Goal: Task Accomplishment & Management: Manage account settings

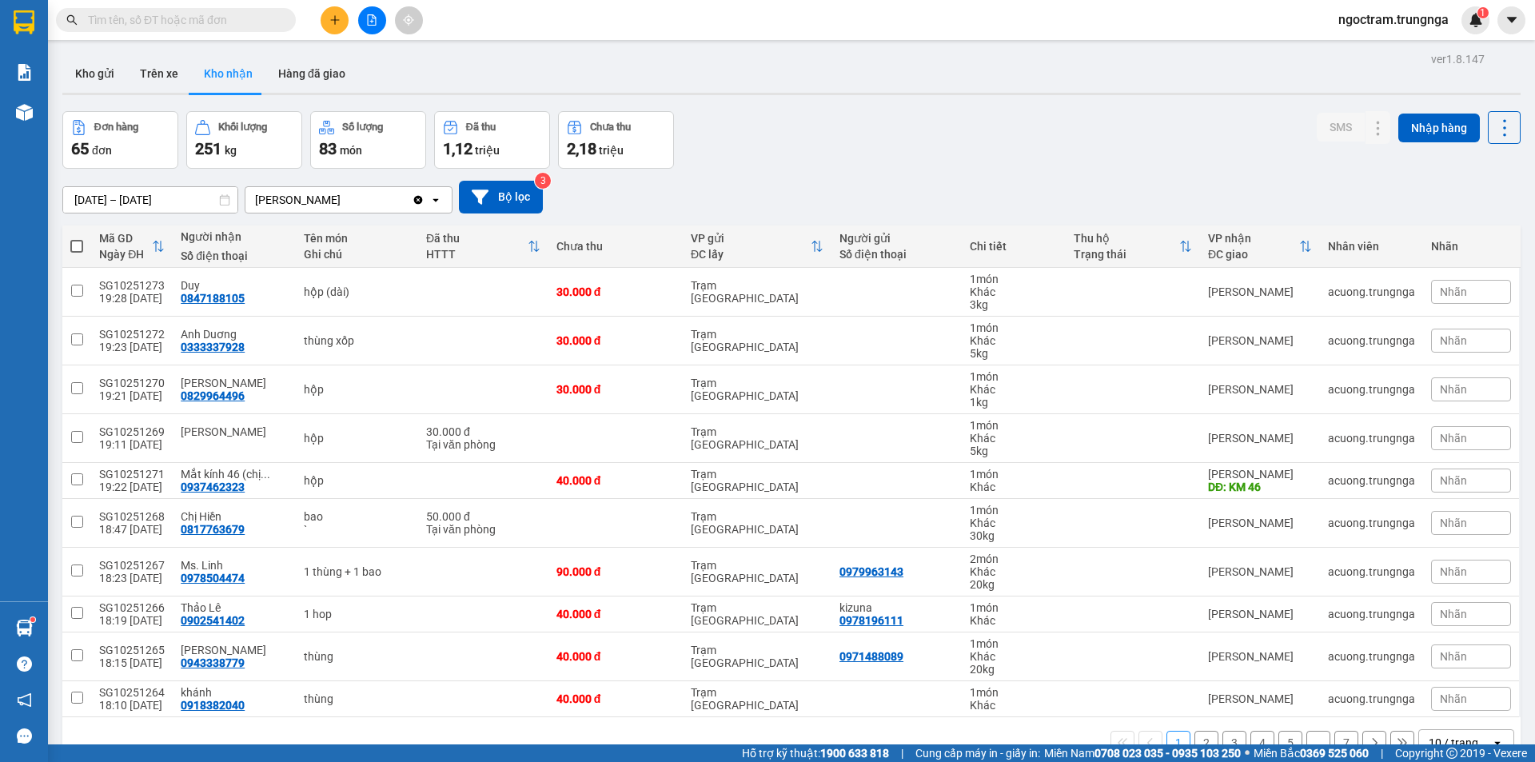
click at [185, 27] on input "text" at bounding box center [182, 20] width 189 height 18
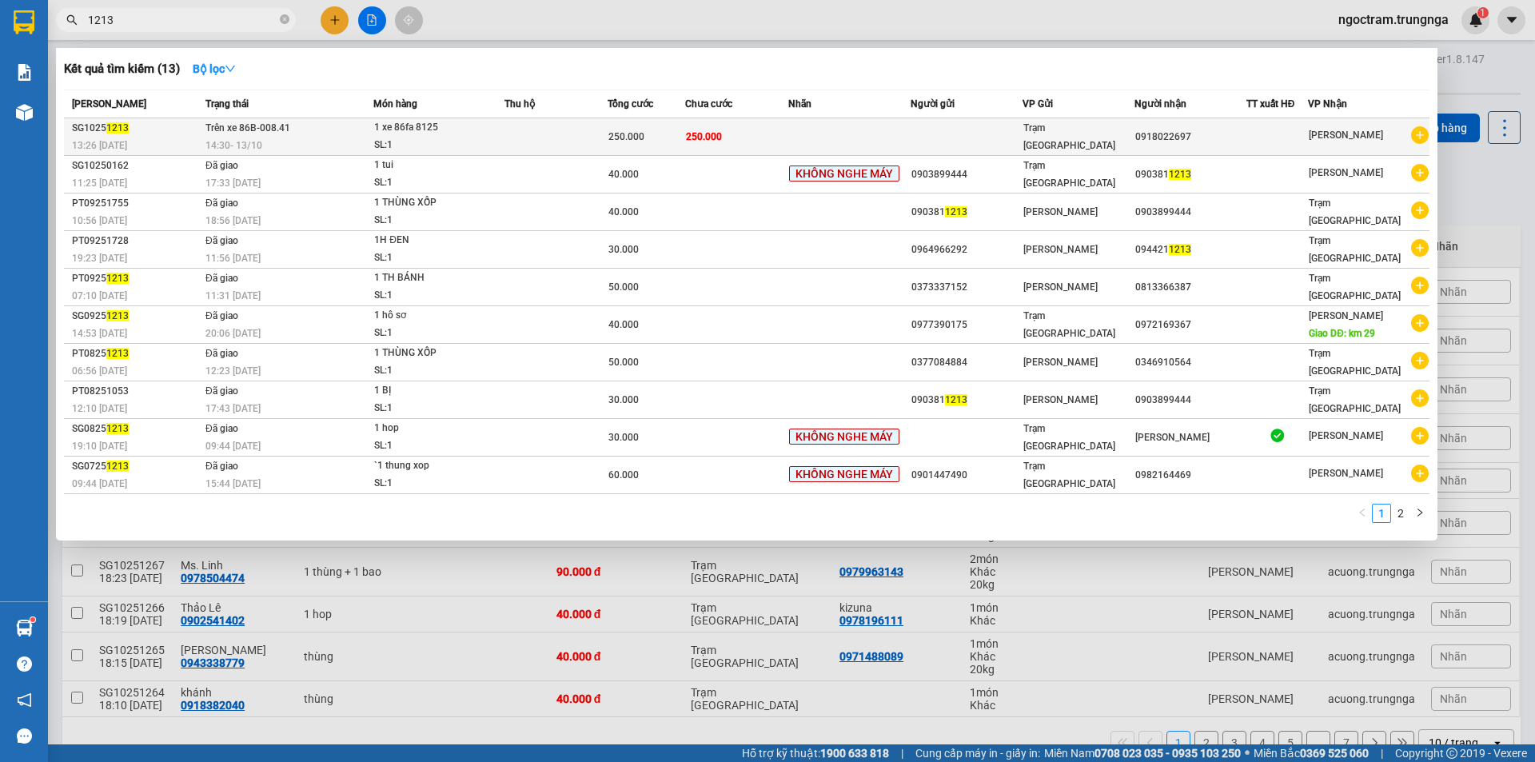
type input "1213"
click at [1170, 133] on div "0918022697" at bounding box center [1190, 137] width 110 height 17
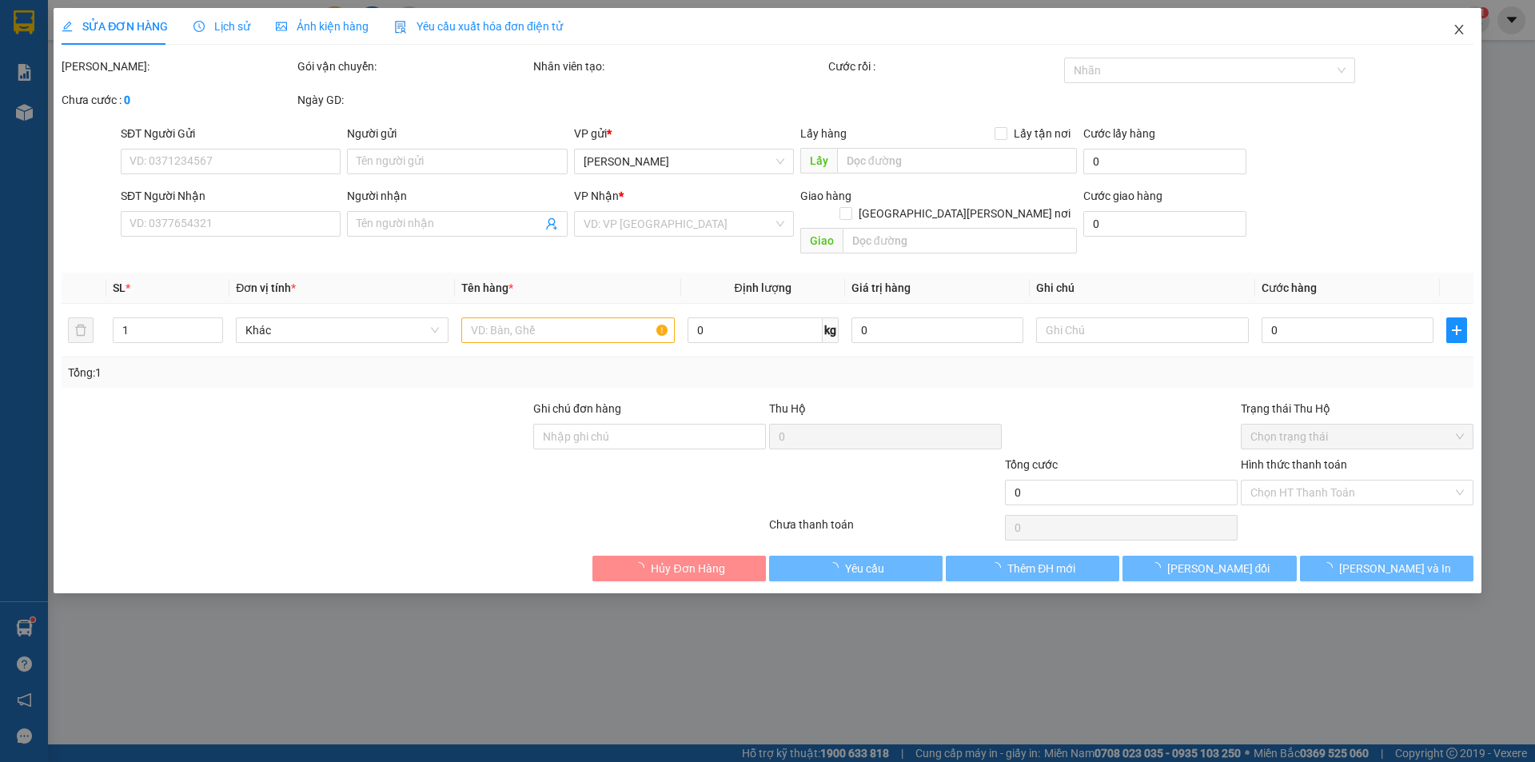
click at [1452, 29] on icon "close" at bounding box center [1458, 29] width 13 height 13
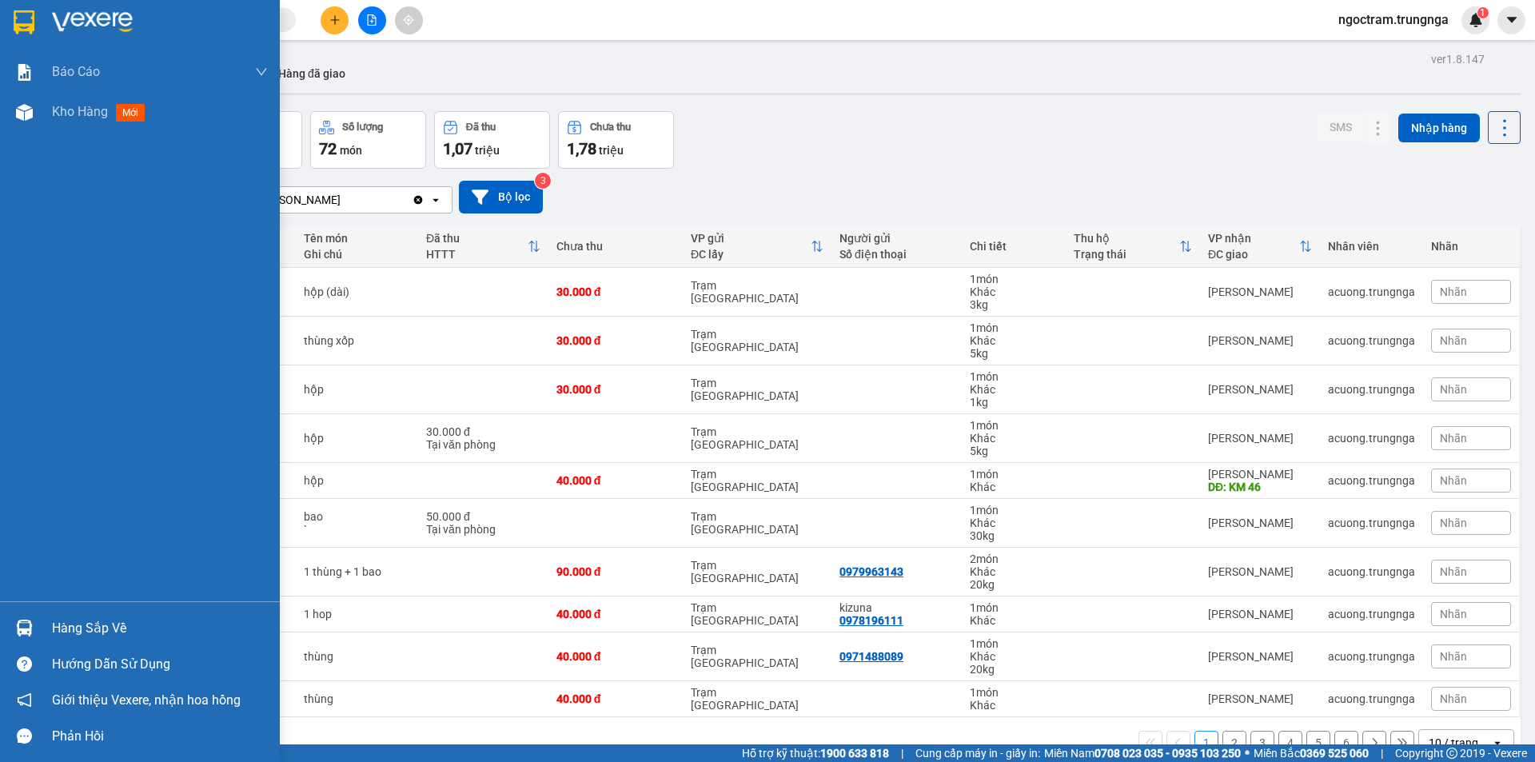
click at [115, 627] on div "Hàng sắp về" at bounding box center [160, 628] width 216 height 24
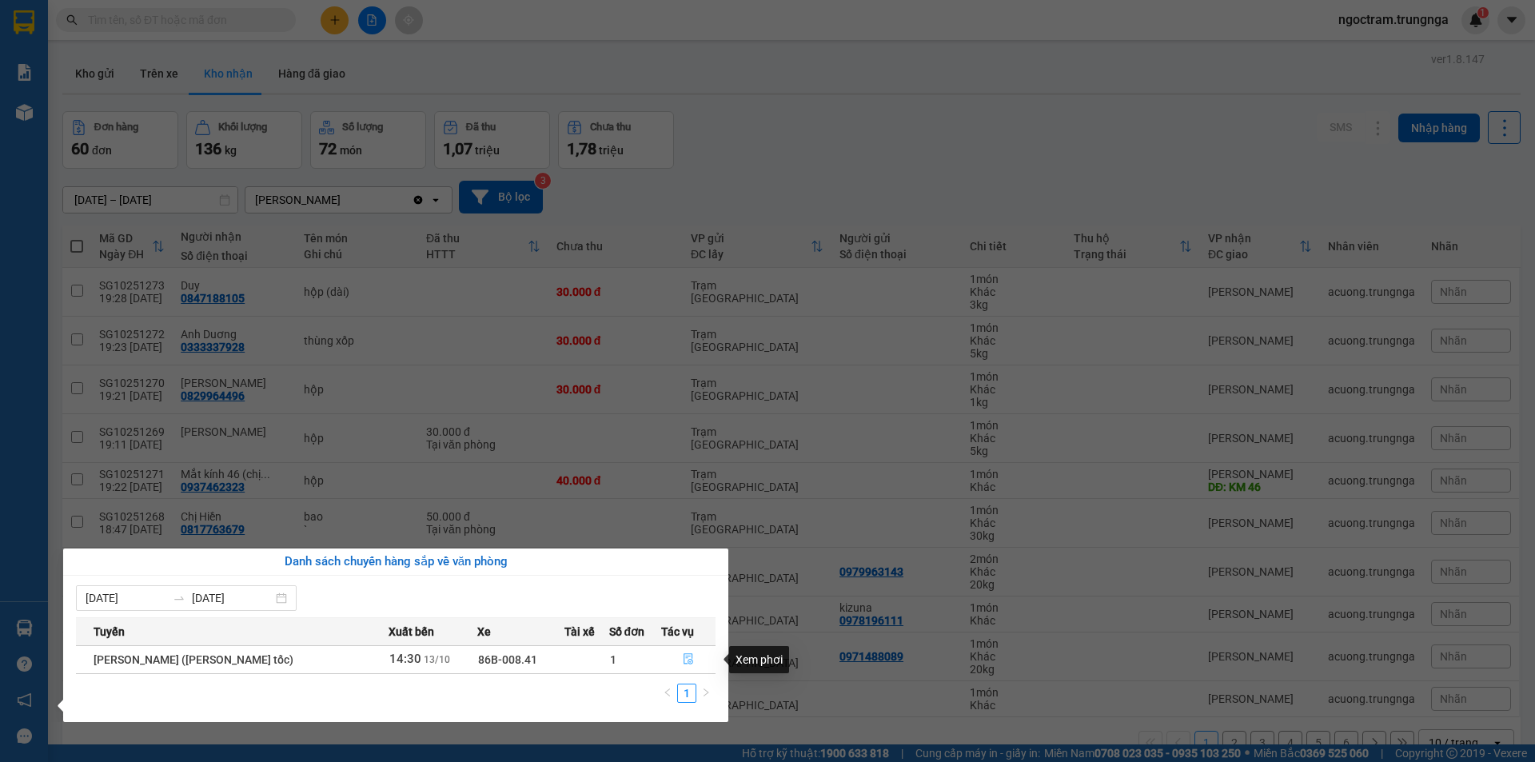
click at [688, 657] on icon "file-done" at bounding box center [688, 658] width 11 height 11
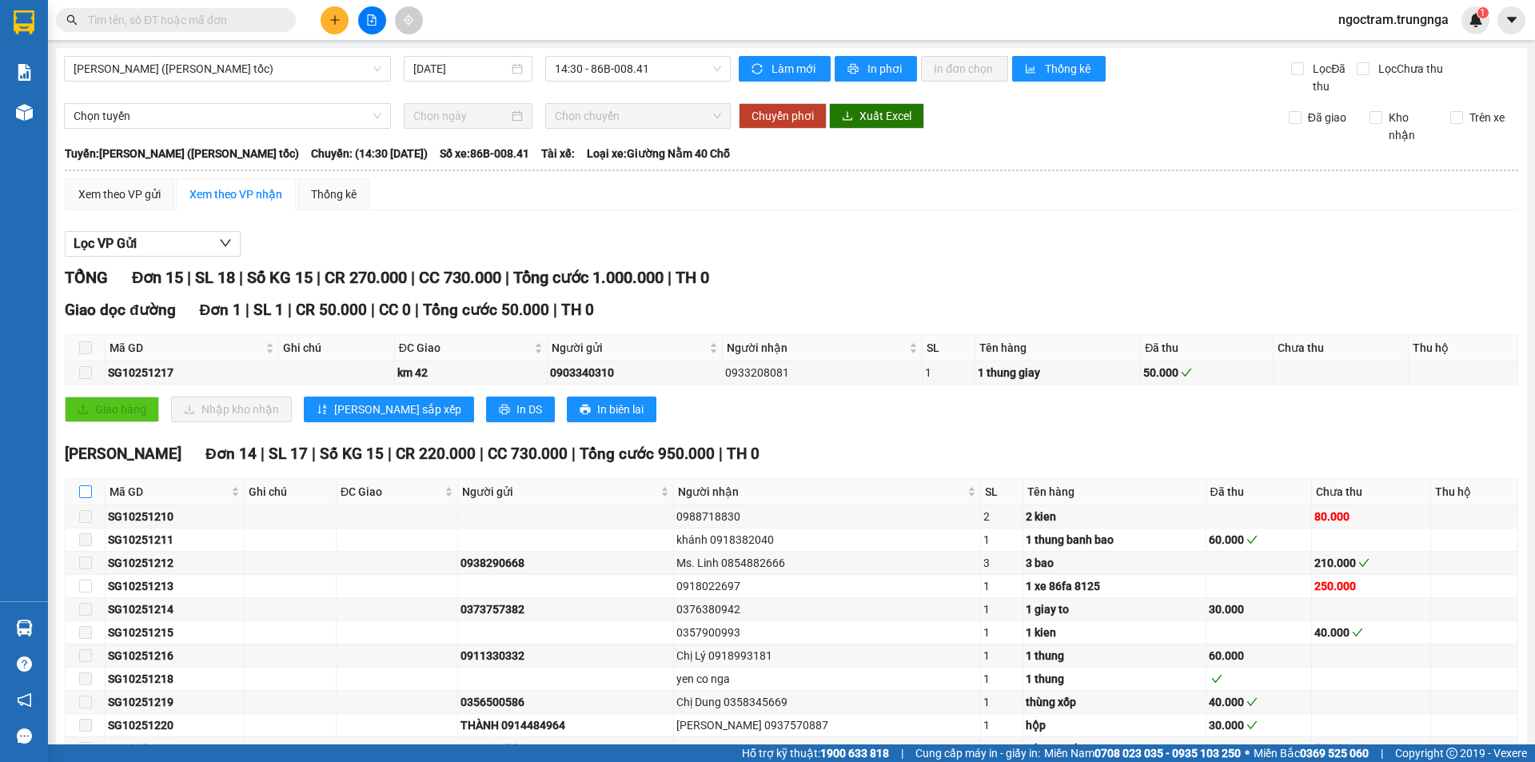
click at [80, 496] on input "checkbox" at bounding box center [85, 491] width 13 height 13
checkbox input "true"
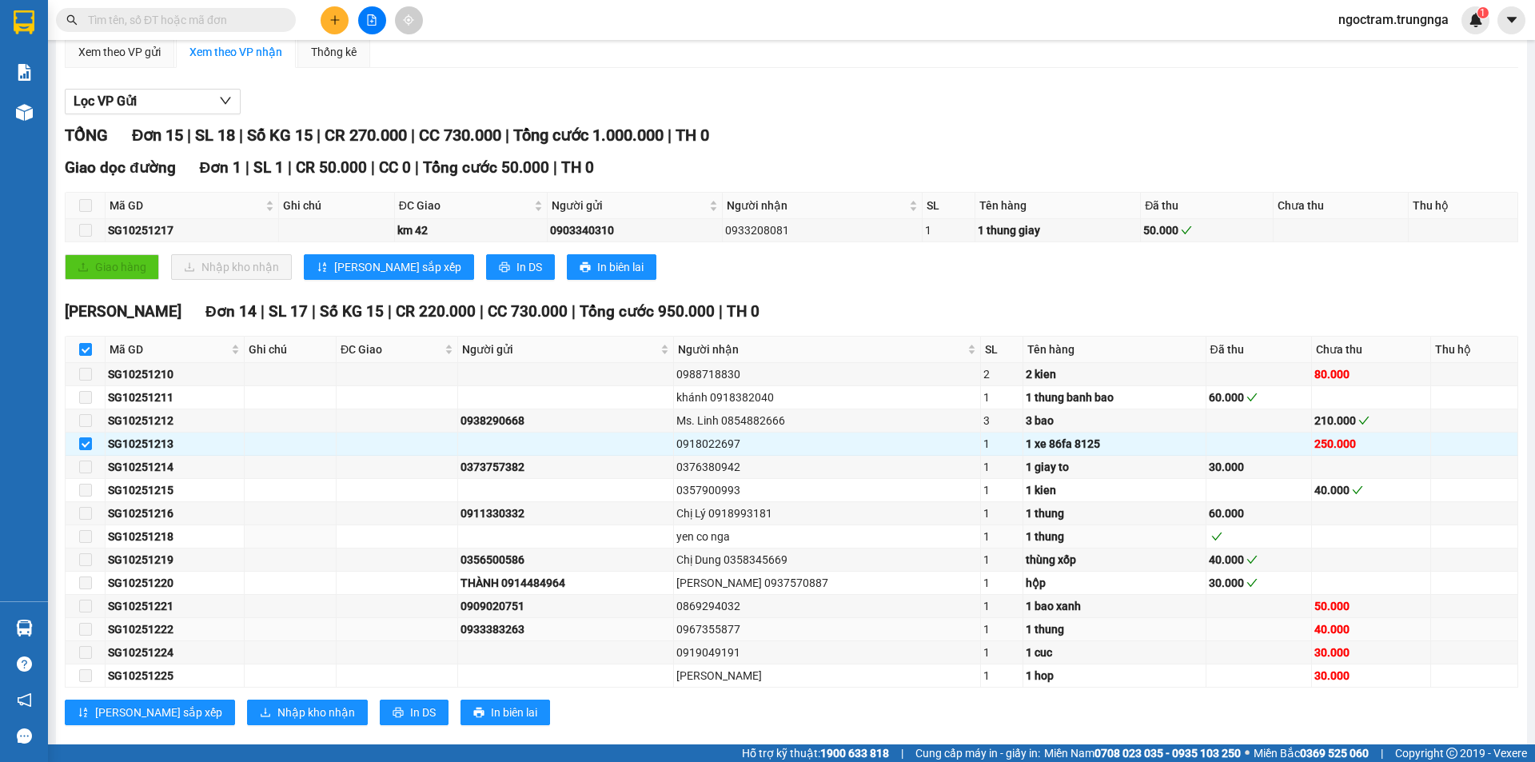
scroll to position [168, 0]
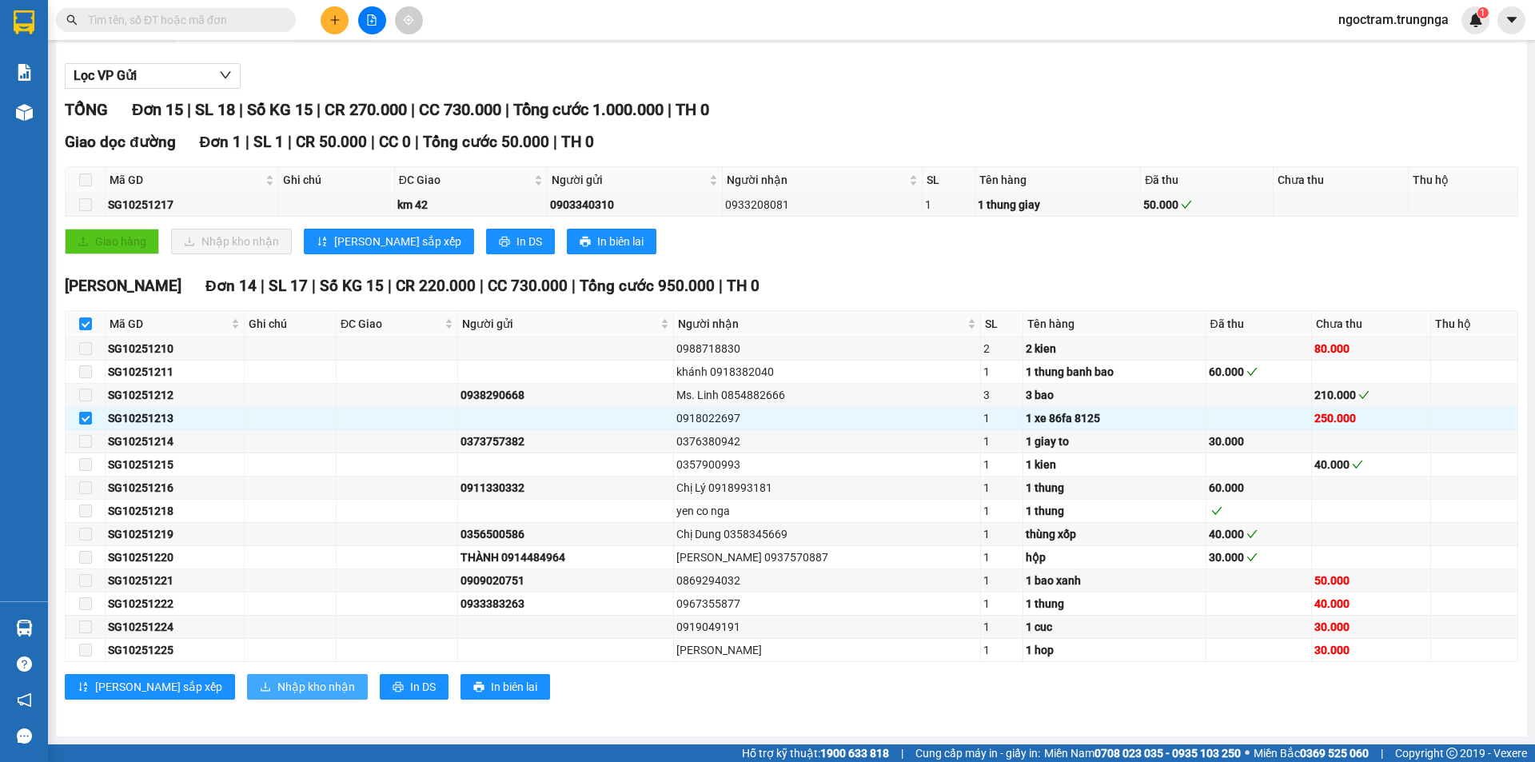
click at [277, 681] on span "Nhập kho nhận" at bounding box center [316, 687] width 78 height 18
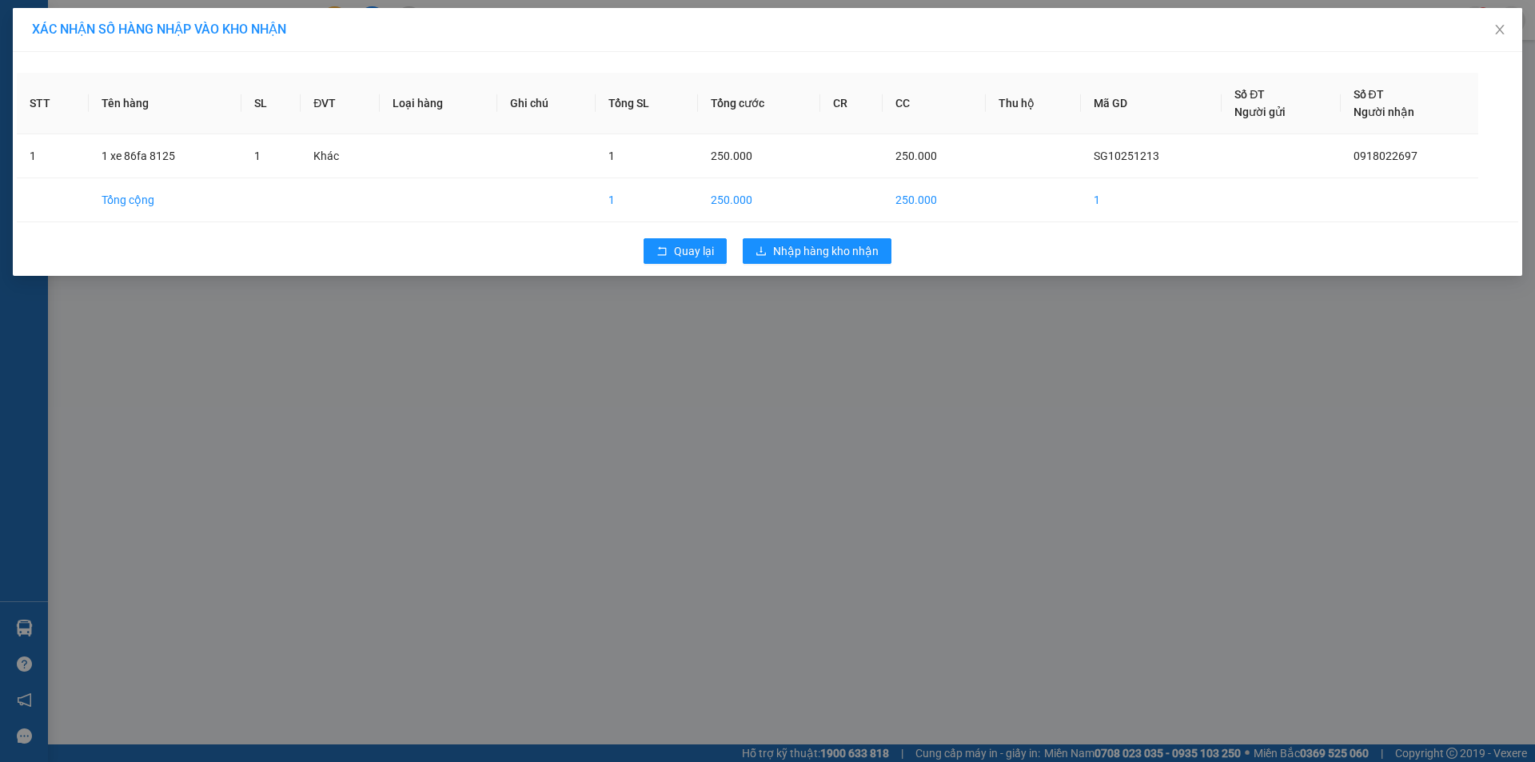
click at [810, 329] on div "XÁC NHẬN SỐ HÀNG NHẬP VÀO KHO NHẬN STT Tên hàng SL ĐVT Loại hàng Ghi chú Tổng S…" at bounding box center [767, 381] width 1535 height 762
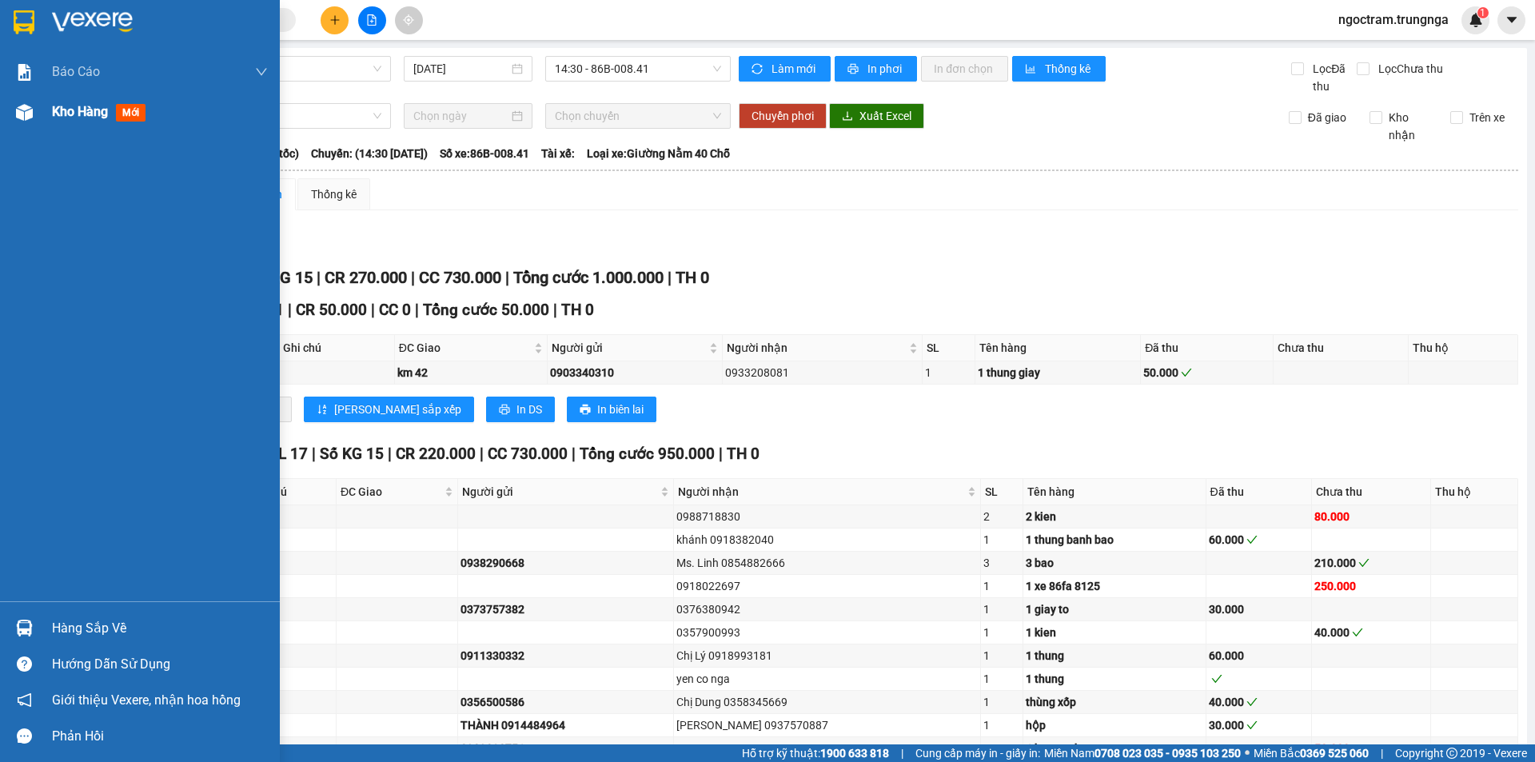
click at [22, 114] on img at bounding box center [24, 112] width 17 height 17
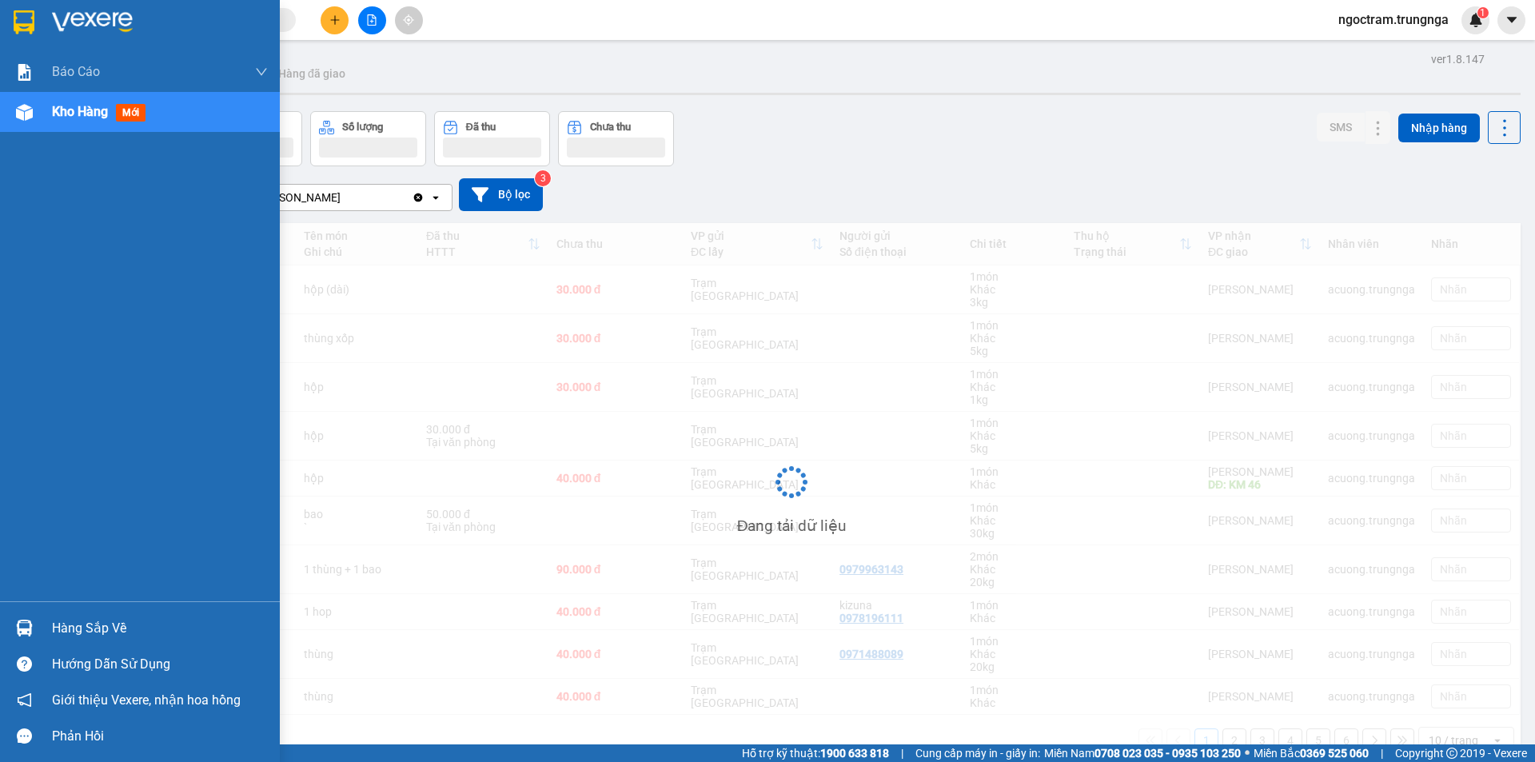
click at [44, 108] on div "Kho hàng mới" at bounding box center [140, 112] width 280 height 40
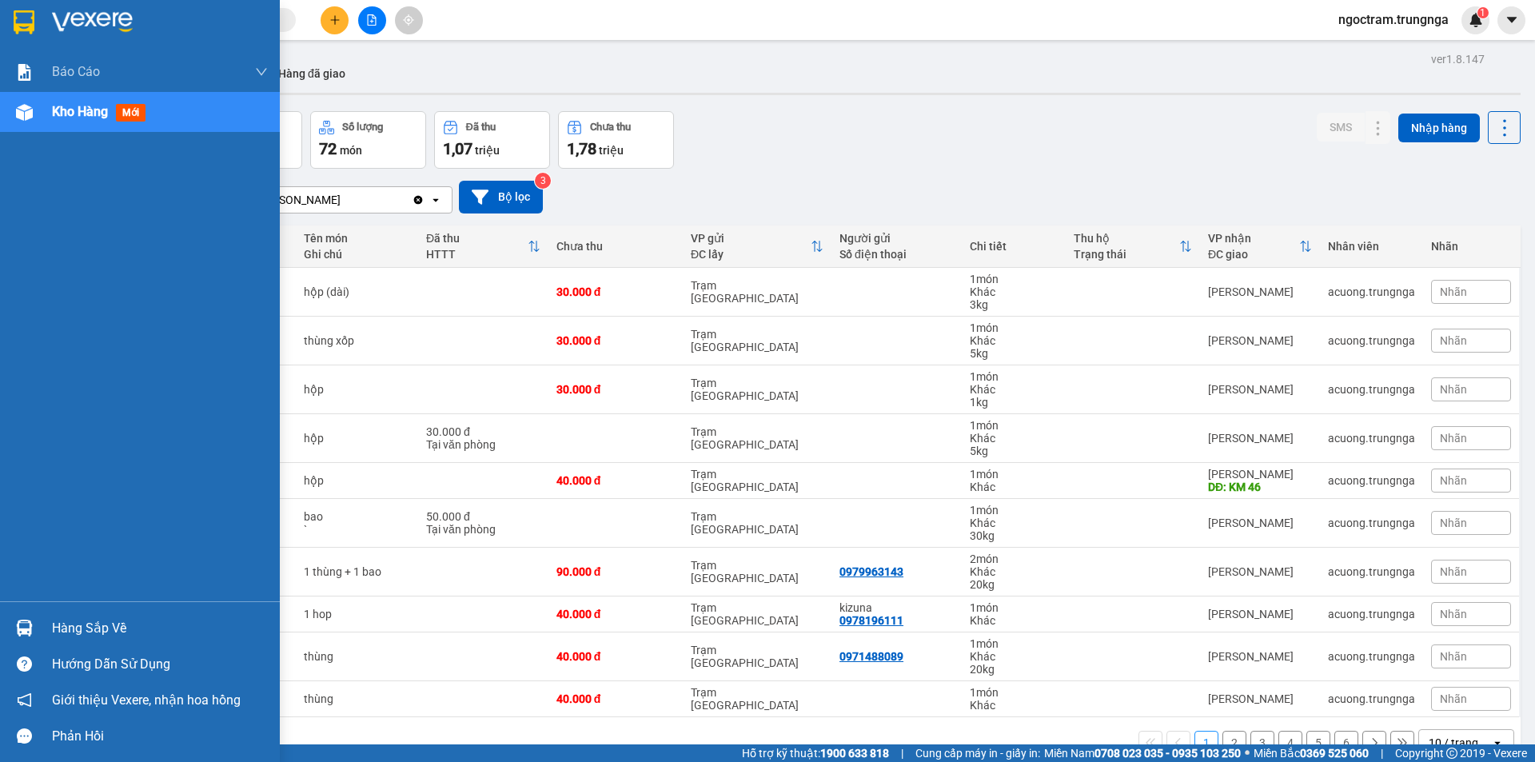
click at [71, 118] on span "Kho hàng" at bounding box center [80, 111] width 56 height 15
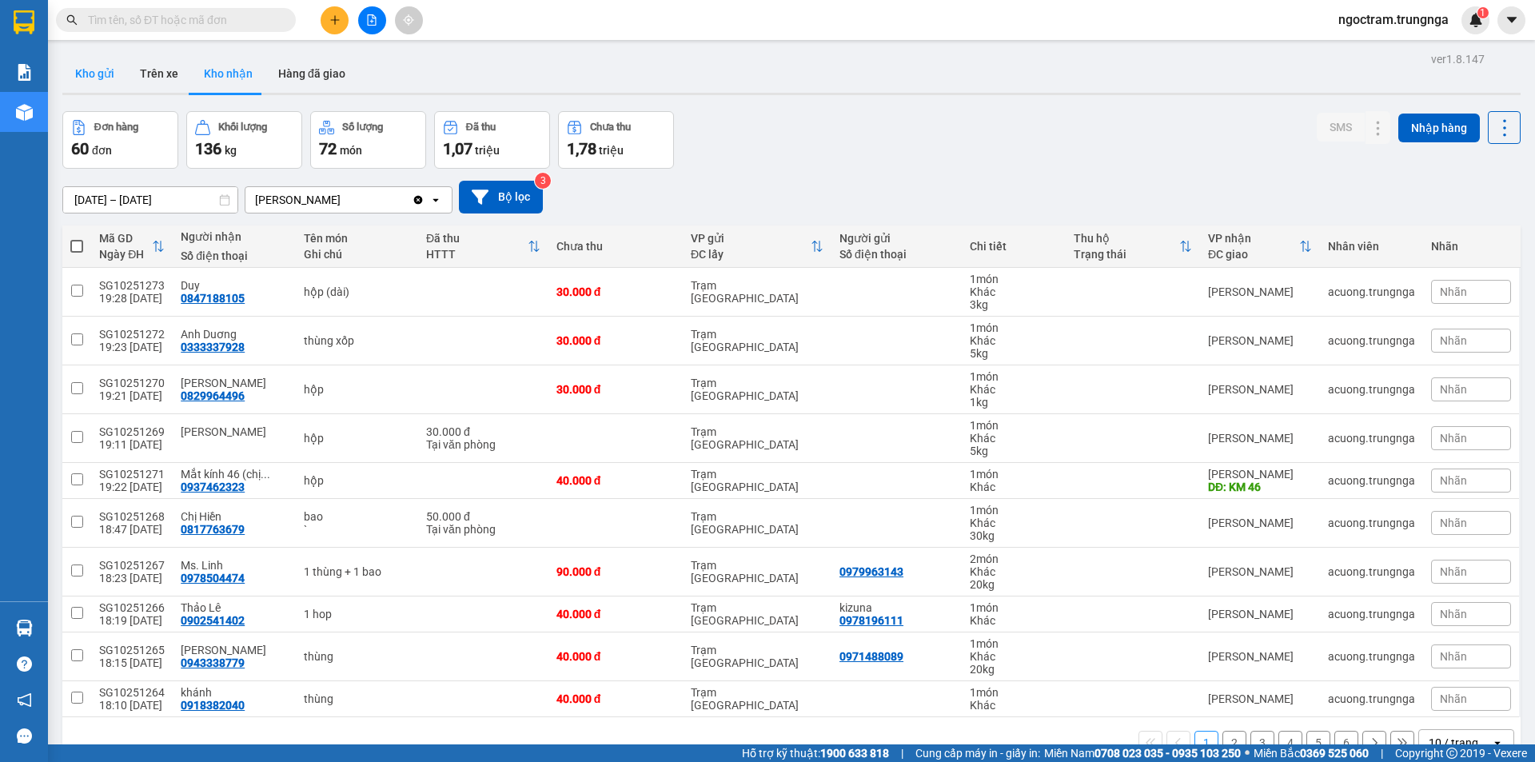
click at [95, 71] on button "Kho gửi" at bounding box center [94, 73] width 65 height 38
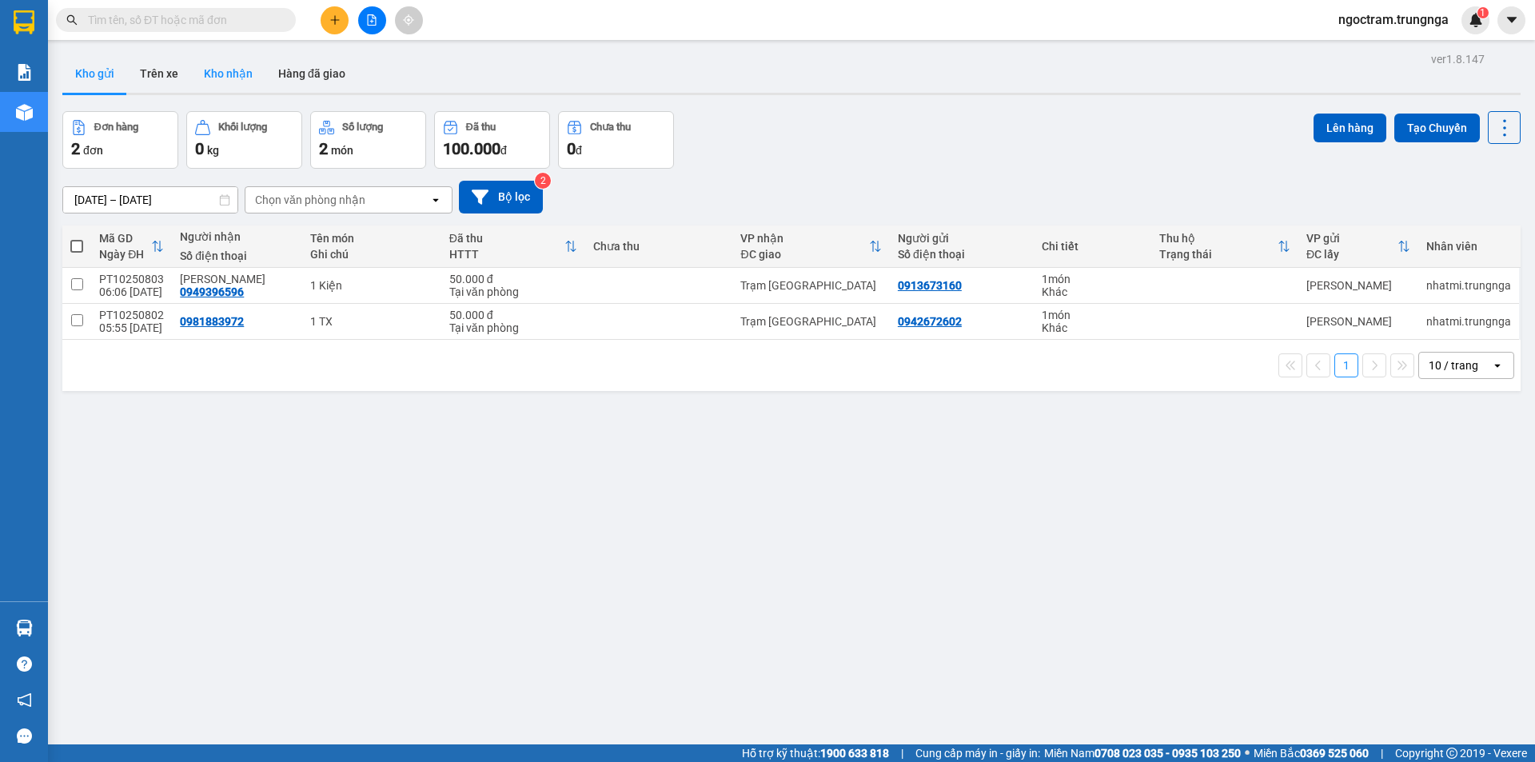
click at [225, 71] on button "Kho nhận" at bounding box center [228, 73] width 74 height 38
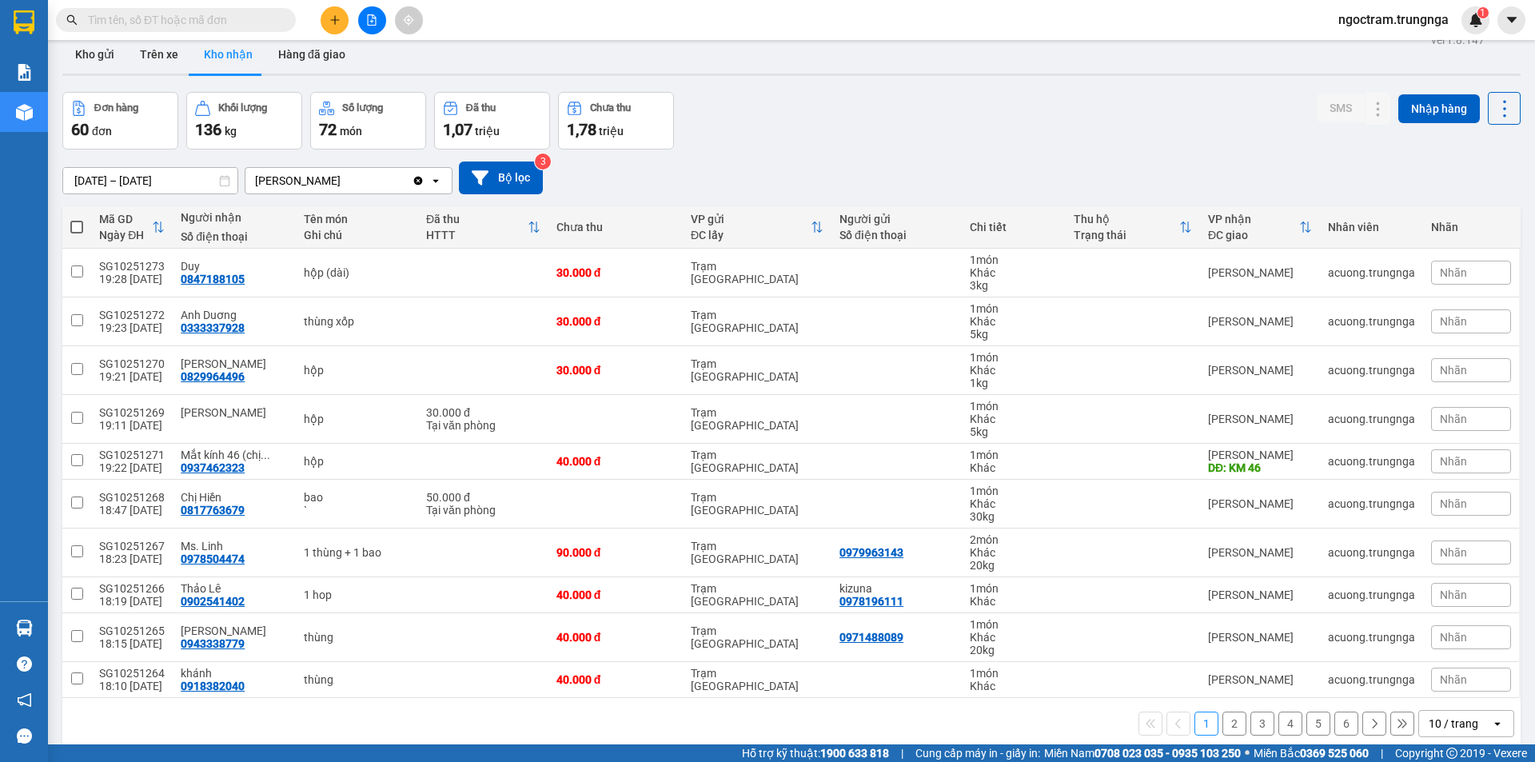
scroll to position [74, 0]
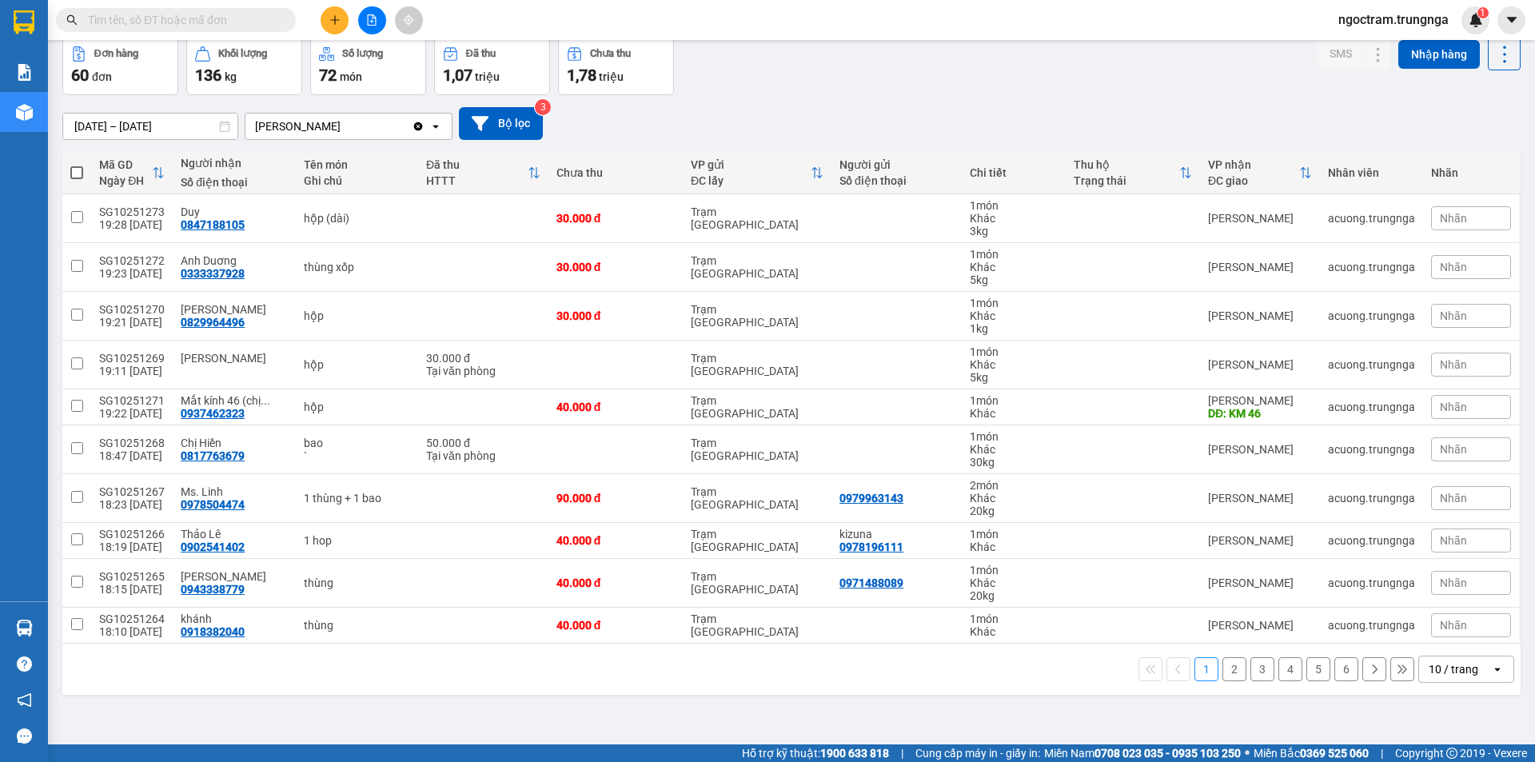
click at [1423, 677] on div "10 / trang" at bounding box center [1455, 669] width 72 height 26
click at [1419, 632] on span "100 / trang" at bounding box center [1448, 634] width 58 height 16
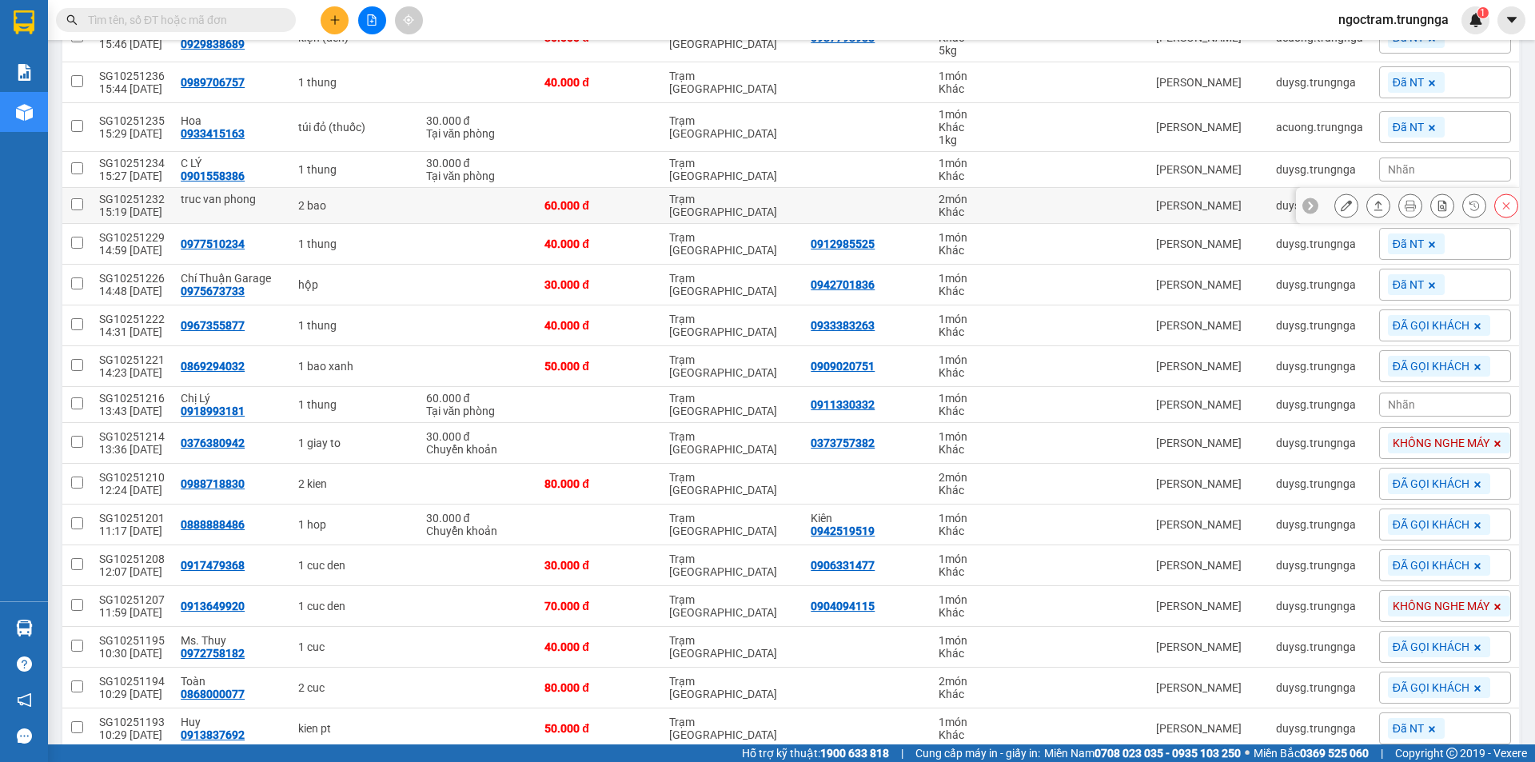
scroll to position [1832, 0]
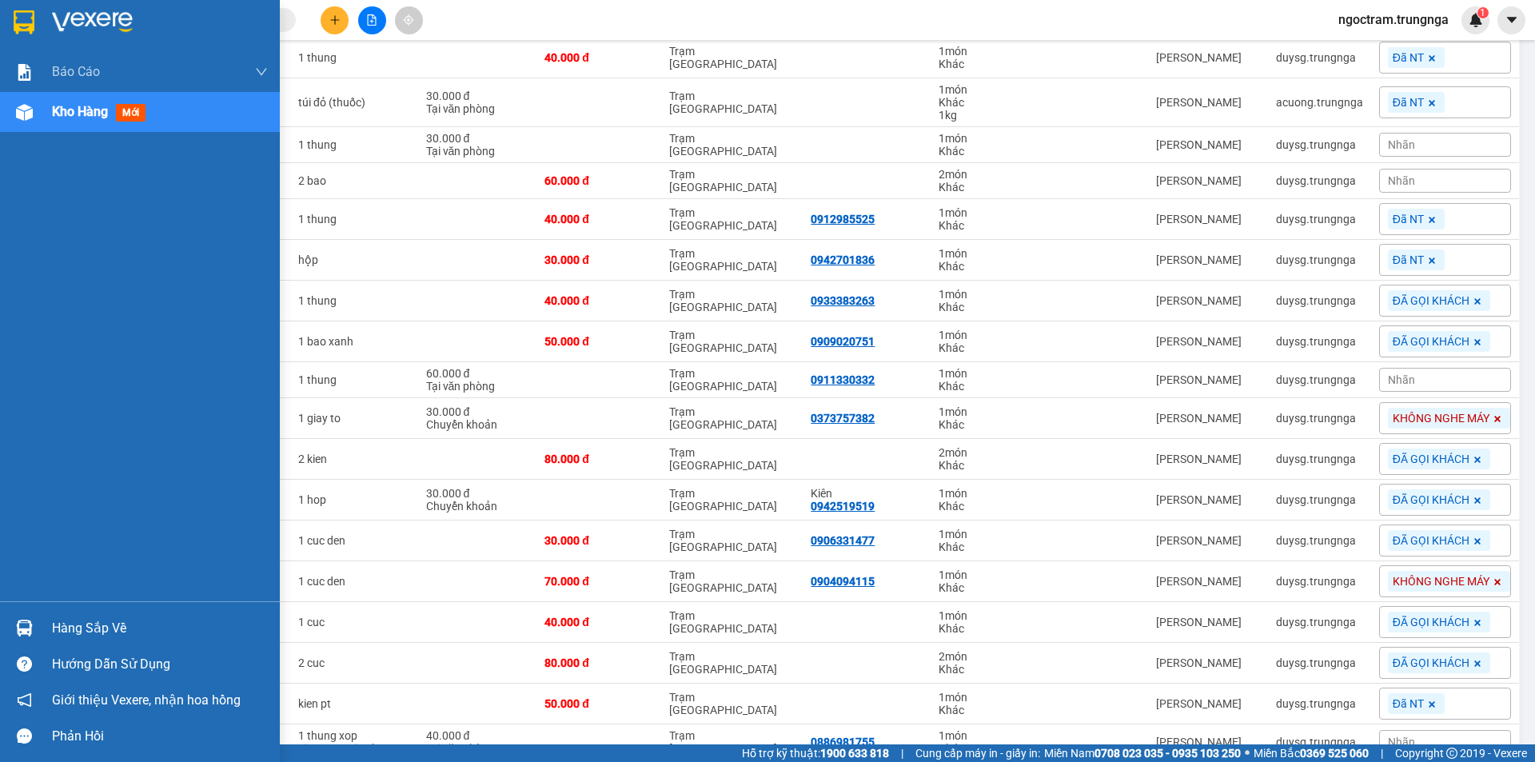
click at [125, 624] on div "Hàng sắp về" at bounding box center [160, 628] width 216 height 24
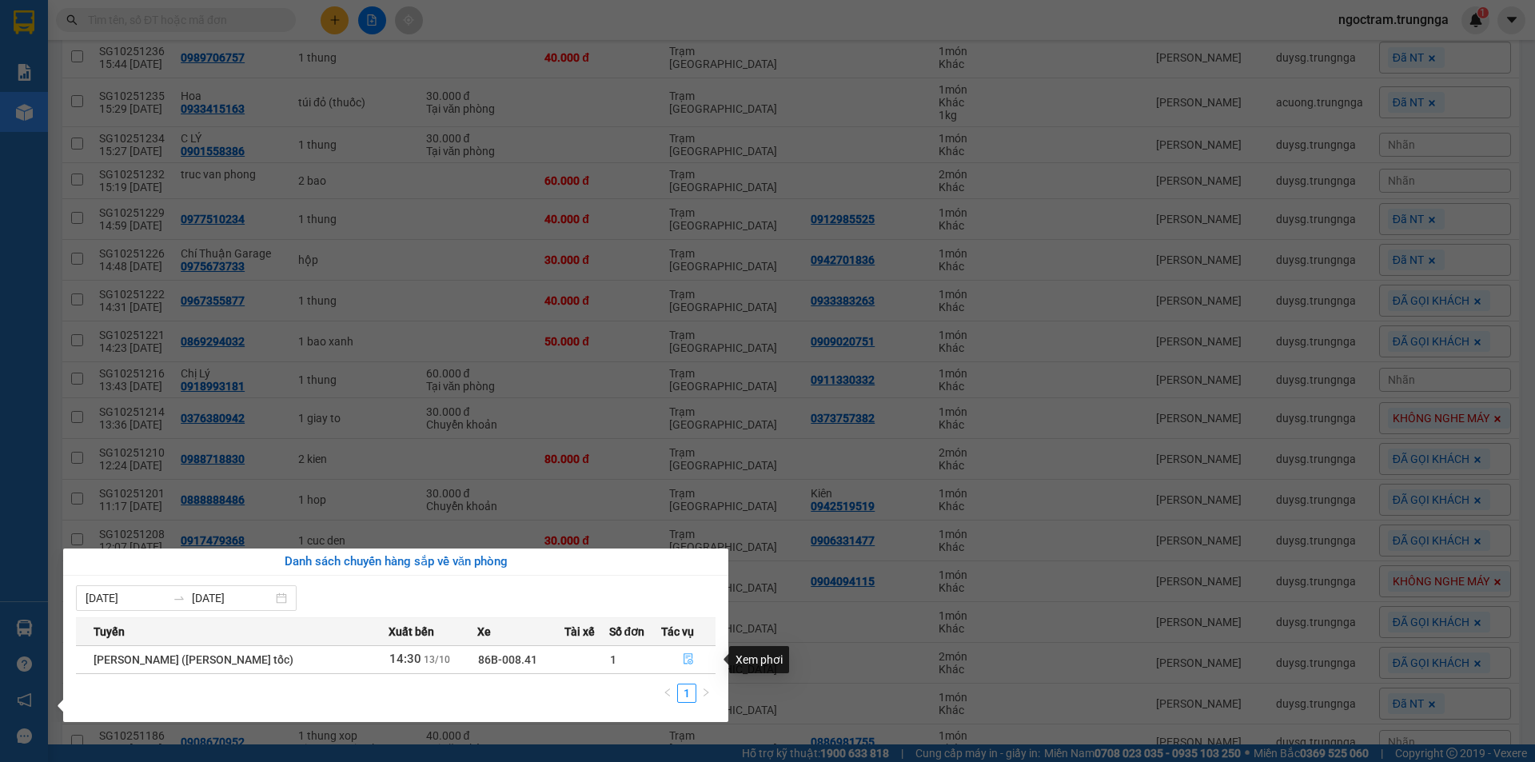
click at [687, 655] on icon "file-done" at bounding box center [688, 658] width 11 height 11
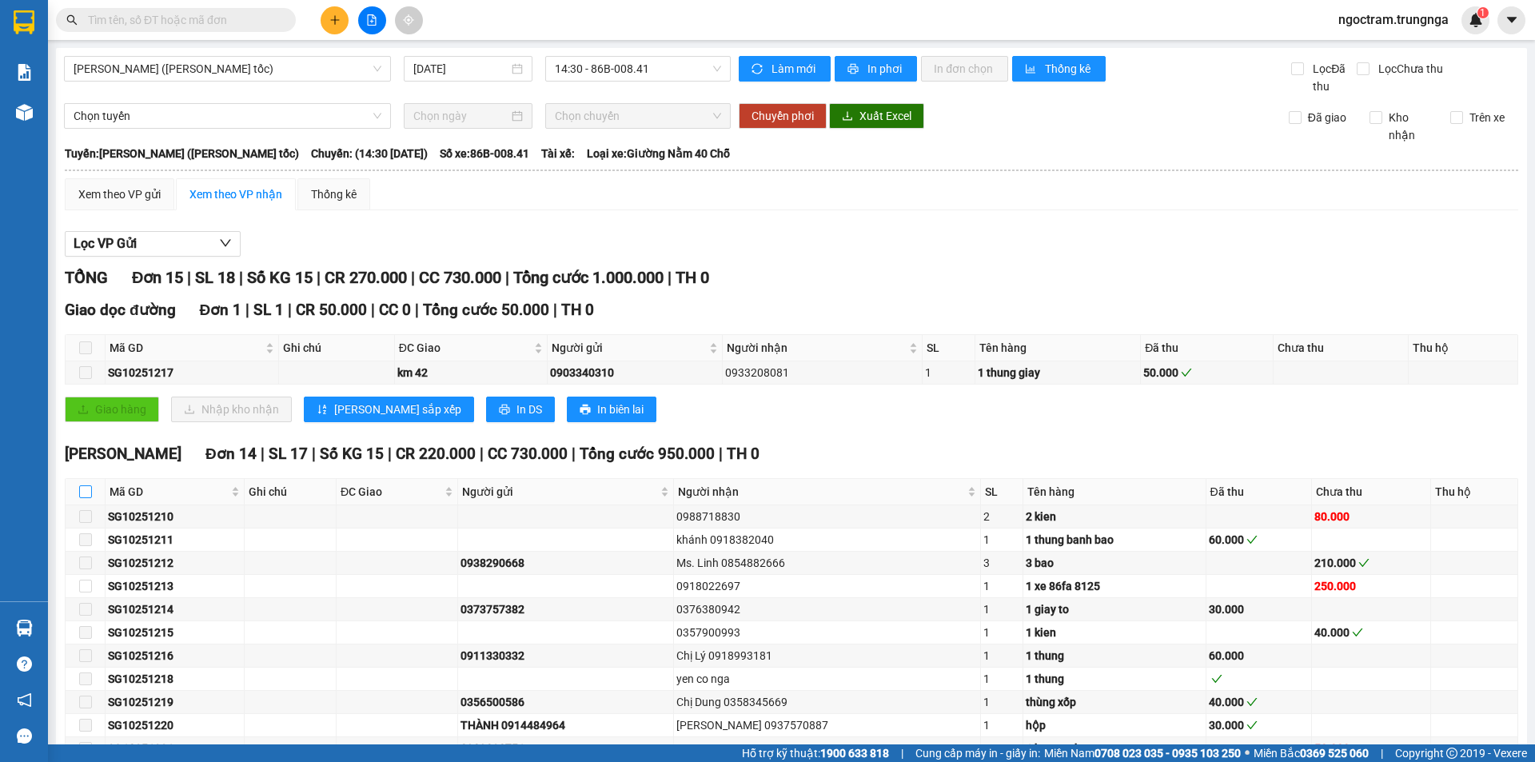
click at [84, 495] on input "checkbox" at bounding box center [85, 491] width 13 height 13
checkbox input "true"
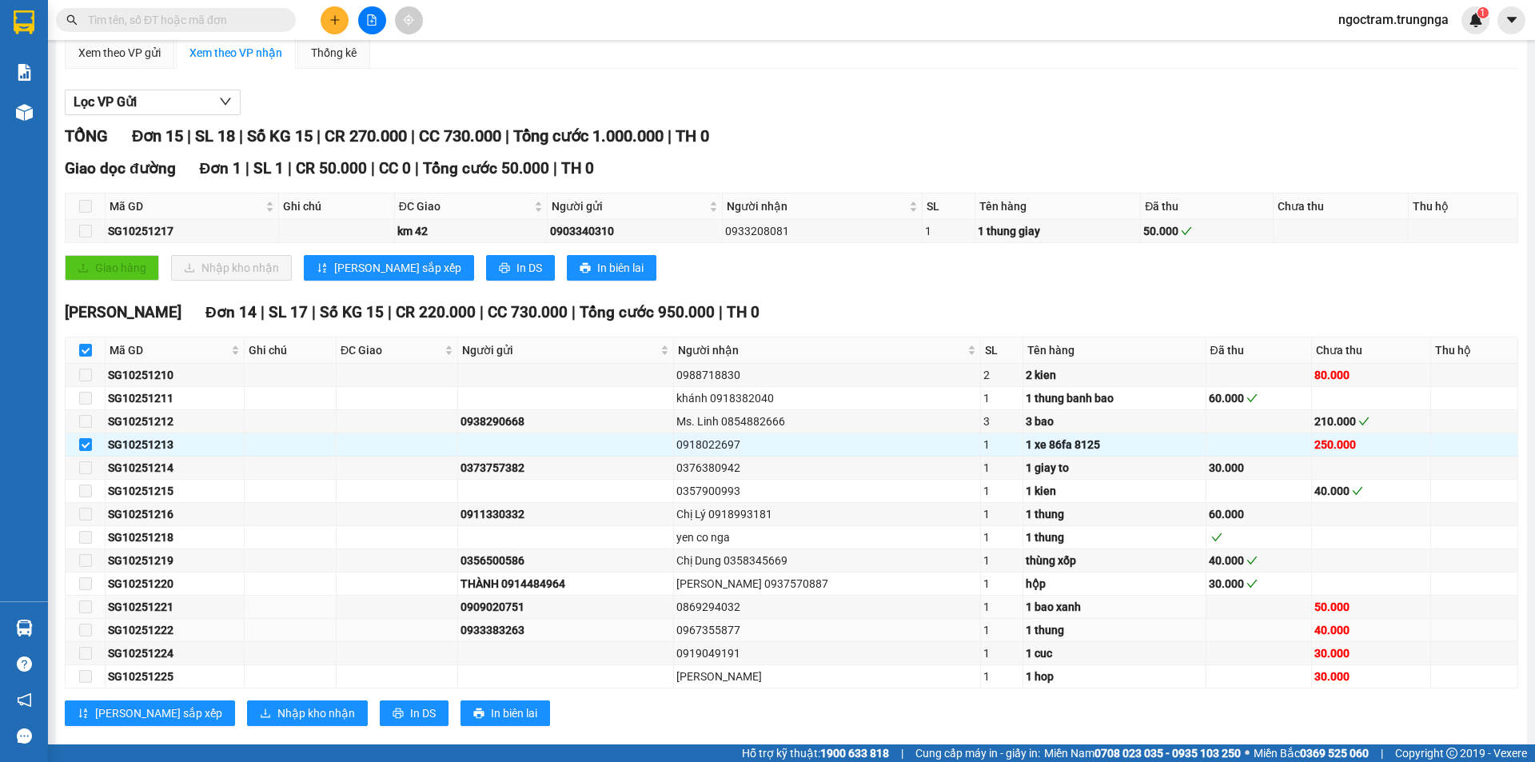
scroll to position [168, 0]
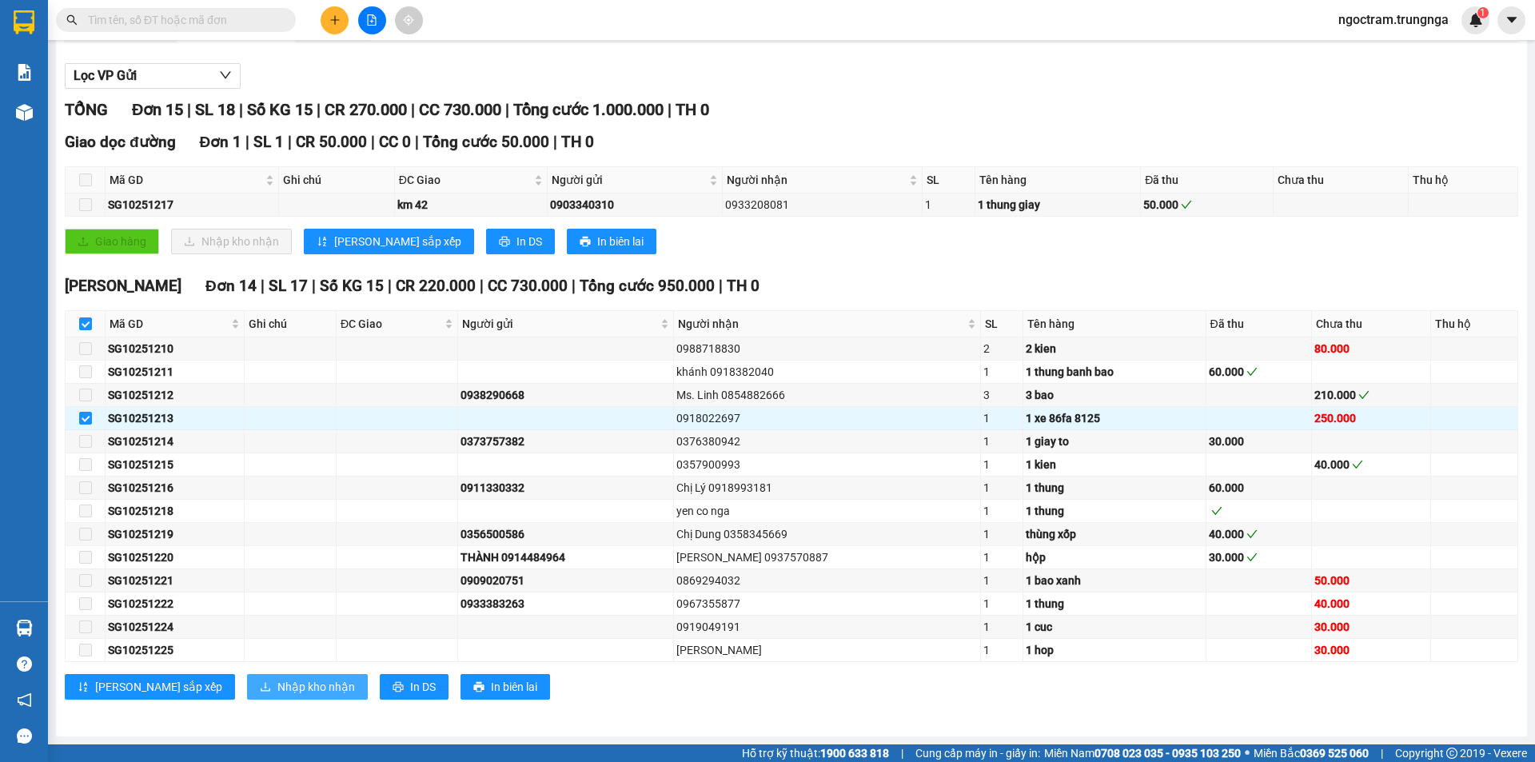
click at [277, 679] on span "Nhập kho nhận" at bounding box center [316, 687] width 78 height 18
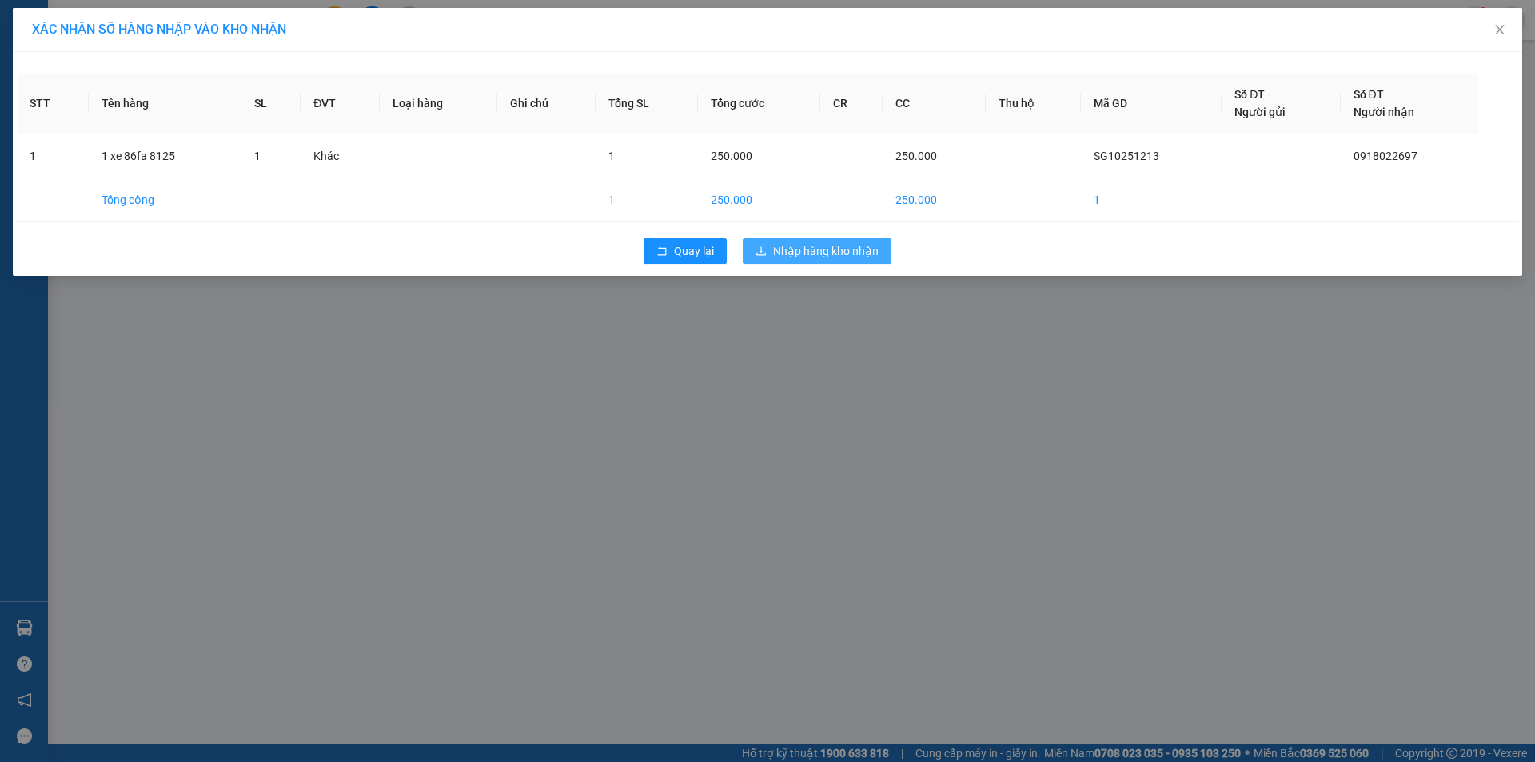
click at [775, 248] on span "Nhập hàng kho nhận" at bounding box center [826, 251] width 106 height 18
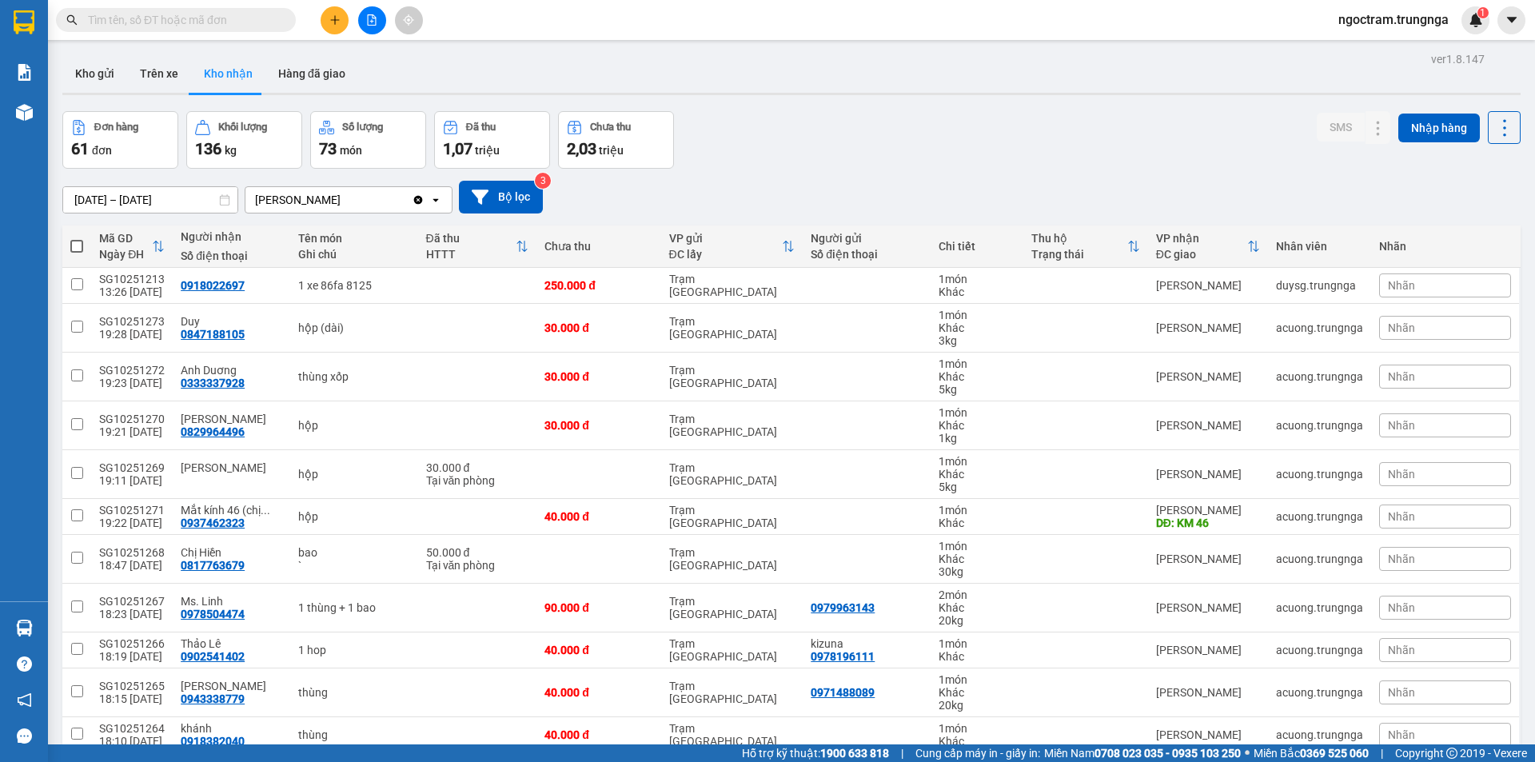
click at [1427, 284] on div "Nhãn" at bounding box center [1445, 285] width 132 height 24
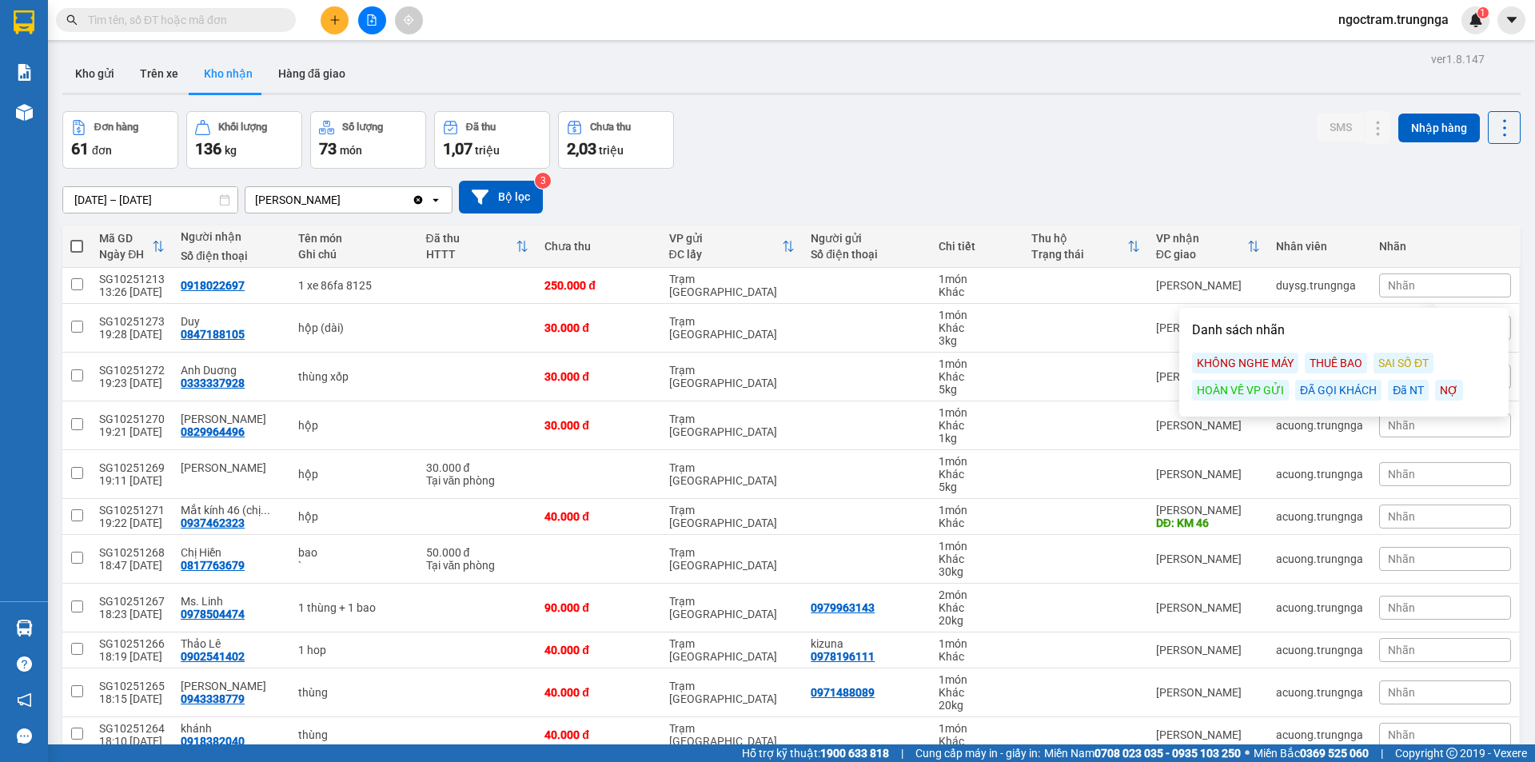
click at [1302, 388] on div "ĐÃ GỌI KHÁCH" at bounding box center [1338, 390] width 86 height 21
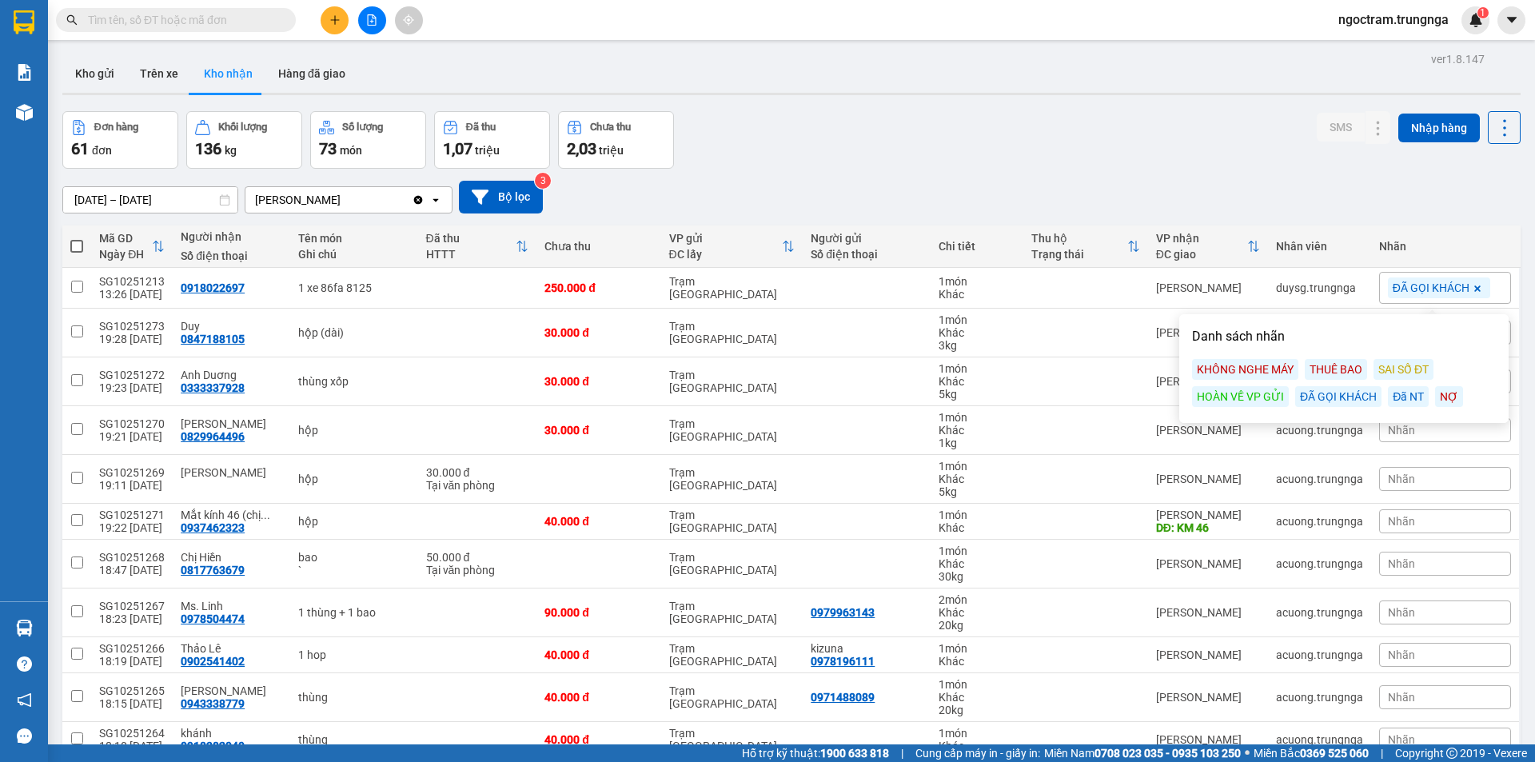
drag, startPoint x: 1165, startPoint y: 183, endPoint x: 1166, endPoint y: 175, distance: 8.0
click at [1165, 181] on div "12/10/2025 – 14/10/2025 Press the down arrow key to interact with the calendar …" at bounding box center [791, 197] width 1458 height 33
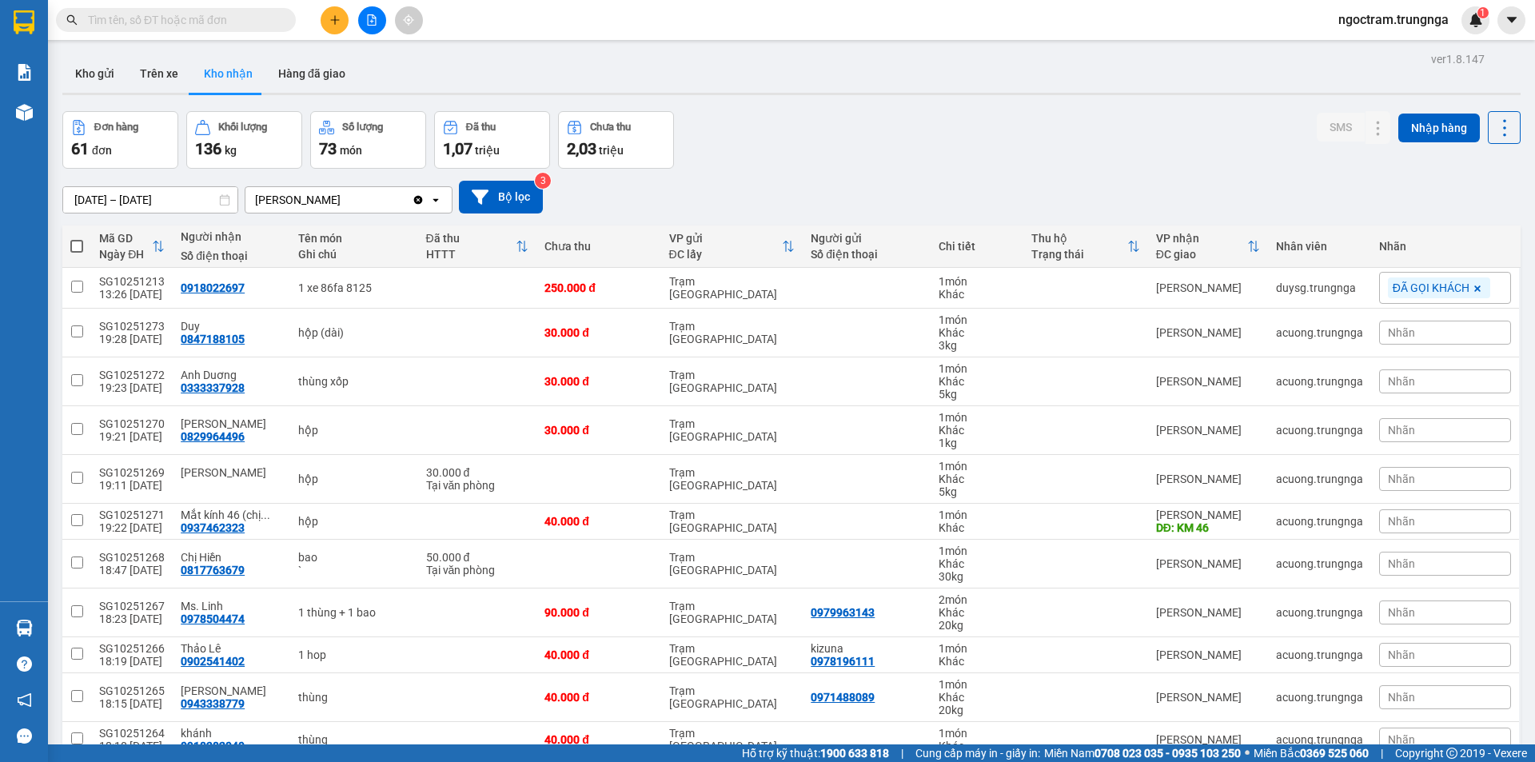
click at [1388, 525] on span "Nhãn" at bounding box center [1401, 521] width 27 height 13
click at [1274, 592] on div "KHÔNG NGHE MÁY" at bounding box center [1245, 598] width 106 height 21
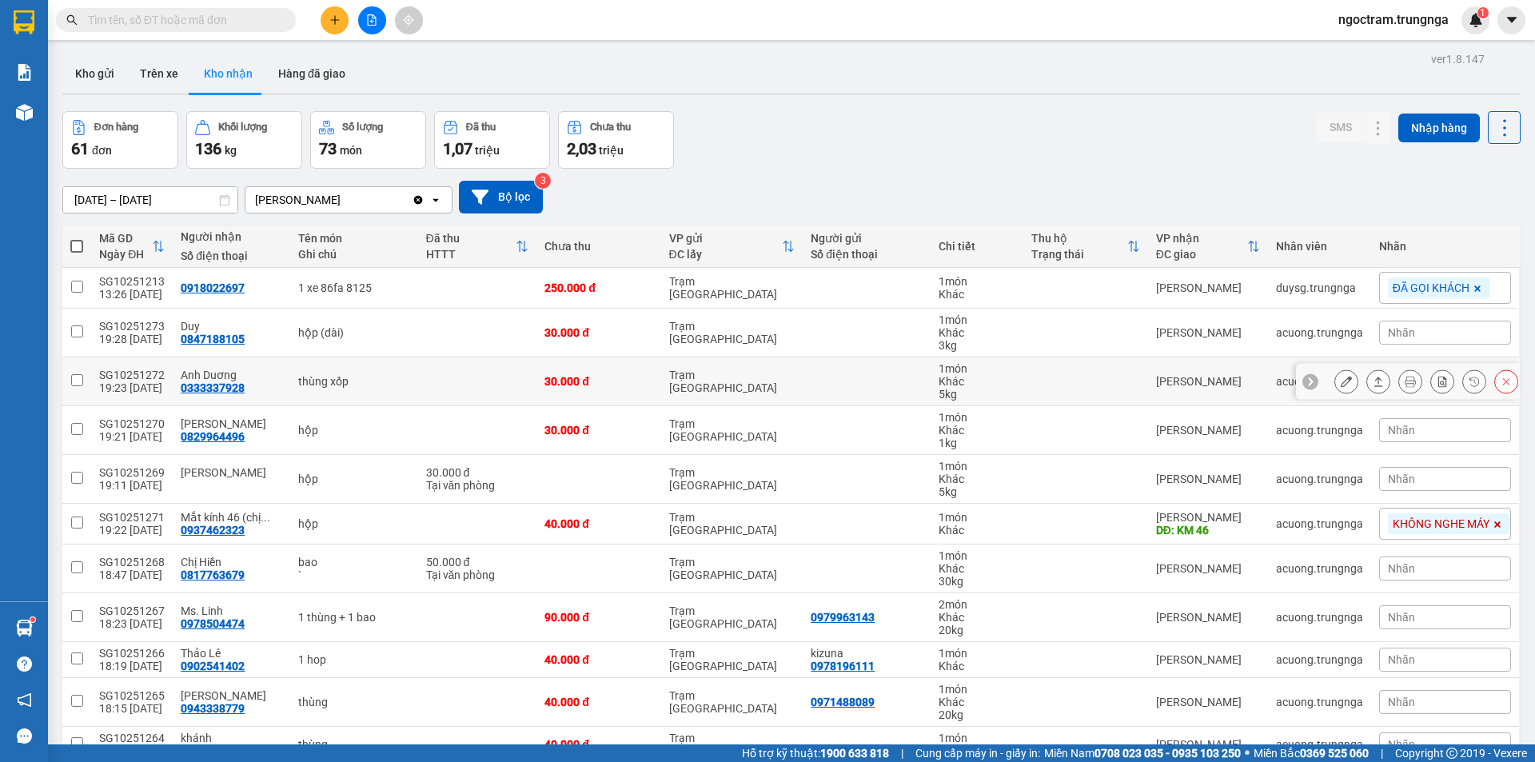
click at [1254, 388] on td "[PERSON_NAME]" at bounding box center [1208, 381] width 120 height 49
checkbox input "true"
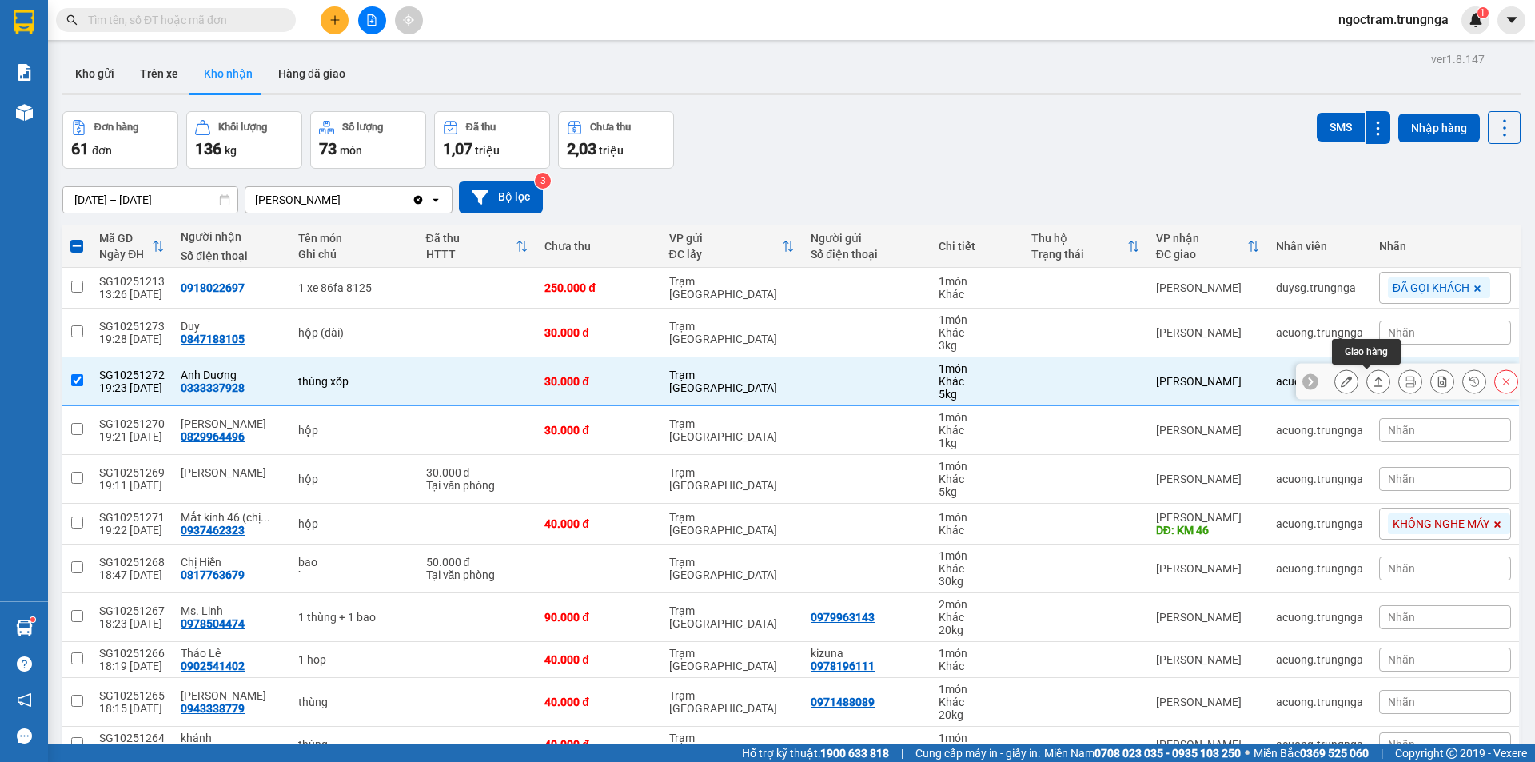
click at [1373, 385] on icon at bounding box center [1378, 381] width 11 height 11
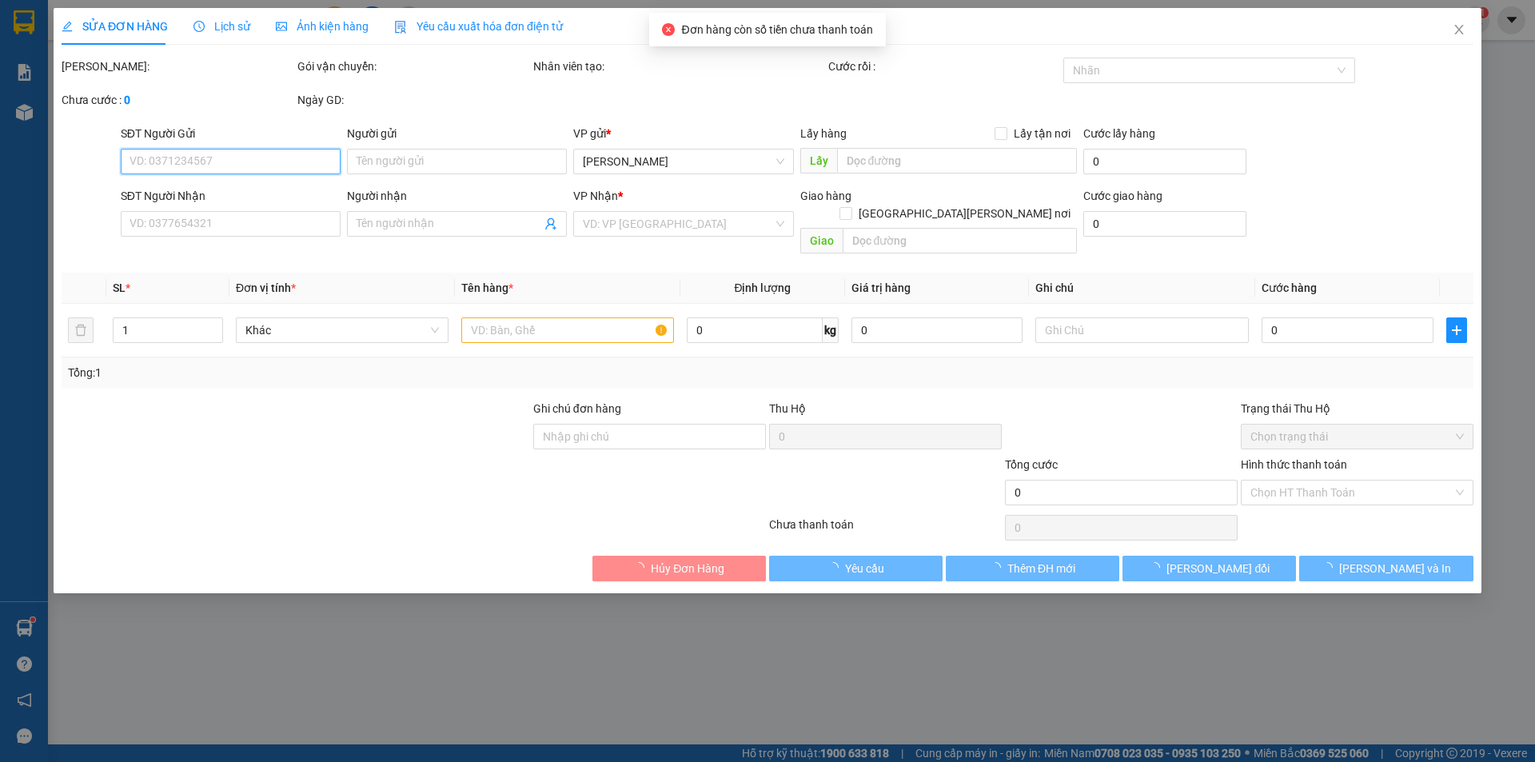
type input "0333337928"
type input "Anh Duơng"
type input "30.000"
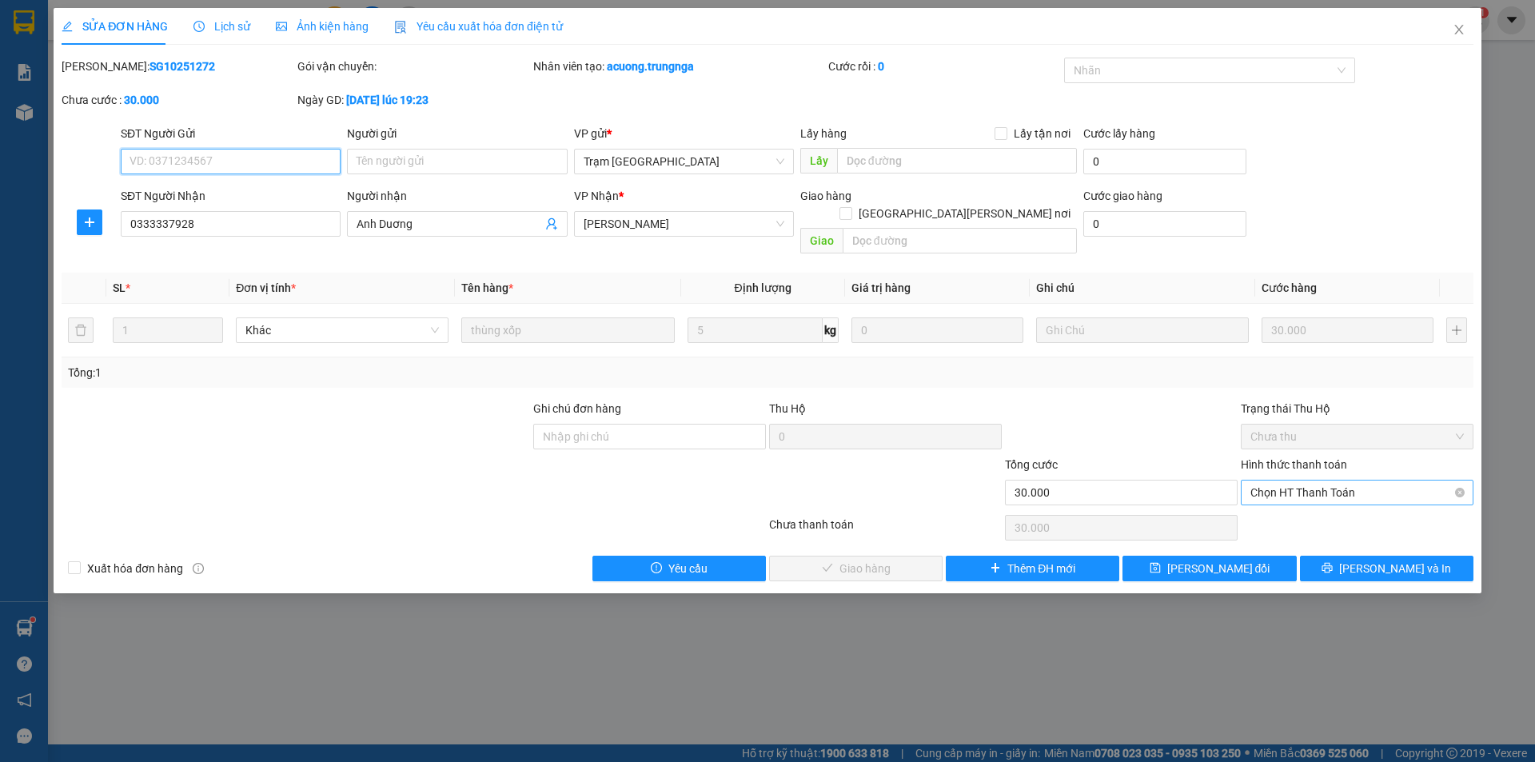
click at [1258, 480] on span "Chọn HT Thanh Toán" at bounding box center [1356, 492] width 213 height 24
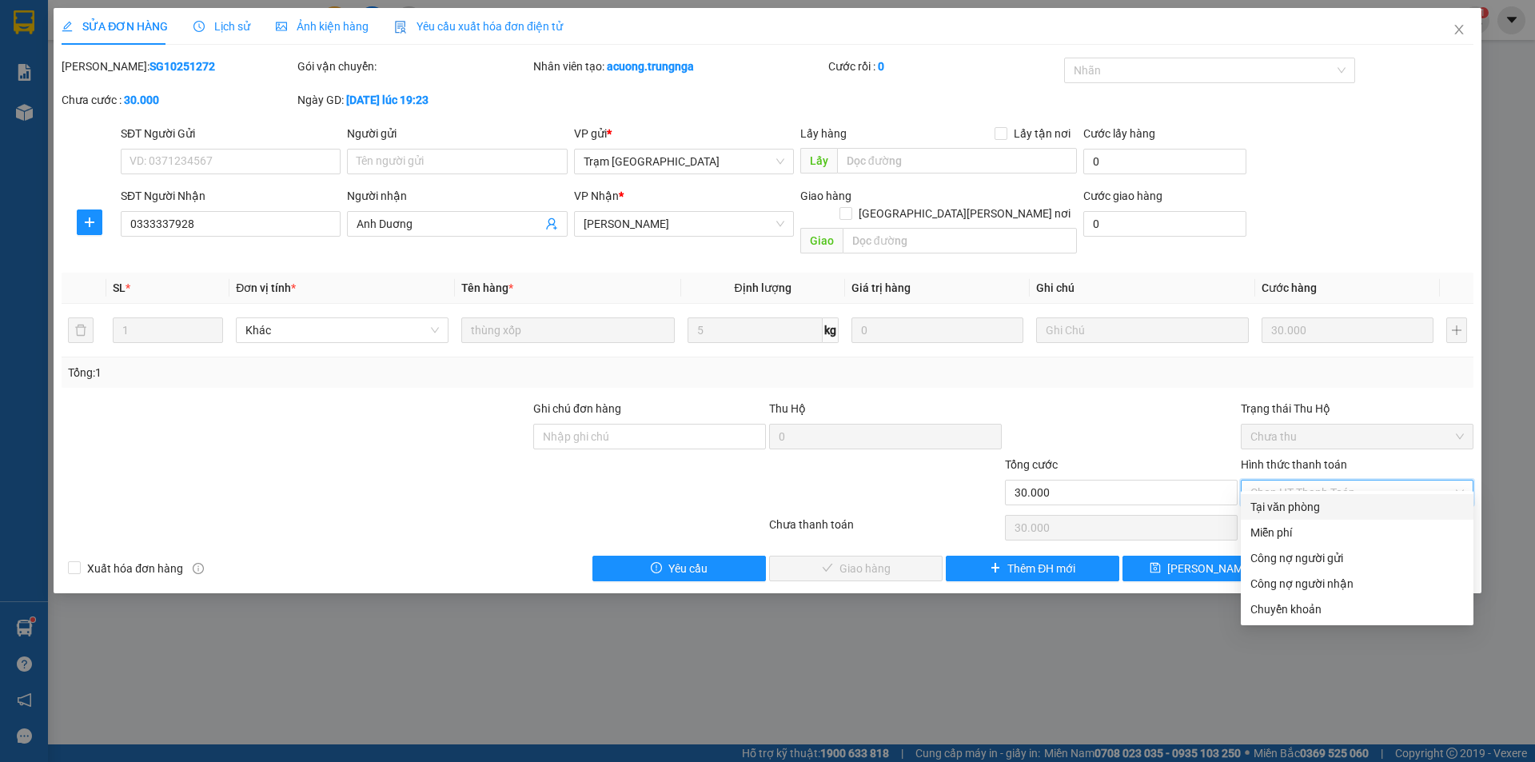
click at [1258, 502] on div "Tại văn phòng" at bounding box center [1356, 507] width 213 height 18
type input "0"
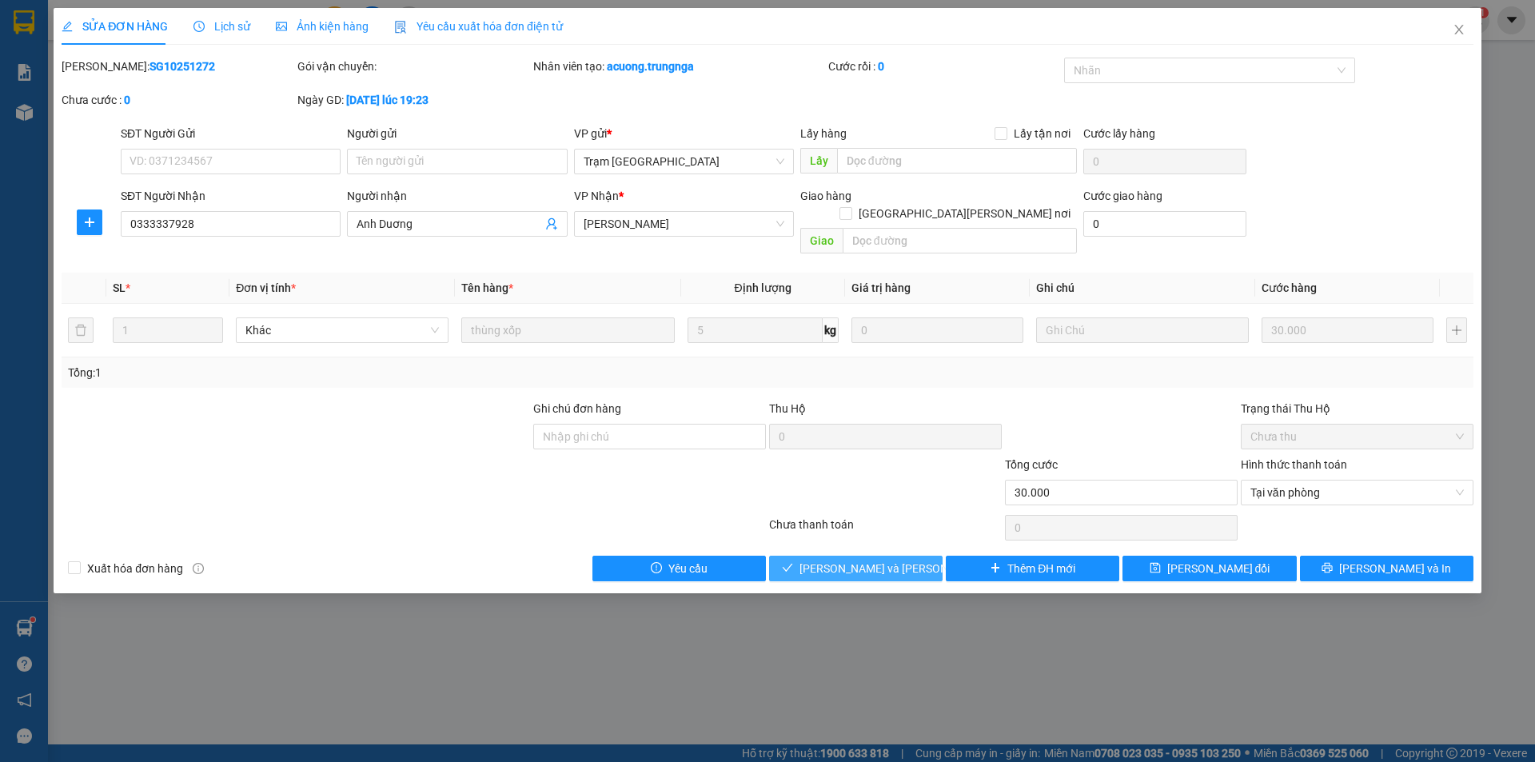
click at [894, 561] on button "[PERSON_NAME] và [PERSON_NAME] hàng" at bounding box center [855, 569] width 173 height 26
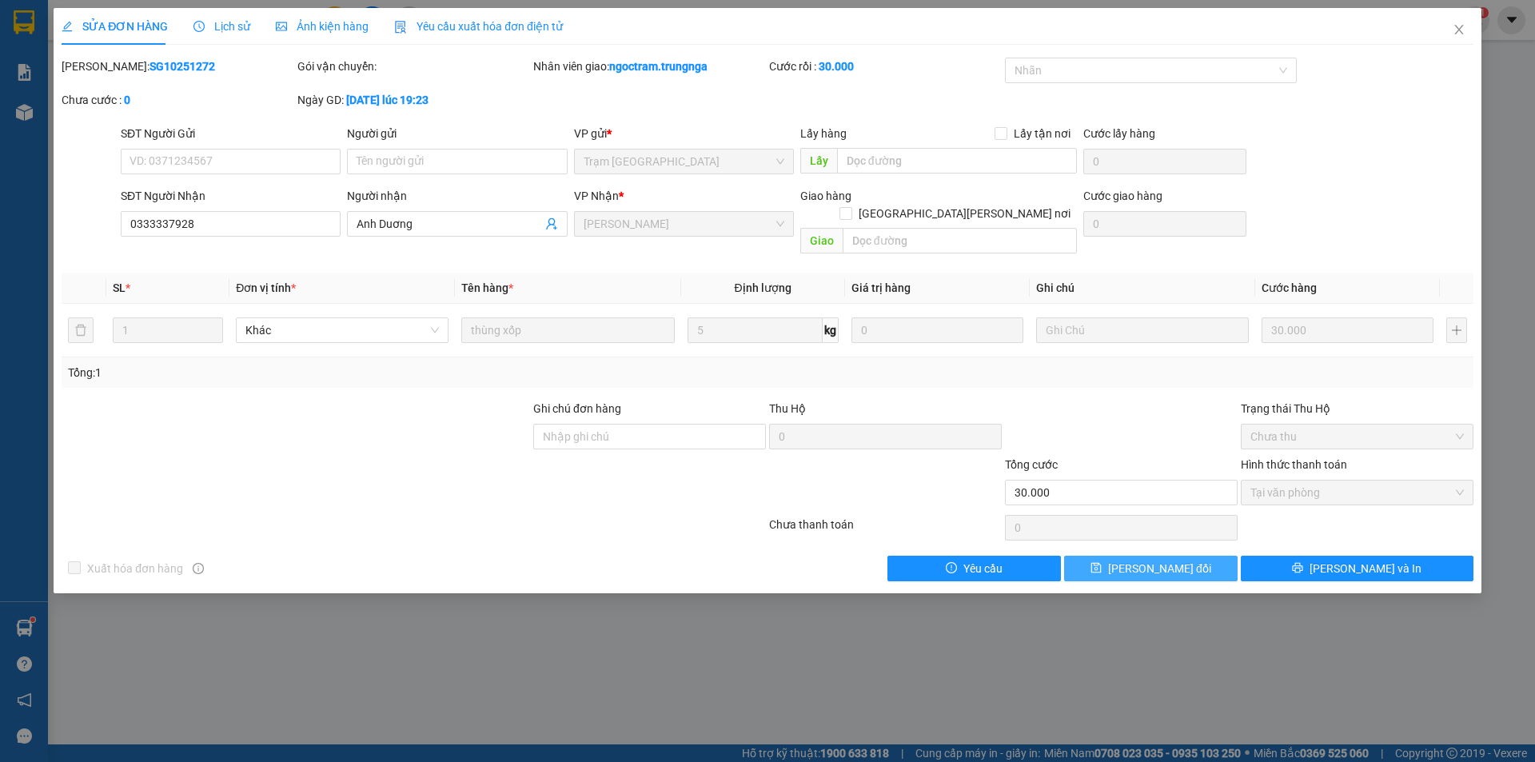
click at [1174, 560] on span "[PERSON_NAME] đổi" at bounding box center [1159, 569] width 103 height 18
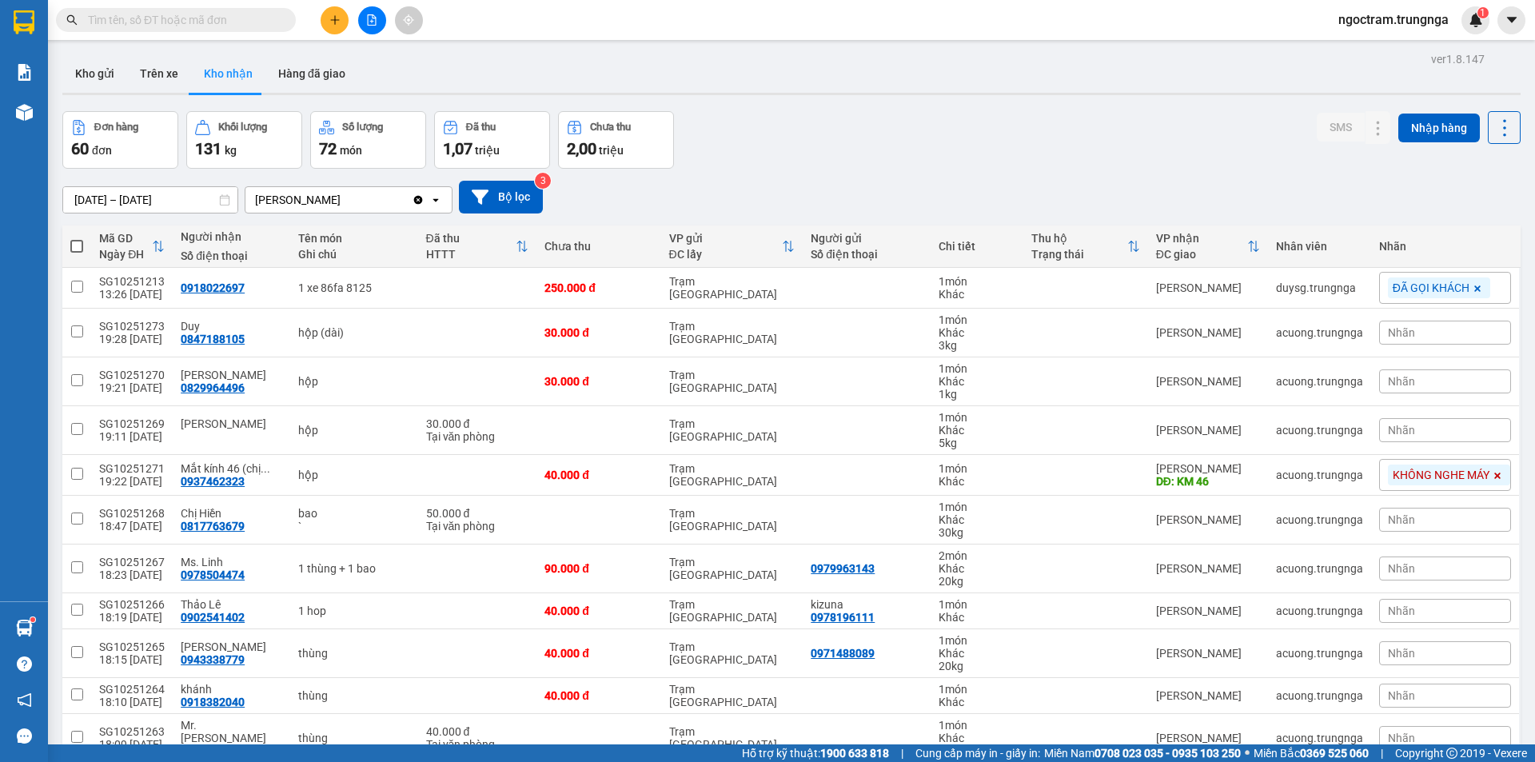
click at [225, 18] on input "text" at bounding box center [182, 20] width 189 height 18
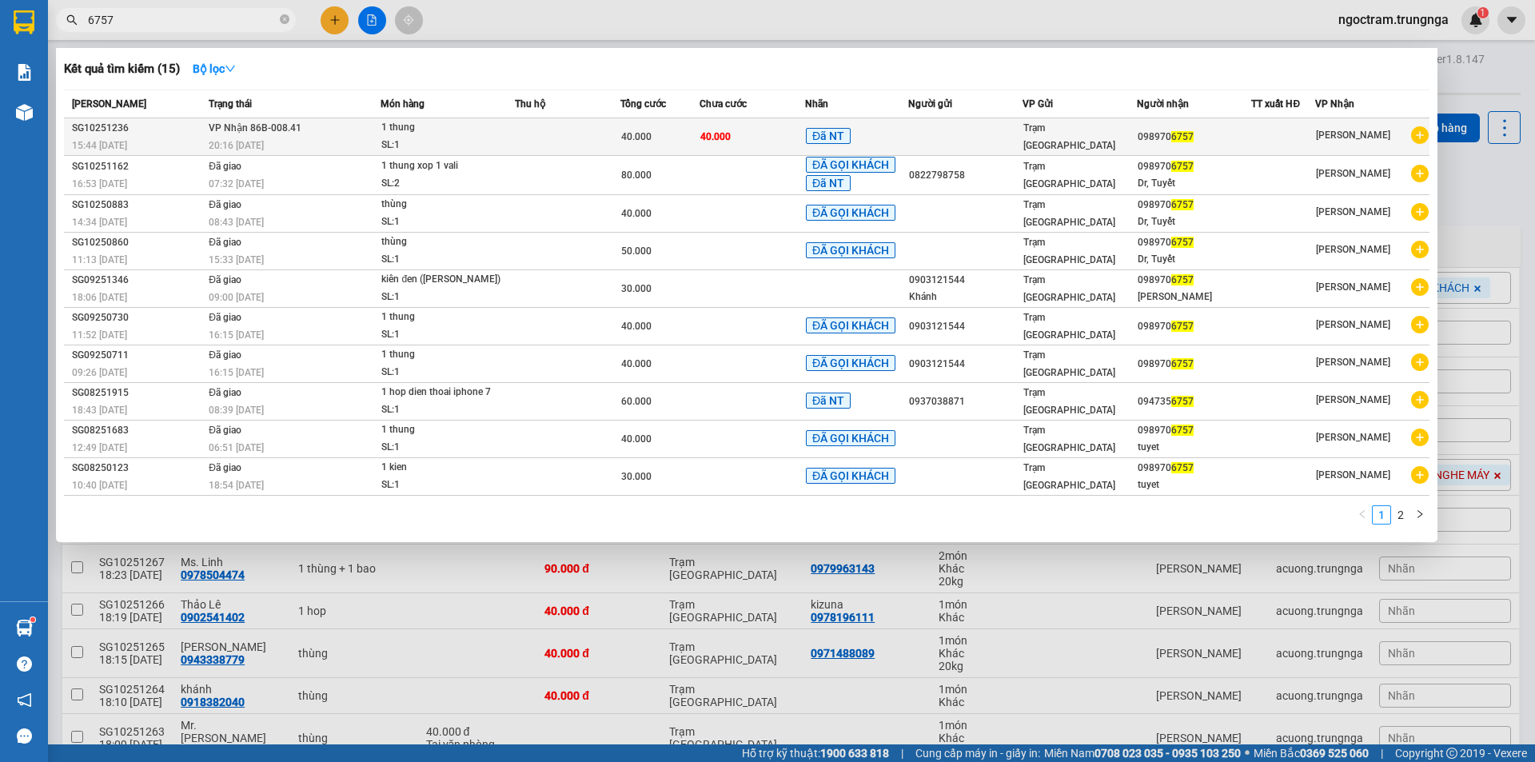
type input "6757"
click at [450, 137] on div "SL: 1" at bounding box center [441, 146] width 120 height 18
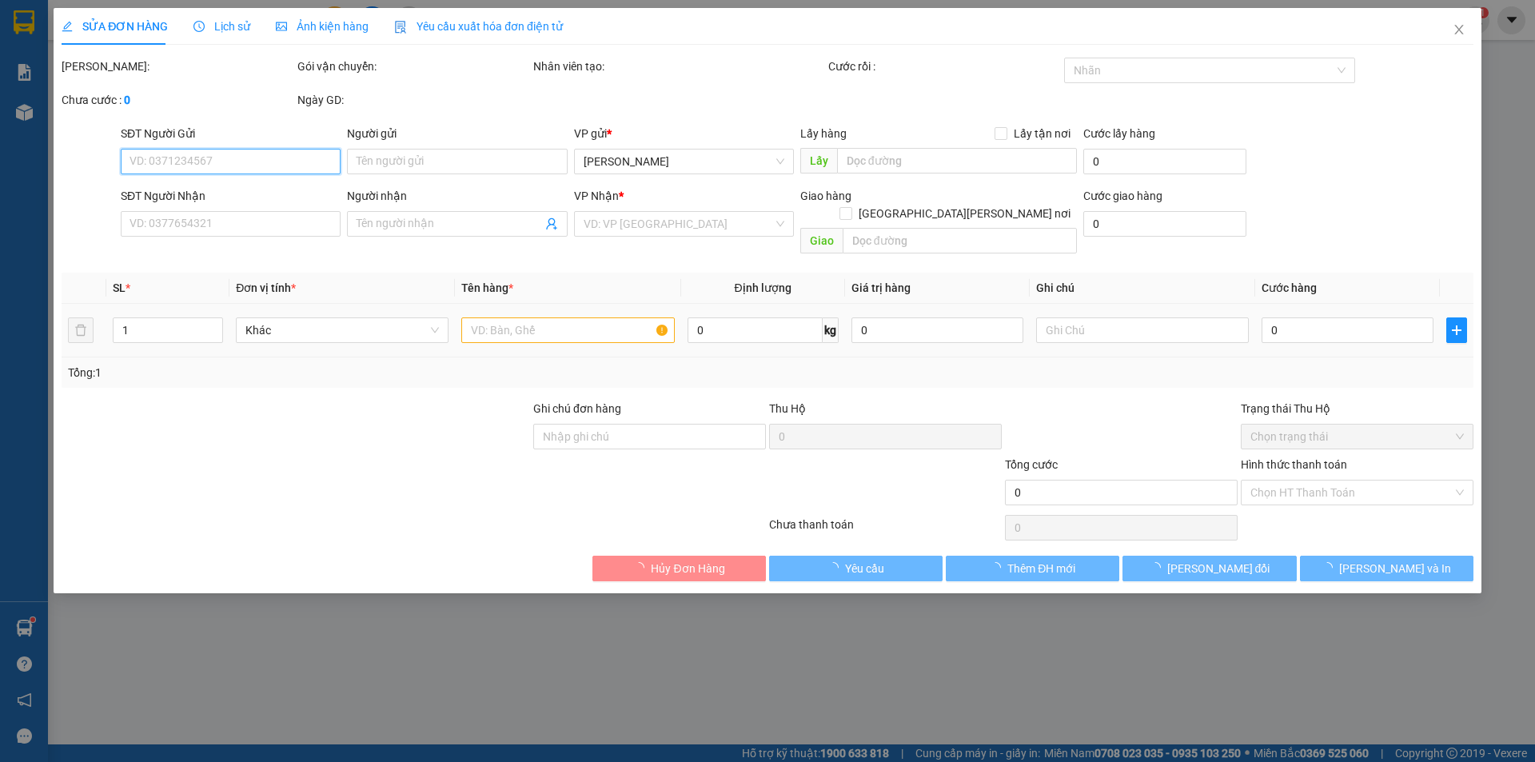
type input "0989706757"
type input "40.000"
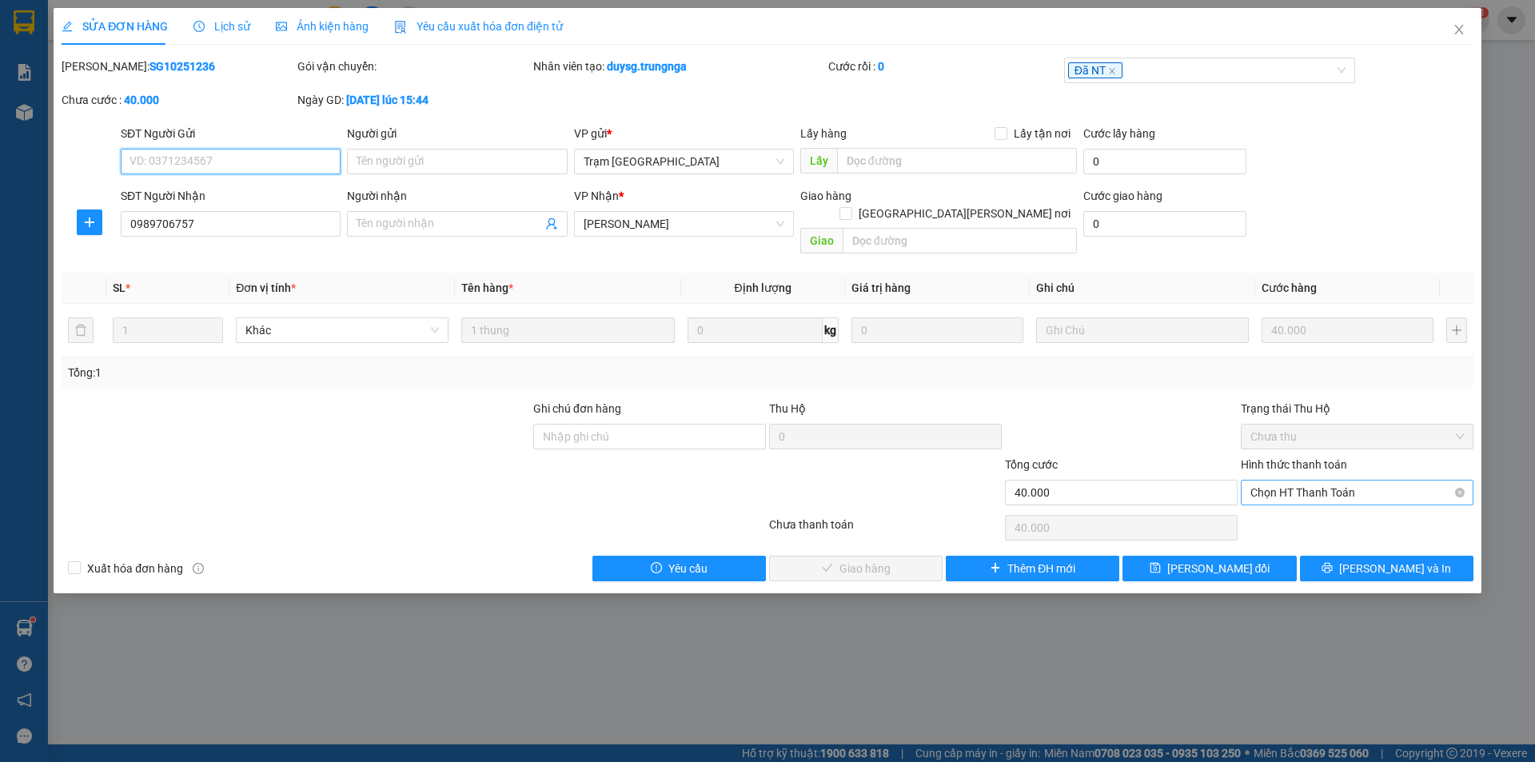
click at [1277, 480] on span "Chọn HT Thanh Toán" at bounding box center [1356, 492] width 213 height 24
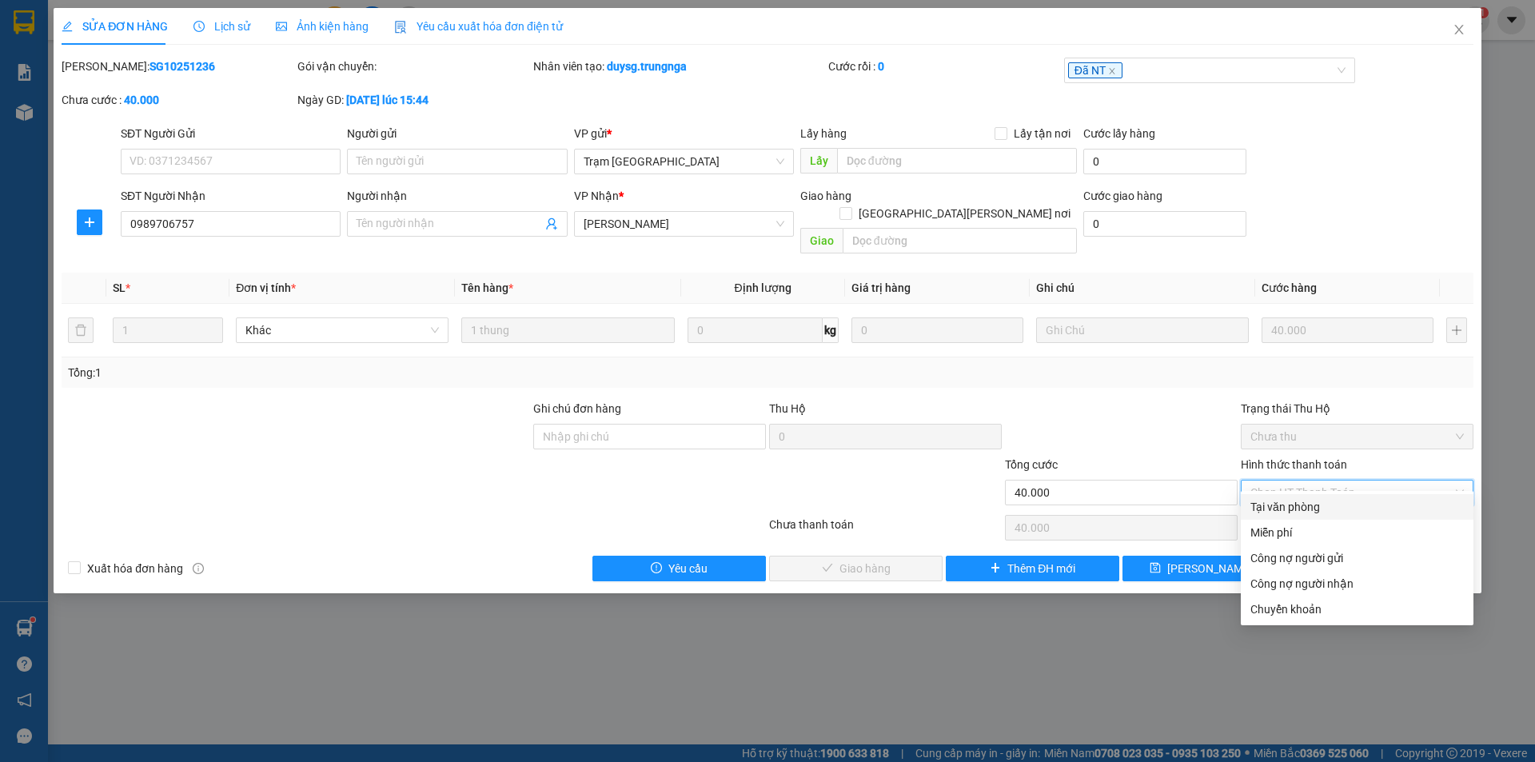
click at [1260, 504] on div "Tại văn phòng" at bounding box center [1356, 507] width 213 height 18
type input "0"
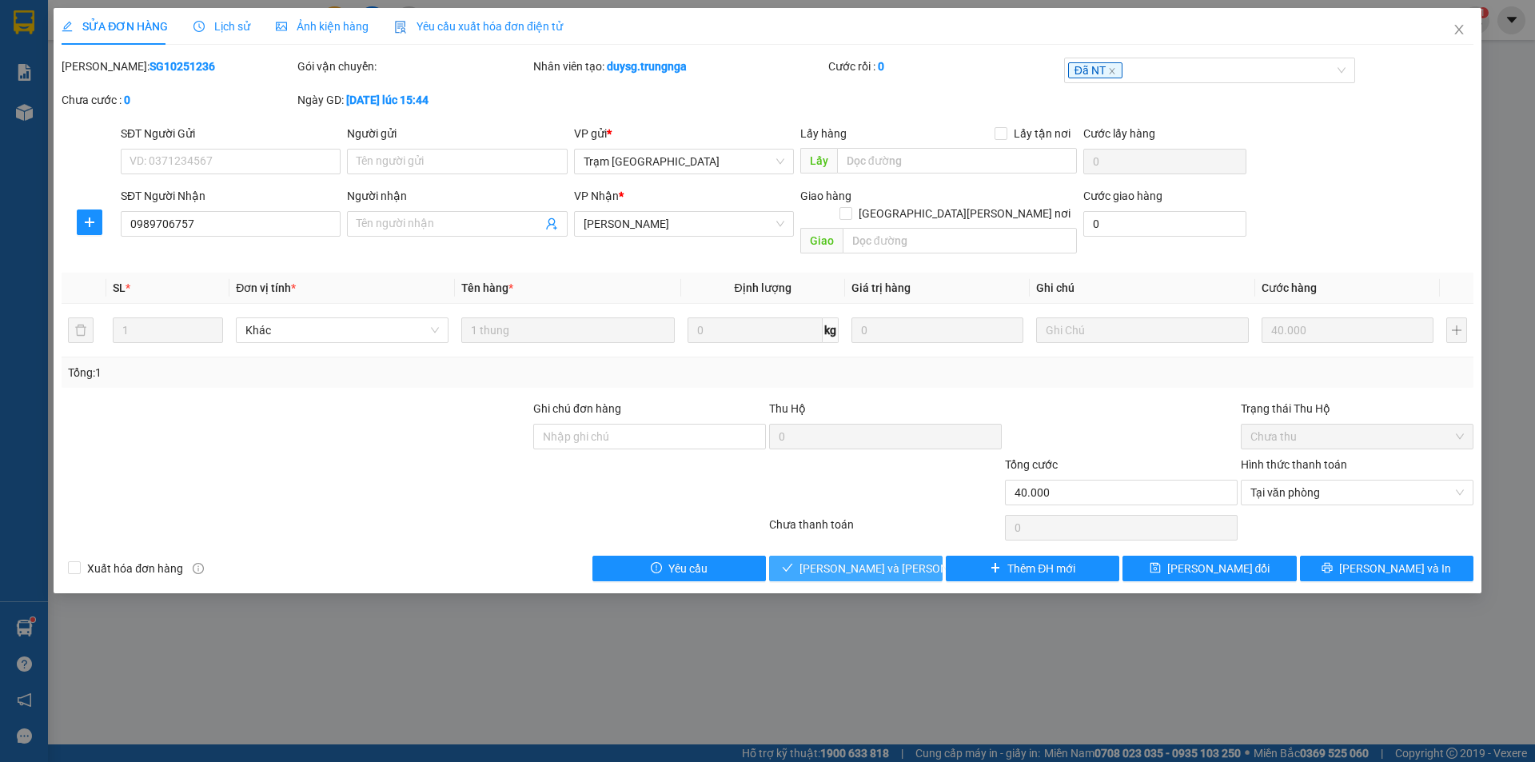
click at [883, 560] on span "[PERSON_NAME] và Giao hàng" at bounding box center [907, 569] width 216 height 18
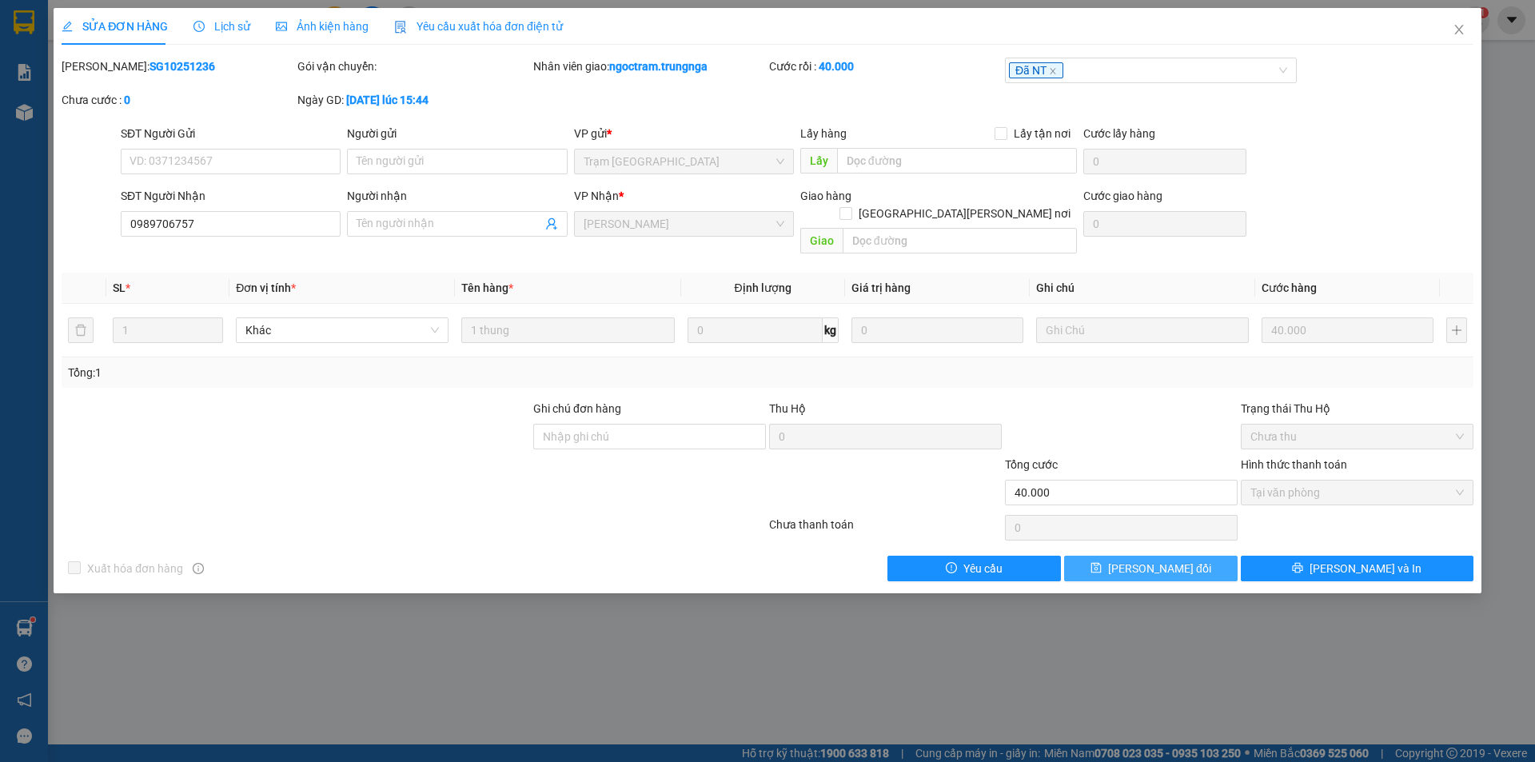
click at [1157, 560] on span "[PERSON_NAME] thay đổi" at bounding box center [1159, 569] width 103 height 18
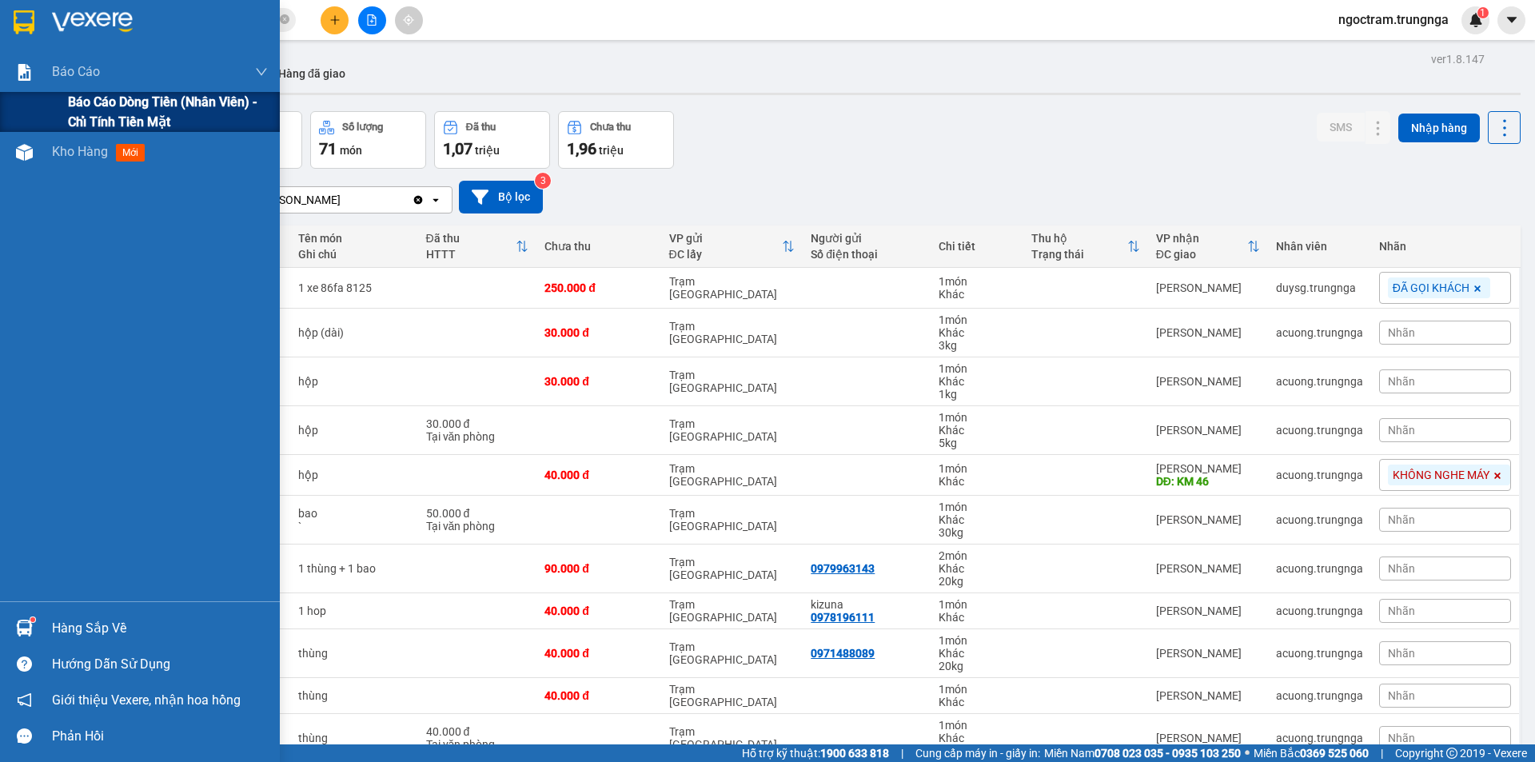
click at [71, 99] on span "Báo cáo dòng tiền (nhân viên) - chỉ tính tiền mặt" at bounding box center [168, 112] width 200 height 40
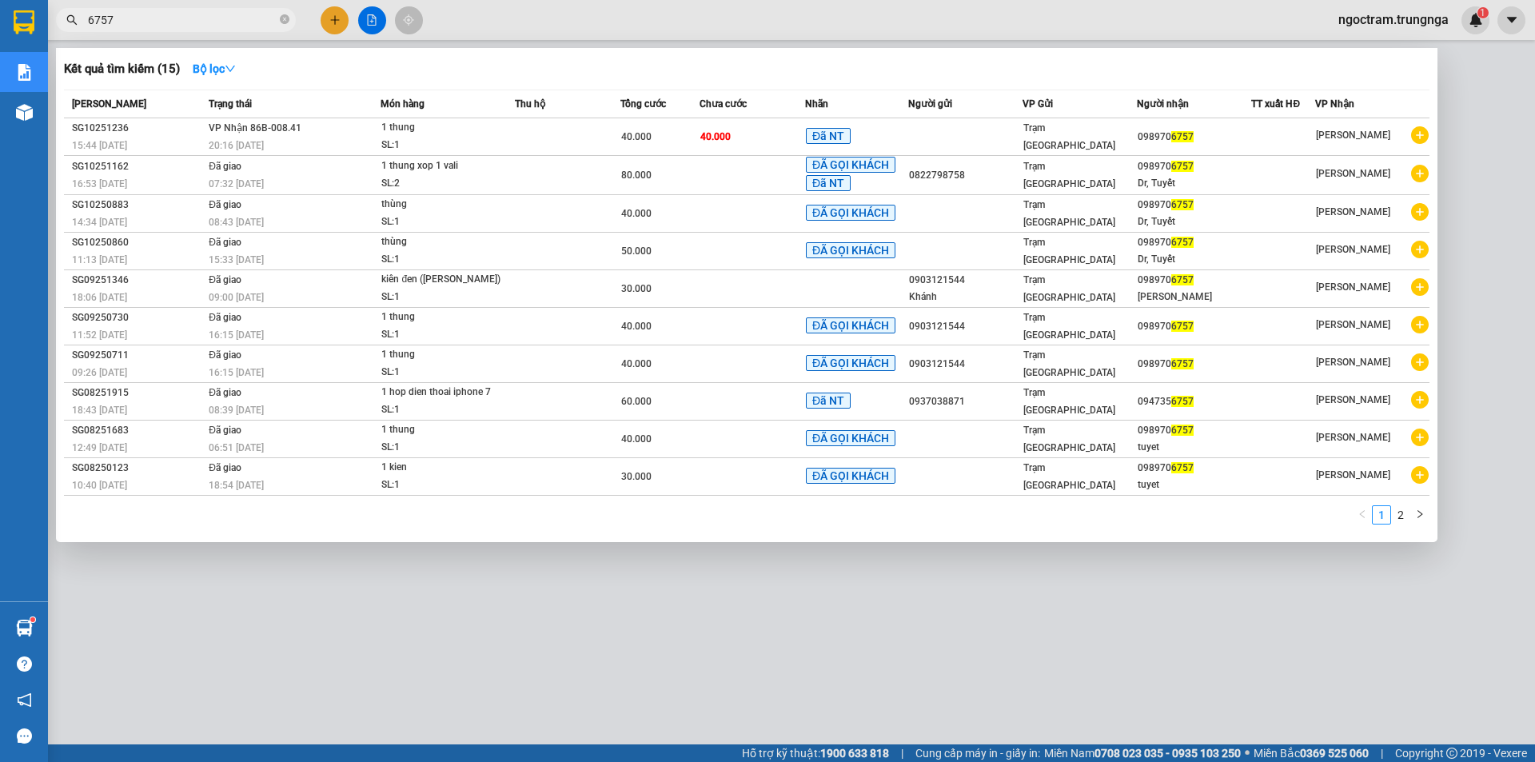
click at [213, 16] on input "6757" at bounding box center [182, 20] width 189 height 18
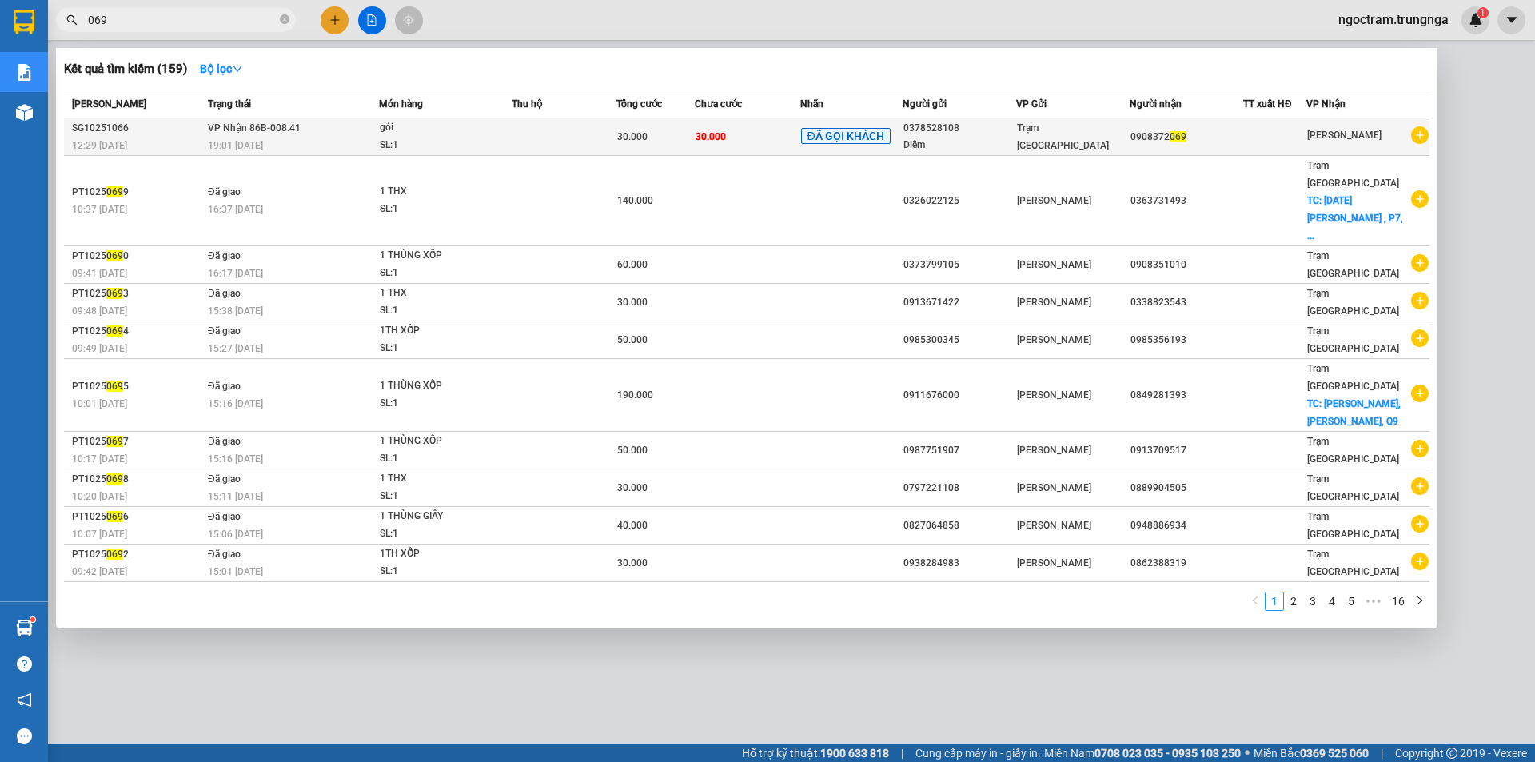
type input "069"
click at [366, 133] on td "VP Nhận 86B-008.41 19:01 - 11/10" at bounding box center [291, 137] width 175 height 38
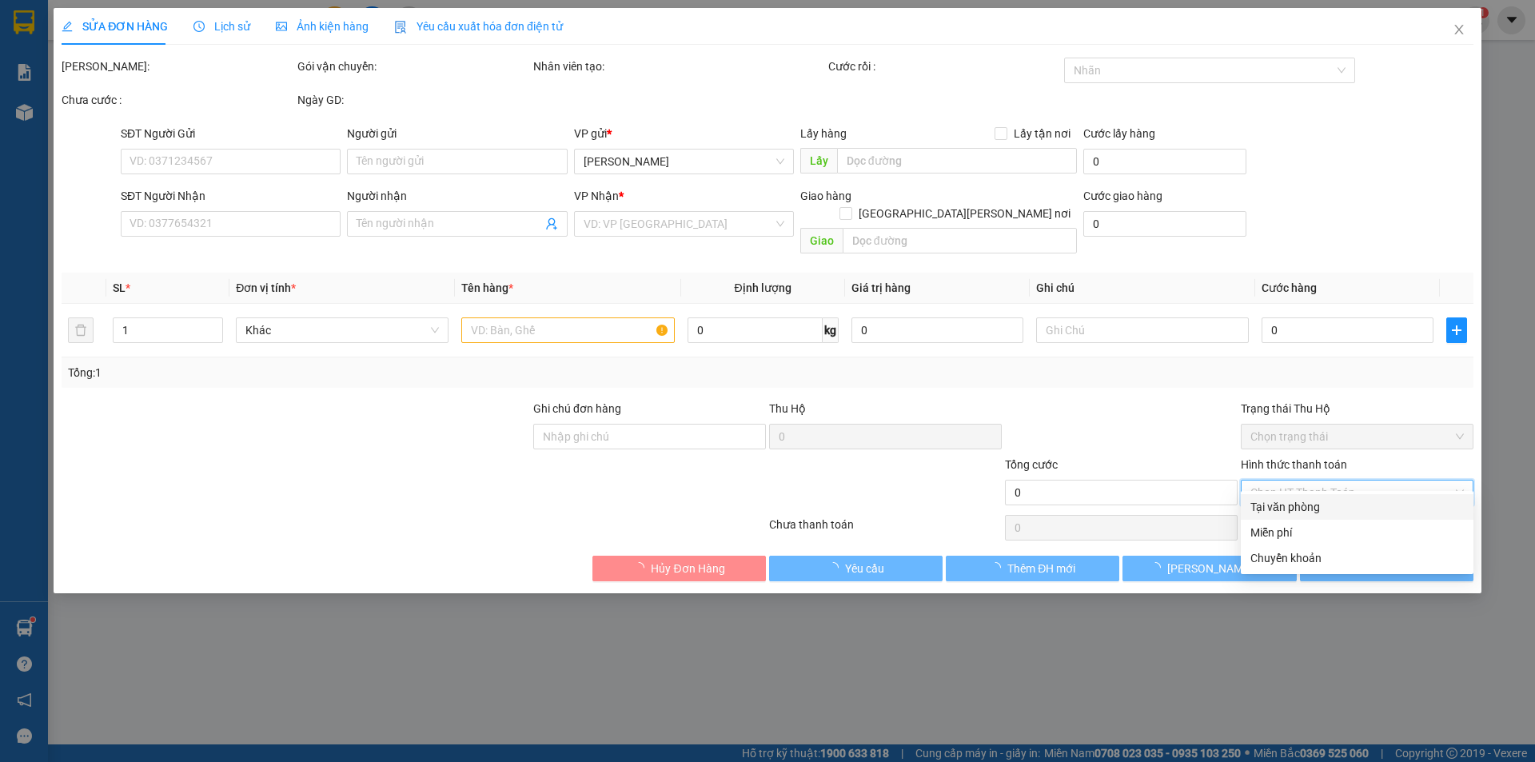
click at [1265, 480] on input "Hình thức thanh toán" at bounding box center [1351, 492] width 202 height 24
click at [1269, 510] on div "Tại văn phòng" at bounding box center [1356, 507] width 213 height 18
type input "0"
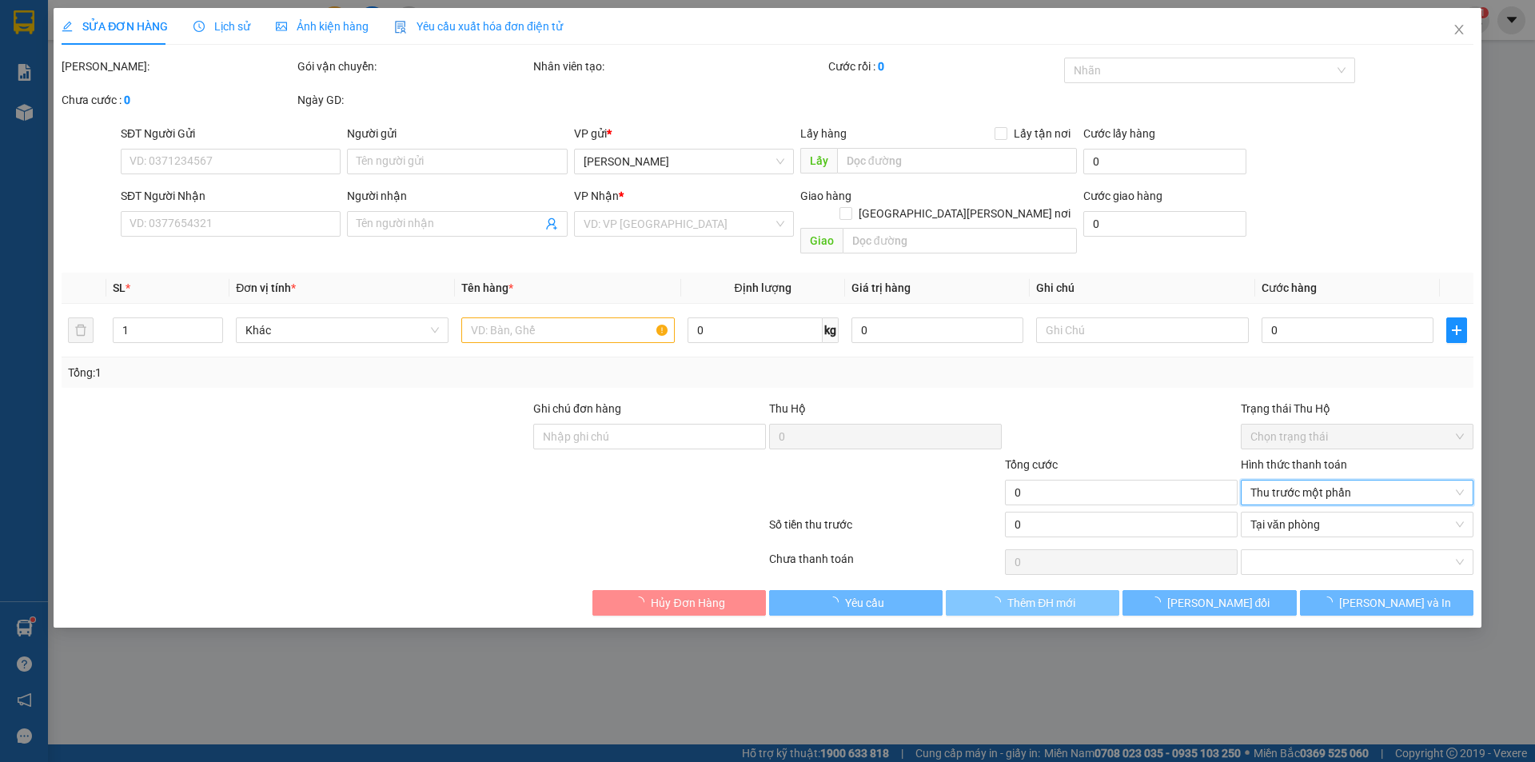
type input "0378528108"
type input "Diễm"
type input "0908372069"
type input "30.000"
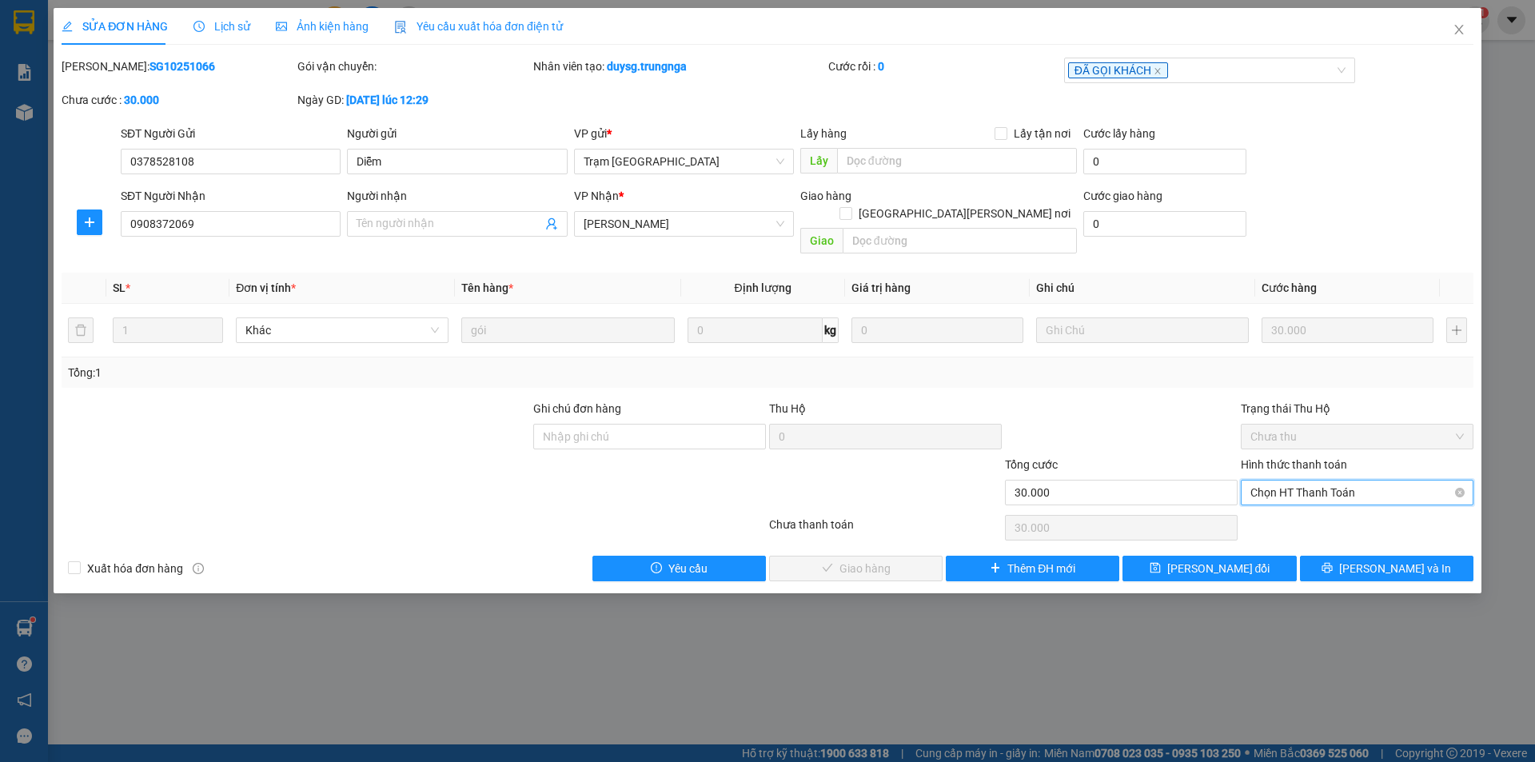
click at [1265, 480] on span "Chọn HT Thanh Toán" at bounding box center [1356, 492] width 213 height 24
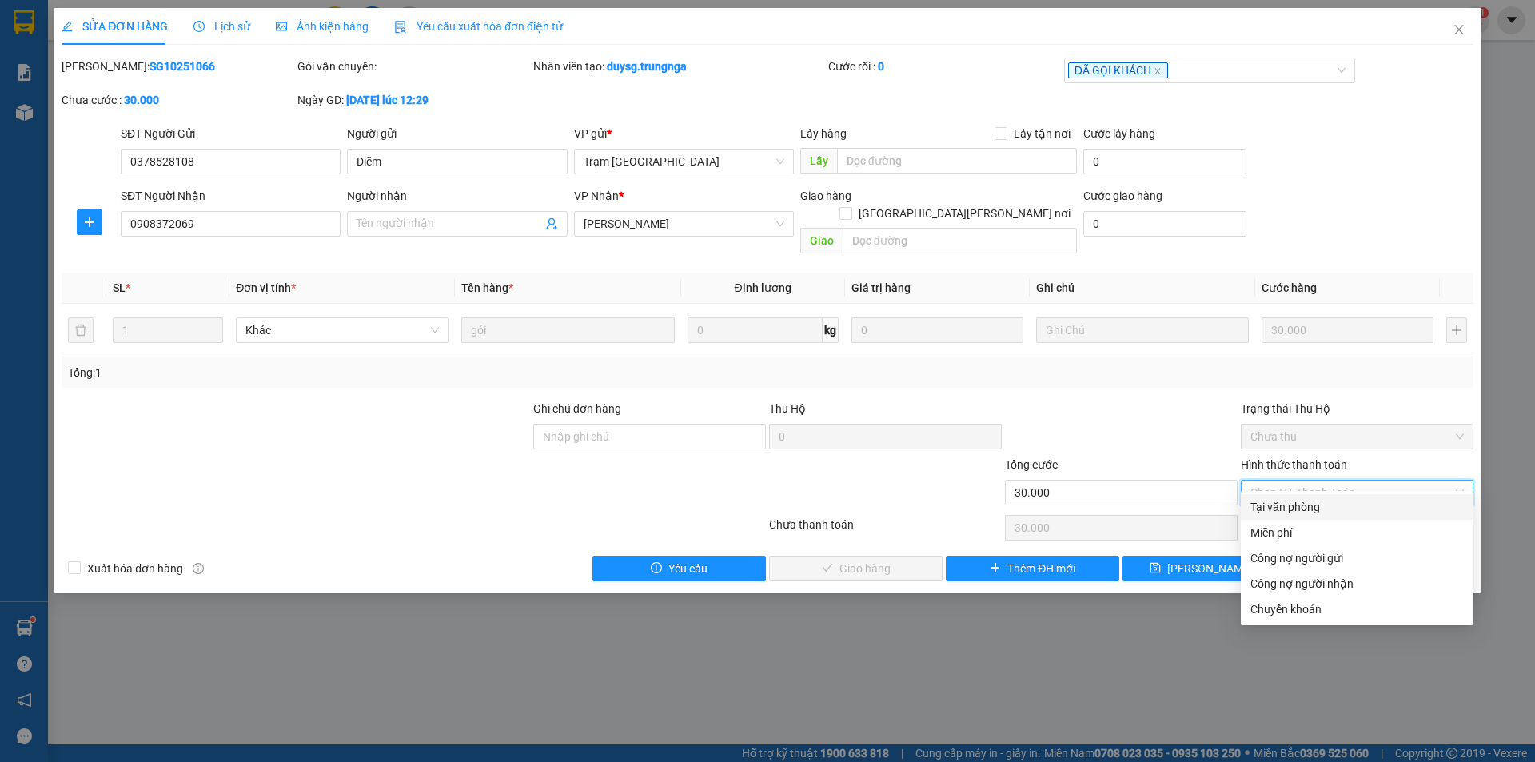
click at [1269, 510] on div "Tại văn phòng" at bounding box center [1356, 507] width 213 height 18
type input "0"
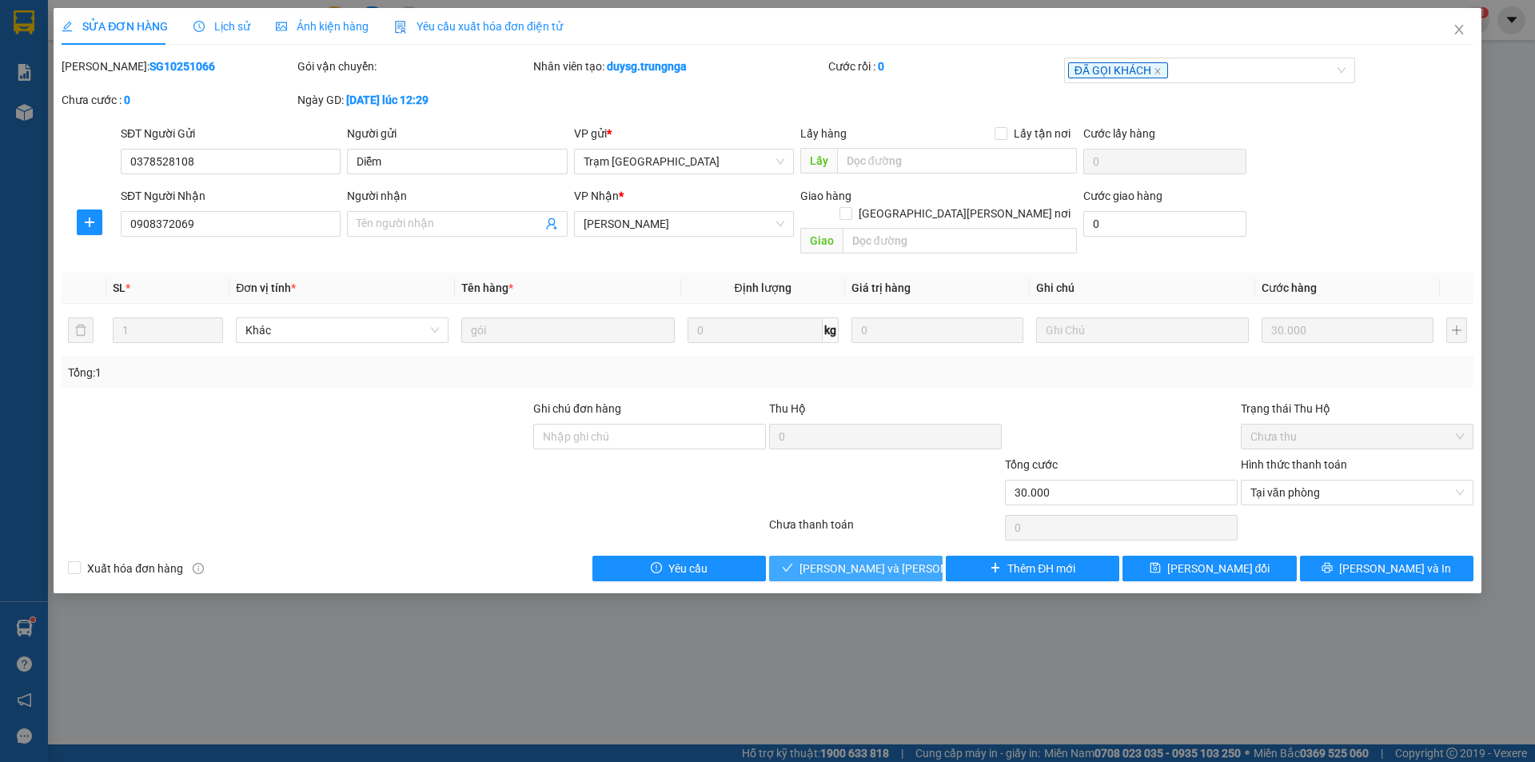
click at [889, 560] on span "[PERSON_NAME] và Giao hàng" at bounding box center [907, 569] width 216 height 18
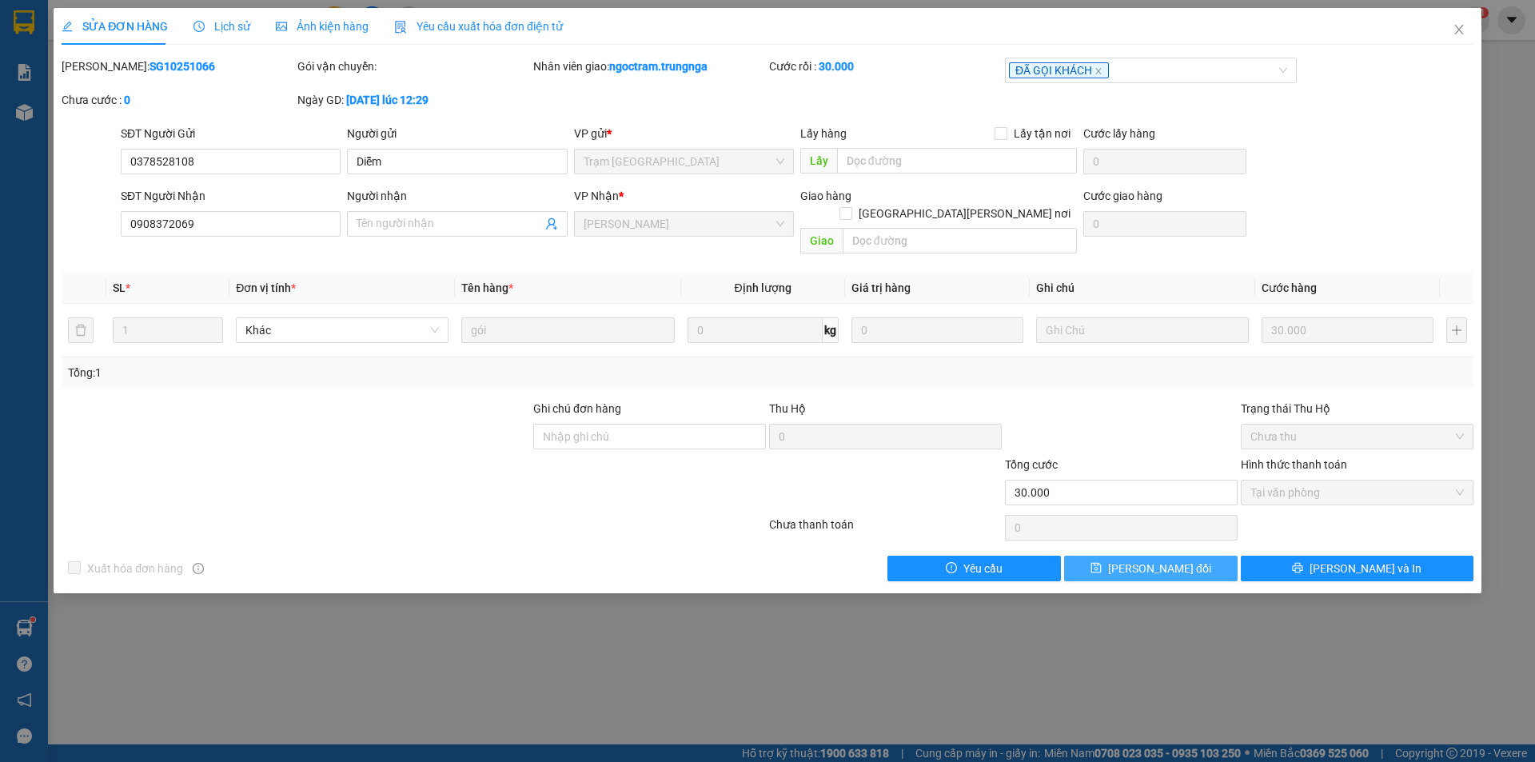
click at [1143, 560] on span "[PERSON_NAME] thay đổi" at bounding box center [1159, 569] width 103 height 18
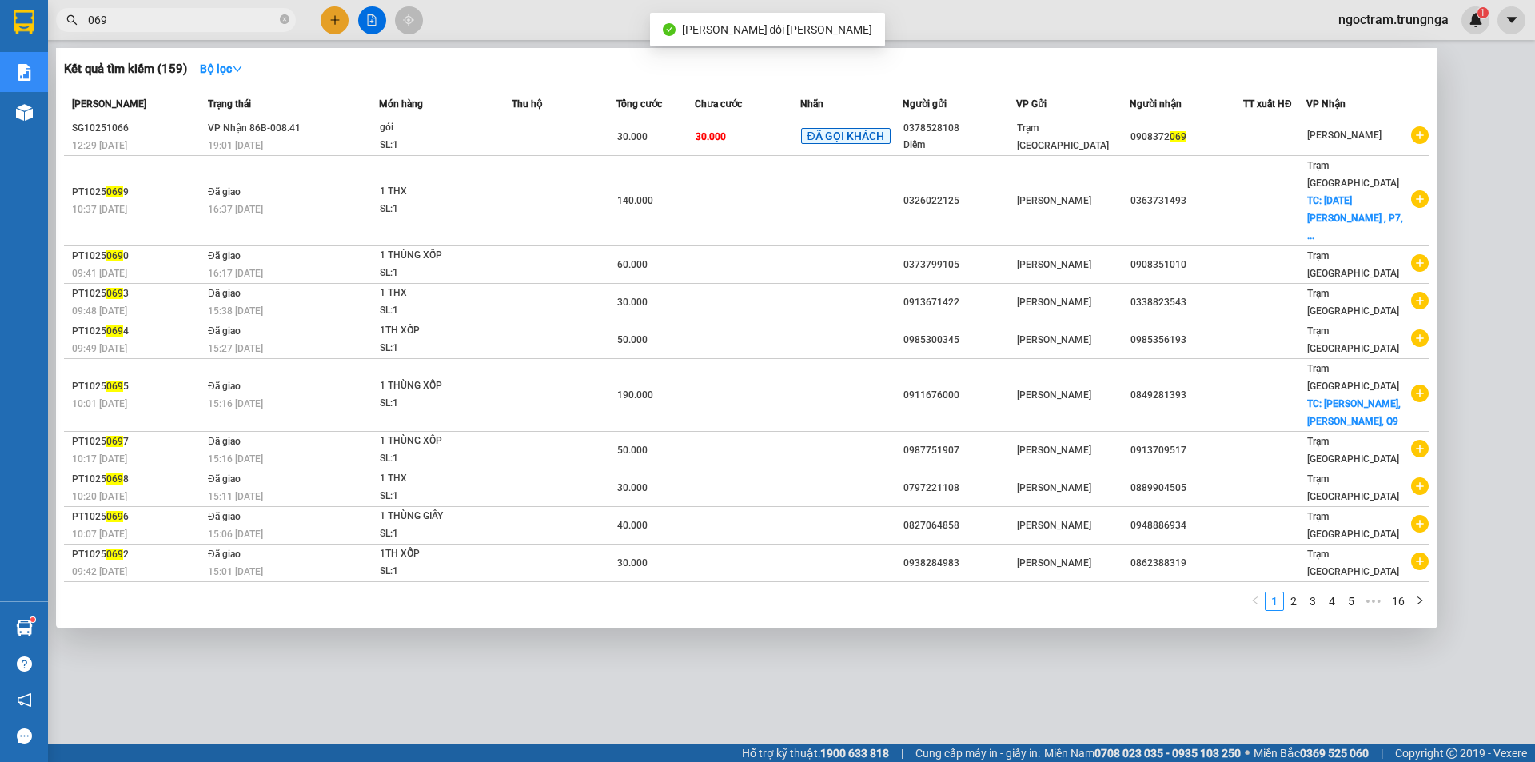
click at [207, 30] on span "069" at bounding box center [176, 20] width 240 height 24
click at [222, 11] on input "069" at bounding box center [182, 20] width 189 height 18
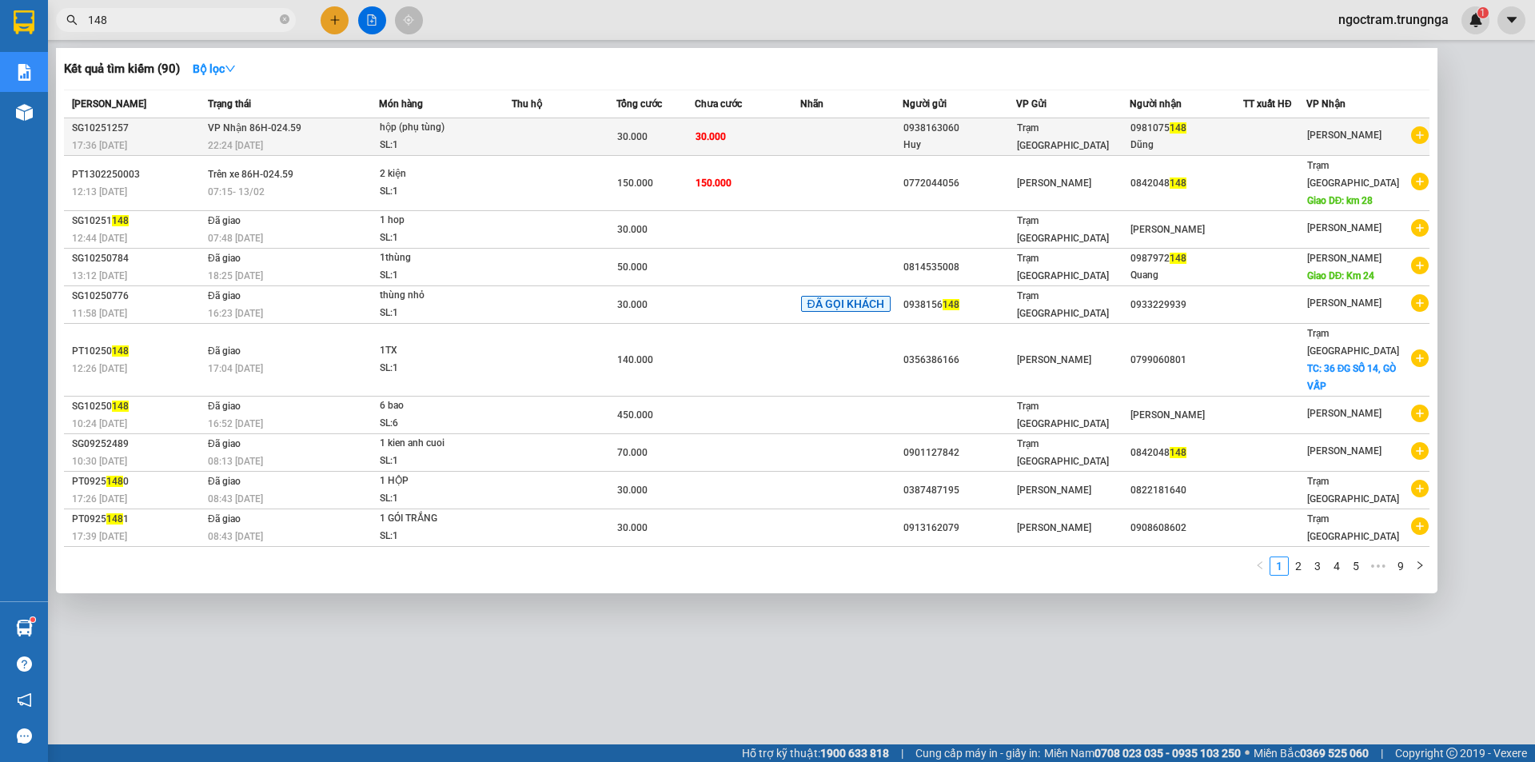
type input "148"
click at [621, 127] on td "30.000" at bounding box center [655, 137] width 78 height 38
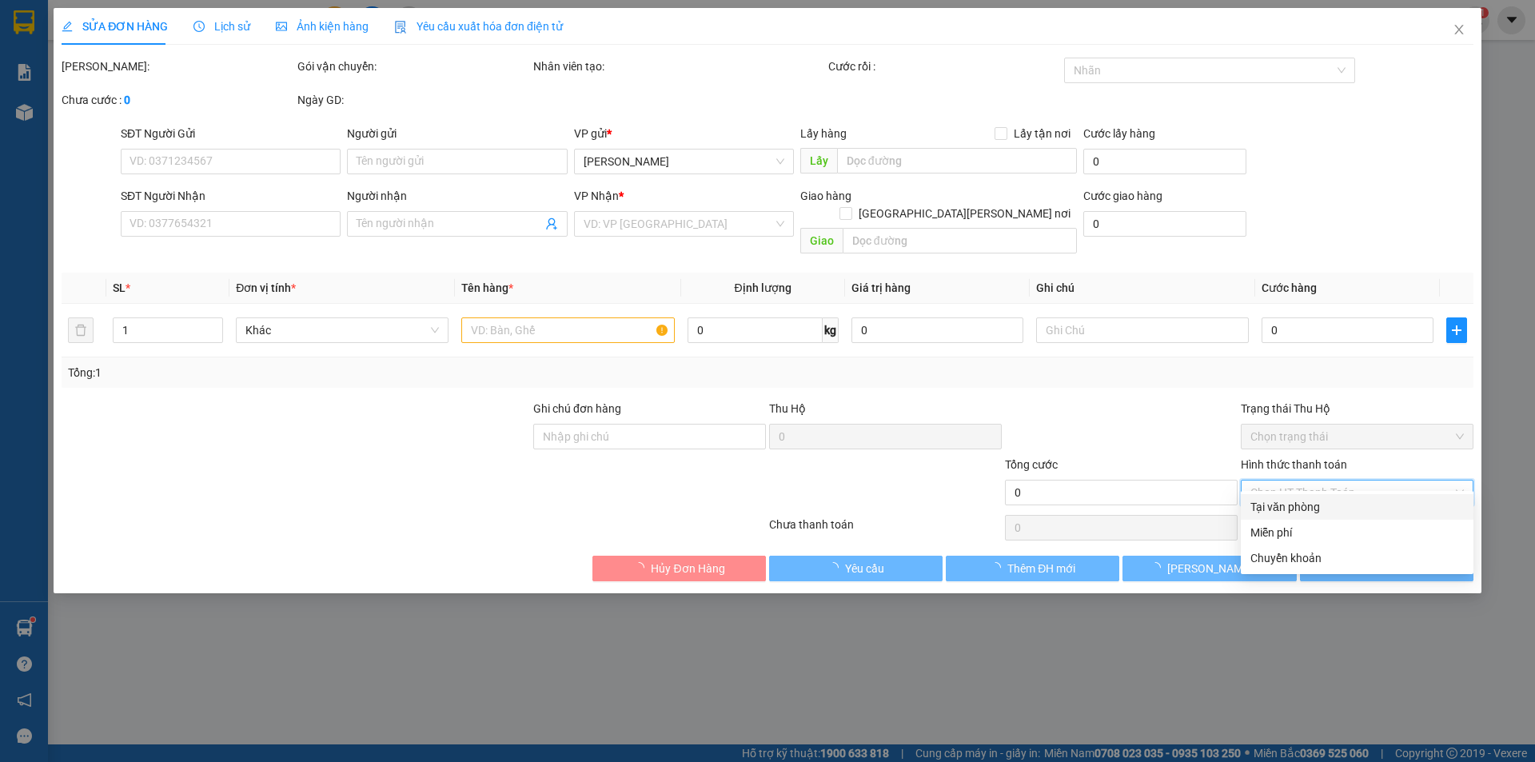
click at [1301, 480] on input "Hình thức thanh toán" at bounding box center [1351, 492] width 202 height 24
click at [1305, 514] on div "Tại văn phòng" at bounding box center [1356, 507] width 213 height 18
type input "0"
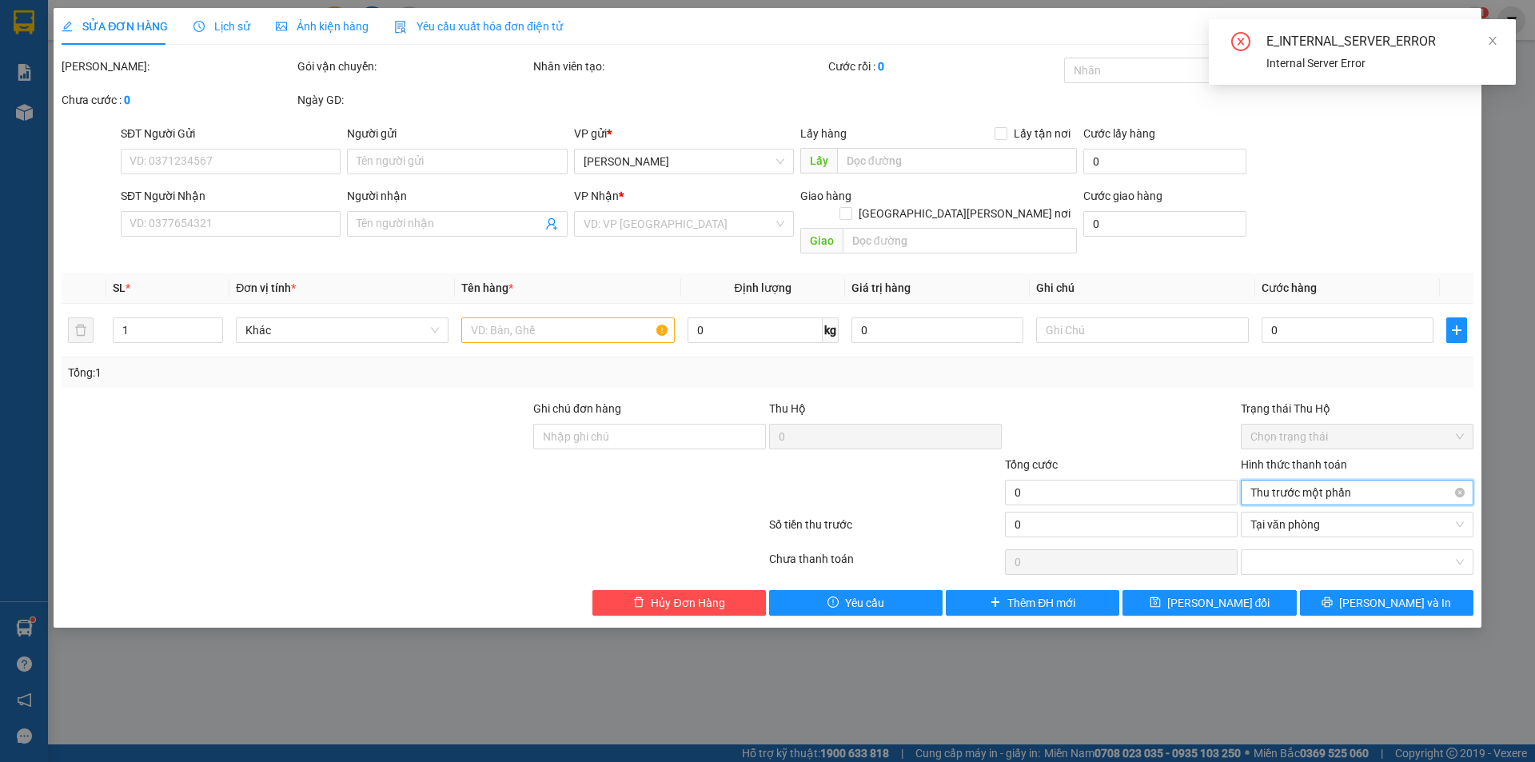
click at [1277, 480] on span "Thu trước một phần" at bounding box center [1356, 492] width 213 height 24
click at [1146, 429] on div at bounding box center [1121, 428] width 236 height 56
click at [1257, 512] on span "Tại văn phòng" at bounding box center [1356, 524] width 213 height 24
click at [1150, 436] on div at bounding box center [1121, 428] width 236 height 56
click at [1456, 25] on icon "close" at bounding box center [1458, 29] width 13 height 13
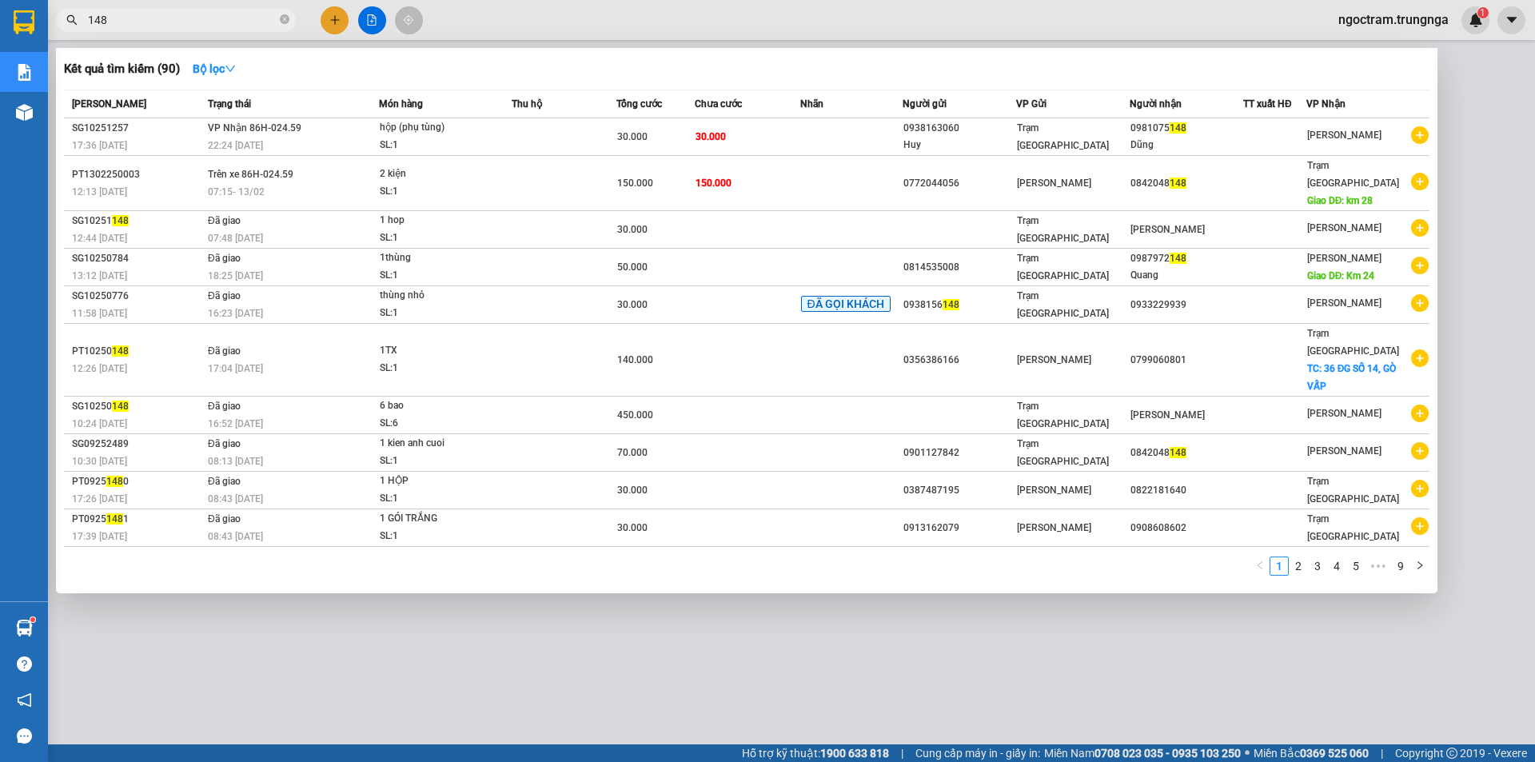
click at [233, 18] on input "148" at bounding box center [182, 20] width 189 height 18
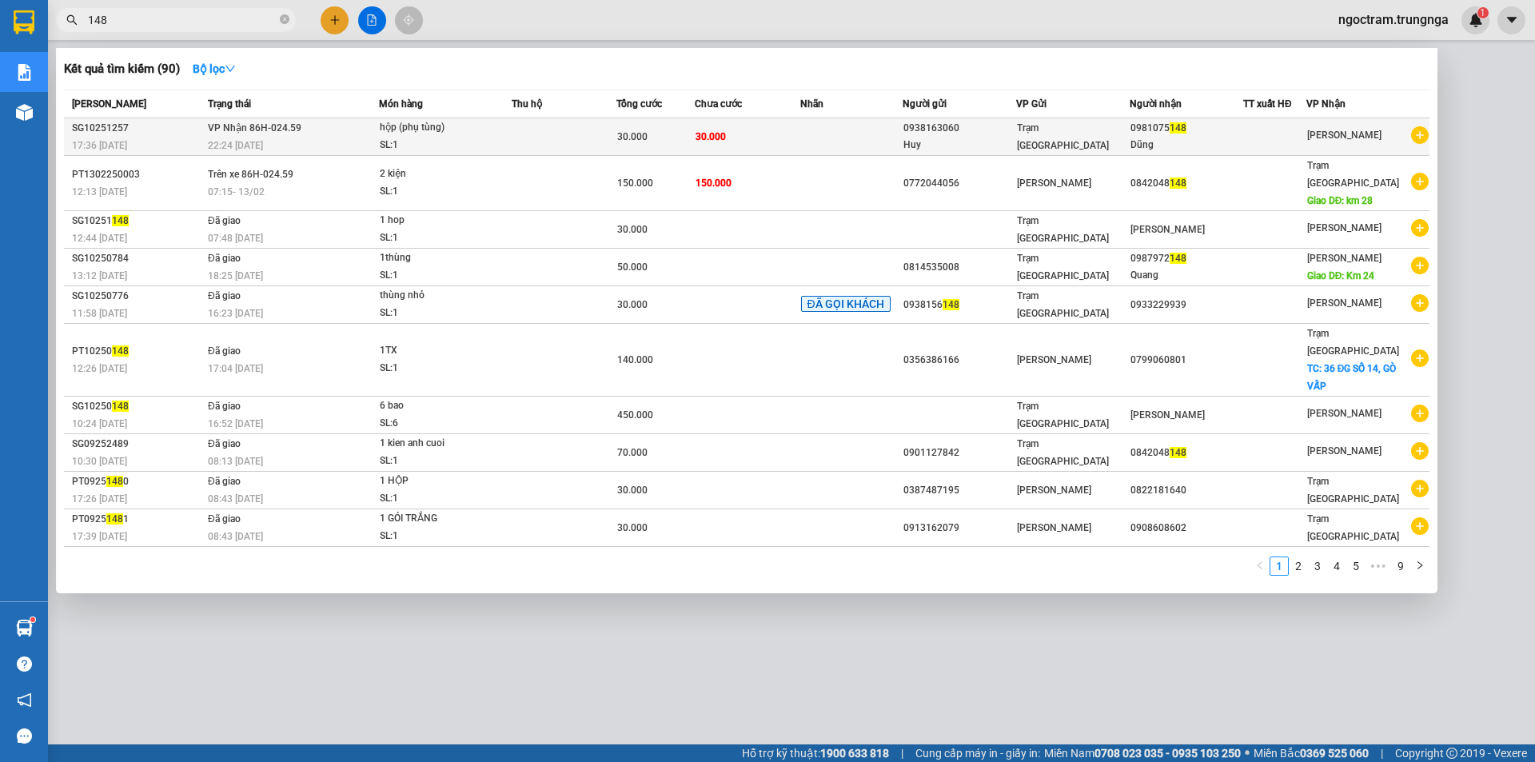
click at [694, 130] on div "30.000" at bounding box center [655, 137] width 77 height 18
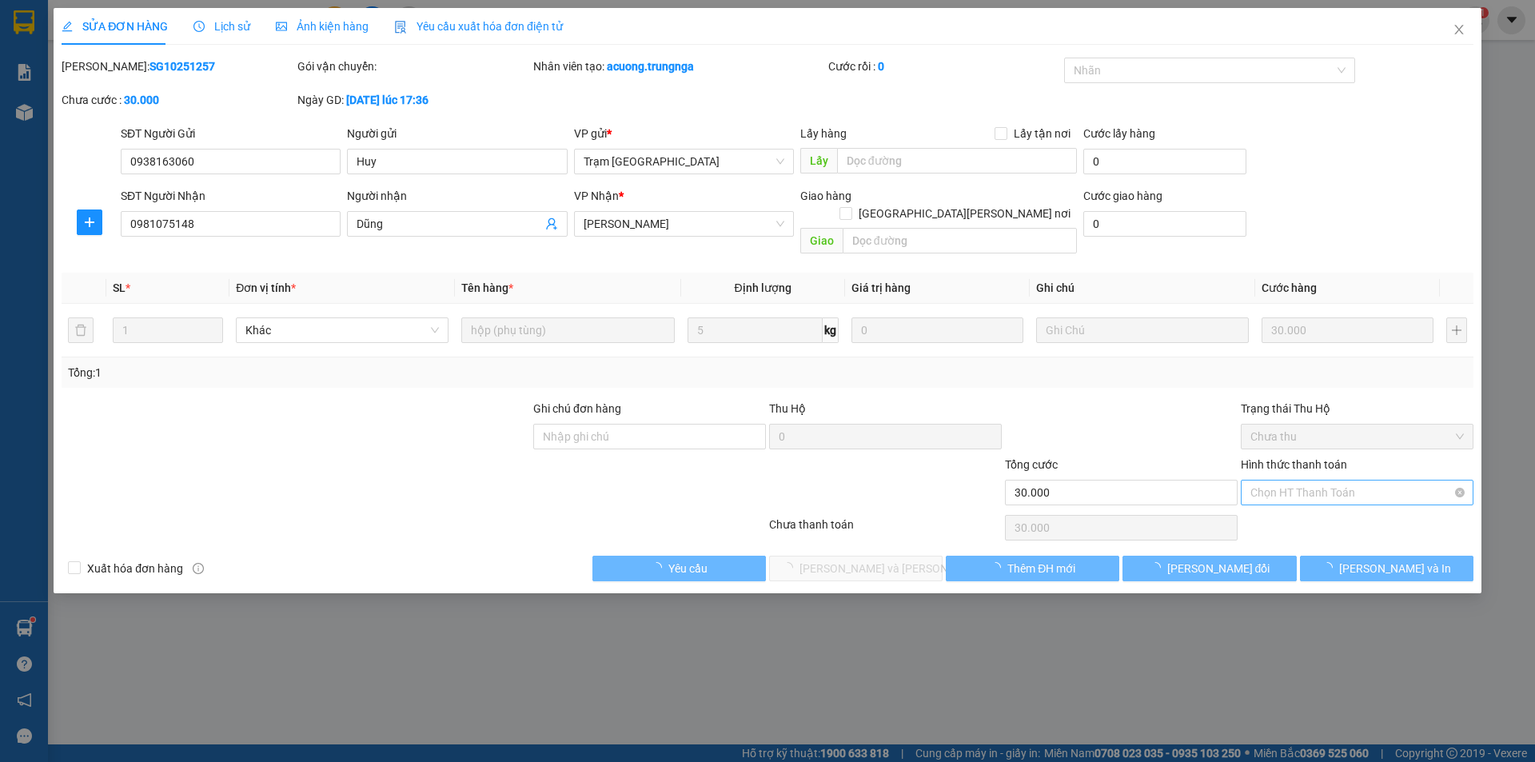
type input "0938163060"
type input "Huy"
type input "0981075148"
type input "Dũng"
type input "30.000"
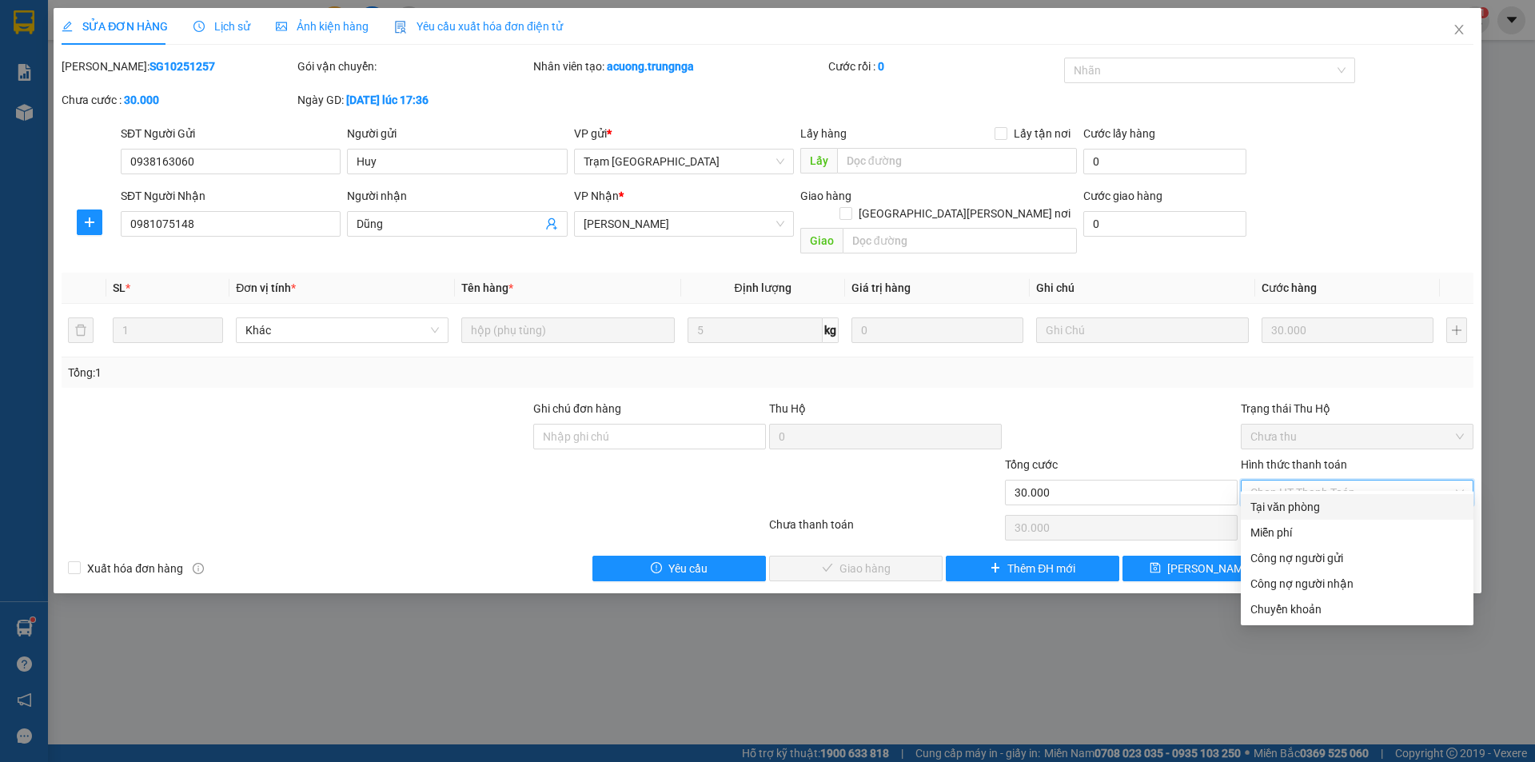
click at [1325, 510] on div "Tại văn phòng" at bounding box center [1356, 507] width 213 height 18
type input "0"
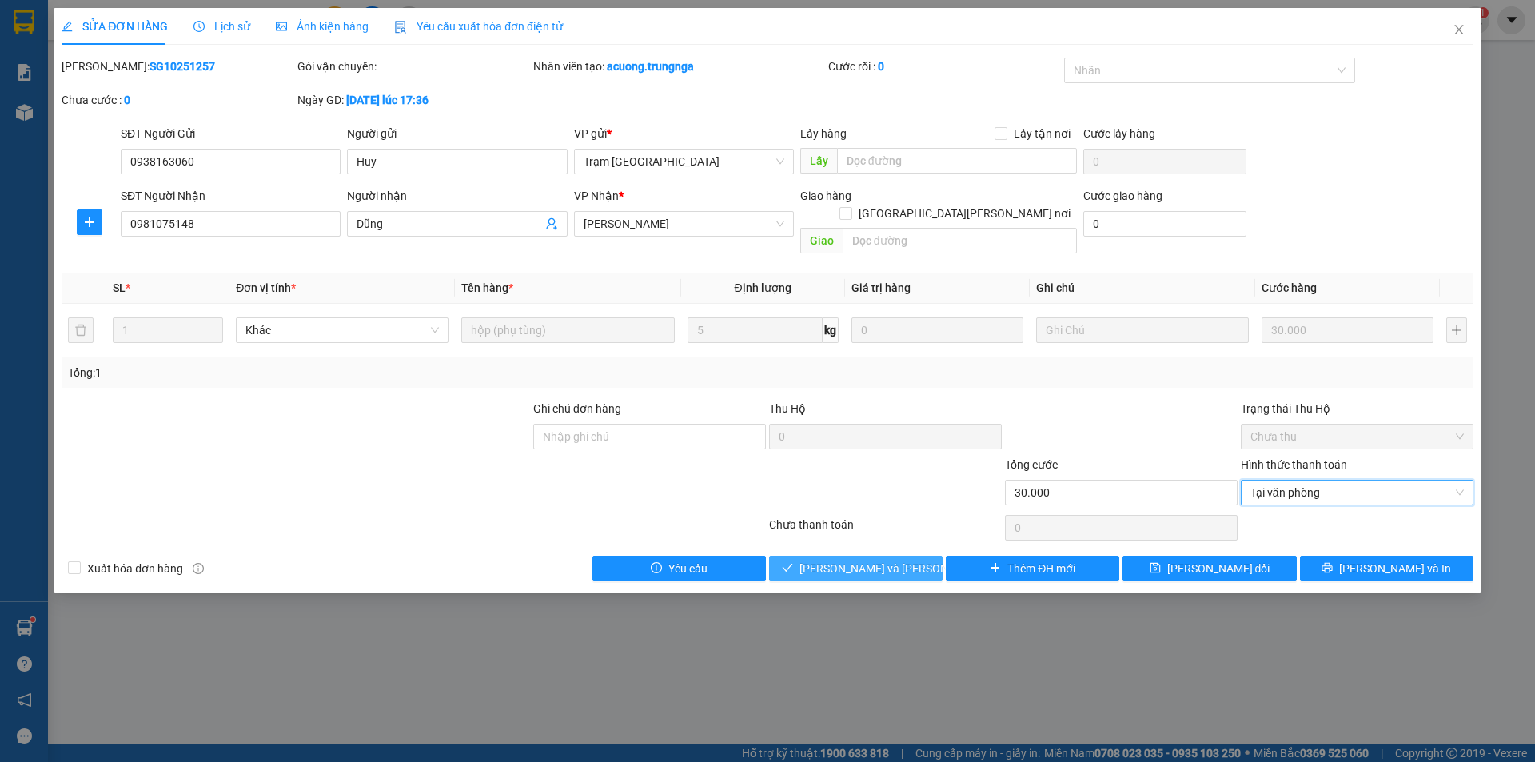
click at [860, 560] on span "[PERSON_NAME] và Giao hàng" at bounding box center [907, 569] width 216 height 18
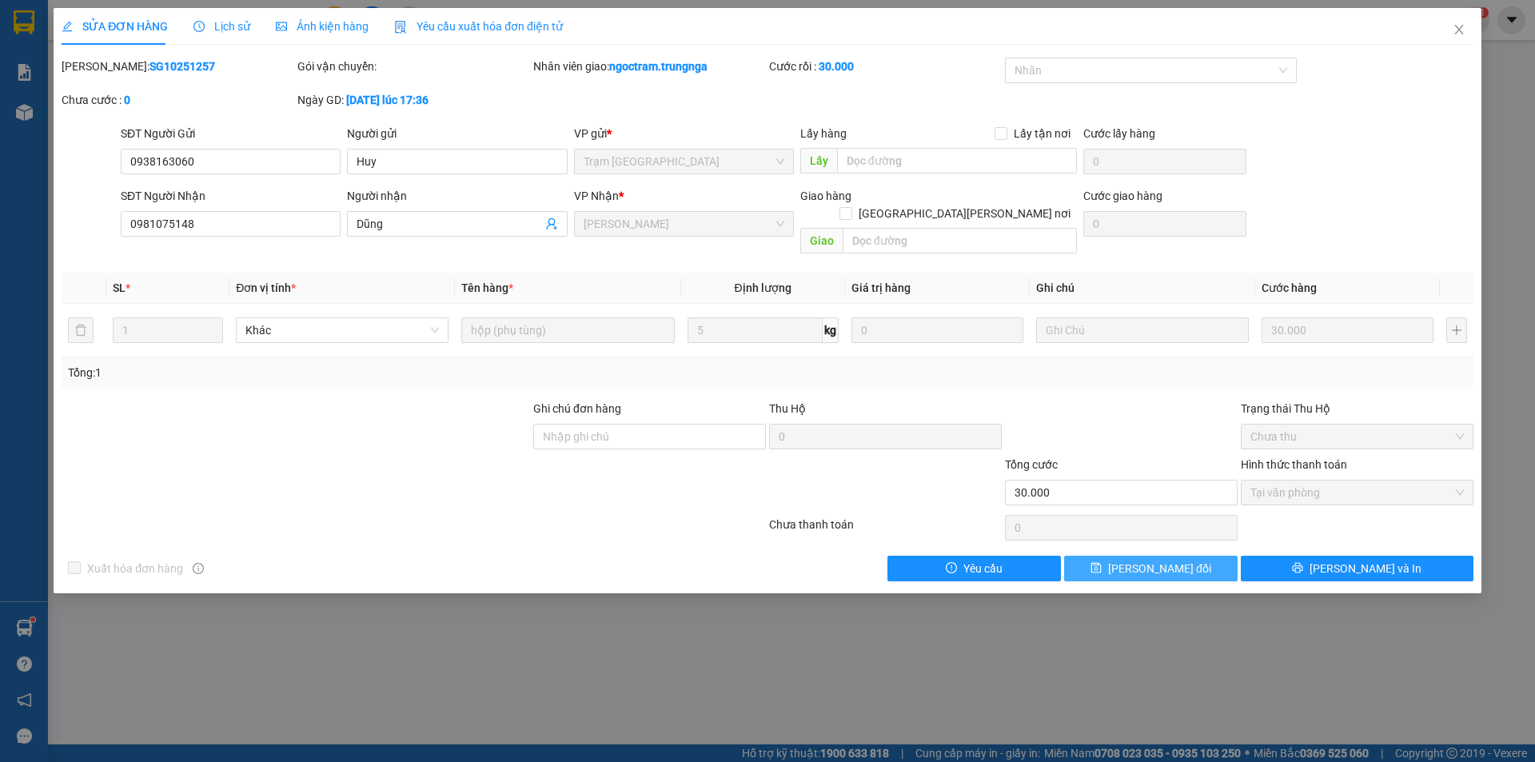
click at [1122, 556] on button "[PERSON_NAME] thay đổi" at bounding box center [1150, 569] width 173 height 26
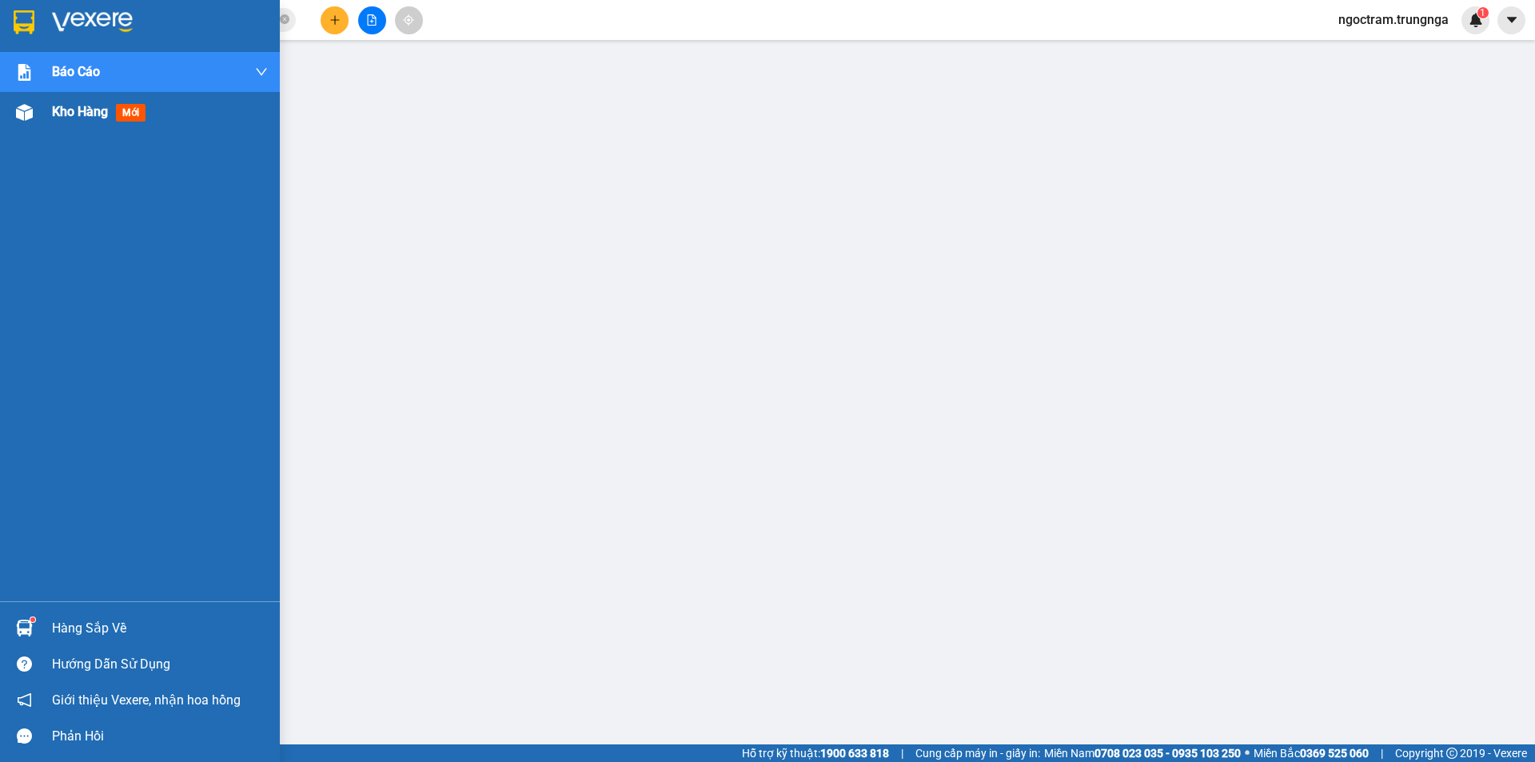
click at [47, 119] on div "Kho hàng mới" at bounding box center [140, 112] width 280 height 40
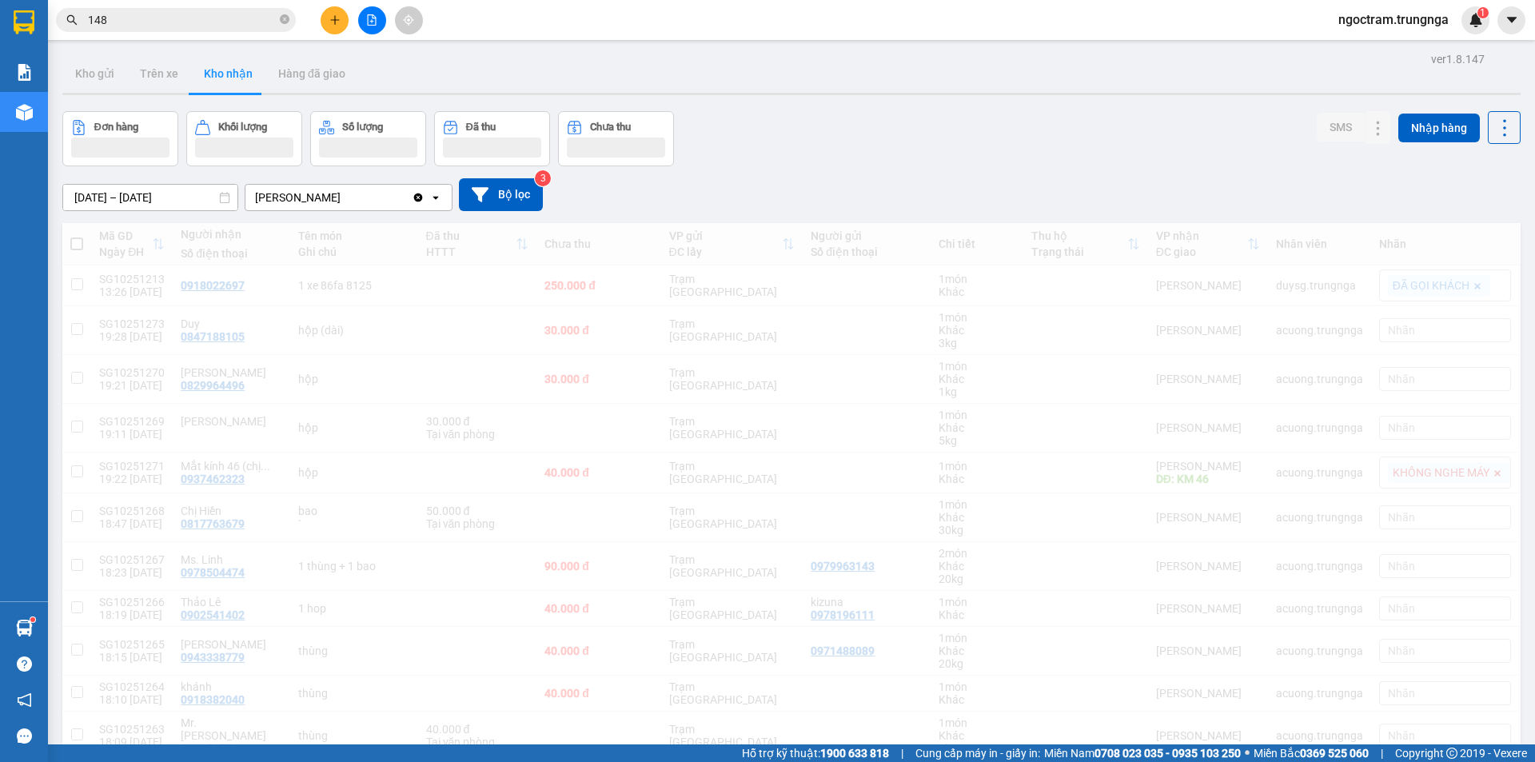
click at [301, 221] on div "12/10/2025 – 14/10/2025 Press the down arrow key to interact with the calendar …" at bounding box center [791, 194] width 1458 height 57
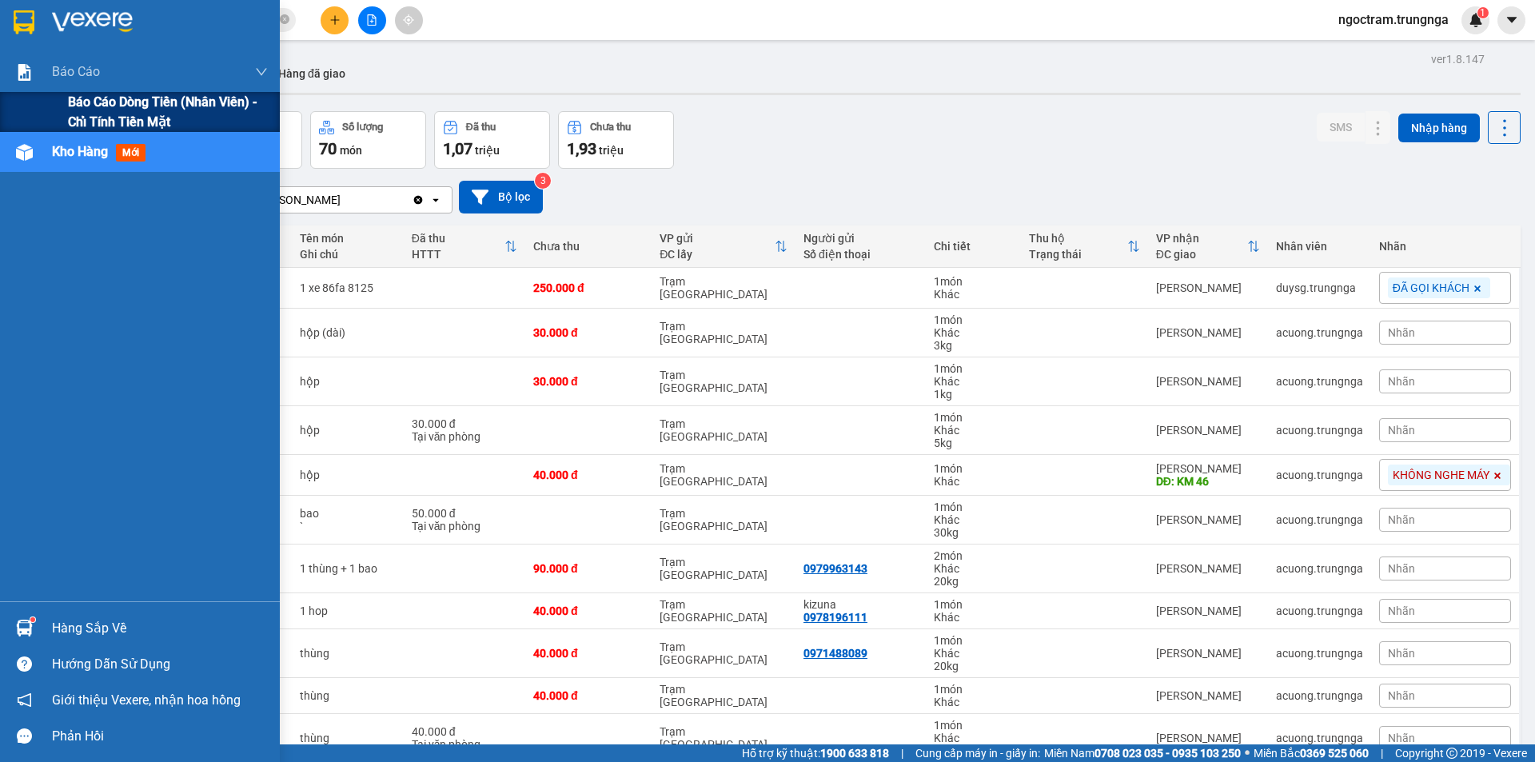
click at [56, 100] on div "Báo cáo dòng tiền (nhân viên) - chỉ tính tiền mặt" at bounding box center [140, 112] width 280 height 40
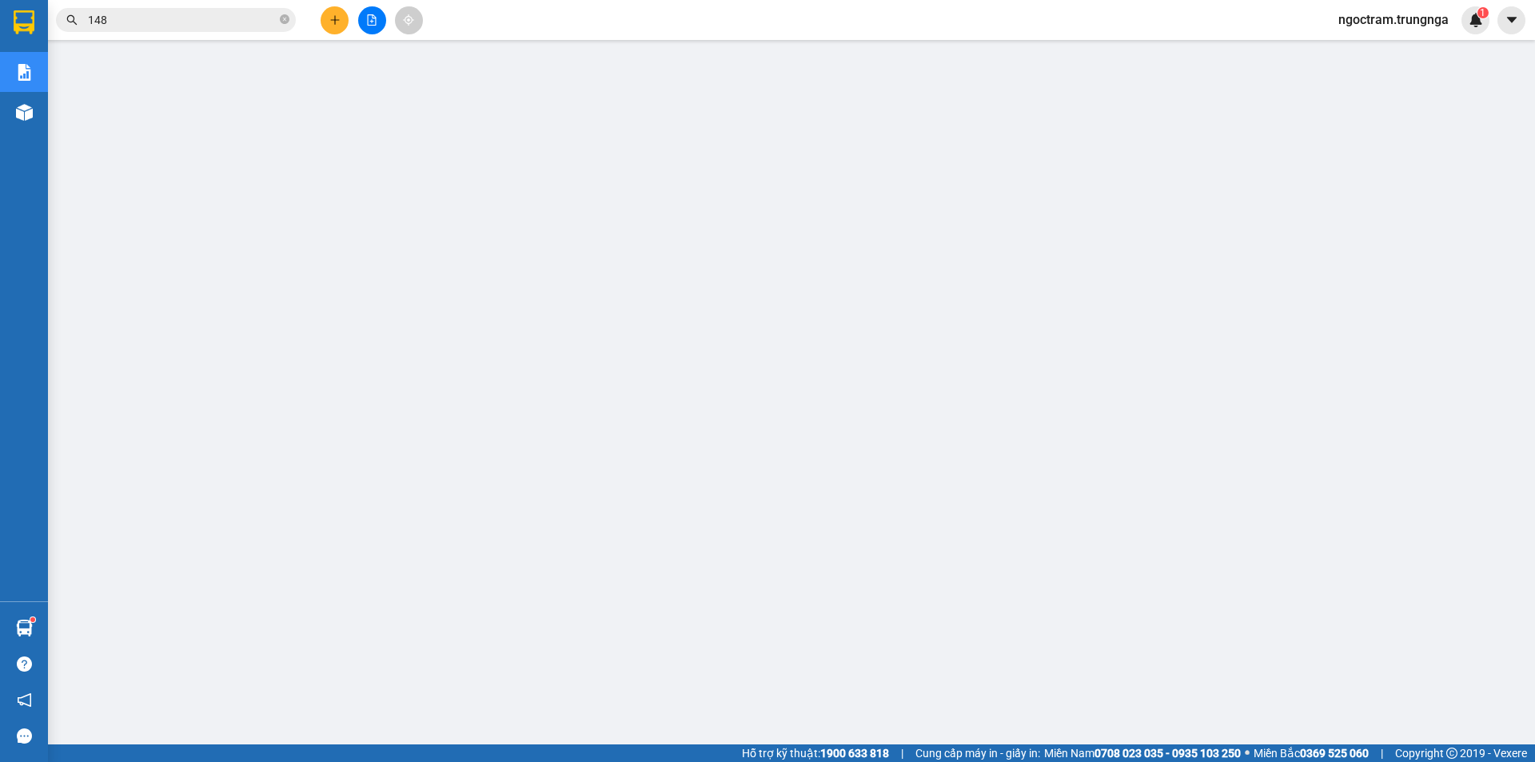
click at [1419, 26] on span "ngoctram.trungnga" at bounding box center [1393, 20] width 136 height 20
click at [1407, 52] on span "Đăng xuất" at bounding box center [1400, 50] width 103 height 18
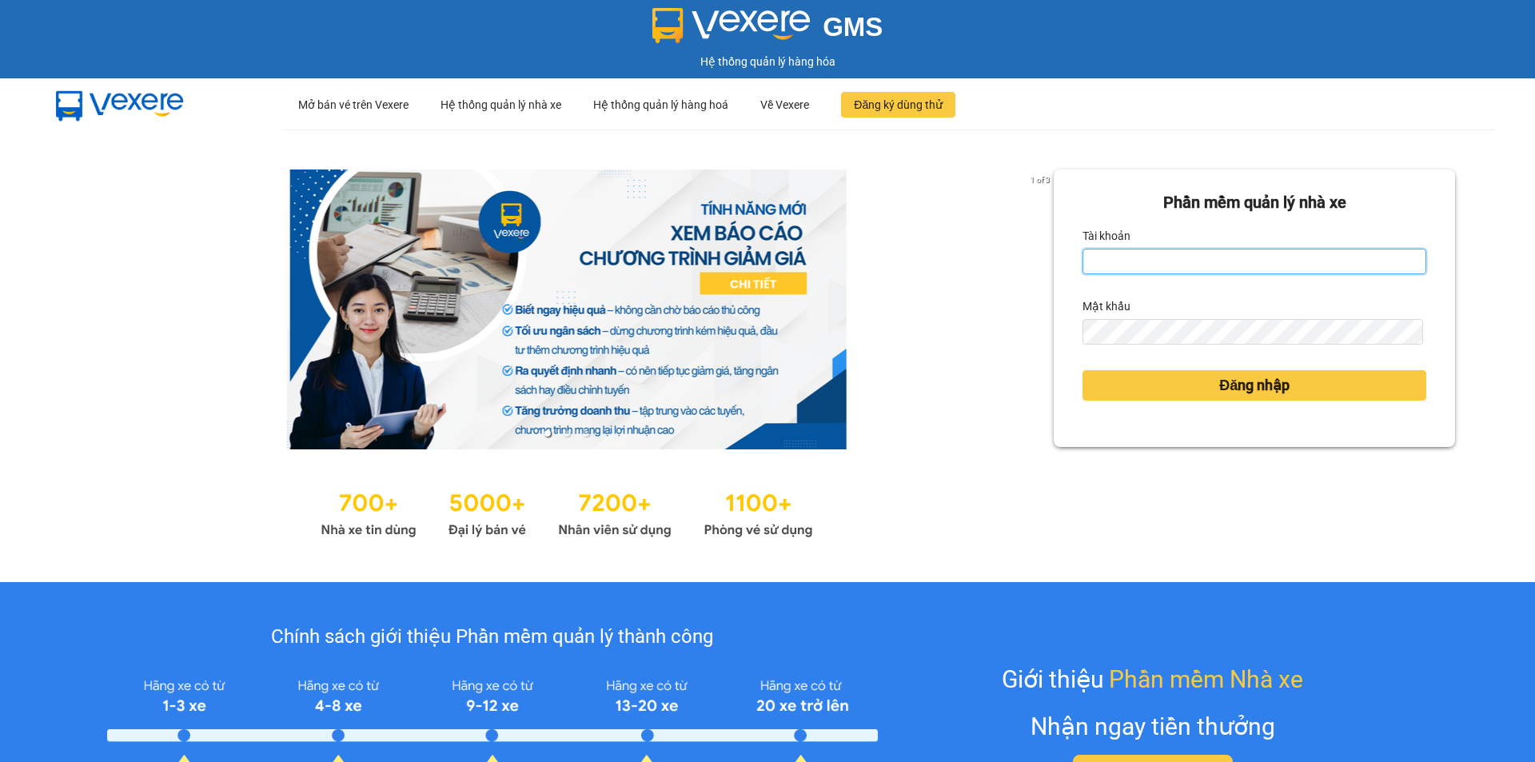
type input "phamanh.trungnga"
drag, startPoint x: 1187, startPoint y: 263, endPoint x: 1080, endPoint y: 261, distance: 107.1
click at [1082, 261] on input "phamanh.trungnga" at bounding box center [1254, 262] width 344 height 26
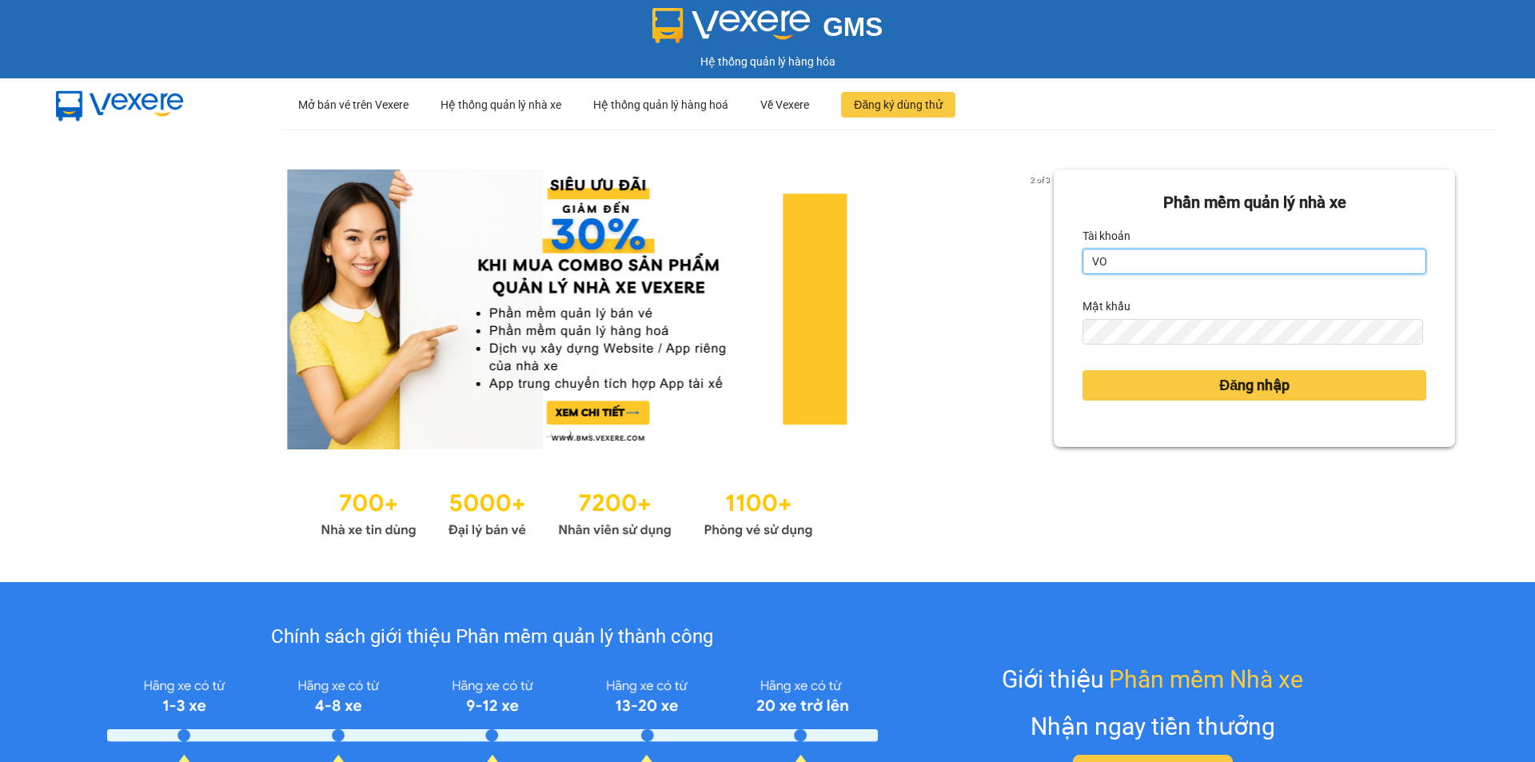
type input "votram1.trungnga"
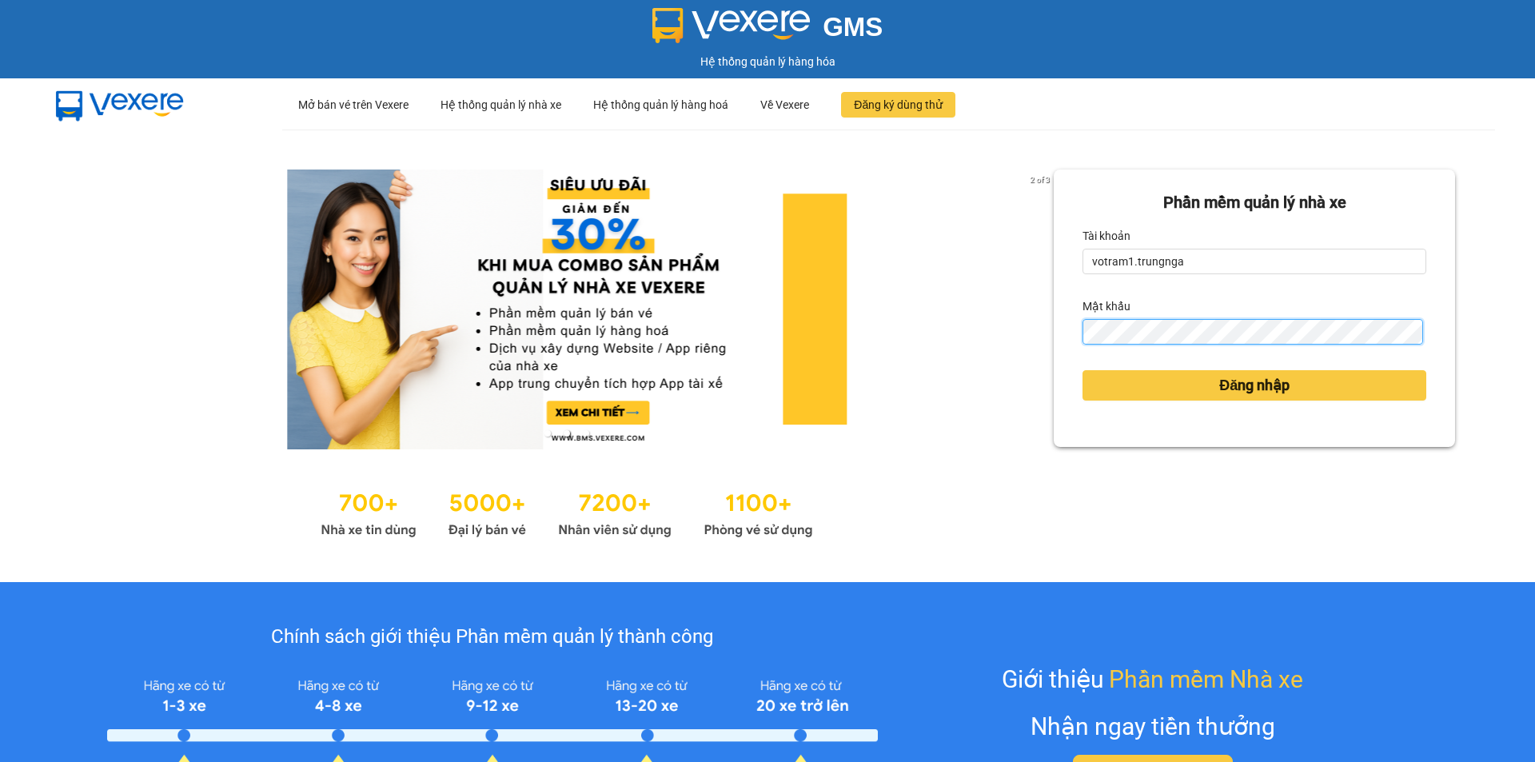
click at [1054, 333] on div "Phần mềm quản lý nhà xe Tài khoản votram1.trungnga Mật khẩu Đăng nhập" at bounding box center [1254, 307] width 401 height 277
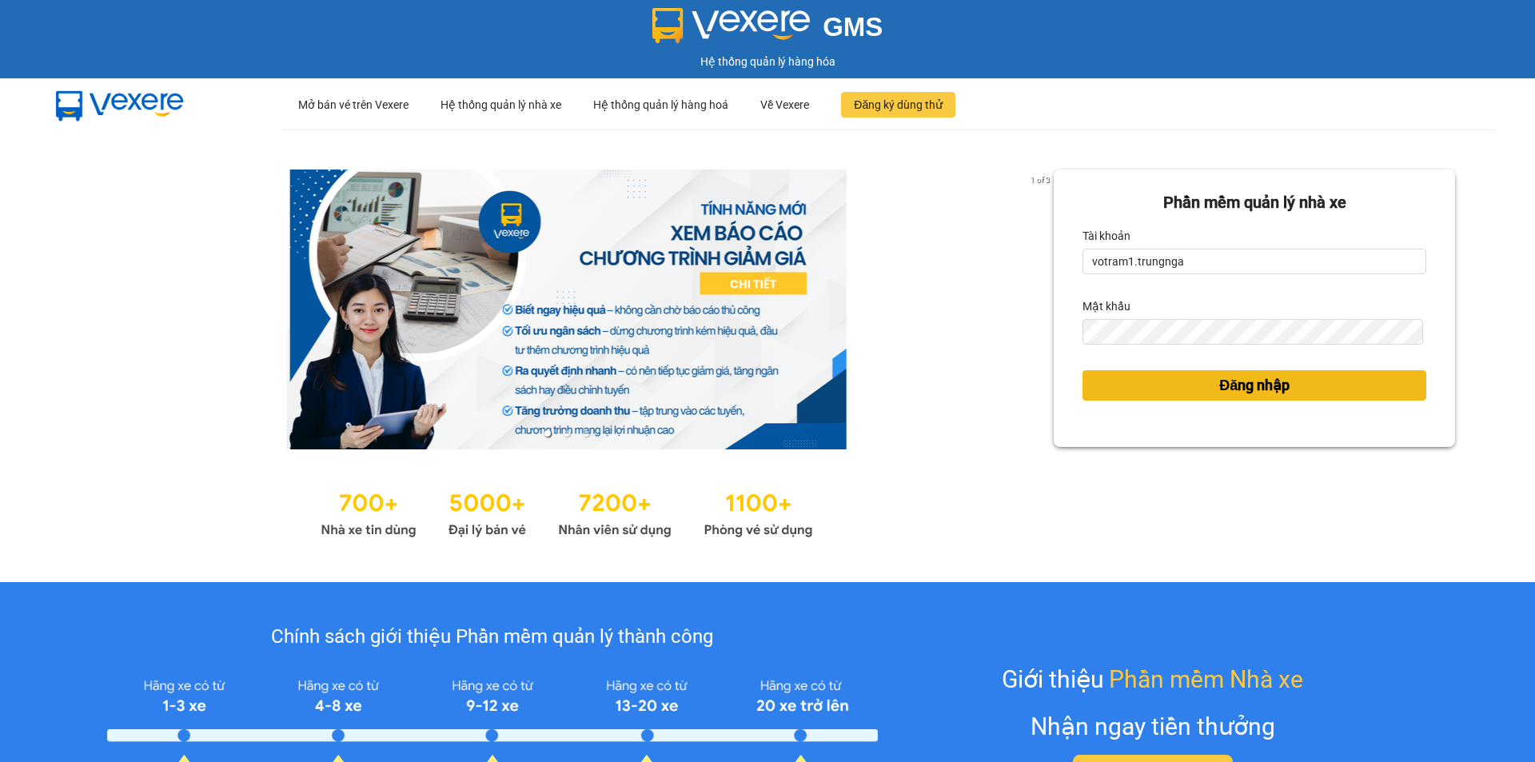
click at [1116, 377] on button "Đăng nhập" at bounding box center [1254, 385] width 344 height 30
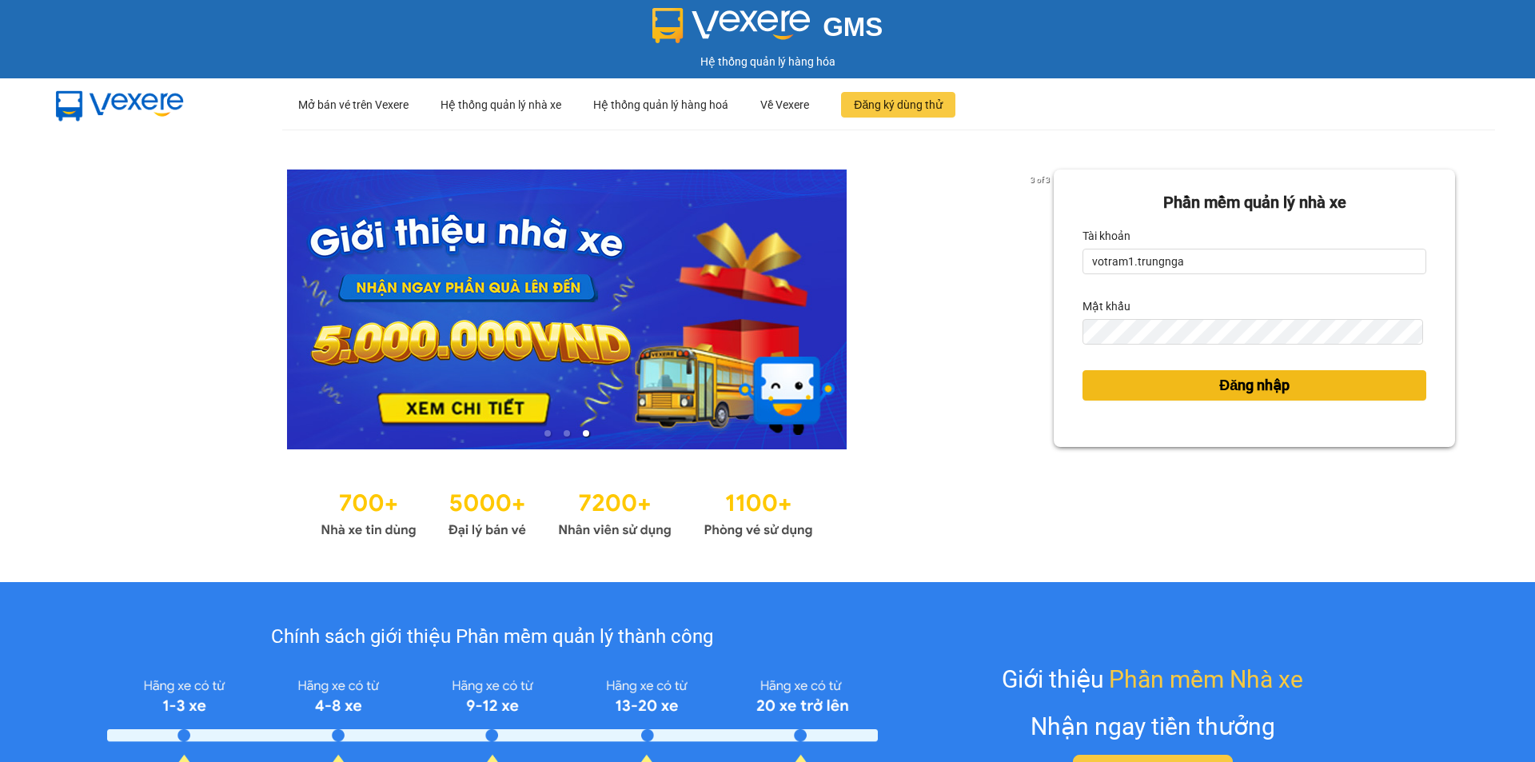
click at [1158, 390] on button "Đăng nhập" at bounding box center [1254, 385] width 344 height 30
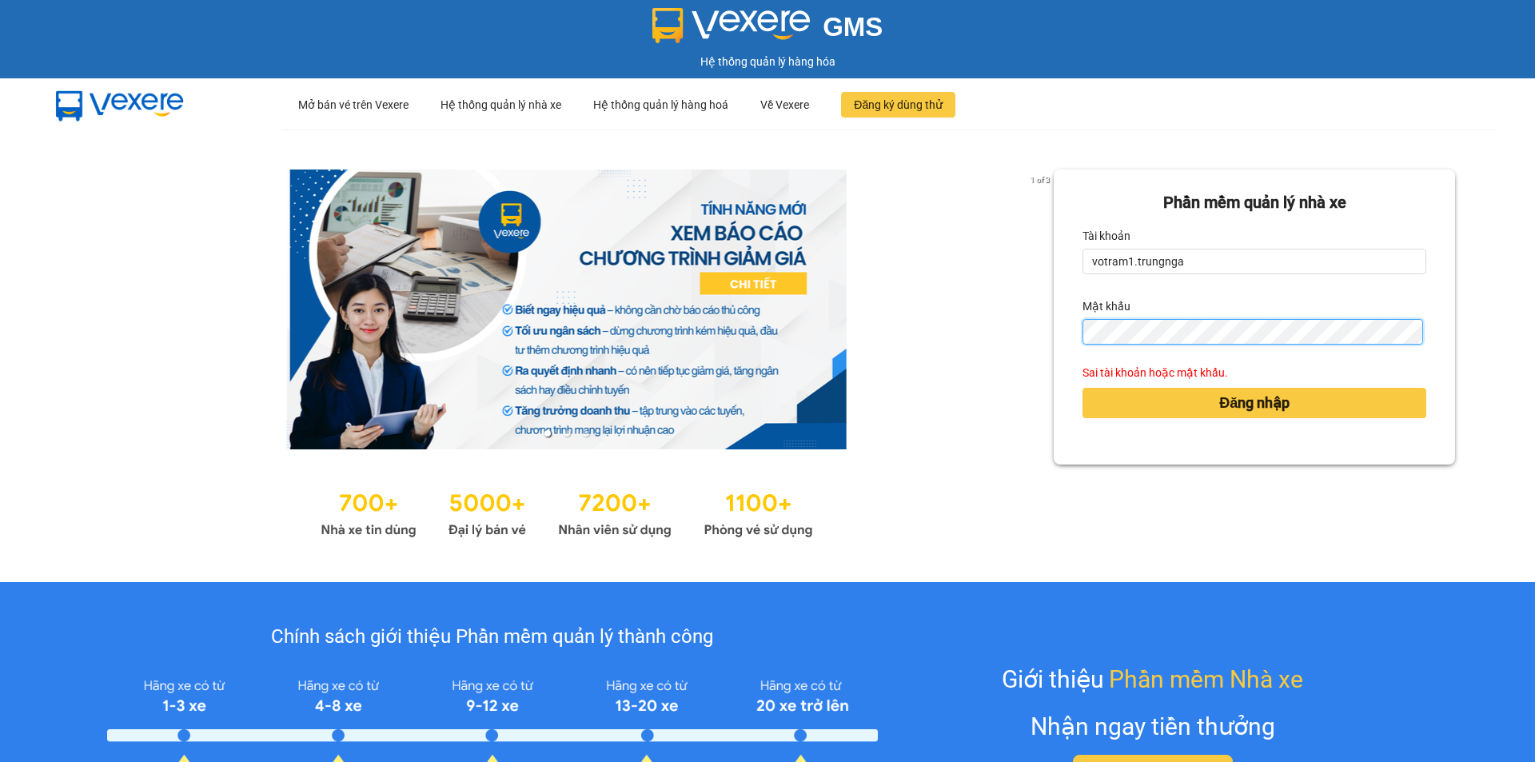
click at [1054, 333] on div "Phần mềm quản lý nhà xe Tài khoản votram1.trungnga Mật khẩu Sai tài khoản hoặc …" at bounding box center [1254, 316] width 401 height 295
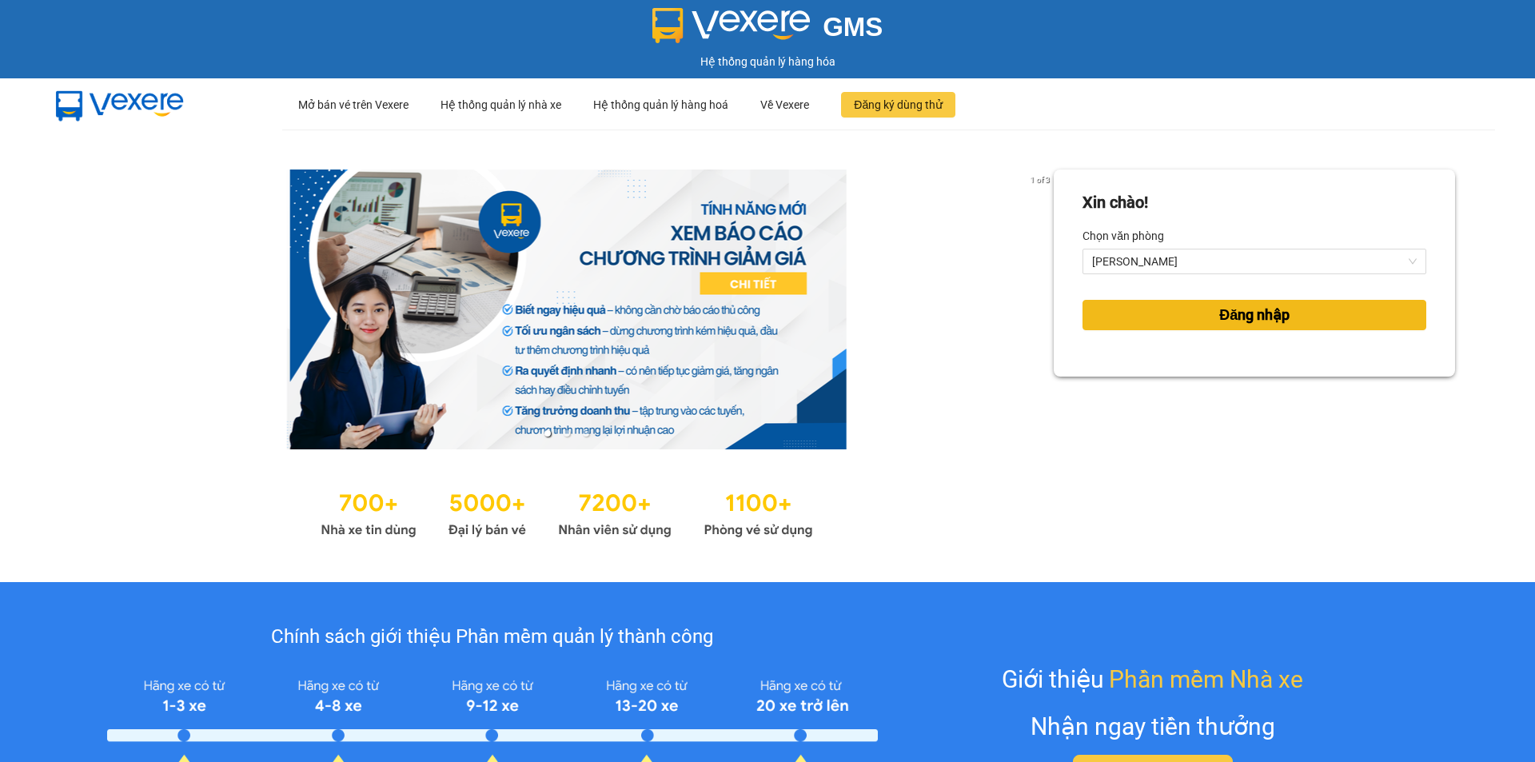
click at [1122, 322] on button "Đăng nhập" at bounding box center [1254, 315] width 344 height 30
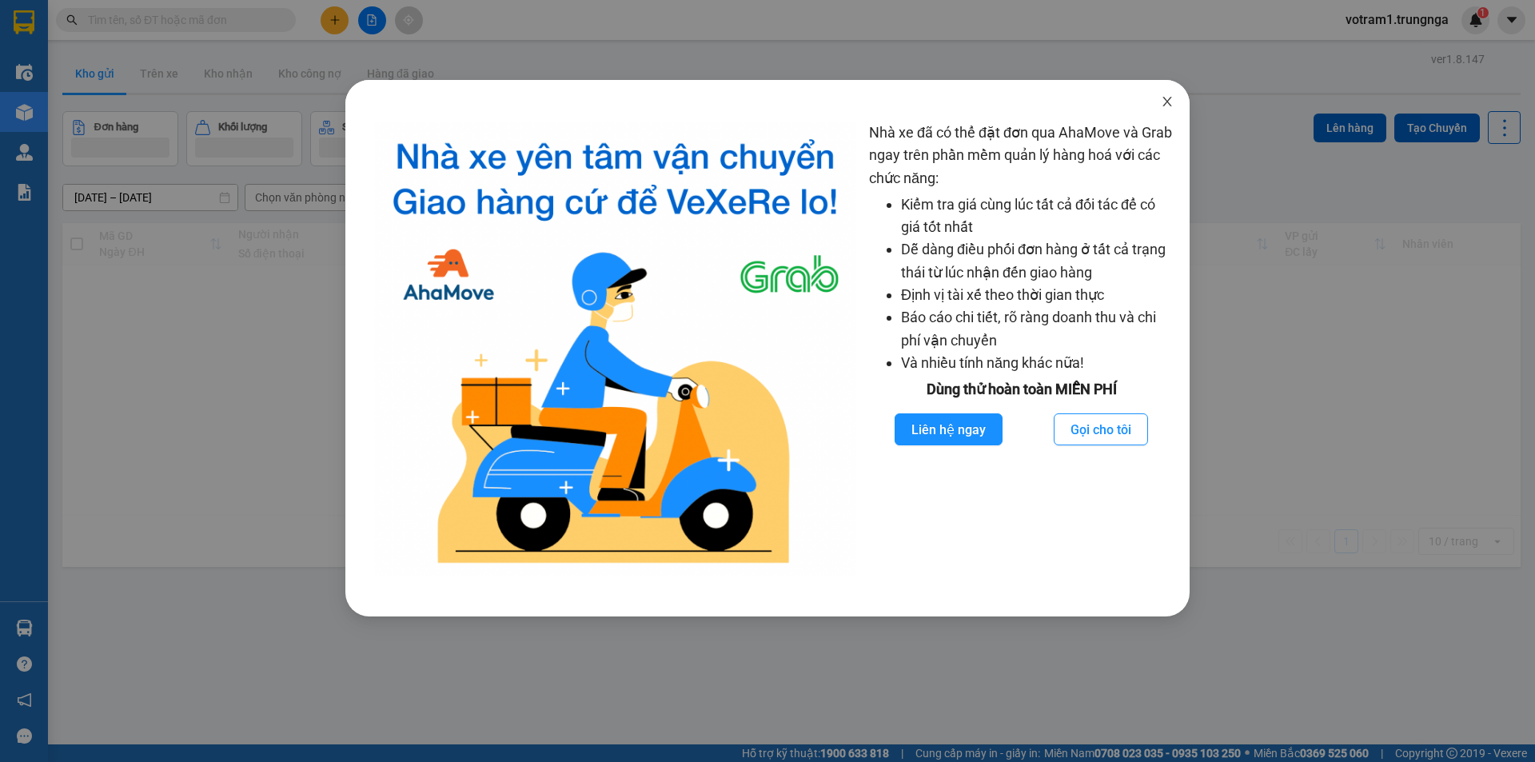
click at [1160, 104] on span "Close" at bounding box center [1167, 102] width 45 height 45
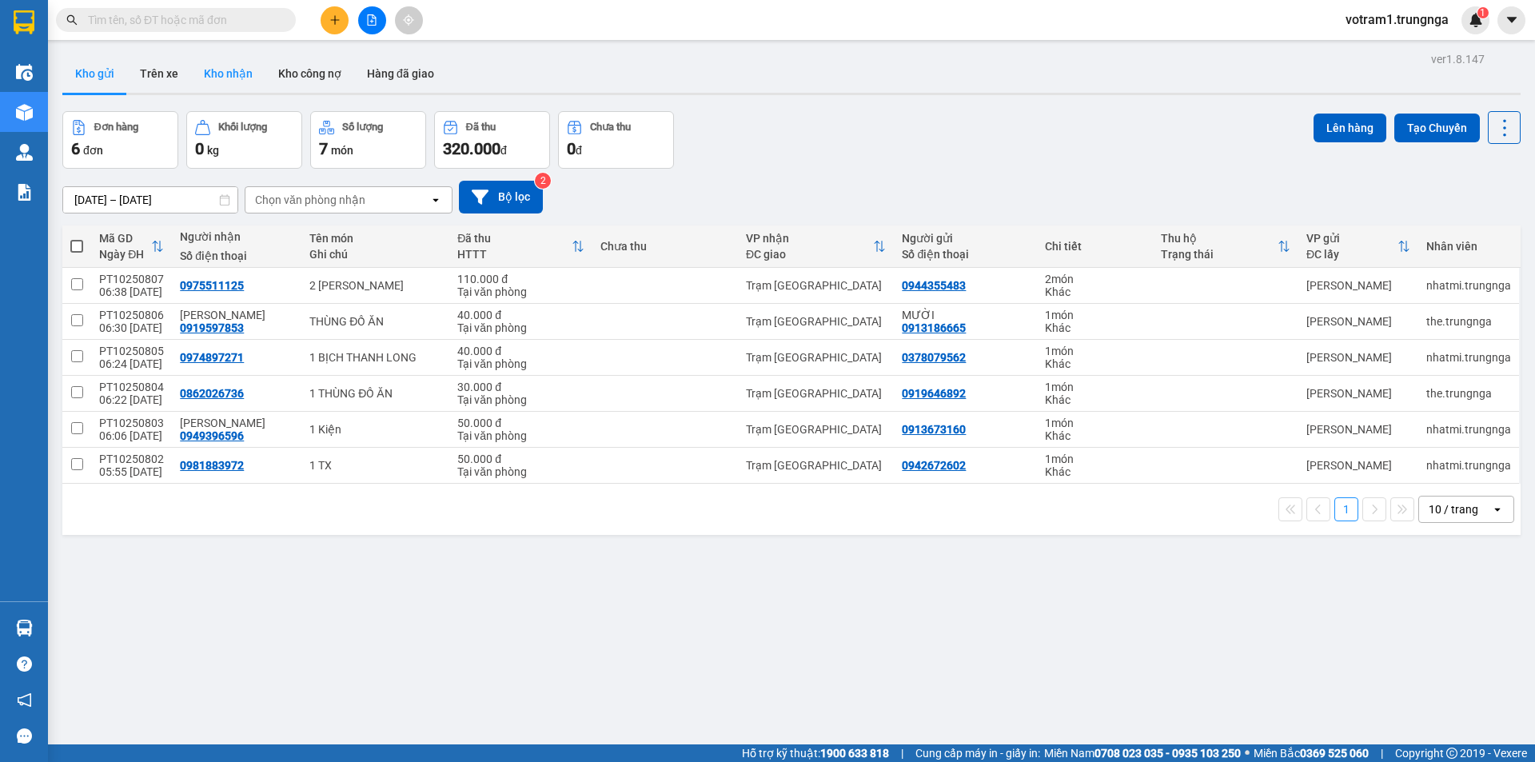
click at [226, 77] on button "Kho nhận" at bounding box center [228, 73] width 74 height 38
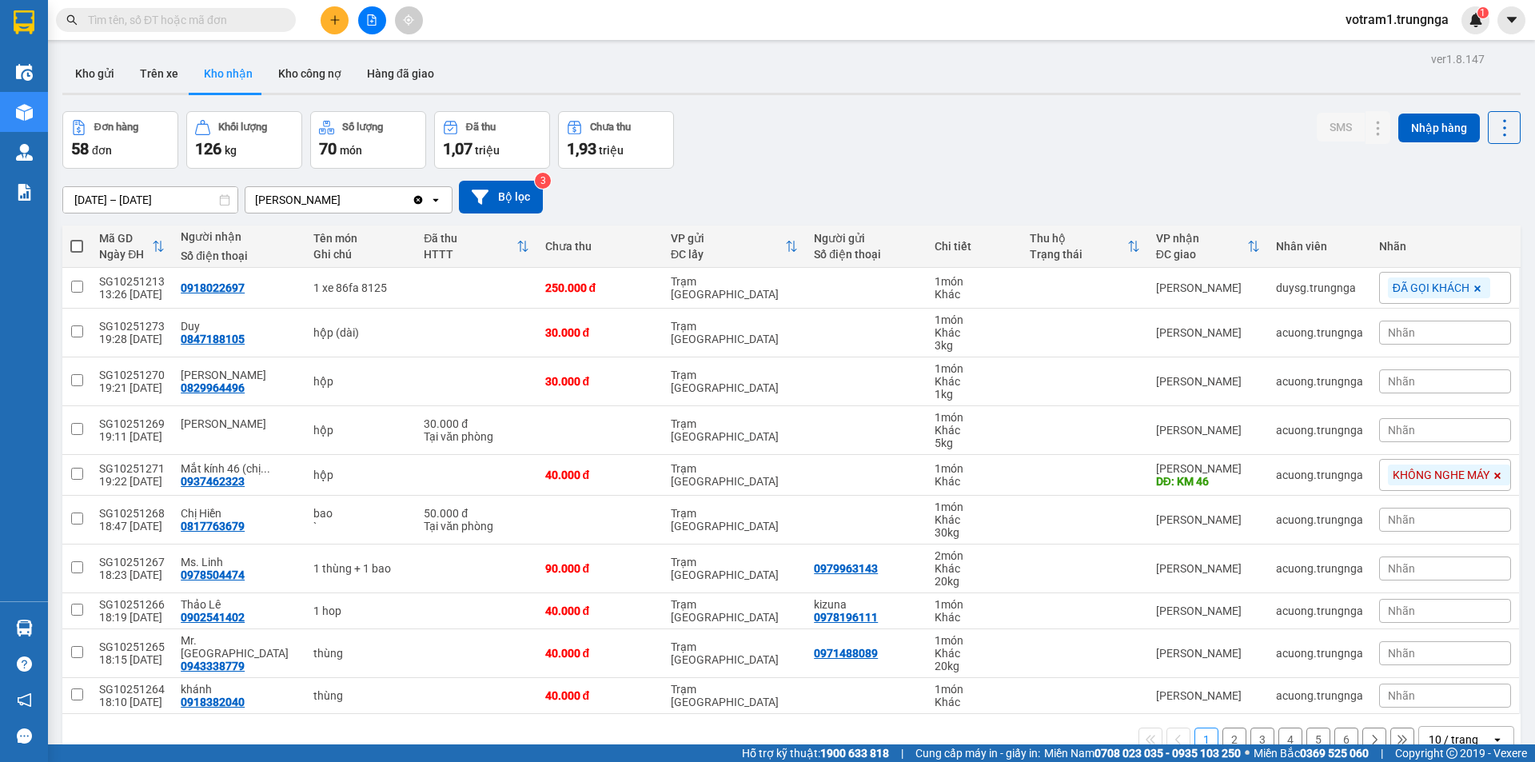
click at [109, 193] on input "[DATE] – [DATE]" at bounding box center [150, 200] width 174 height 26
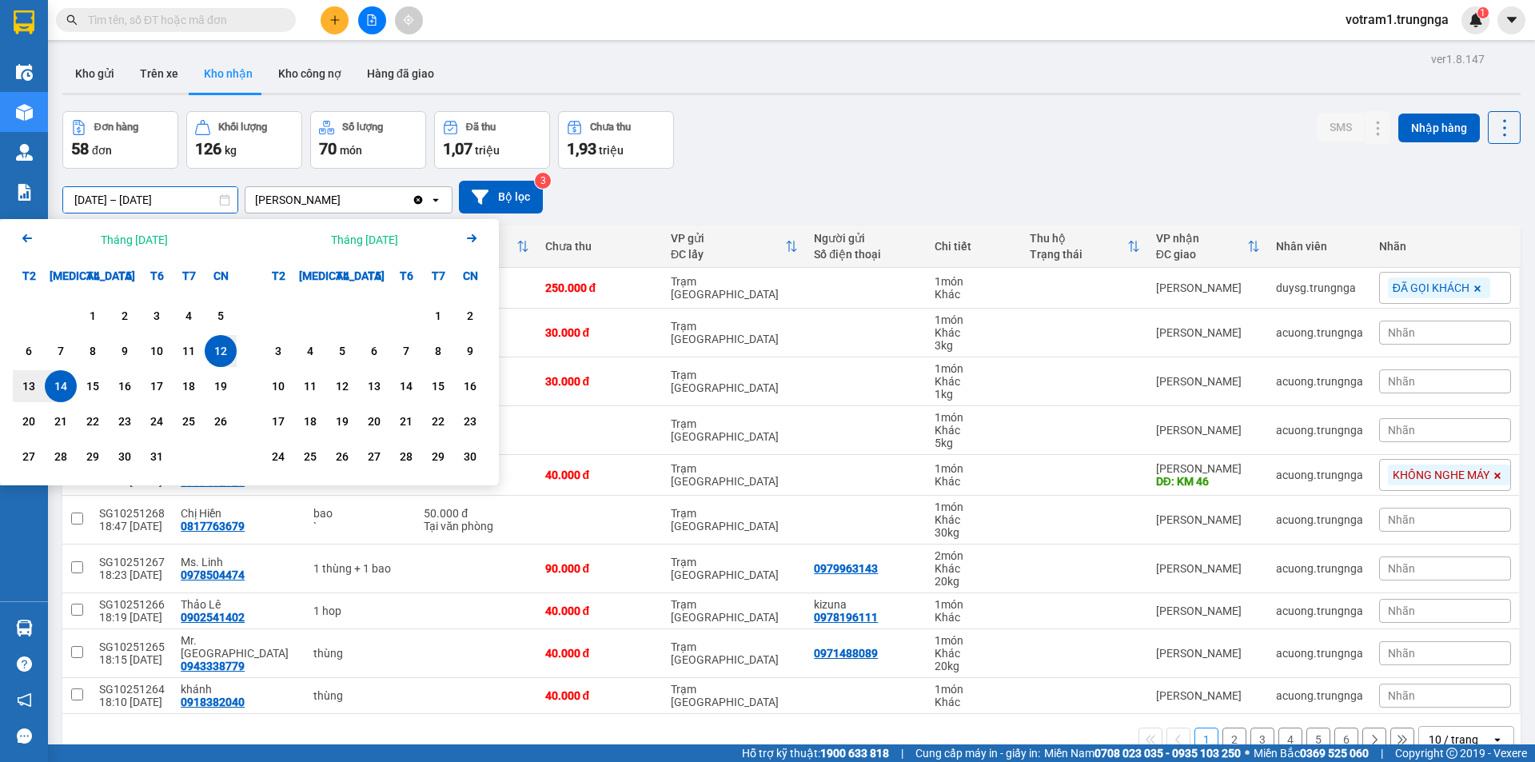
click at [28, 236] on icon "Arrow Left" at bounding box center [27, 238] width 19 height 19
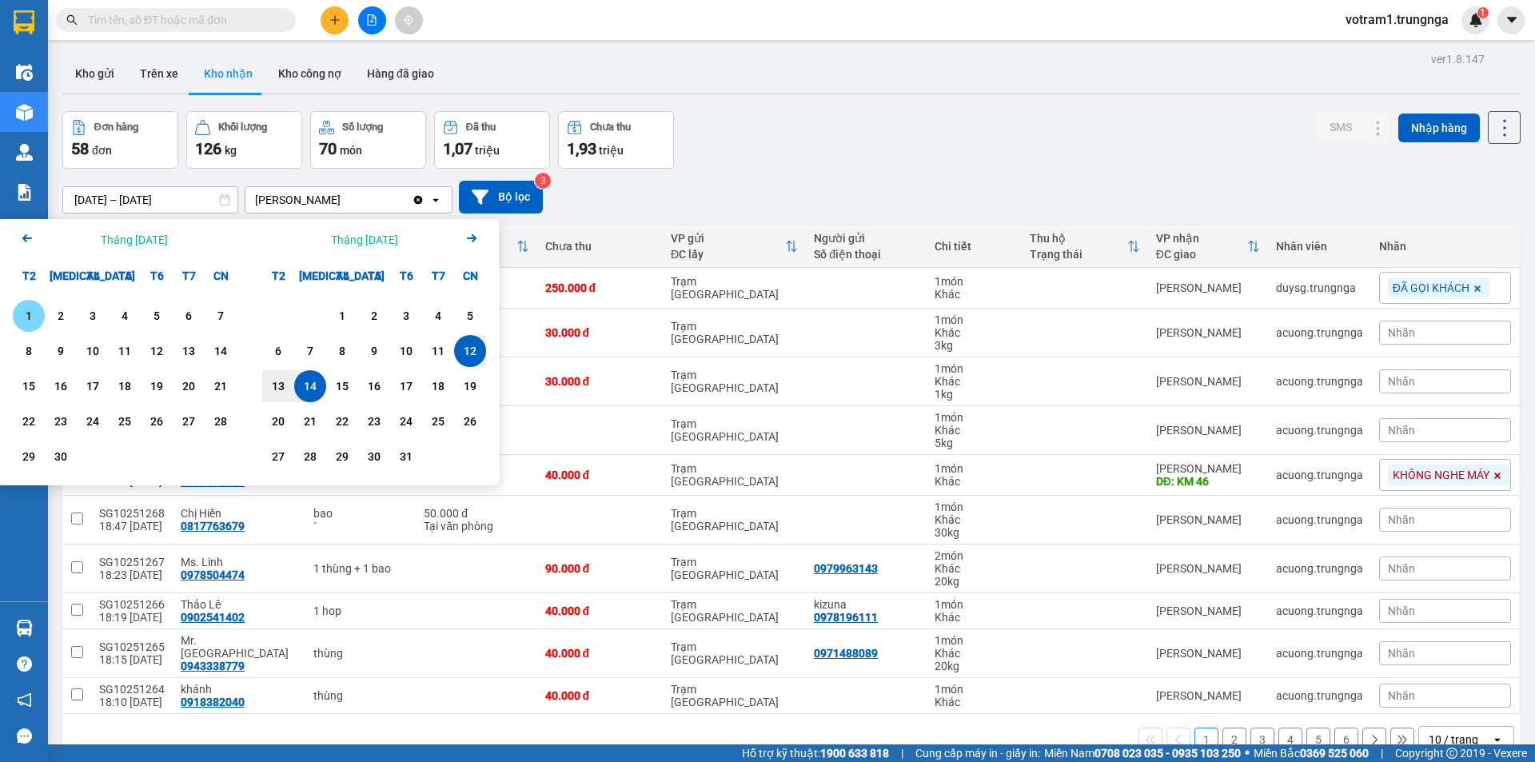
click at [28, 236] on icon "Arrow Left" at bounding box center [27, 238] width 19 height 19
click at [102, 385] on div "13" at bounding box center [93, 386] width 22 height 19
click at [469, 236] on icon "Arrow Right" at bounding box center [471, 238] width 19 height 19
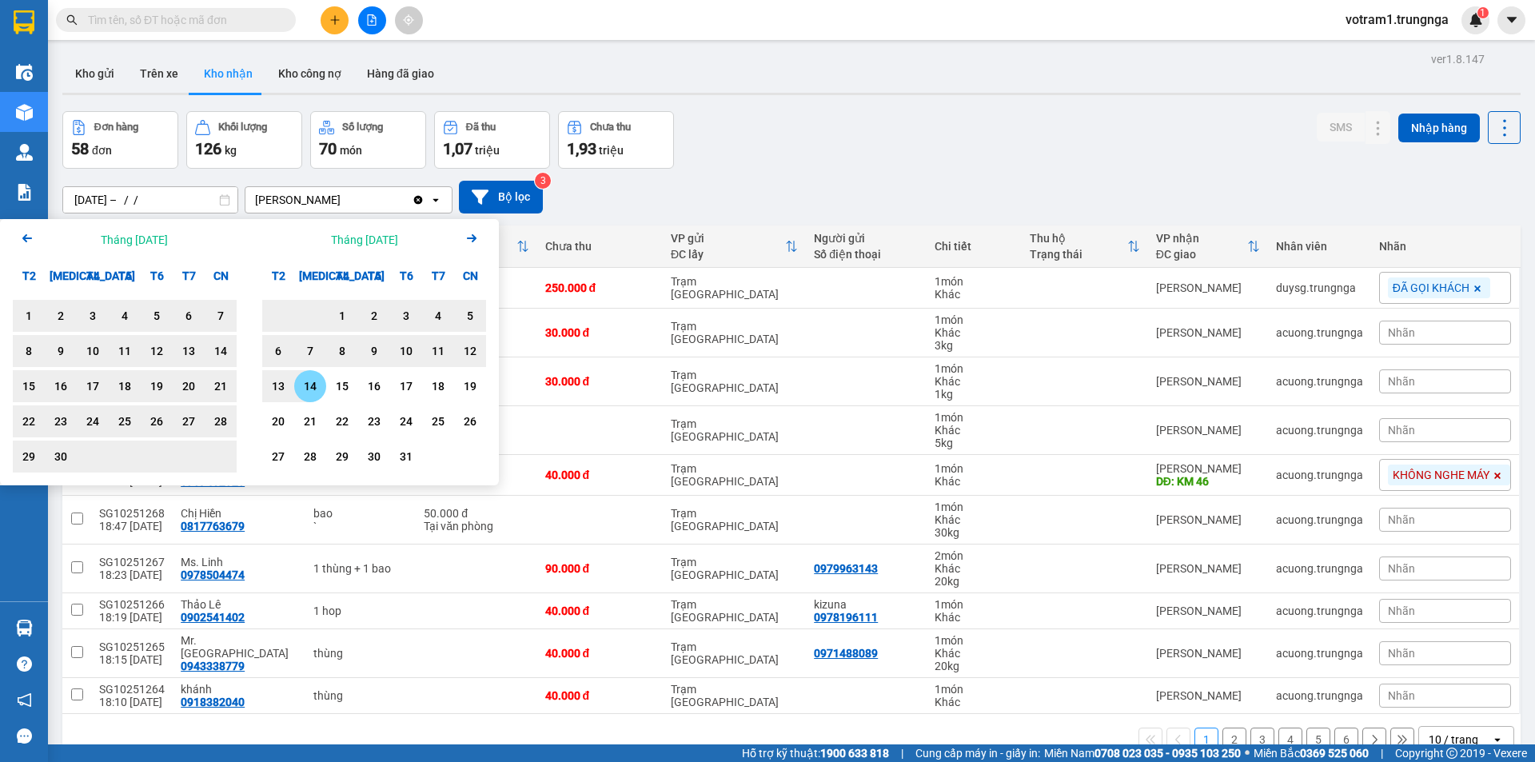
click at [305, 389] on div "14" at bounding box center [310, 386] width 22 height 19
type input "[DATE] – [DATE]"
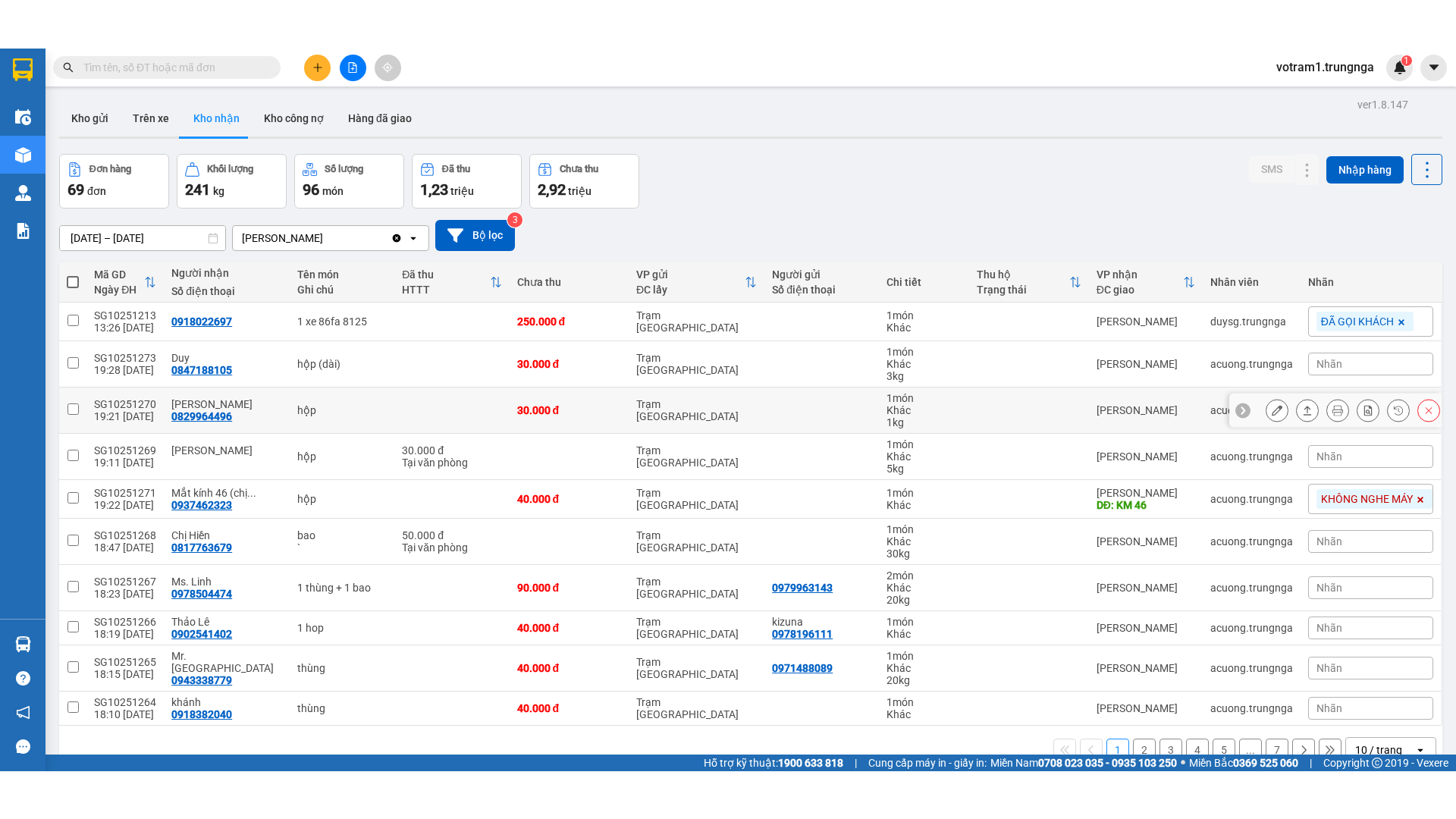
scroll to position [70, 0]
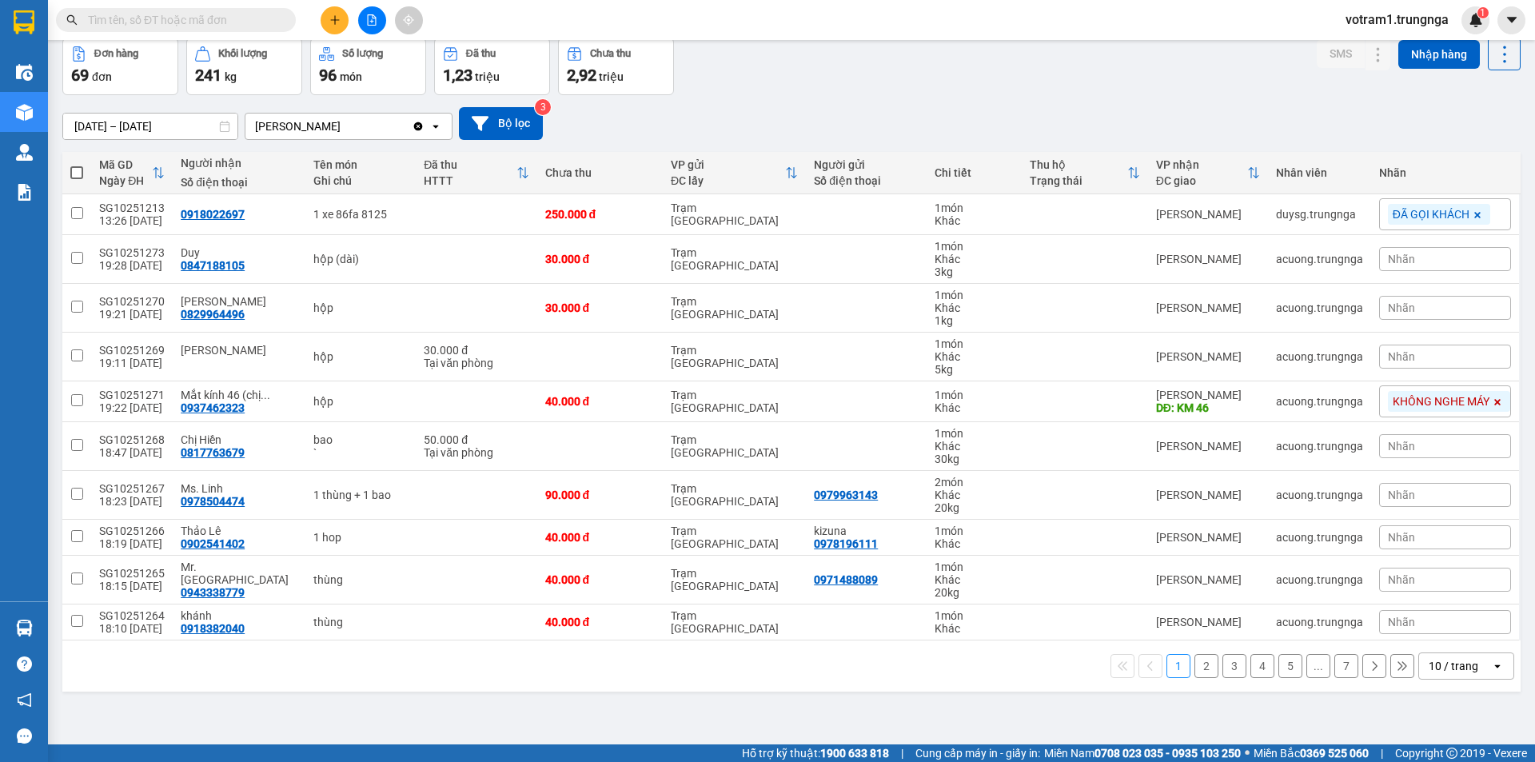
click at [1433, 666] on div "10 / trang" at bounding box center [1454, 666] width 50 height 16
click at [1439, 595] on span "80 / trang" at bounding box center [1444, 602] width 51 height 16
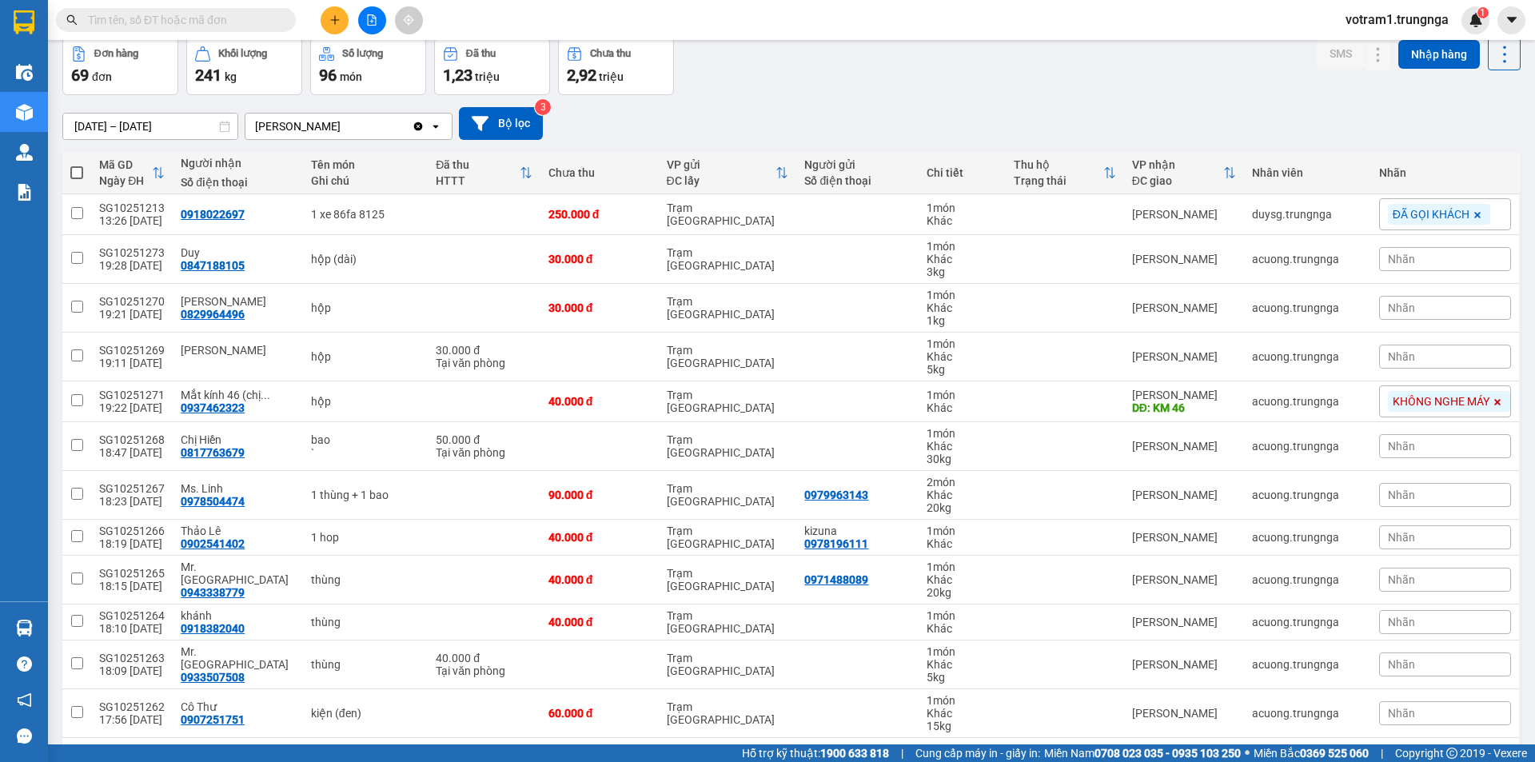
click at [155, 185] on div "Mã GD Ngày ĐH" at bounding box center [132, 173] width 66 height 32
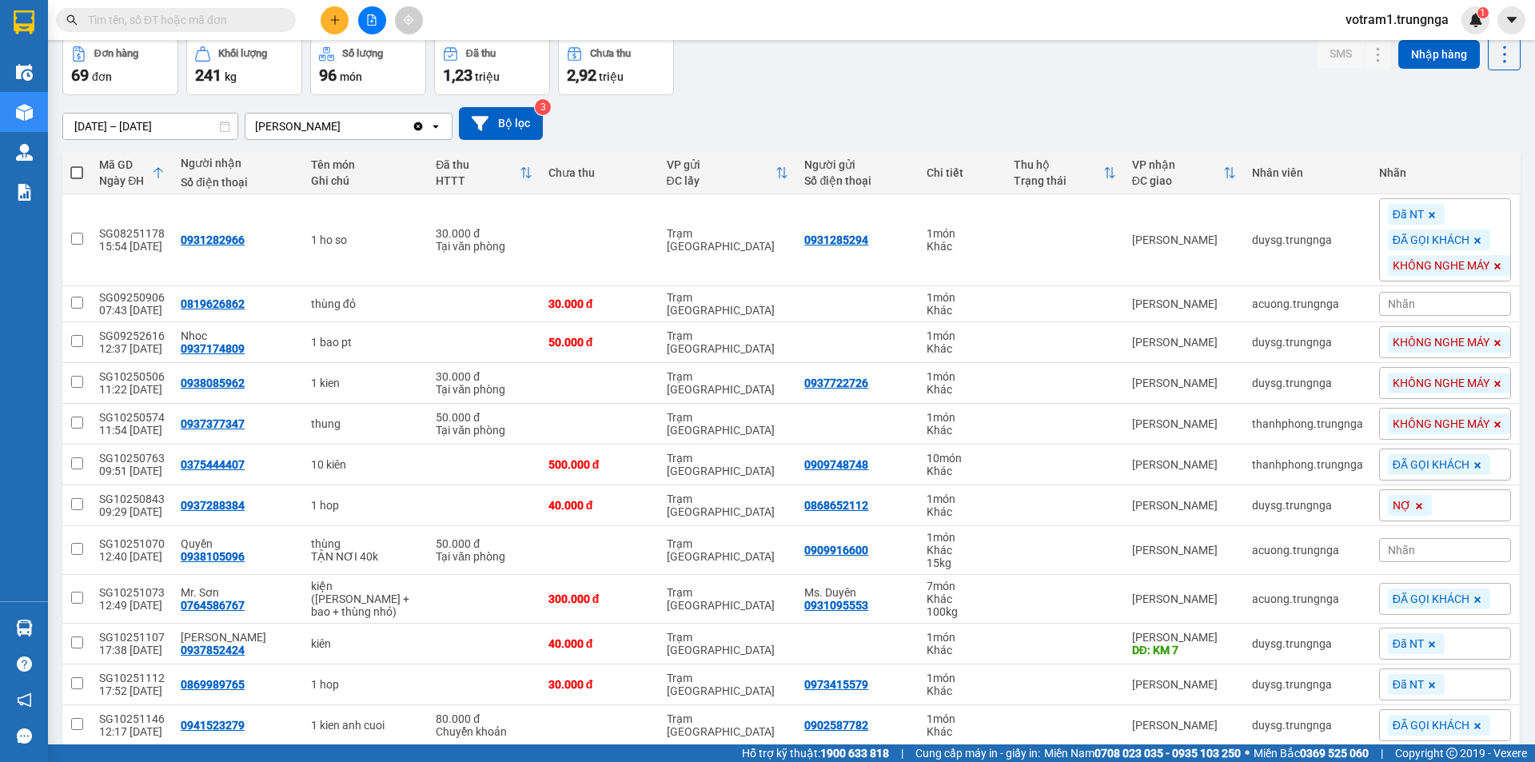
click at [248, 15] on input "text" at bounding box center [182, 20] width 189 height 18
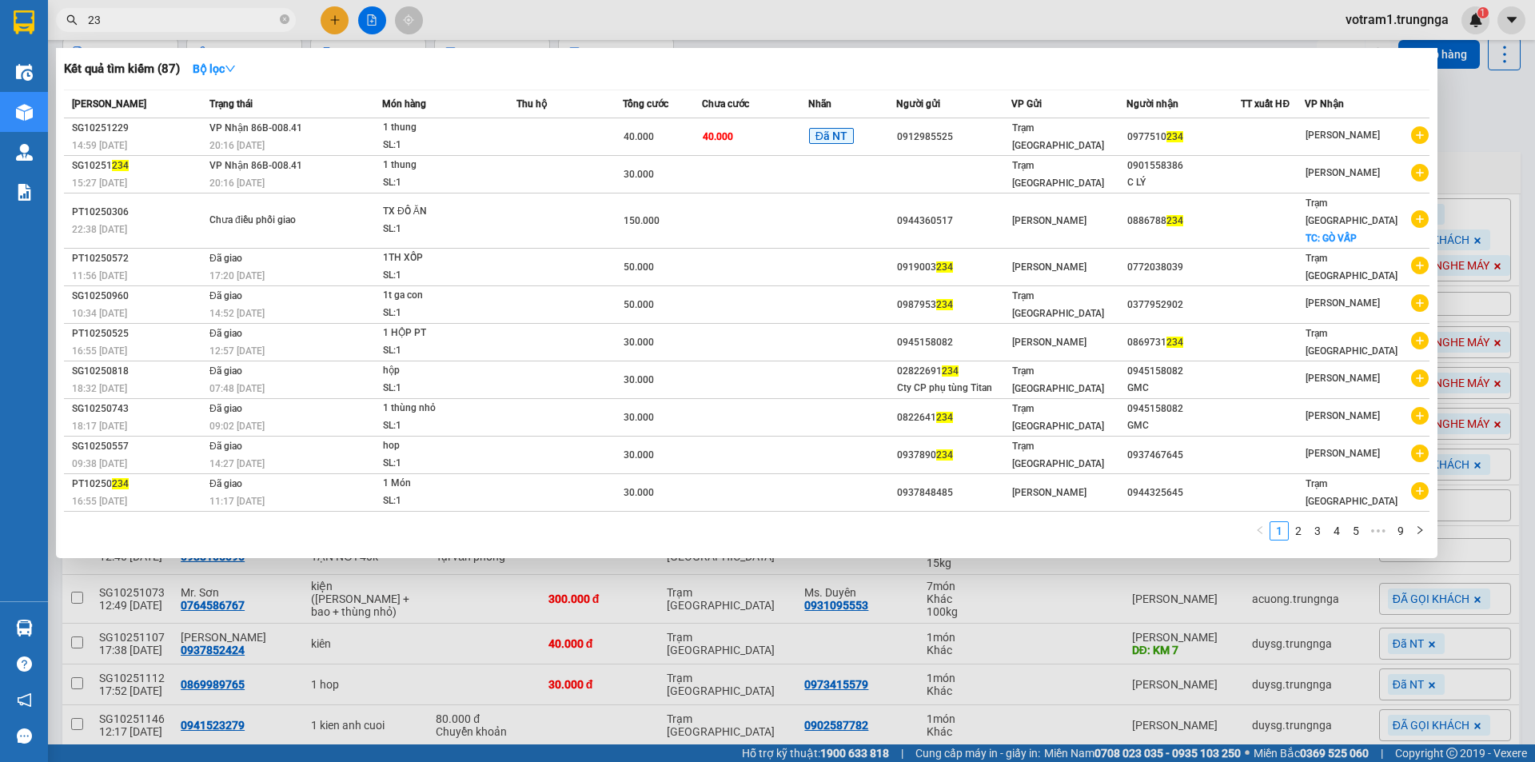
type input "2"
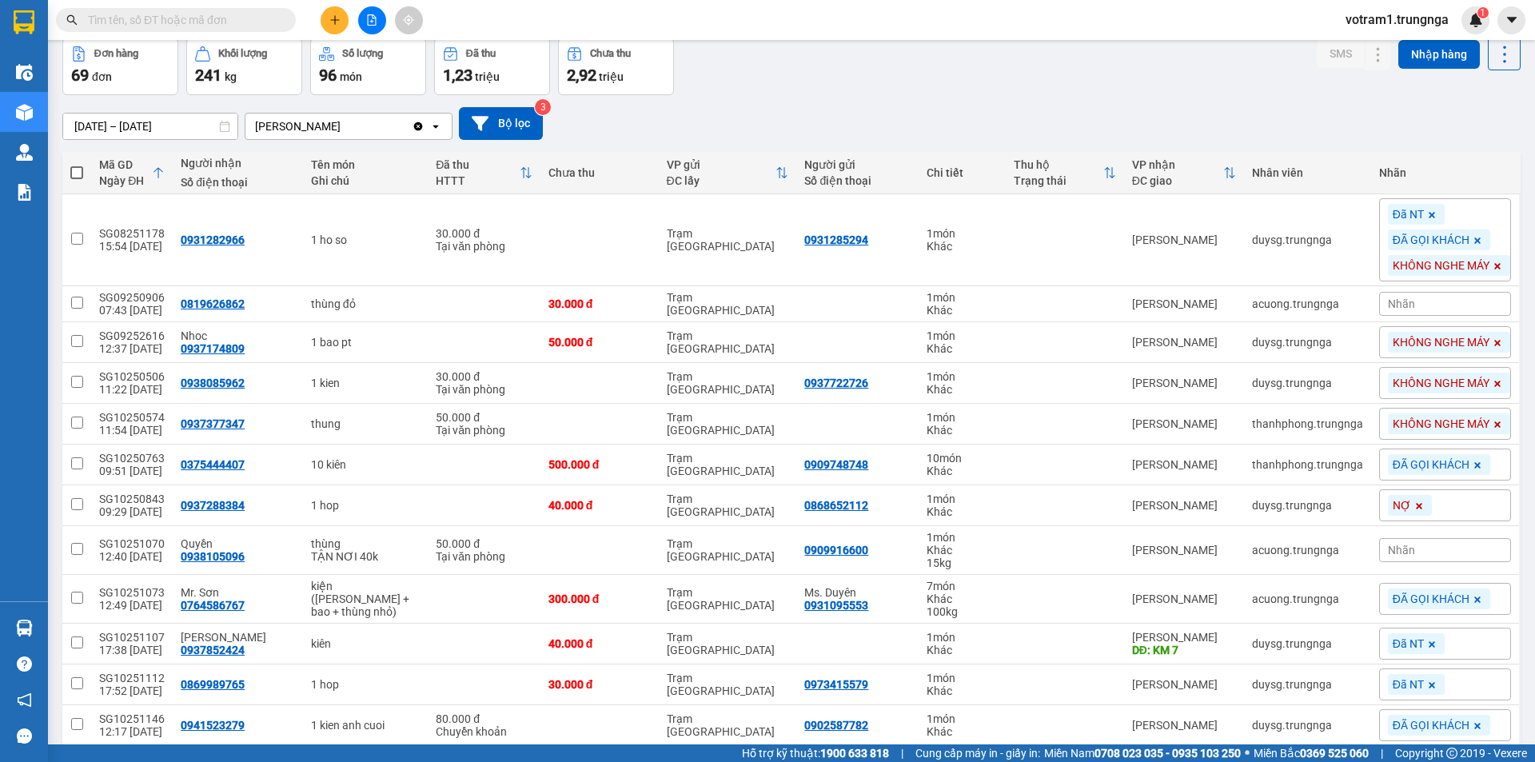
type input "0"
click at [155, 16] on input "0" at bounding box center [182, 20] width 189 height 18
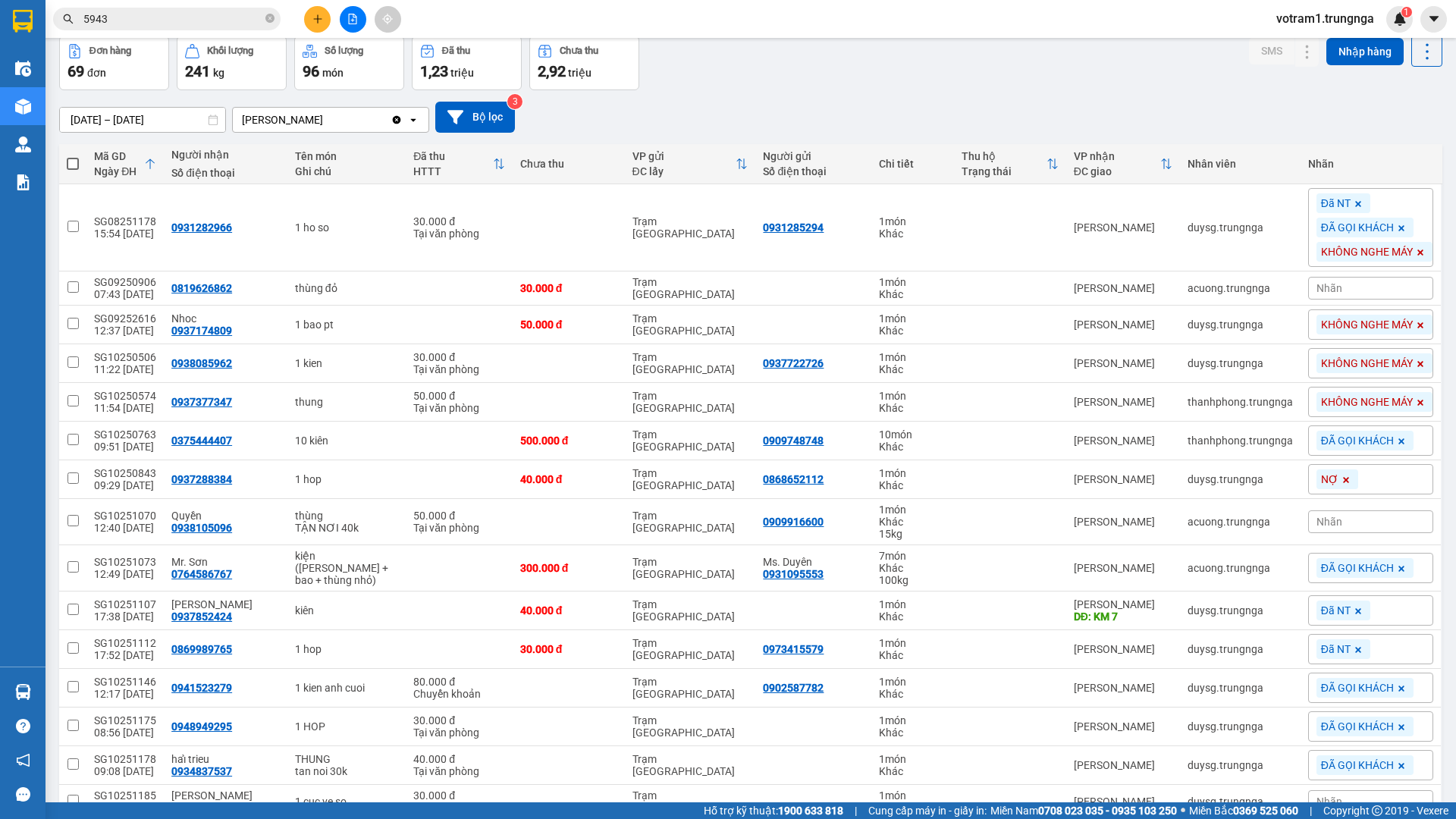
type input "5943"
drag, startPoint x: 1060, startPoint y: 53, endPoint x: 1067, endPoint y: 64, distance: 13.0
click at [1062, 59] on div "Đơn hàng 69 đơn Khối lượng 241 kg Số lượng 96 món Đã thu 1,23 triệu Chưa thu 2,…" at bounding box center [750, 64] width 1383 height 55
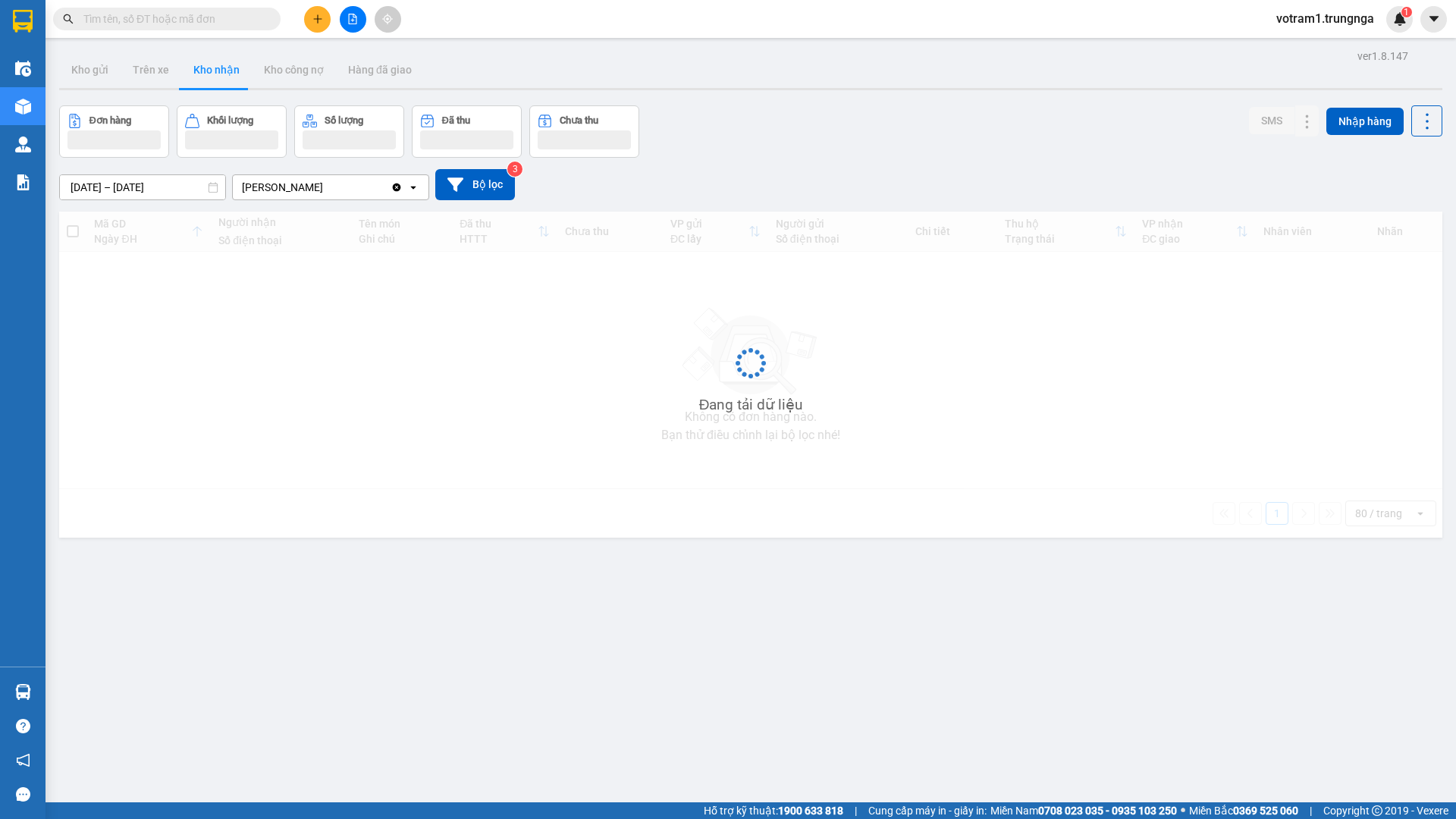
click at [1019, 173] on div "13/08/2025 – 14/10/2025 Press the down arrow key to interact with the calendar …" at bounding box center [750, 184] width 1383 height 31
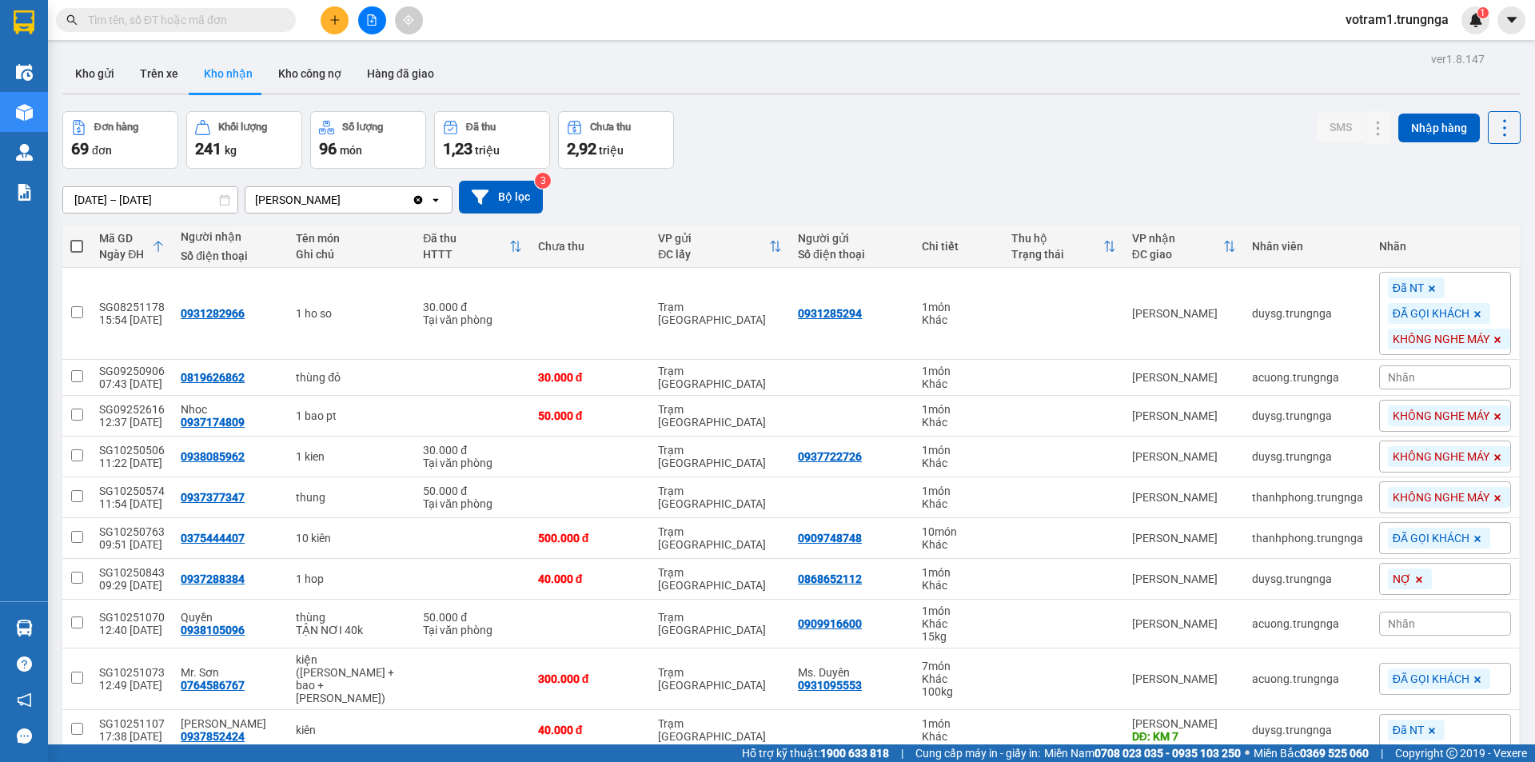
drag, startPoint x: 1065, startPoint y: 122, endPoint x: 1050, endPoint y: 124, distance: 15.4
click at [1061, 123] on div "Đơn hàng 69 đơn Khối lượng 241 kg Số lượng 96 món Đã thu 1,23 triệu Chưa thu 2,…" at bounding box center [791, 140] width 1458 height 58
click at [249, 24] on input "text" at bounding box center [182, 20] width 189 height 18
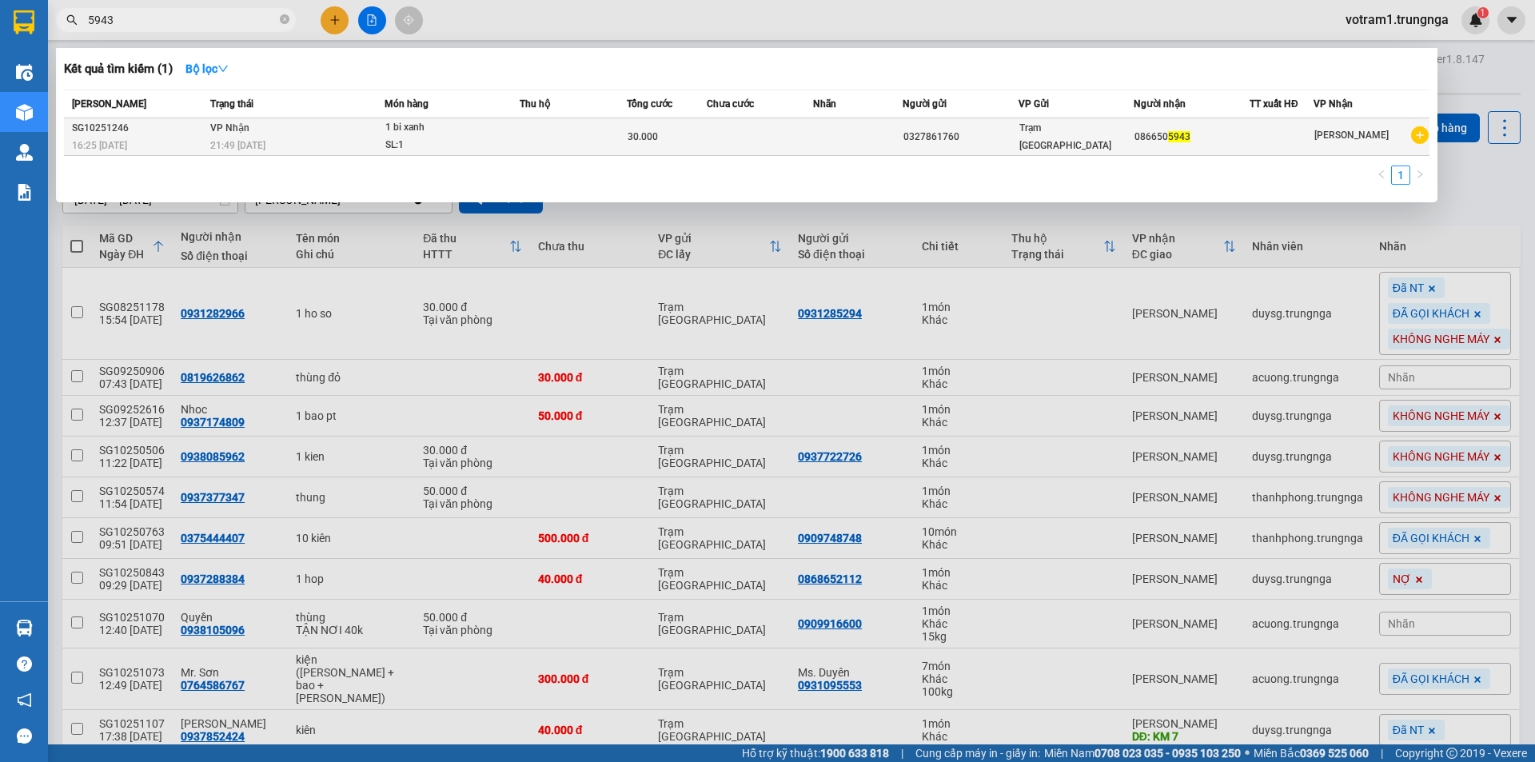
type input "5943"
click at [457, 145] on div "SL: 1" at bounding box center [445, 146] width 120 height 18
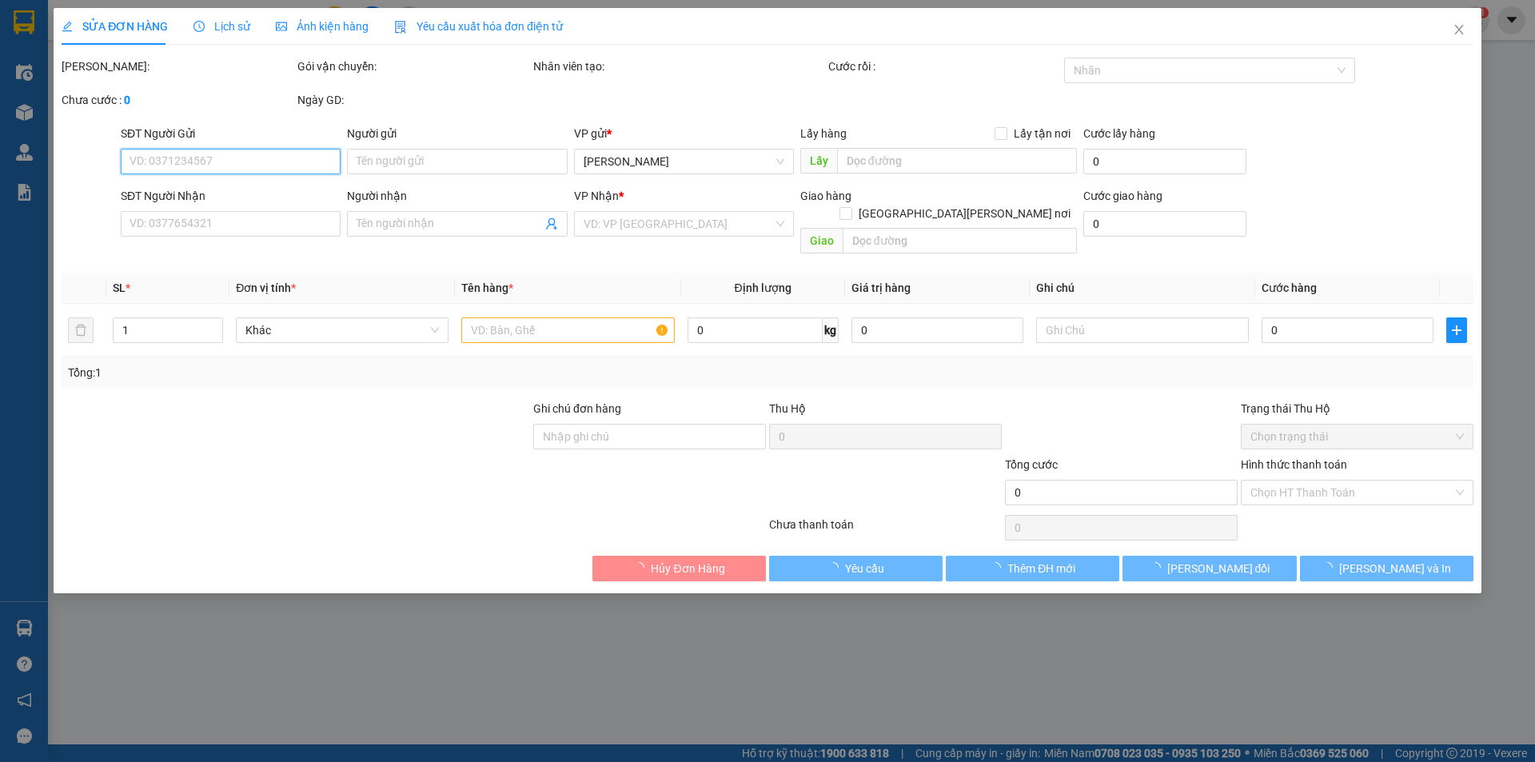
type input "0327861760"
type input "0866505943"
type input "30.000"
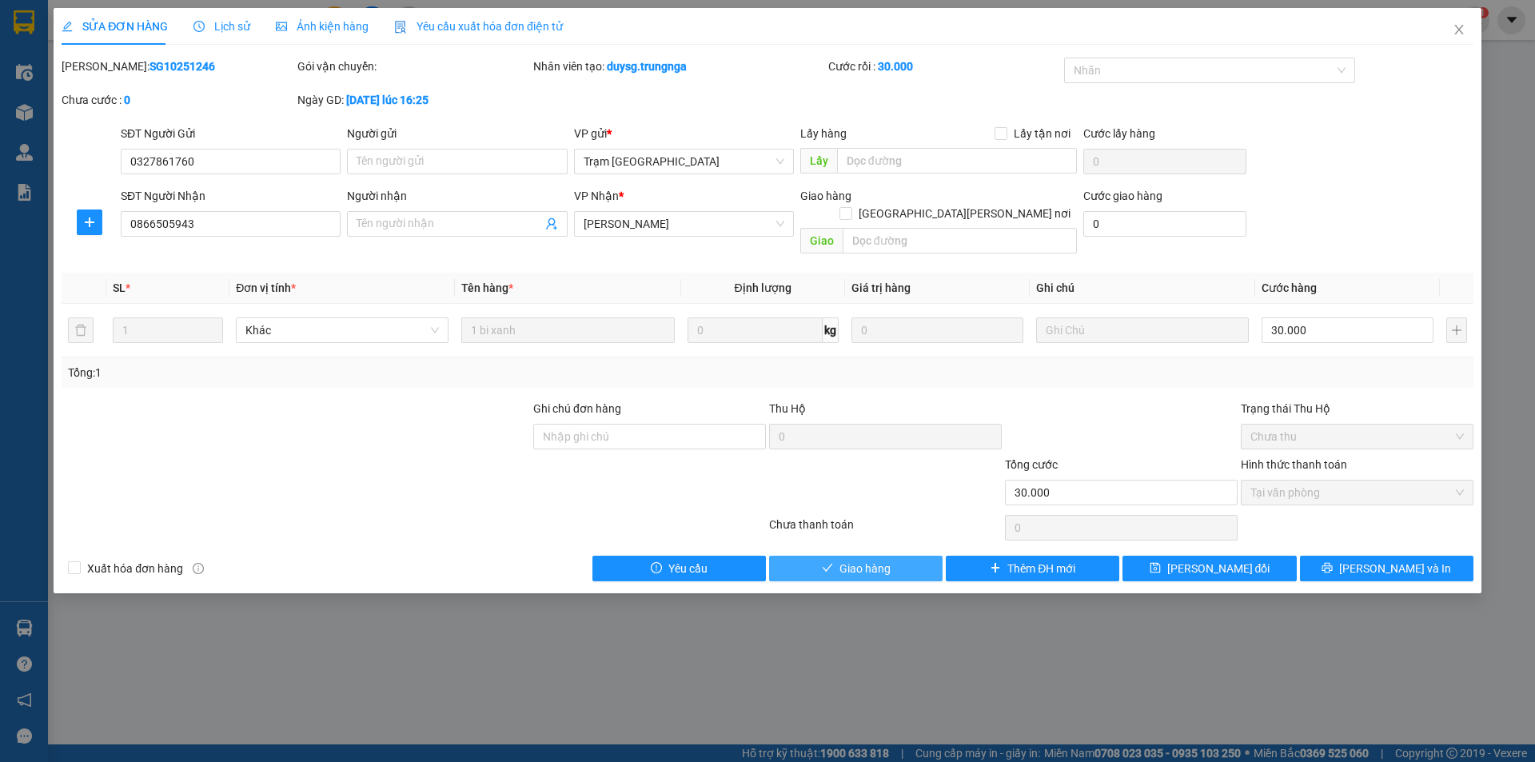
click at [874, 560] on span "Giao hàng" at bounding box center [864, 569] width 51 height 18
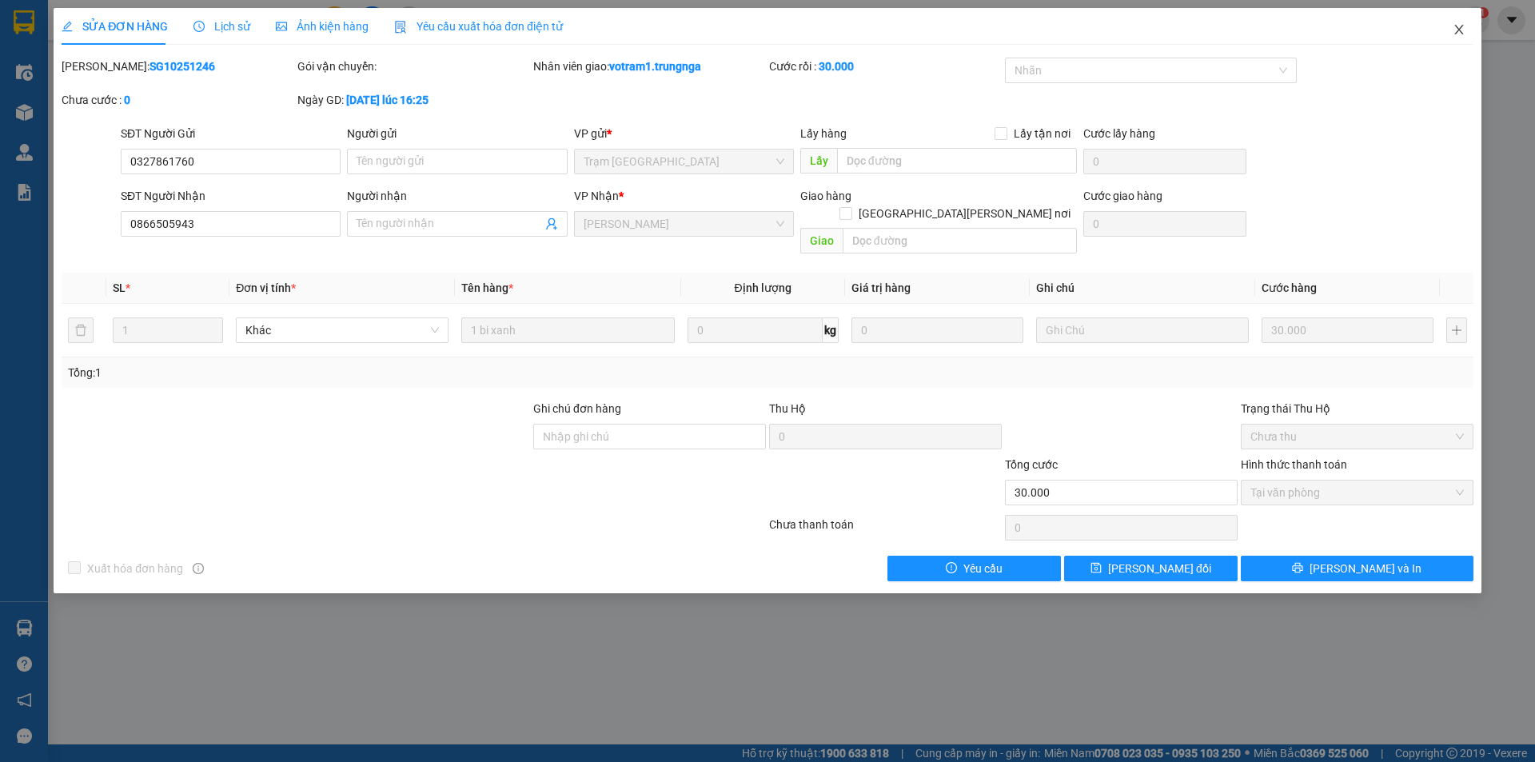
click at [1464, 29] on icon "close" at bounding box center [1458, 29] width 13 height 13
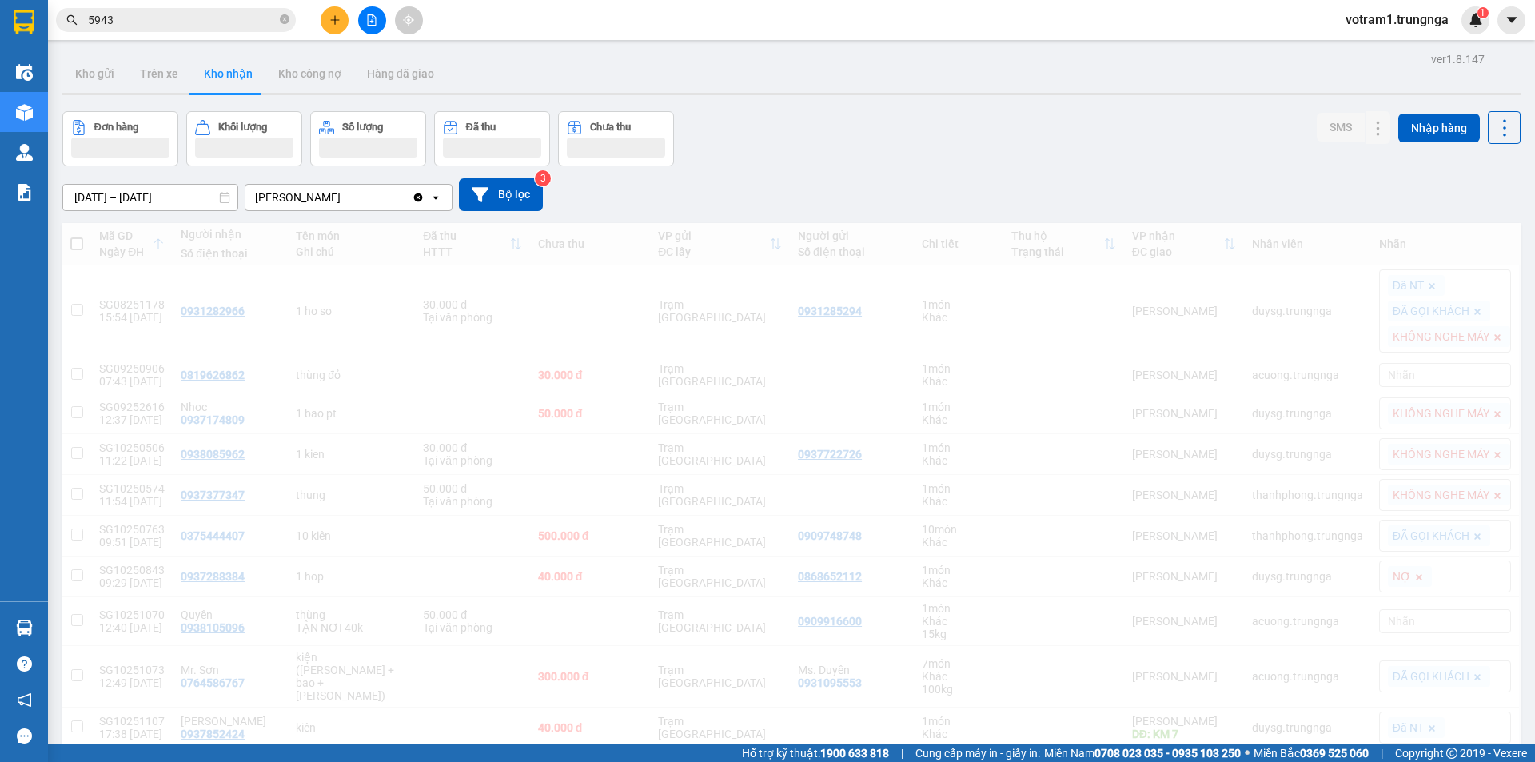
click at [169, 18] on input "5943" at bounding box center [182, 20] width 189 height 18
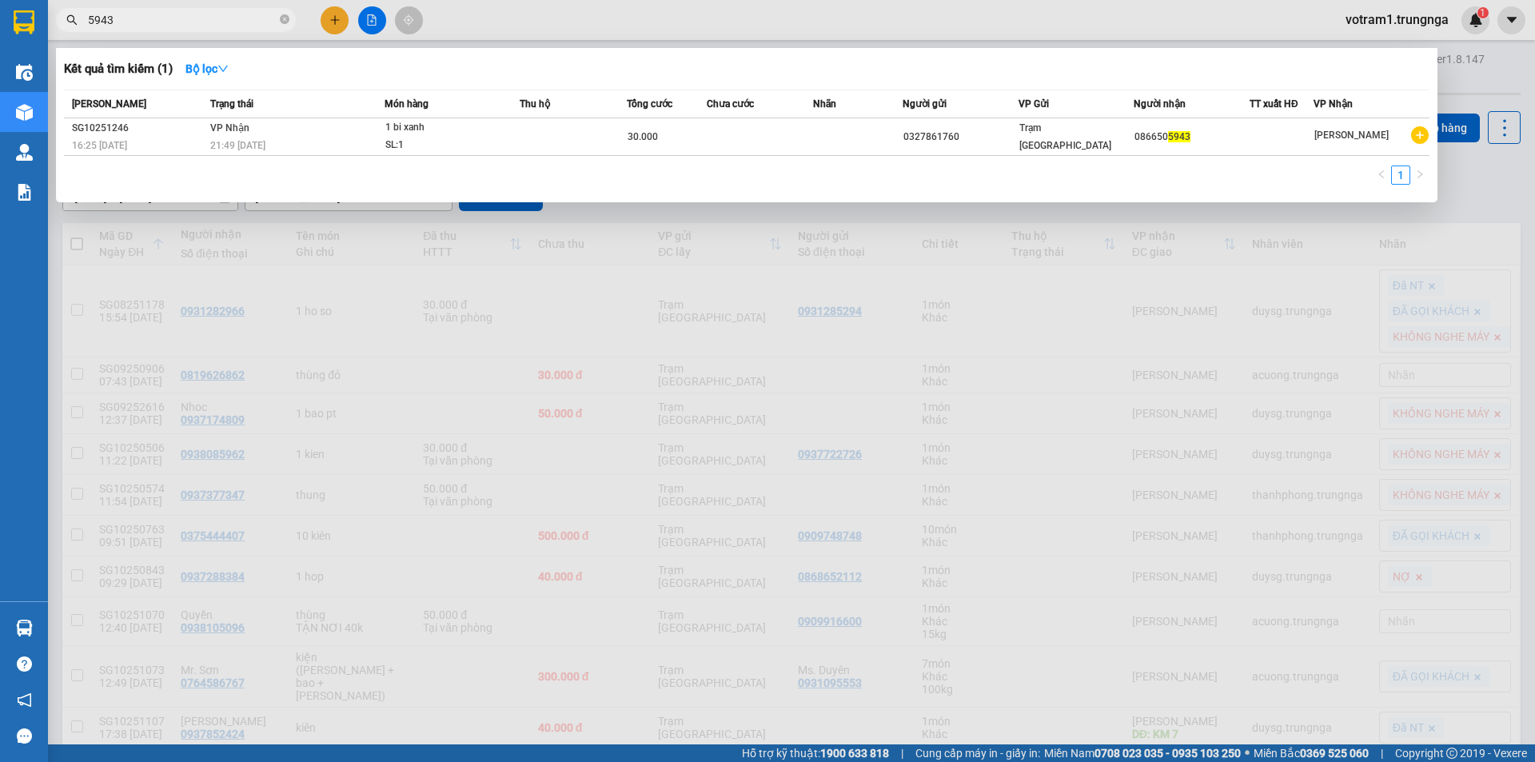
click at [169, 18] on input "5943" at bounding box center [182, 20] width 189 height 18
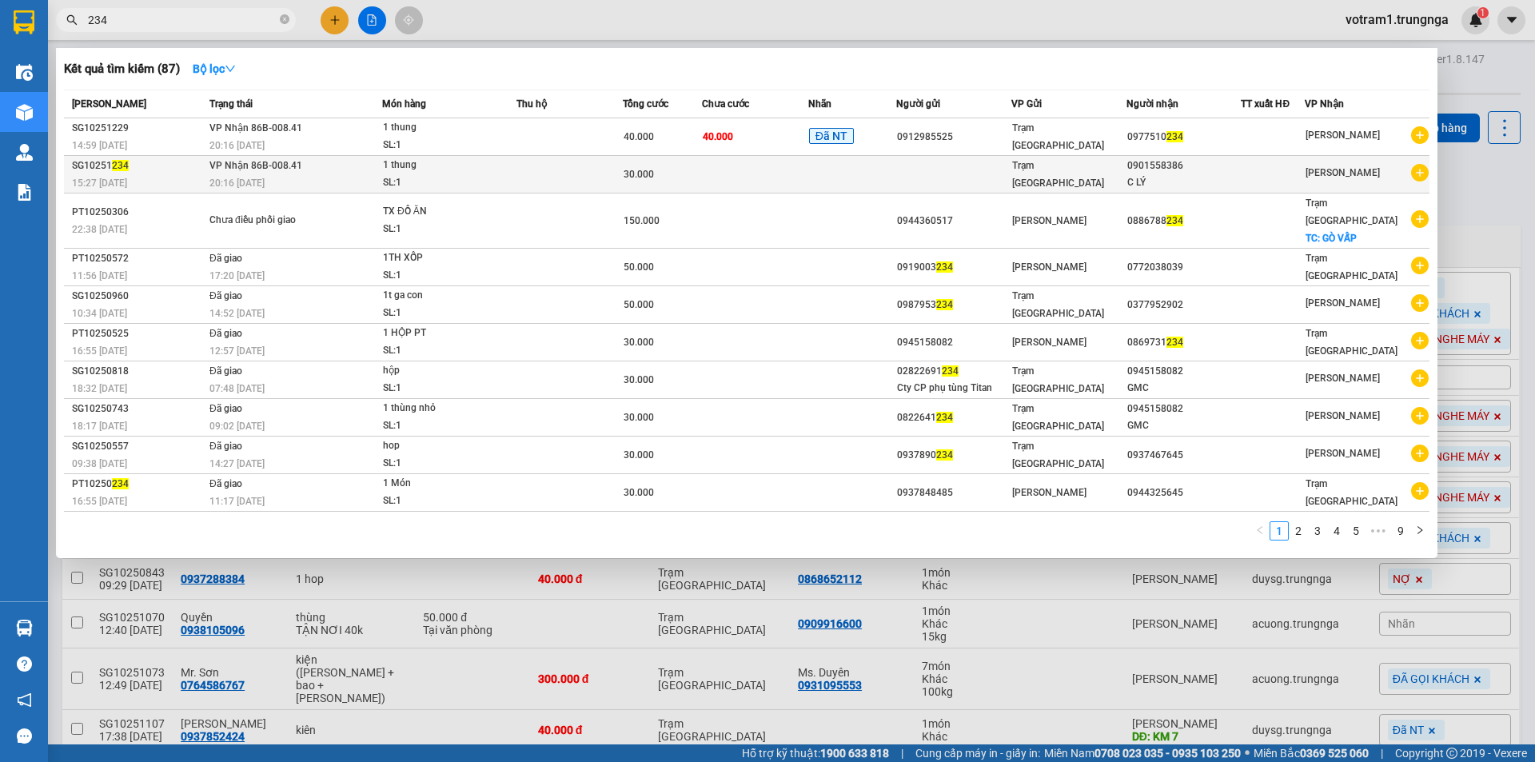
type input "234"
click at [258, 174] on div "20:16 - 13/10" at bounding box center [295, 183] width 172 height 18
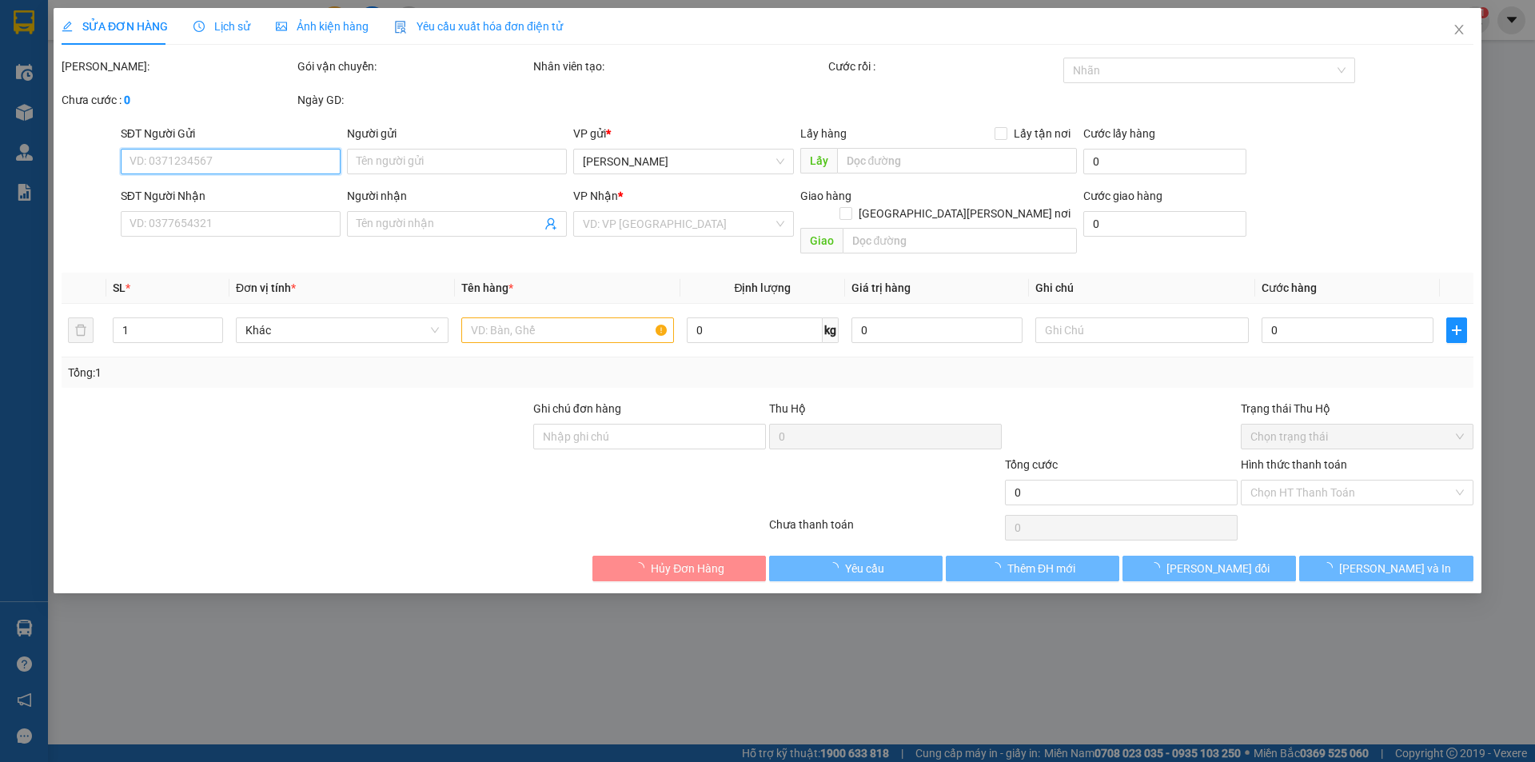
type input "0901558386"
type input "C LÝ"
type input "30.000"
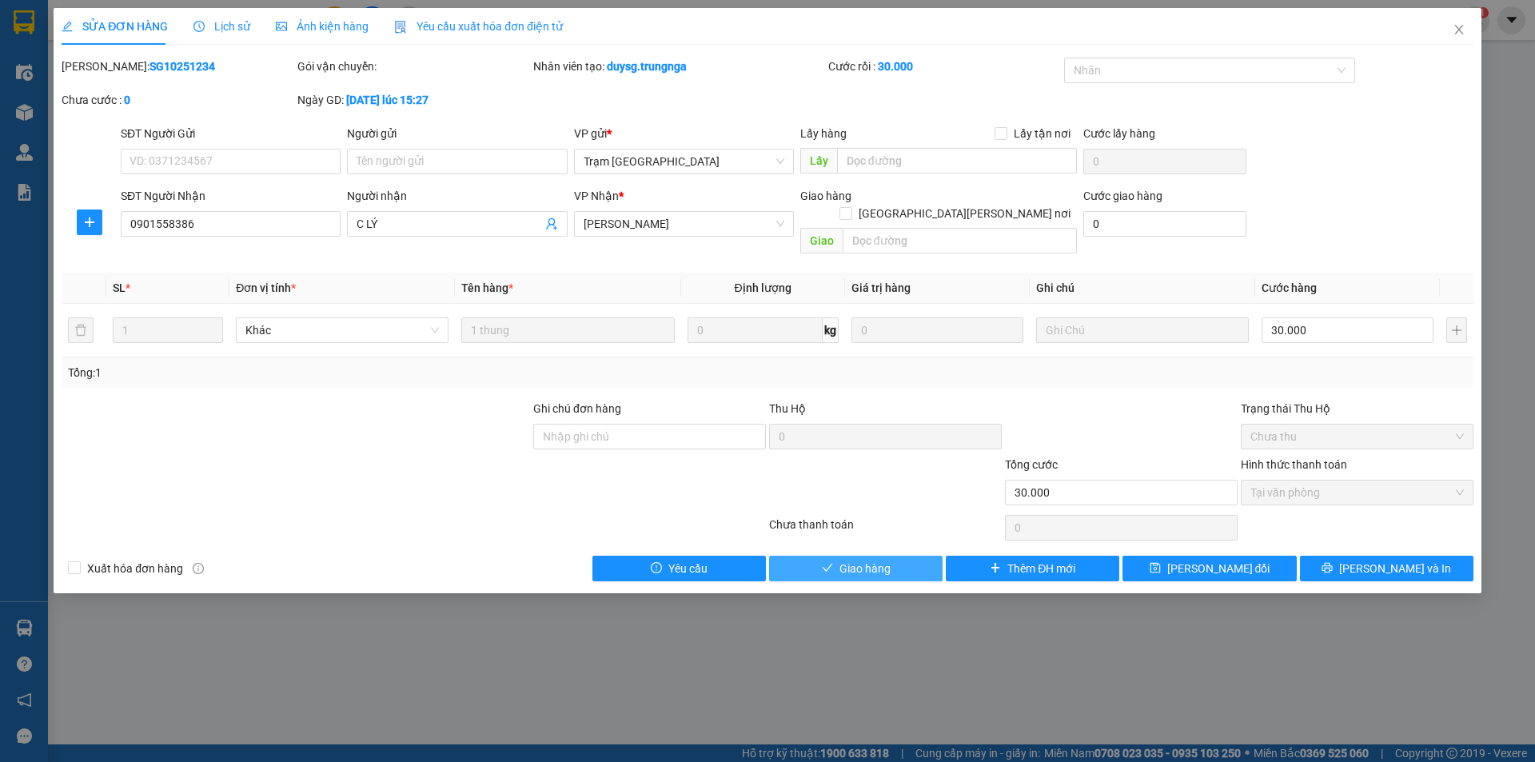
click at [878, 560] on span "Giao hàng" at bounding box center [864, 569] width 51 height 18
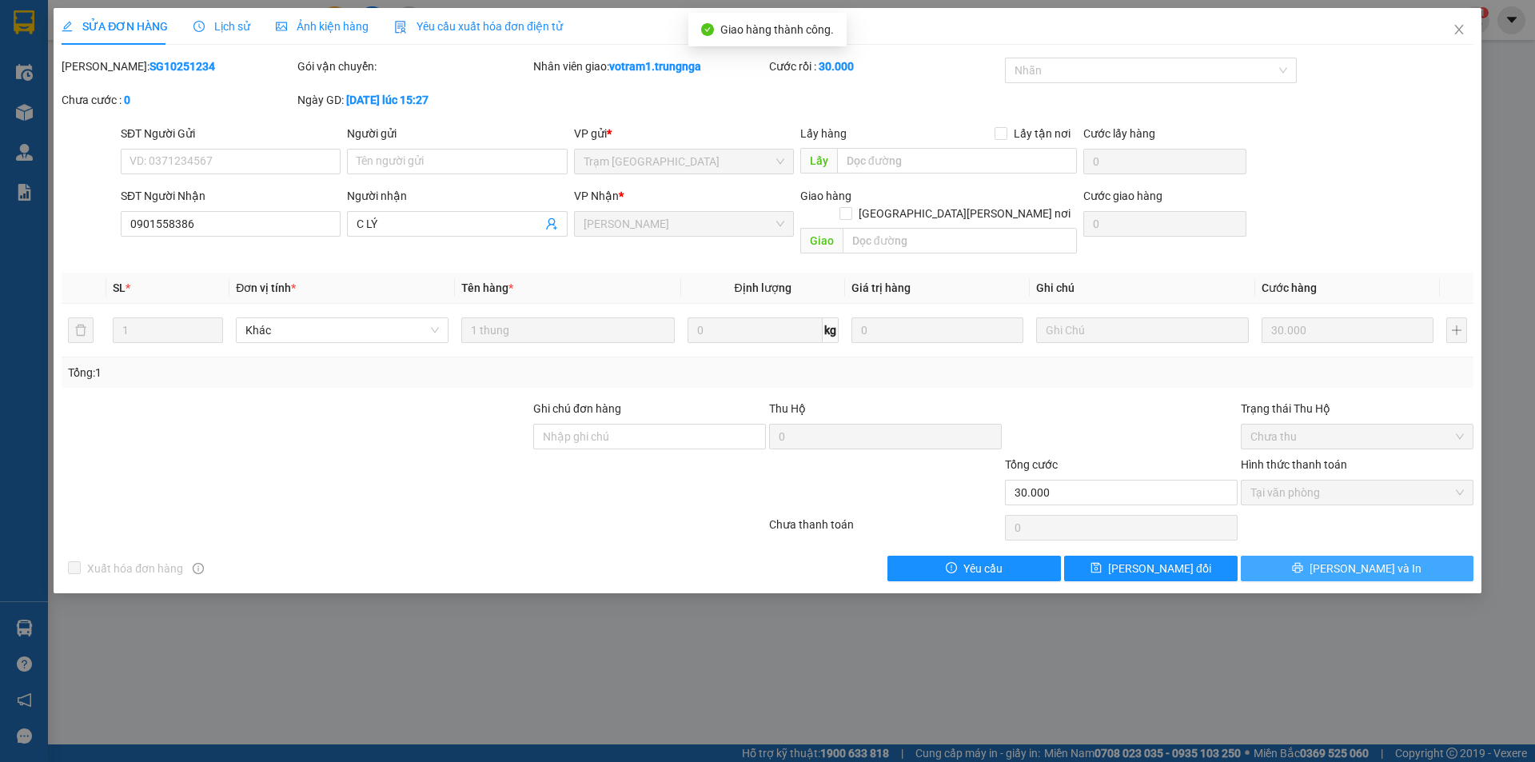
drag, startPoint x: 1289, startPoint y: 545, endPoint x: 1393, endPoint y: 561, distance: 105.9
click at [1393, 561] on button "[PERSON_NAME] và In" at bounding box center [1357, 569] width 233 height 26
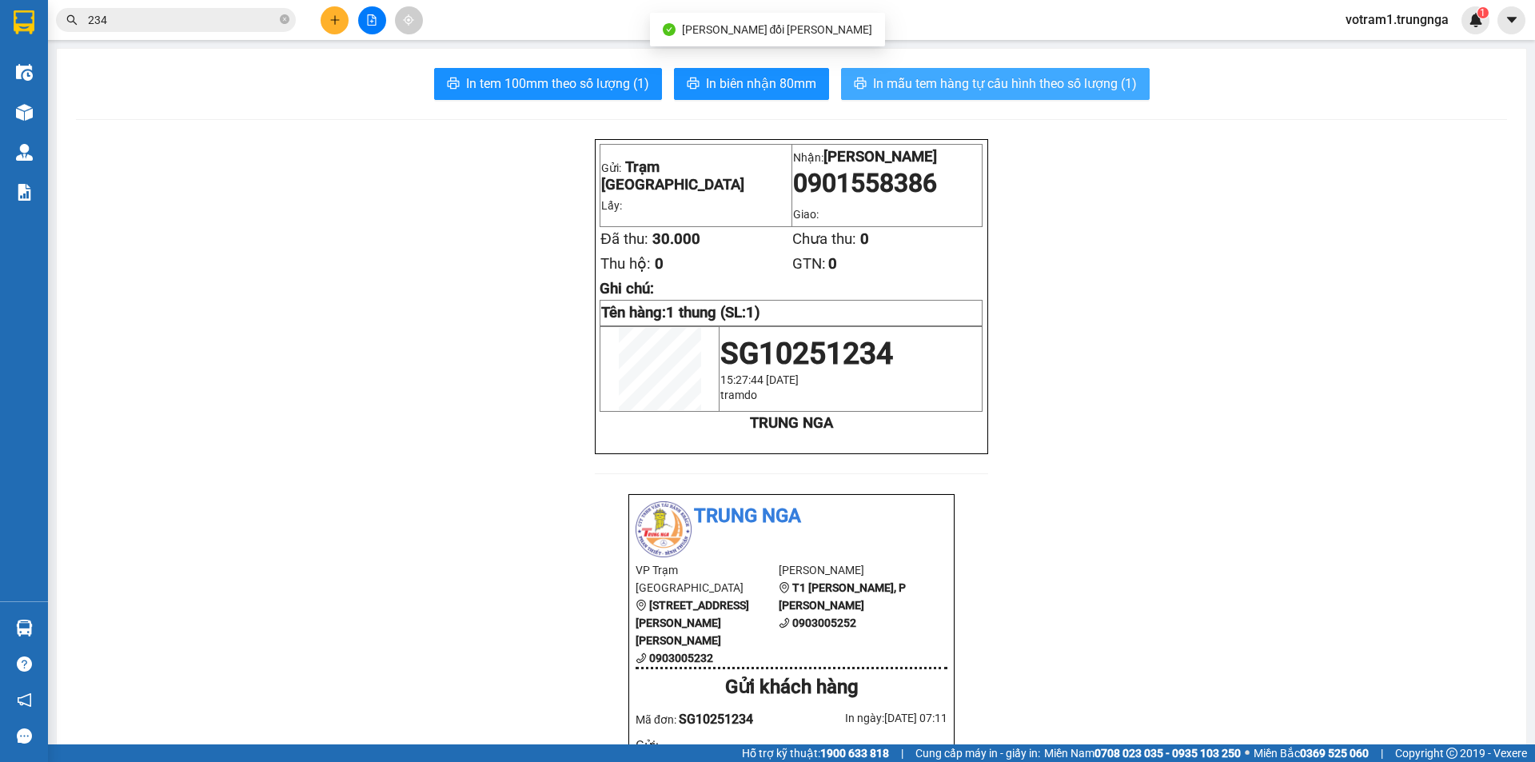
click at [913, 95] on button "In mẫu tem hàng tự cấu hình theo số lượng (1)" at bounding box center [995, 84] width 309 height 32
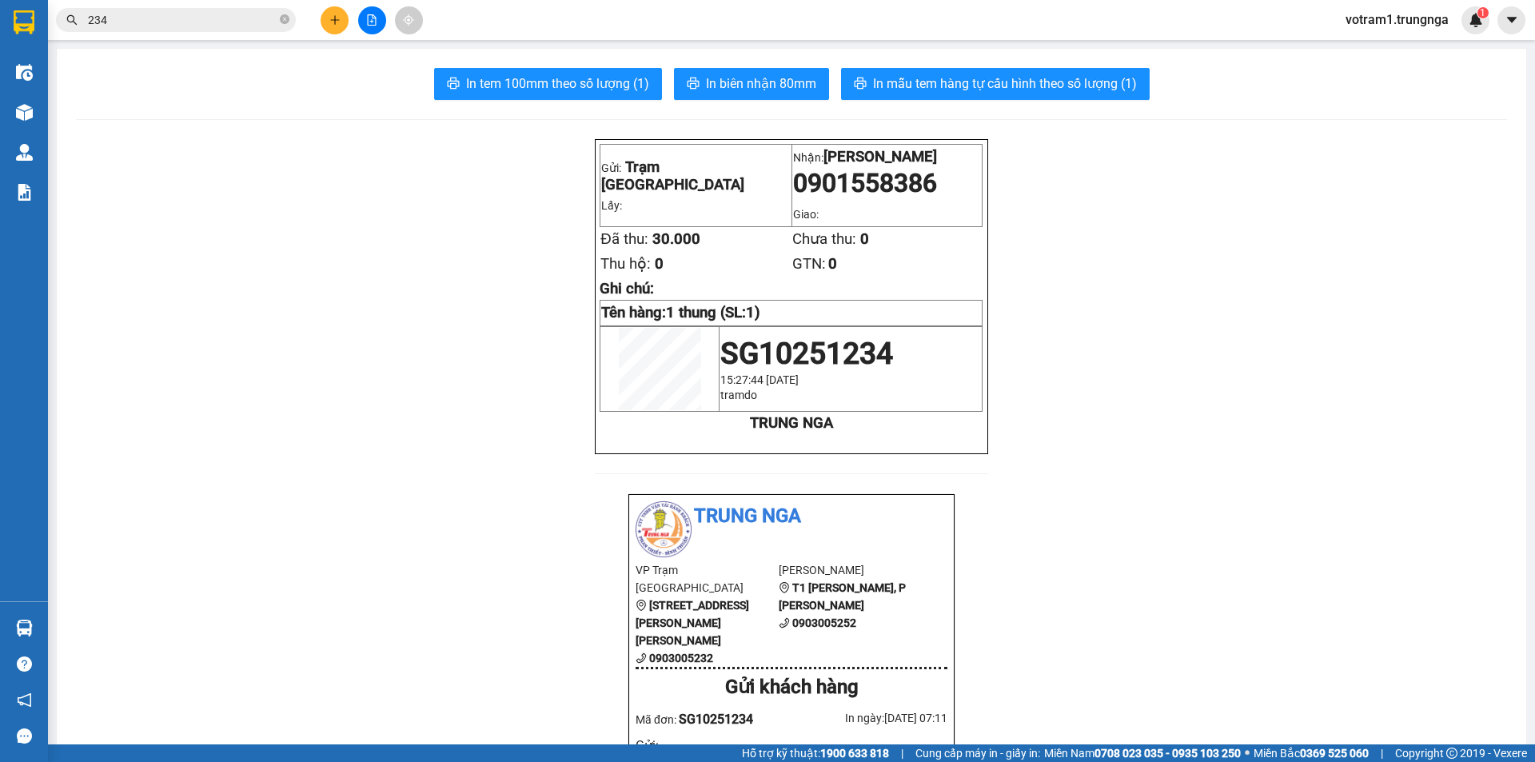
click at [204, 26] on input "234" at bounding box center [182, 20] width 189 height 18
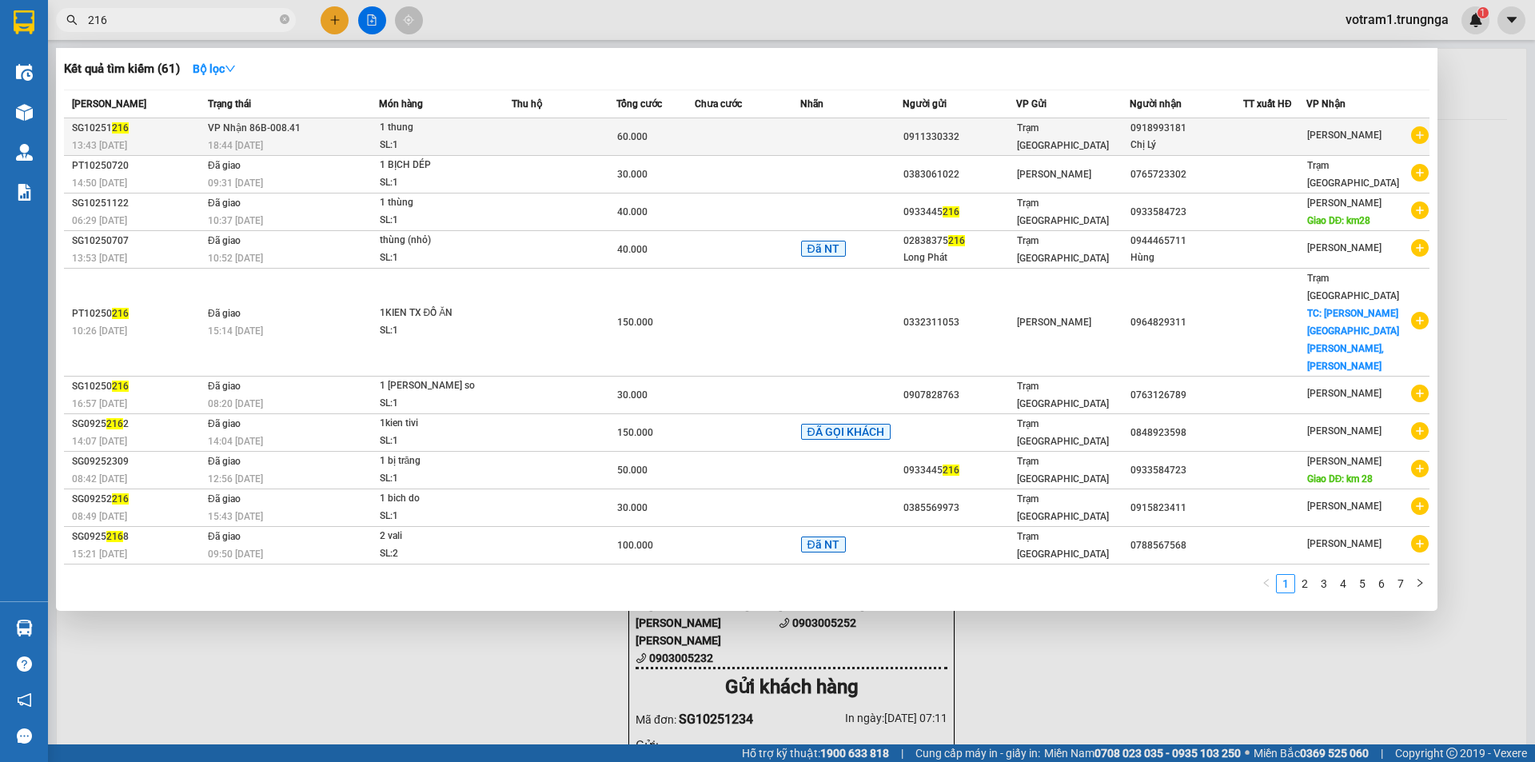
type input "216"
click at [494, 134] on div "1 thung" at bounding box center [440, 128] width 120 height 18
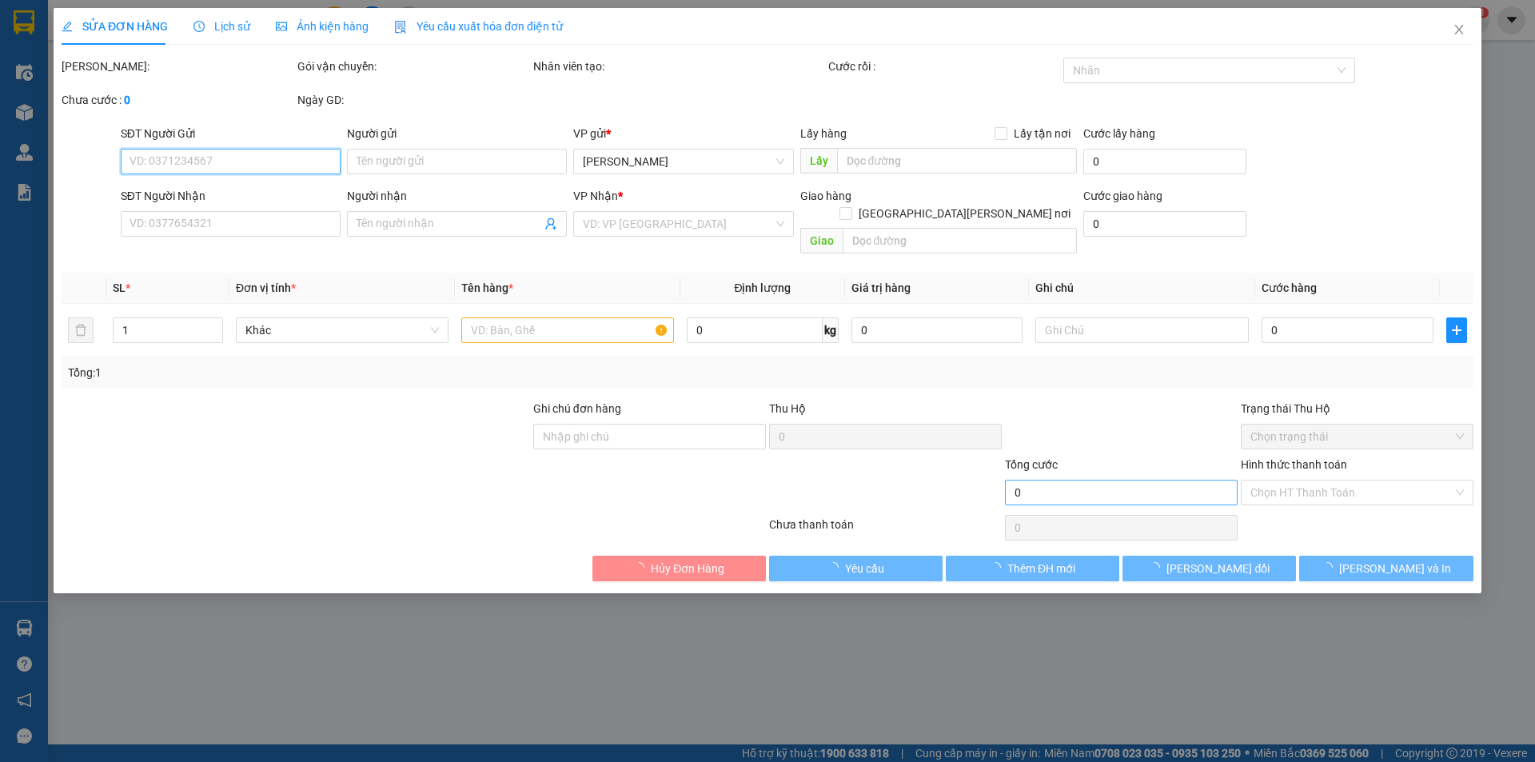
type input "0911330332"
type input "0918993181"
type input "Chị Lý"
type input "60.000"
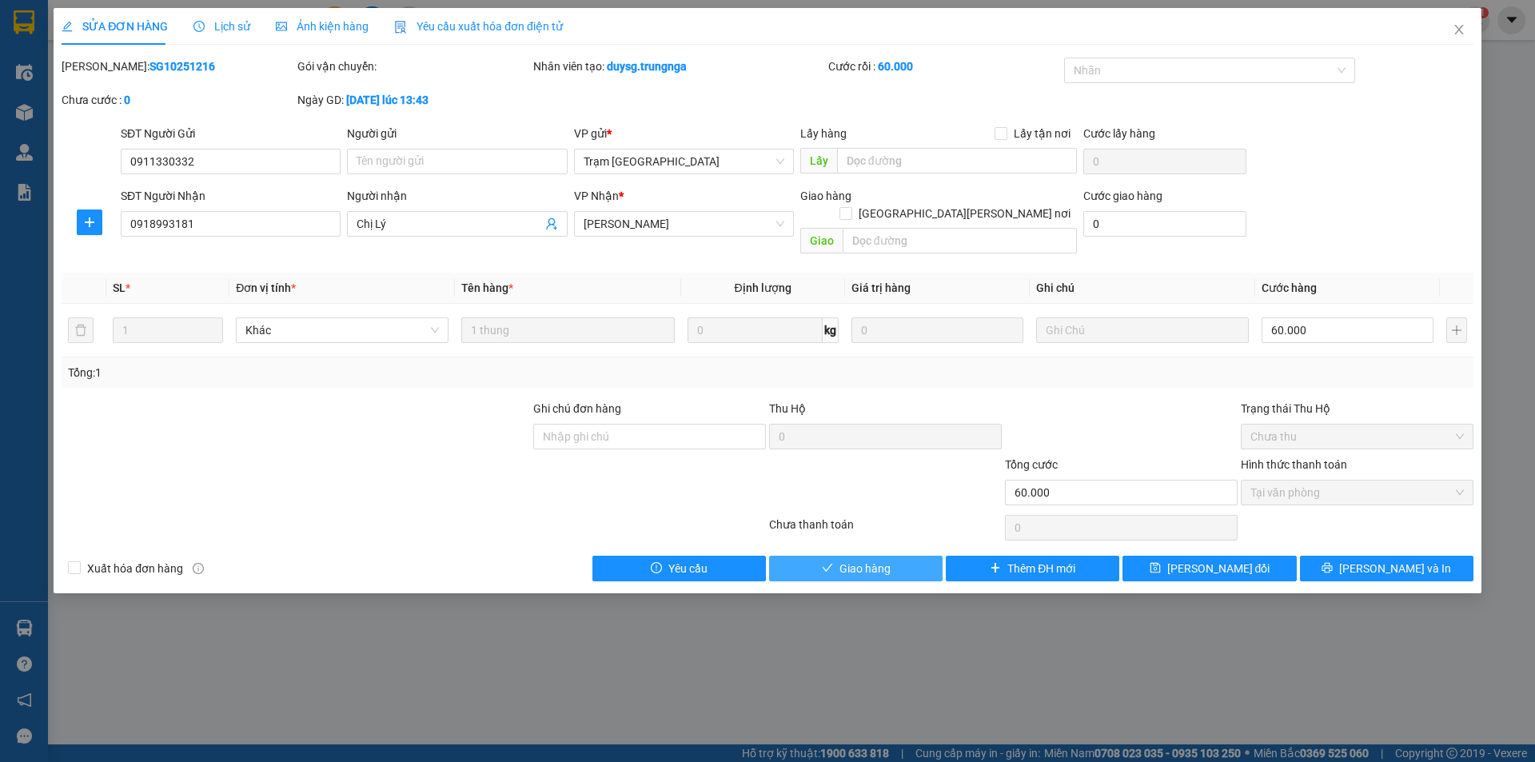
click at [901, 556] on button "Giao hàng" at bounding box center [855, 569] width 173 height 26
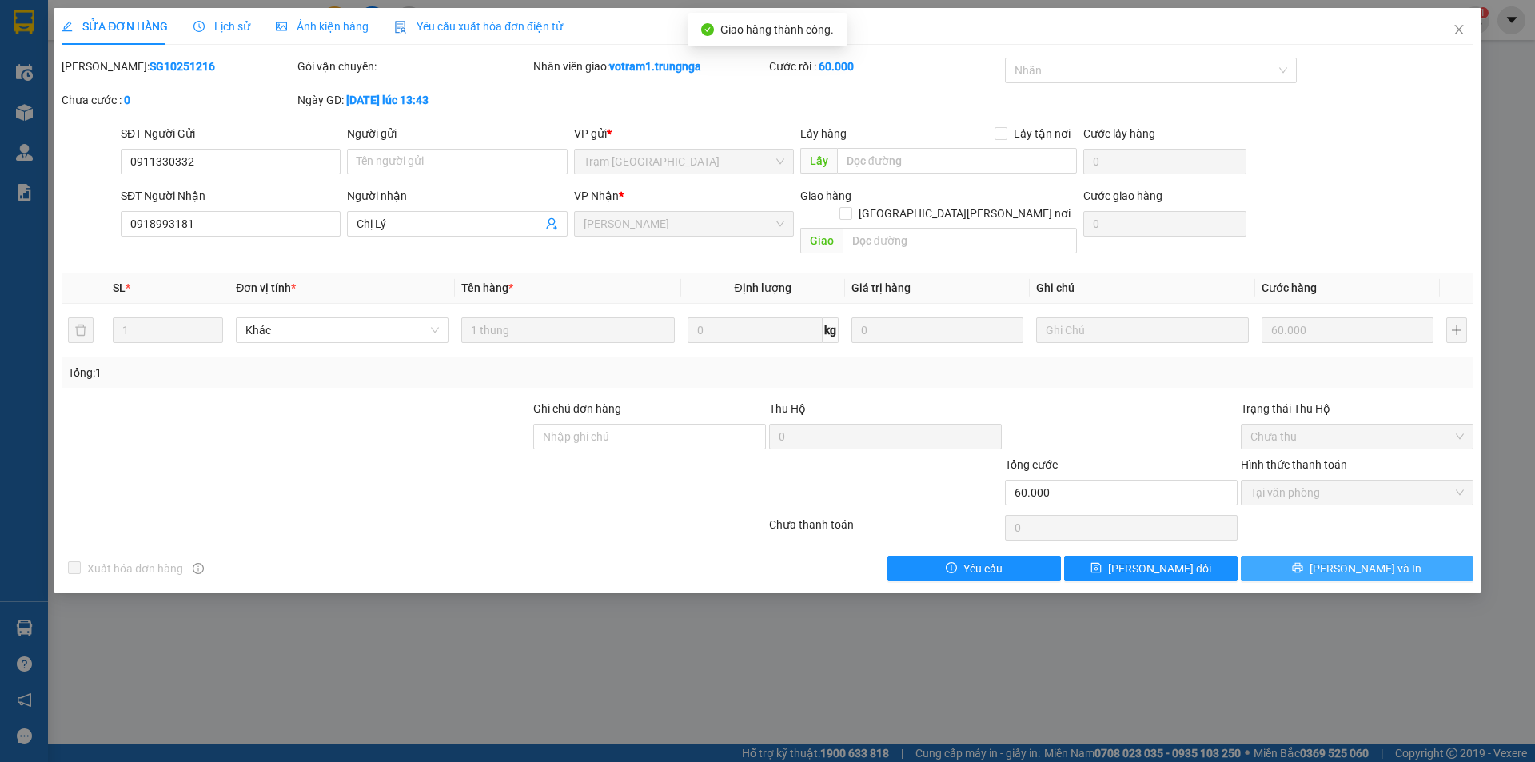
click at [1352, 560] on span "[PERSON_NAME] và In" at bounding box center [1365, 569] width 112 height 18
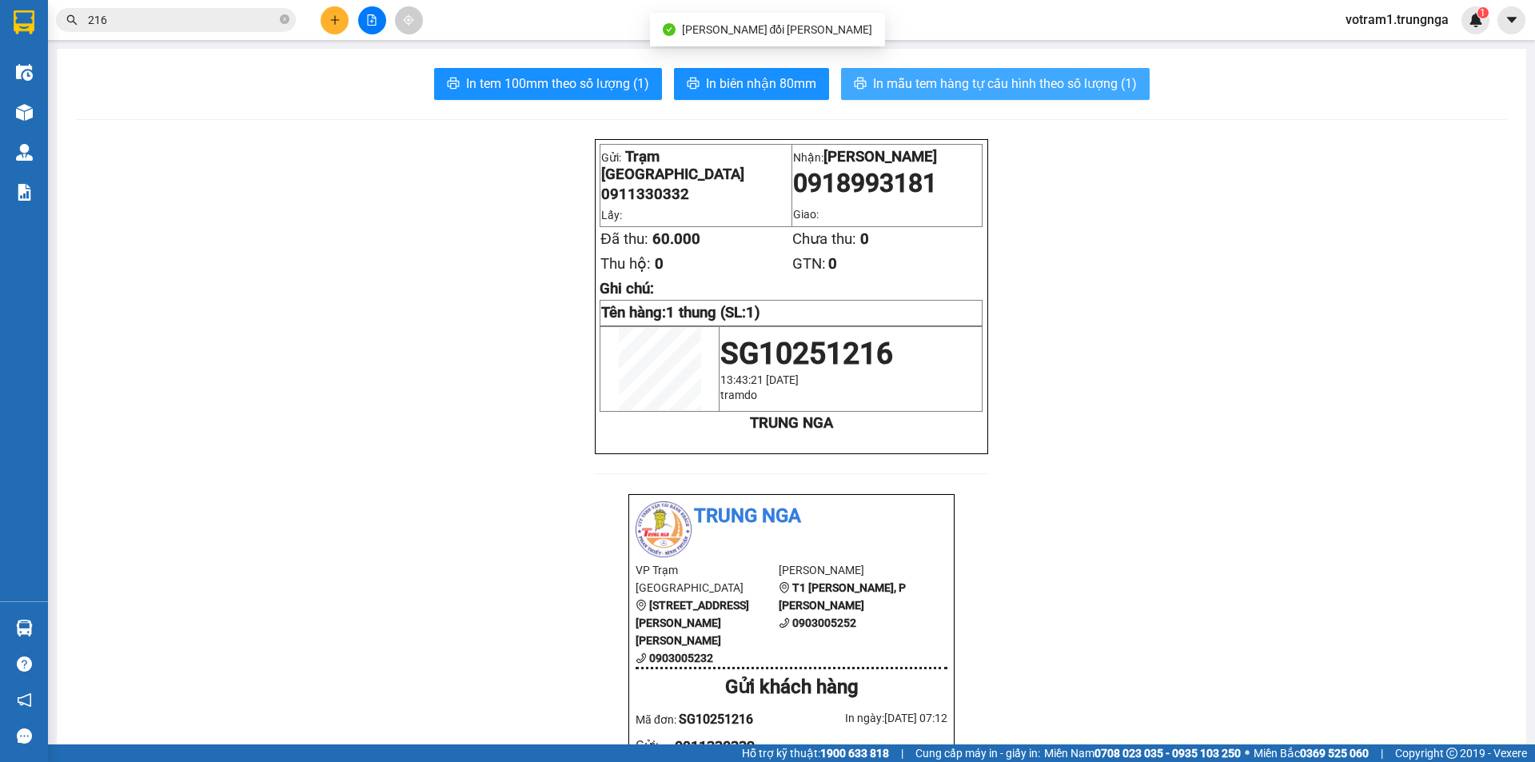
click at [954, 75] on span "In mẫu tem hàng tự cấu hình theo số lượng (1)" at bounding box center [1005, 84] width 264 height 20
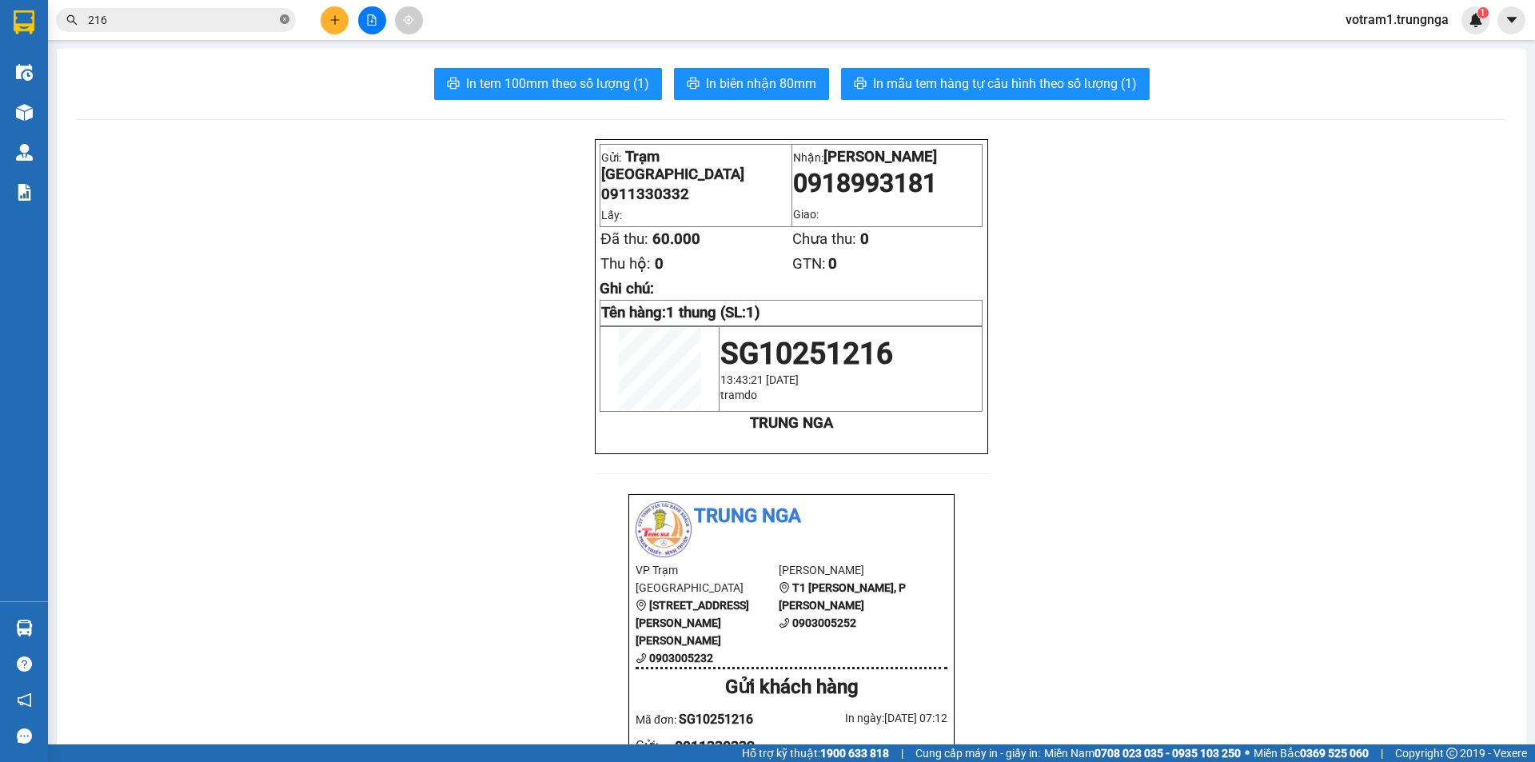
click at [283, 18] on icon "close-circle" at bounding box center [285, 19] width 10 height 10
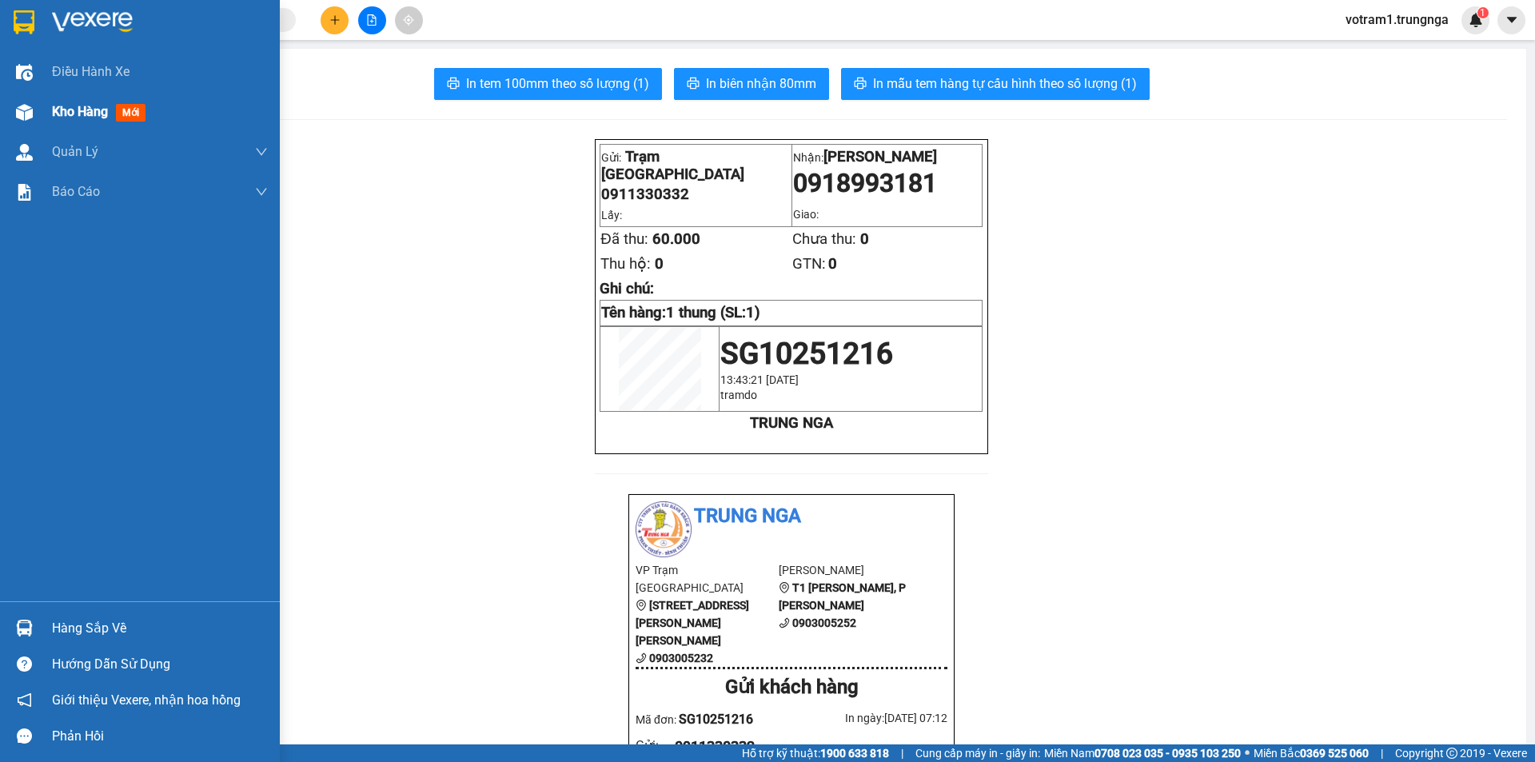
click at [36, 113] on div at bounding box center [24, 112] width 28 height 28
click at [314, 38] on div "Kết quả tìm kiếm ( 61 ) Bộ lọc Mã ĐH Trạng thái Món hàng Thu hộ Tổng cước Chưa …" at bounding box center [767, 20] width 1535 height 40
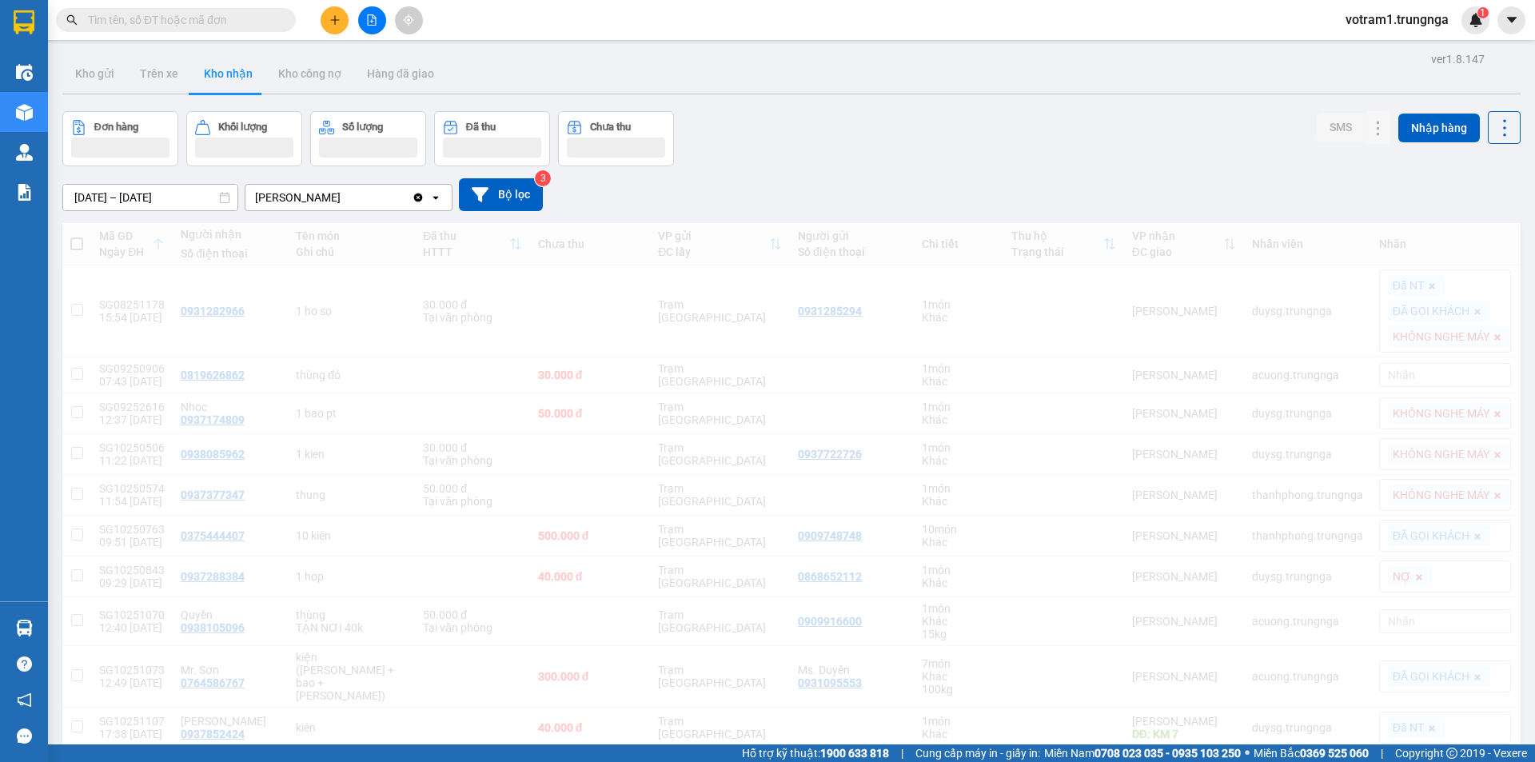
click at [188, 3] on div "Kết quả tìm kiếm ( 61 ) Bộ lọc Mã ĐH Trạng thái Món hàng Thu hộ Tổng cước Chưa …" at bounding box center [767, 20] width 1535 height 40
click at [186, 18] on input "text" at bounding box center [182, 20] width 189 height 18
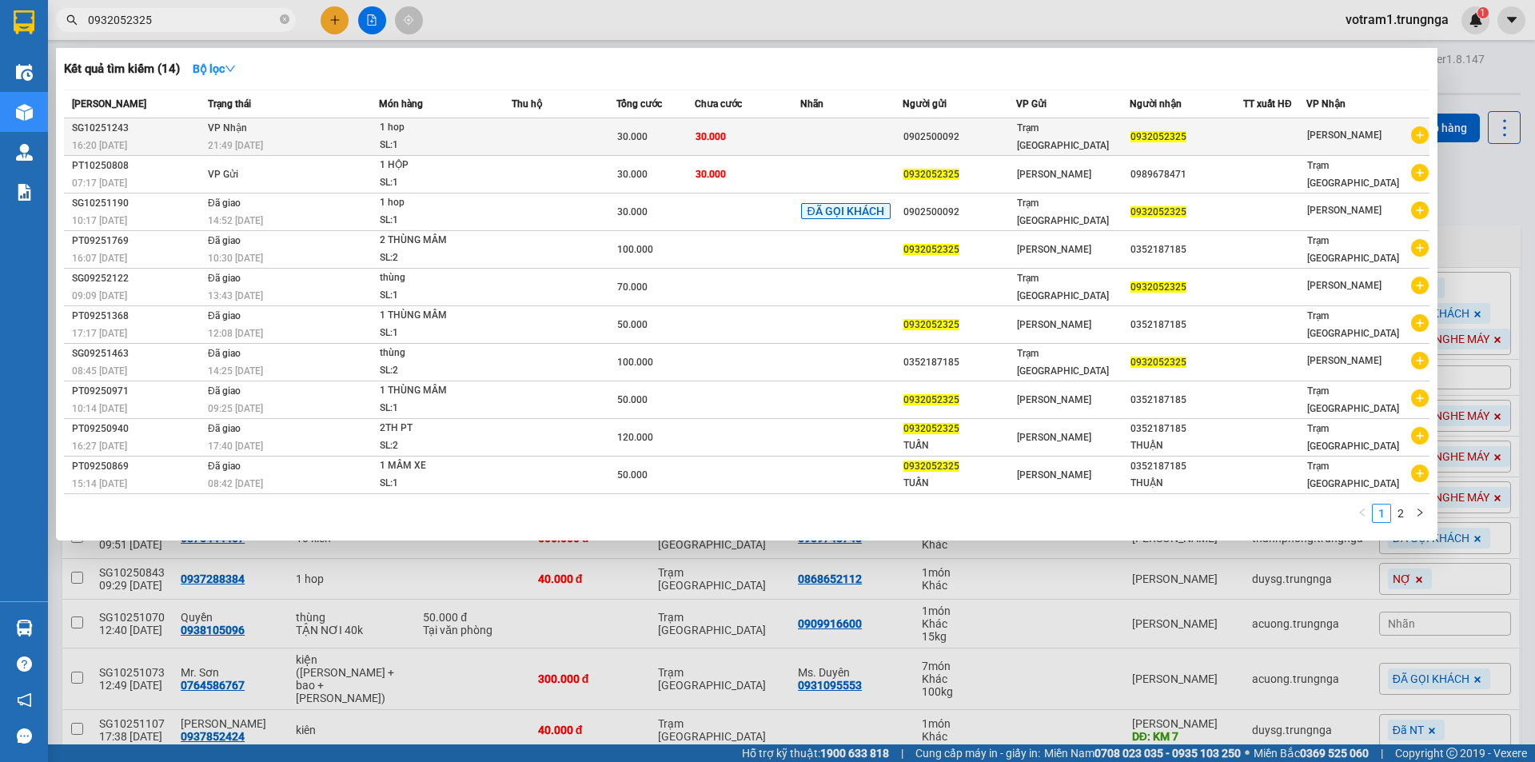
type input "0932052325"
click at [526, 133] on td at bounding box center [564, 137] width 105 height 38
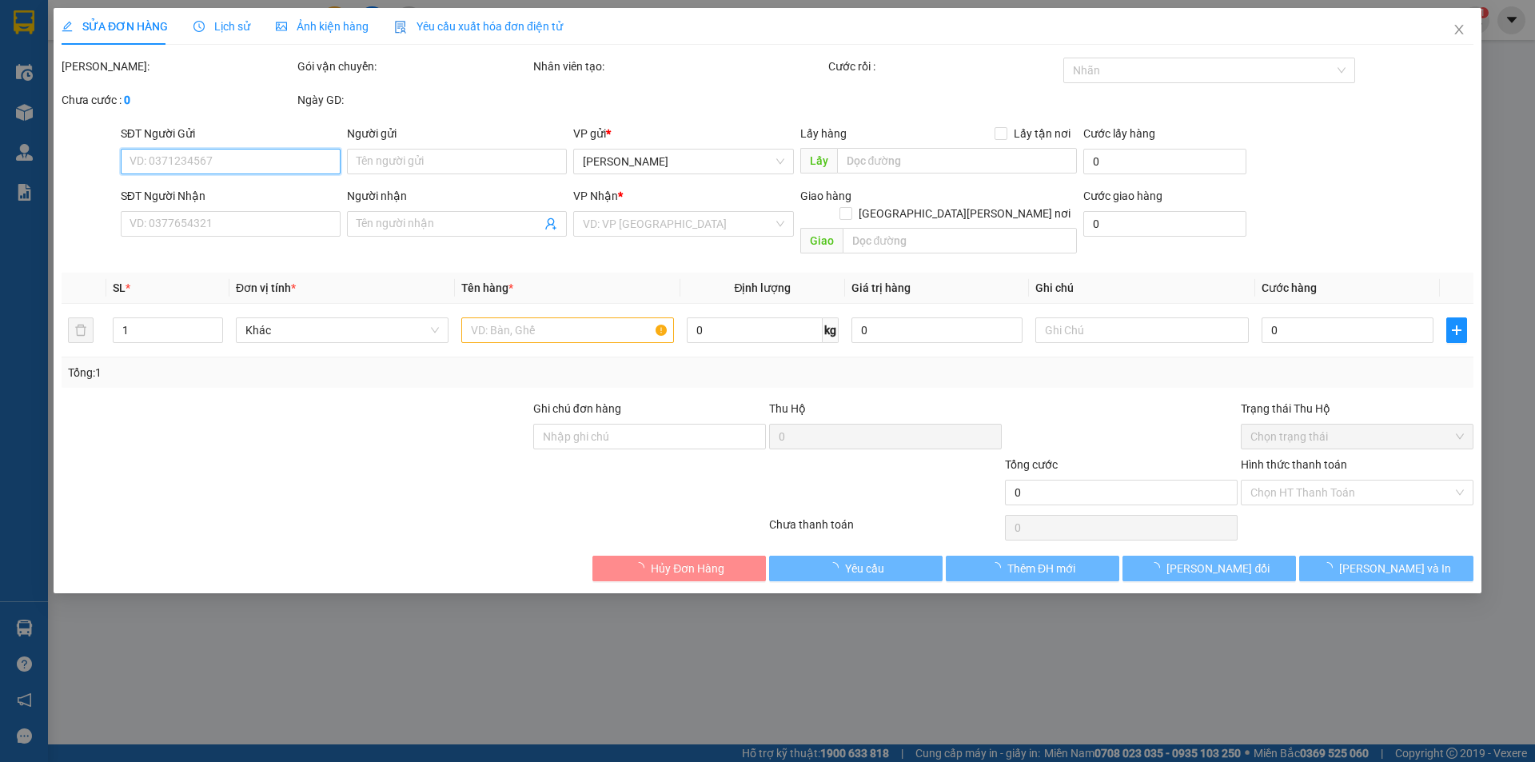
type input "0902500092"
type input "0932052325"
type input "30.000"
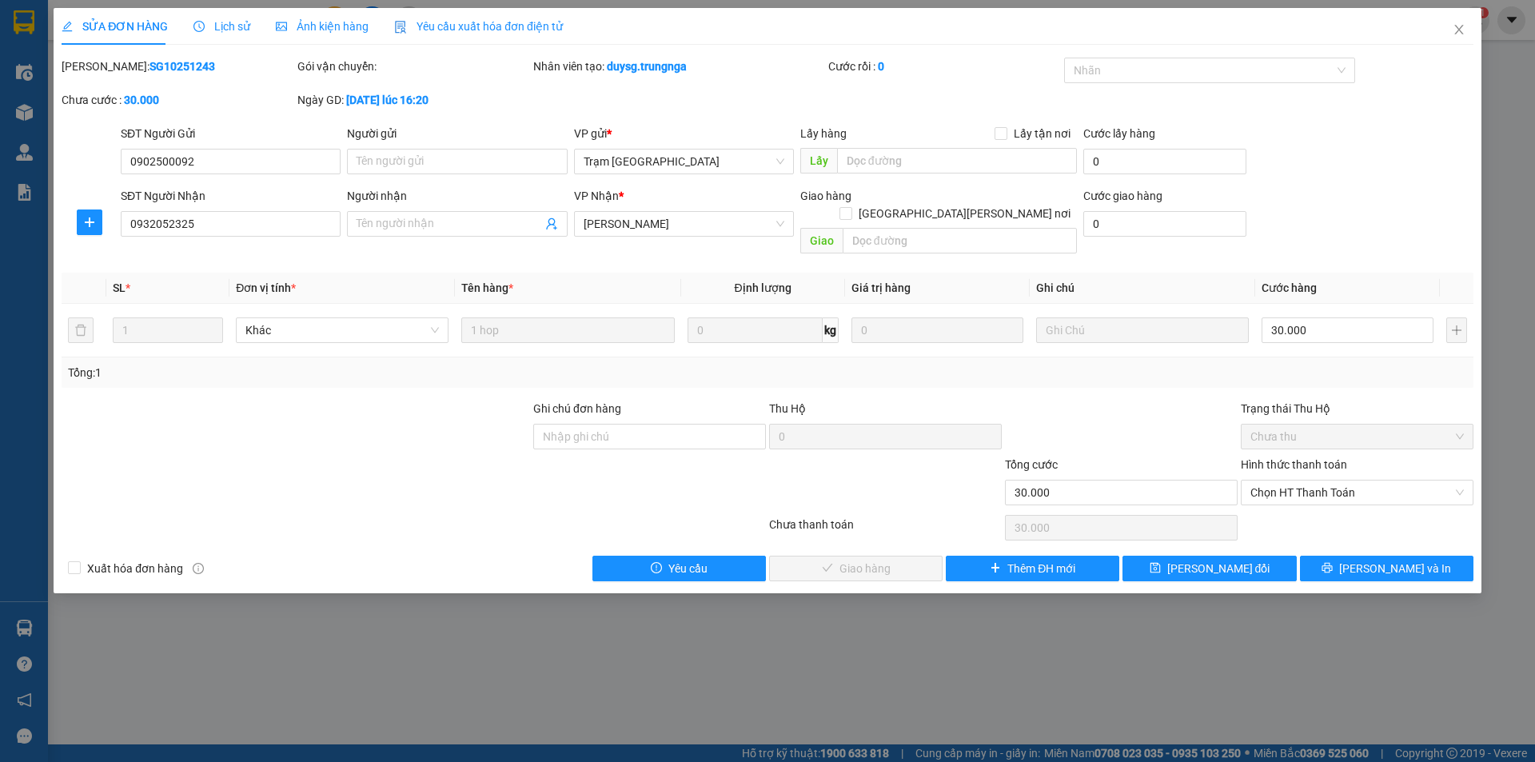
click at [714, 400] on div "Ghi chú đơn hàng" at bounding box center [649, 412] width 233 height 24
click at [711, 424] on input "Ghi chú đơn hàng" at bounding box center [649, 437] width 233 height 26
click at [1281, 480] on span "Chọn HT Thanh Toán" at bounding box center [1356, 492] width 213 height 24
type input "A NHẬT"
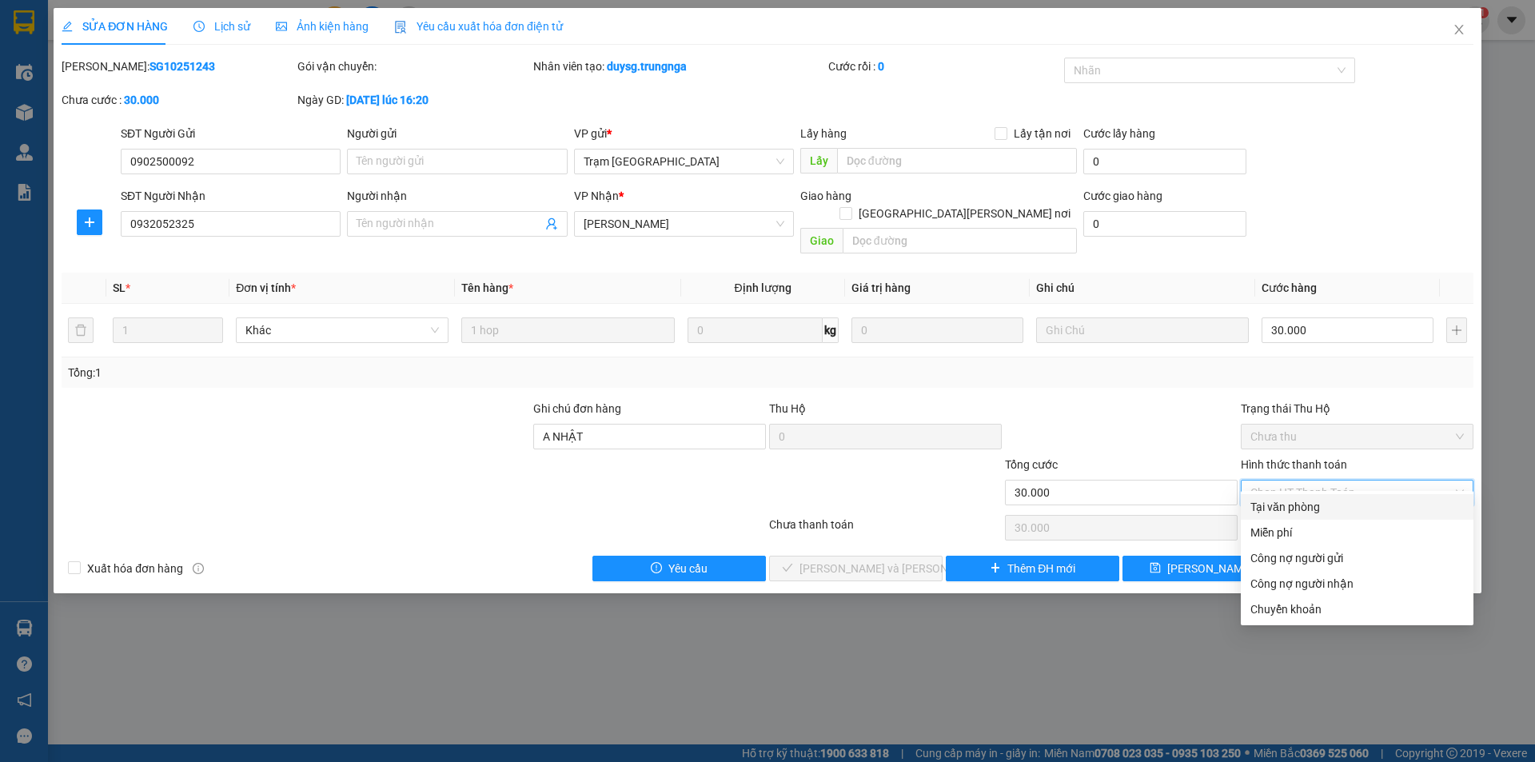
click at [1287, 515] on div "Tại văn phòng" at bounding box center [1356, 507] width 213 height 18
type input "0"
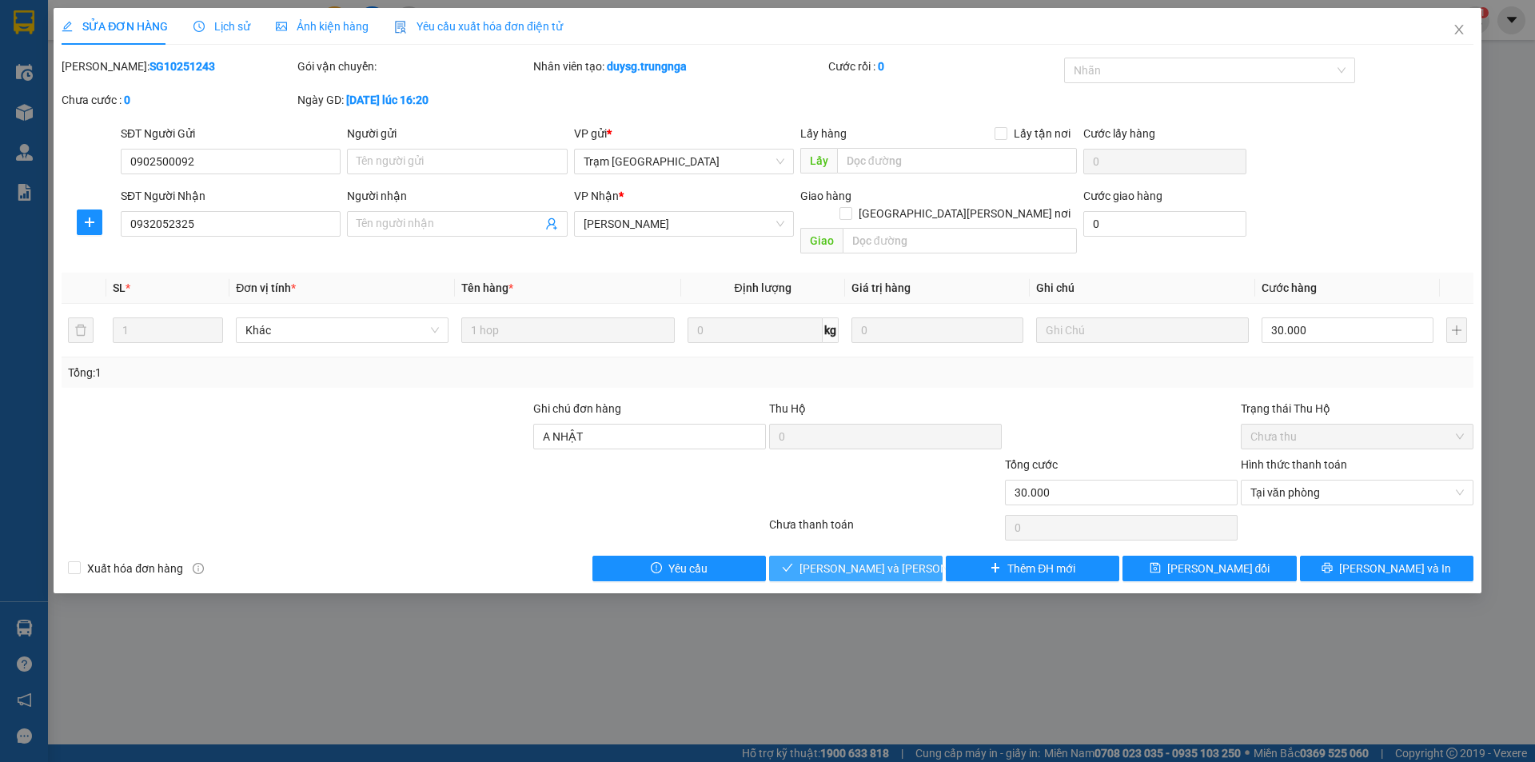
click at [849, 560] on span "[PERSON_NAME] và [PERSON_NAME] hàng" at bounding box center [907, 569] width 216 height 18
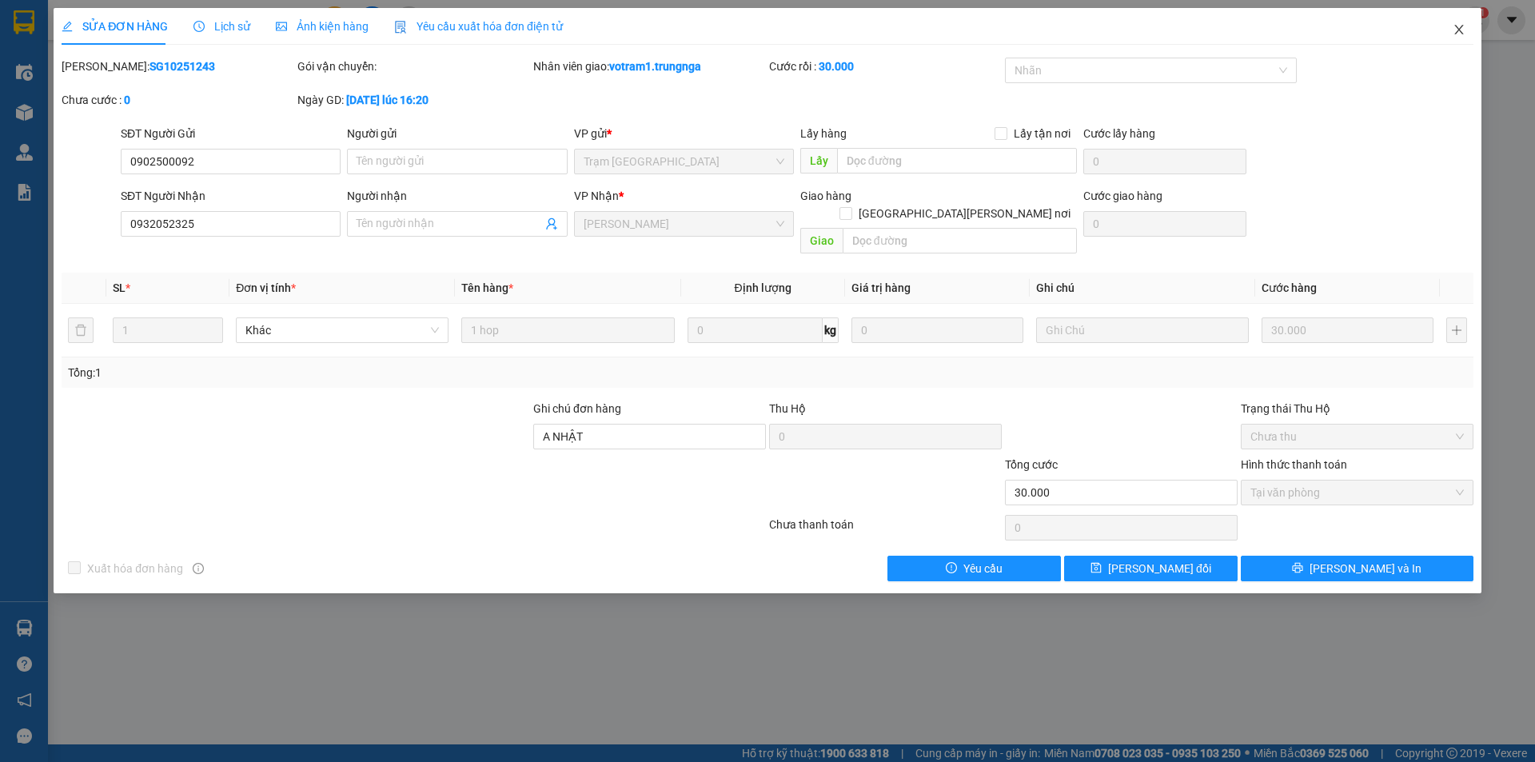
click at [1467, 32] on span "Close" at bounding box center [1459, 30] width 45 height 45
click at [1451, 33] on div "votram1.trungnga 1" at bounding box center [1411, 20] width 157 height 28
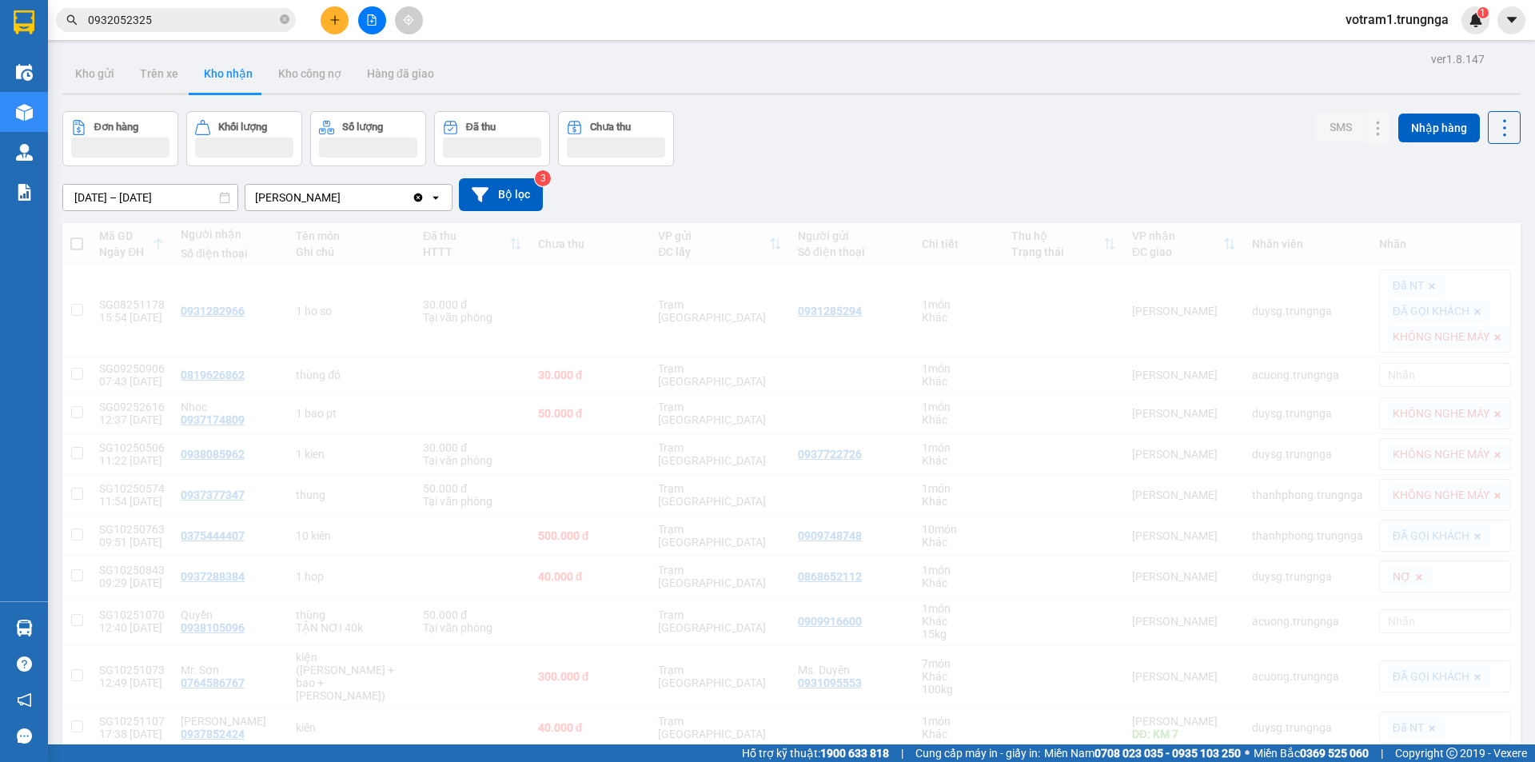
click at [1108, 158] on div "Đơn hàng Khối lượng Số lượng Đã thu Chưa thu SMS Nhập hàng" at bounding box center [791, 138] width 1458 height 55
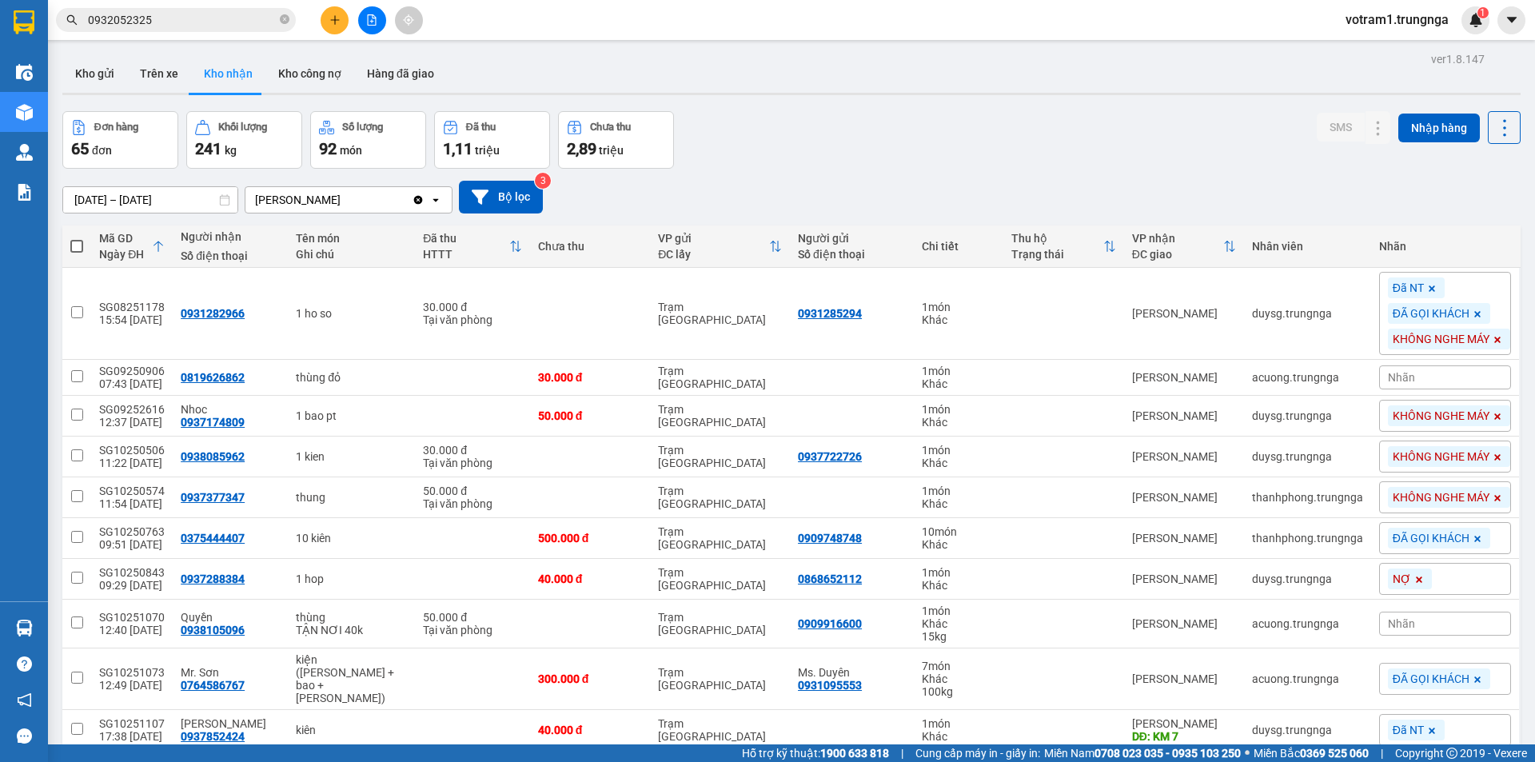
click at [808, 126] on div "Đơn hàng 65 đơn Khối lượng 241 kg Số lượng 92 món Đã thu 1,11 triệu Chưa thu 2,…" at bounding box center [791, 140] width 1458 height 58
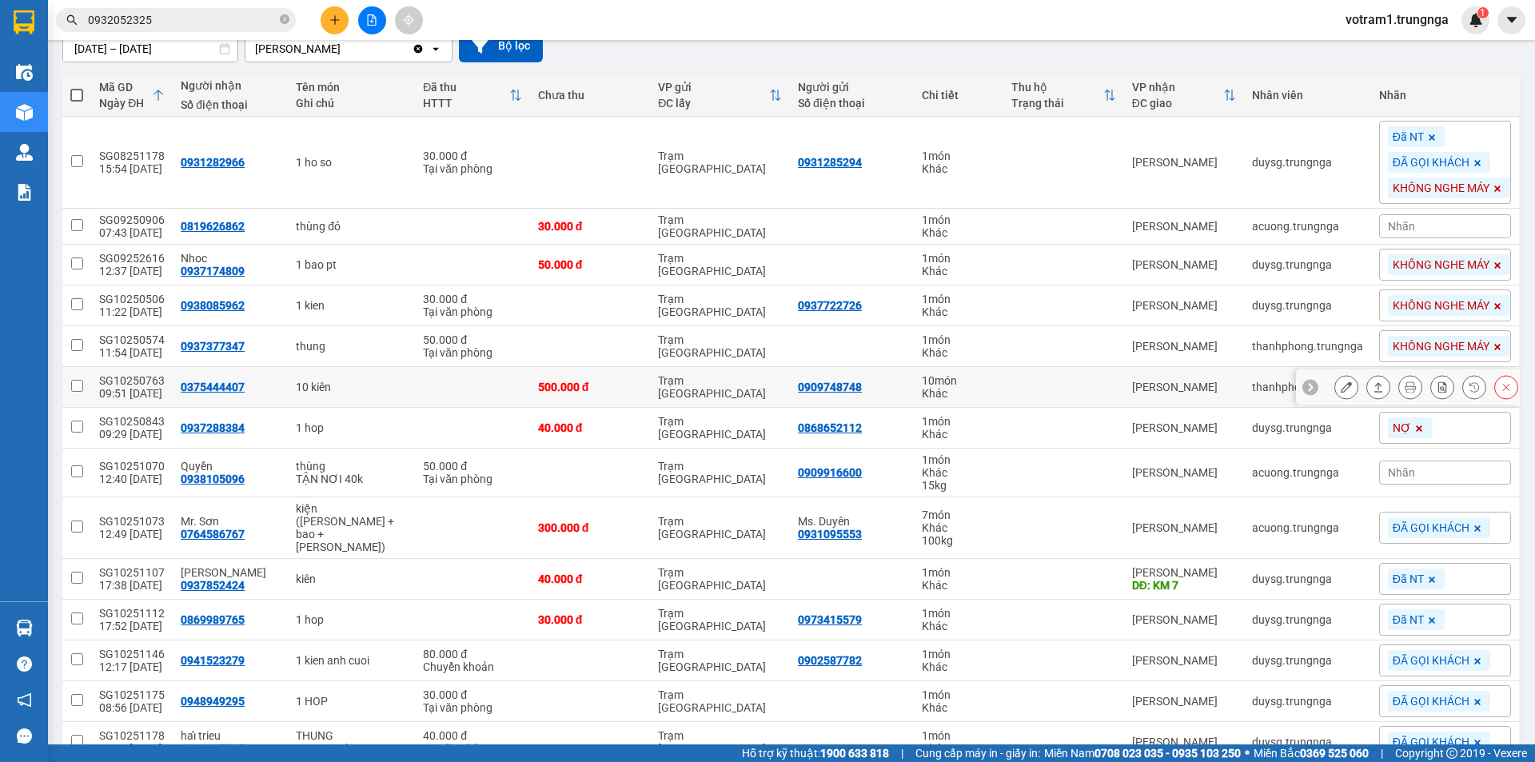
scroll to position [160, 0]
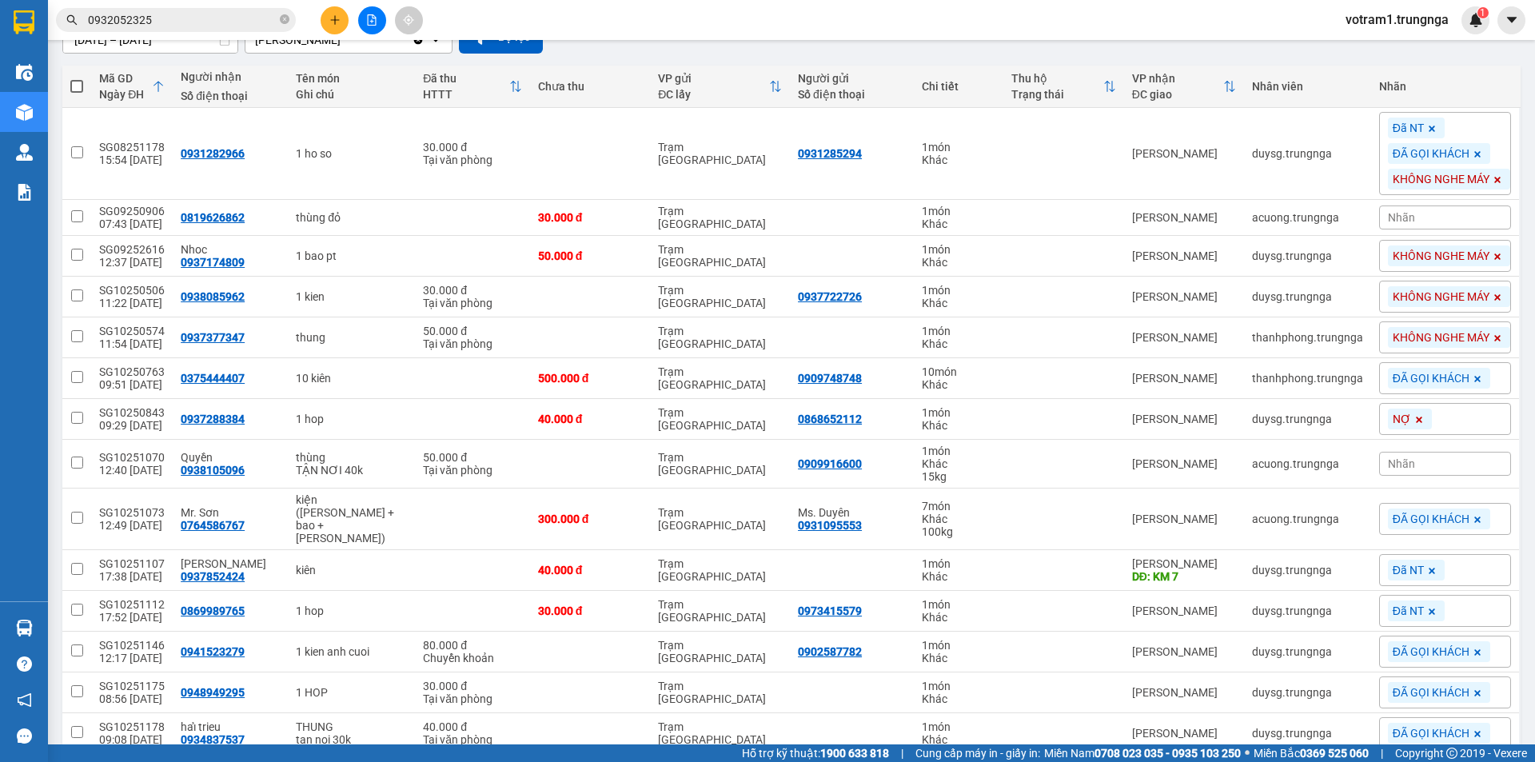
click at [194, 19] on input "0932052325" at bounding box center [182, 20] width 189 height 18
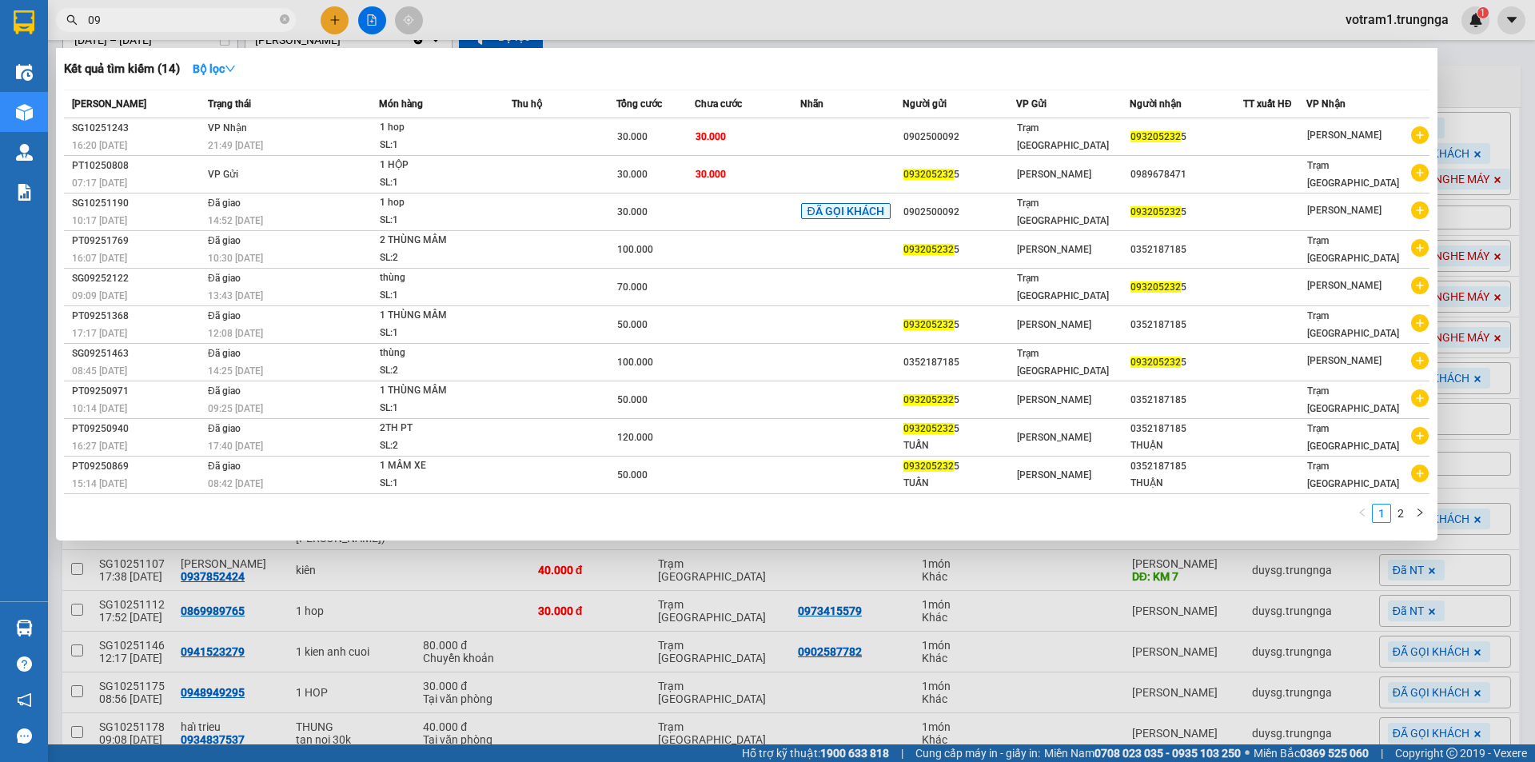
type input "0"
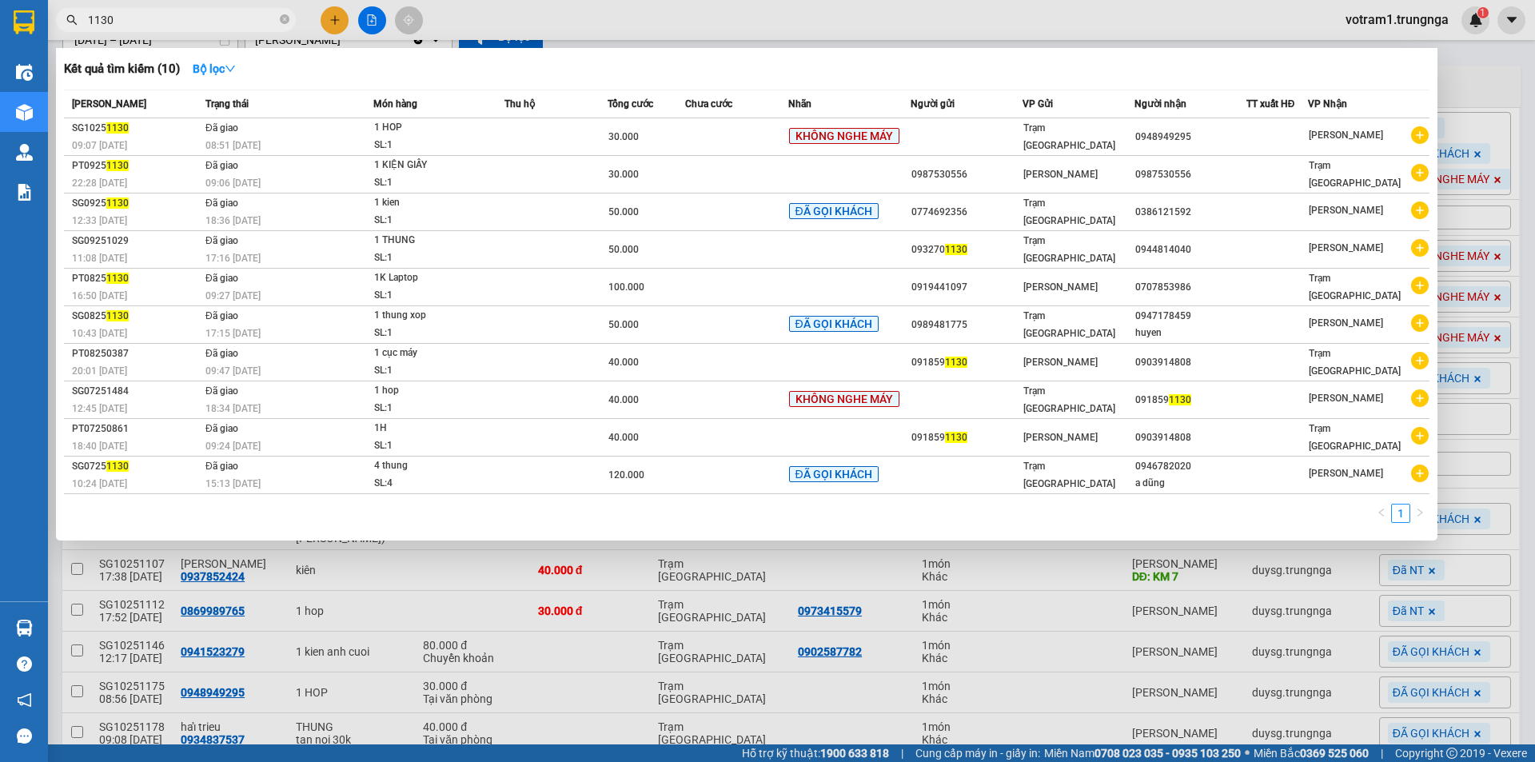
click at [1505, 58] on div at bounding box center [767, 381] width 1535 height 762
click at [179, 26] on input "1130" at bounding box center [182, 20] width 189 height 18
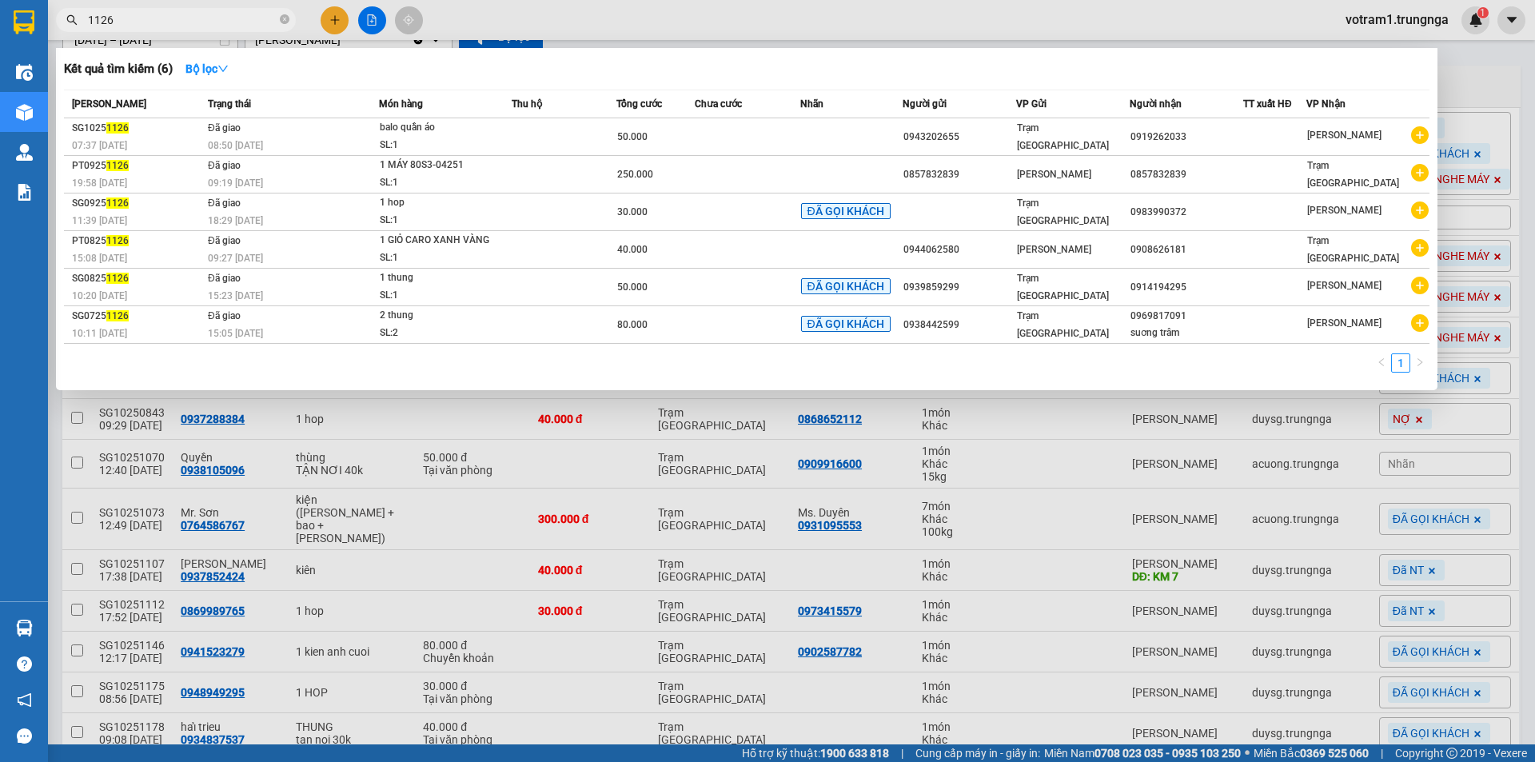
type input "1126"
click at [1478, 84] on div at bounding box center [767, 381] width 1535 height 762
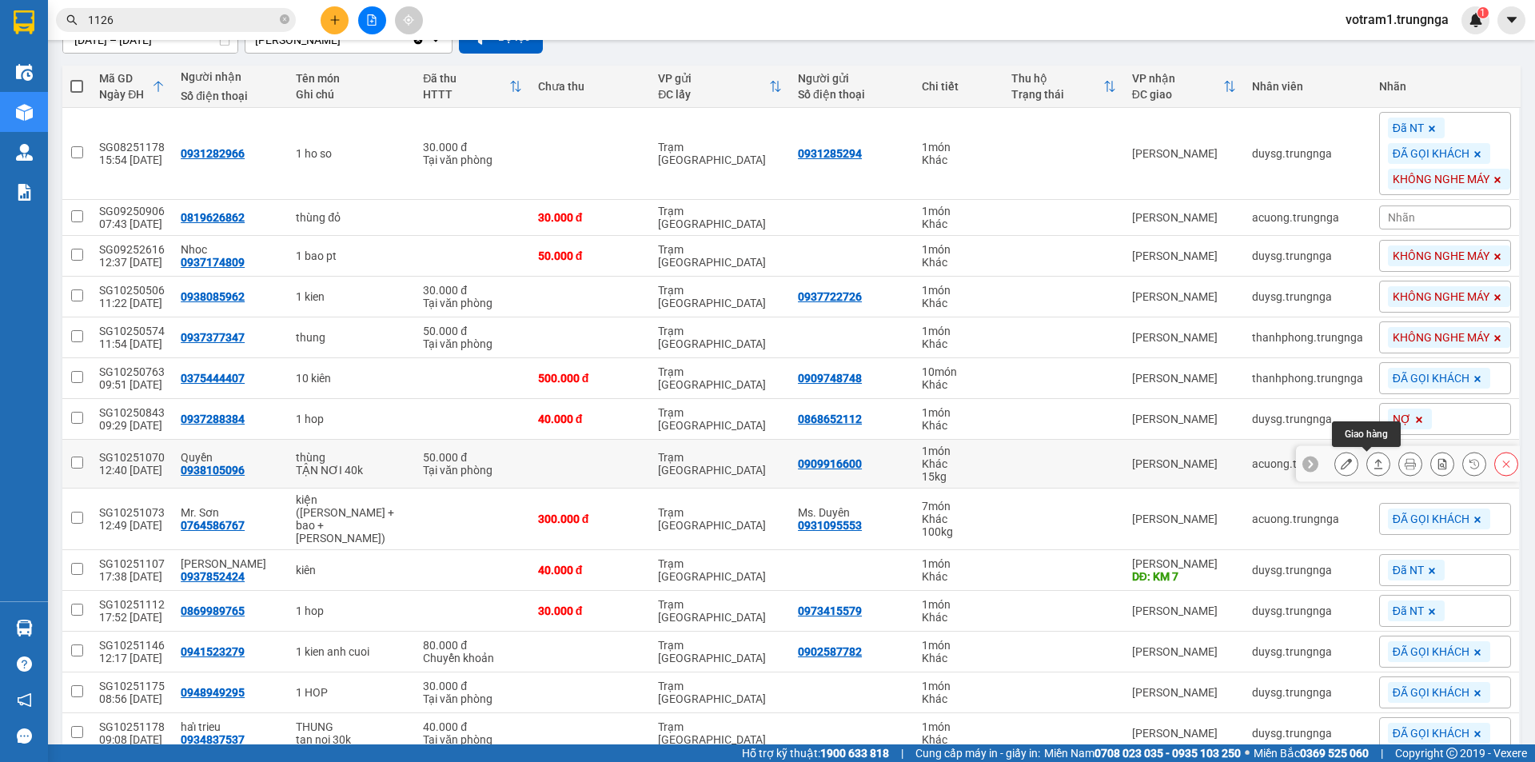
click at [1373, 465] on icon at bounding box center [1378, 463] width 11 height 11
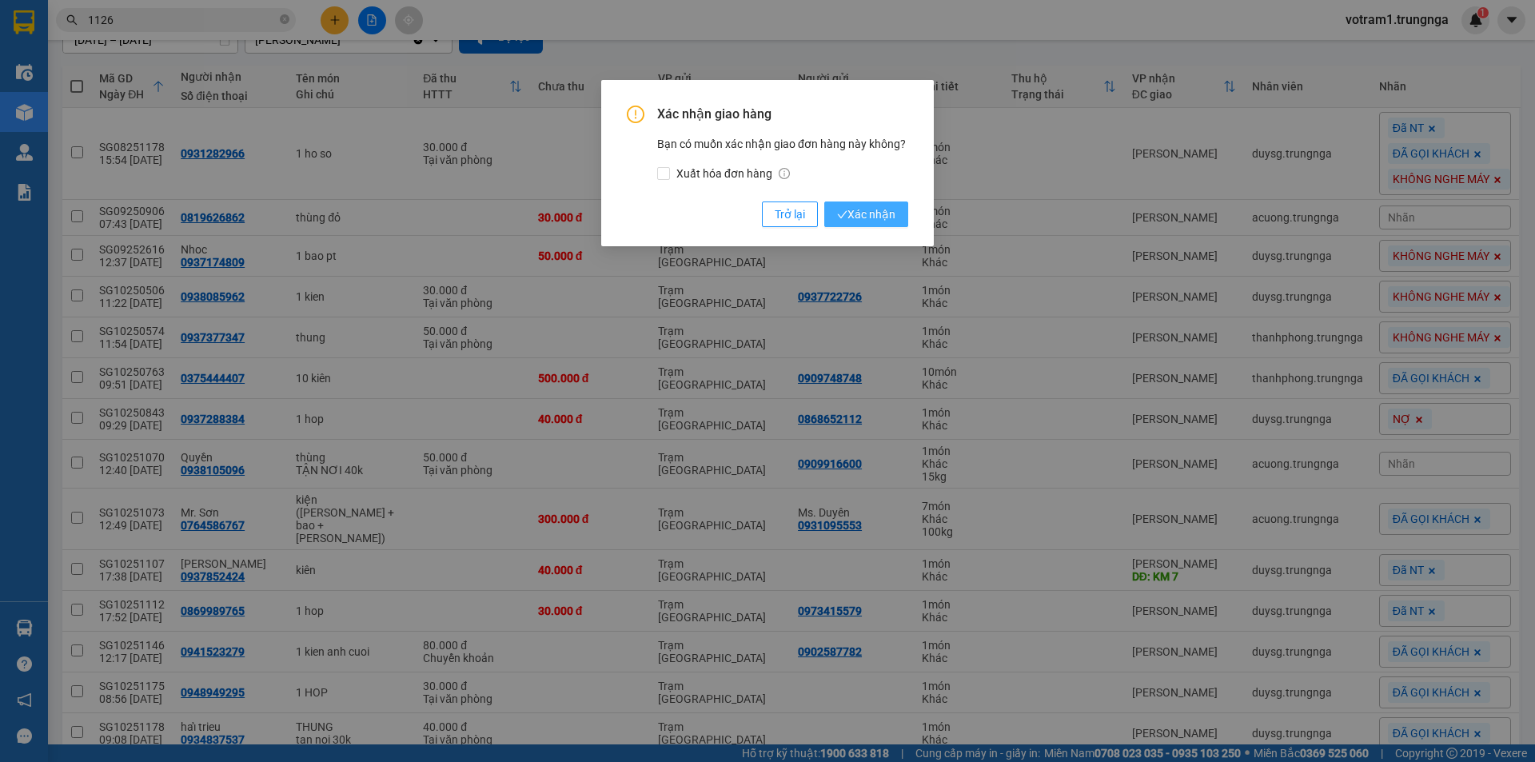
click at [887, 213] on span "Xác nhận" at bounding box center [866, 214] width 58 height 18
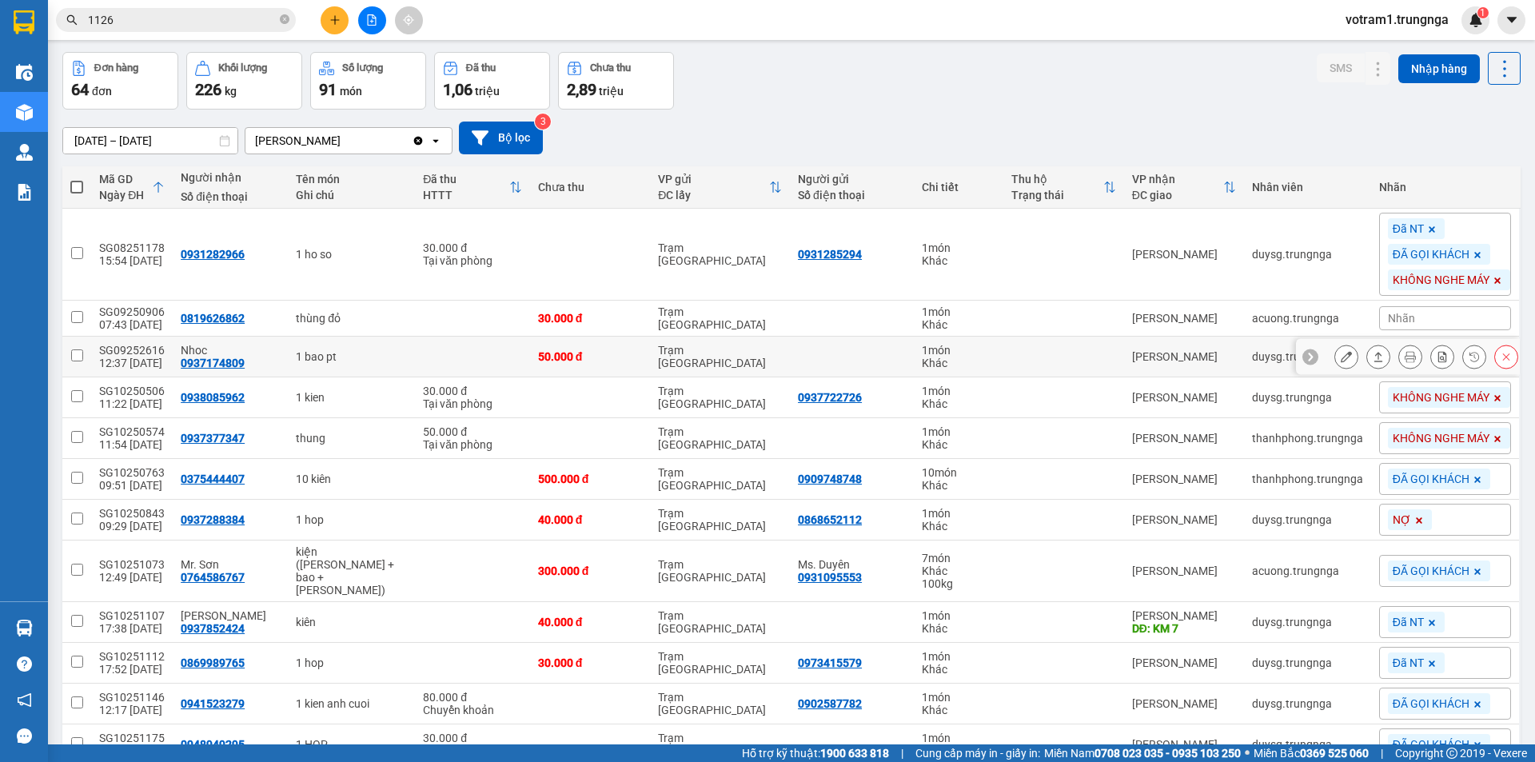
scroll to position [299, 0]
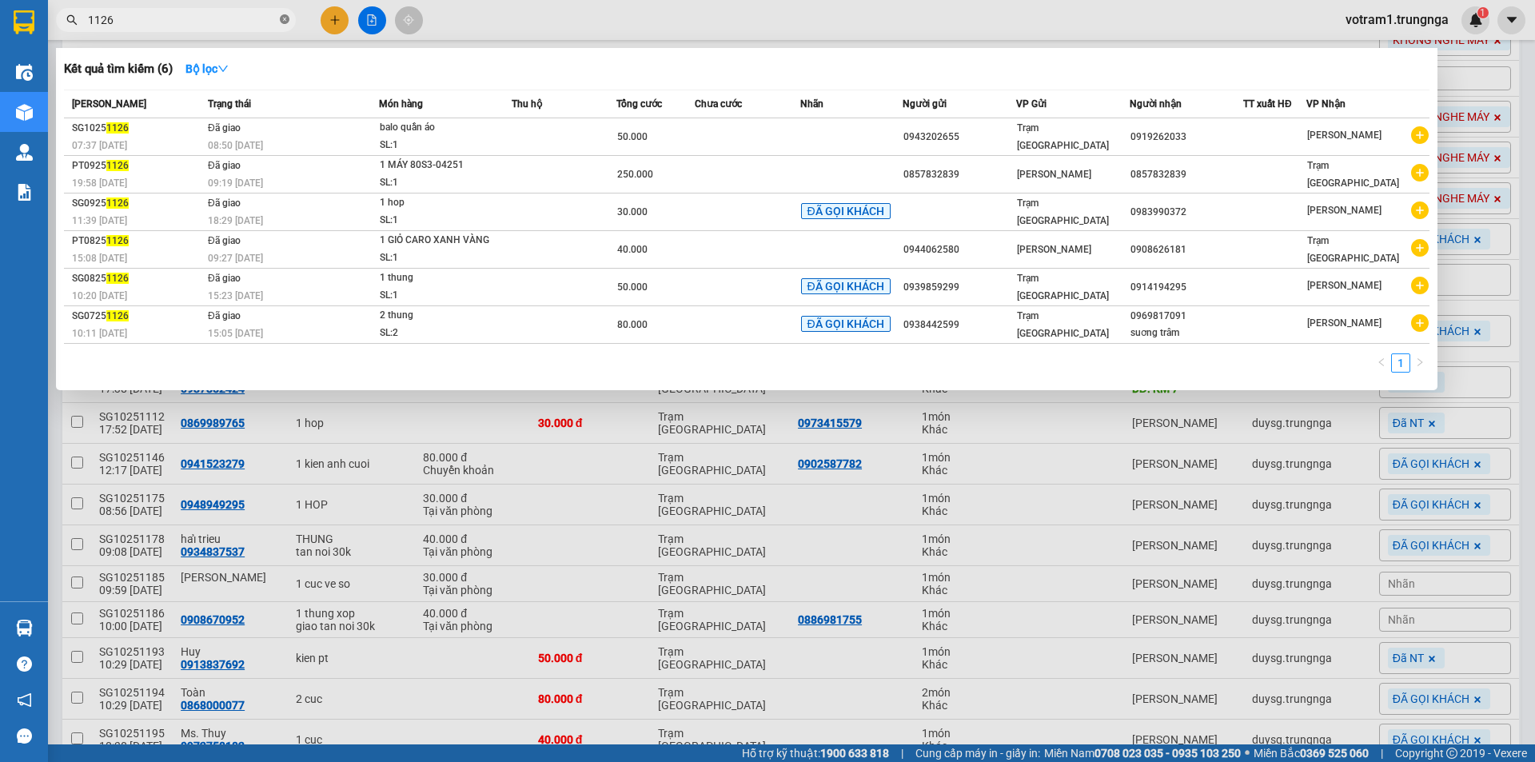
click at [285, 19] on icon "close-circle" at bounding box center [285, 19] width 10 height 10
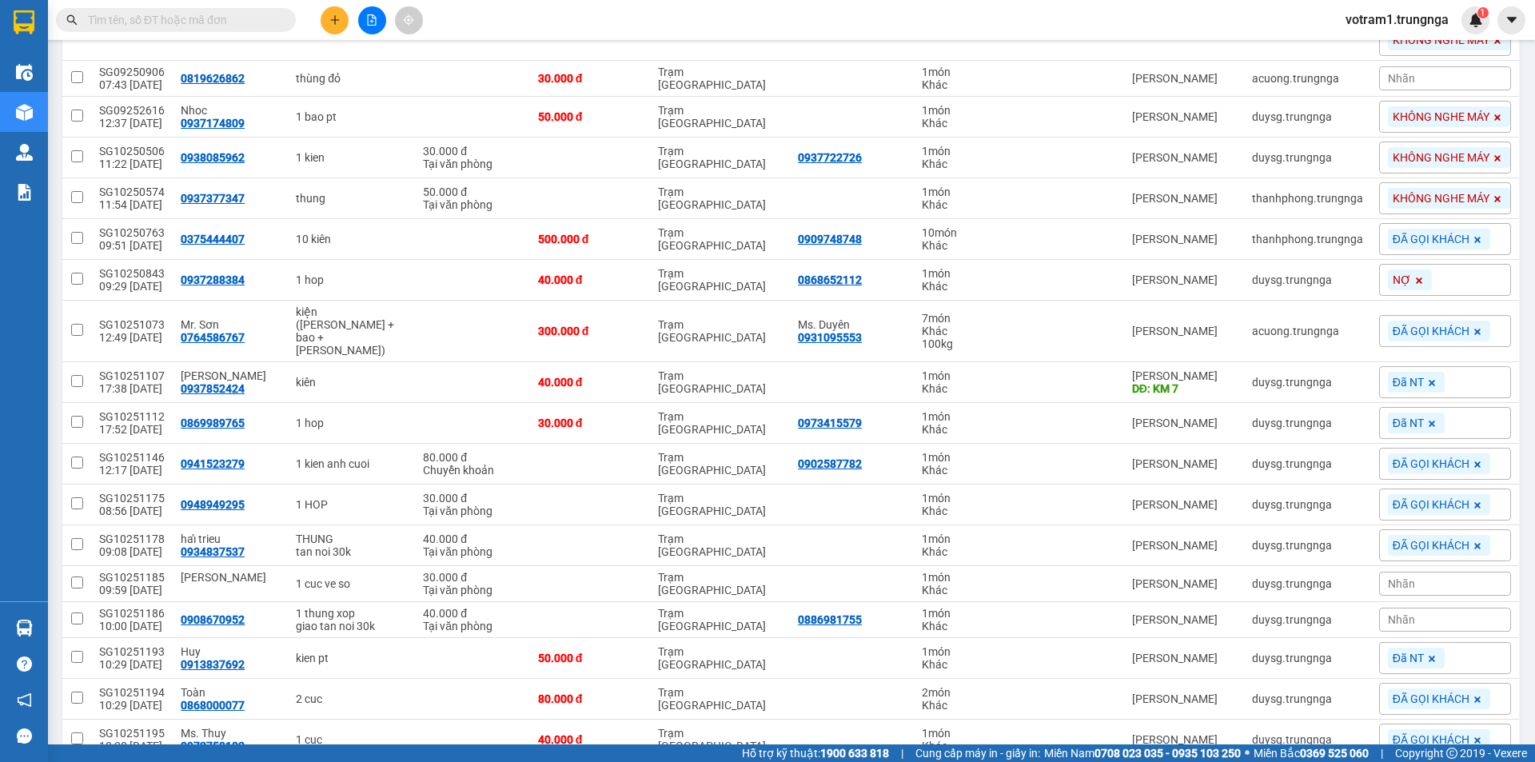
click at [247, 20] on input "text" at bounding box center [182, 20] width 189 height 18
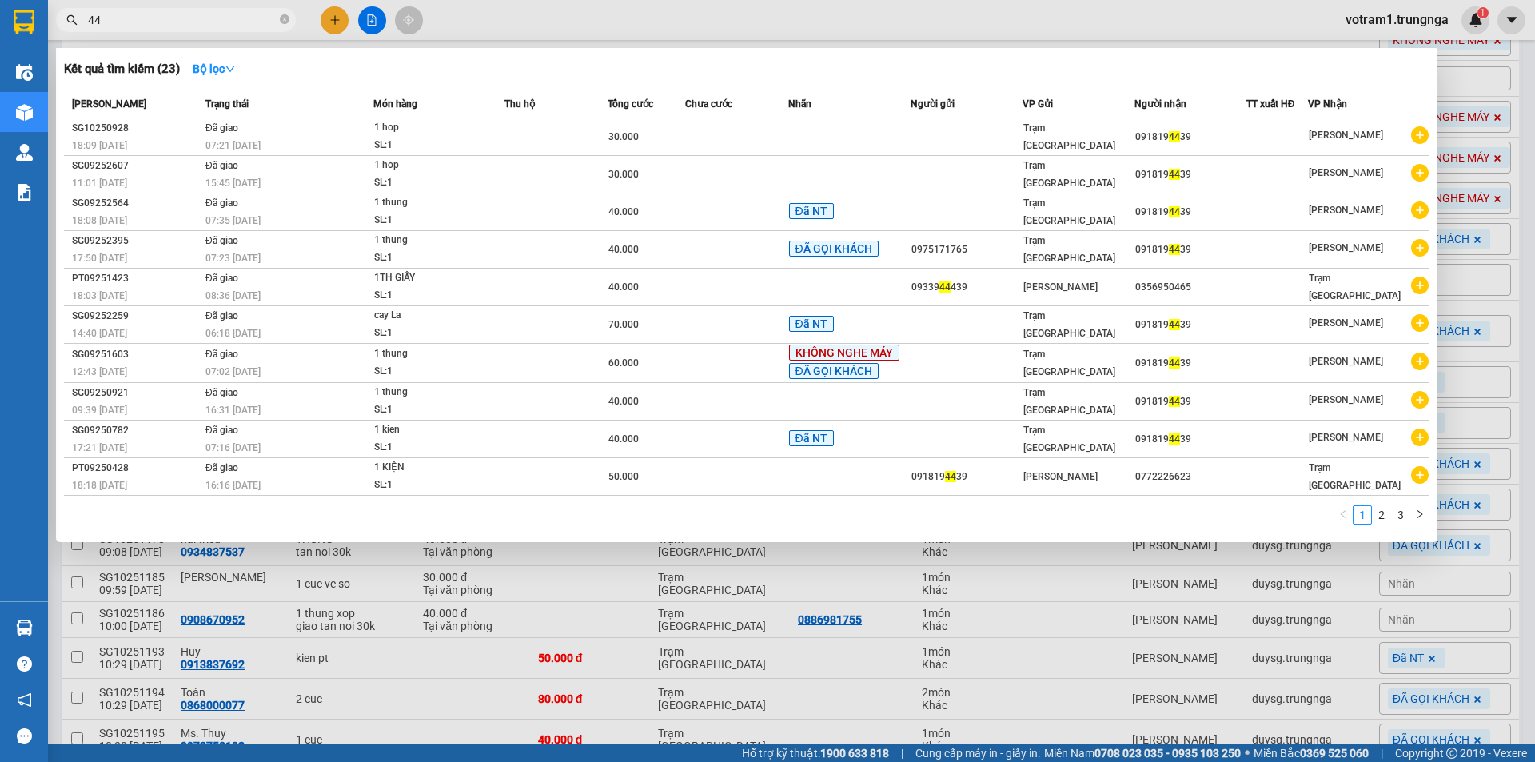
type input "4"
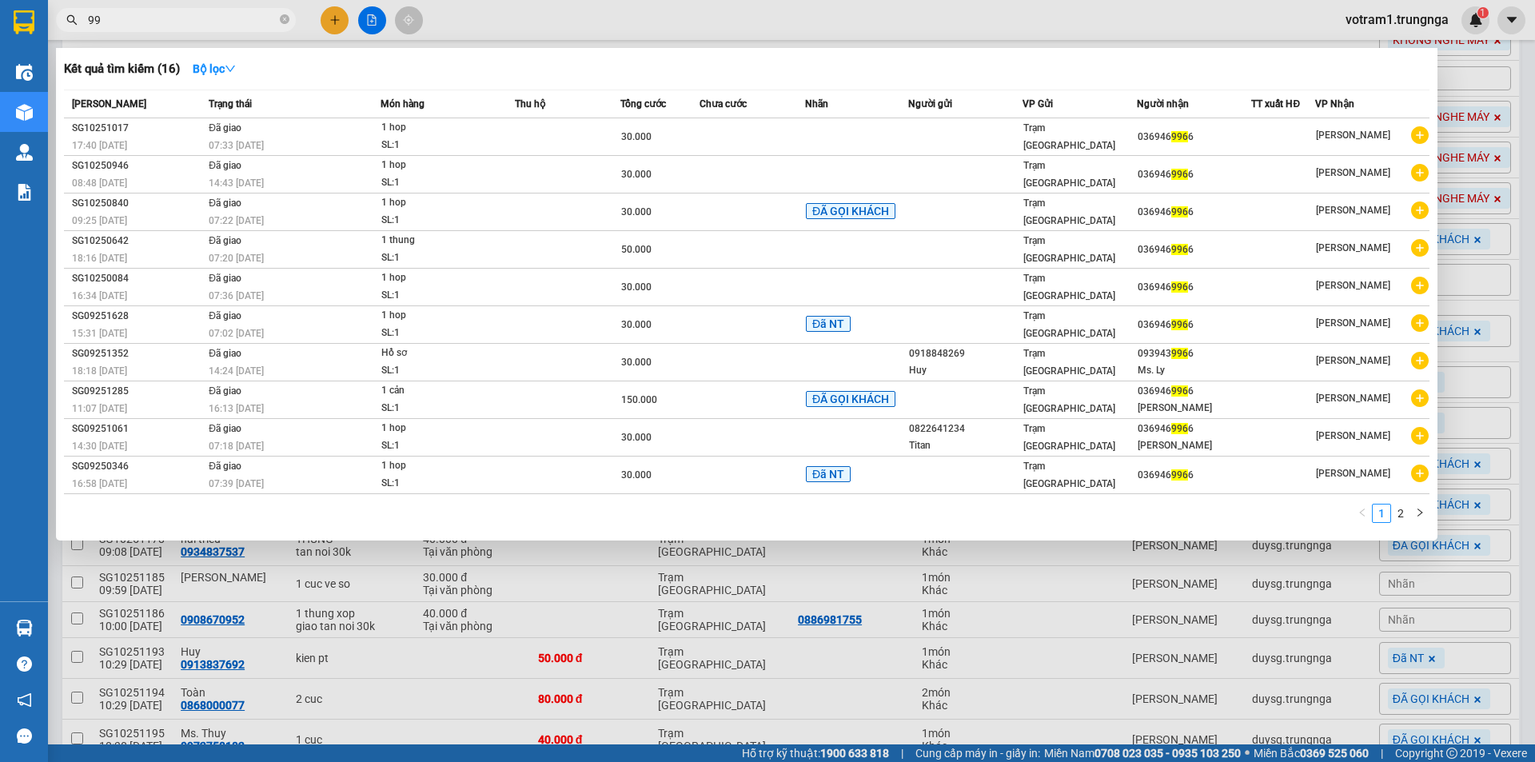
type input "9"
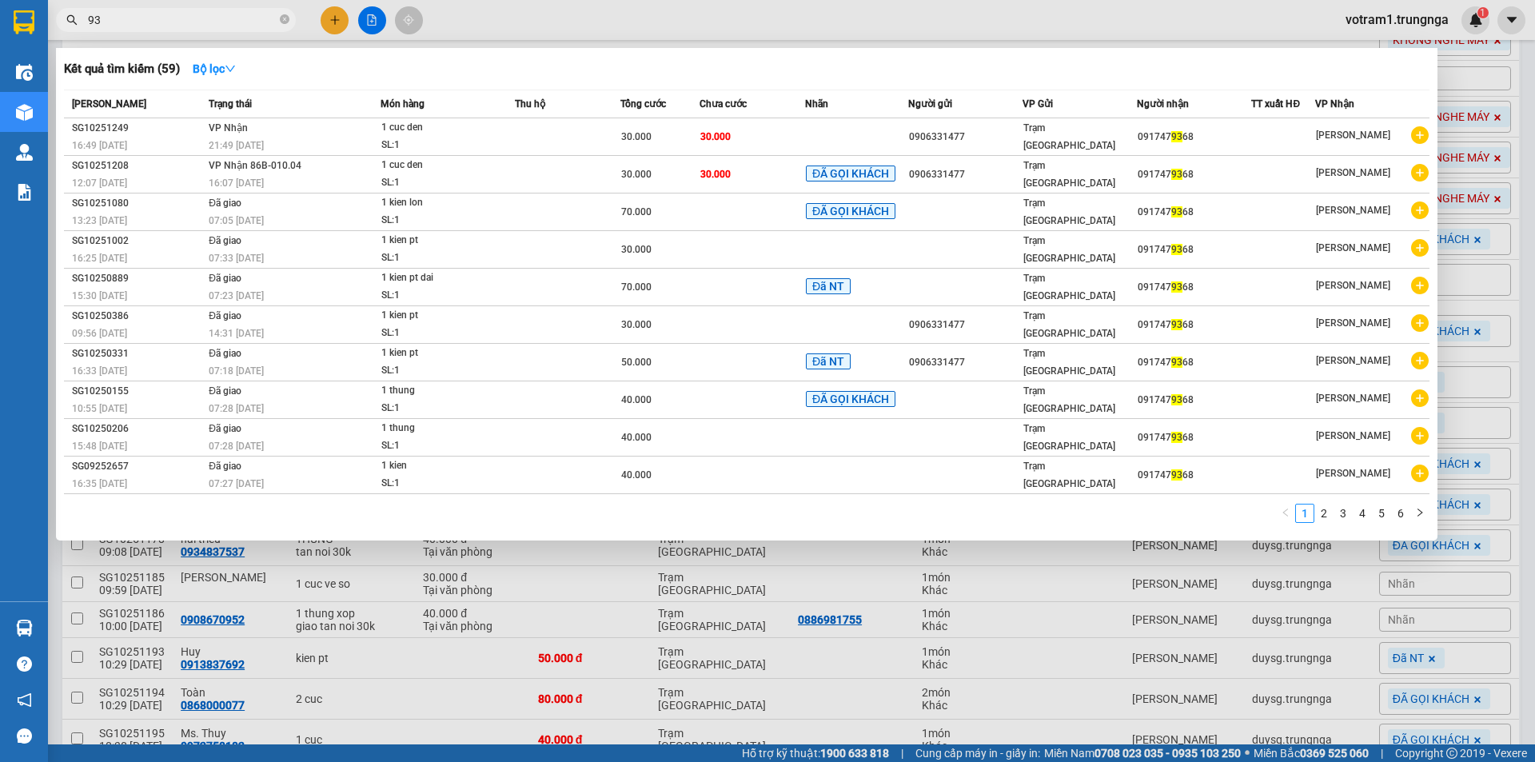
type input "9"
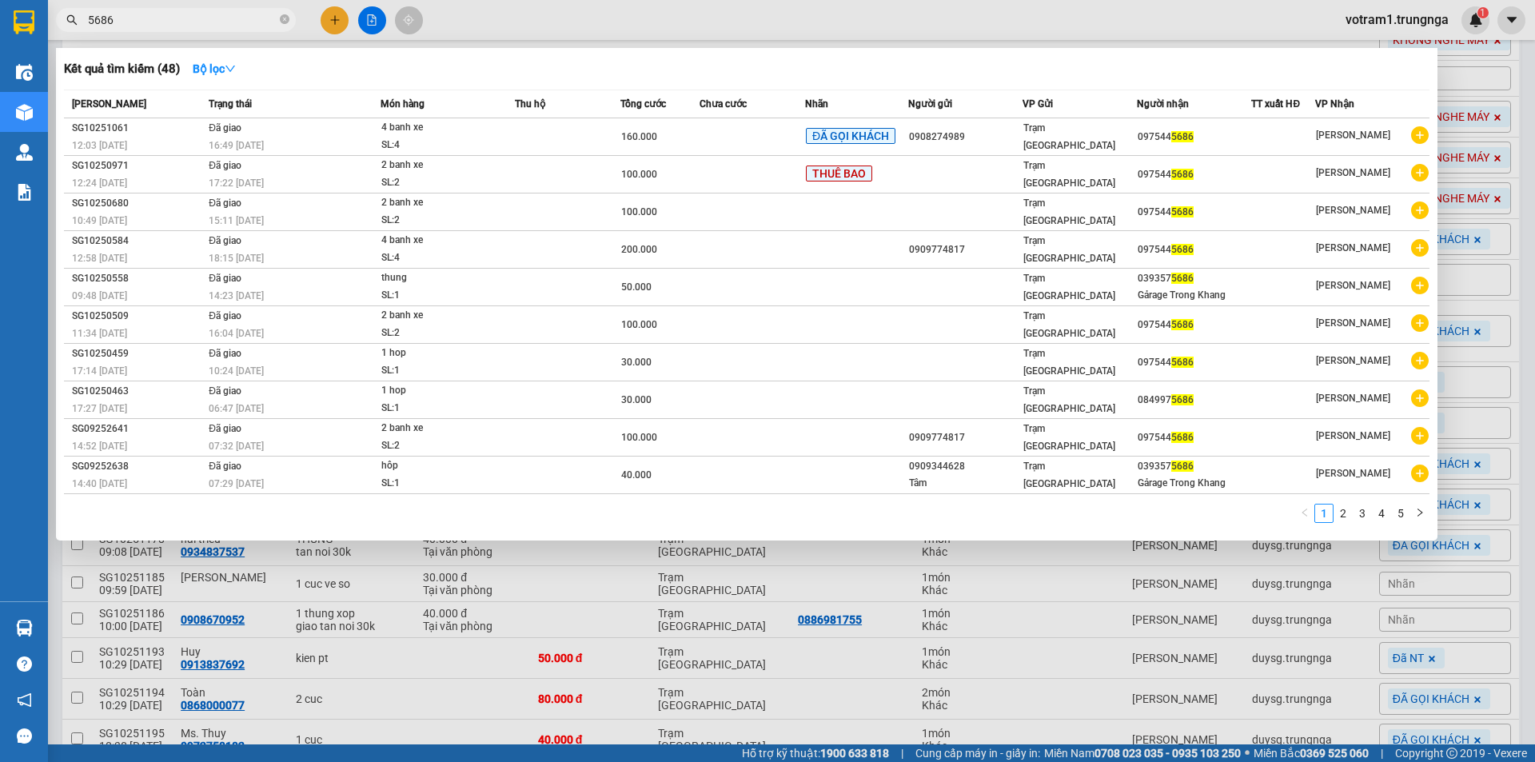
click at [193, 17] on input "5686" at bounding box center [182, 20] width 189 height 18
type input "5"
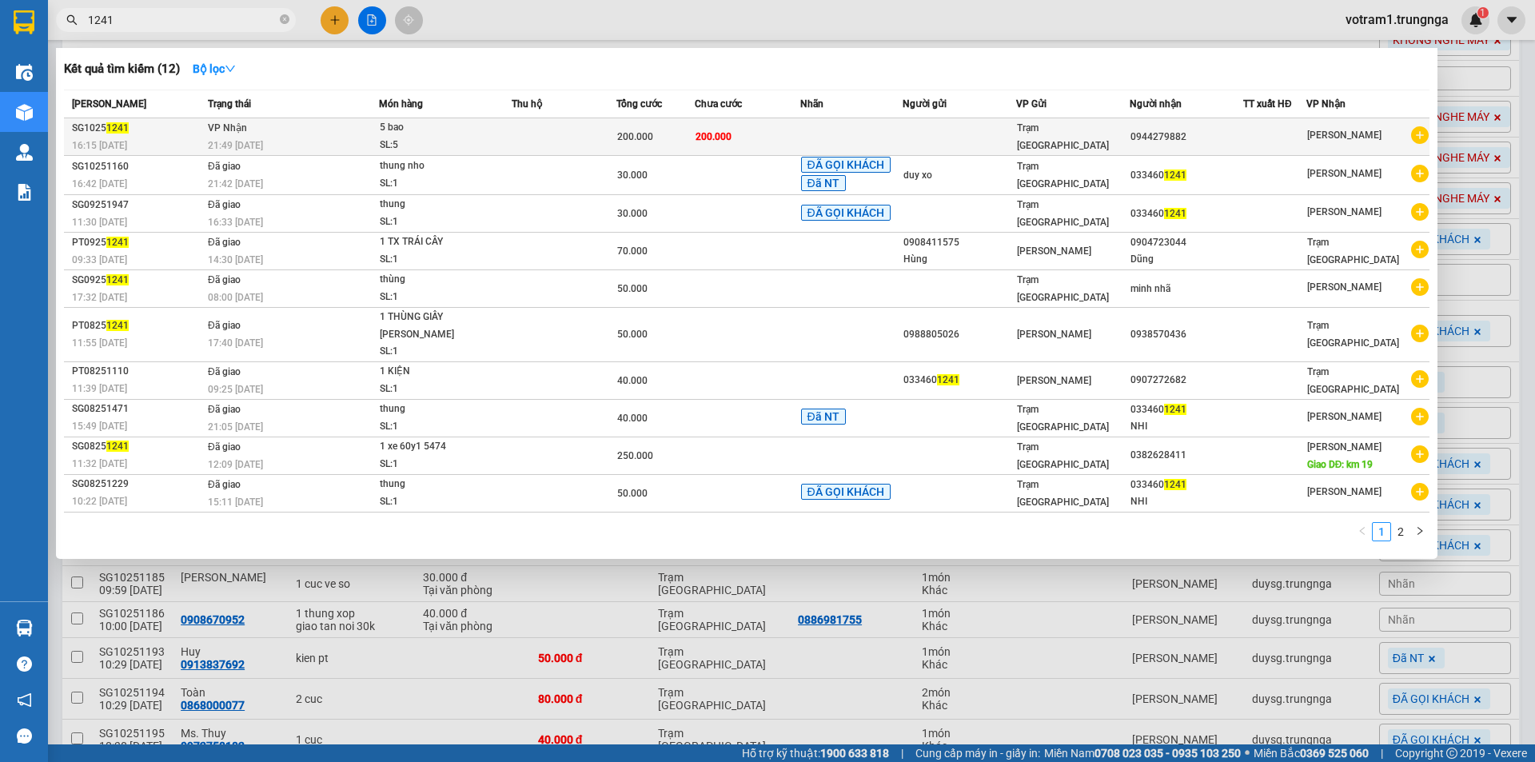
type input "1241"
click at [258, 138] on div "21:49 [DATE]" at bounding box center [293, 146] width 170 height 18
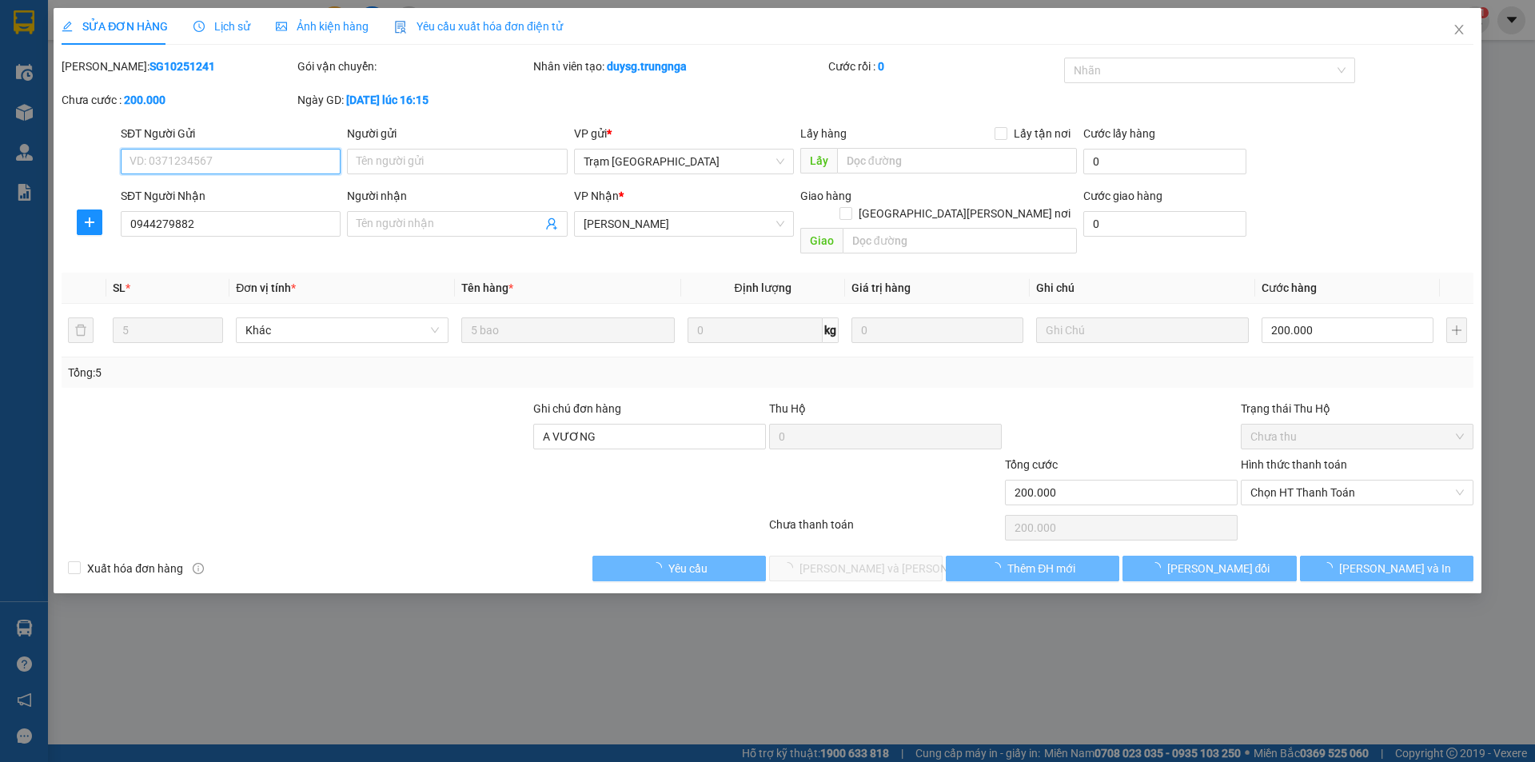
type input "0944279882"
type input "A VƯƠNG"
type input "200.000"
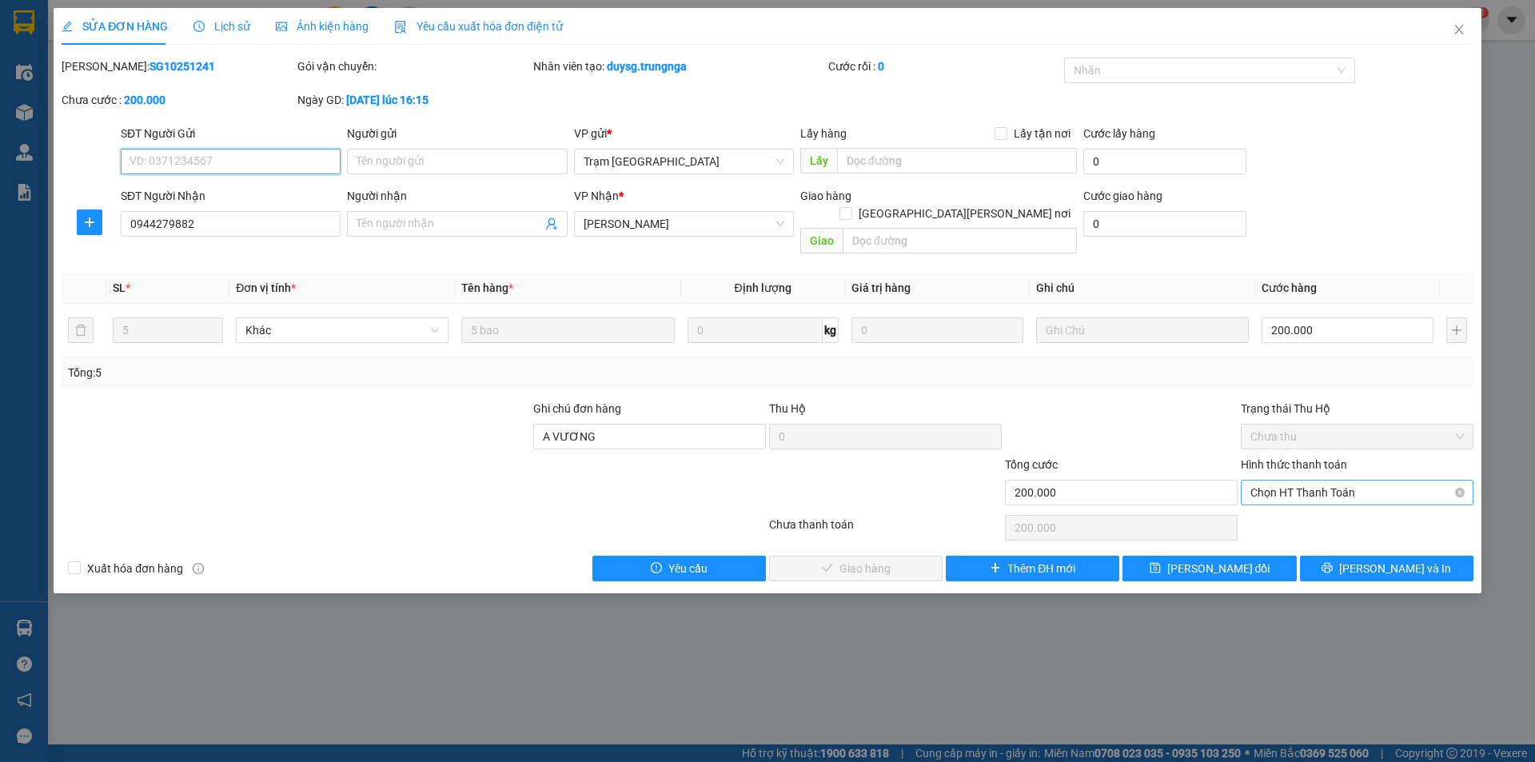
click at [1285, 485] on span "Chọn HT Thanh Toán" at bounding box center [1356, 492] width 213 height 24
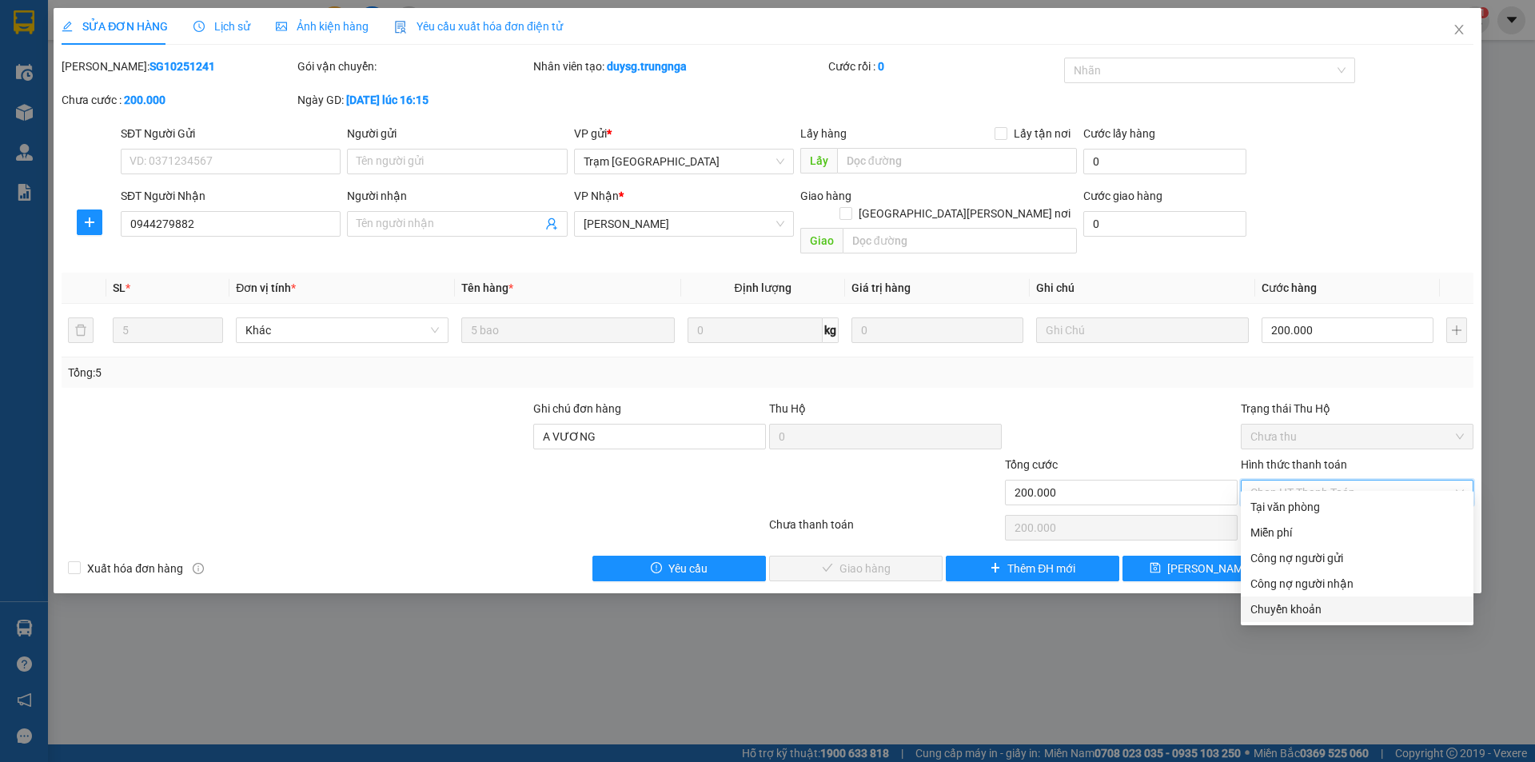
click at [1305, 606] on div "Chuyển khoản" at bounding box center [1356, 609] width 213 height 18
type input "0"
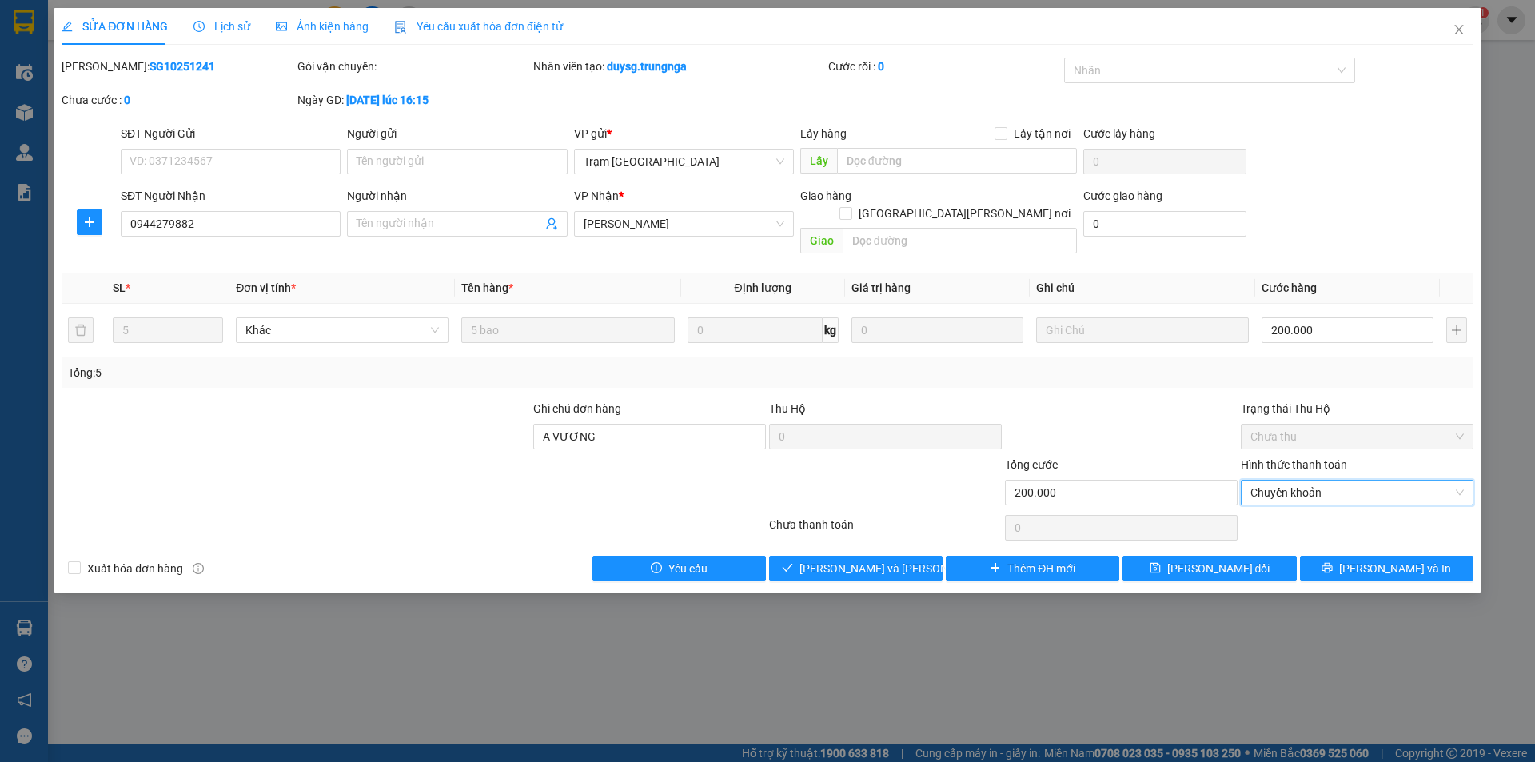
click at [1158, 377] on div "Total Paid Fee 0 Total UnPaid Fee 200.000 Cash Collection Total Fee Mã ĐH: SG10…" at bounding box center [768, 320] width 1412 height 524
click at [891, 560] on span "[PERSON_NAME] và Giao hàng" at bounding box center [907, 569] width 216 height 18
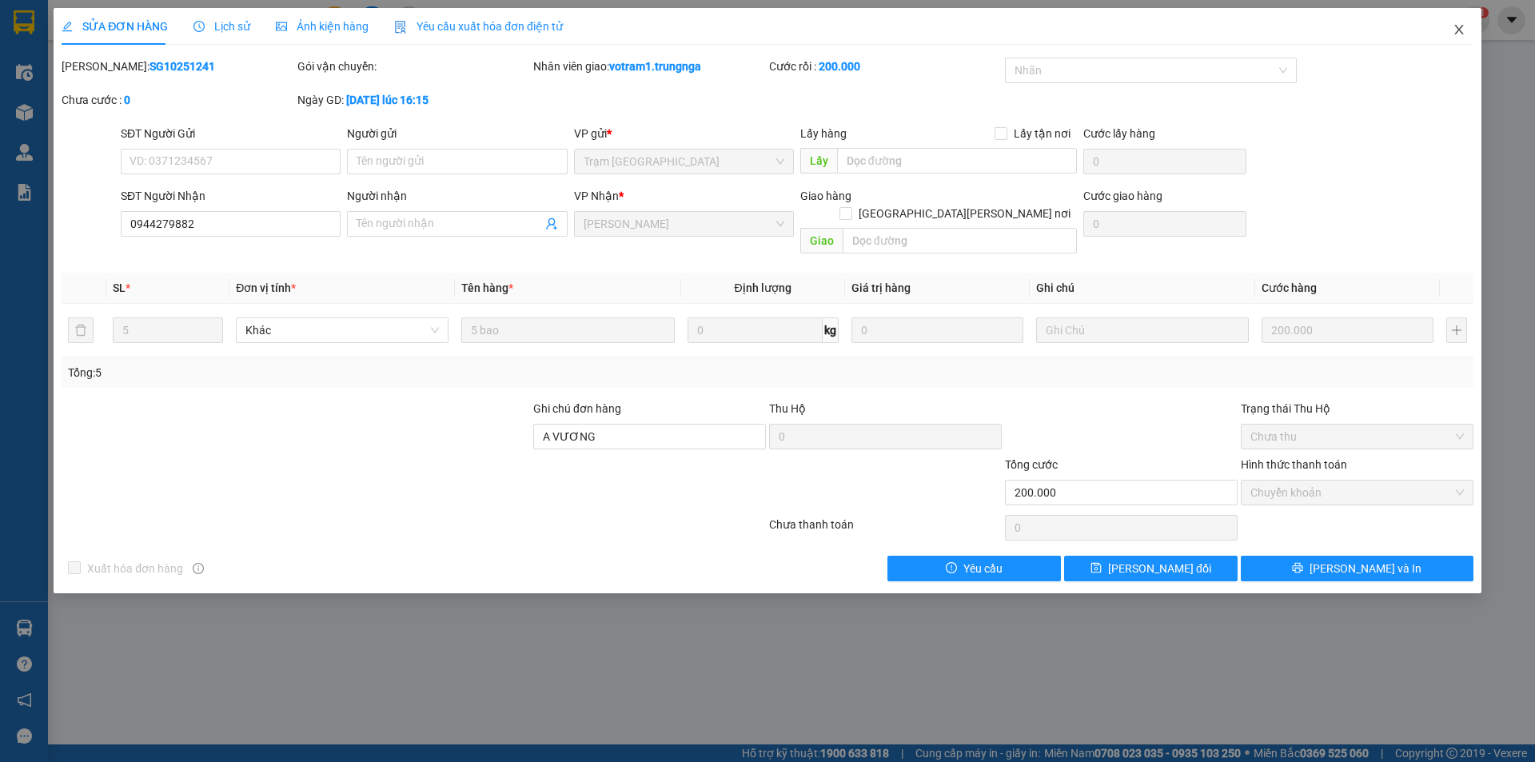
click at [1457, 38] on span "Close" at bounding box center [1459, 30] width 45 height 45
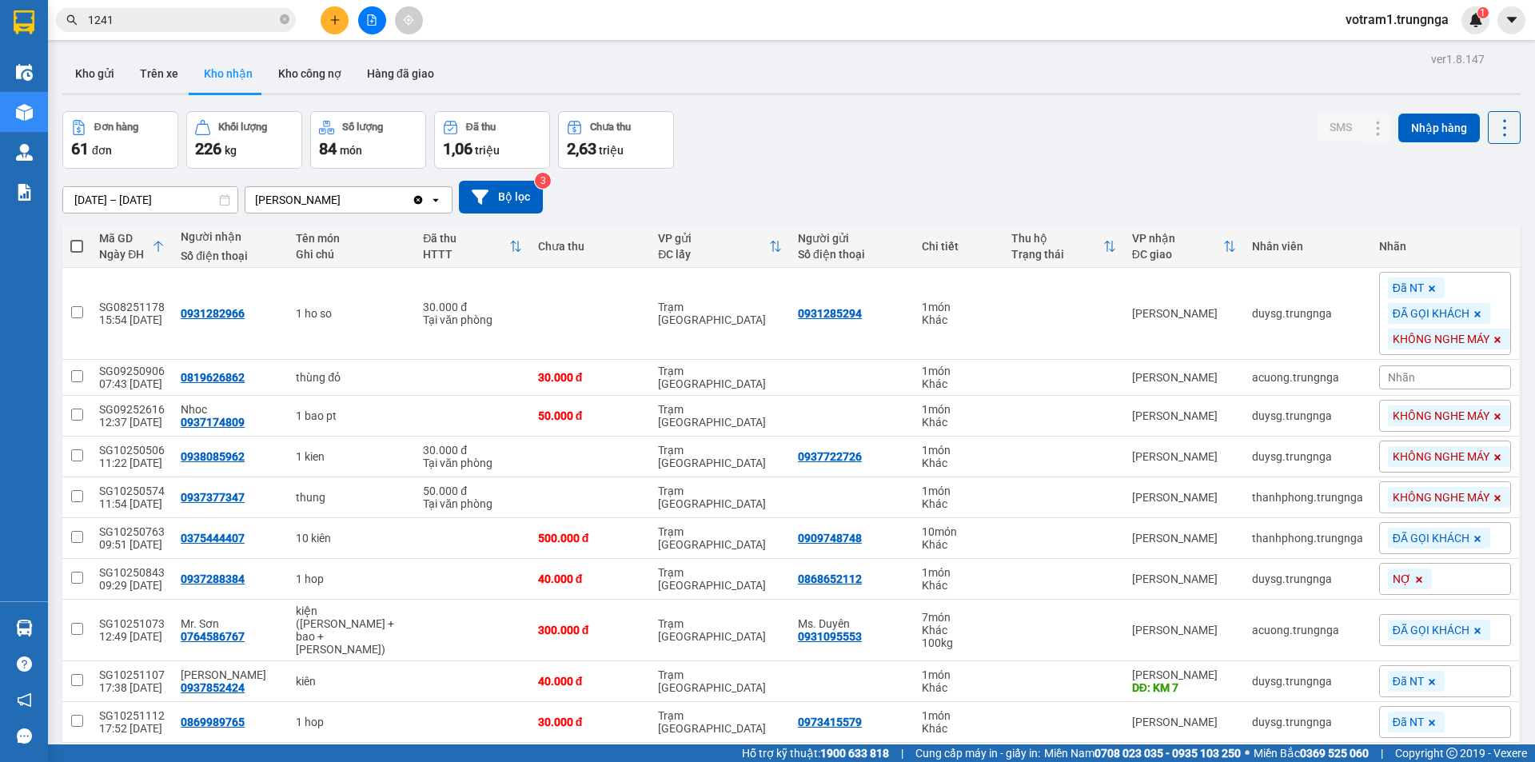
click at [256, 20] on input "1241" at bounding box center [182, 20] width 189 height 18
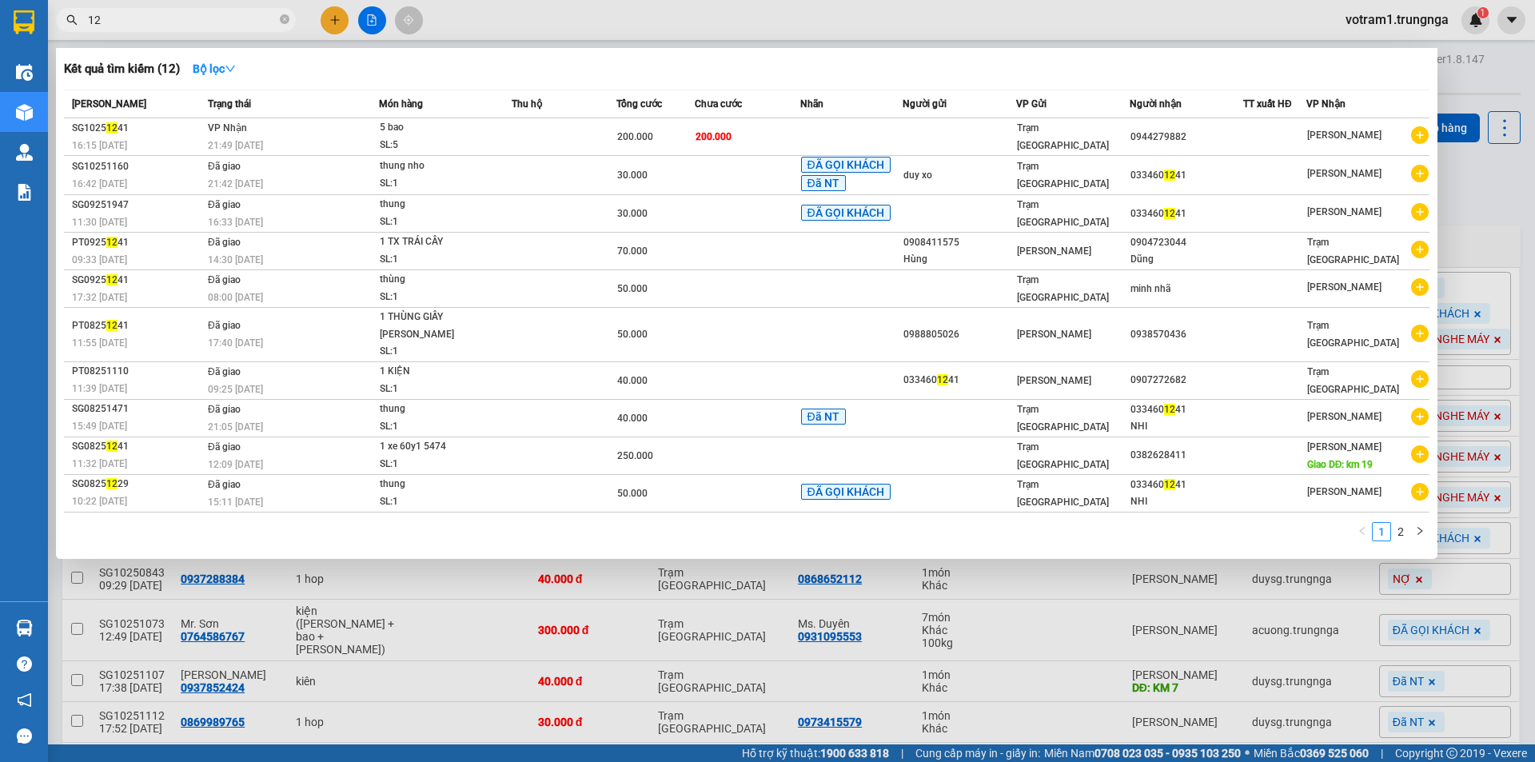
type input "1"
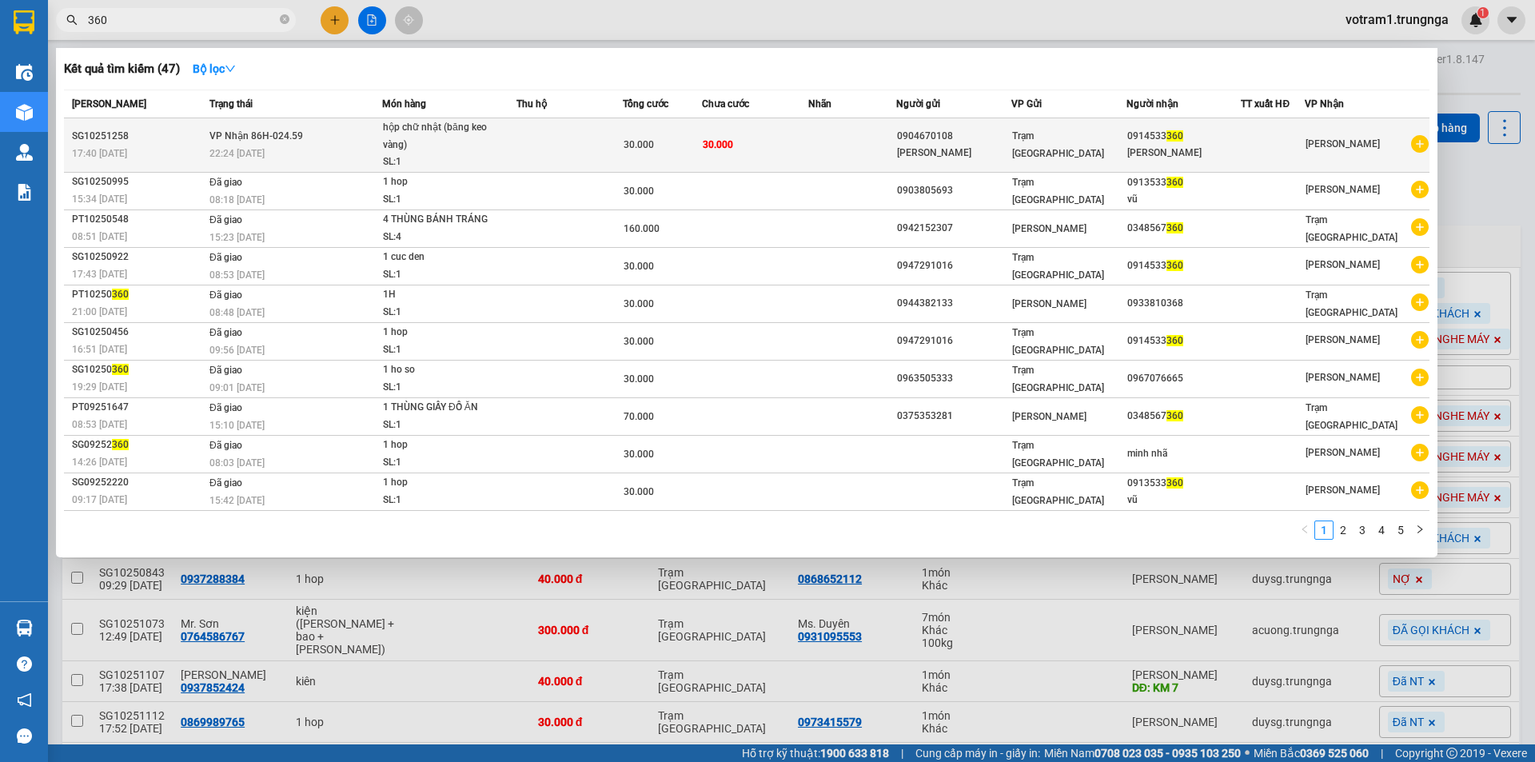
type input "360"
click at [341, 162] on div "22:24 [DATE]" at bounding box center [295, 154] width 172 height 18
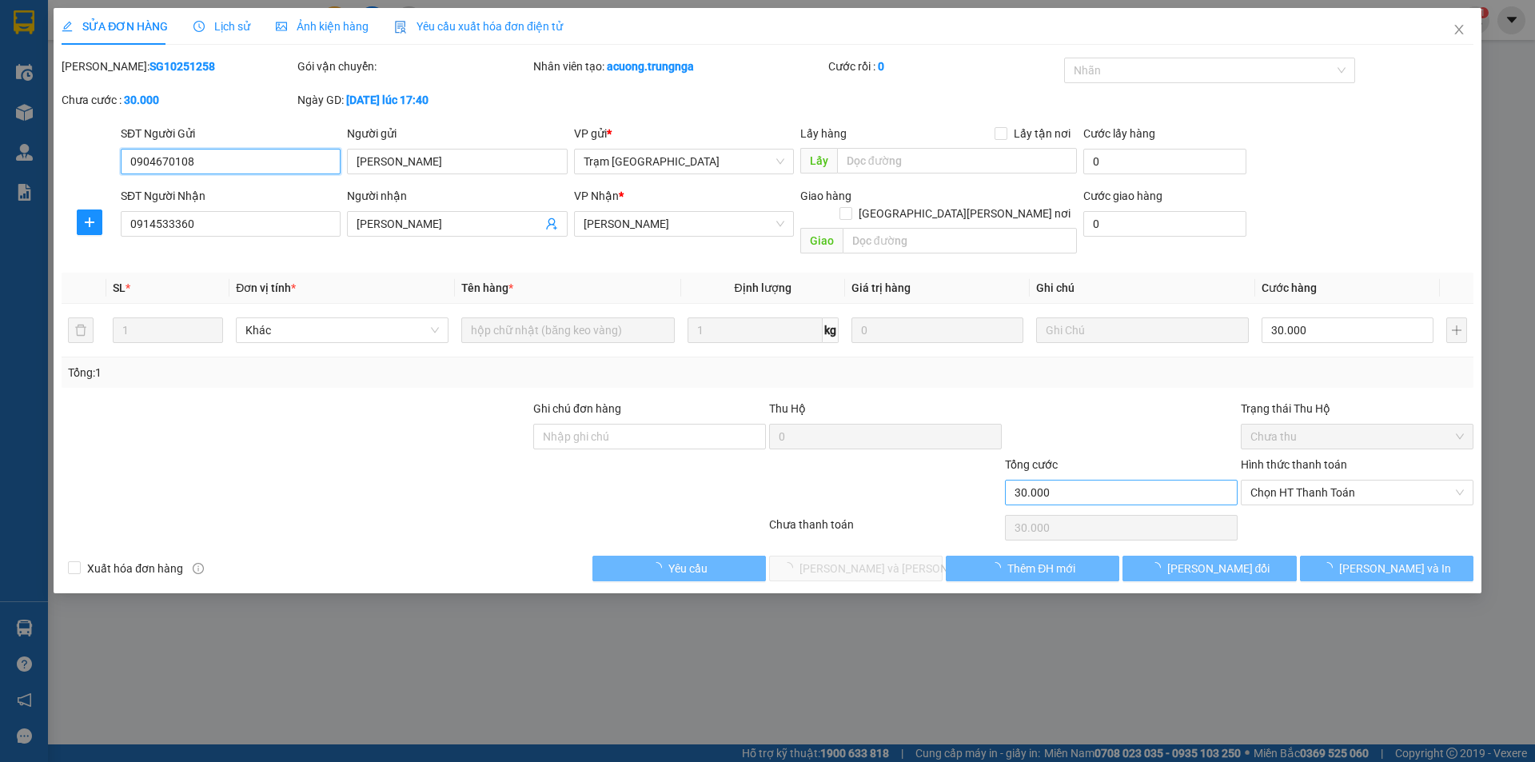
type input "0904670108"
type input "Nguyễn Mạnh Hùng"
type input "0914533360"
type input "Vũ Dũng"
type input "30.000"
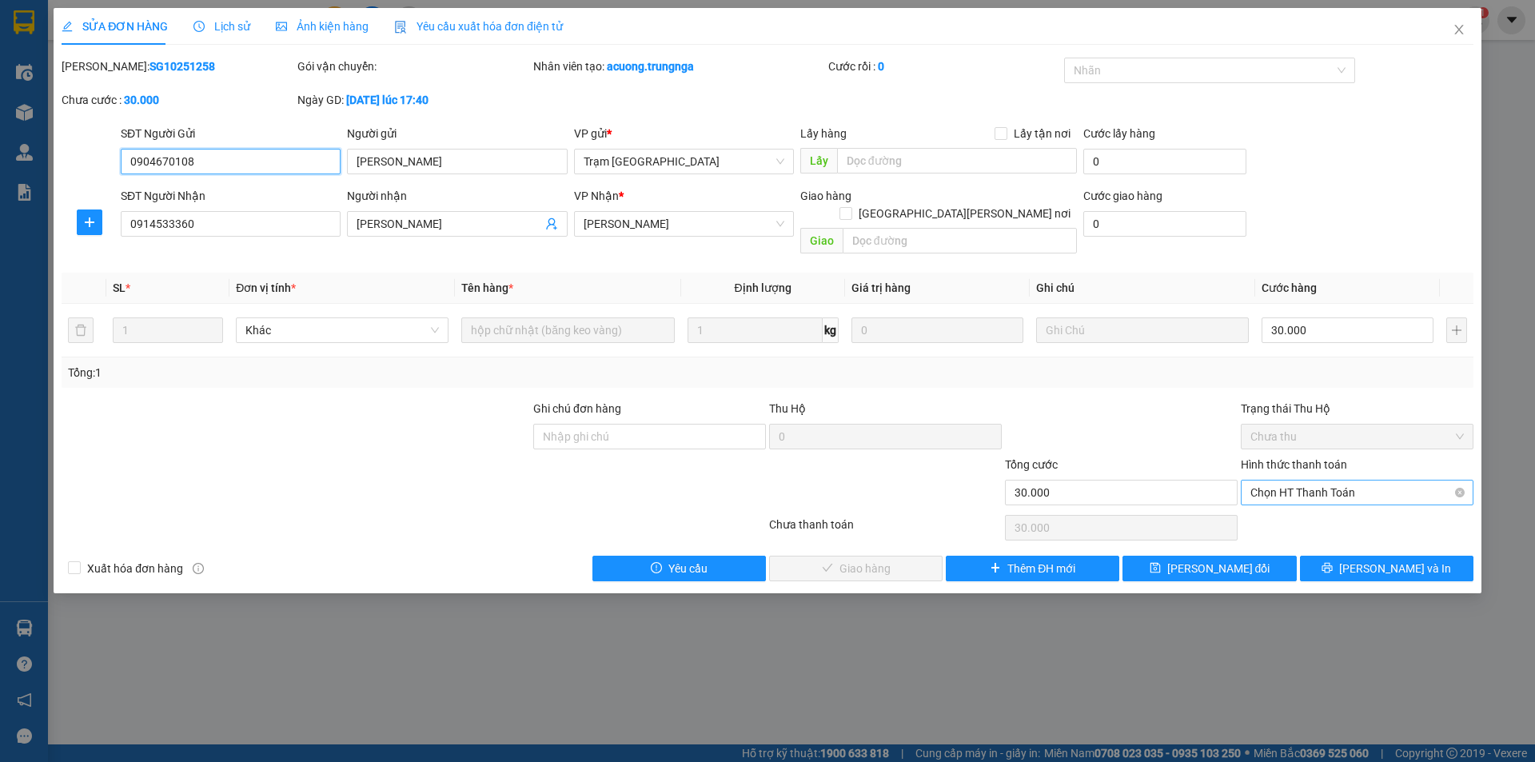
click at [1270, 480] on span "Chọn HT Thanh Toán" at bounding box center [1356, 492] width 213 height 24
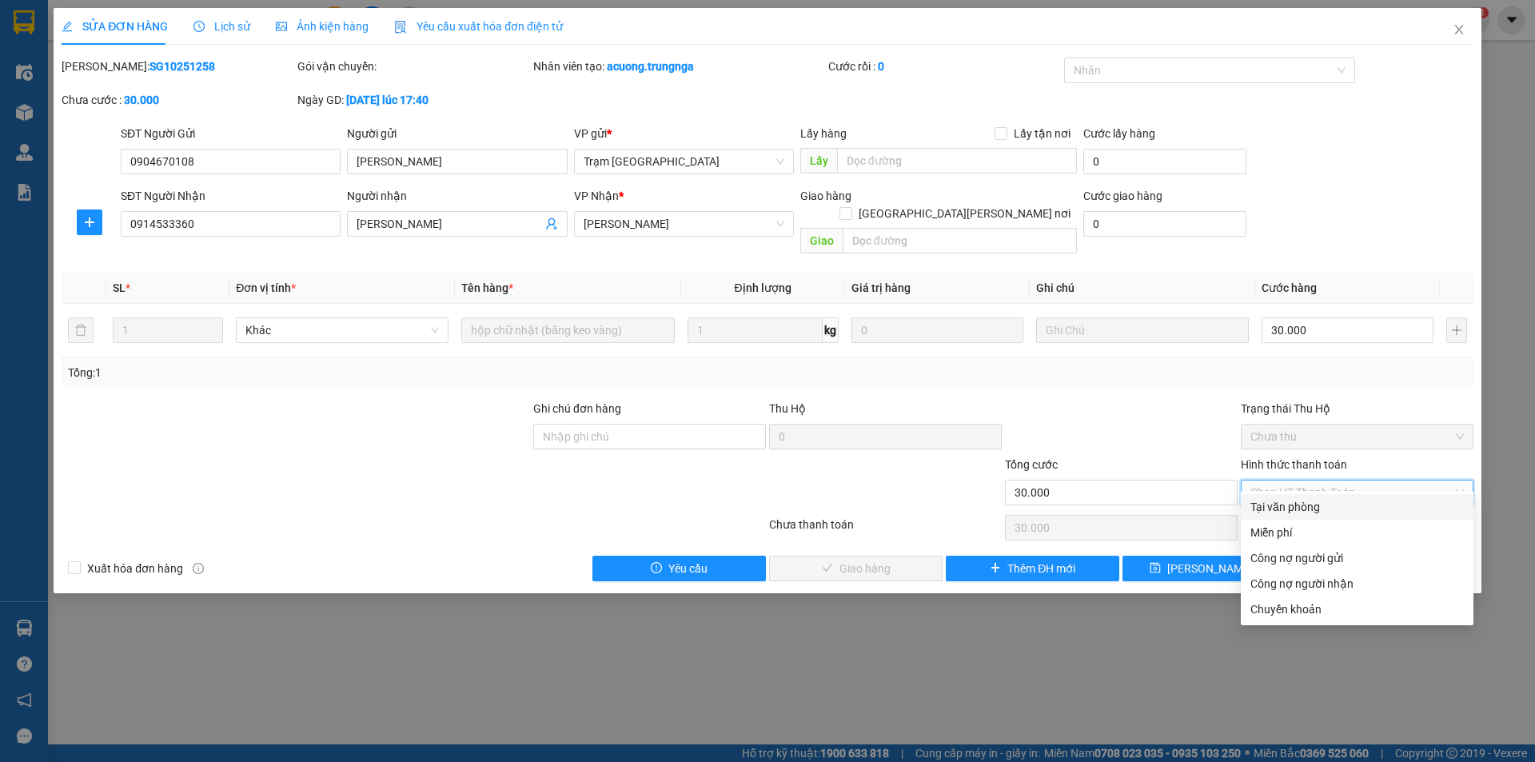
click at [1263, 504] on div "Tại văn phòng" at bounding box center [1356, 507] width 213 height 18
type input "0"
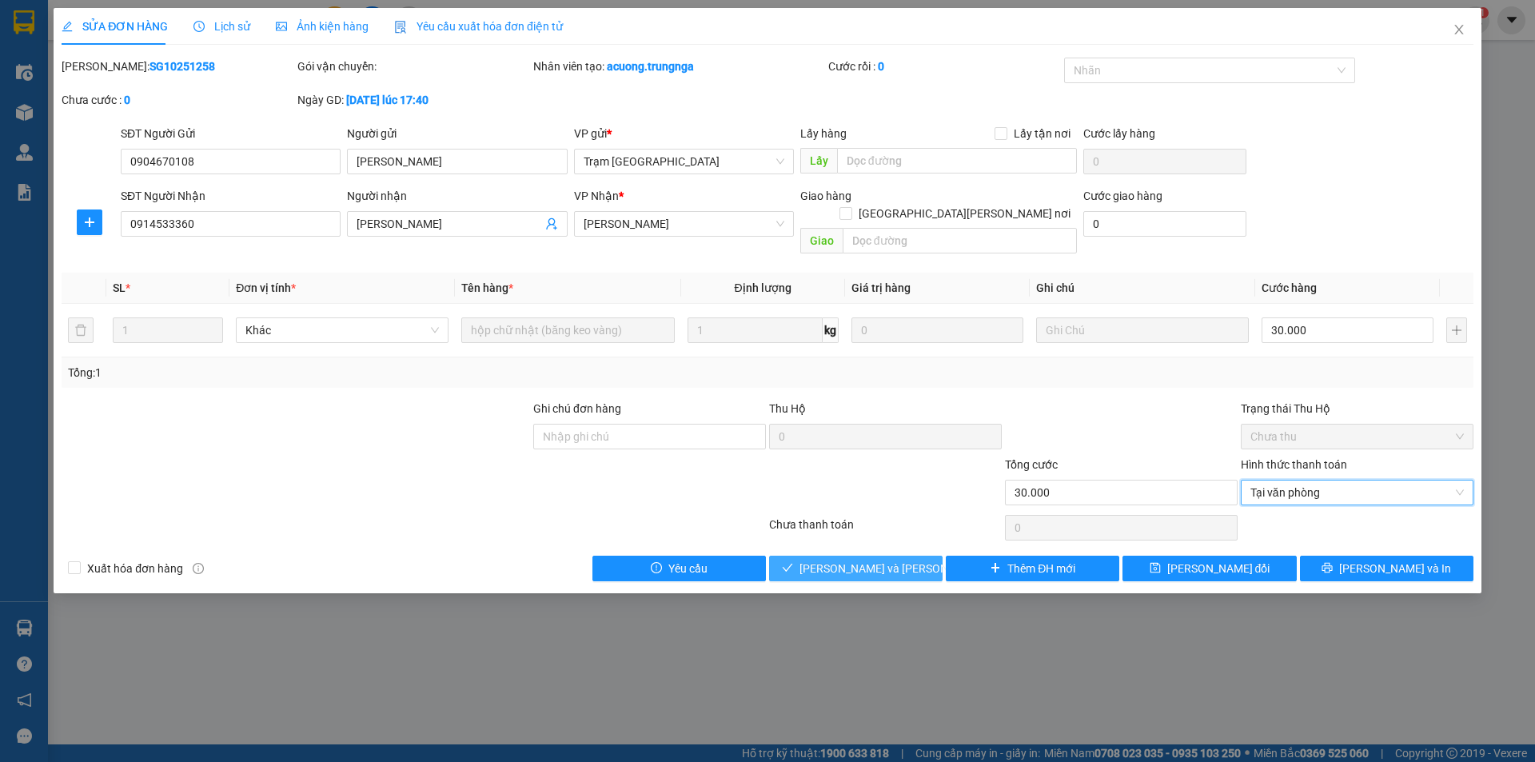
click at [892, 560] on span "[PERSON_NAME] và Giao hàng" at bounding box center [907, 569] width 216 height 18
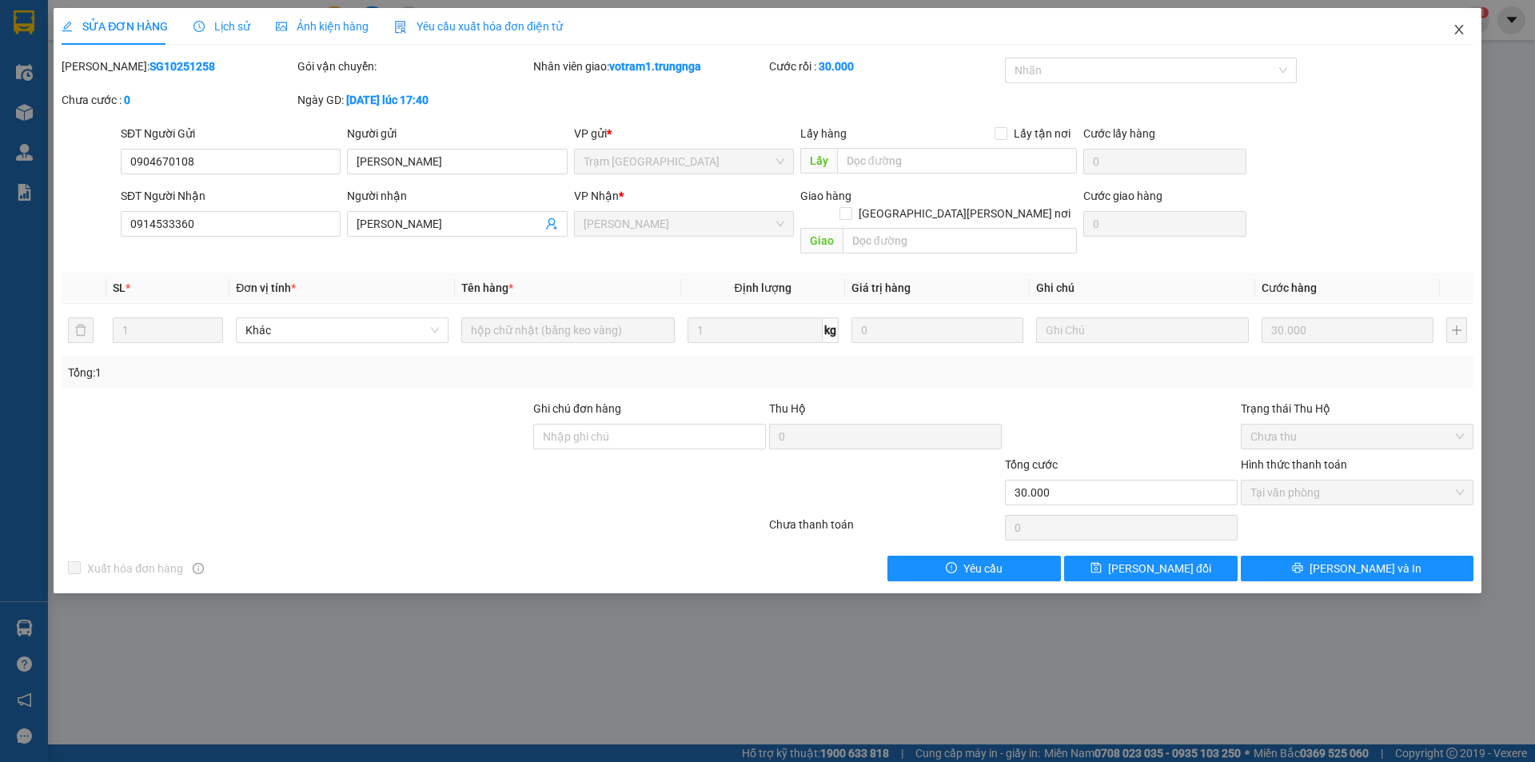
click at [1455, 26] on icon "close" at bounding box center [1458, 29] width 13 height 13
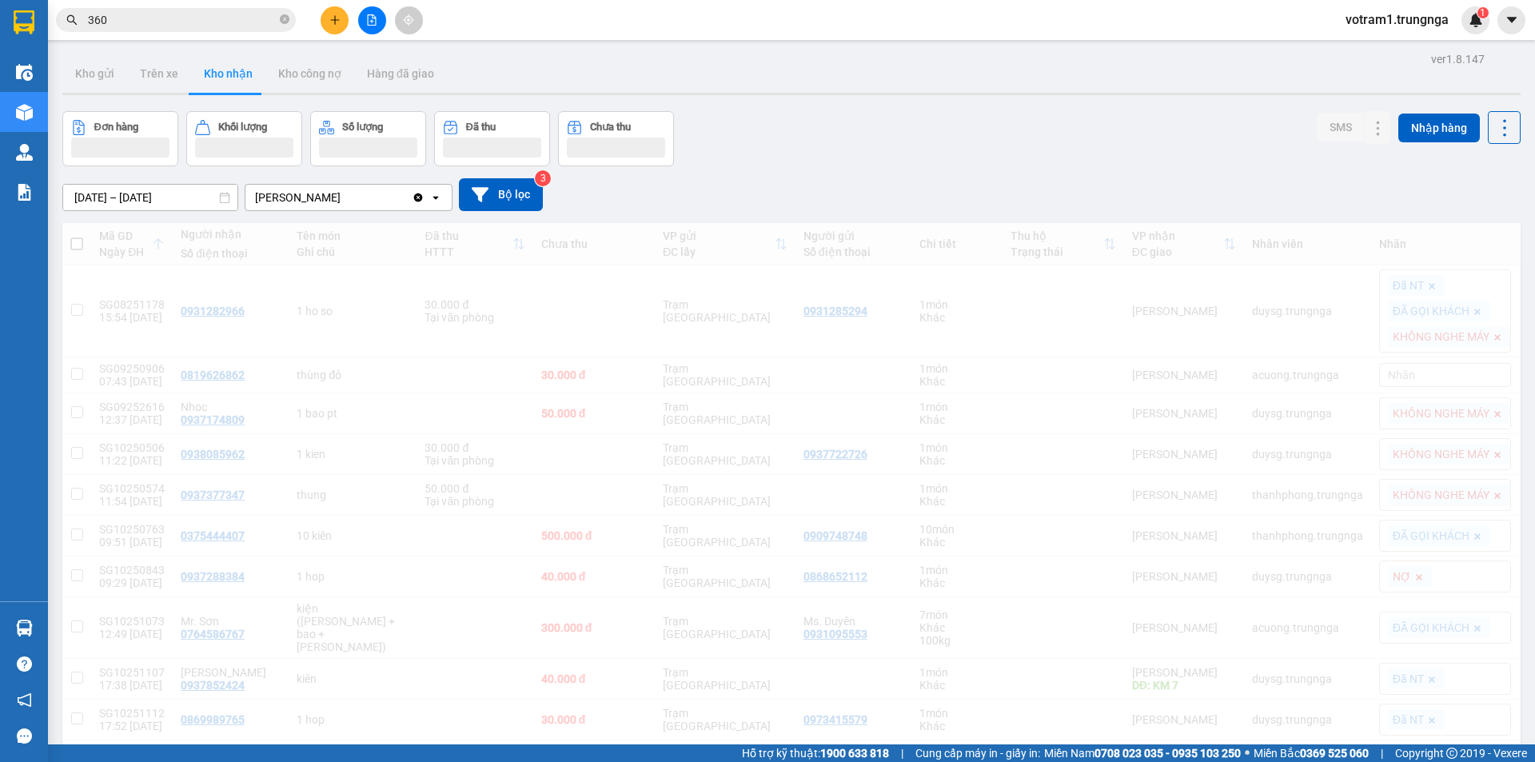
click at [209, 29] on span "360" at bounding box center [176, 20] width 240 height 24
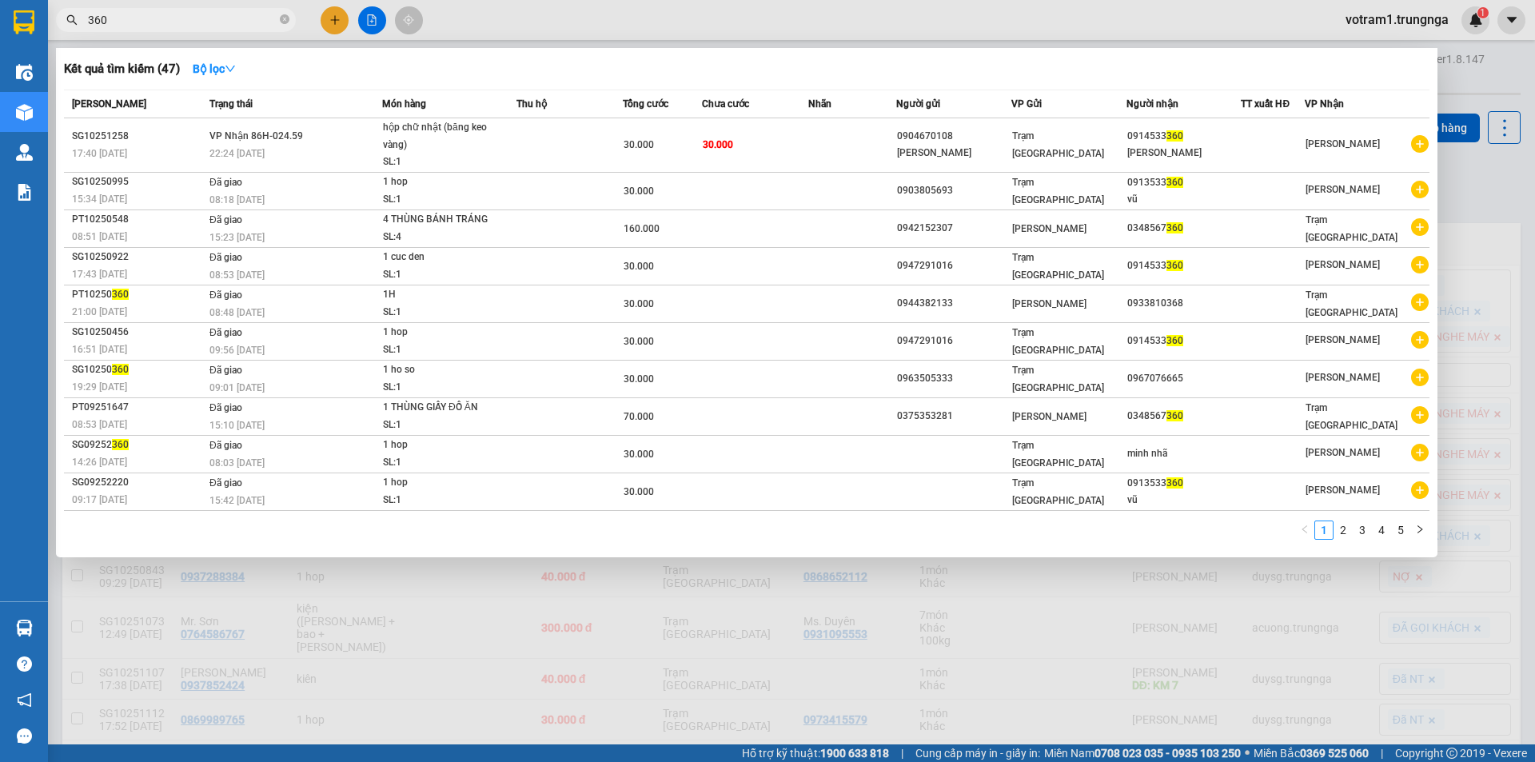
click at [210, 18] on input "360" at bounding box center [182, 20] width 189 height 18
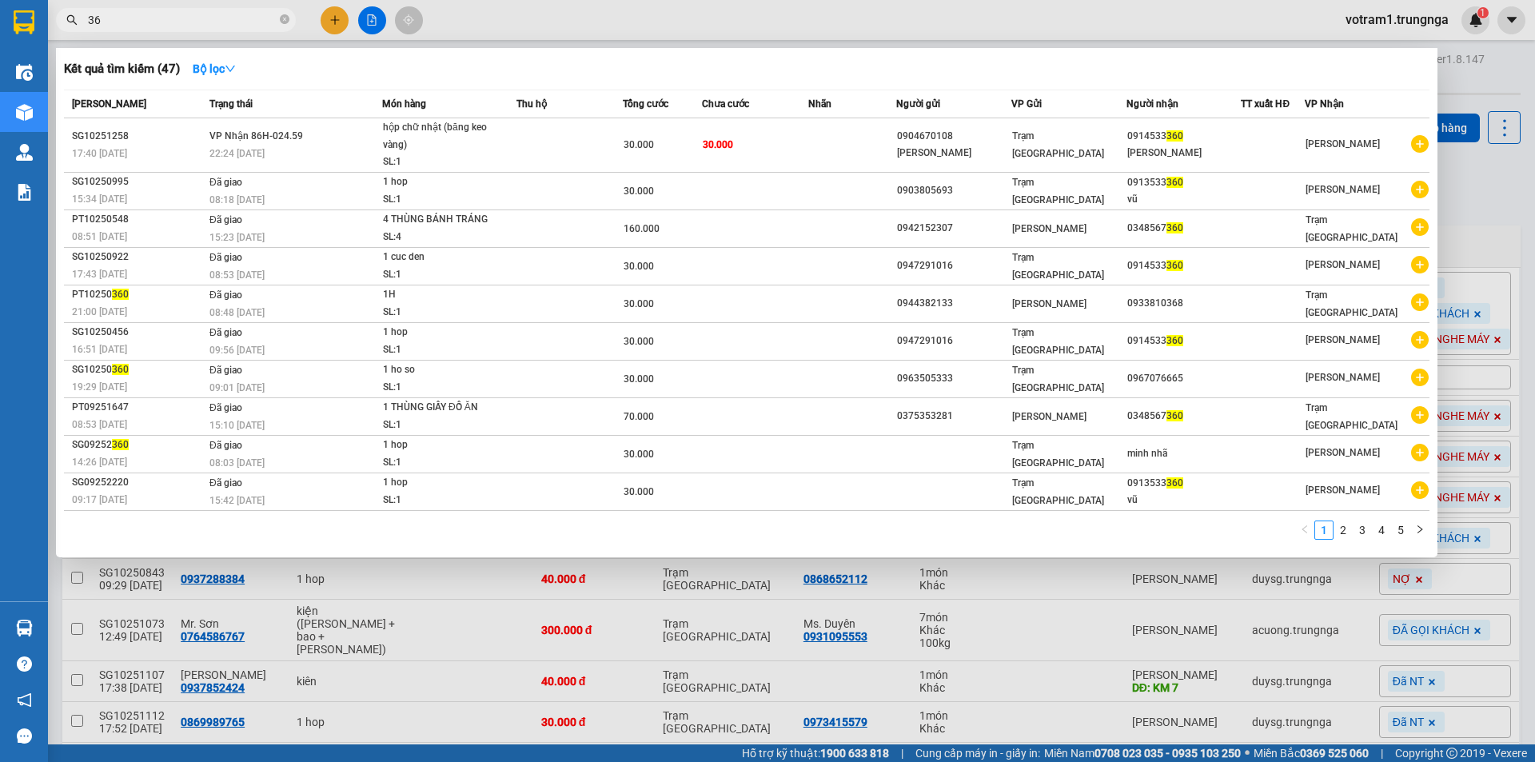
type input "3"
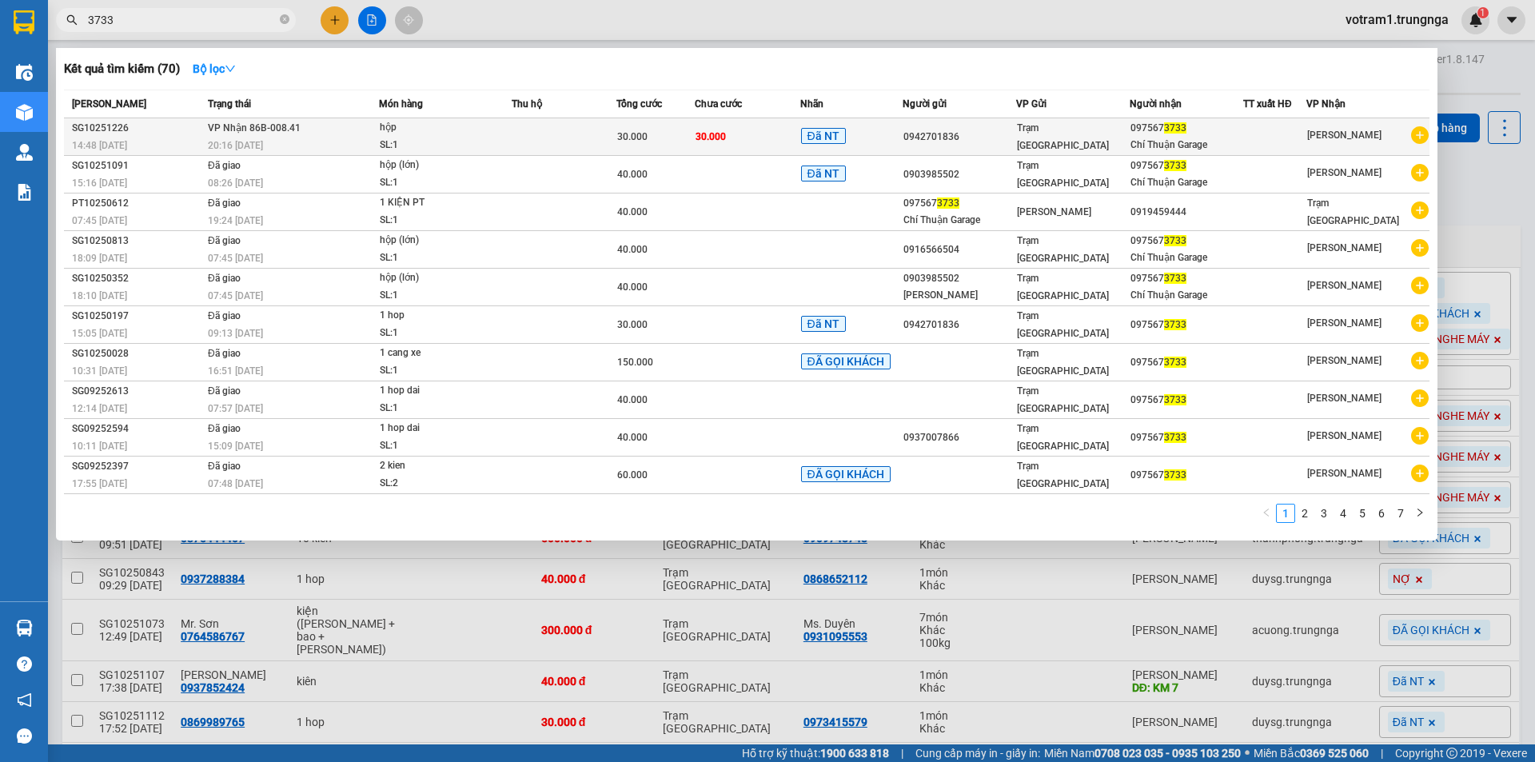
type input "3733"
click at [582, 129] on td at bounding box center [564, 137] width 105 height 38
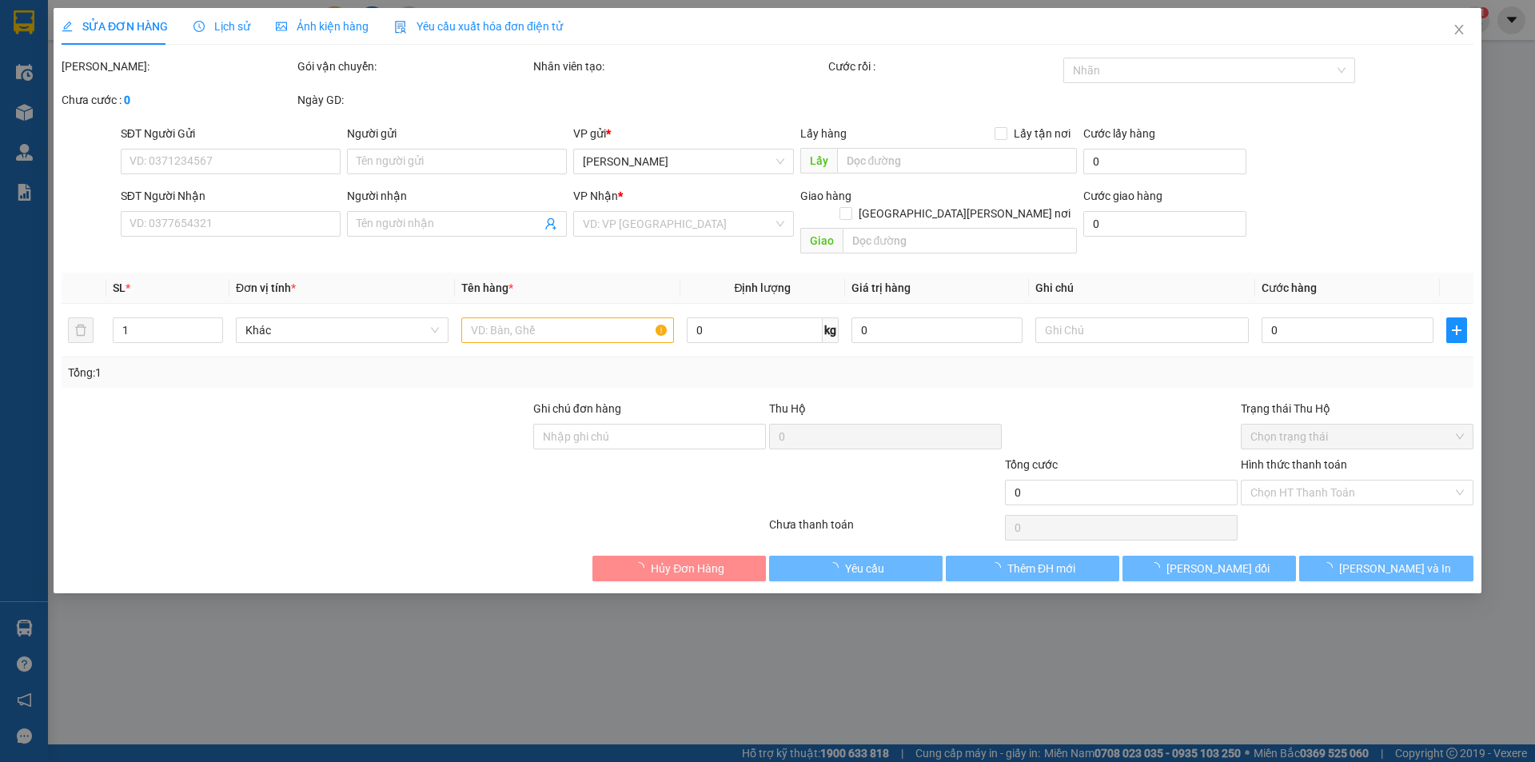
type input "0942701836"
type input "0975673733"
type input "Chí Thuận Garage"
type input "30.000"
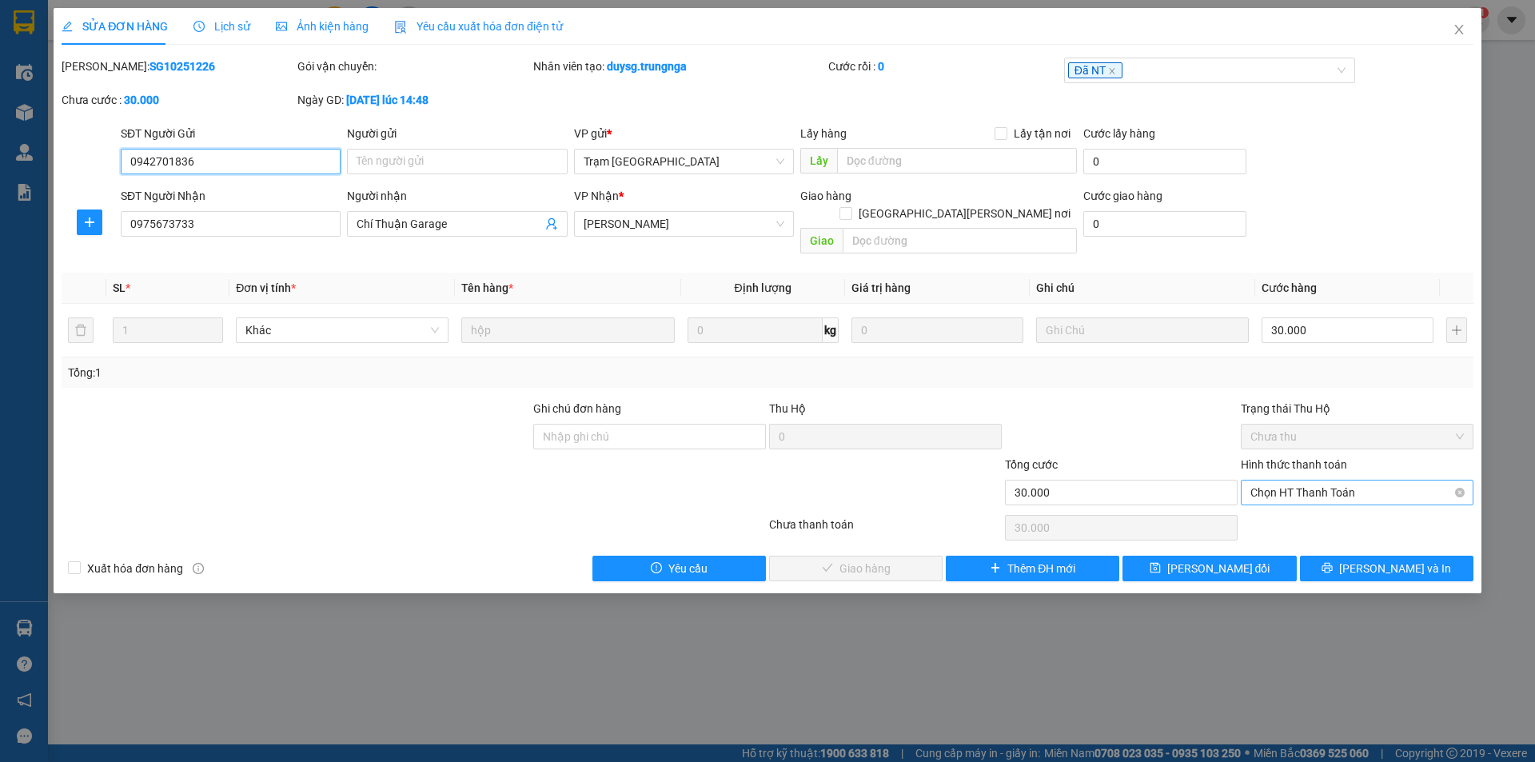
click at [1282, 480] on span "Chọn HT Thanh Toán" at bounding box center [1356, 492] width 213 height 24
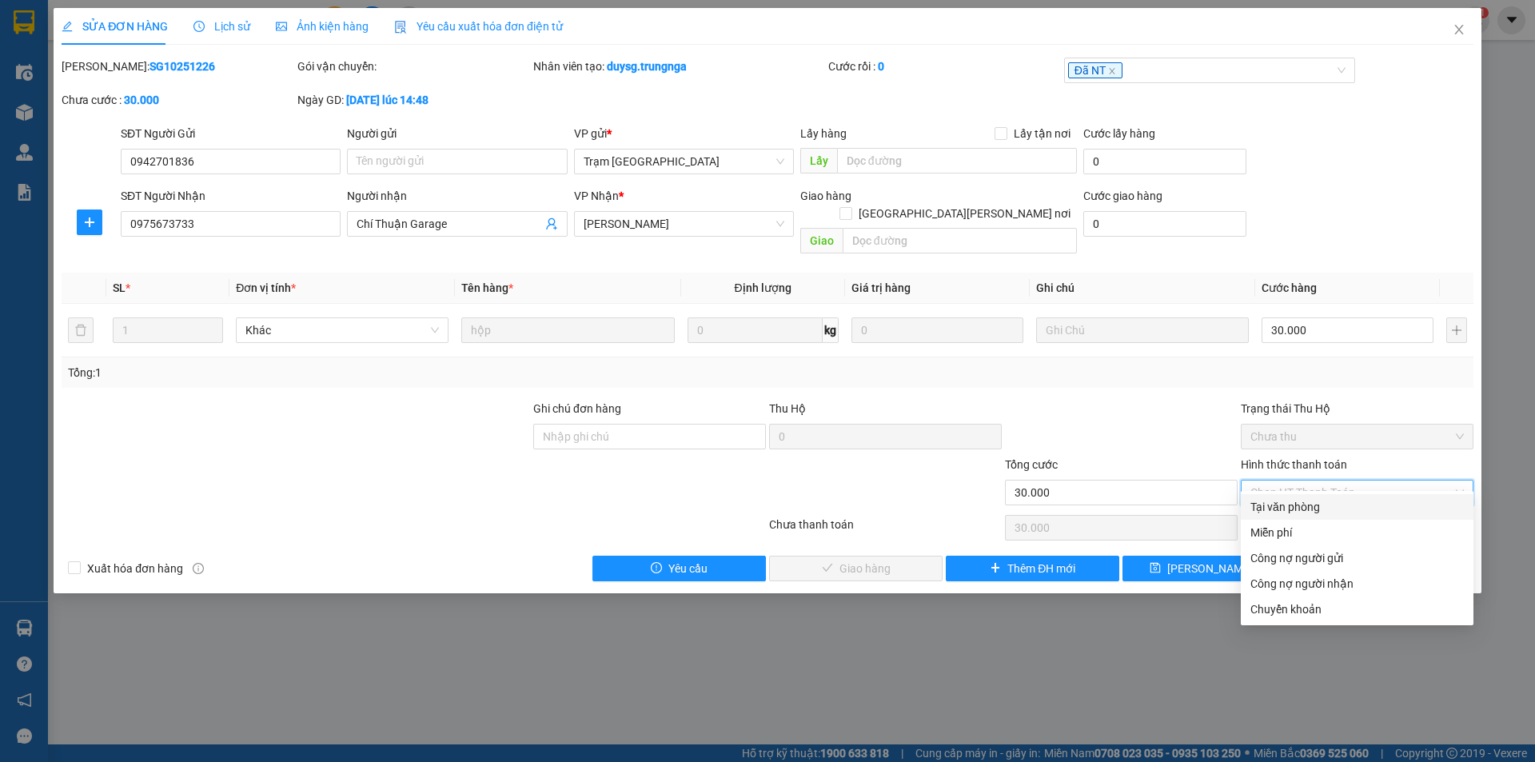
click at [1279, 504] on div "Tại văn phòng" at bounding box center [1356, 507] width 213 height 18
type input "0"
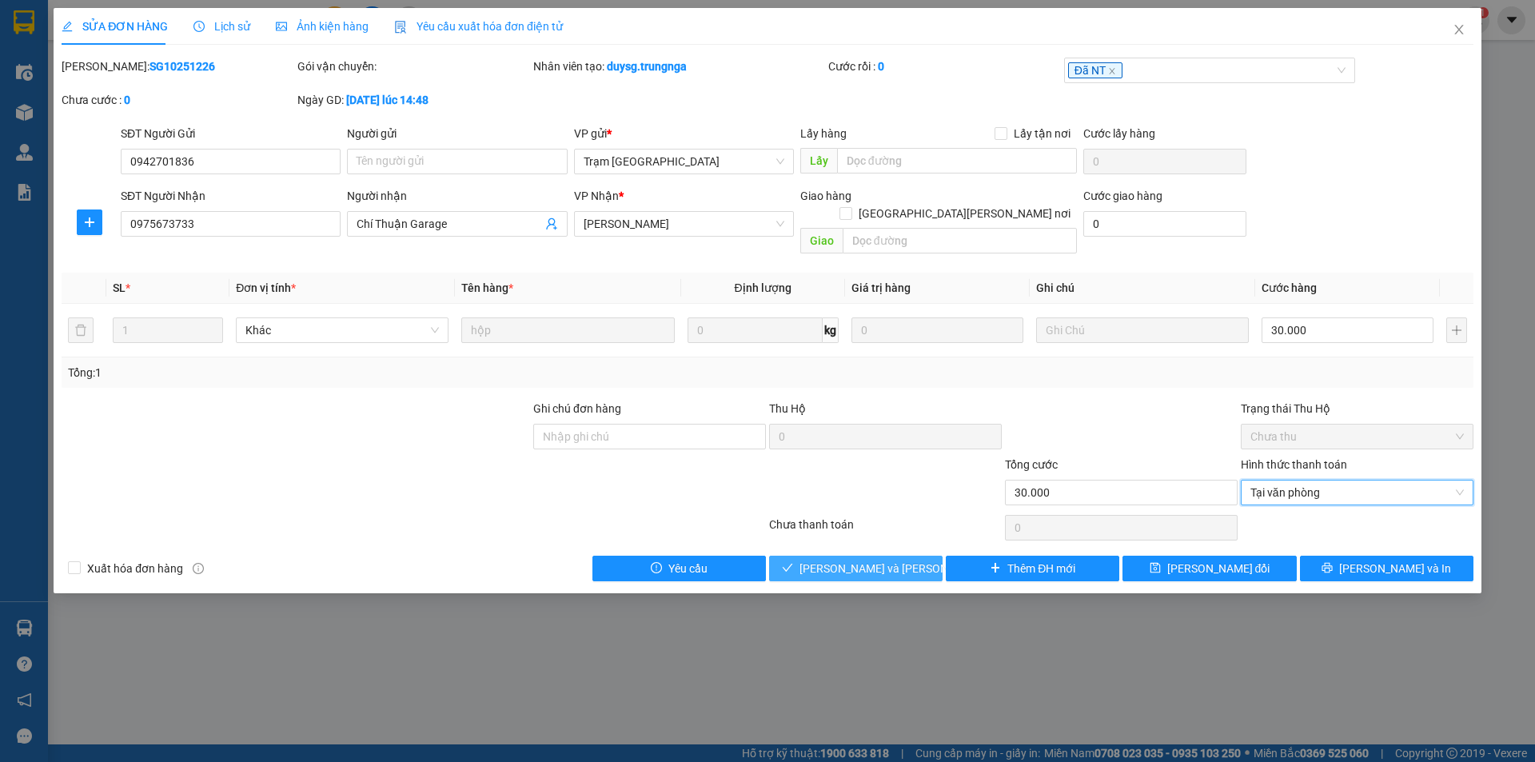
click at [873, 560] on span "[PERSON_NAME] và Giao hàng" at bounding box center [907, 569] width 216 height 18
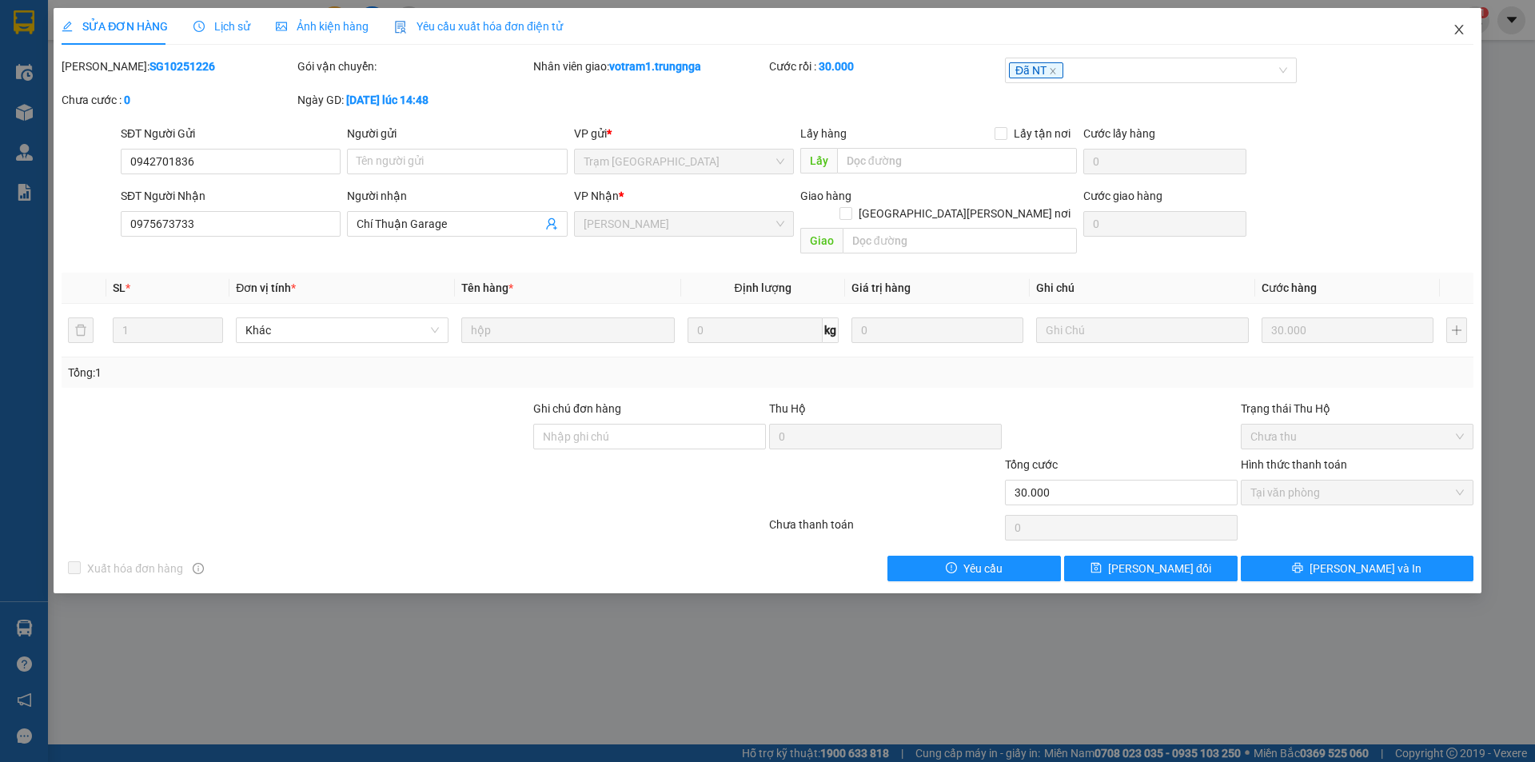
click at [1464, 24] on icon "close" at bounding box center [1458, 29] width 13 height 13
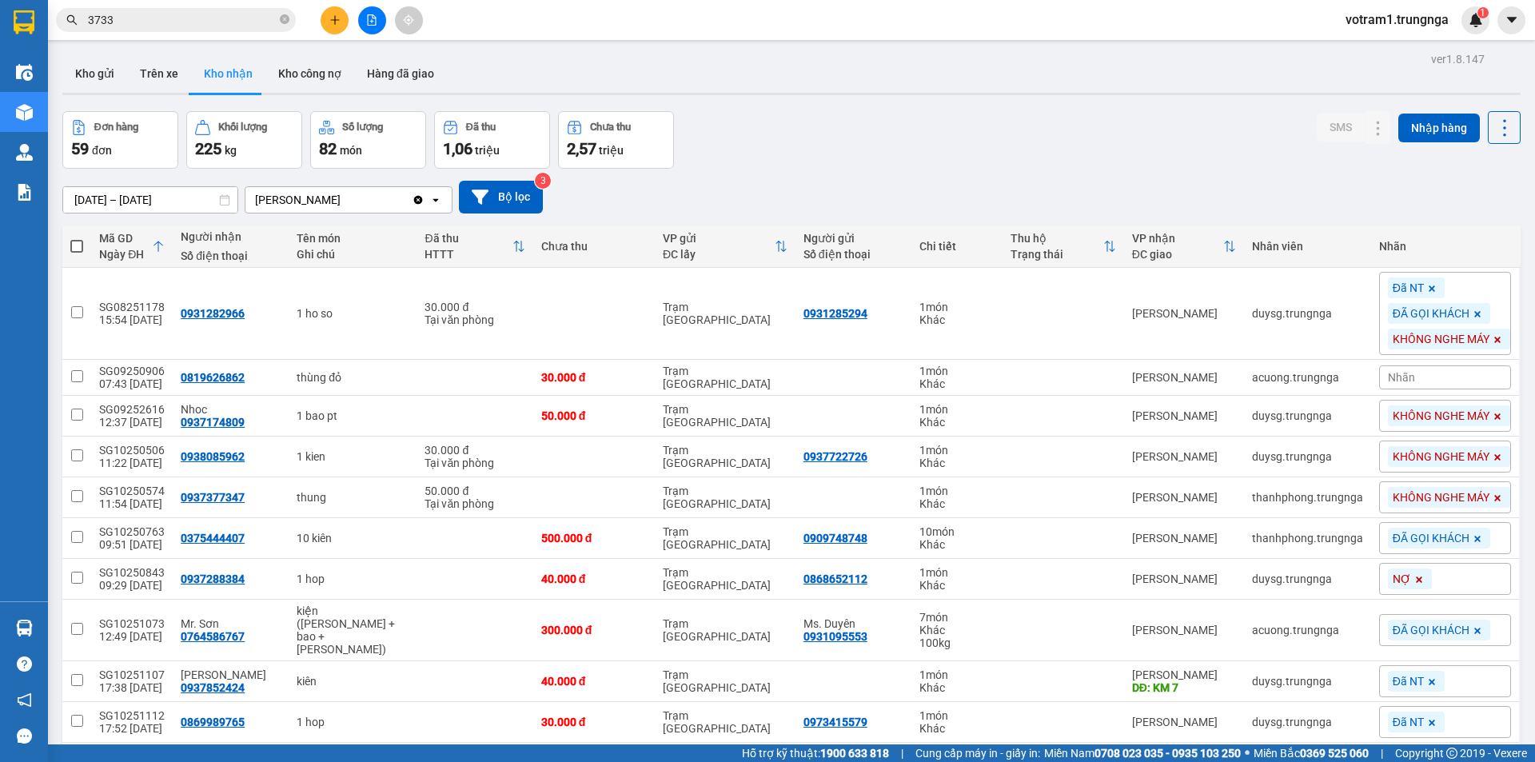
click at [947, 114] on div "Đơn hàng 59 đơn Khối lượng 225 kg Số lượng 82 món Đã thu 1,06 triệu Chưa thu 2,…" at bounding box center [791, 140] width 1458 height 58
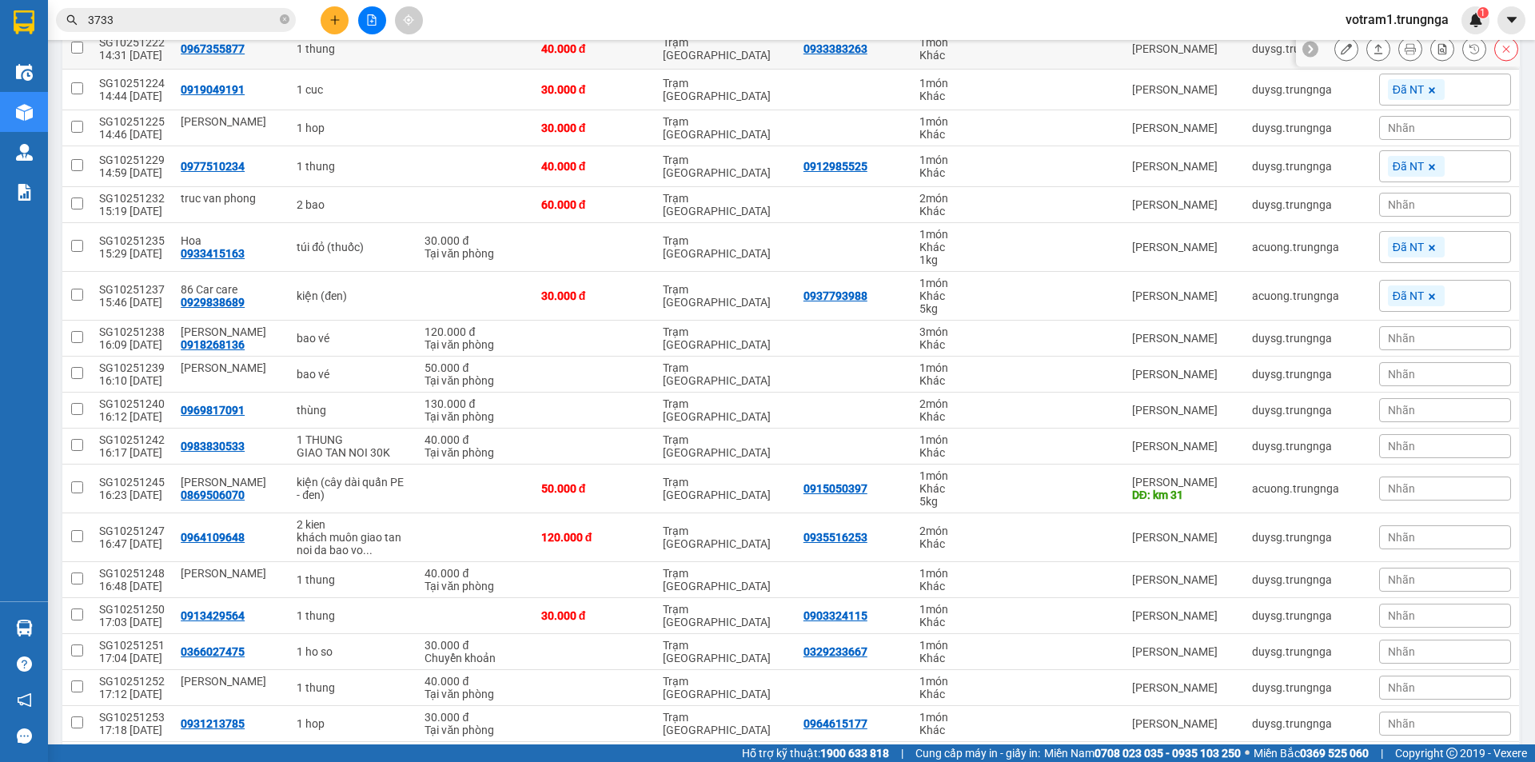
scroll to position [1279, 0]
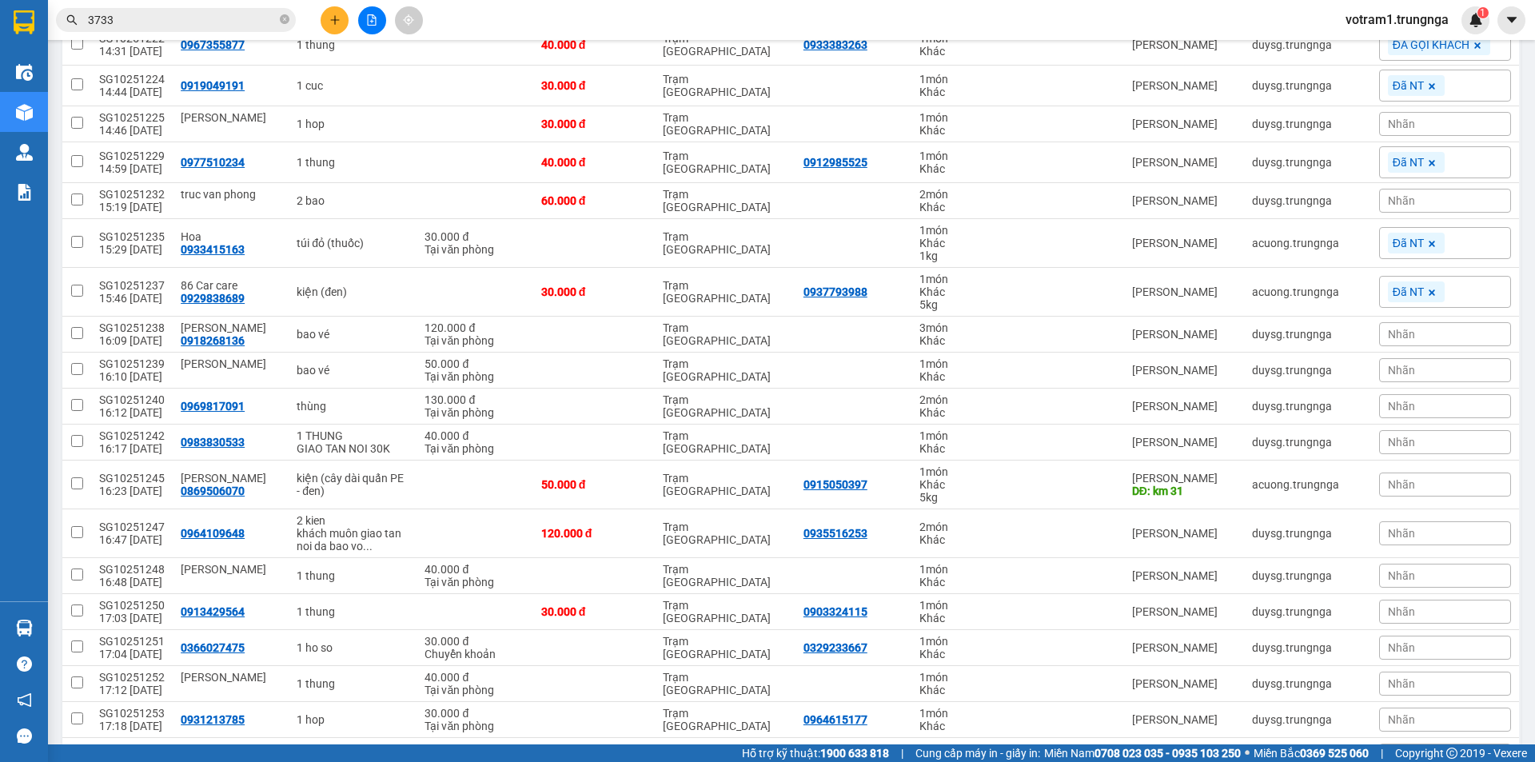
click at [205, 22] on input "3733" at bounding box center [182, 20] width 189 height 18
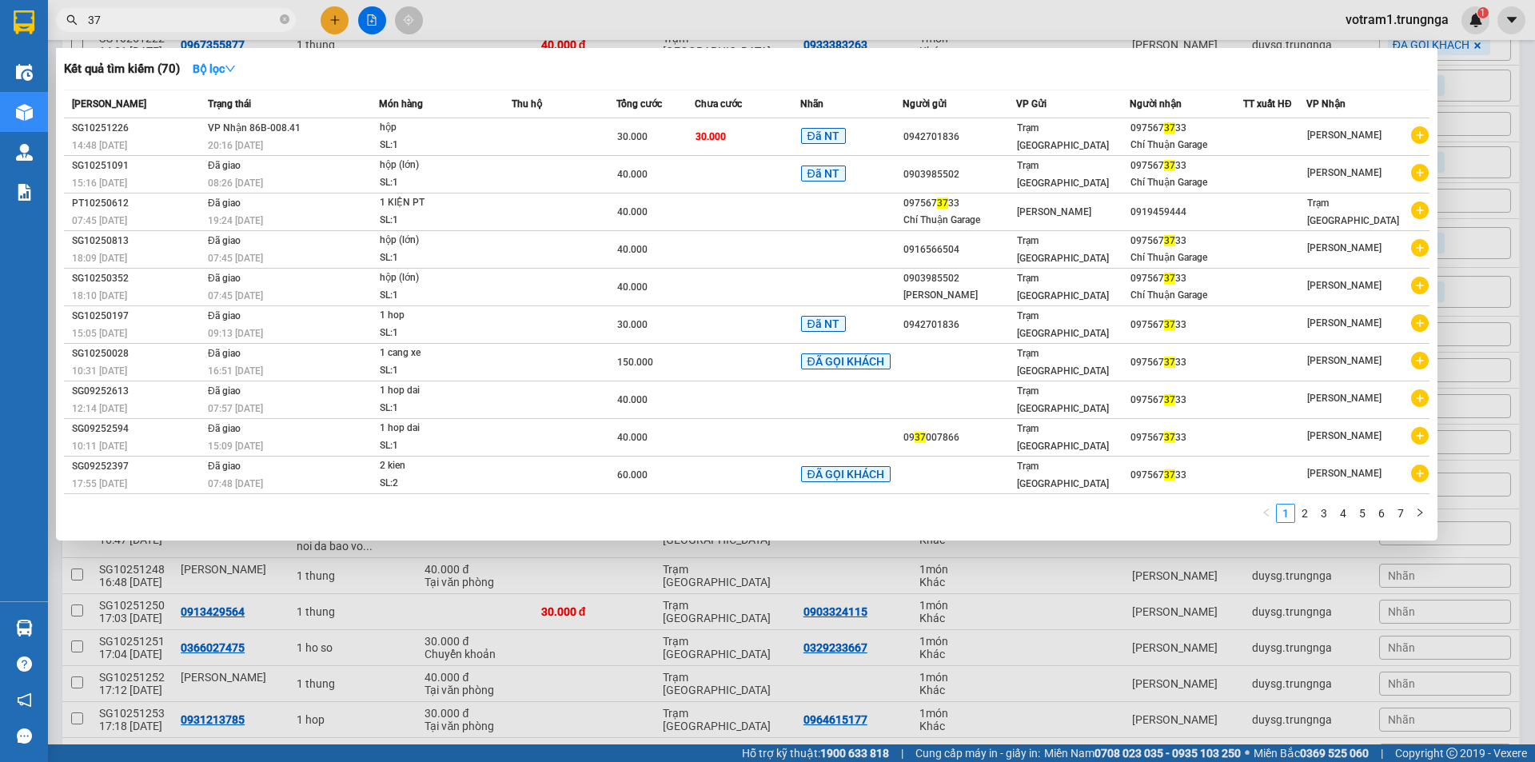
type input "3"
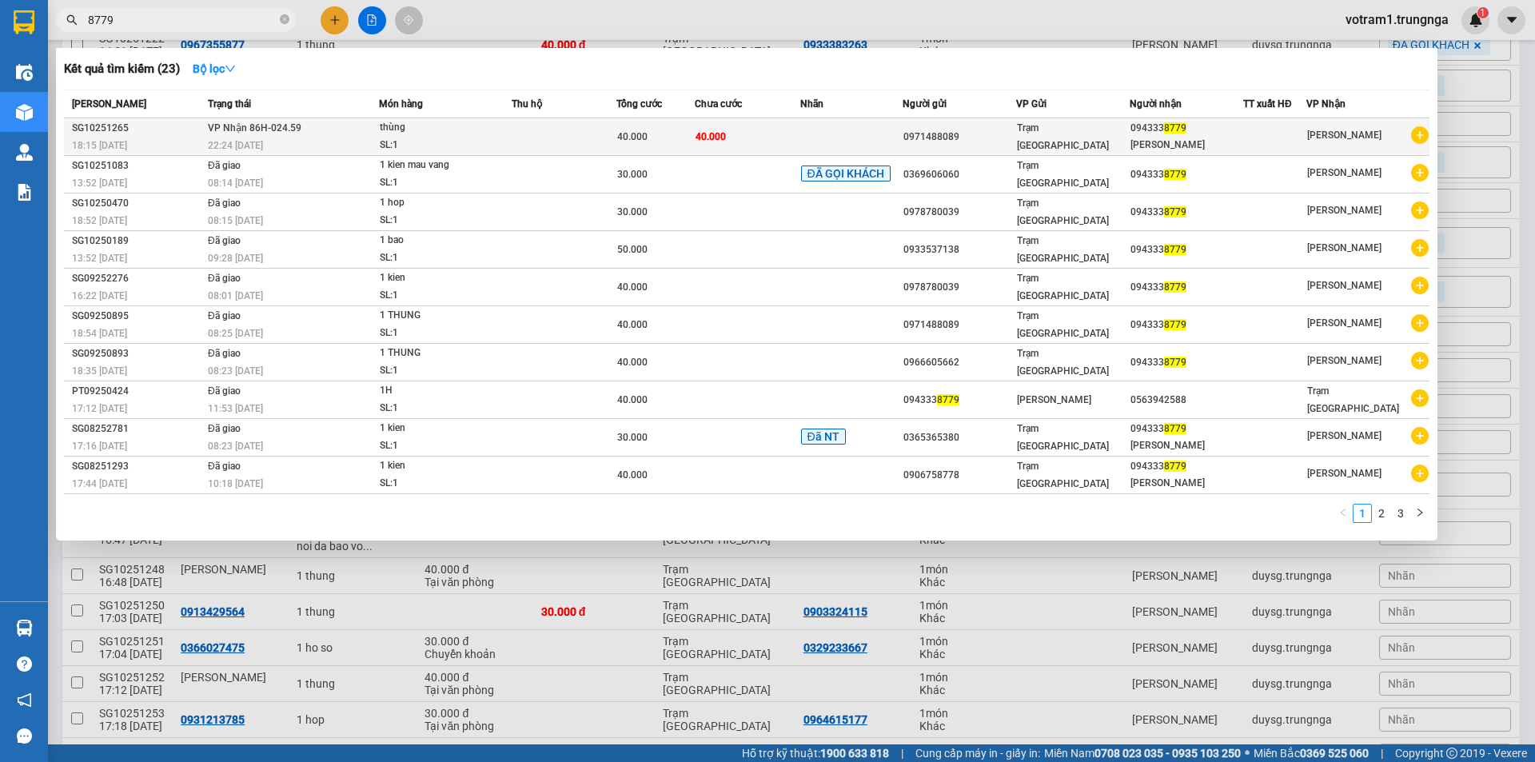
type input "8779"
click at [373, 137] on div "22:24 [DATE]" at bounding box center [293, 146] width 170 height 18
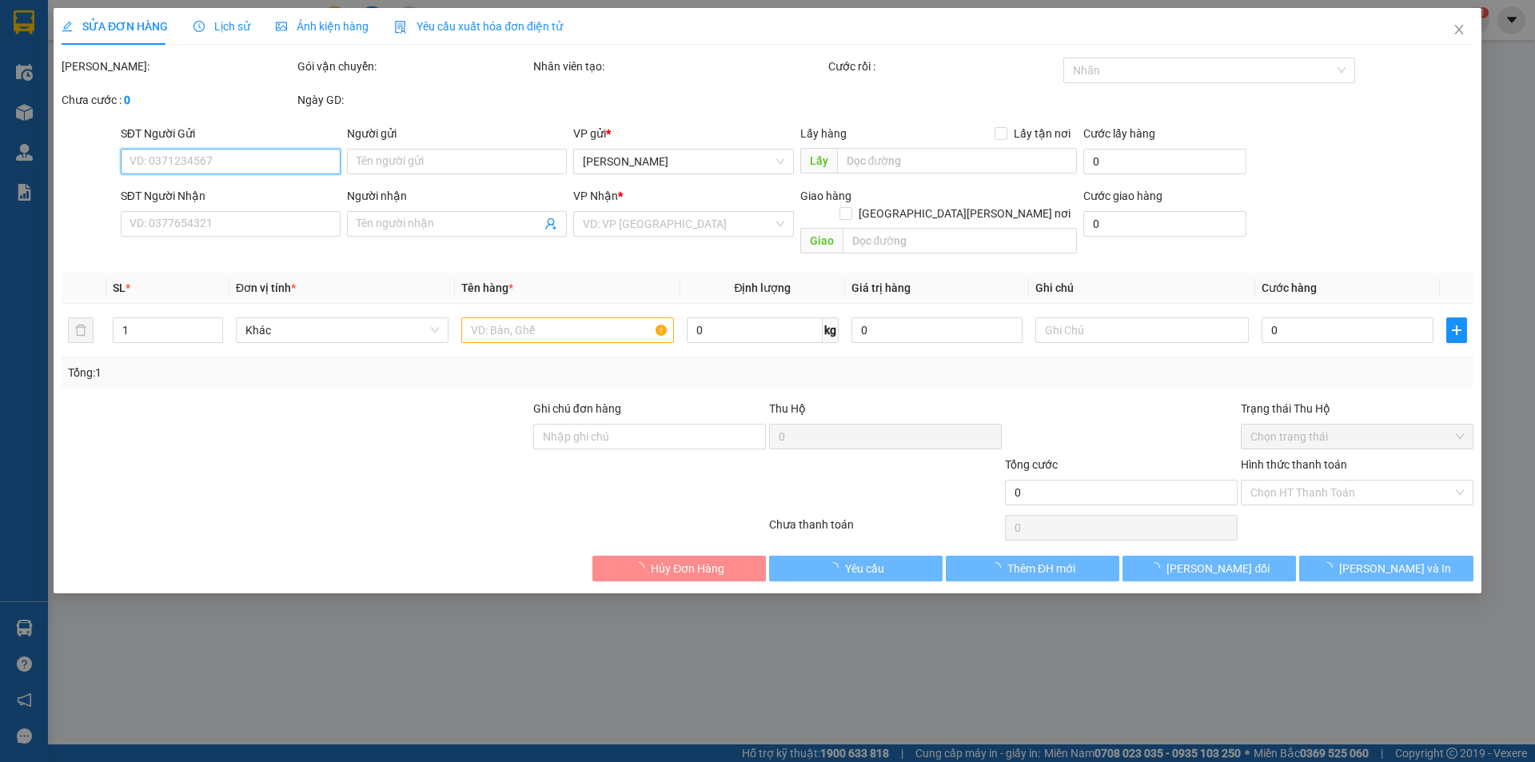
type input "0971488089"
type input "0943338779"
type input "Mr. Lâm"
type input "40.000"
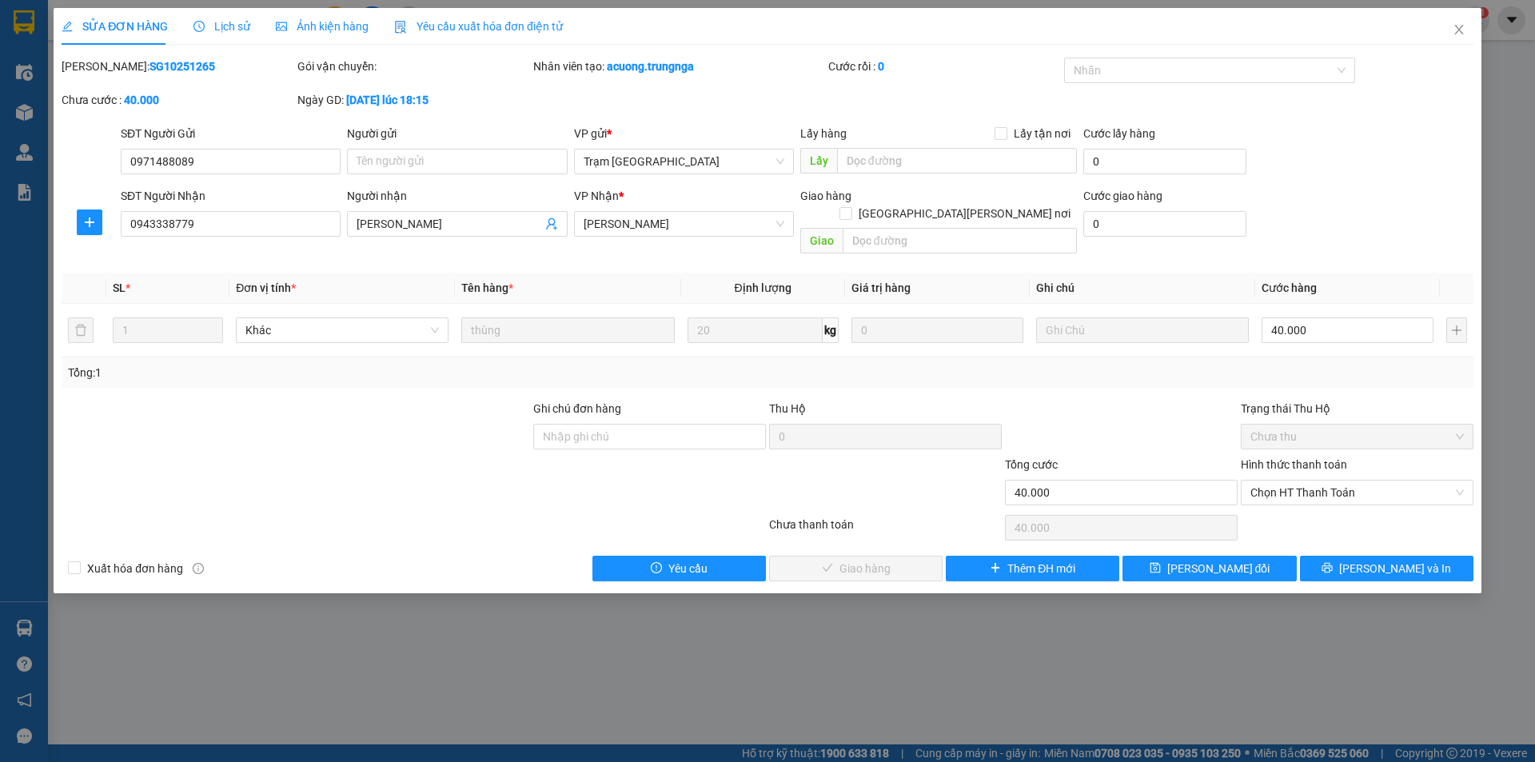
click at [1496, 83] on div "SỬA ĐƠN HÀNG Lịch sử Ảnh kiện hàng Yêu cầu xuất hóa đơn điện tử Total Paid Fee …" at bounding box center [767, 381] width 1535 height 762
click at [1462, 34] on icon "close" at bounding box center [1458, 30] width 9 height 10
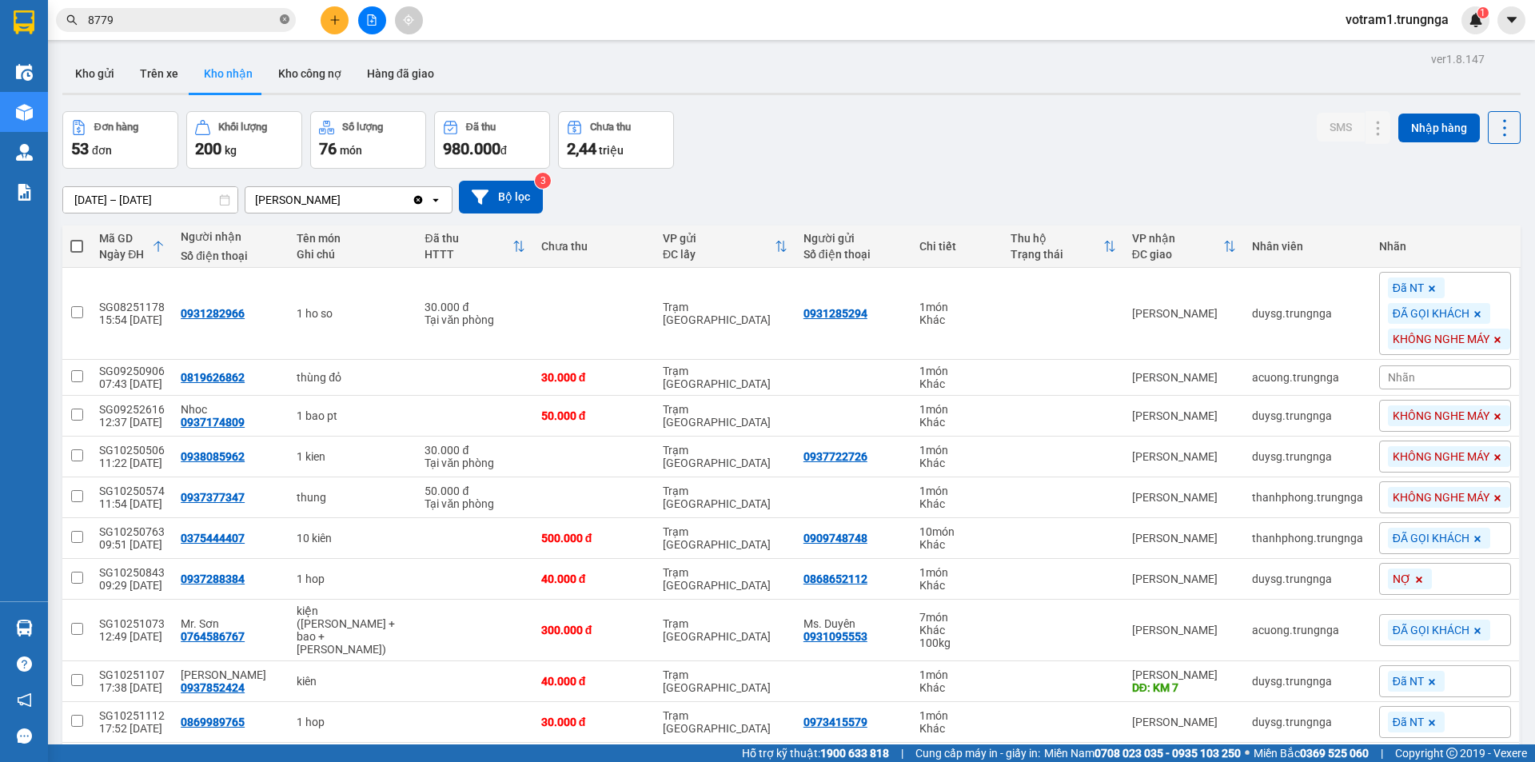
click at [286, 18] on icon "close-circle" at bounding box center [285, 19] width 10 height 10
click at [257, 18] on input "text" at bounding box center [182, 20] width 189 height 18
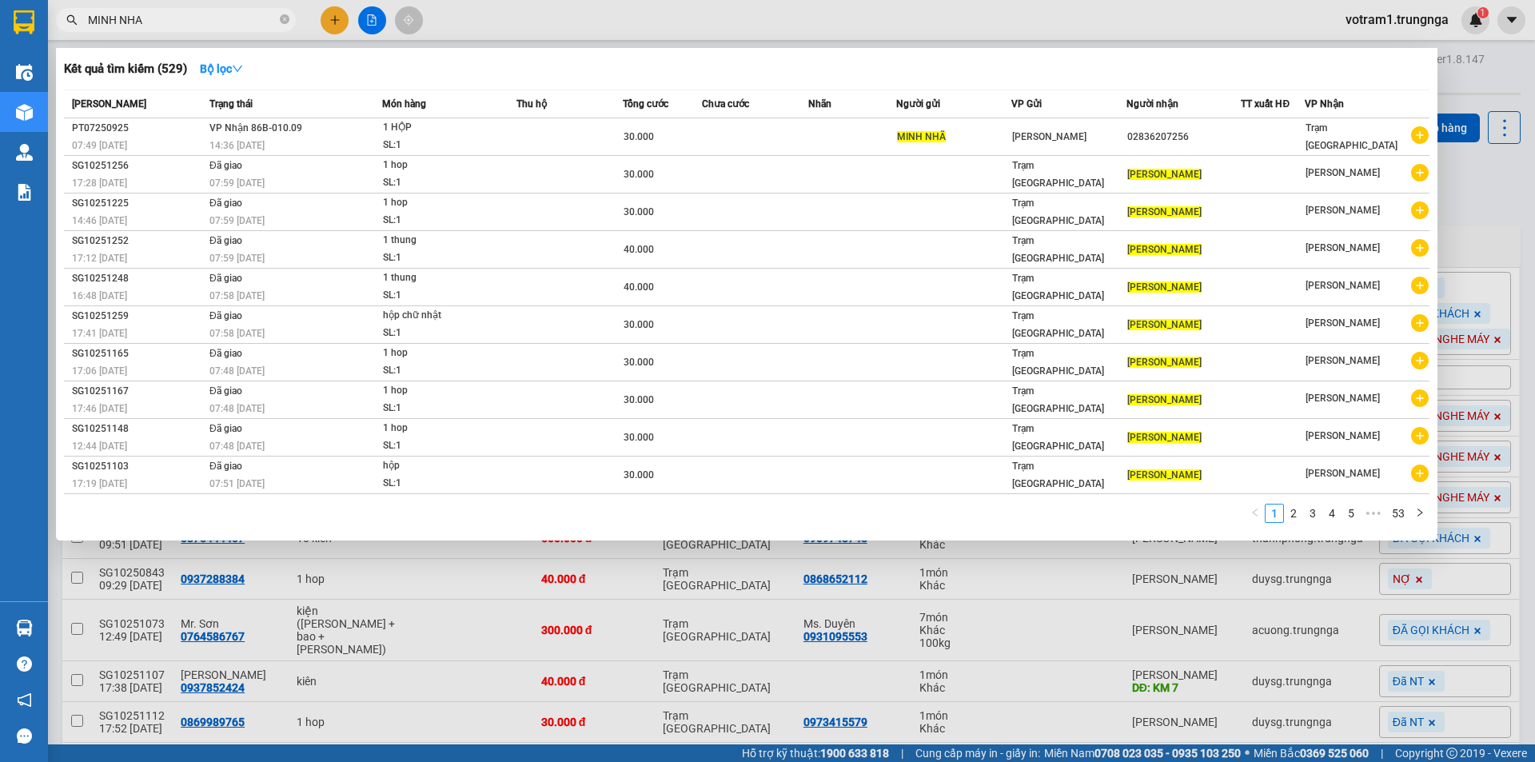
type input "MINH NHA"
click at [282, 20] on icon "close-circle" at bounding box center [285, 19] width 10 height 10
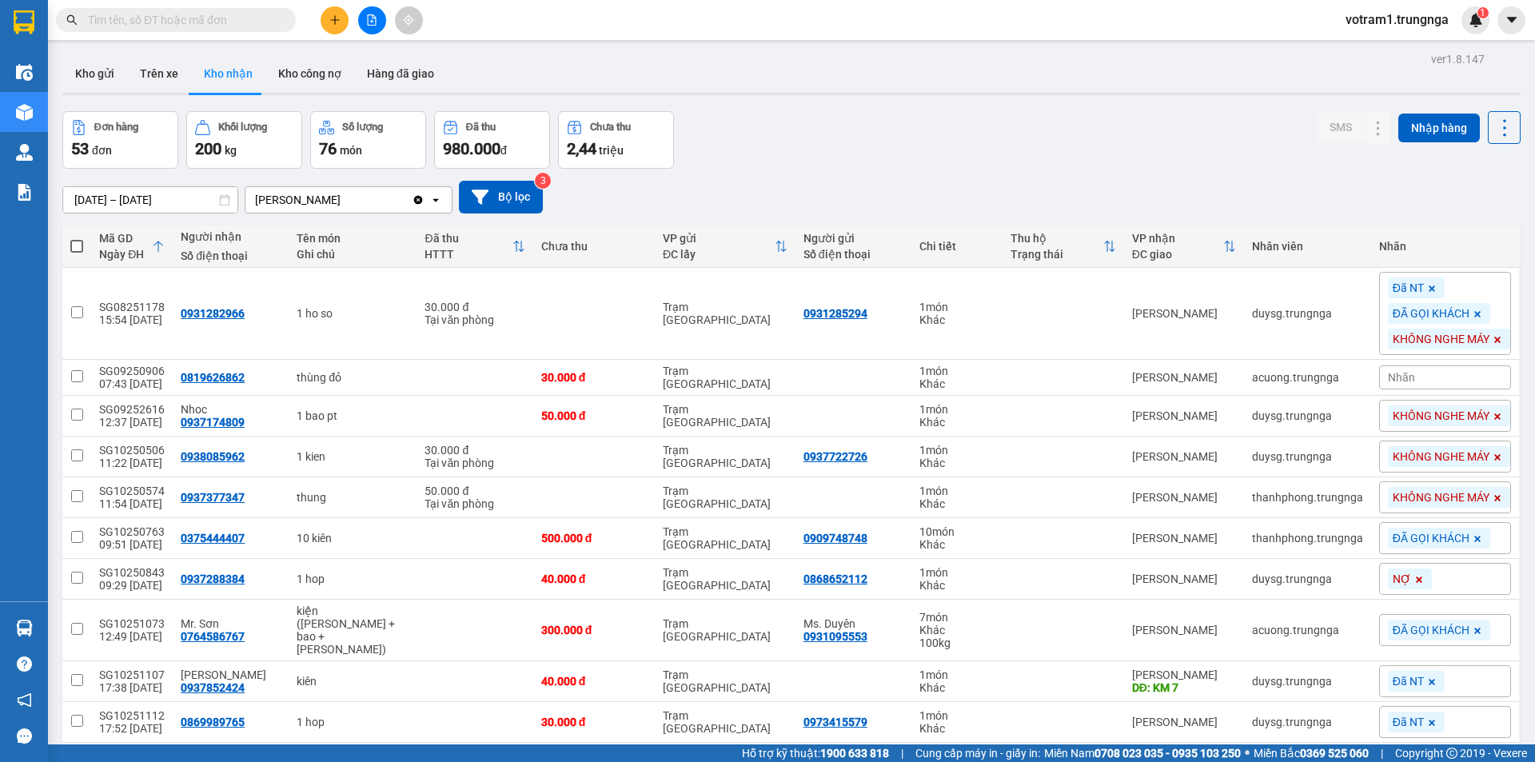
click at [207, 20] on input "text" at bounding box center [182, 20] width 189 height 18
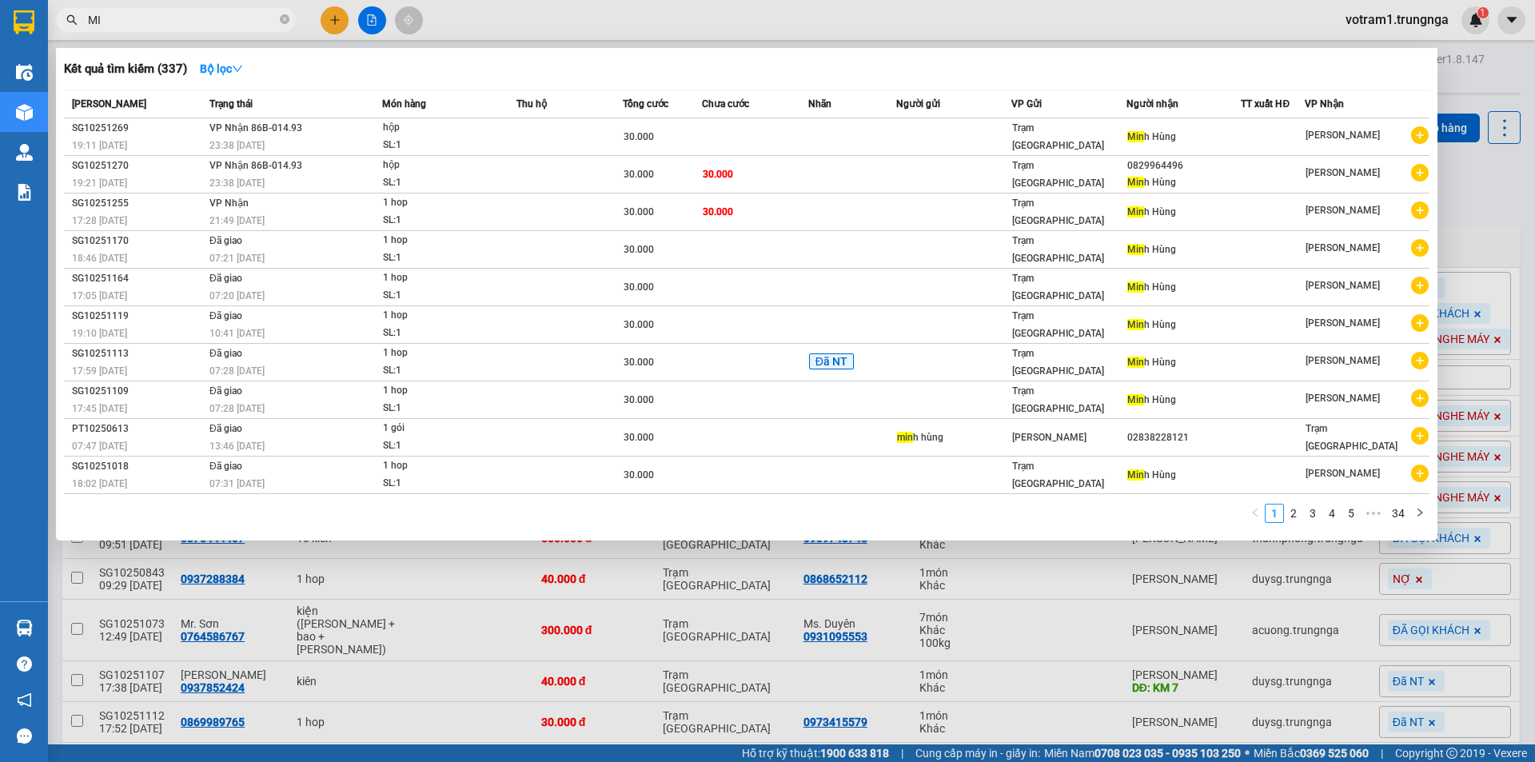
type input "M"
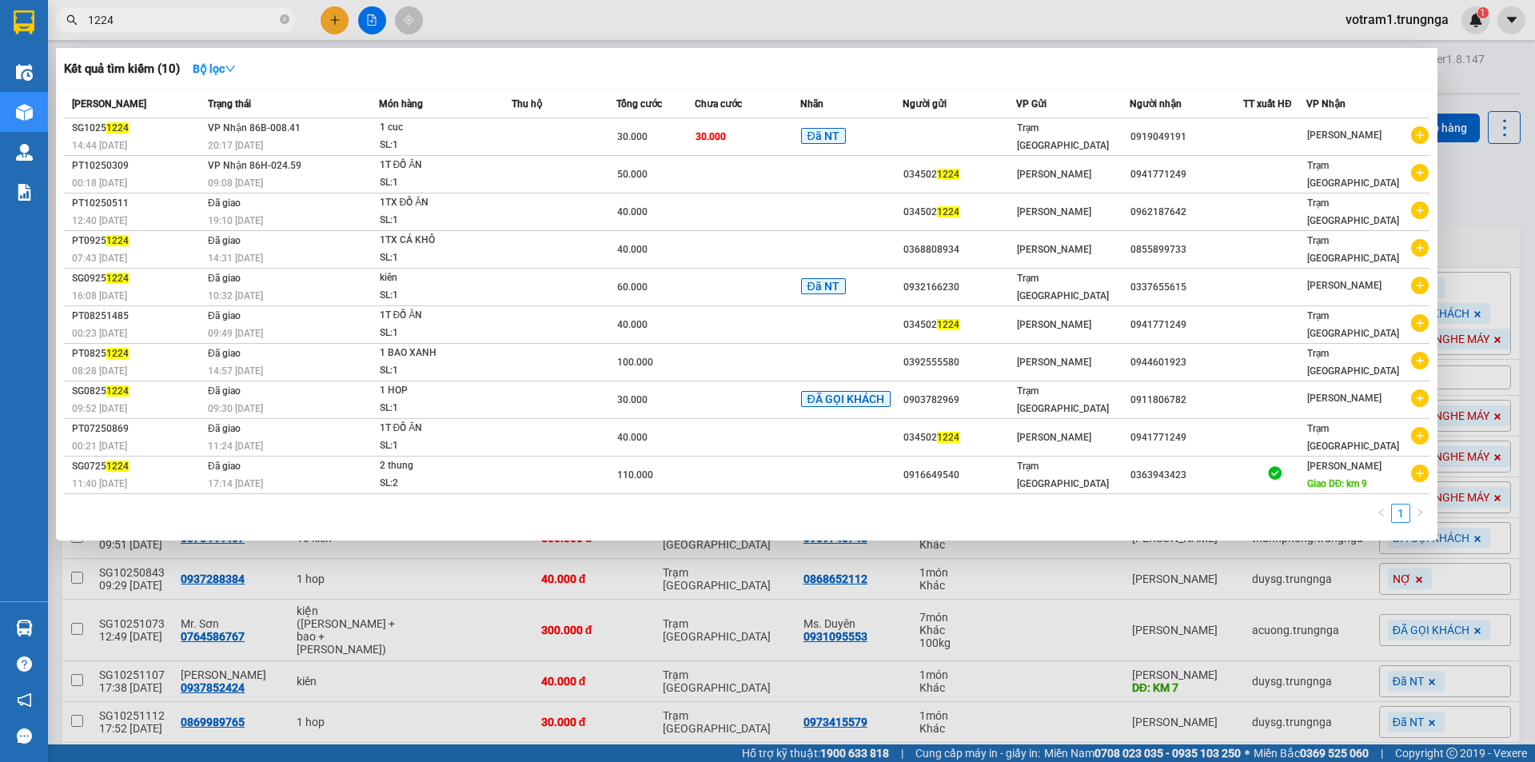
click at [165, 21] on input "1224" at bounding box center [182, 20] width 189 height 18
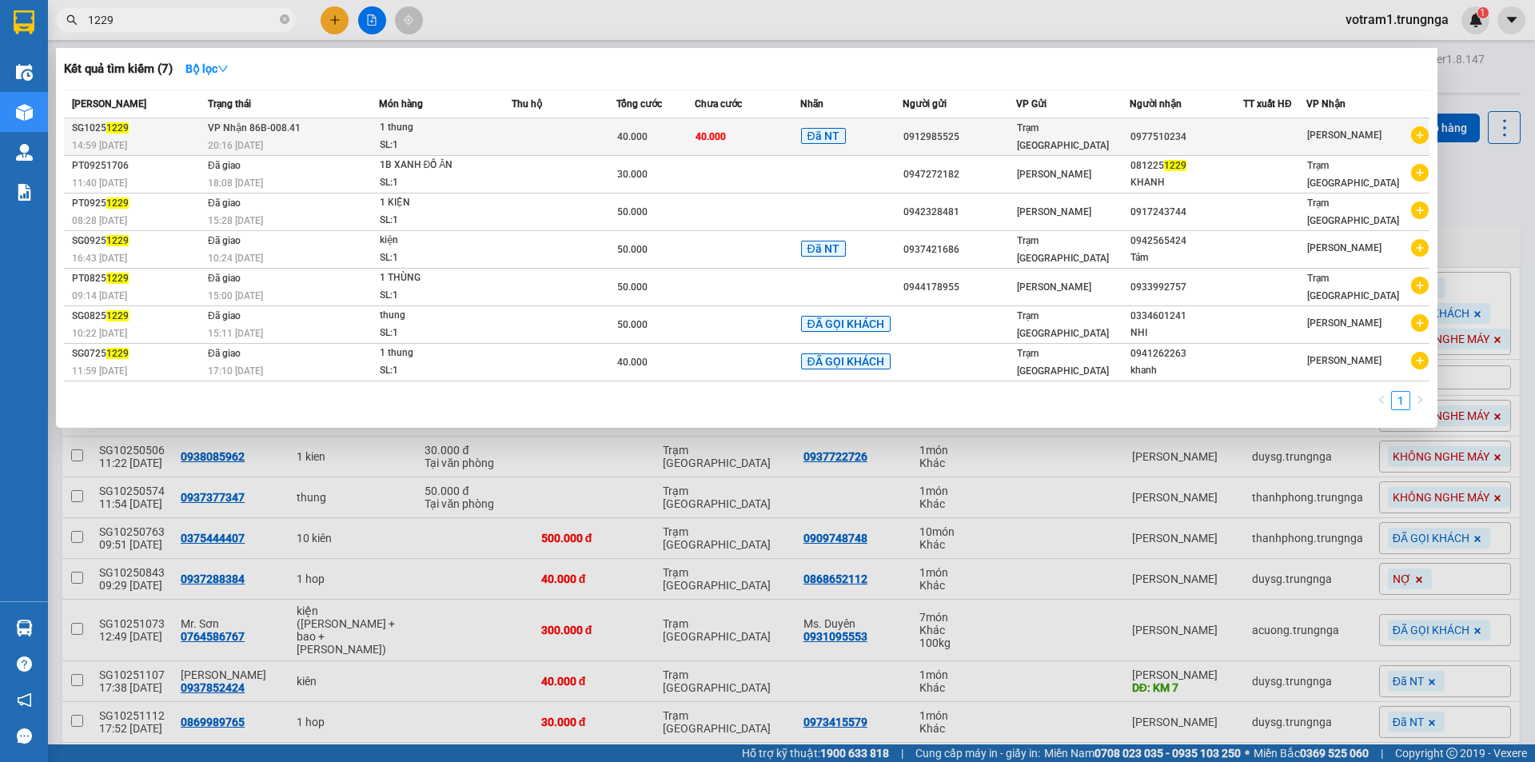
type input "1229"
click at [666, 139] on div "40.000" at bounding box center [655, 137] width 77 height 18
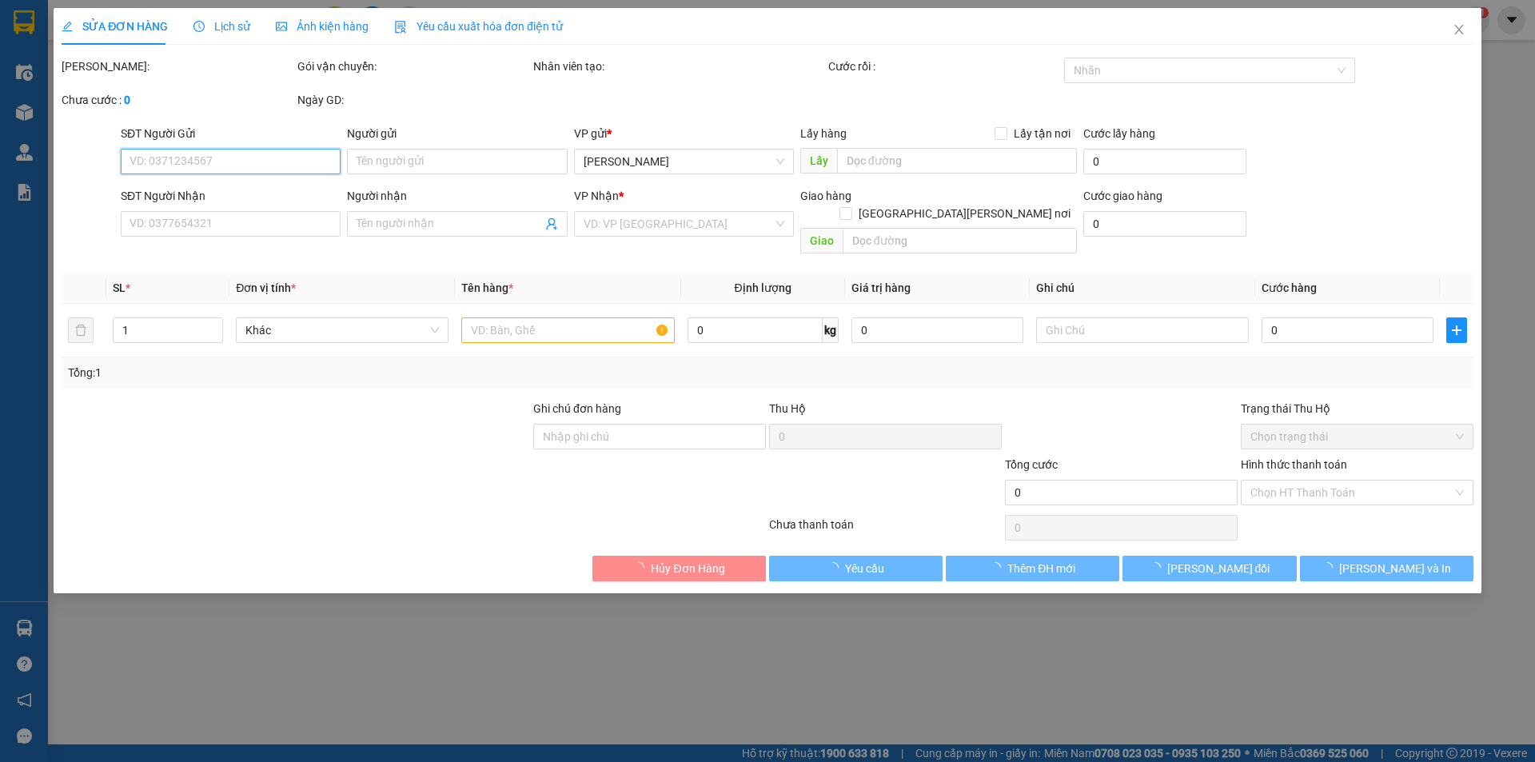
type input "0912985525"
type input "0977510234"
type input "40.000"
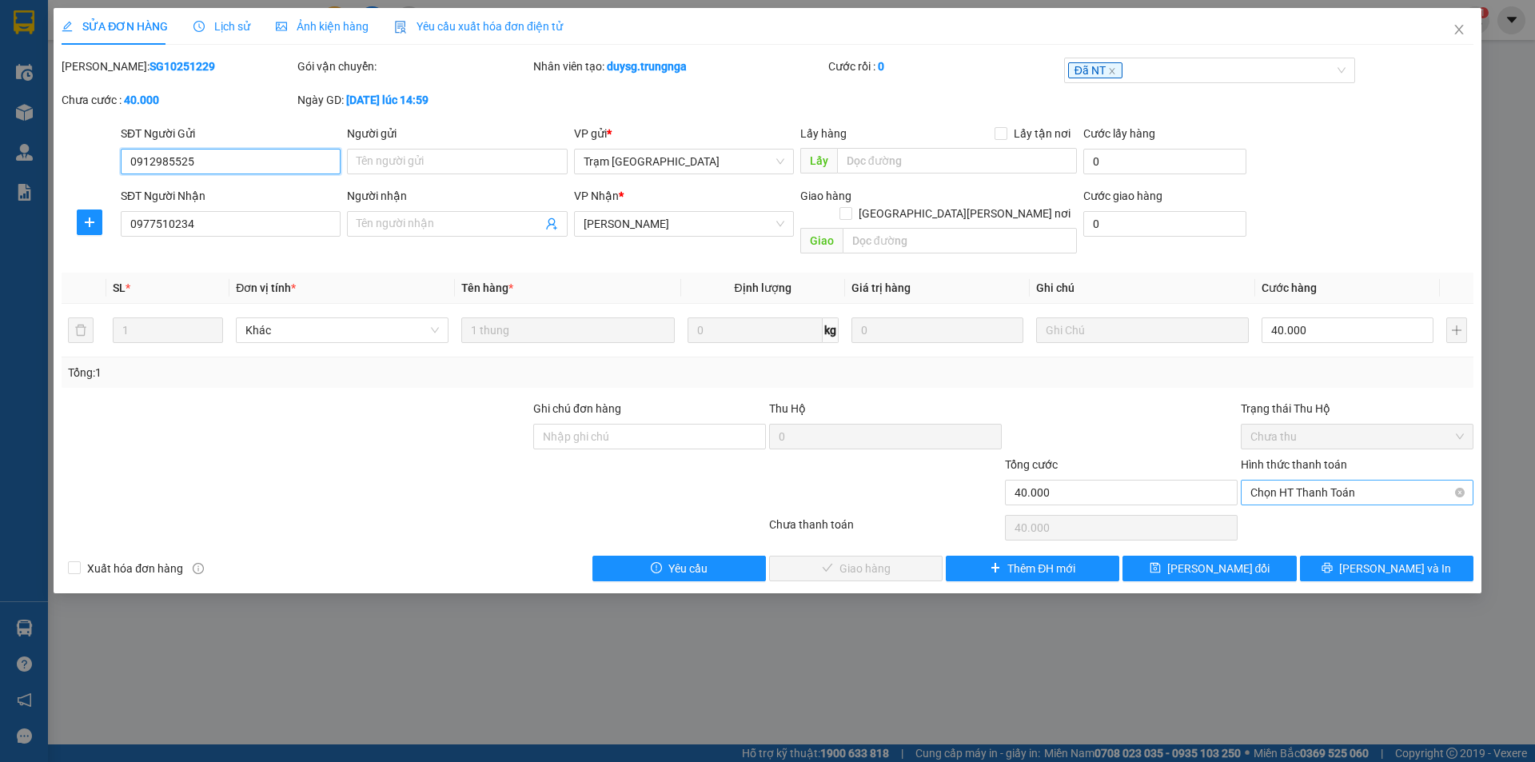
click at [1296, 480] on span "Chọn HT Thanh Toán" at bounding box center [1356, 492] width 213 height 24
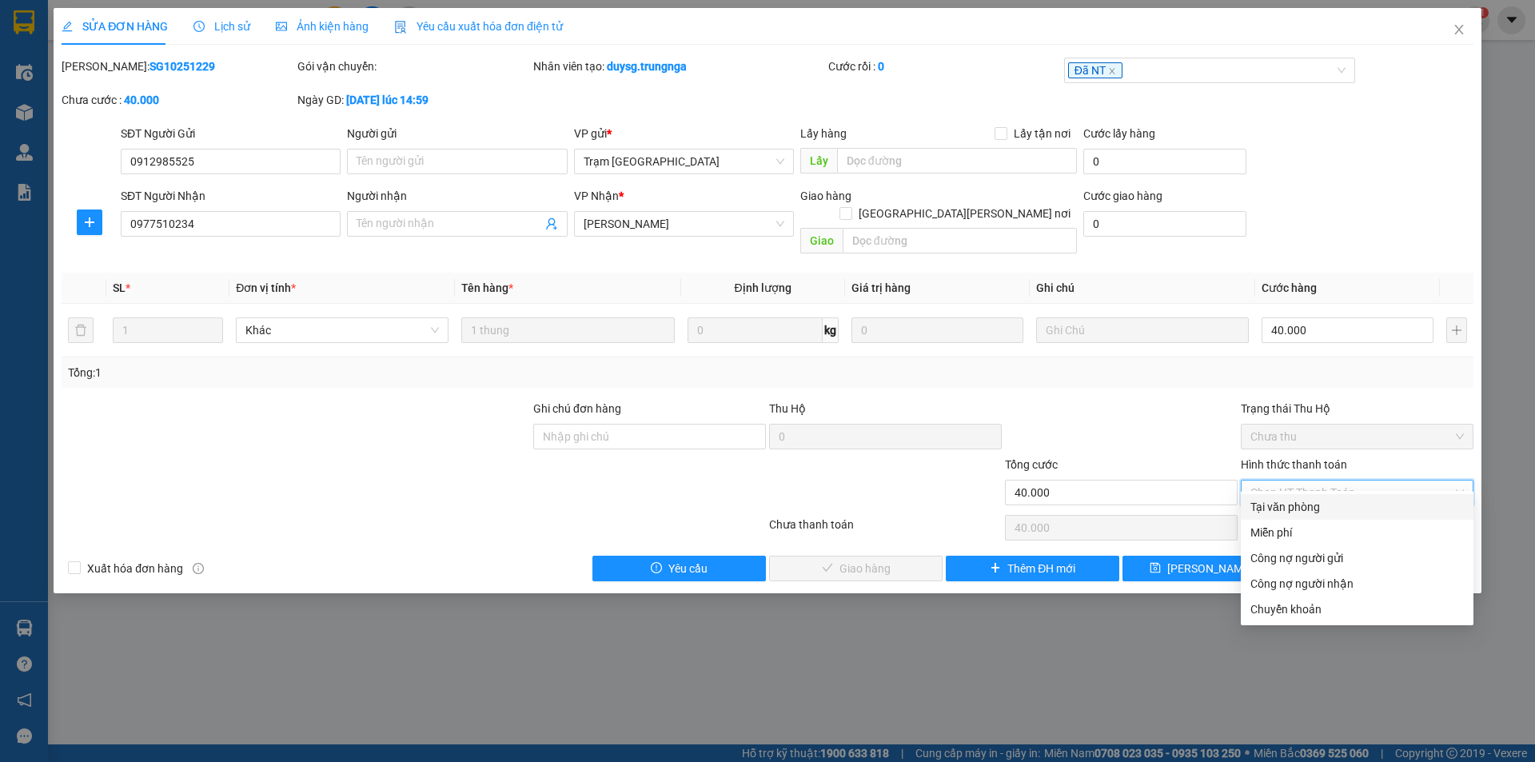
click at [1294, 503] on div "Tại văn phòng" at bounding box center [1356, 507] width 213 height 18
type input "0"
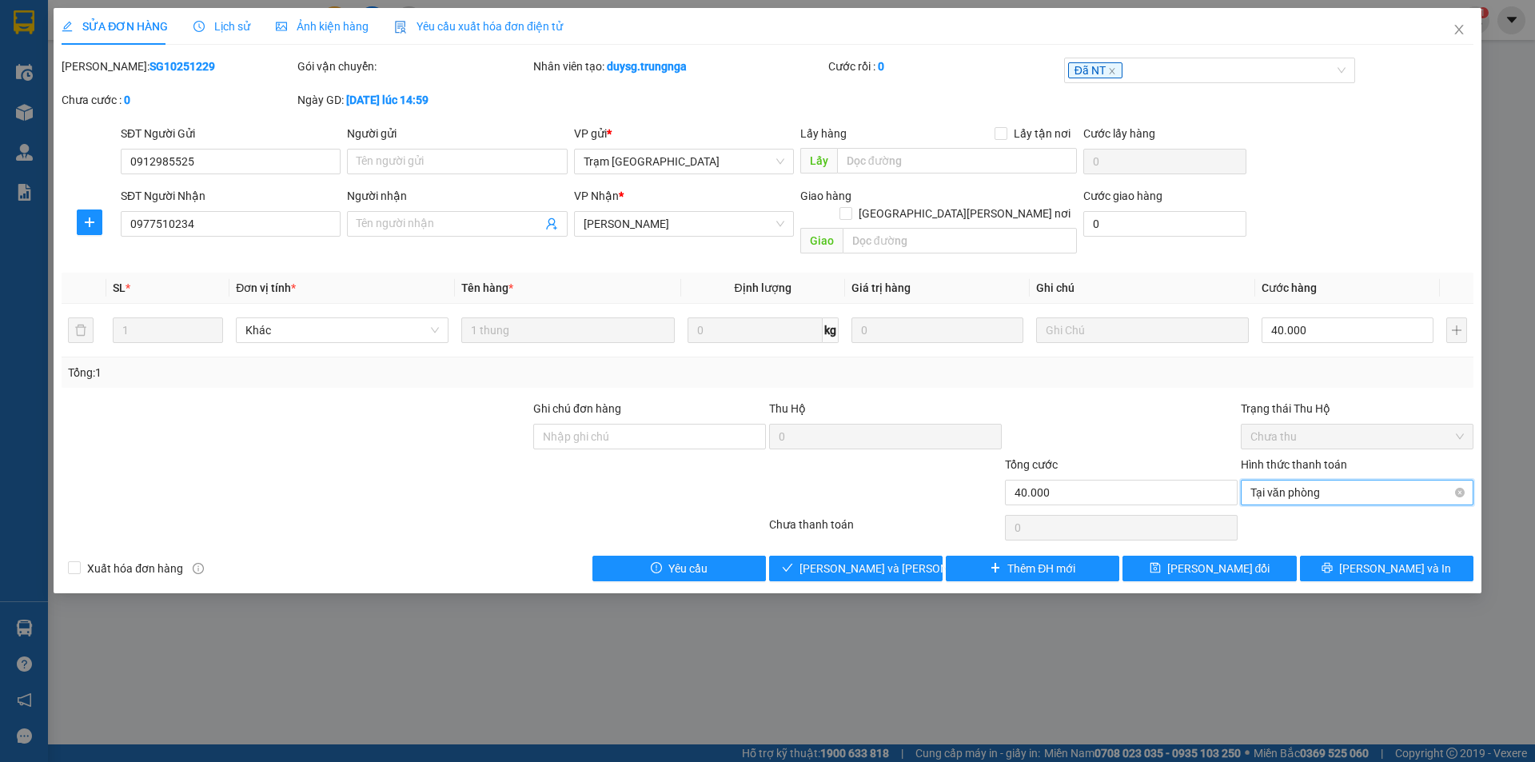
click at [1270, 485] on span "Tại văn phòng" at bounding box center [1356, 492] width 213 height 24
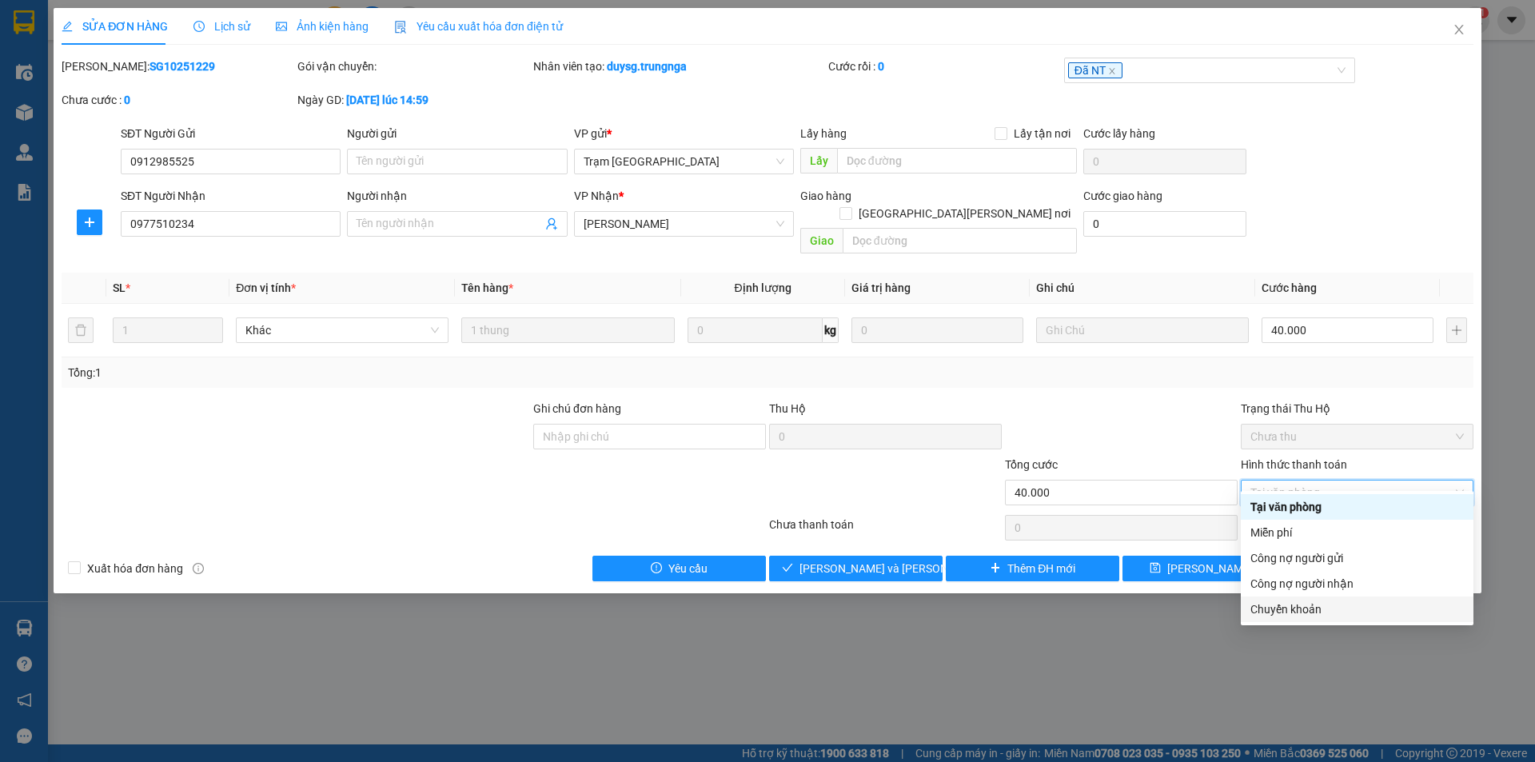
click at [1297, 614] on div "Chuyển khoản" at bounding box center [1356, 609] width 213 height 18
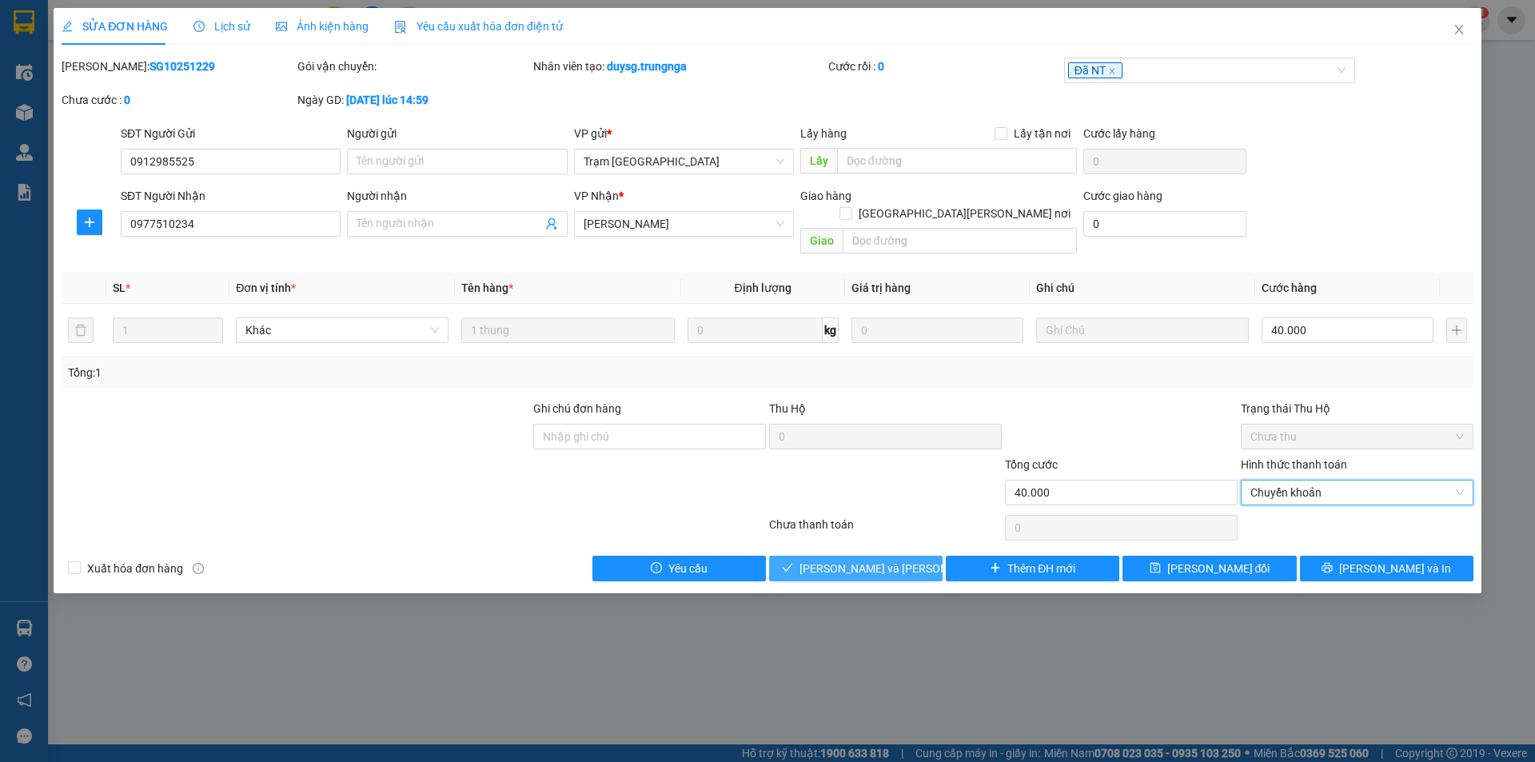
click at [895, 560] on span "[PERSON_NAME] và Giao hàng" at bounding box center [907, 569] width 216 height 18
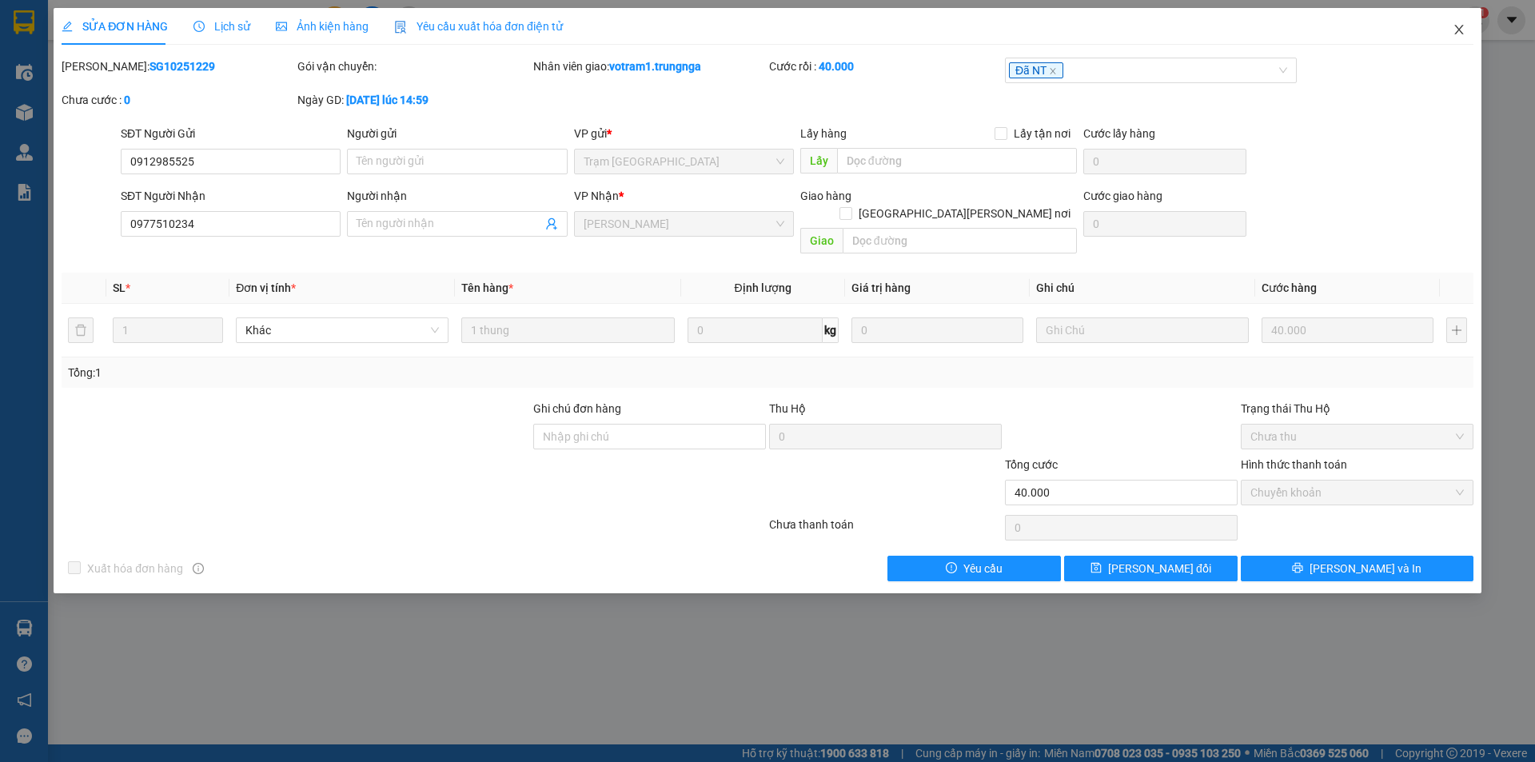
click at [1467, 31] on span "Close" at bounding box center [1459, 30] width 45 height 45
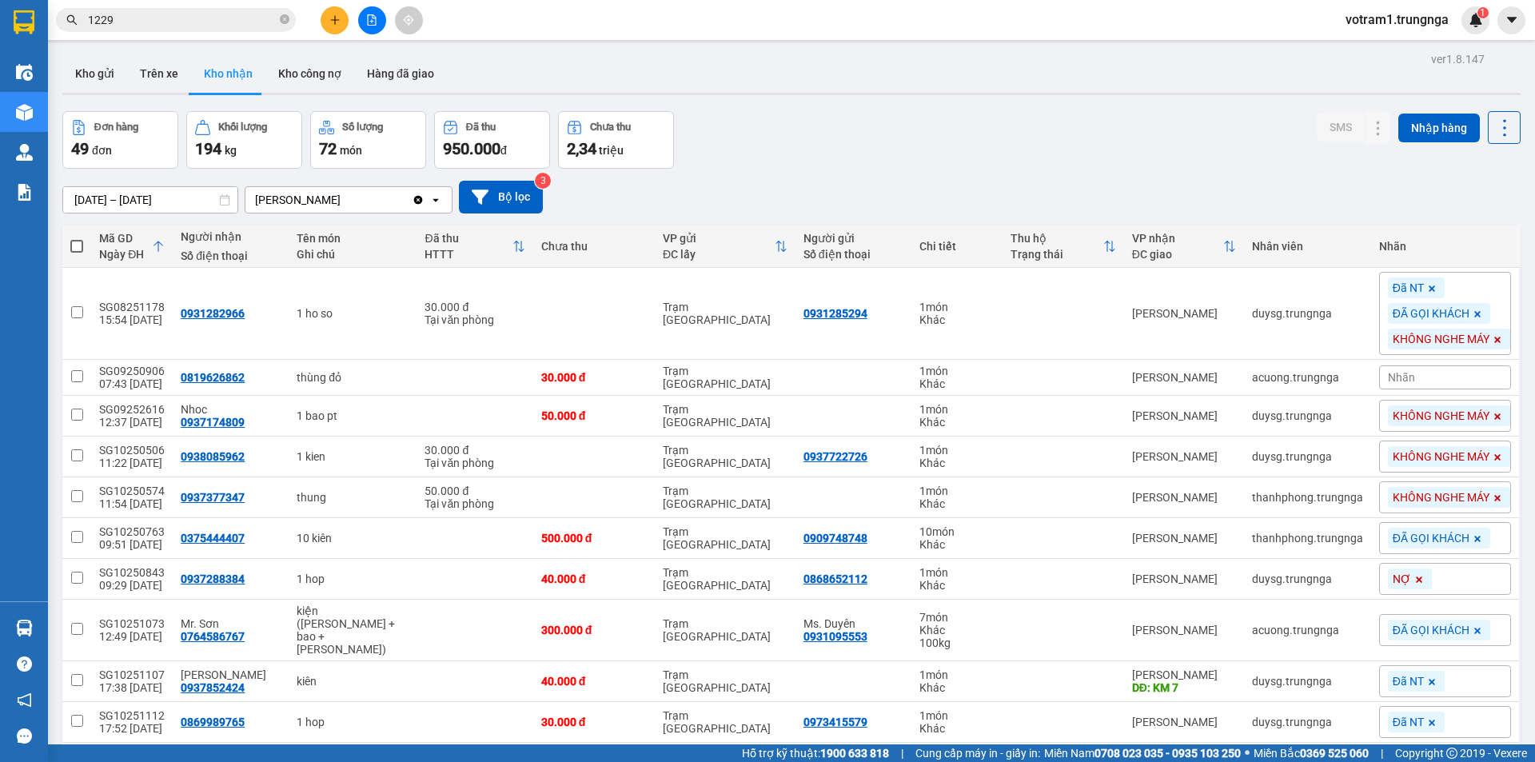
click at [881, 130] on div "Đơn hàng 49 đơn Khối lượng 194 kg Số lượng 72 món Đã thu 950.000 đ Chưa thu 2,3…" at bounding box center [791, 140] width 1458 height 58
click at [229, 15] on input "1229" at bounding box center [182, 20] width 189 height 18
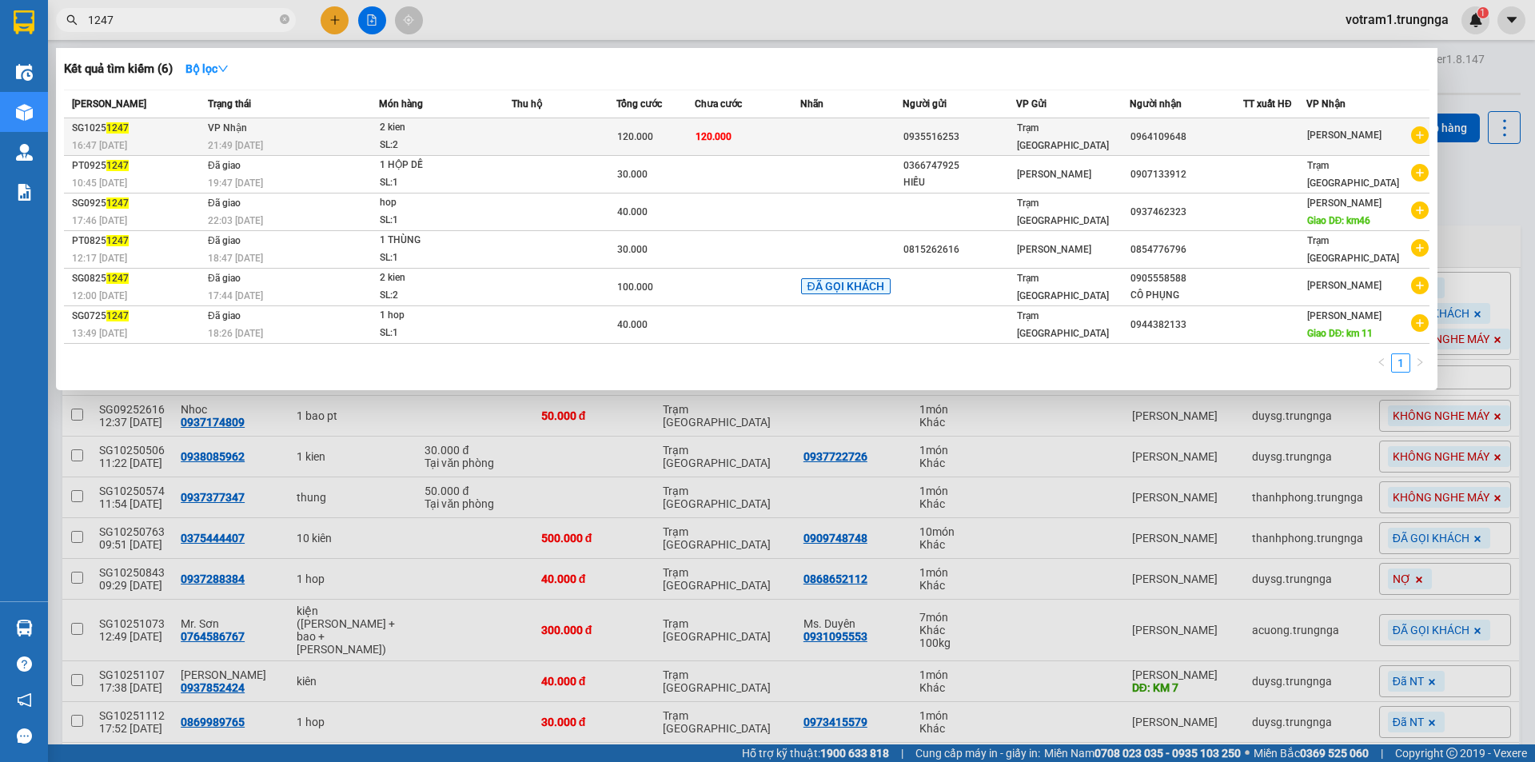
type input "1247"
click at [592, 137] on td at bounding box center [564, 137] width 105 height 38
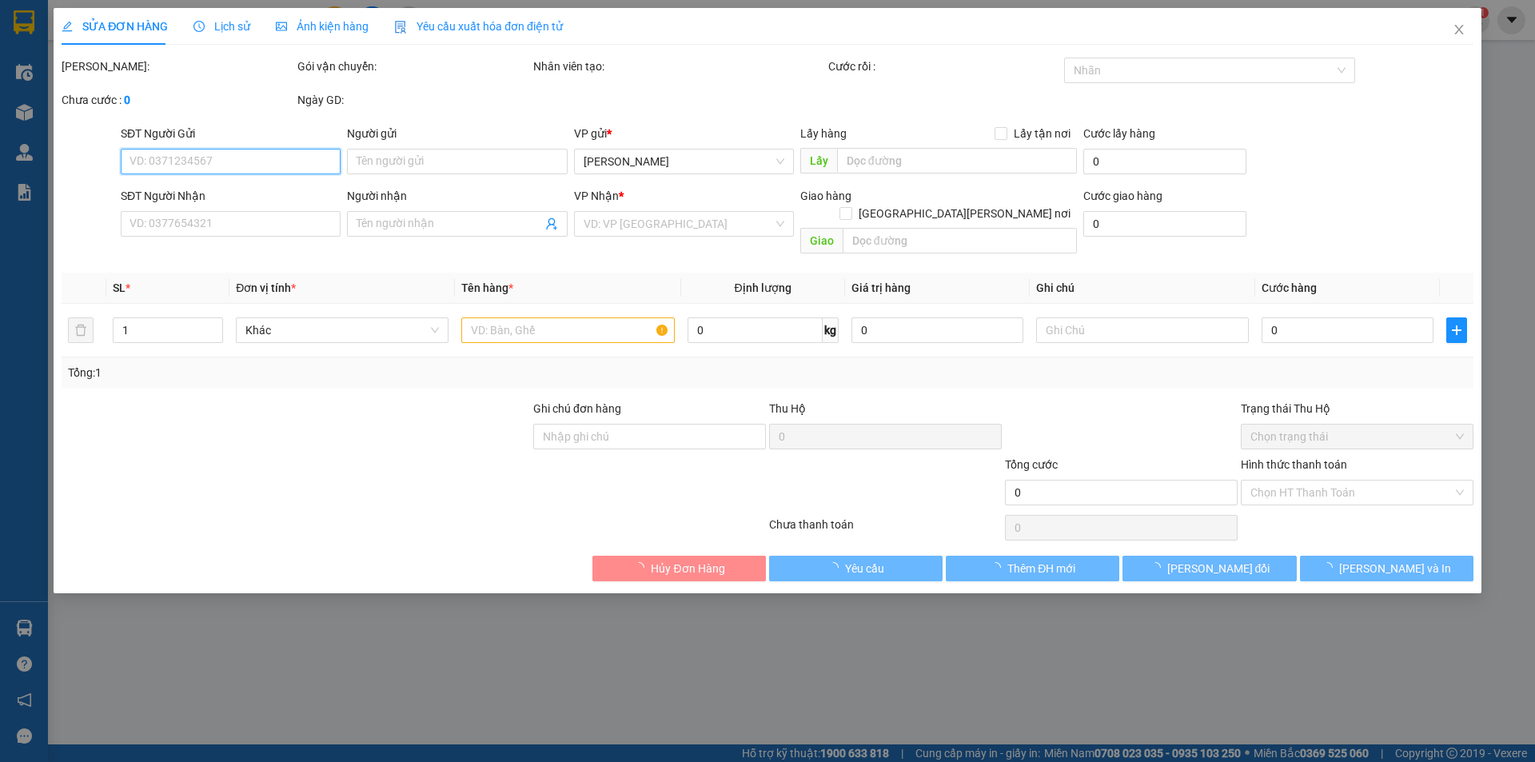
type input "0935516253"
type input "0964109648"
type input "120.000"
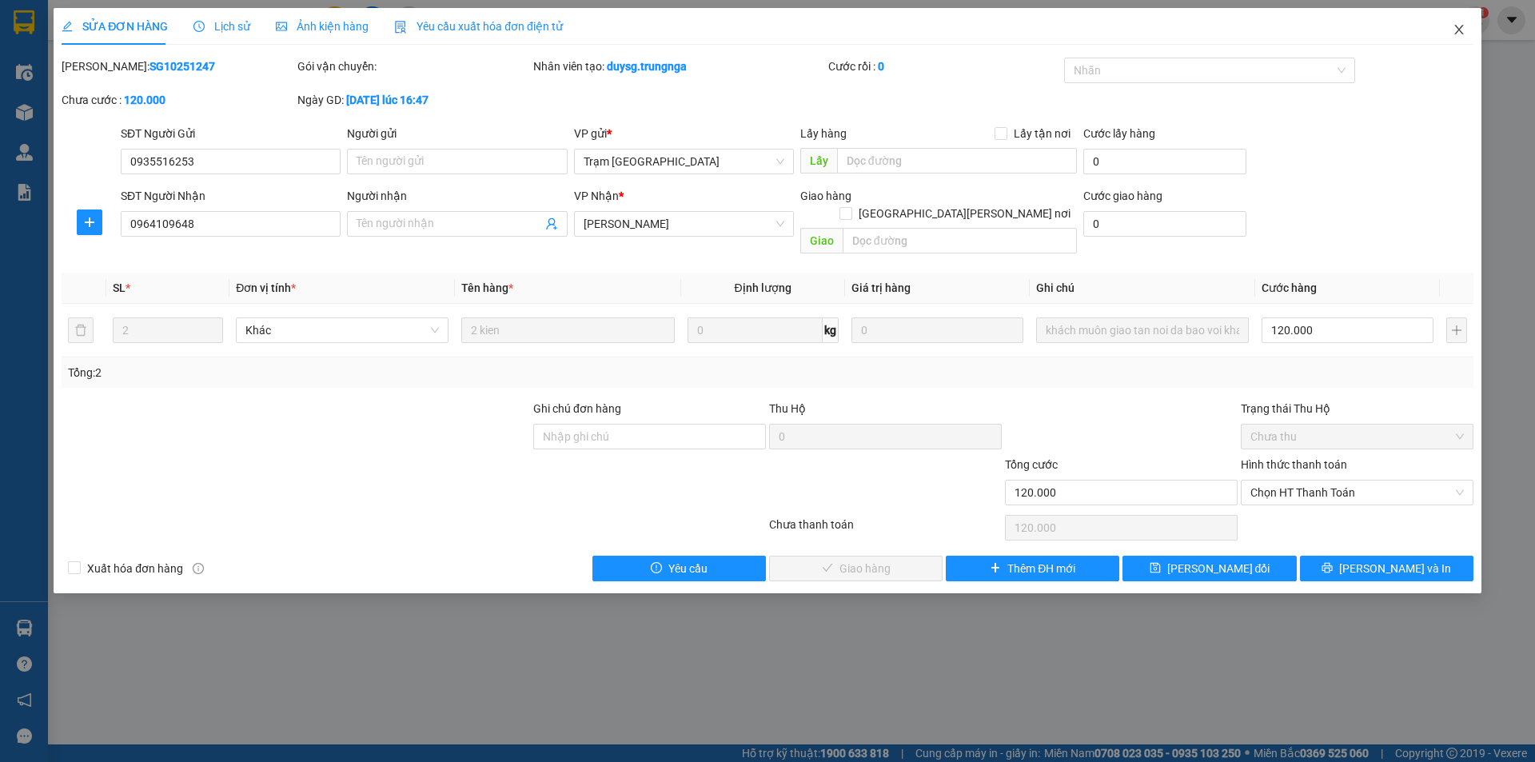
click at [1456, 35] on icon "close" at bounding box center [1458, 29] width 13 height 13
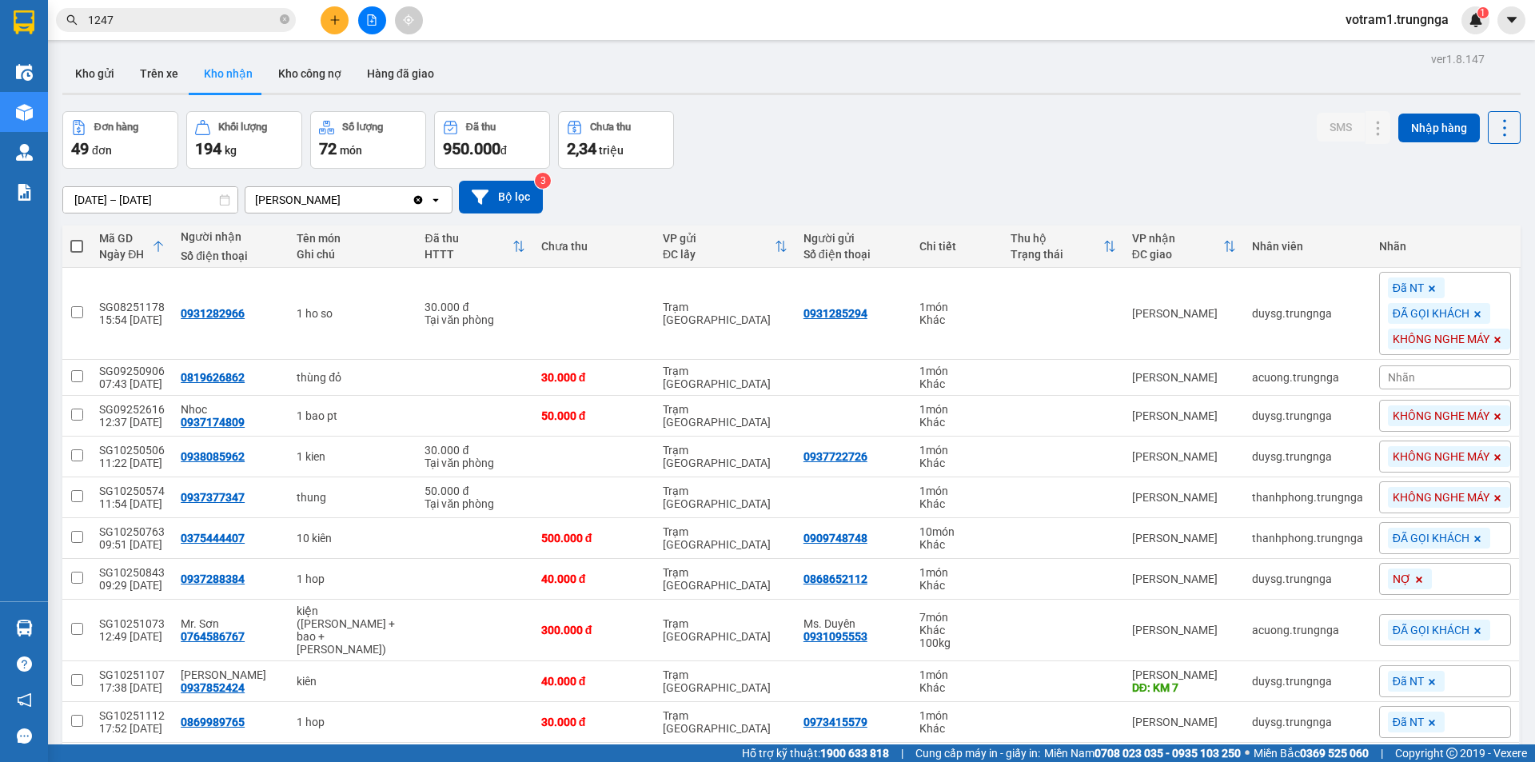
click at [883, 156] on div "Đơn hàng 49 đơn Khối lượng 194 kg Số lượng 72 món Đã thu 950.000 đ Chưa thu 2,3…" at bounding box center [791, 140] width 1458 height 58
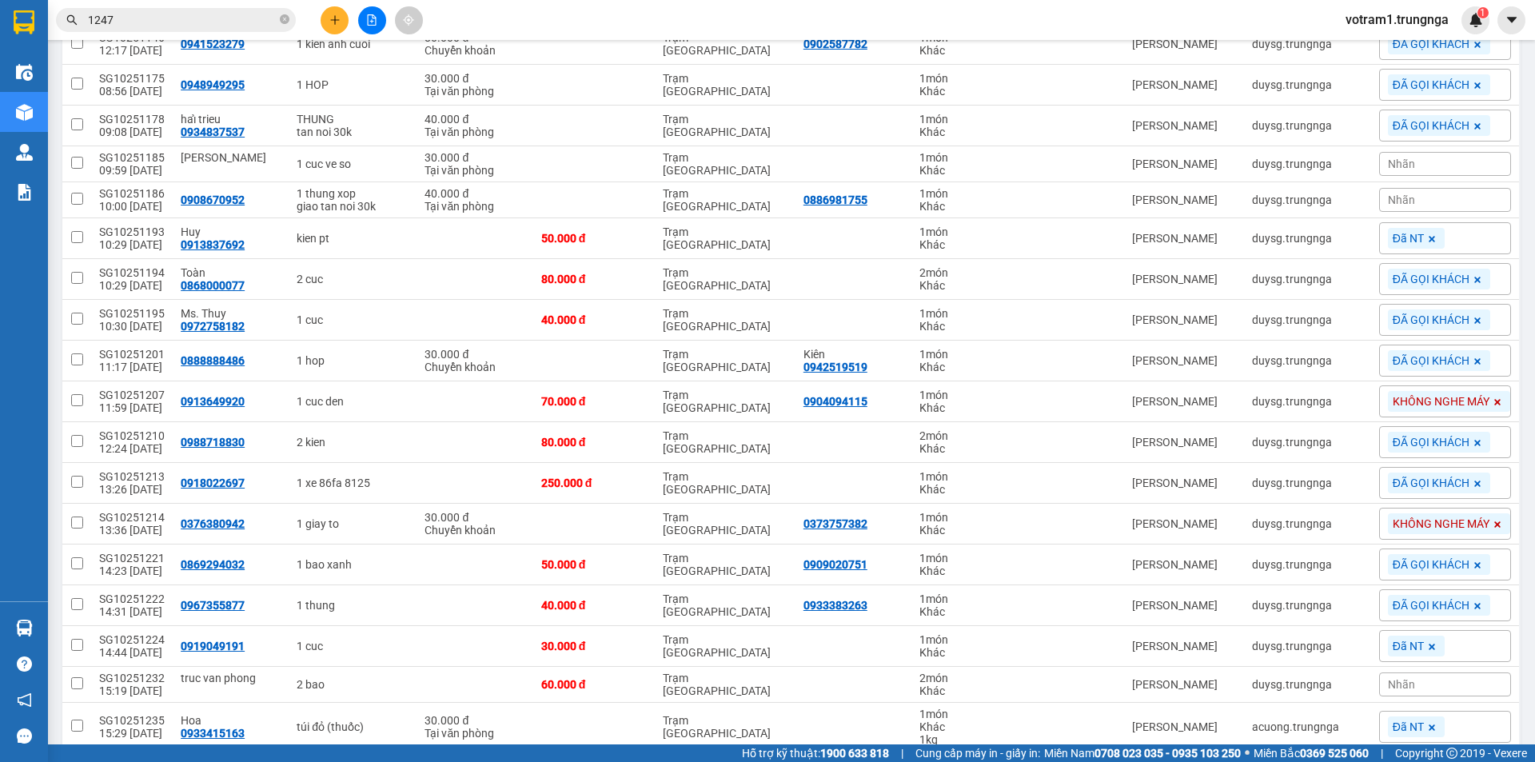
scroll to position [719, 0]
click at [182, 21] on input "1247" at bounding box center [182, 20] width 189 height 18
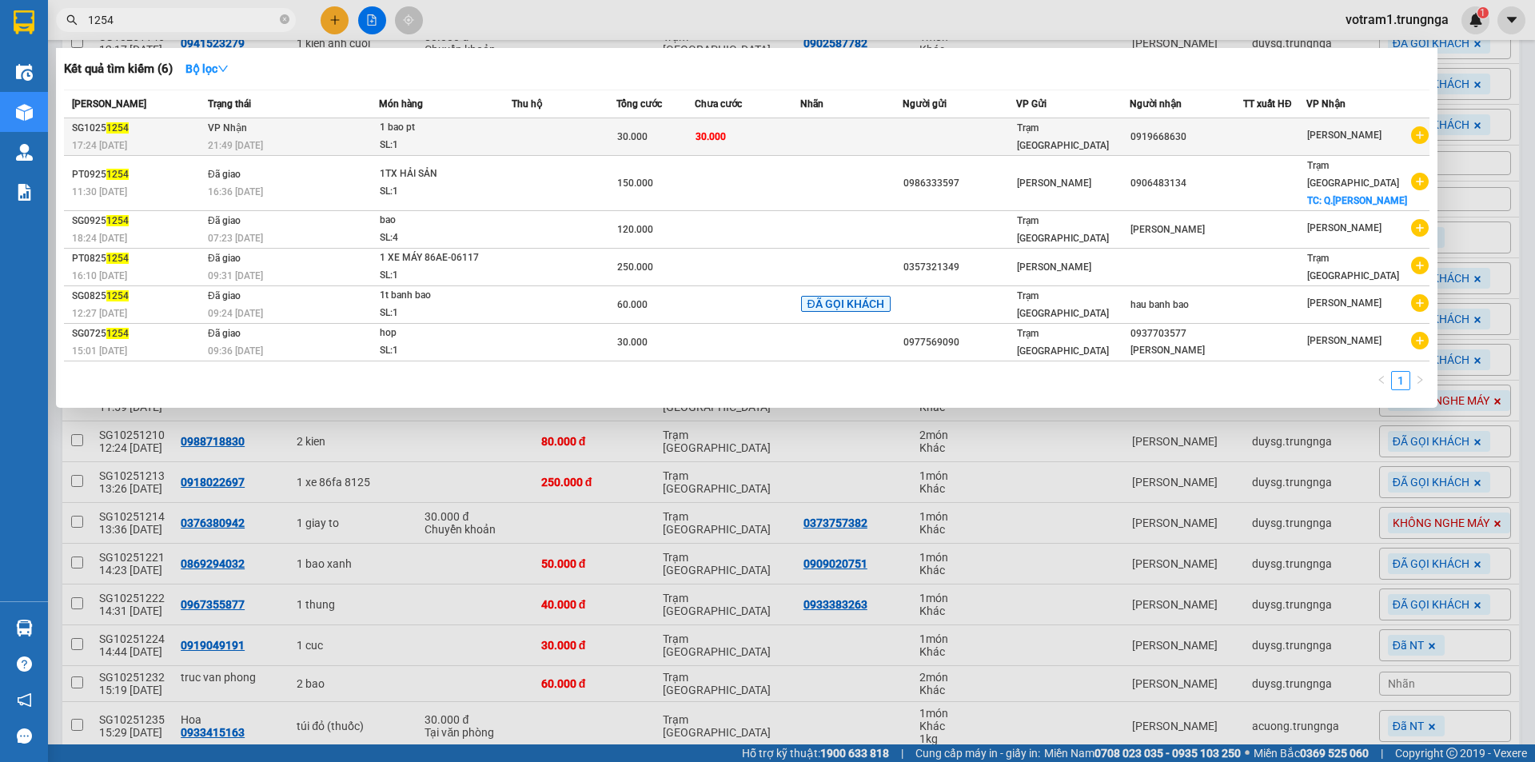
type input "1254"
click at [299, 136] on td "VP Nhận 21:49 - 13/10" at bounding box center [291, 137] width 175 height 38
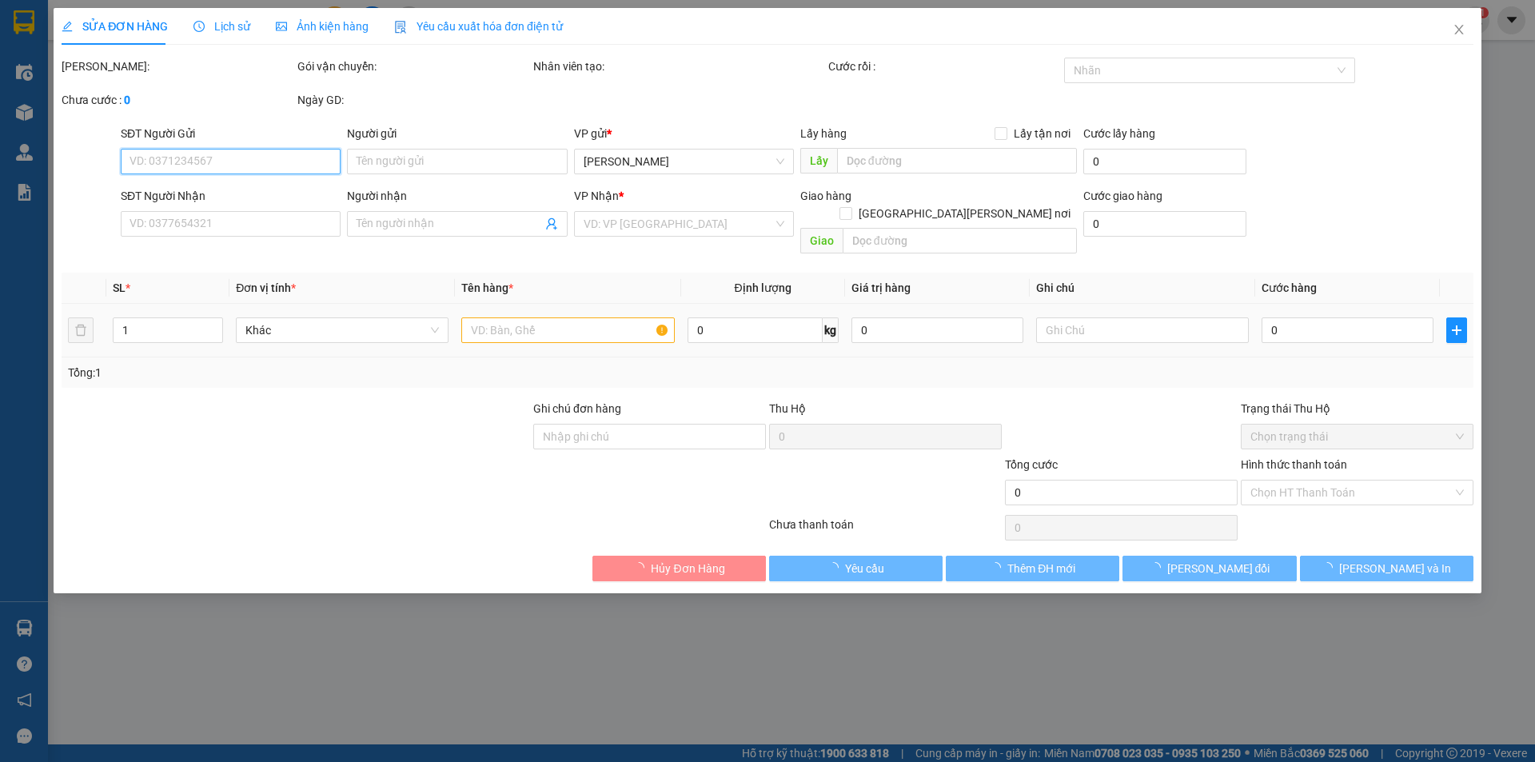
type input "0919668630"
type input "30.000"
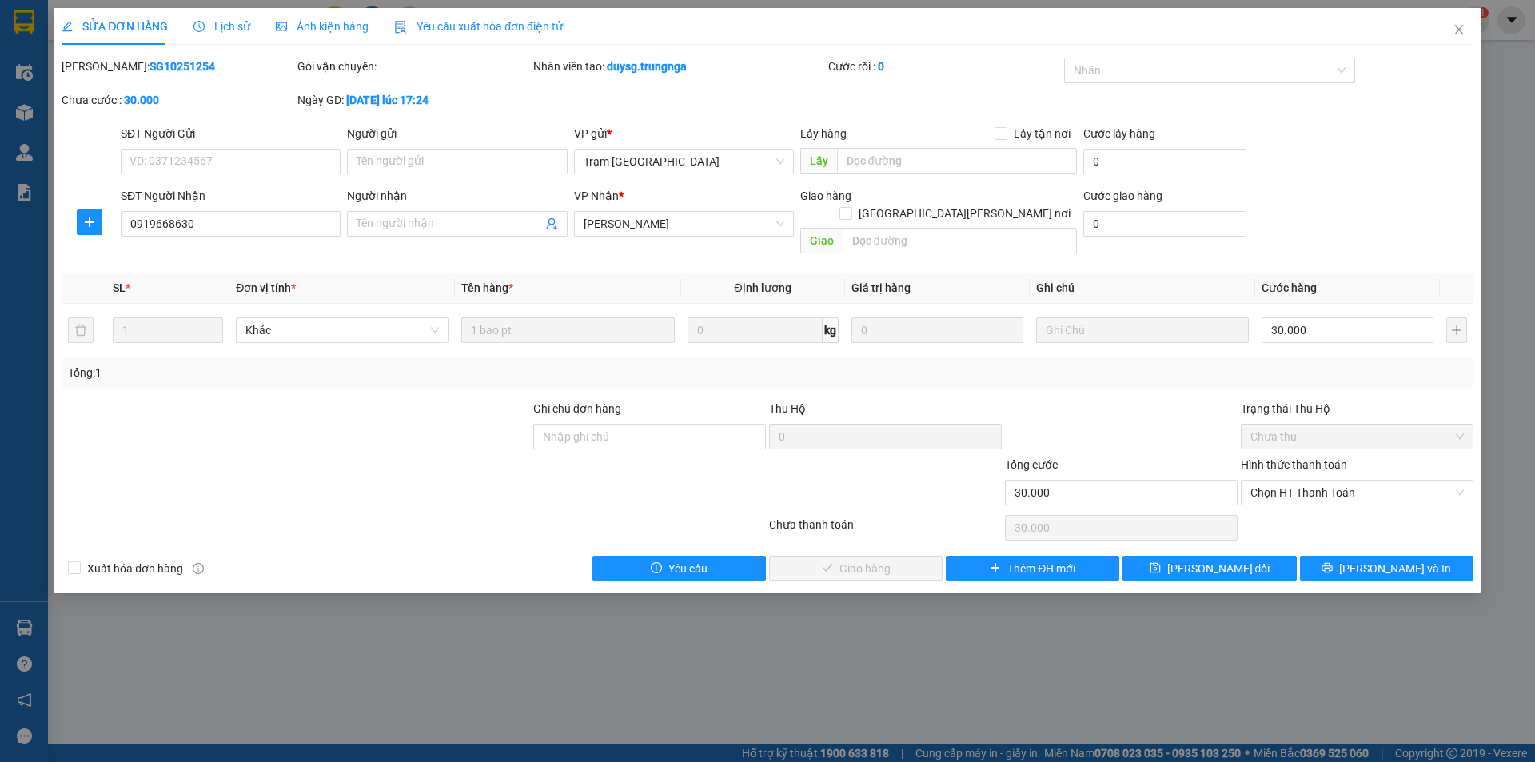
drag, startPoint x: 1281, startPoint y: 491, endPoint x: 1281, endPoint y: 474, distance: 16.8
click at [1281, 490] on div "Hình thức thanh toán Chọn HT Thanh Toán" at bounding box center [1357, 484] width 233 height 56
click at [1281, 480] on span "Chọn HT Thanh Toán" at bounding box center [1356, 492] width 213 height 24
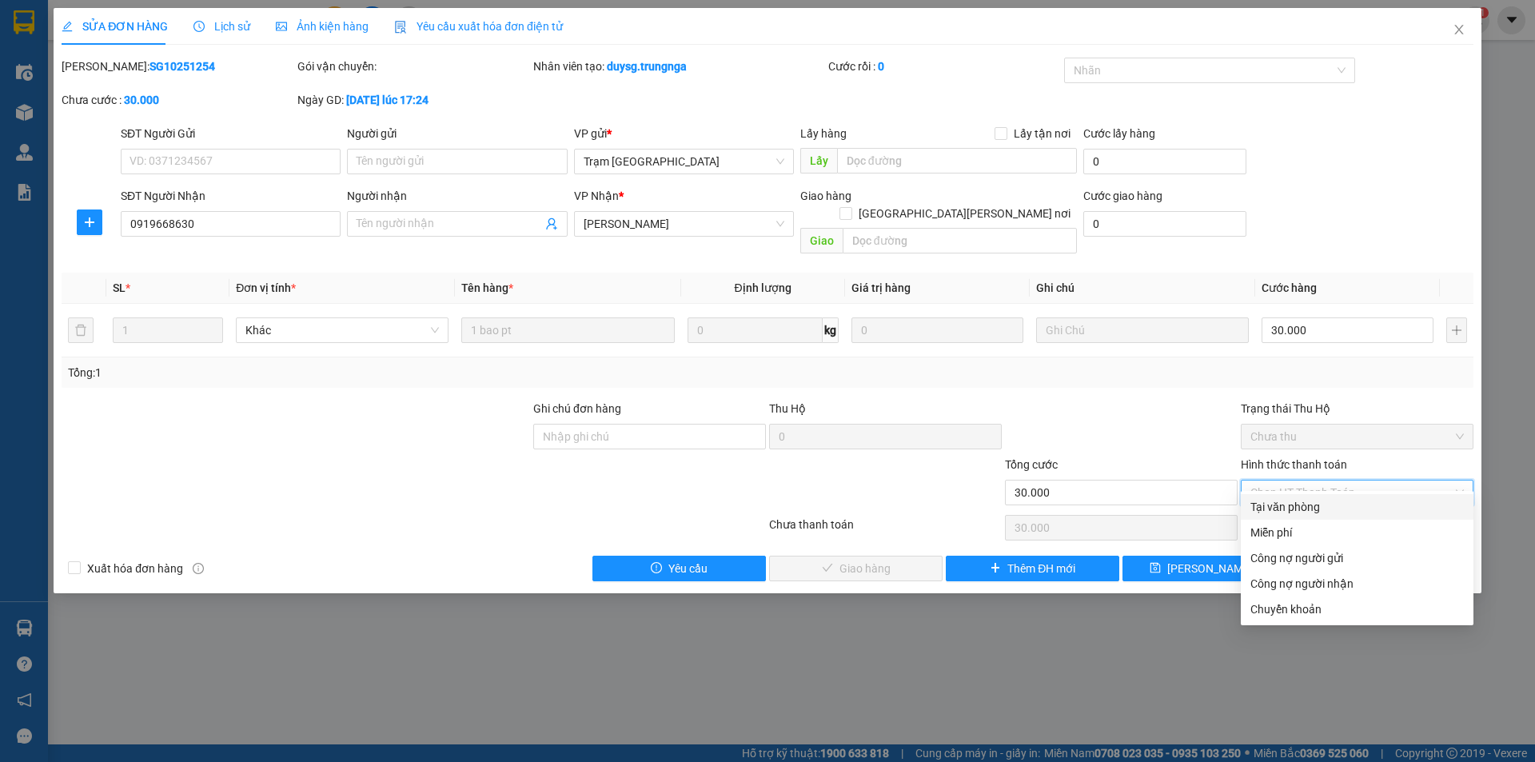
click at [1295, 502] on div "Tại văn phòng" at bounding box center [1356, 507] width 213 height 18
type input "0"
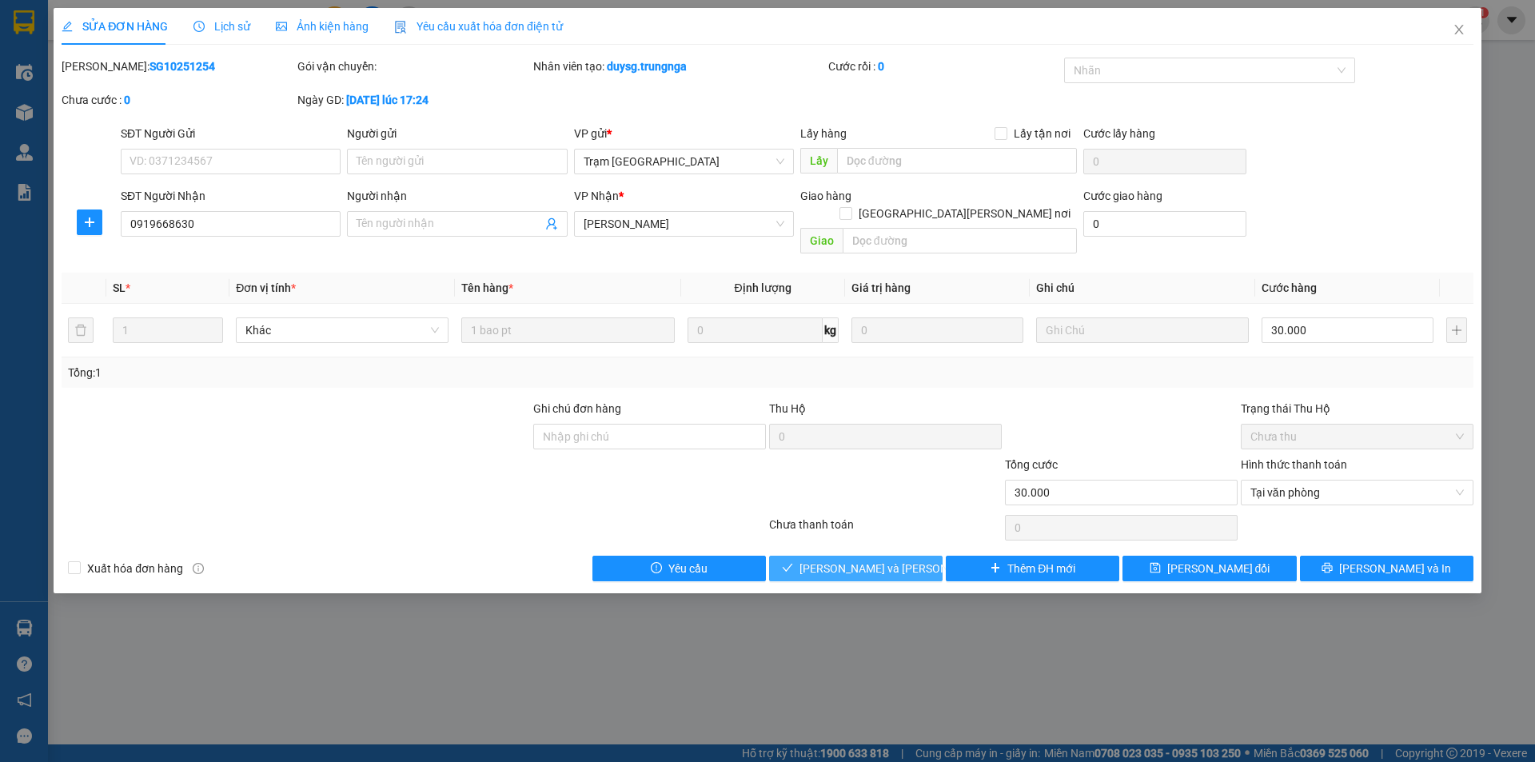
click at [852, 560] on span "[PERSON_NAME] và Giao hàng" at bounding box center [907, 569] width 216 height 18
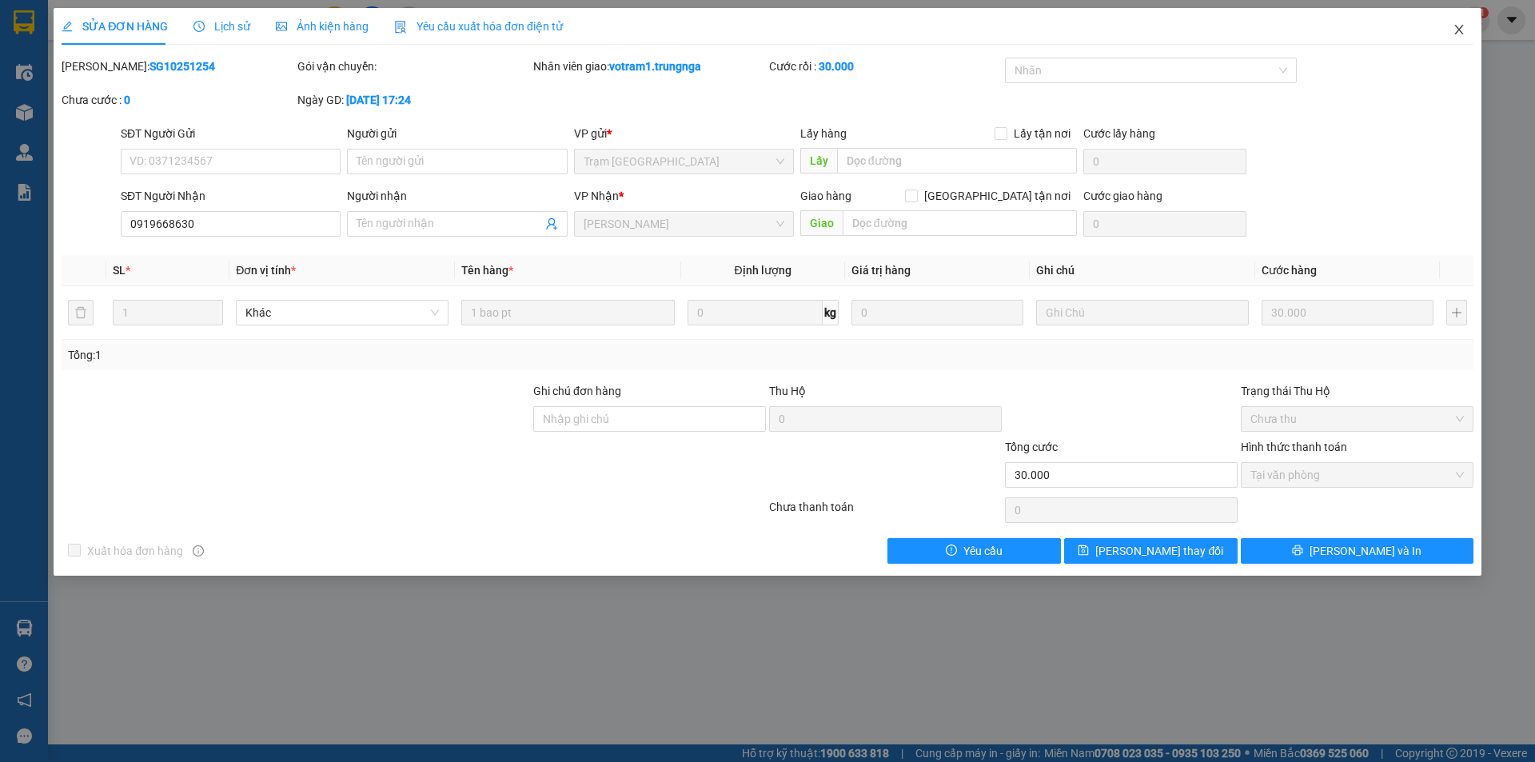
click at [1465, 25] on span "Close" at bounding box center [1459, 30] width 45 height 45
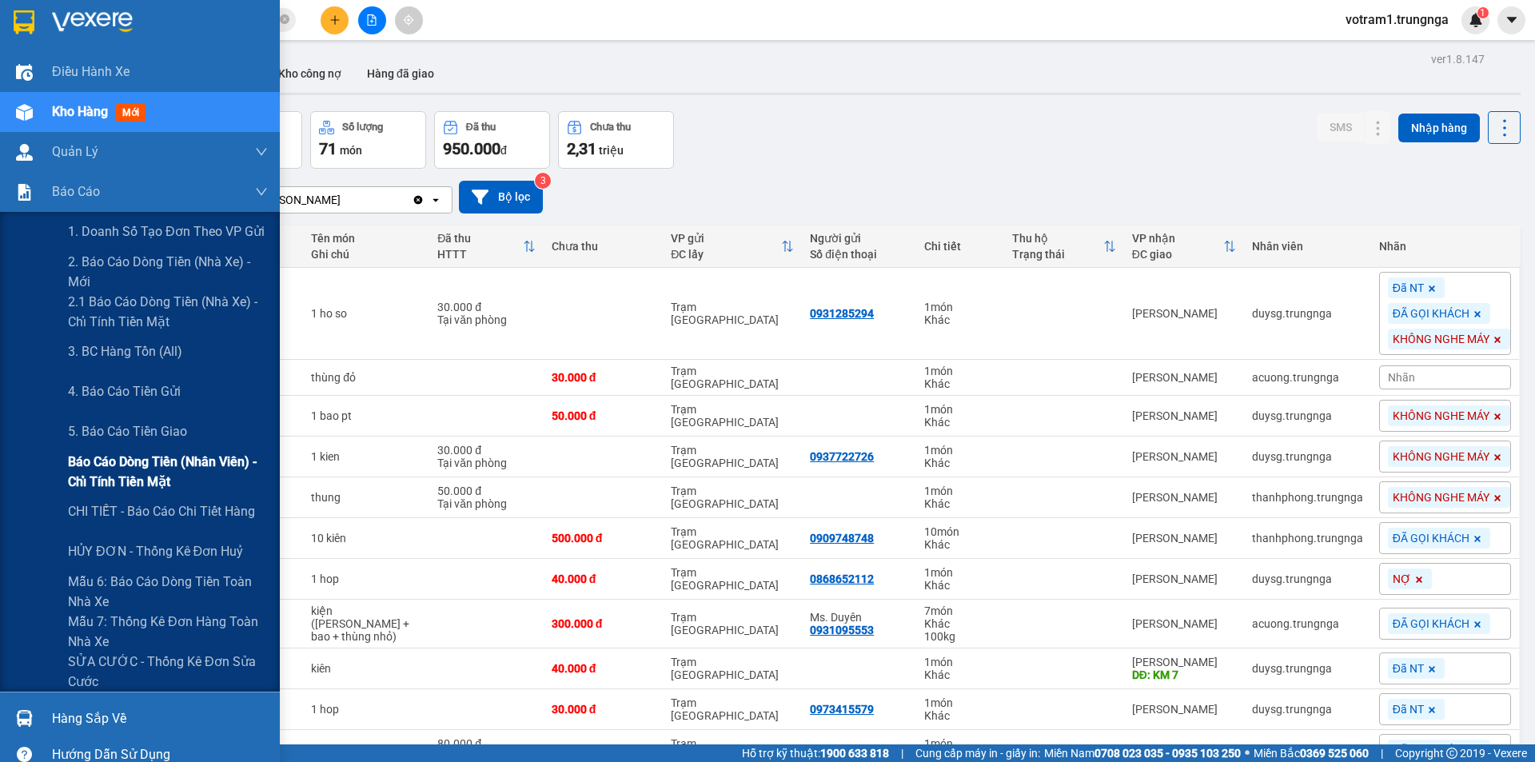
click at [124, 476] on span "Báo cáo dòng tiền (nhân viên) - chỉ tính tiền mặt" at bounding box center [168, 472] width 200 height 40
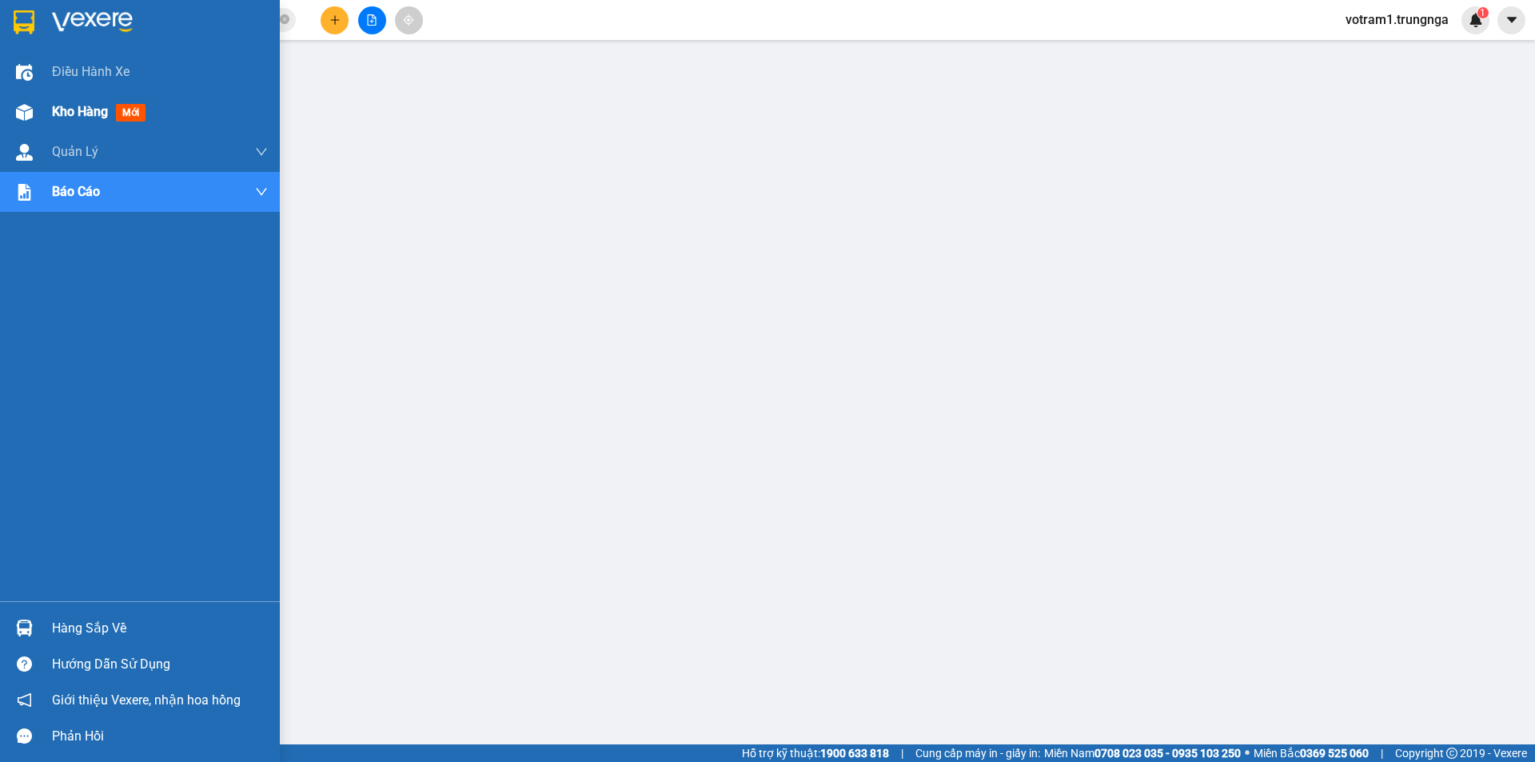
click at [42, 111] on div "Kho hàng mới" at bounding box center [140, 112] width 280 height 40
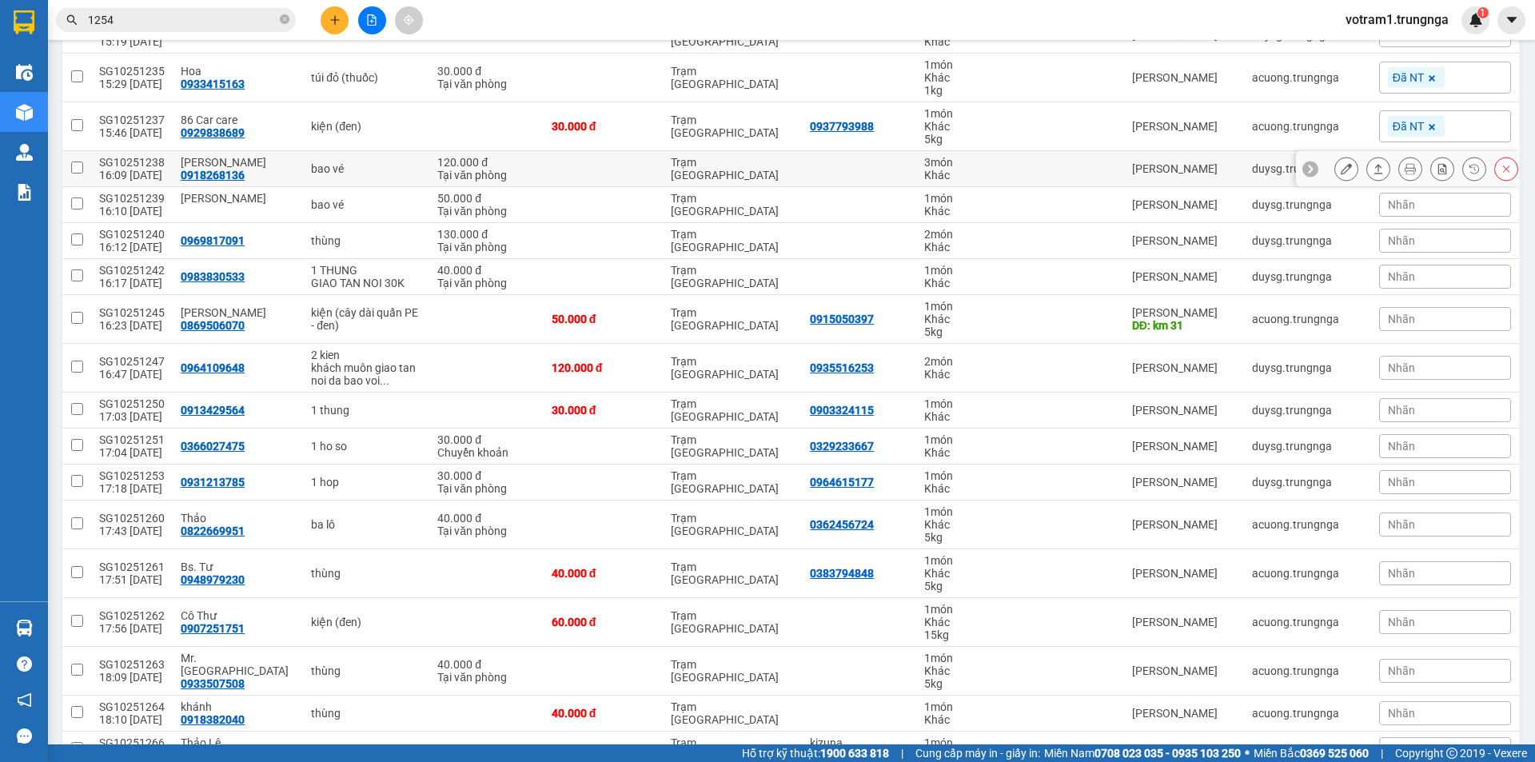
scroll to position [1359, 0]
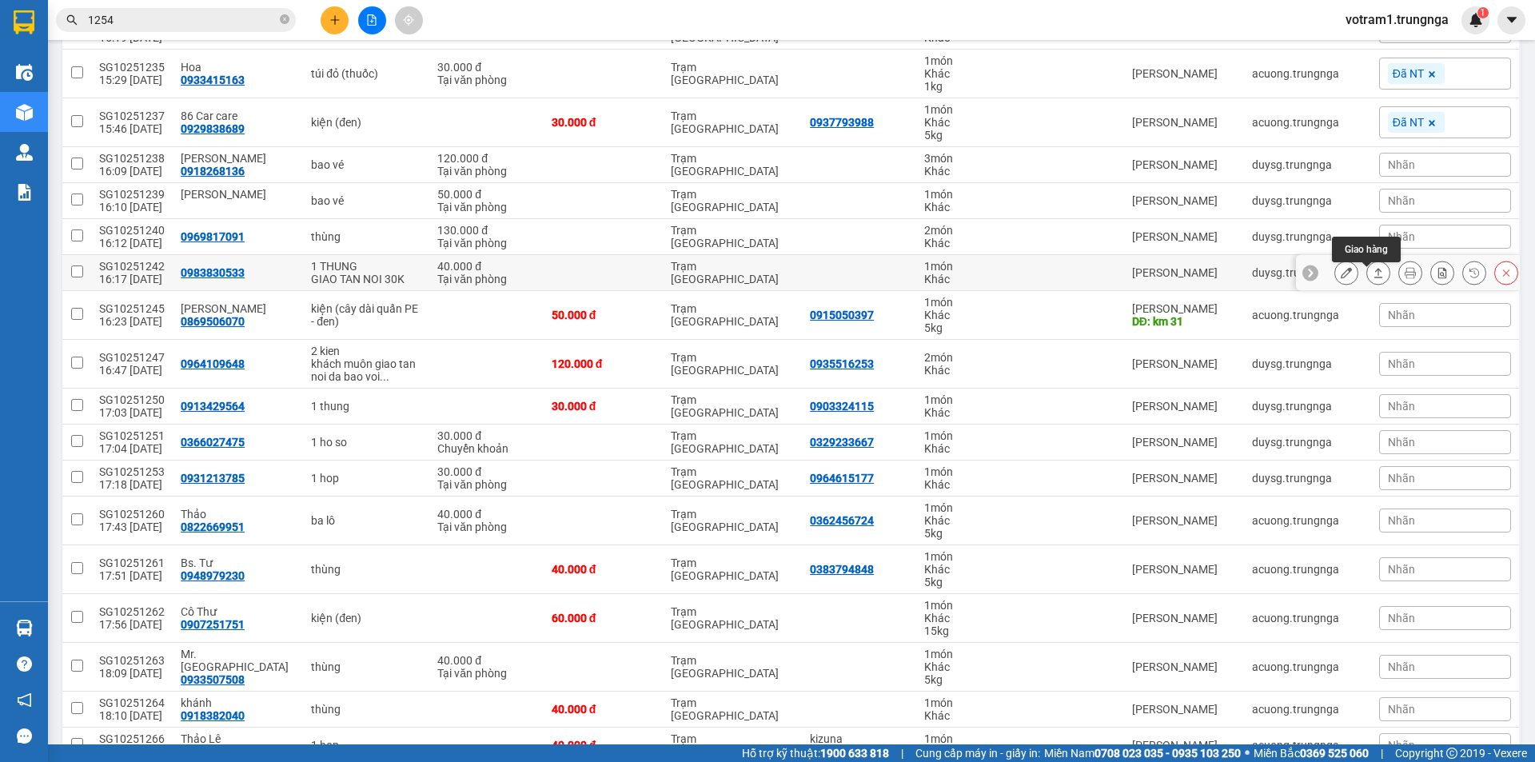
click at [1373, 278] on icon at bounding box center [1378, 272] width 11 height 11
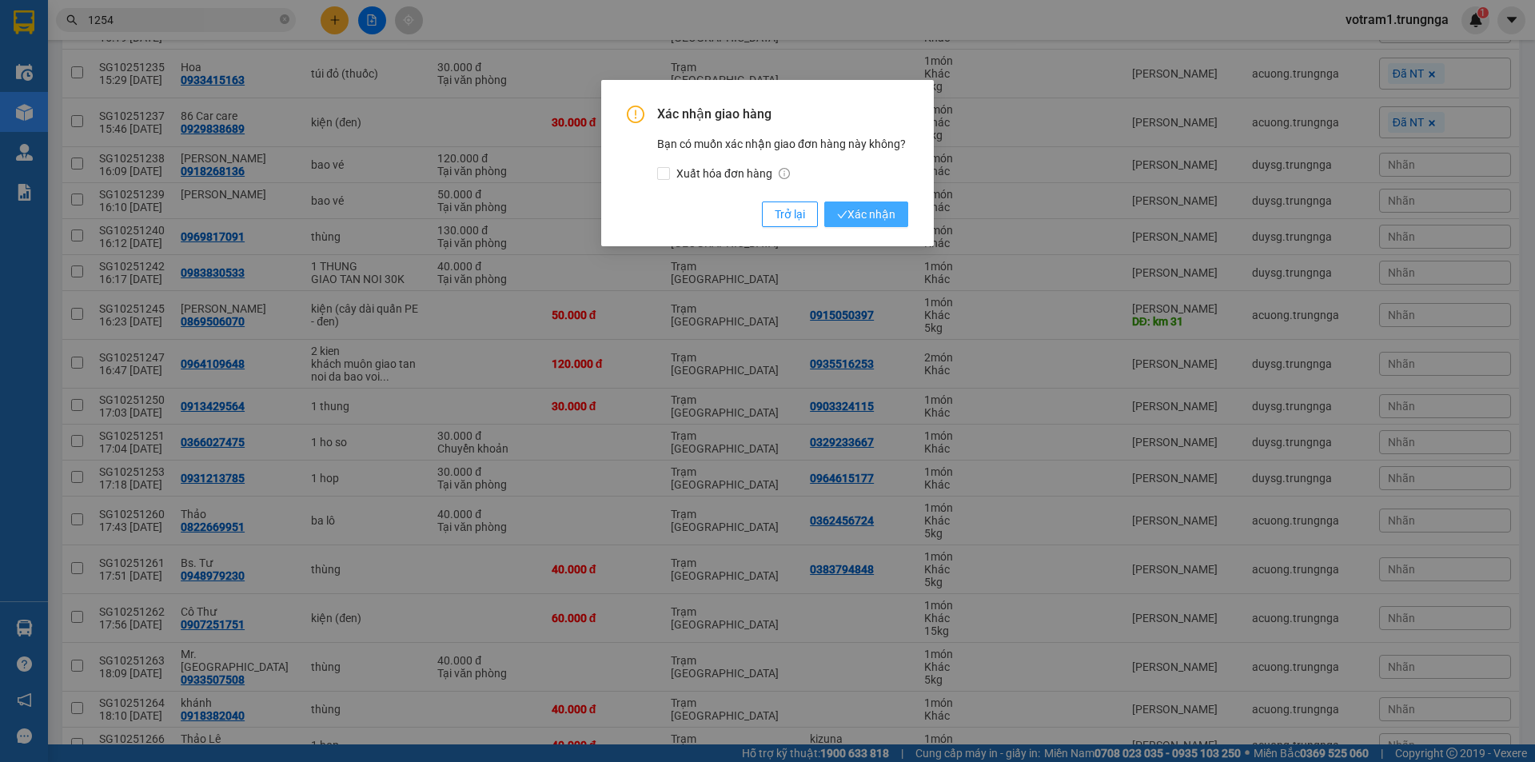
click at [880, 216] on span "Xác nhận" at bounding box center [866, 214] width 58 height 18
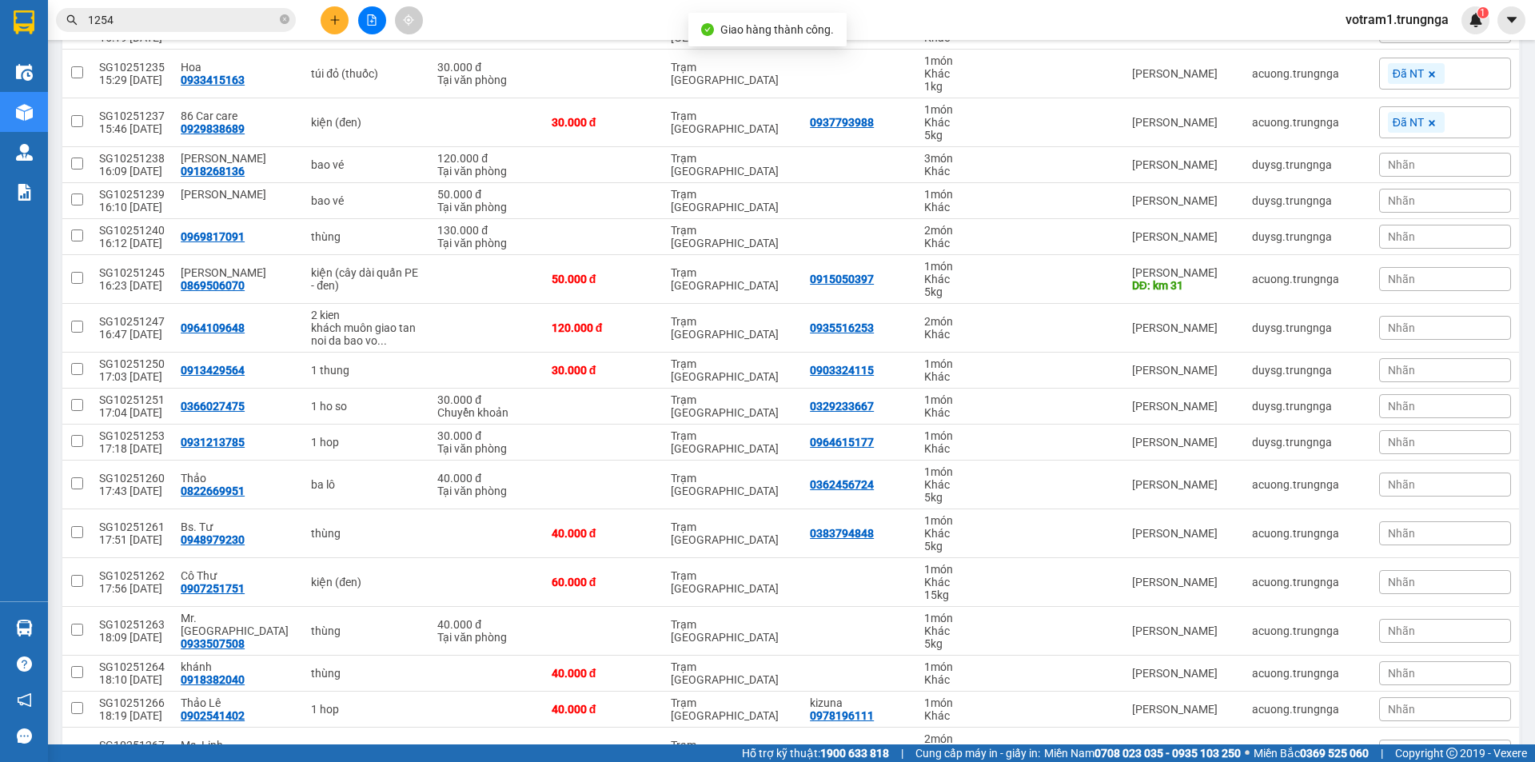
click at [181, 23] on input "1254" at bounding box center [182, 20] width 189 height 18
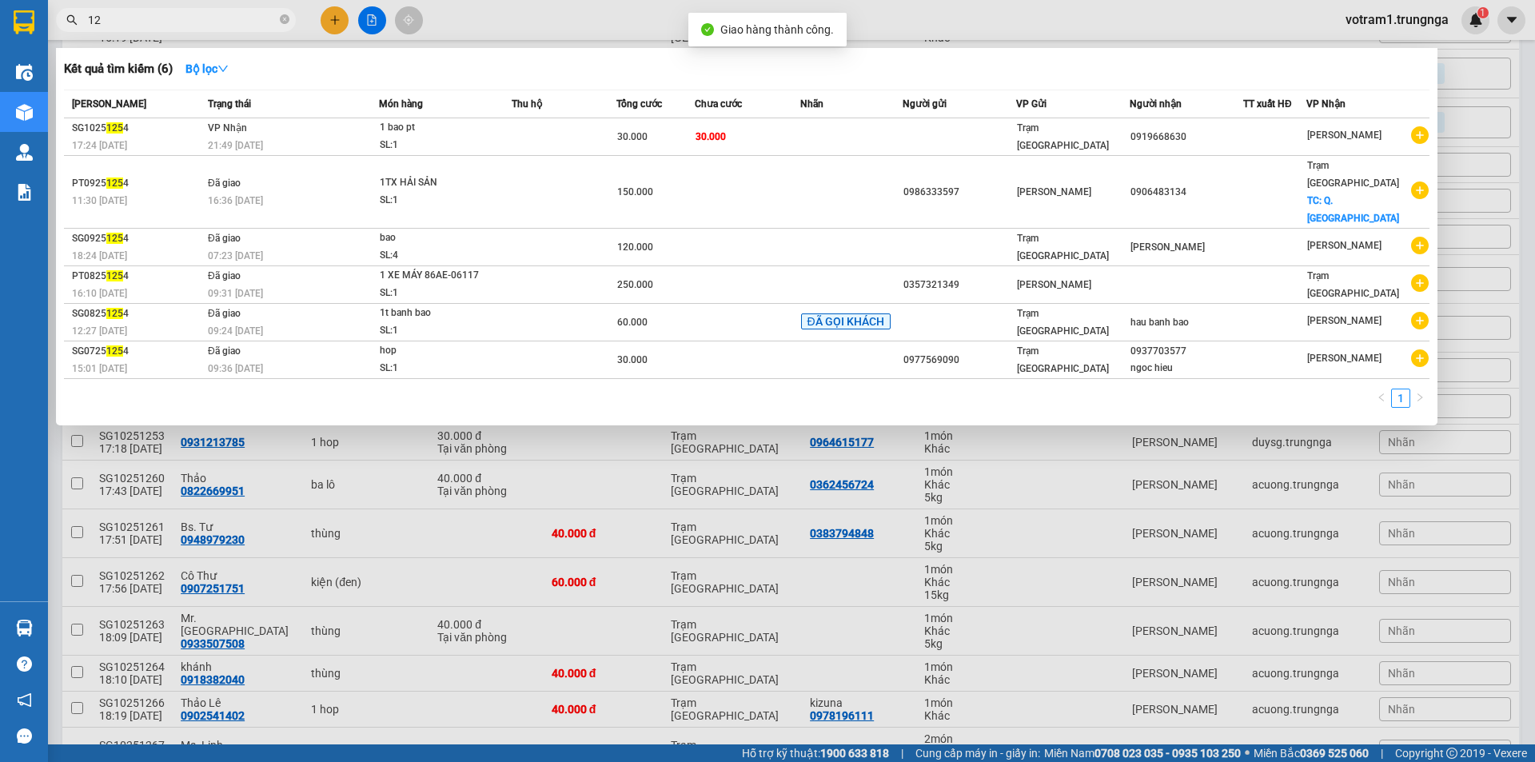
type input "1"
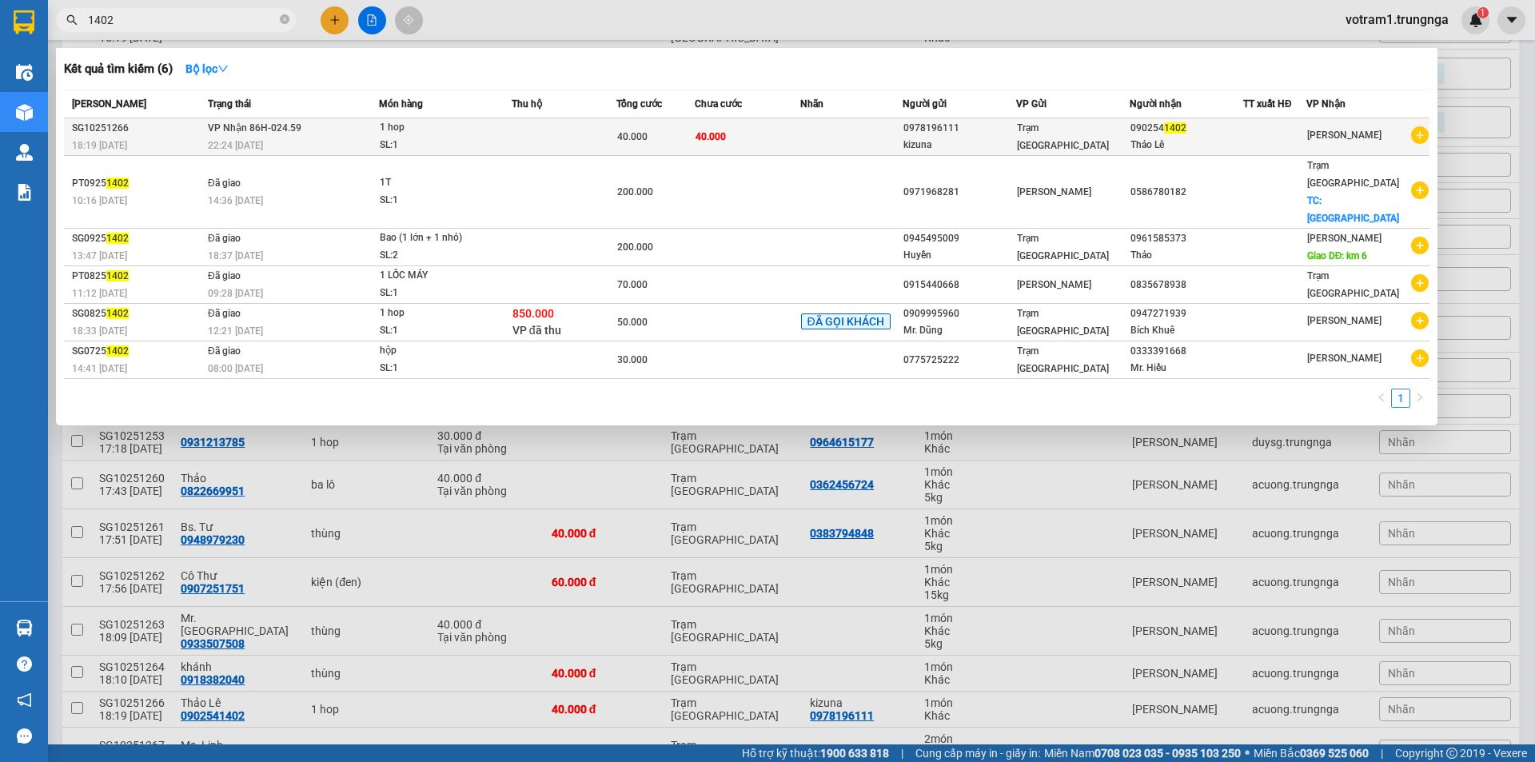
type input "1402"
click at [173, 126] on div "SG10251266" at bounding box center [137, 128] width 131 height 17
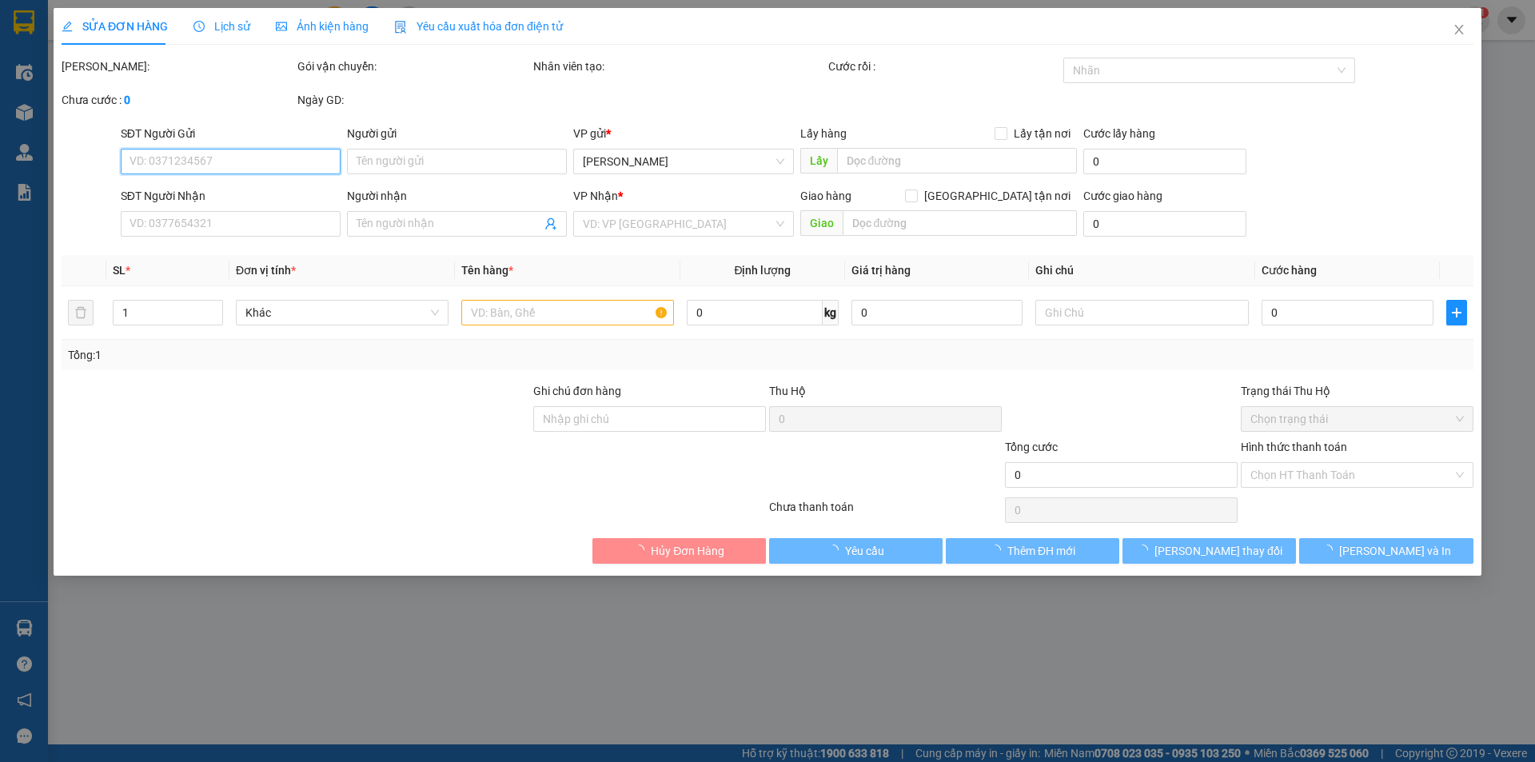
type input "0978196111"
type input "kizuna"
type input "0902541402"
type input "Thảo Lê"
type input "40.000"
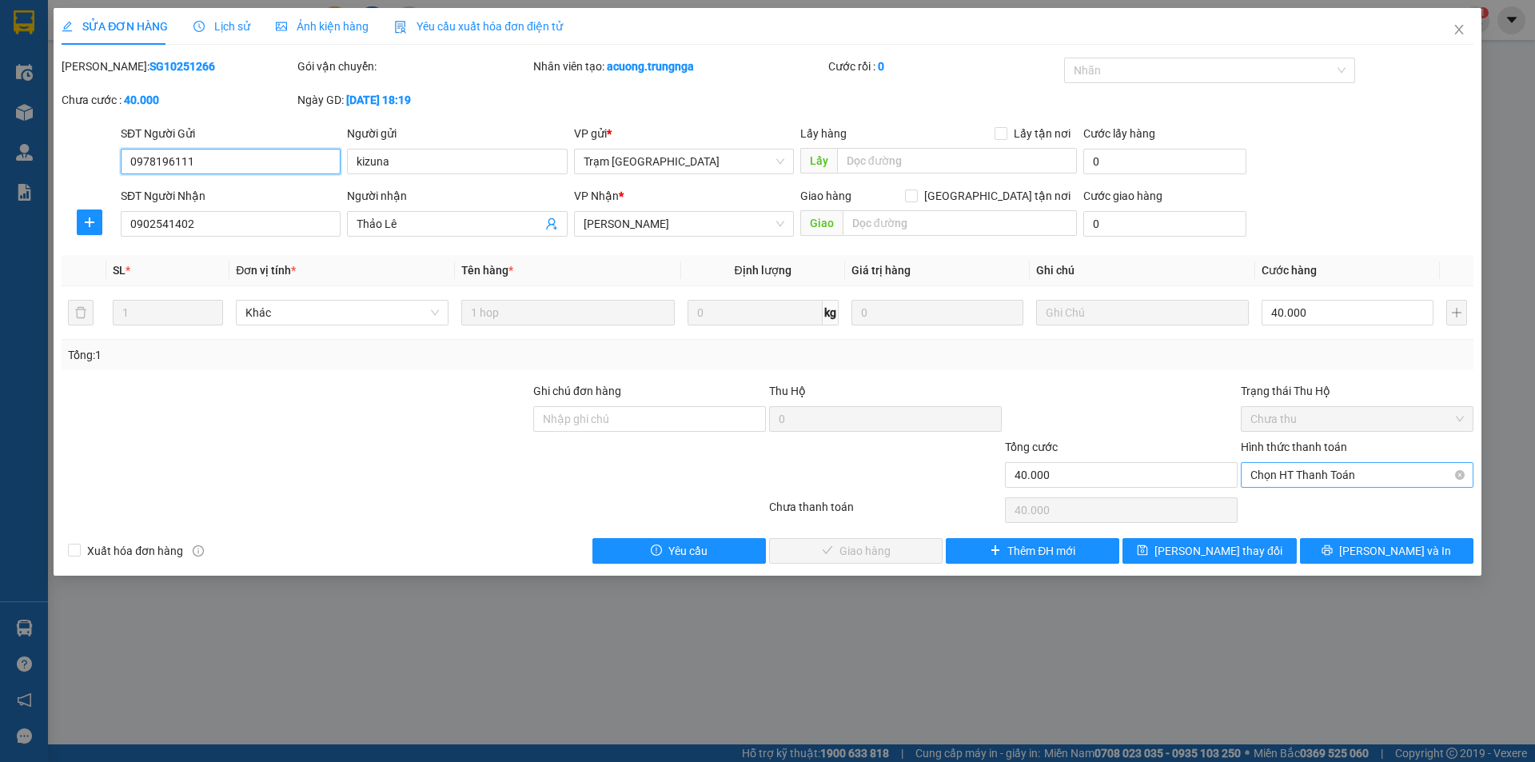
click at [1246, 472] on div "Chọn HT Thanh Toán" at bounding box center [1357, 475] width 233 height 26
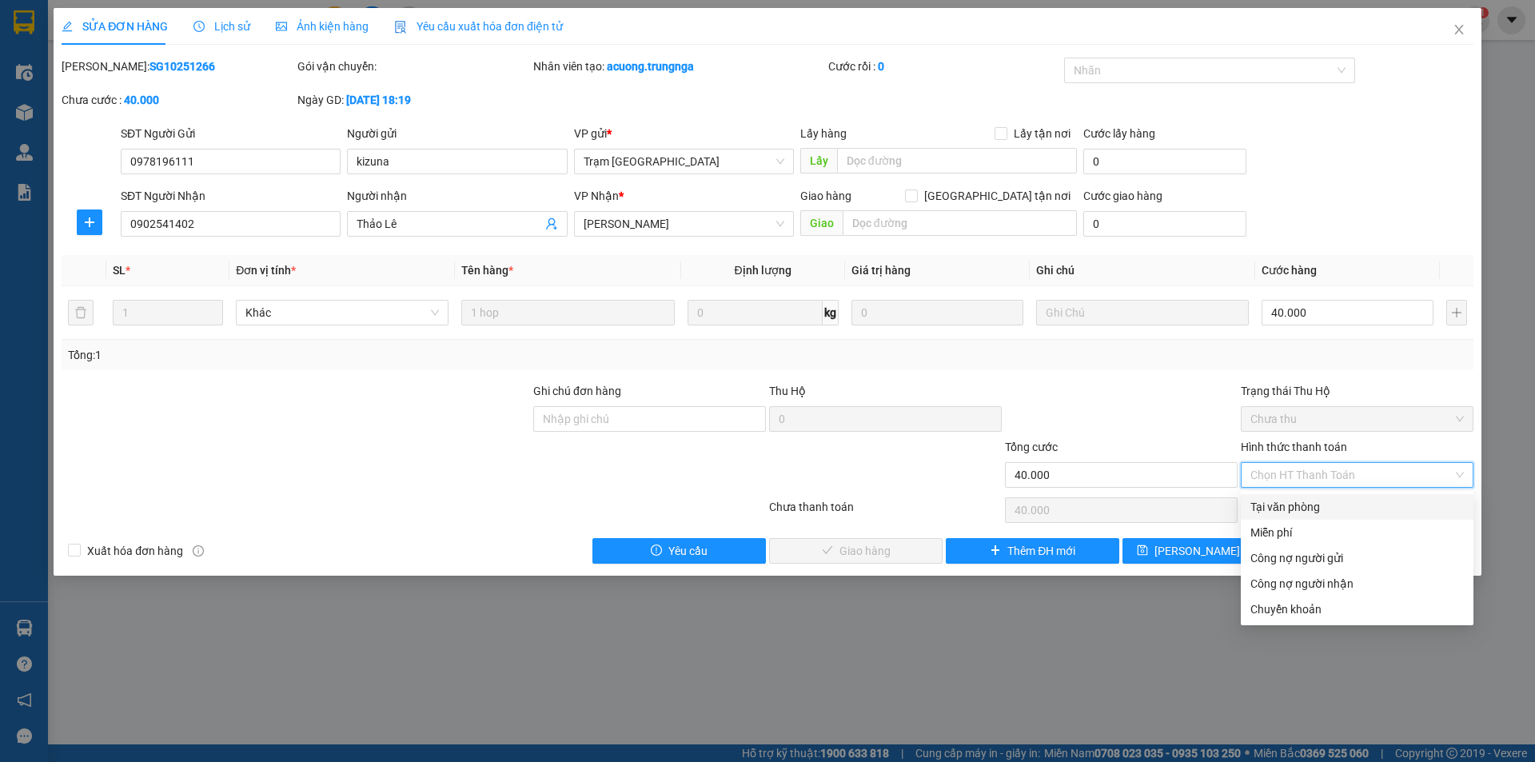
click at [1256, 498] on div "Tại văn phòng" at bounding box center [1356, 507] width 213 height 18
type input "0"
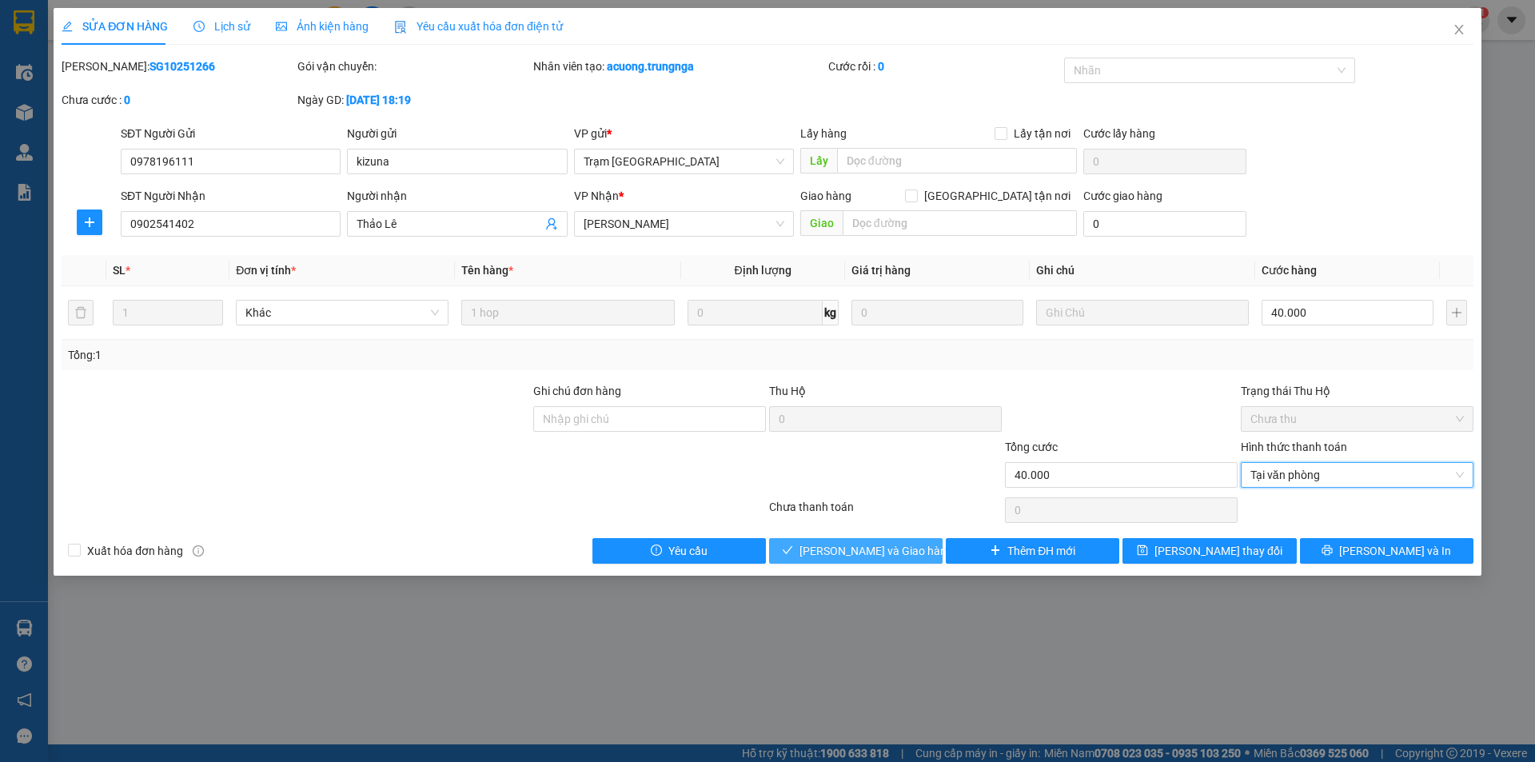
click at [910, 545] on button "[PERSON_NAME] và [PERSON_NAME] hàng" at bounding box center [855, 551] width 173 height 26
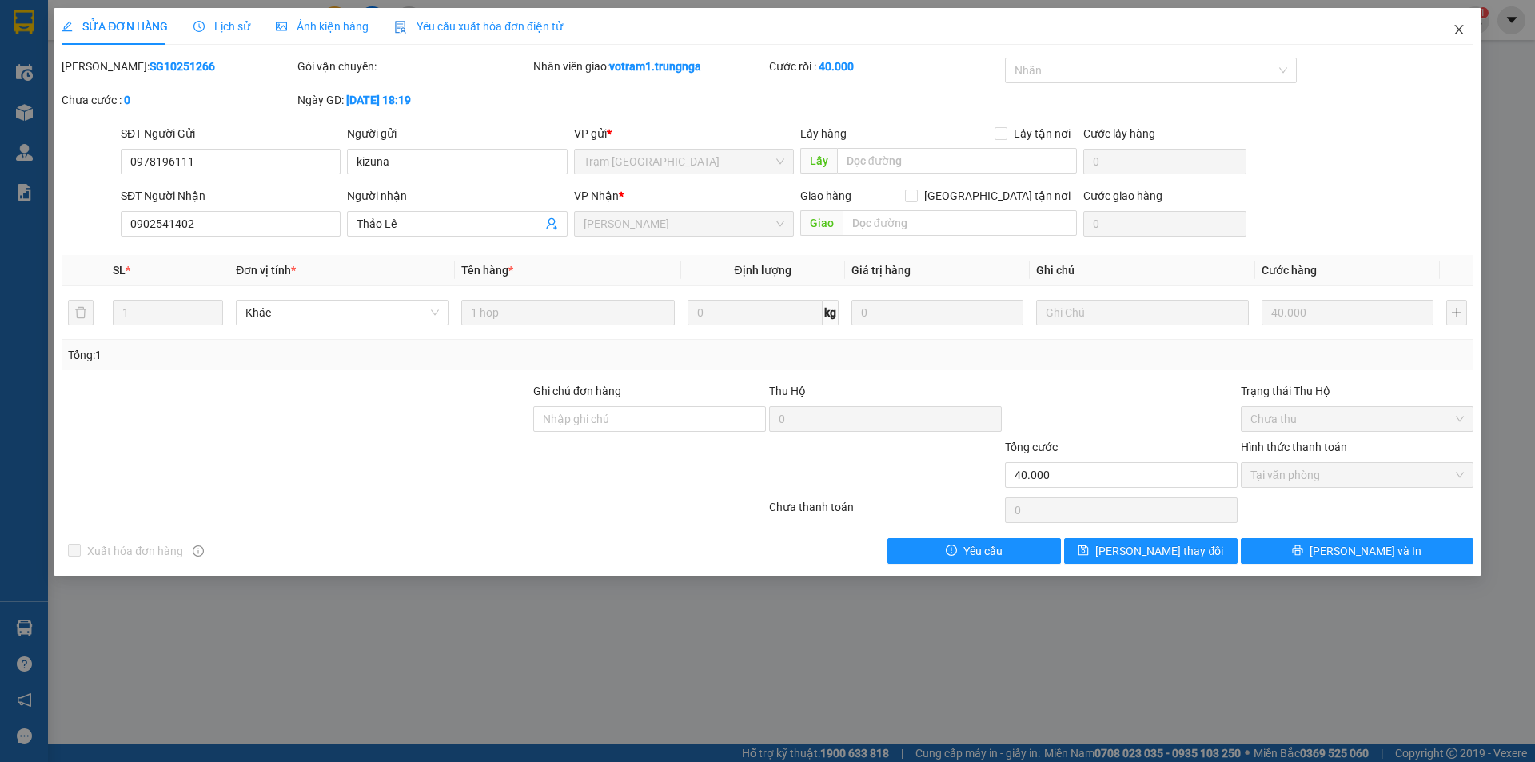
click at [1467, 34] on span "Close" at bounding box center [1459, 30] width 45 height 45
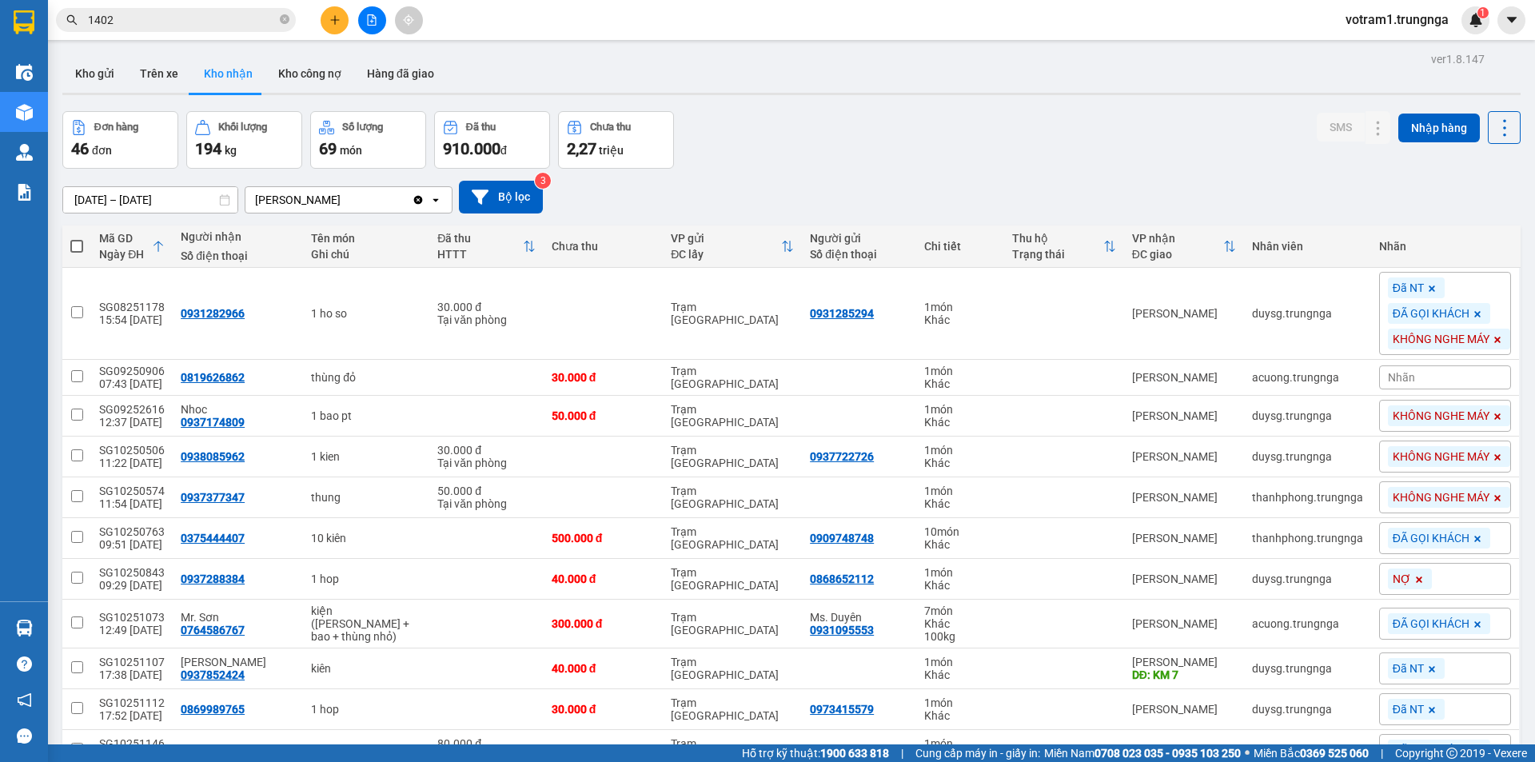
click at [1162, 86] on div "Kho gửi Trên xe Kho nhận Kho công nợ Hàng đã giao" at bounding box center [791, 75] width 1458 height 42
click at [210, 16] on input "1402" at bounding box center [182, 20] width 189 height 18
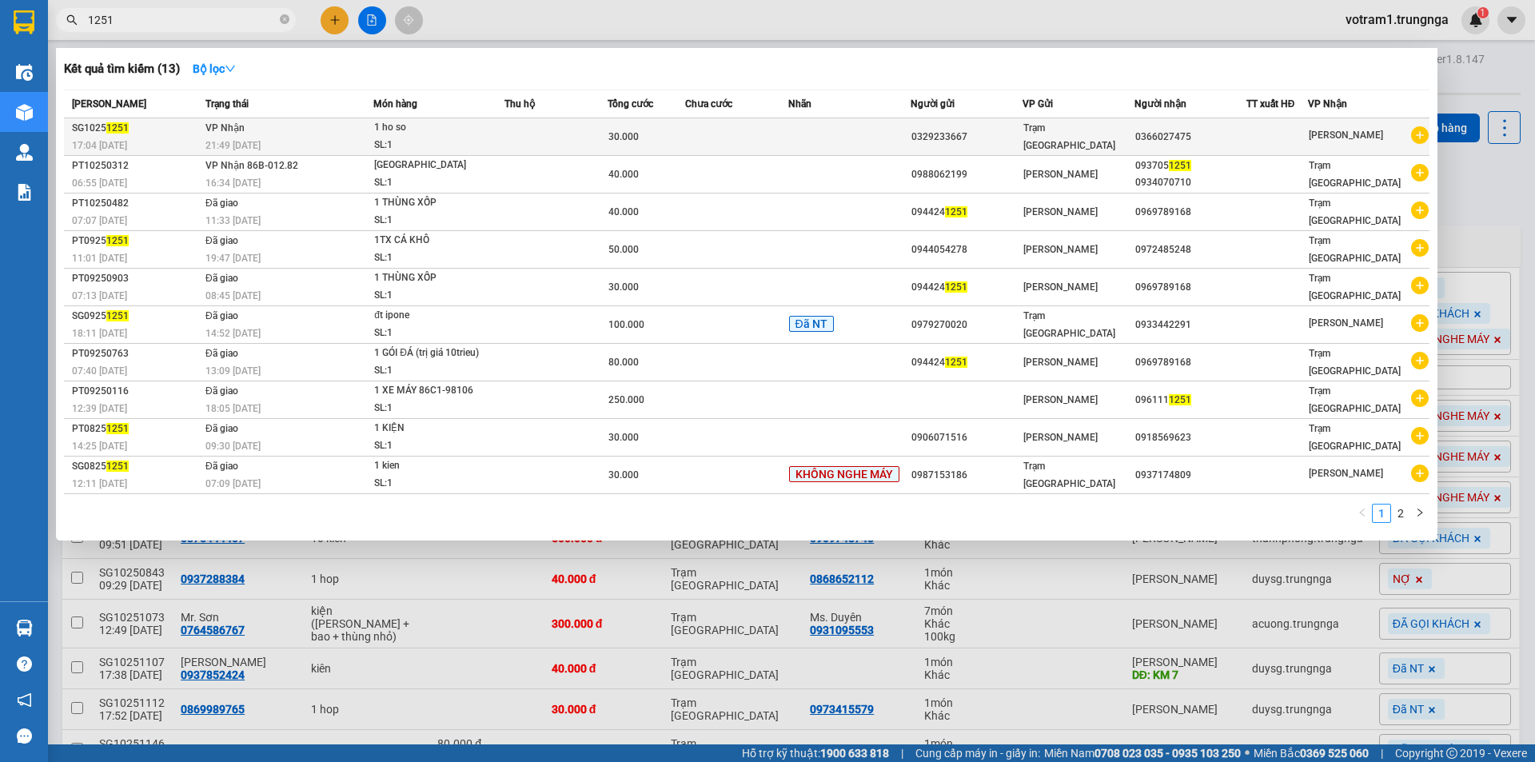
type input "1251"
click at [265, 126] on td "[PERSON_NAME] 21:49 [DATE]" at bounding box center [287, 137] width 172 height 38
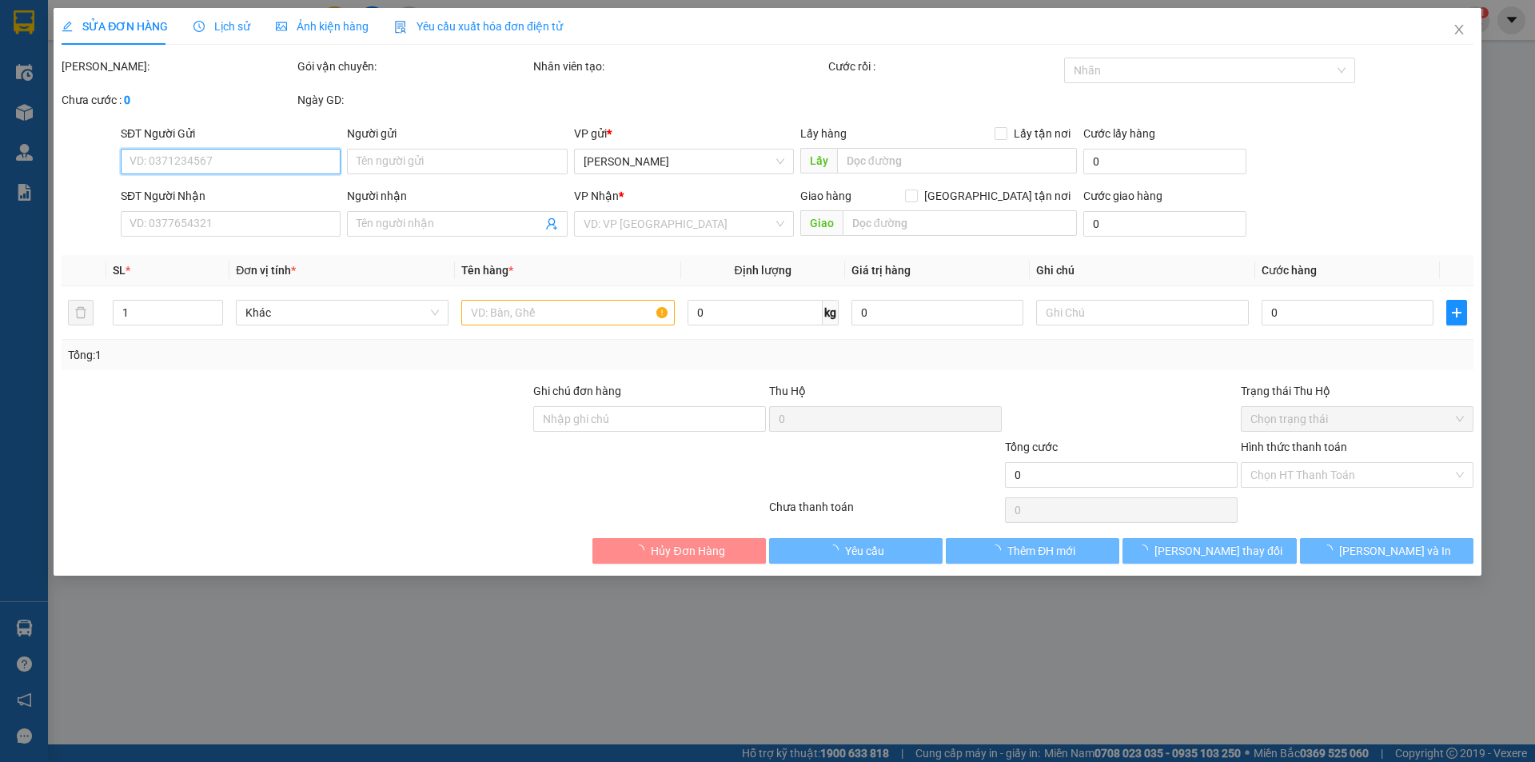
type input "0329233667"
type input "0366027475"
type input "30.000"
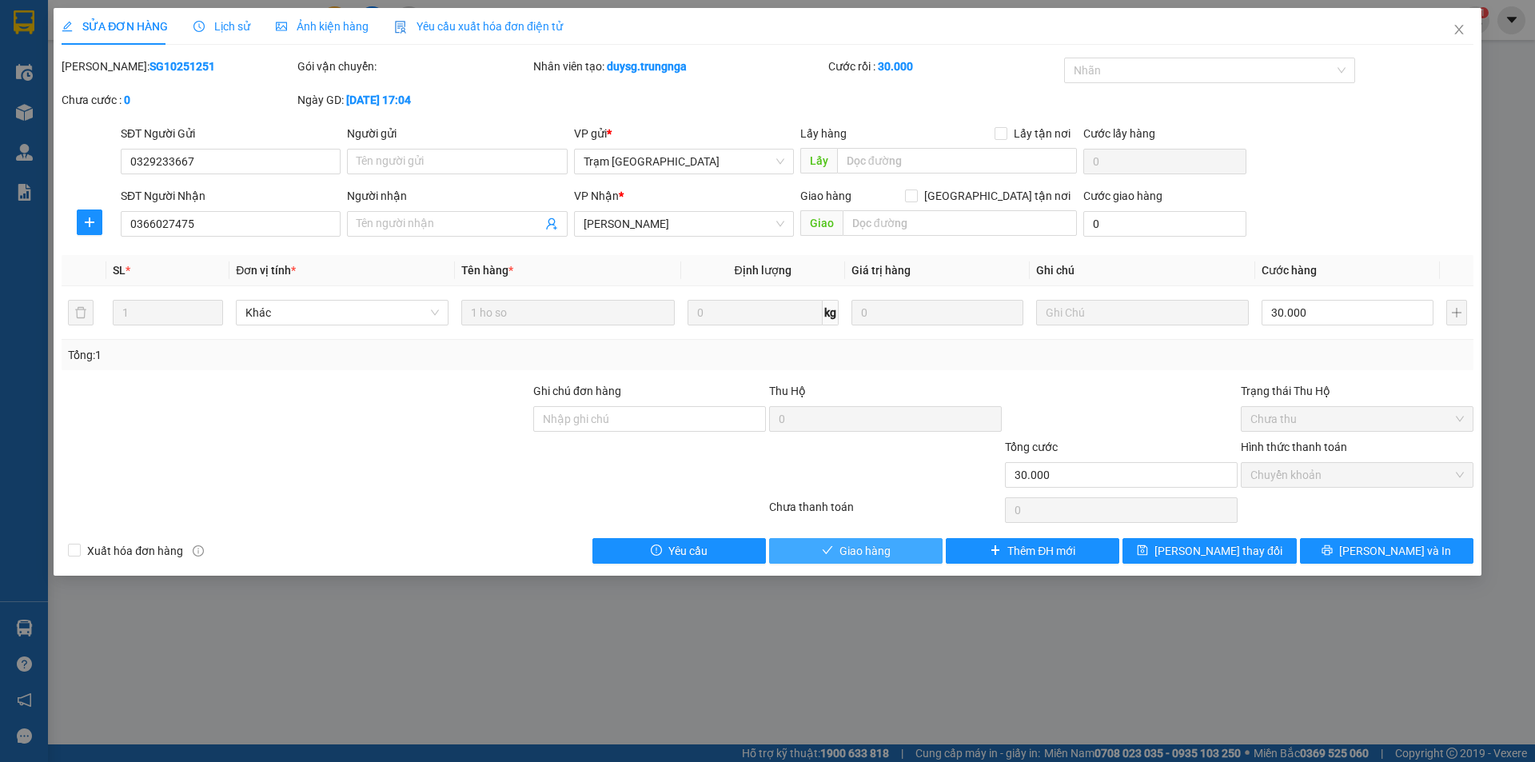
click at [928, 548] on button "Giao hàng" at bounding box center [855, 551] width 173 height 26
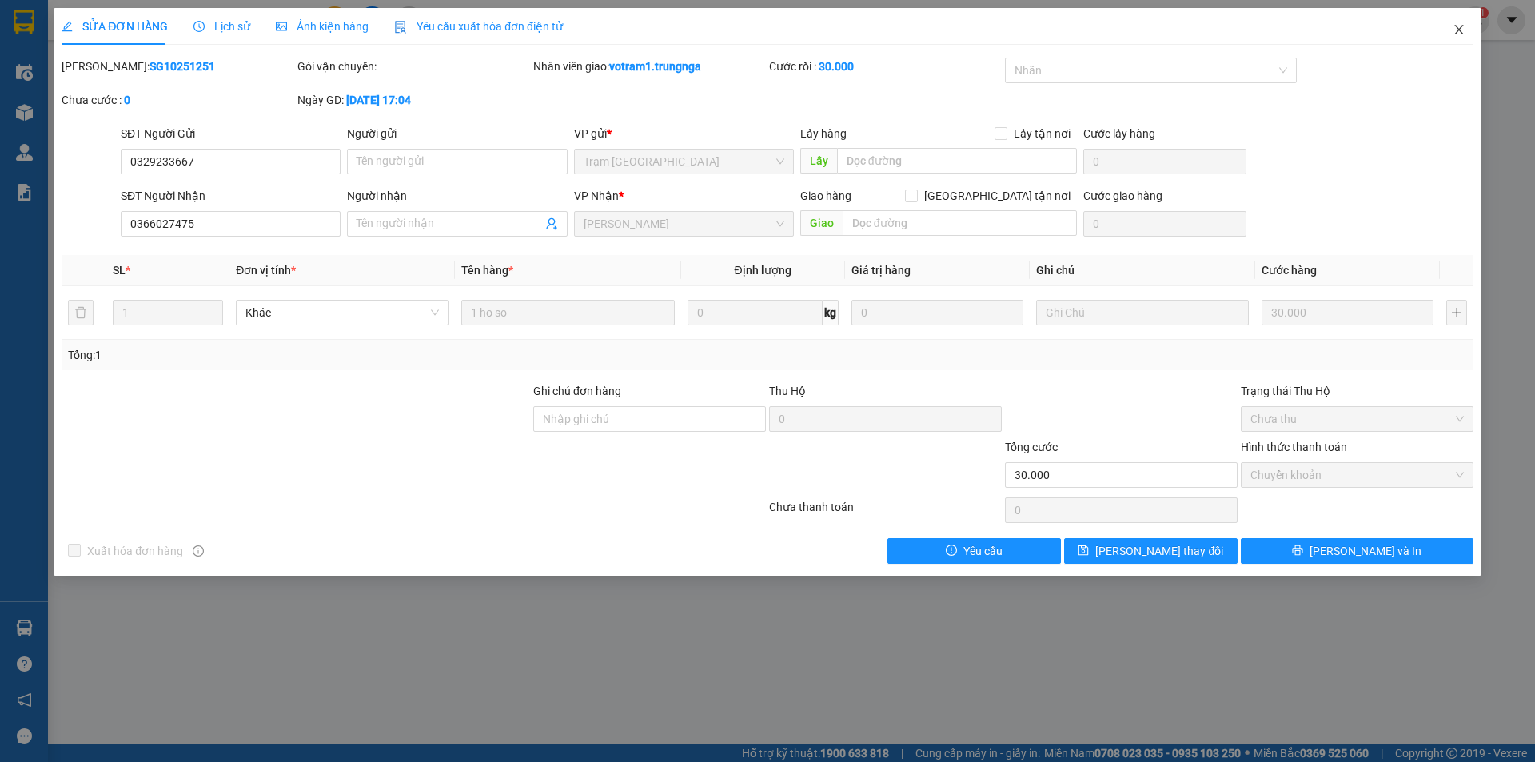
click at [1460, 23] on span "Close" at bounding box center [1459, 30] width 45 height 45
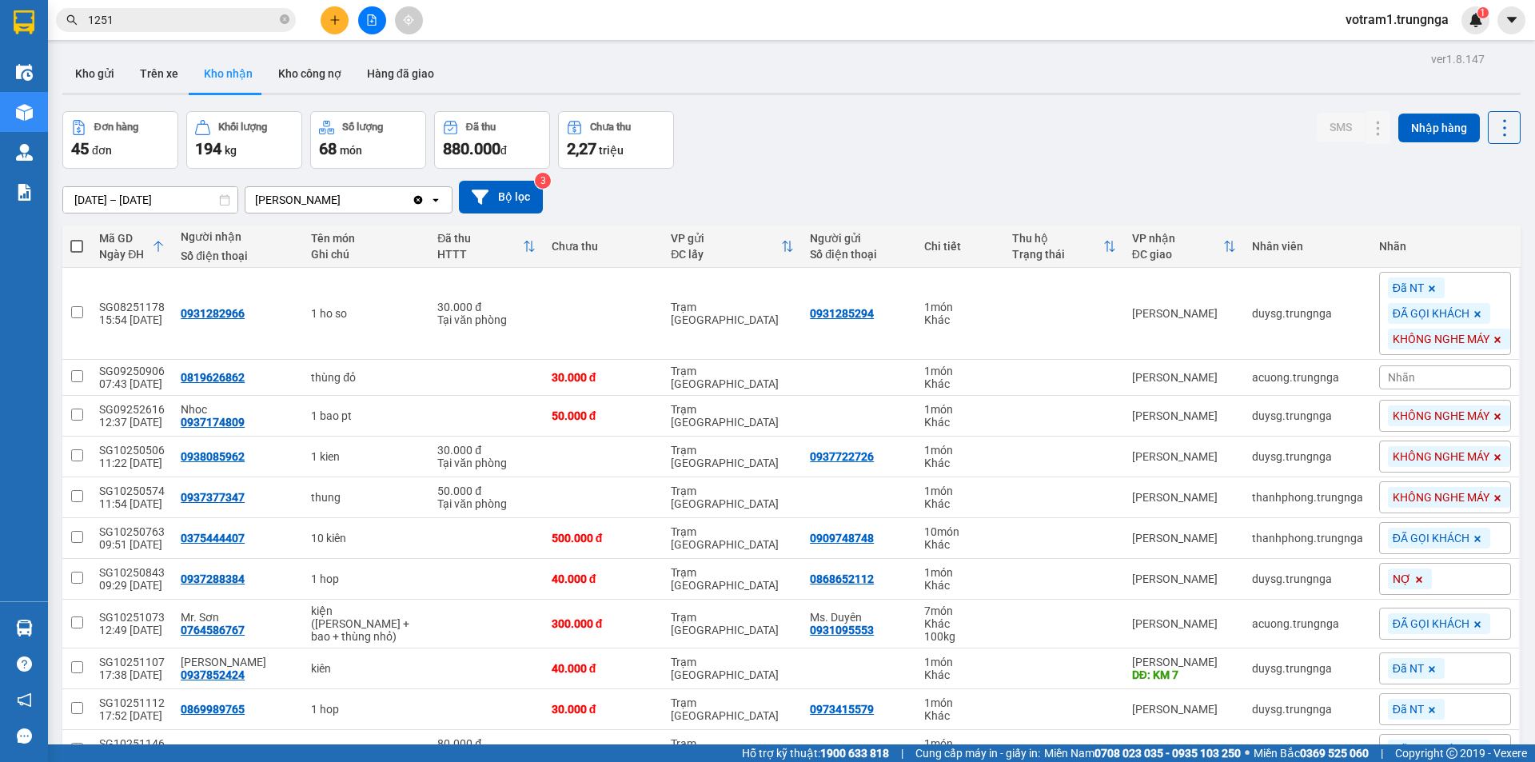
click at [1166, 36] on div "Kết quả tìm kiếm ( 13 ) Bộ lọc Mã ĐH Trạng thái Món hàng Thu hộ Tổng cước Chưa …" at bounding box center [767, 20] width 1535 height 40
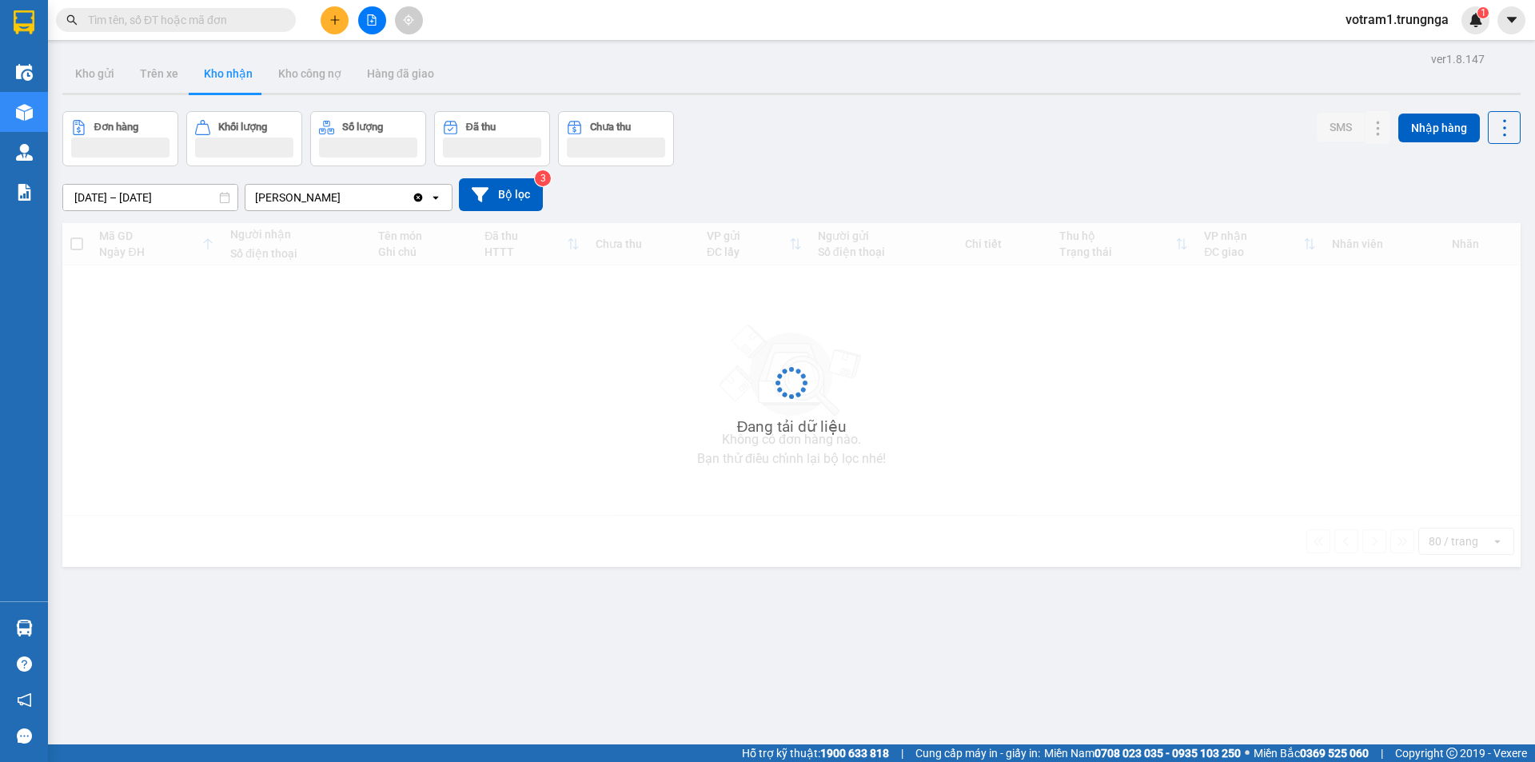
click at [1026, 162] on div "Đơn hàng Khối lượng Số lượng Đã thu Chưa thu SMS Nhập hàng" at bounding box center [791, 138] width 1458 height 55
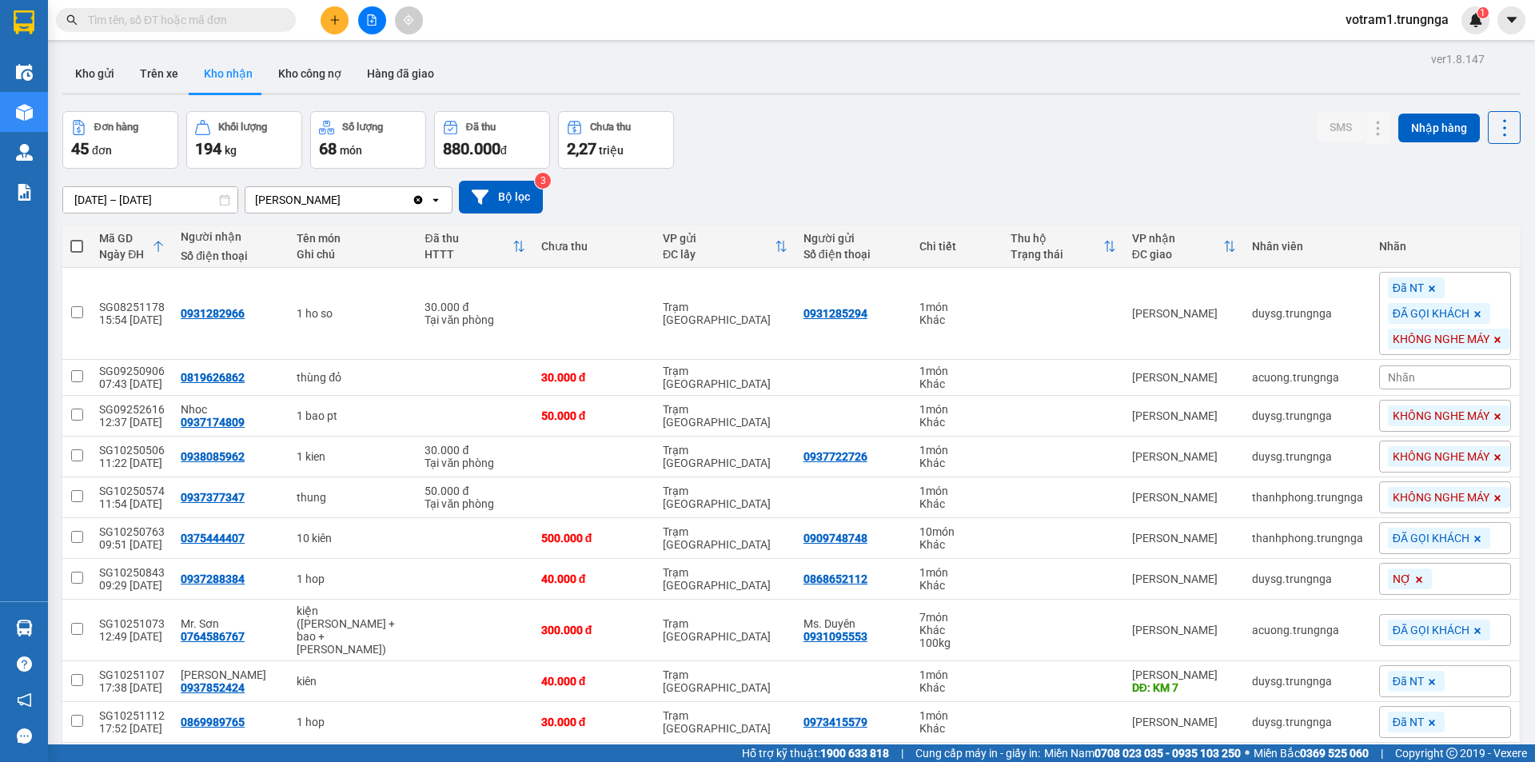
click at [1022, 163] on div "Đơn hàng 45 đơn [PERSON_NAME] 194 kg Số [PERSON_NAME] 68 món Đã thu 880.000 [PE…" at bounding box center [791, 140] width 1458 height 58
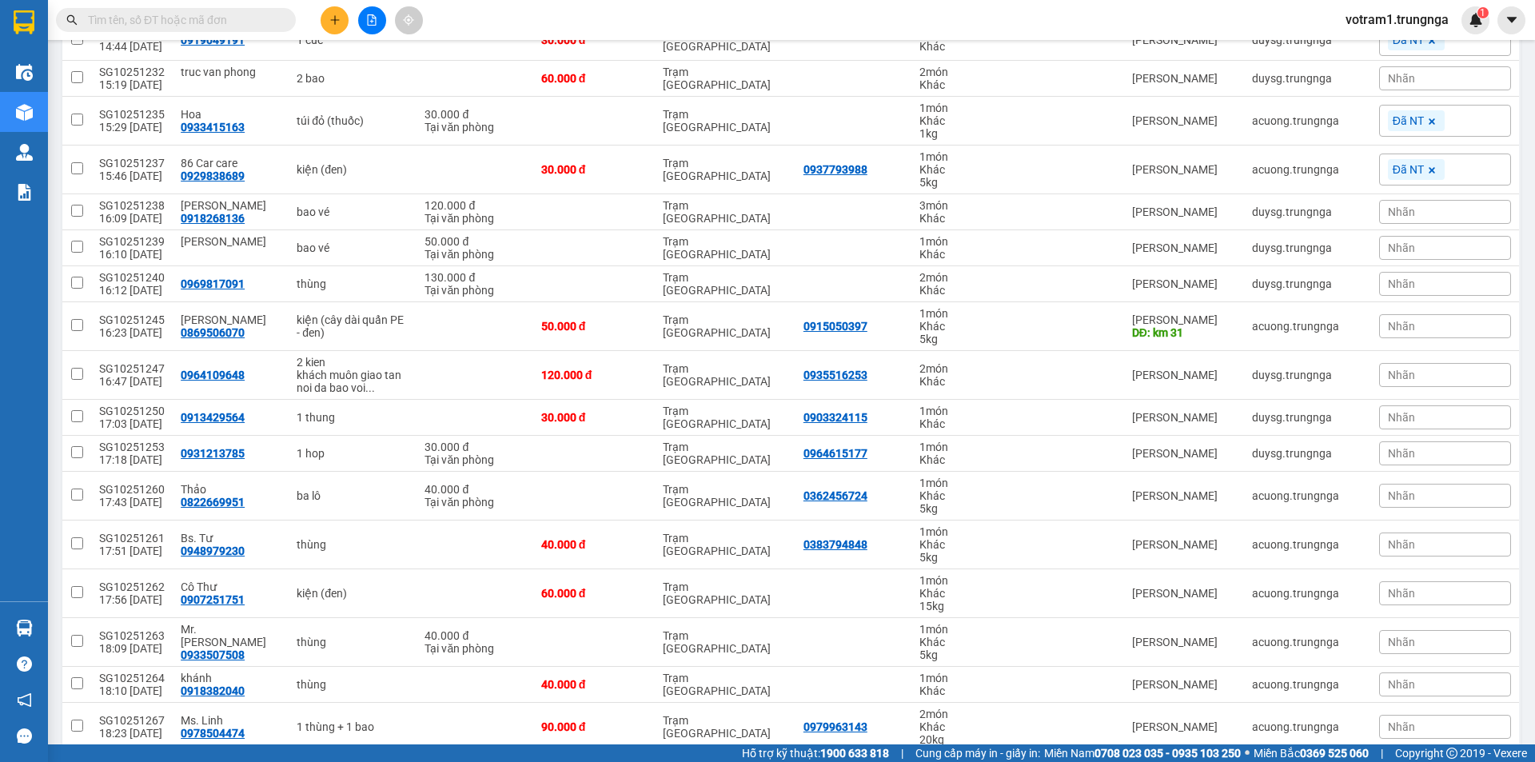
scroll to position [1536, 0]
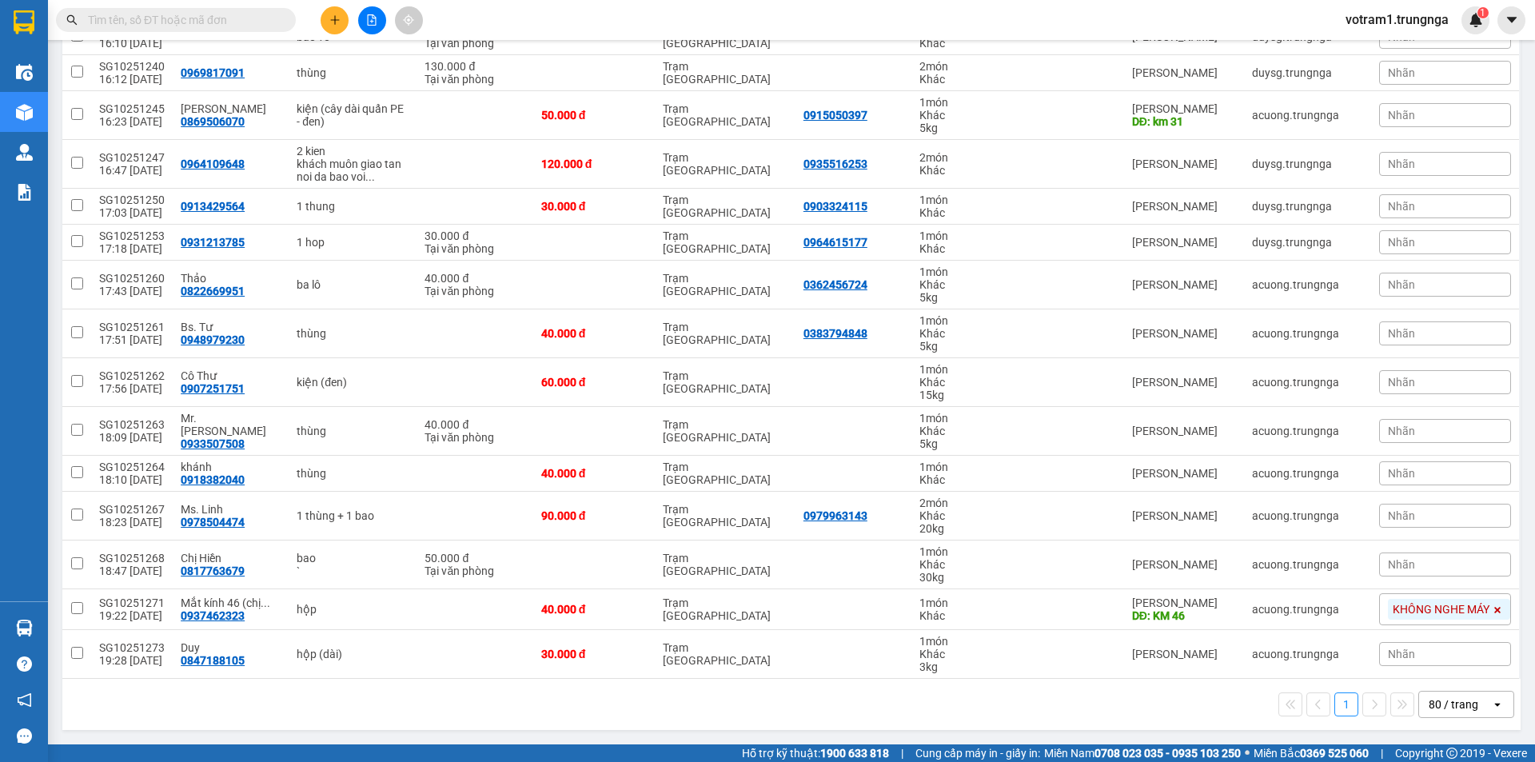
click at [213, 16] on input "text" at bounding box center [182, 20] width 189 height 18
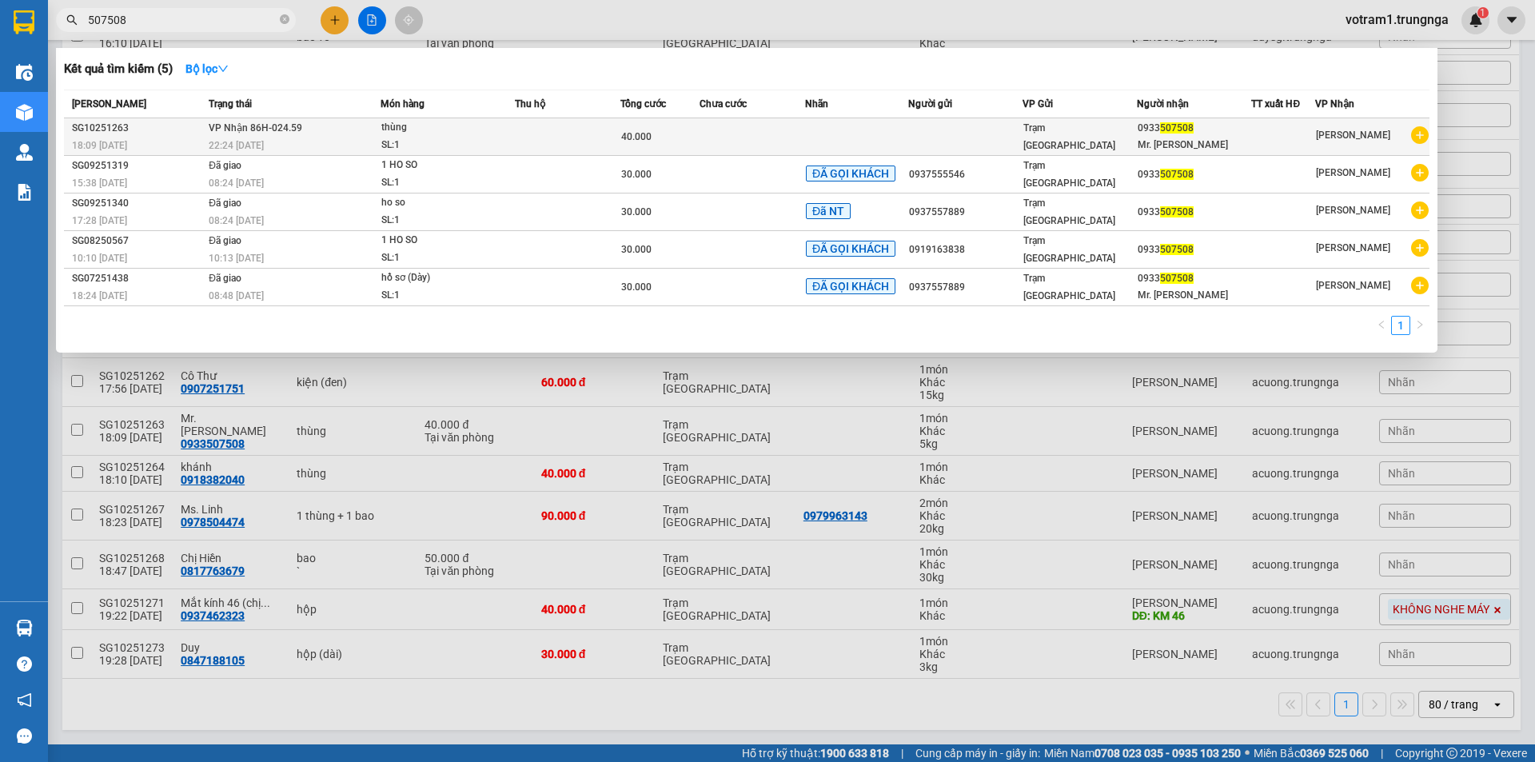
type input "507508"
click at [537, 138] on td at bounding box center [568, 137] width 106 height 38
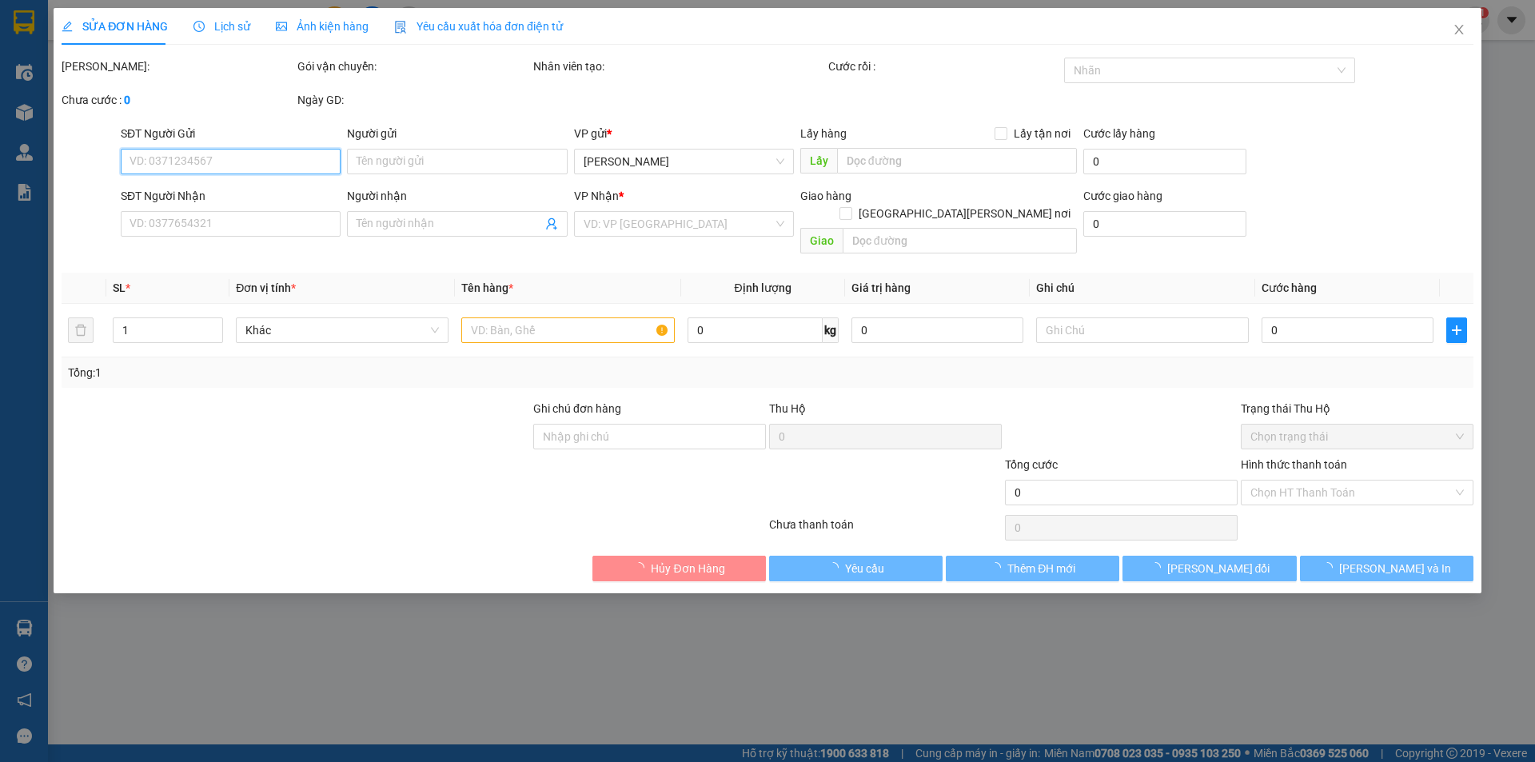
type input "0933507508"
type input "Mr. [PERSON_NAME]"
type input "40.000"
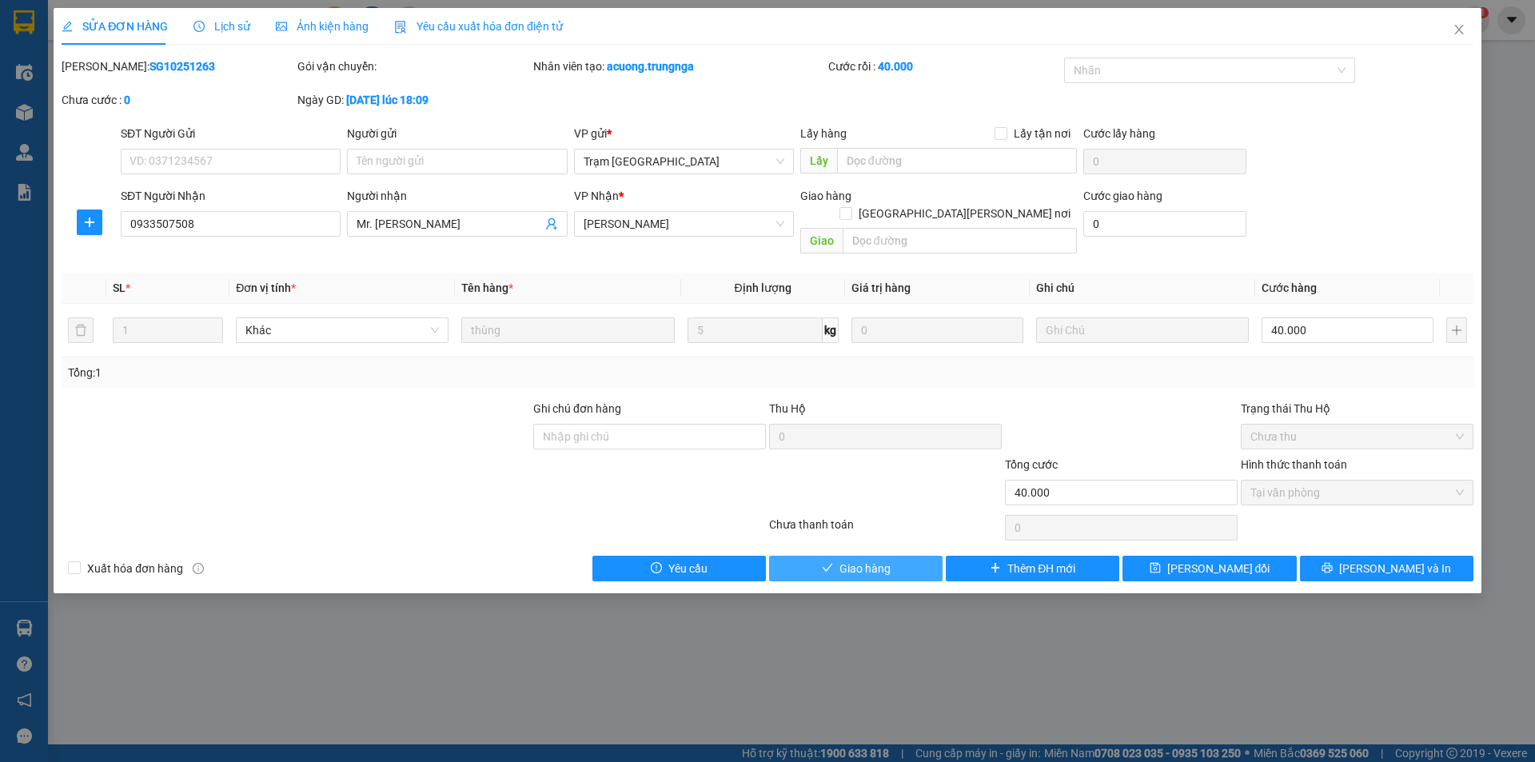
click at [855, 560] on span "Giao hàng" at bounding box center [864, 569] width 51 height 18
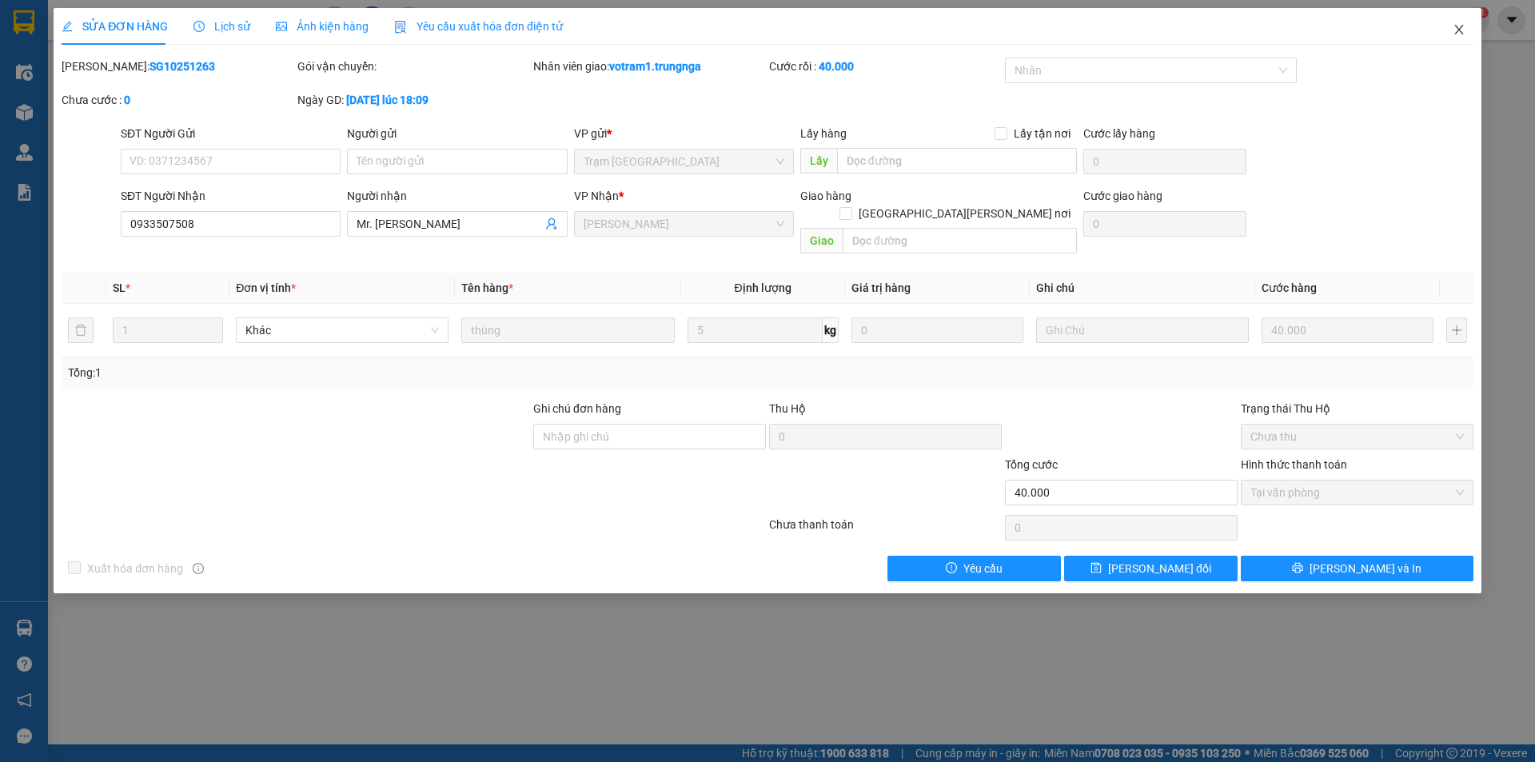
click at [1460, 32] on icon "close" at bounding box center [1458, 30] width 9 height 10
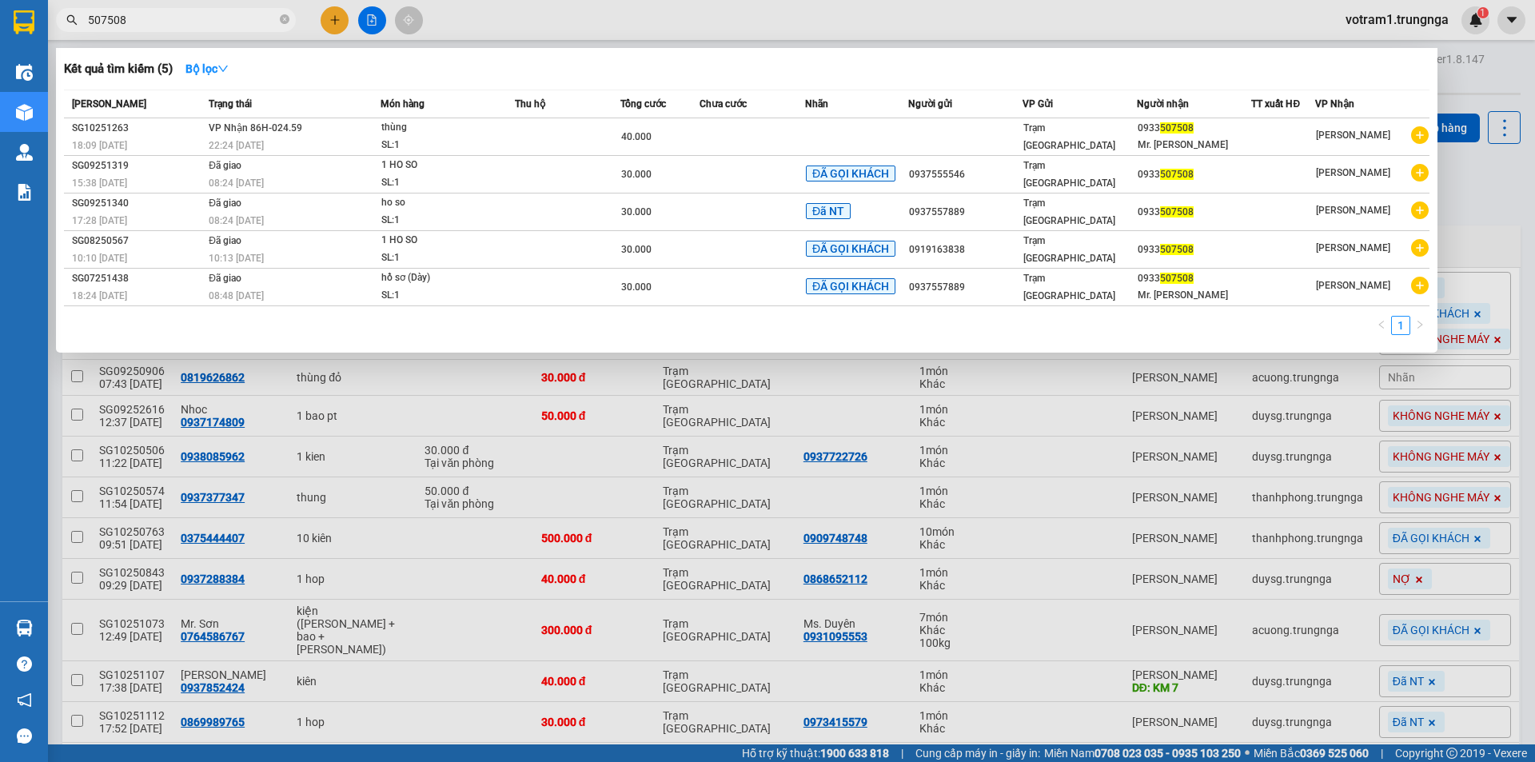
click at [235, 17] on input "507508" at bounding box center [182, 20] width 189 height 18
type input "5"
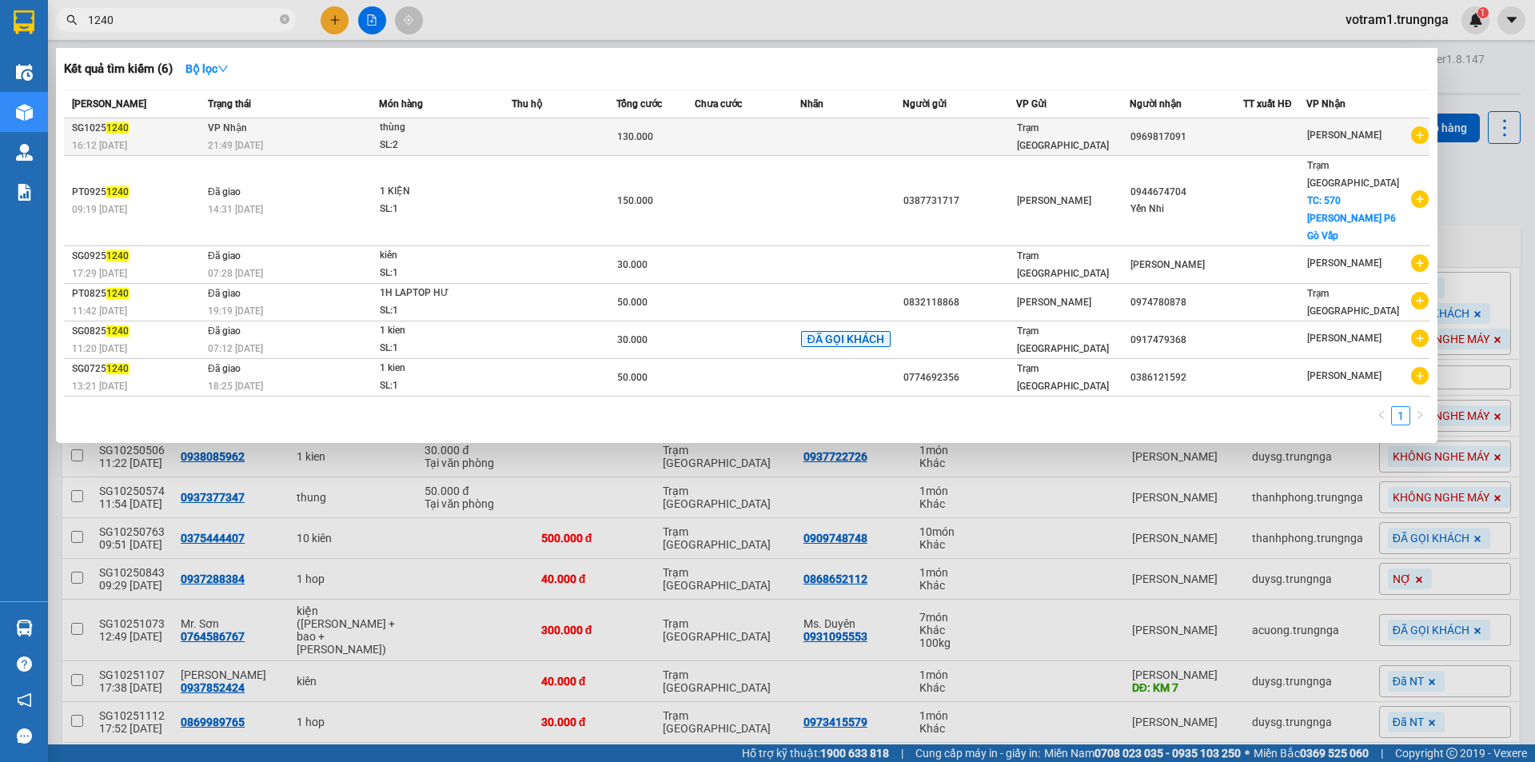
type input "1240"
click at [280, 135] on td "[PERSON_NAME] 21:49 [DATE]" at bounding box center [291, 137] width 175 height 38
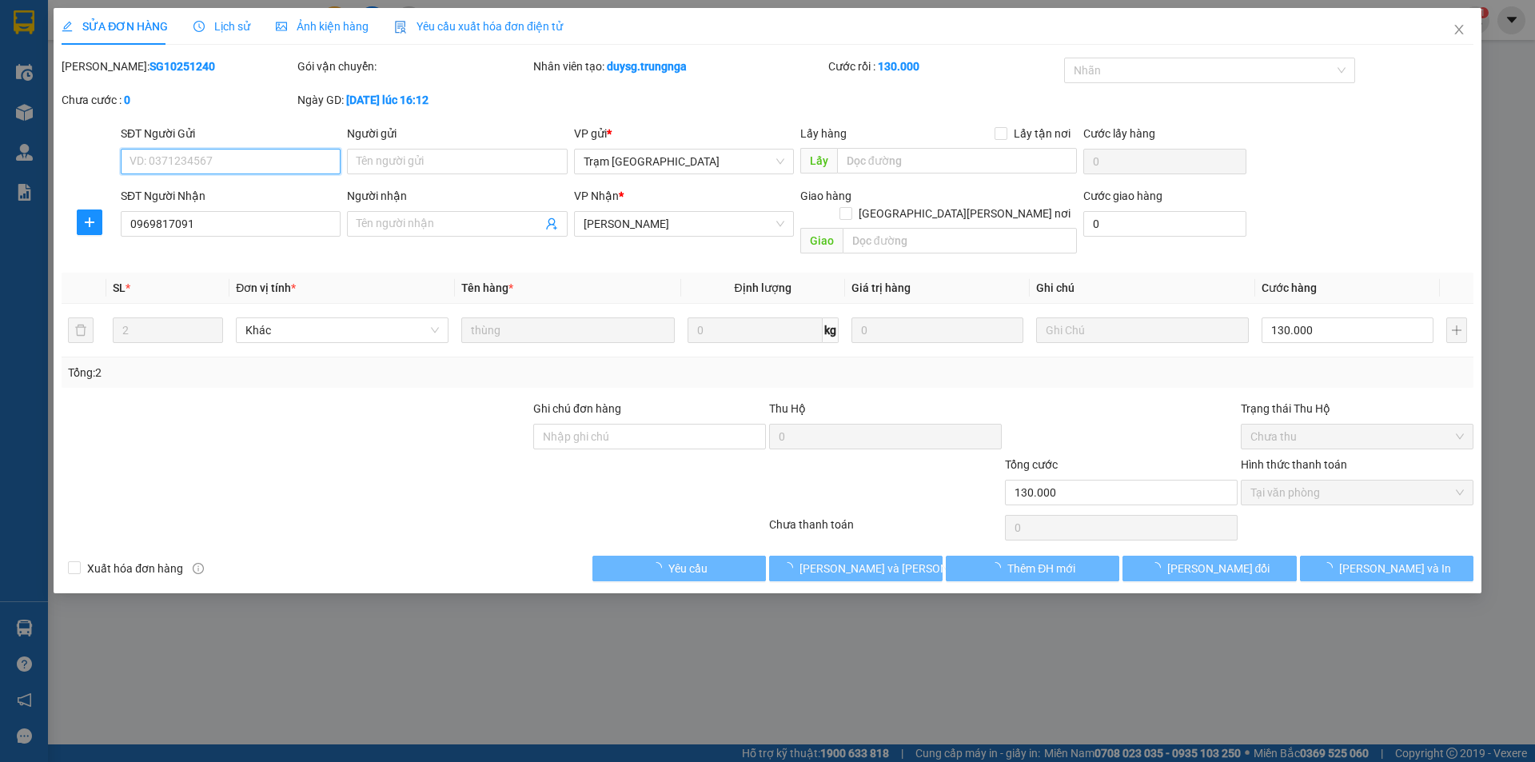
type input "0969817091"
type input "130.000"
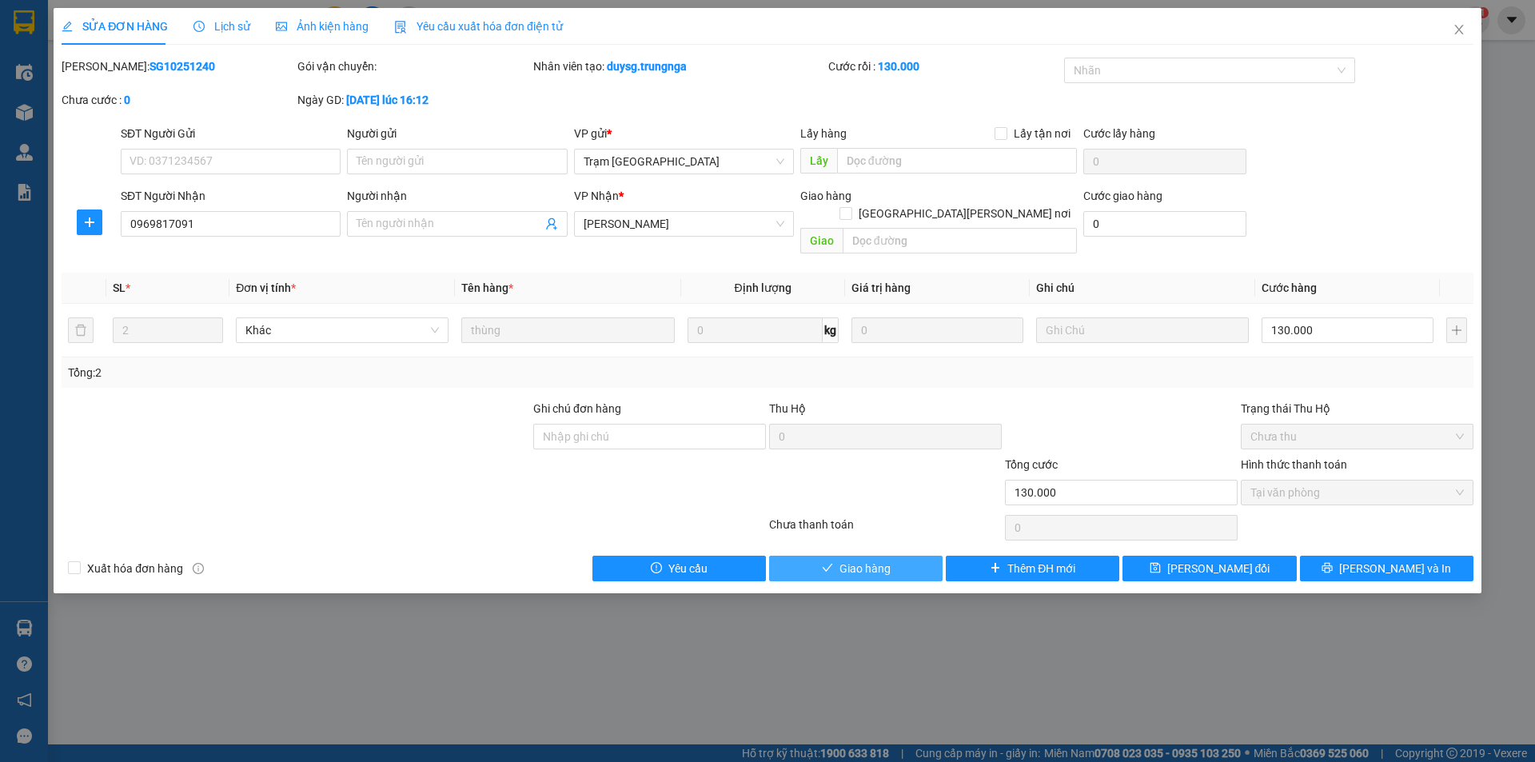
click at [888, 556] on button "Giao hàng" at bounding box center [855, 569] width 173 height 26
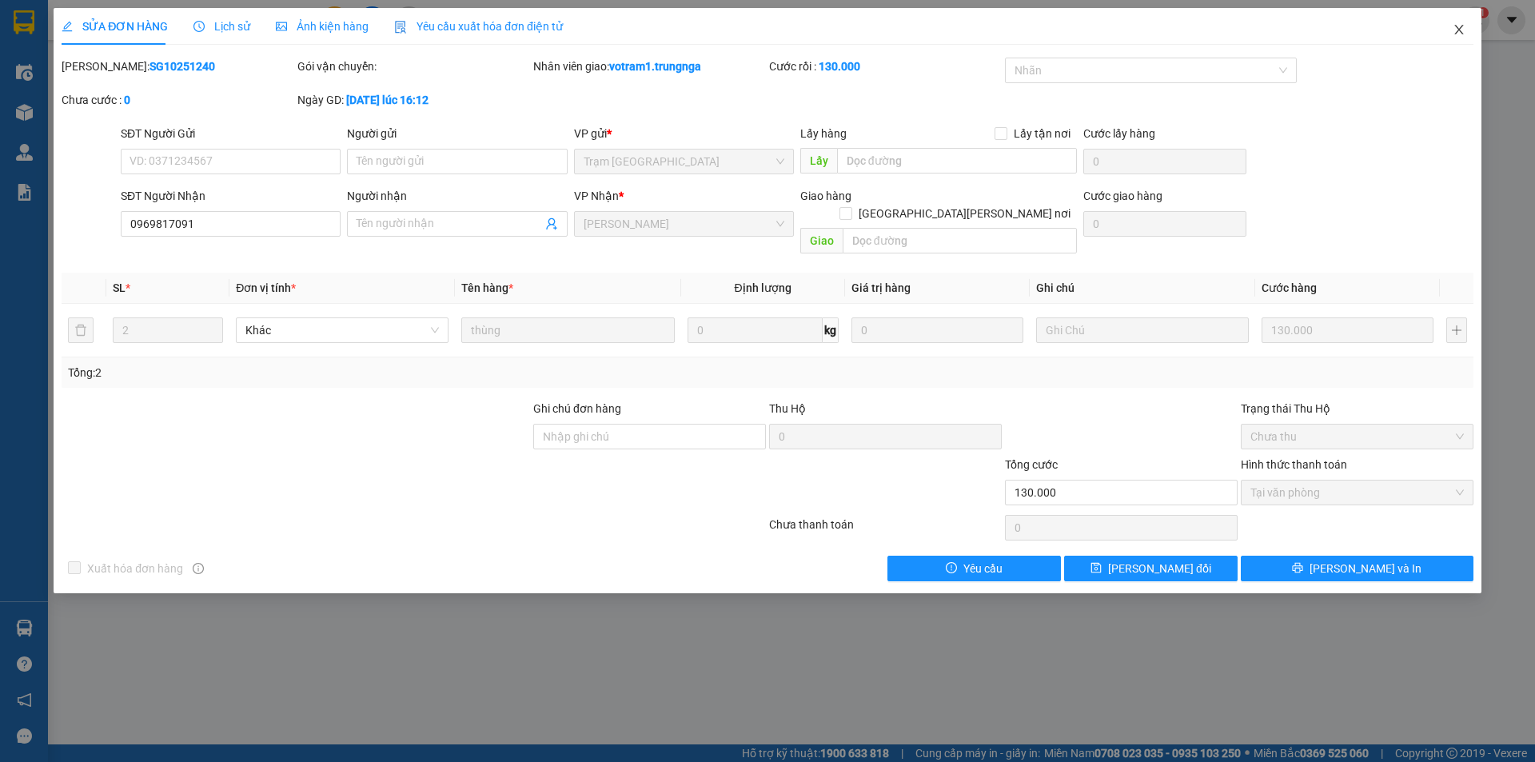
click at [1456, 28] on icon "close" at bounding box center [1458, 29] width 13 height 13
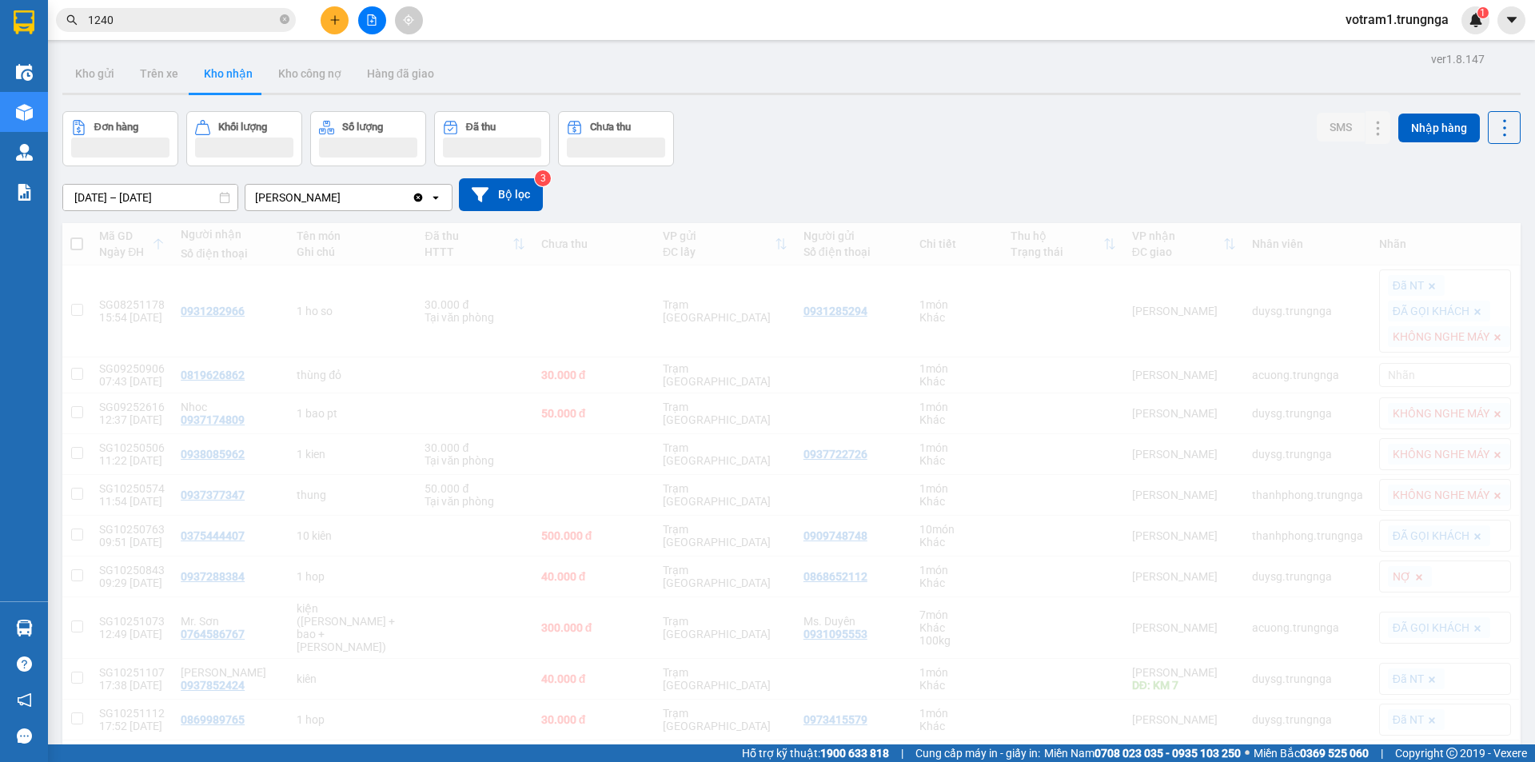
click at [188, 14] on input "1240" at bounding box center [182, 20] width 189 height 18
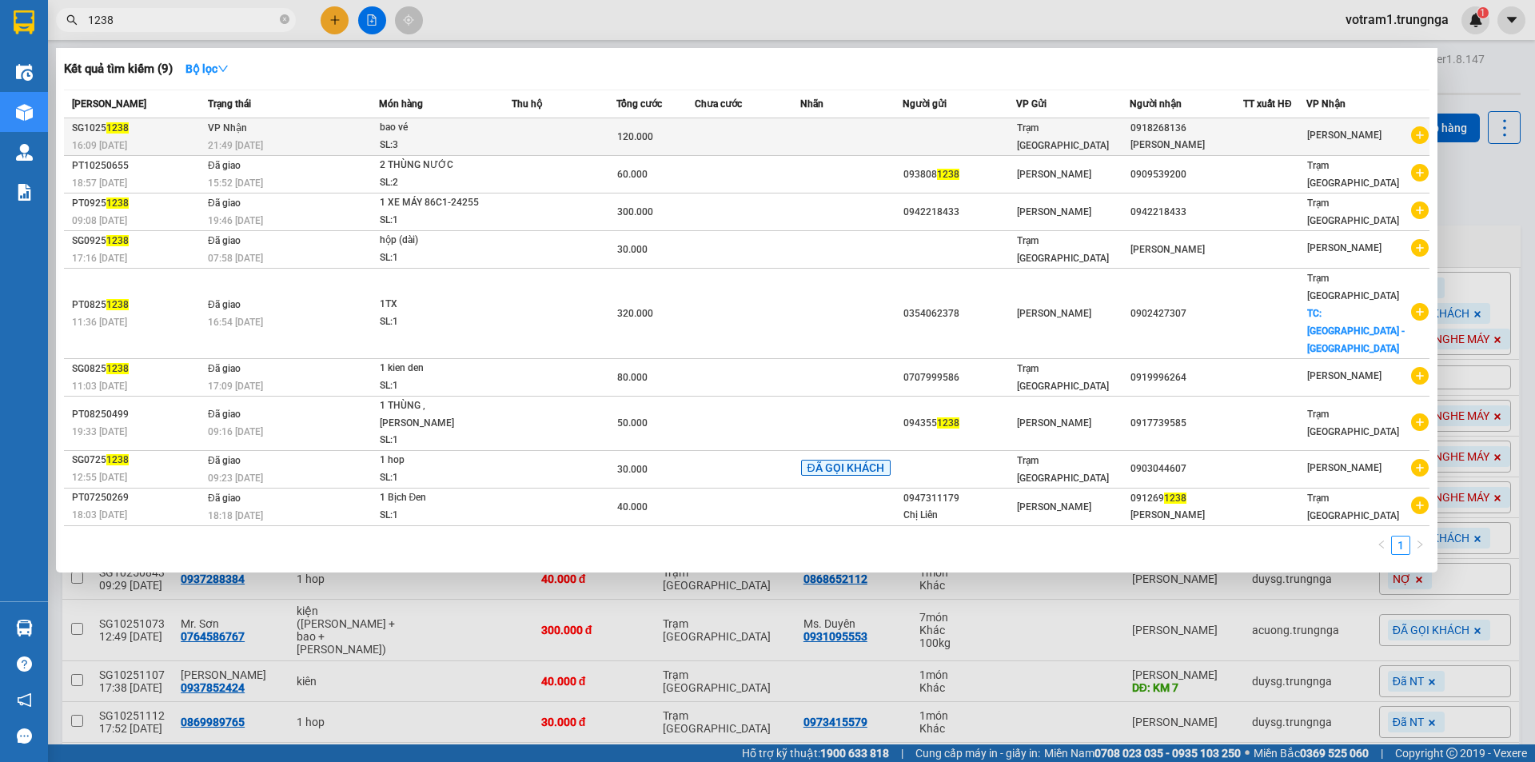
type input "1238"
click at [257, 133] on td "[PERSON_NAME] 21:49 [DATE]" at bounding box center [291, 137] width 175 height 38
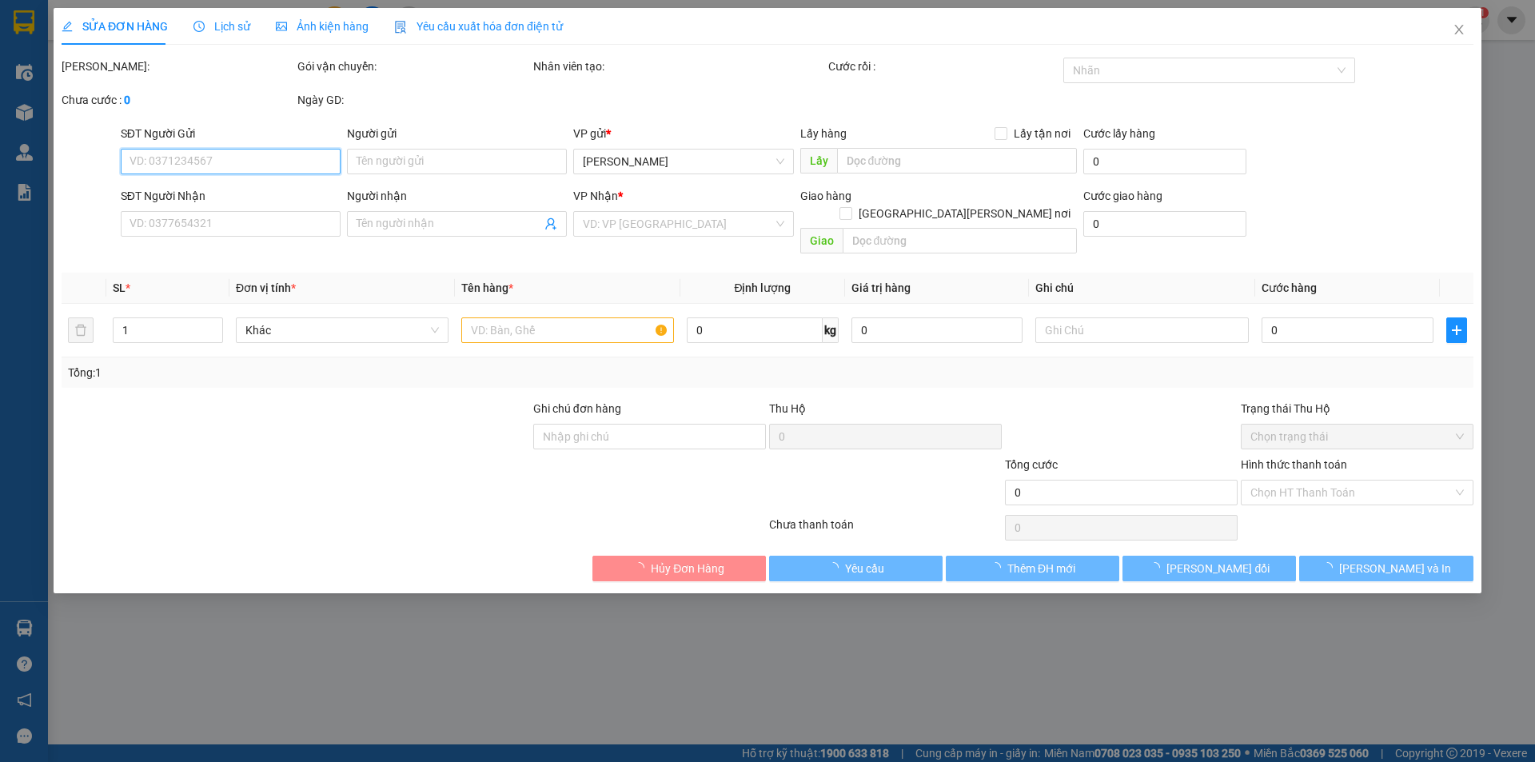
type input "0918268136"
type input "[PERSON_NAME]"
type input "120.000"
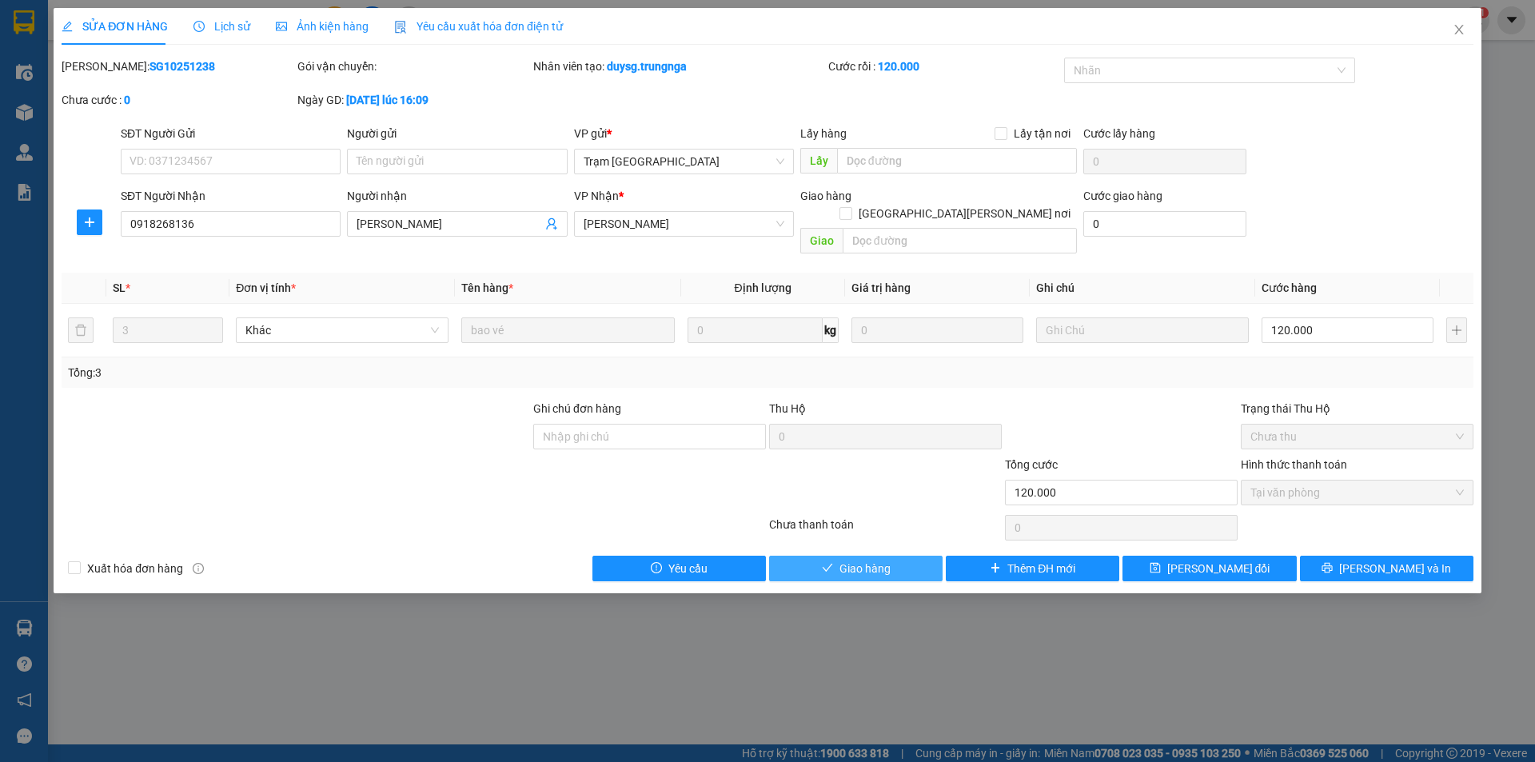
click at [875, 560] on span "Giao hàng" at bounding box center [864, 569] width 51 height 18
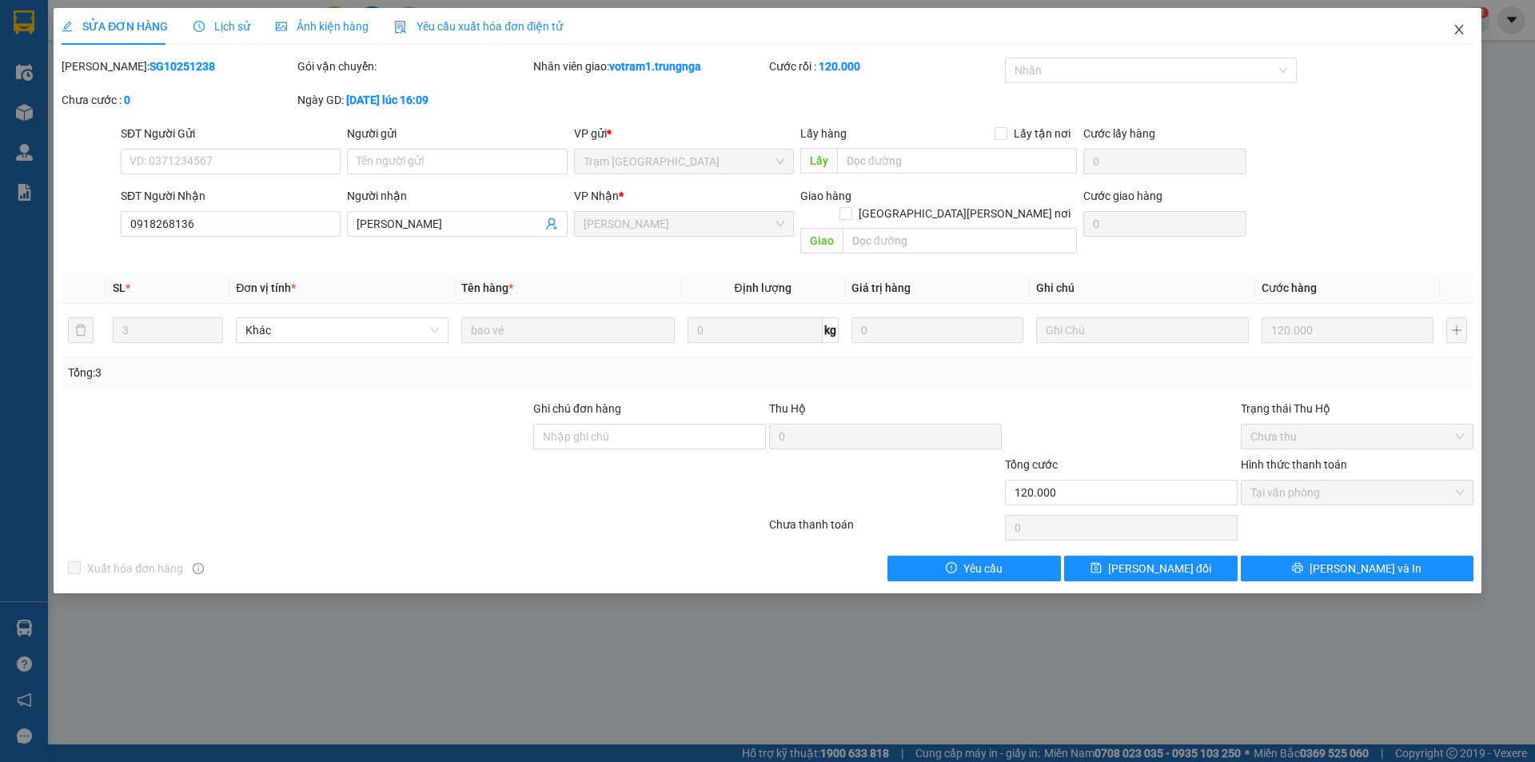
click at [1456, 30] on icon "close" at bounding box center [1458, 29] width 13 height 13
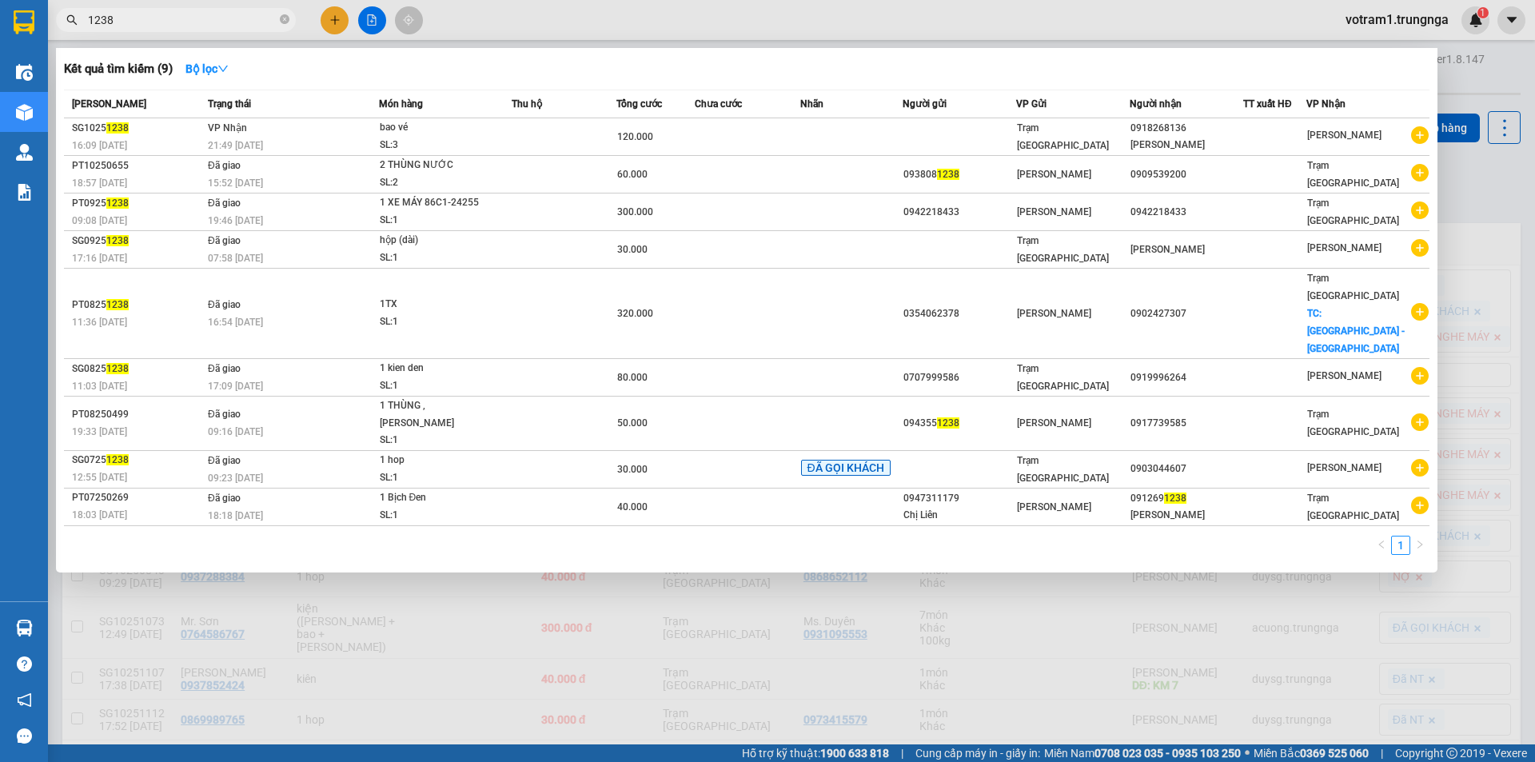
click at [196, 25] on input "1238" at bounding box center [182, 20] width 189 height 18
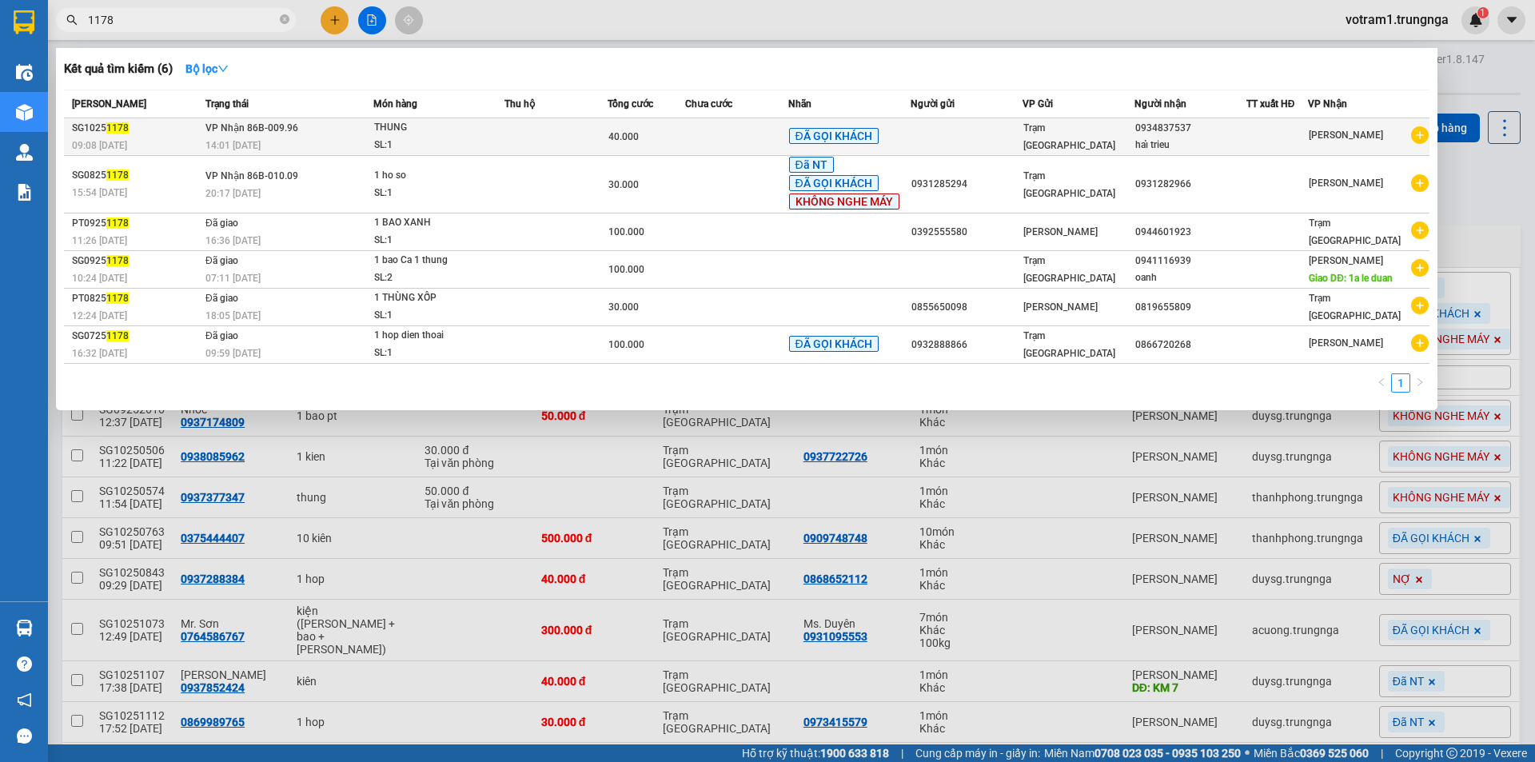
type input "1178"
click at [409, 132] on div "THUNG" at bounding box center [434, 128] width 120 height 18
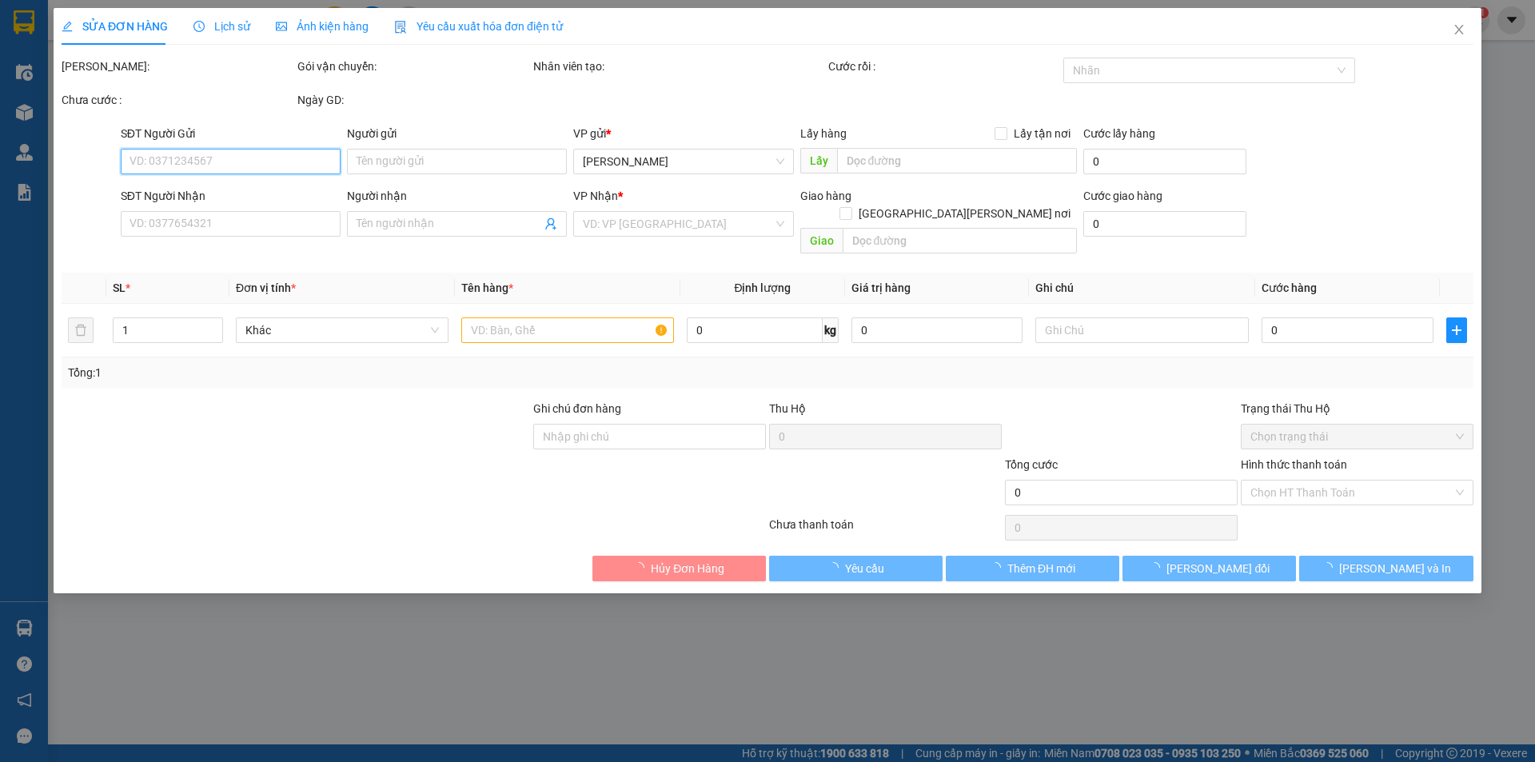
type input "0934837537"
type input "haỉ trieu"
type input "40.000"
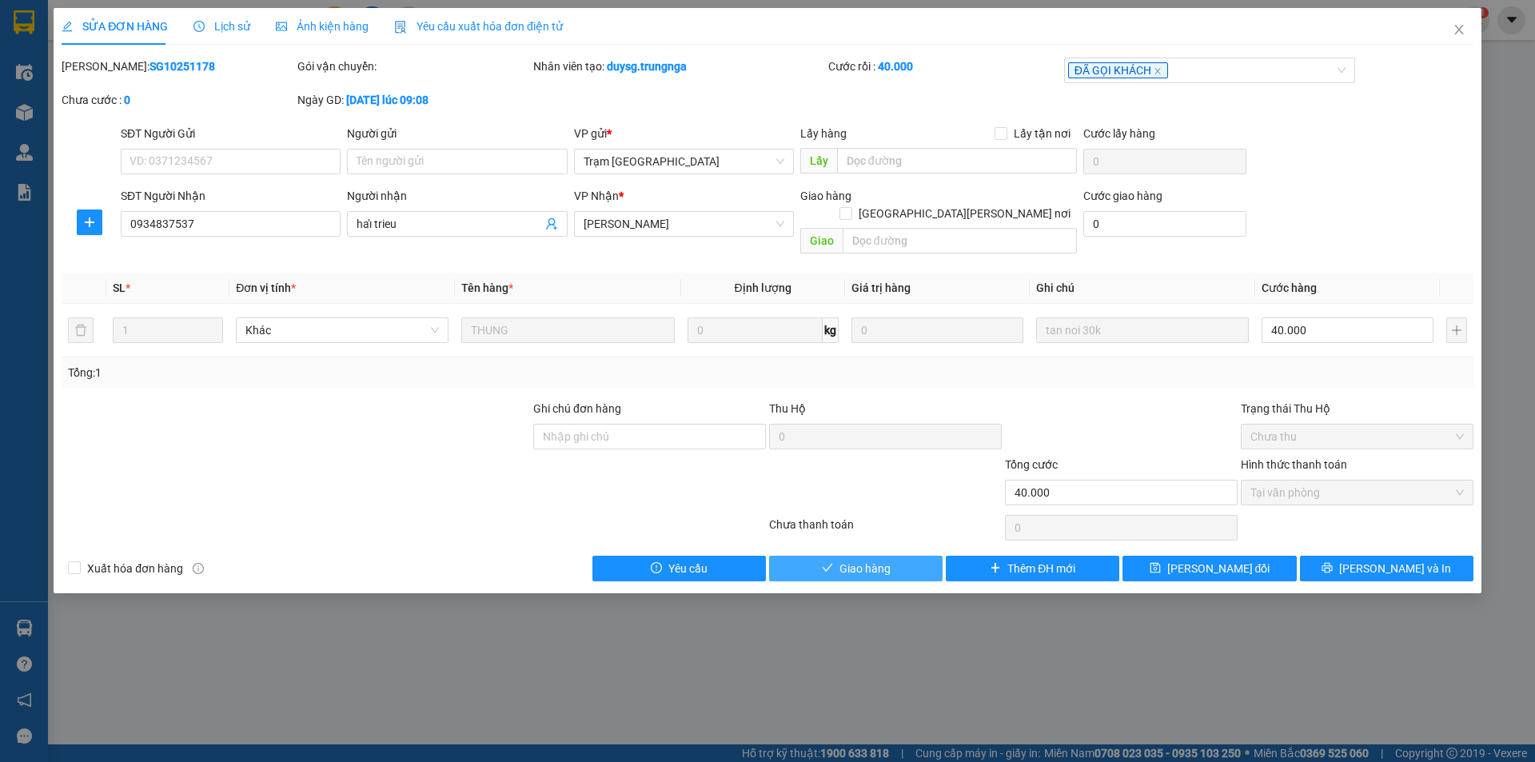
click at [903, 556] on button "Giao hàng" at bounding box center [855, 569] width 173 height 26
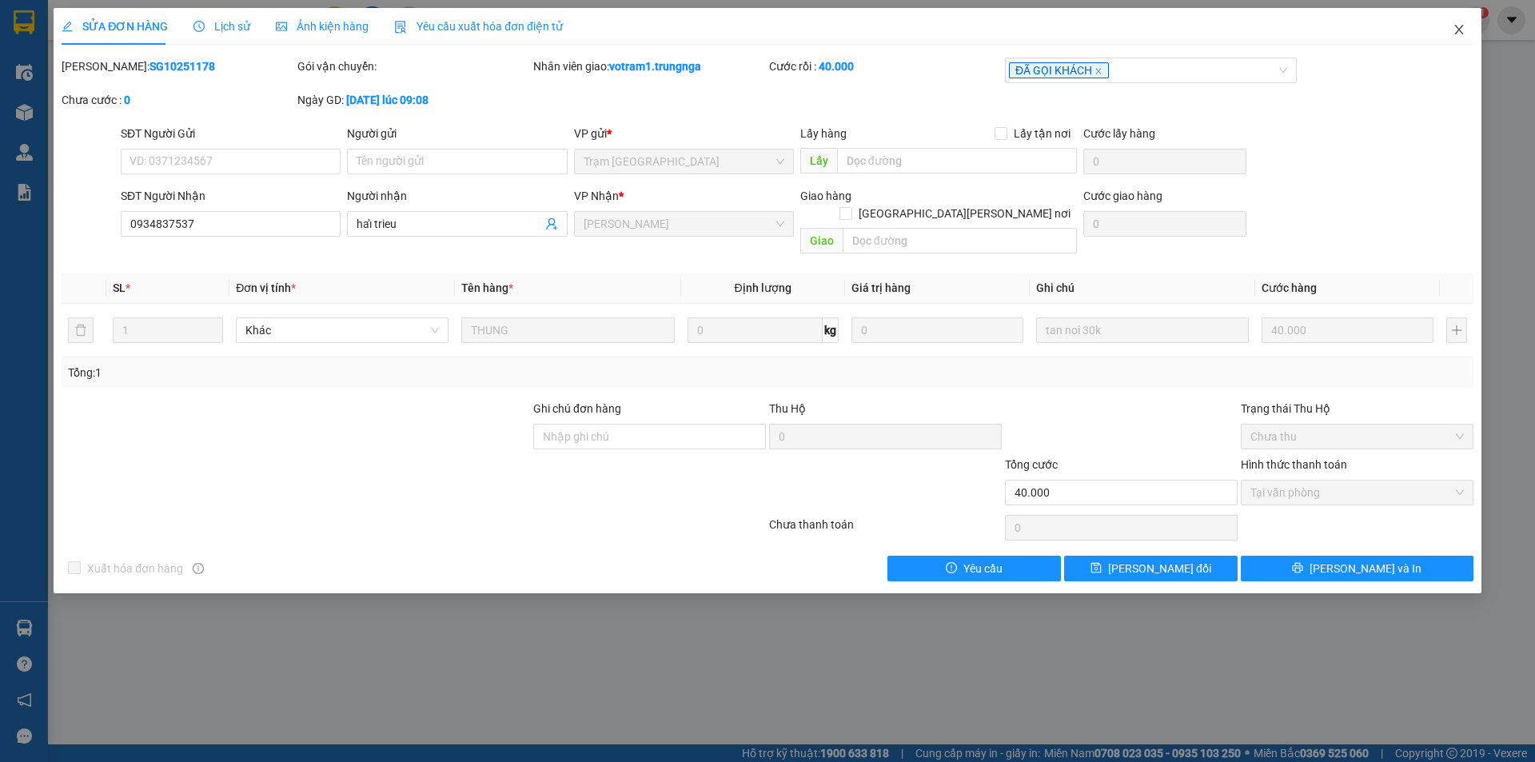
click at [1458, 25] on icon "close" at bounding box center [1458, 29] width 13 height 13
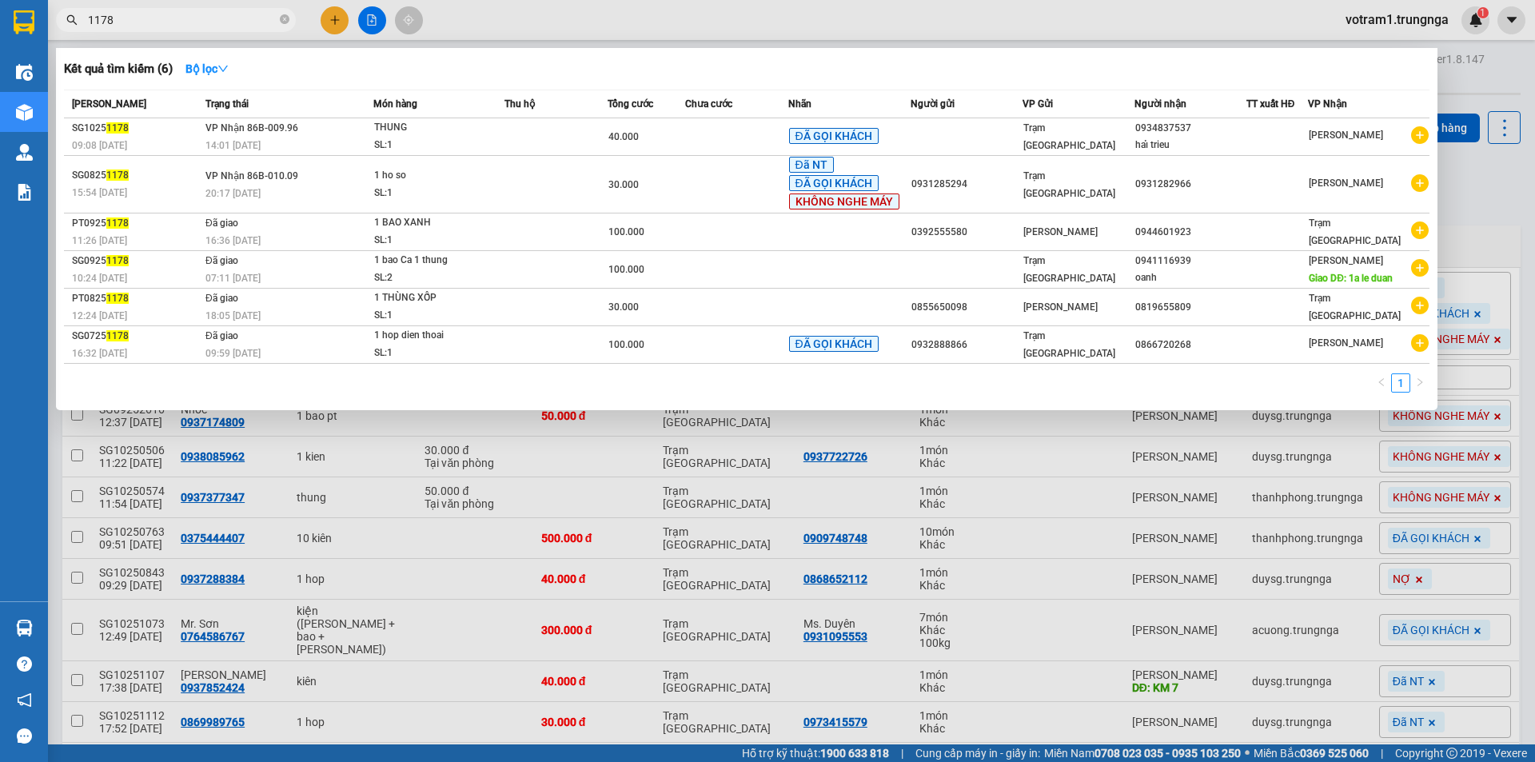
click at [206, 26] on input "1178" at bounding box center [182, 20] width 189 height 18
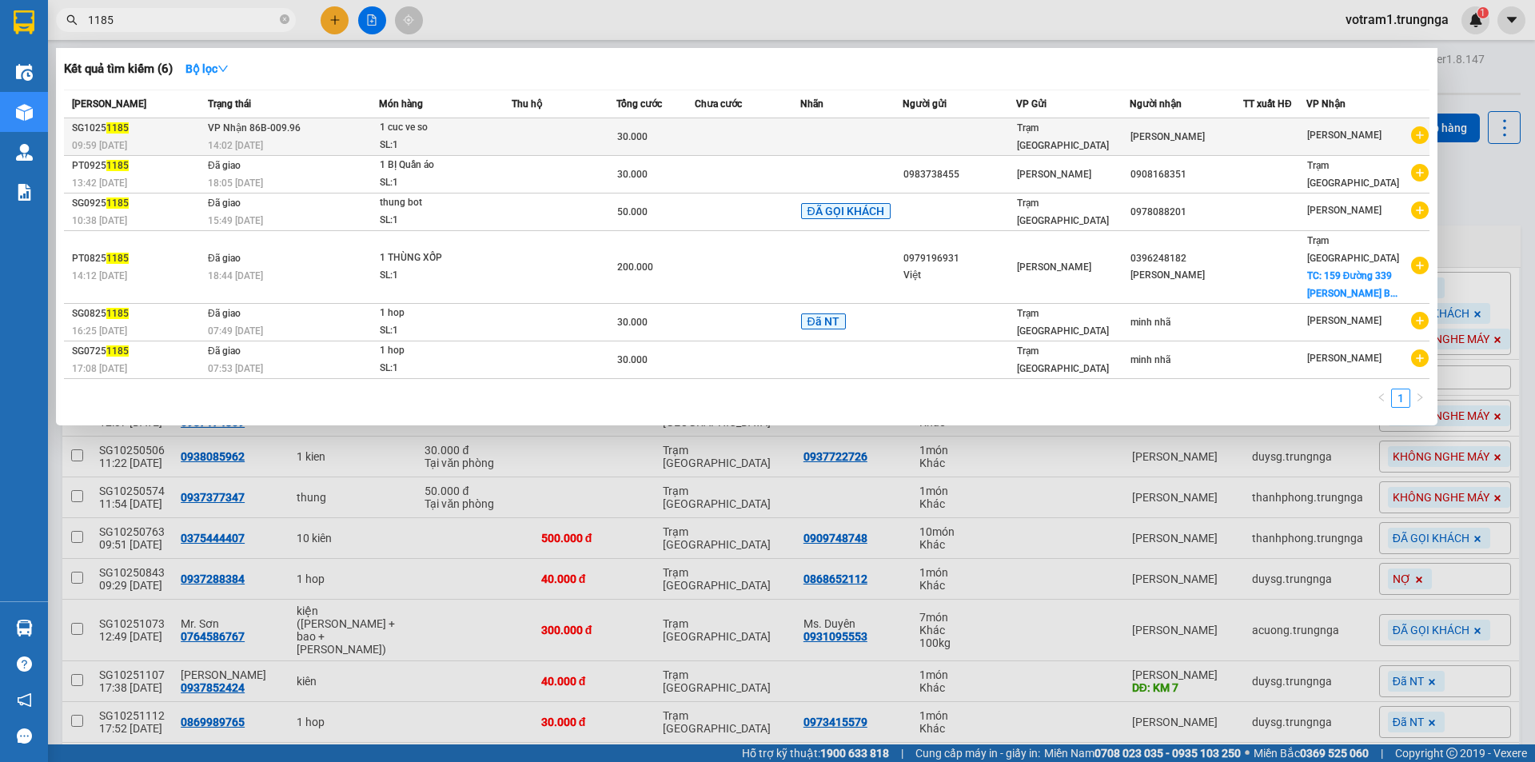
type input "1185"
click at [424, 130] on div "1 cuc ve so" at bounding box center [440, 128] width 120 height 18
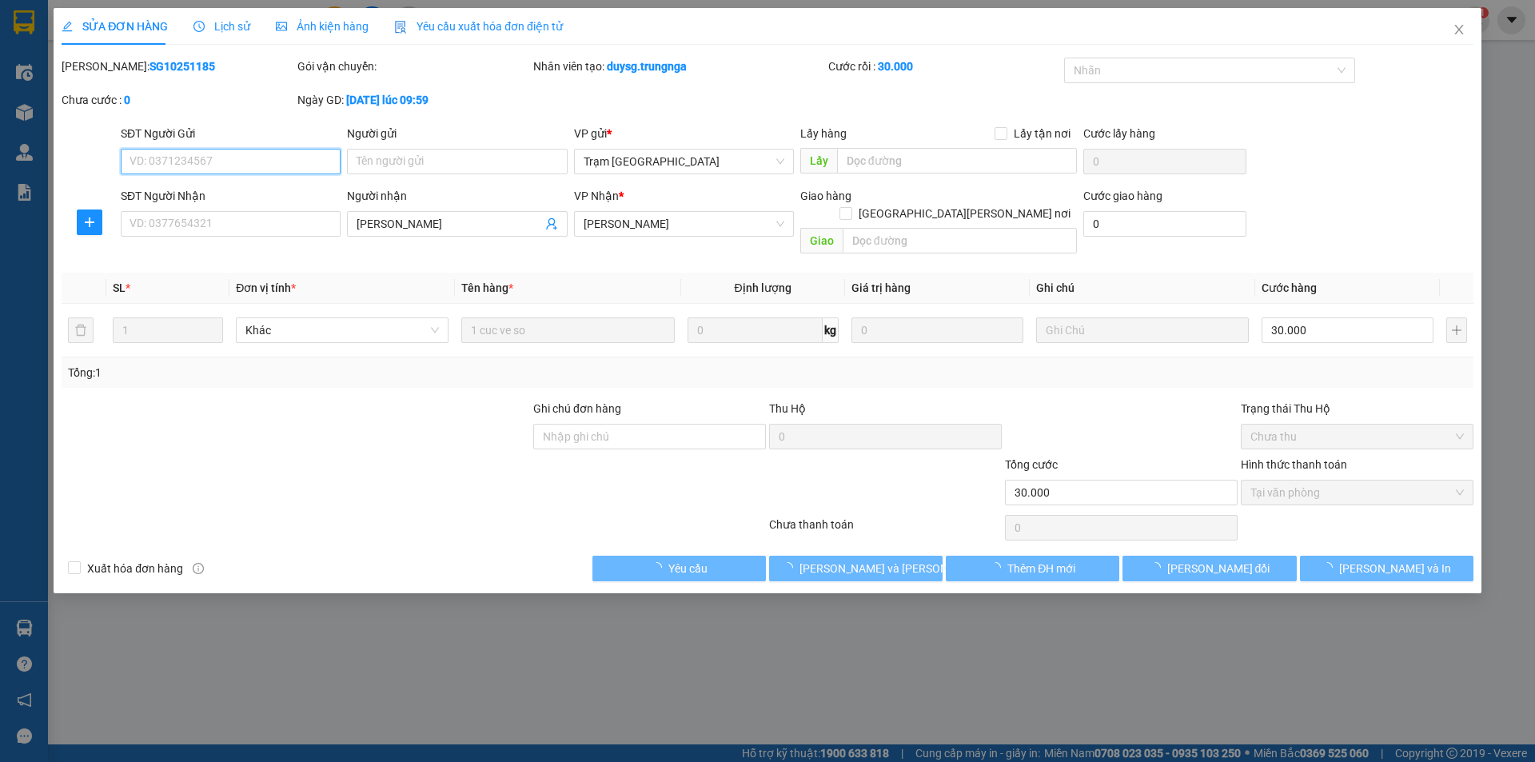
type input "kim loan"
type input "30.000"
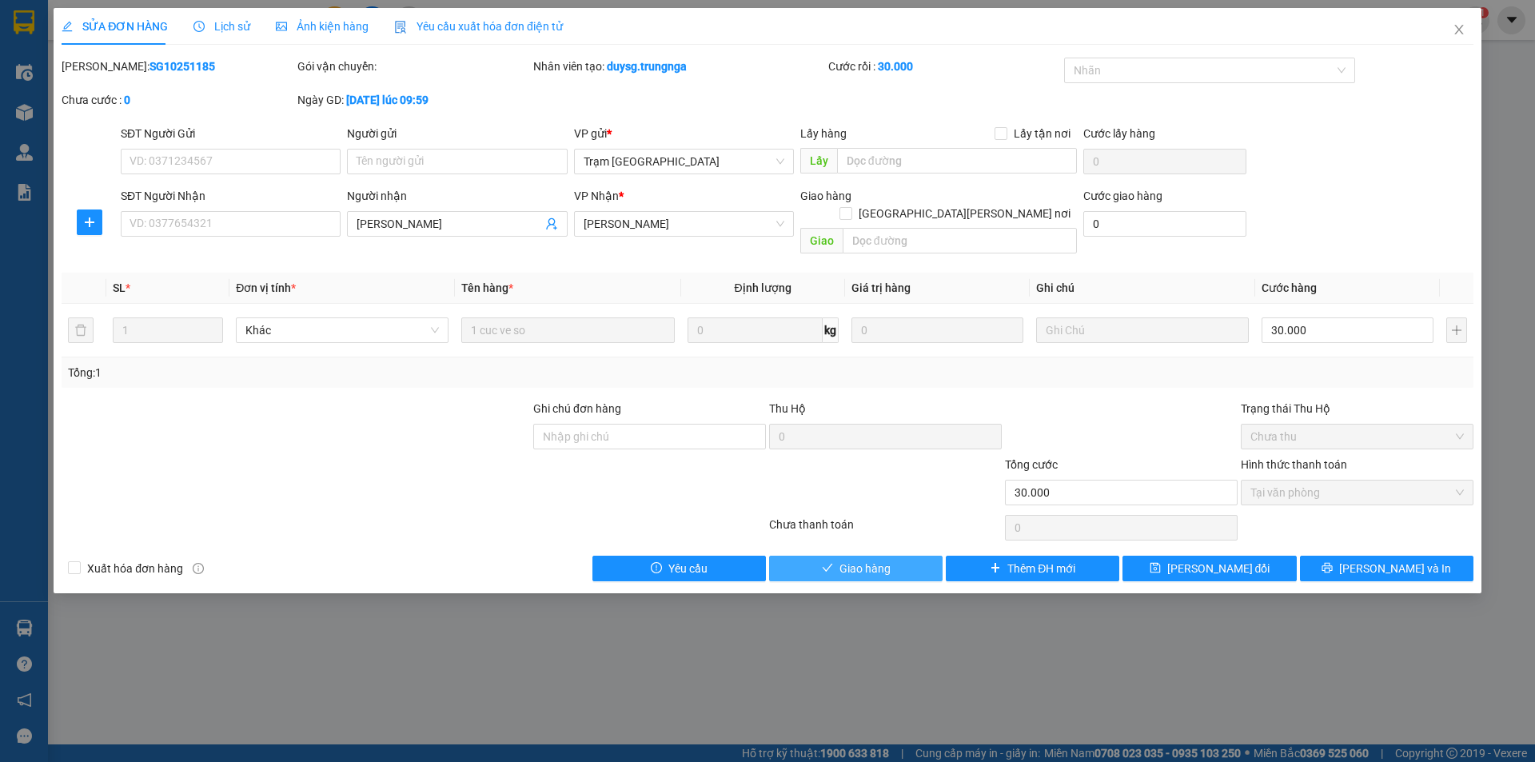
click at [892, 556] on button "Giao hàng" at bounding box center [855, 569] width 173 height 26
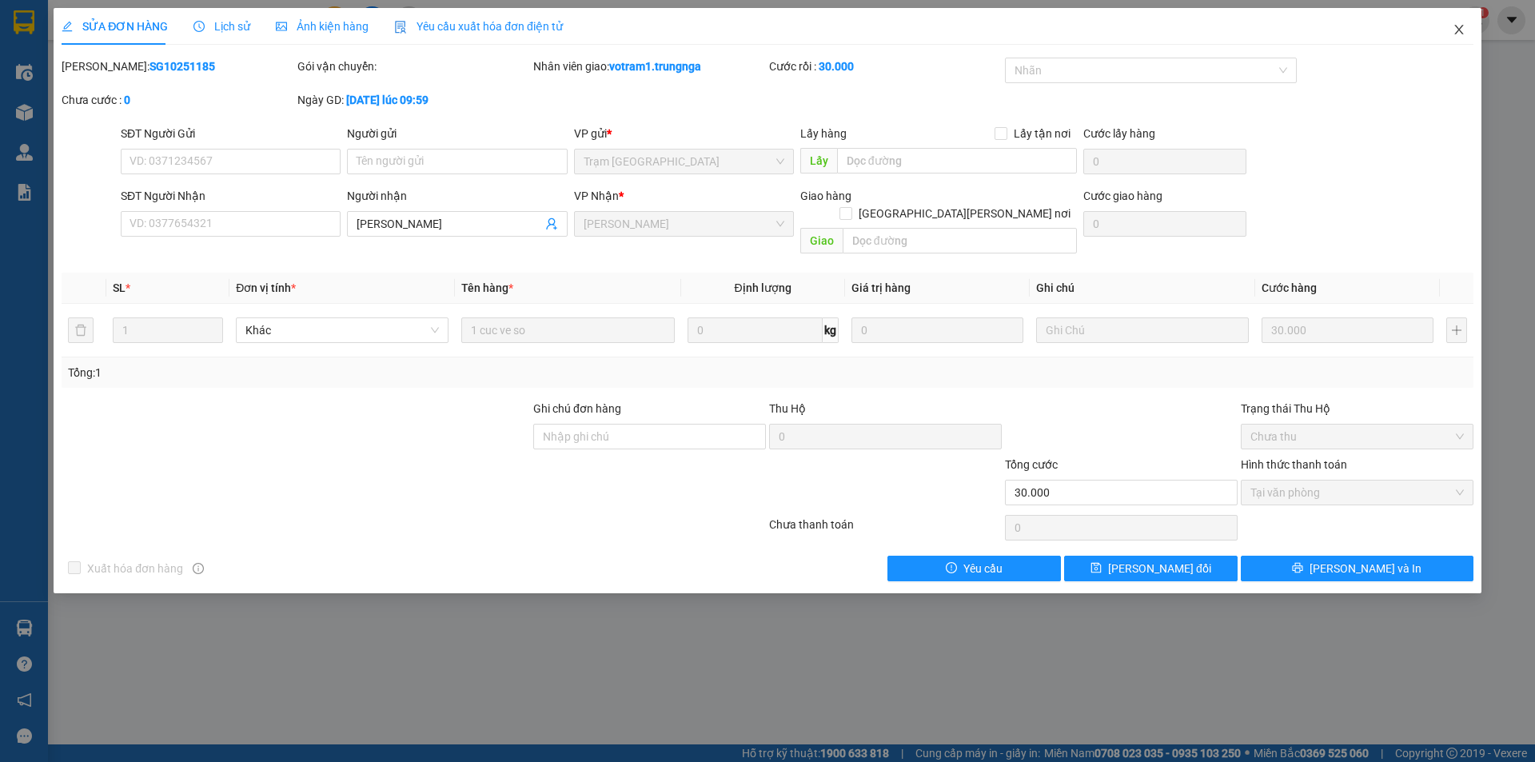
click at [1452, 30] on icon "close" at bounding box center [1458, 29] width 13 height 13
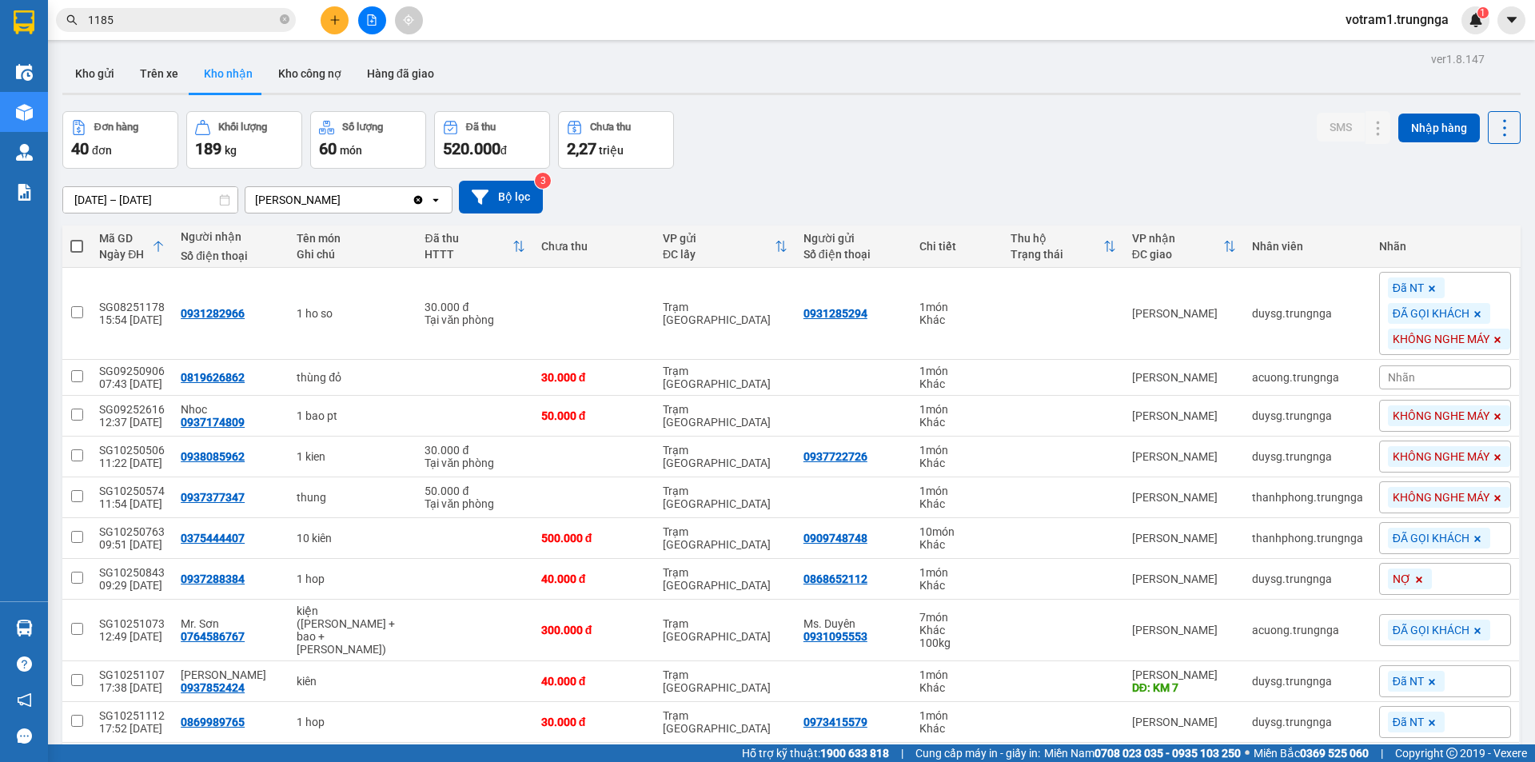
click at [219, 16] on input "1185" at bounding box center [182, 20] width 189 height 18
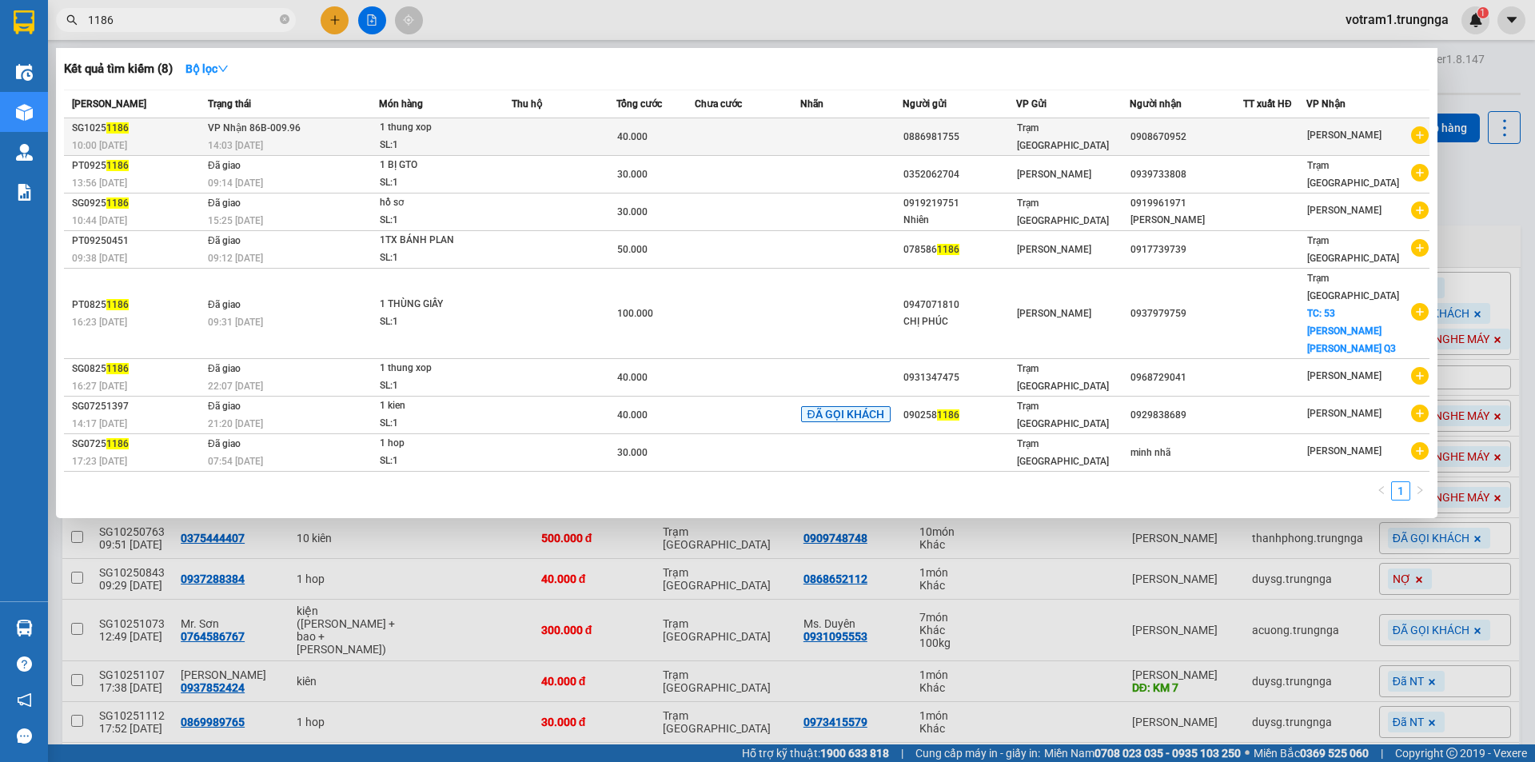
type input "1186"
click at [487, 130] on div "1 thung xop" at bounding box center [440, 128] width 120 height 18
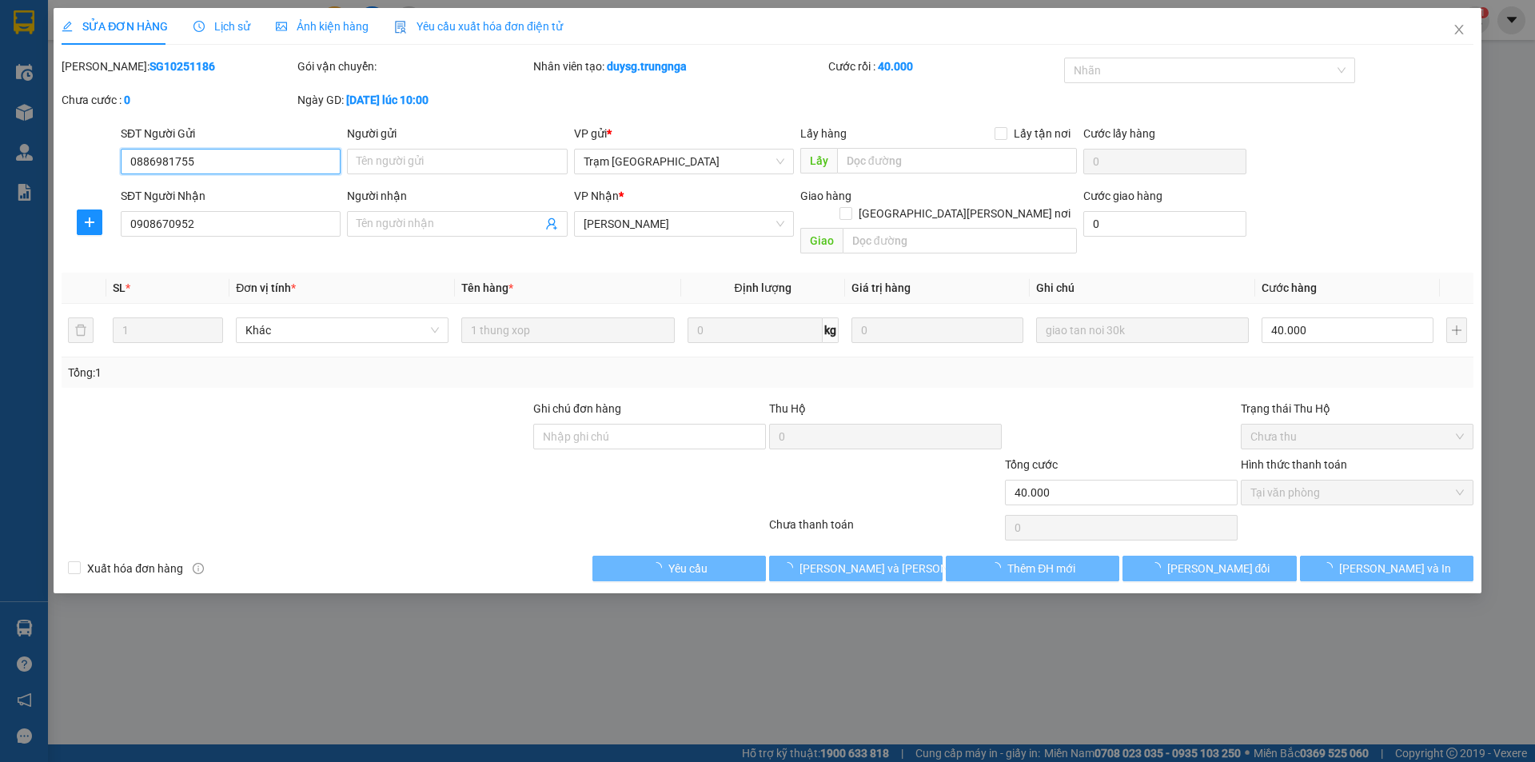
type input "0886981755"
type input "0908670952"
type input "40.000"
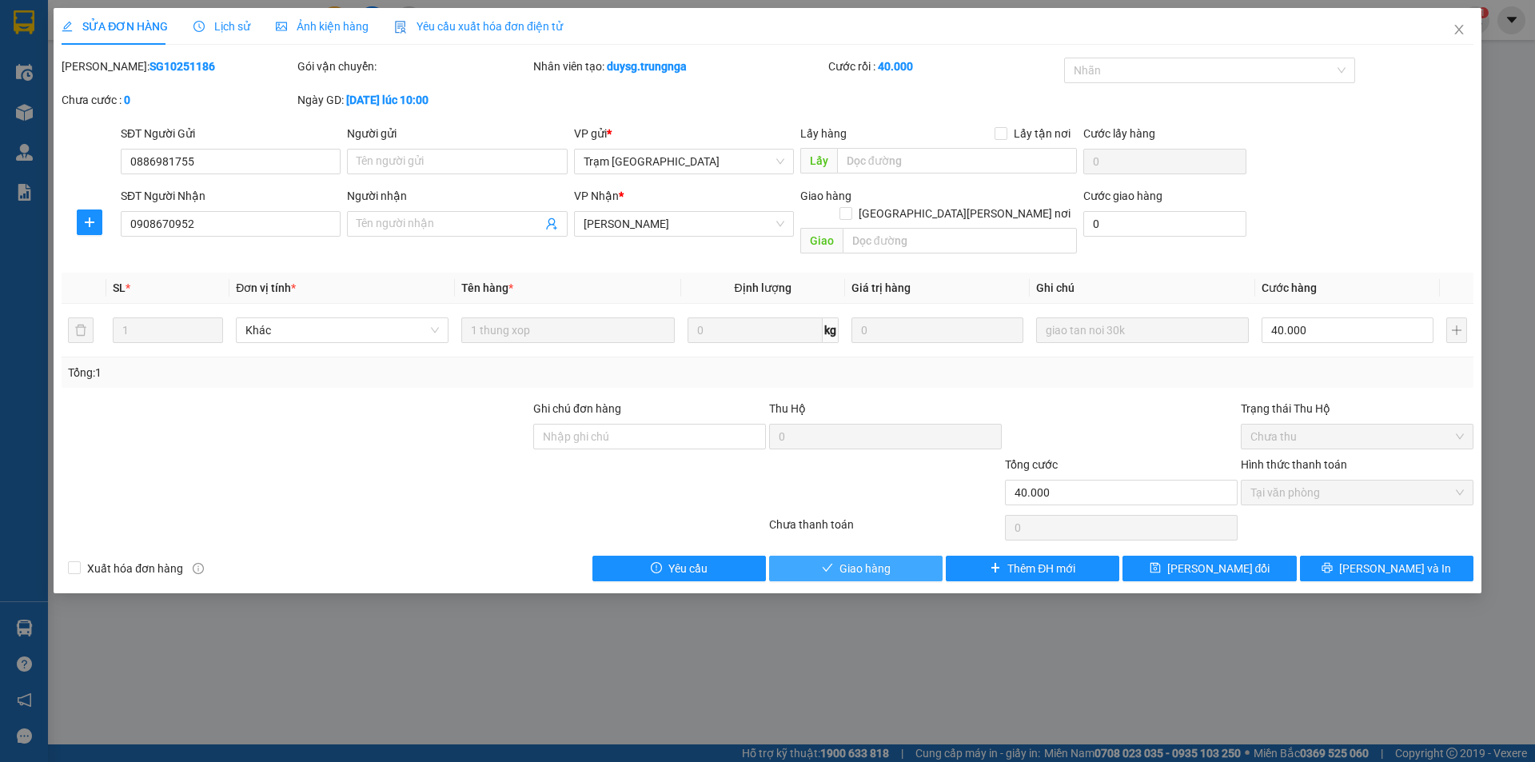
click at [830, 562] on icon "check" at bounding box center [827, 567] width 11 height 11
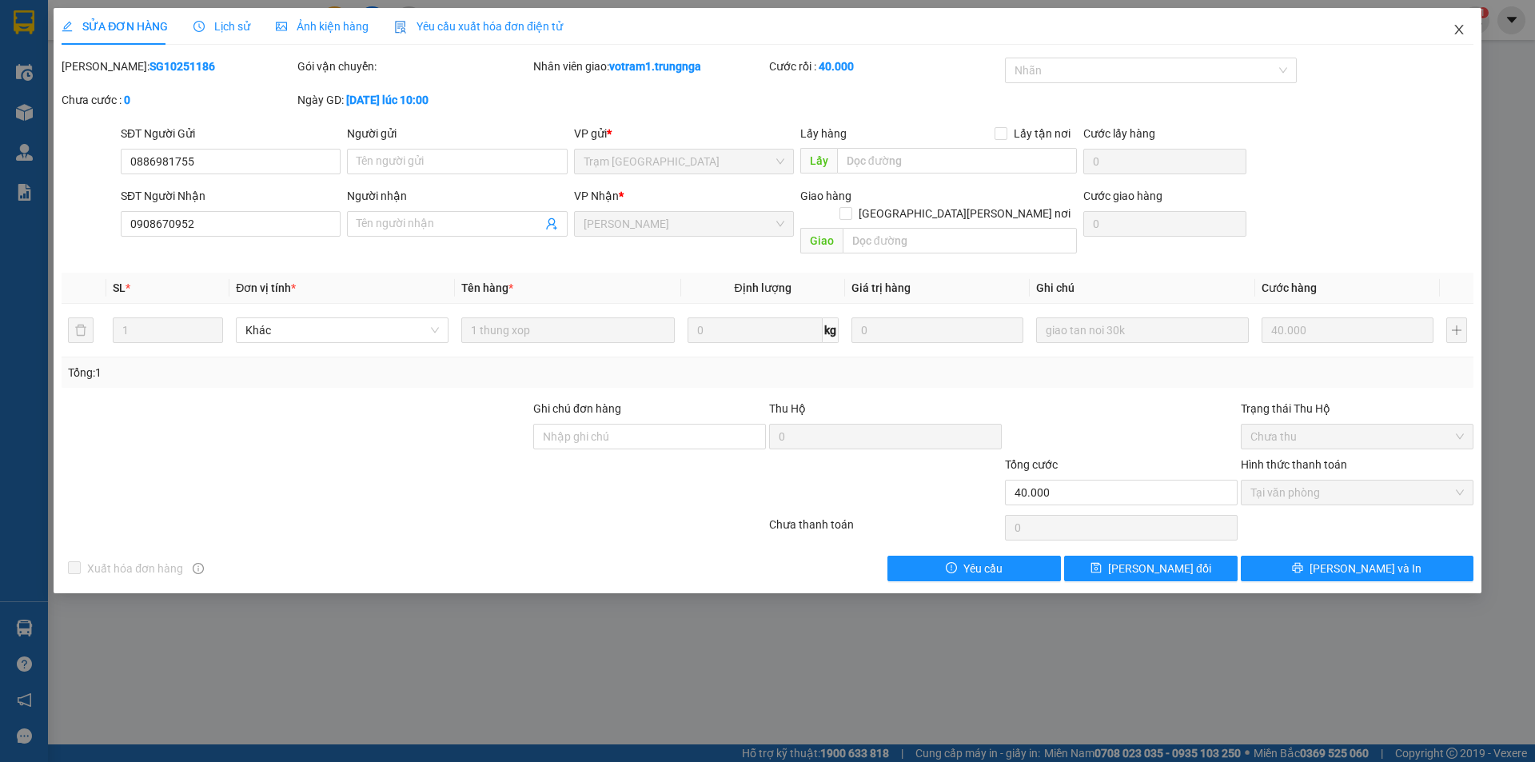
click at [1460, 33] on icon "close" at bounding box center [1458, 30] width 9 height 10
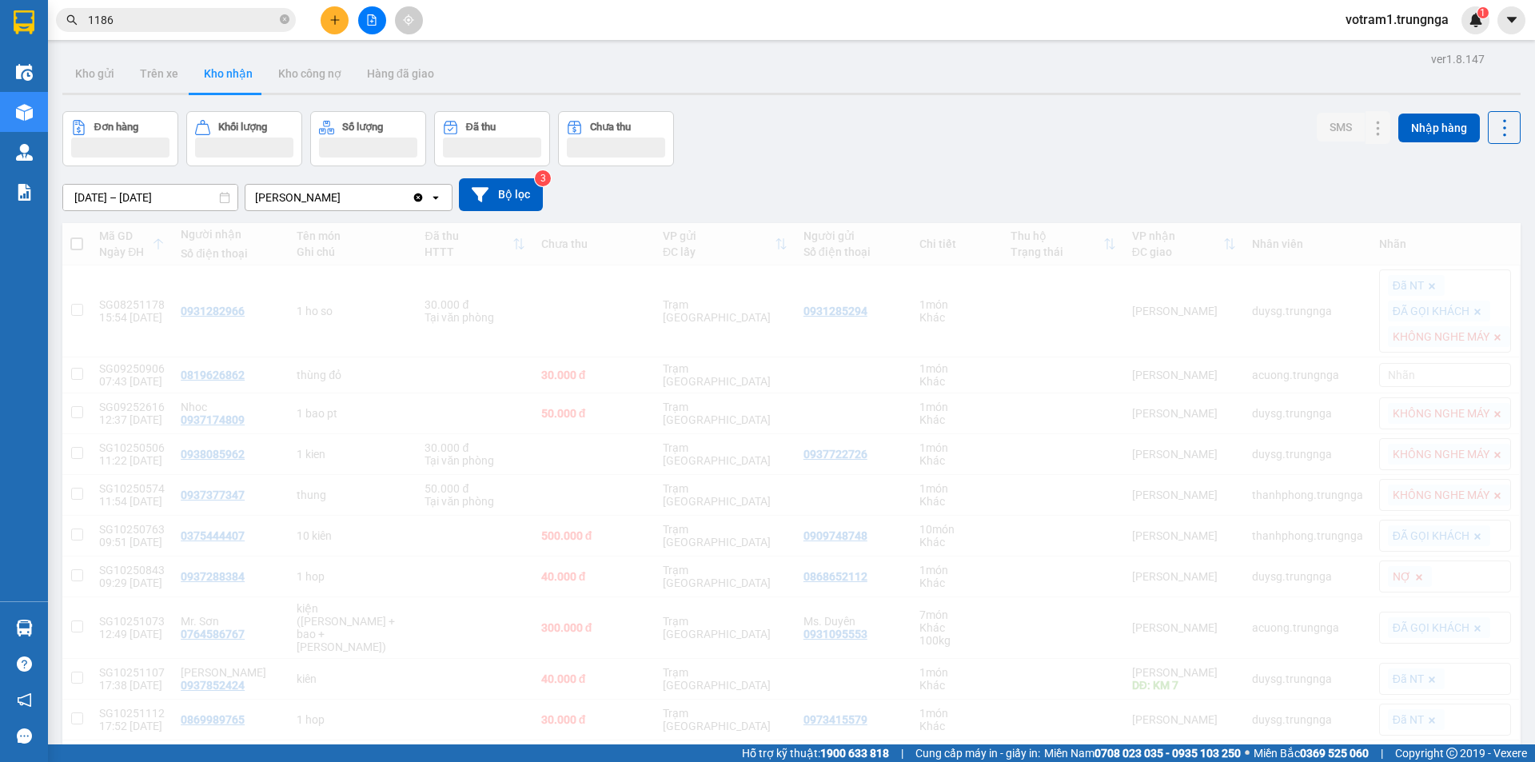
click at [196, 25] on input "1186" at bounding box center [182, 20] width 189 height 18
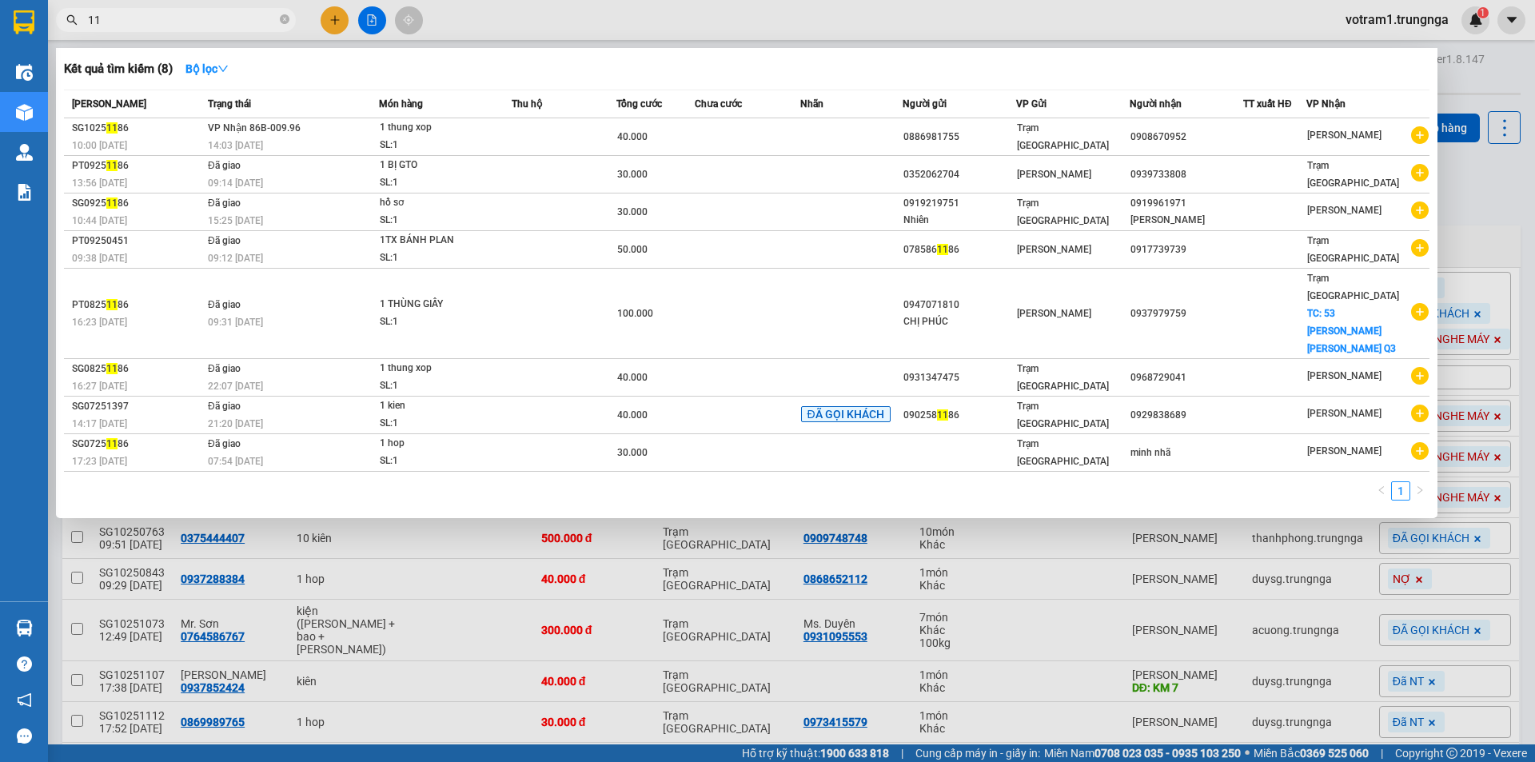
type input "1"
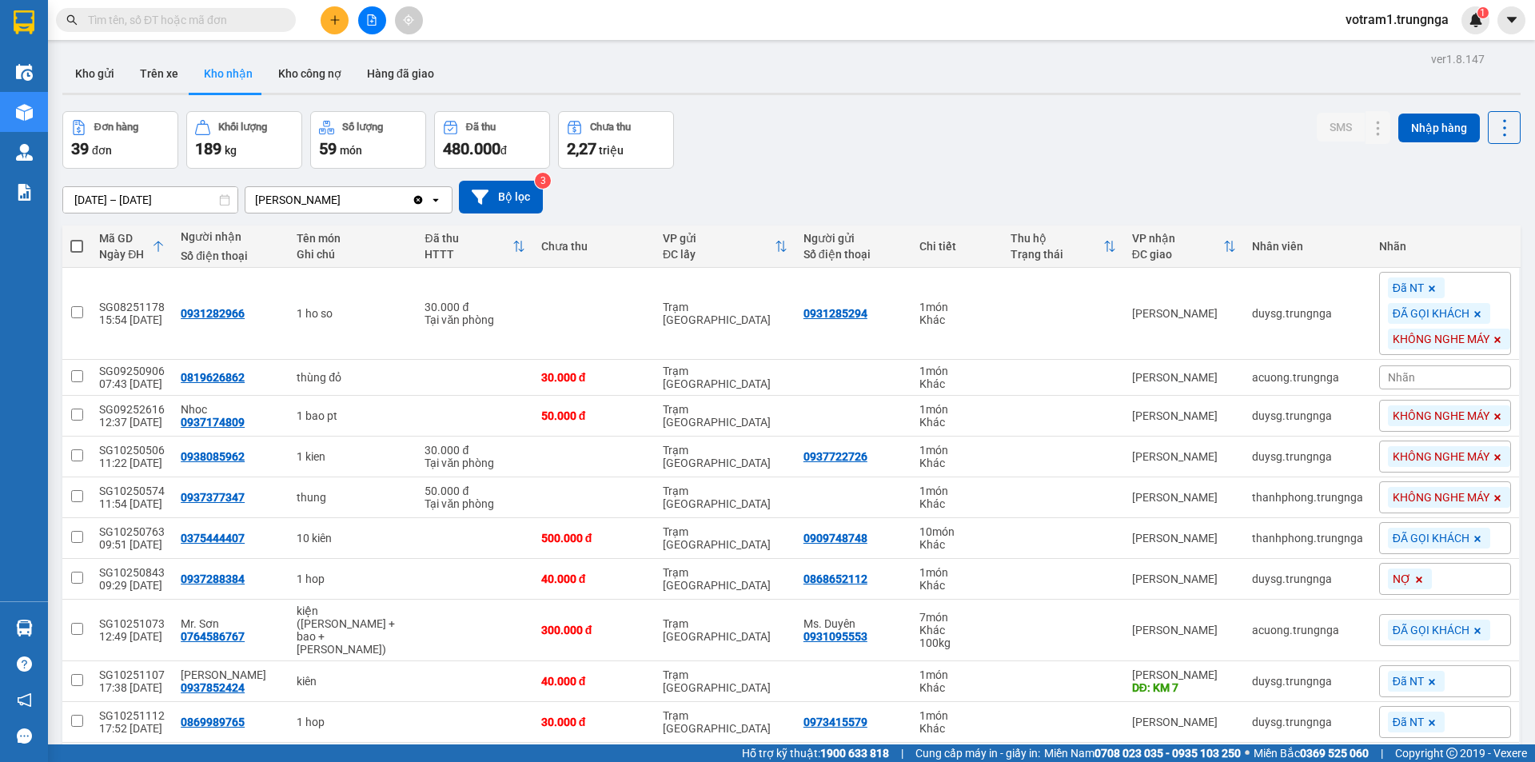
click at [196, 25] on input "text" at bounding box center [182, 20] width 189 height 18
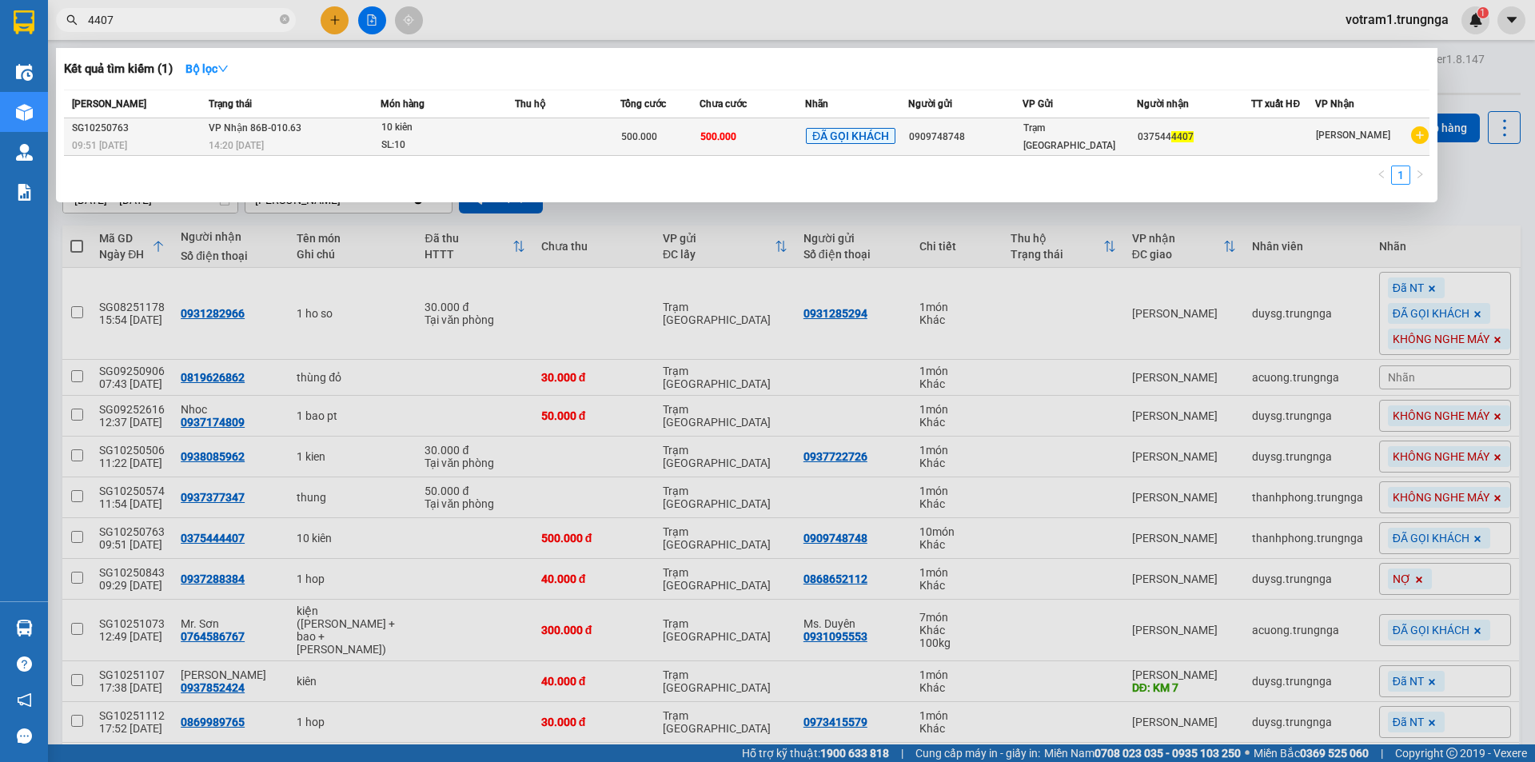
type input "4407"
click at [337, 127] on td "VP Nhận 86B-010.63 14:20 - 08/10" at bounding box center [293, 137] width 176 height 38
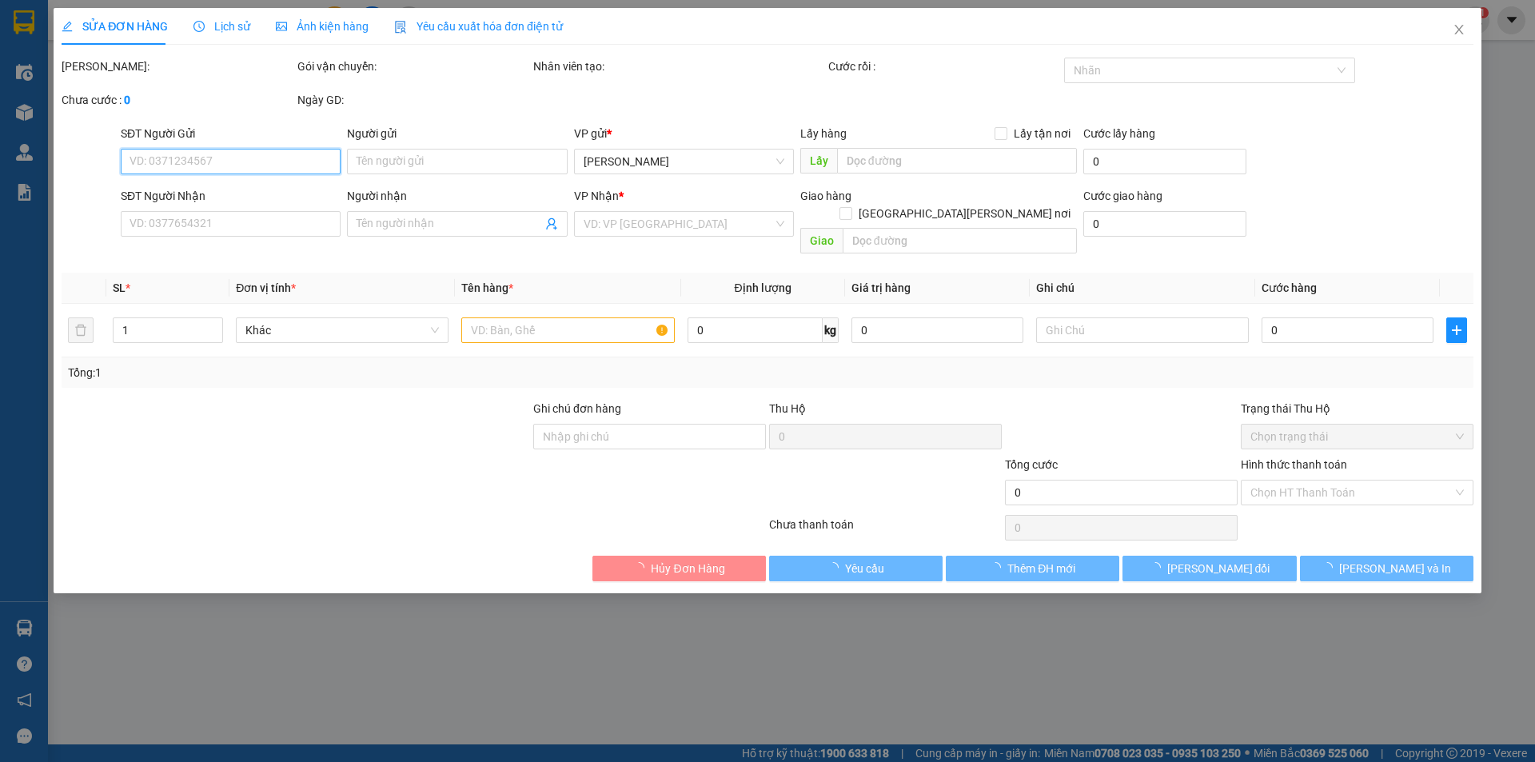
type input "0909748748"
type input "0375444407"
type input "500.000"
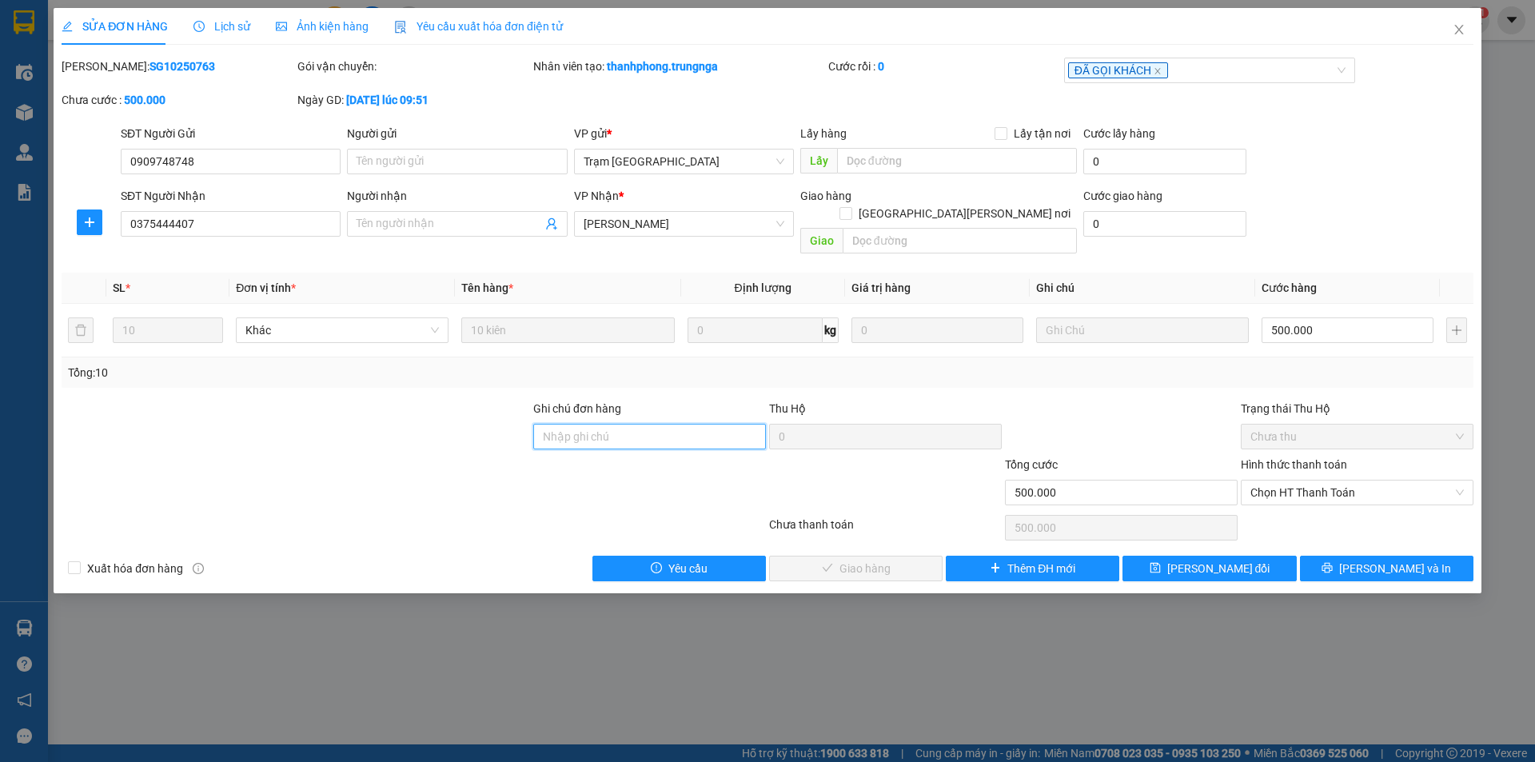
click at [620, 424] on input "Ghi chú đơn hàng" at bounding box center [649, 437] width 233 height 26
type input "A DŨNG"
click at [1299, 224] on div "SĐT Người Nhận 0375444407 Người nhận Tên người nhận VP Nhận * Phan Thiết Giao h…" at bounding box center [797, 224] width 1359 height 74
click at [1317, 484] on span "Chọn HT Thanh Toán" at bounding box center [1356, 492] width 213 height 24
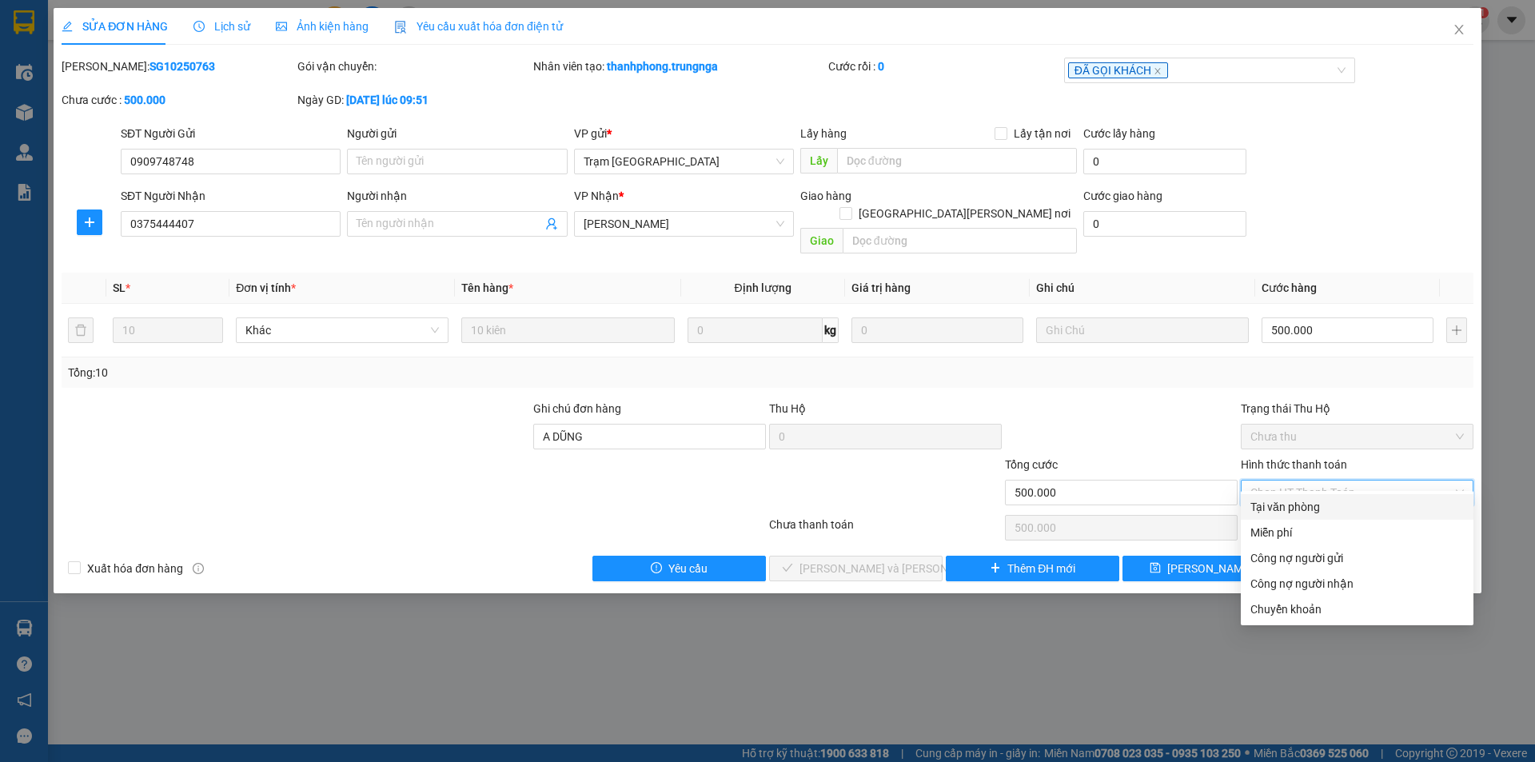
click at [1311, 505] on div "Tại văn phòng" at bounding box center [1356, 507] width 213 height 18
type input "0"
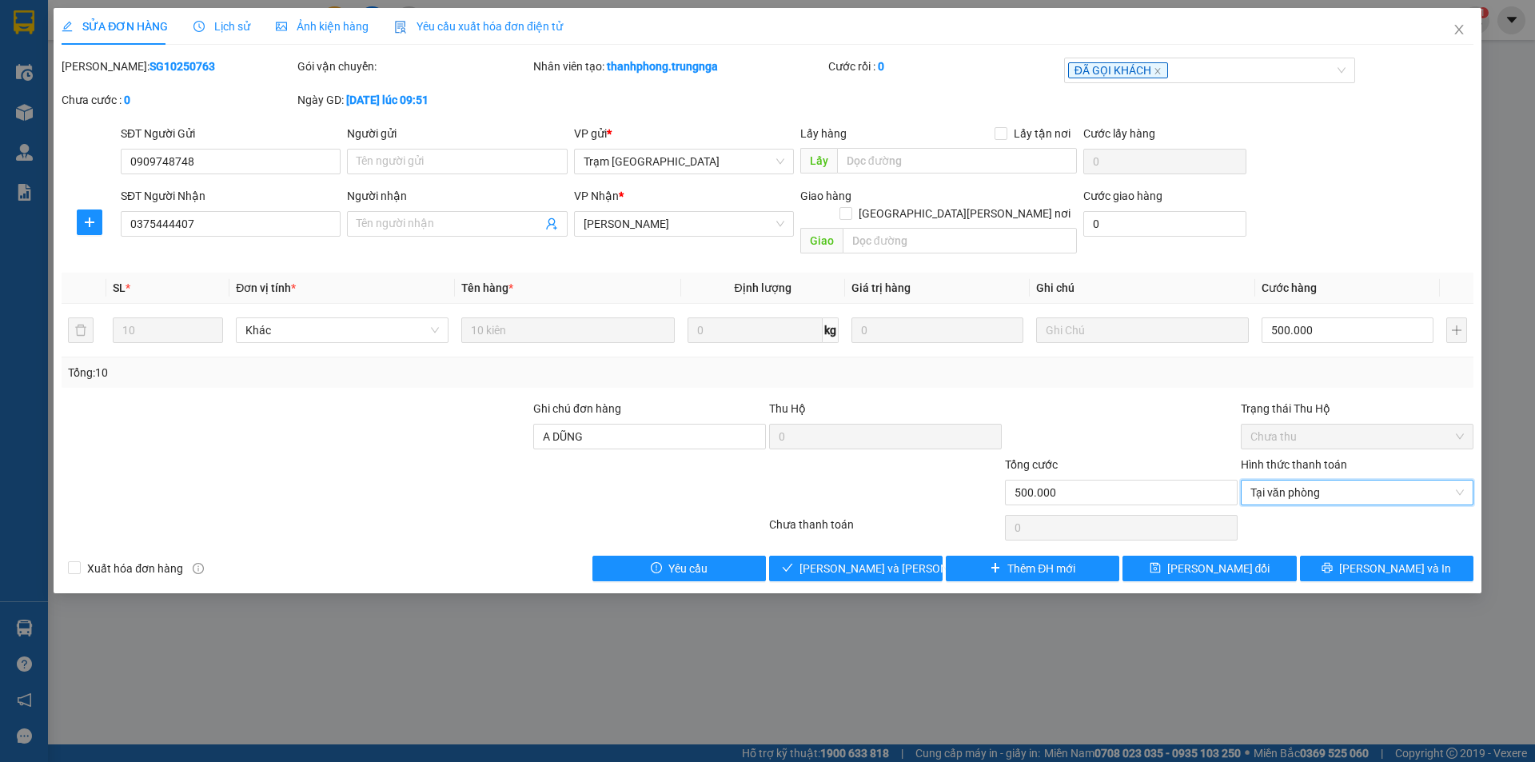
click at [1118, 422] on div at bounding box center [1121, 428] width 236 height 56
click at [1301, 480] on span "Tại văn phòng" at bounding box center [1356, 492] width 213 height 24
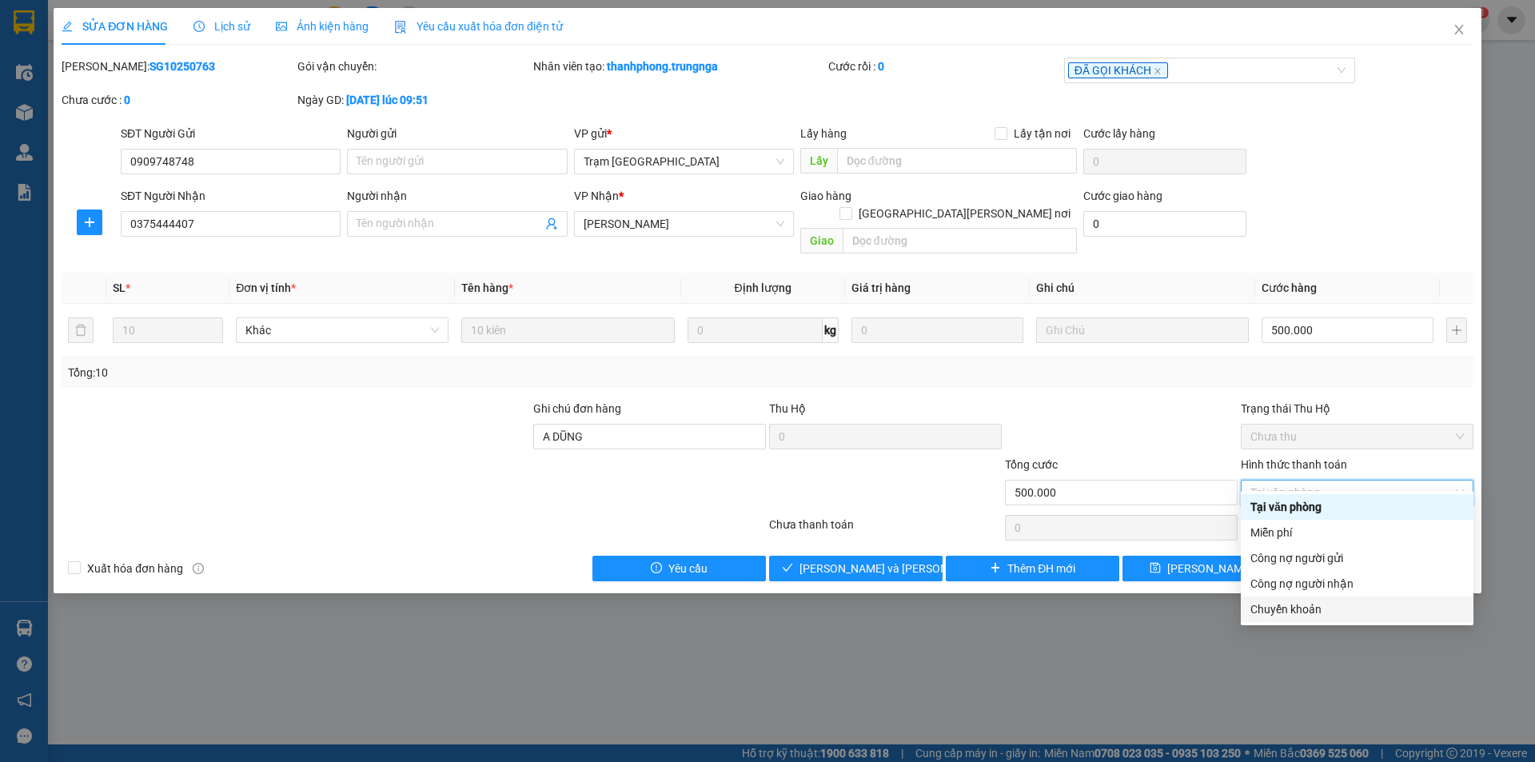
click at [1321, 607] on div "Chuyển khoản" at bounding box center [1356, 609] width 213 height 18
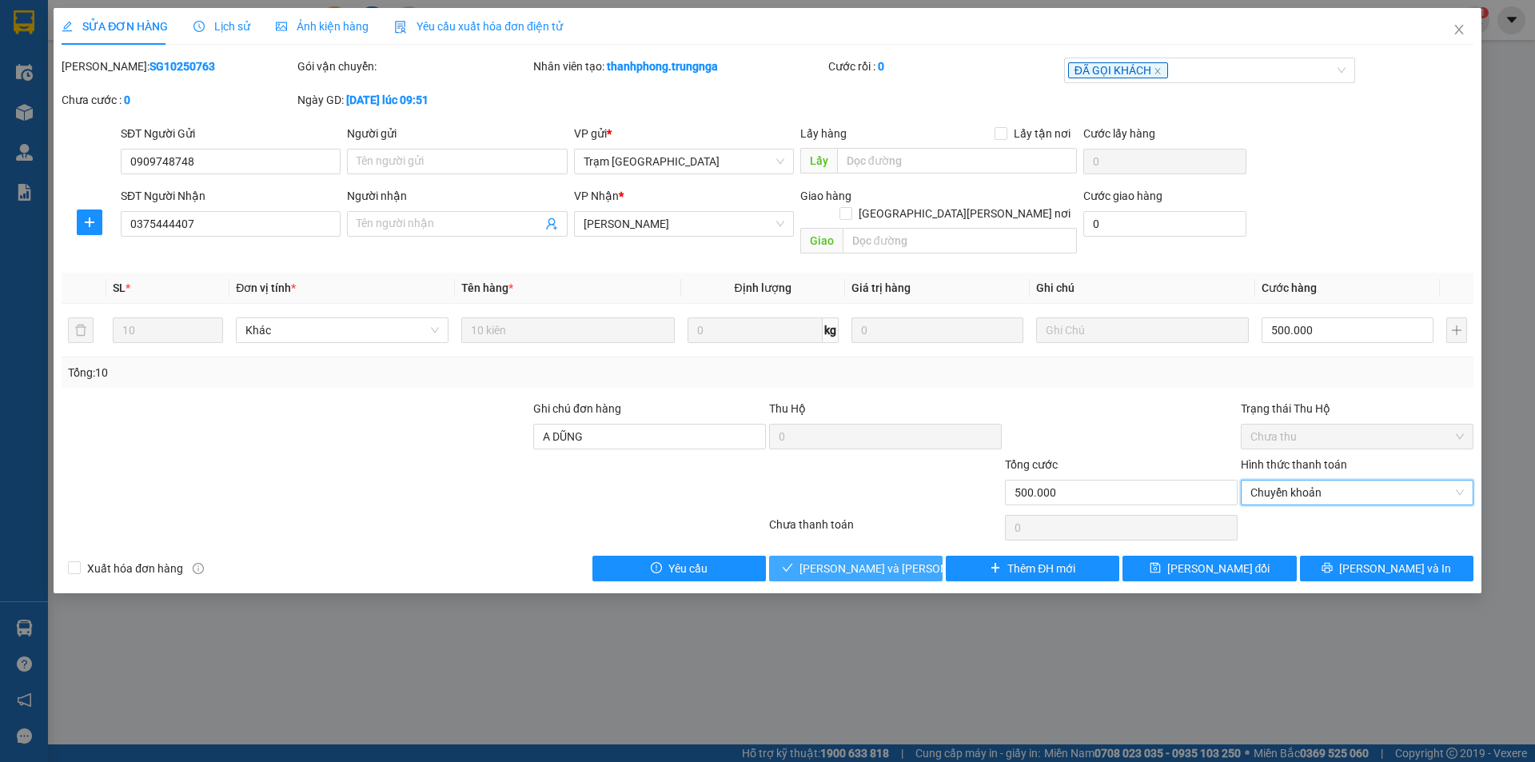
click at [873, 560] on span "[PERSON_NAME] và Giao hàng" at bounding box center [907, 569] width 216 height 18
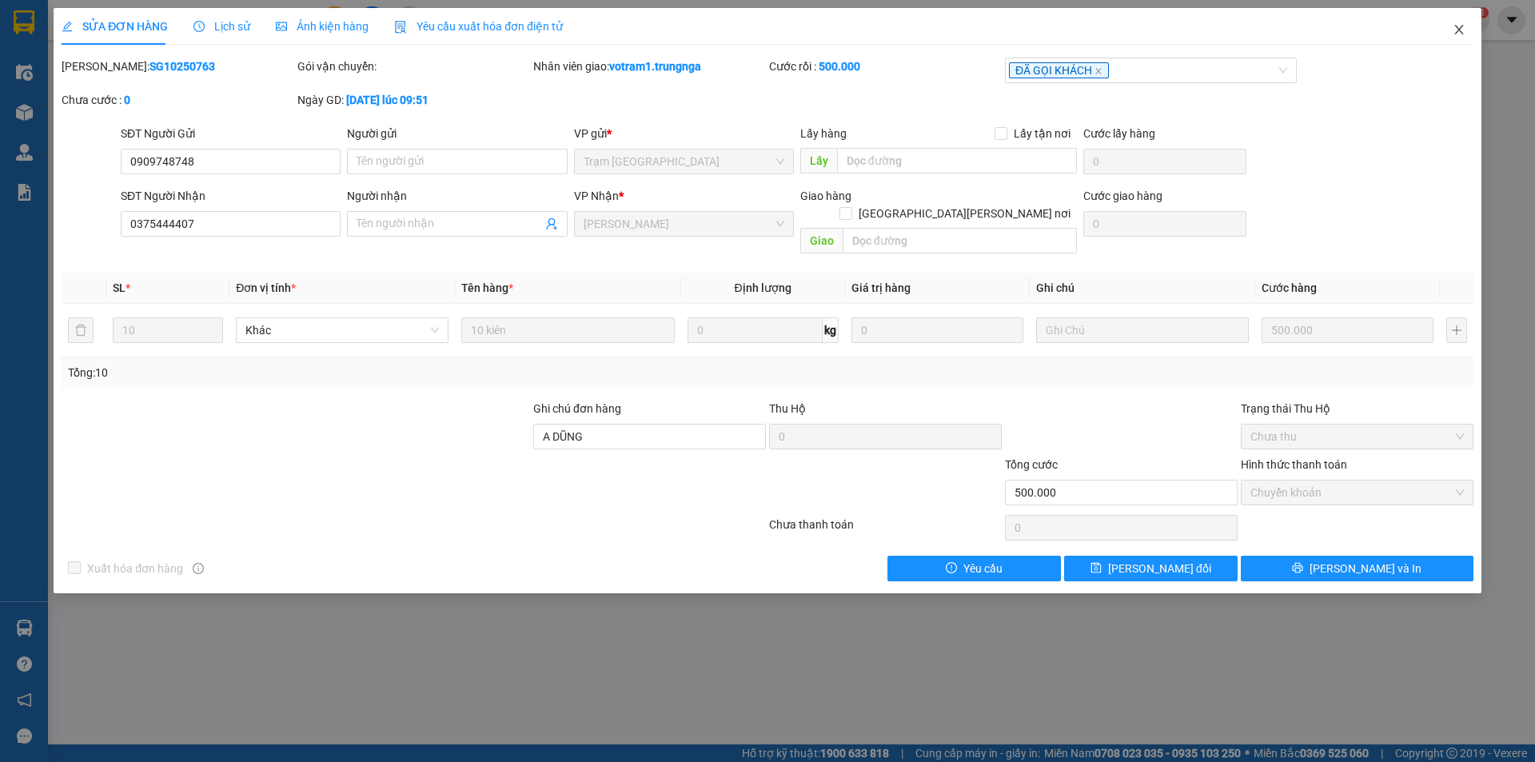
click at [1460, 34] on icon "close" at bounding box center [1458, 29] width 13 height 13
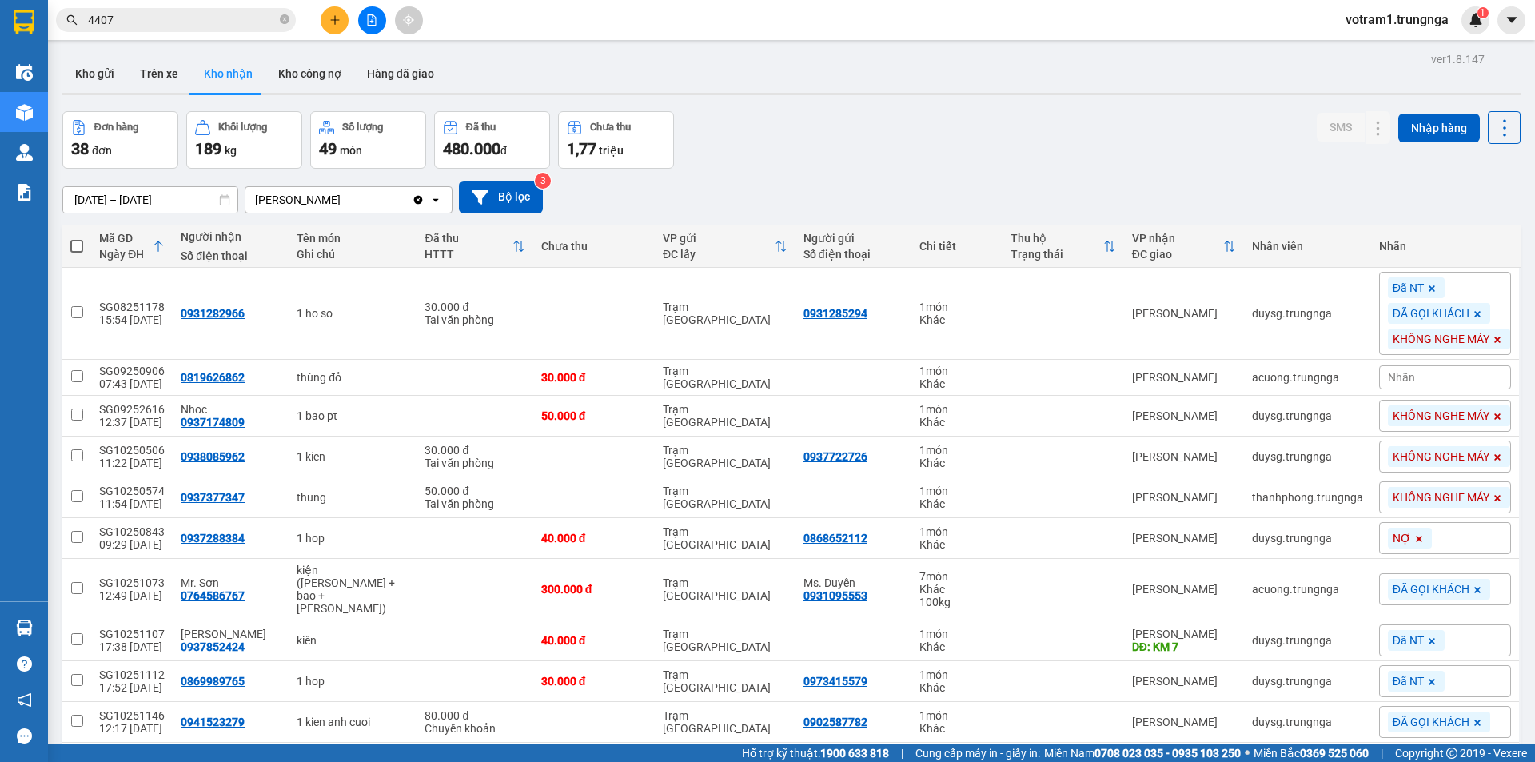
click at [234, 17] on input "4407" at bounding box center [182, 20] width 189 height 18
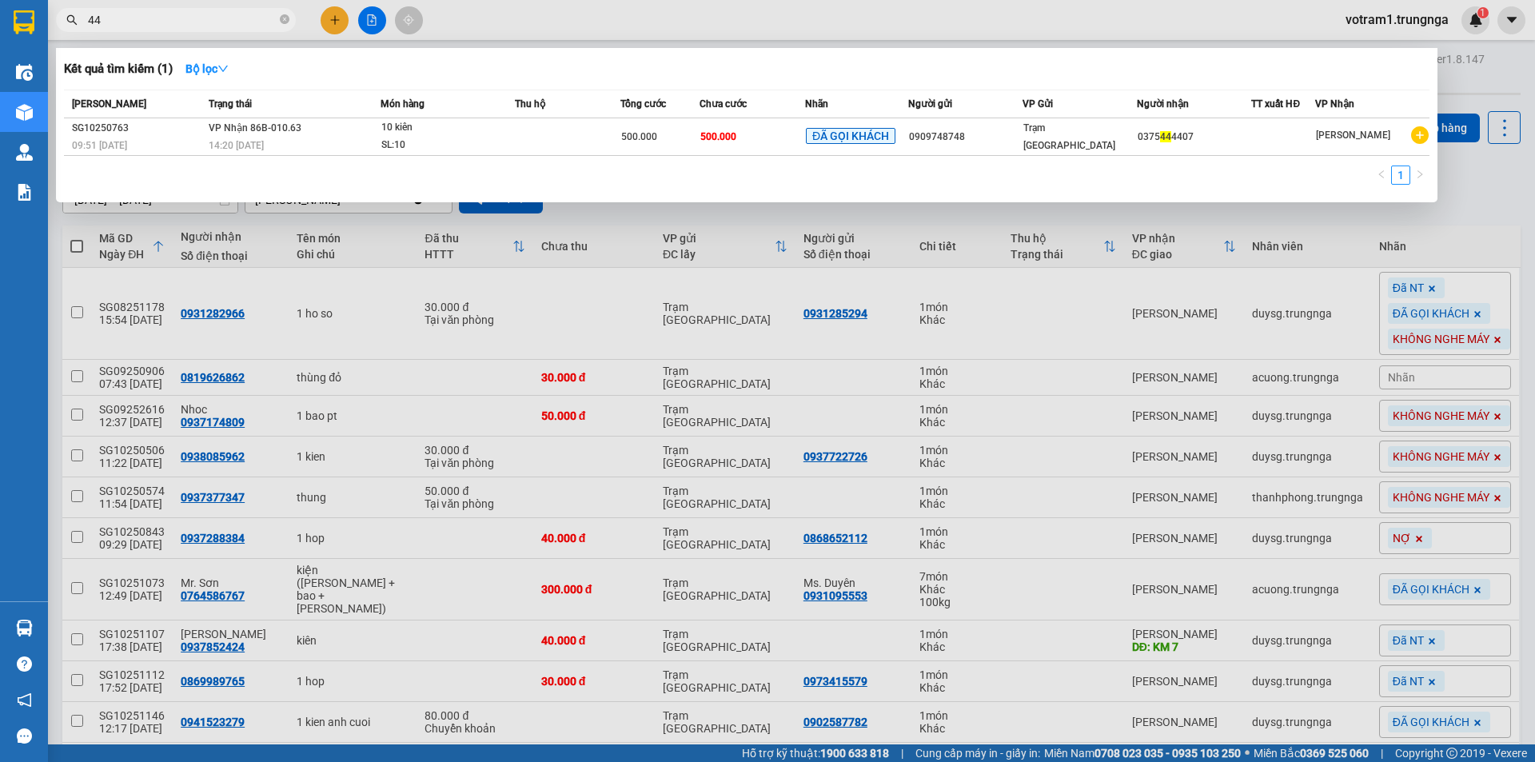
type input "4"
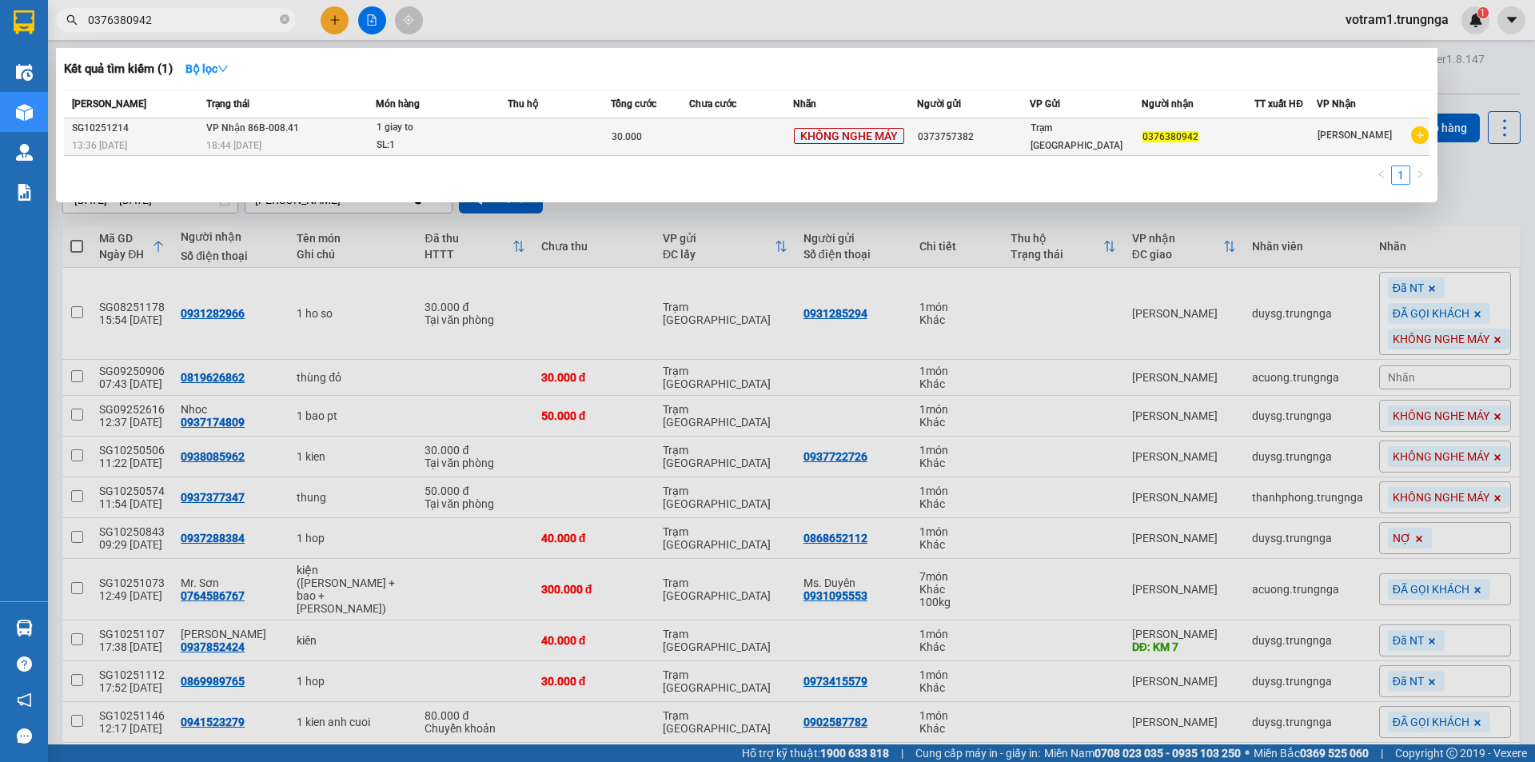
type input "0376380942"
click at [445, 142] on div "SL: 1" at bounding box center [437, 146] width 120 height 18
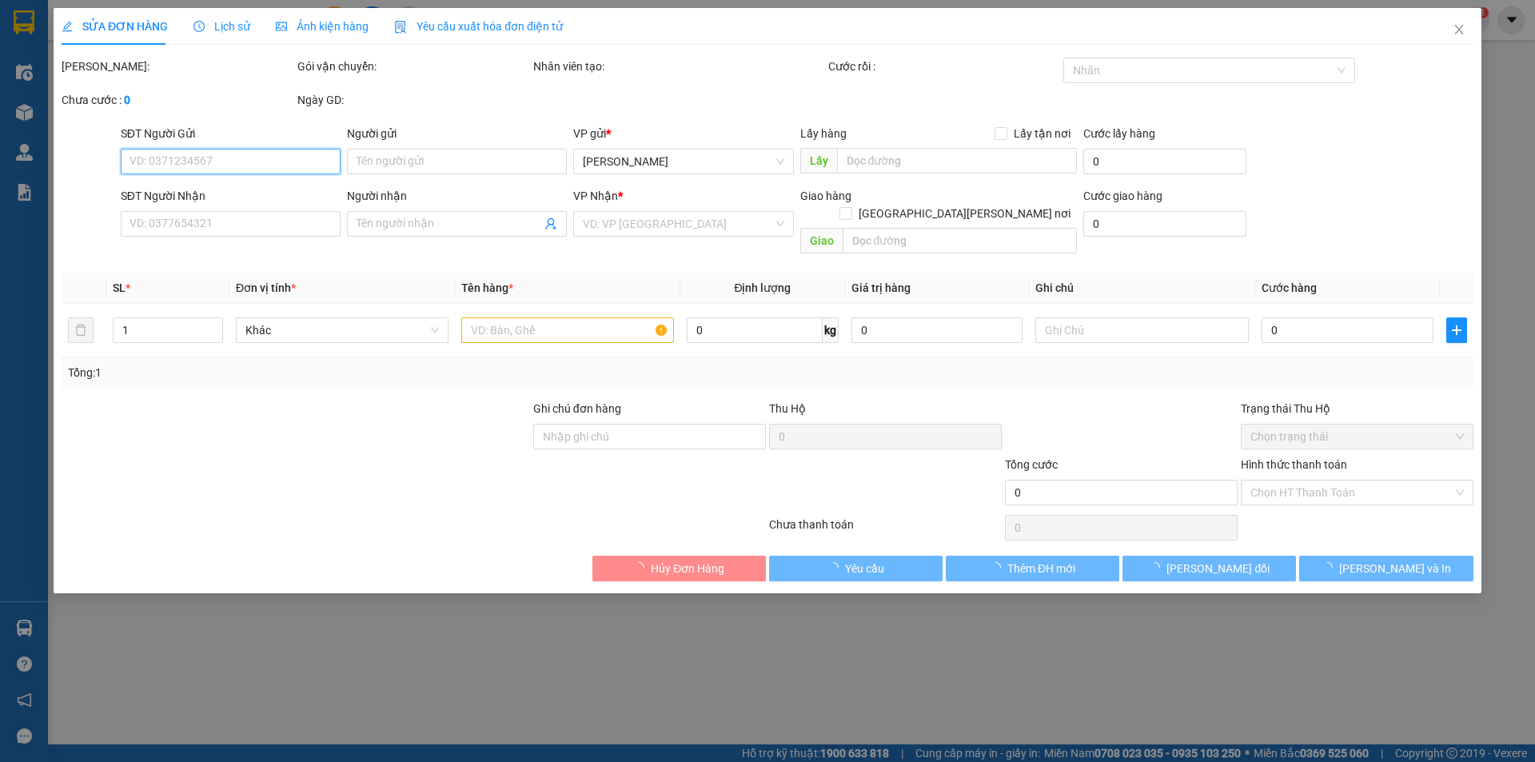
type input "0373757382"
type input "0376380942"
type input "30.000"
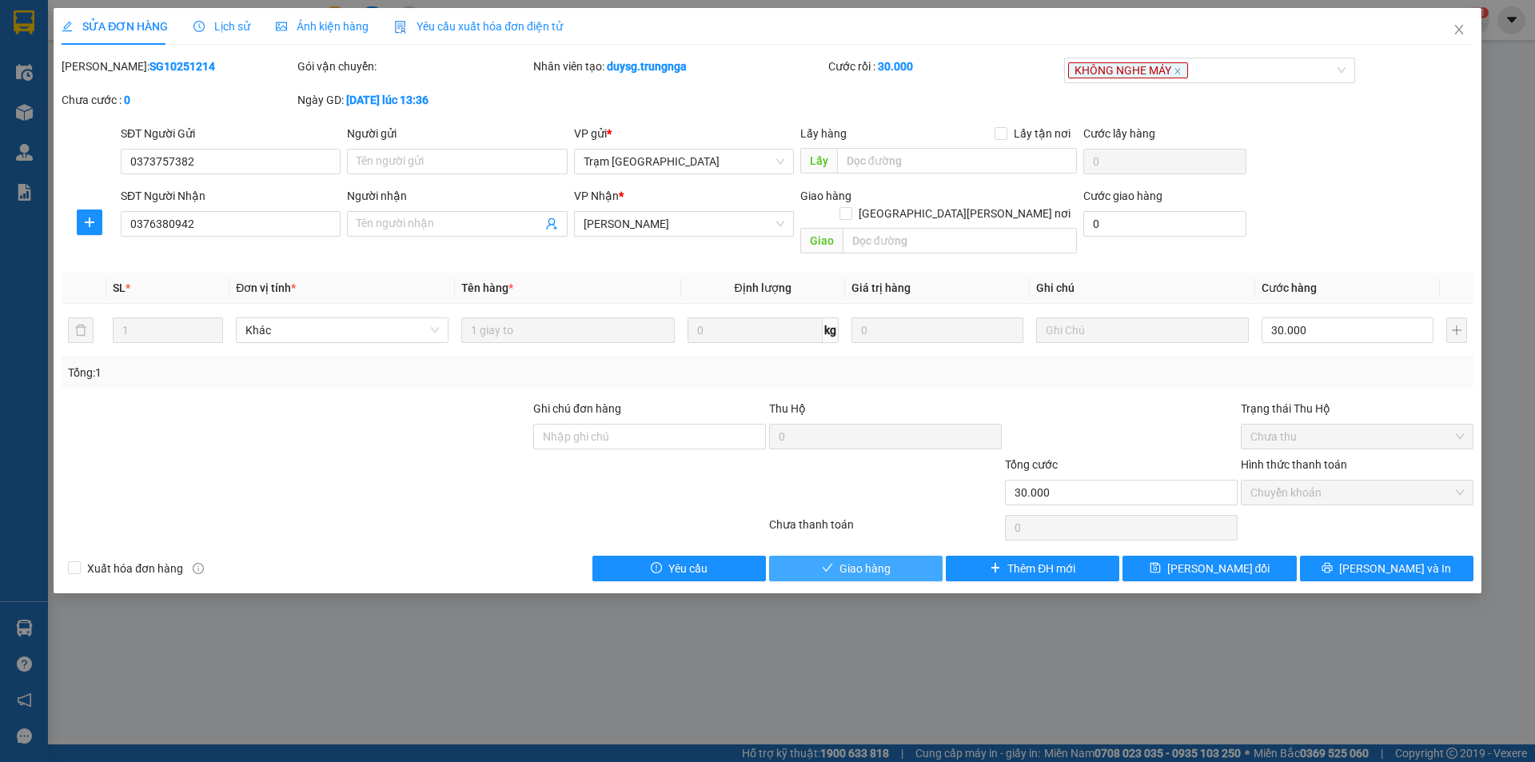
click at [921, 556] on button "Giao hàng" at bounding box center [855, 569] width 173 height 26
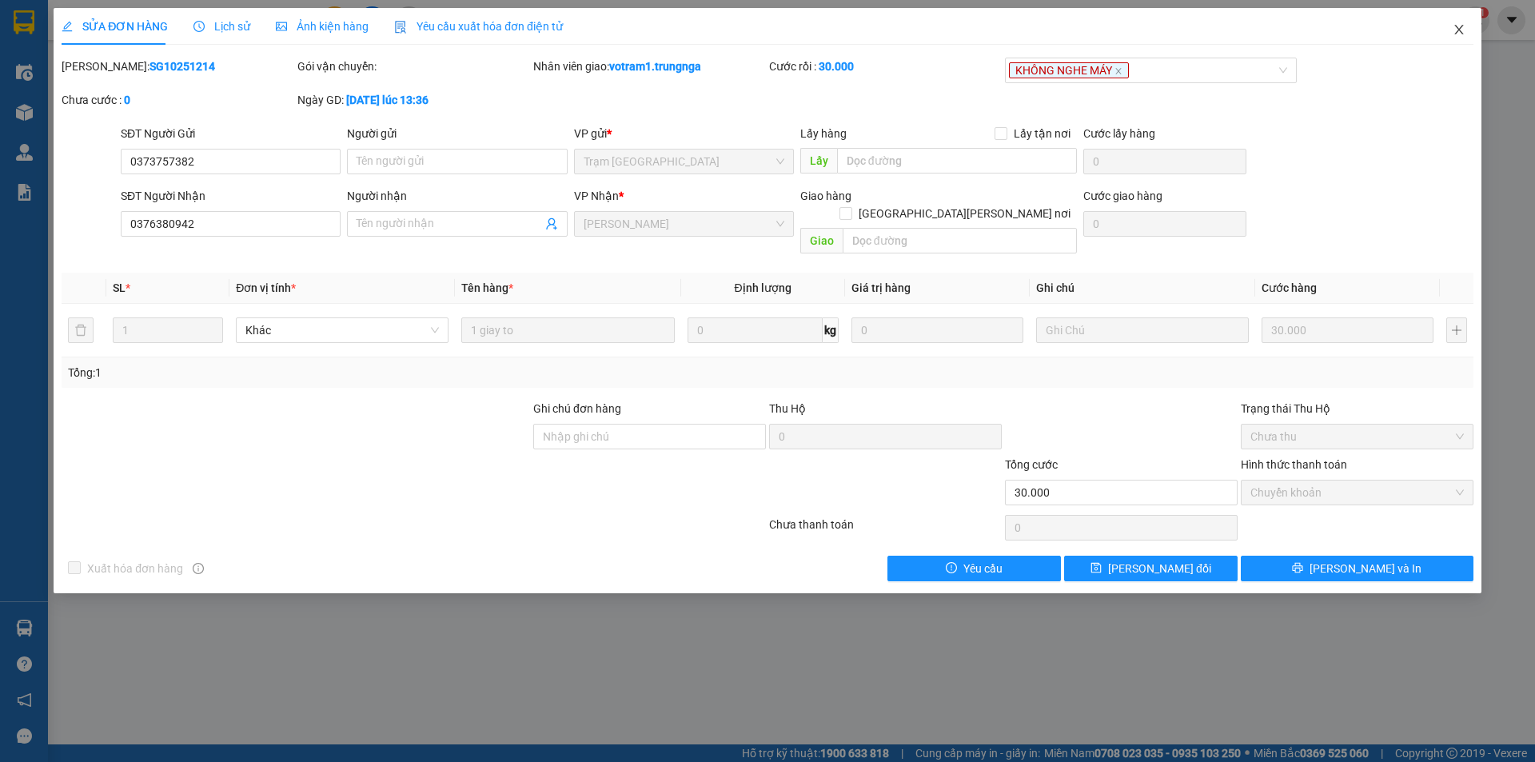
click at [1465, 30] on span "Close" at bounding box center [1459, 30] width 45 height 45
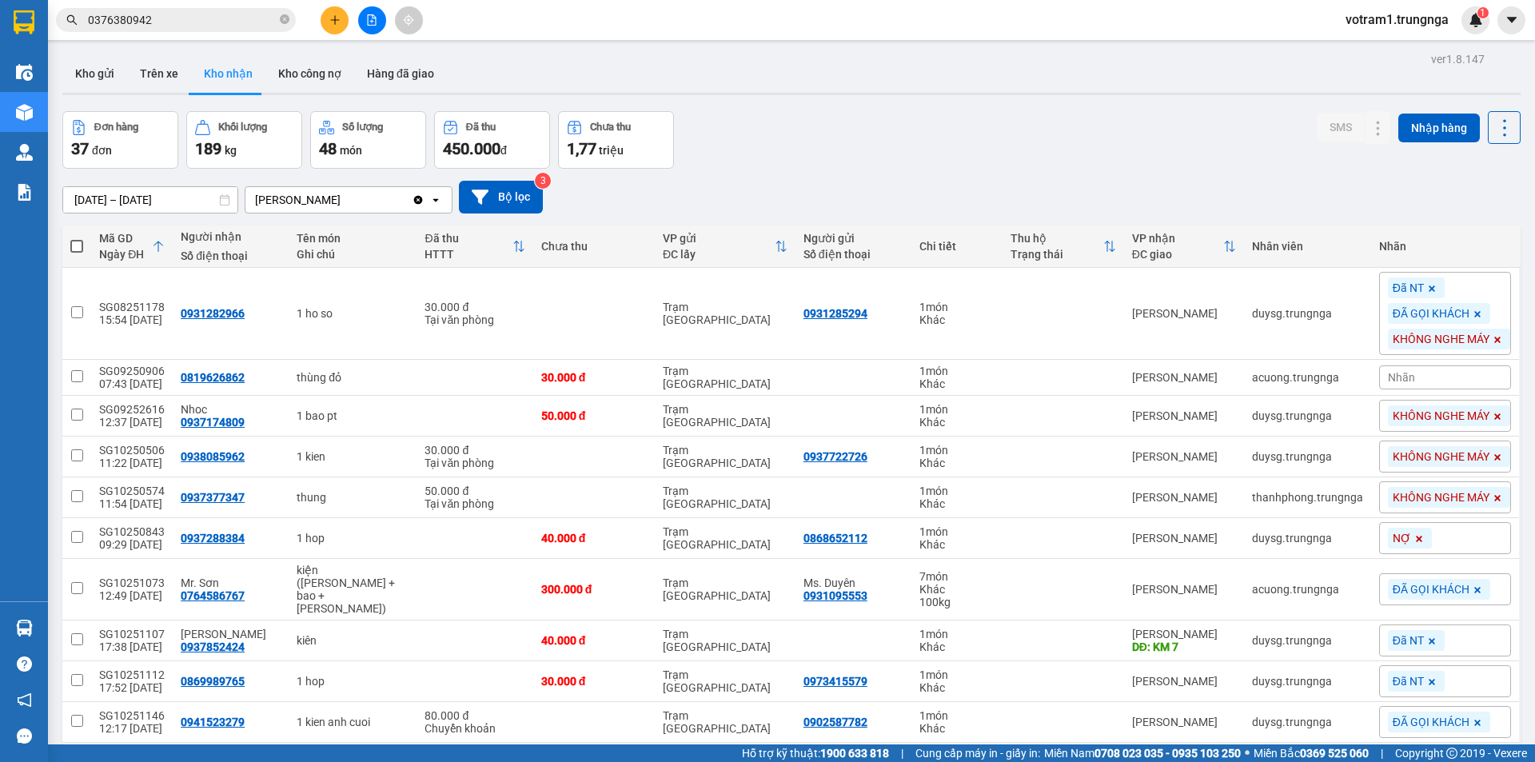
click at [868, 140] on div "Đơn hàng 37 đơn Khối lượng 189 kg Số lượng 48 món Đã thu 450.000 đ Chưa thu 1,7…" at bounding box center [791, 140] width 1458 height 58
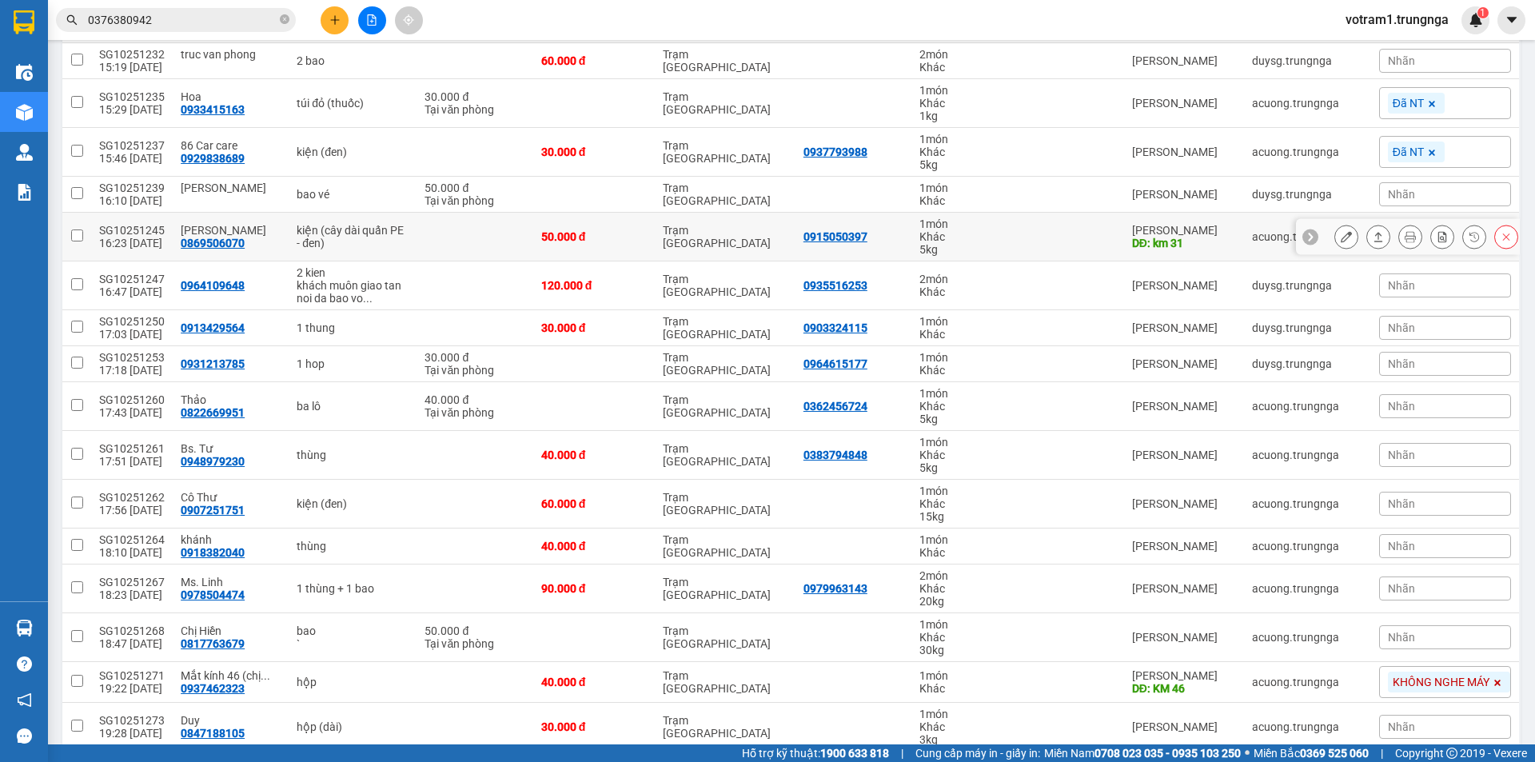
scroll to position [1208, 0]
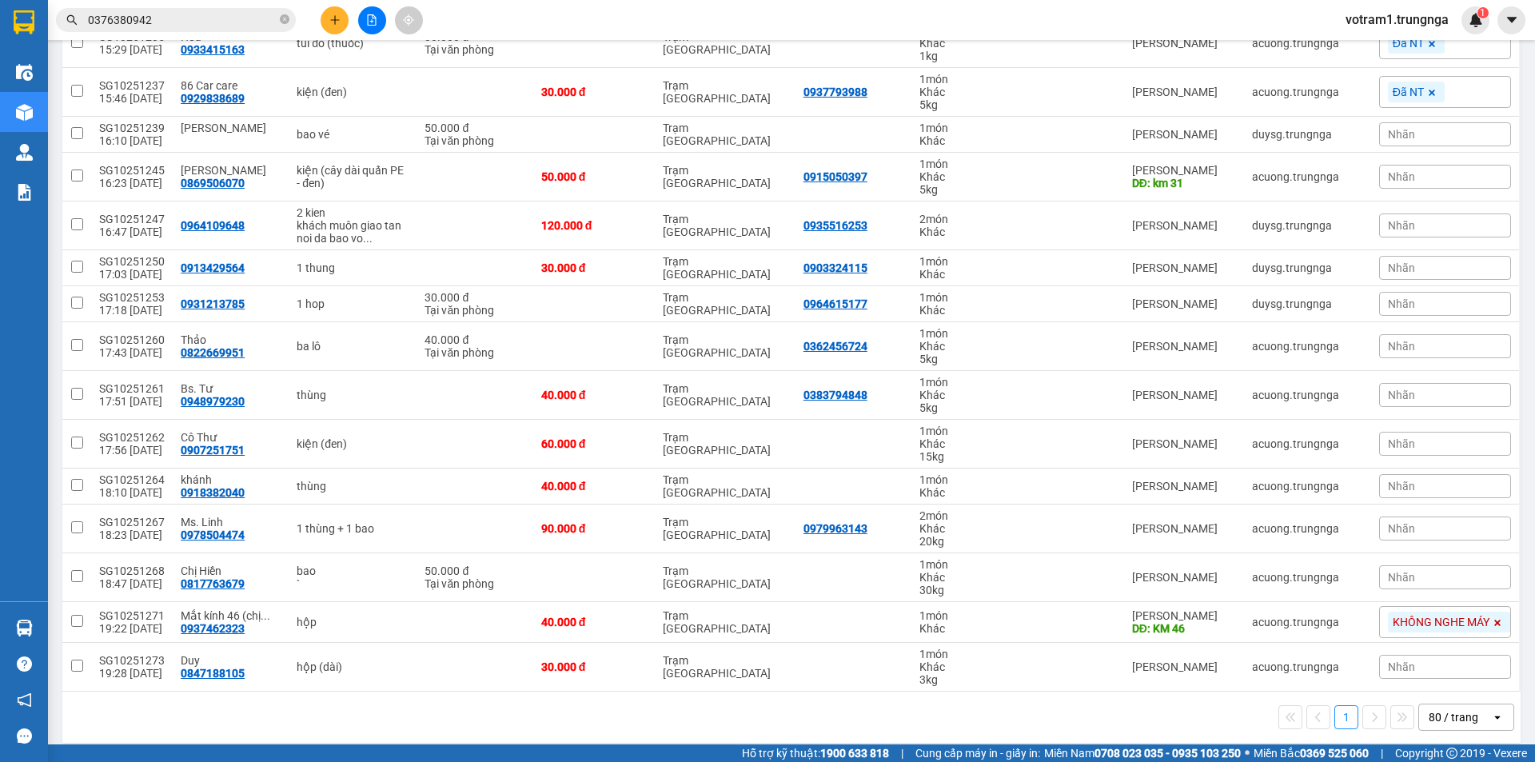
click at [188, 22] on input "0376380942" at bounding box center [182, 20] width 189 height 18
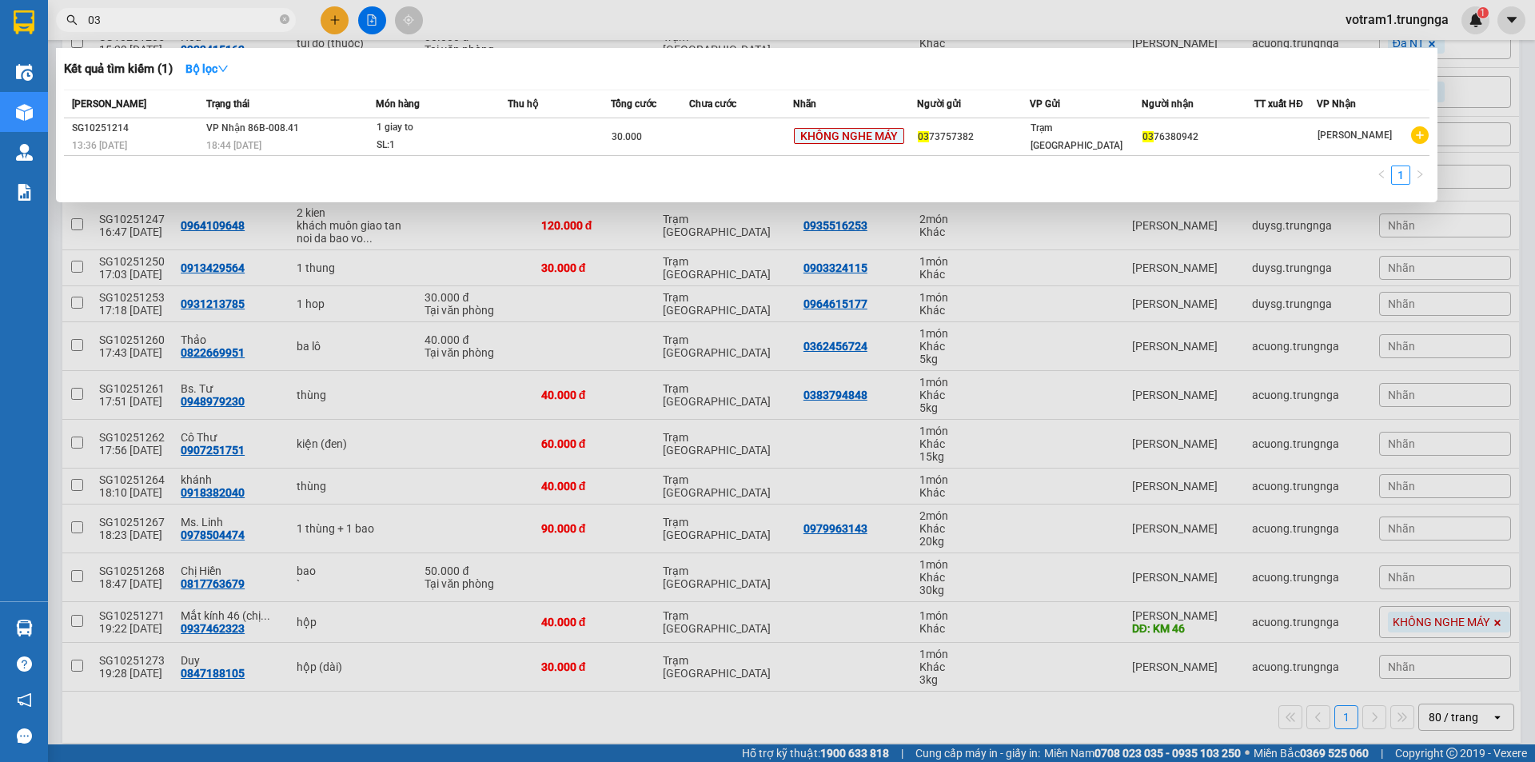
type input "0"
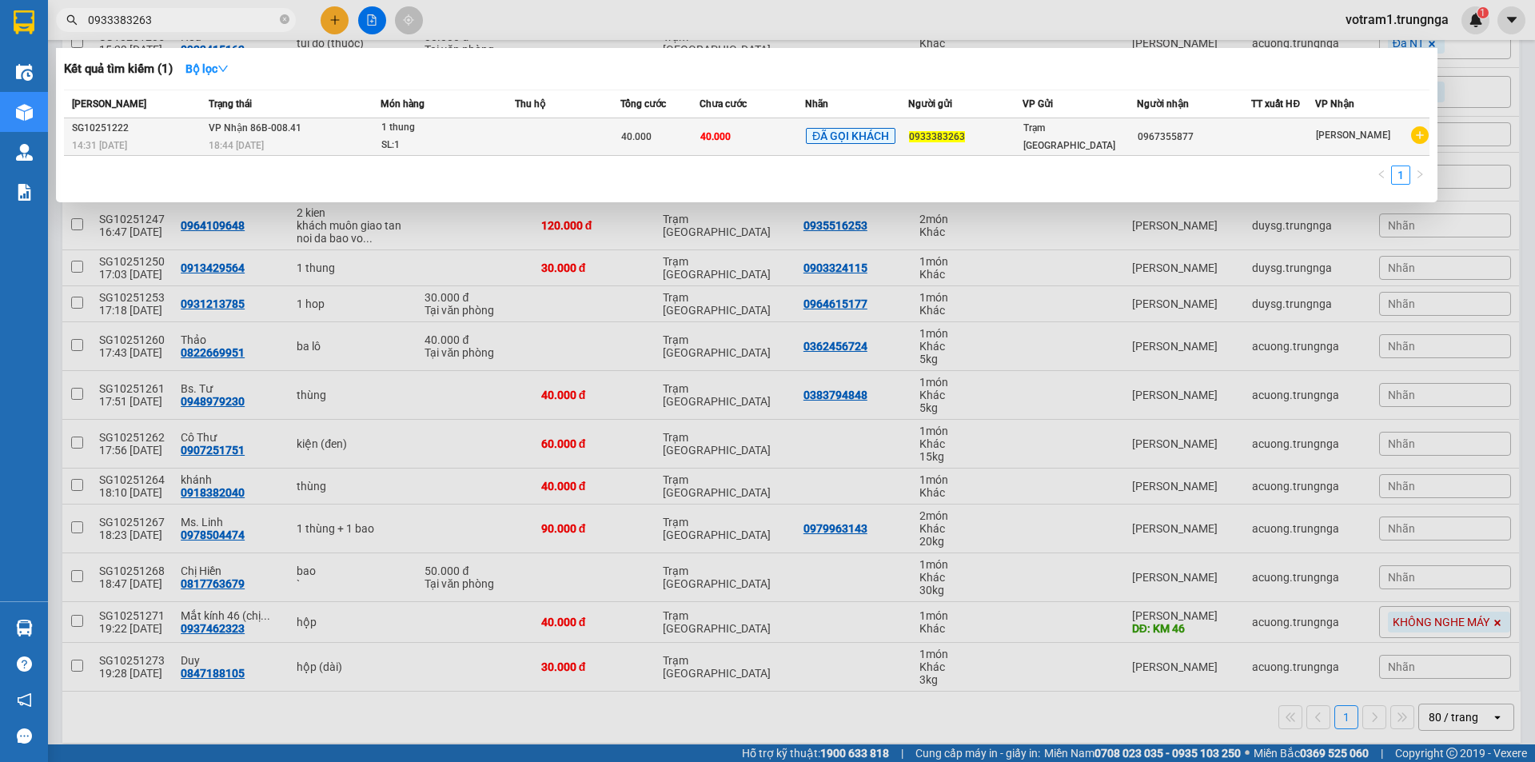
type input "0933383263"
click at [1163, 142] on div "0967355877" at bounding box center [1194, 137] width 113 height 17
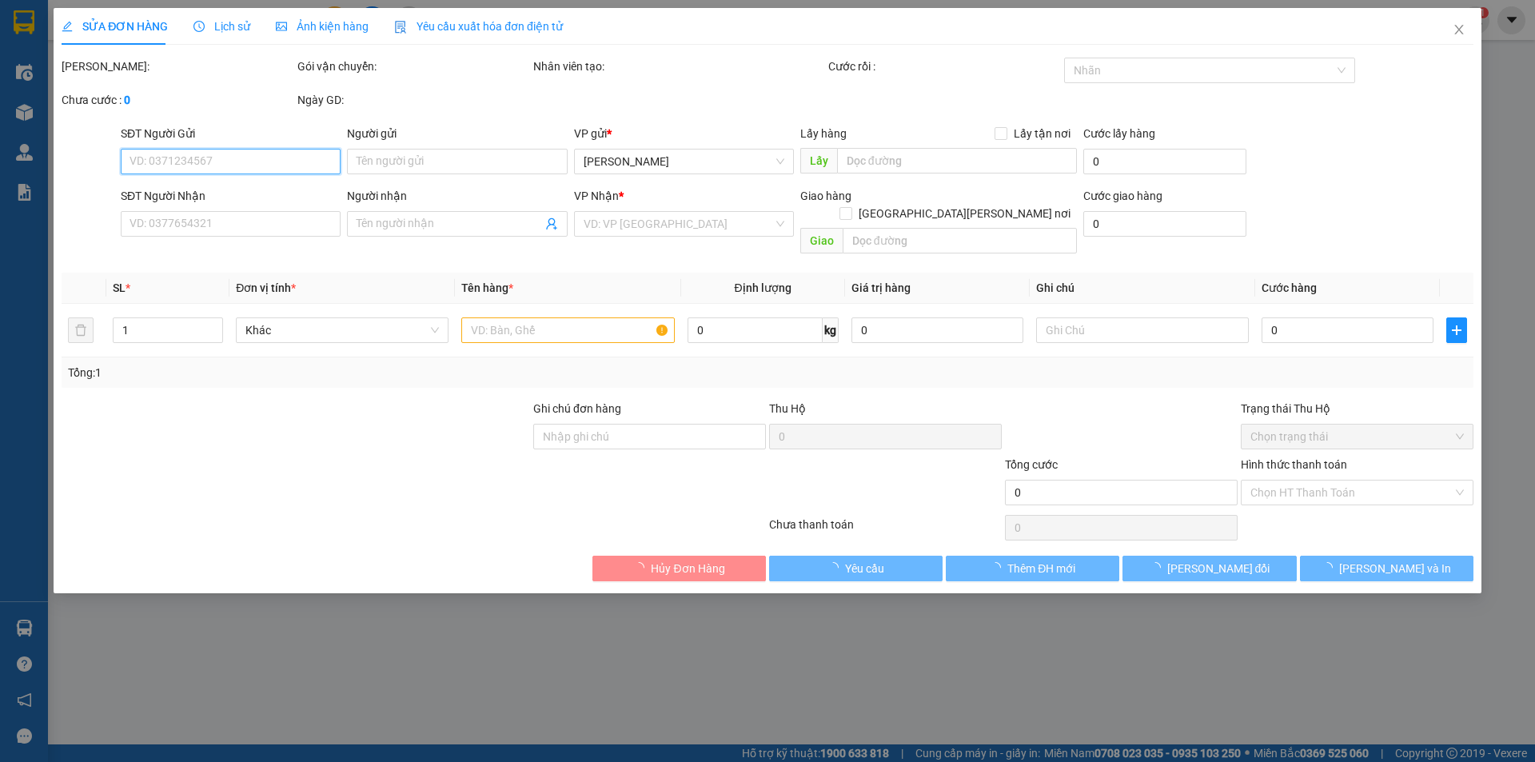
type input "0933383263"
type input "0967355877"
type input "40.000"
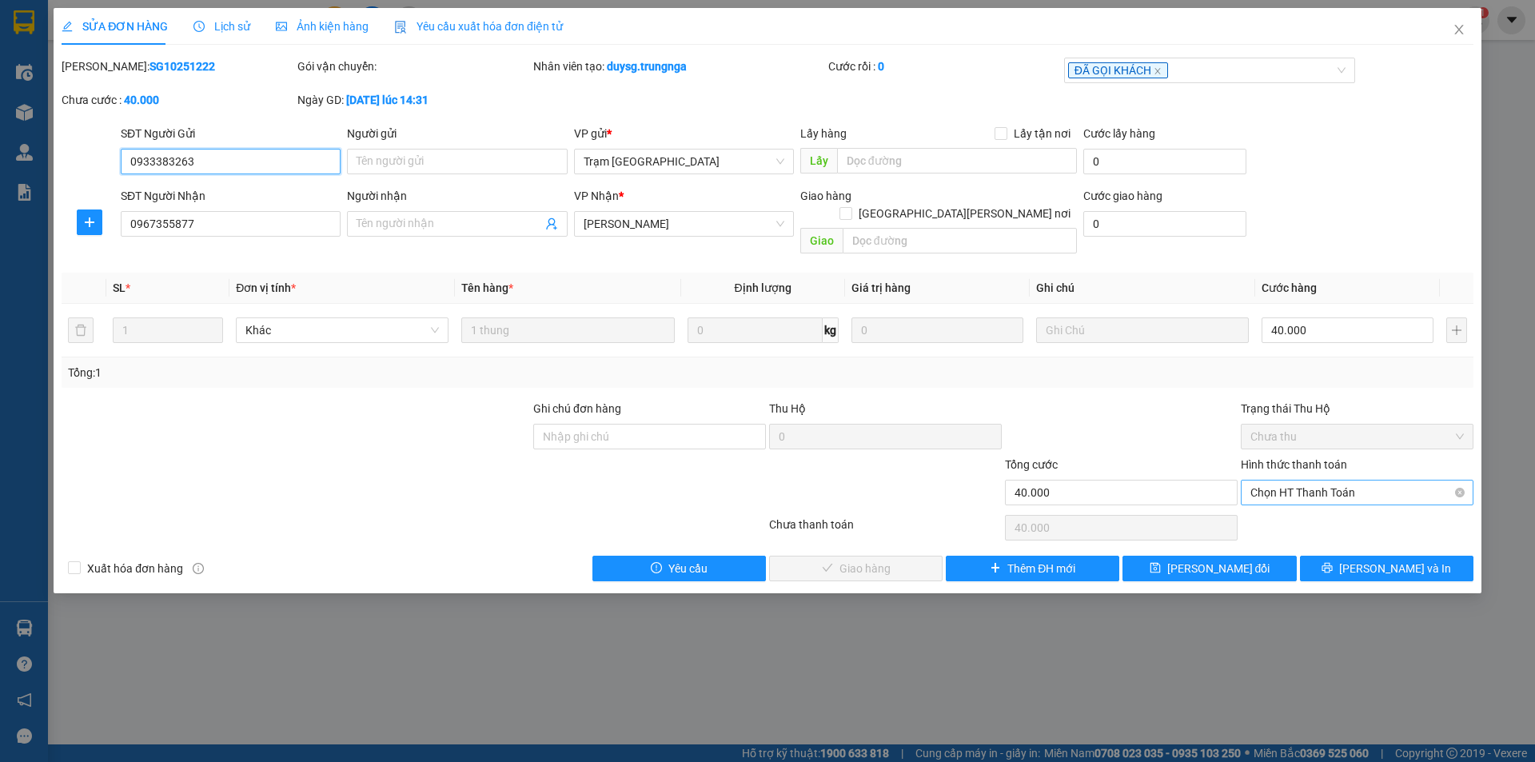
click at [1359, 484] on span "Chọn HT Thanh Toán" at bounding box center [1356, 492] width 213 height 24
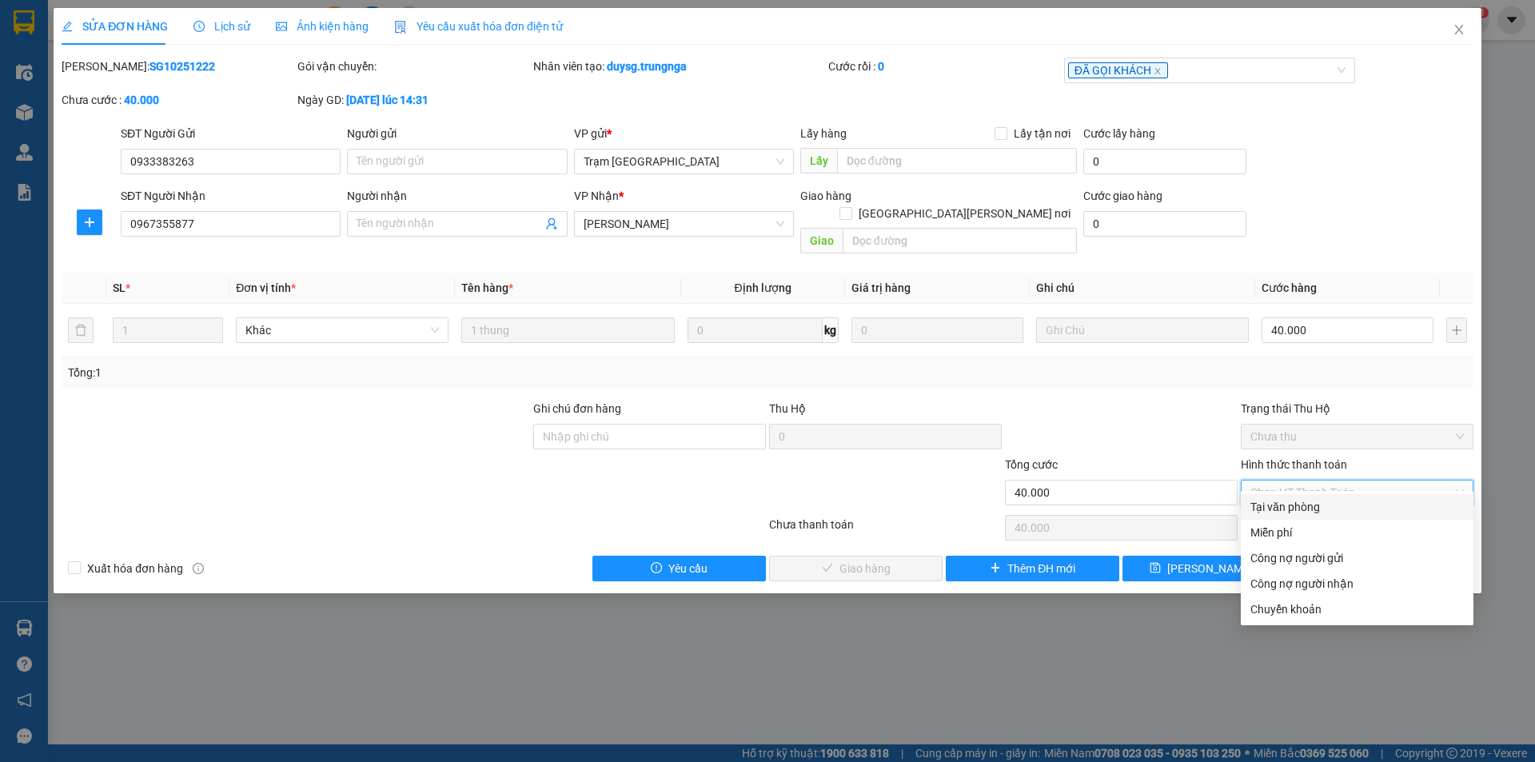
click at [1355, 503] on div "Tại văn phòng" at bounding box center [1356, 507] width 213 height 18
type input "0"
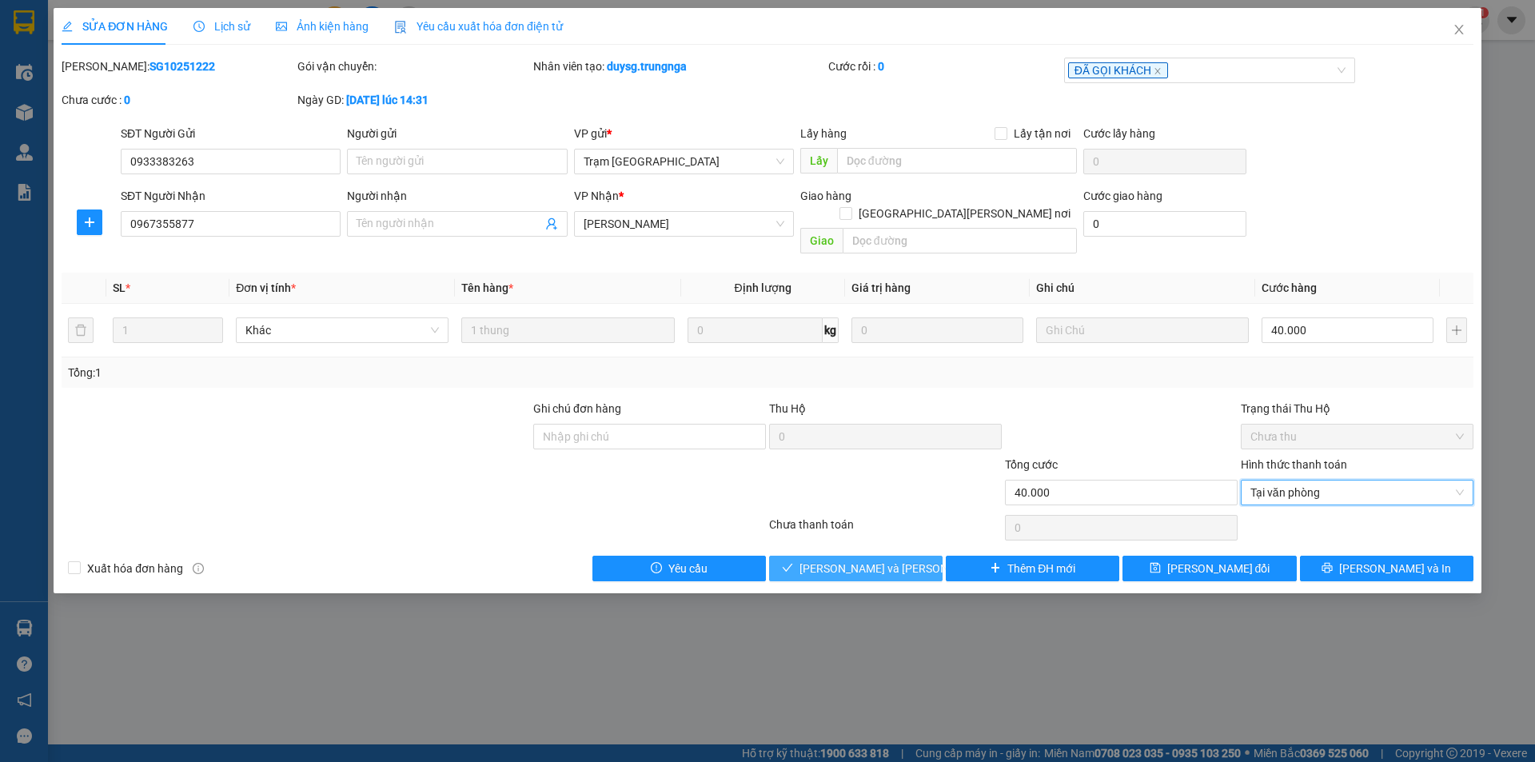
click at [875, 560] on span "[PERSON_NAME] và Giao hàng" at bounding box center [907, 569] width 216 height 18
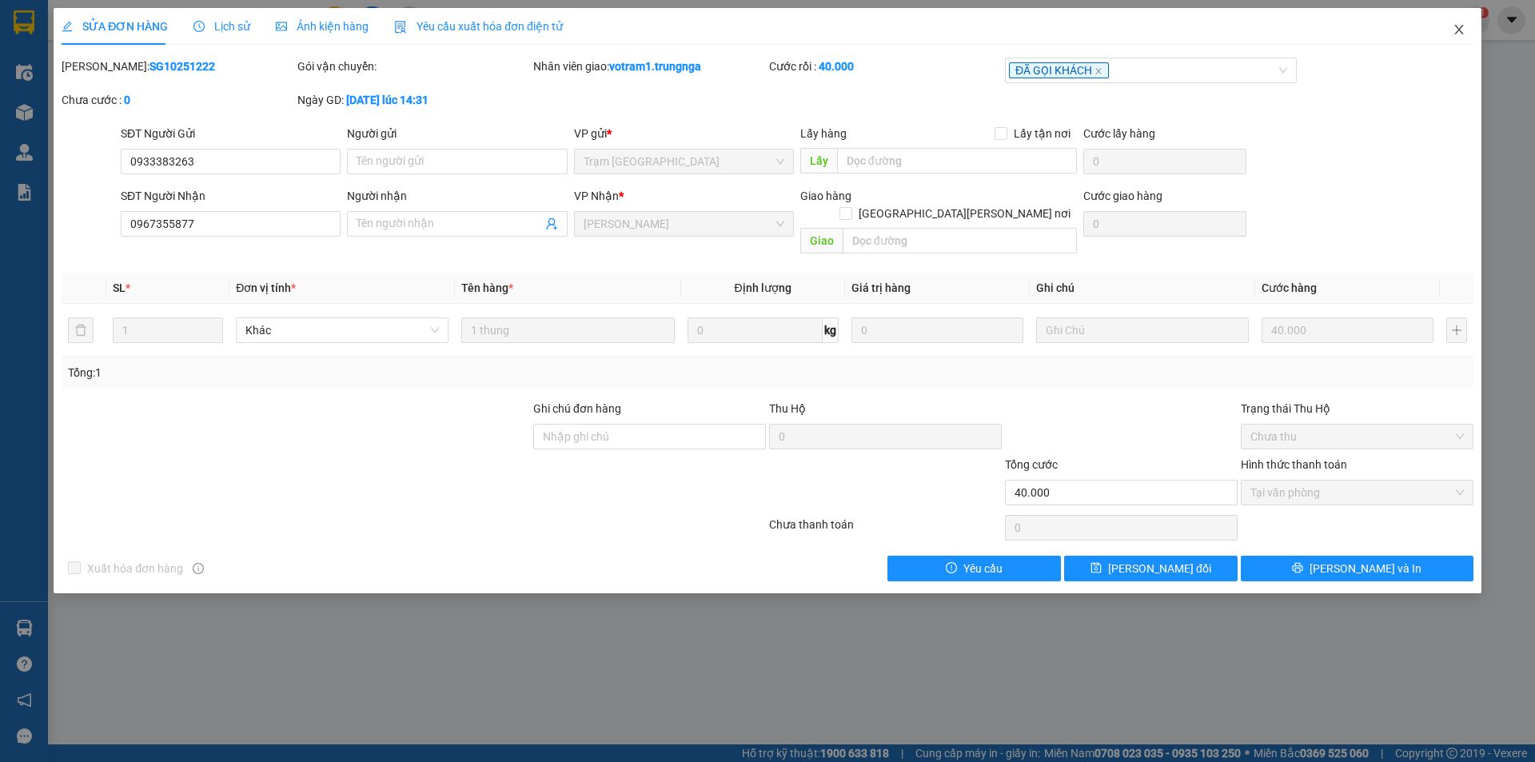
click at [1451, 27] on span "Close" at bounding box center [1459, 30] width 45 height 45
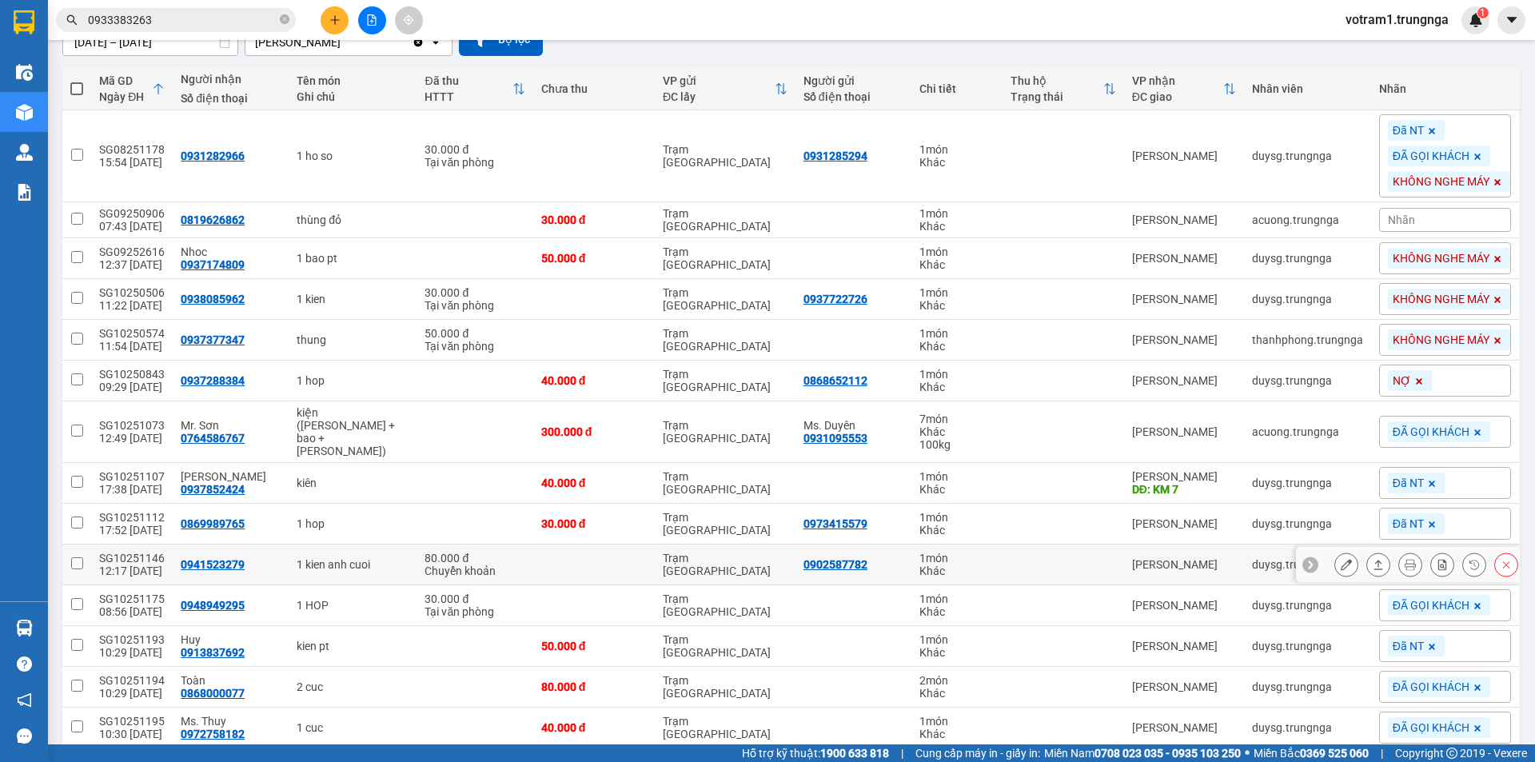
scroll to position [160, 0]
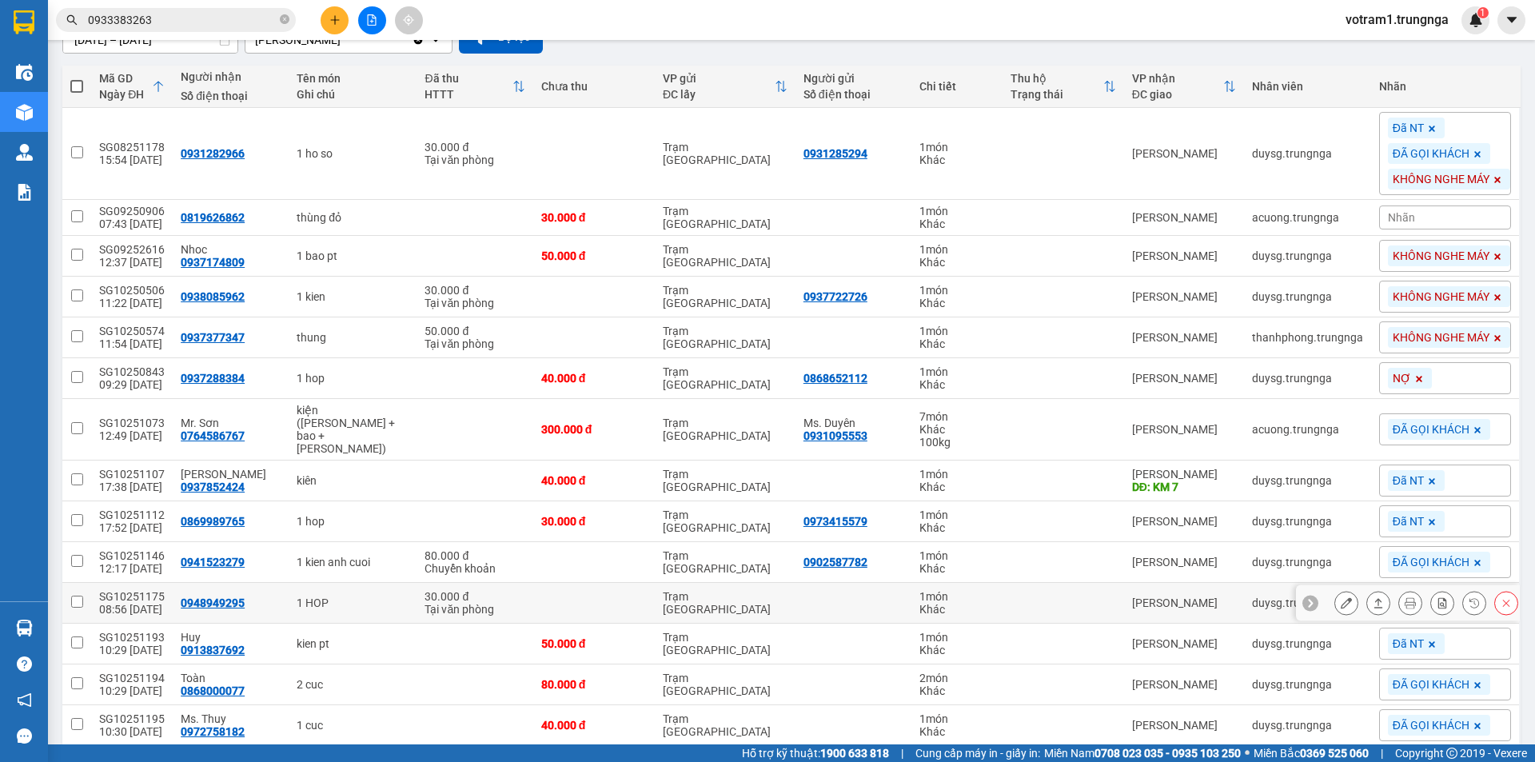
click at [1373, 597] on icon at bounding box center [1378, 602] width 11 height 11
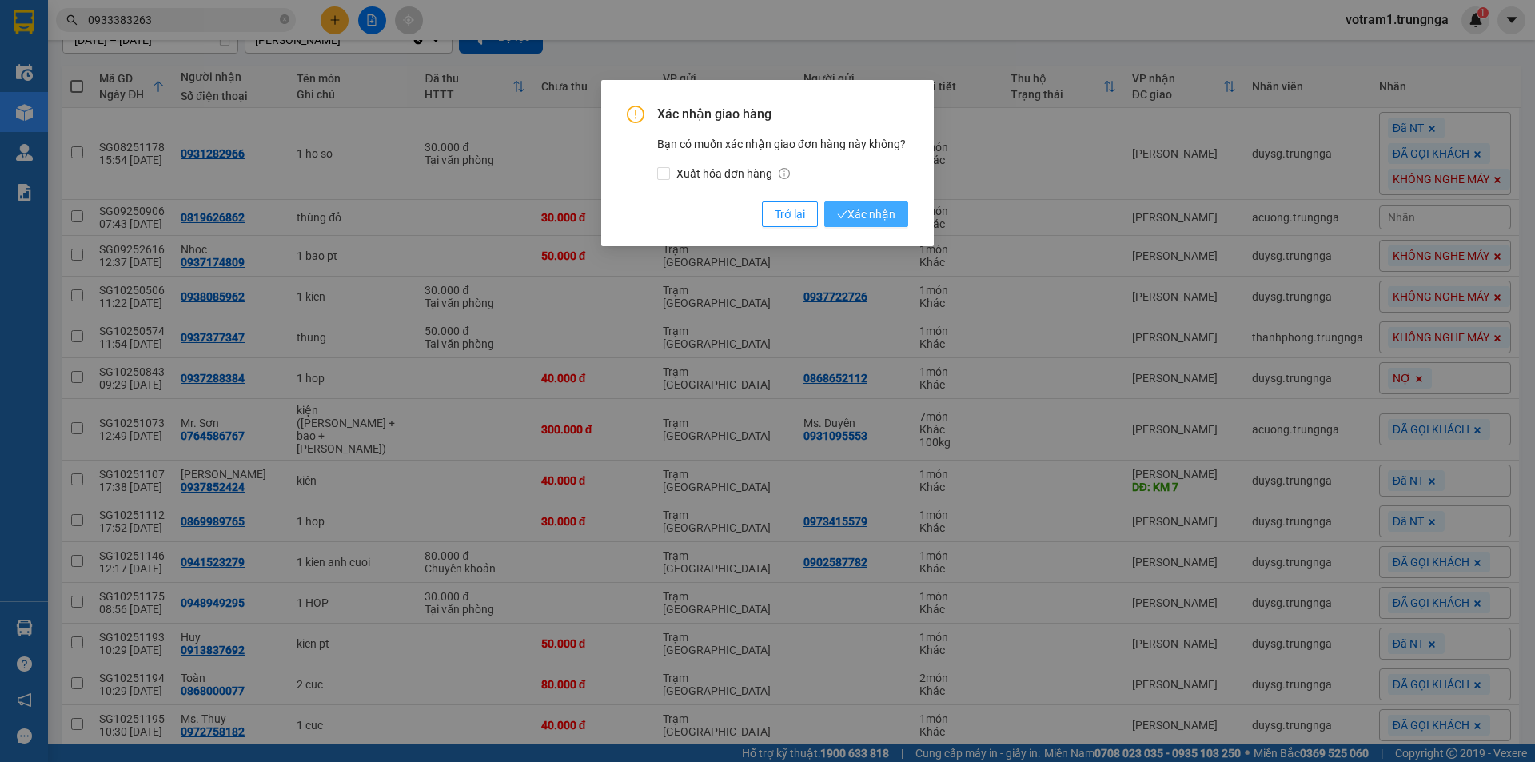
click at [880, 215] on span "Xác nhận" at bounding box center [866, 214] width 58 height 18
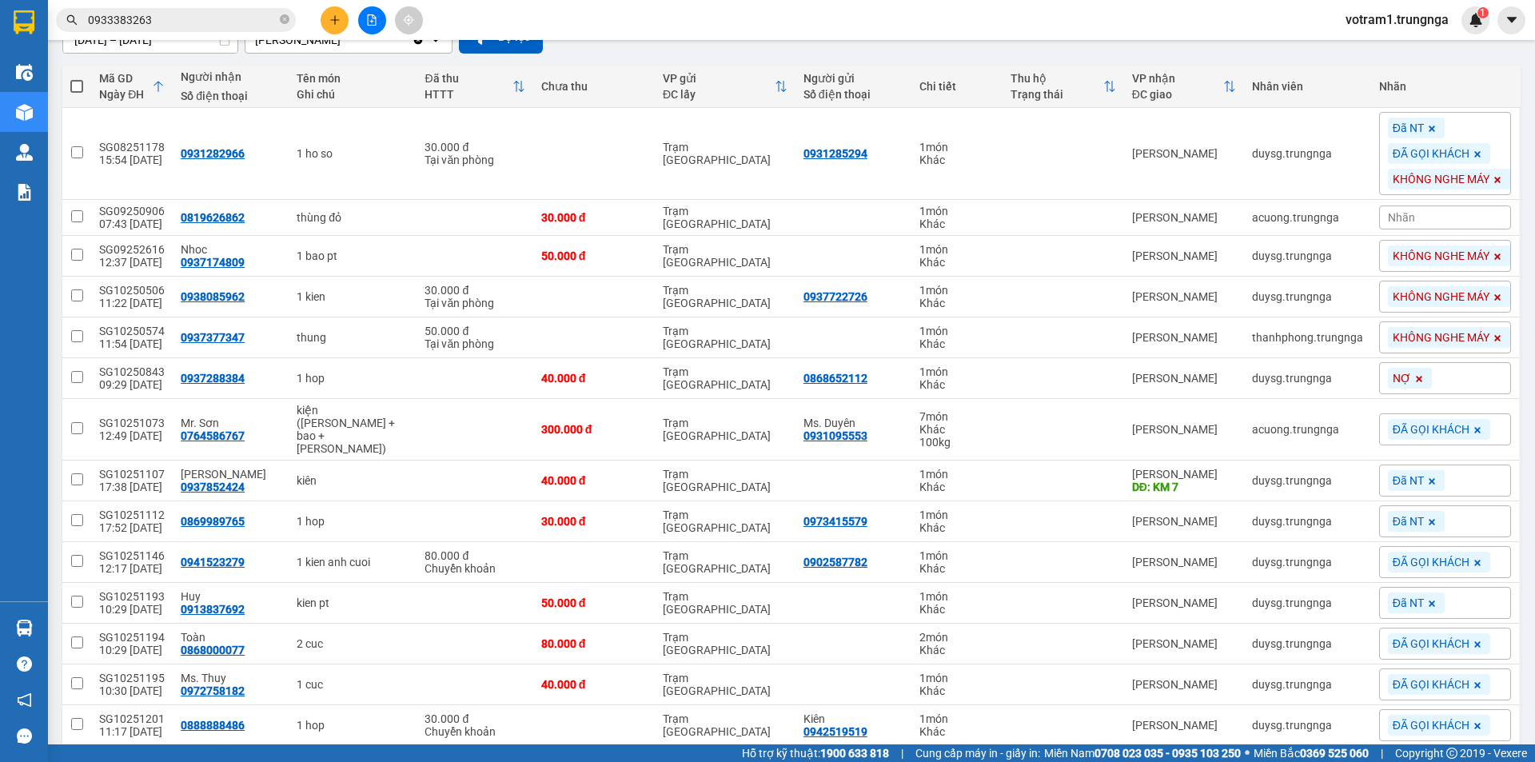
click at [177, 13] on input "0933383263" at bounding box center [182, 20] width 189 height 18
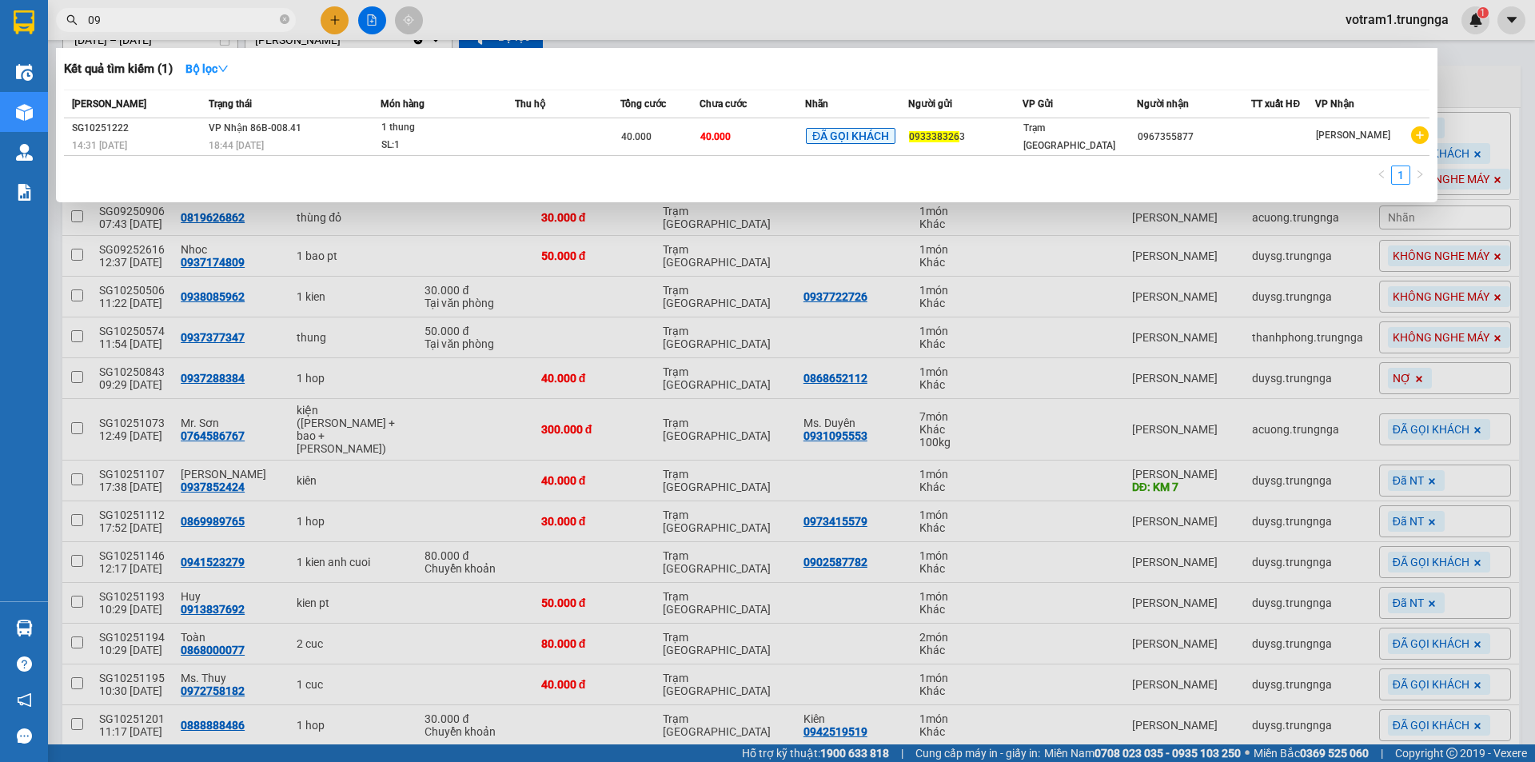
type input "0"
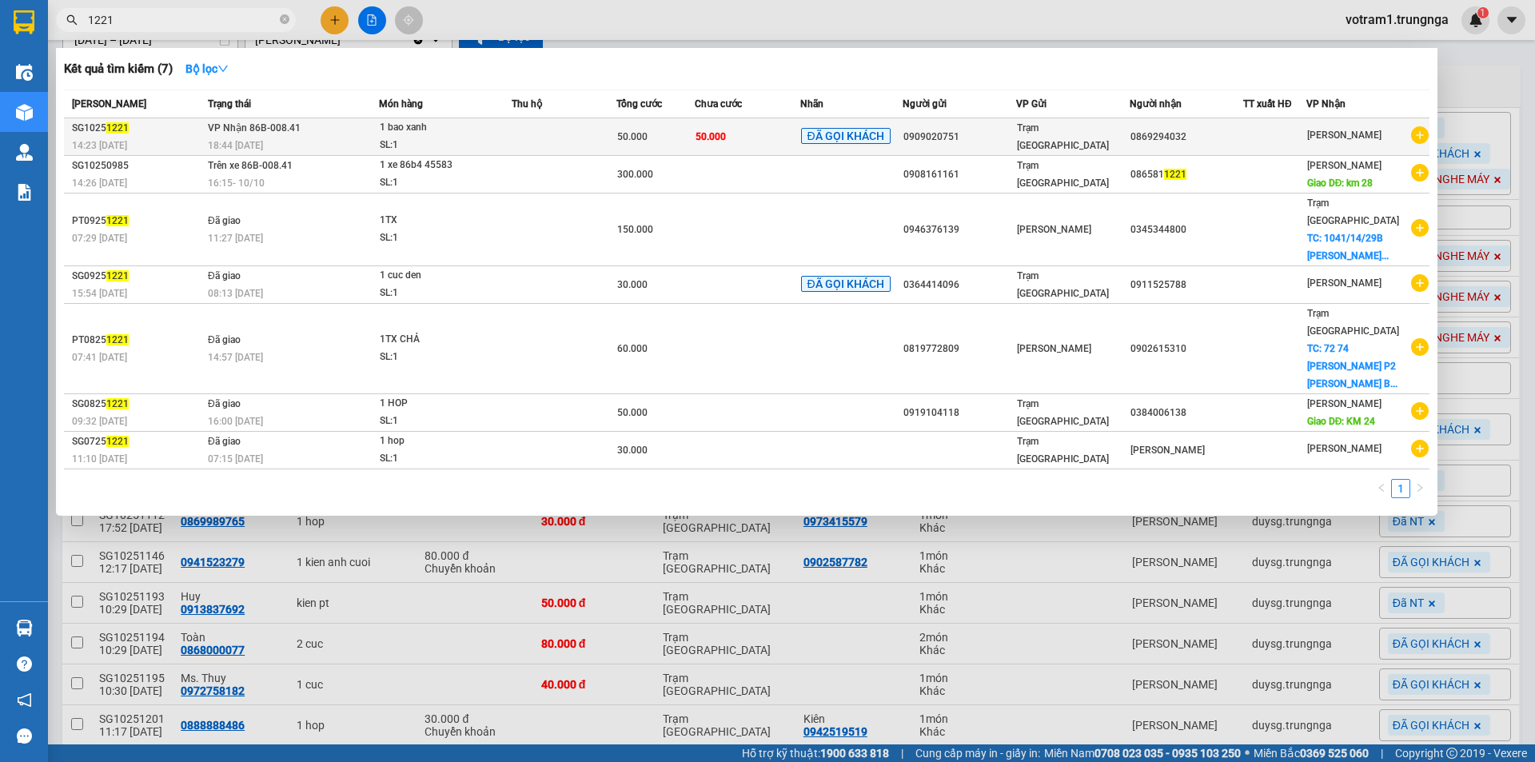
type input "1221"
click at [478, 122] on div "1 bao xanh" at bounding box center [440, 128] width 120 height 18
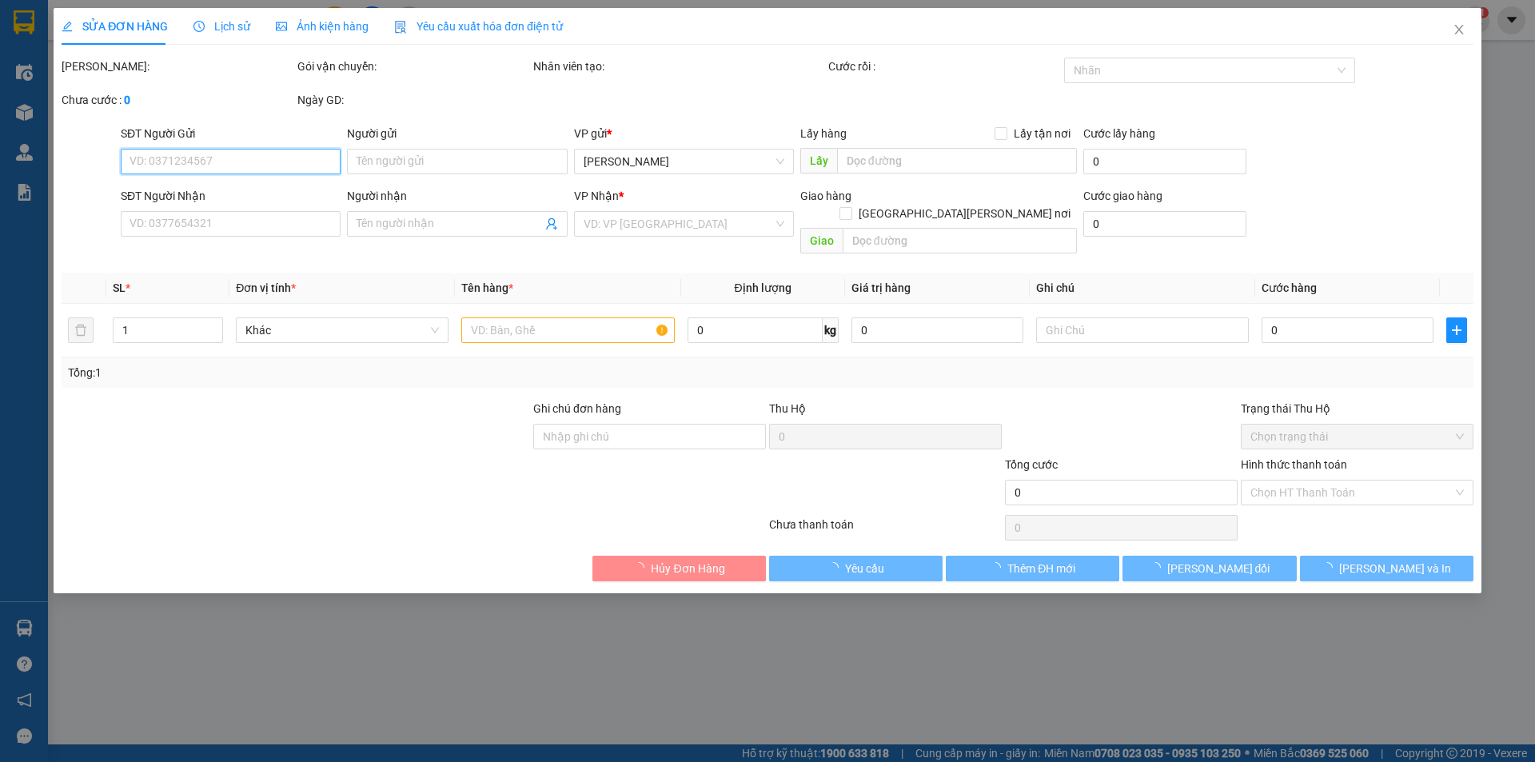
type input "0909020751"
type input "0869294032"
type input "50.000"
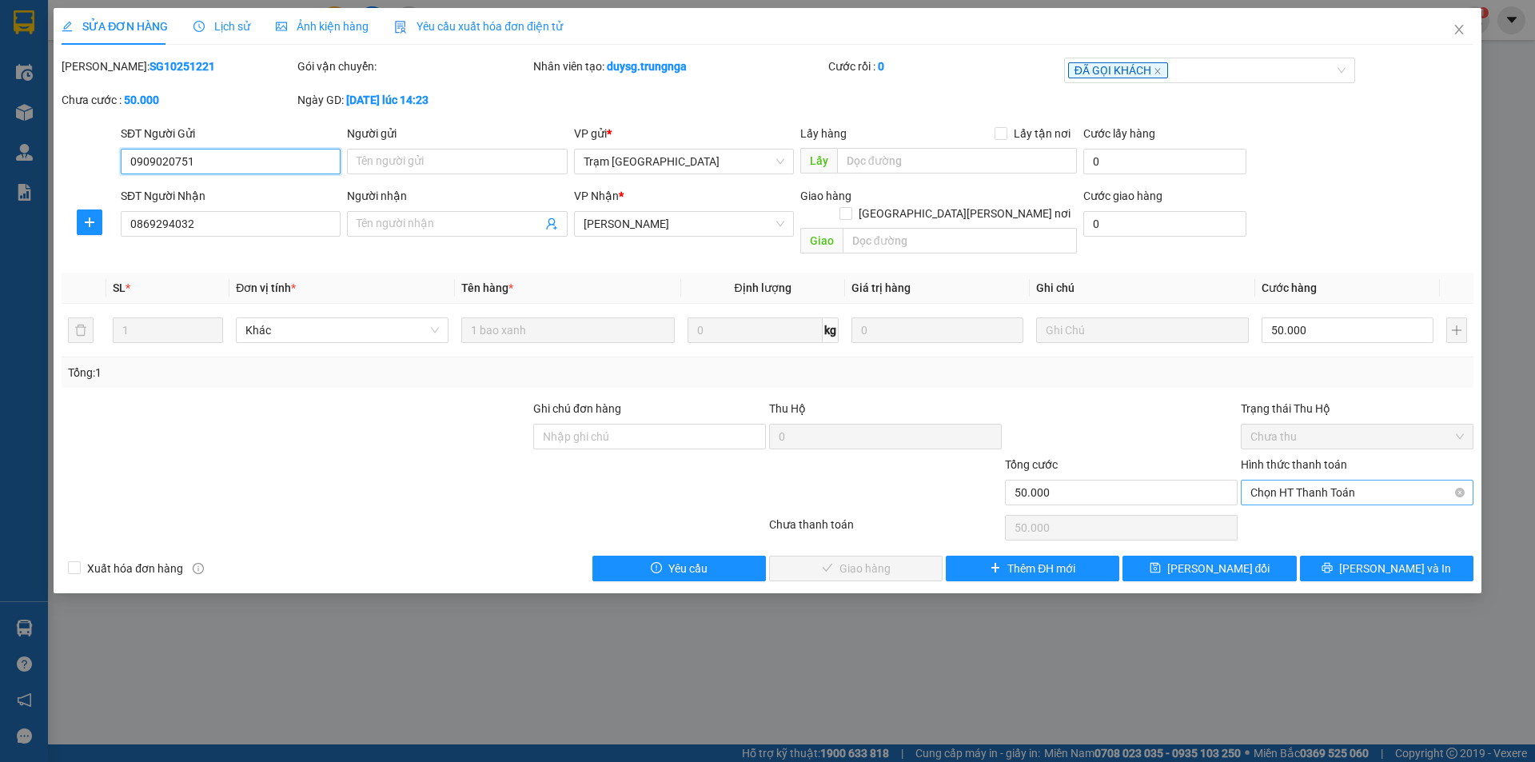
click at [1373, 484] on span "Chọn HT Thanh Toán" at bounding box center [1356, 492] width 213 height 24
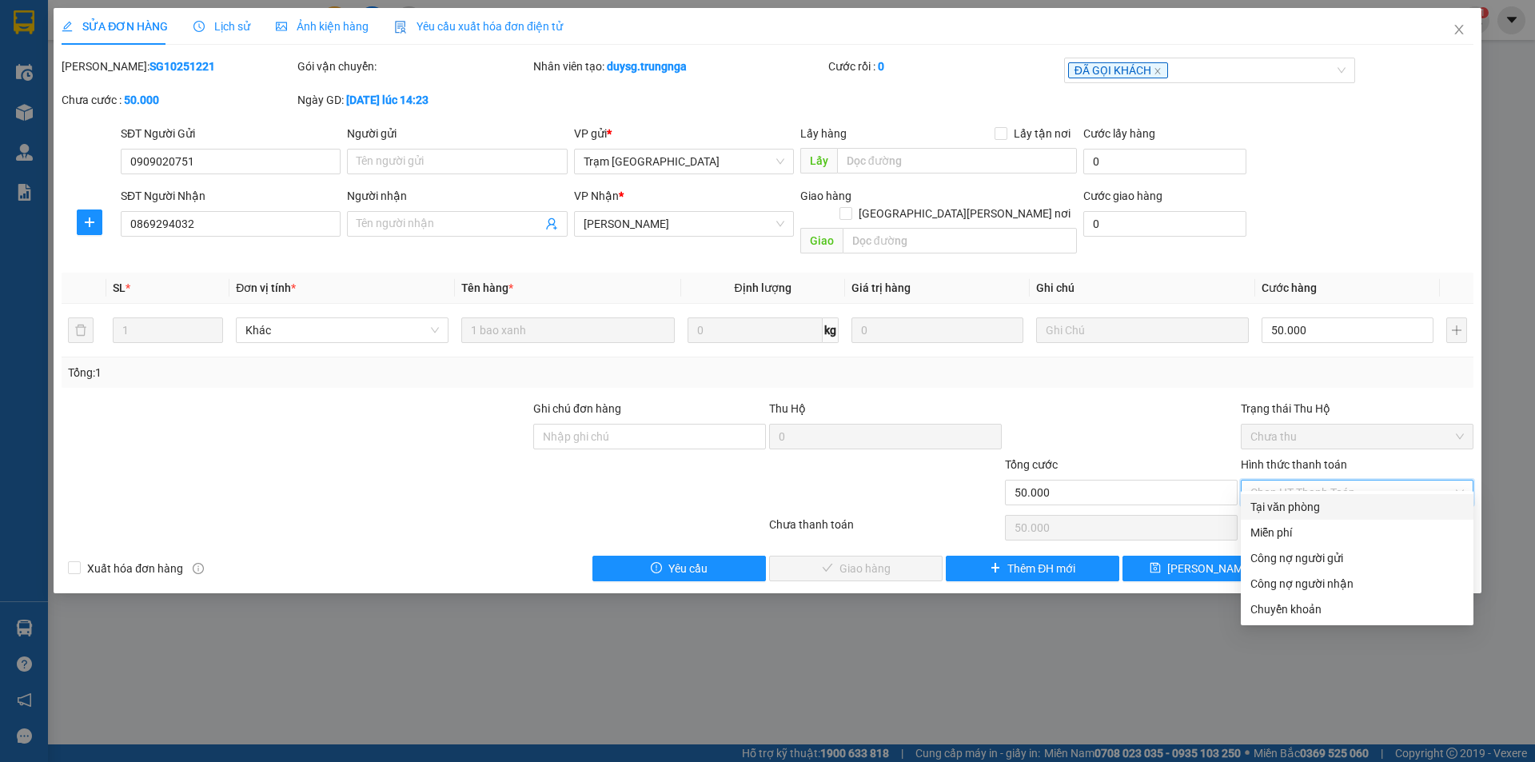
click at [1355, 509] on div "Tại văn phòng" at bounding box center [1356, 507] width 213 height 18
type input "0"
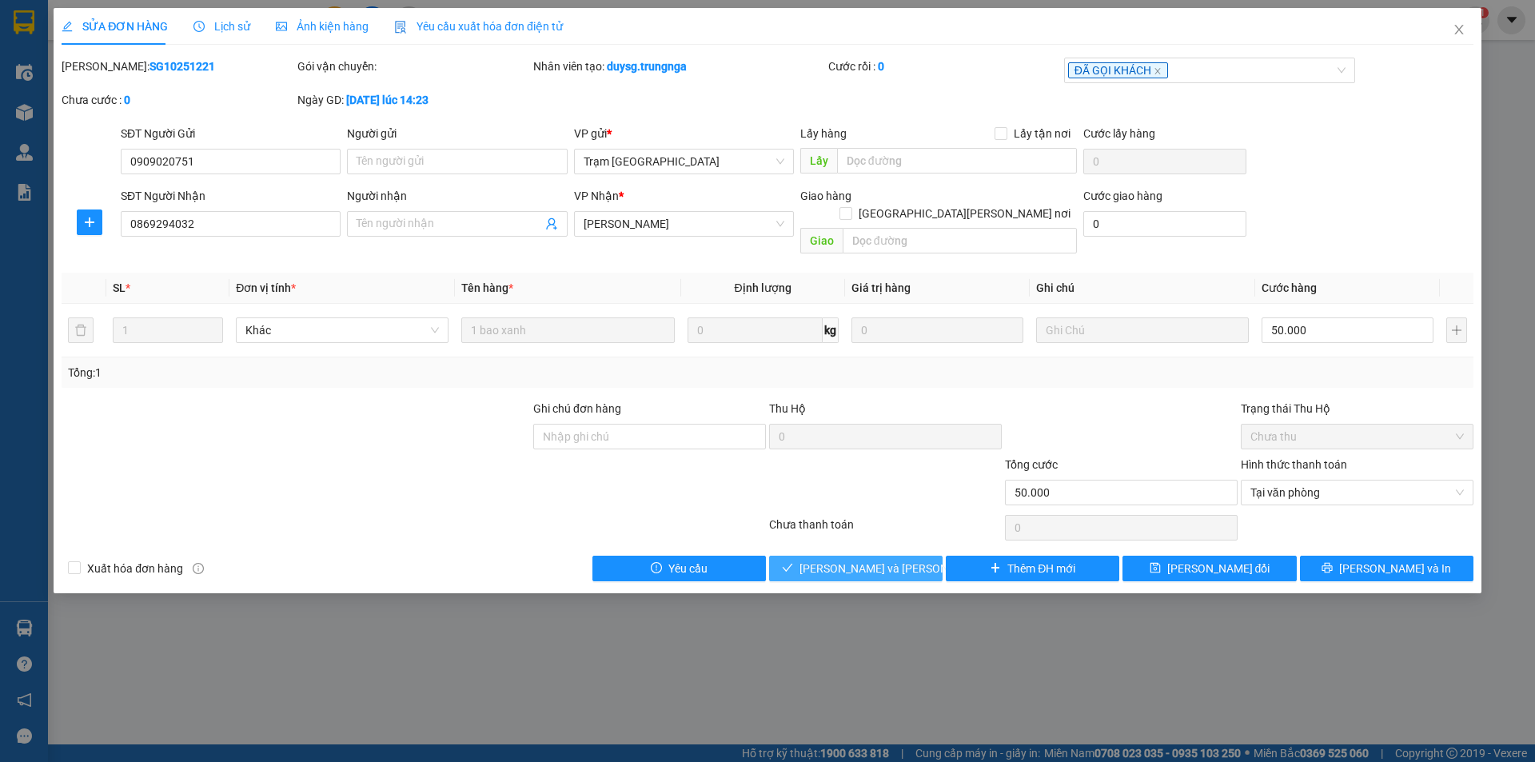
click at [890, 560] on span "[PERSON_NAME] và Giao hàng" at bounding box center [907, 569] width 216 height 18
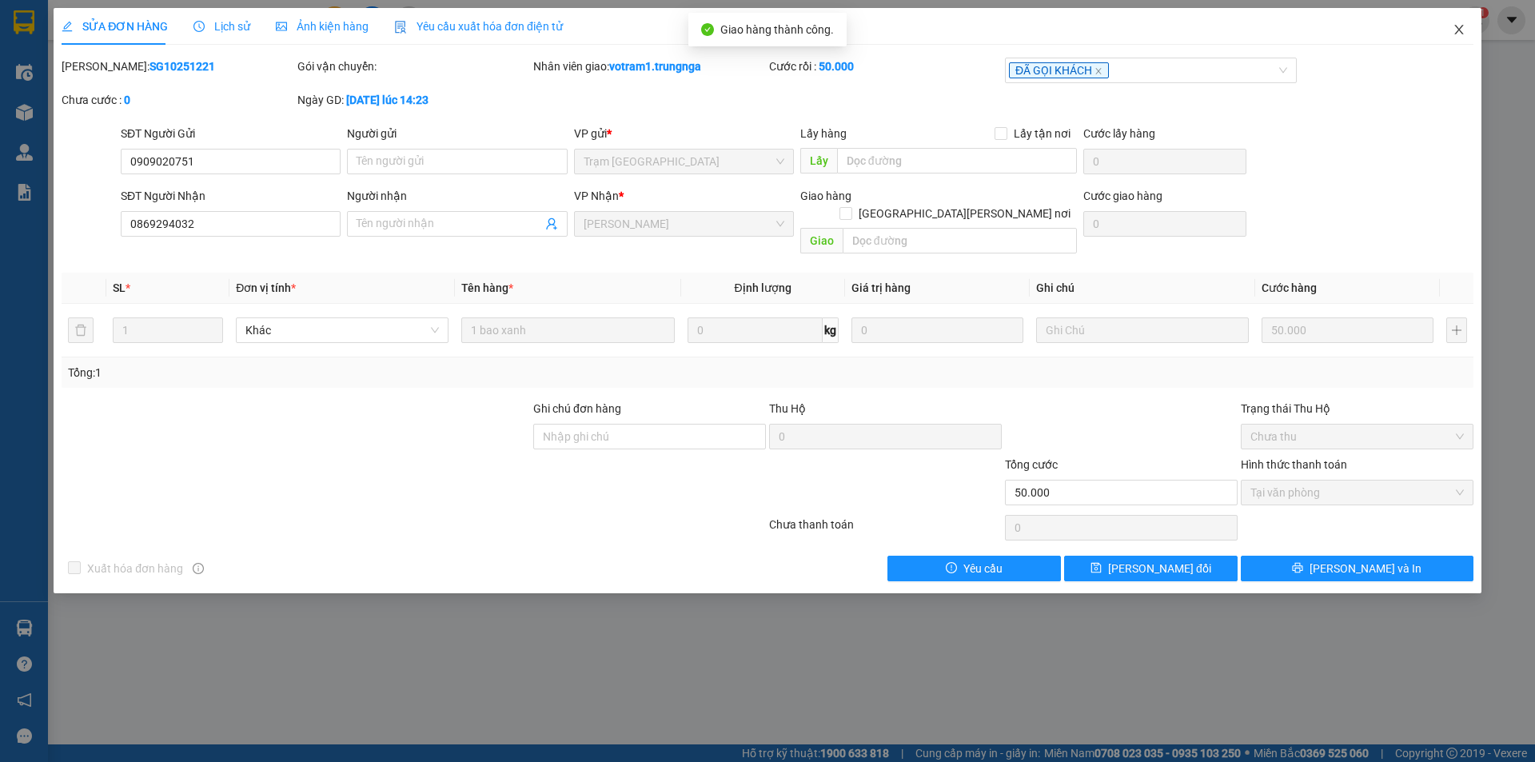
click at [1463, 32] on icon "close" at bounding box center [1458, 29] width 13 height 13
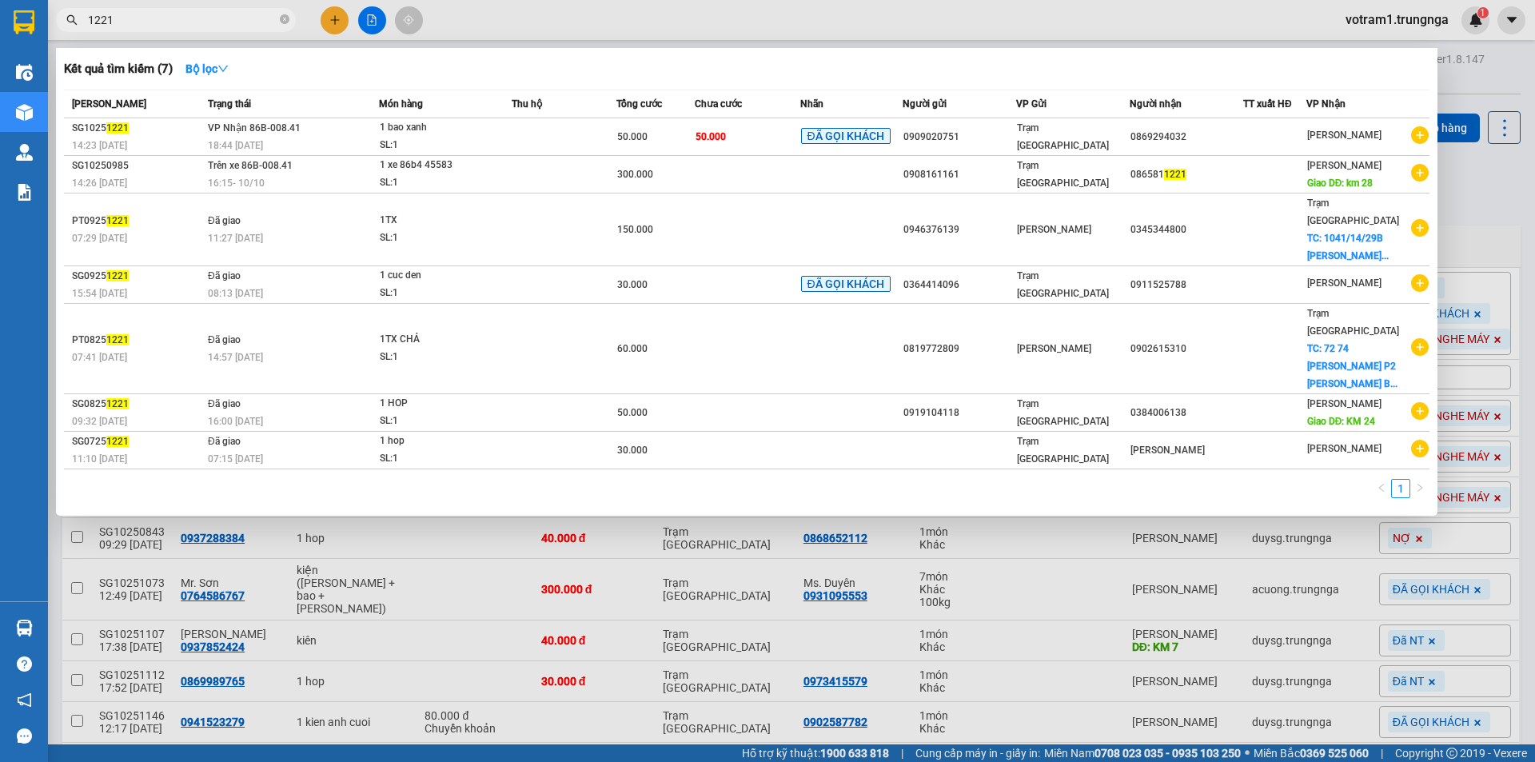
click at [185, 18] on input "1221" at bounding box center [182, 20] width 189 height 18
type input "1"
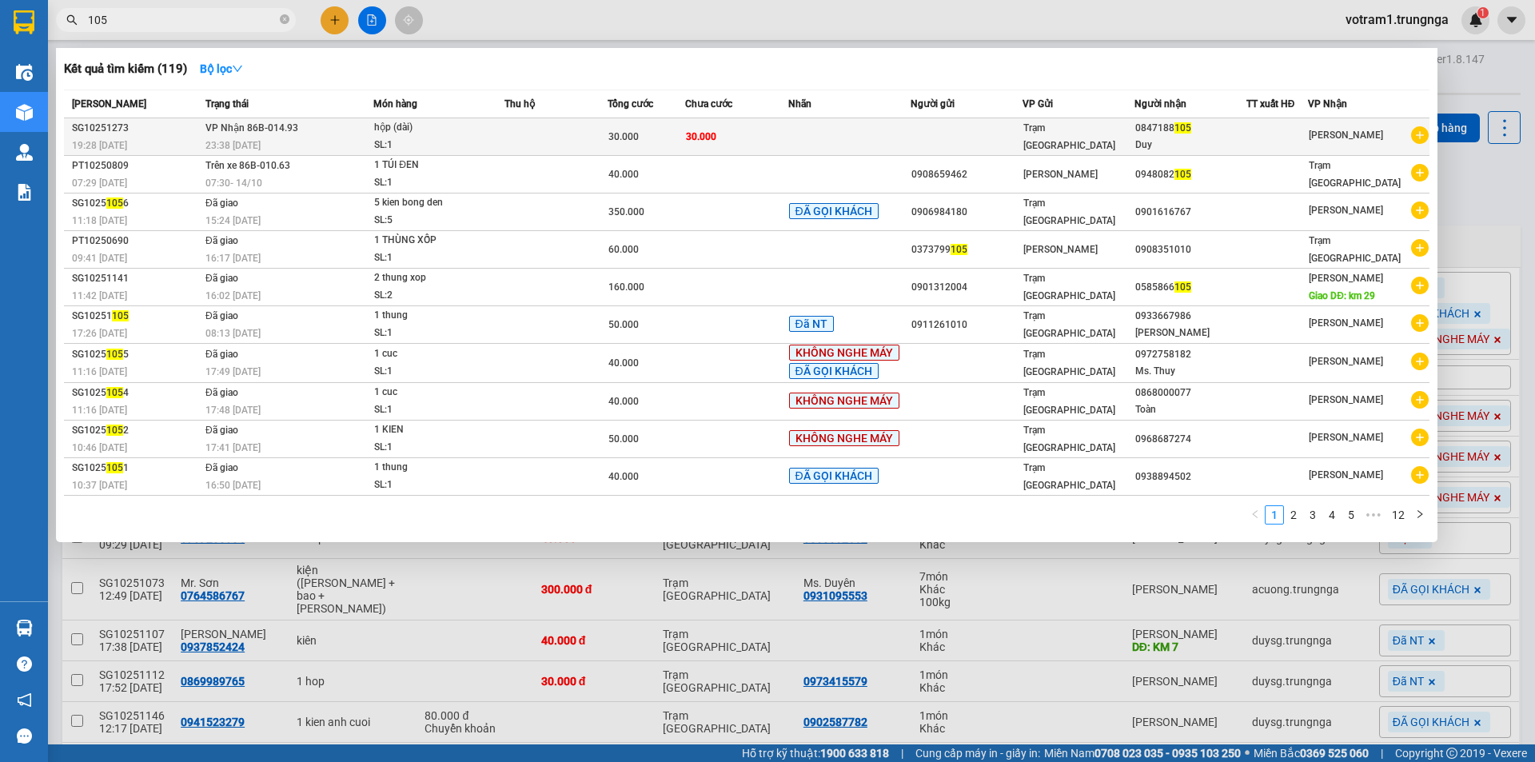
type input "105"
click at [639, 126] on td "30.000" at bounding box center [647, 137] width 78 height 38
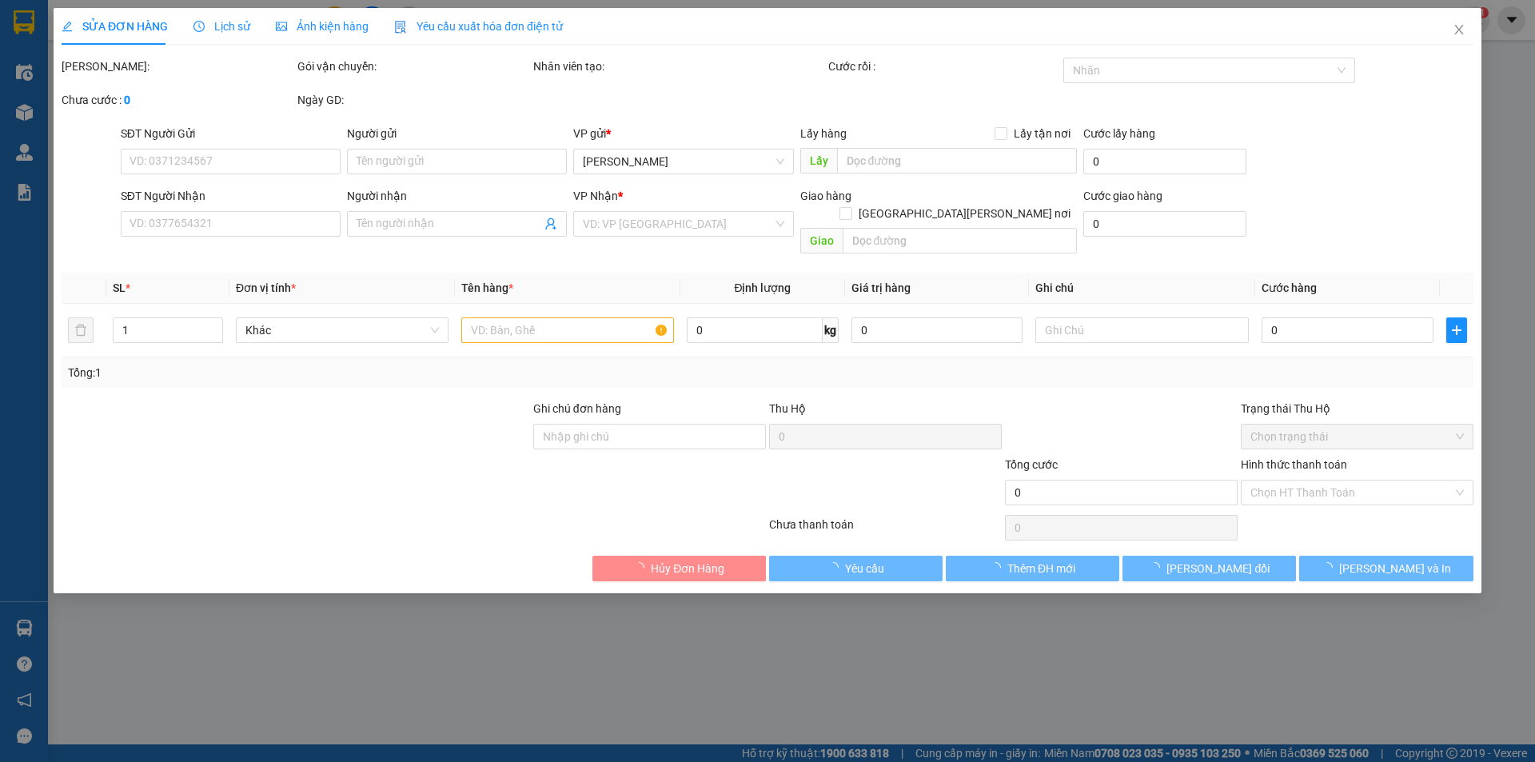
type input "0847188105"
type input "Duy"
type input "30.000"
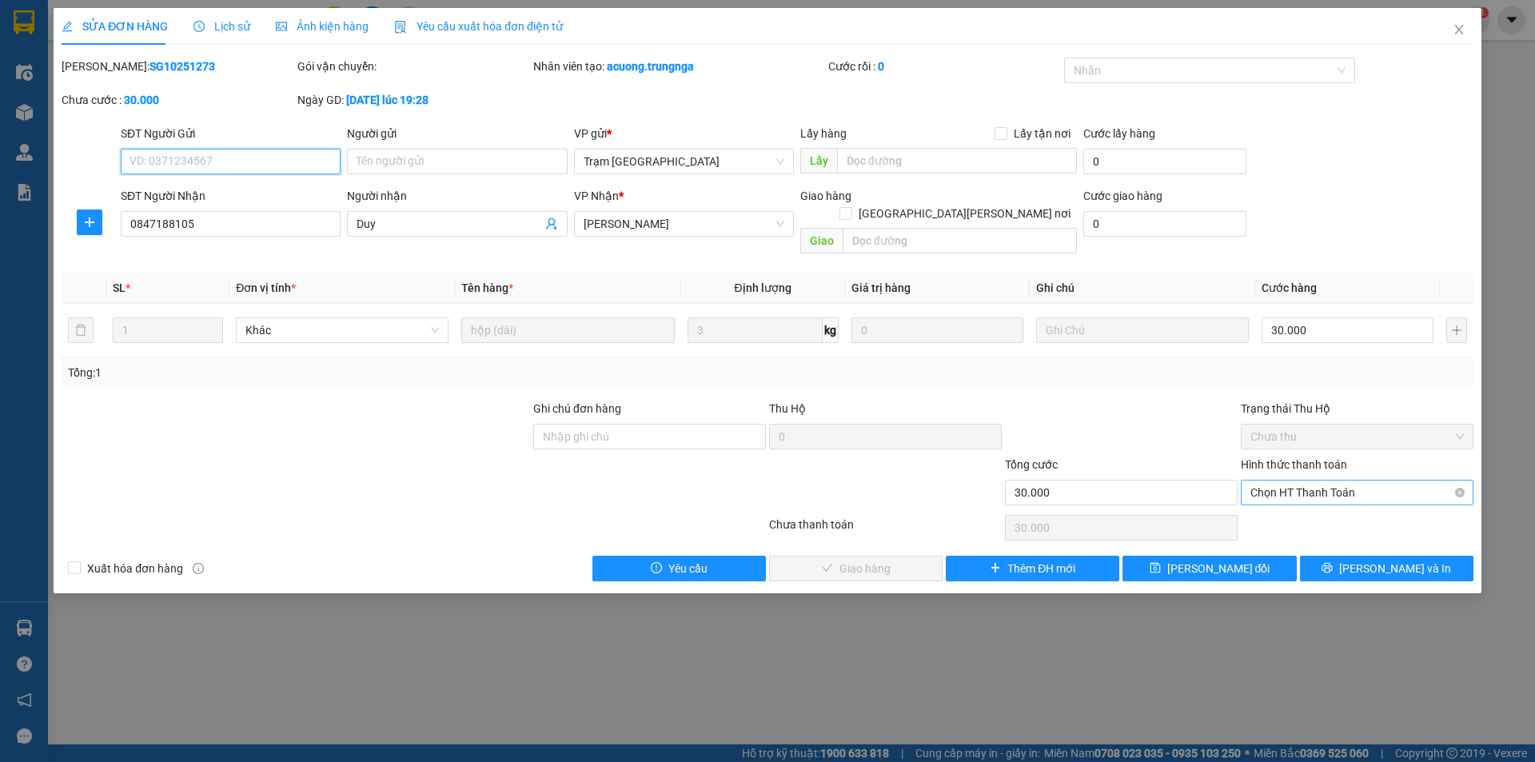
click at [1351, 480] on span "Chọn HT Thanh Toán" at bounding box center [1356, 492] width 213 height 24
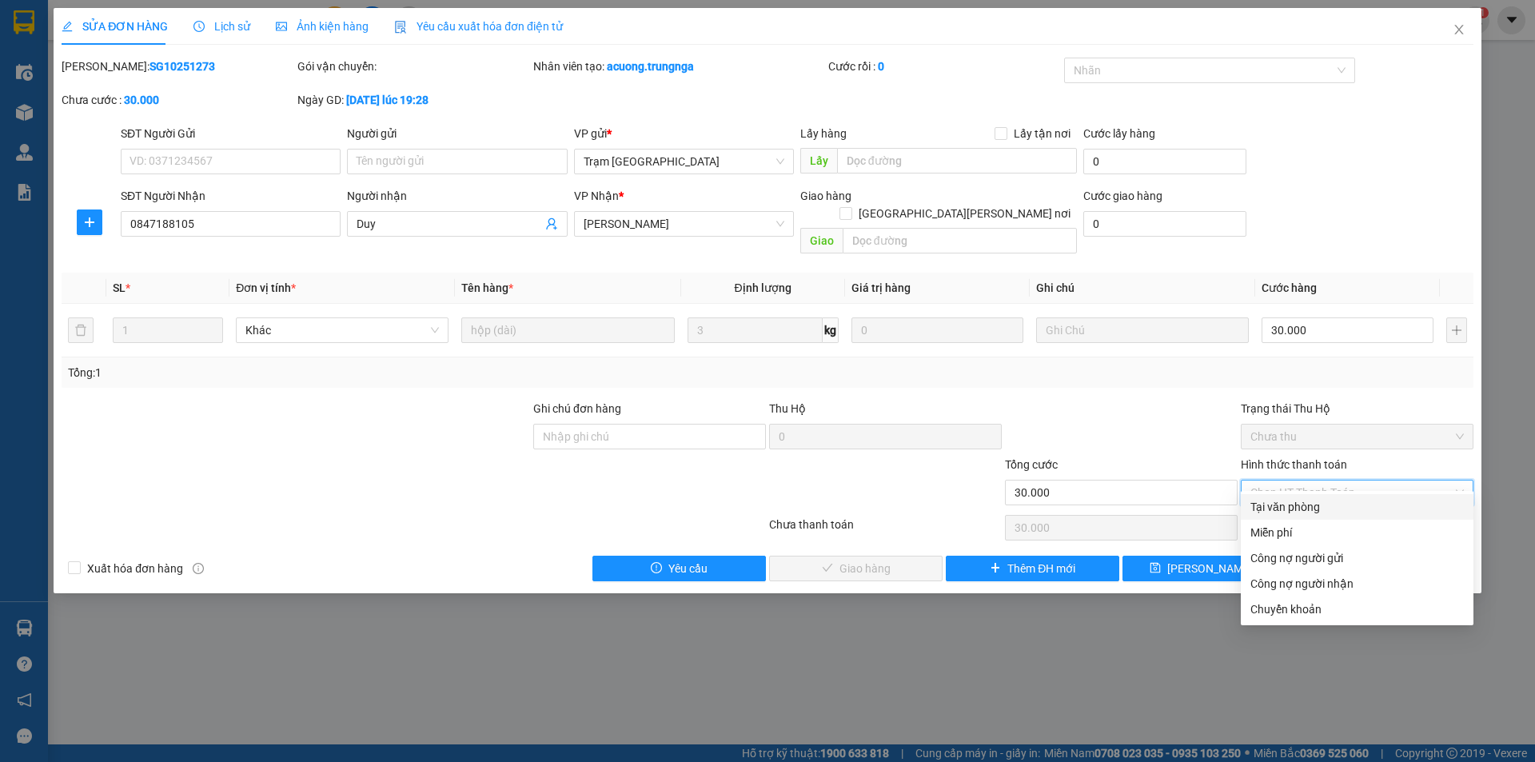
click at [1325, 504] on div "Tại văn phòng" at bounding box center [1356, 507] width 213 height 18
type input "0"
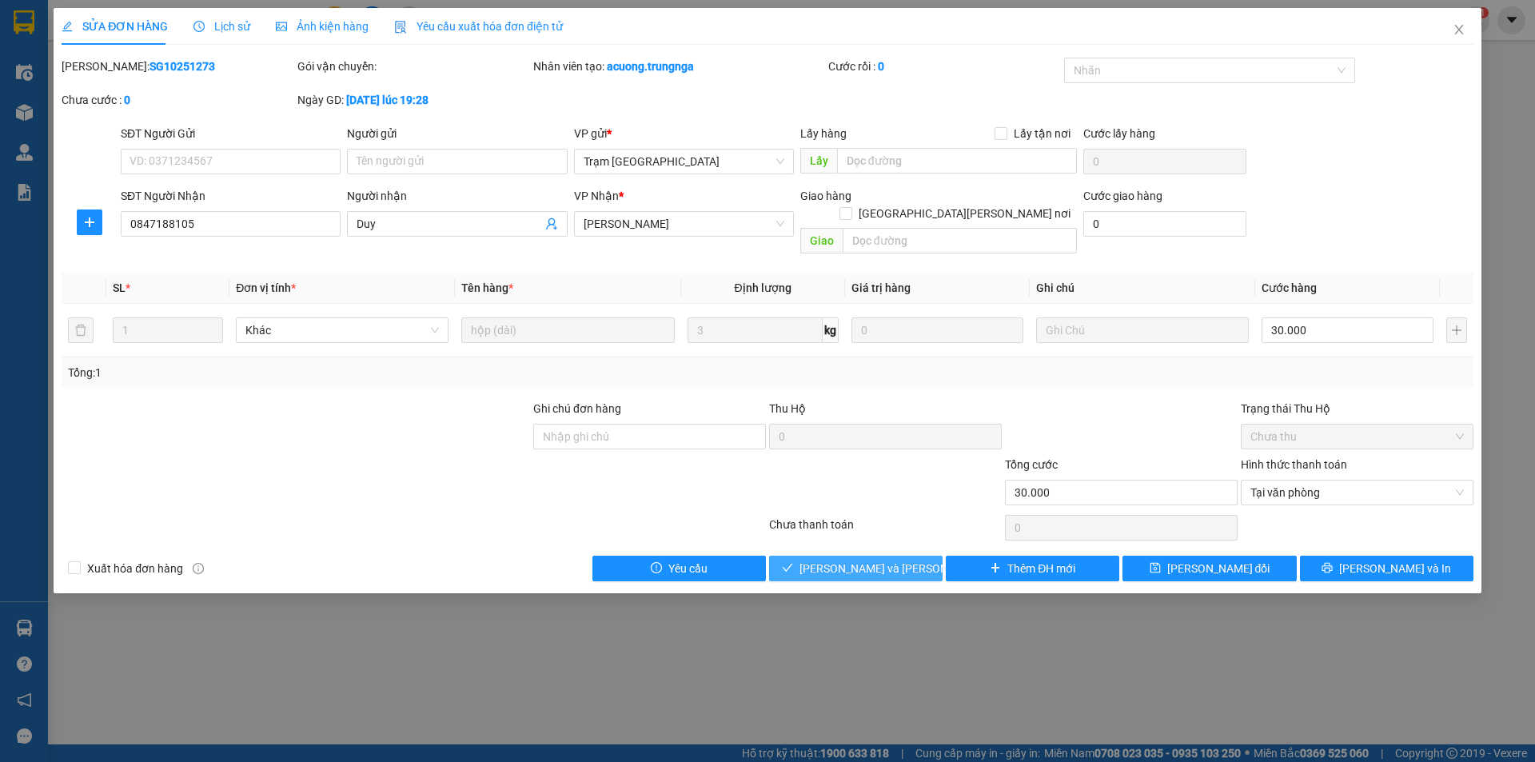
click at [910, 556] on button "[PERSON_NAME] và Giao hàng" at bounding box center [855, 569] width 173 height 26
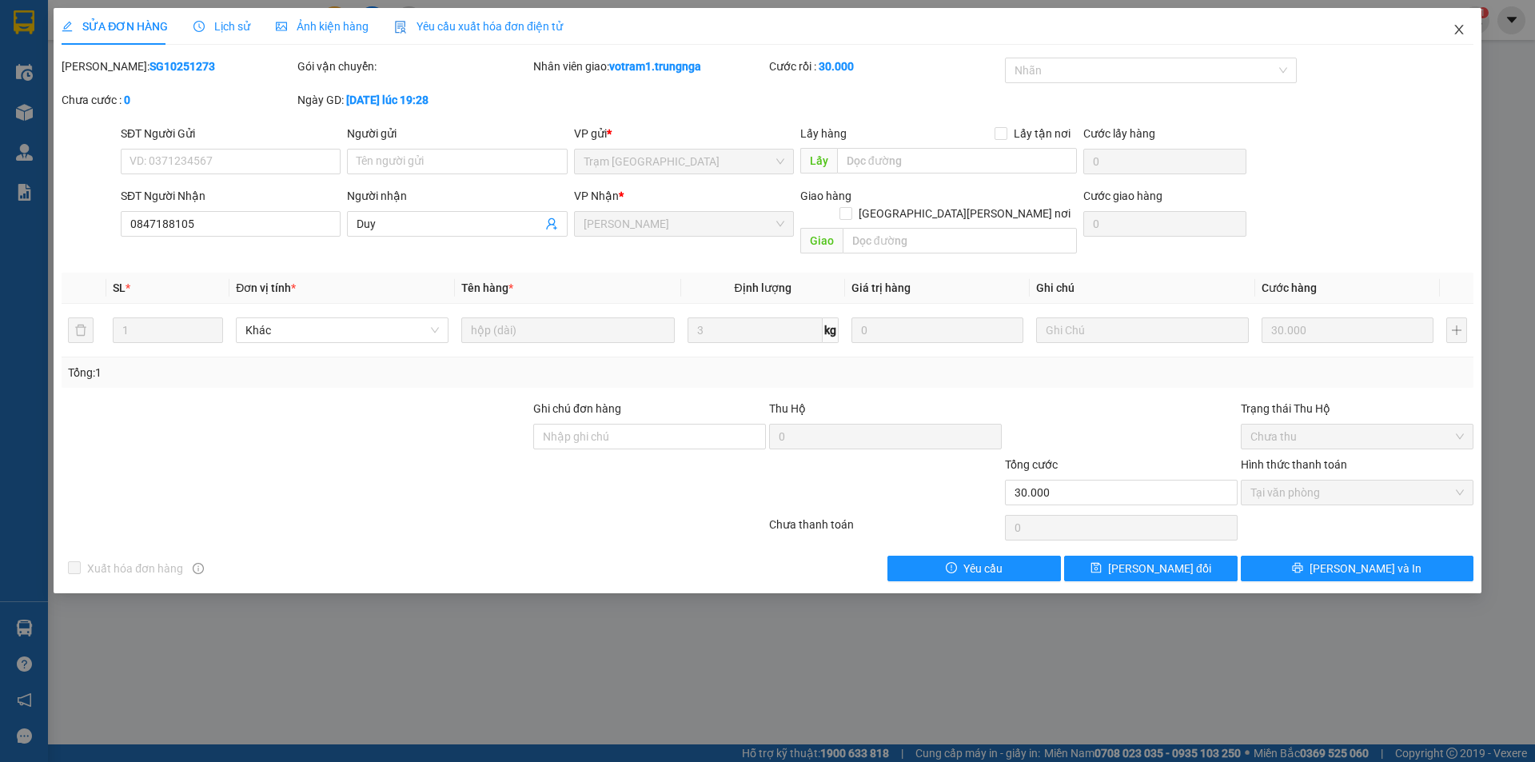
click at [1455, 26] on icon "close" at bounding box center [1458, 30] width 9 height 10
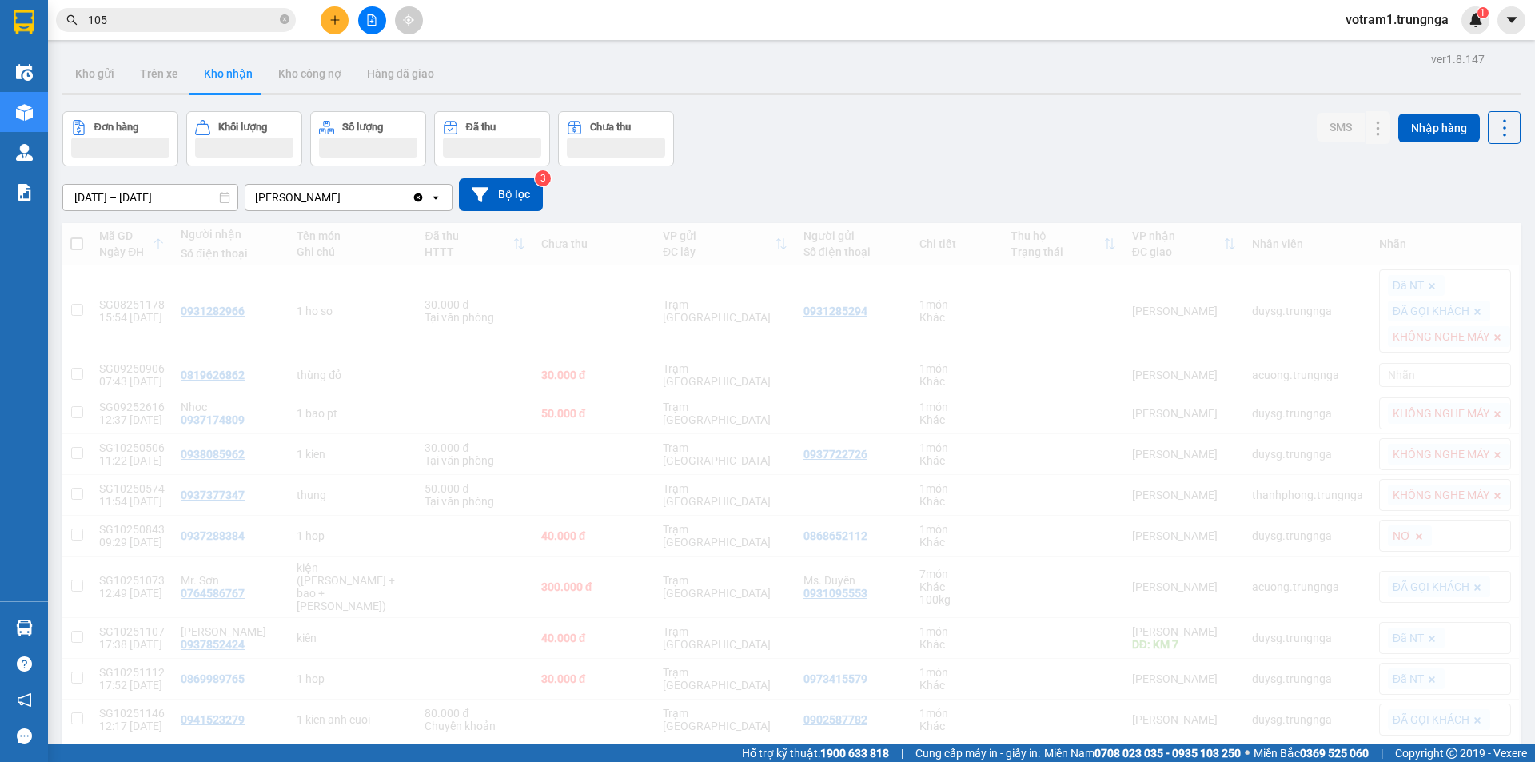
click at [130, 19] on input "105" at bounding box center [182, 20] width 189 height 18
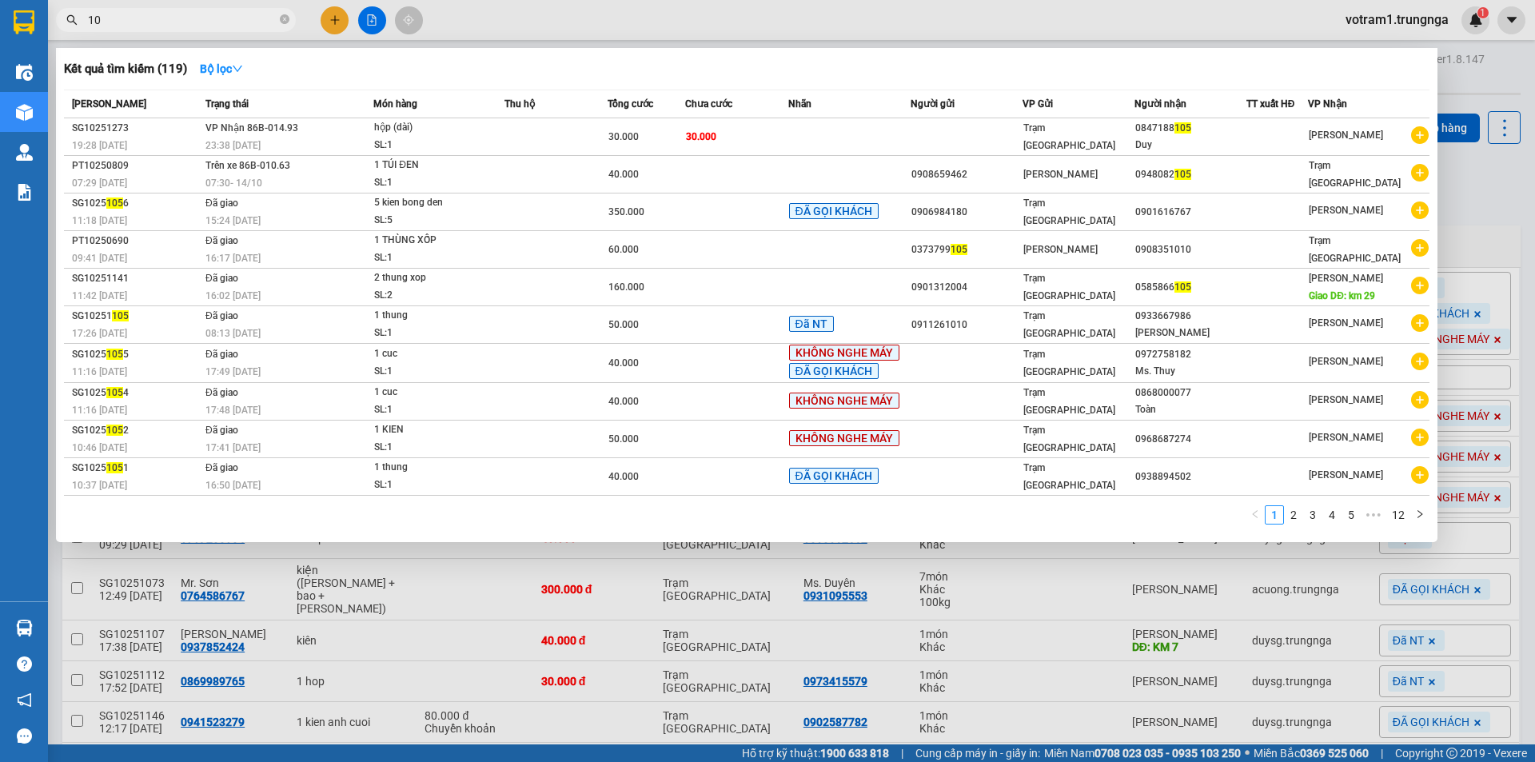
type input "1"
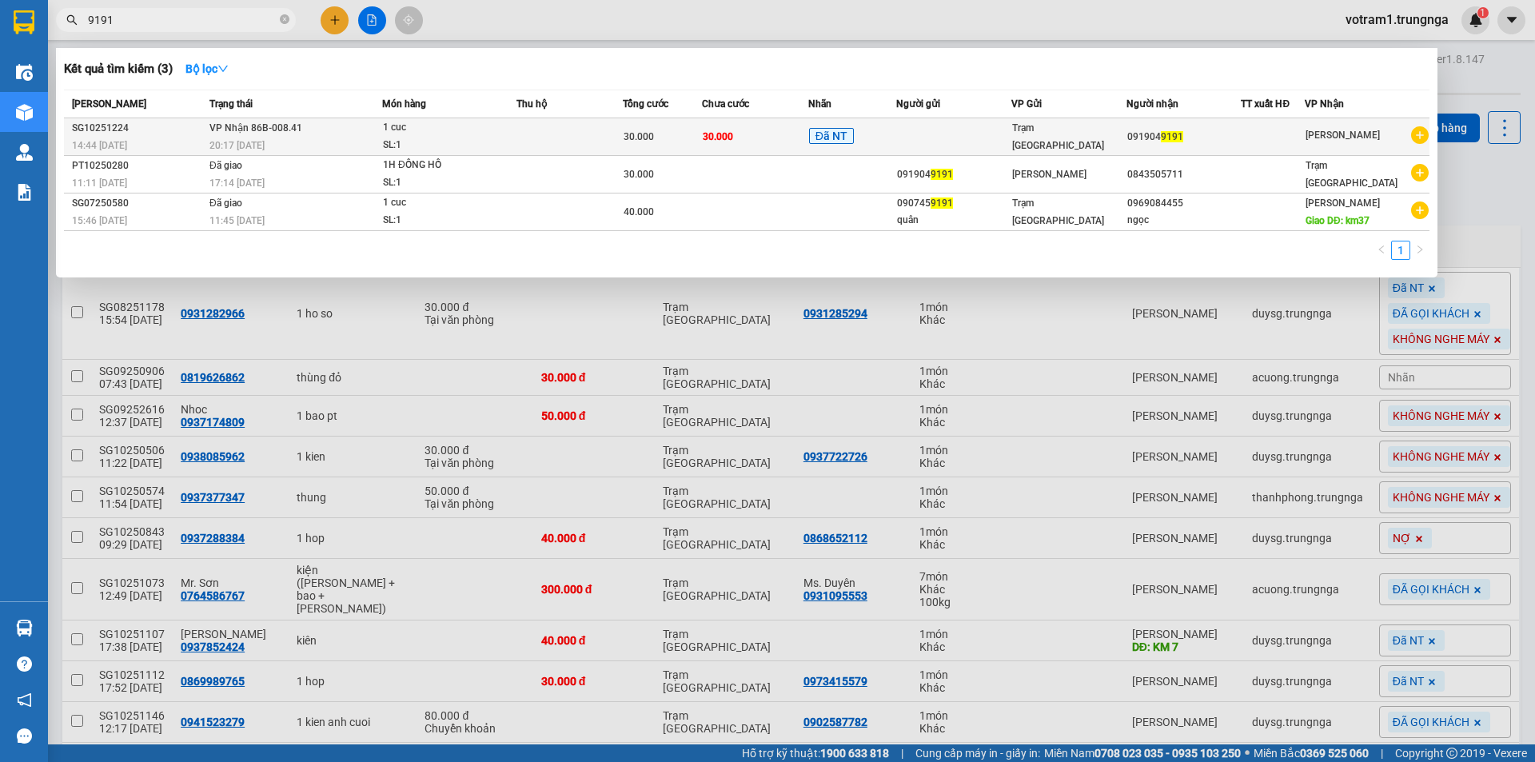
type input "9191"
click at [265, 133] on span "VP Nhận 86B-008.41" at bounding box center [255, 127] width 93 height 11
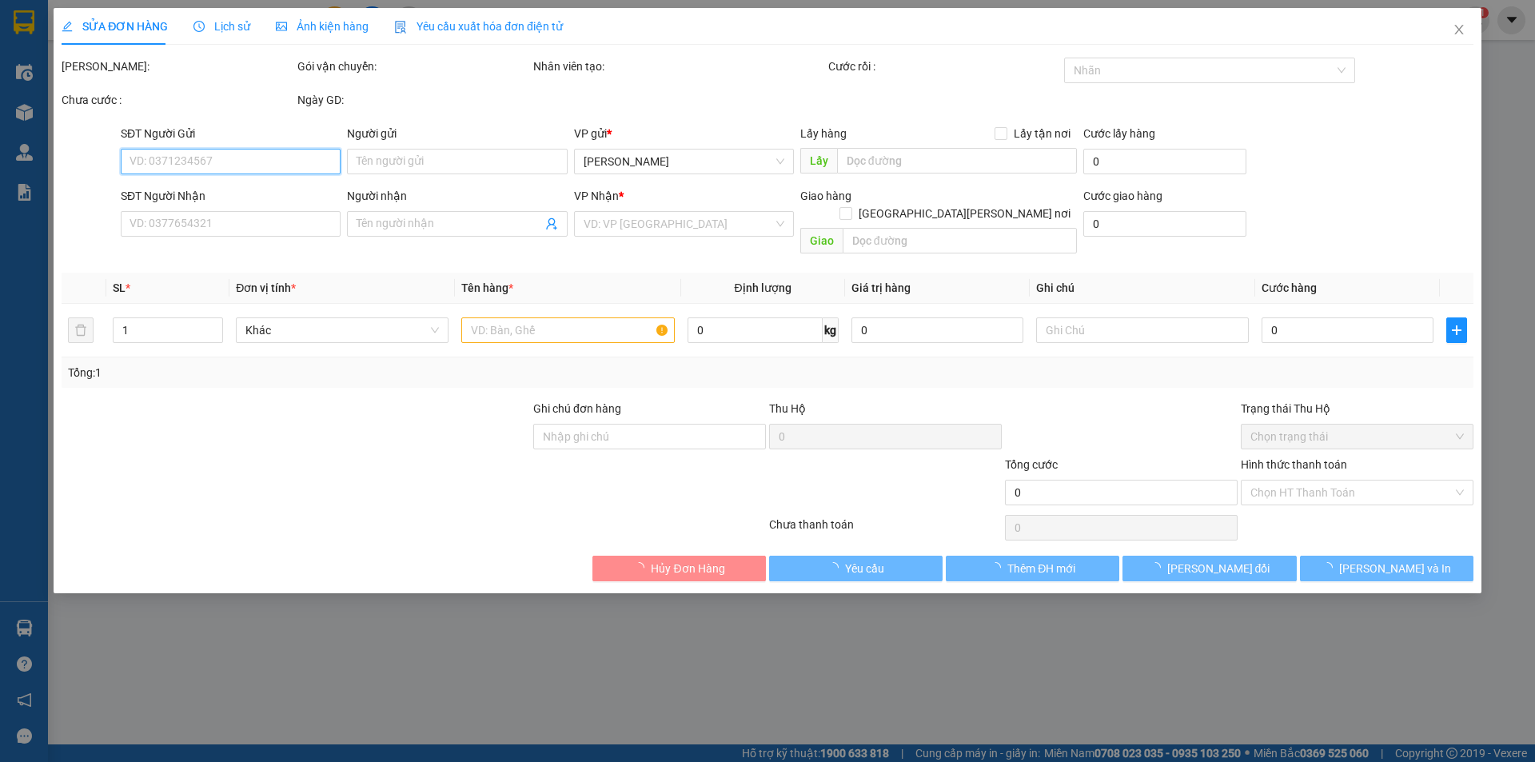
type input "0919049191"
type input "30.000"
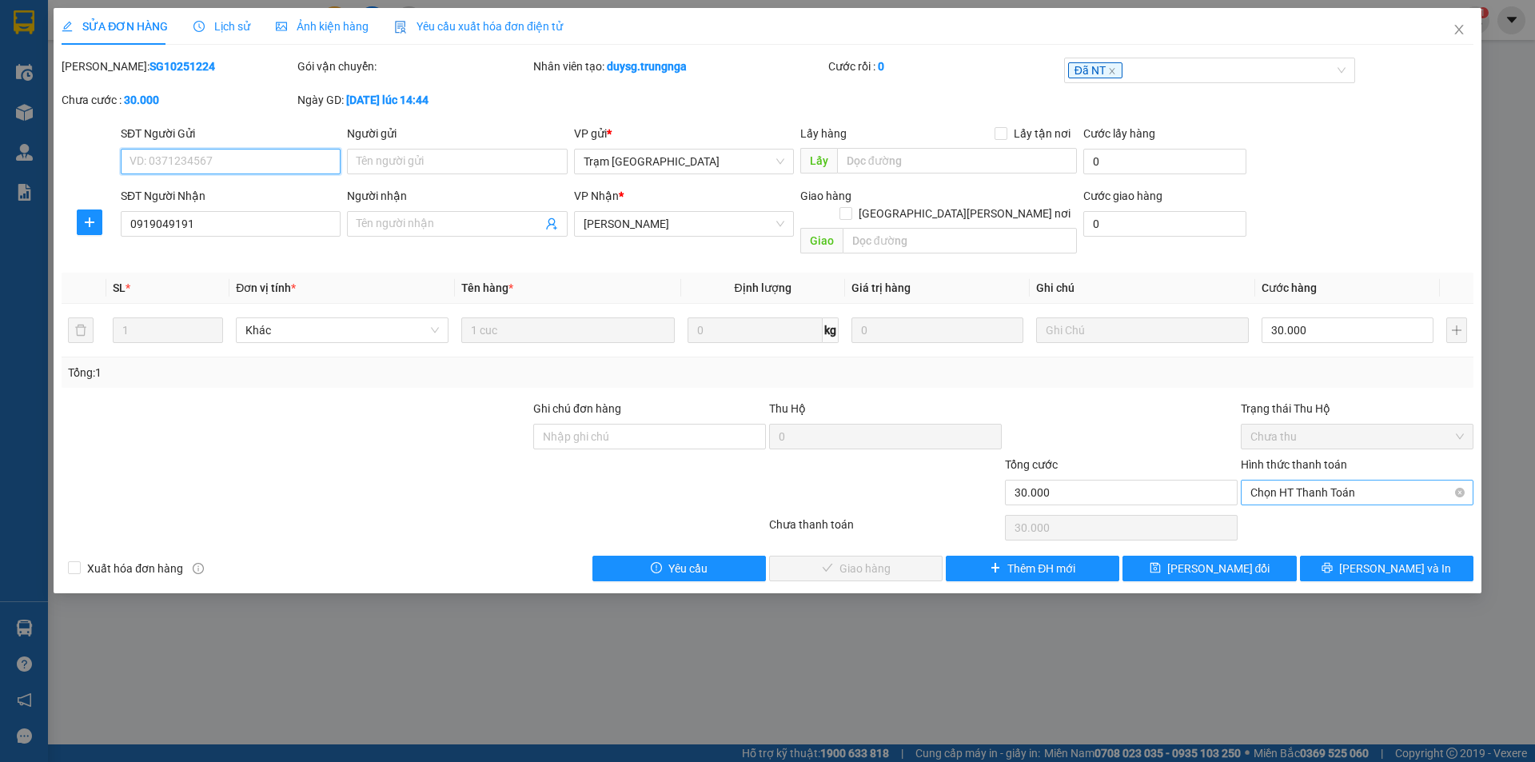
click at [1313, 480] on span "Chọn HT Thanh Toán" at bounding box center [1356, 492] width 213 height 24
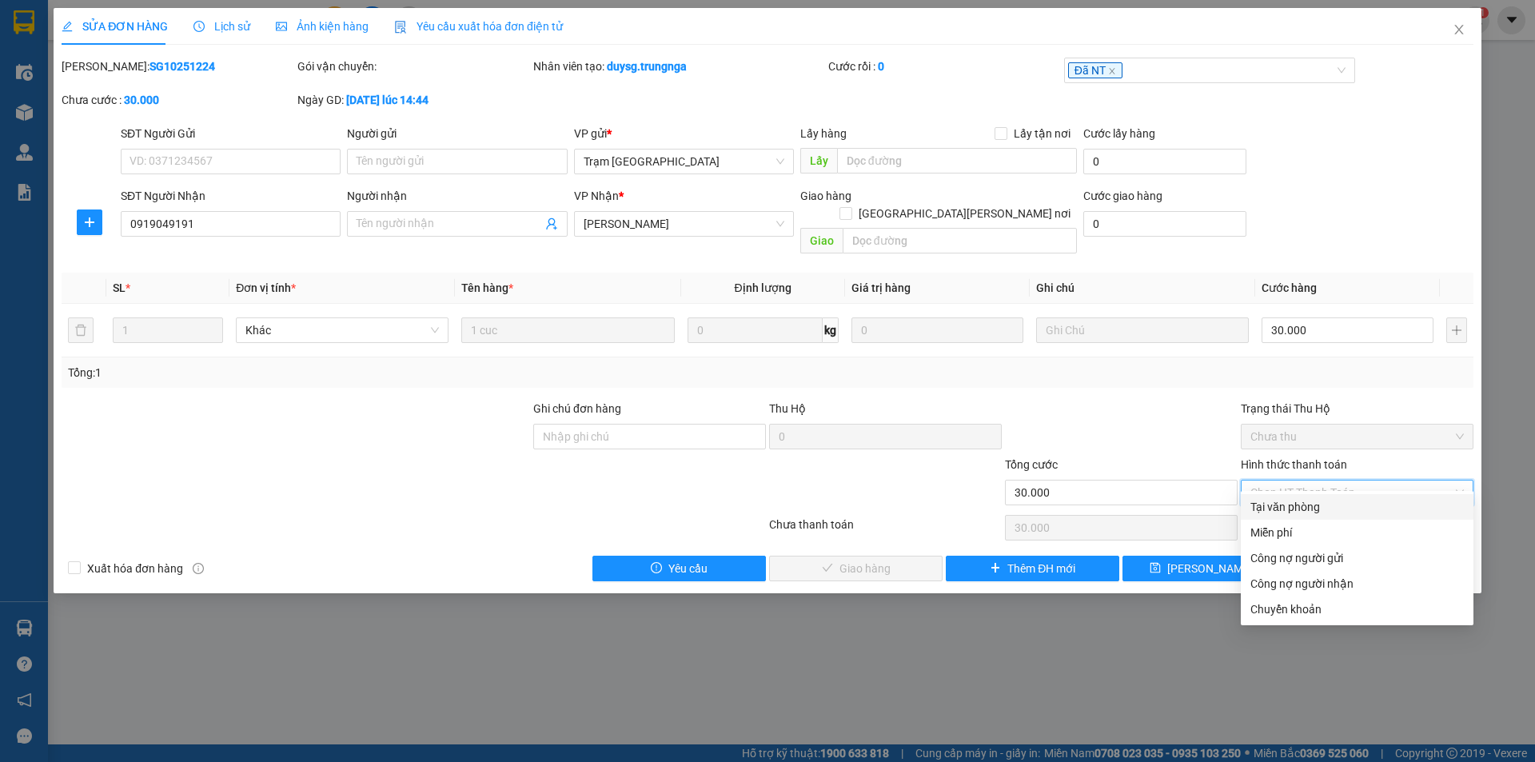
click at [1299, 511] on div "Tại văn phòng" at bounding box center [1356, 507] width 213 height 18
type input "0"
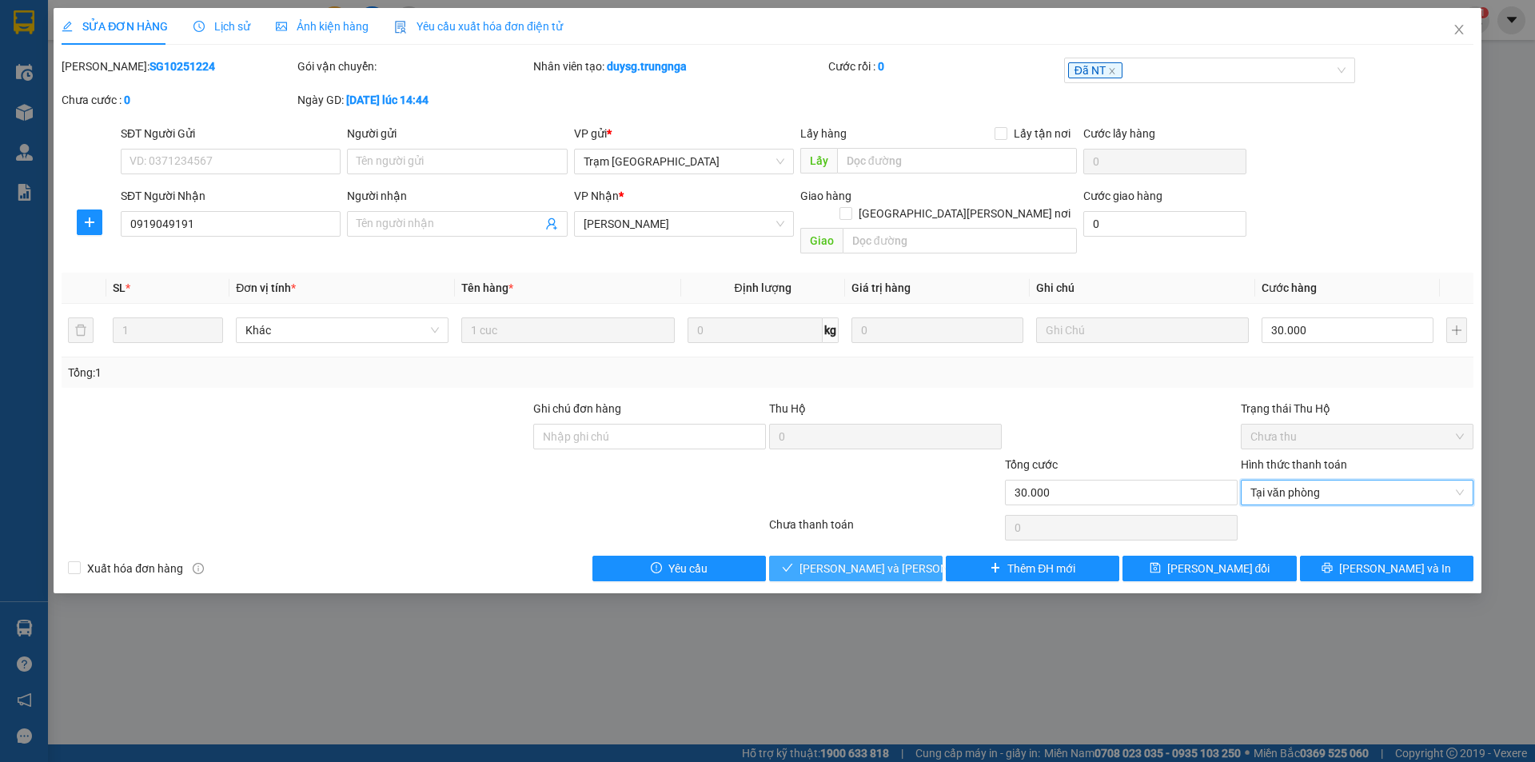
click at [858, 556] on button "[PERSON_NAME] và Giao hàng" at bounding box center [855, 569] width 173 height 26
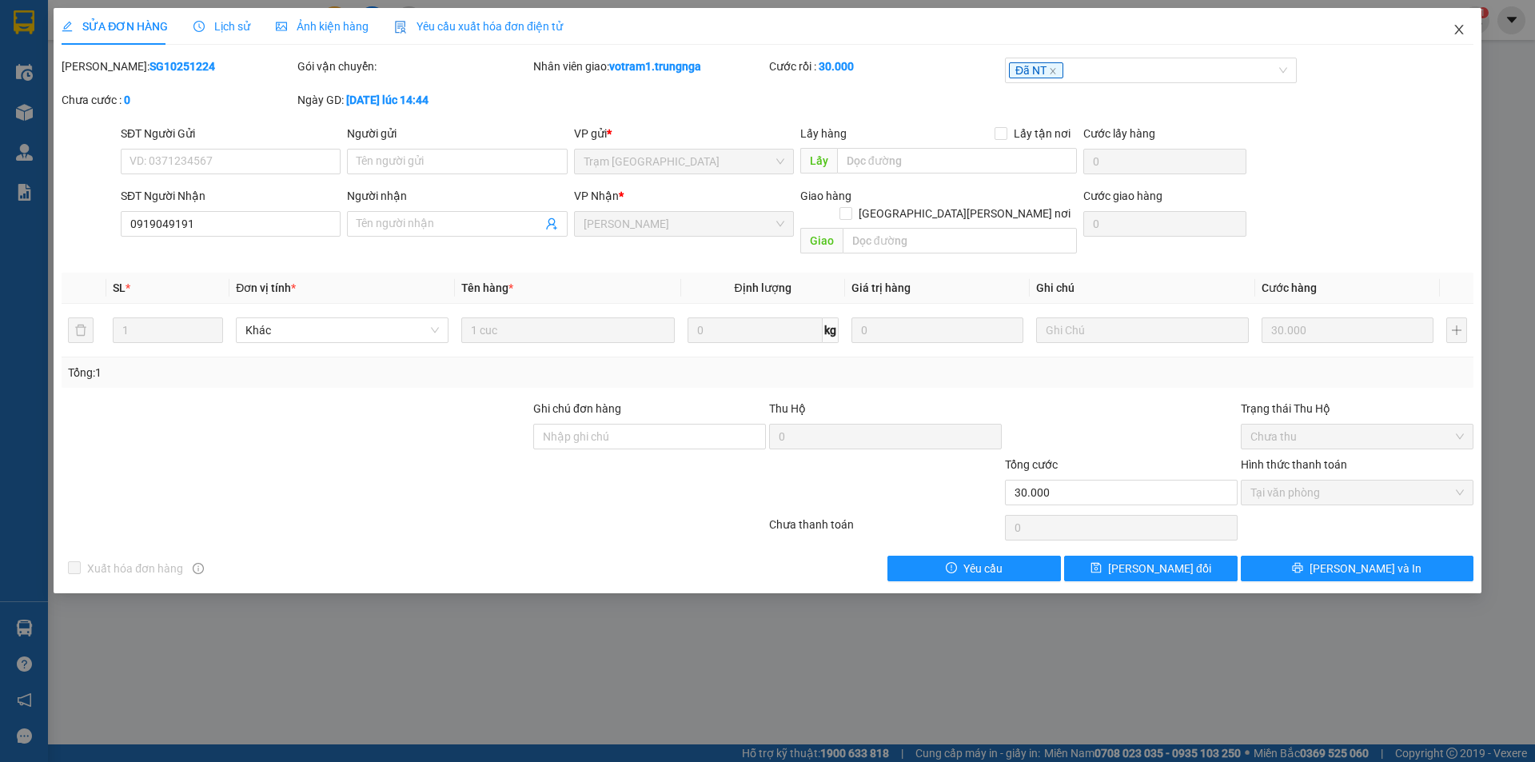
click at [1464, 30] on icon "close" at bounding box center [1458, 29] width 13 height 13
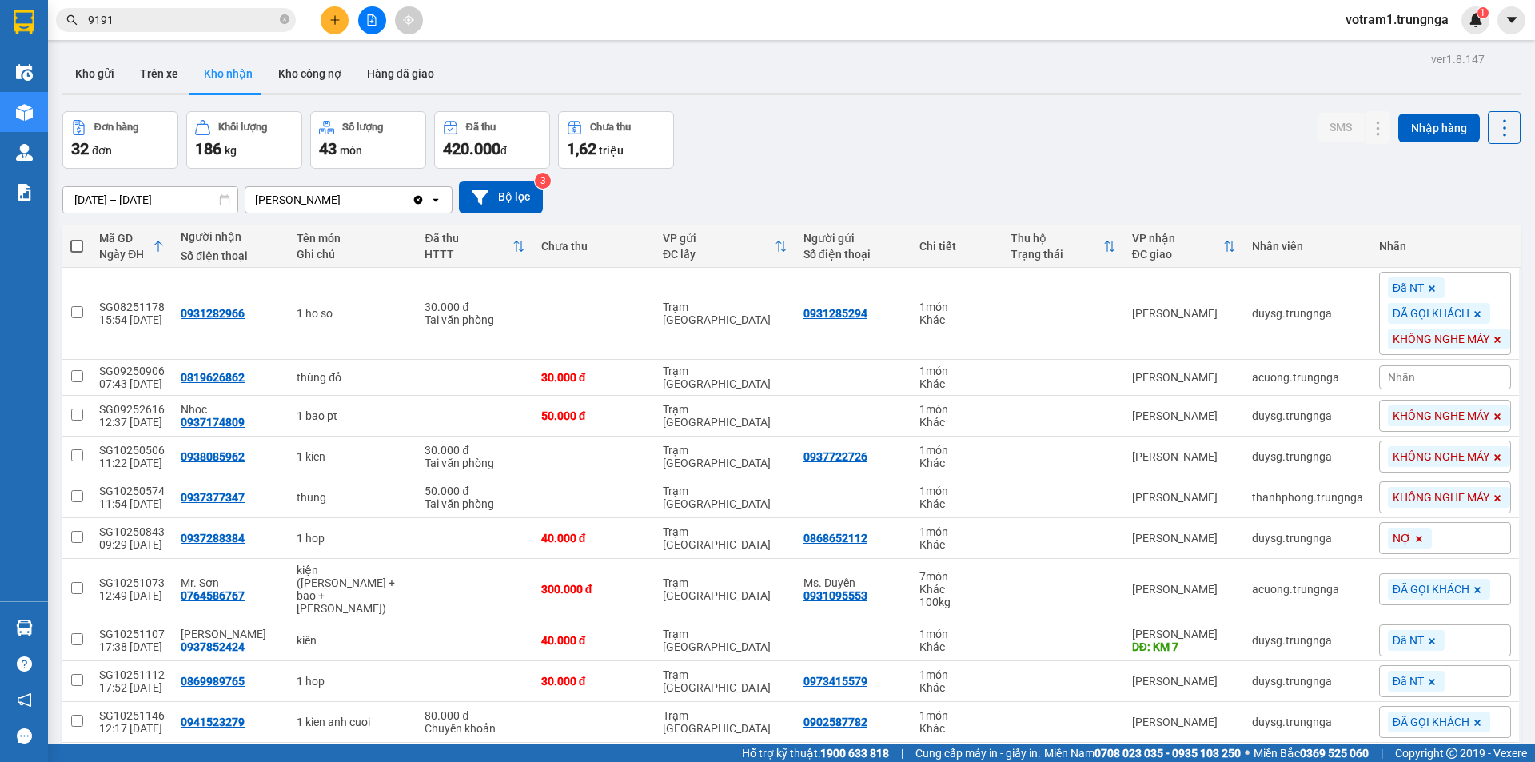
click at [207, 23] on input "9191" at bounding box center [182, 20] width 189 height 18
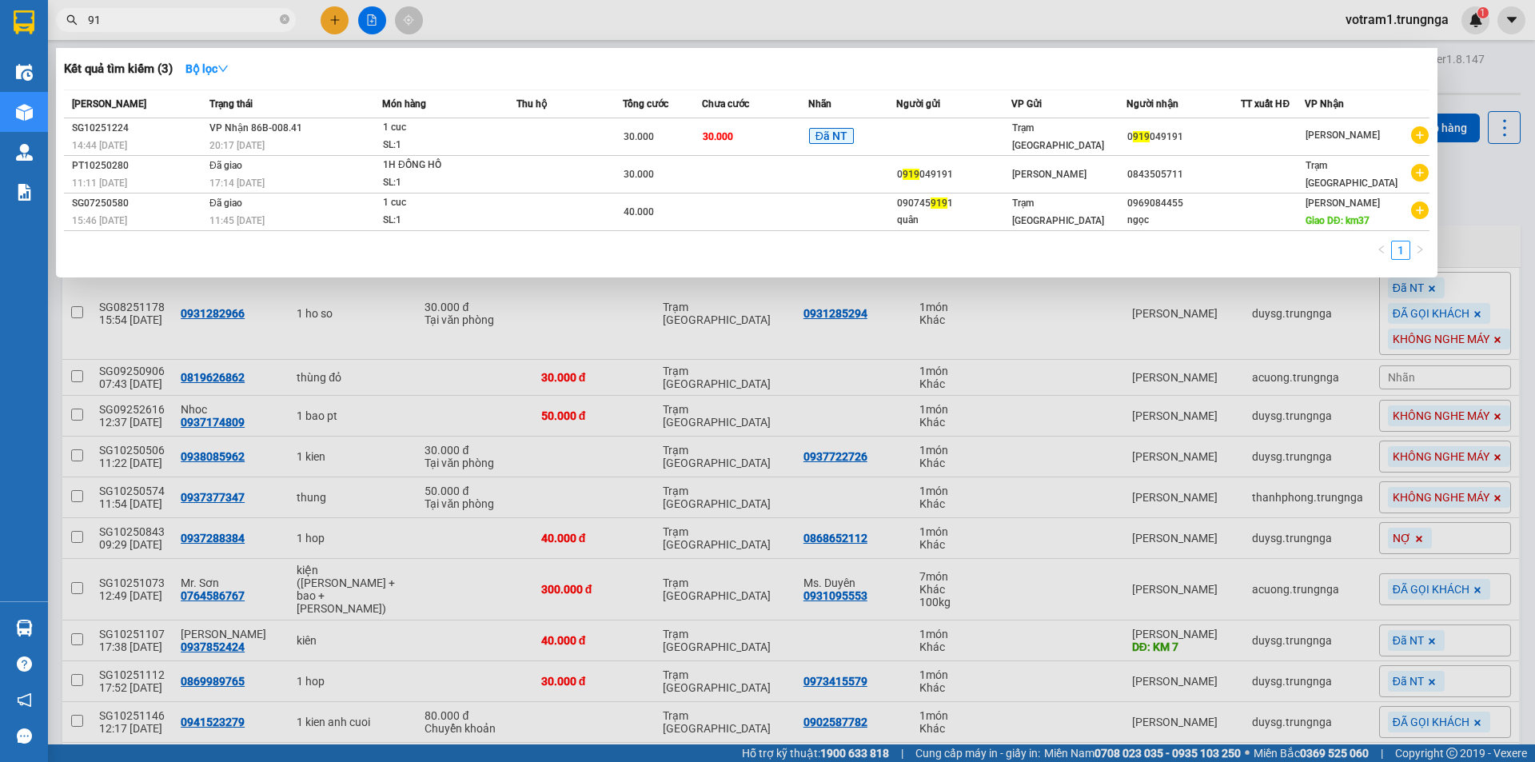
type input "9"
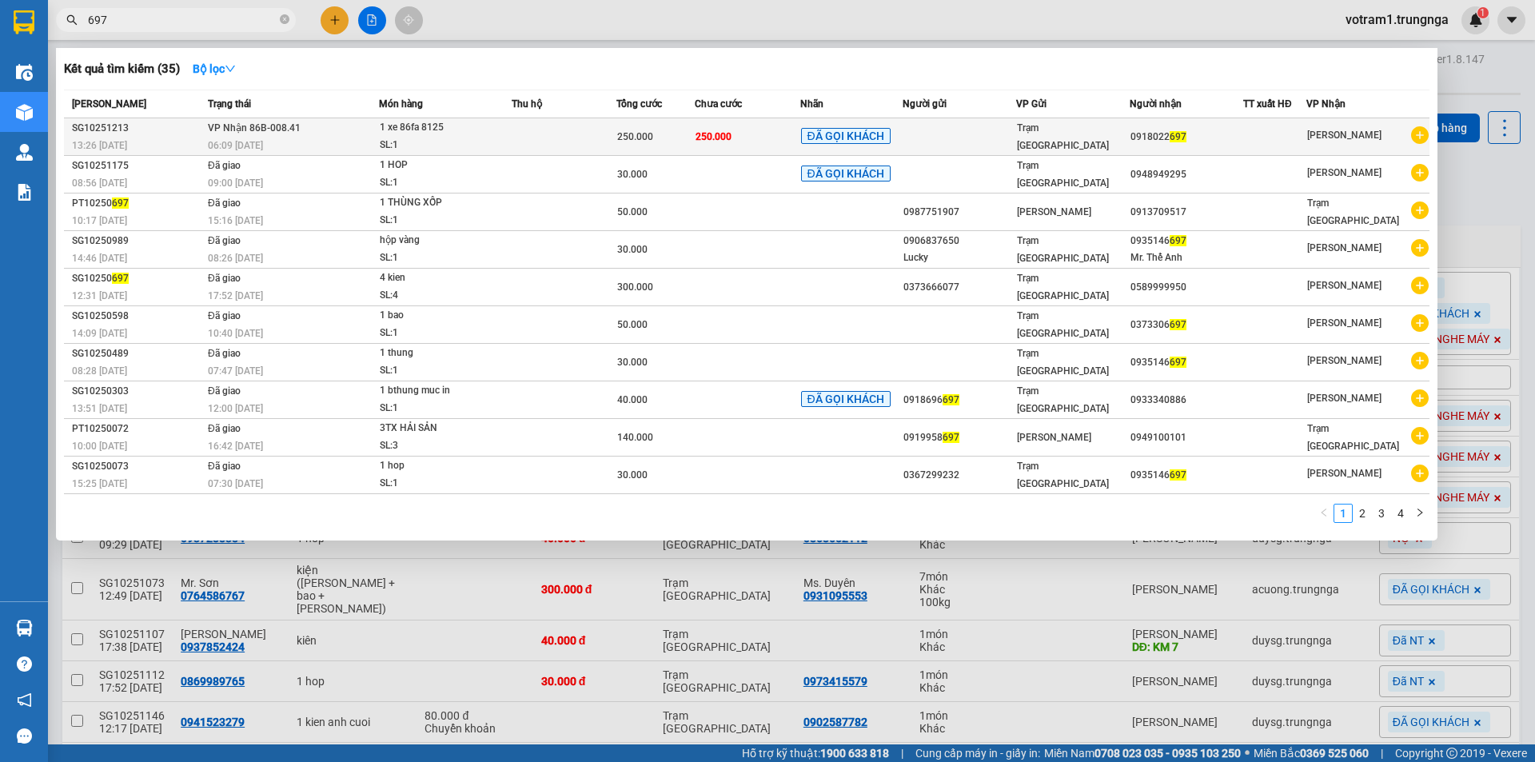
type input "697"
click at [660, 138] on div "250.000" at bounding box center [655, 137] width 77 height 18
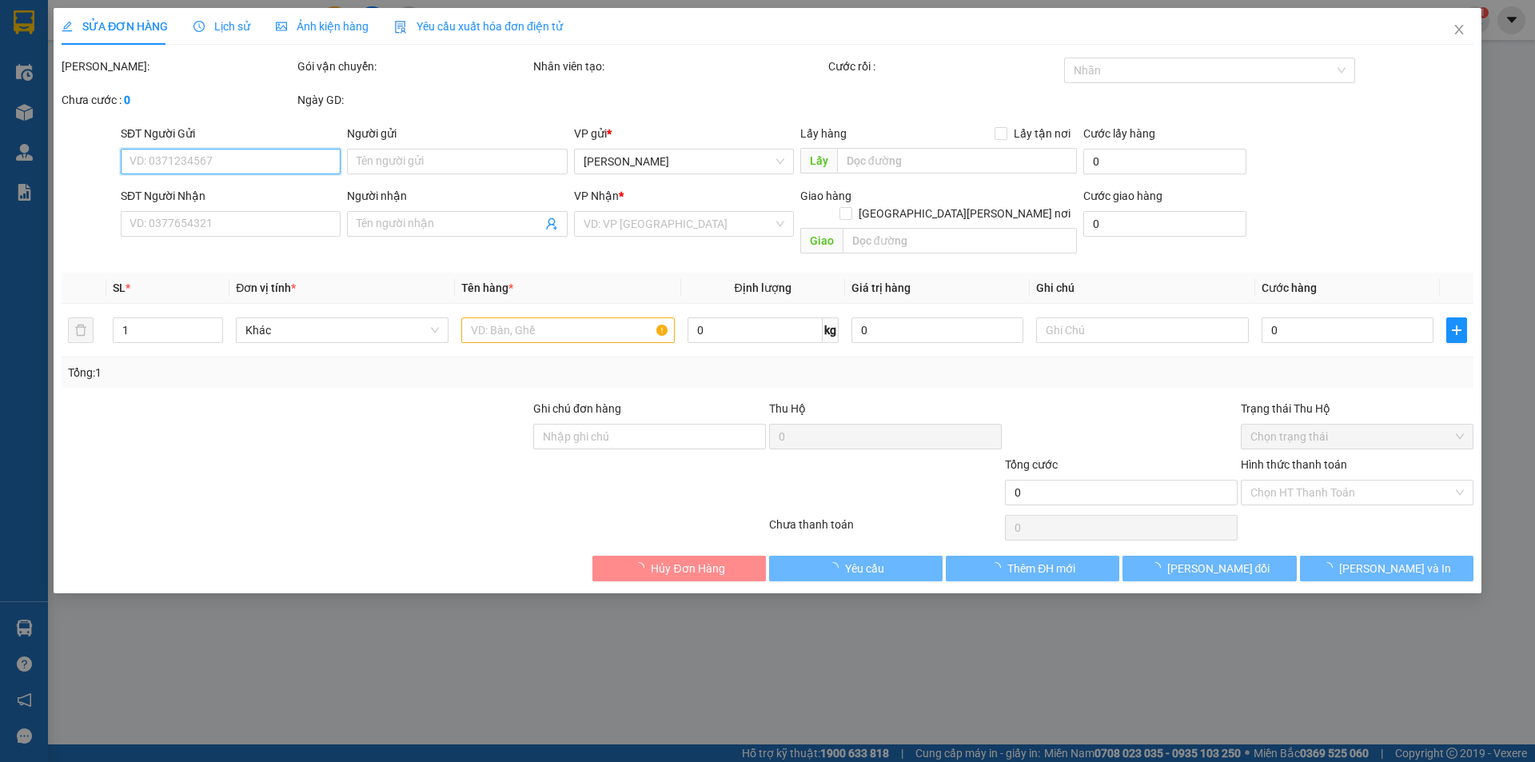
type input "0918022697"
type input "250.000"
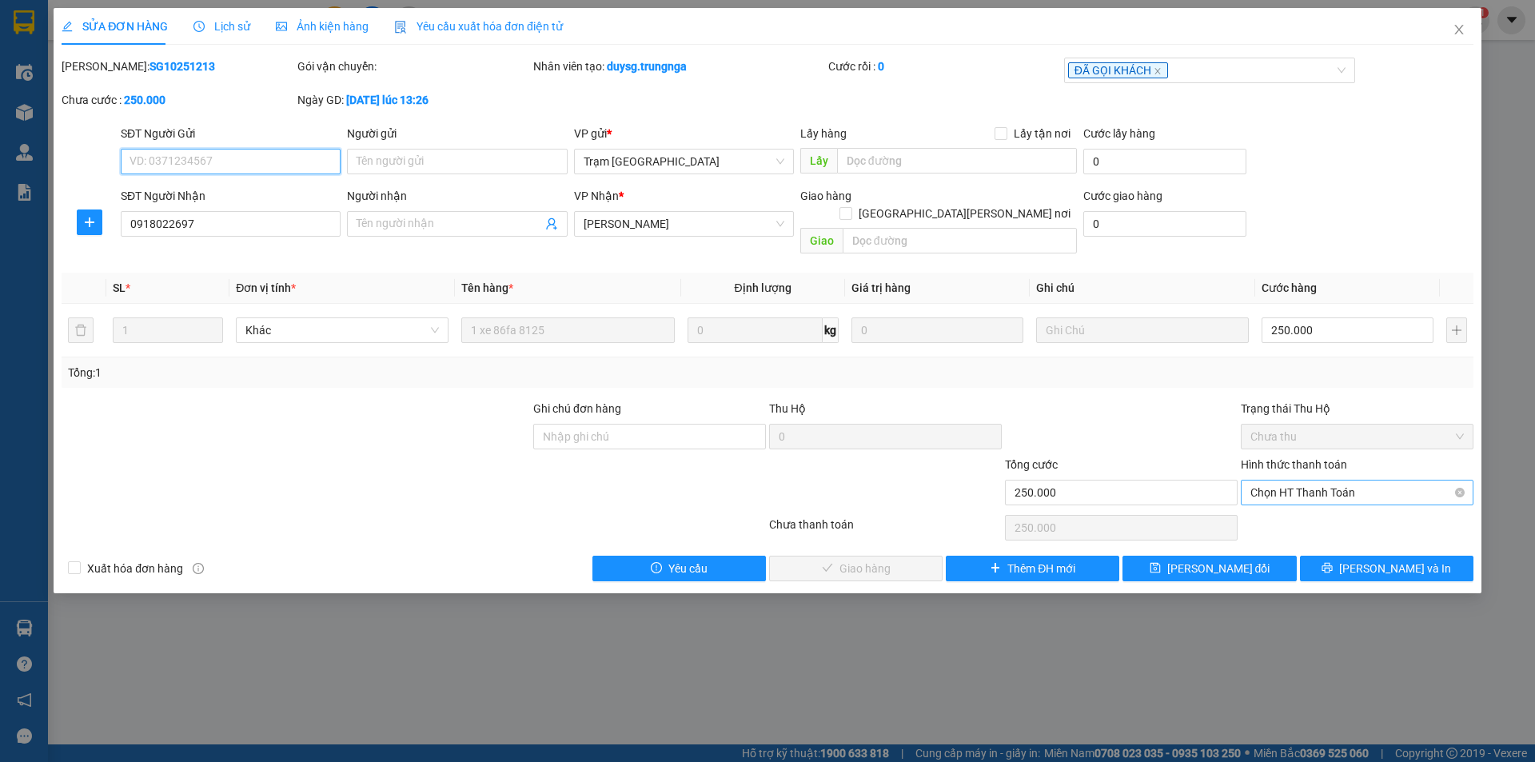
click at [1327, 480] on span "Chọn HT Thanh Toán" at bounding box center [1356, 492] width 213 height 24
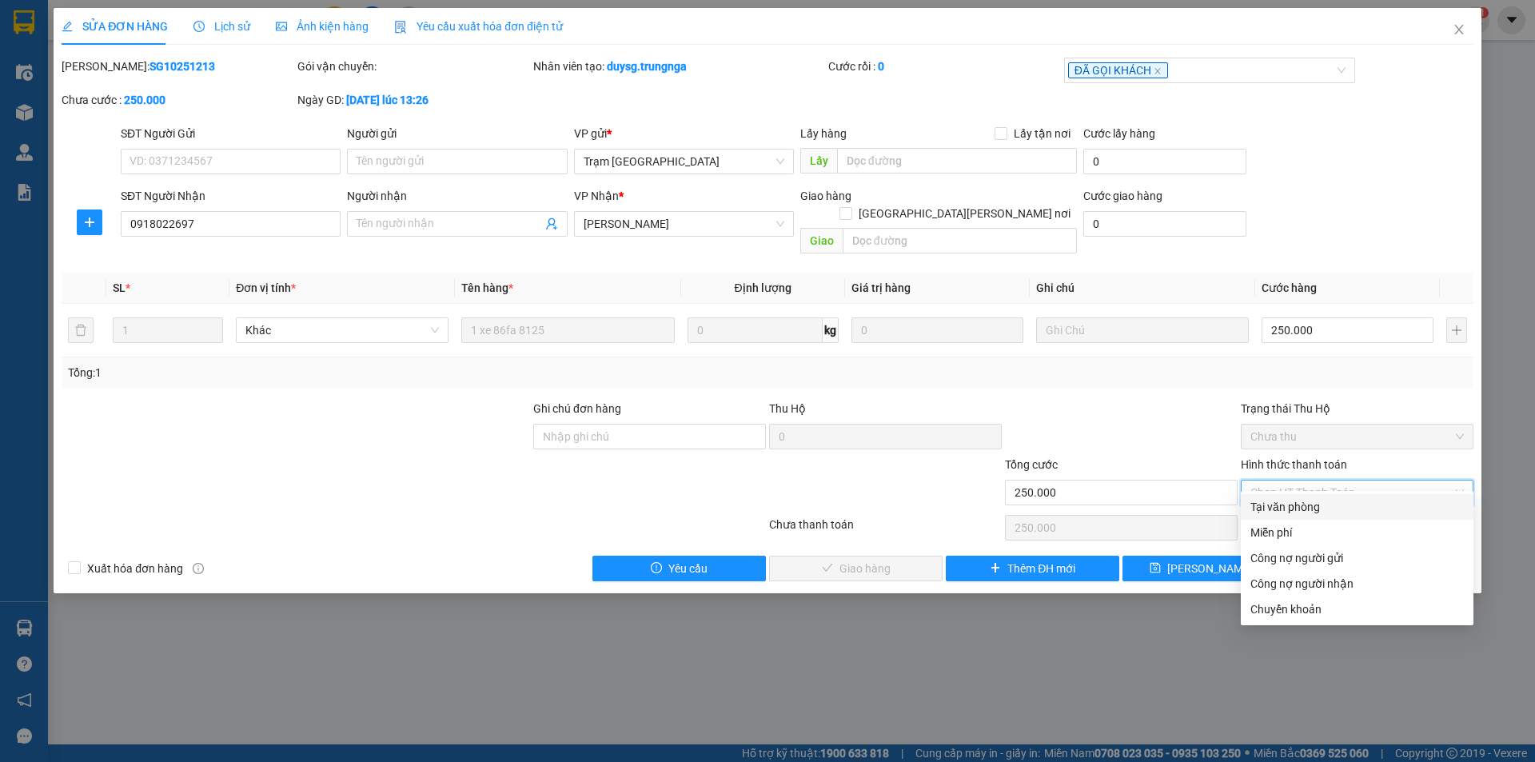
click at [1325, 504] on div "Tại văn phòng" at bounding box center [1356, 507] width 213 height 18
type input "0"
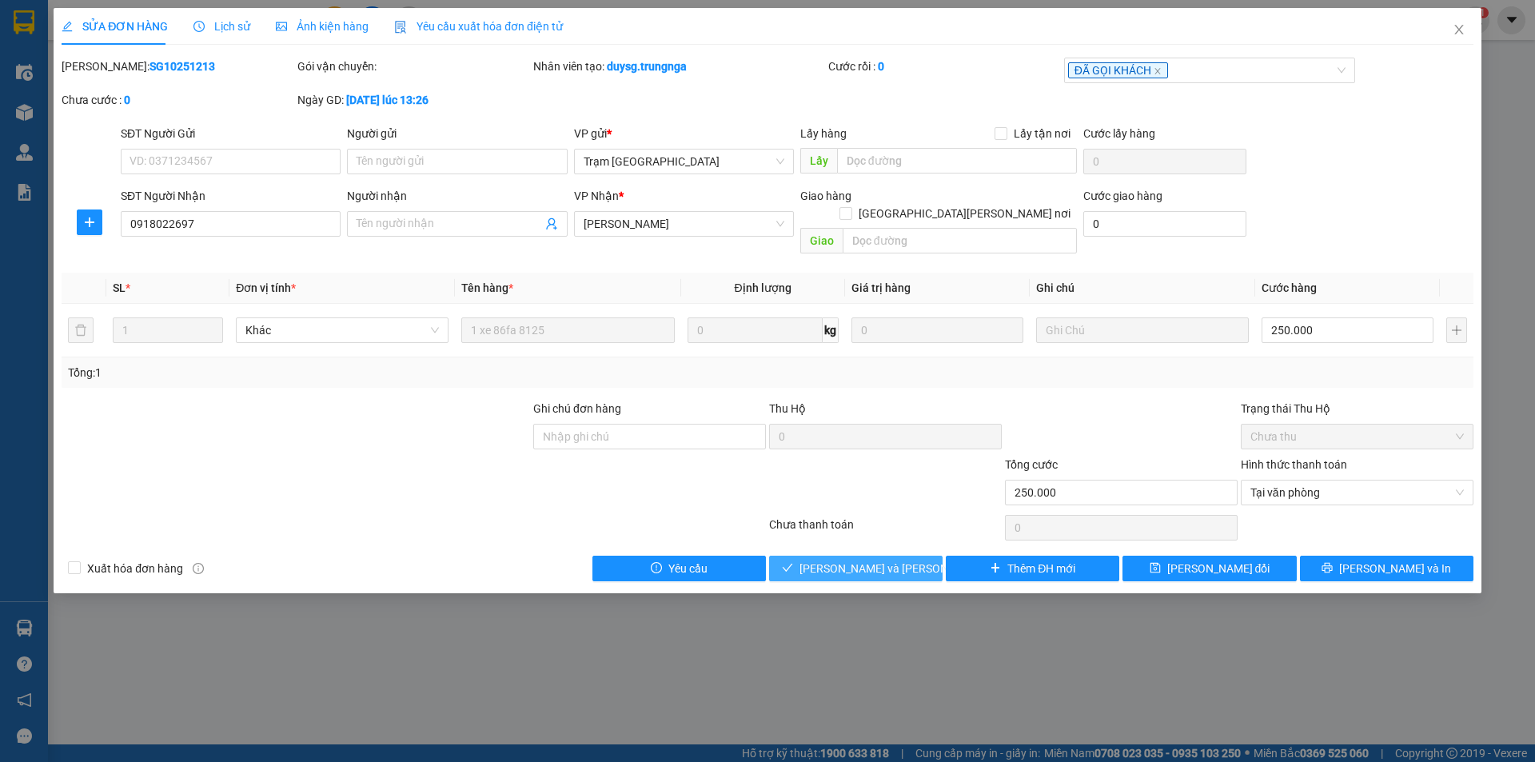
click at [866, 560] on span "[PERSON_NAME] và Giao hàng" at bounding box center [907, 569] width 216 height 18
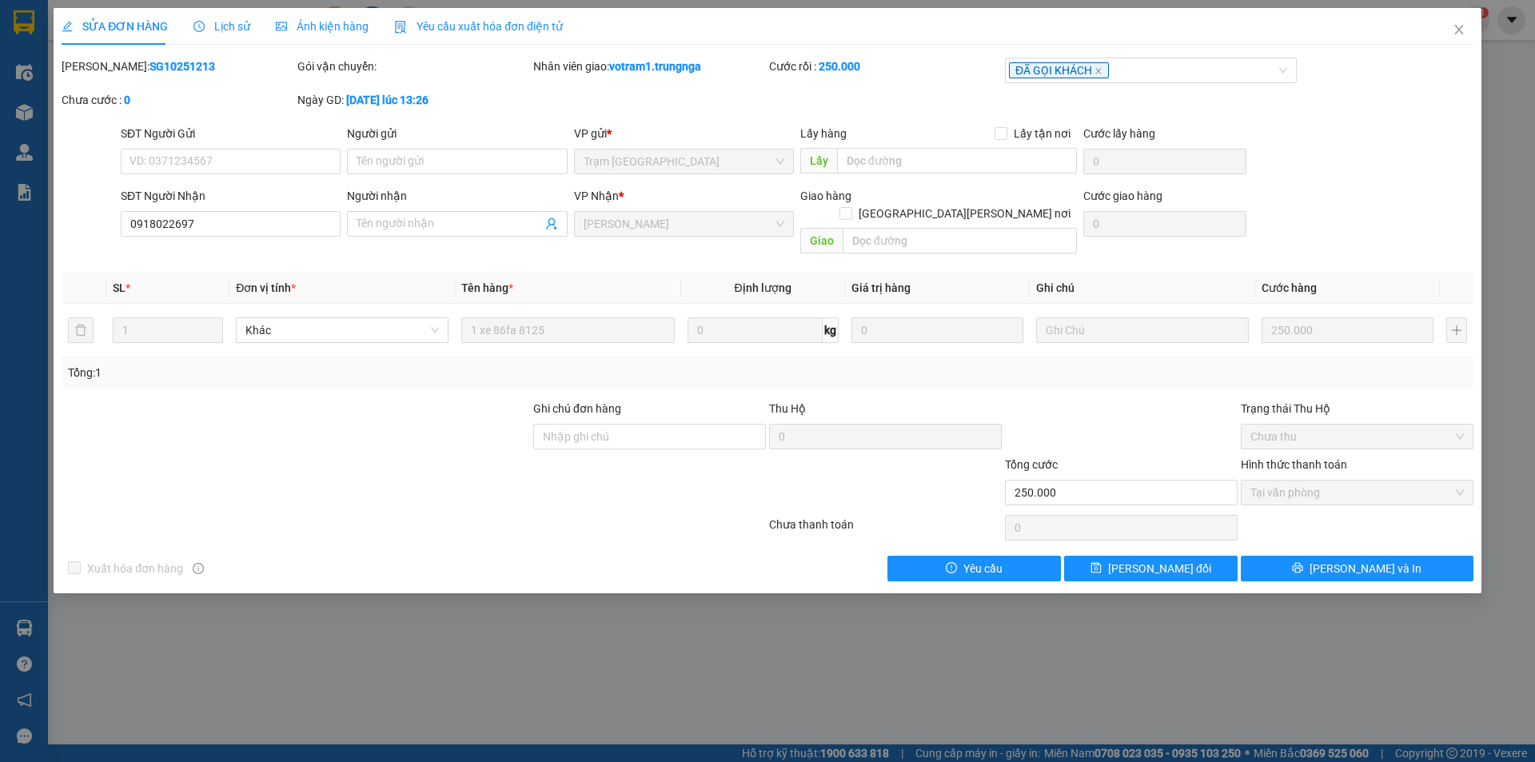
click at [900, 480] on div at bounding box center [885, 484] width 236 height 56
click at [1461, 29] on icon "close" at bounding box center [1458, 29] width 13 height 13
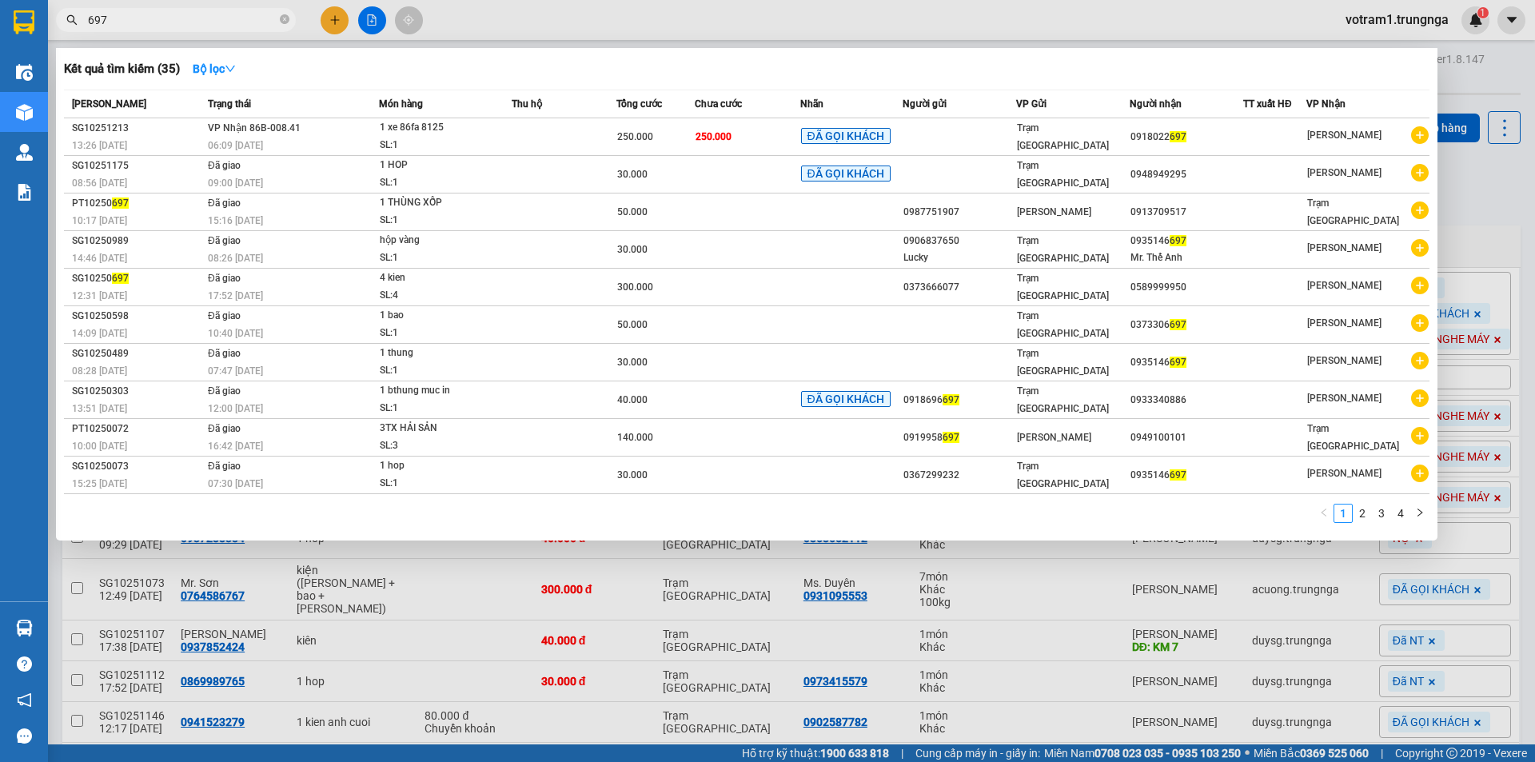
click at [212, 16] on input "697" at bounding box center [182, 20] width 189 height 18
type input "6"
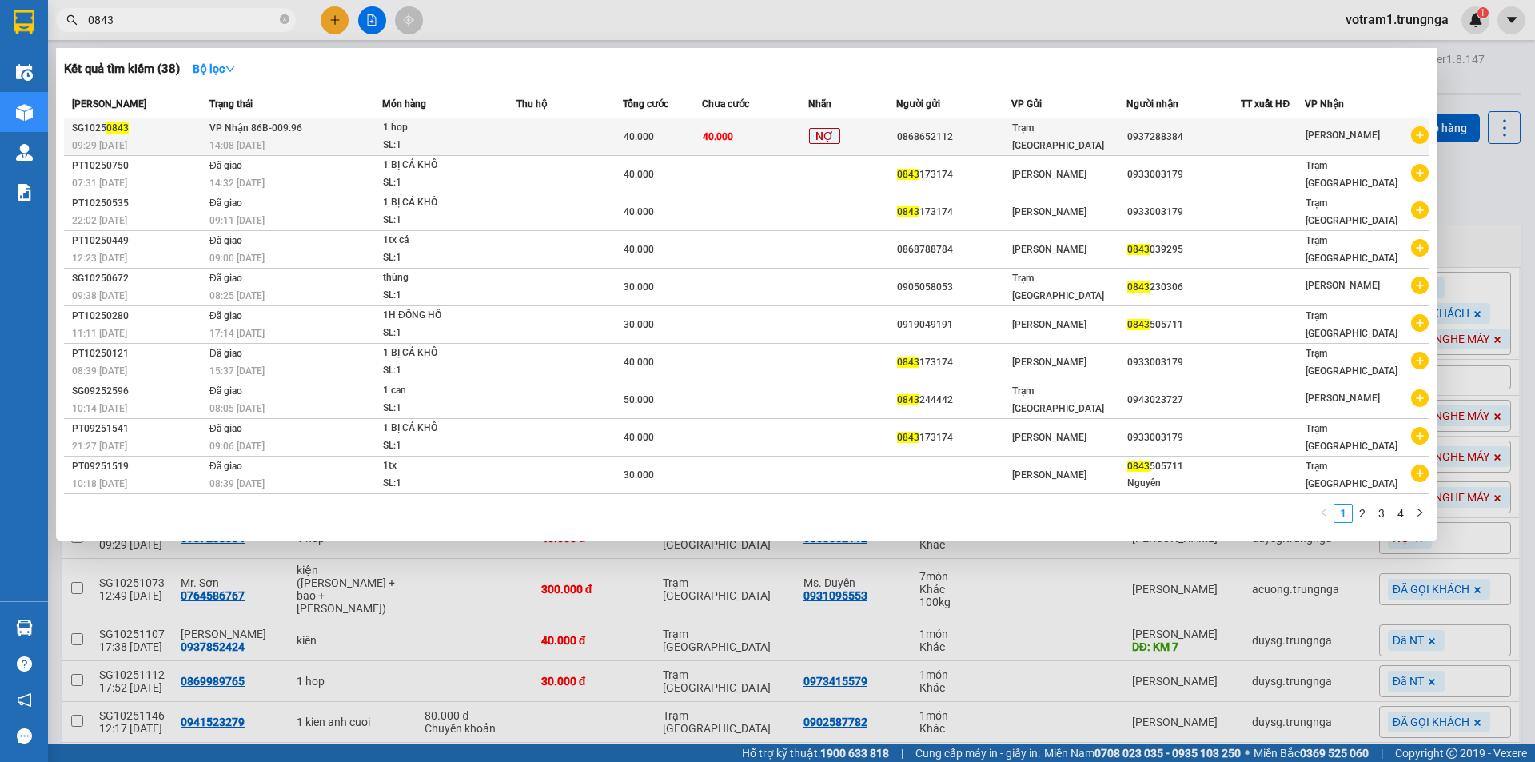
type input "0843"
click at [280, 144] on div "14:08 - 09/10" at bounding box center [295, 146] width 172 height 18
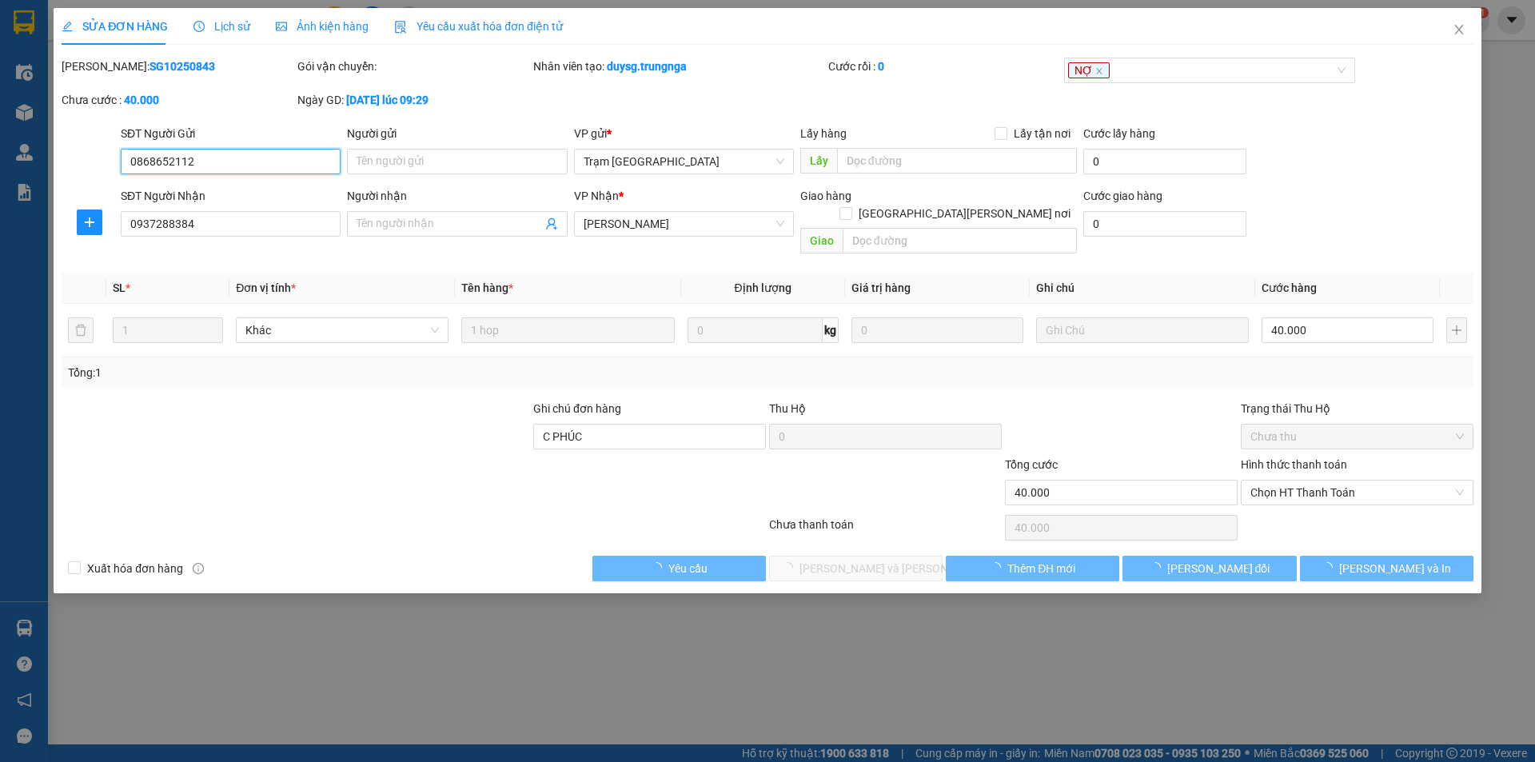
type input "0868652112"
type input "0937288384"
type input "C PHÚC"
type input "40.000"
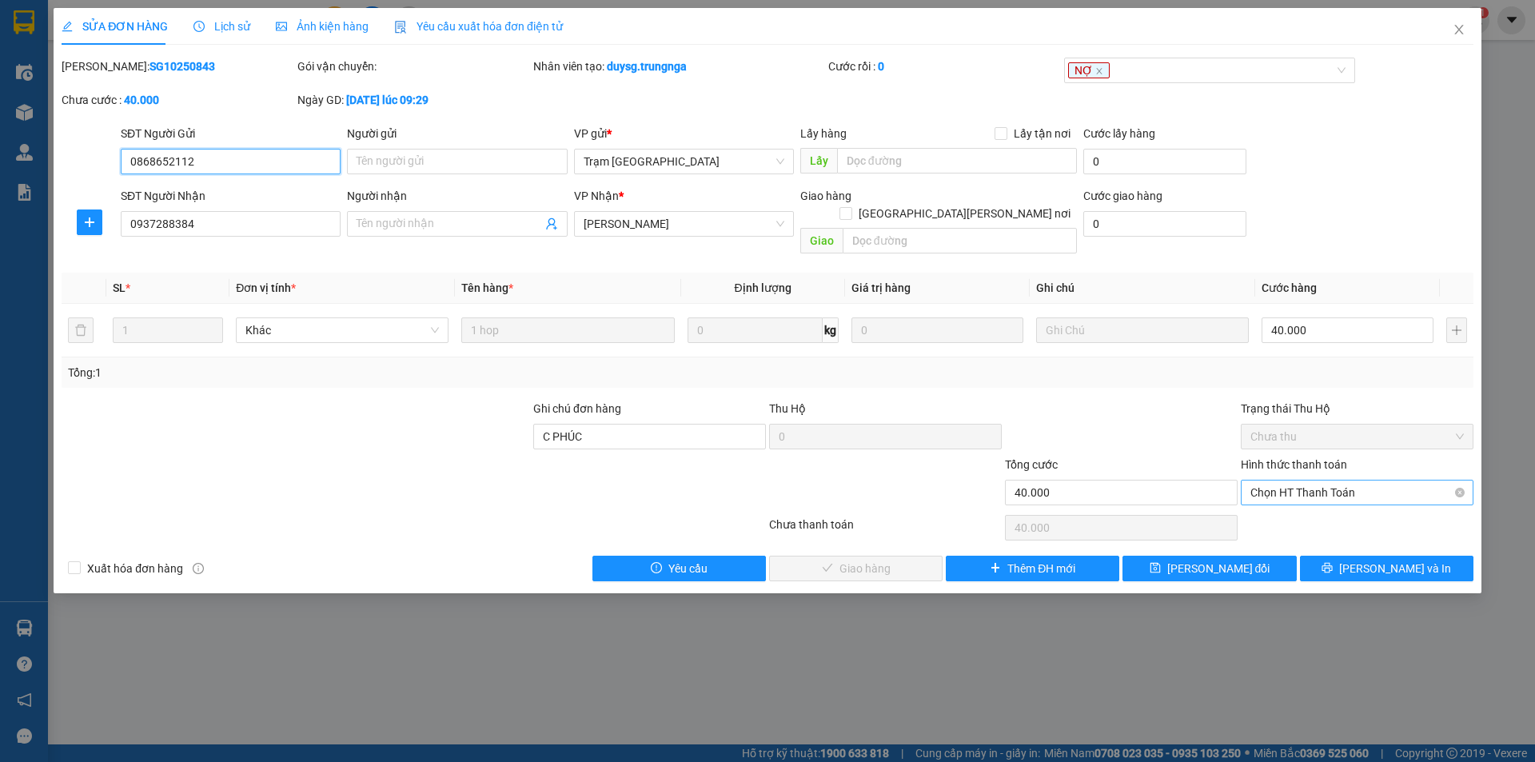
click at [1269, 484] on span "Chọn HT Thanh Toán" at bounding box center [1356, 492] width 213 height 24
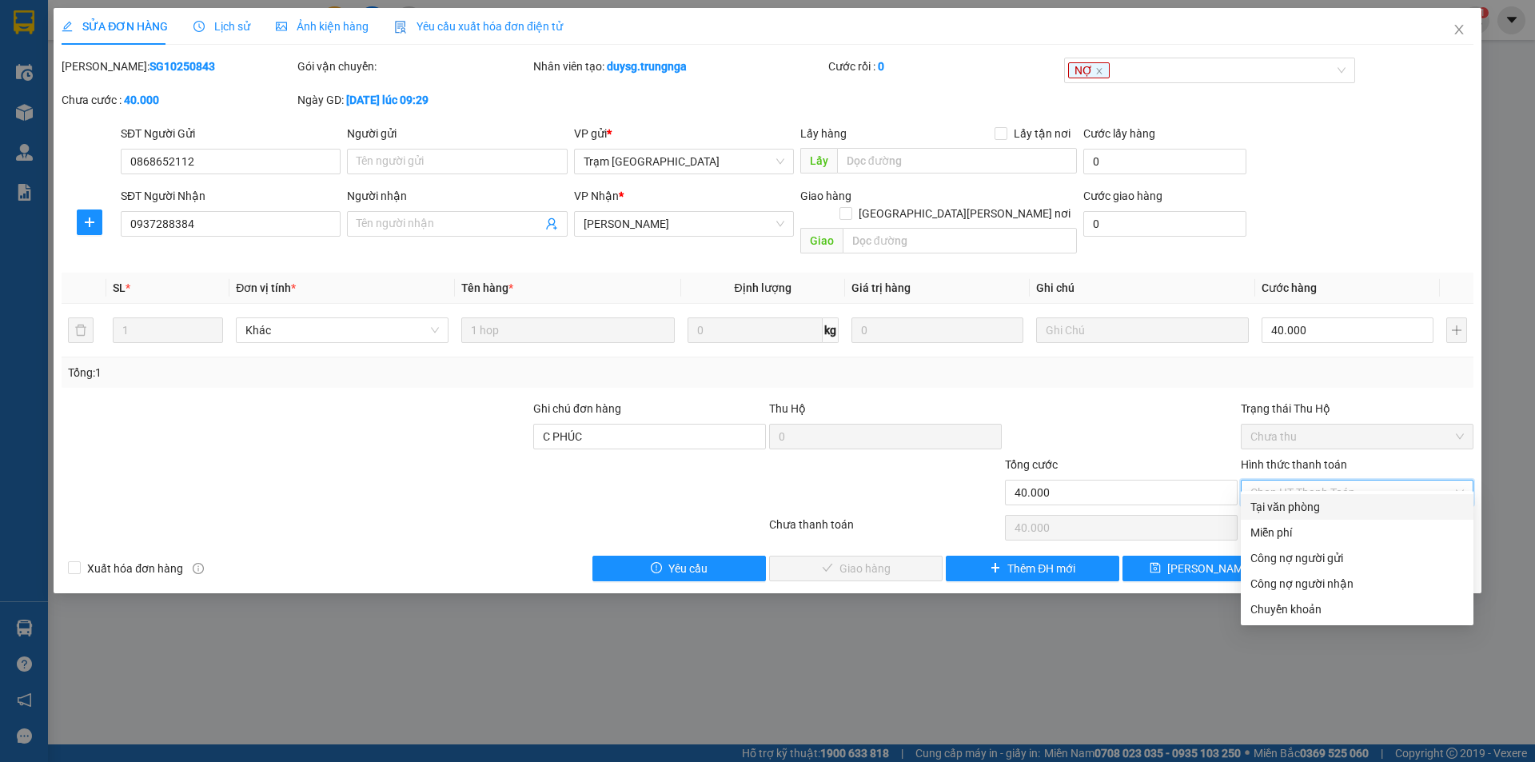
click at [1281, 504] on div "Tại văn phòng" at bounding box center [1356, 507] width 213 height 18
type input "0"
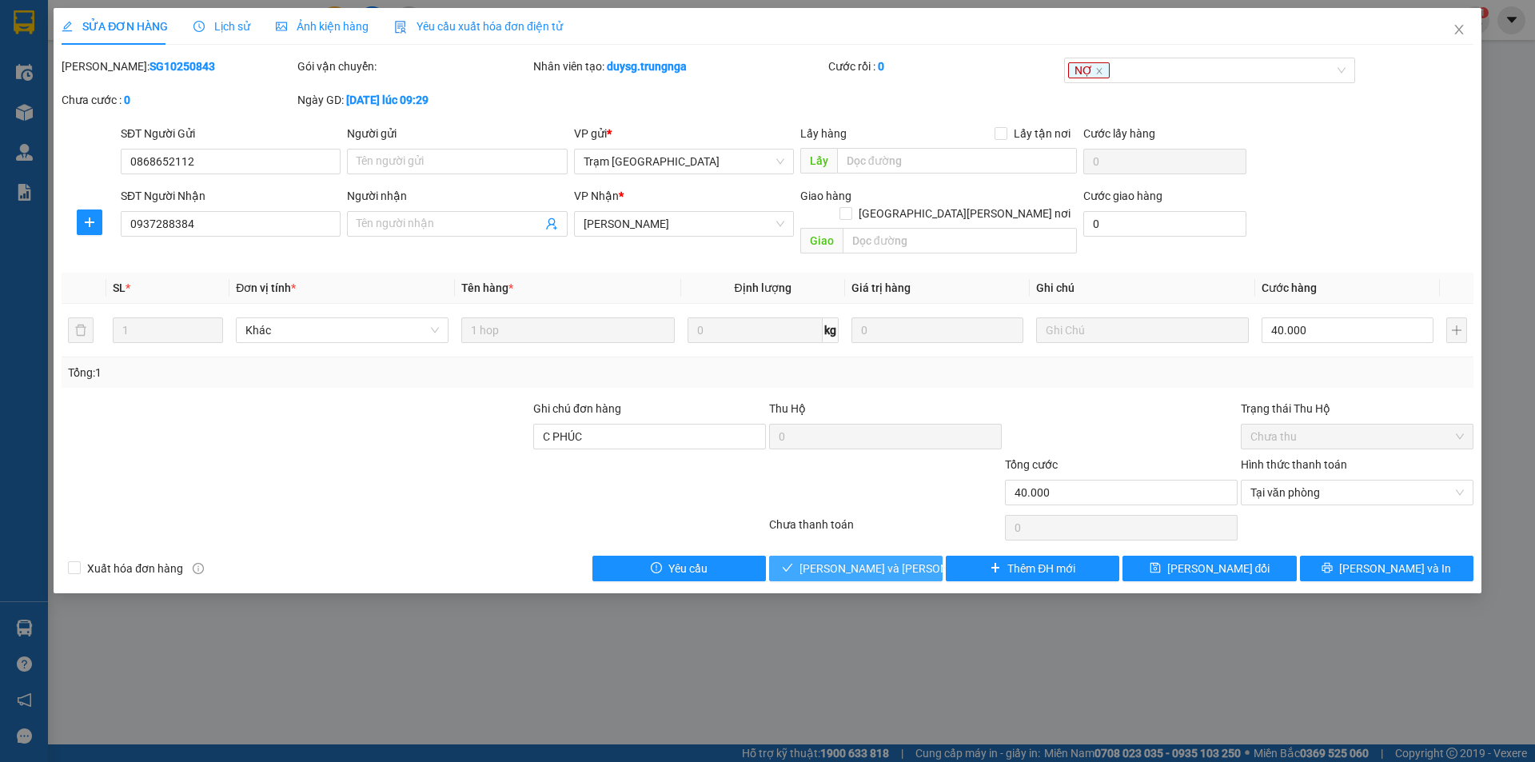
click at [907, 556] on button "[PERSON_NAME] và Giao hàng" at bounding box center [855, 569] width 173 height 26
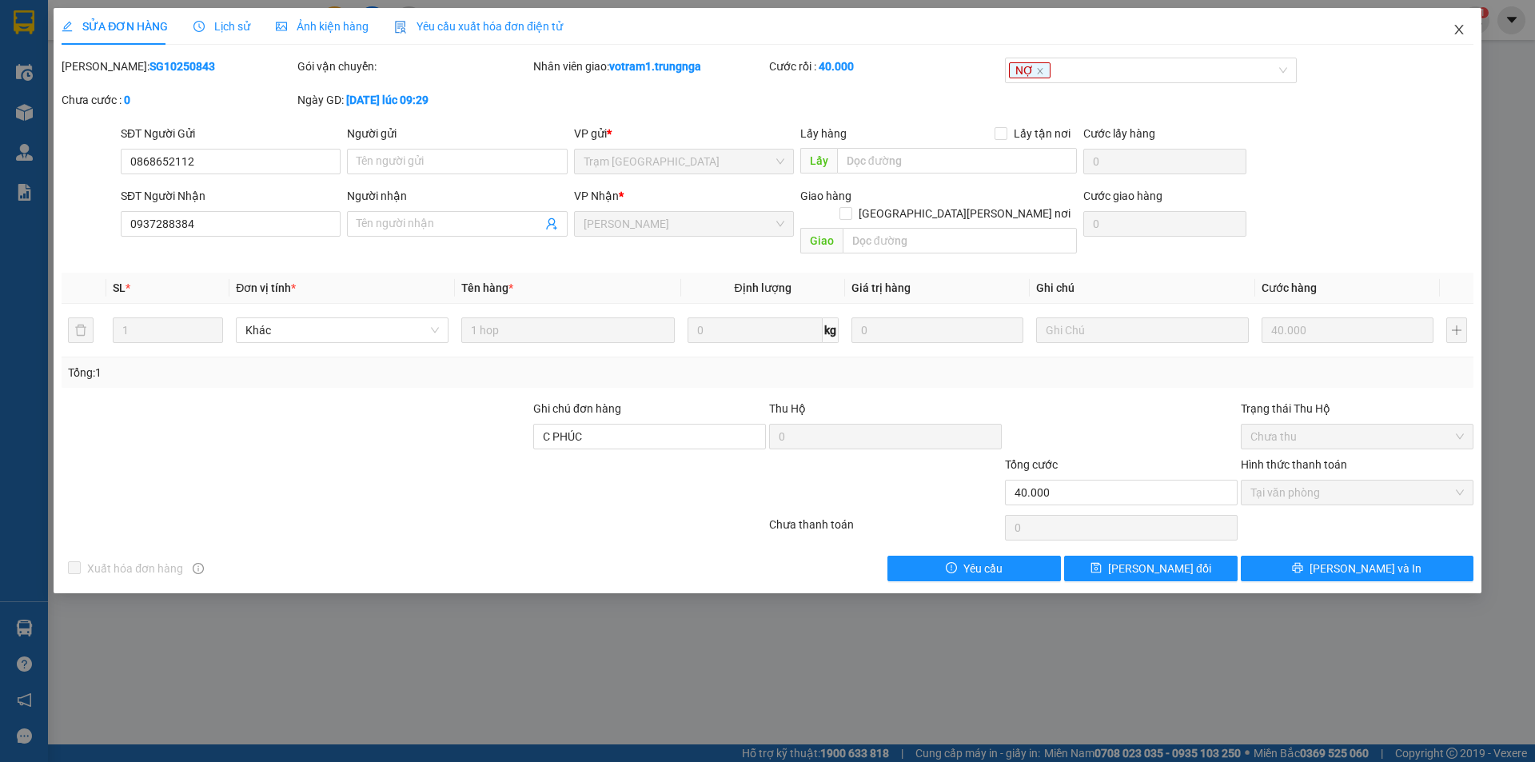
click at [1460, 29] on icon "close" at bounding box center [1458, 30] width 9 height 10
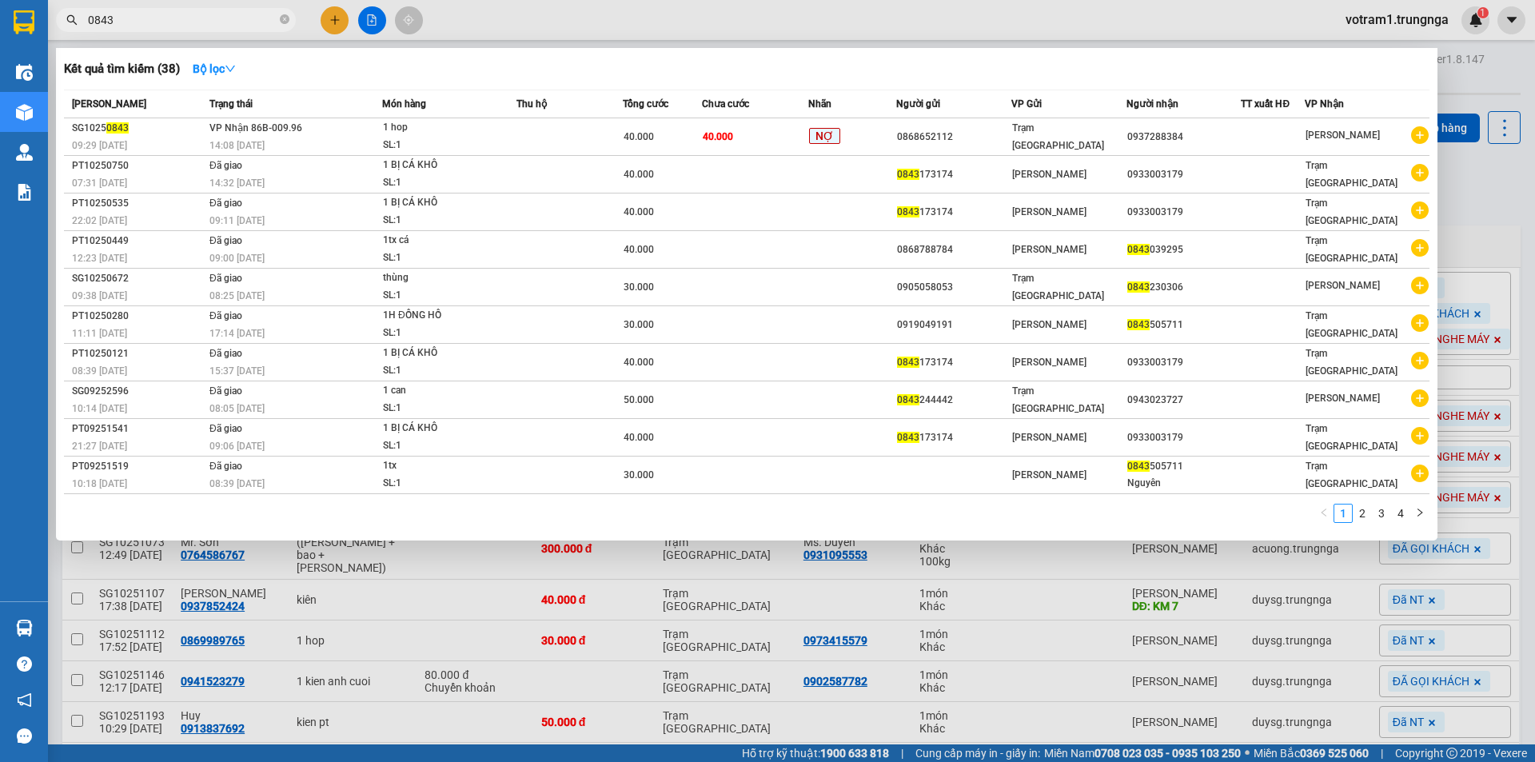
click at [162, 22] on input "0843" at bounding box center [182, 20] width 189 height 18
type input "0"
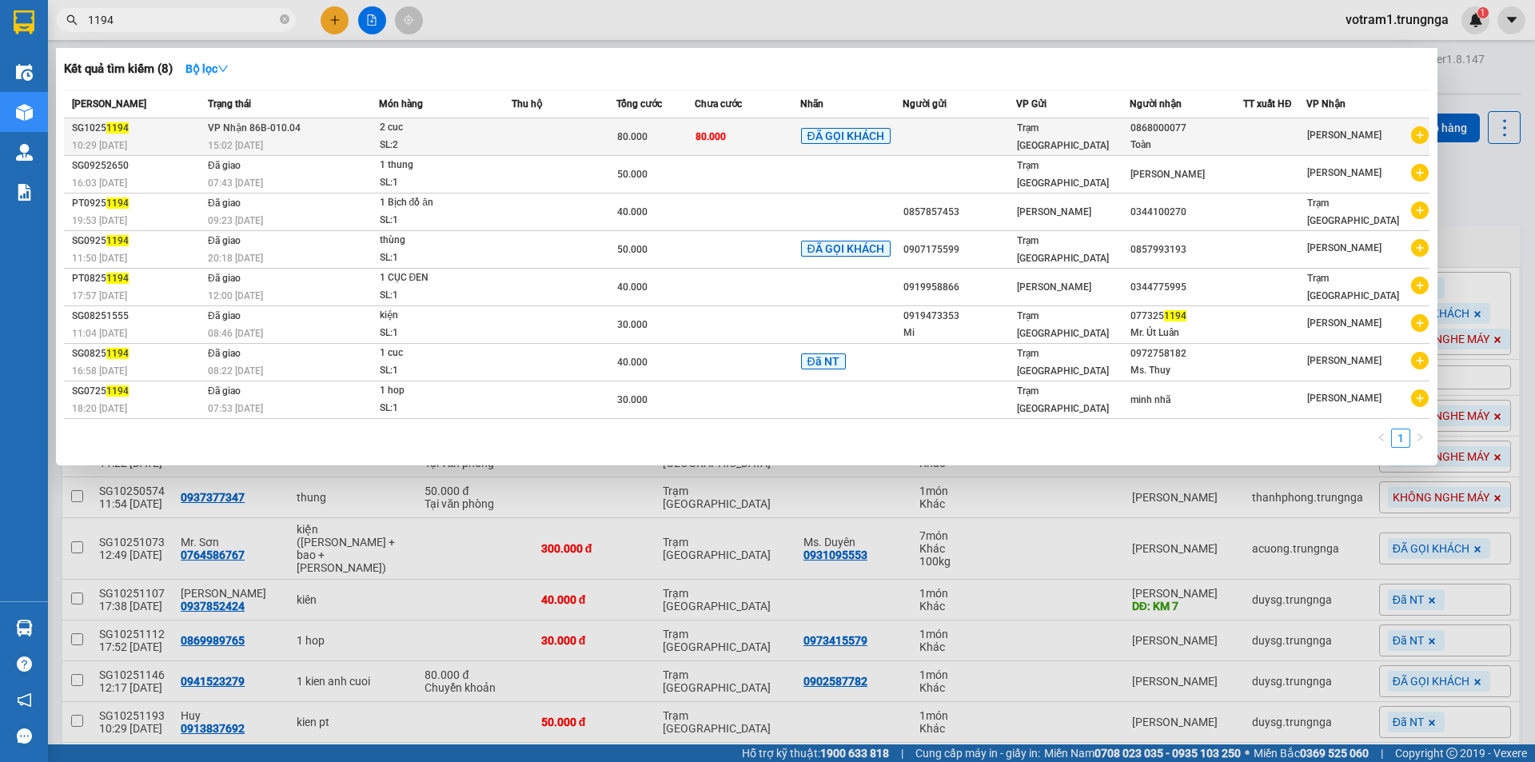
type input "1194"
click at [218, 137] on div "15:02 - 13/10" at bounding box center [293, 146] width 170 height 18
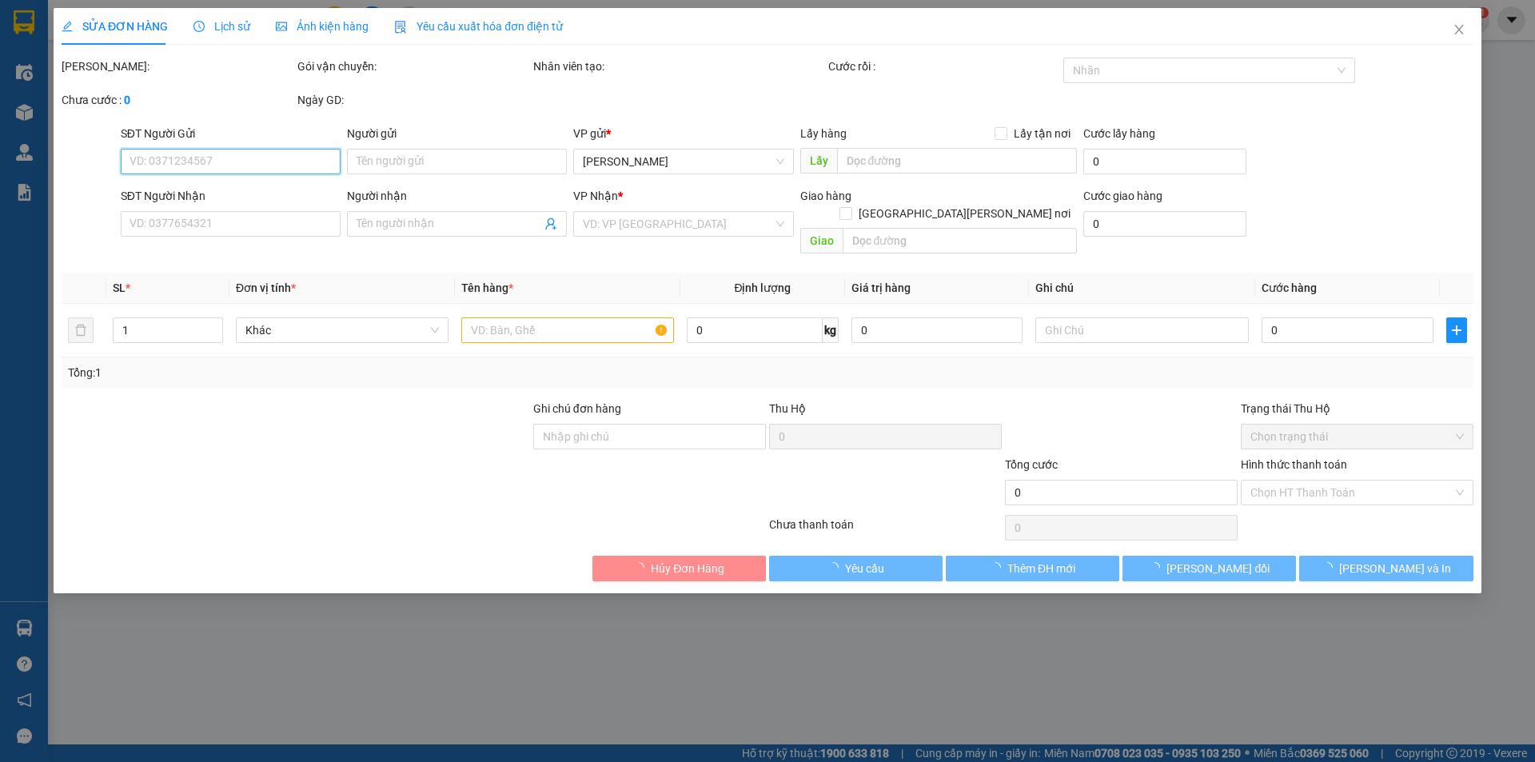
type input "0868000077"
type input "Toàn"
type input "80.000"
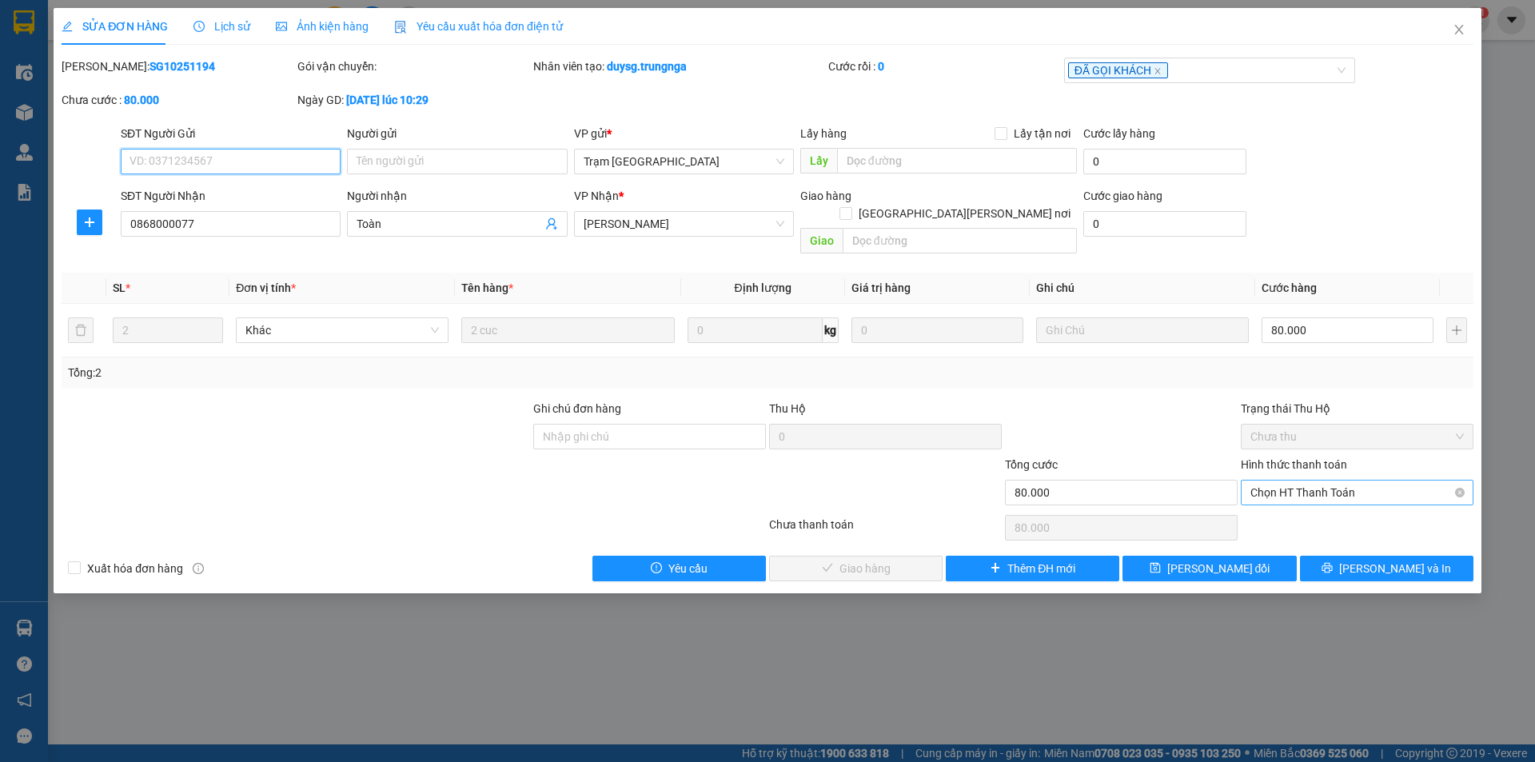
click at [1297, 480] on span "Chọn HT Thanh Toán" at bounding box center [1356, 492] width 213 height 24
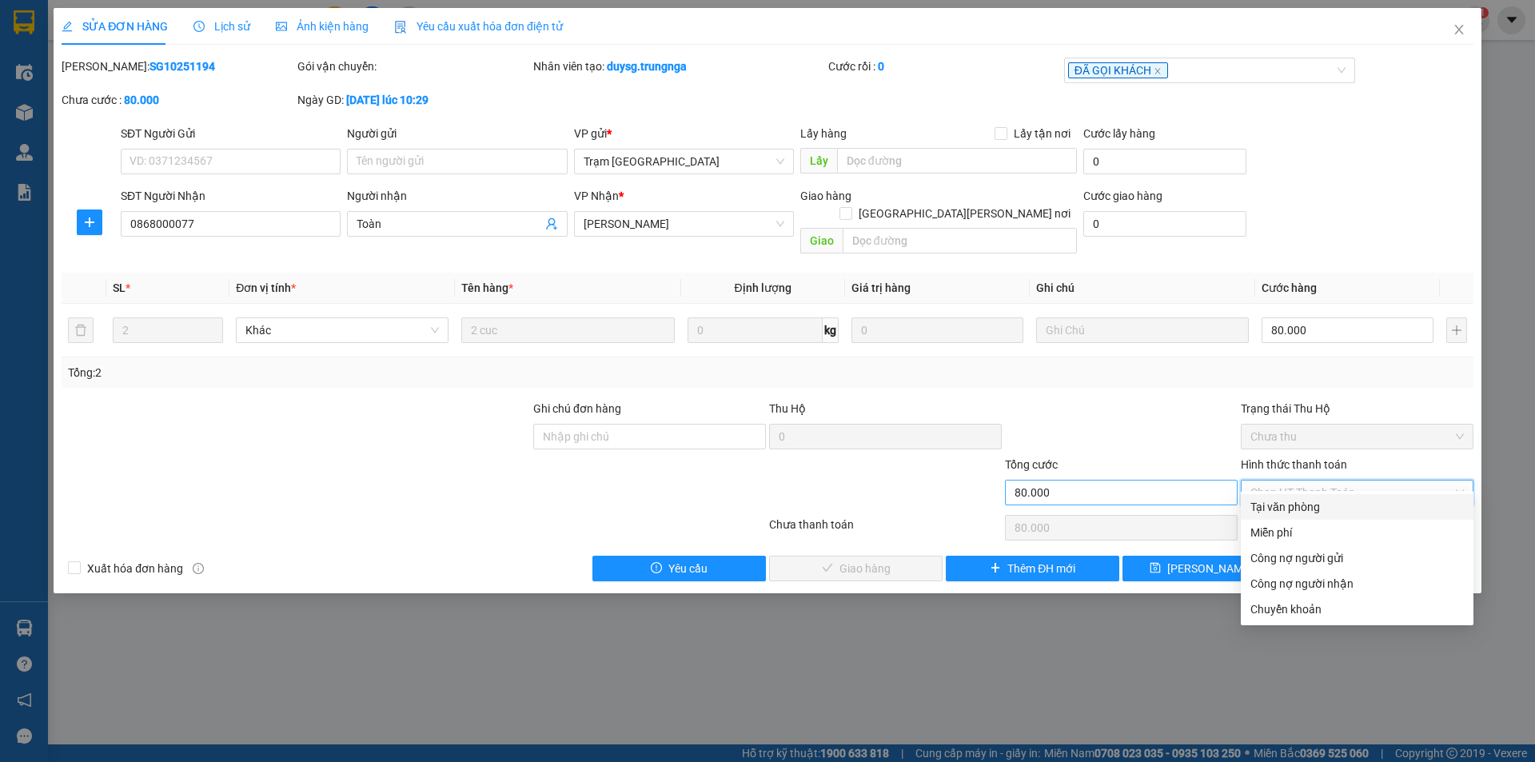
drag, startPoint x: 1273, startPoint y: 506, endPoint x: 1035, endPoint y: 487, distance: 238.2
click at [1271, 506] on div "Tại văn phòng" at bounding box center [1356, 507] width 213 height 18
type input "0"
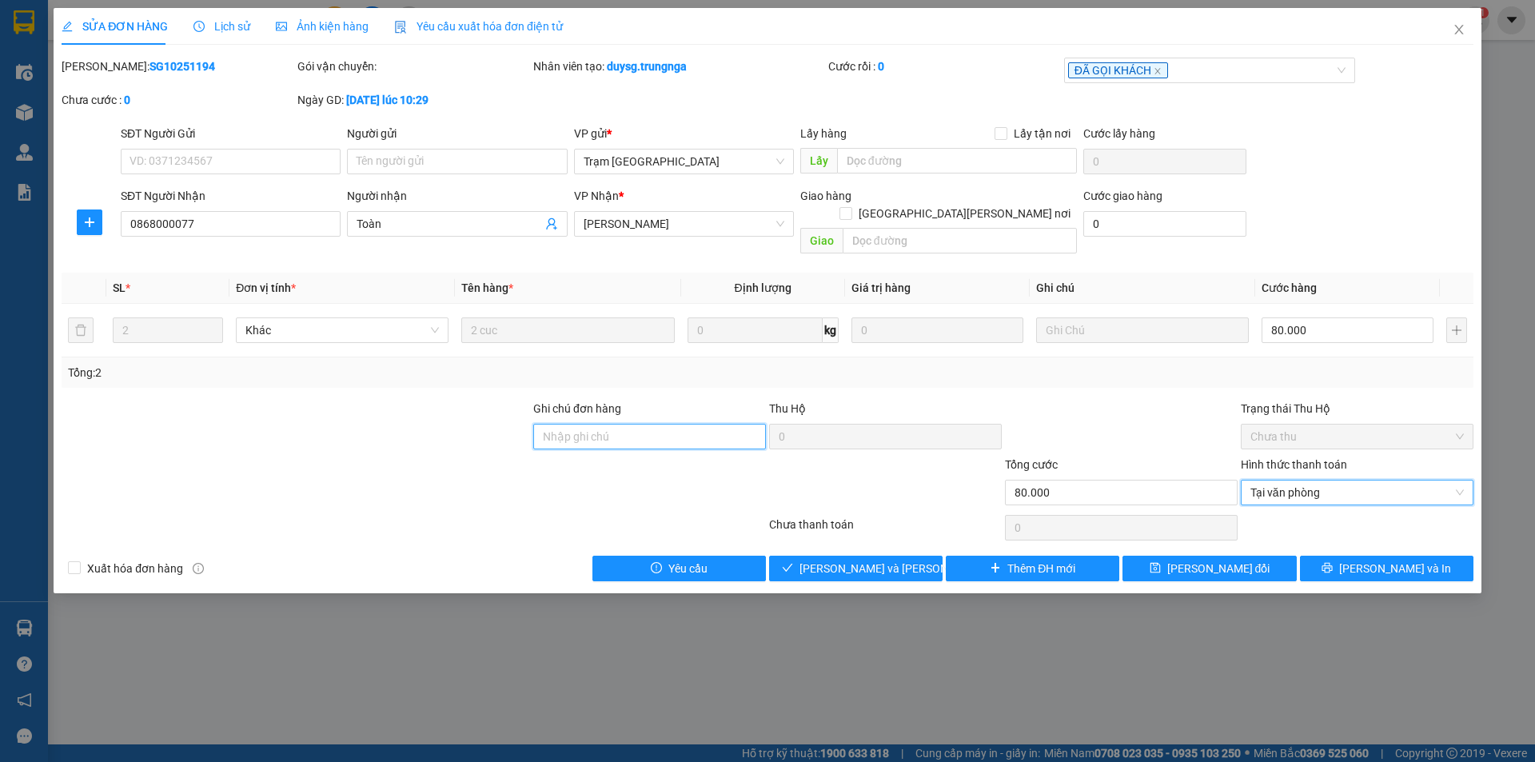
click at [662, 424] on input "Ghi chú đơn hàng" at bounding box center [649, 437] width 233 height 26
type input "C PHÚC"
click at [902, 560] on span "[PERSON_NAME] và Giao hàng" at bounding box center [907, 569] width 216 height 18
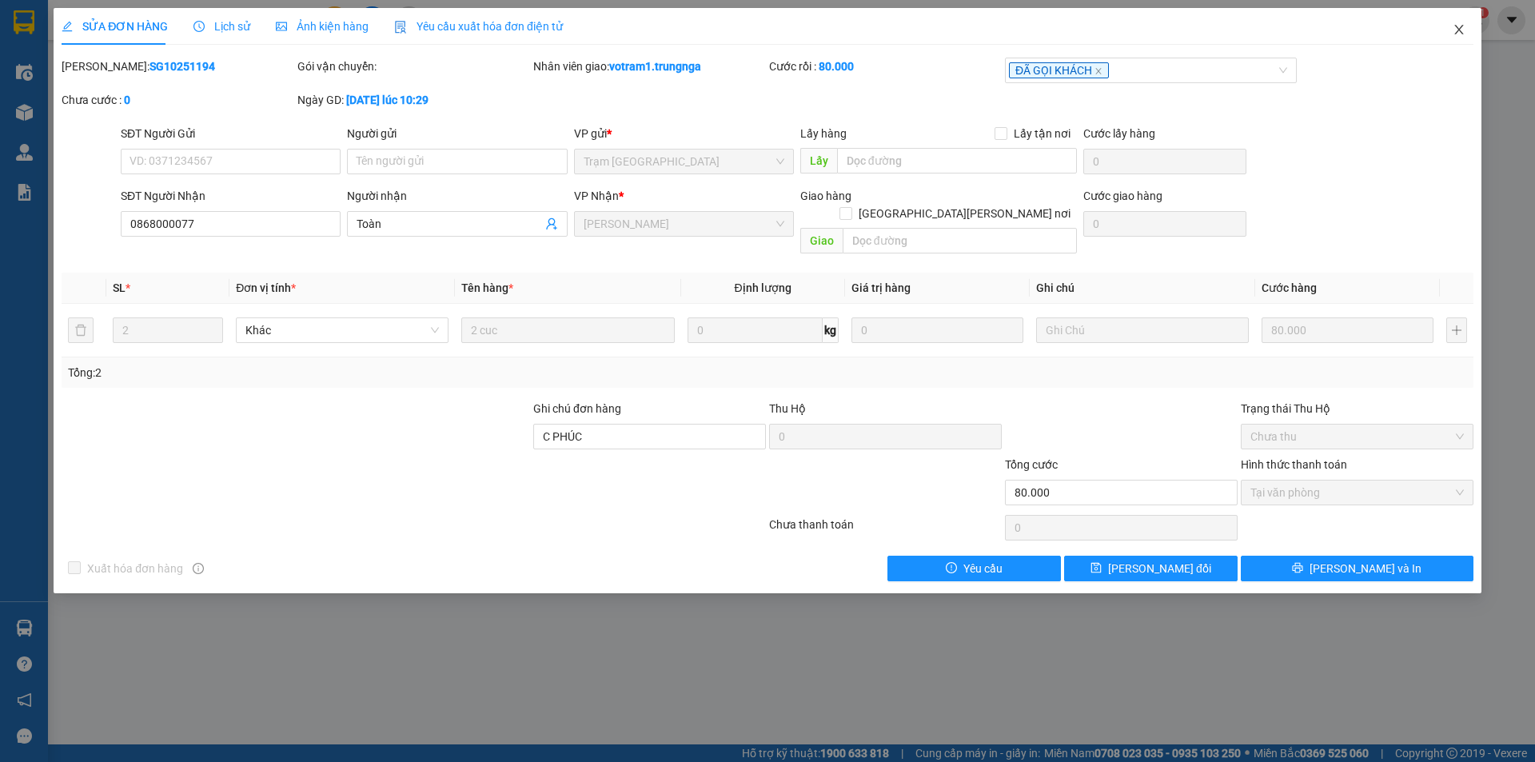
click at [1460, 32] on icon "close" at bounding box center [1458, 30] width 9 height 10
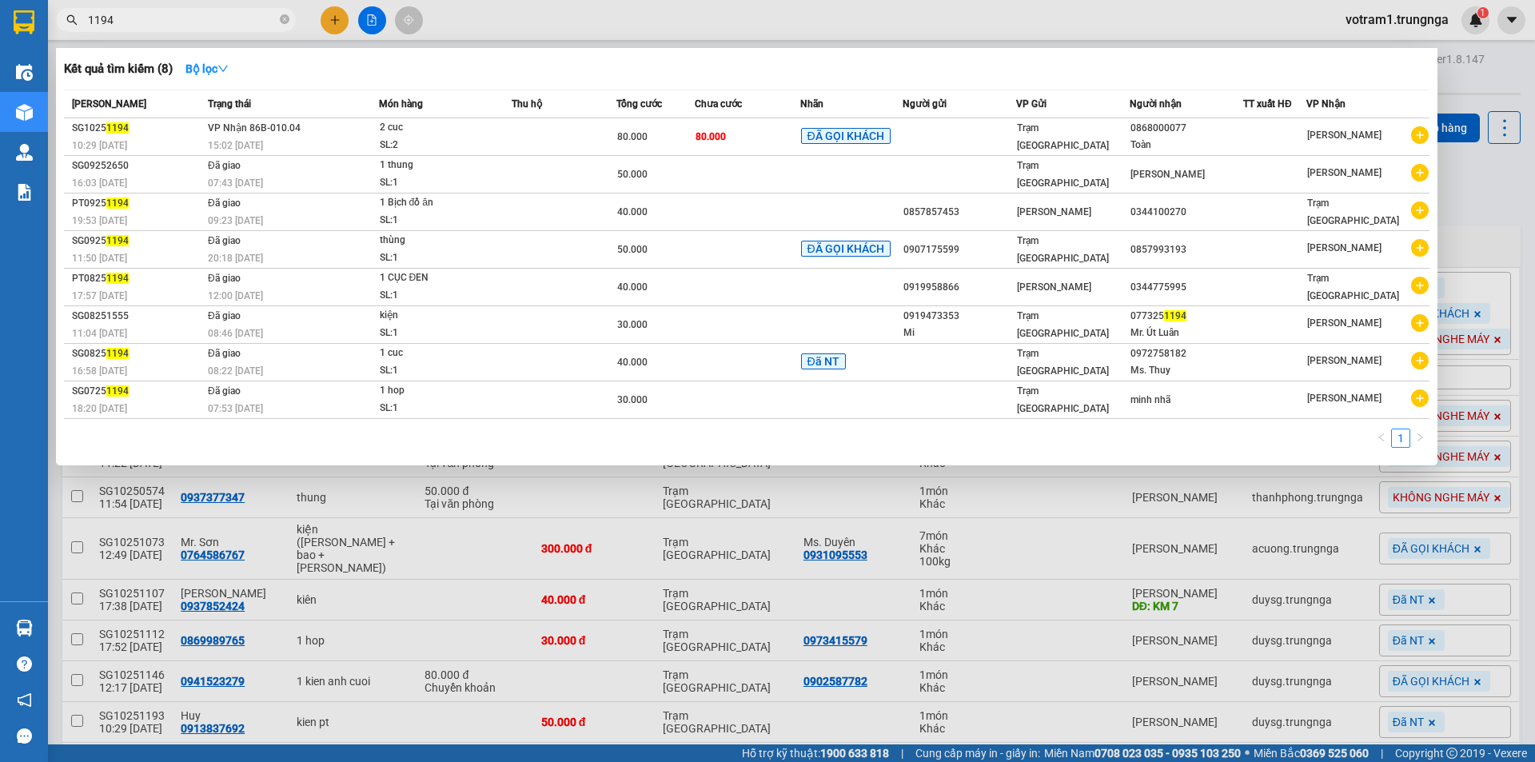
click at [120, 23] on input "1194" at bounding box center [182, 20] width 189 height 18
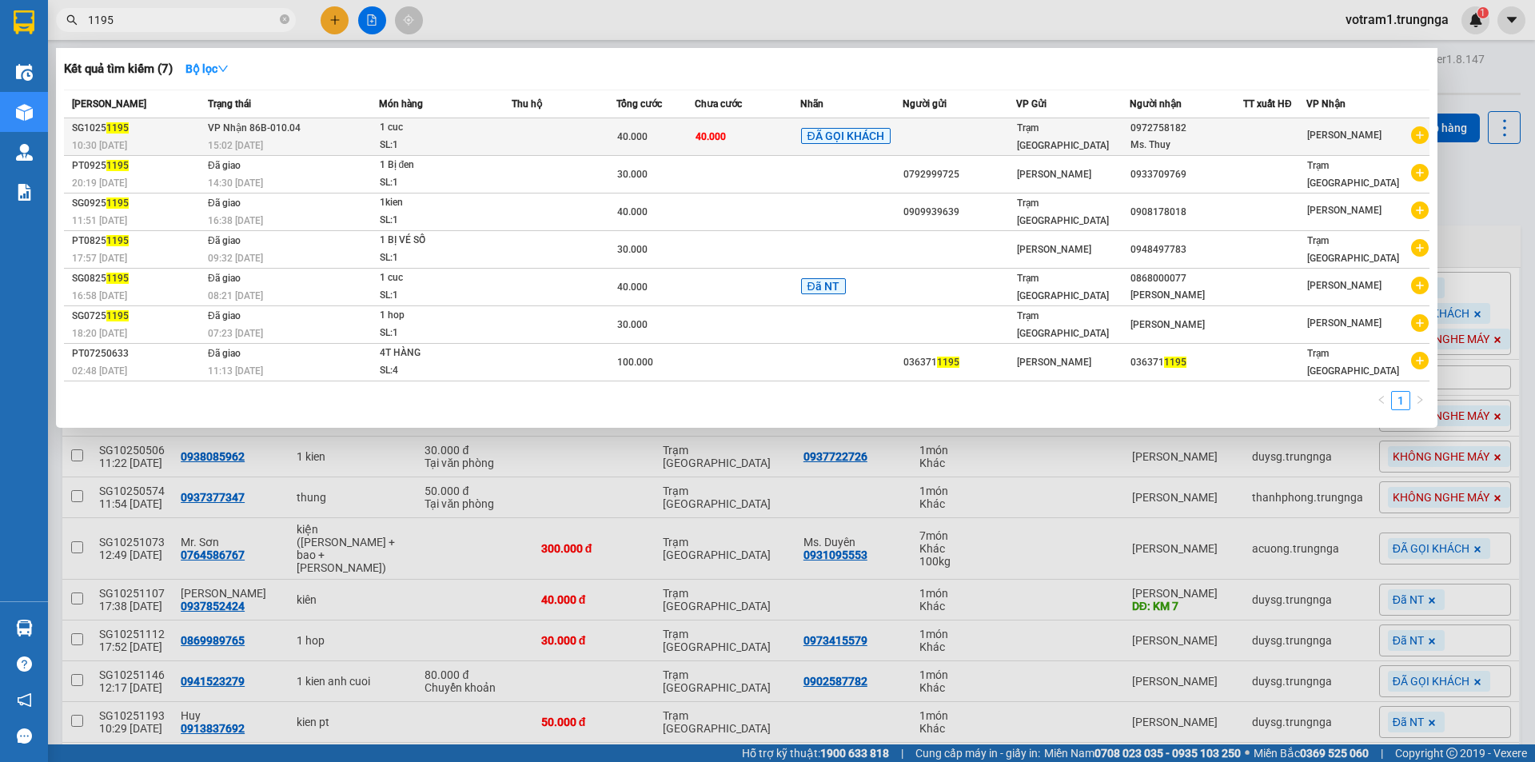
type input "1195"
click at [208, 129] on span "VP Nhận 86B-010.04" at bounding box center [254, 127] width 93 height 11
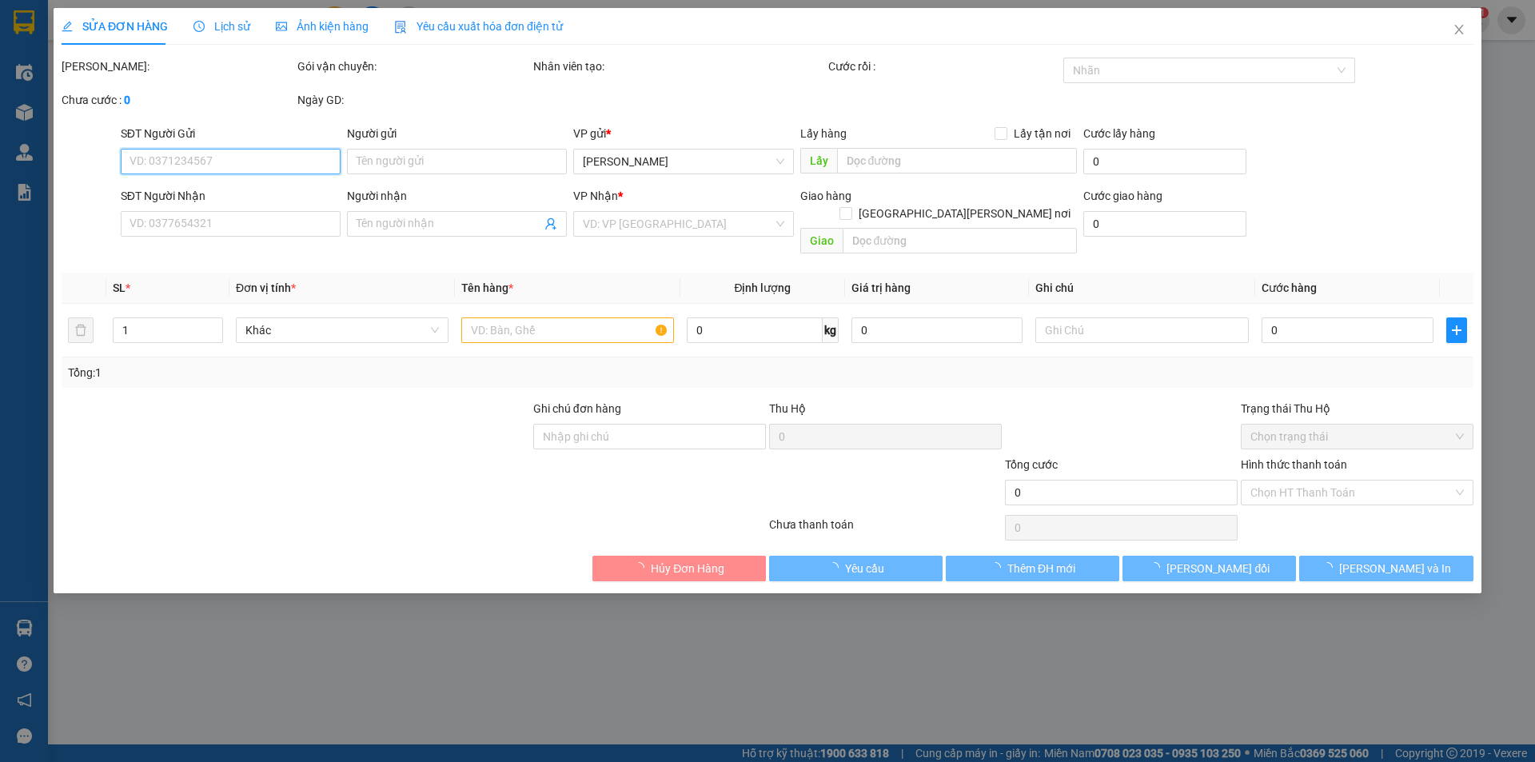
type input "0972758182"
type input "Ms. Thuy"
type input "40.000"
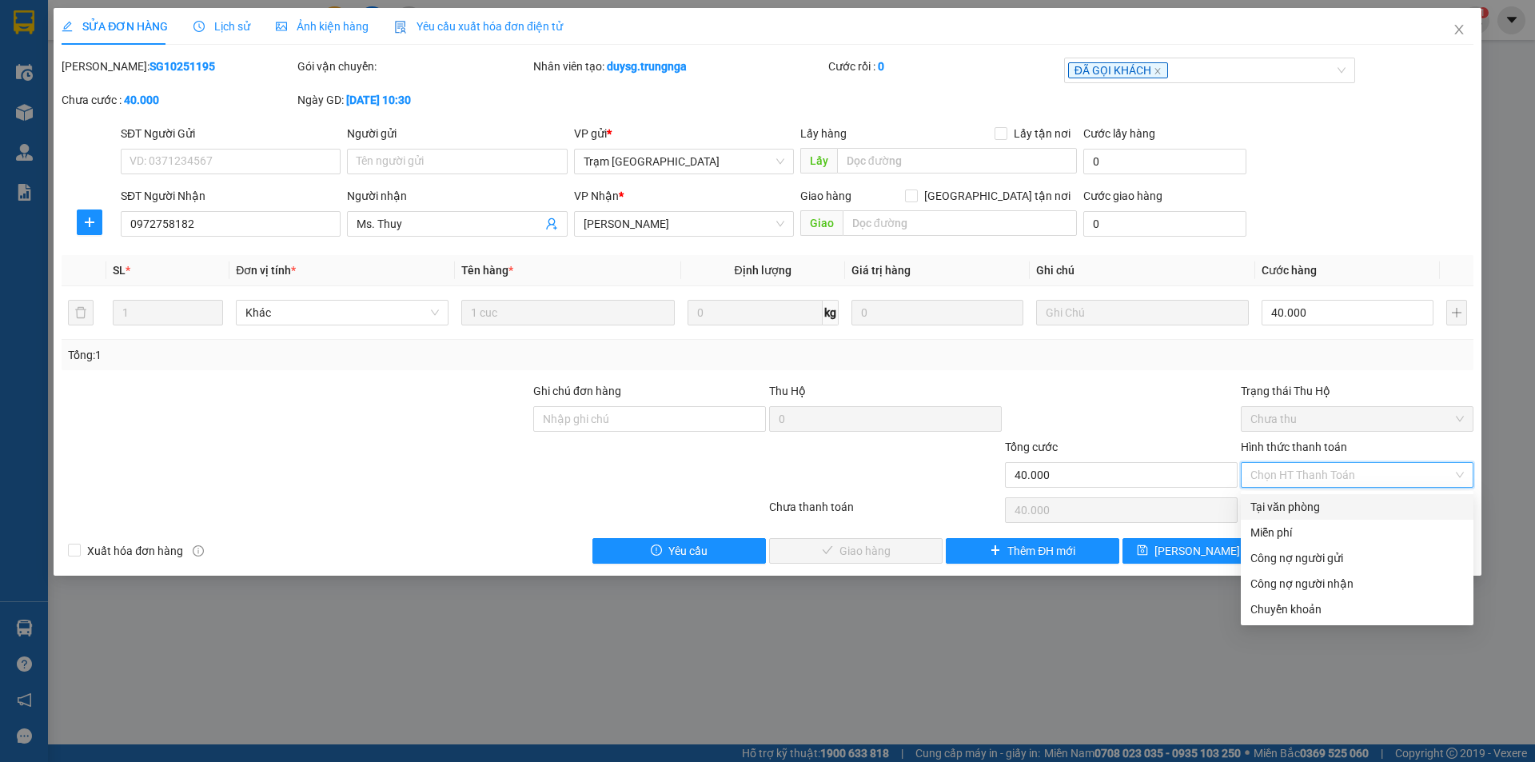
click at [1364, 513] on div "Tại văn phòng" at bounding box center [1356, 507] width 213 height 18
type input "0"
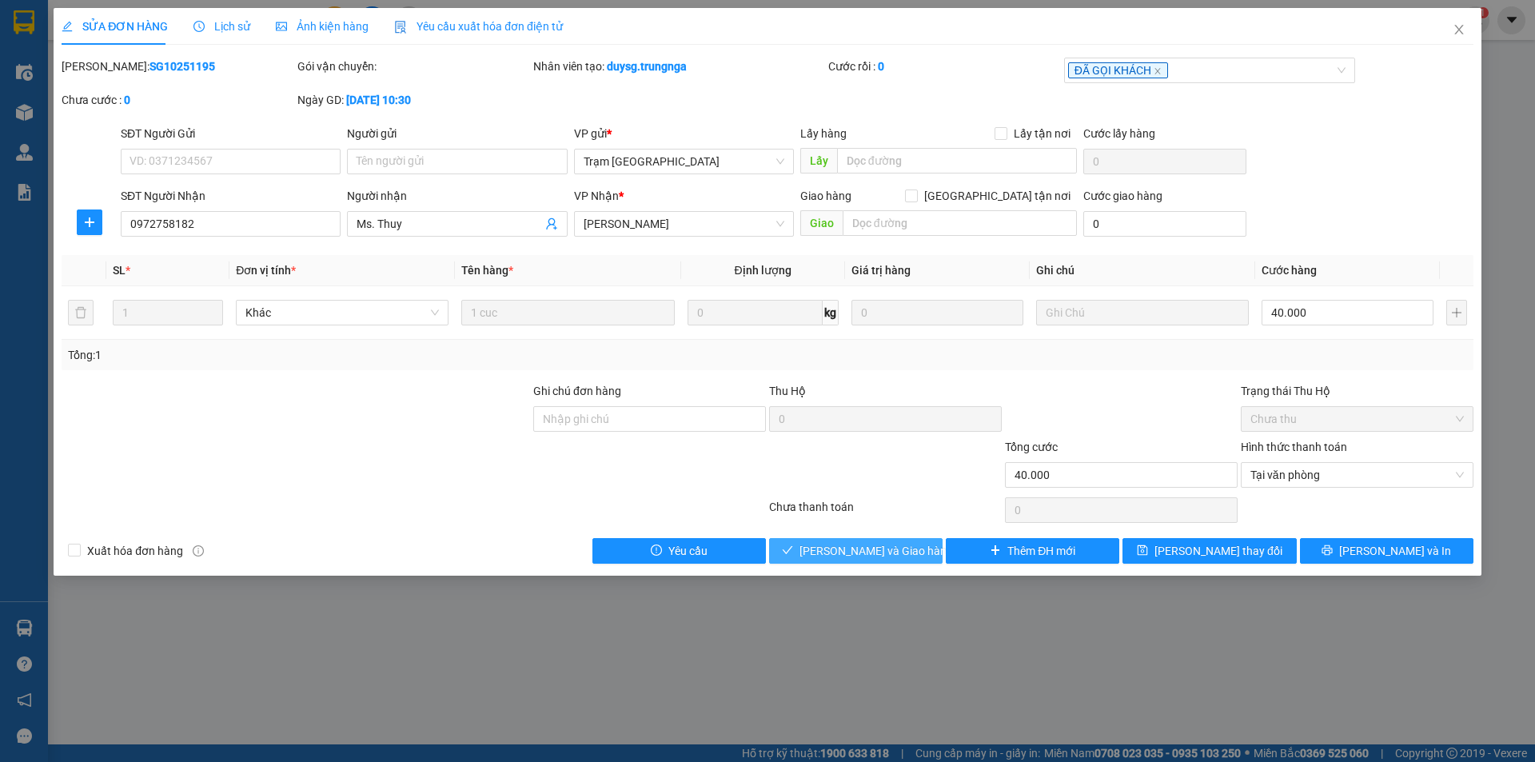
click at [879, 549] on span "[PERSON_NAME] và Giao hàng" at bounding box center [875, 551] width 153 height 18
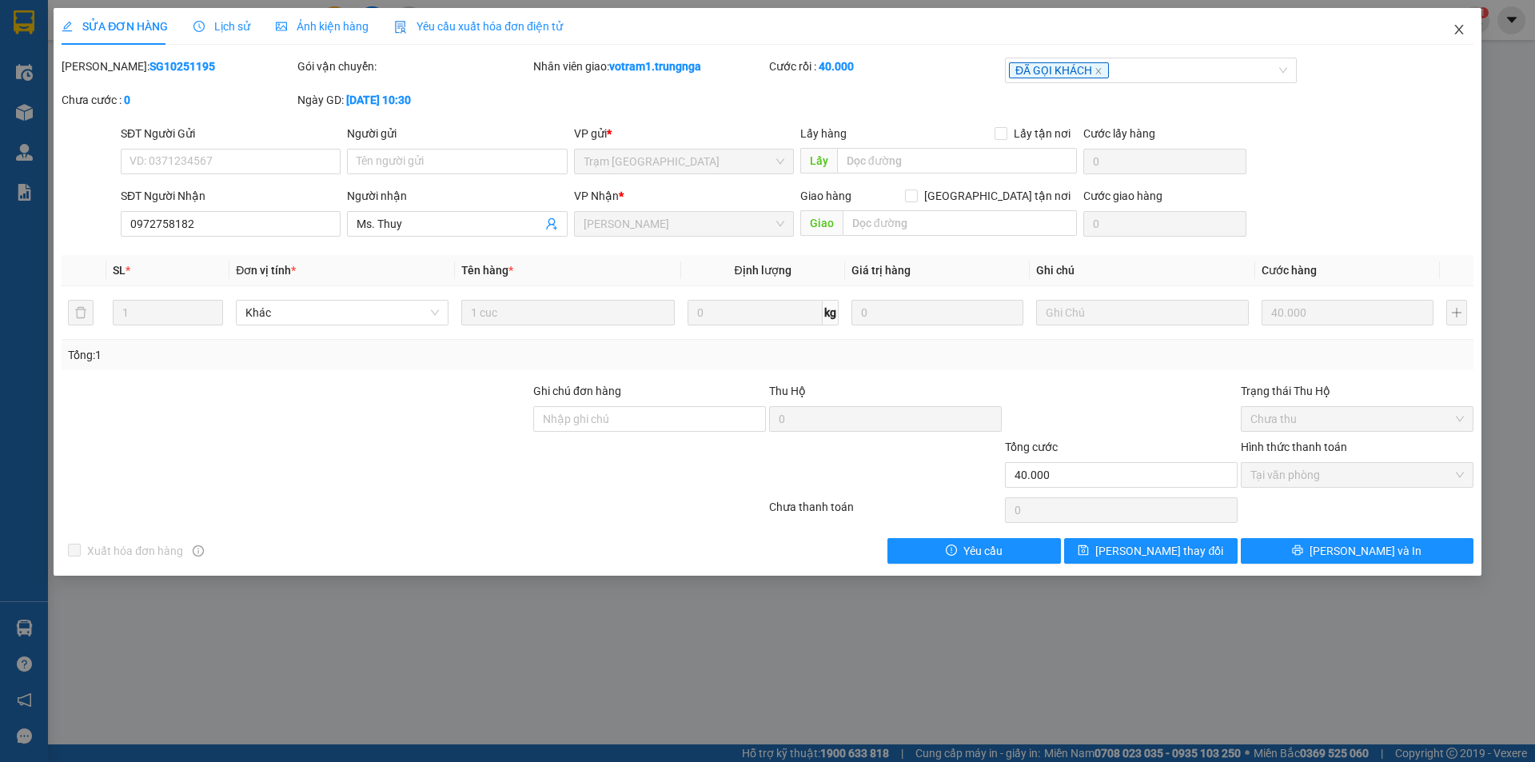
click at [1463, 28] on icon "close" at bounding box center [1458, 29] width 13 height 13
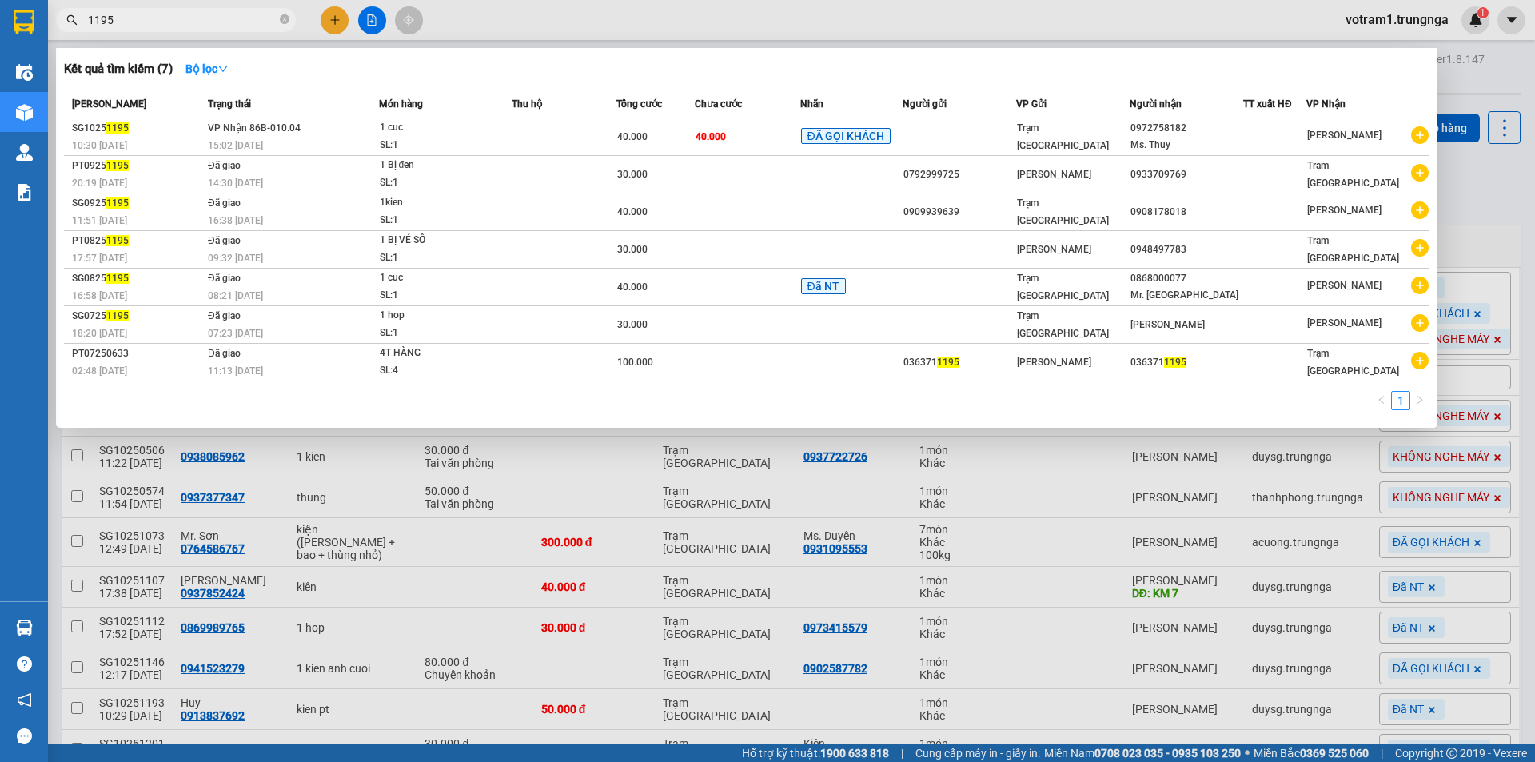
click at [211, 24] on input "1195" at bounding box center [182, 20] width 189 height 18
type input "1"
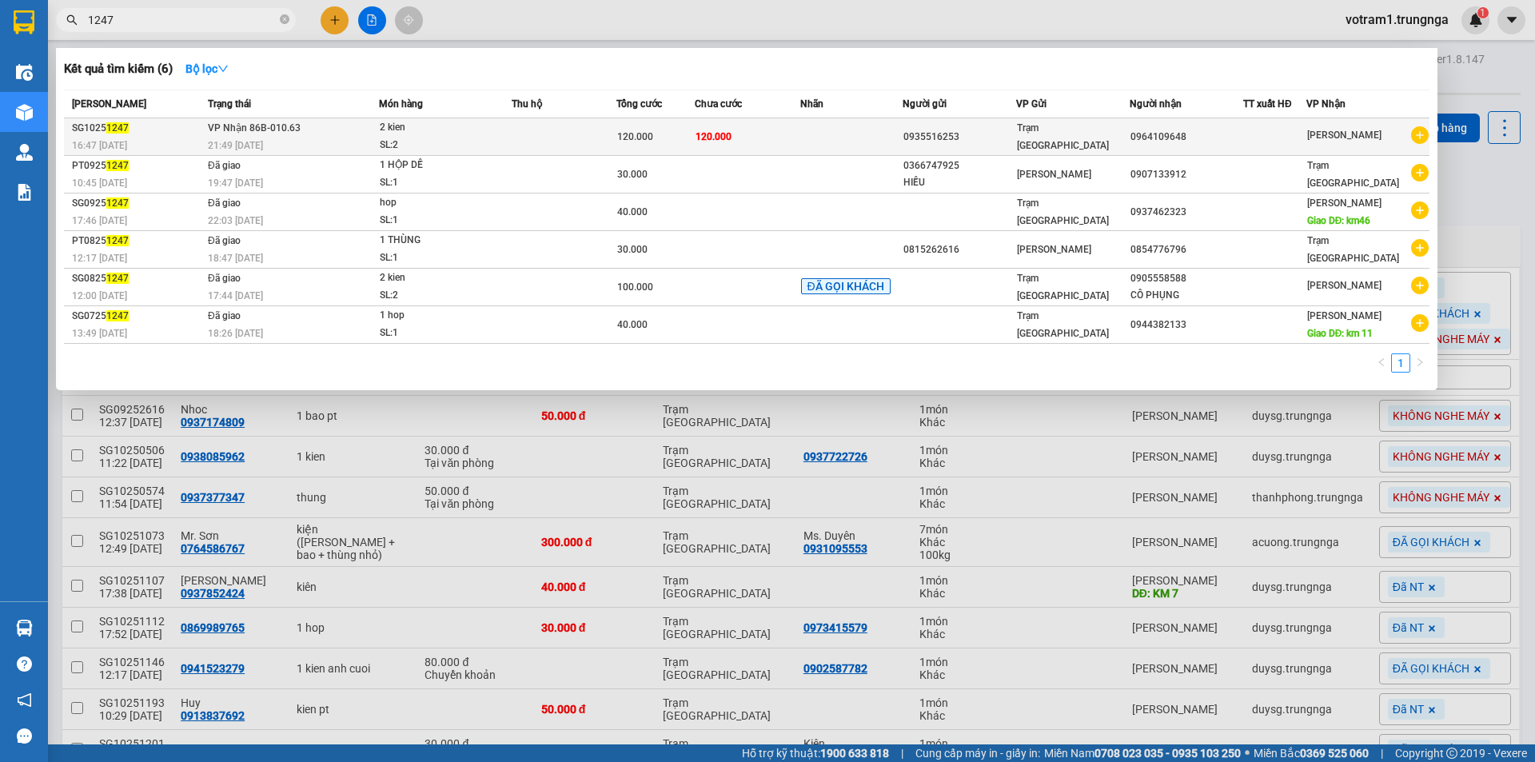
type input "1247"
click at [313, 123] on td "VP Nhận 86B-010.63 21:49 [DATE]" at bounding box center [291, 137] width 175 height 38
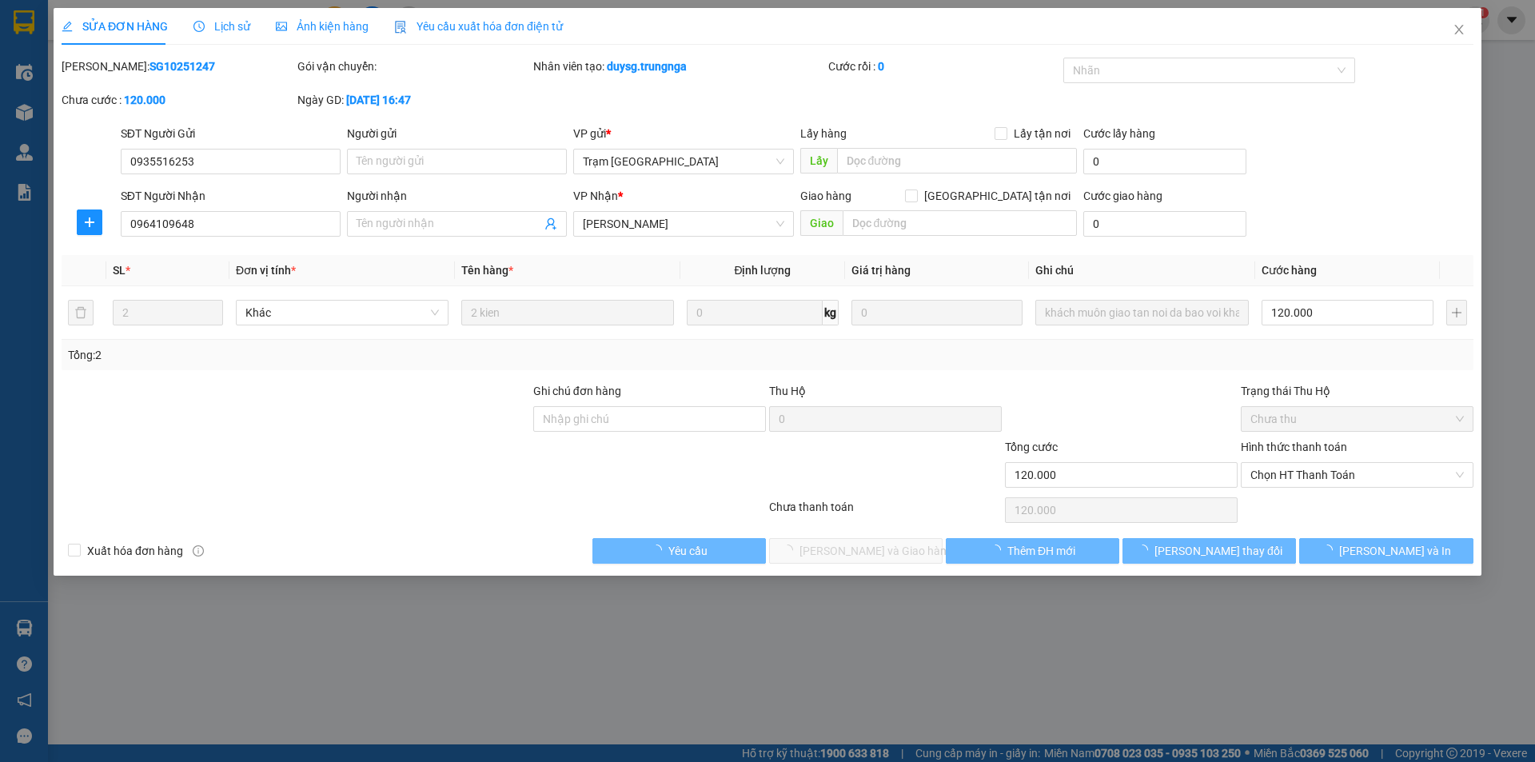
type input "0935516253"
type input "0964109648"
type input "120.000"
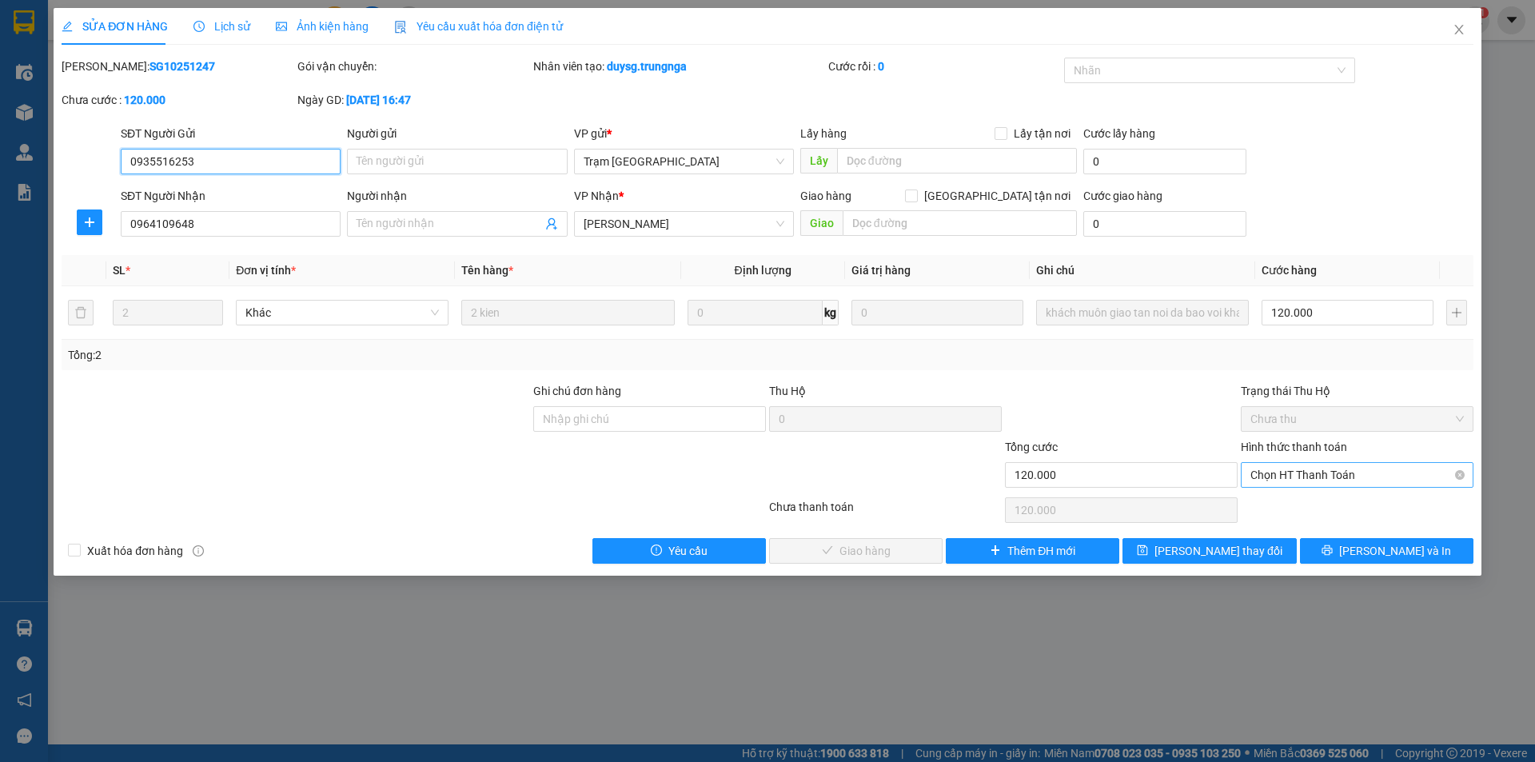
click at [1378, 476] on span "Chọn HT Thanh Toán" at bounding box center [1356, 475] width 213 height 24
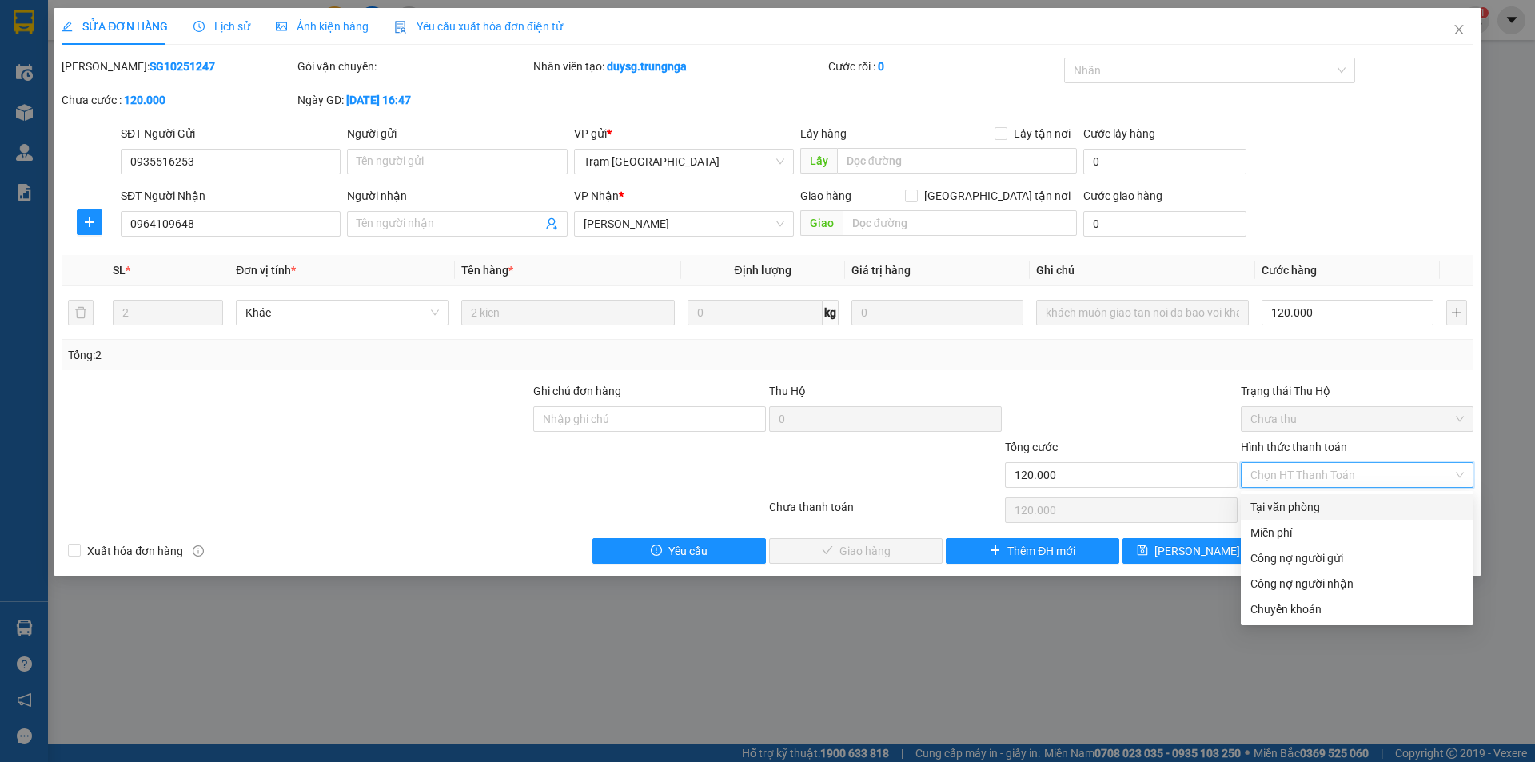
click at [1355, 506] on div "Tại văn phòng" at bounding box center [1356, 507] width 213 height 18
type input "0"
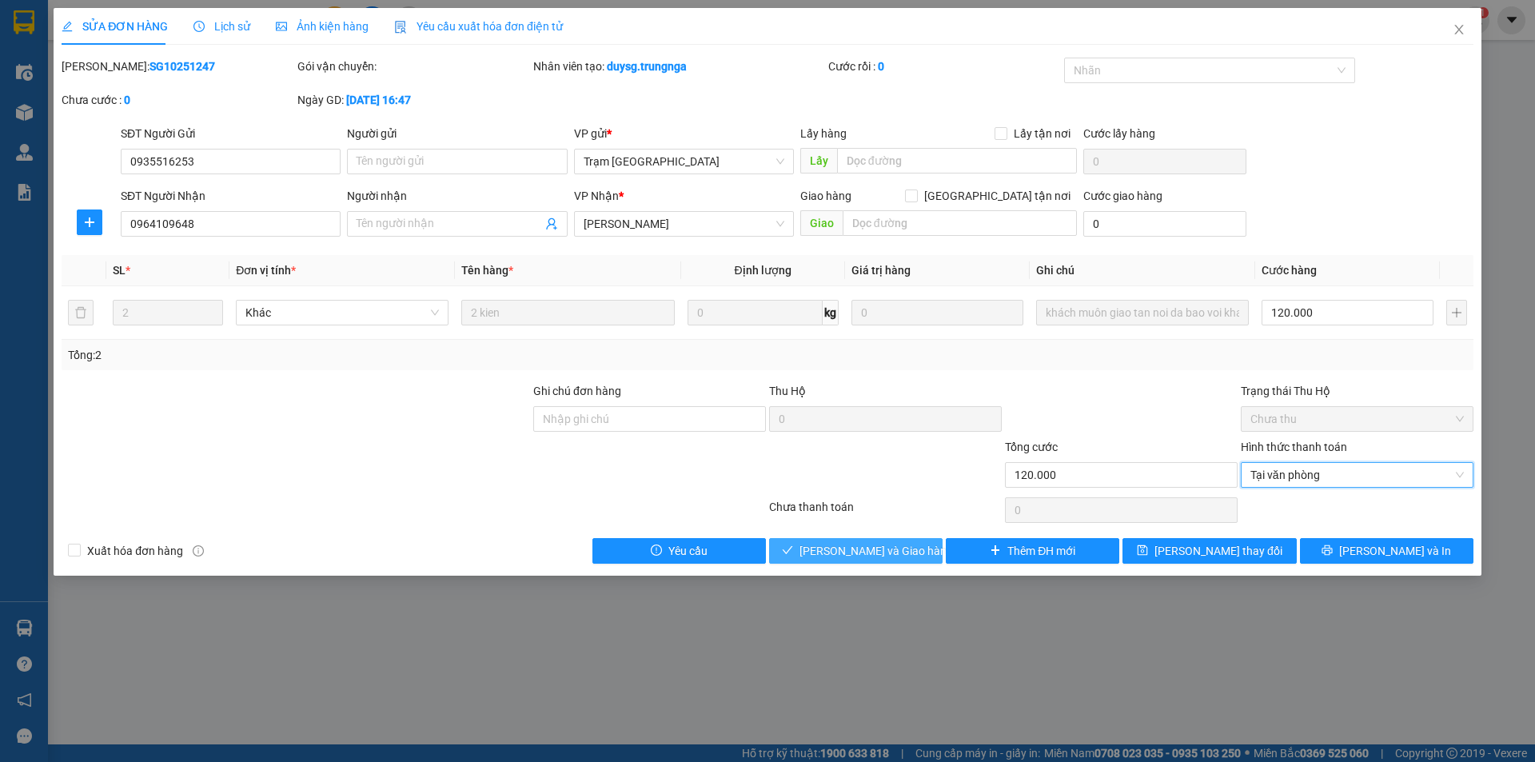
click at [895, 547] on span "[PERSON_NAME] và Giao hàng" at bounding box center [875, 551] width 153 height 18
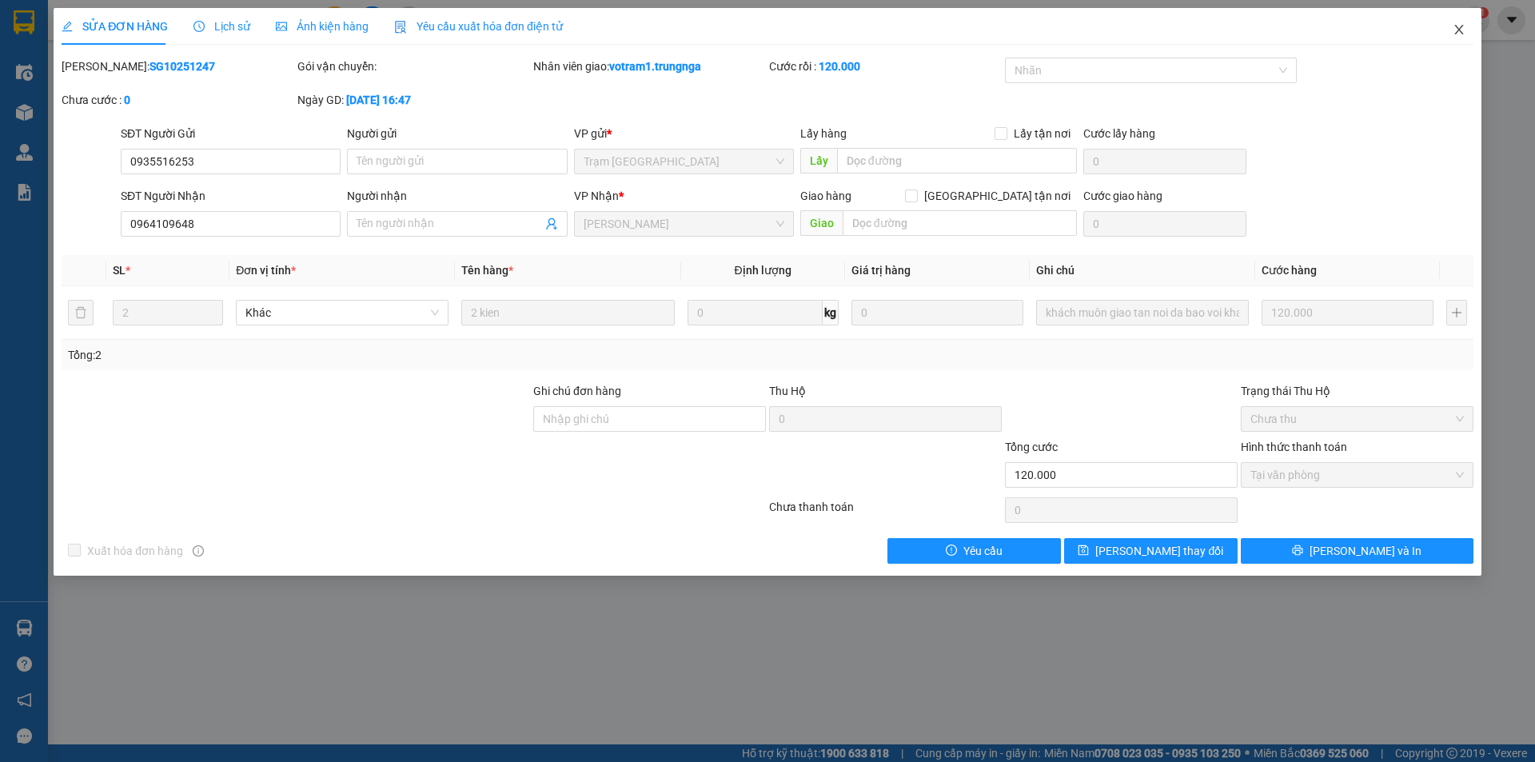
click at [1448, 35] on span "Close" at bounding box center [1459, 30] width 45 height 45
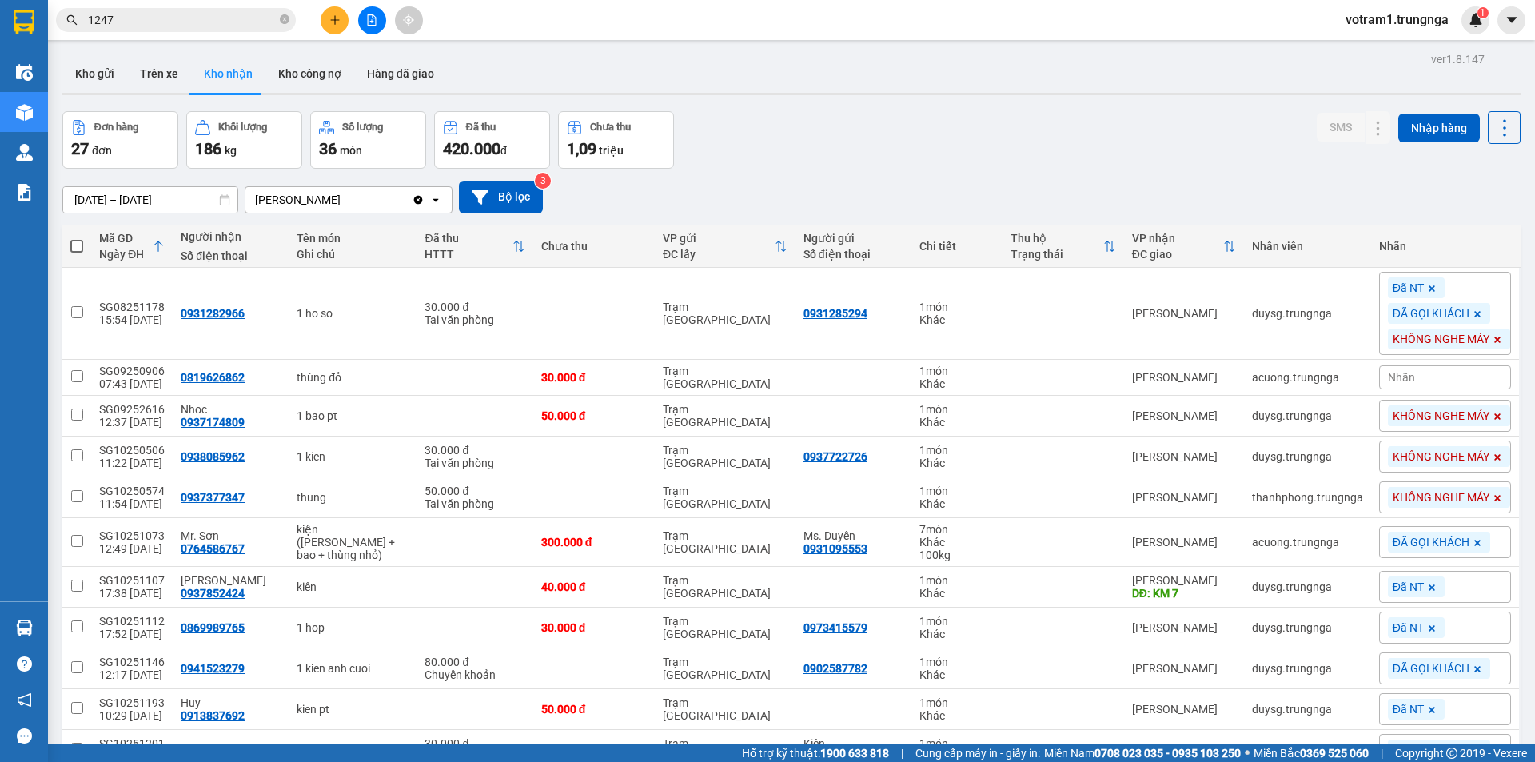
click at [1455, 507] on div "KHÔNG NGHE MÁY" at bounding box center [1449, 497] width 122 height 21
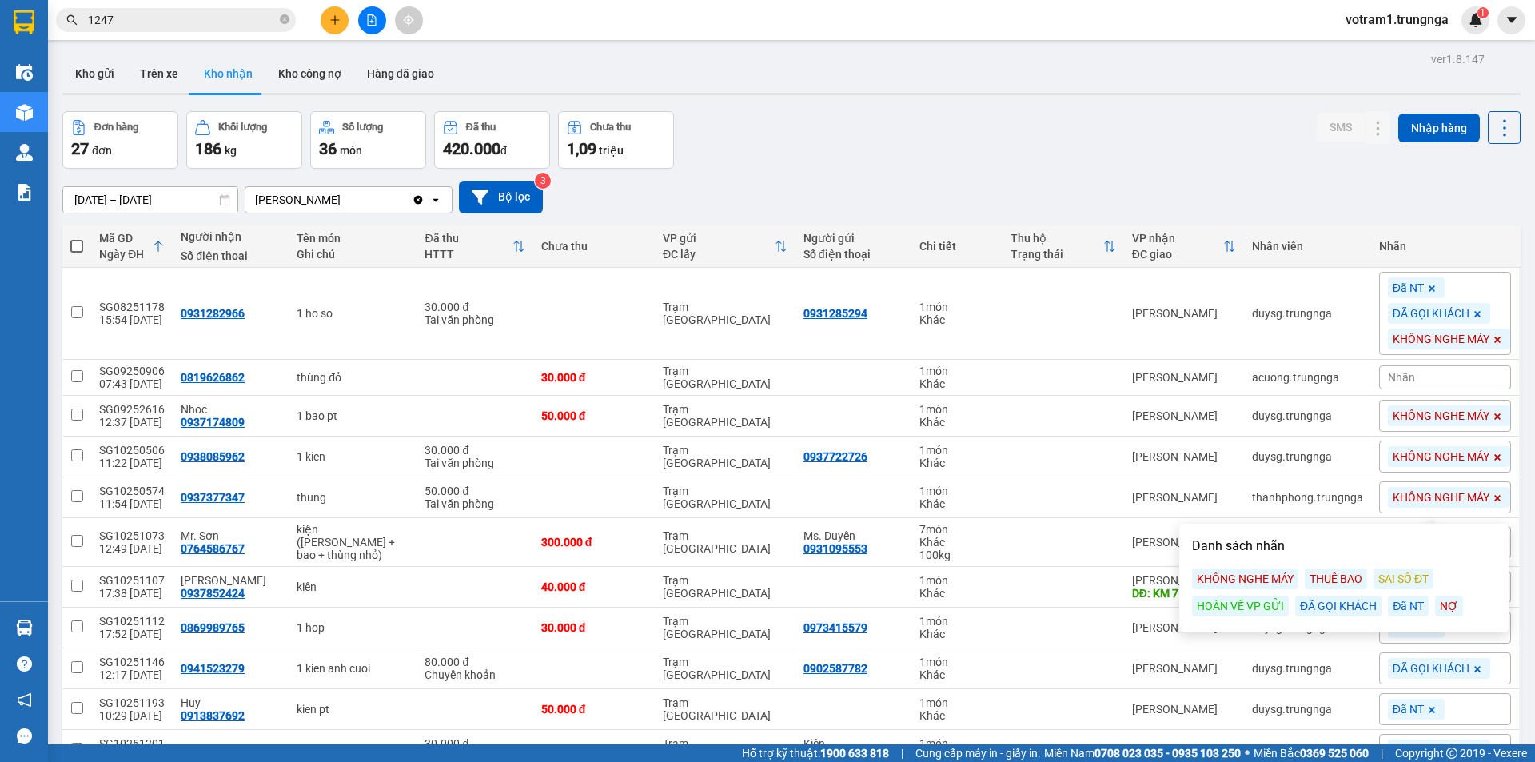
click at [1344, 571] on div "THUÊ BAO" at bounding box center [1336, 578] width 62 height 21
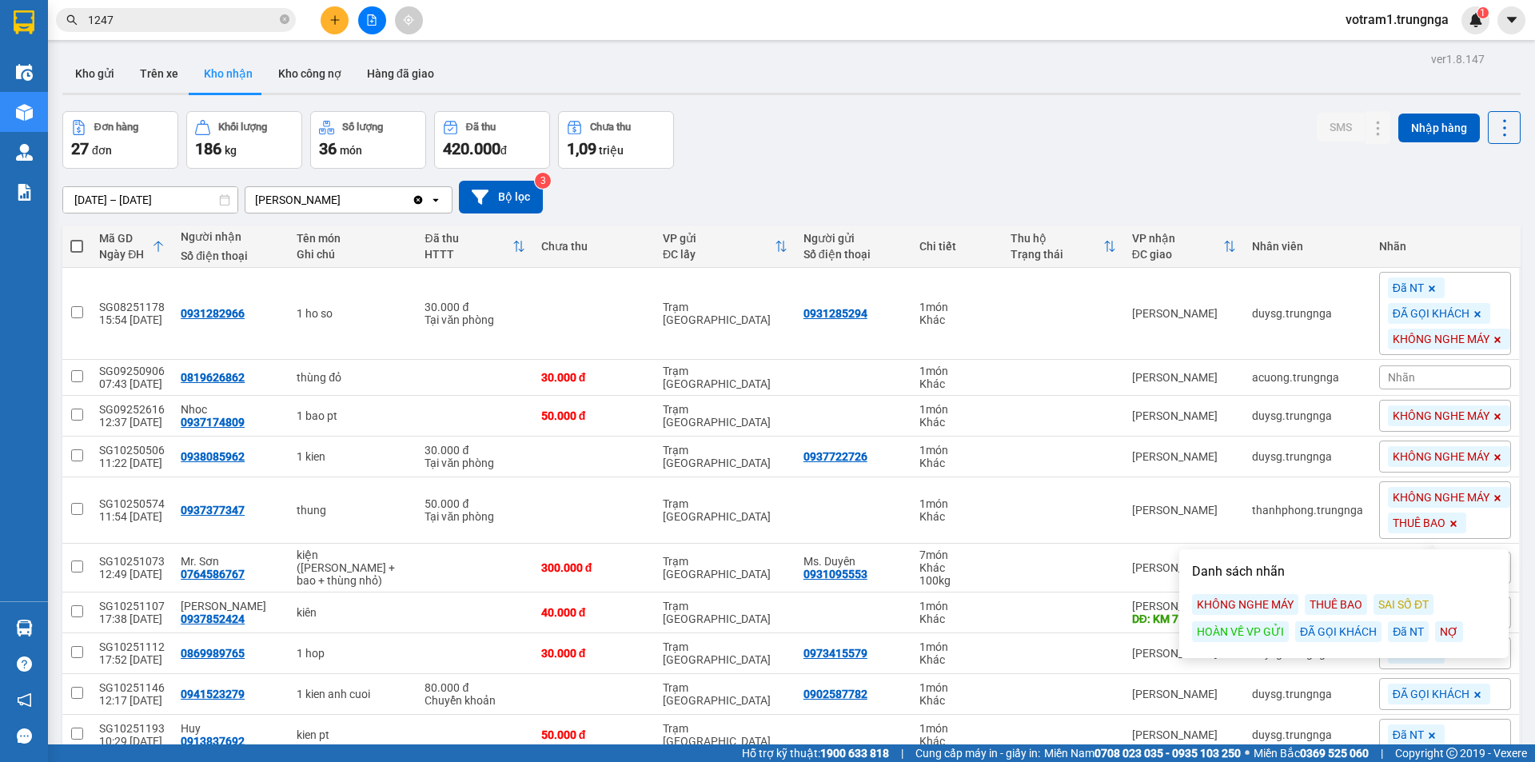
scroll to position [651, 0]
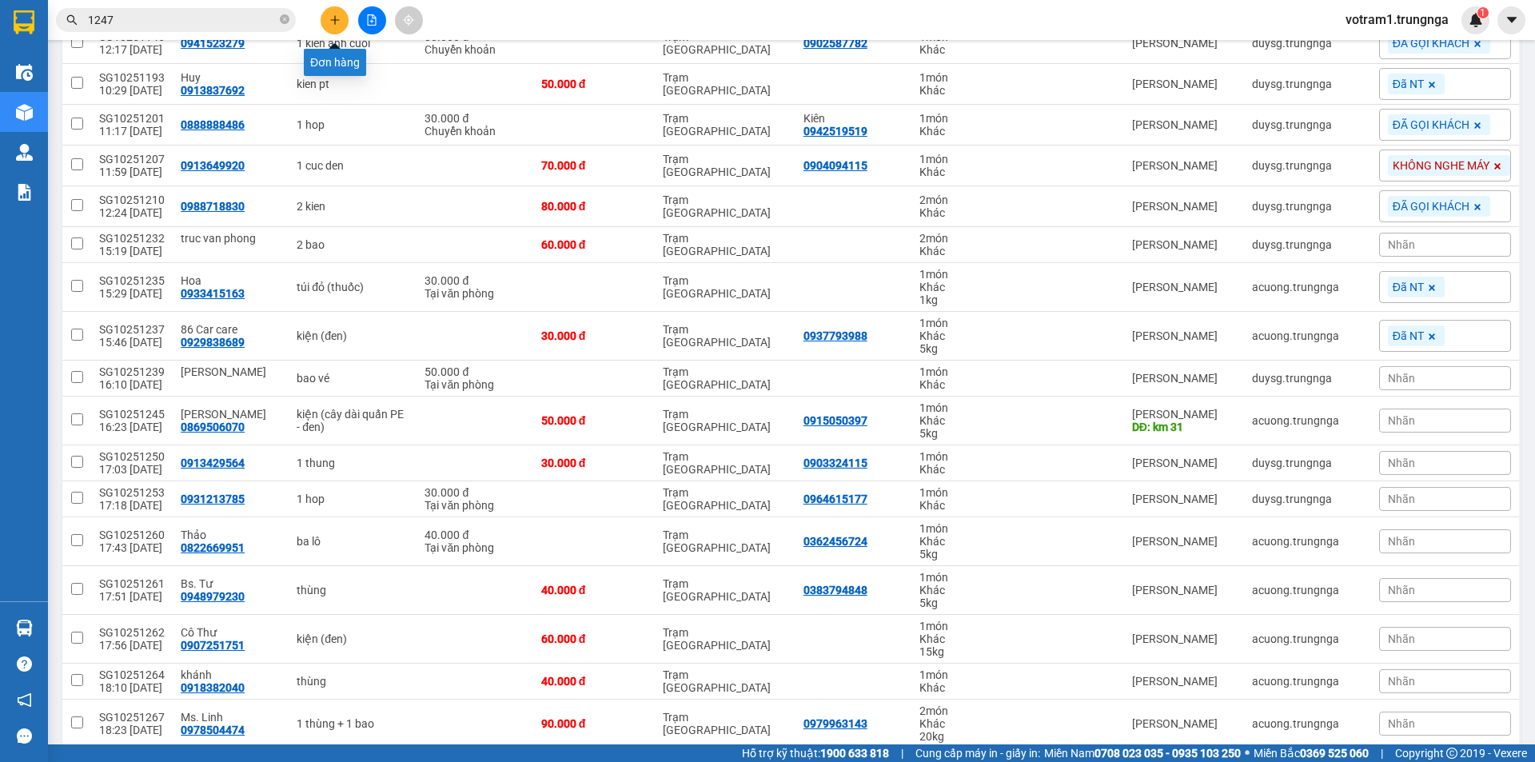
click at [325, 27] on button at bounding box center [335, 20] width 28 height 28
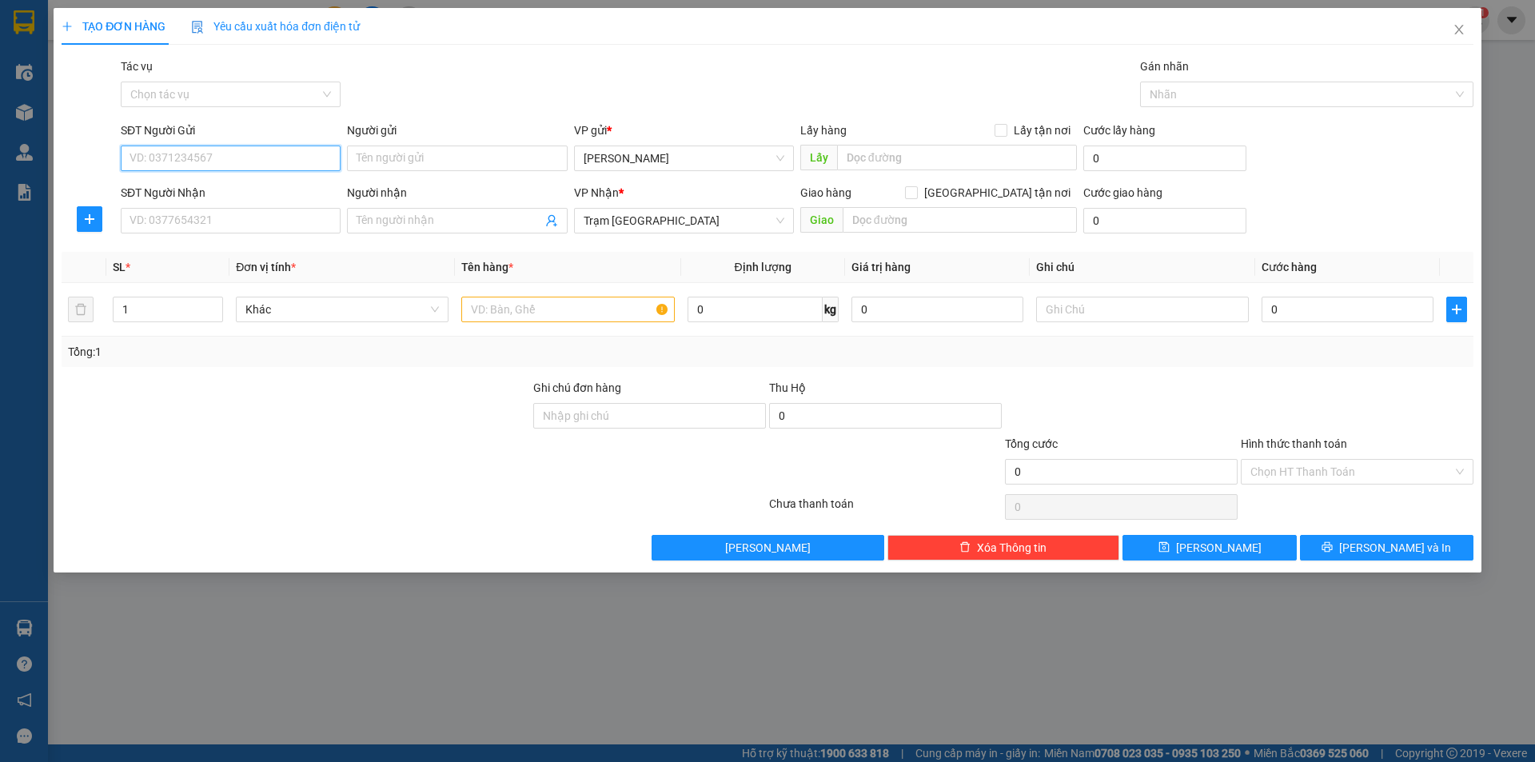
click at [239, 156] on input "SĐT Người Gửi" at bounding box center [231, 158] width 220 height 26
type input "0937822117"
click at [293, 217] on input "SĐT Người Nhận" at bounding box center [231, 221] width 220 height 26
click at [139, 219] on input "00908066049" at bounding box center [231, 221] width 220 height 26
type input "0908066049"
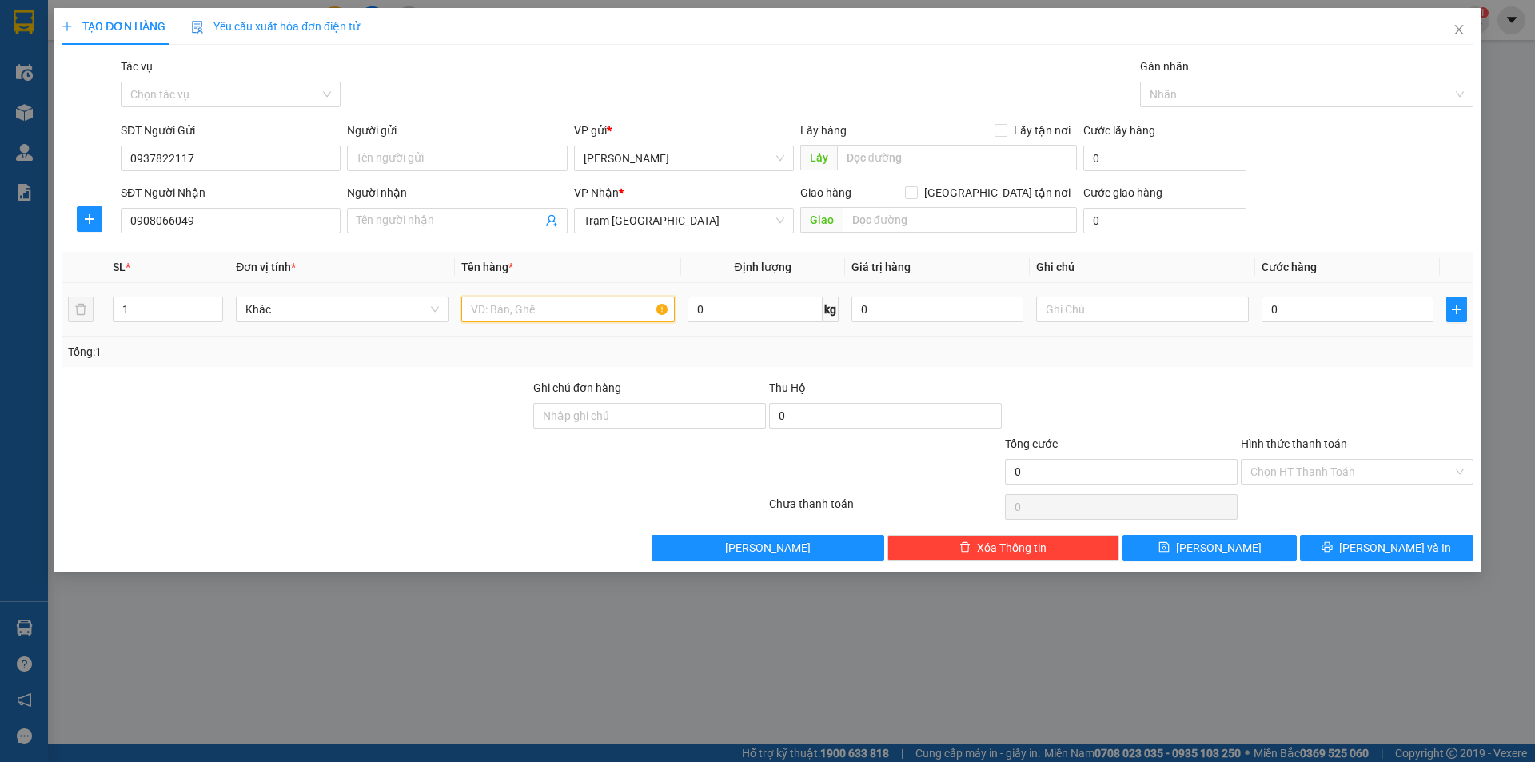
drag, startPoint x: 539, startPoint y: 306, endPoint x: 524, endPoint y: 305, distance: 15.2
click at [528, 306] on input "text" at bounding box center [567, 310] width 213 height 26
type input "1t"
click at [1273, 309] on input "0" at bounding box center [1347, 310] width 172 height 26
type input "5"
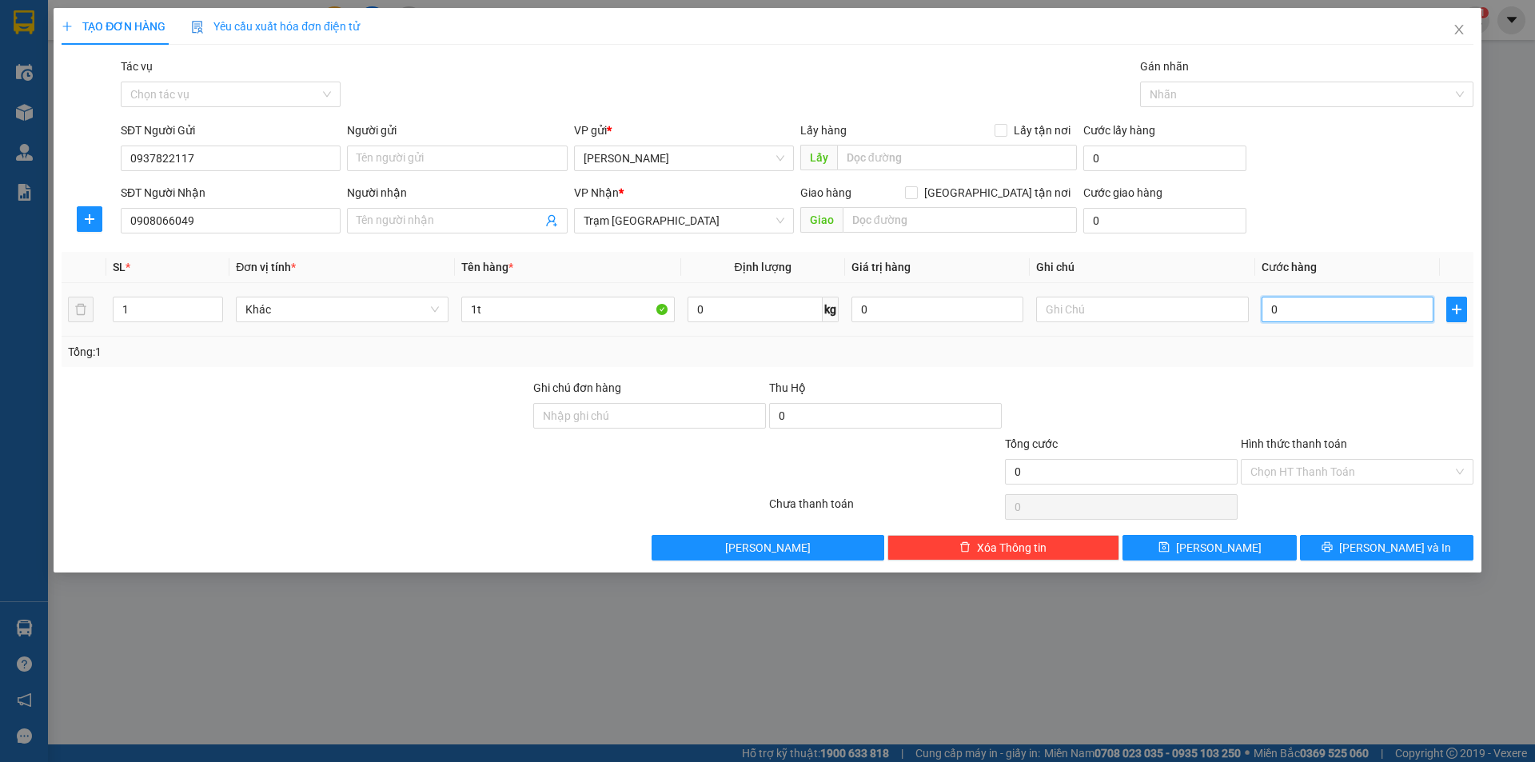
type input "5"
type input "50"
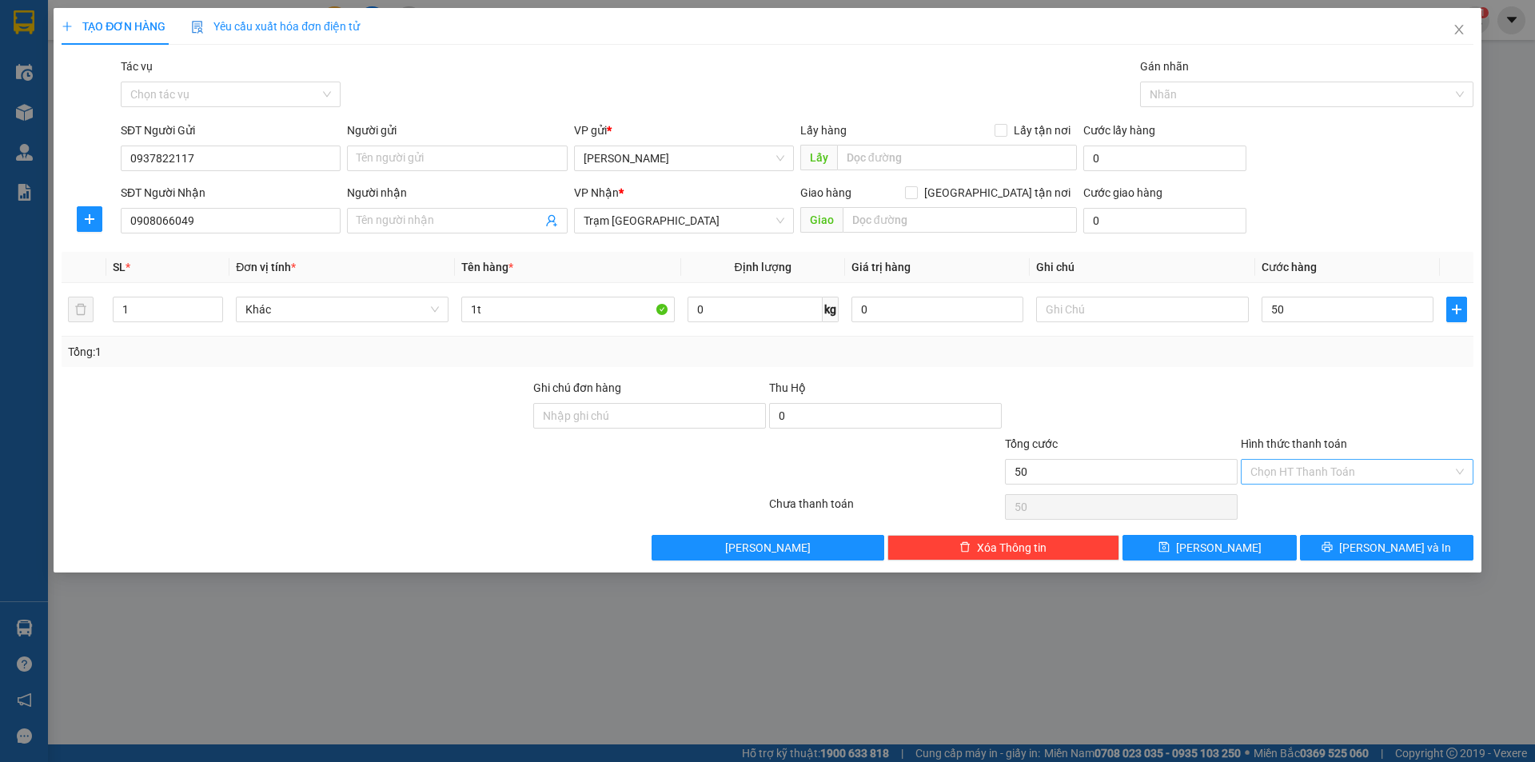
type input "50.000"
click at [1339, 472] on input "Hình thức thanh toán" at bounding box center [1351, 472] width 202 height 24
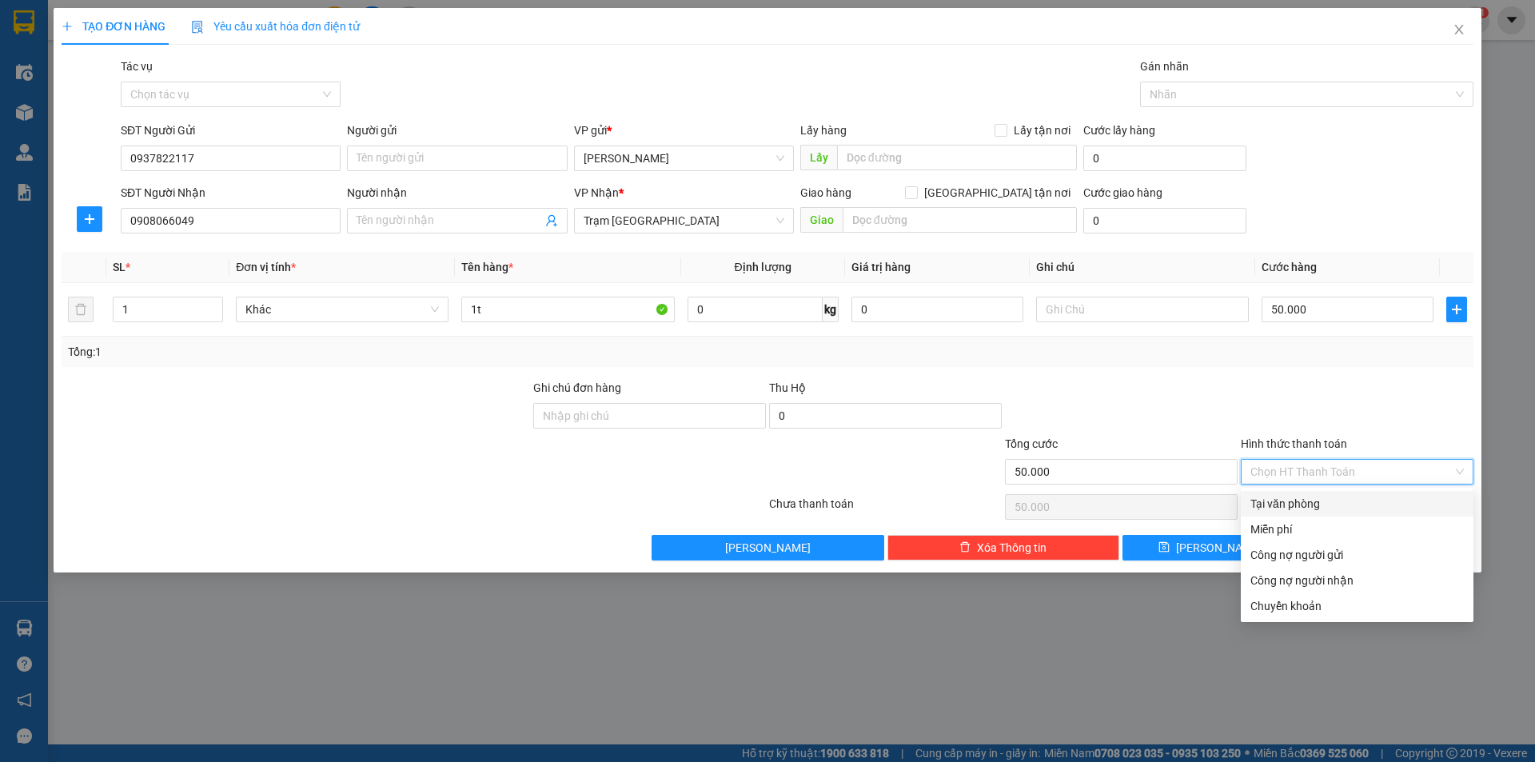
drag, startPoint x: 1327, startPoint y: 507, endPoint x: 1319, endPoint y: 502, distance: 9.3
click at [1325, 507] on div "Tại văn phòng" at bounding box center [1356, 504] width 213 height 18
type input "0"
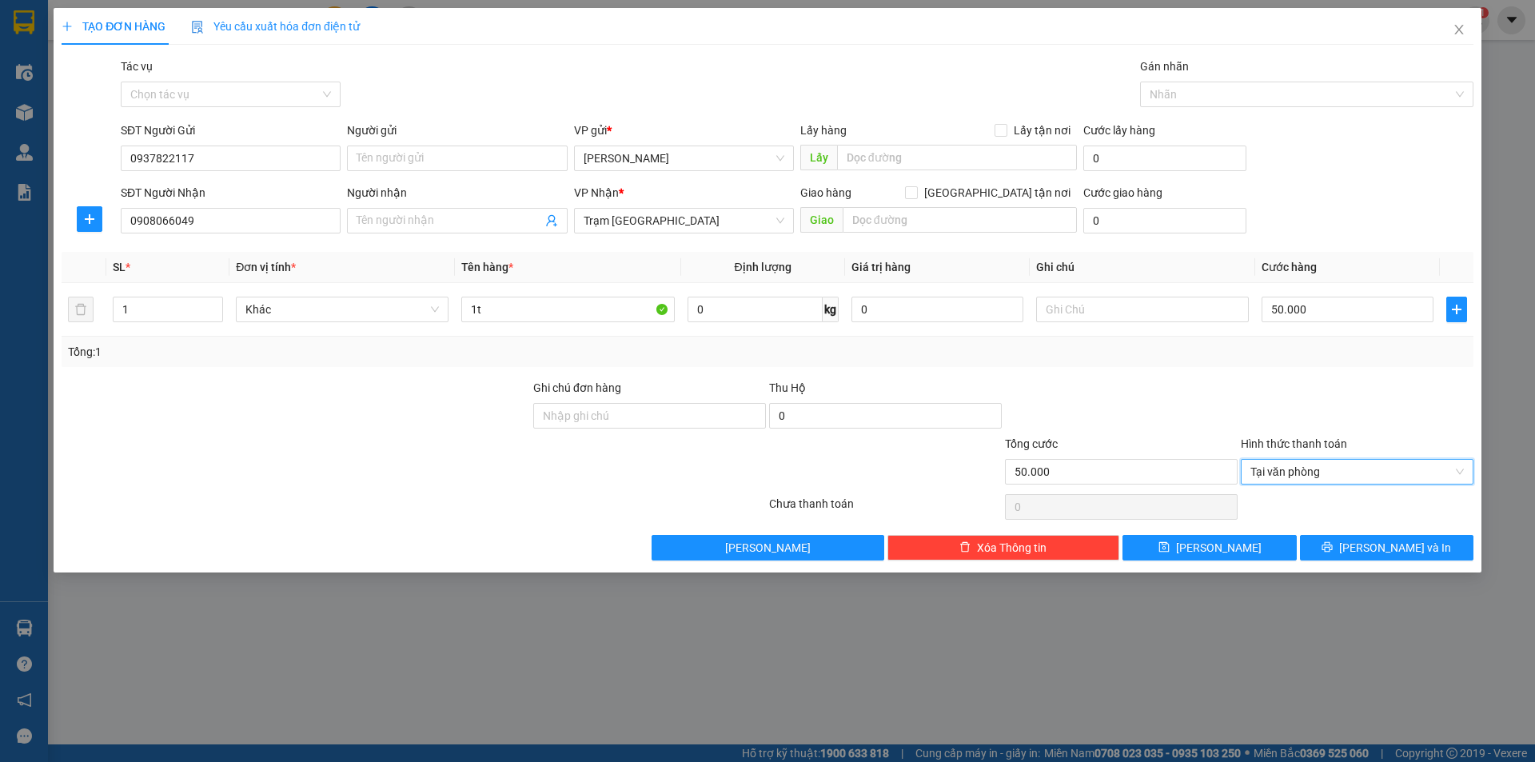
click at [1208, 404] on div at bounding box center [1121, 407] width 236 height 56
click at [1409, 544] on span "[PERSON_NAME] và In" at bounding box center [1395, 548] width 112 height 18
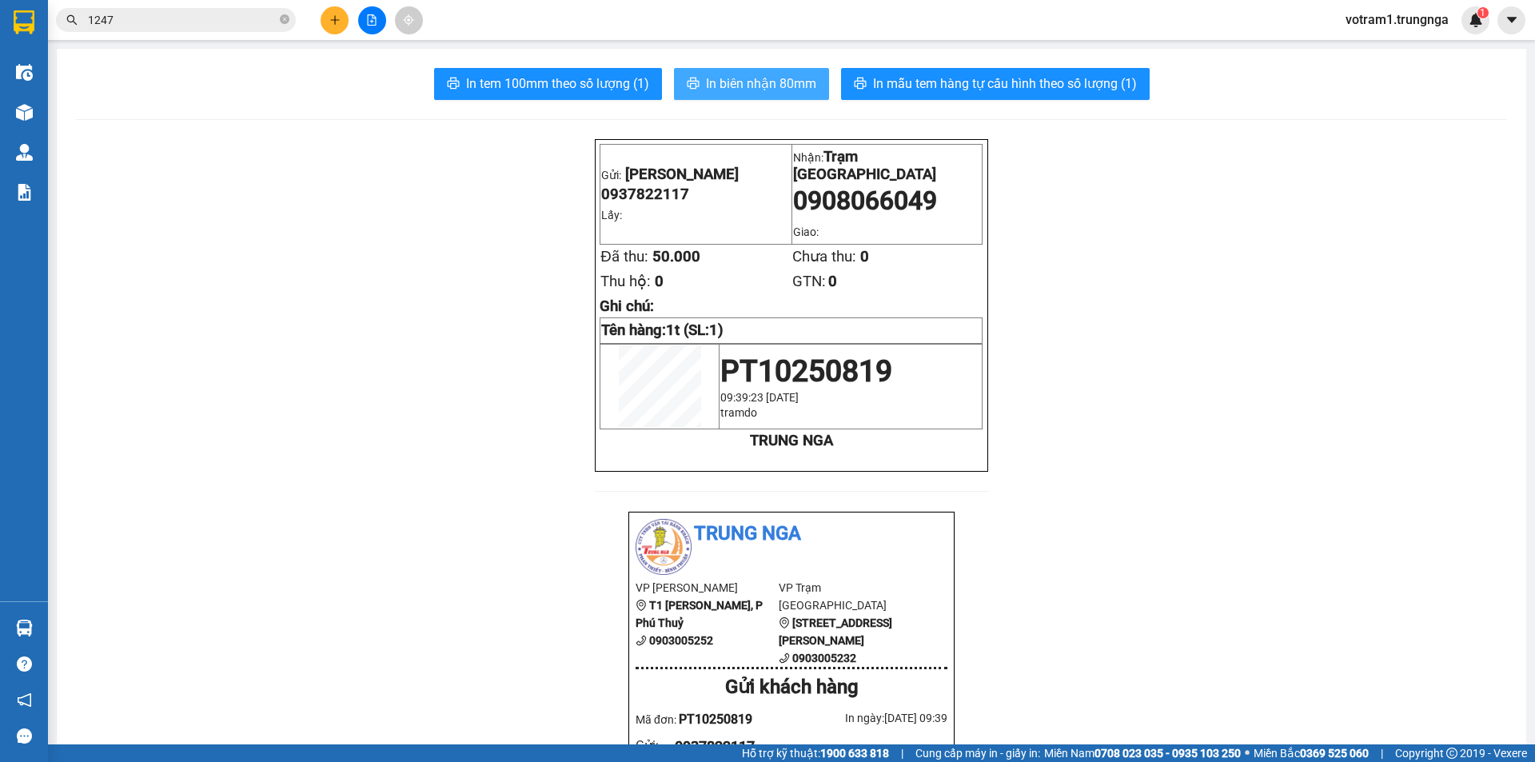
click at [735, 83] on span "In biên nhận 80mm" at bounding box center [761, 84] width 110 height 20
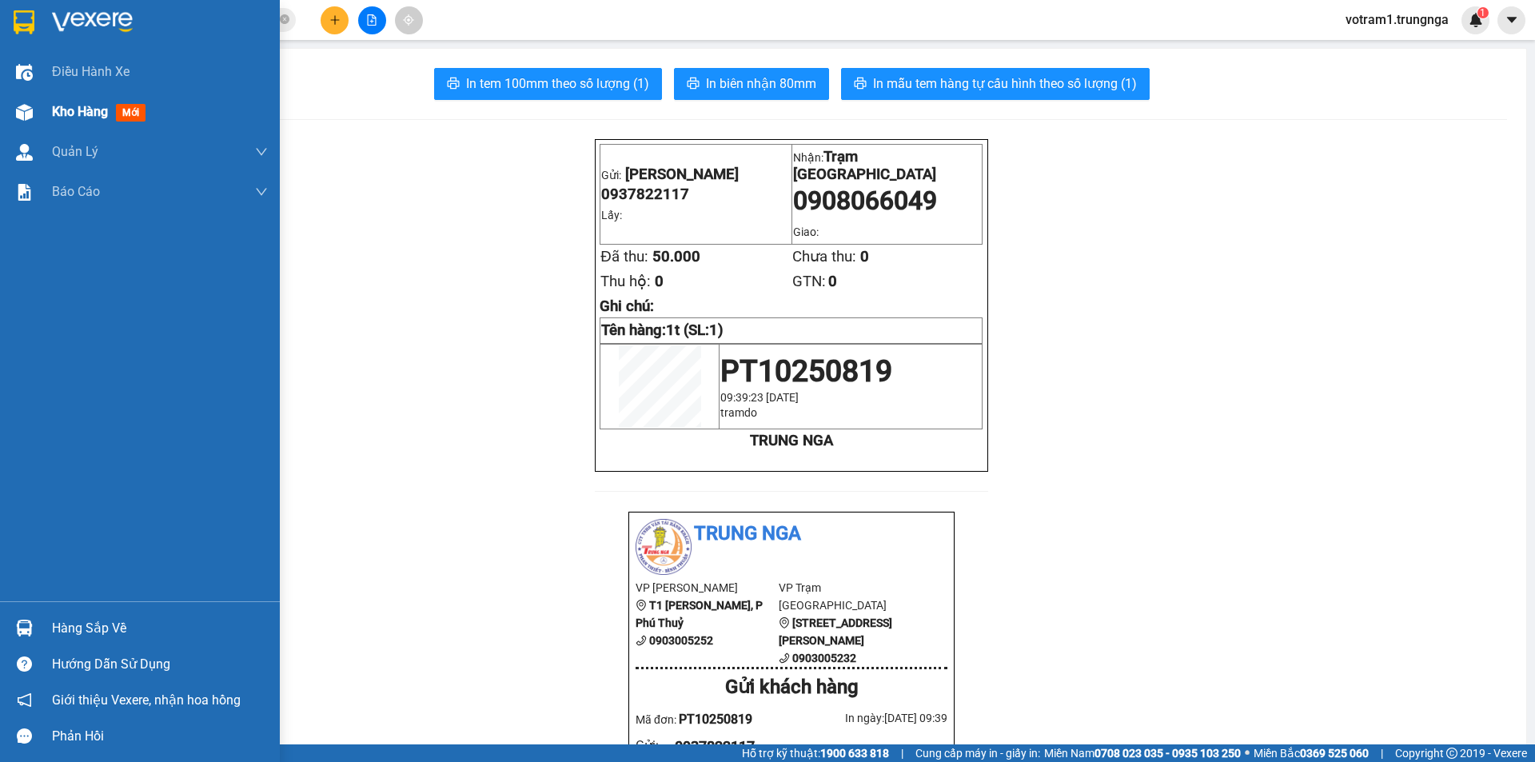
click at [18, 107] on img at bounding box center [24, 112] width 17 height 17
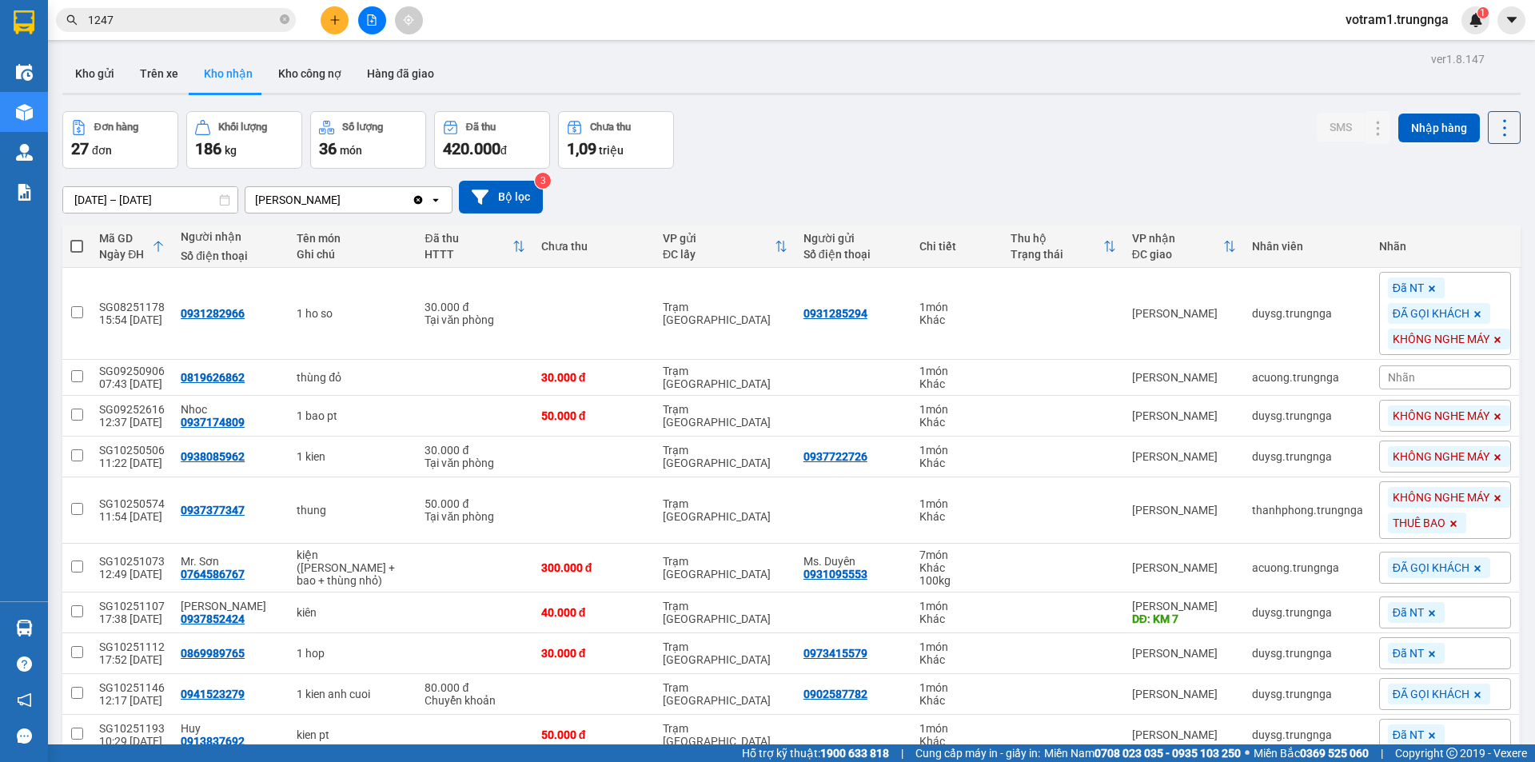
click at [1106, 122] on div "Đơn hàng 27 đơn Khối lượng 186 kg Số lượng 36 món Đã thu 420.000 đ Chưa thu 1,0…" at bounding box center [791, 140] width 1458 height 58
click at [1459, 650] on div "Đã NT" at bounding box center [1445, 653] width 132 height 32
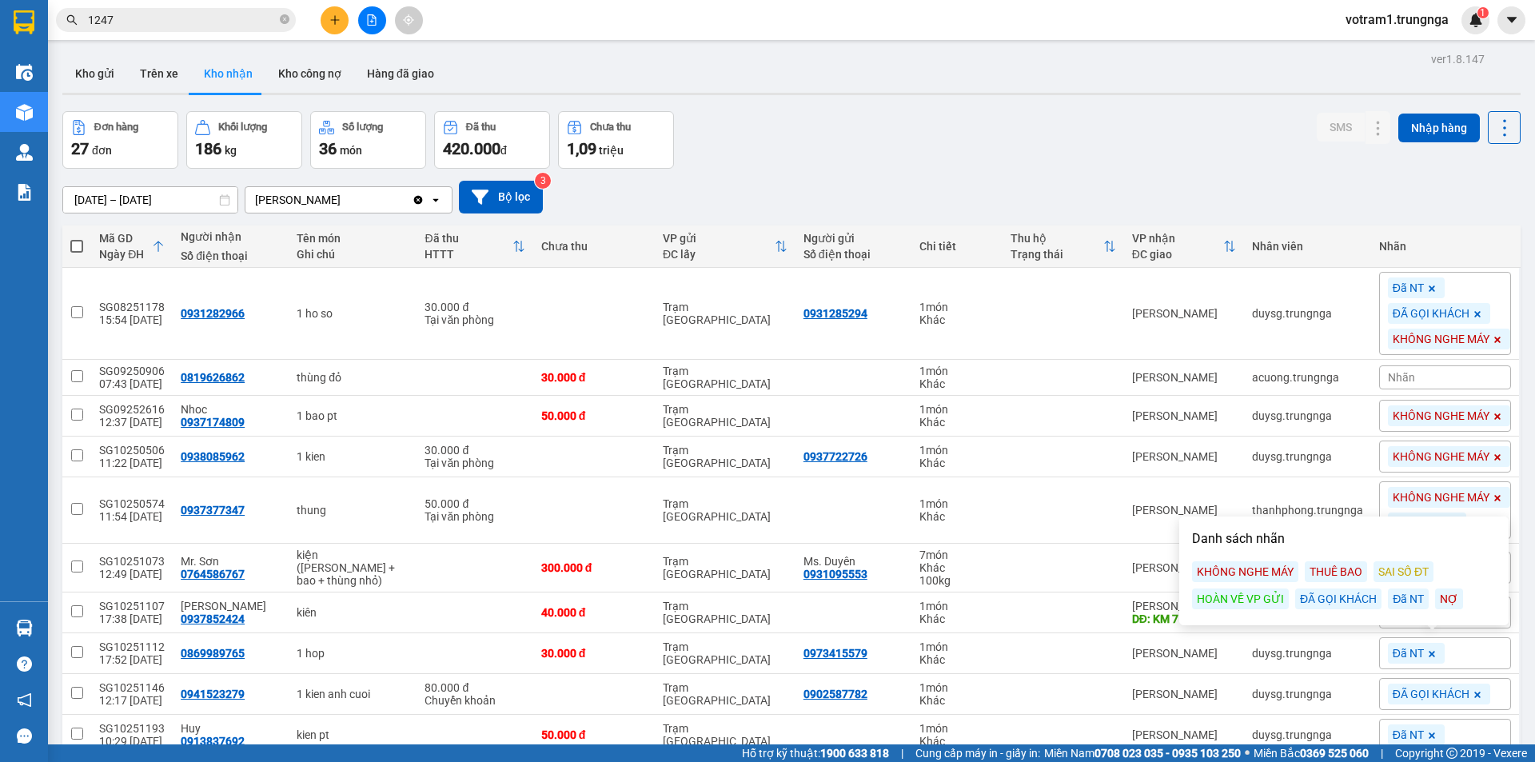
click at [1285, 580] on div "KHÔNG NGHE MÁY" at bounding box center [1245, 571] width 106 height 21
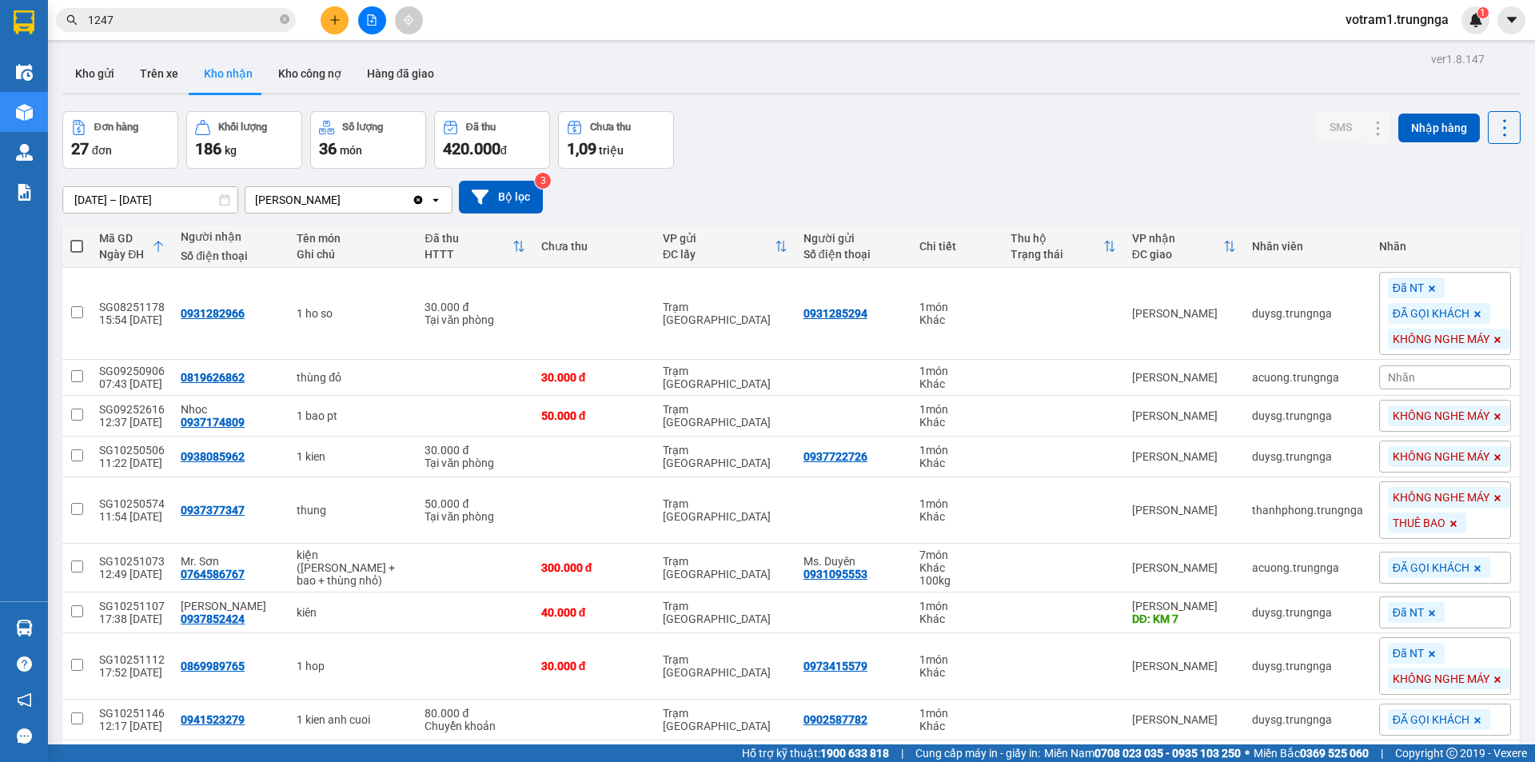
click at [1518, 639] on main "ver 1.8.147 Kho gửi Trên xe Kho nhận Kho công nợ Hàng đã giao Đơn hàng 27 đơn K…" at bounding box center [767, 372] width 1535 height 744
click at [1483, 722] on div "ĐÃ GỌI KHÁCH" at bounding box center [1445, 719] width 132 height 32
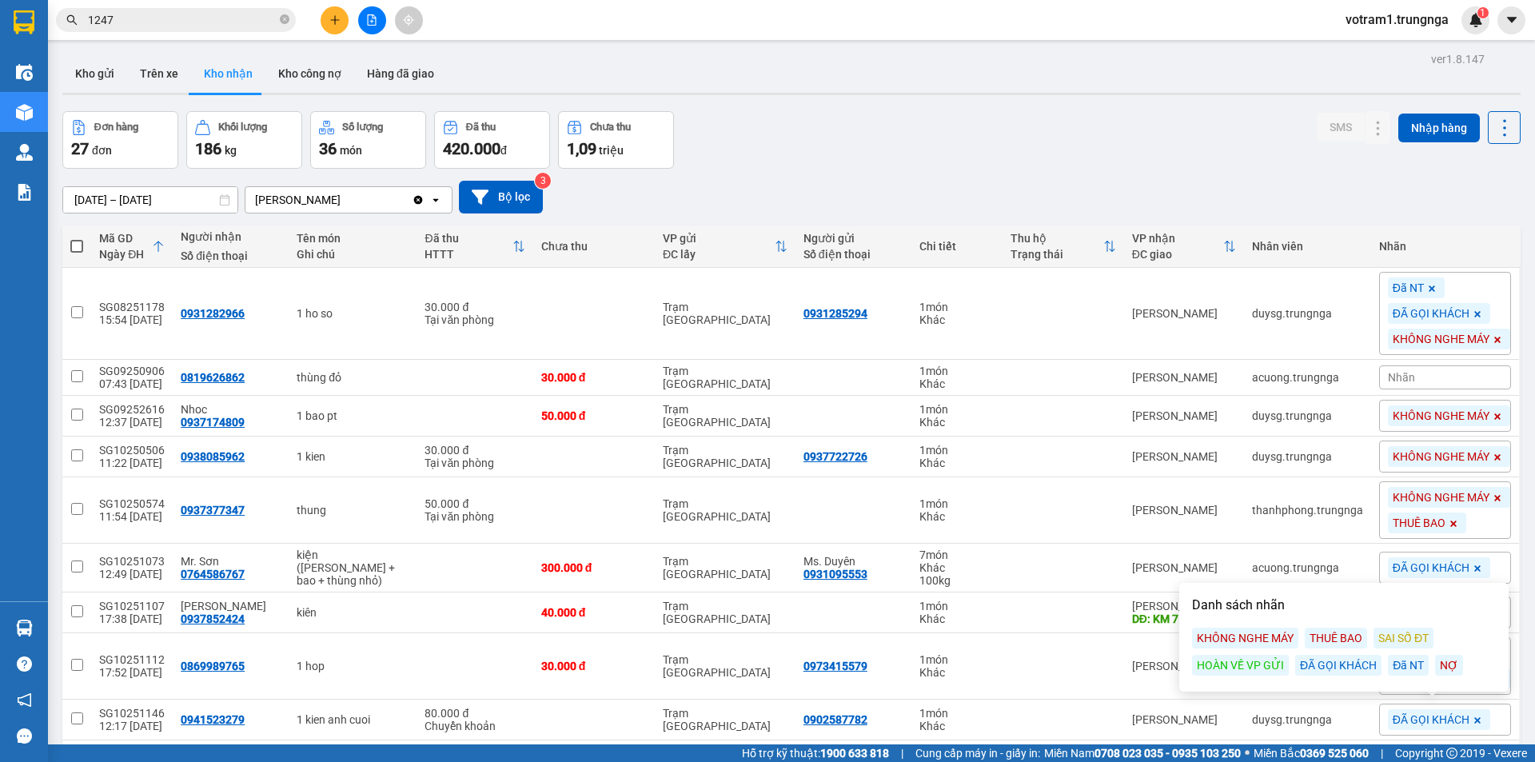
click at [1271, 639] on div "KHÔNG NGHE MÁY" at bounding box center [1245, 638] width 106 height 21
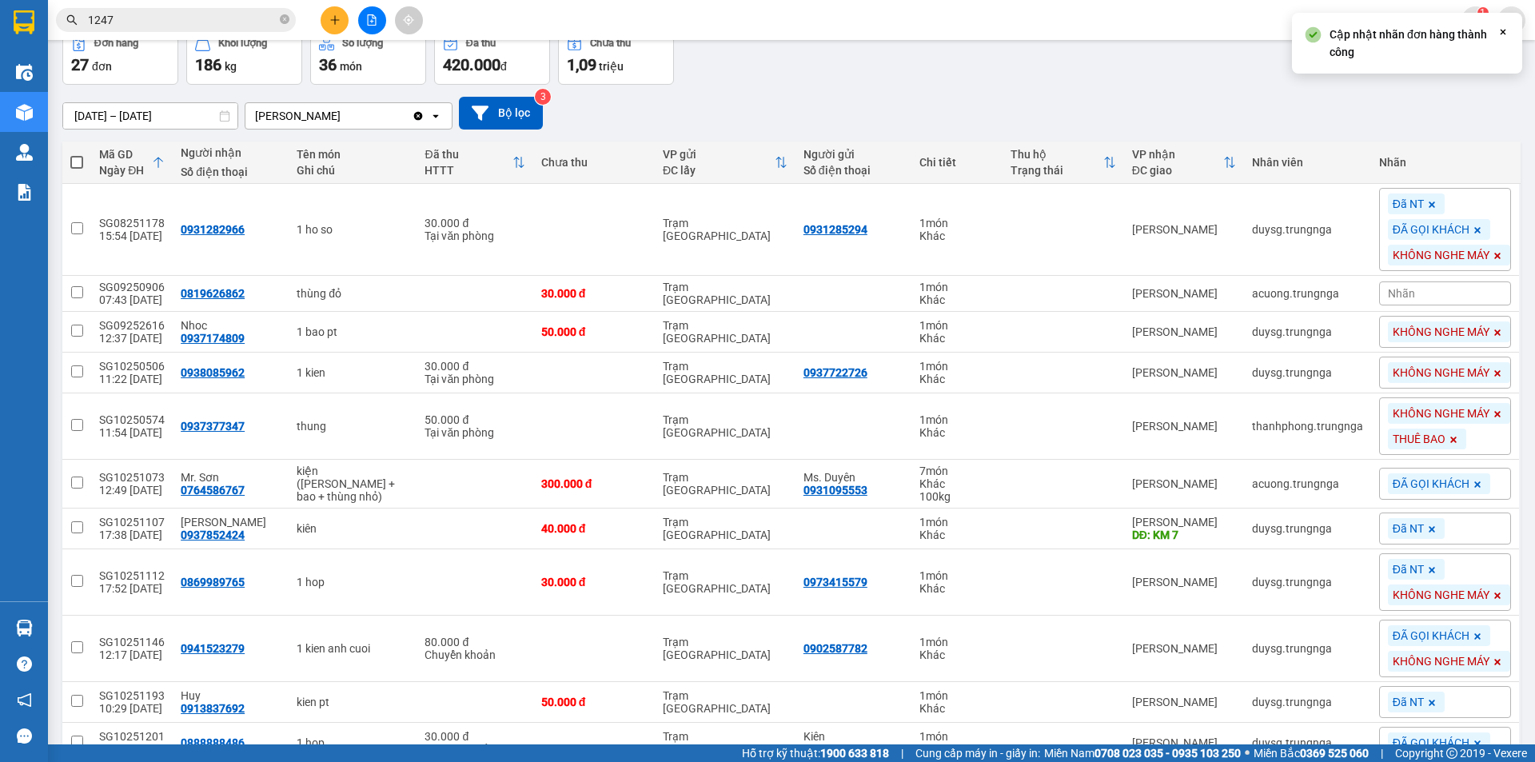
scroll to position [240, 0]
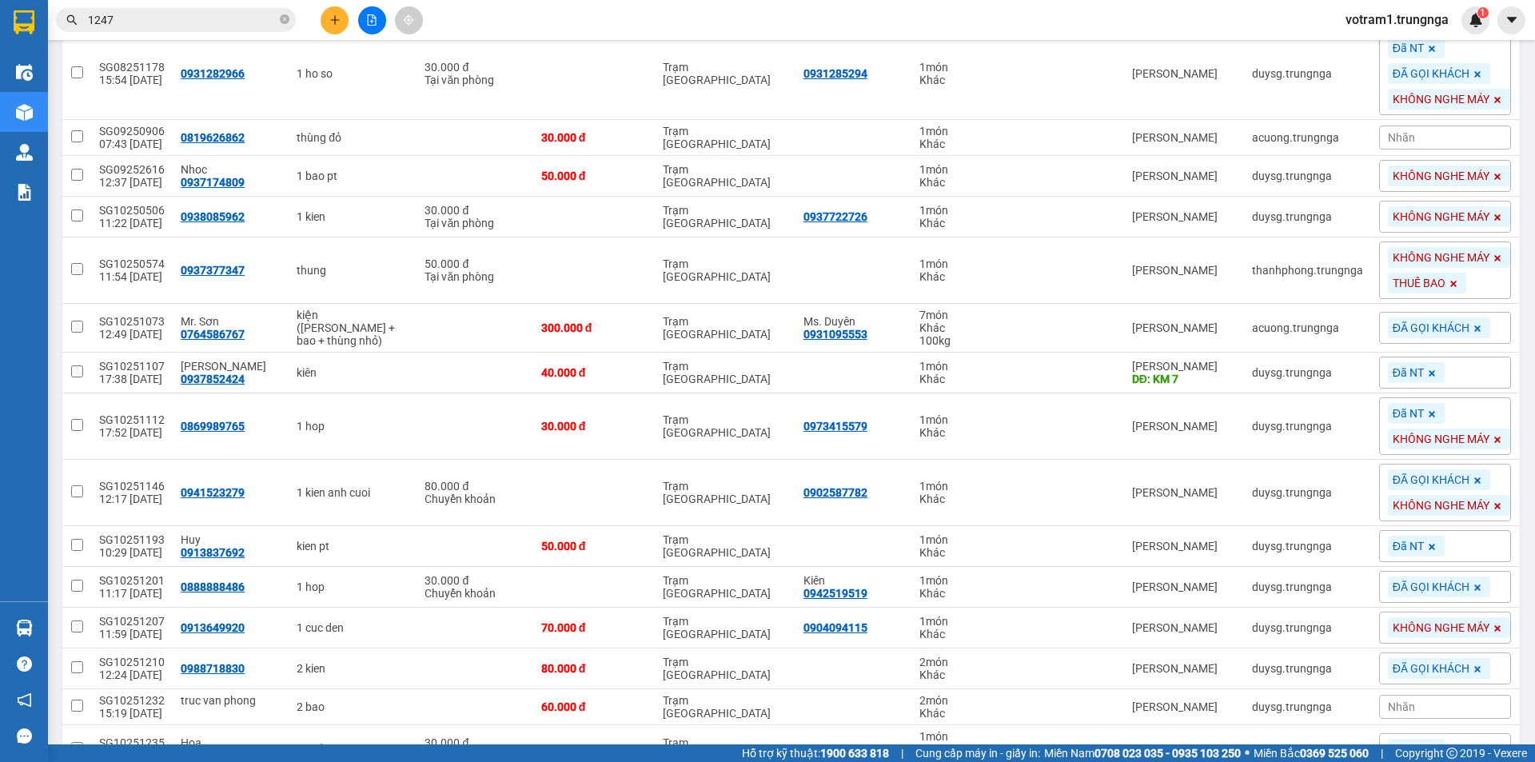
click at [1442, 546] on div "Đã NT" at bounding box center [1445, 546] width 132 height 32
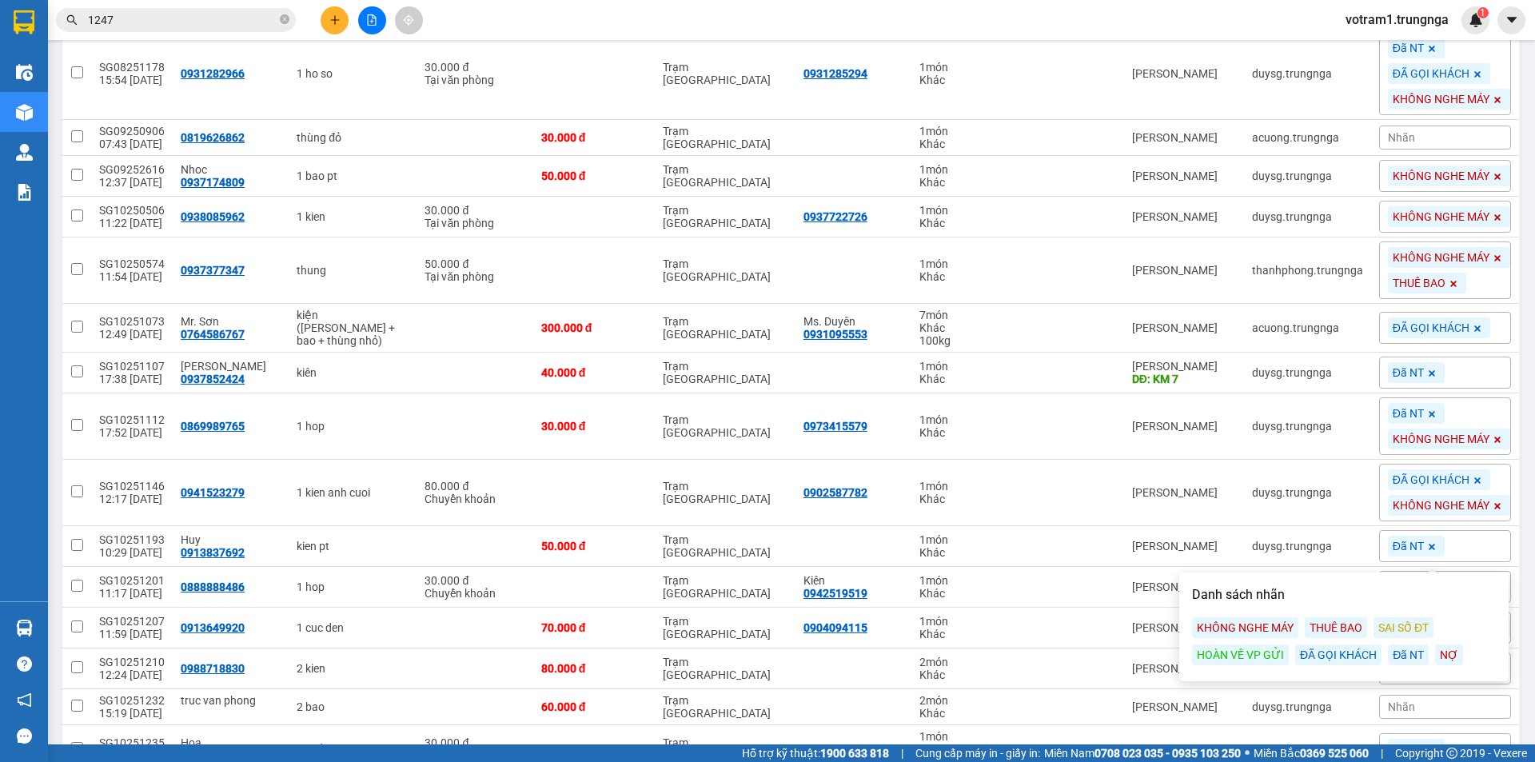
click at [1285, 626] on div "KHÔNG NGHE MÁY" at bounding box center [1245, 627] width 106 height 21
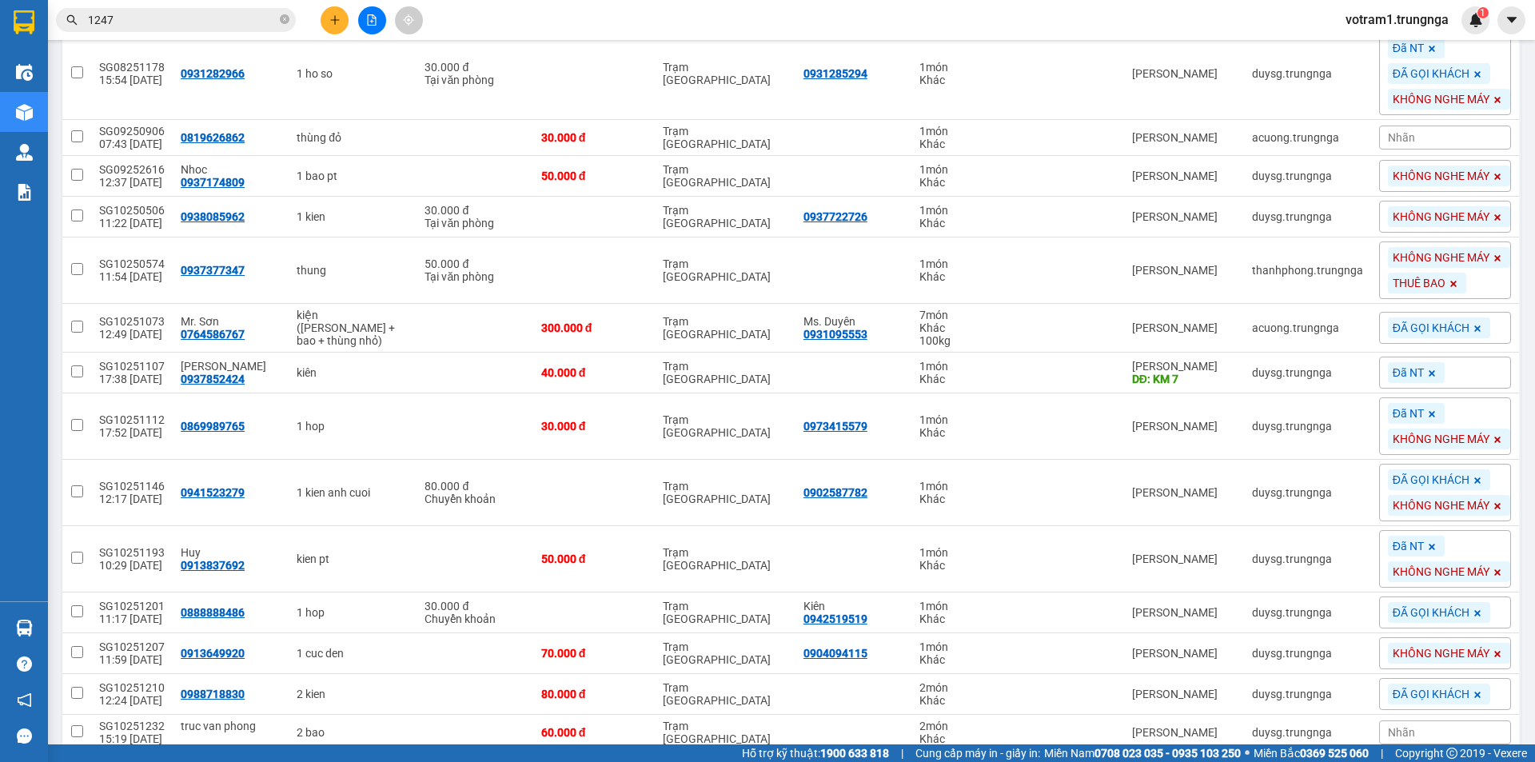
click at [1516, 552] on main "ver 1.8.147 Kho gửi Trên xe Kho nhận Kho công nợ Hàng đã giao Đơn hàng 27 đơn K…" at bounding box center [767, 372] width 1535 height 744
click at [1379, 659] on div "KHÔNG NGHE MÁY" at bounding box center [1445, 653] width 132 height 32
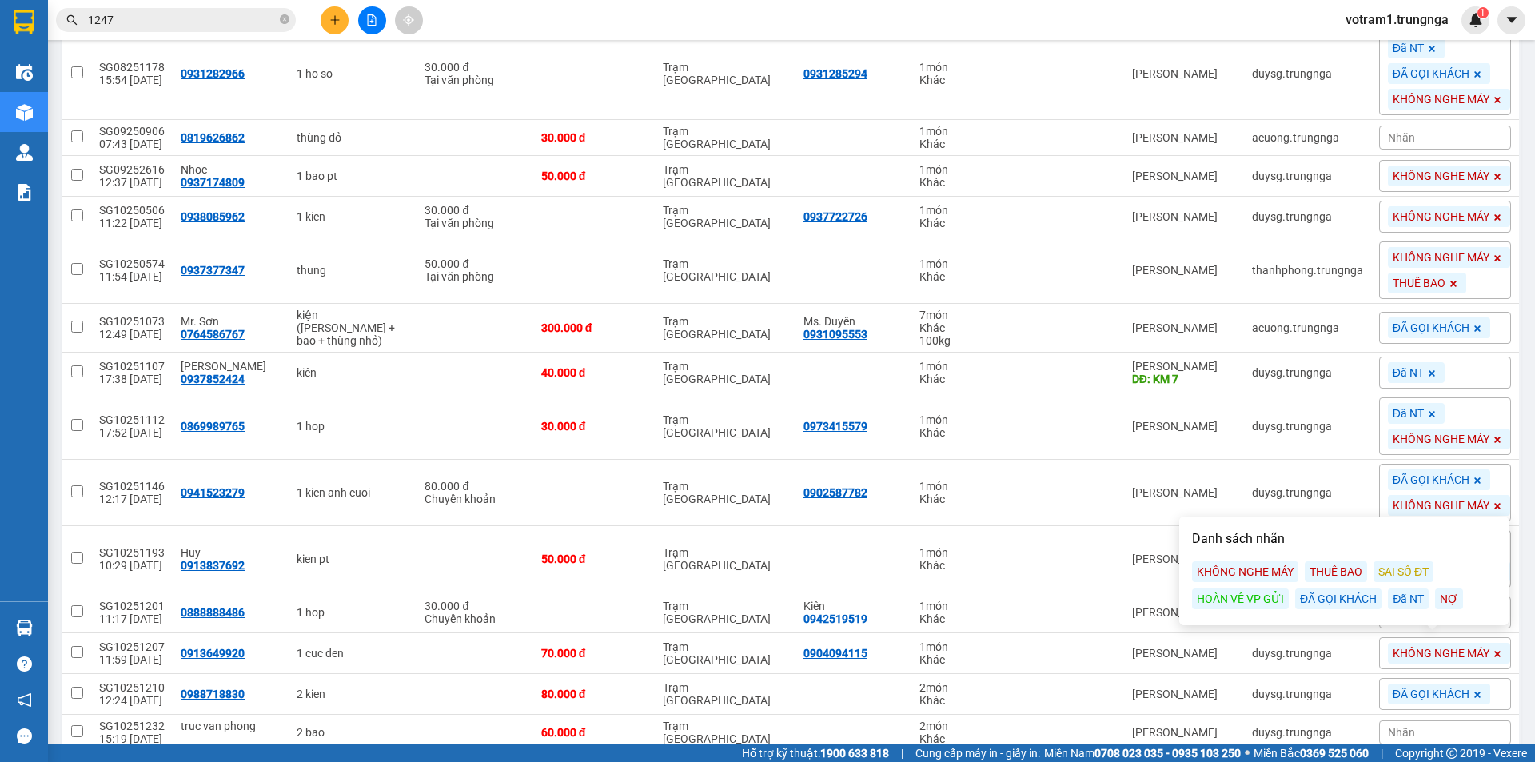
click at [1349, 598] on div "ĐÃ GỌI KHÁCH" at bounding box center [1338, 598] width 86 height 21
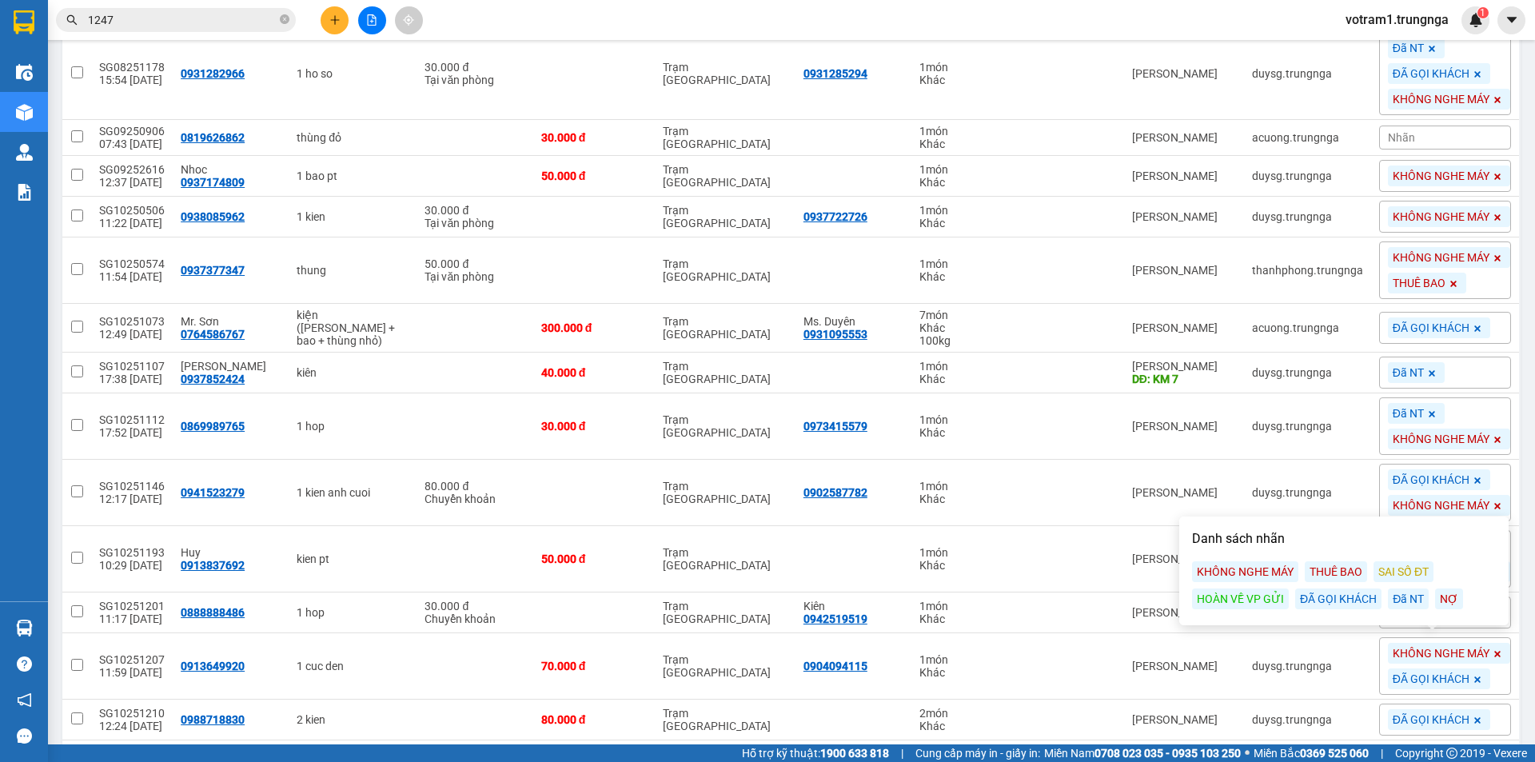
click at [1514, 643] on div "ver 1.8.147 Kho gửi Trên xe Kho nhận Kho công nợ Hàng đã giao Đơn hàng 27 đơn K…" at bounding box center [791, 608] width 1471 height 1600
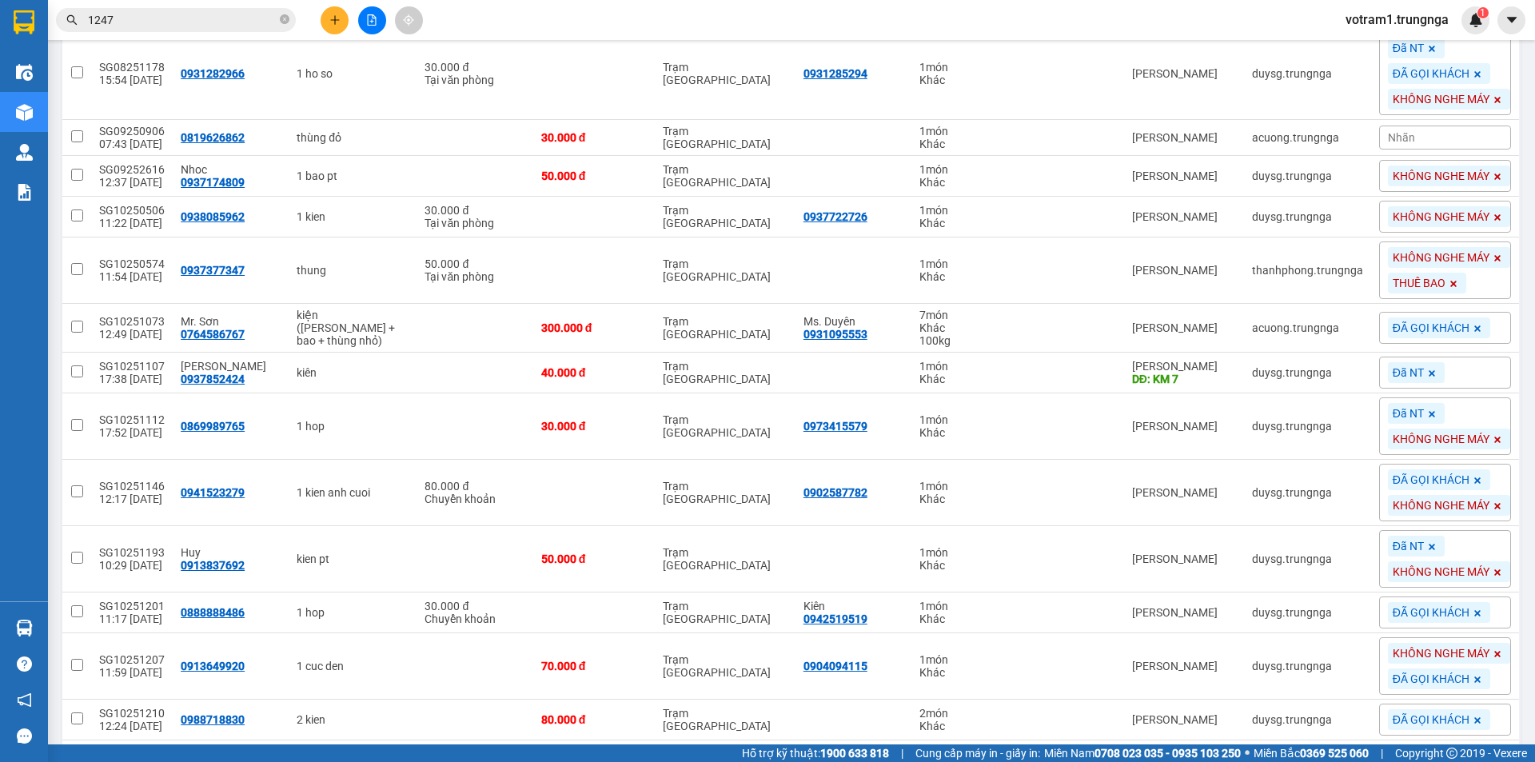
click at [1521, 679] on main "ver 1.8.147 Kho gửi Trên xe Kho nhận Kho công nợ Hàng đã giao Đơn hàng 27 đơn K…" at bounding box center [767, 372] width 1535 height 744
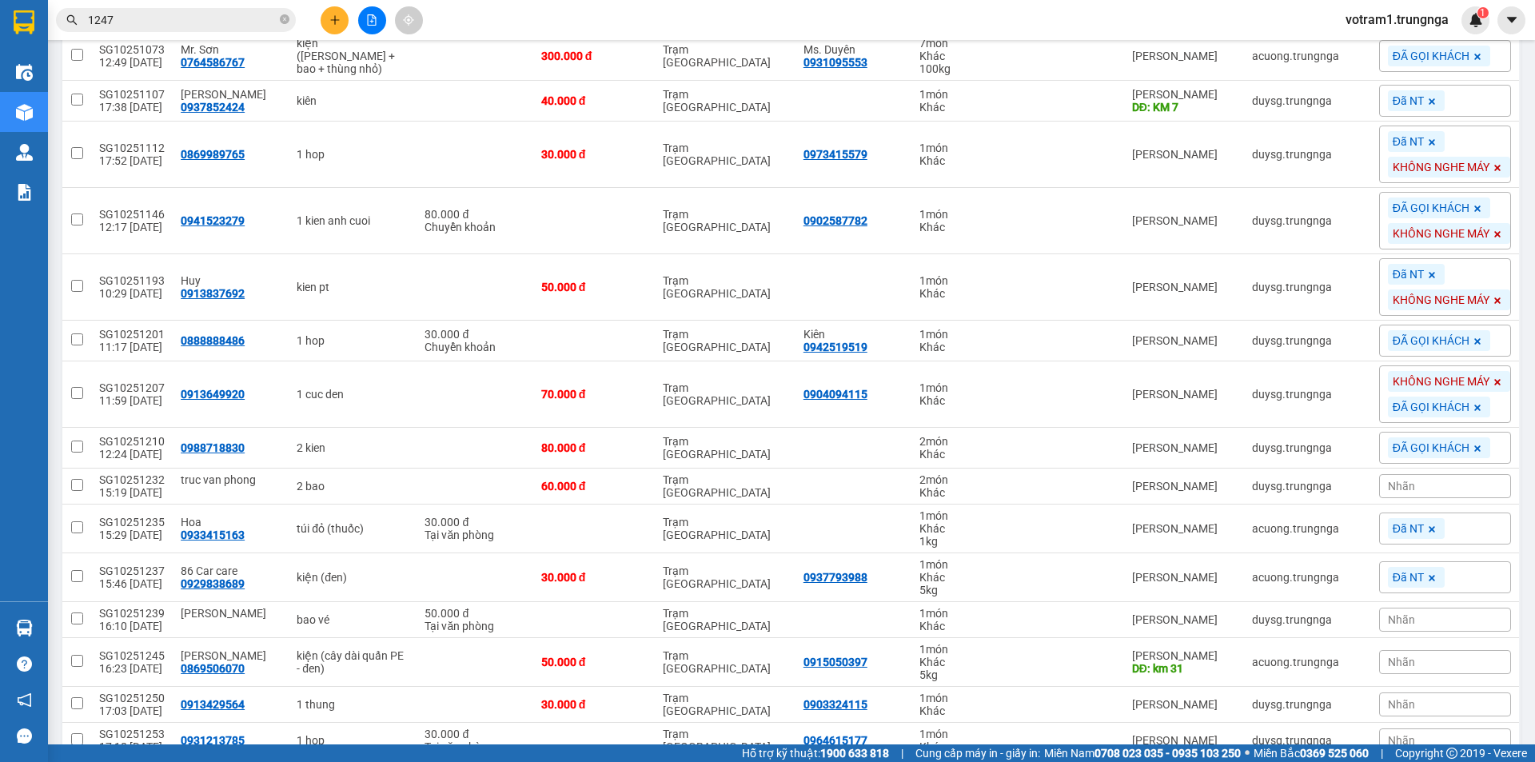
scroll to position [560, 0]
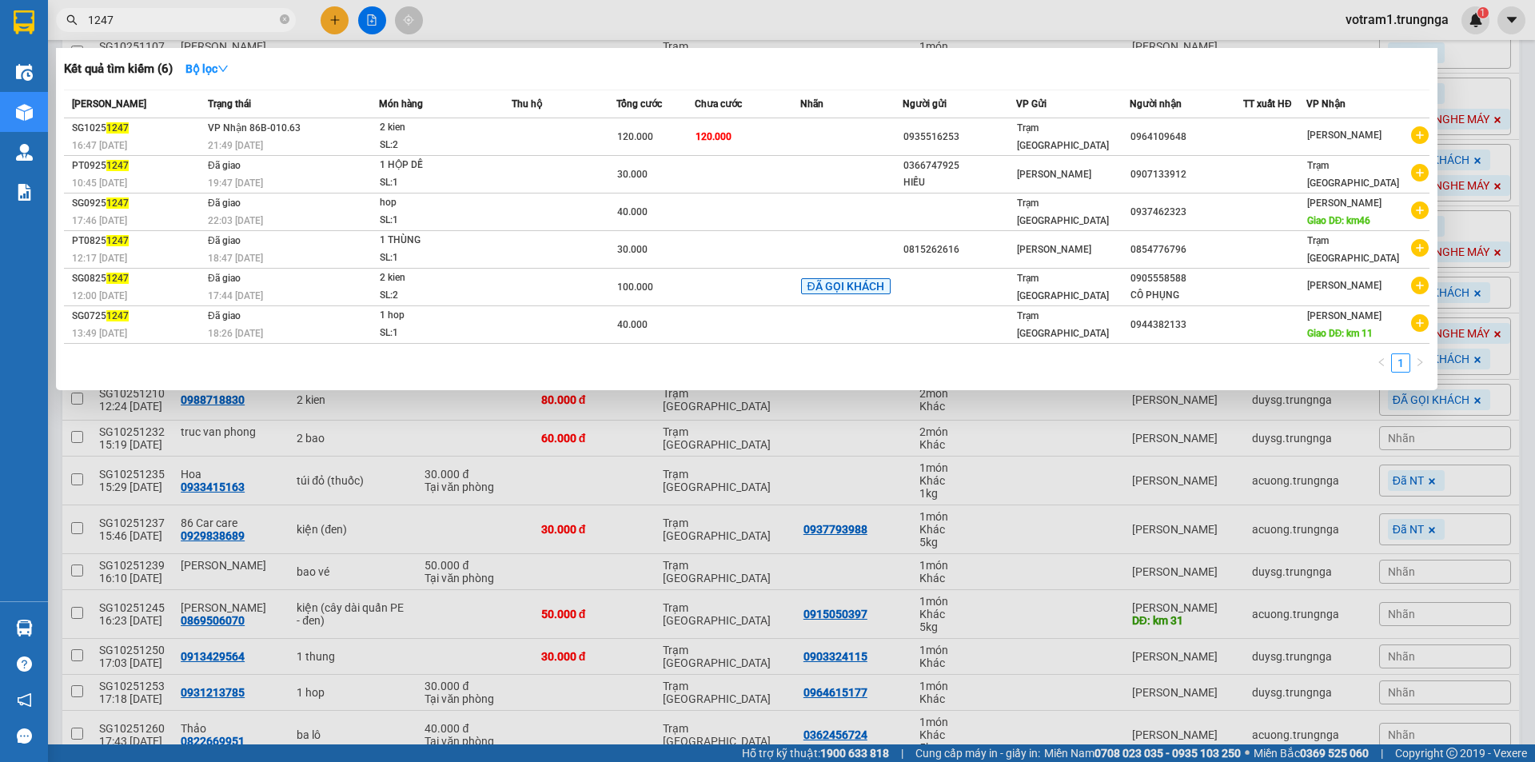
click at [135, 16] on input "1247" at bounding box center [182, 20] width 189 height 18
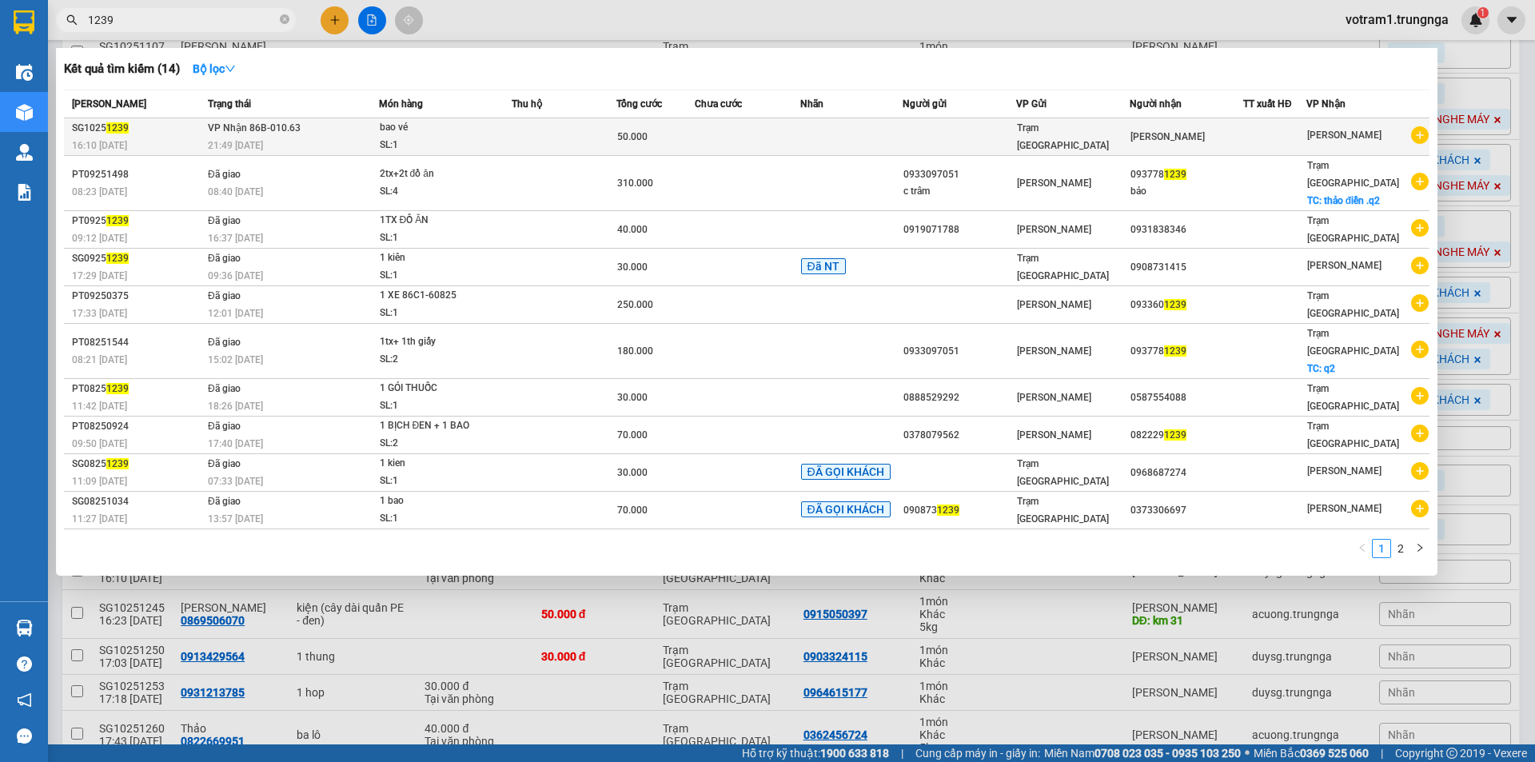
type input "1239"
click at [236, 141] on span "21:49 [DATE]" at bounding box center [235, 145] width 55 height 11
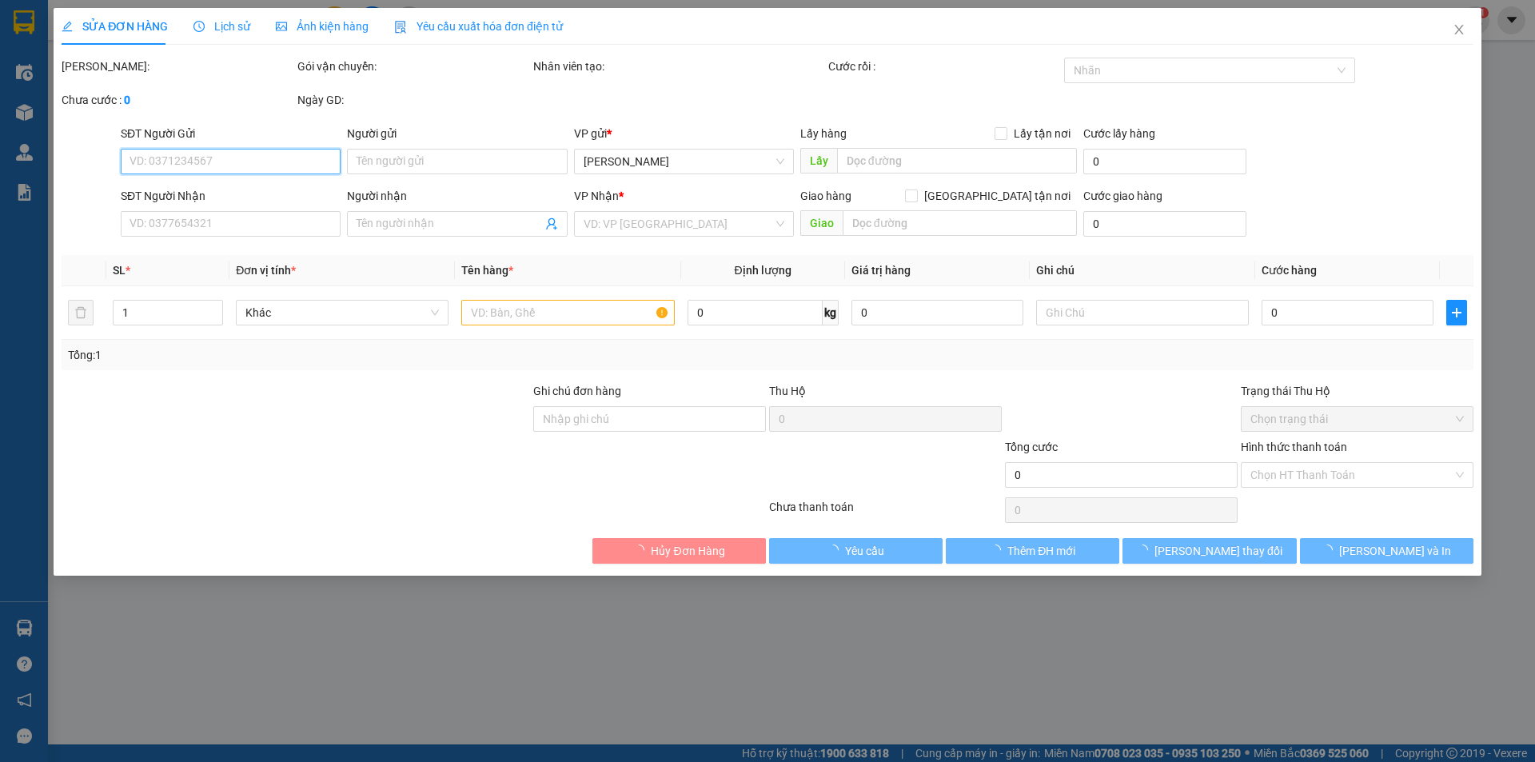
type input "[PERSON_NAME]"
type input "50.000"
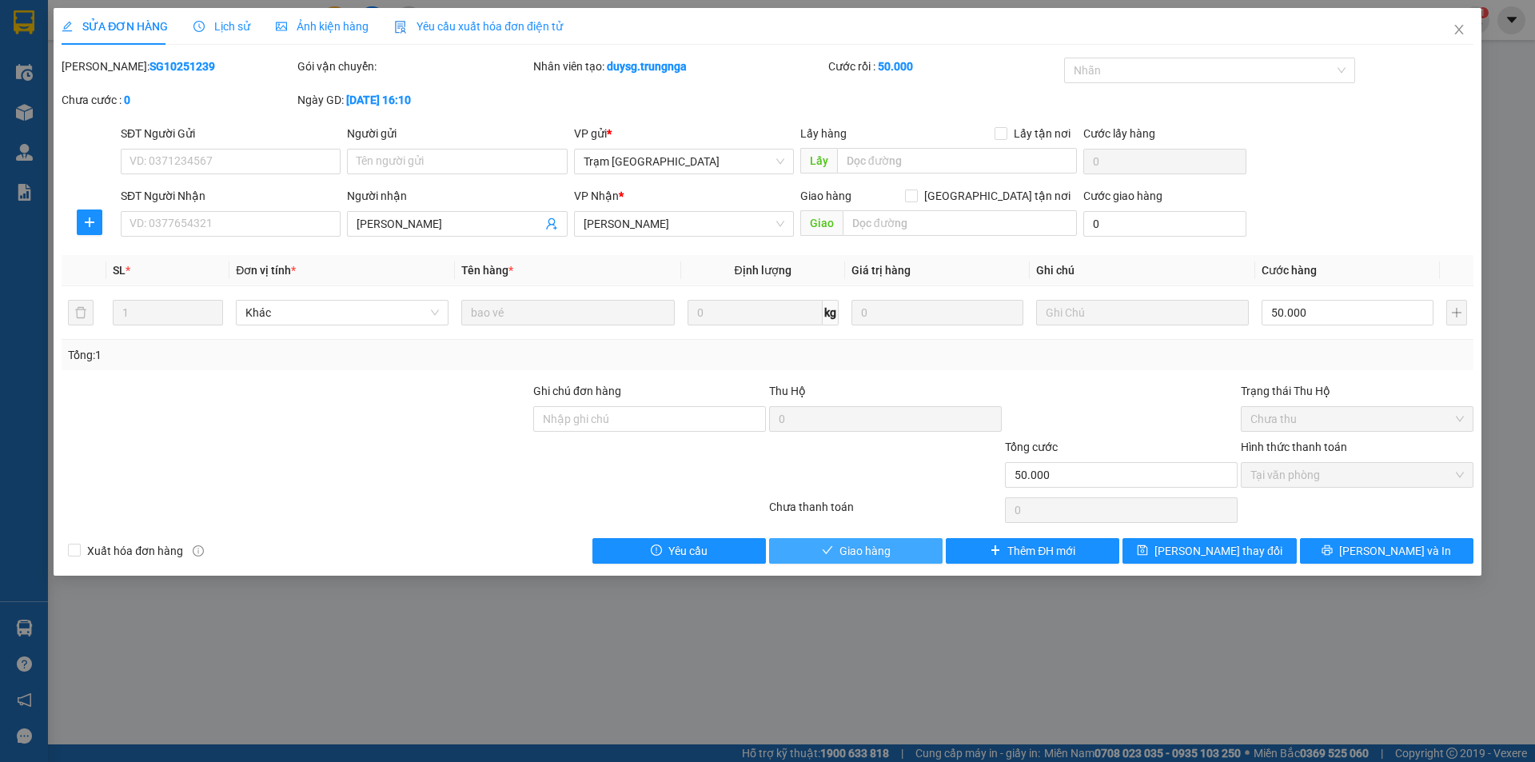
click at [933, 549] on button "Giao hàng" at bounding box center [855, 551] width 173 height 26
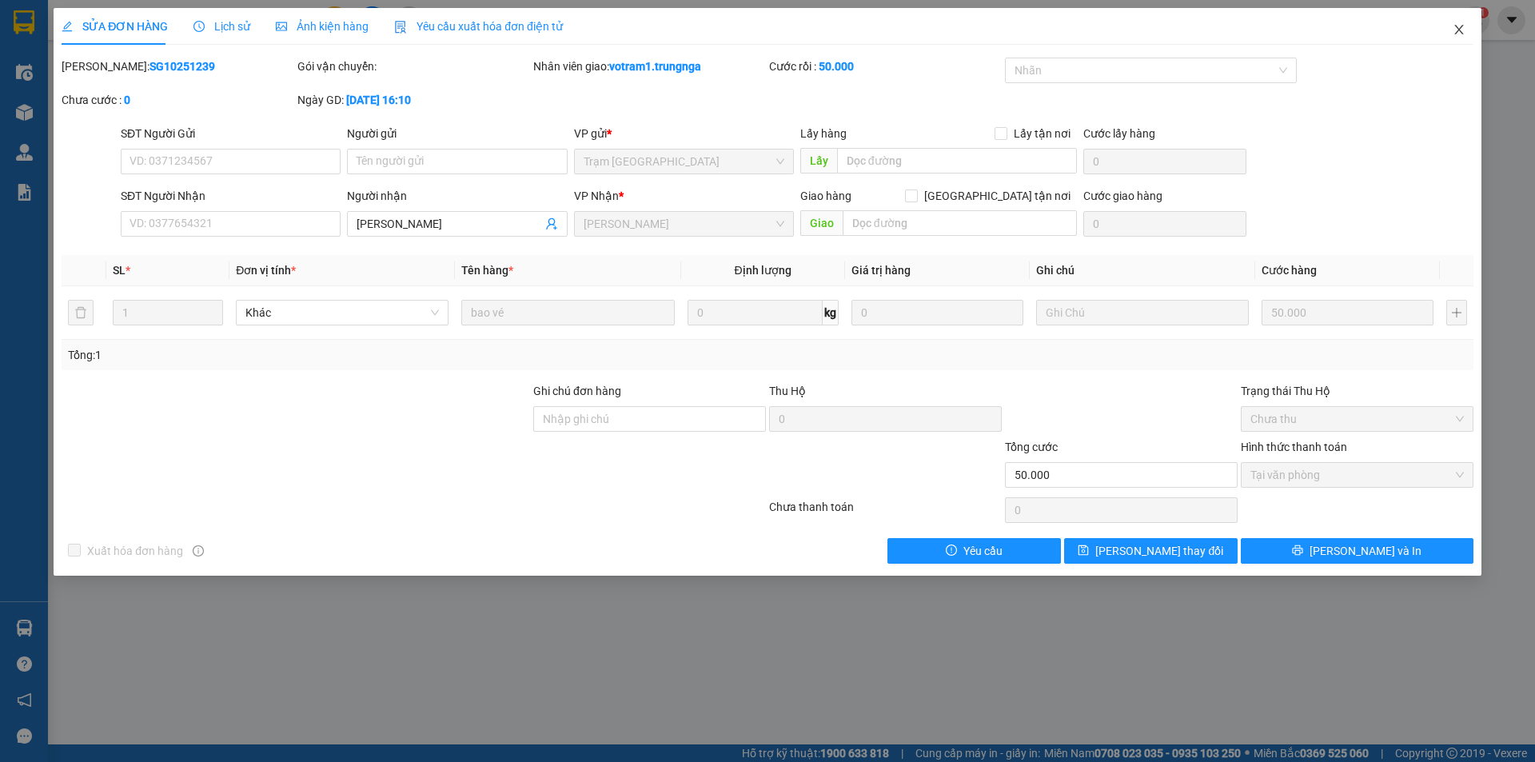
click at [1455, 30] on icon "close" at bounding box center [1458, 29] width 13 height 13
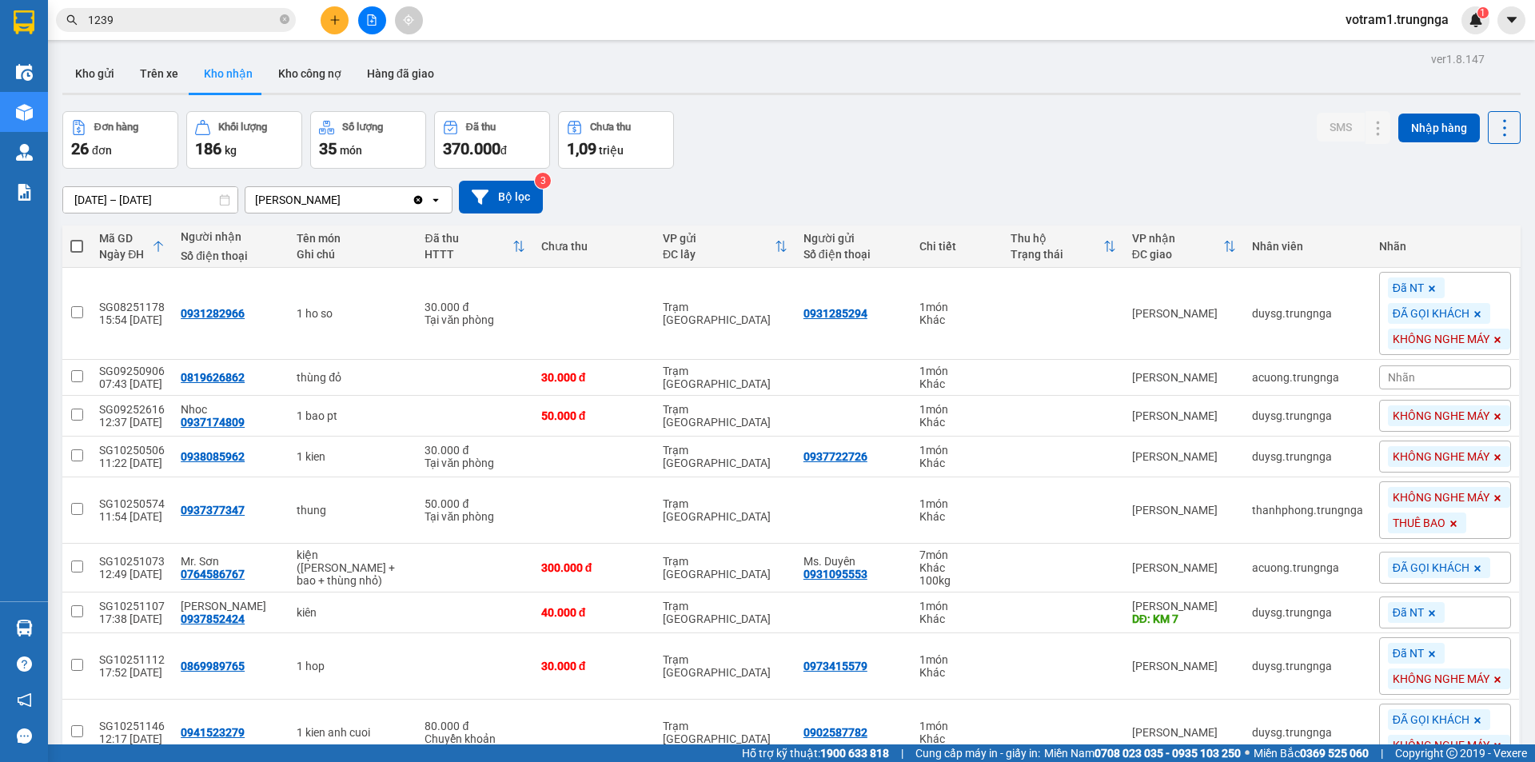
click at [940, 130] on div "Đơn hàng 26 đơn Khối lượng 186 kg Số lượng 35 món Đã thu 370.000 đ Chưa thu 1,0…" at bounding box center [791, 140] width 1458 height 58
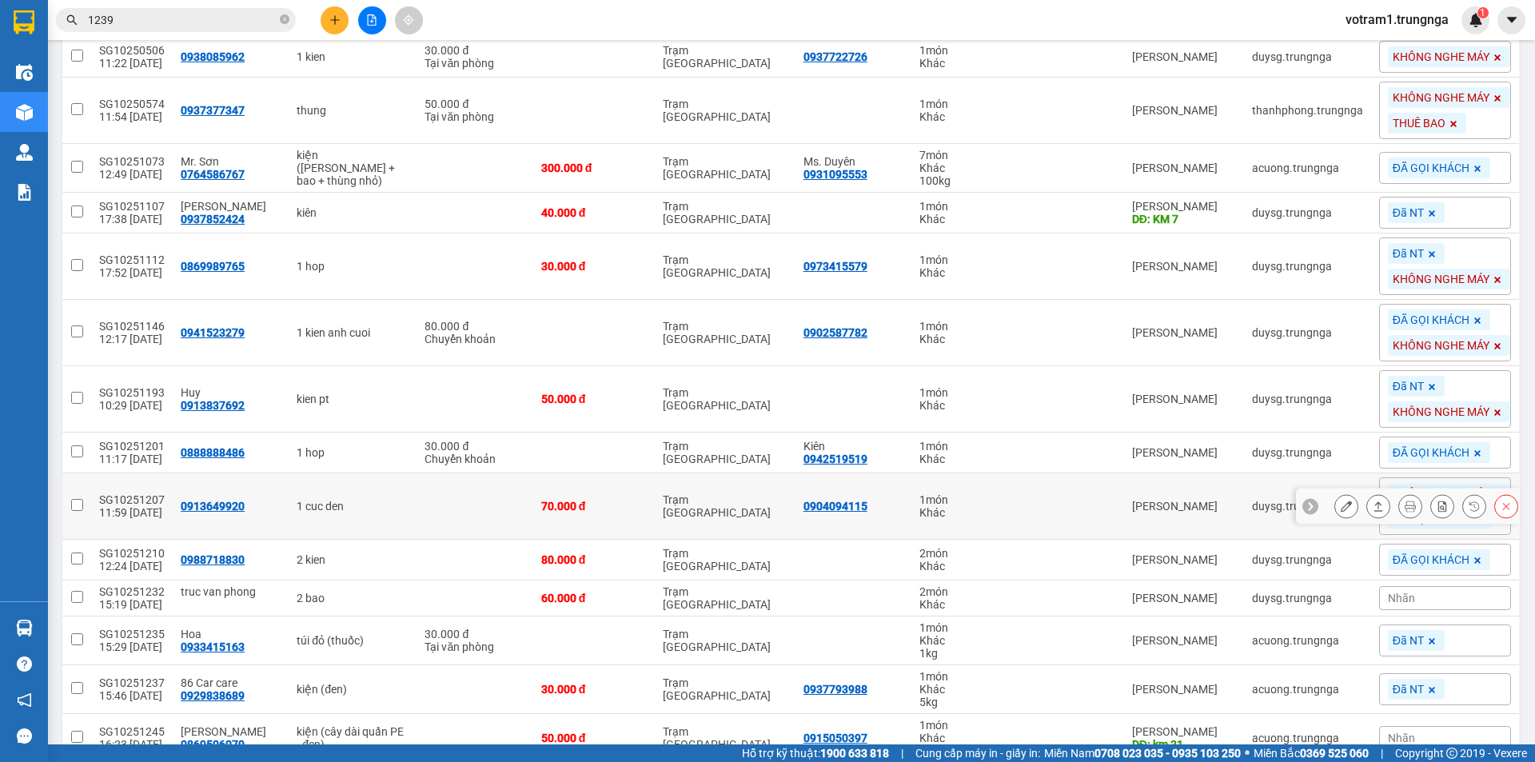
scroll to position [876, 0]
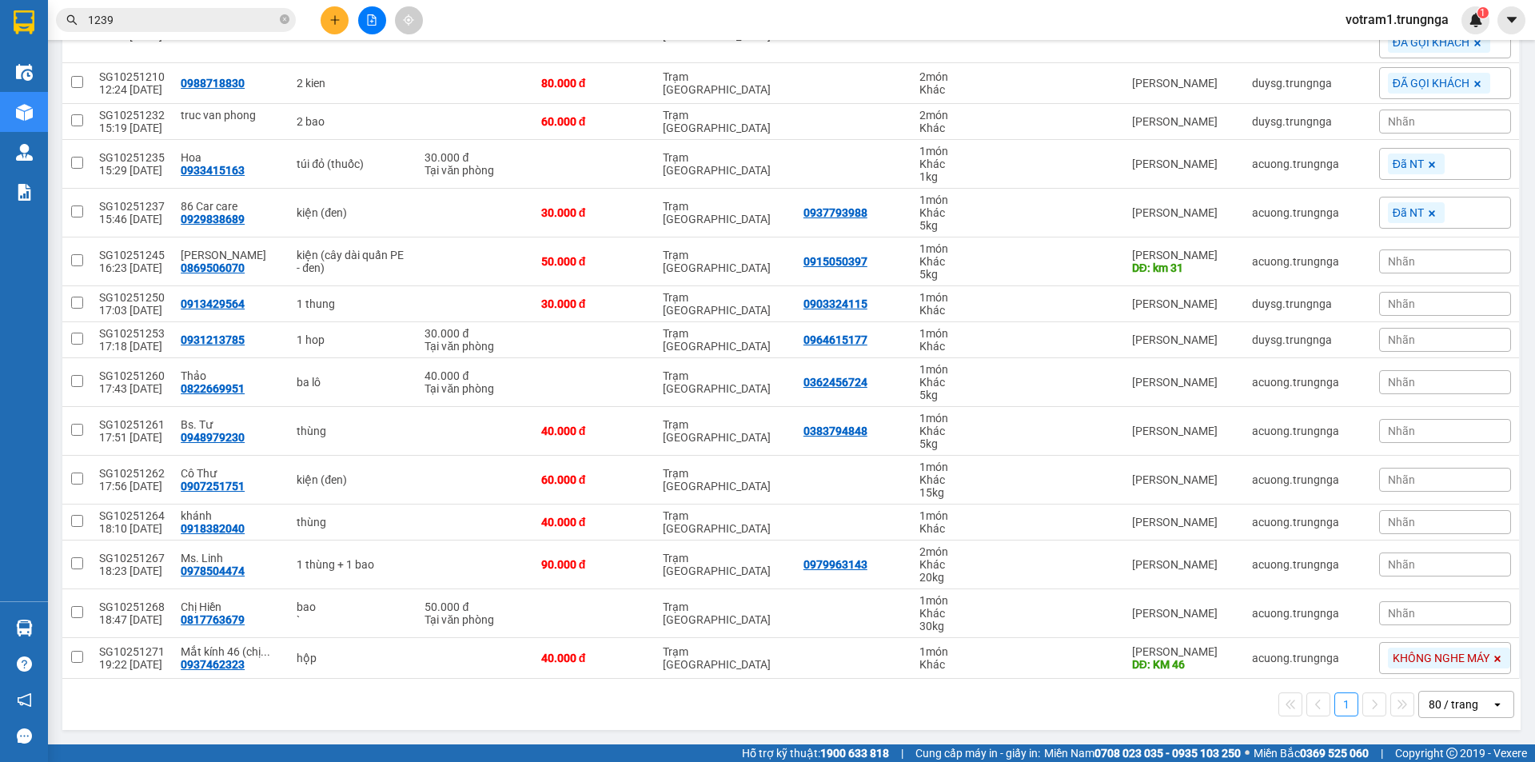
click at [1465, 300] on div "Nhãn" at bounding box center [1445, 304] width 132 height 24
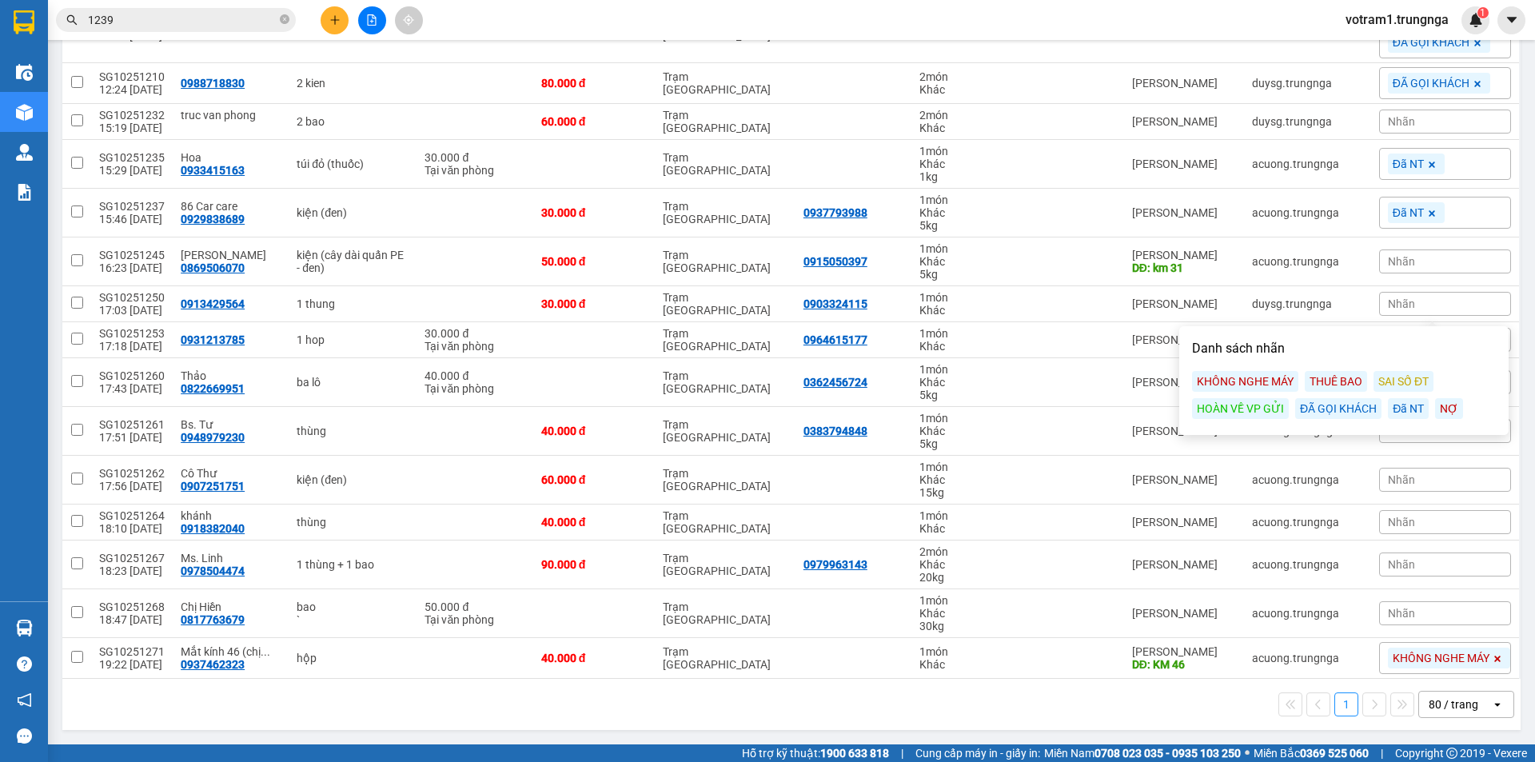
click at [1276, 377] on div "KHÔNG NGHE MÁY" at bounding box center [1245, 381] width 106 height 21
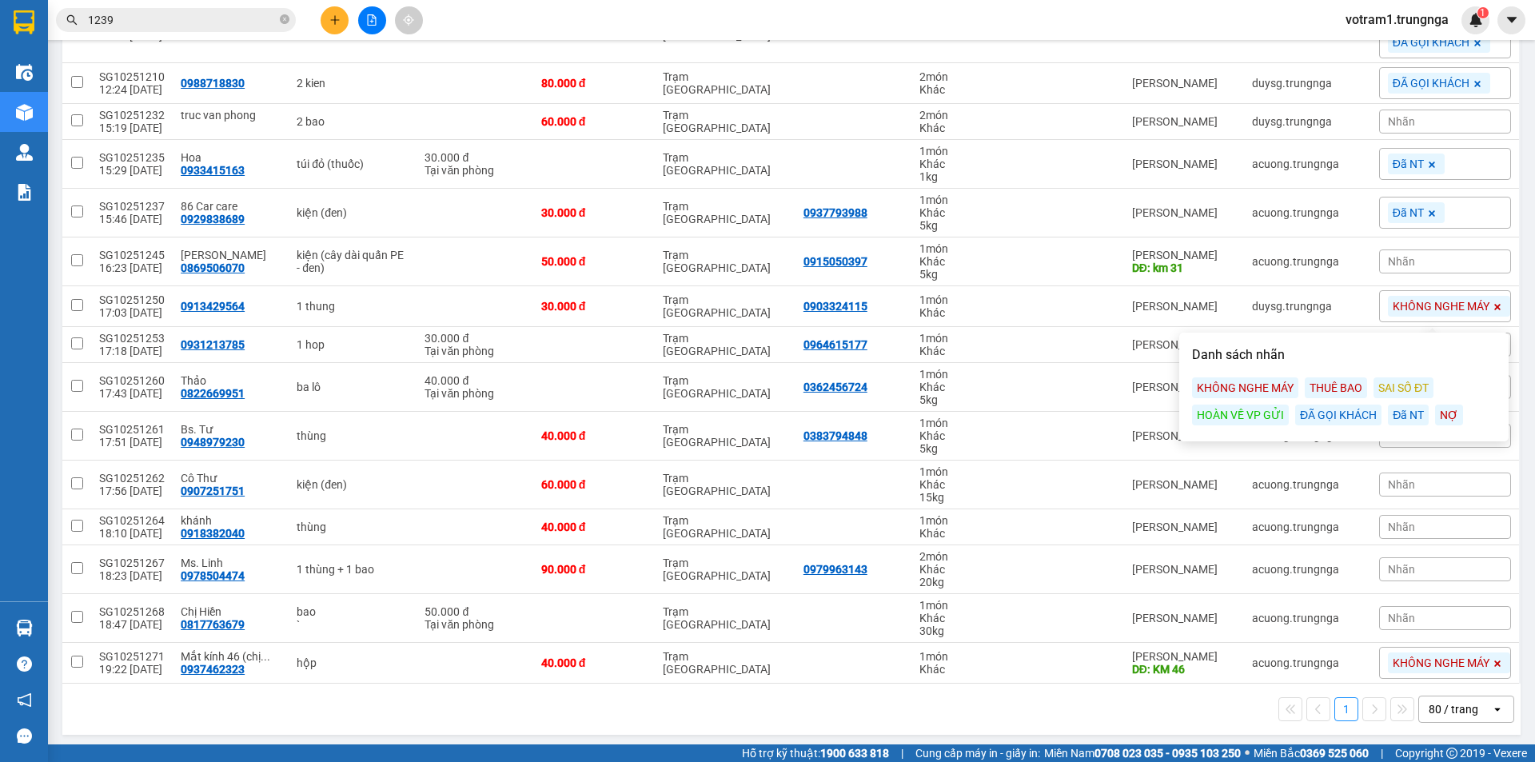
click at [1518, 313] on main "ver 1.8.147 Kho gửi Trên xe Kho nhận Kho công nợ Hàng đã giao Đơn hàng 26 đơn K…" at bounding box center [767, 372] width 1535 height 744
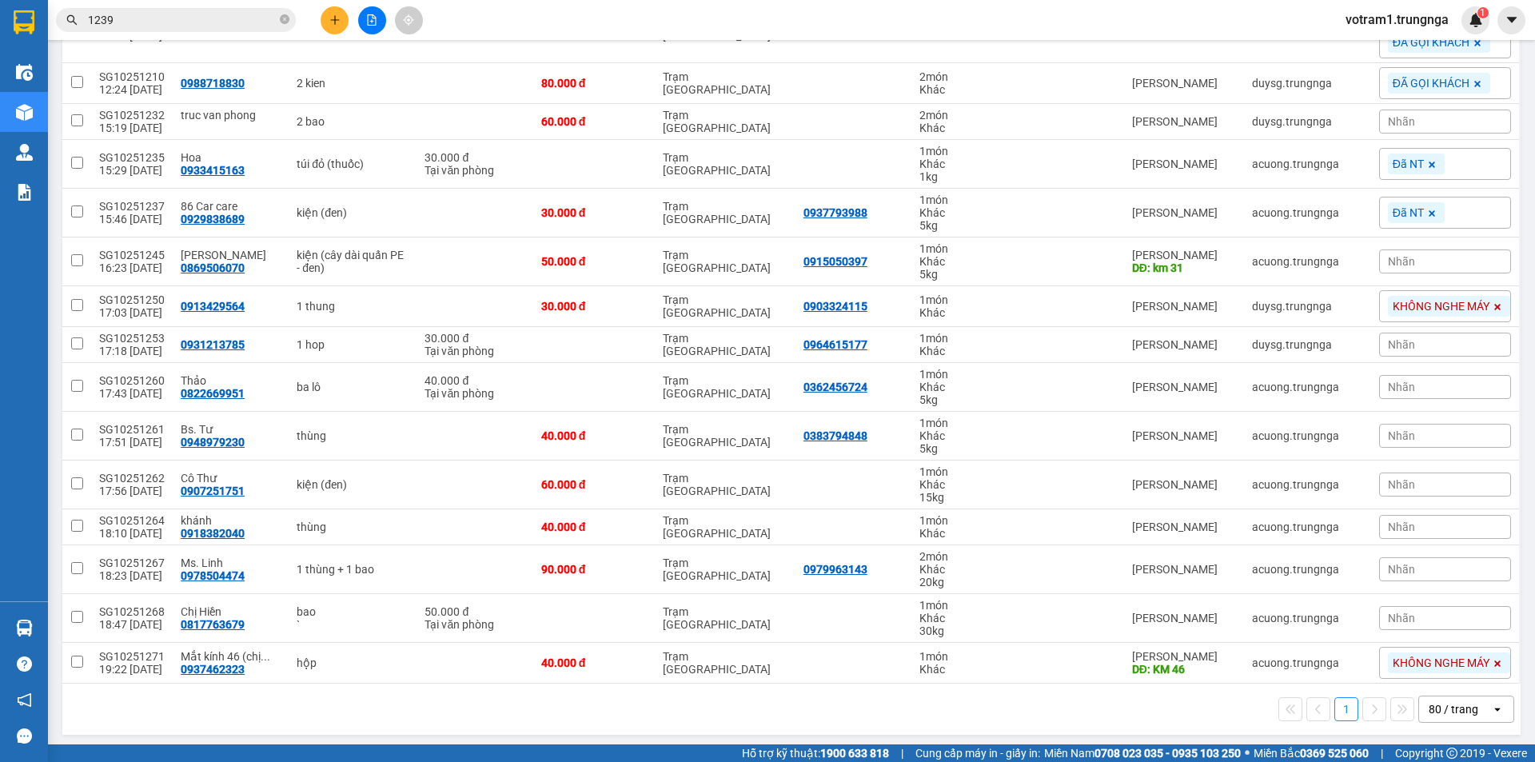
click at [1427, 340] on div "Nhãn" at bounding box center [1445, 345] width 132 height 24
click at [1283, 412] on div "KHÔNG NGHE MÁY" at bounding box center [1245, 422] width 106 height 21
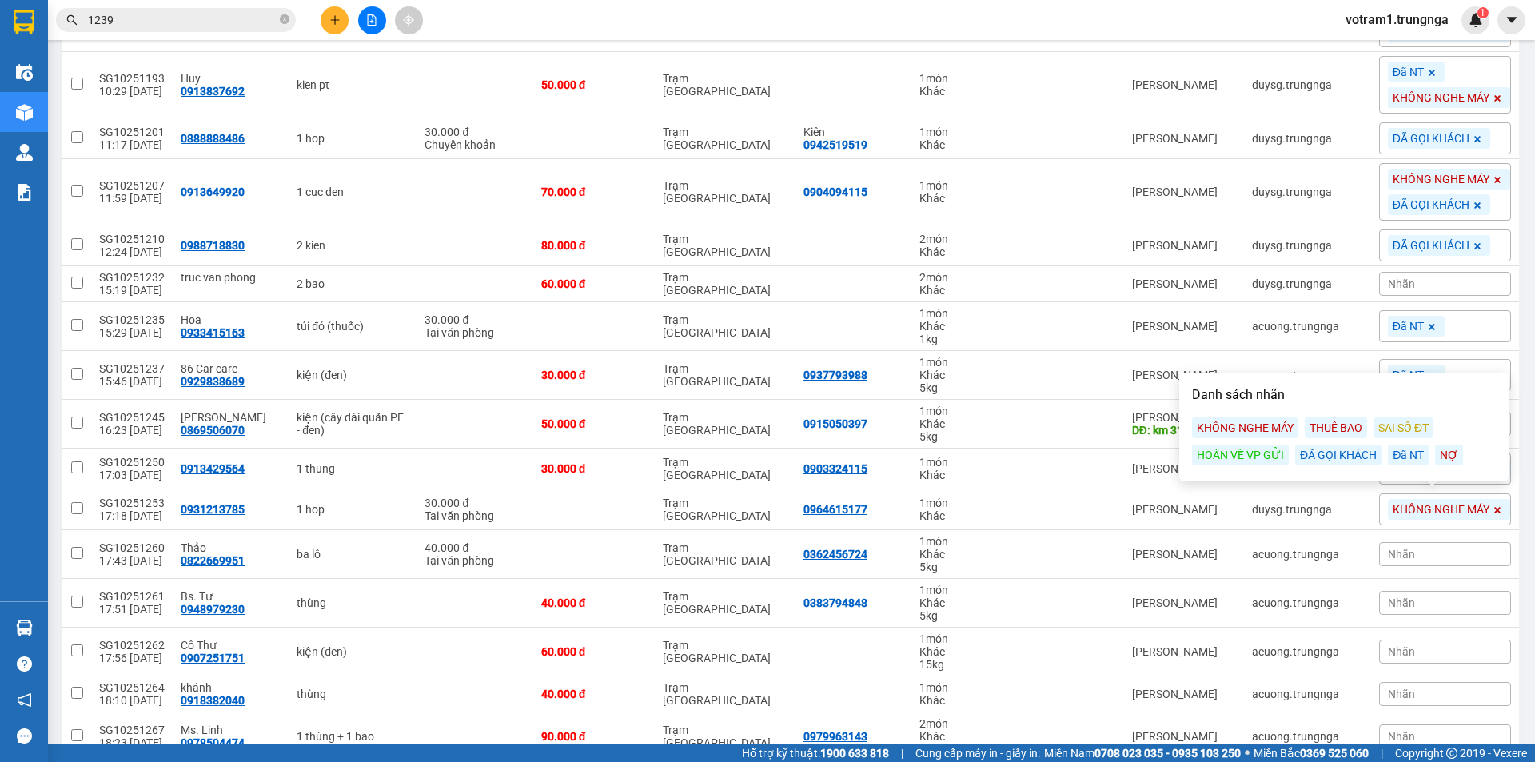
scroll to position [556, 0]
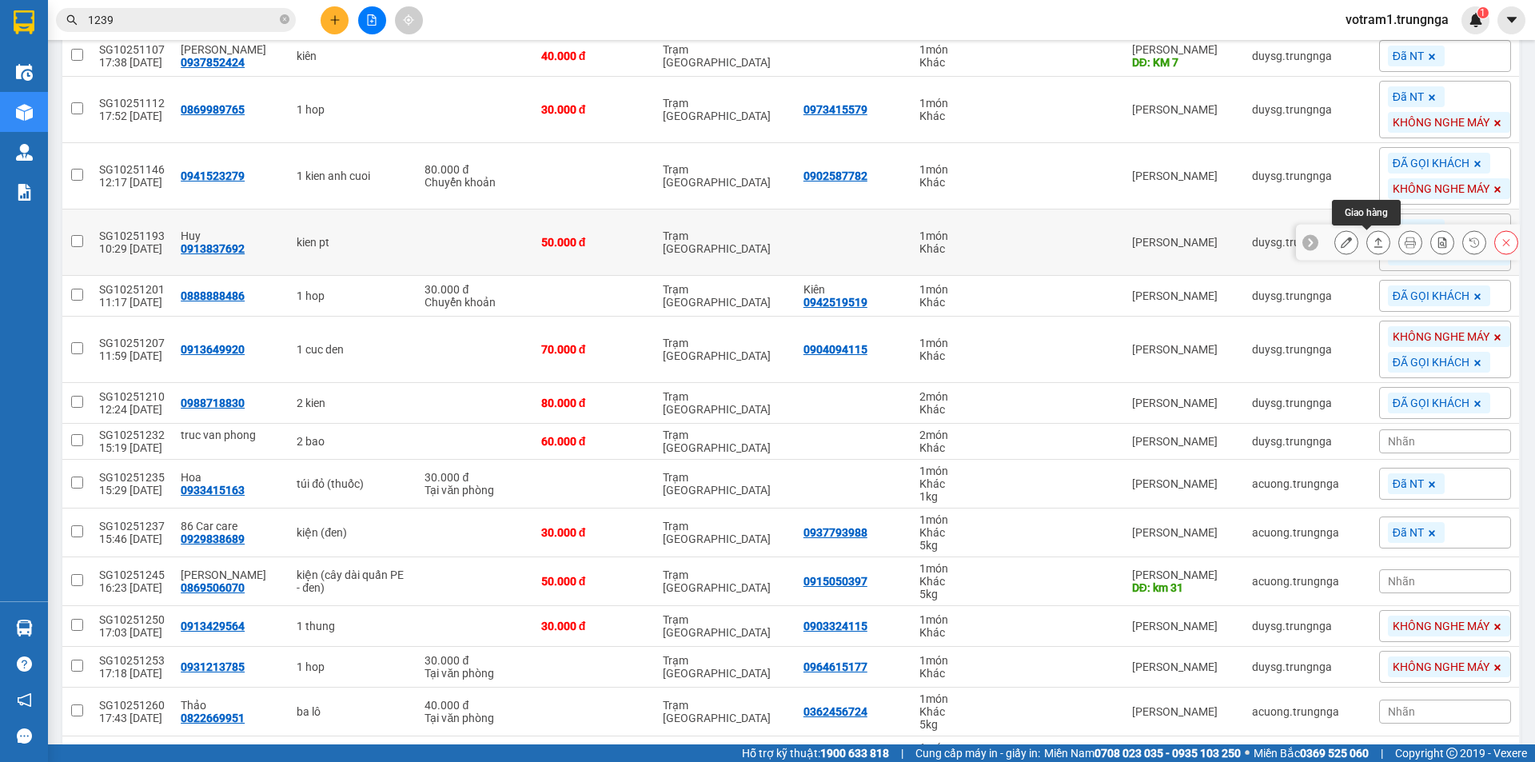
click at [1373, 242] on icon at bounding box center [1378, 242] width 11 height 11
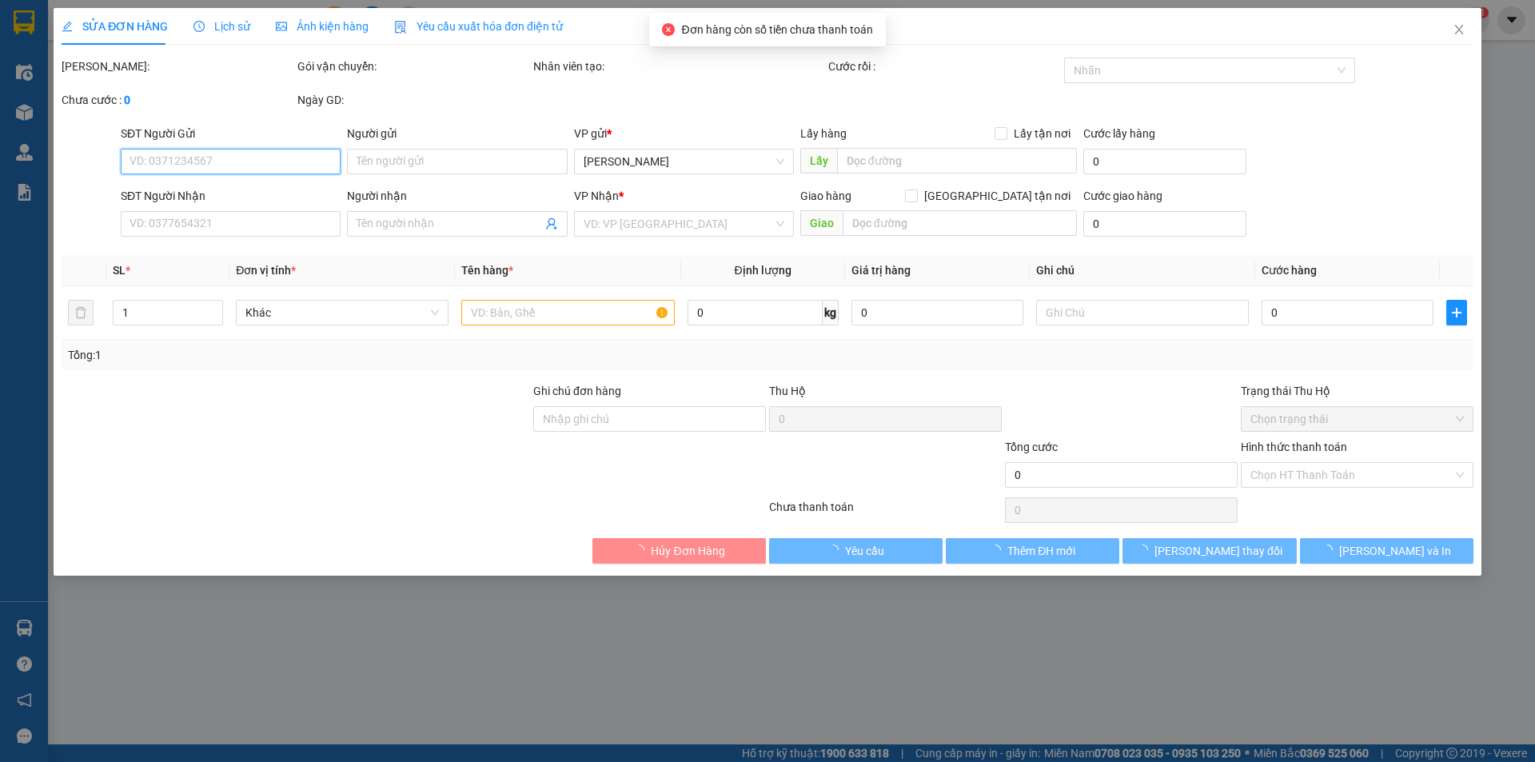
type input "0913837692"
type input "Huy"
type input "50.000"
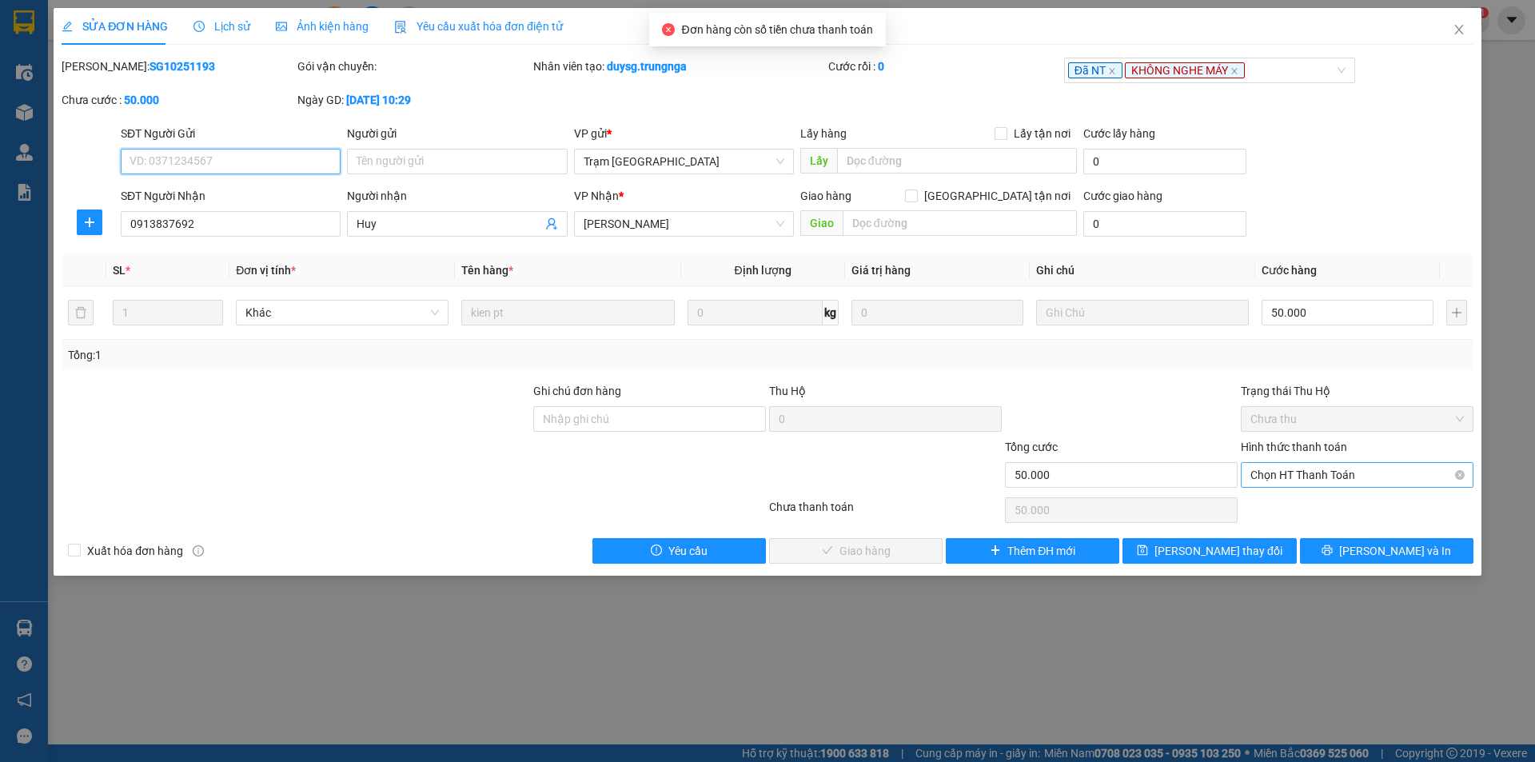
click at [1325, 468] on span "Chọn HT Thanh Toán" at bounding box center [1356, 475] width 213 height 24
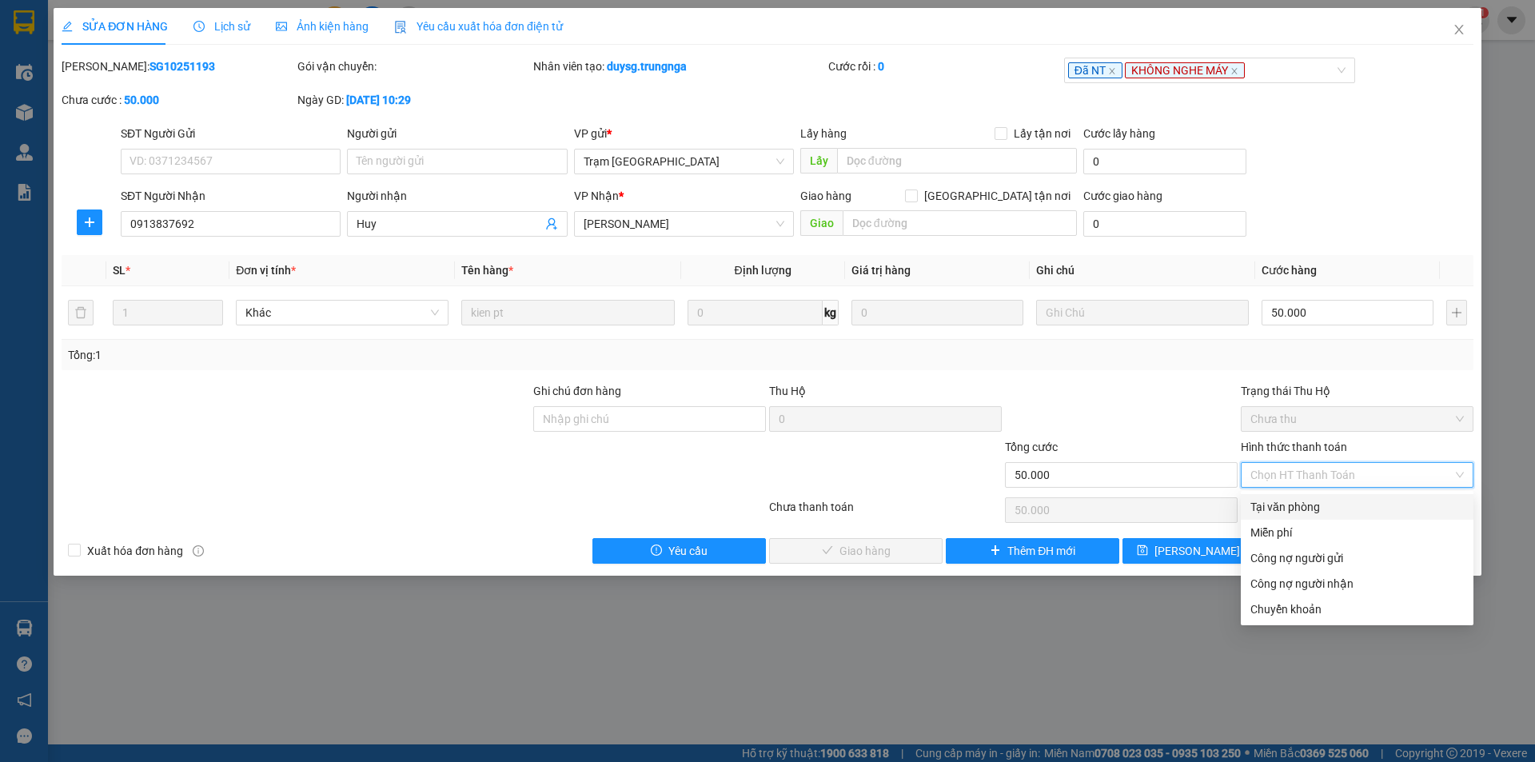
click at [1305, 505] on div "Tại văn phòng" at bounding box center [1356, 507] width 213 height 18
type input "0"
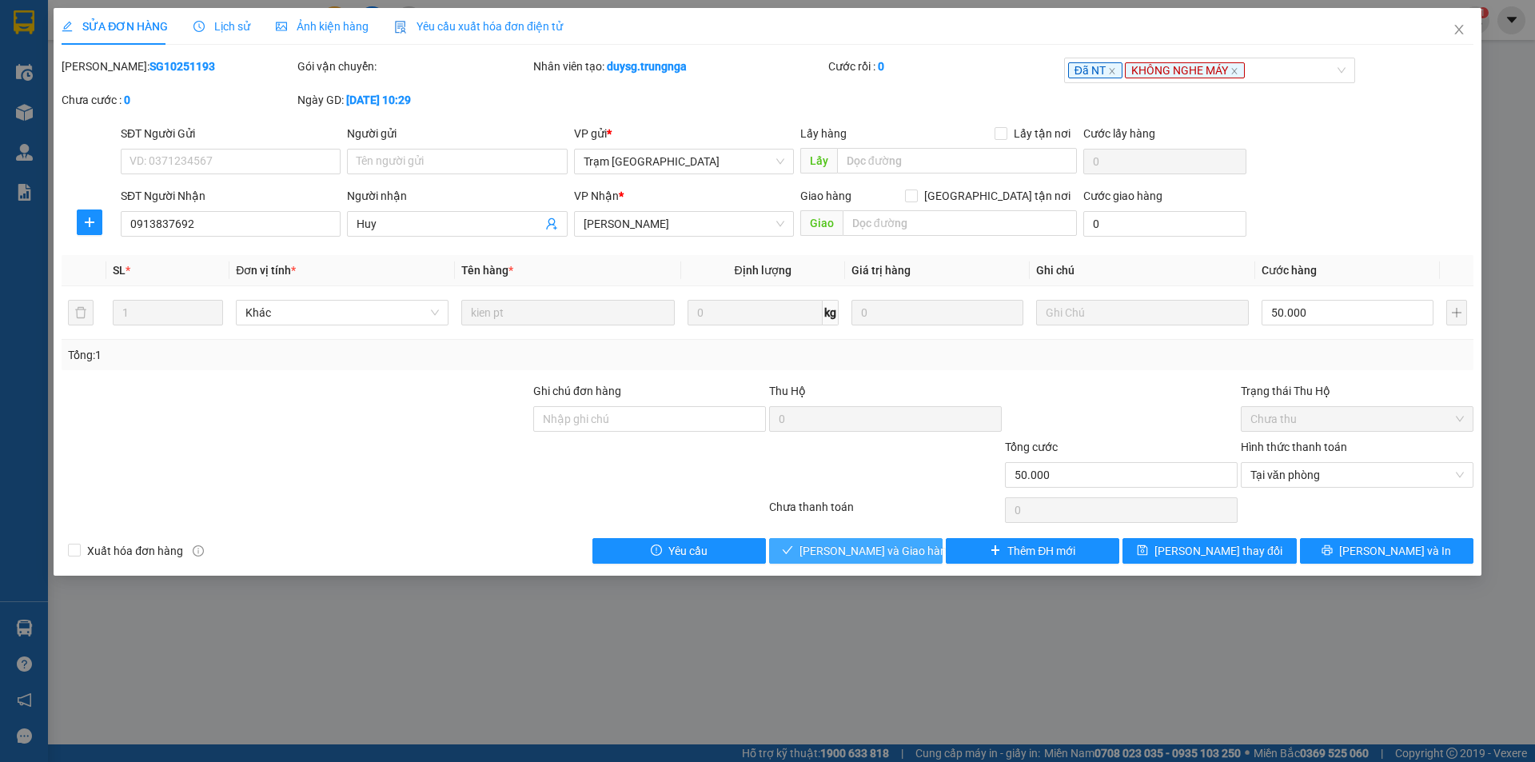
click at [883, 553] on span "[PERSON_NAME] và Giao hàng" at bounding box center [875, 551] width 153 height 18
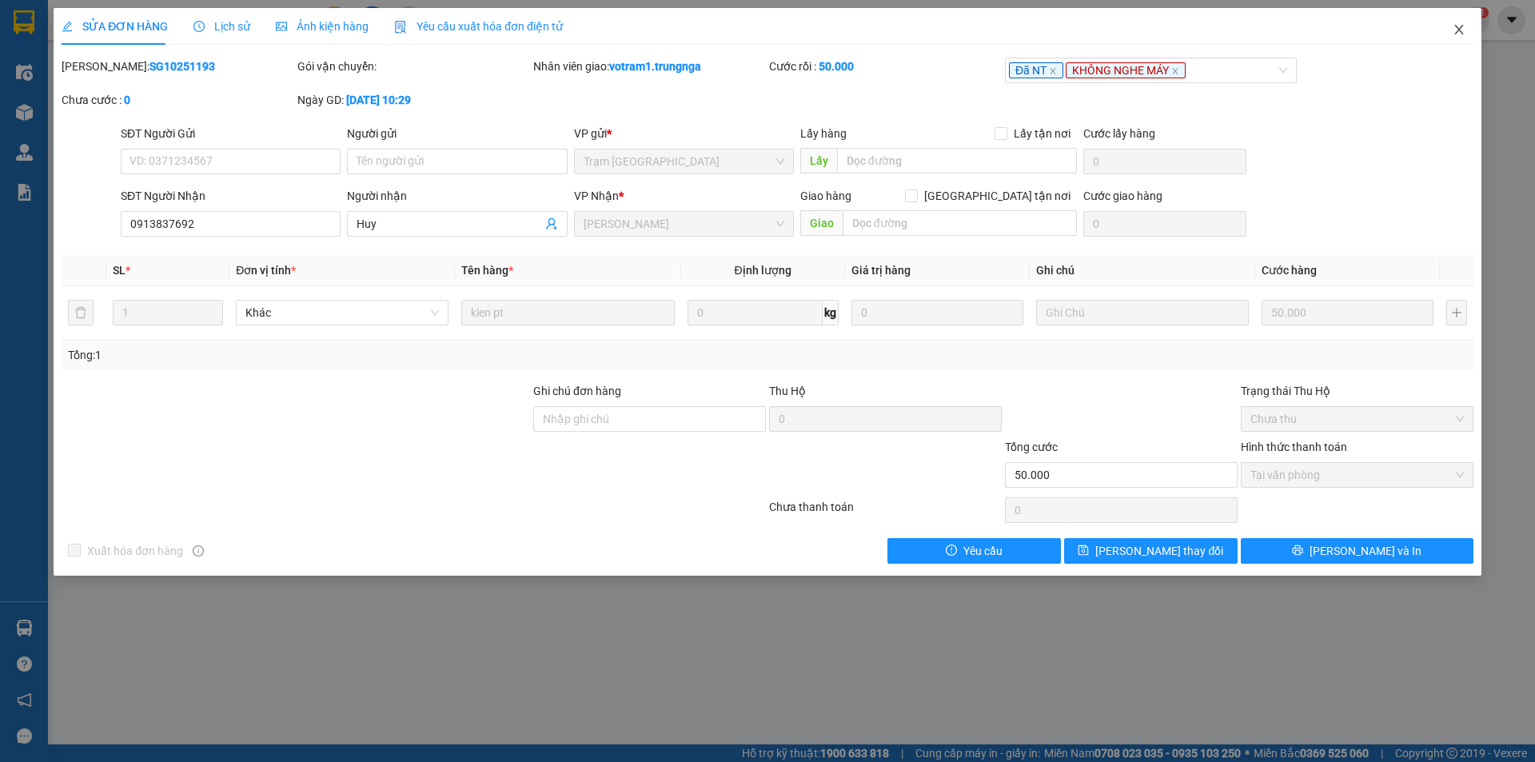
click at [1470, 31] on span "Close" at bounding box center [1459, 30] width 45 height 45
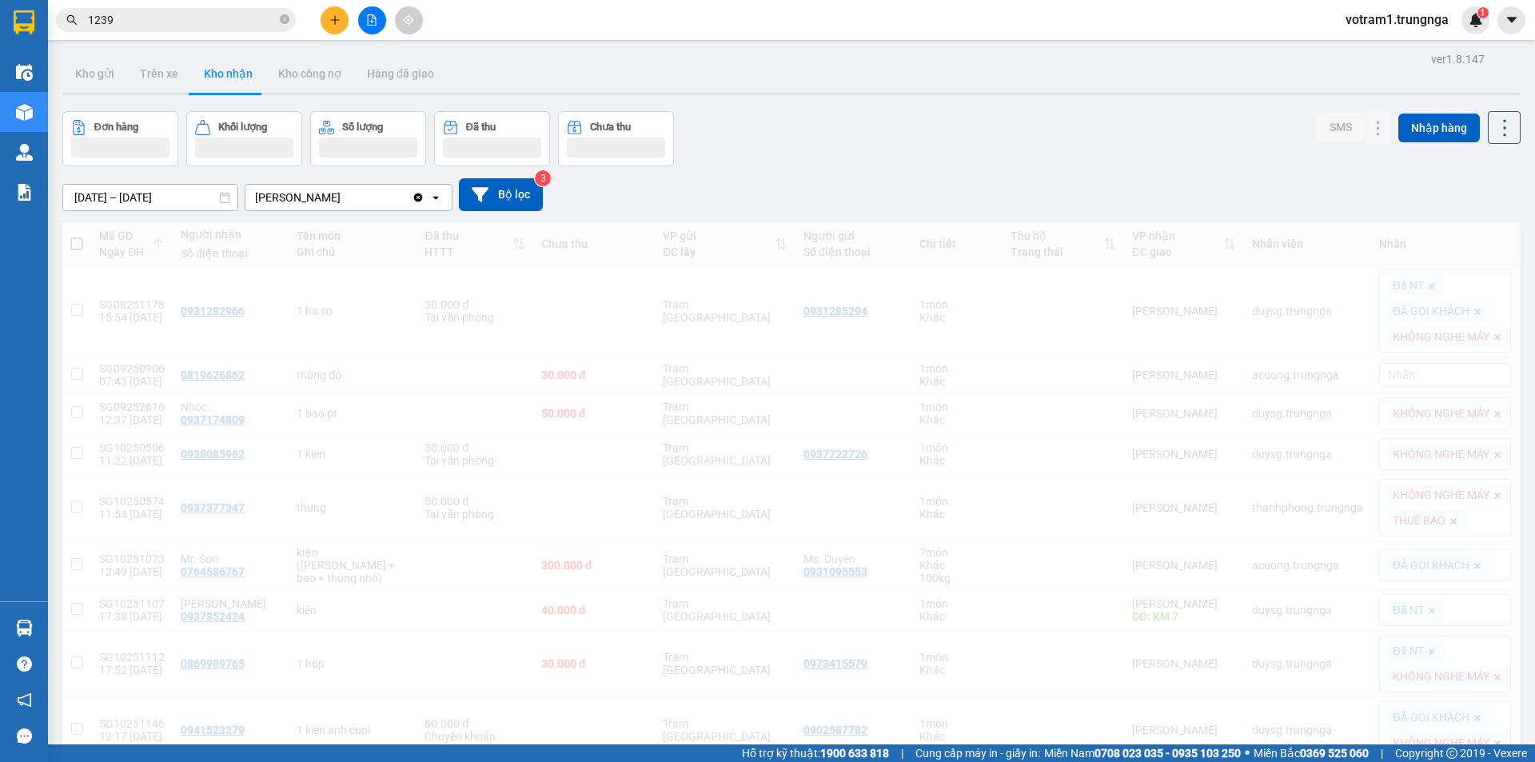
click at [906, 129] on div "Đơn hàng Khối lượng Số lượng Đã thu Chưa thu SMS Nhập hàng" at bounding box center [791, 138] width 1458 height 55
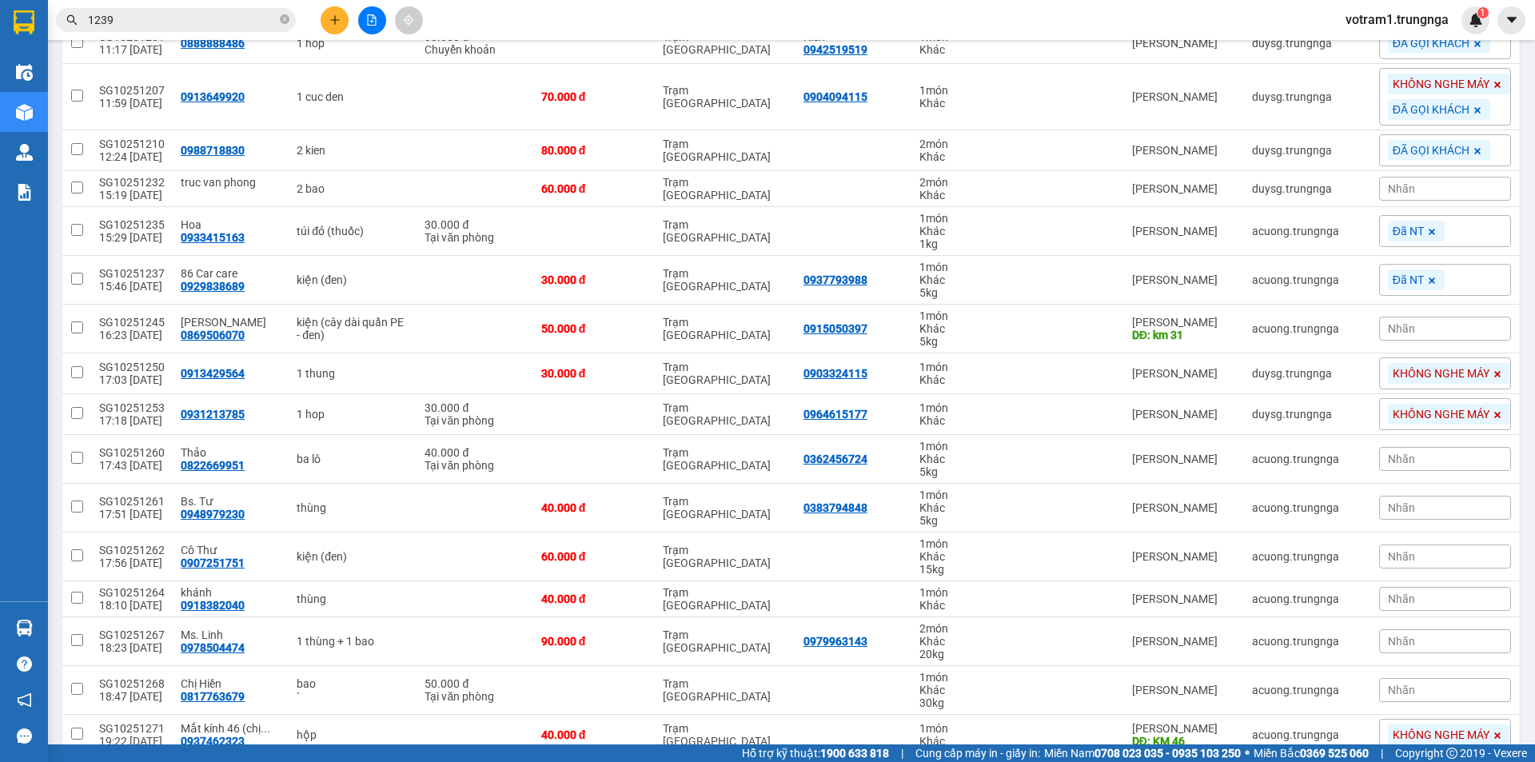
scroll to position [819, 0]
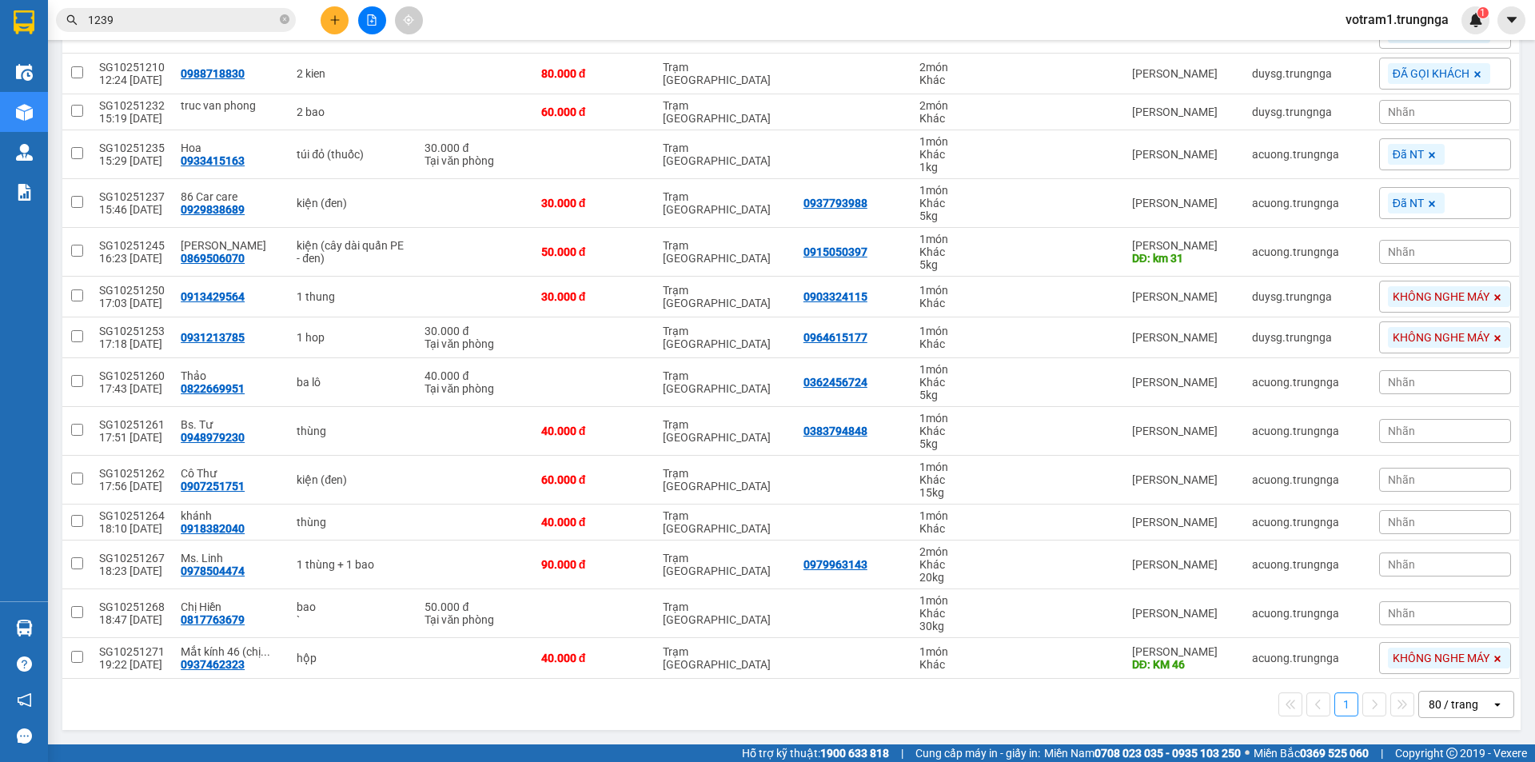
click at [1430, 378] on div "Nhãn" at bounding box center [1445, 382] width 132 height 24
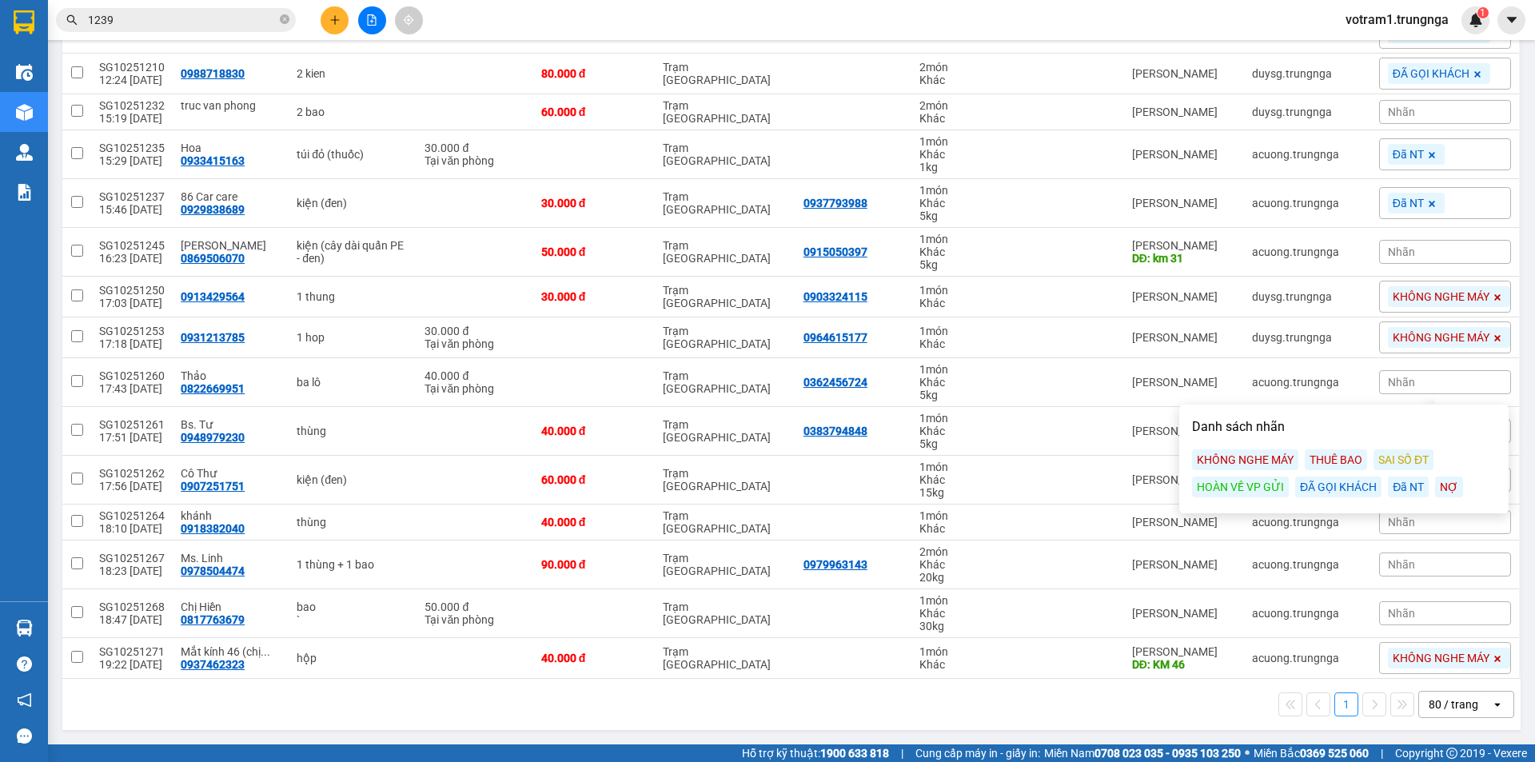
click at [1365, 488] on div "ĐÃ GỌI KHÁCH" at bounding box center [1338, 486] width 86 height 21
click at [1520, 381] on main "ver 1.8.147 Kho gửi Trên xe Kho nhận Kho công nợ Hàng đã giao Đơn hàng 25 đơn K…" at bounding box center [767, 372] width 1535 height 744
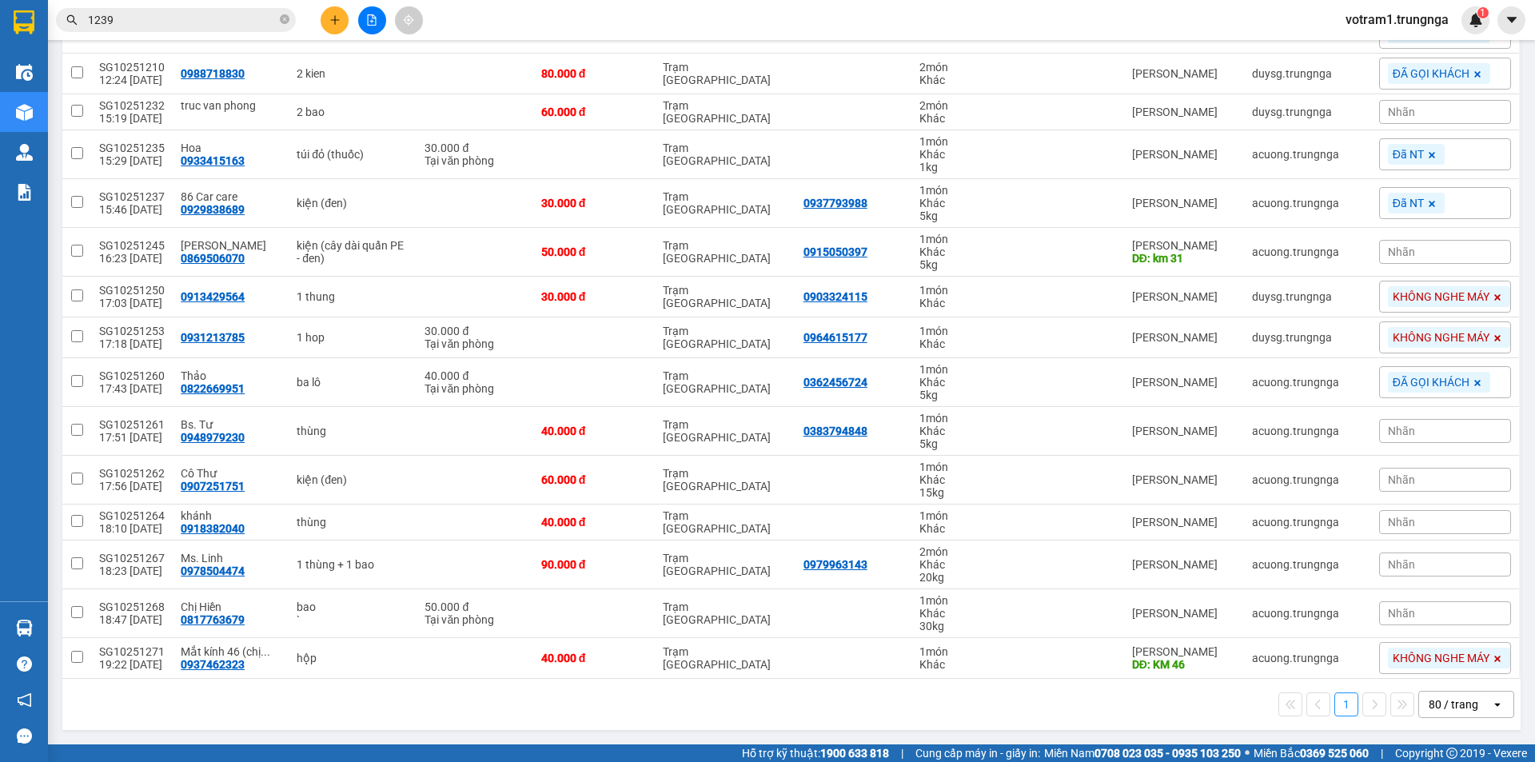
click at [1463, 430] on div "Nhãn" at bounding box center [1445, 431] width 132 height 24
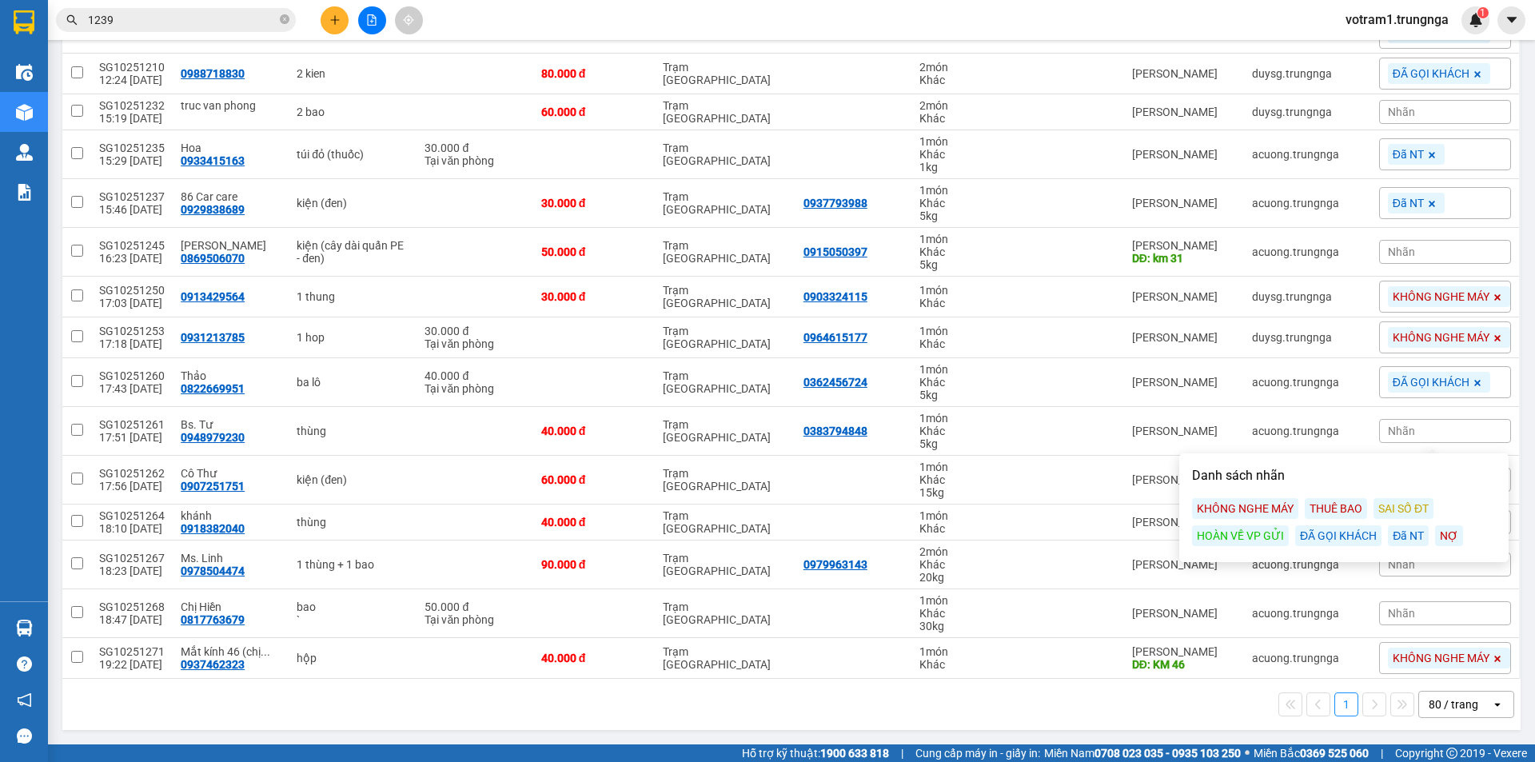
click at [1331, 535] on div "ĐÃ GỌI KHÁCH" at bounding box center [1338, 535] width 86 height 21
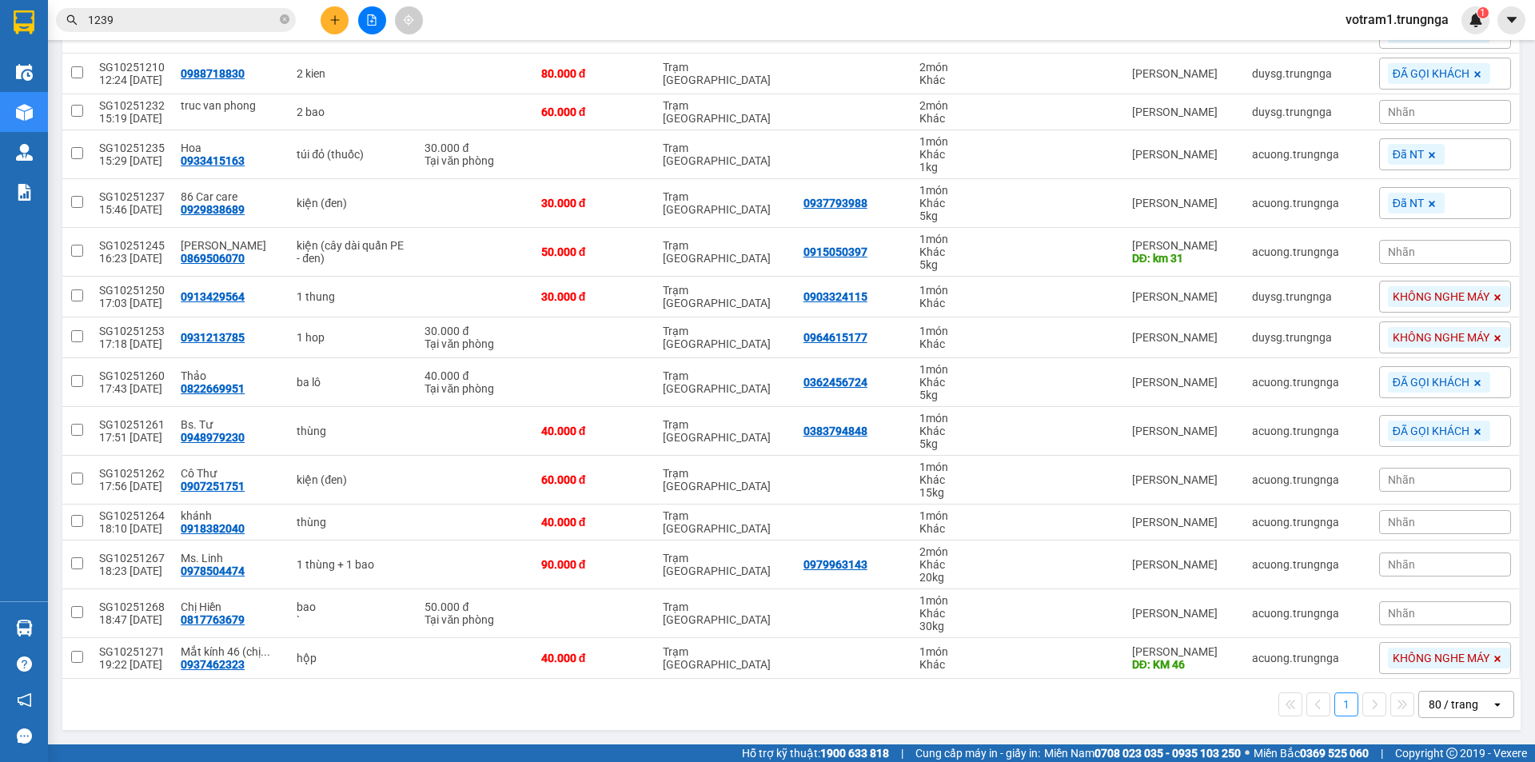
click at [1470, 469] on div "Nhãn" at bounding box center [1445, 480] width 132 height 24
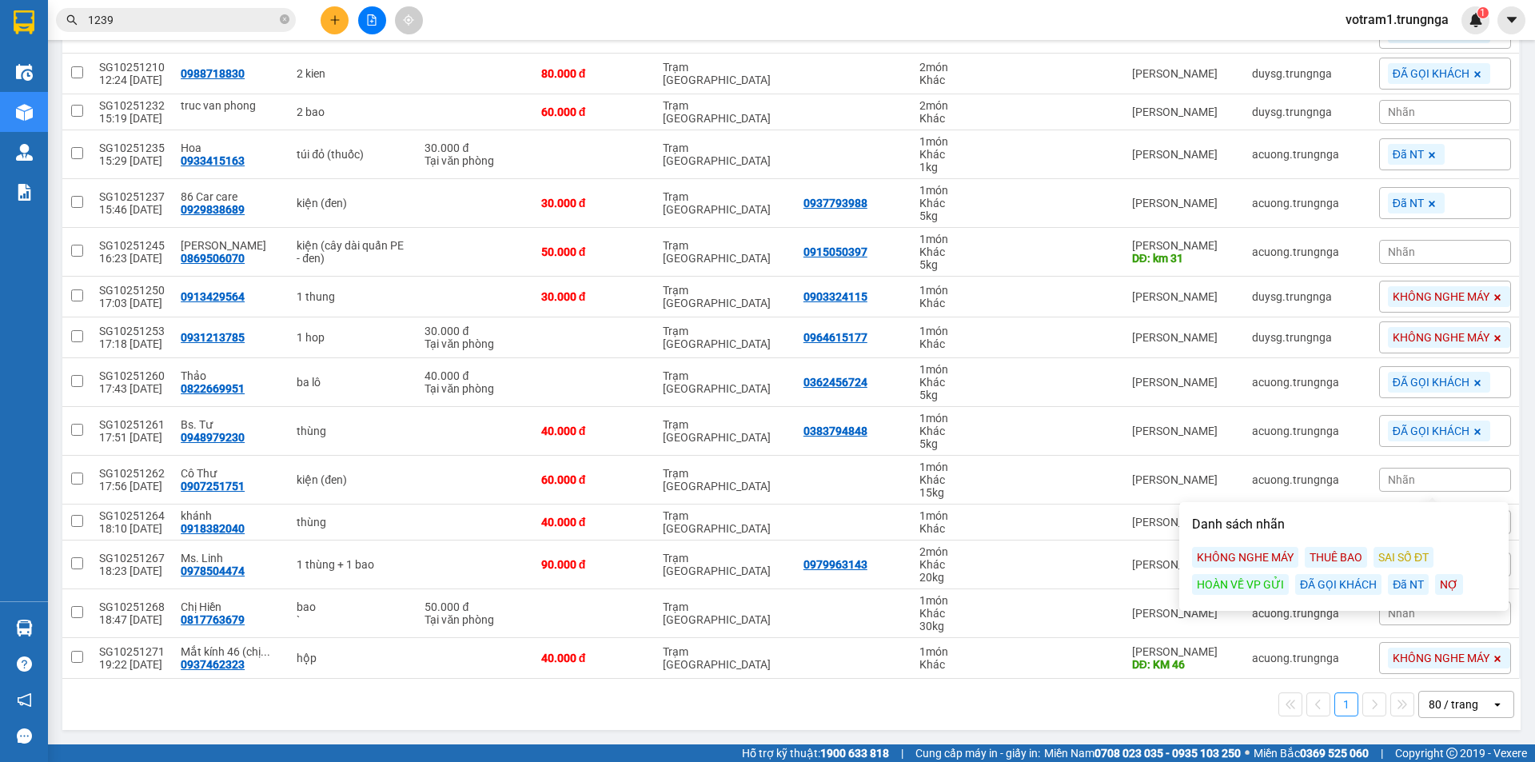
click at [1242, 561] on div "KHÔNG NGHE MÁY" at bounding box center [1245, 557] width 106 height 21
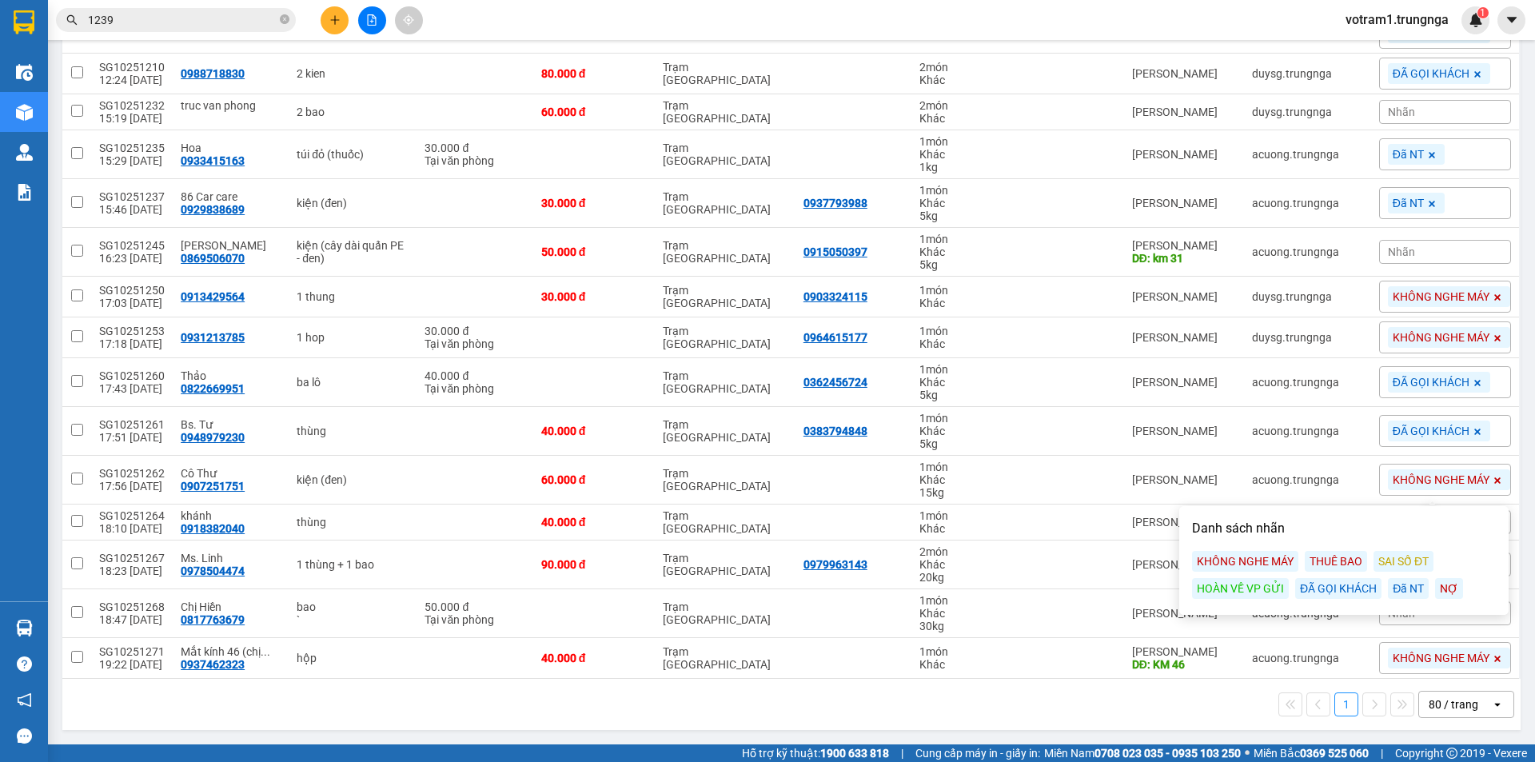
click at [1518, 477] on main "ver 1.8.147 Kho gửi Trên xe Kho nhận Kho công nợ Hàng đã giao Đơn hàng 25 đơn K…" at bounding box center [767, 372] width 1535 height 744
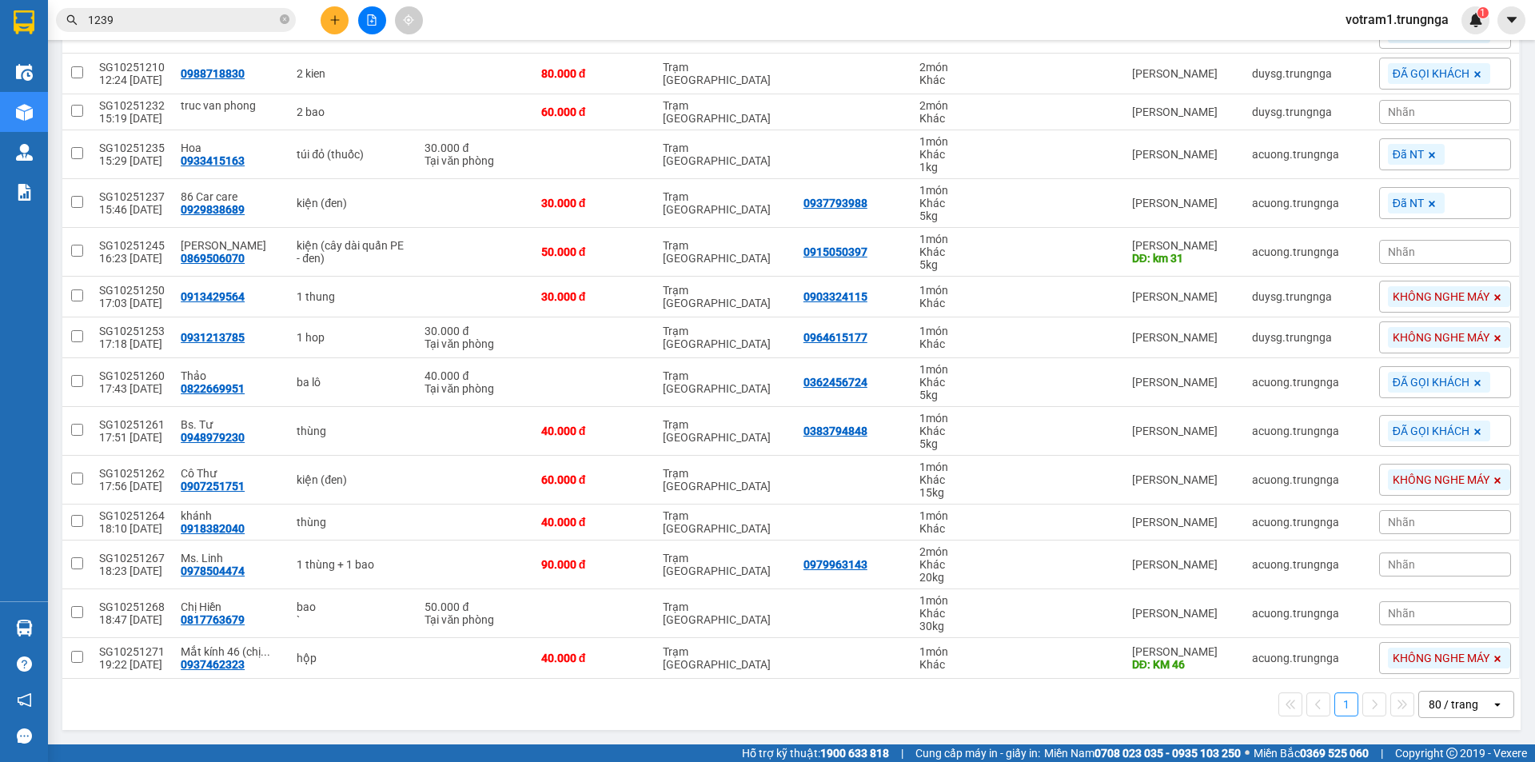
click at [1441, 522] on div "Nhãn" at bounding box center [1445, 522] width 132 height 24
click at [1345, 632] on div "ĐÃ GỌI KHÁCH" at bounding box center [1338, 626] width 86 height 21
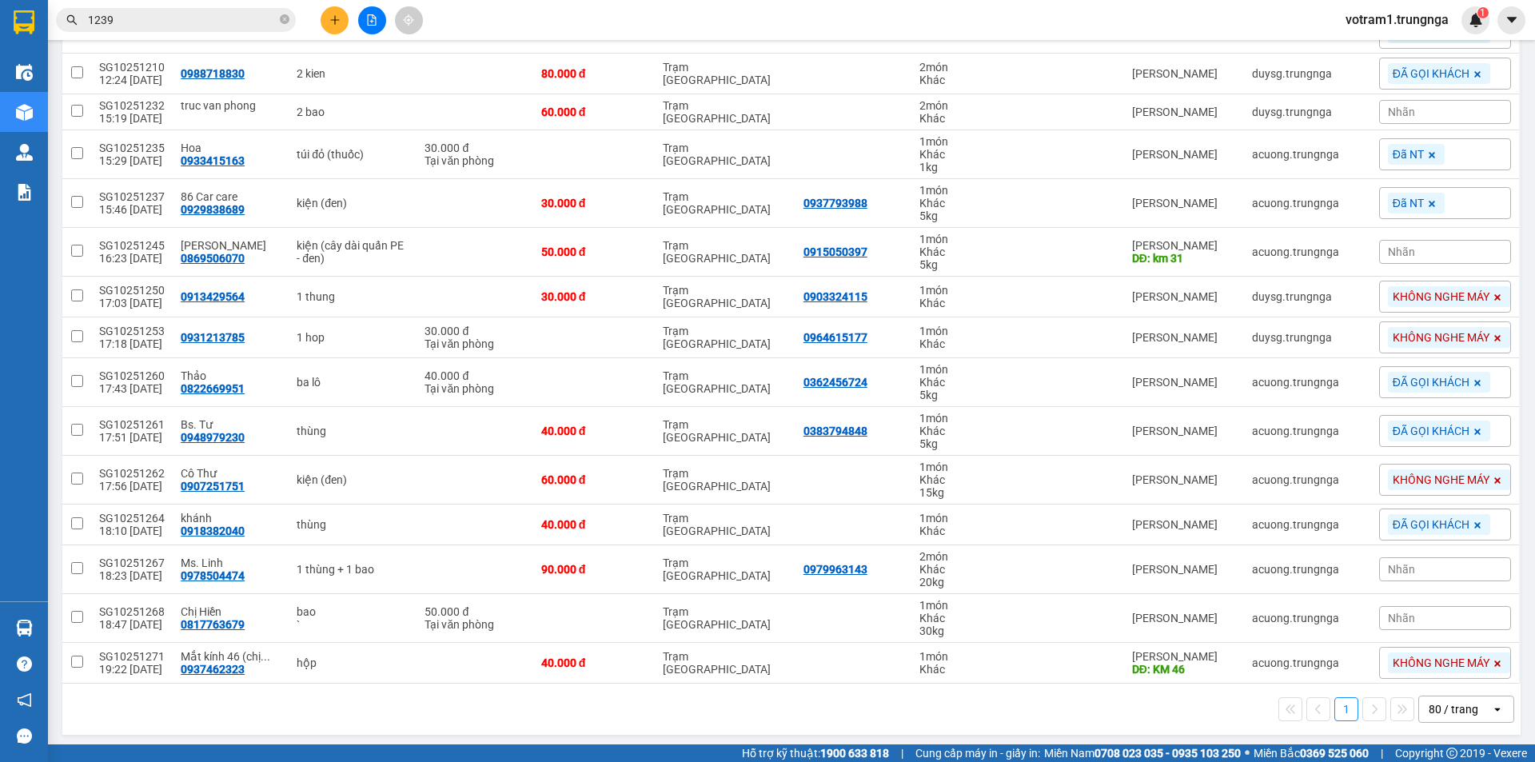
click at [1518, 510] on main "ver 1.8.147 Kho gửi Trên xe Kho nhận Kho công nợ Hàng đã giao Đơn hàng 25 đơn K…" at bounding box center [767, 372] width 1535 height 744
click at [1468, 565] on button at bounding box center [1474, 570] width 22 height 28
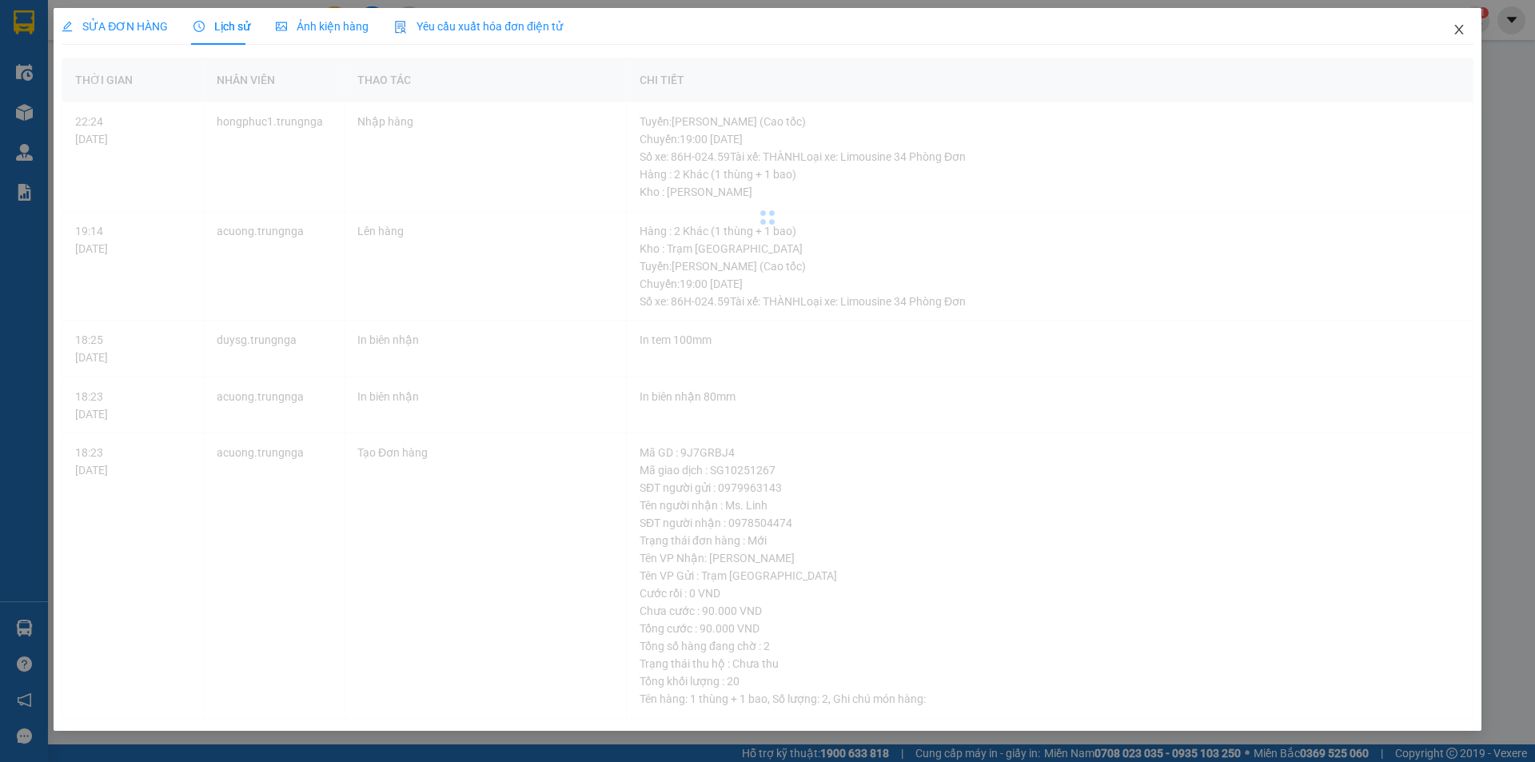
drag, startPoint x: 1448, startPoint y: 38, endPoint x: 1460, endPoint y: 30, distance: 14.0
click at [1449, 37] on span "Close" at bounding box center [1459, 30] width 45 height 45
click at [1460, 30] on div "votram1.trungnga 1" at bounding box center [1411, 20] width 157 height 28
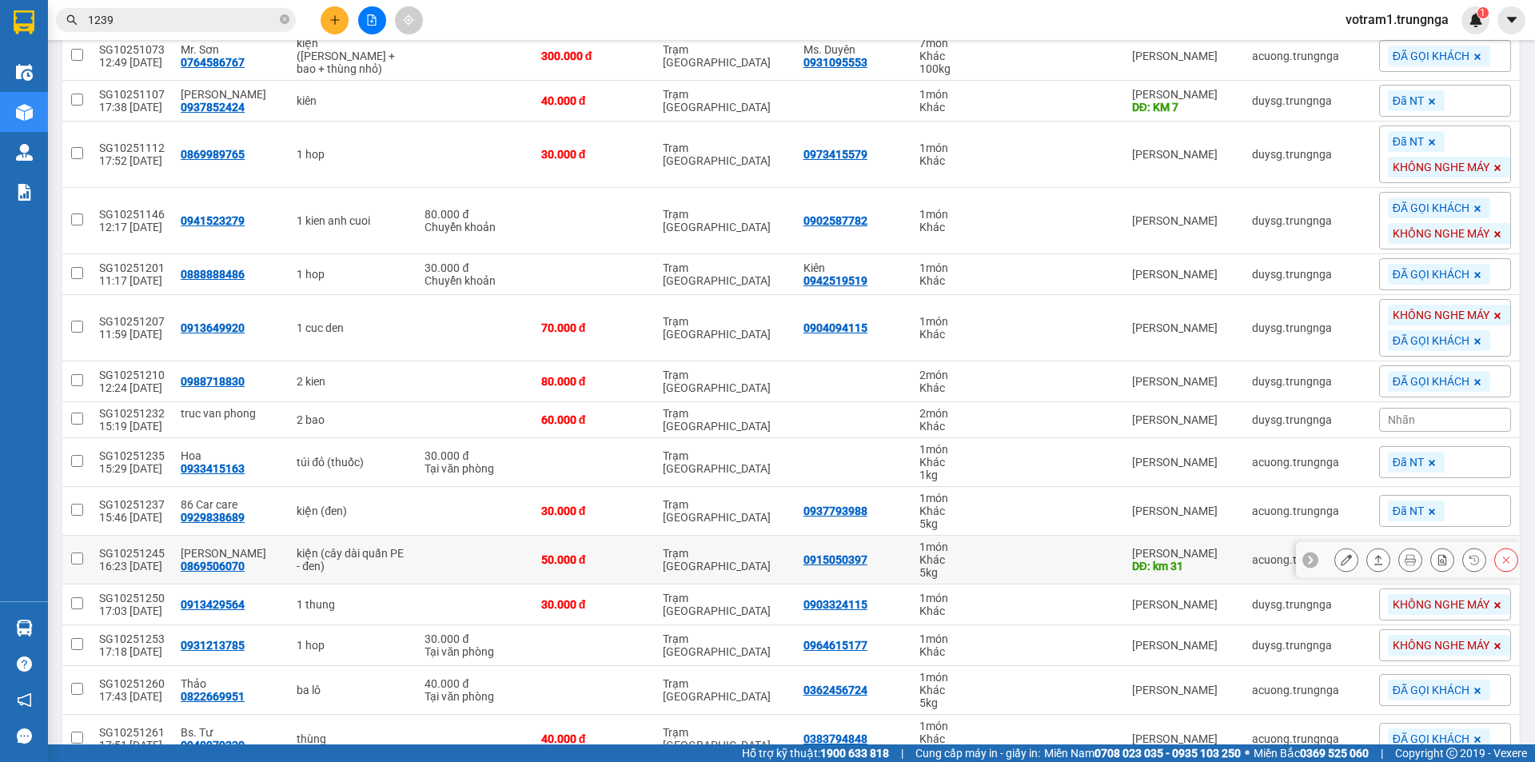
scroll to position [802, 0]
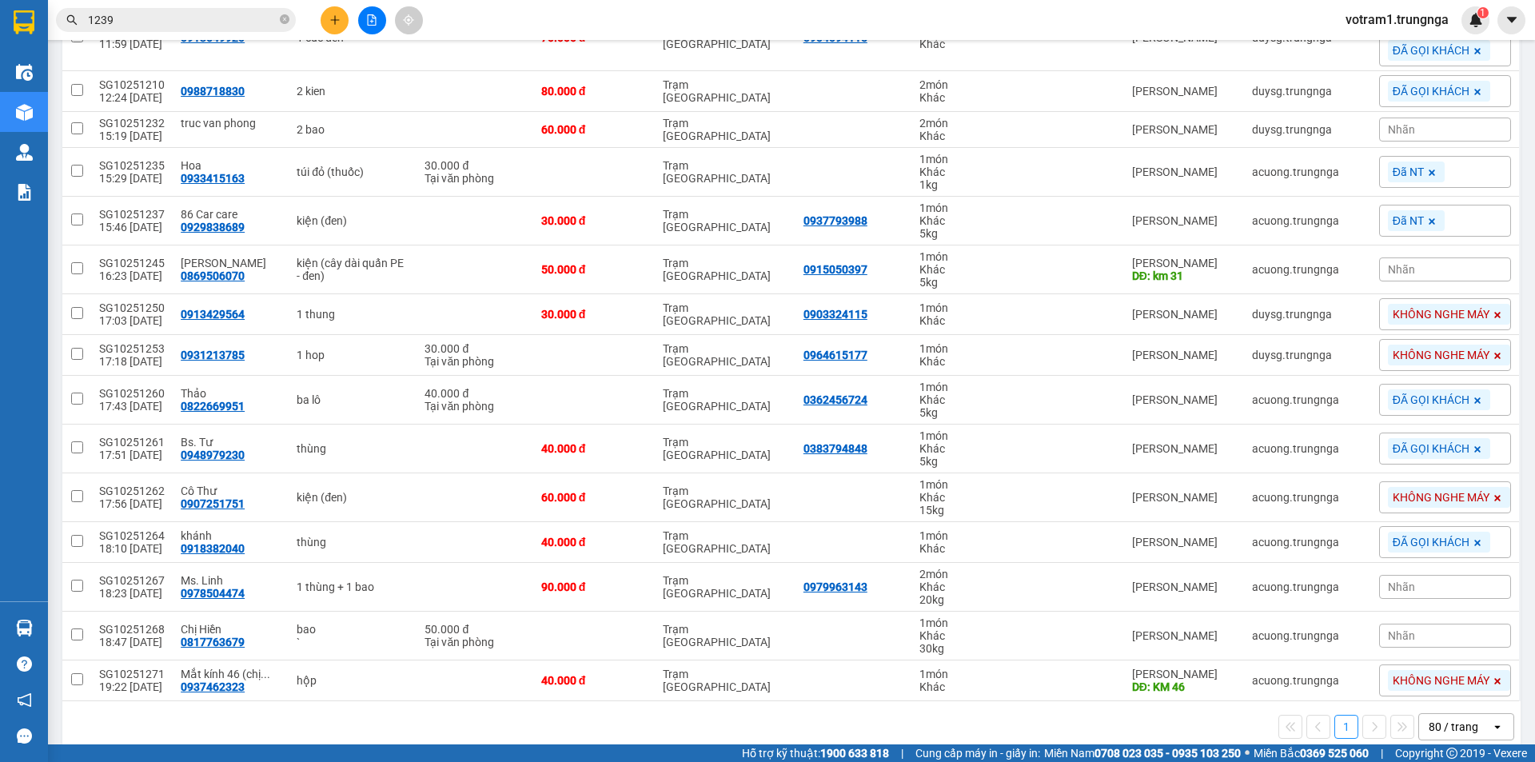
click at [1392, 588] on span "Nhãn" at bounding box center [1401, 586] width 27 height 13
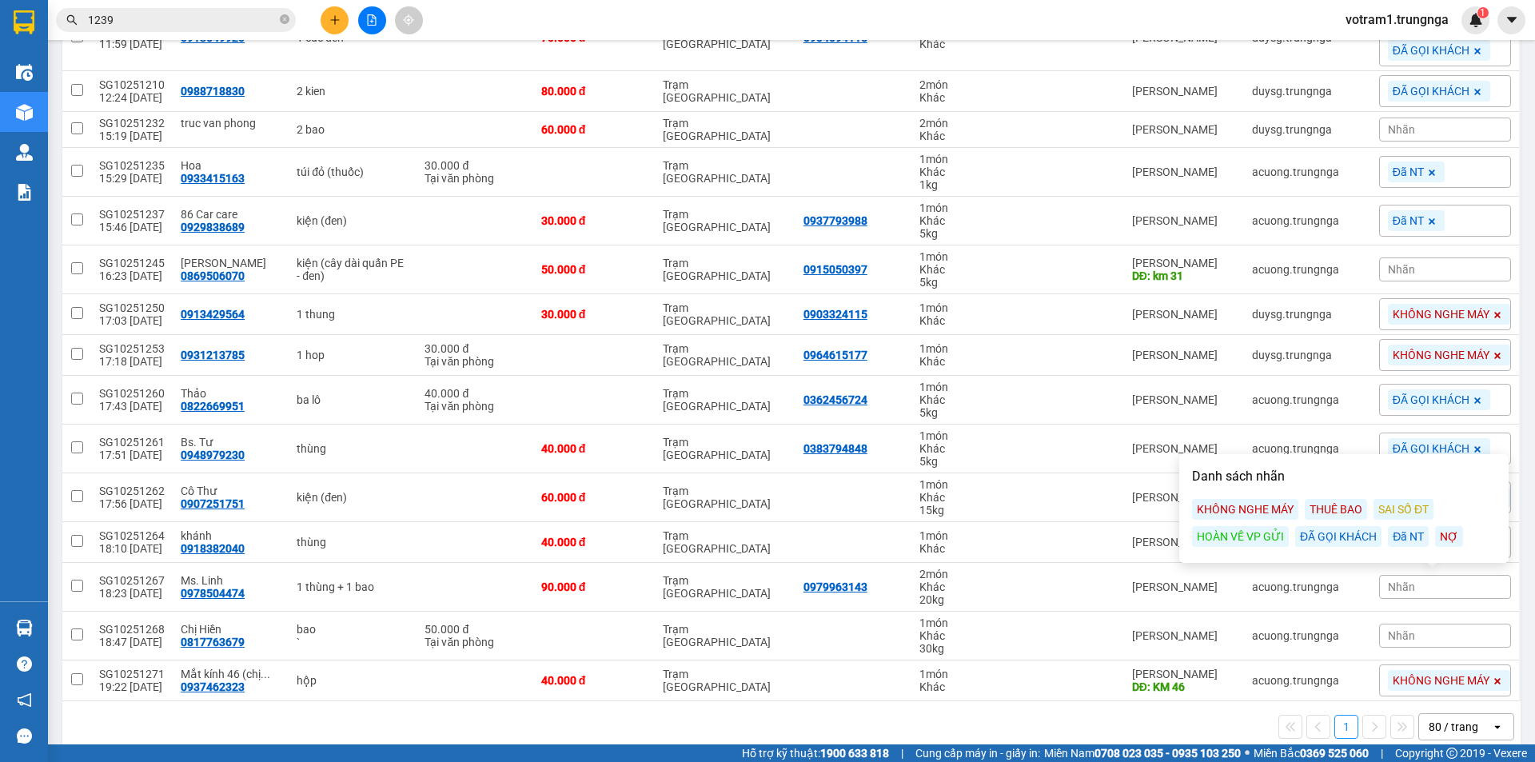
click at [1271, 516] on div "KHÔNG NGHE MÁY" at bounding box center [1245, 509] width 106 height 21
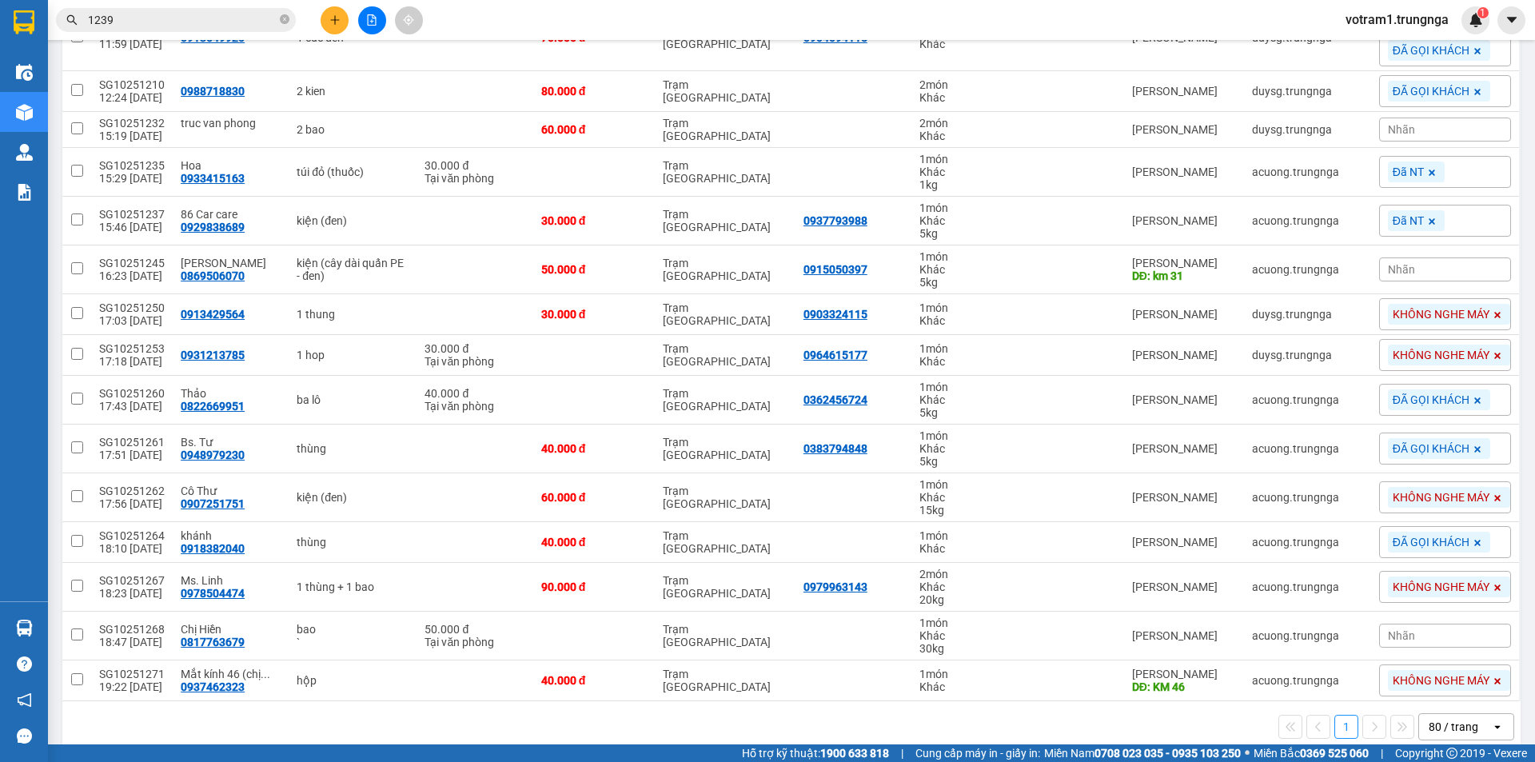
click at [1516, 626] on main "ver 1.8.147 Kho gửi Trên xe Kho nhận Kho công nợ Hàng đã giao Đơn hàng 25 đơn K…" at bounding box center [767, 372] width 1535 height 744
click at [1448, 632] on div "Nhãn" at bounding box center [1445, 636] width 132 height 24
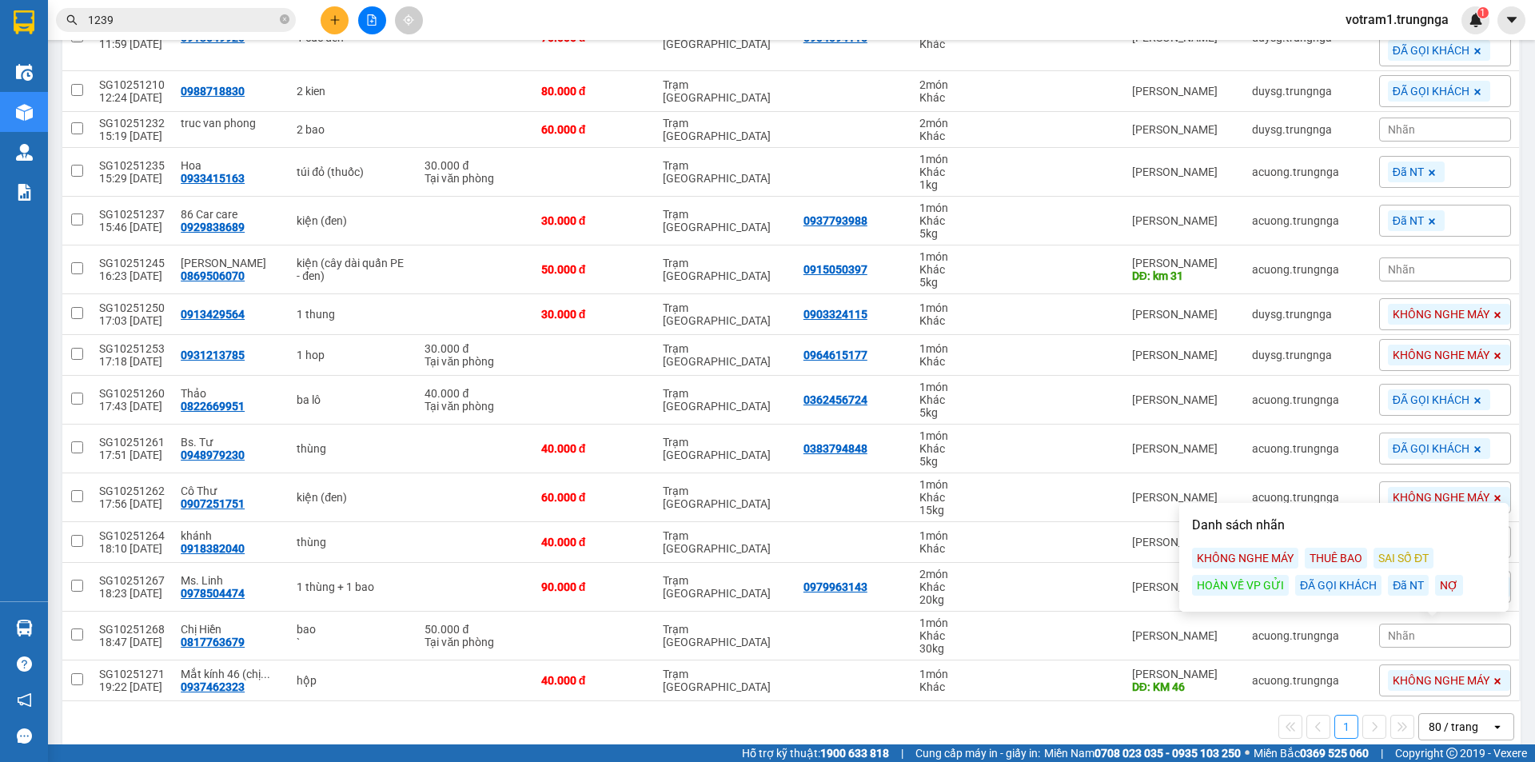
click at [1282, 551] on div "KHÔNG NGHE MÁY" at bounding box center [1245, 558] width 106 height 21
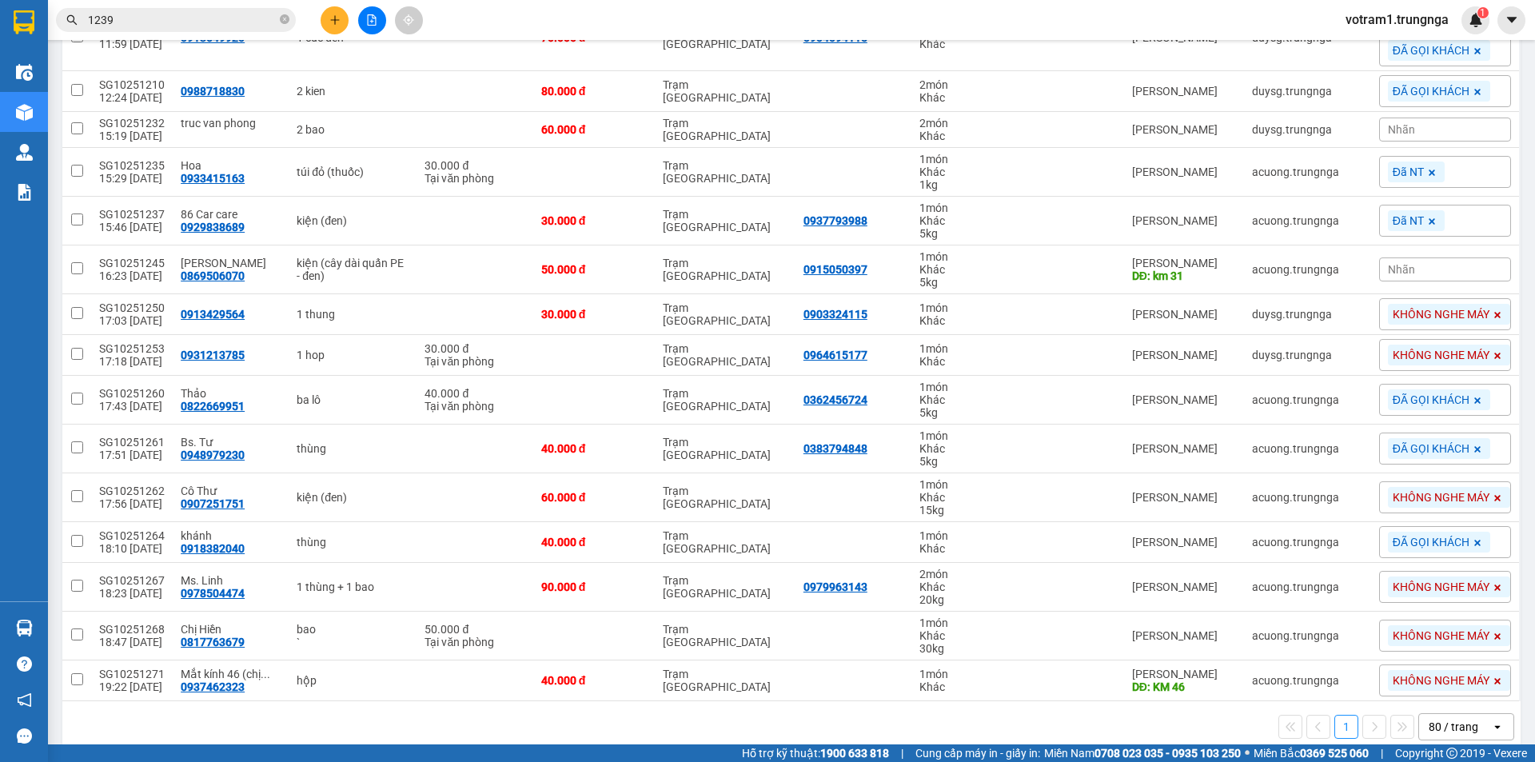
click at [1519, 629] on main "ver 1.8.147 Kho gửi Trên xe Kho nhận Kho công nợ Hàng đã giao Đơn hàng 25 đơn K…" at bounding box center [767, 372] width 1535 height 744
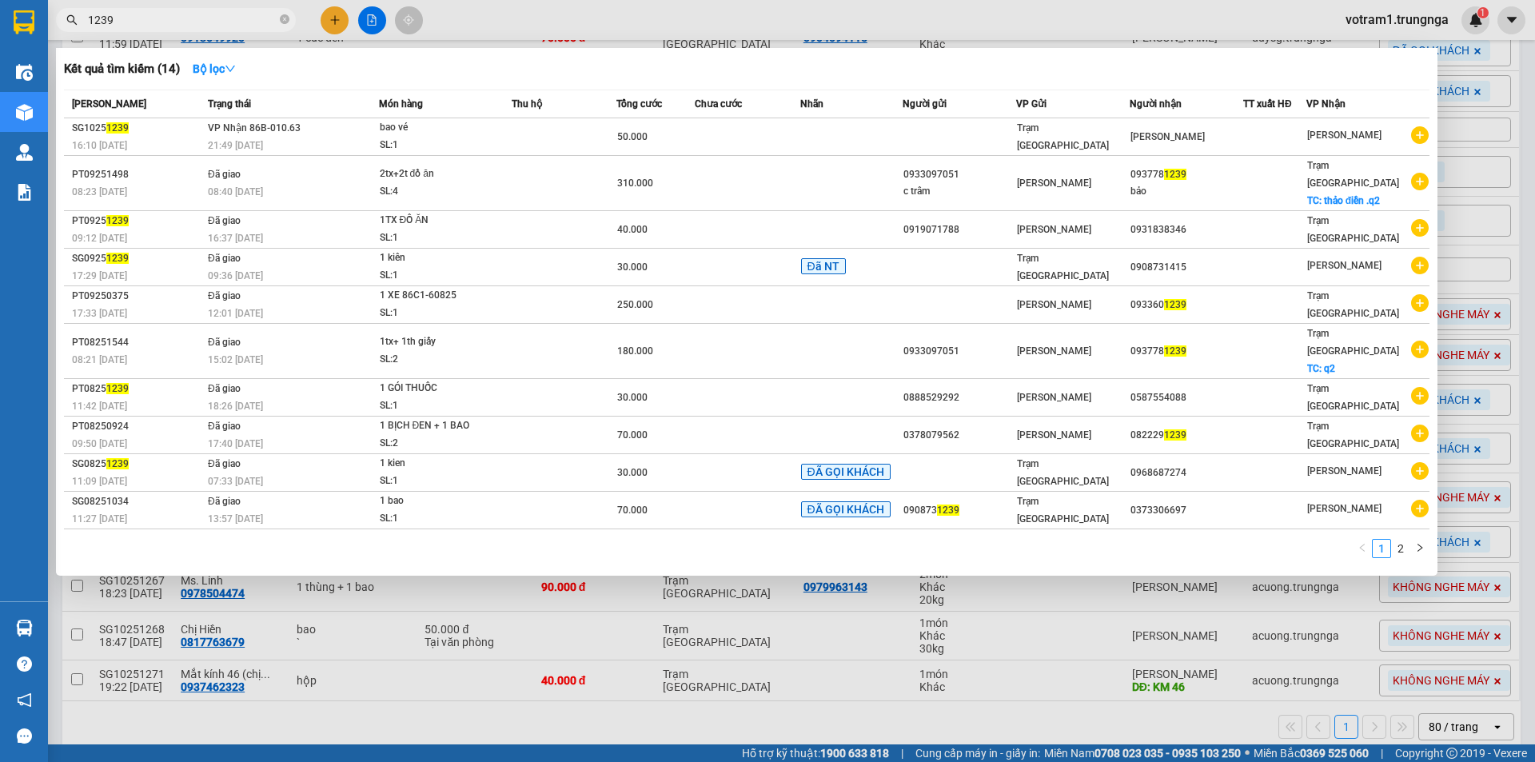
click at [241, 24] on input "1239" at bounding box center [182, 20] width 189 height 18
type input "1"
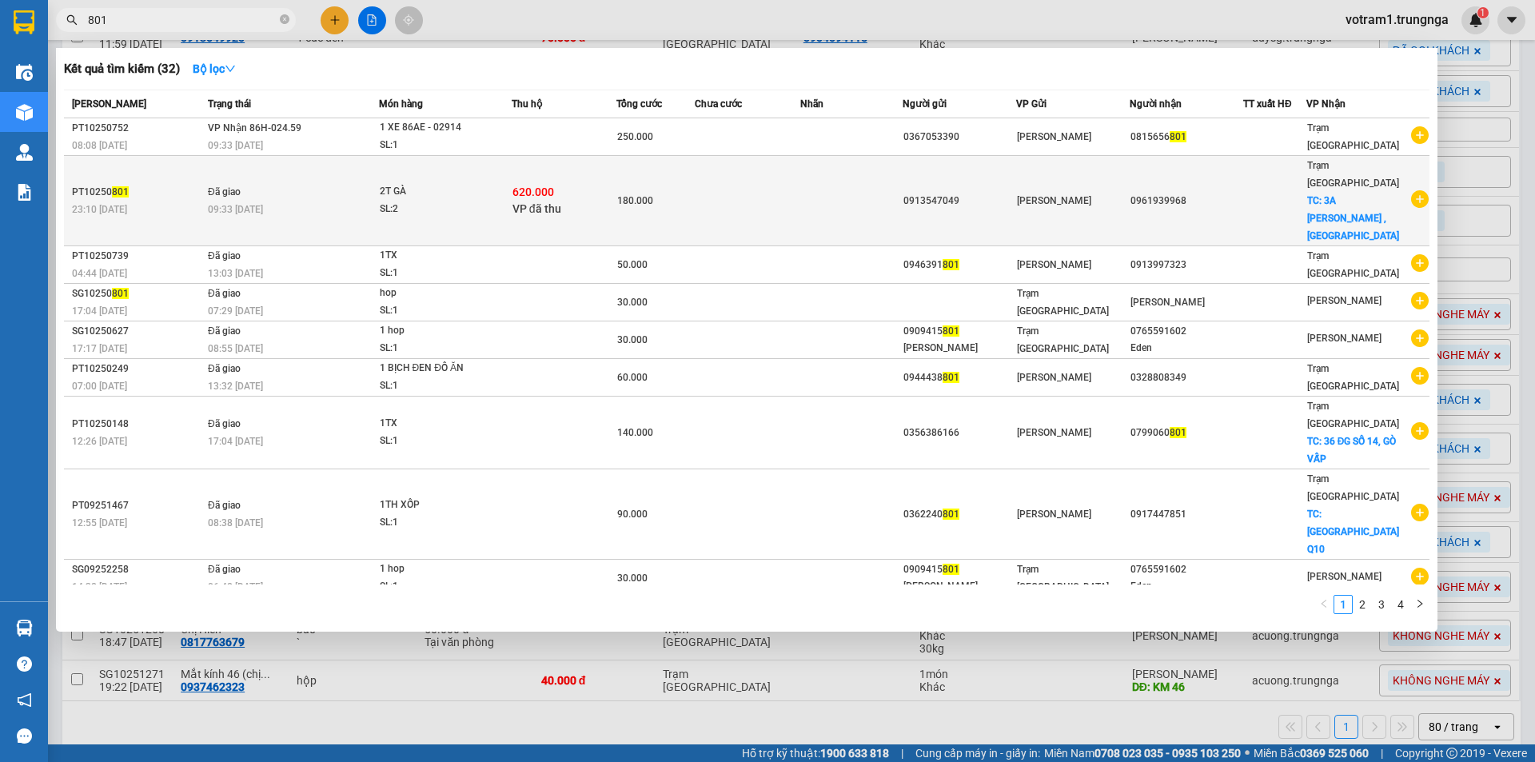
type input "801"
click at [713, 185] on td at bounding box center [747, 201] width 105 height 90
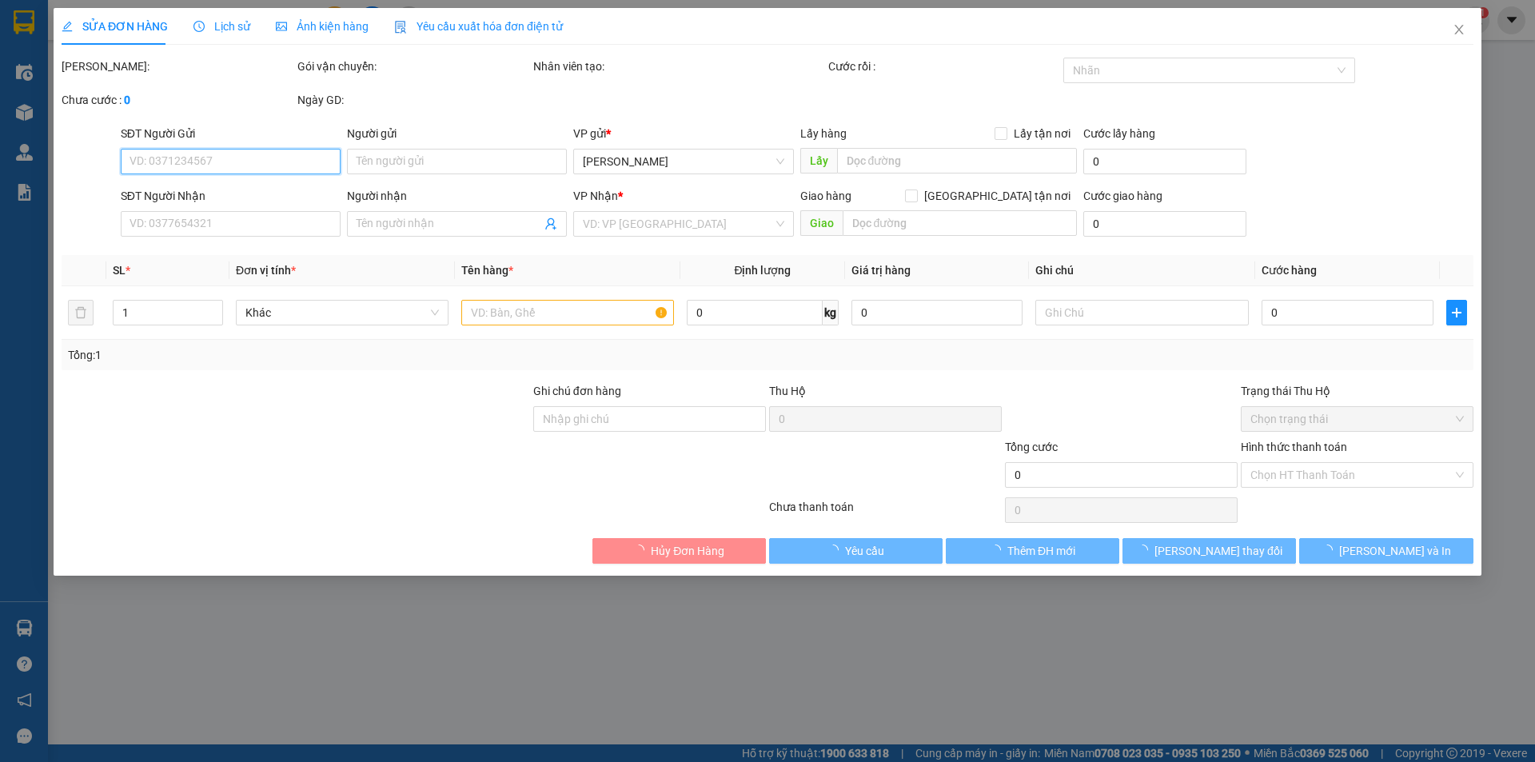
type input "0913547049"
type input "0961939968"
checkbox input "true"
type input "3A Nguyễn Sĩ Cố , Quận 8"
type input "100.000"
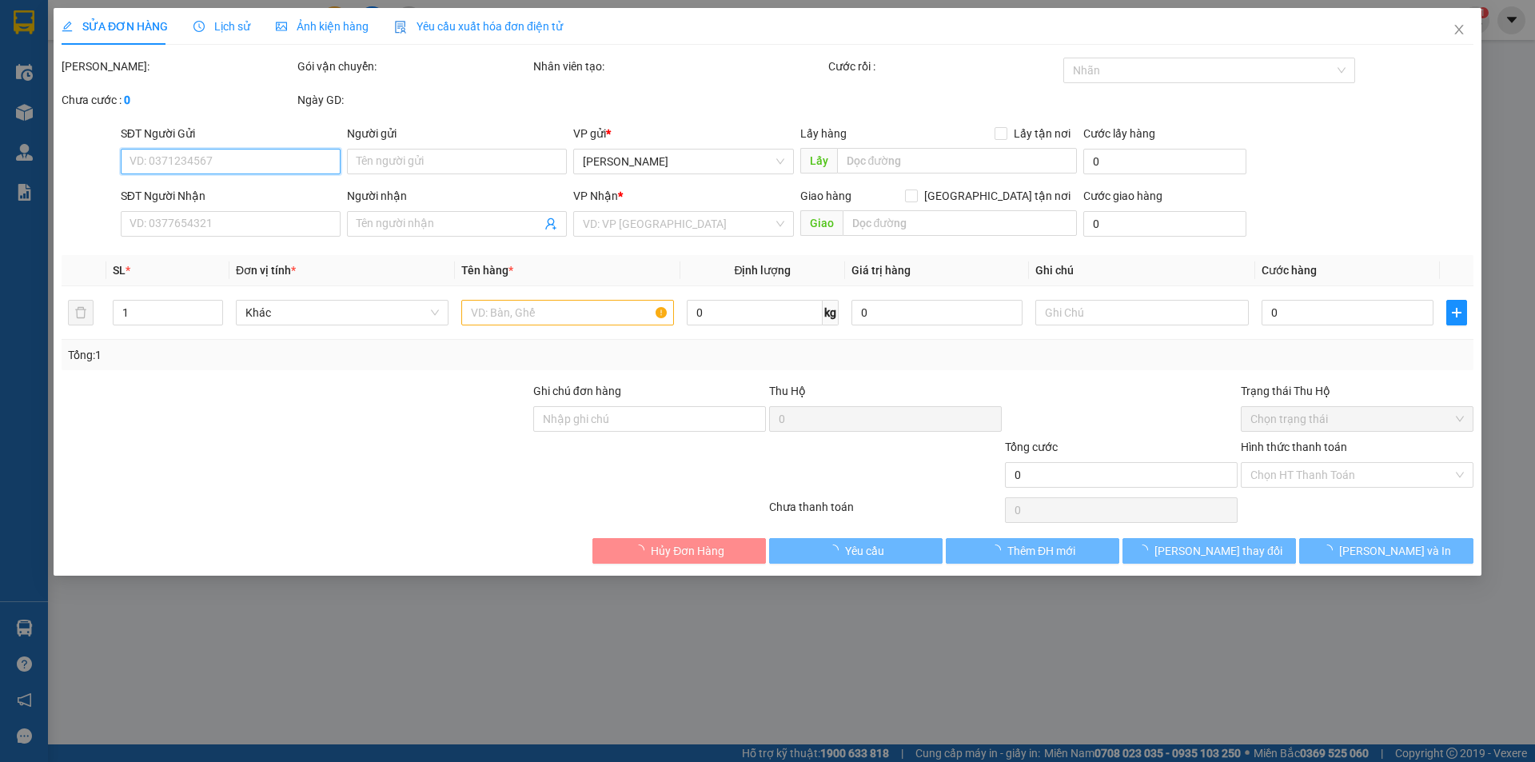
type input "620.000"
type input "180.000"
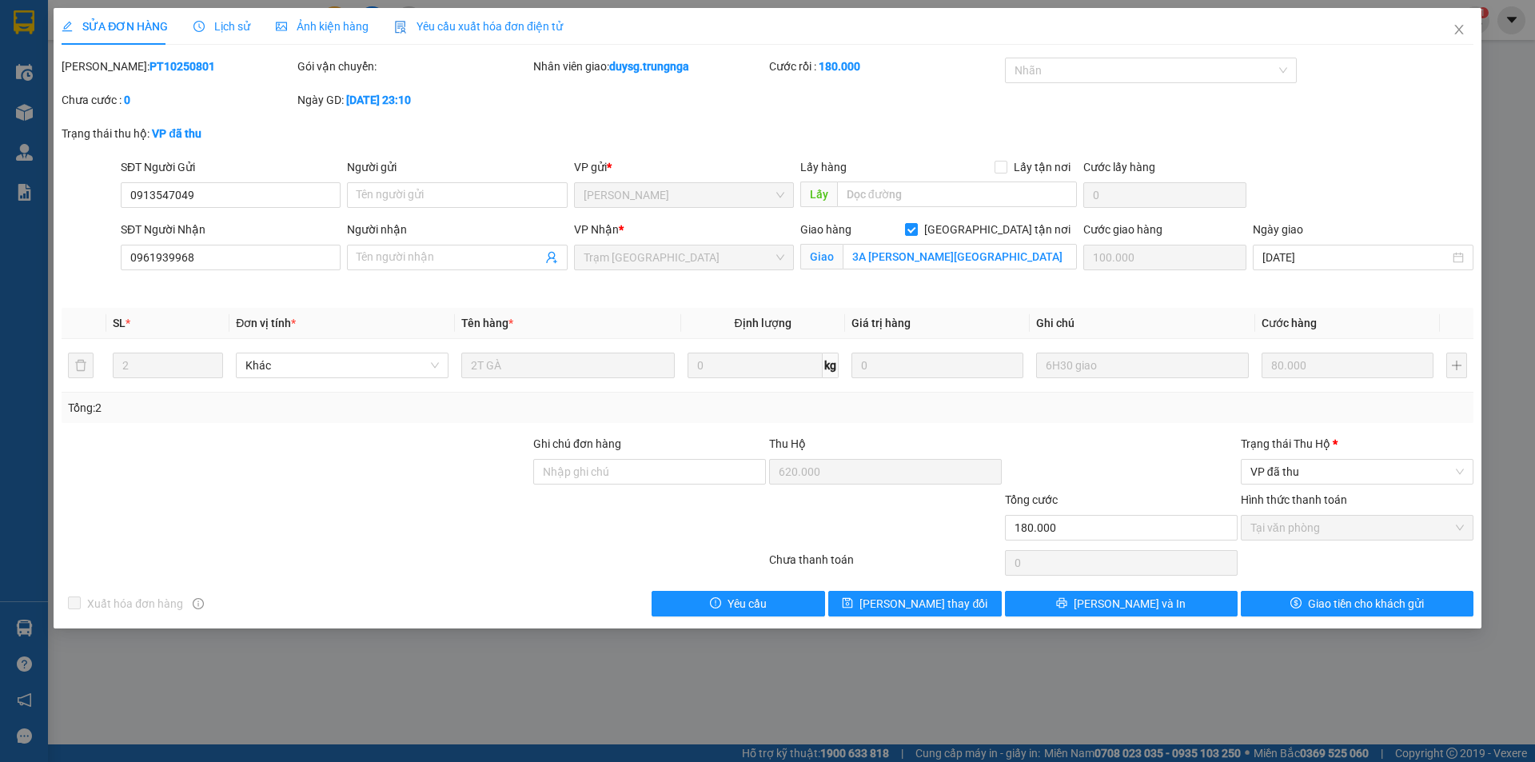
click at [220, 28] on span "Lịch sử" at bounding box center [221, 26] width 57 height 13
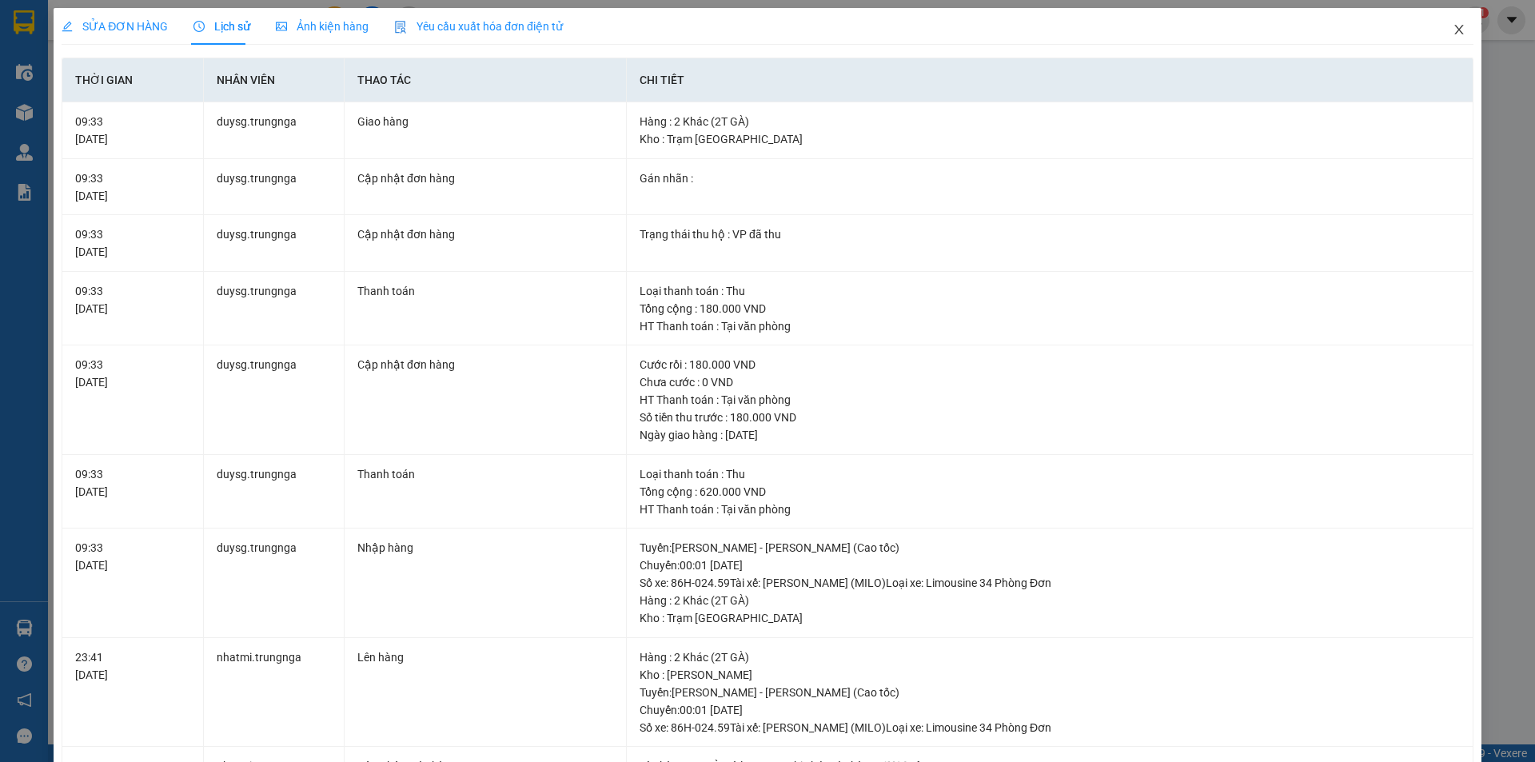
click at [1452, 32] on icon "close" at bounding box center [1458, 29] width 13 height 13
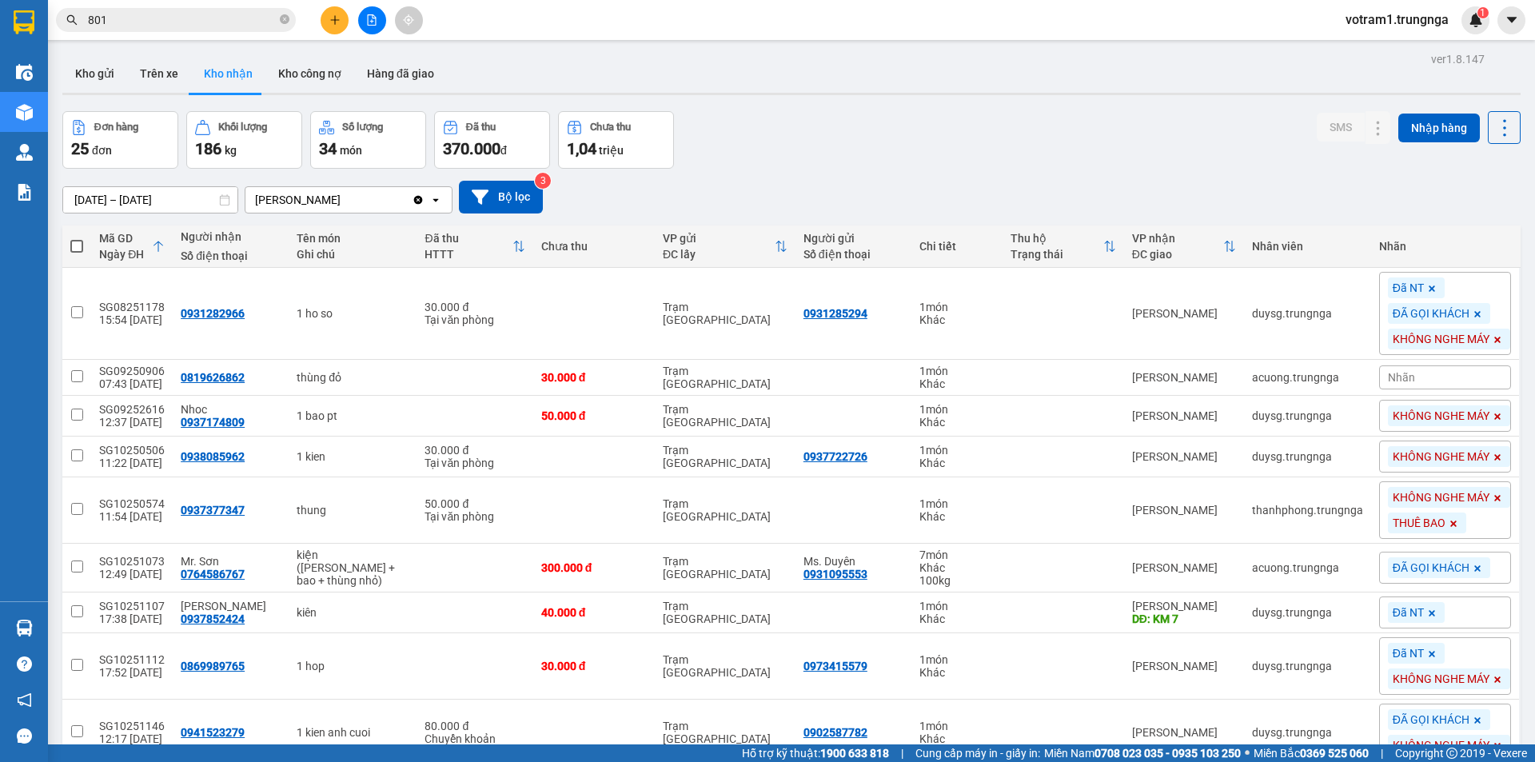
click at [803, 125] on div "Đơn hàng 25 đơn Khối lượng 186 kg Số lượng 34 món Đã thu 370.000 đ Chưa thu 1,0…" at bounding box center [791, 140] width 1458 height 58
click at [241, 19] on input "801" at bounding box center [182, 20] width 189 height 18
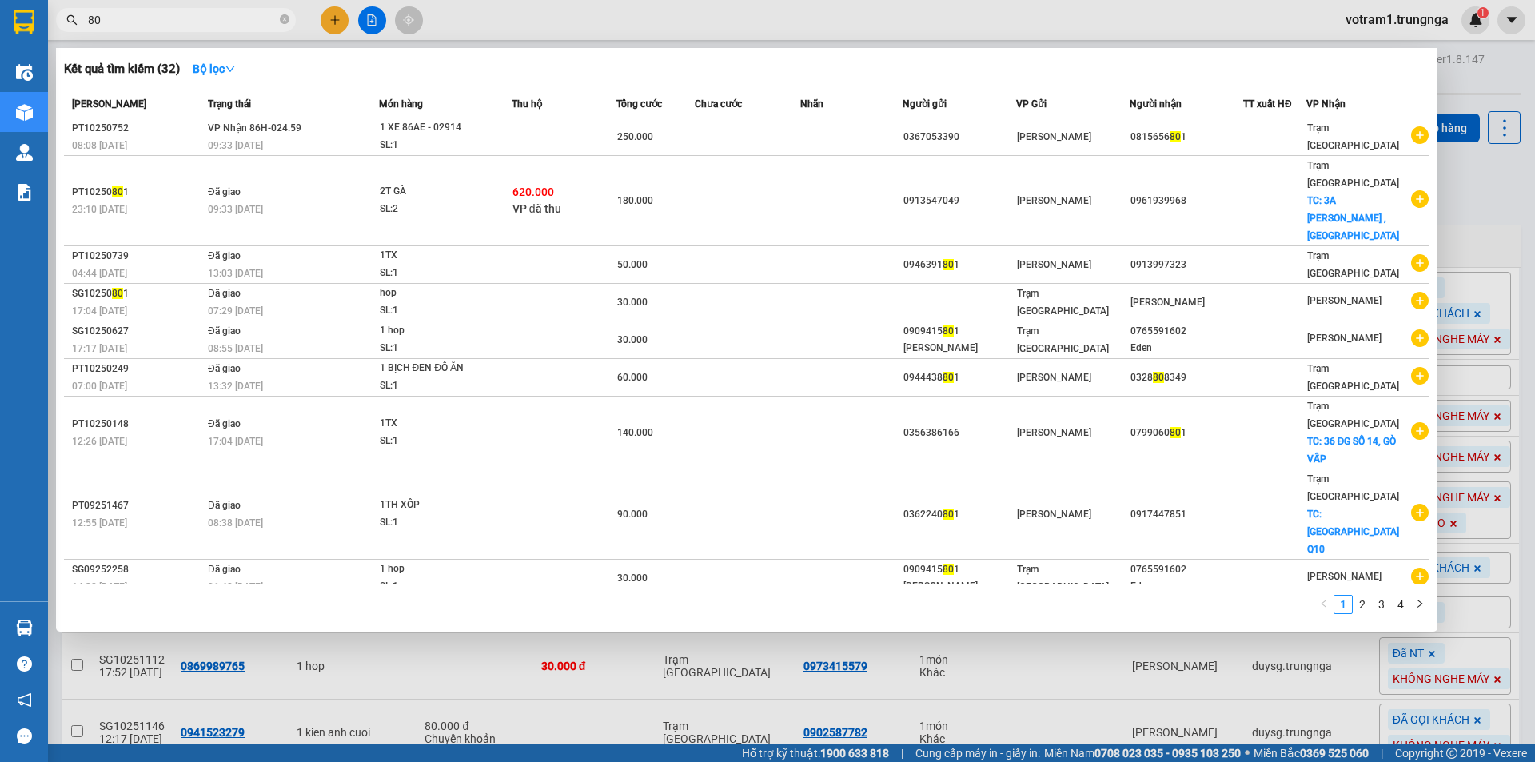
type input "8"
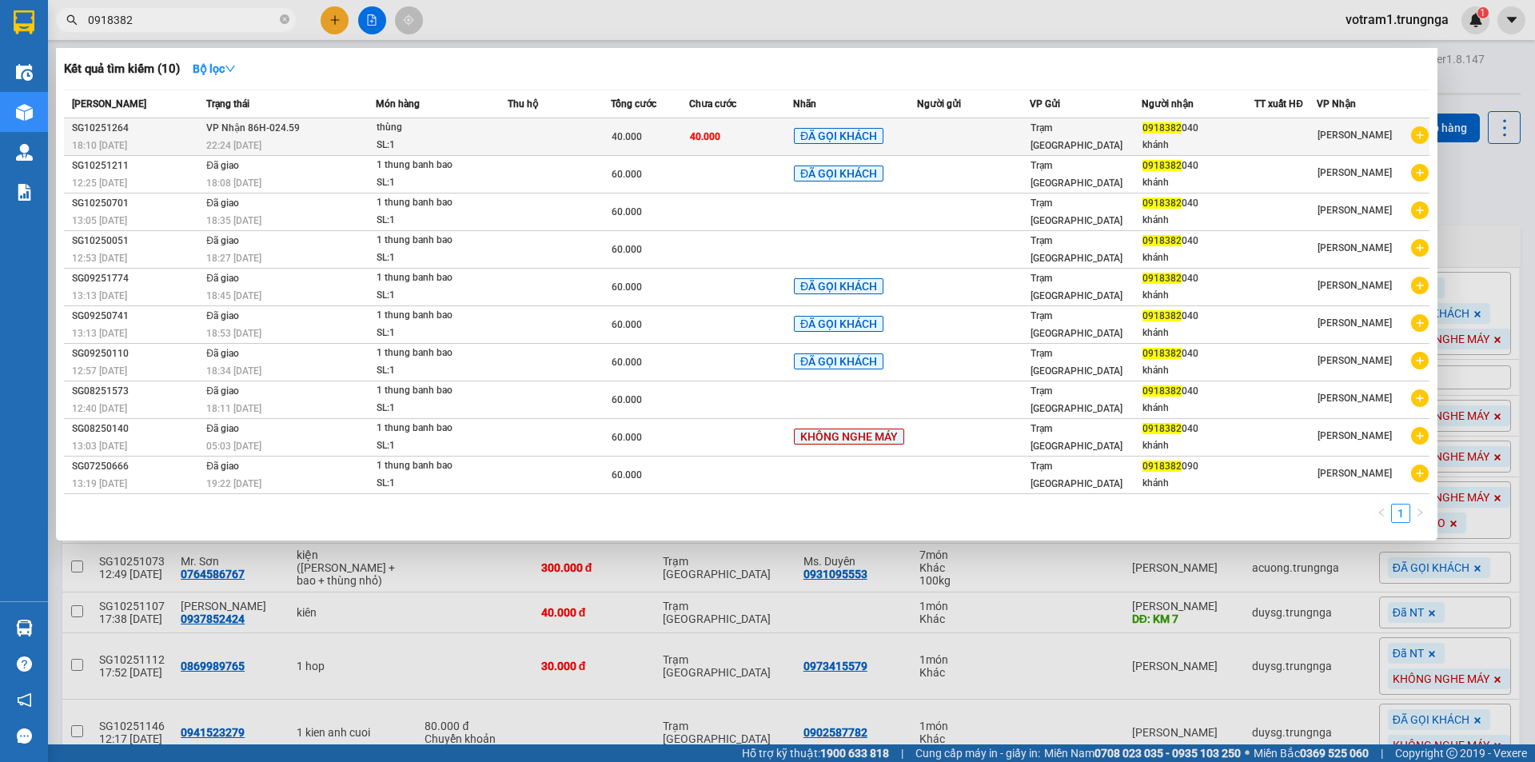
type input "0918382"
click at [293, 143] on div "22:24 [DATE]" at bounding box center [290, 146] width 169 height 18
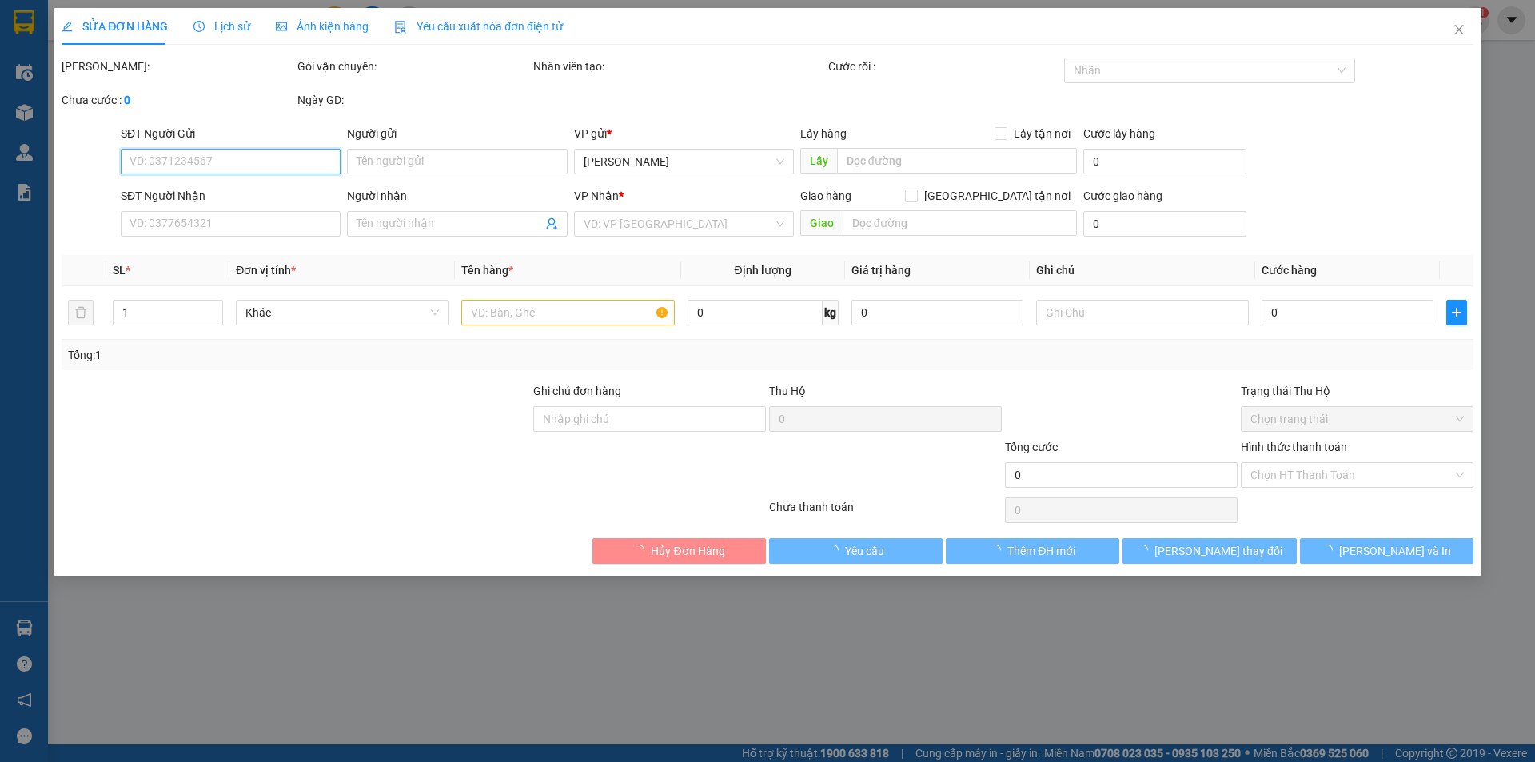
type input "0918382040"
type input "khánh"
type input "40.000"
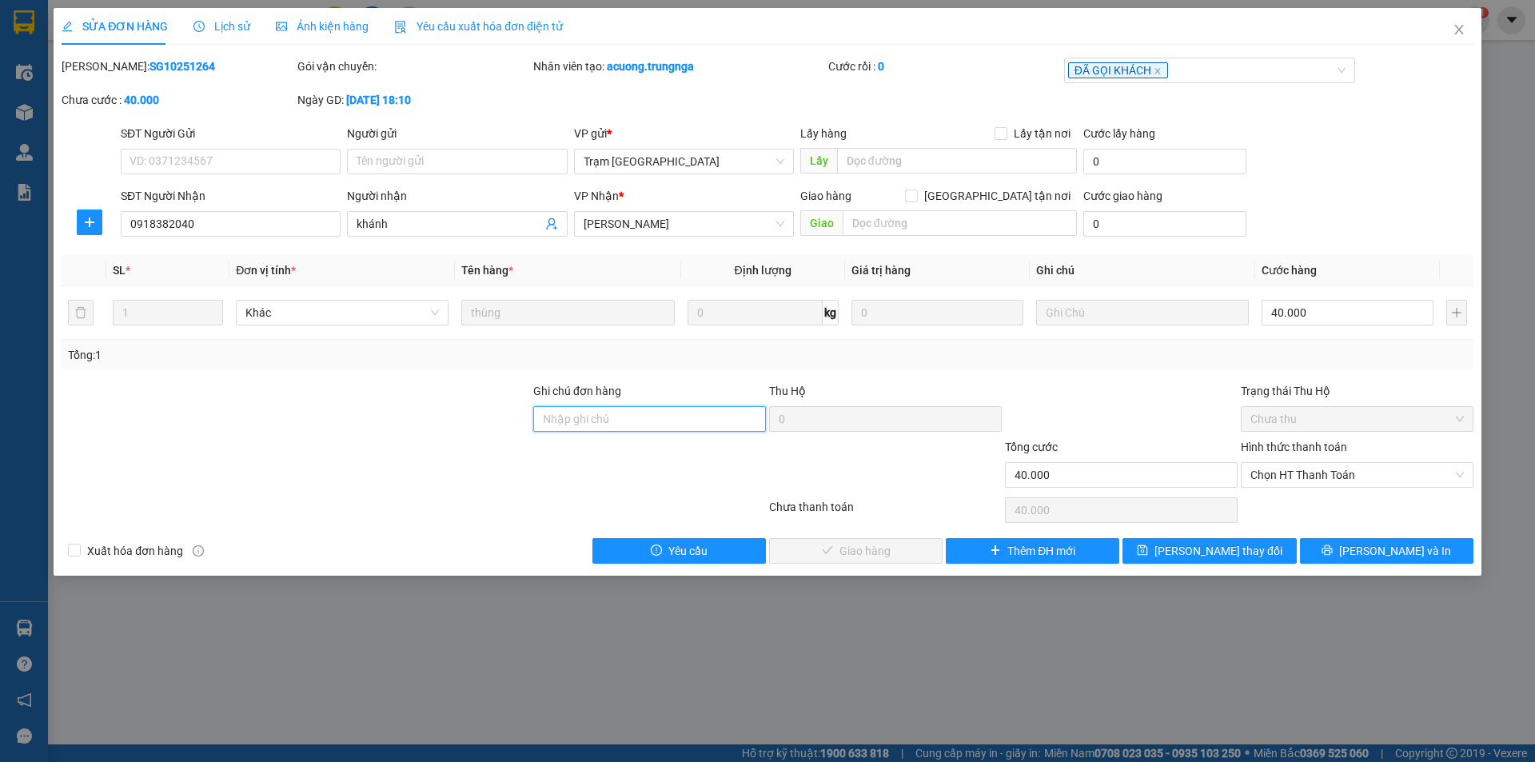
click at [709, 420] on input "Ghi chú đơn hàng" at bounding box center [649, 419] width 233 height 26
click at [1296, 468] on span "Chọn HT Thanh Toán" at bounding box center [1356, 475] width 213 height 24
type input "C TIÊN"
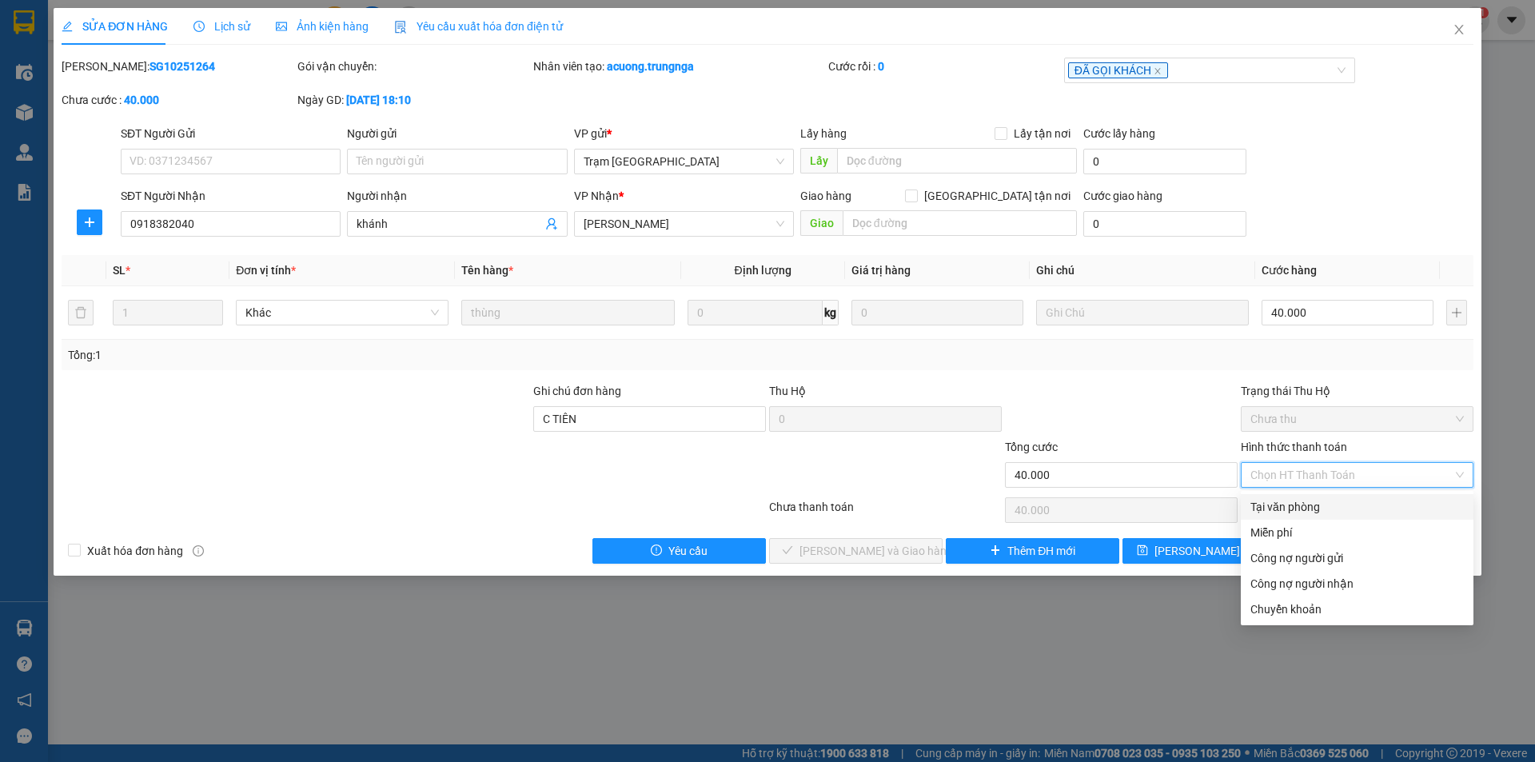
click at [1300, 508] on div "Tại văn phòng" at bounding box center [1356, 507] width 213 height 18
type input "0"
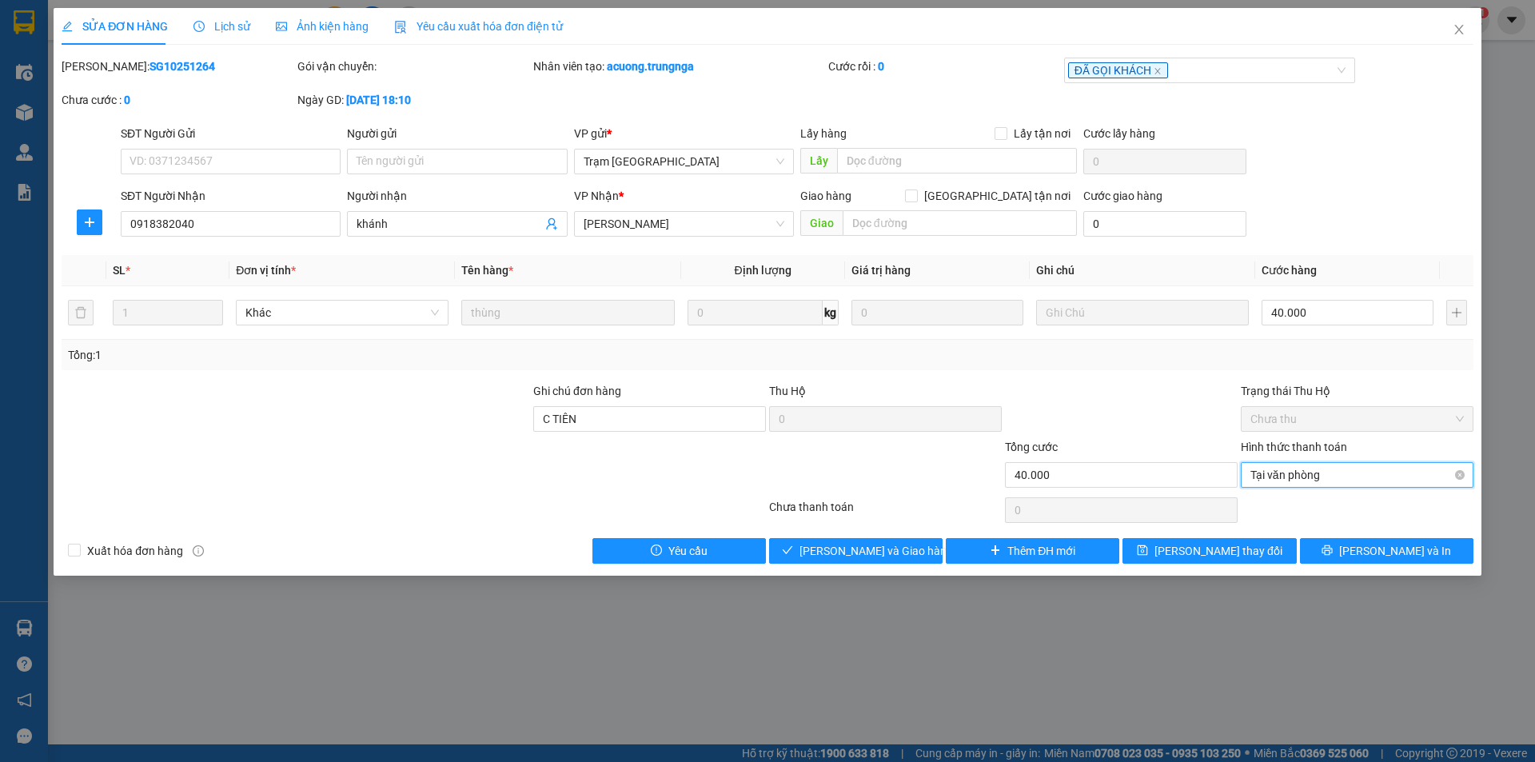
click at [1341, 478] on span "Tại văn phòng" at bounding box center [1356, 475] width 213 height 24
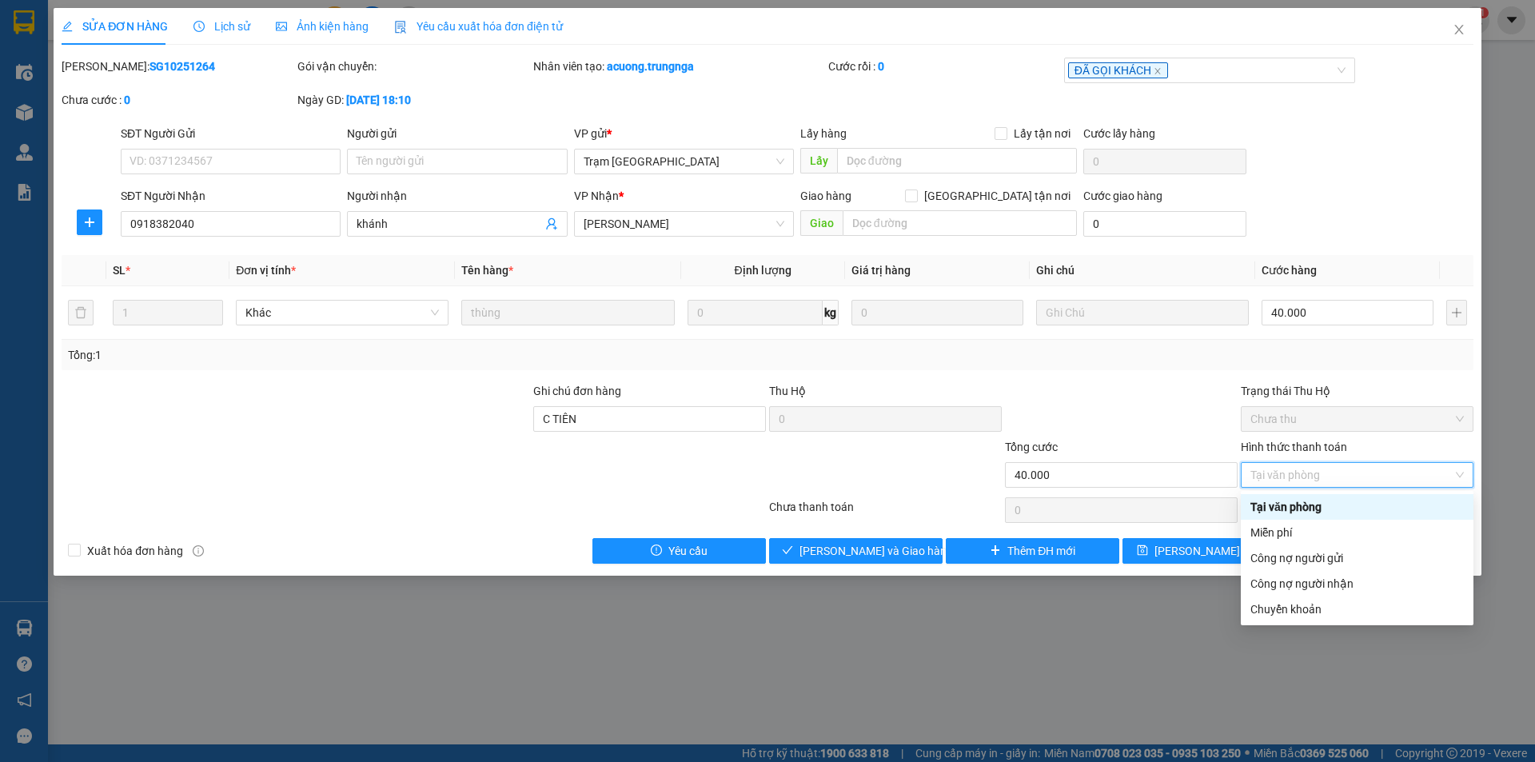
click at [1329, 508] on div "Tại văn phòng" at bounding box center [1356, 507] width 213 height 18
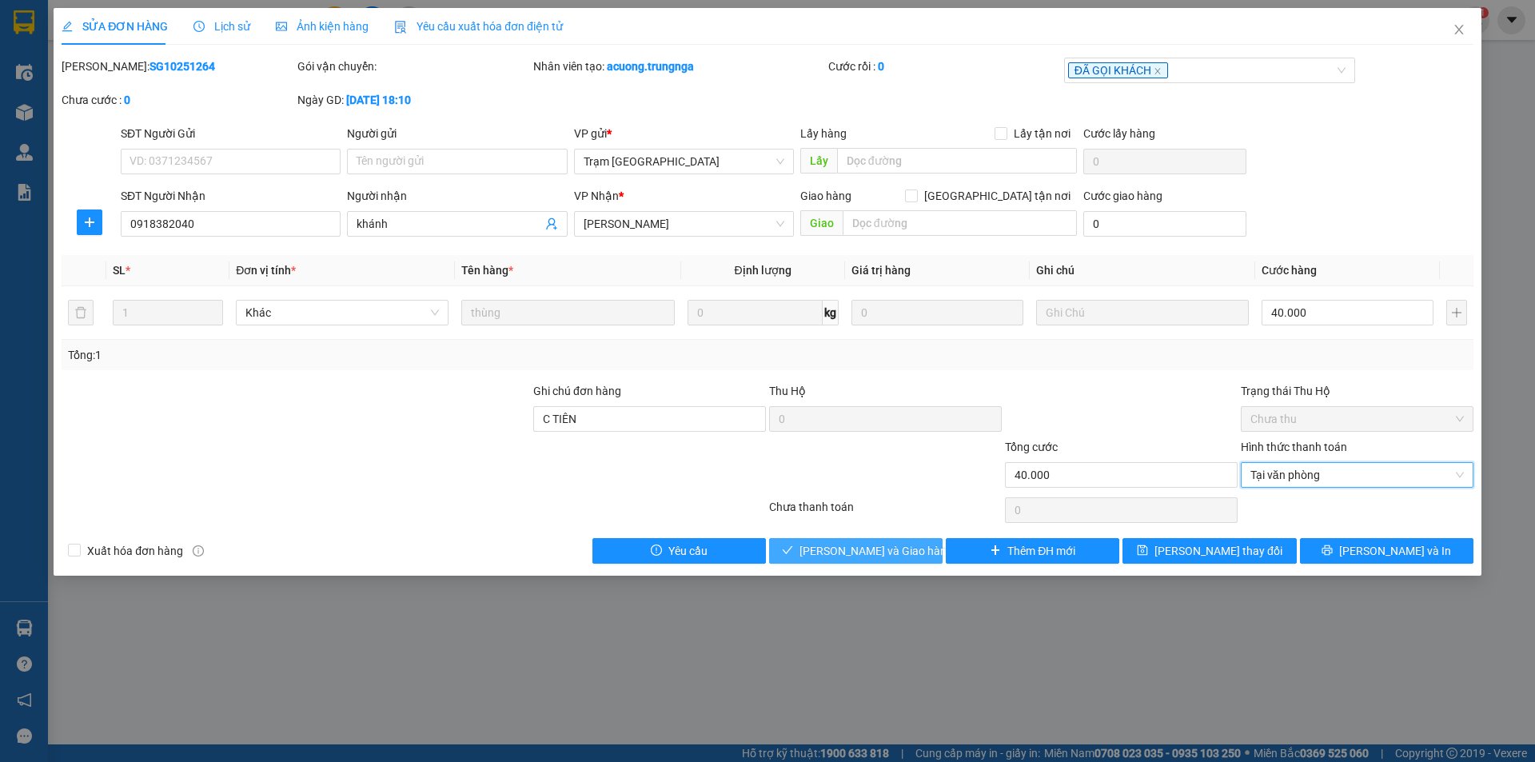
click at [914, 554] on button "[PERSON_NAME] và Giao hàng" at bounding box center [855, 551] width 173 height 26
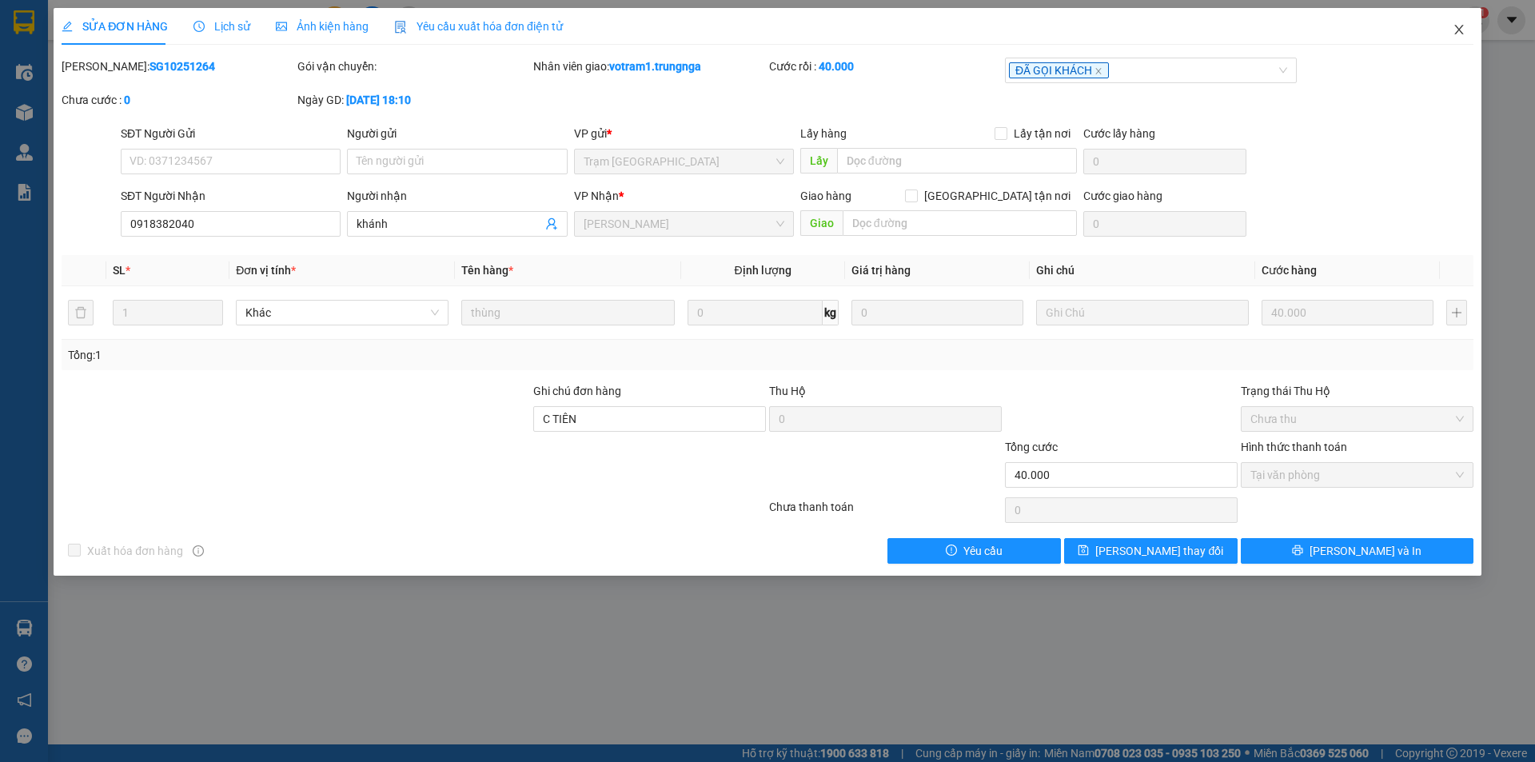
click at [1457, 26] on icon "close" at bounding box center [1458, 29] width 13 height 13
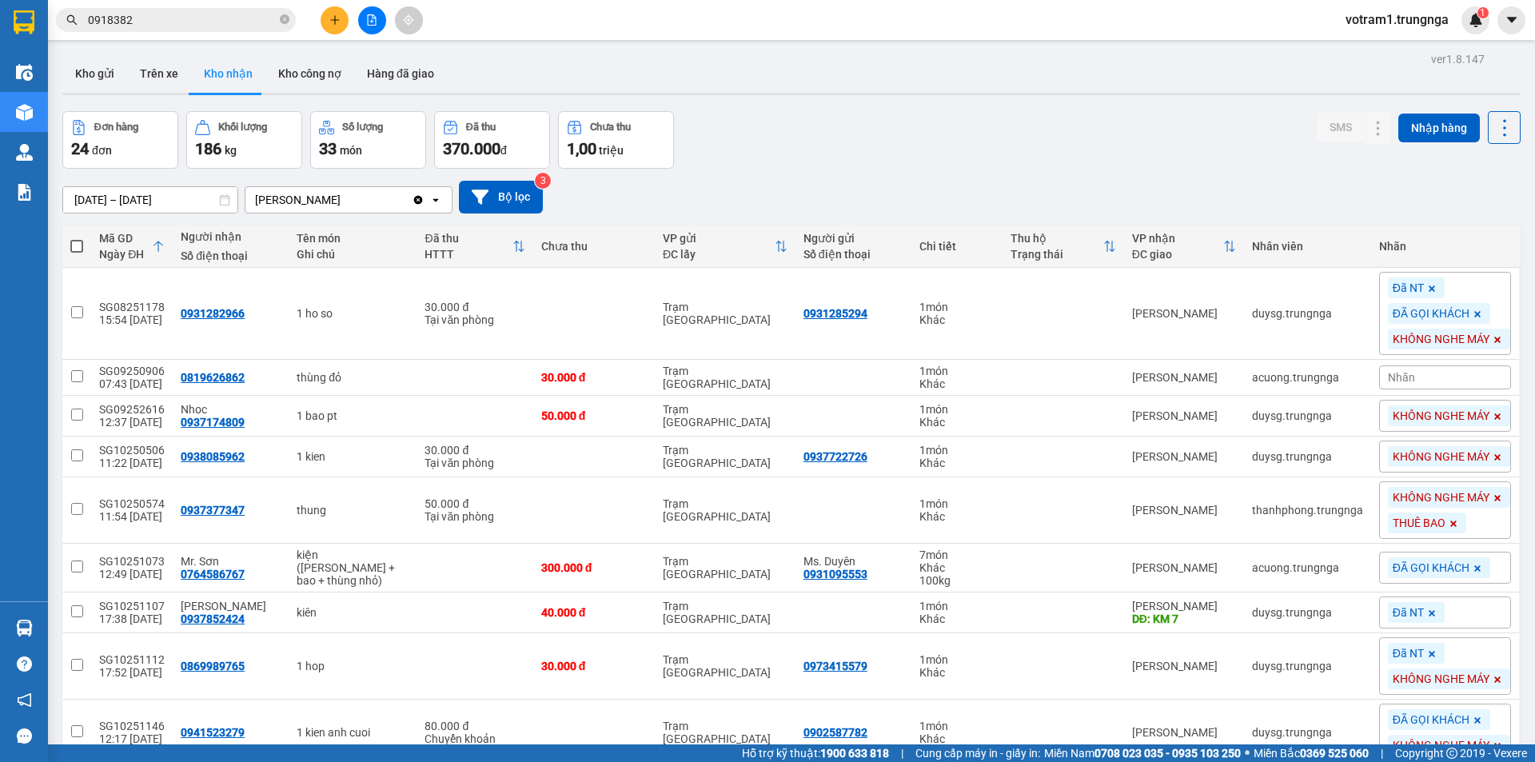
click at [839, 140] on div "Đơn hàng 24 đơn Khối lượng 186 kg Số lượng 33 món Đã thu 370.000 đ Chưa thu 1,0…" at bounding box center [791, 140] width 1458 height 58
click at [725, 160] on div "Đơn hàng 24 đơn Khối lượng 186 kg Số lượng 33 món Đã thu 370.000 đ Chưa thu 1,0…" at bounding box center [791, 140] width 1458 height 58
drag, startPoint x: 999, startPoint y: 108, endPoint x: 946, endPoint y: 112, distance: 52.9
click at [164, 76] on button "Trên xe" at bounding box center [159, 73] width 64 height 38
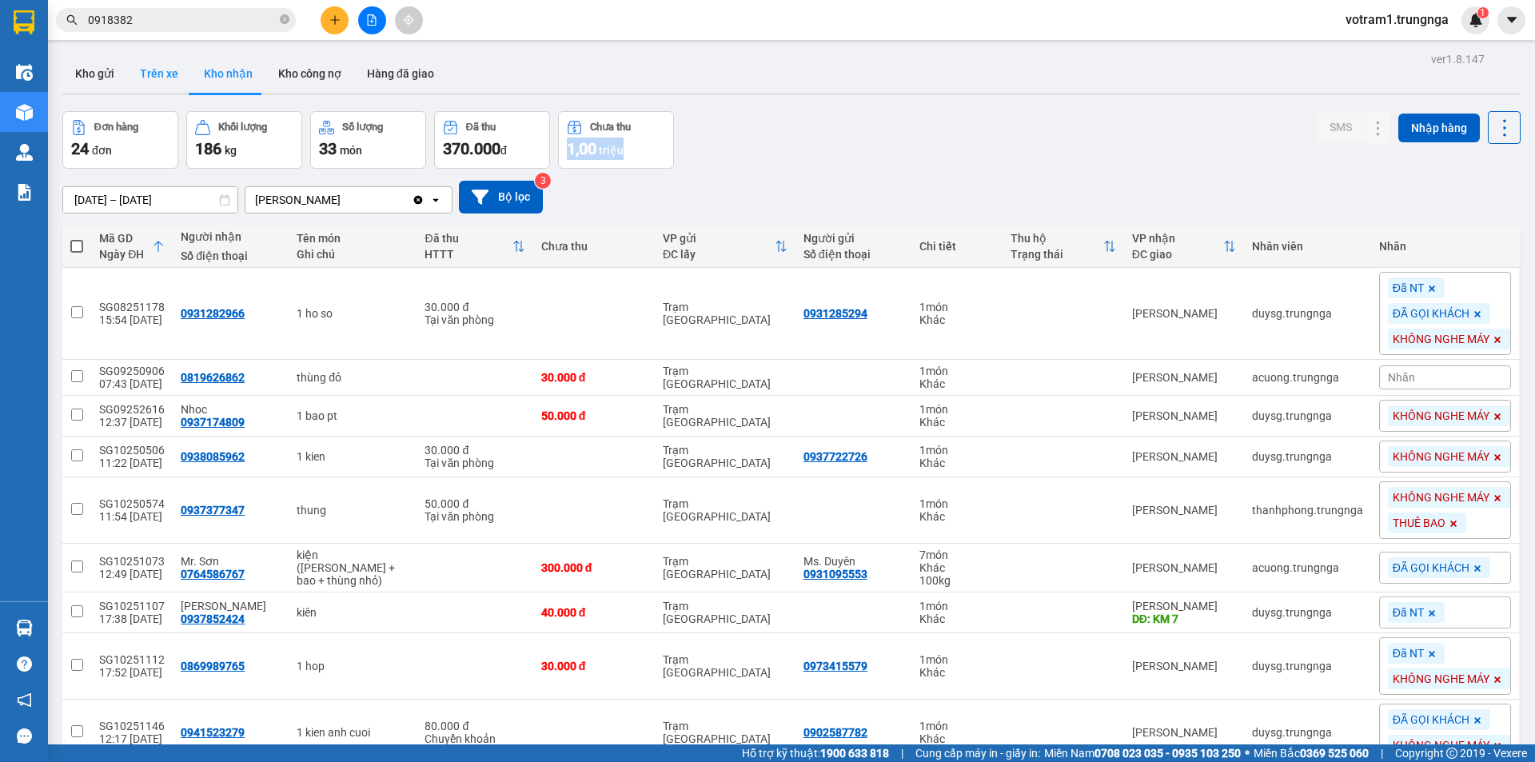
type input "12/10/2025 – 14/10/2025"
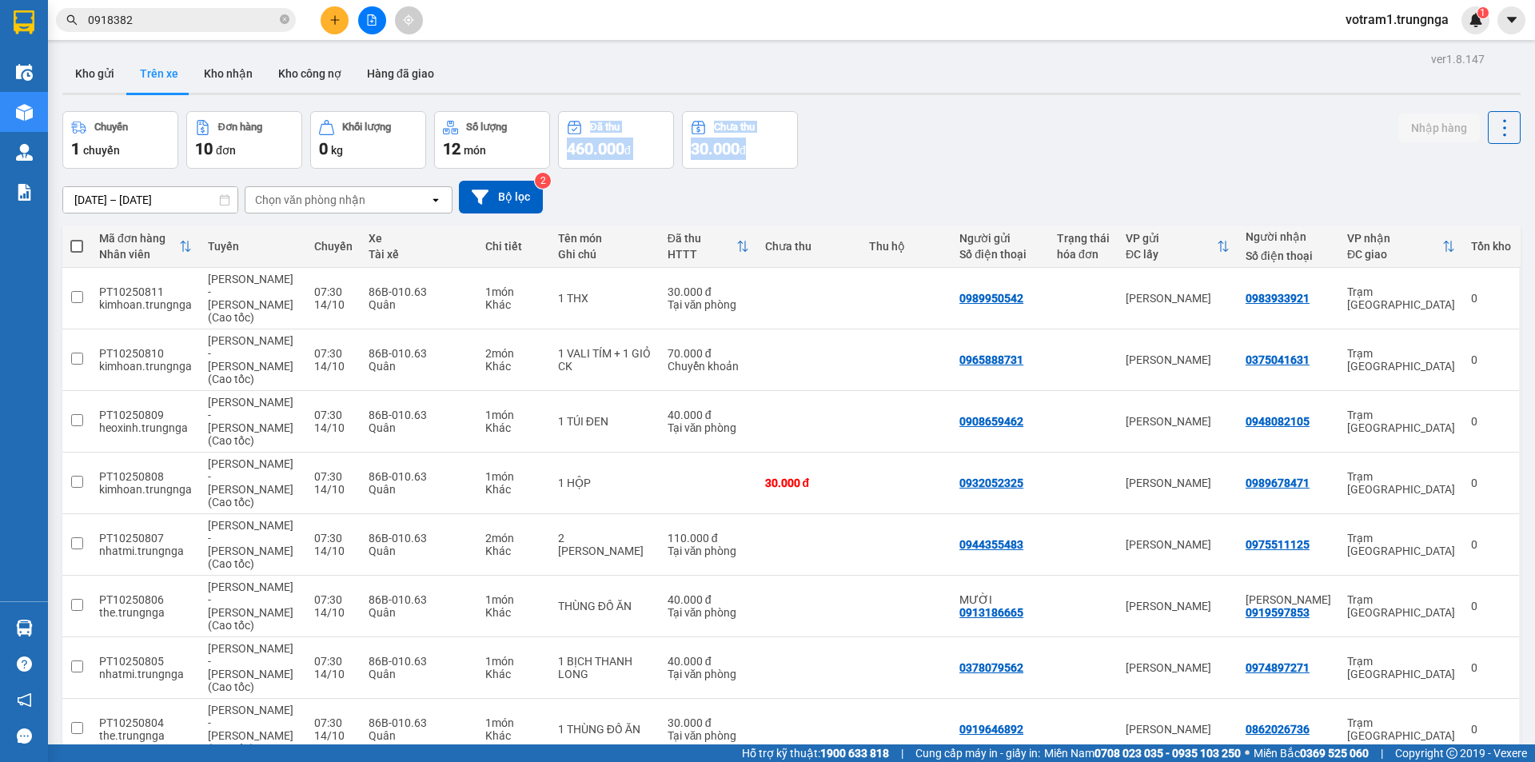
click at [964, 96] on div "ver 1.8.147 Kho gửi Trên xe Kho nhận Kho công nợ Hàng đã giao Chuyến 1 chuyến Đ…" at bounding box center [791, 494] width 1471 height 893
click at [221, 16] on input "0918382" at bounding box center [182, 20] width 189 height 18
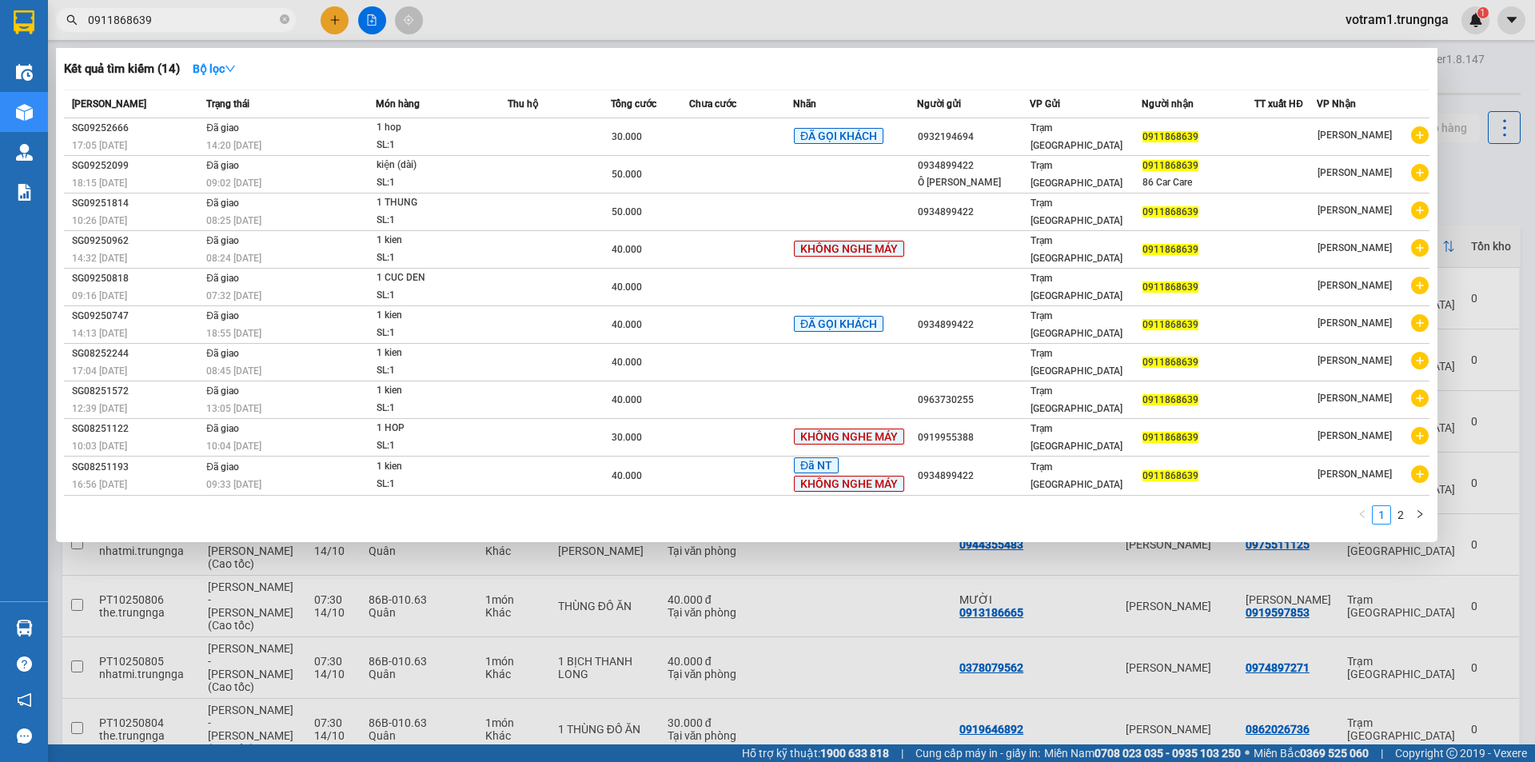
type input "0911868639"
click at [1475, 212] on div at bounding box center [767, 381] width 1535 height 762
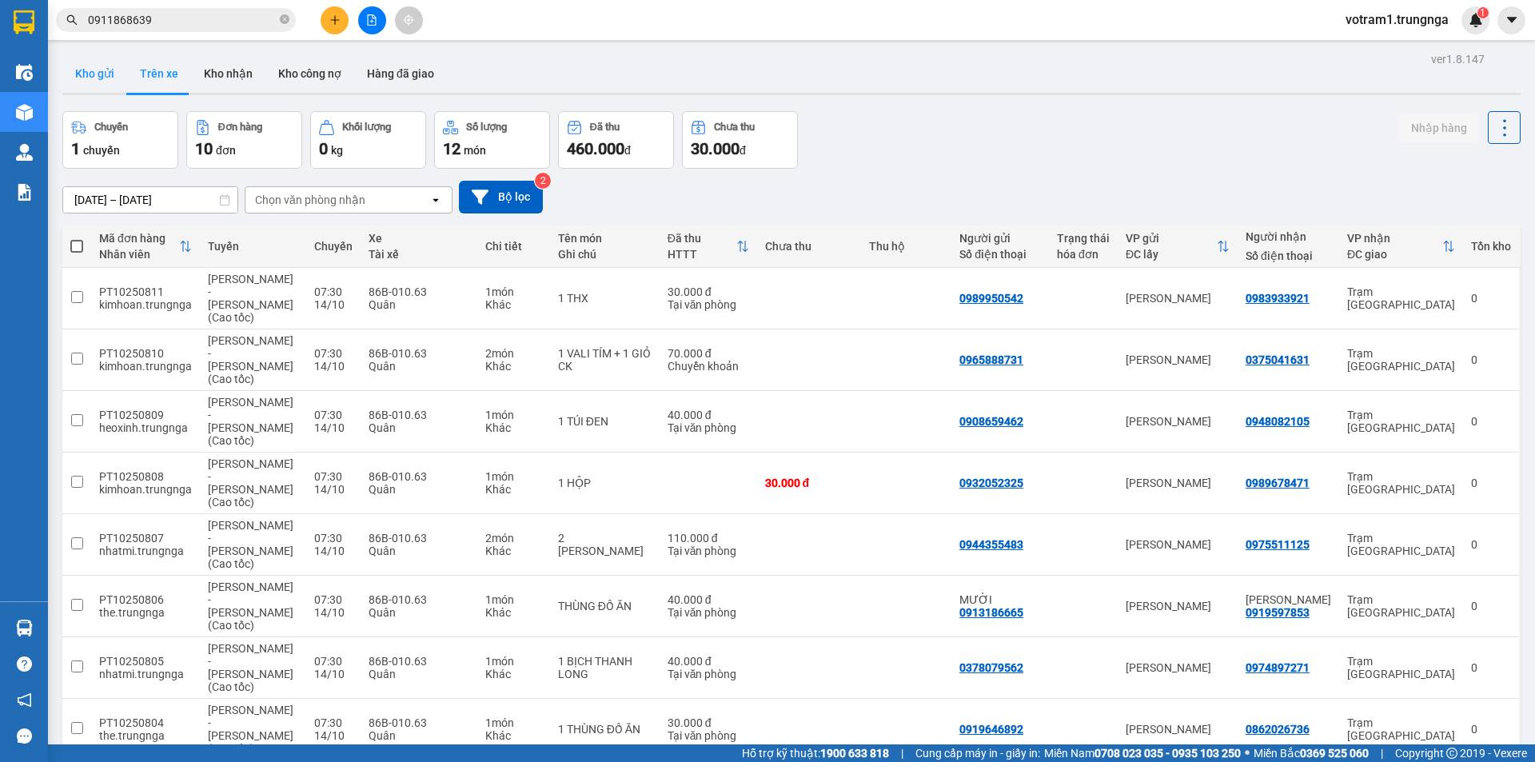
click at [113, 72] on button "Kho gửi" at bounding box center [94, 73] width 65 height 38
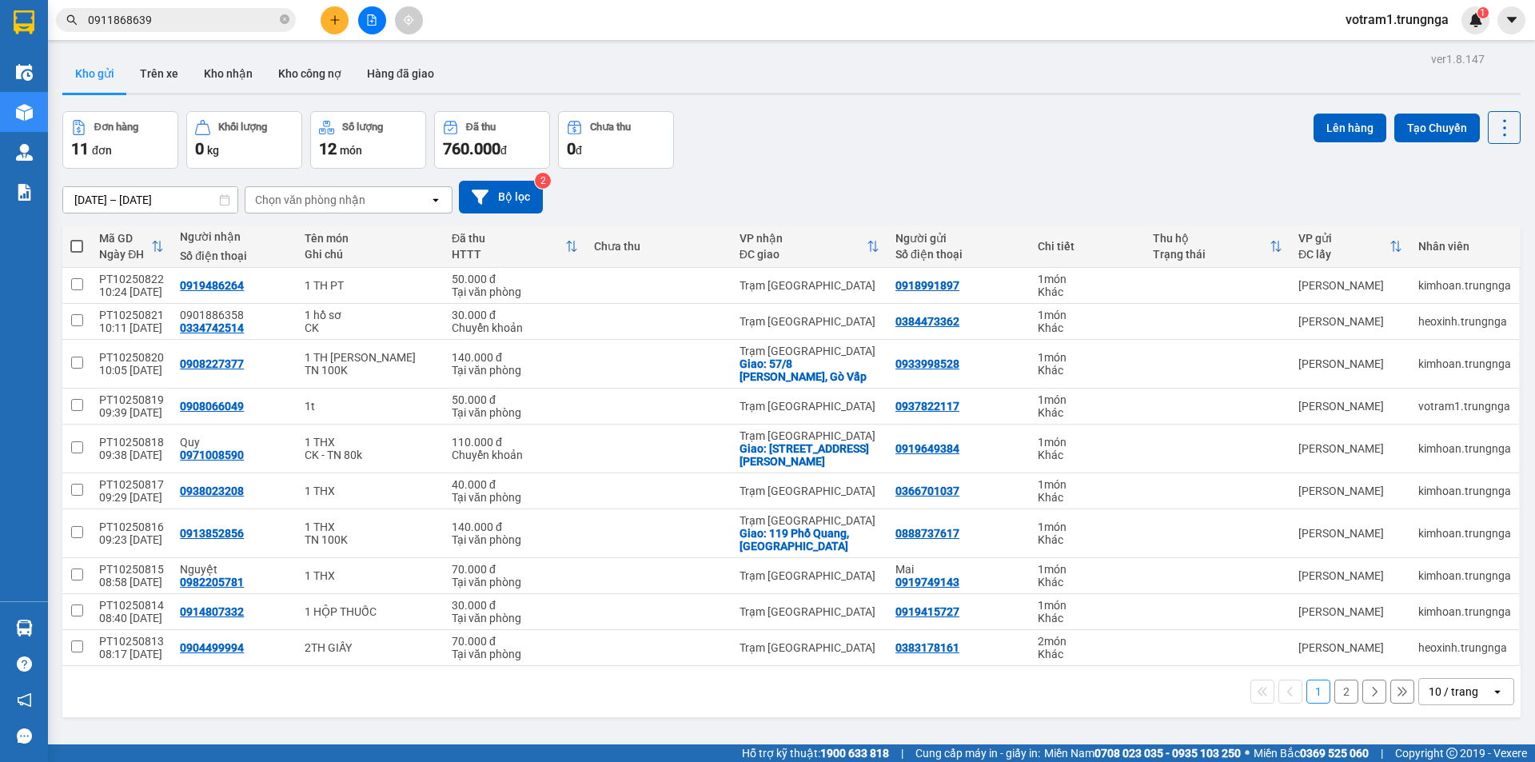
click at [1440, 700] on div "10 / trang" at bounding box center [1455, 692] width 72 height 26
click at [1433, 596] on span "50 / trang" at bounding box center [1444, 599] width 51 height 16
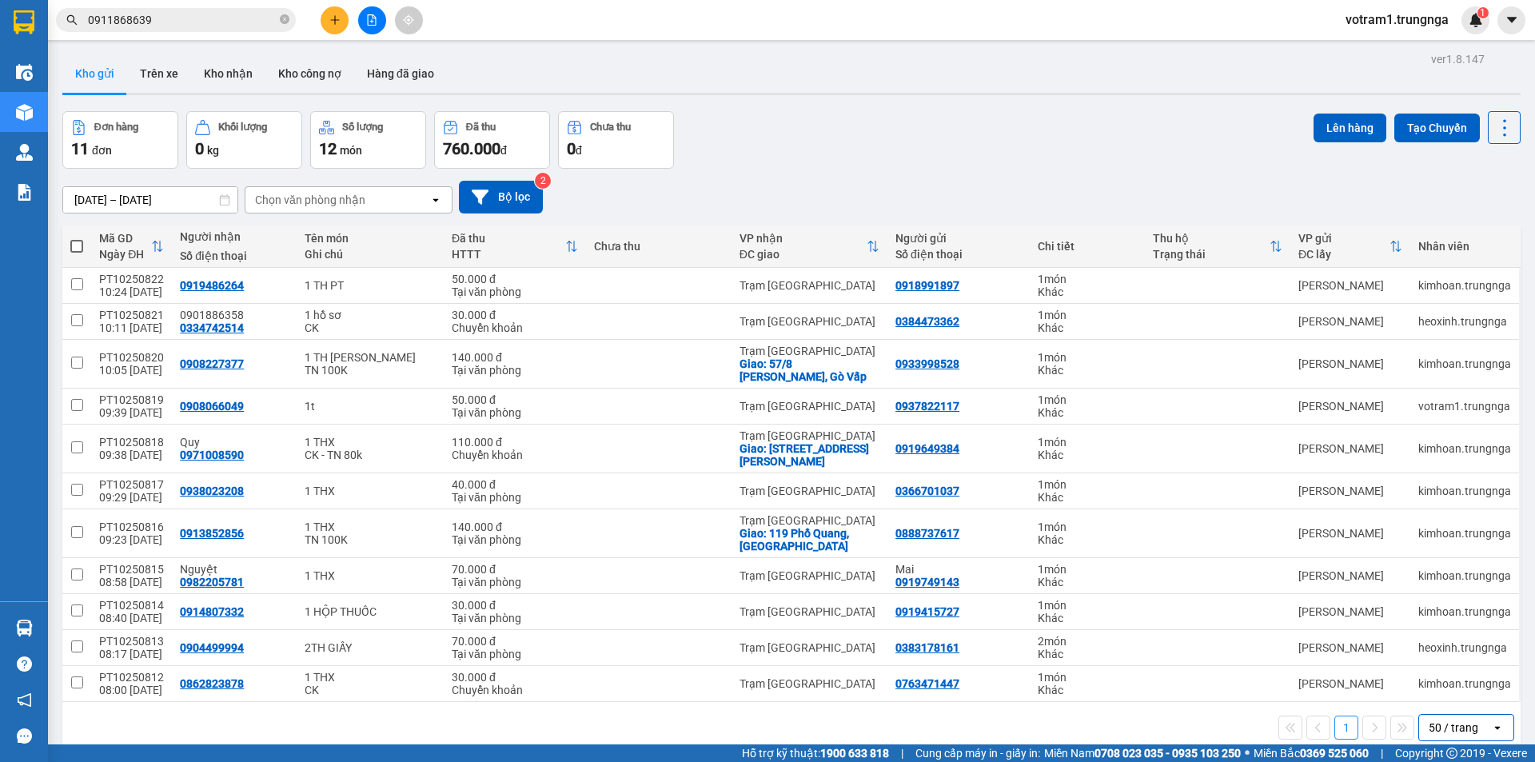
click at [87, 244] on th at bounding box center [76, 246] width 29 height 42
click at [81, 244] on span at bounding box center [76, 246] width 13 height 13
click at [77, 238] on input "checkbox" at bounding box center [77, 238] width 0 height 0
checkbox input "true"
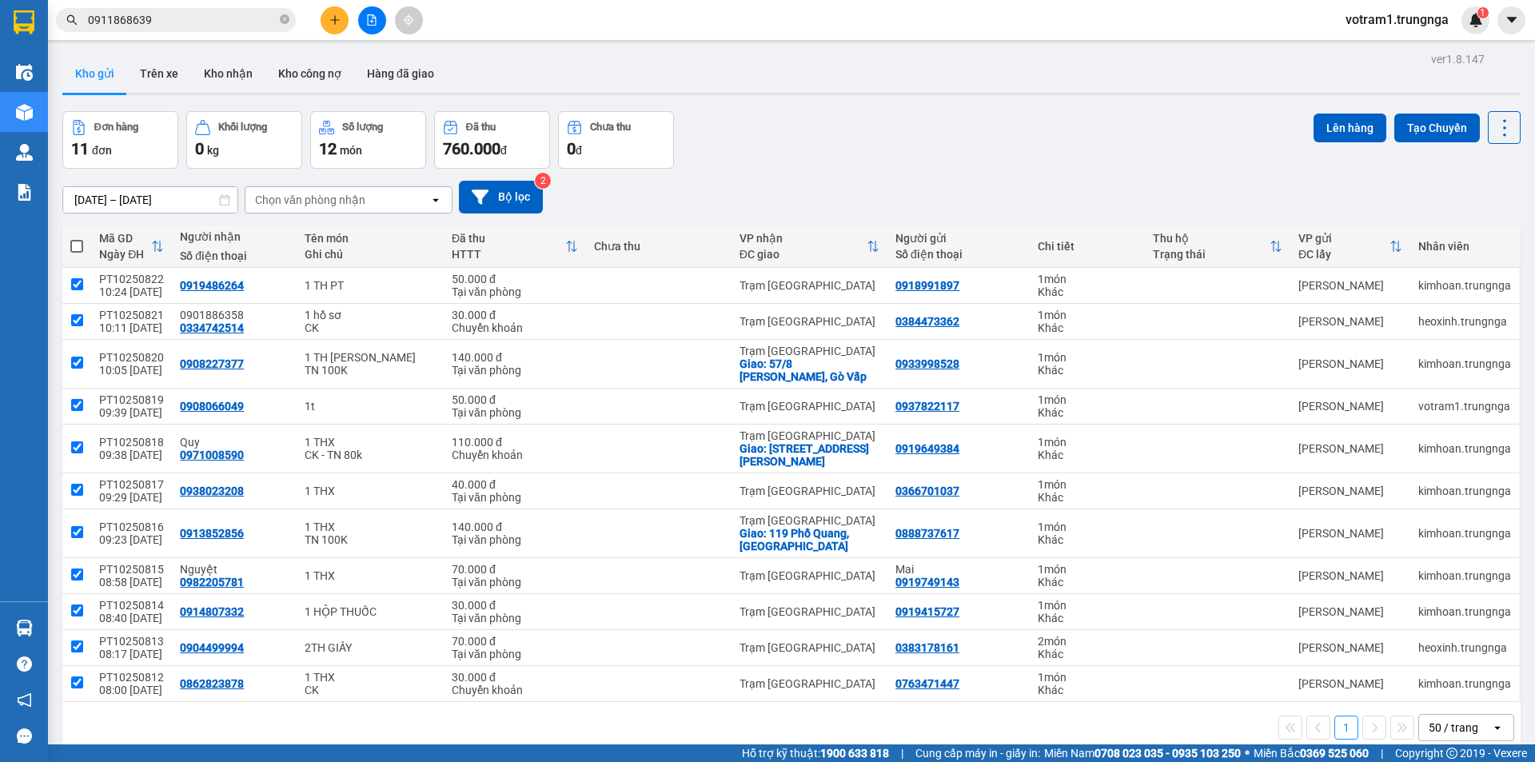
checkbox input "true"
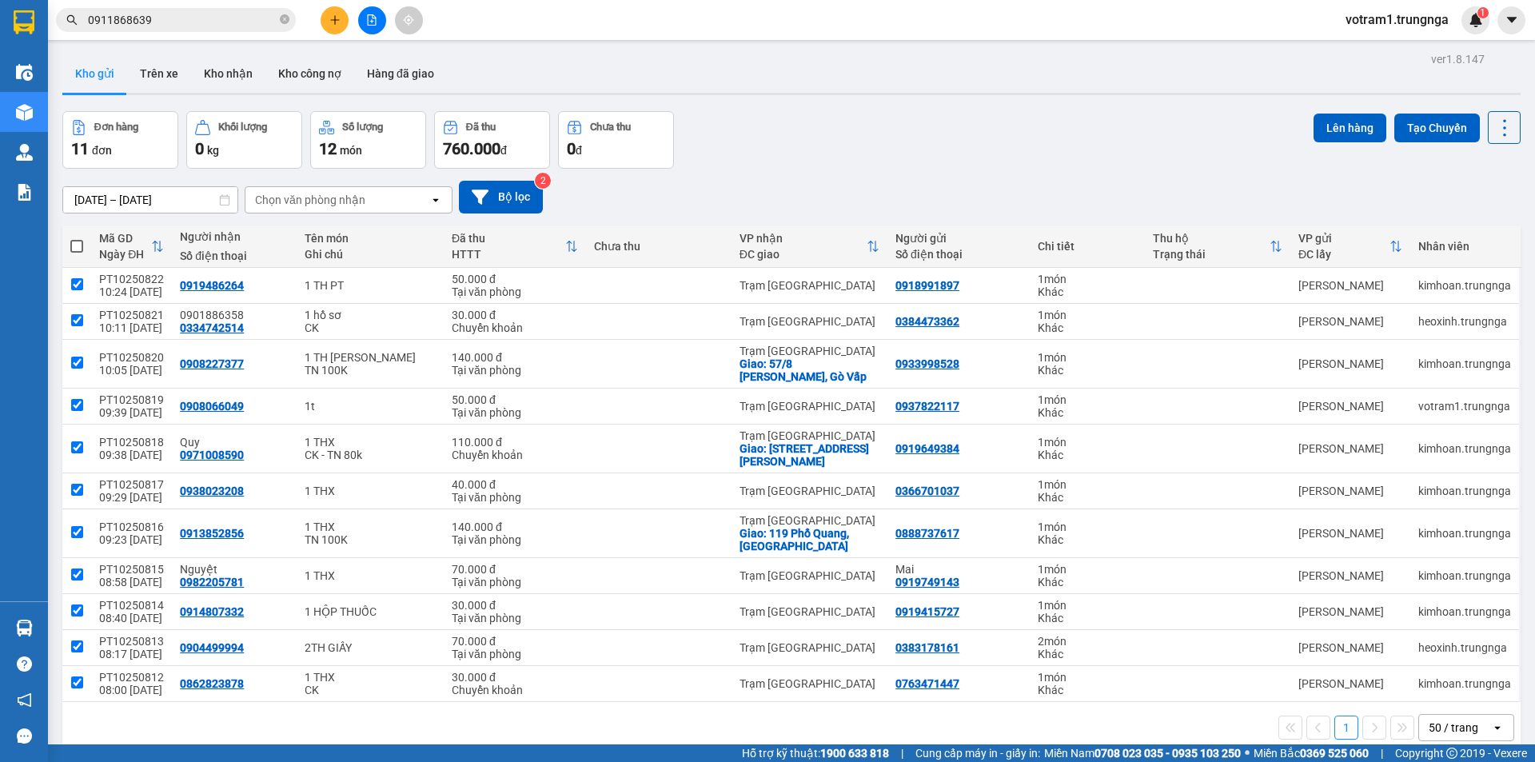
checkbox input "true"
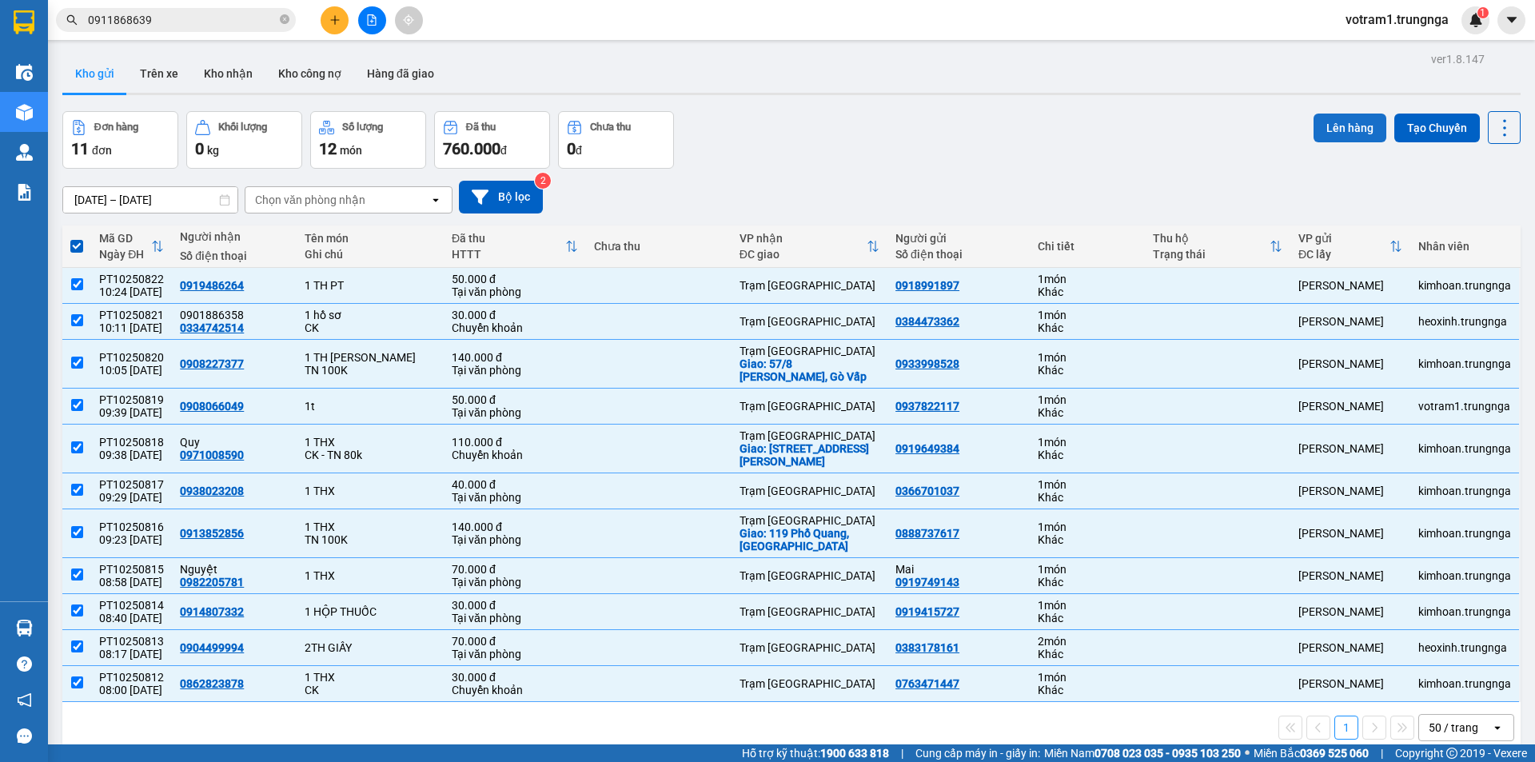
click at [1361, 130] on button "Lên hàng" at bounding box center [1349, 128] width 73 height 29
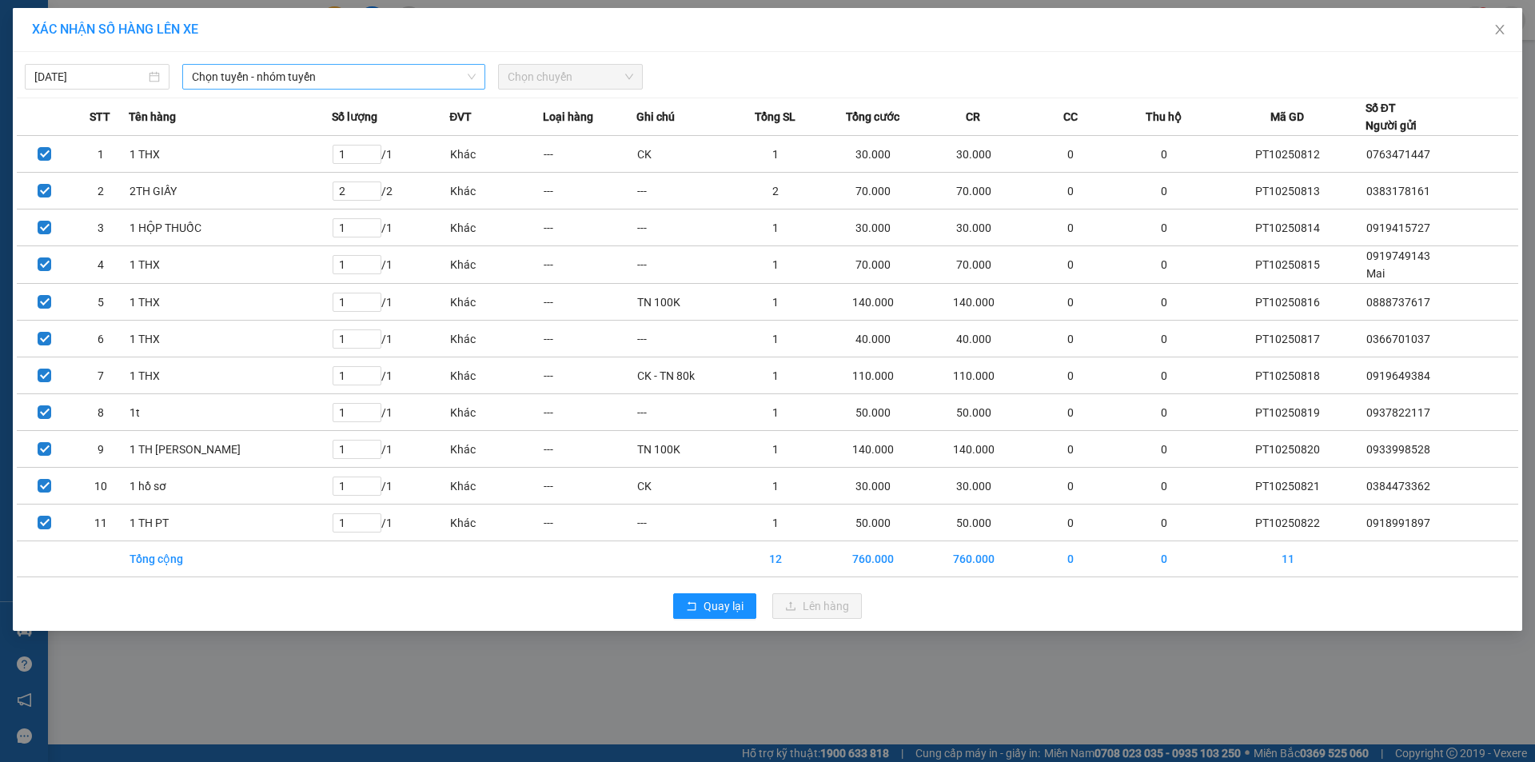
click at [221, 73] on span "Chọn tuyến - nhóm tuyến" at bounding box center [334, 77] width 284 height 24
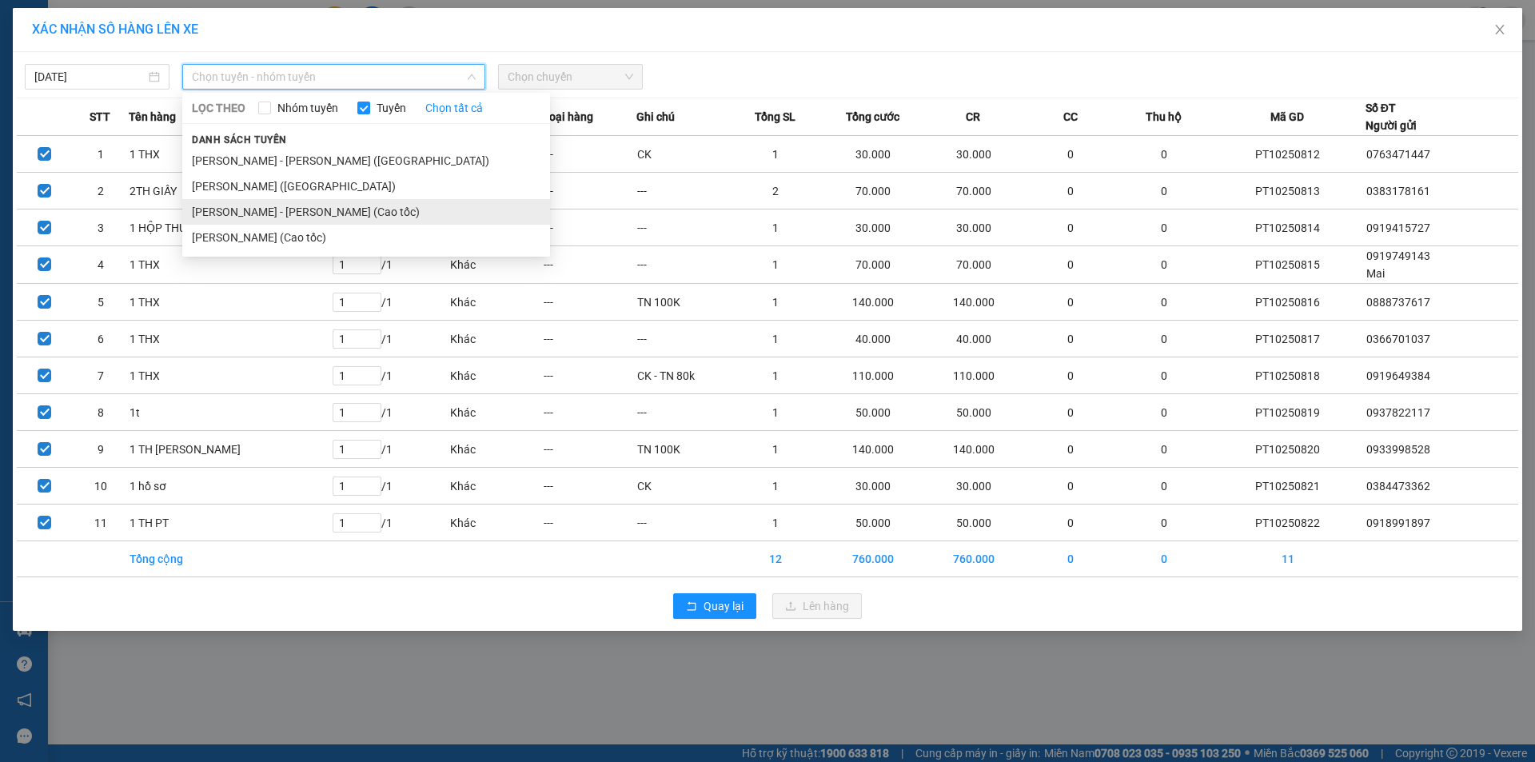
click at [241, 217] on li "[PERSON_NAME] - [PERSON_NAME] (Cao tốc)" at bounding box center [366, 212] width 368 height 26
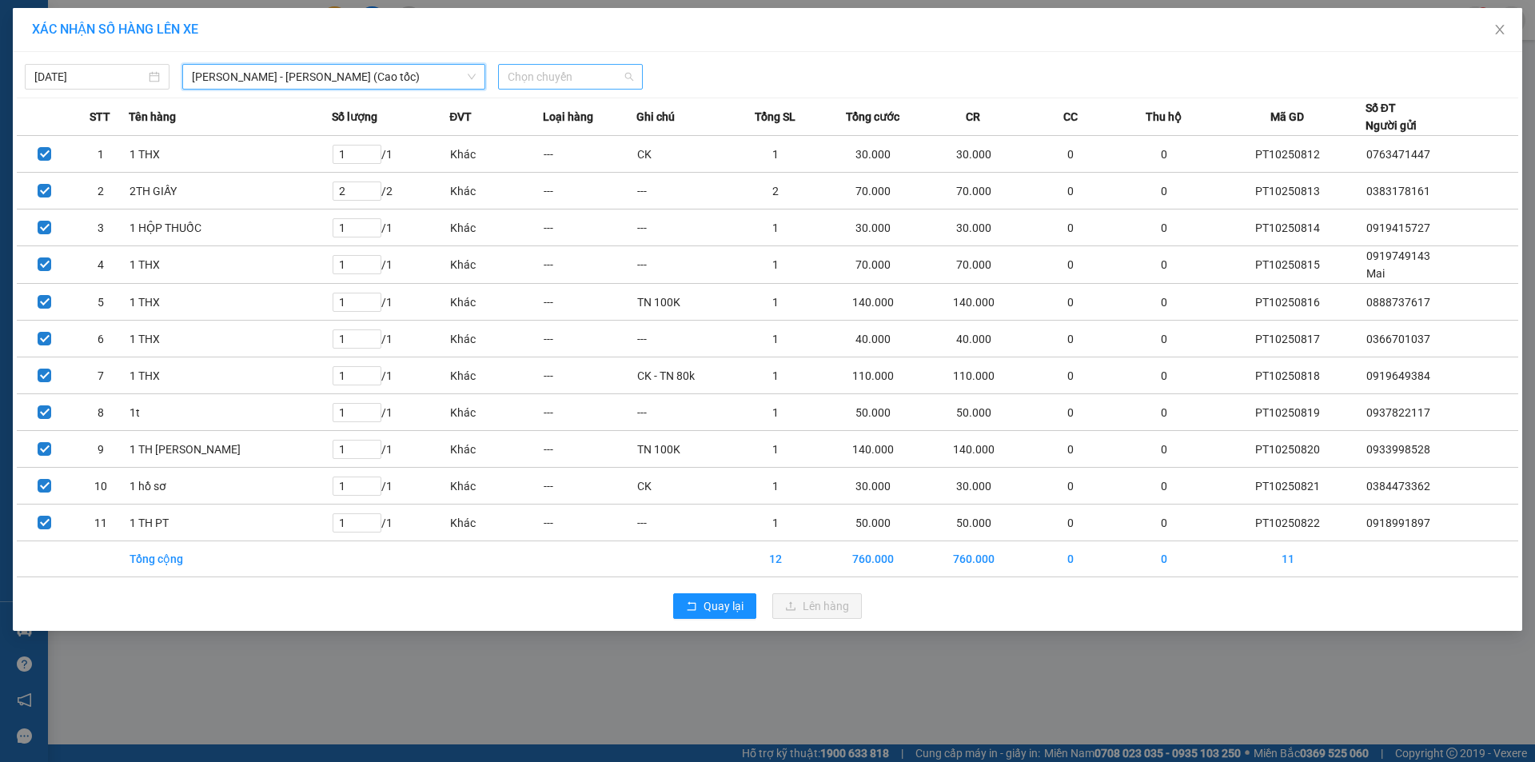
click at [577, 81] on span "Chọn chuyến" at bounding box center [571, 77] width 126 height 24
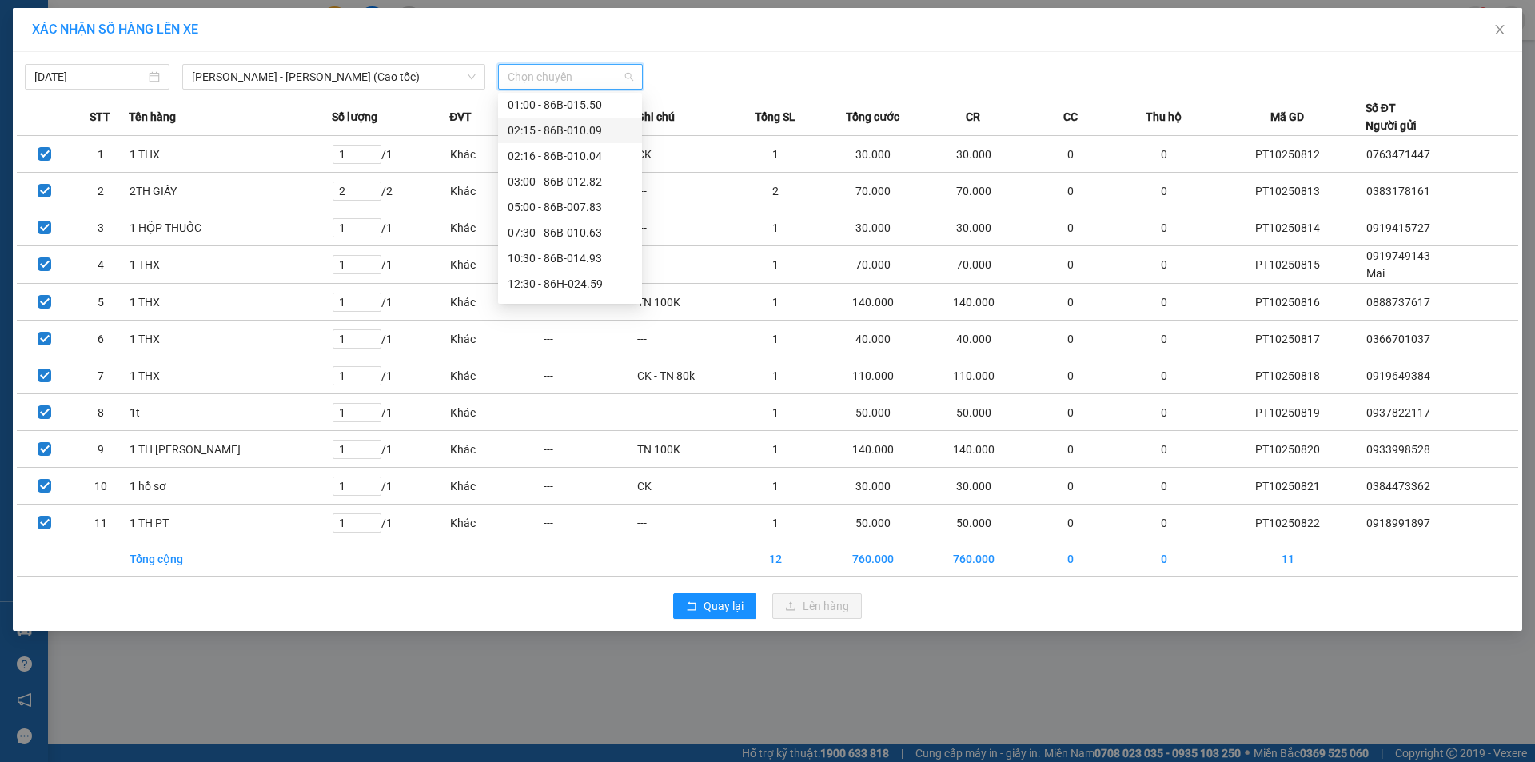
scroll to position [102, 0]
click at [565, 213] on div "10:30 - 86B-014.93" at bounding box center [570, 211] width 125 height 18
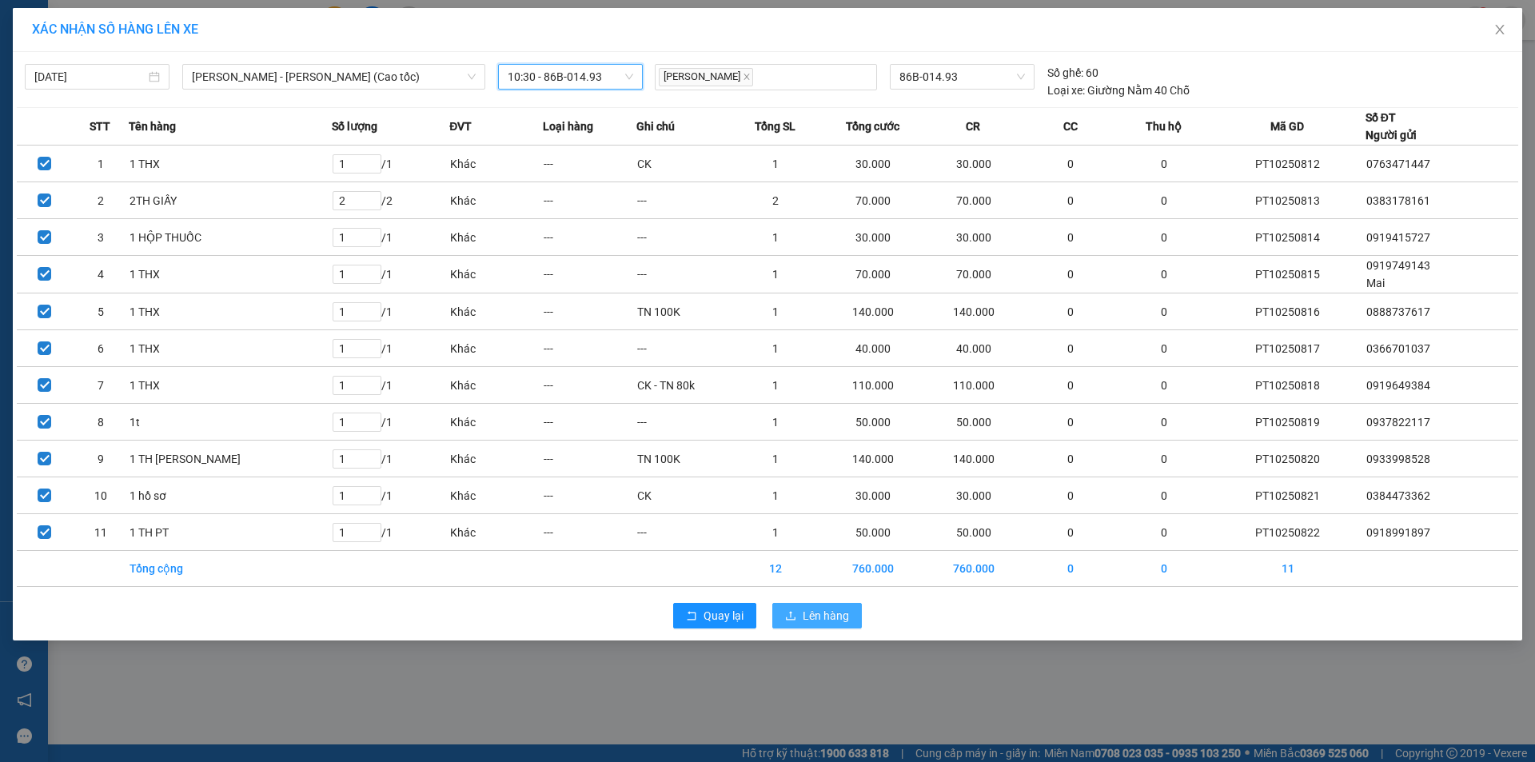
click at [830, 616] on span "Lên hàng" at bounding box center [826, 616] width 46 height 18
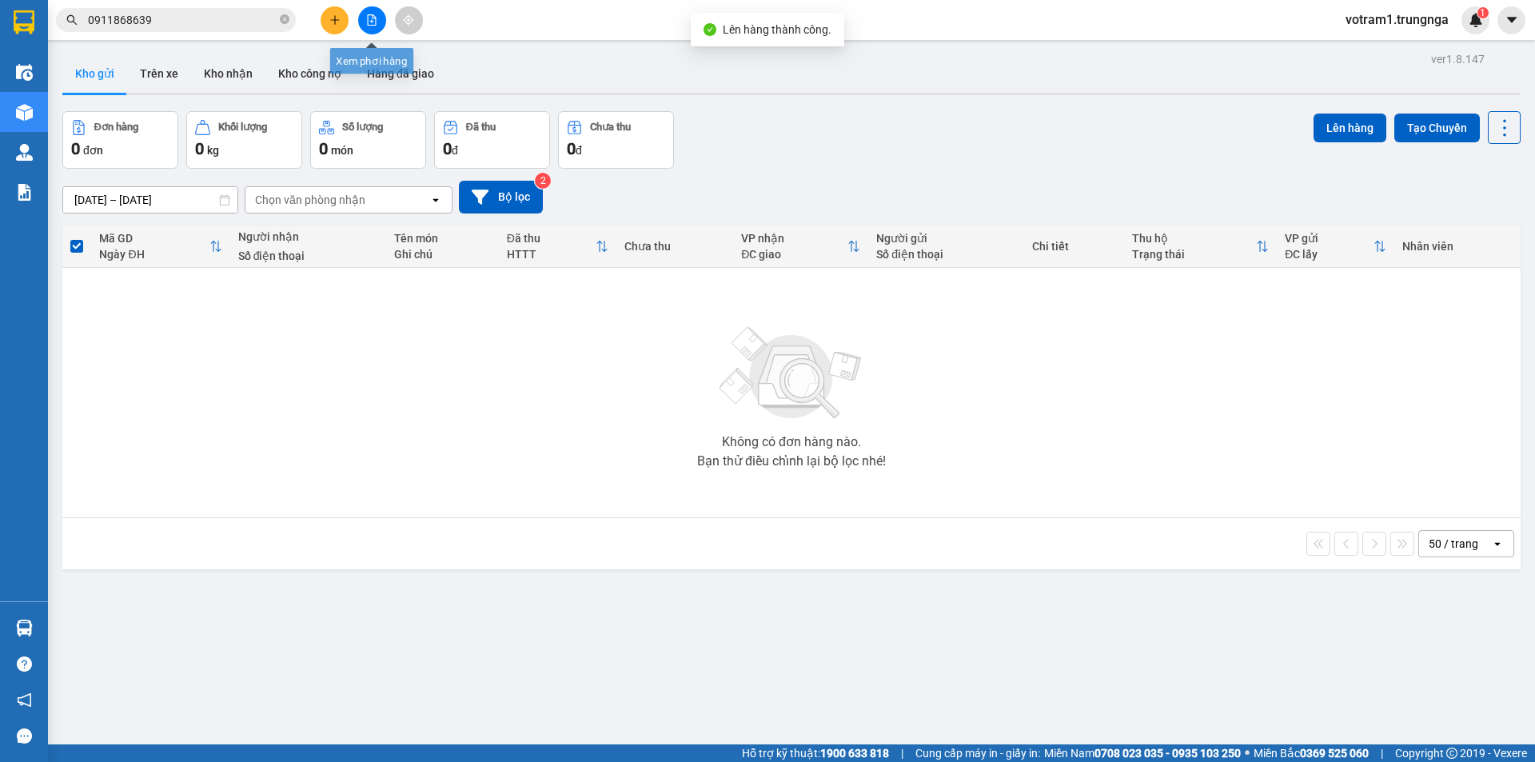
click at [373, 13] on button at bounding box center [372, 20] width 28 height 28
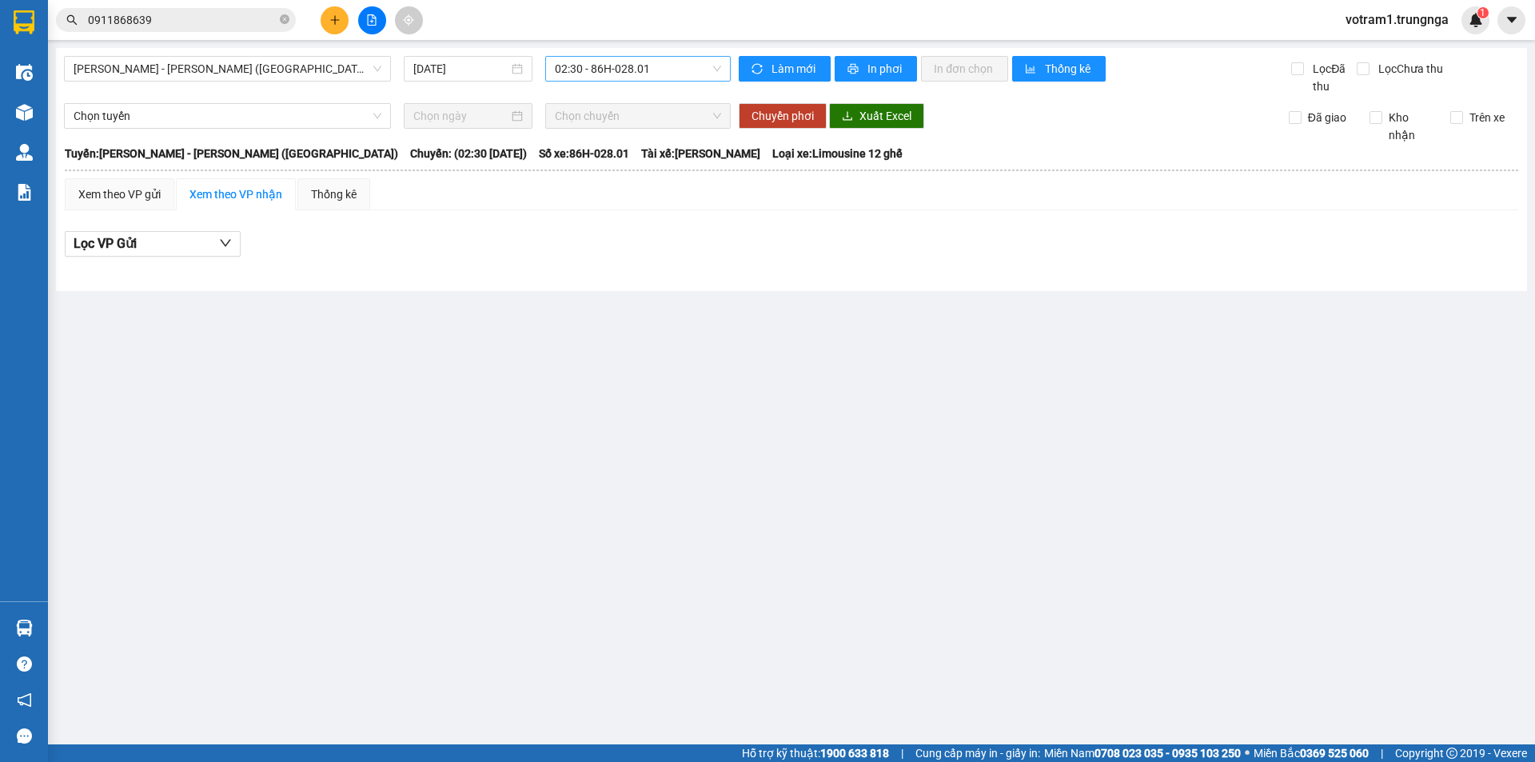
click at [580, 72] on span "02:30 - 86H-028.01" at bounding box center [638, 69] width 166 height 24
click at [175, 68] on span "Phan Thiết - Hồ Chí Minh (Ghế)" at bounding box center [228, 69] width 308 height 24
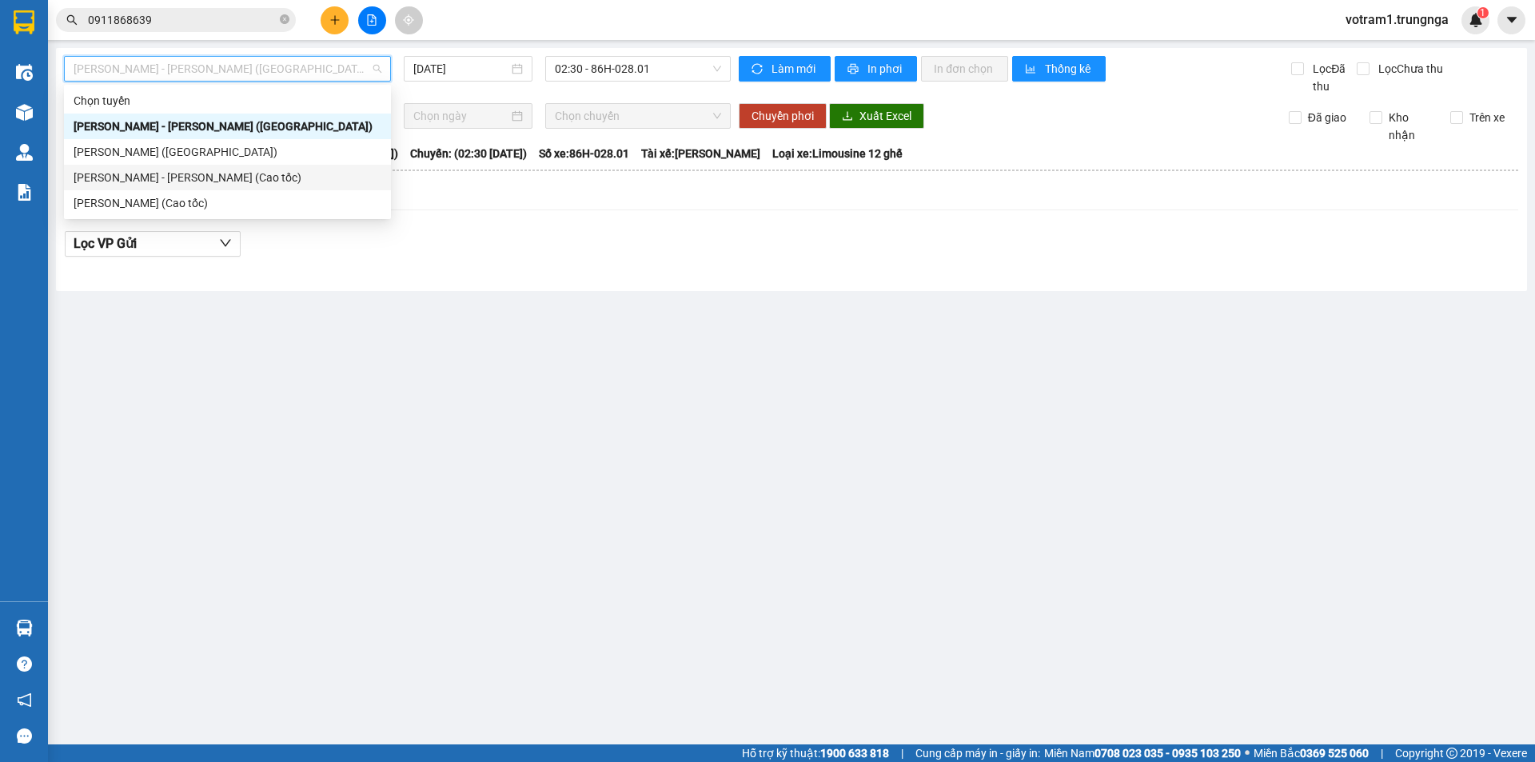
click at [170, 181] on div "[PERSON_NAME] - [PERSON_NAME] (Cao tốc)" at bounding box center [228, 178] width 308 height 18
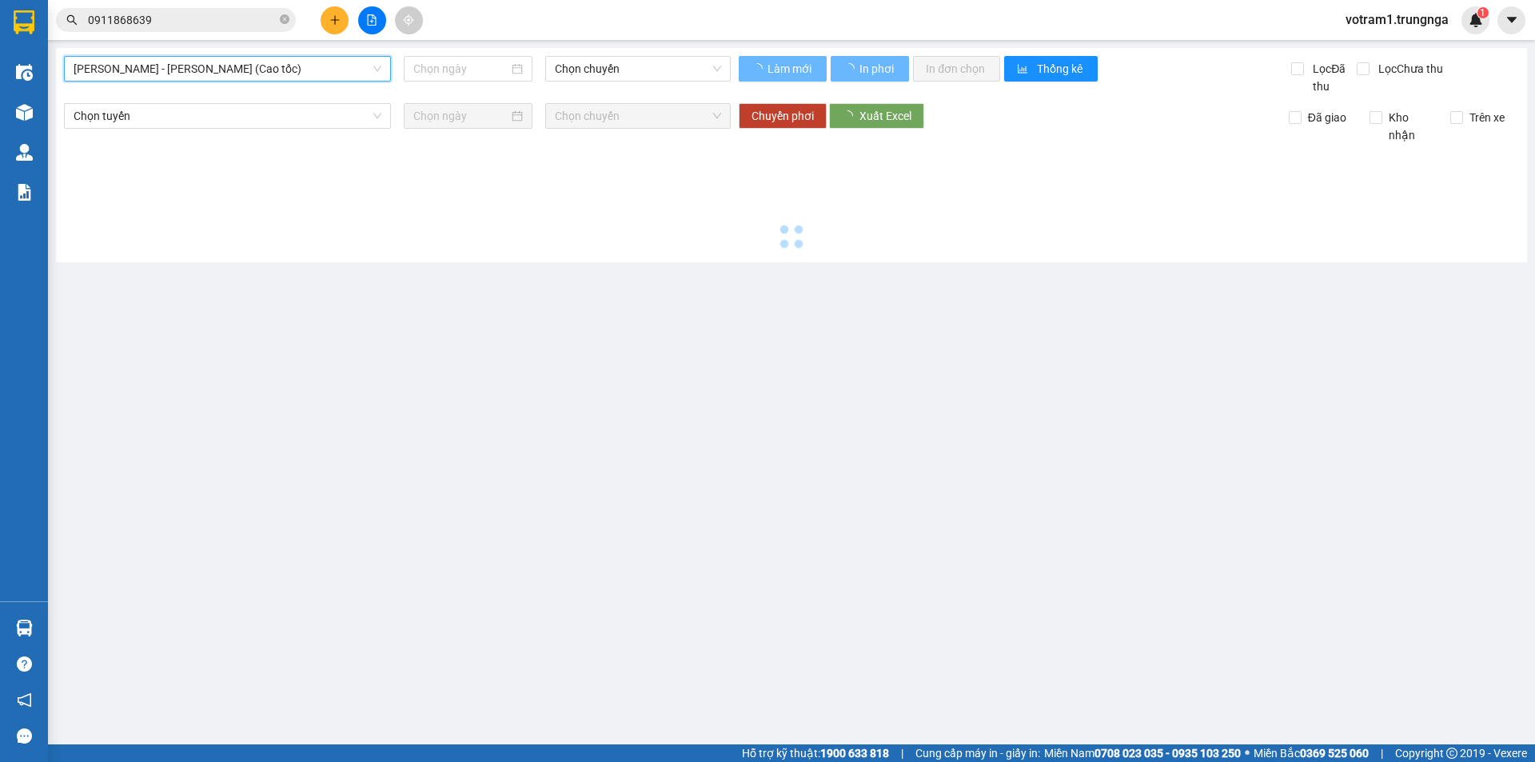
type input "[DATE]"
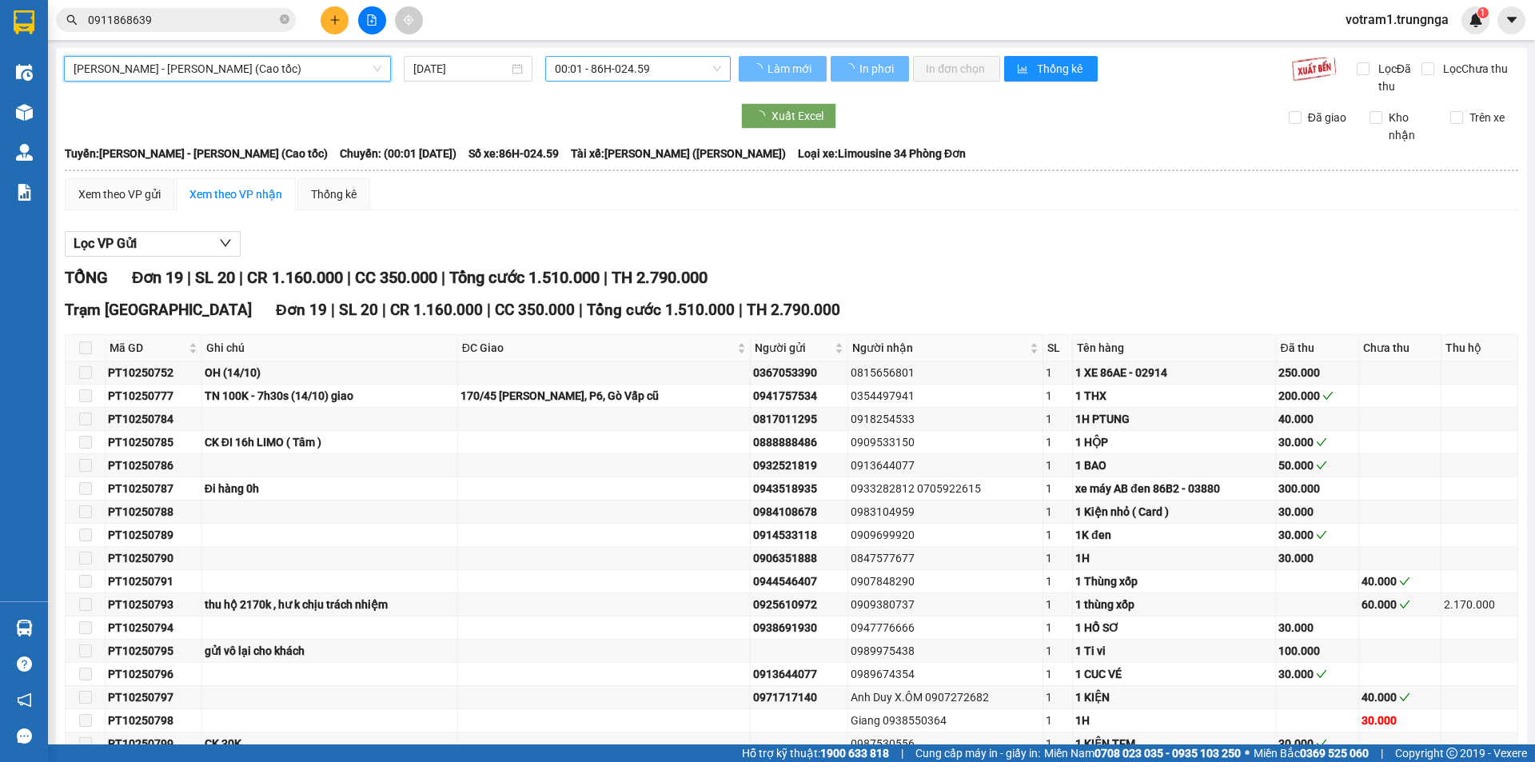
click at [641, 70] on span "00:01 - 86H-024.59" at bounding box center [638, 69] width 166 height 24
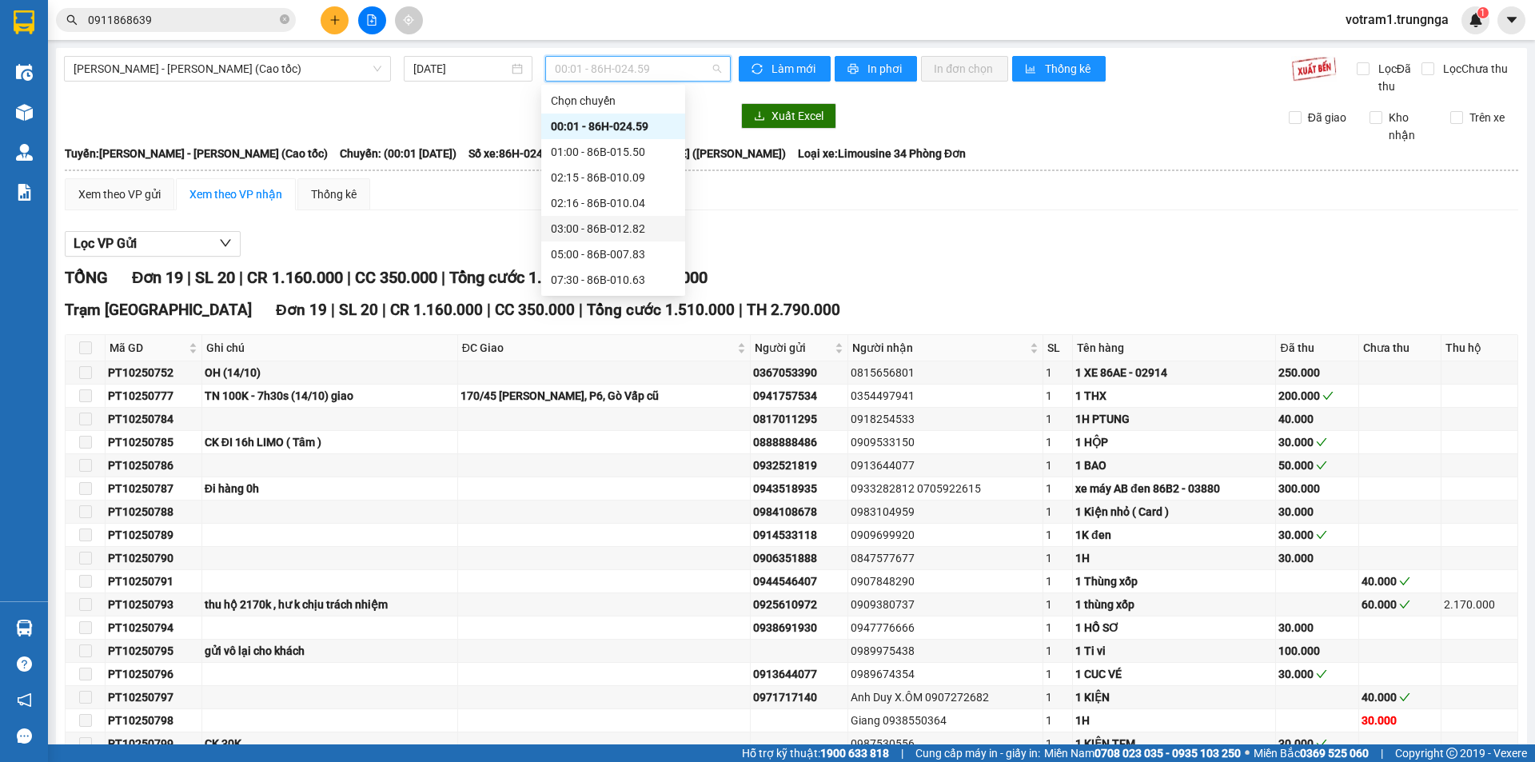
scroll to position [102, 0]
click at [595, 207] on div "10:30 - 86B-014.93" at bounding box center [613, 203] width 125 height 18
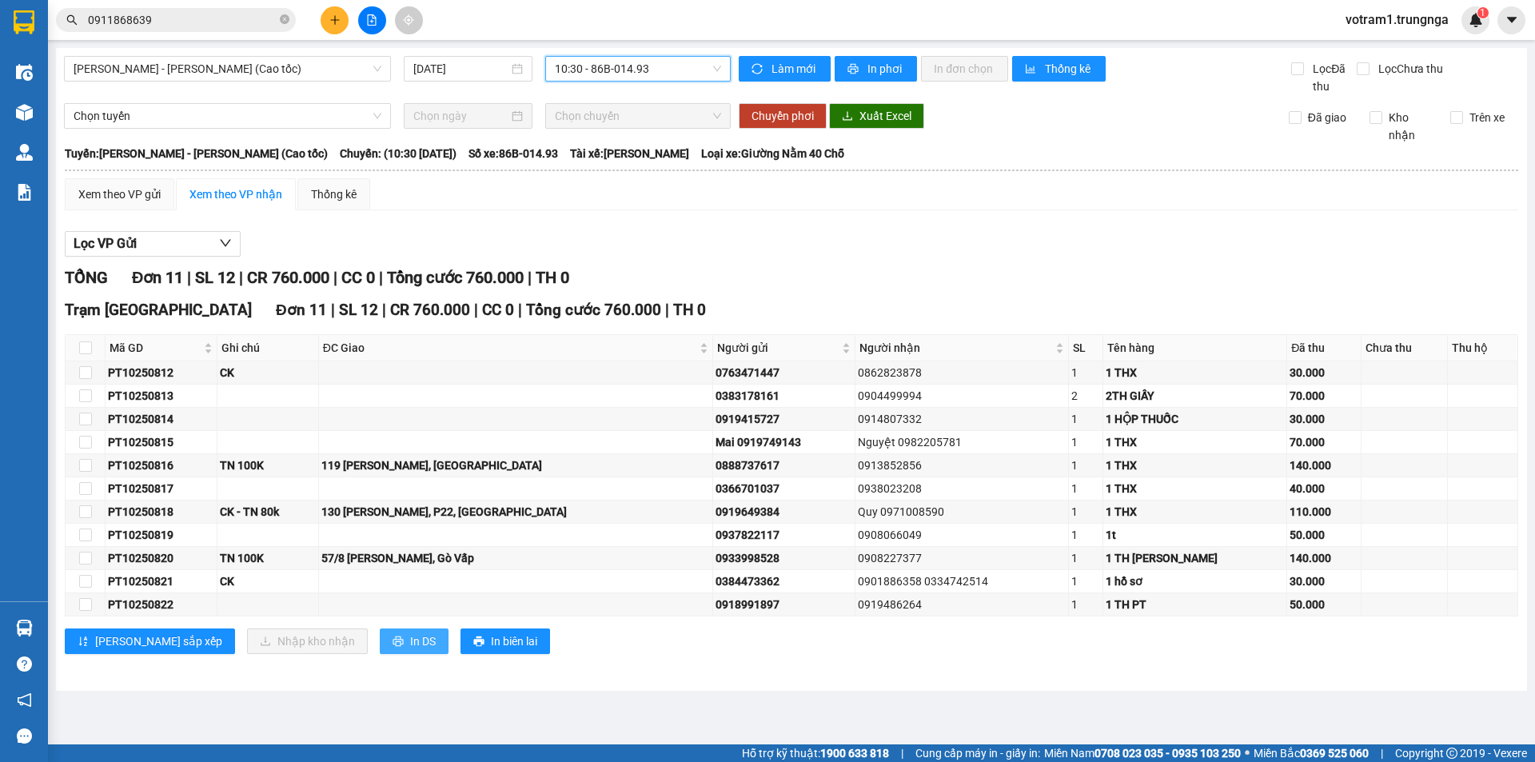
click at [380, 640] on button "In DS" at bounding box center [414, 641] width 69 height 26
click at [189, 483] on main "Phan Thiết - Hồ Chí Minh (Cao tốc) 14/10/2025 10:30 - 86B-014.93 Làm mới In phơ…" at bounding box center [767, 372] width 1535 height 744
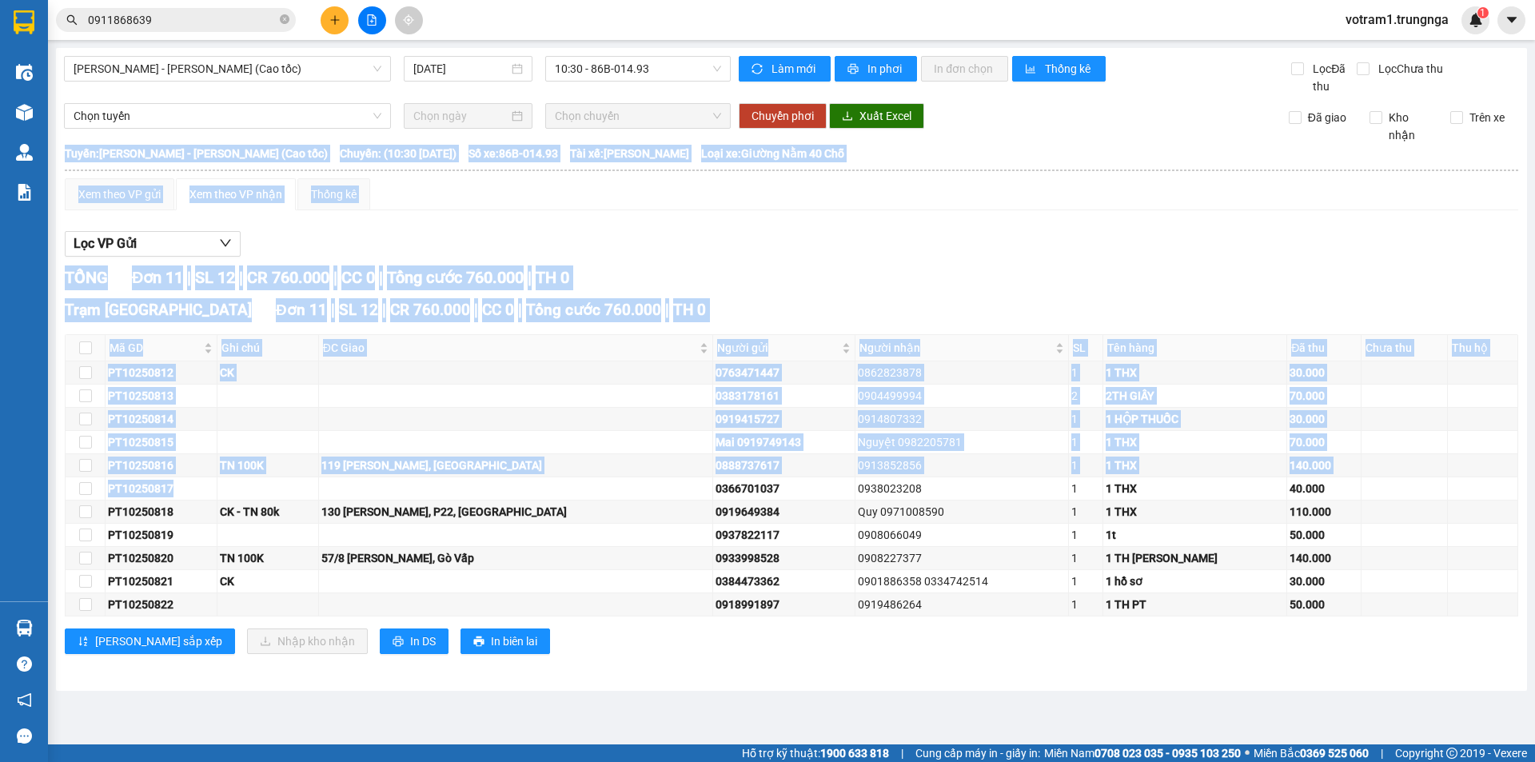
click at [215, 22] on input "0911868639" at bounding box center [182, 20] width 189 height 18
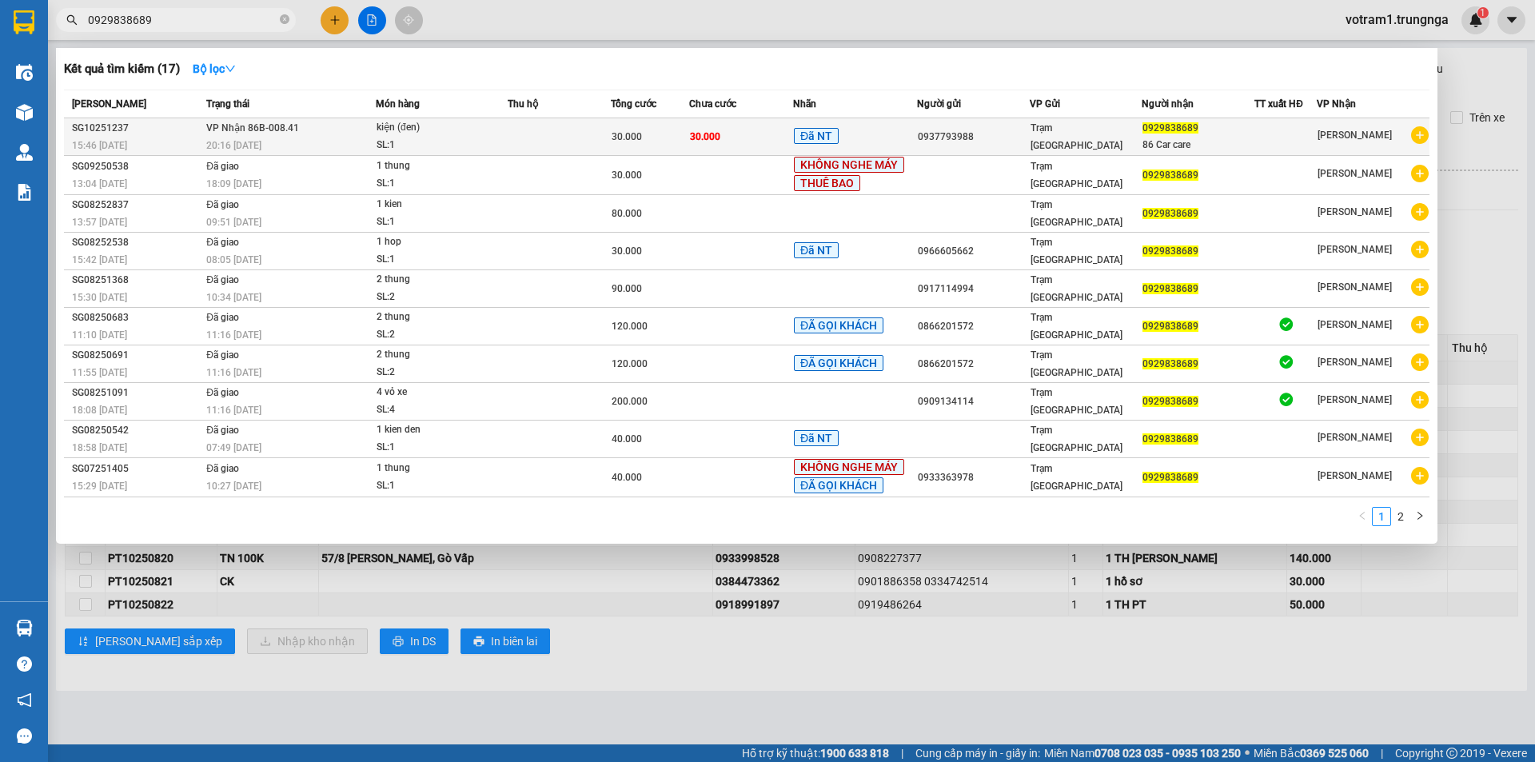
type input "0929838689"
click at [347, 135] on td "VP Nhận 86B-008.41 20:16 - 13/10" at bounding box center [288, 137] width 173 height 38
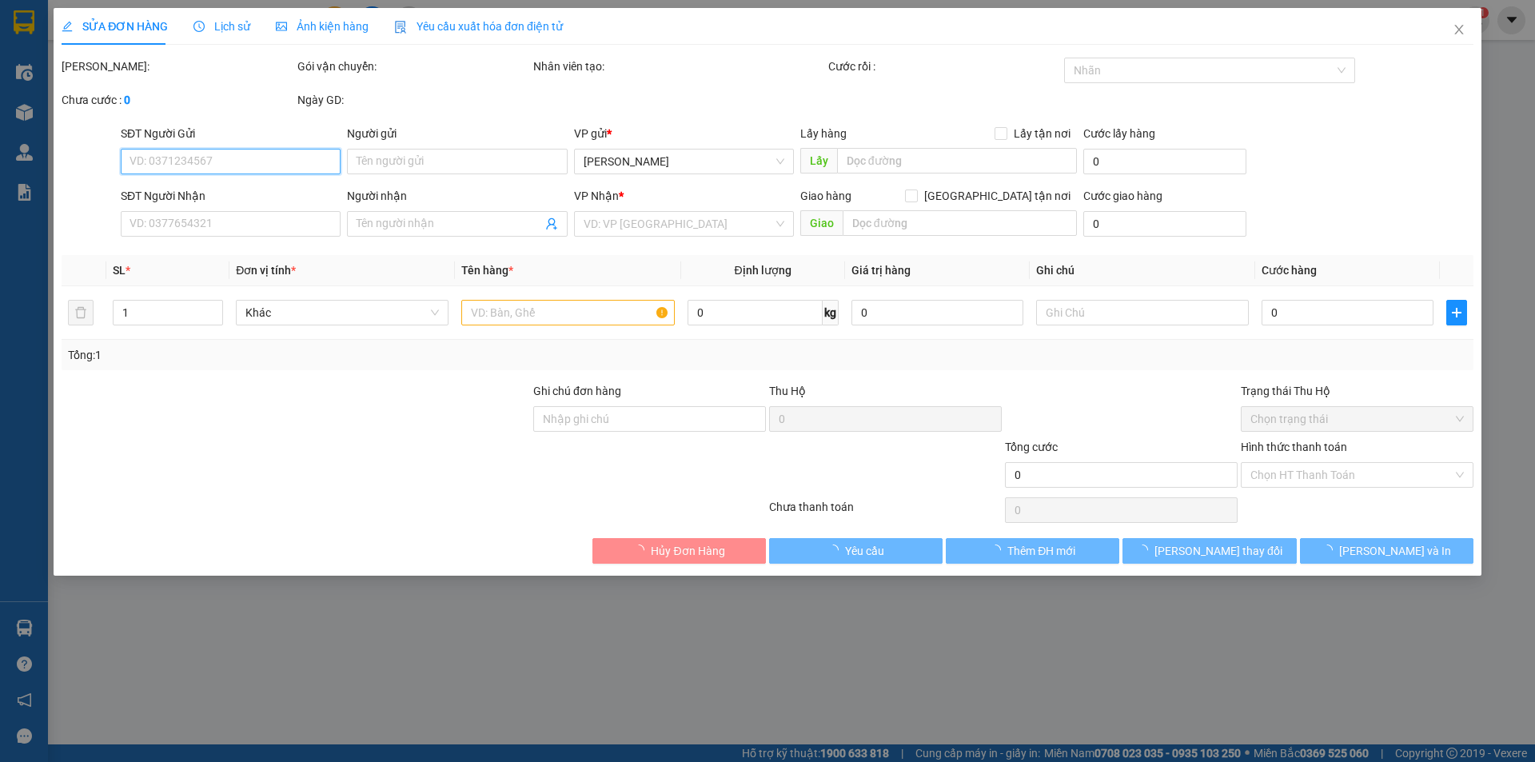
type input "0937793988"
type input "0929838689"
type input "86 Car care"
type input "30.000"
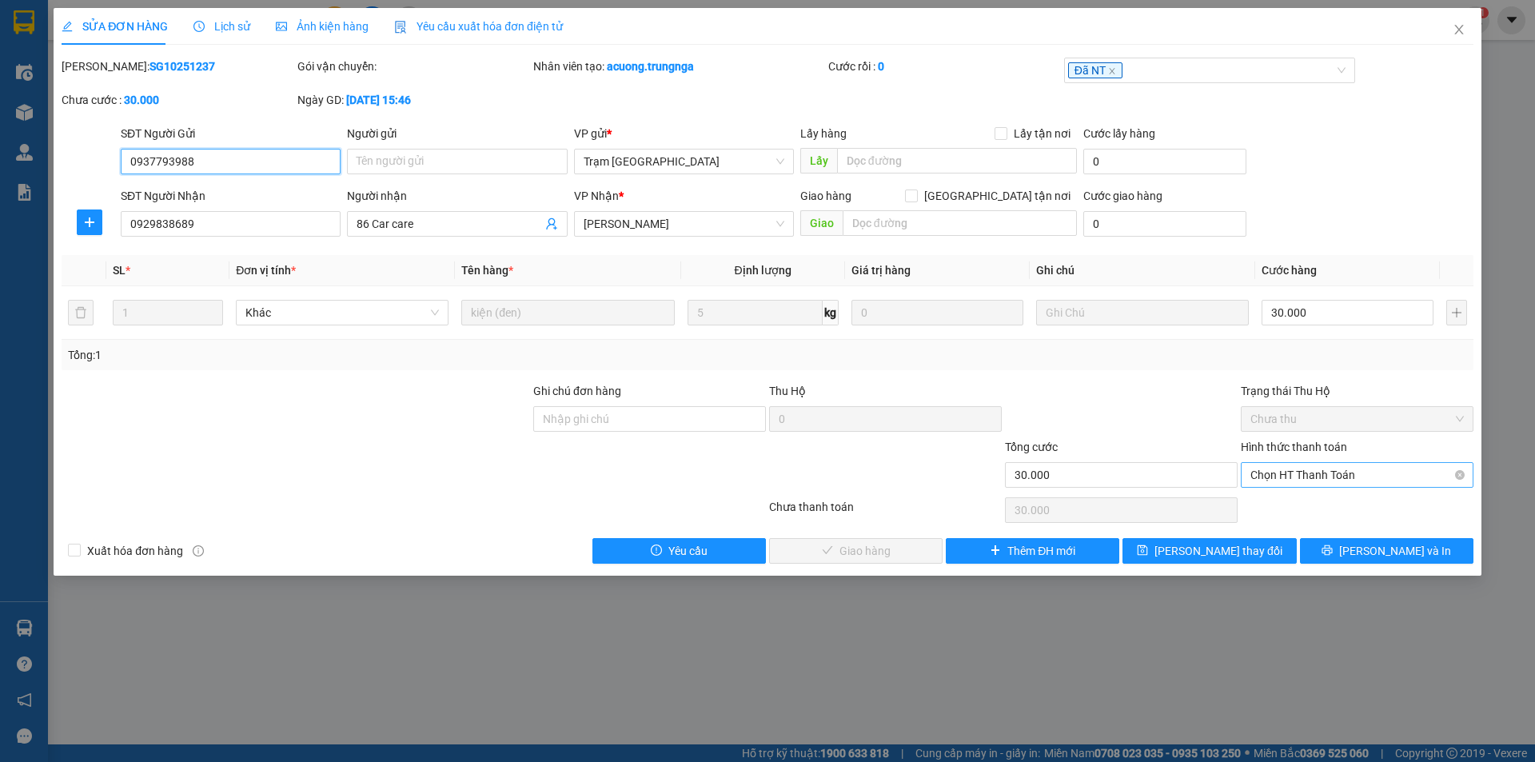
click at [1272, 475] on span "Chọn HT Thanh Toán" at bounding box center [1356, 475] width 213 height 24
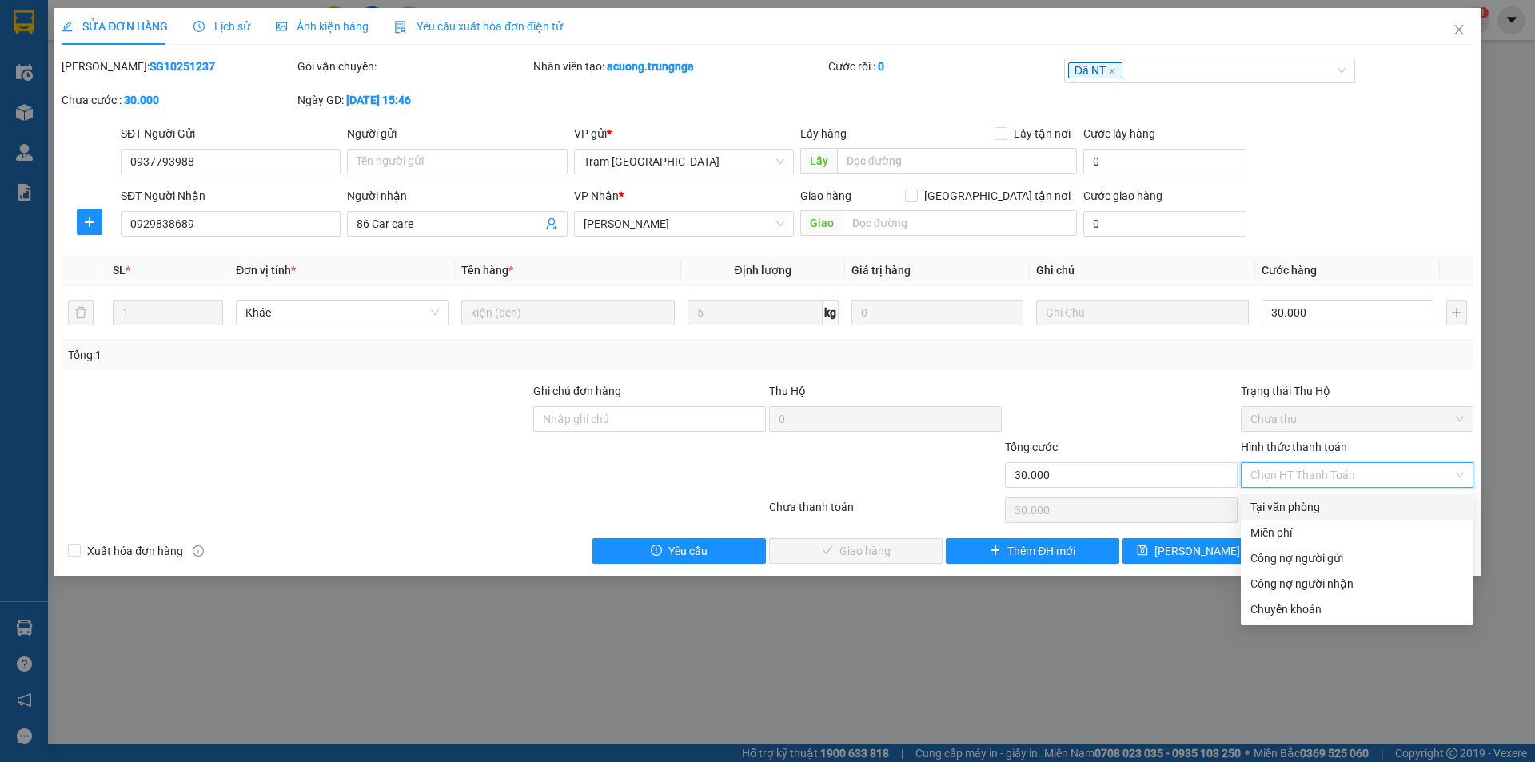
click at [1277, 504] on div "Tại văn phòng" at bounding box center [1356, 507] width 213 height 18
type input "0"
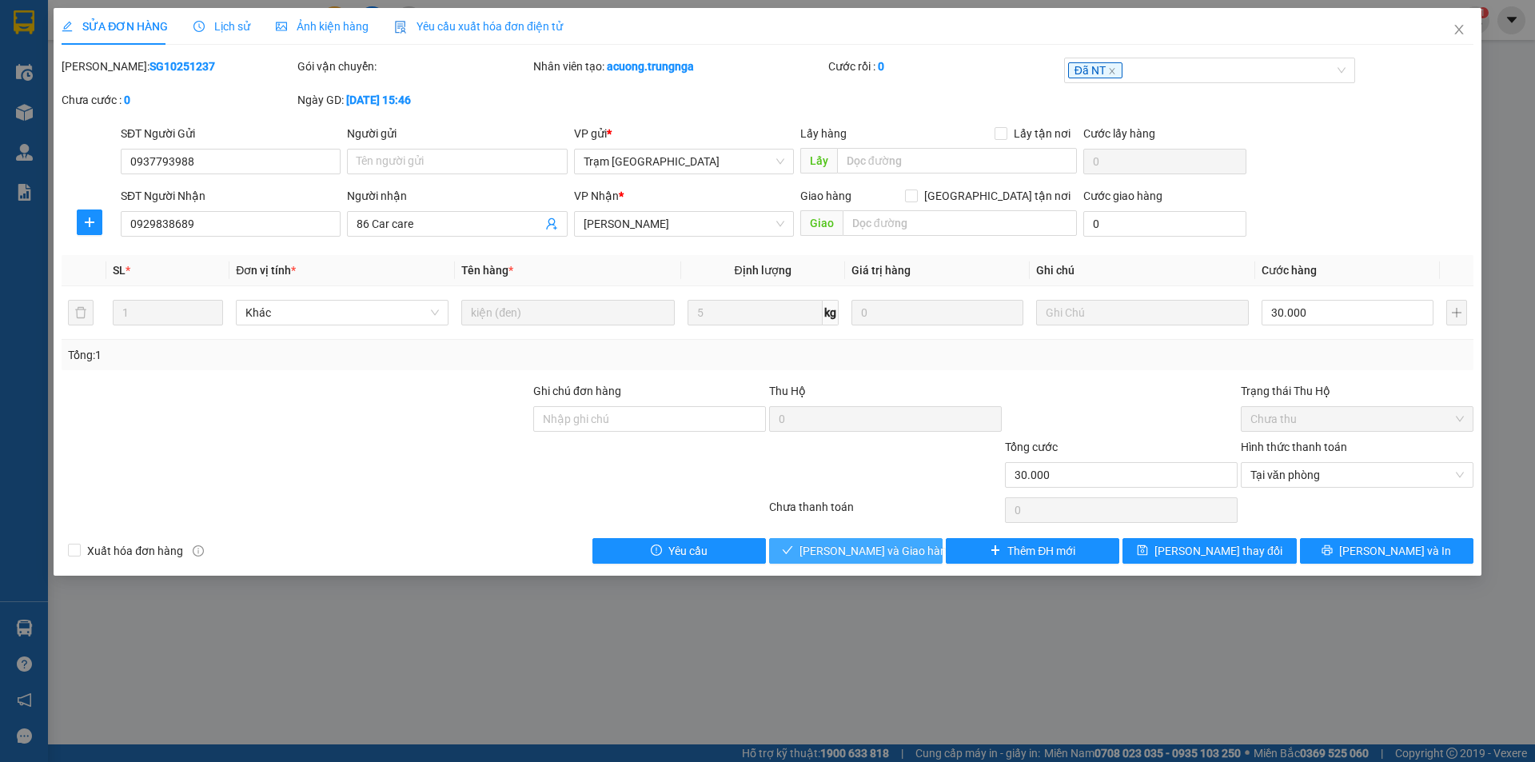
click at [850, 556] on span "[PERSON_NAME] và Giao hàng" at bounding box center [875, 551] width 153 height 18
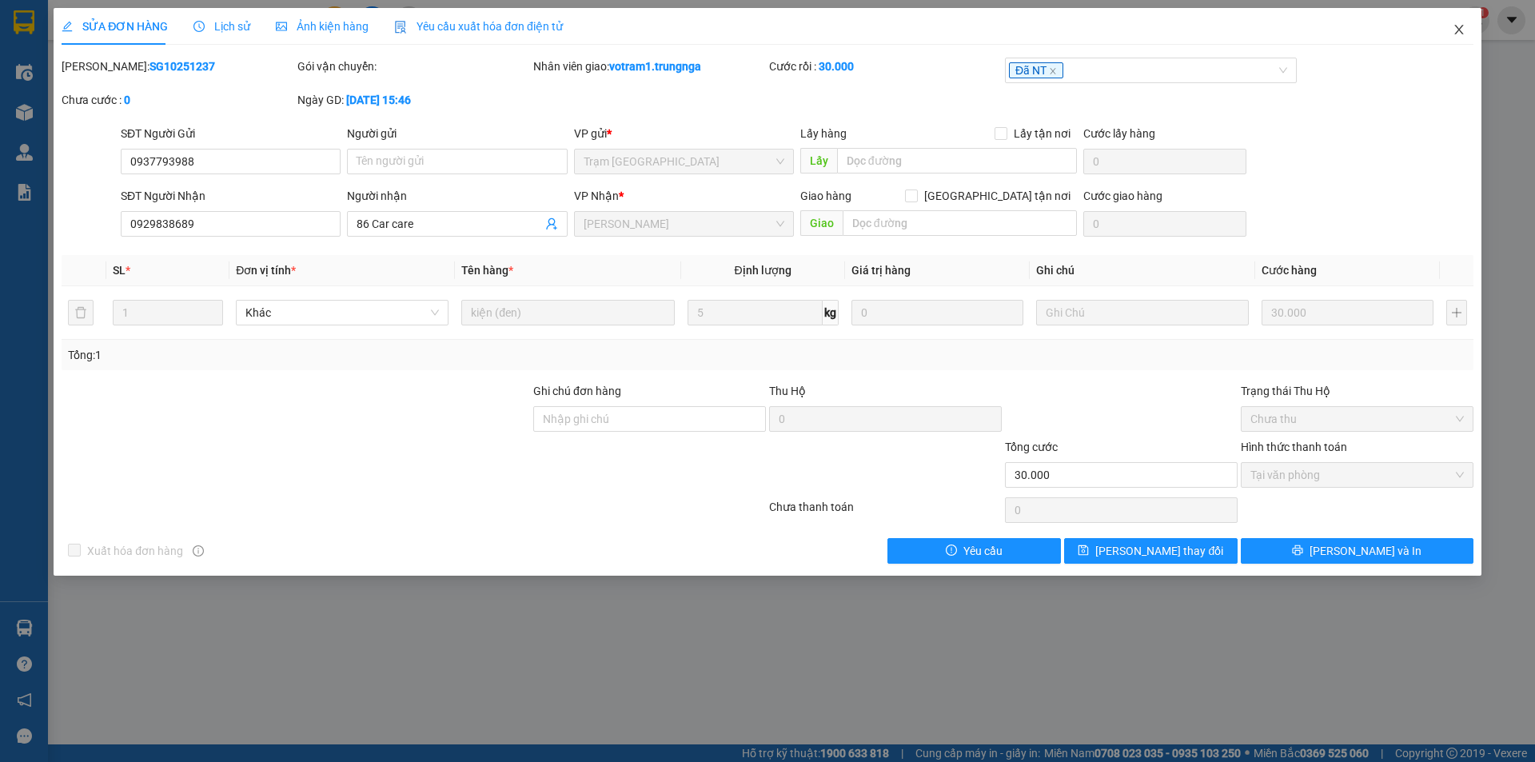
click at [1460, 34] on icon "close" at bounding box center [1458, 29] width 13 height 13
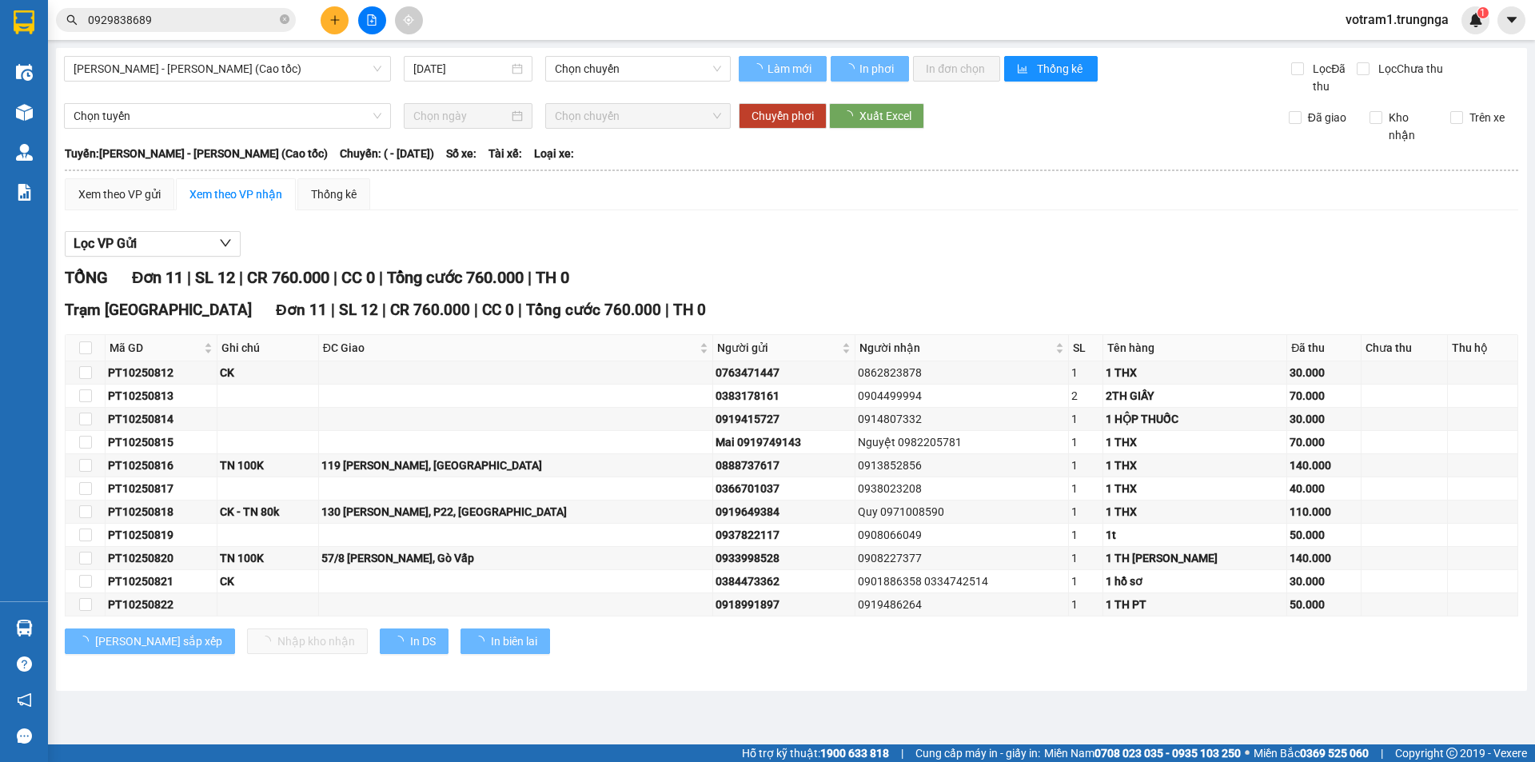
click at [147, 19] on input "0929838689" at bounding box center [182, 20] width 189 height 18
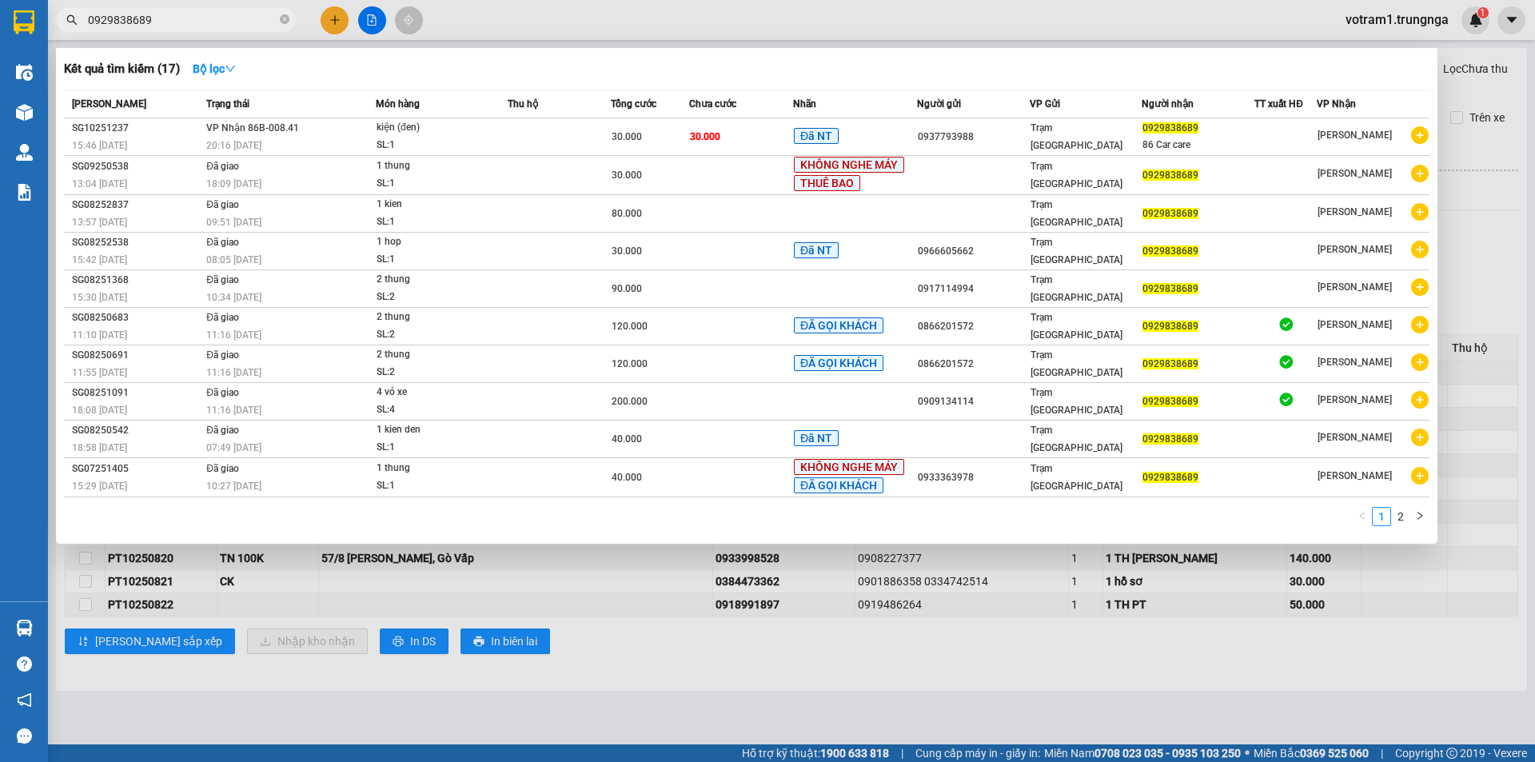
drag, startPoint x: 157, startPoint y: 19, endPoint x: 73, endPoint y: 27, distance: 84.3
click at [73, 27] on span "0929838689" at bounding box center [176, 20] width 240 height 24
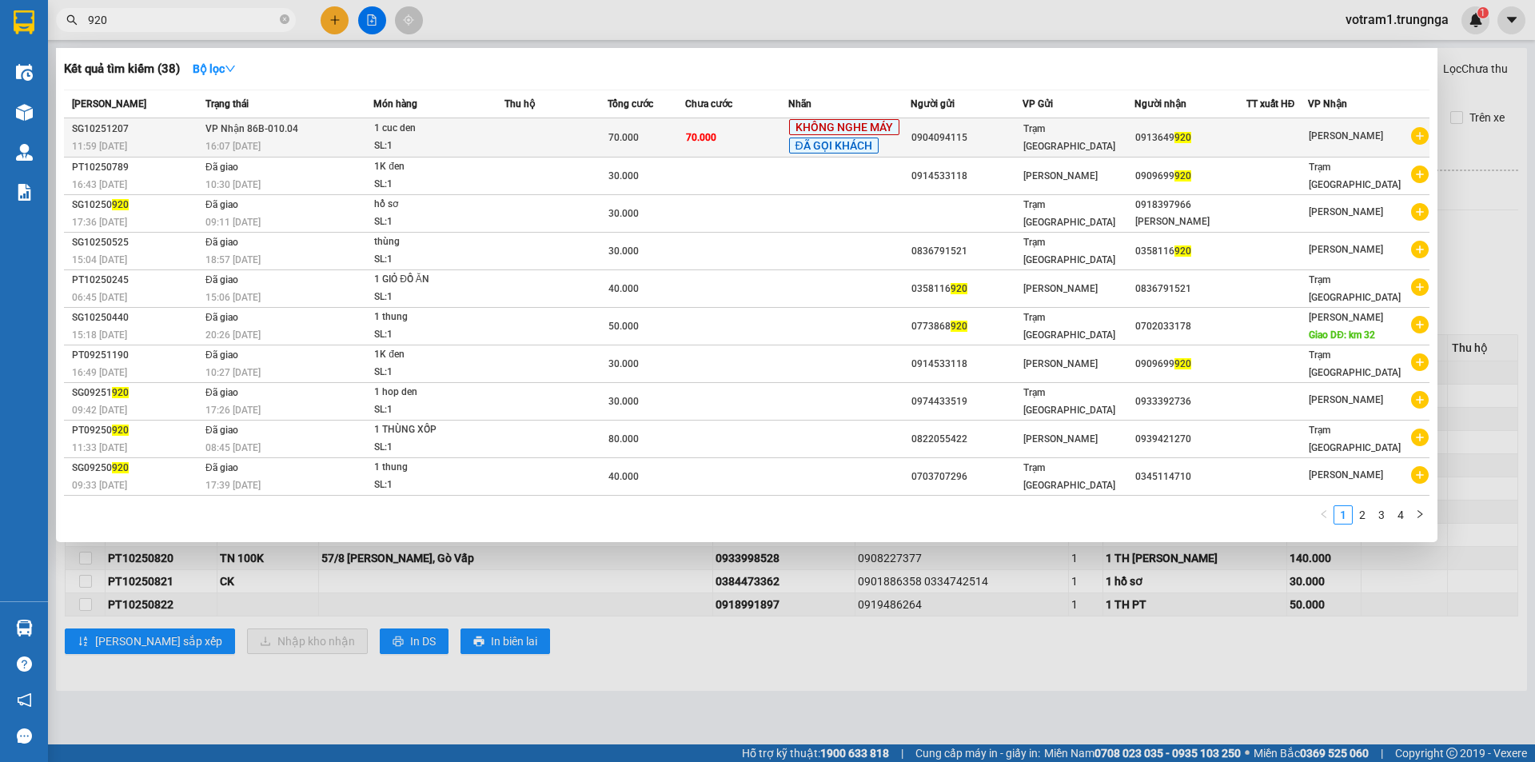
type input "920"
click at [235, 130] on span "VP Nhận 86B-010.04" at bounding box center [251, 128] width 93 height 11
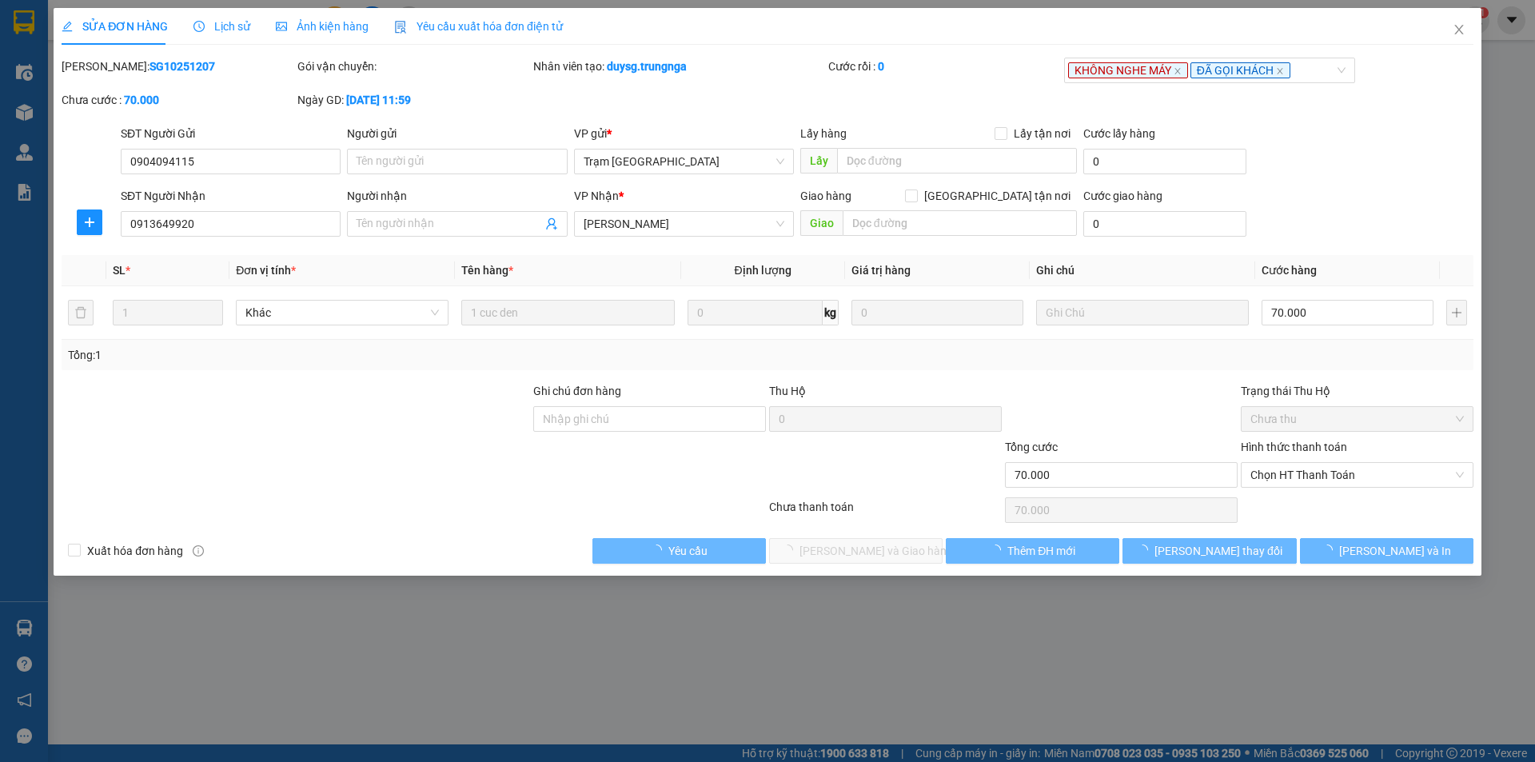
type input "0904094115"
type input "0913649920"
type input "70.000"
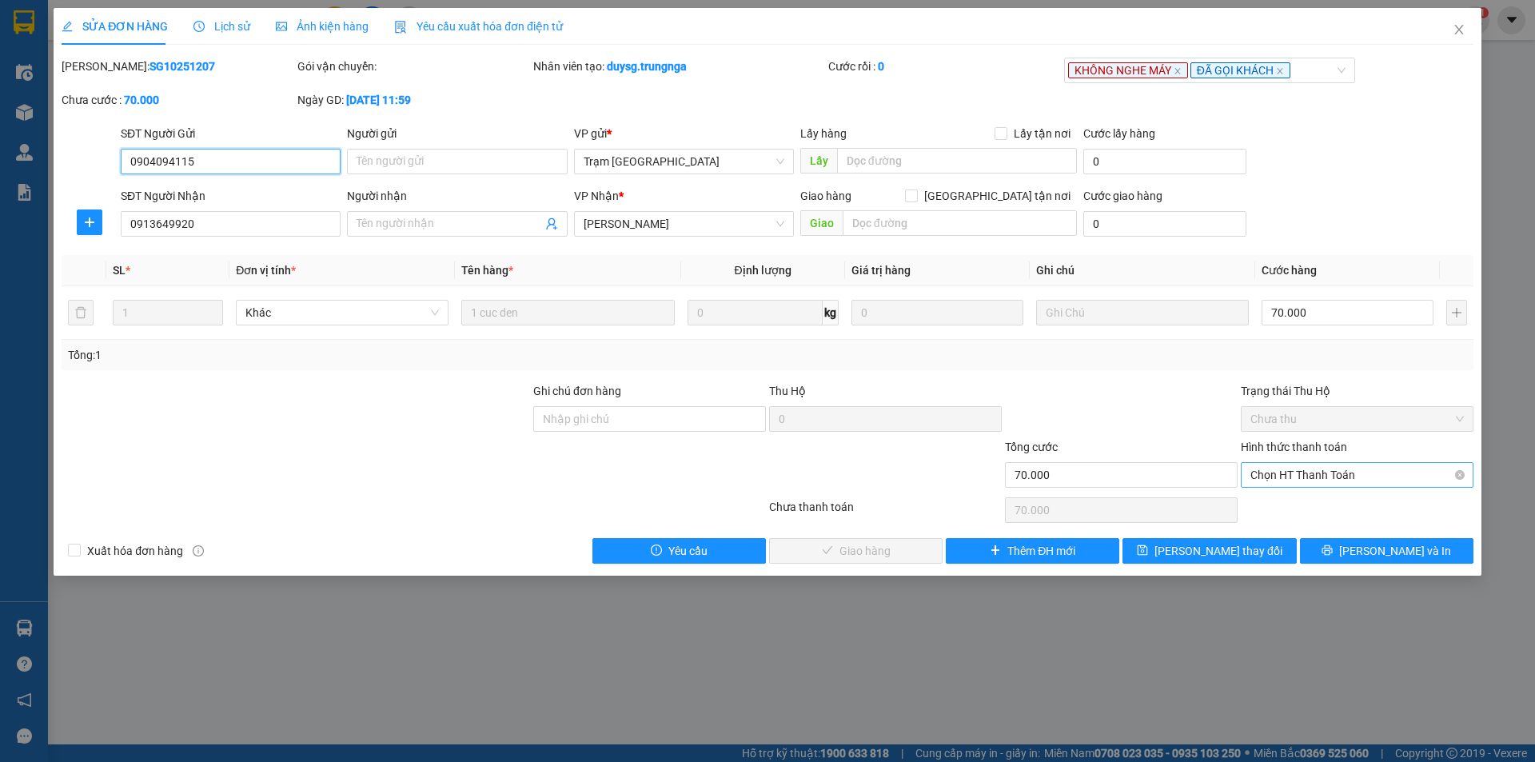
click at [1329, 478] on span "Chọn HT Thanh Toán" at bounding box center [1356, 475] width 213 height 24
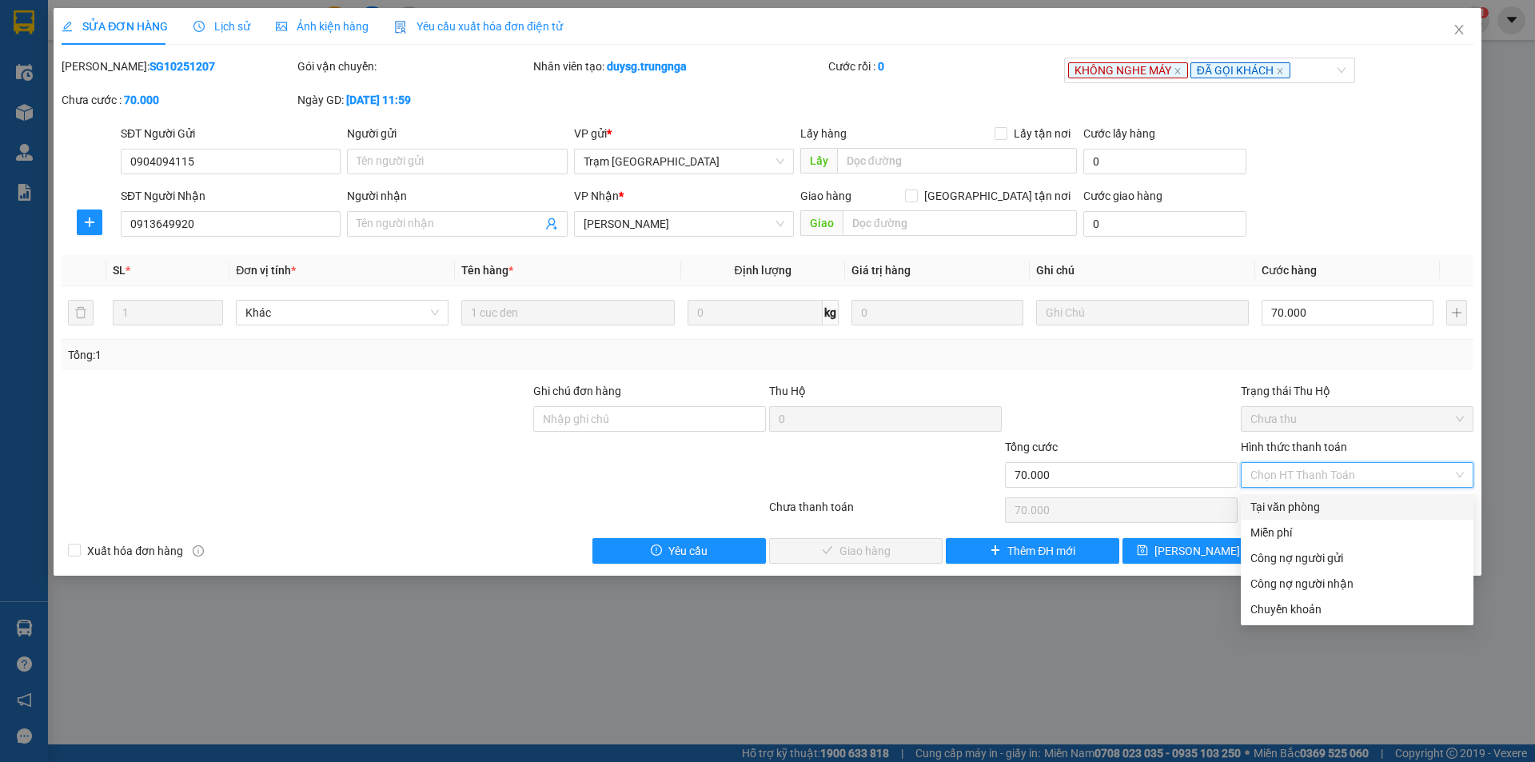
click at [1318, 501] on div "Tại văn phòng" at bounding box center [1356, 507] width 213 height 18
type input "0"
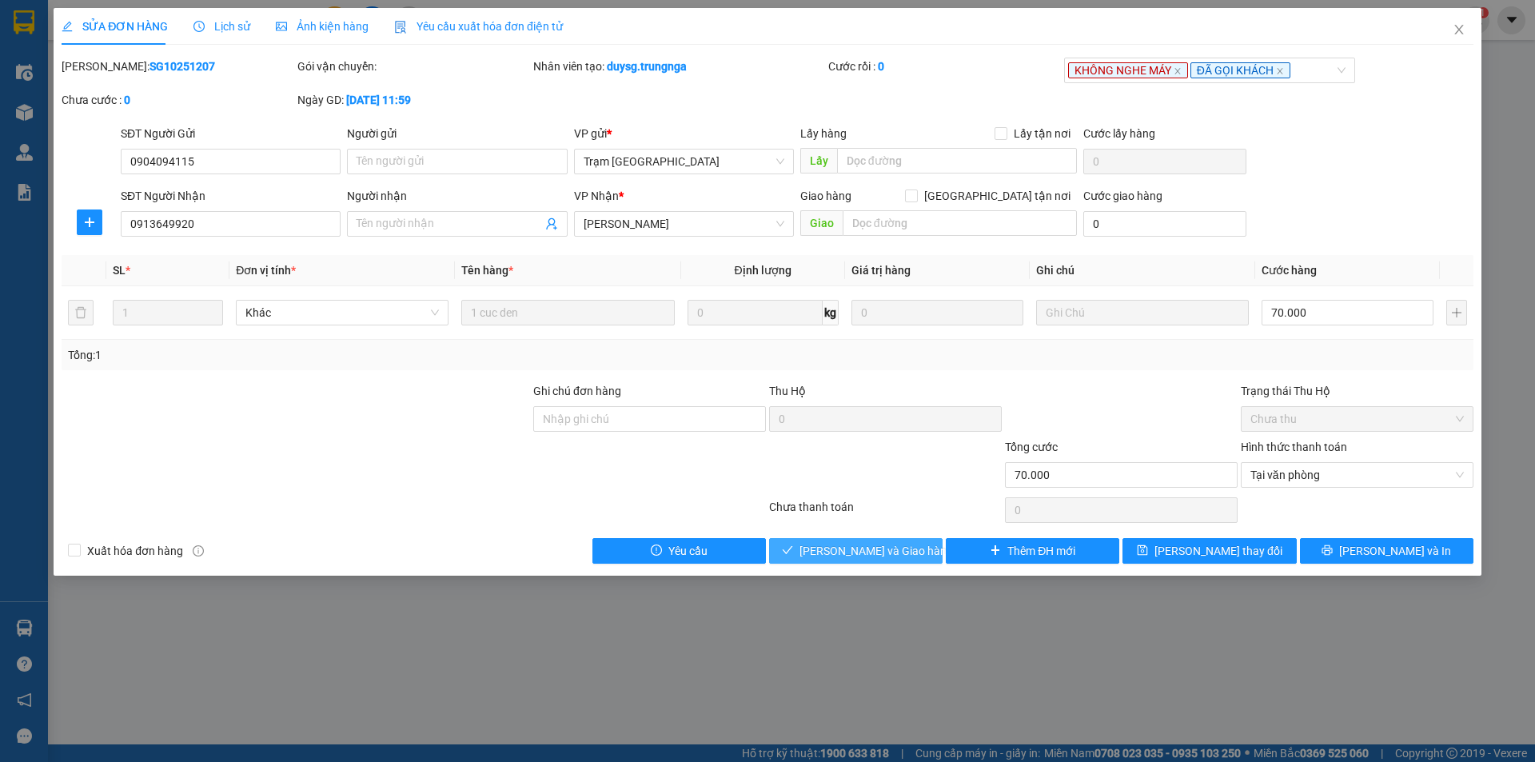
click at [910, 547] on button "[PERSON_NAME] và Giao hàng" at bounding box center [855, 551] width 173 height 26
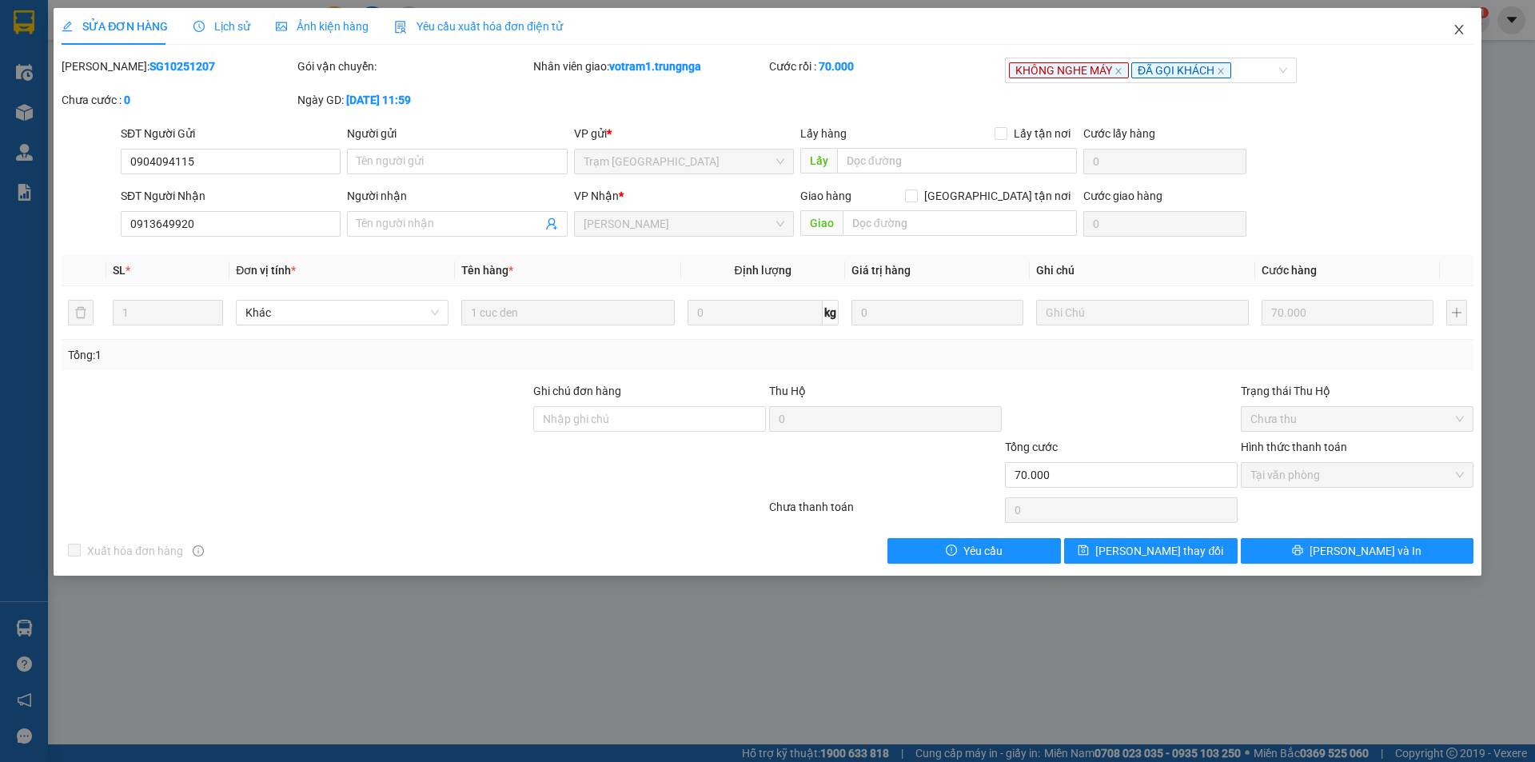
drag, startPoint x: 1464, startPoint y: 26, endPoint x: 1249, endPoint y: 12, distance: 215.5
click at [1460, 26] on icon "close" at bounding box center [1458, 29] width 13 height 13
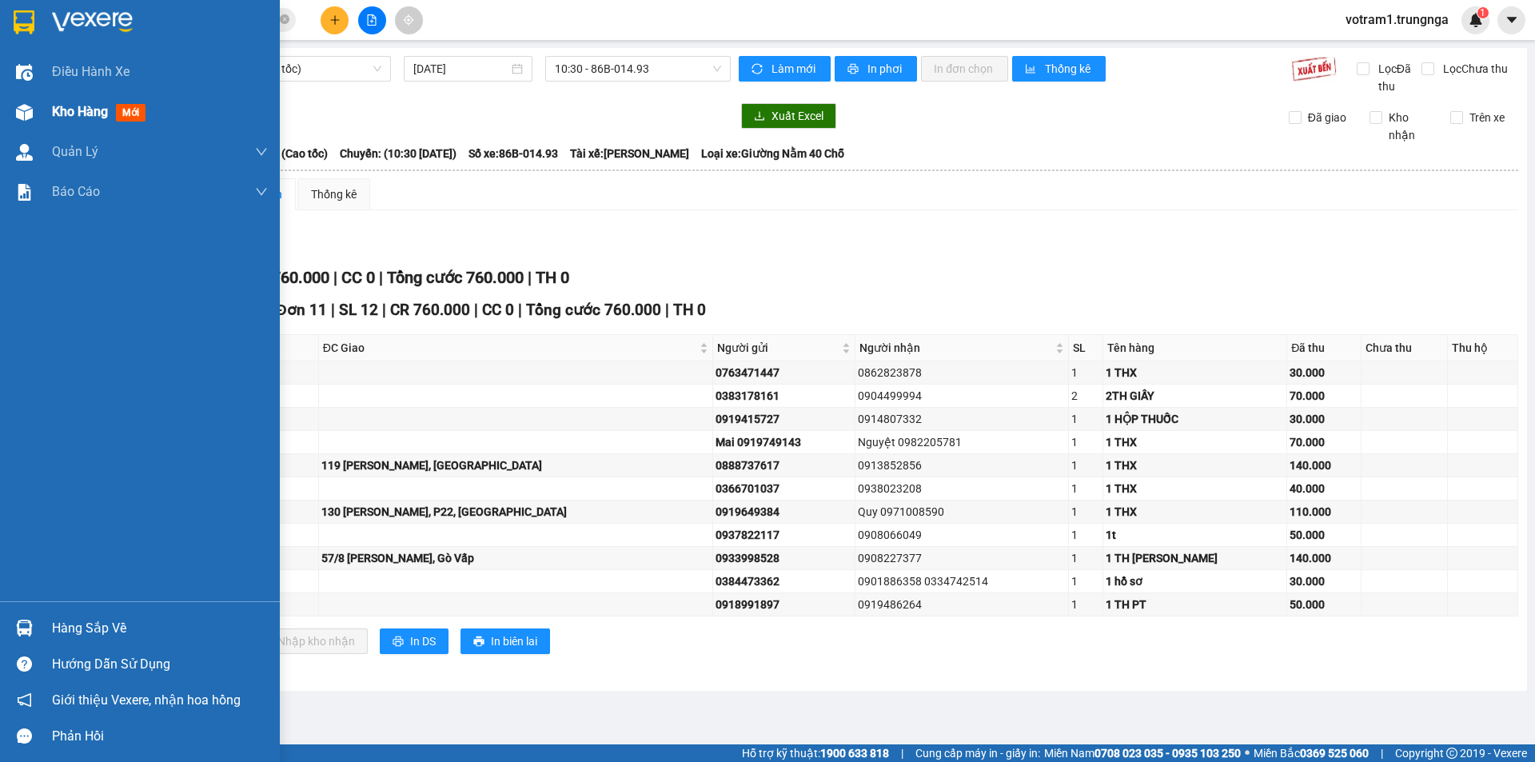
click at [38, 114] on div "Kho hàng mới" at bounding box center [140, 112] width 280 height 40
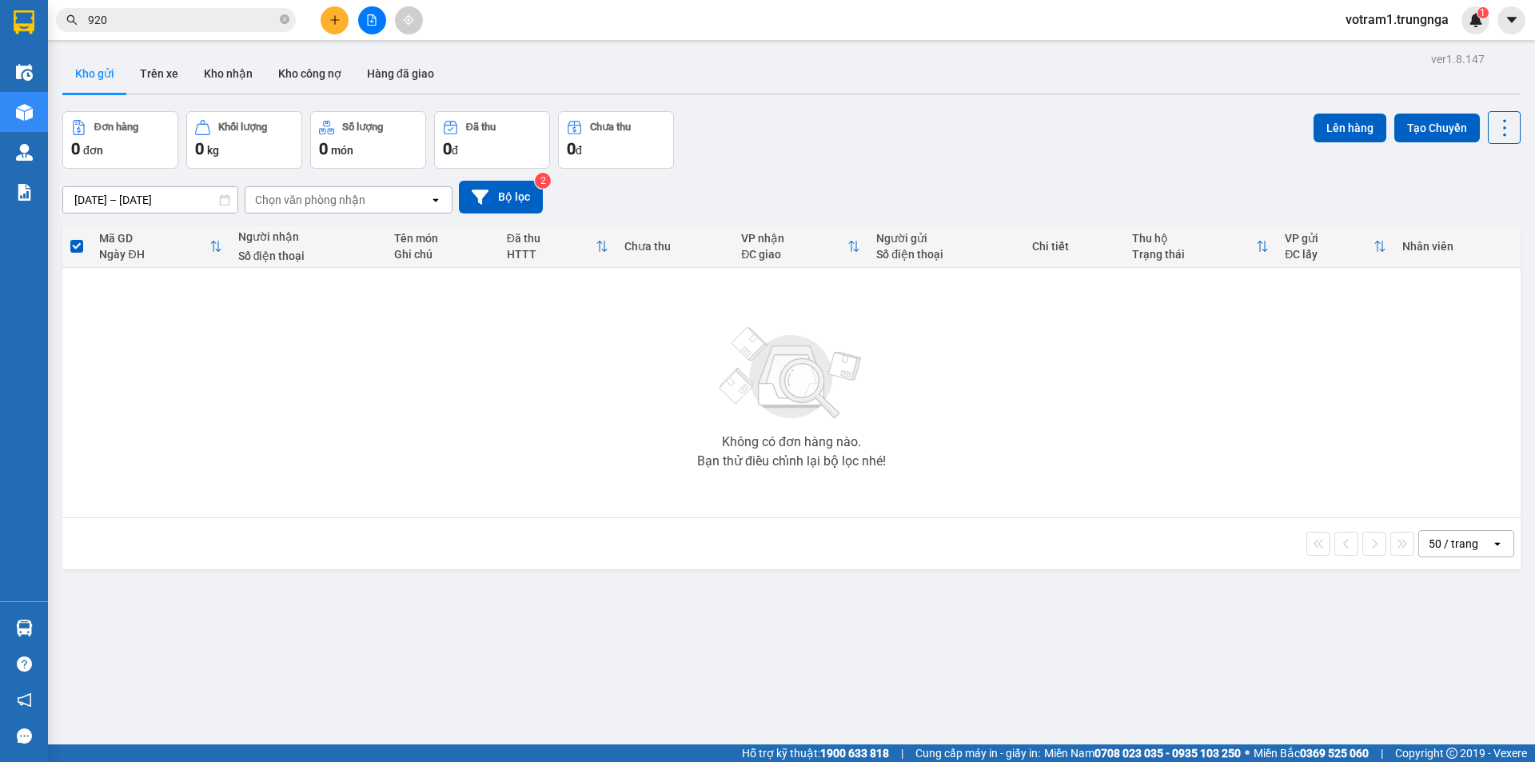
click at [851, 185] on div "12/10/2025 – 14/10/2025 Press the down arrow key to interact with the calendar …" at bounding box center [791, 197] width 1458 height 33
click at [238, 78] on button "Kho nhận" at bounding box center [228, 73] width 74 height 38
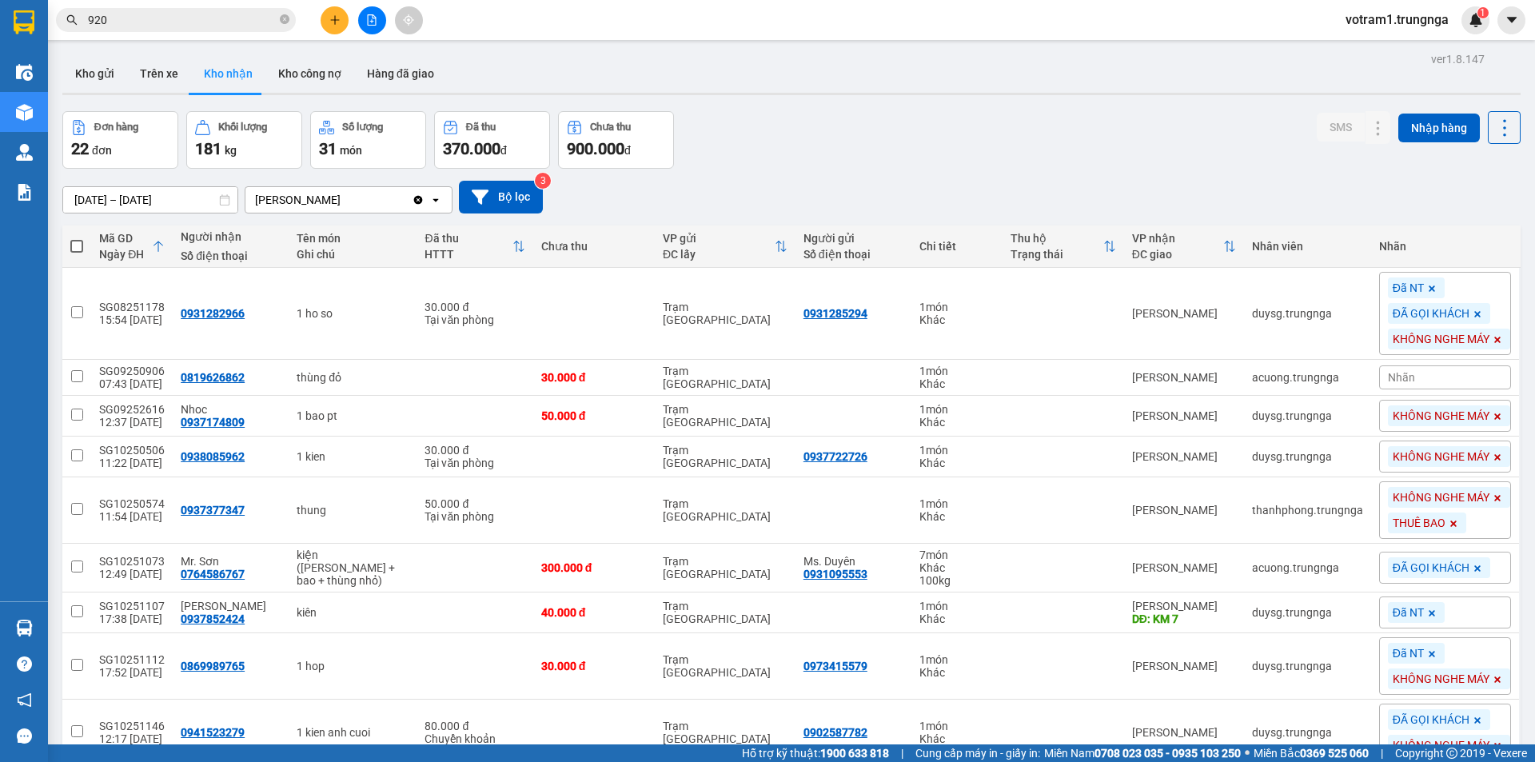
click at [814, 141] on div "Đơn hàng 22 đơn Khối lượng 181 kg Số lượng 31 món Đã thu 370.000 đ Chưa thu 900…" at bounding box center [791, 140] width 1458 height 58
click at [775, 177] on div "13/08/2025 – 14/10/2025 Press the down arrow key to interact with the calendar …" at bounding box center [791, 197] width 1458 height 57
click at [1373, 568] on button at bounding box center [1378, 568] width 22 height 28
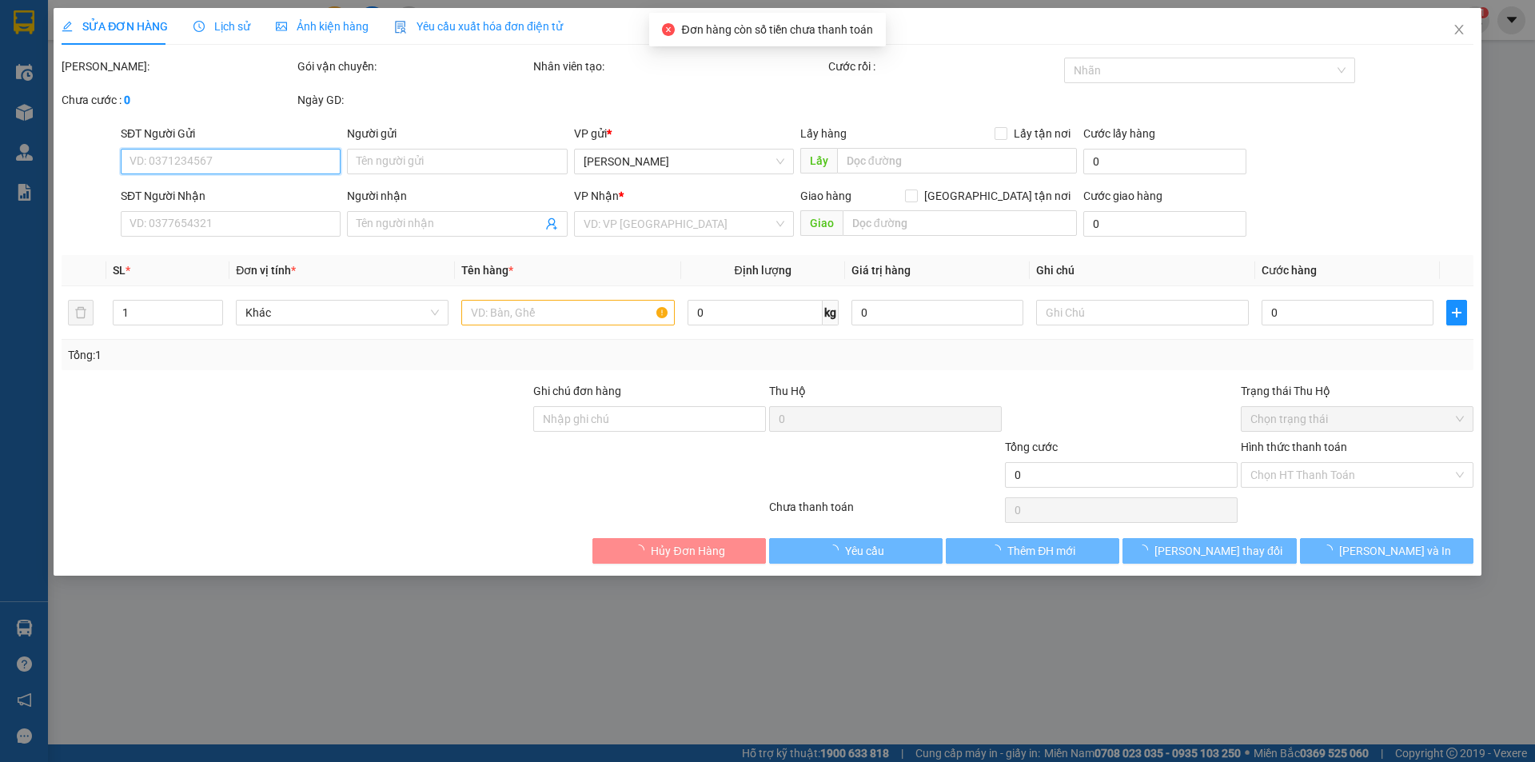
type input "0931095553"
type input "Ms. Duyên"
type input "0764586767"
type input "Mr. Sơn"
type input "300.000"
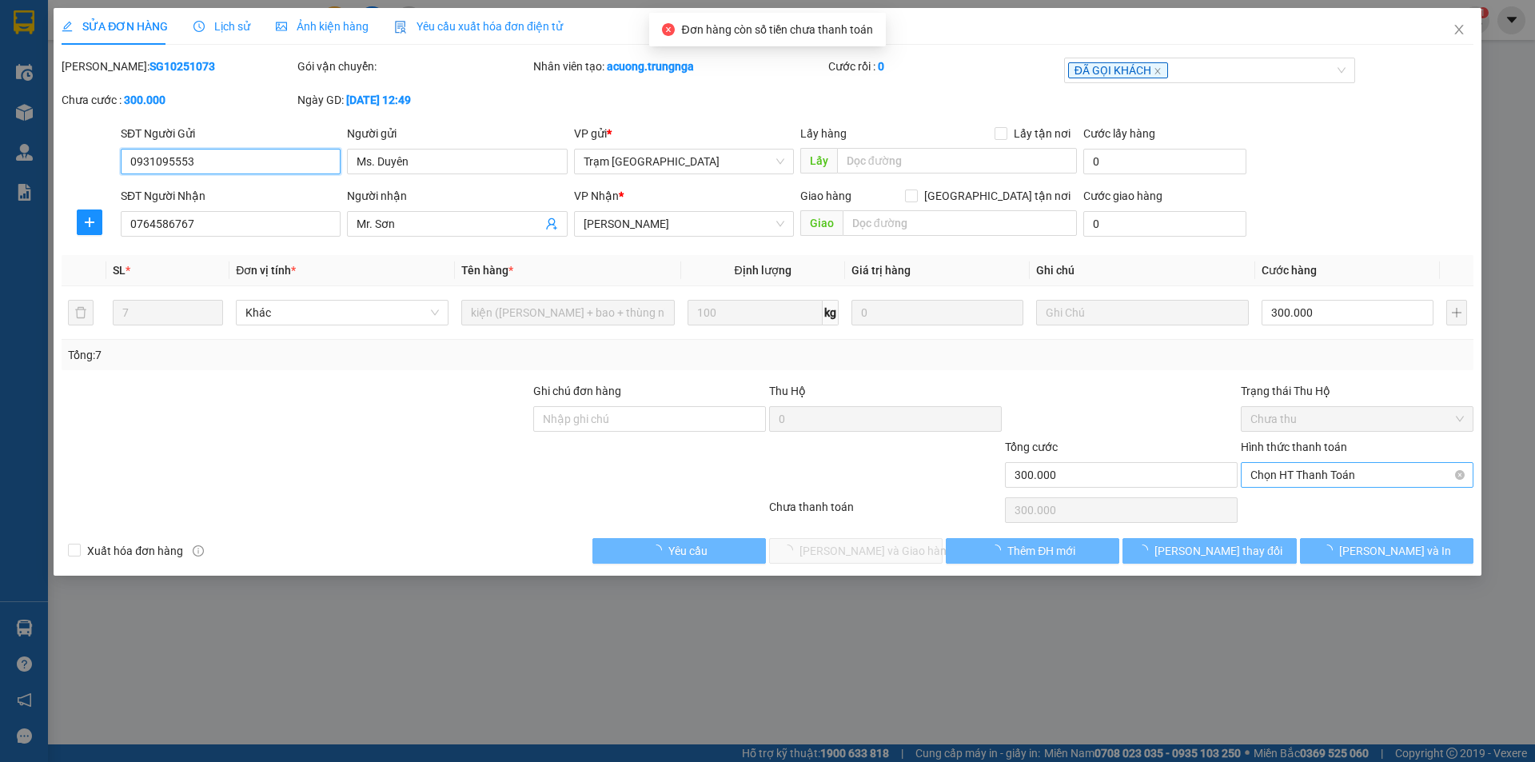
click at [1318, 484] on span "Chọn HT Thanh Toán" at bounding box center [1356, 475] width 213 height 24
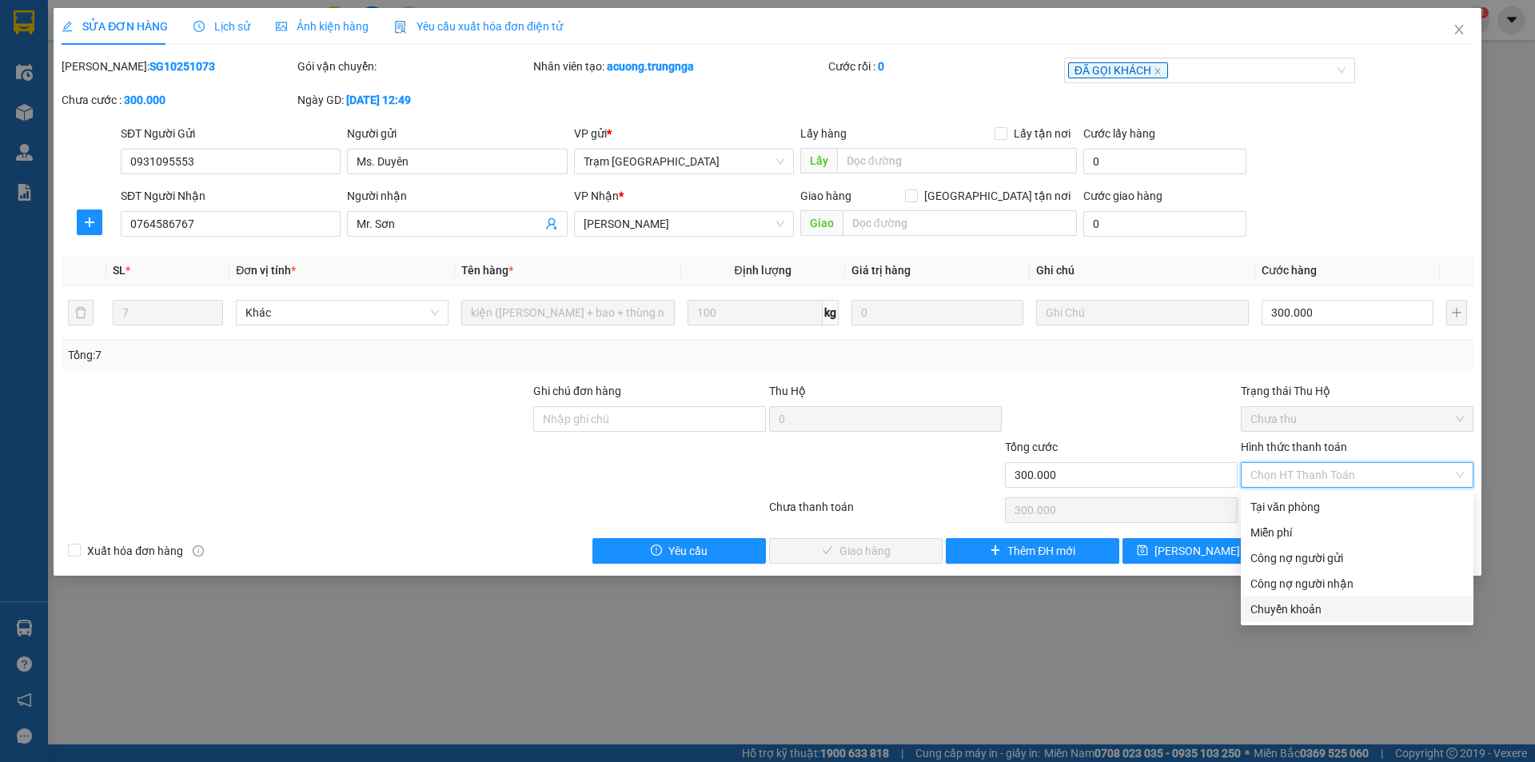
click at [1319, 614] on div "Chuyển khoản" at bounding box center [1356, 609] width 213 height 18
type input "0"
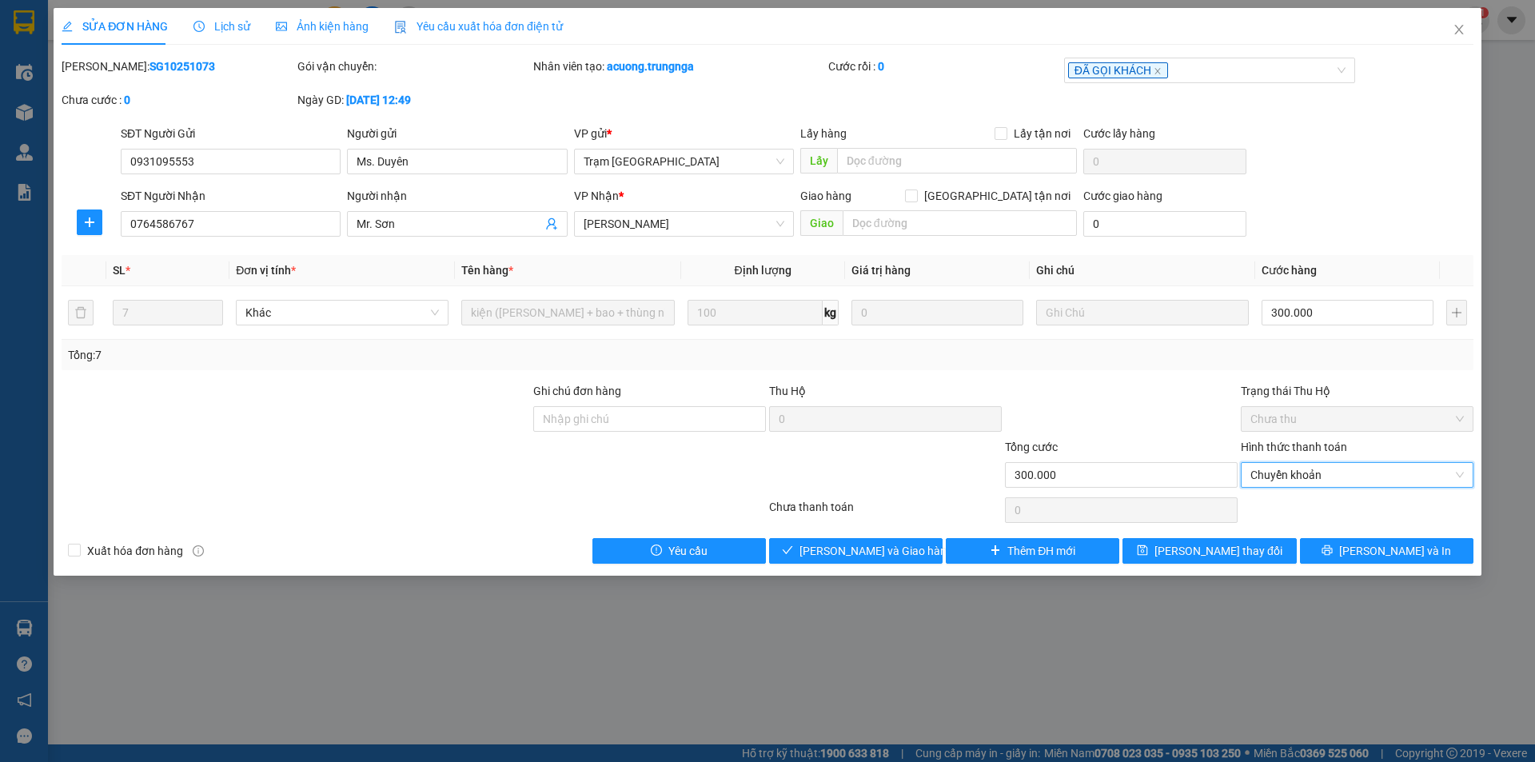
click at [1225, 388] on div at bounding box center [1121, 410] width 236 height 56
click at [691, 420] on input "Ghi chú đơn hàng" at bounding box center [649, 419] width 233 height 26
click at [862, 553] on span "[PERSON_NAME] và Giao hàng" at bounding box center [875, 551] width 153 height 18
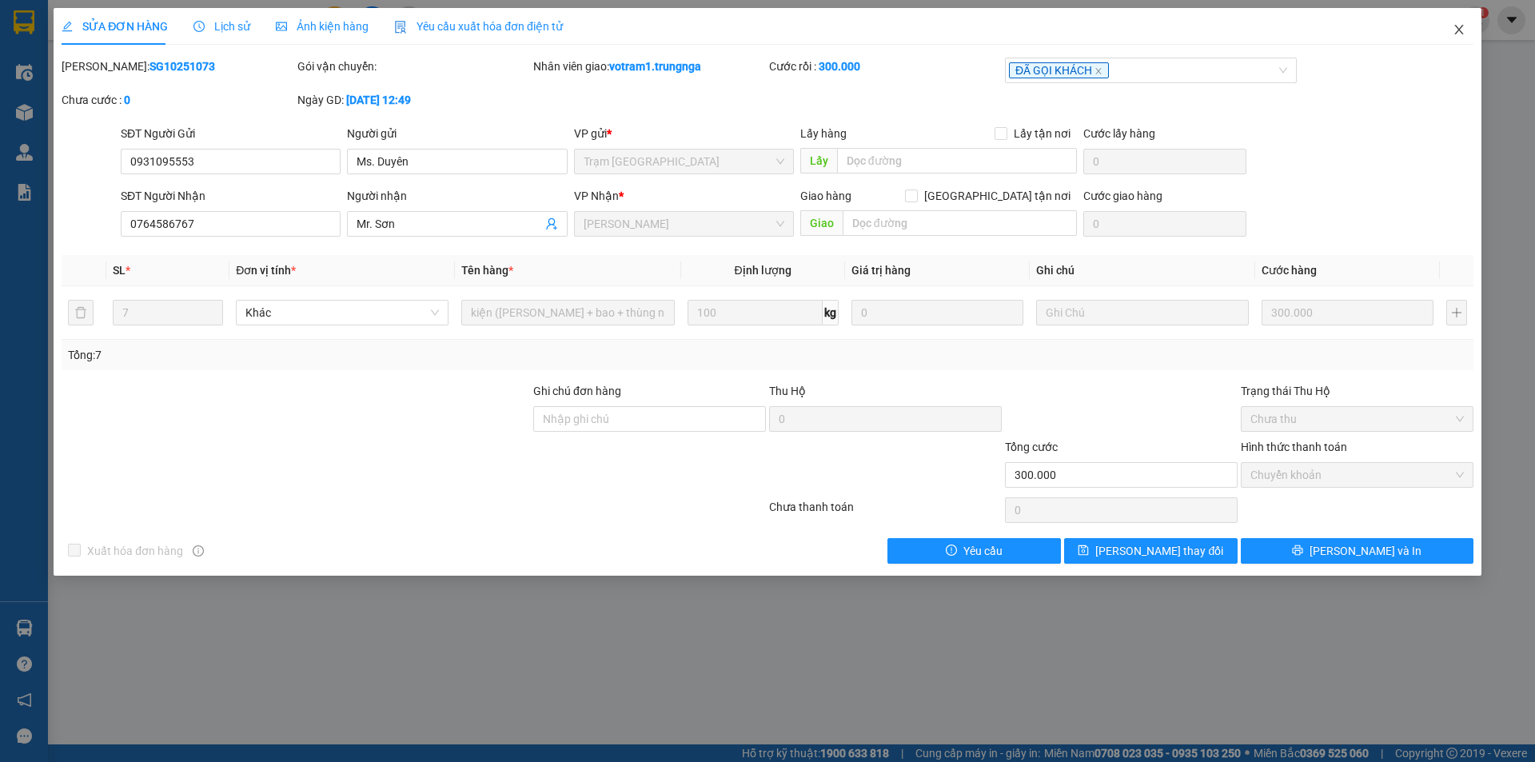
click at [1458, 34] on icon "close" at bounding box center [1458, 29] width 13 height 13
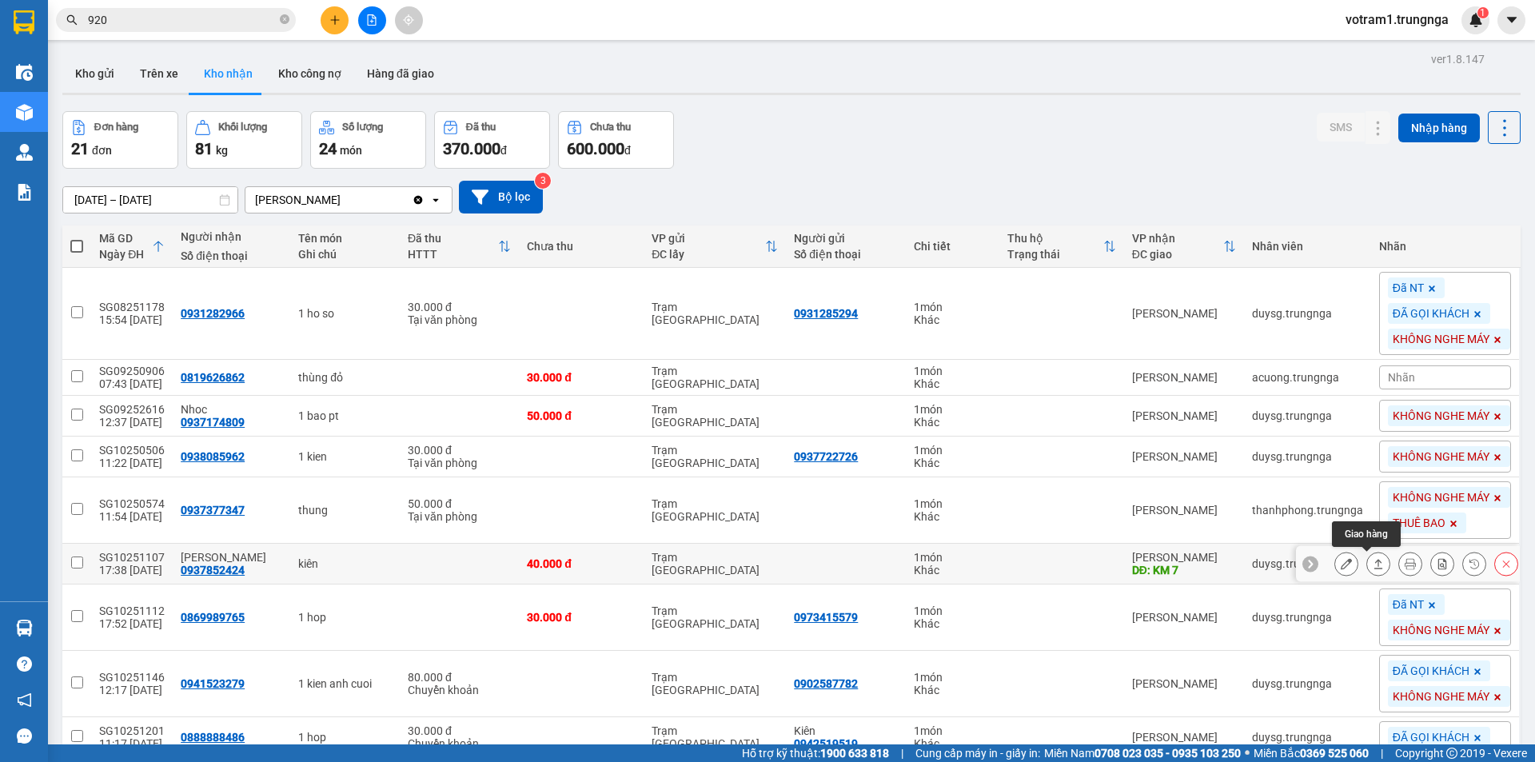
click at [1373, 564] on icon at bounding box center [1378, 563] width 11 height 11
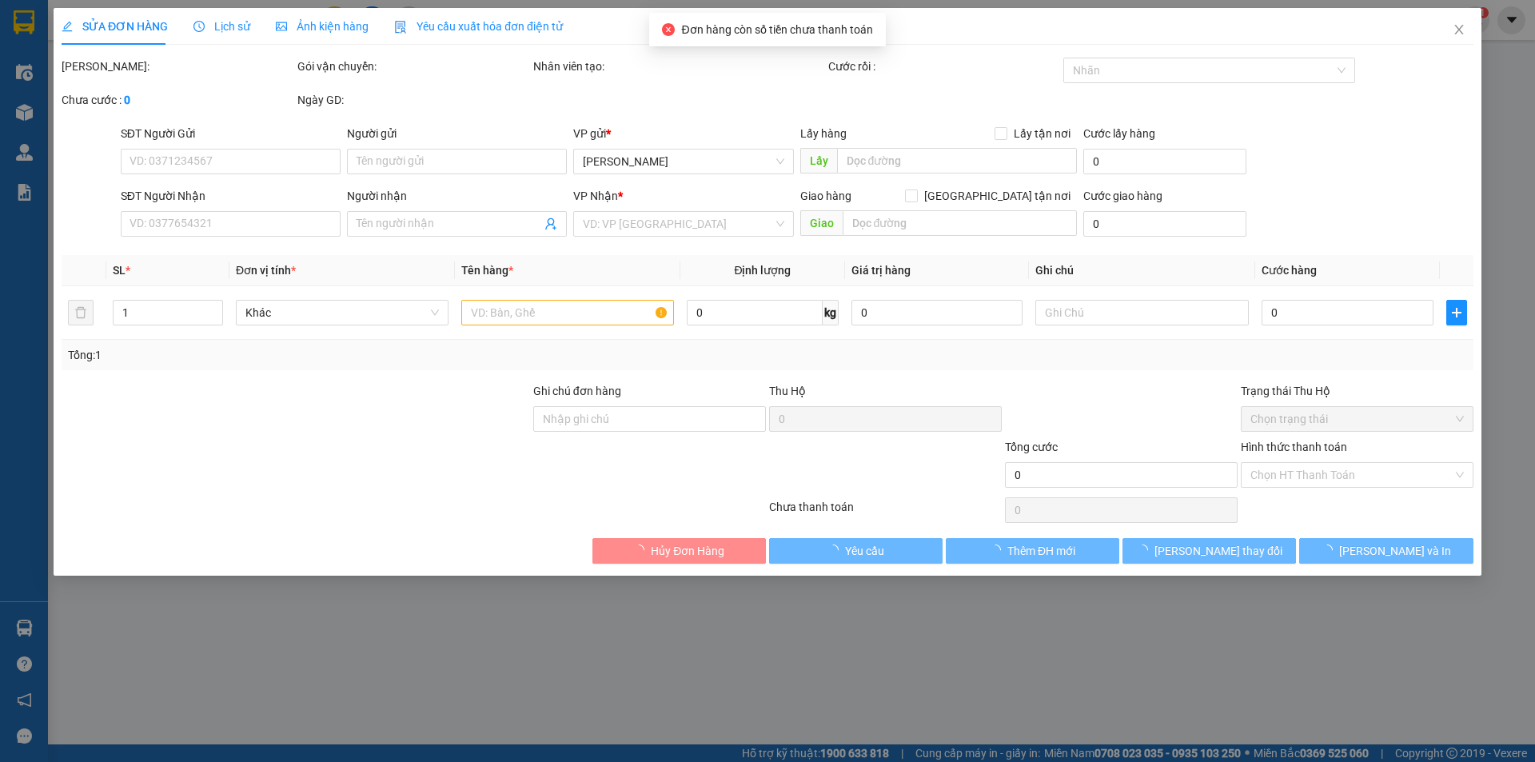
type input "0937852424"
type input "Cty Minh Quân"
type input "KM 7"
type input "40.000"
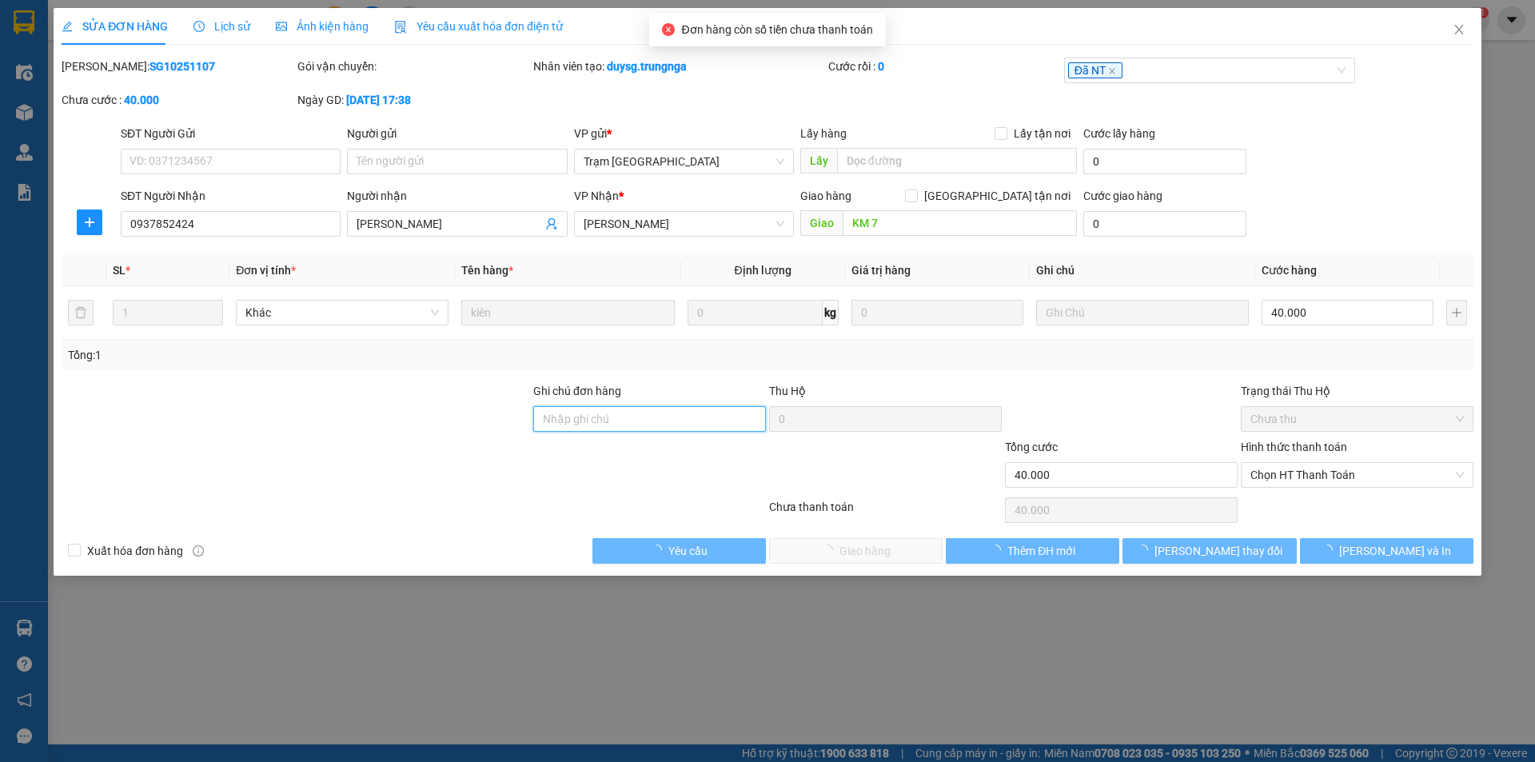
click at [633, 420] on input "Ghi chú đơn hàng" at bounding box center [649, 419] width 233 height 26
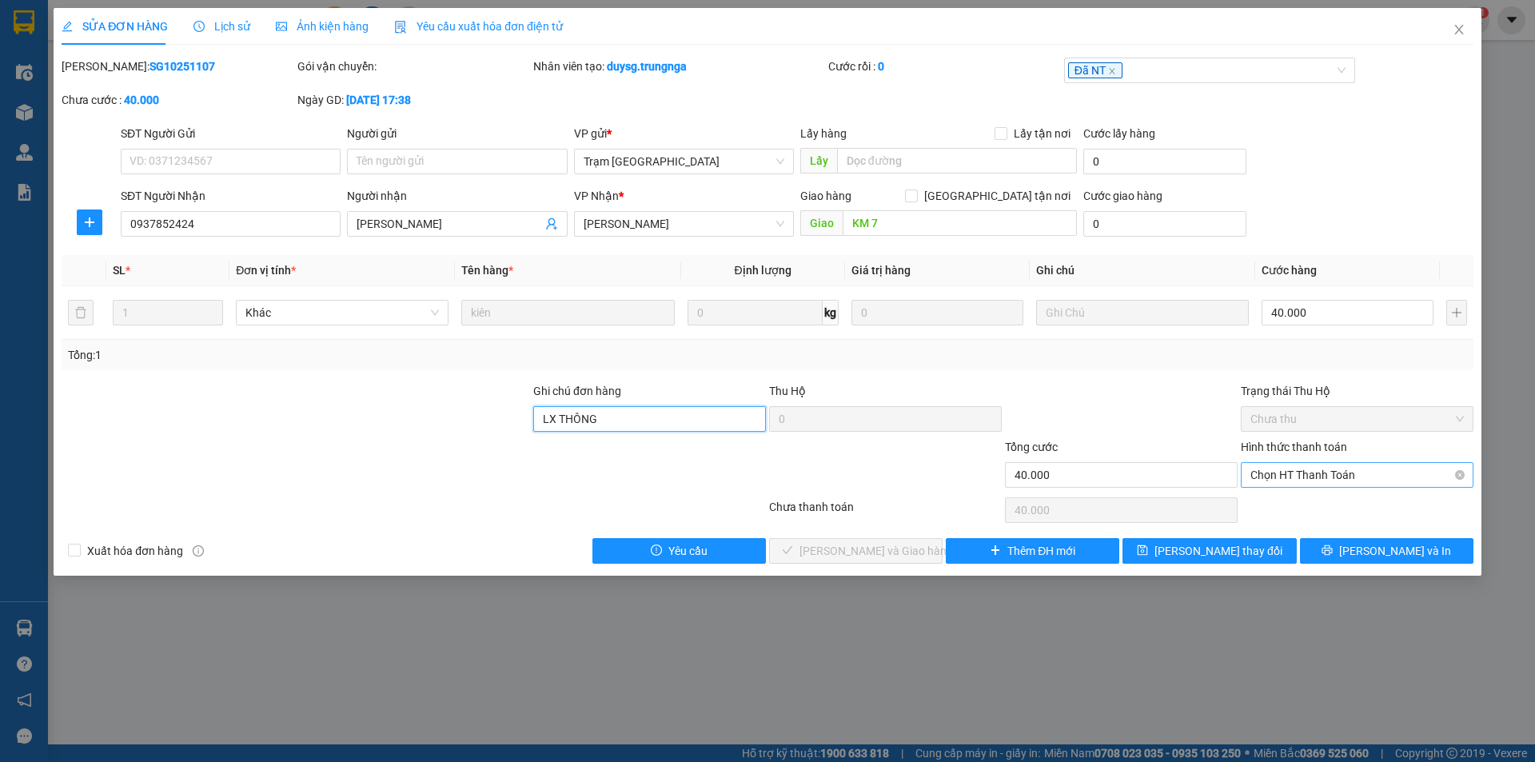
click at [1284, 467] on span "Chọn HT Thanh Toán" at bounding box center [1356, 475] width 213 height 24
type input "LX THÔNG"
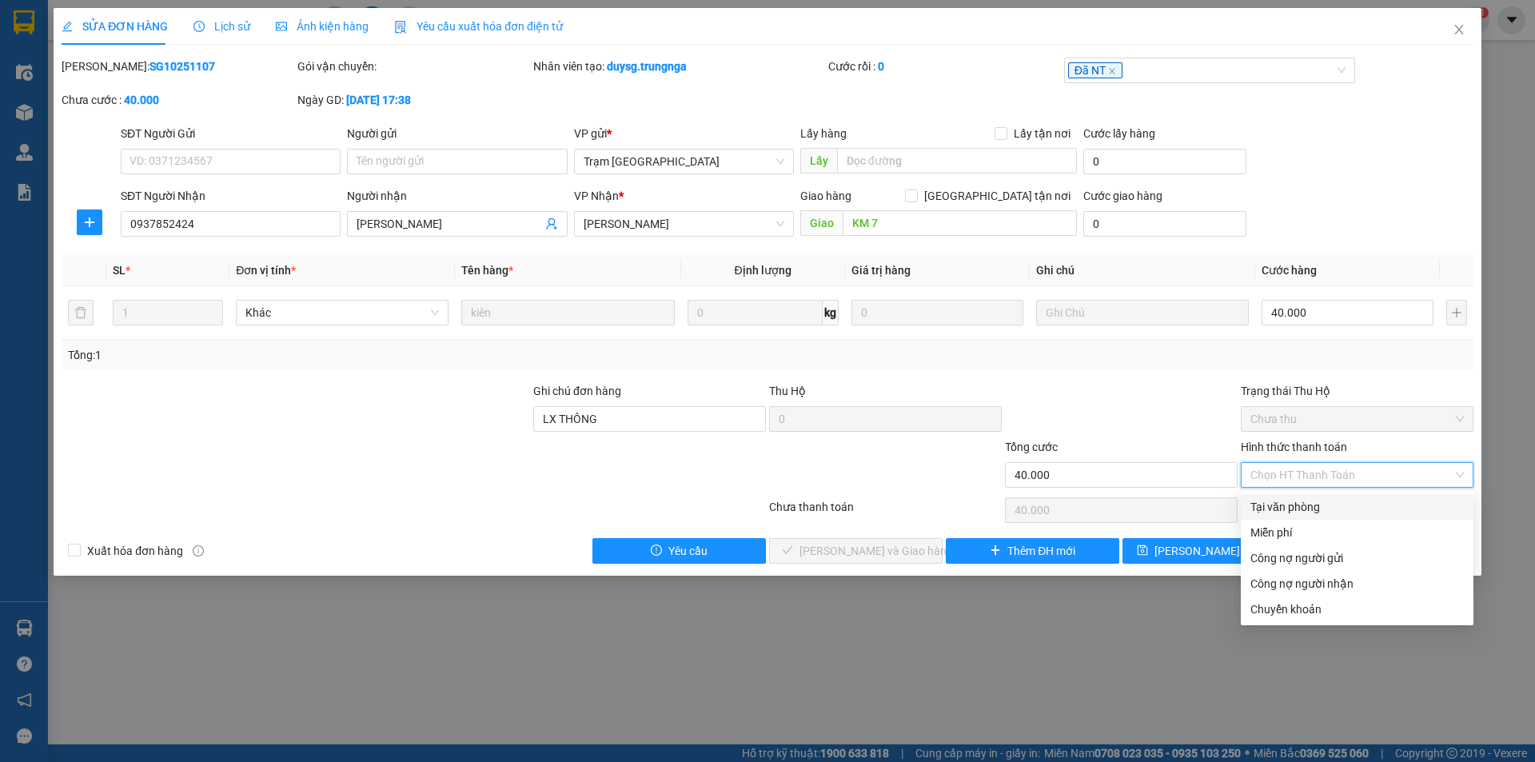
click at [1285, 499] on div "Tại văn phòng" at bounding box center [1356, 507] width 213 height 18
type input "0"
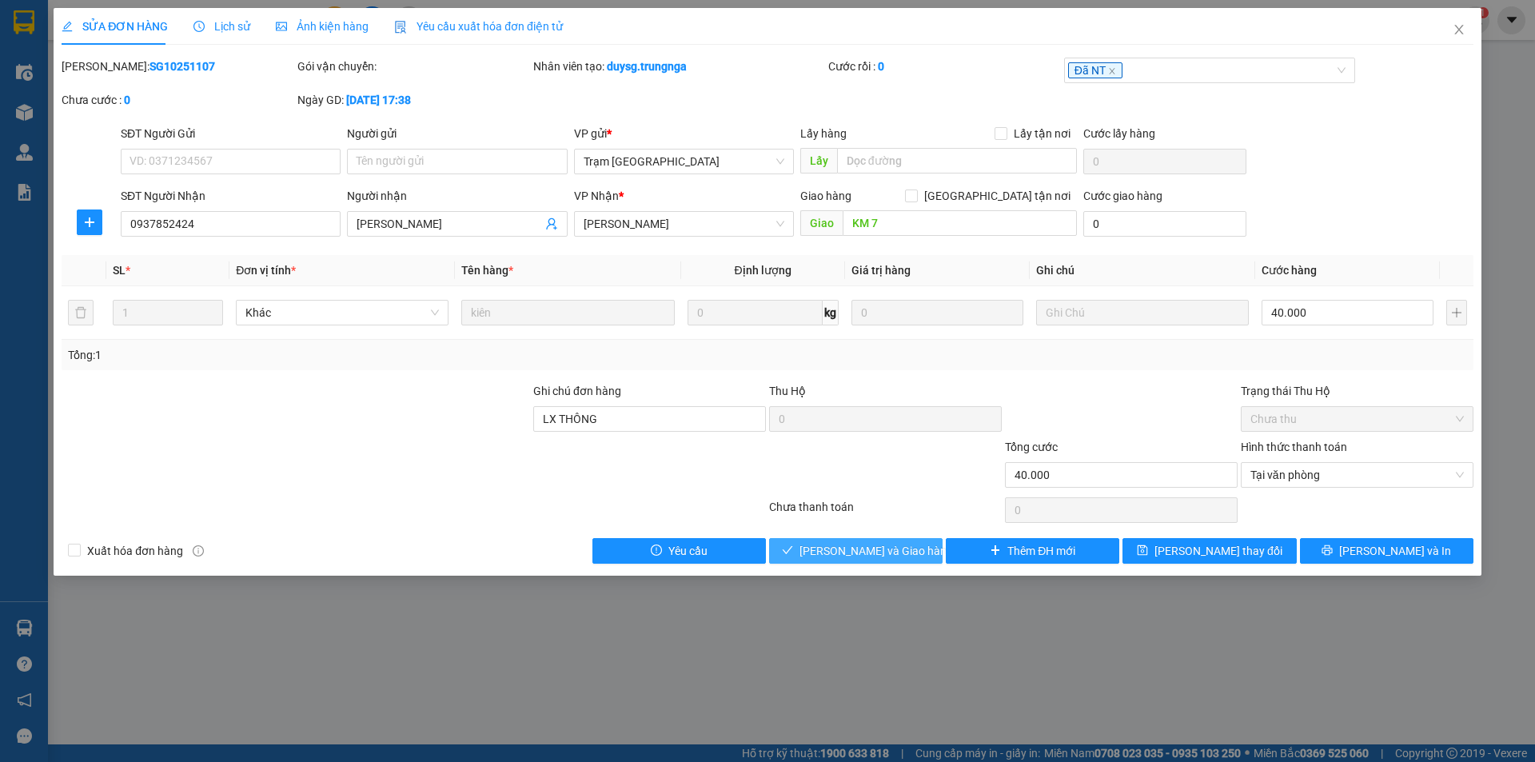
click at [924, 556] on button "[PERSON_NAME] và Giao hàng" at bounding box center [855, 551] width 173 height 26
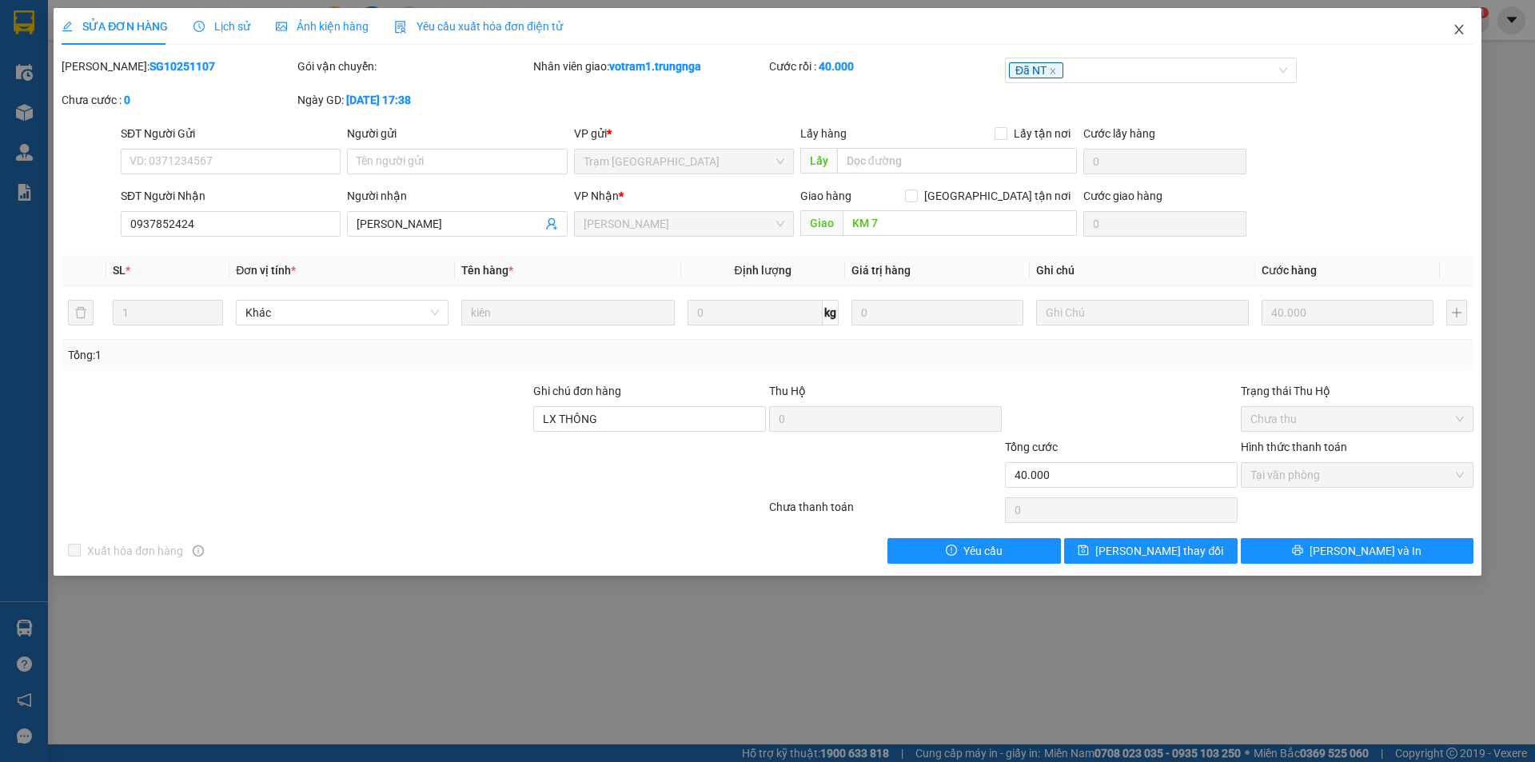
click at [1468, 33] on span "Close" at bounding box center [1459, 30] width 45 height 45
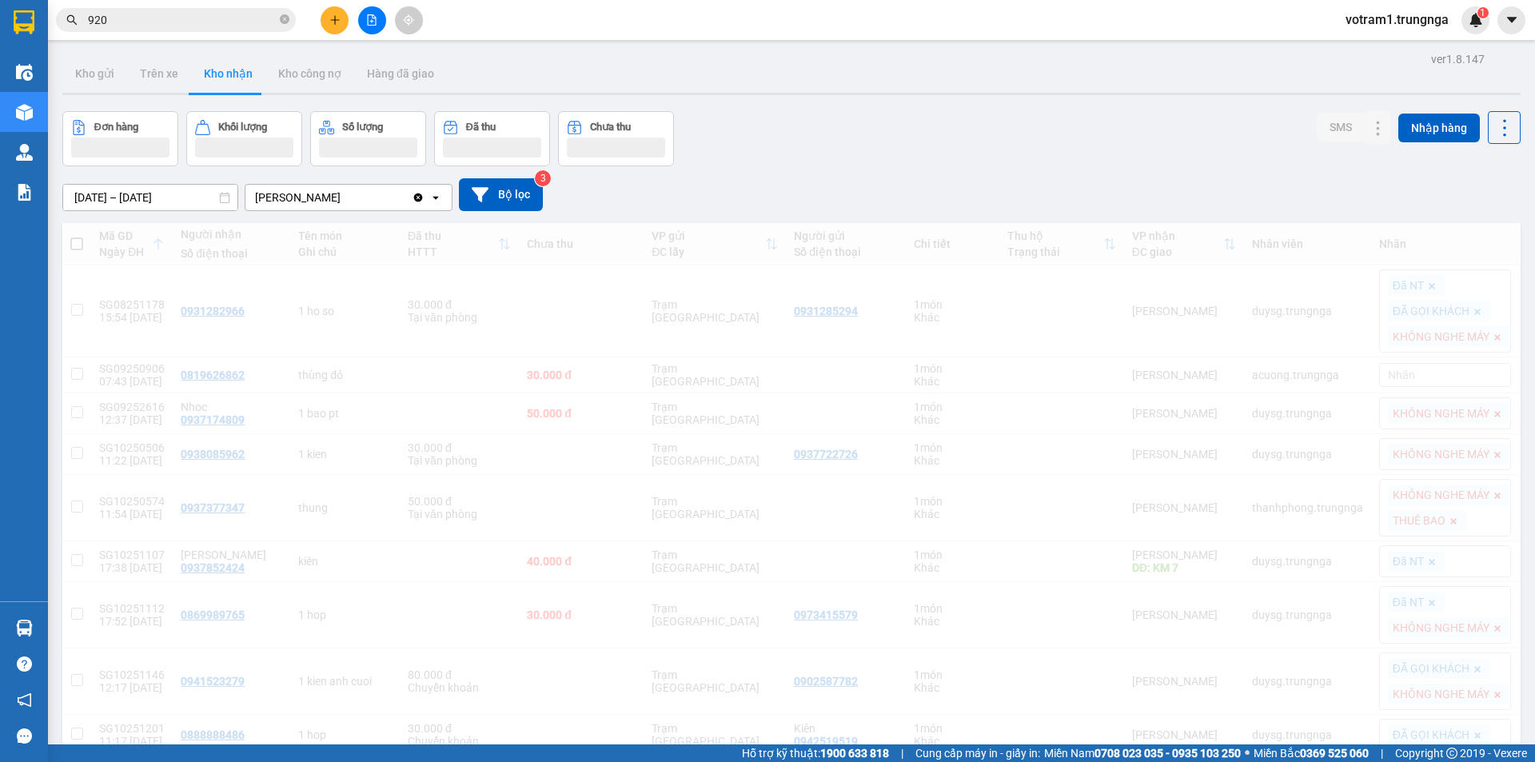
click at [193, 10] on span "920" at bounding box center [176, 20] width 240 height 24
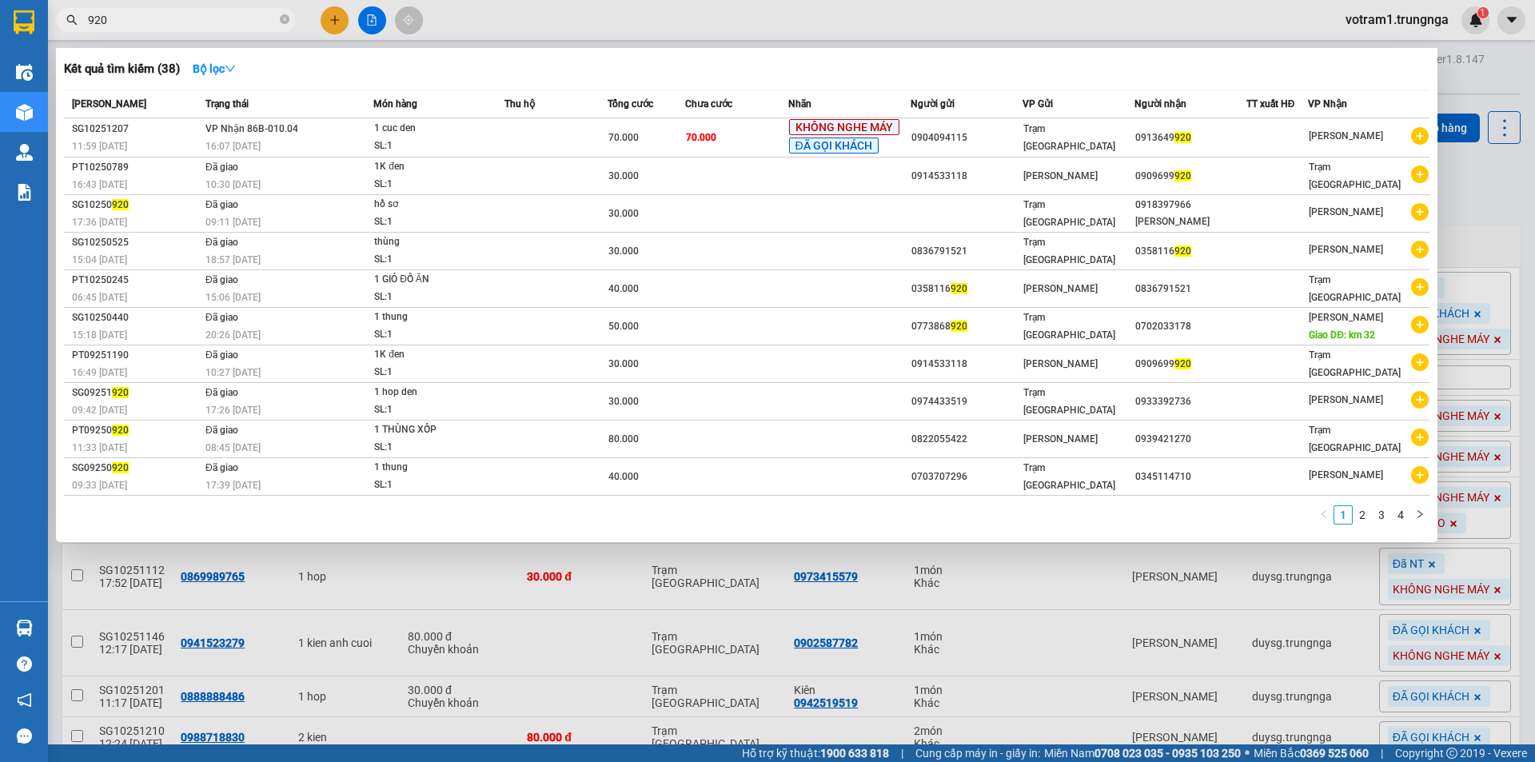
click at [188, 23] on input "920" at bounding box center [182, 20] width 189 height 18
type input "9"
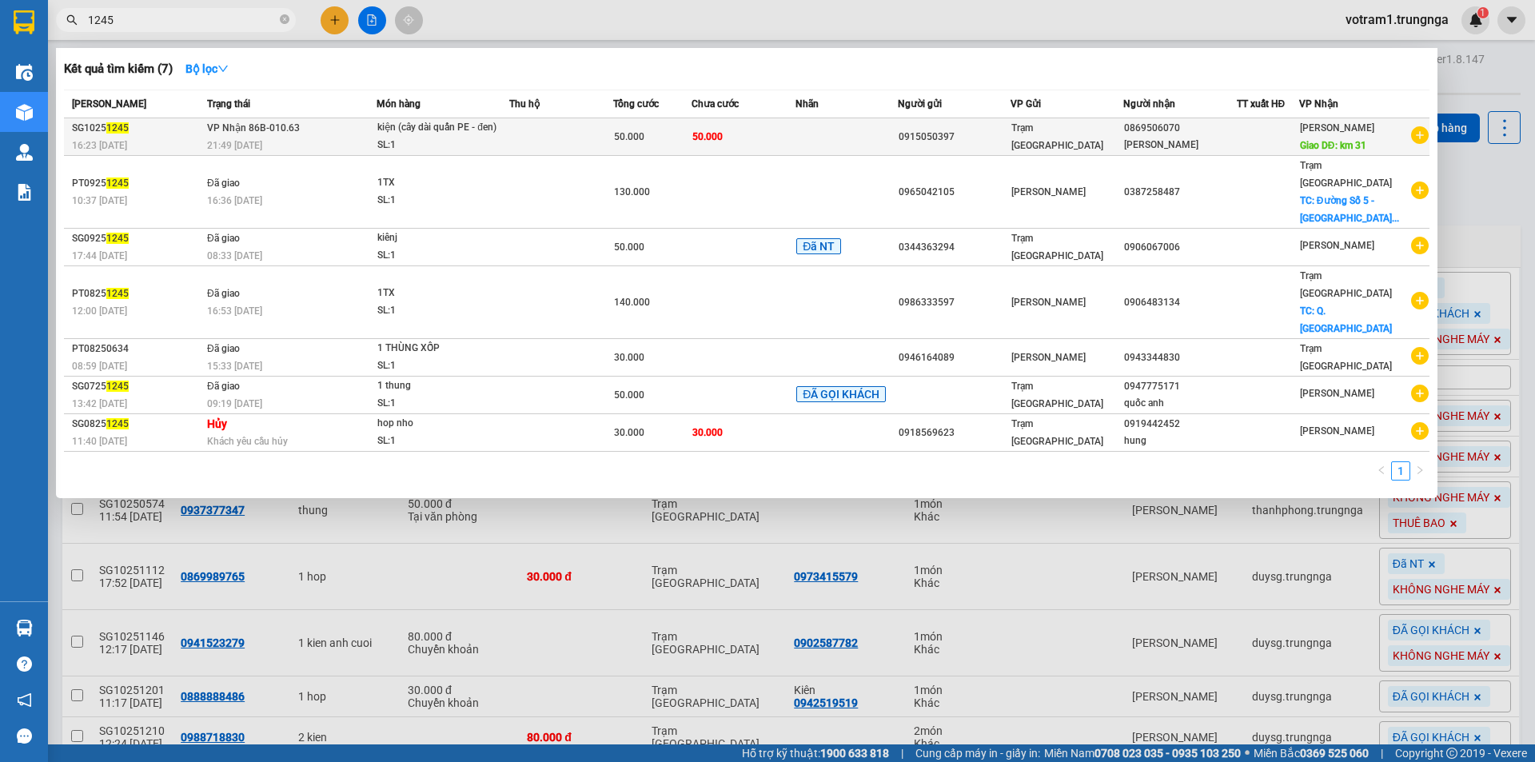
type input "1245"
click at [640, 137] on div "50.000" at bounding box center [652, 137] width 77 height 18
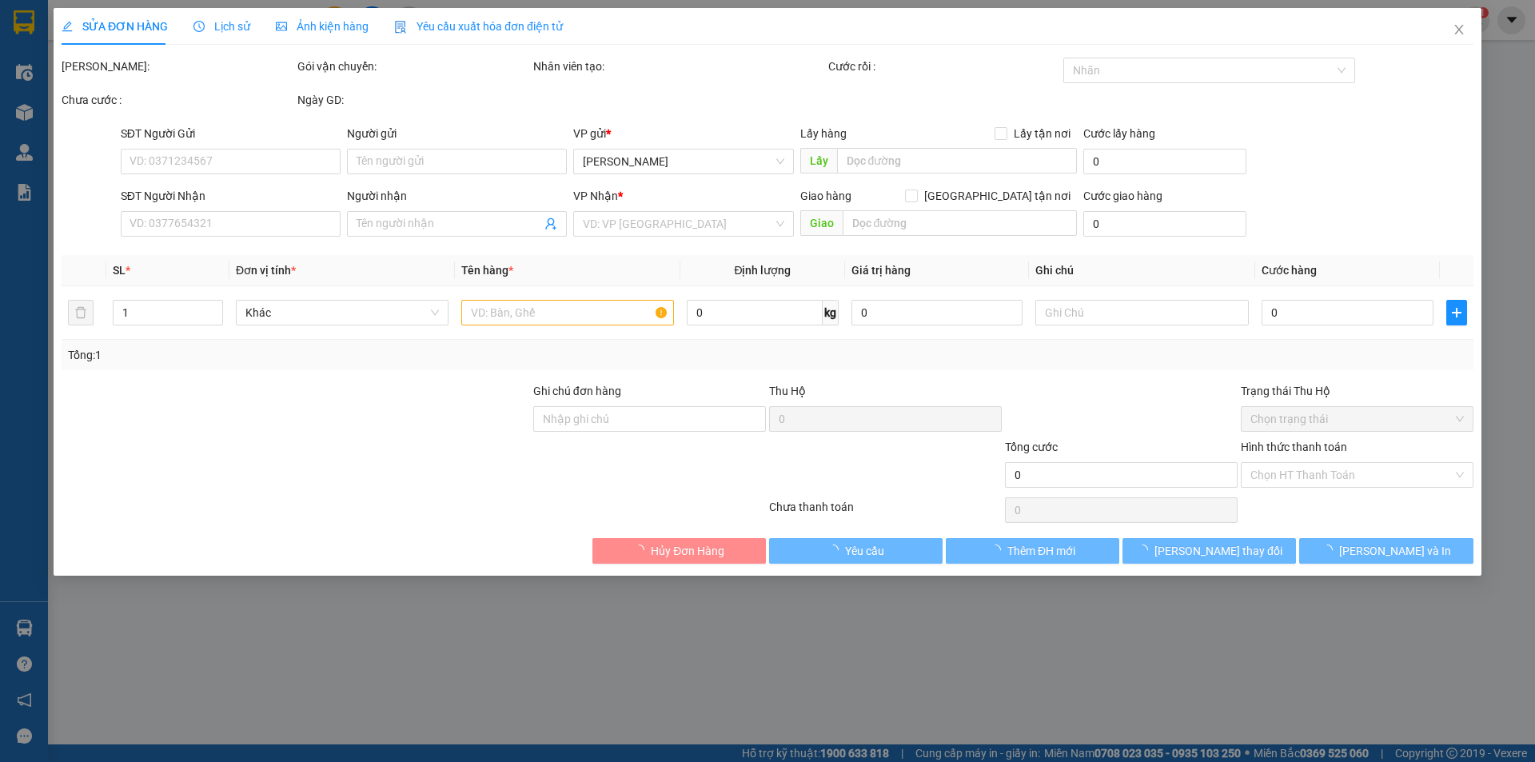
type input "0915050397"
type input "0869506070"
type input "Minh Đạt"
type input "km 31"
type input "50.000"
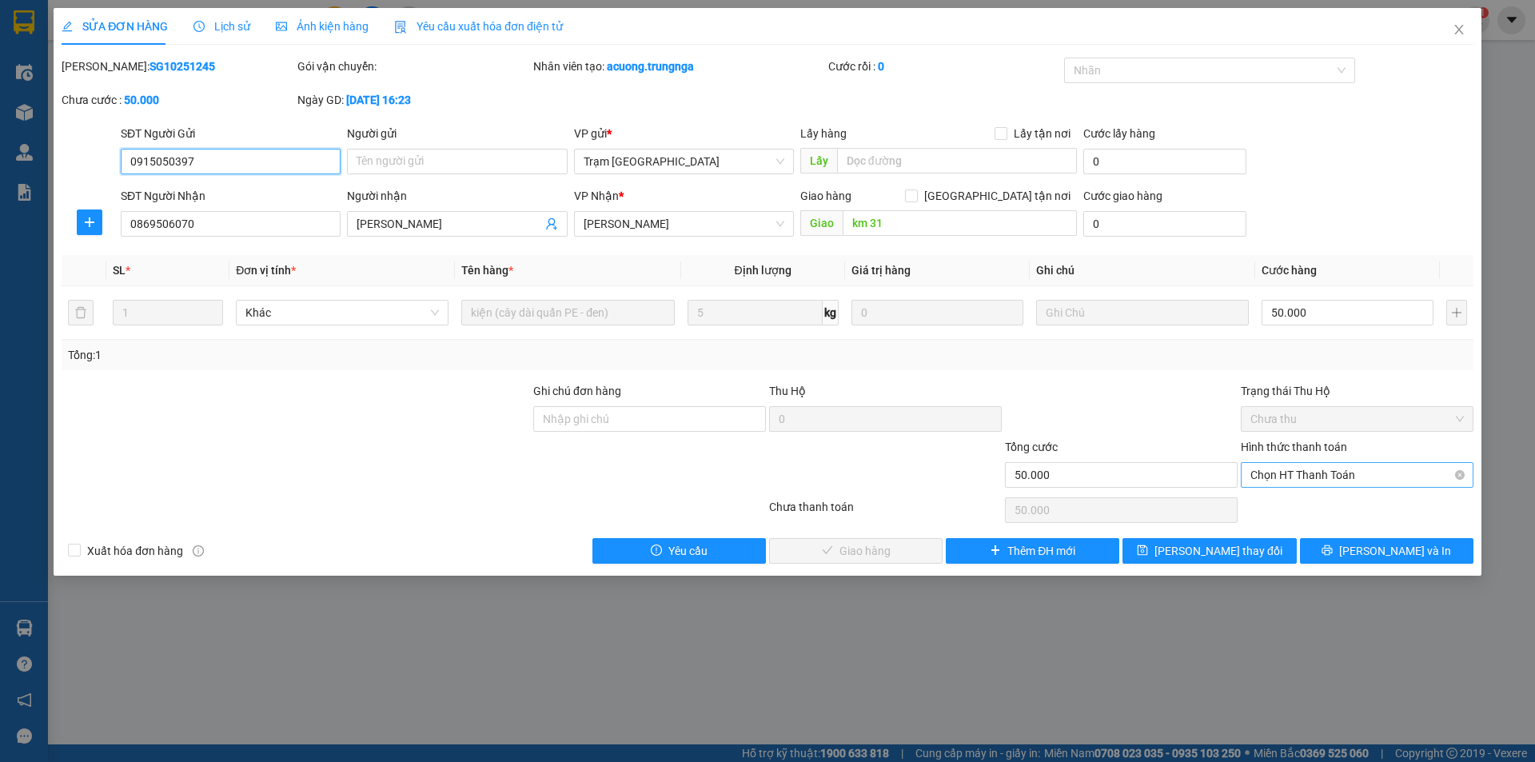
click at [1330, 468] on span "Chọn HT Thanh Toán" at bounding box center [1356, 475] width 213 height 24
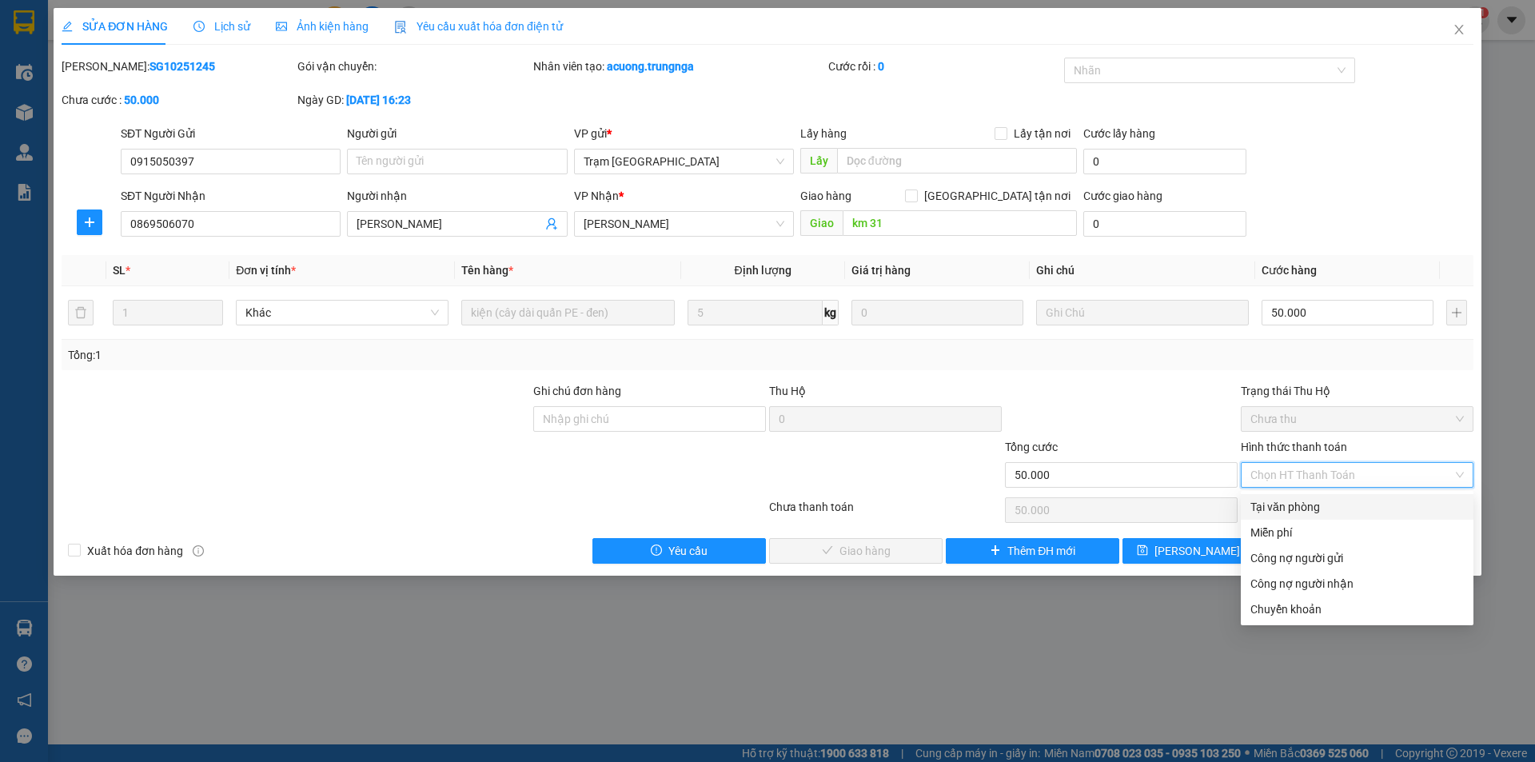
click at [1321, 502] on div "Tại văn phòng" at bounding box center [1356, 507] width 213 height 18
type input "0"
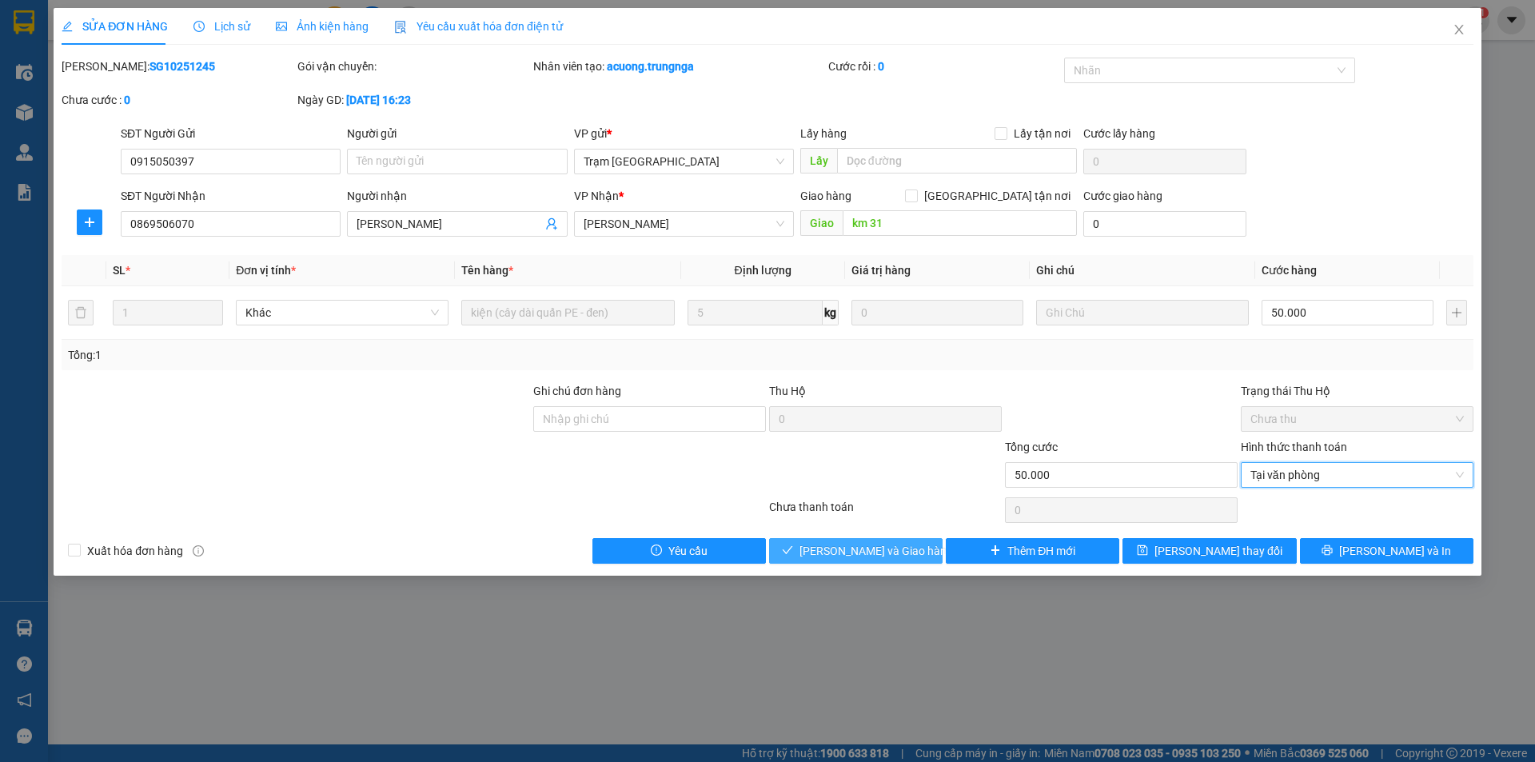
click at [891, 547] on span "[PERSON_NAME] và Giao hàng" at bounding box center [875, 551] width 153 height 18
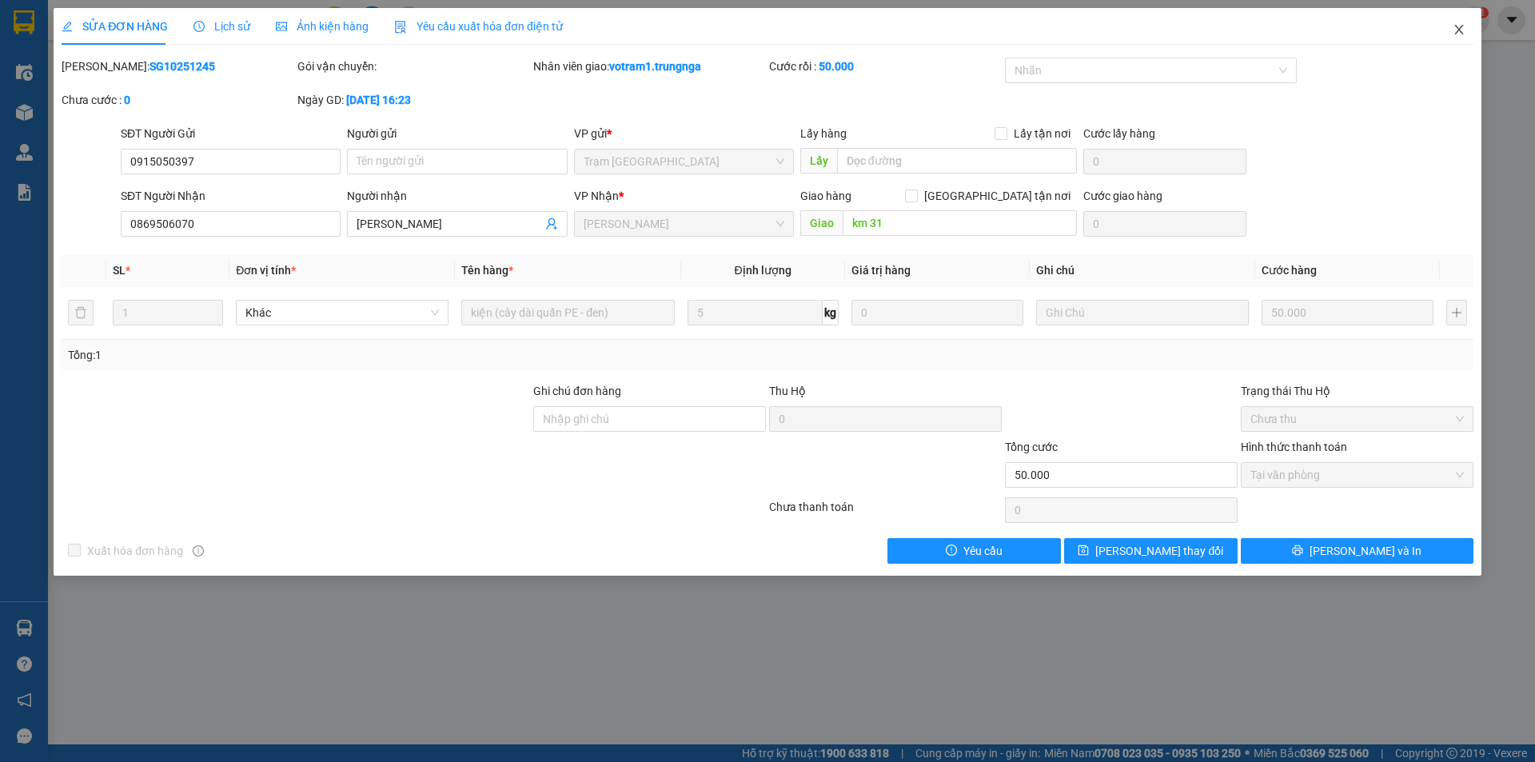
click at [1458, 22] on span "Close" at bounding box center [1459, 30] width 45 height 45
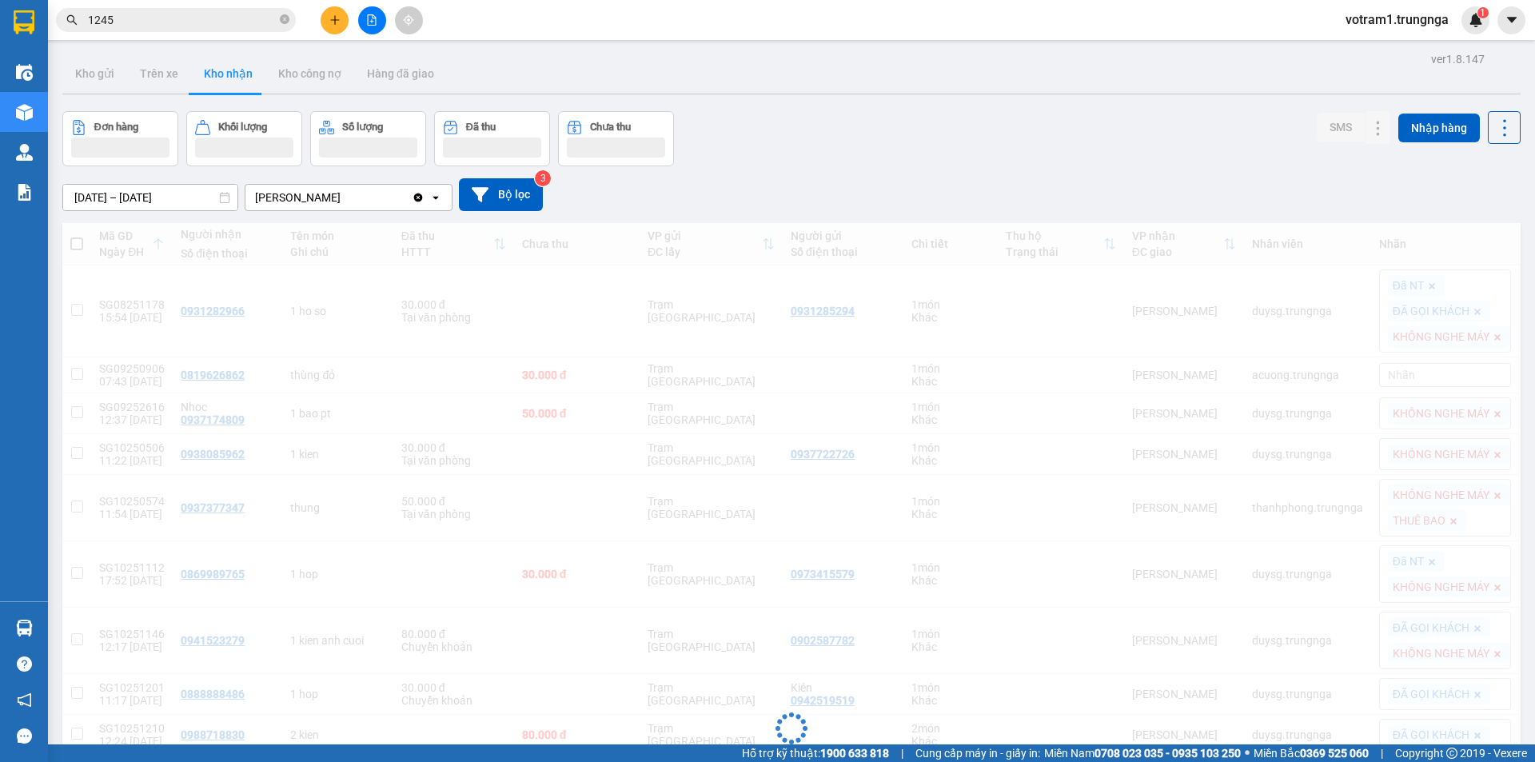
click at [236, 32] on div "Kết quả tìm kiếm ( 7 ) Bộ lọc Mã ĐH Trạng thái Món hàng Thu hộ Tổng cước Chưa c…" at bounding box center [156, 20] width 312 height 28
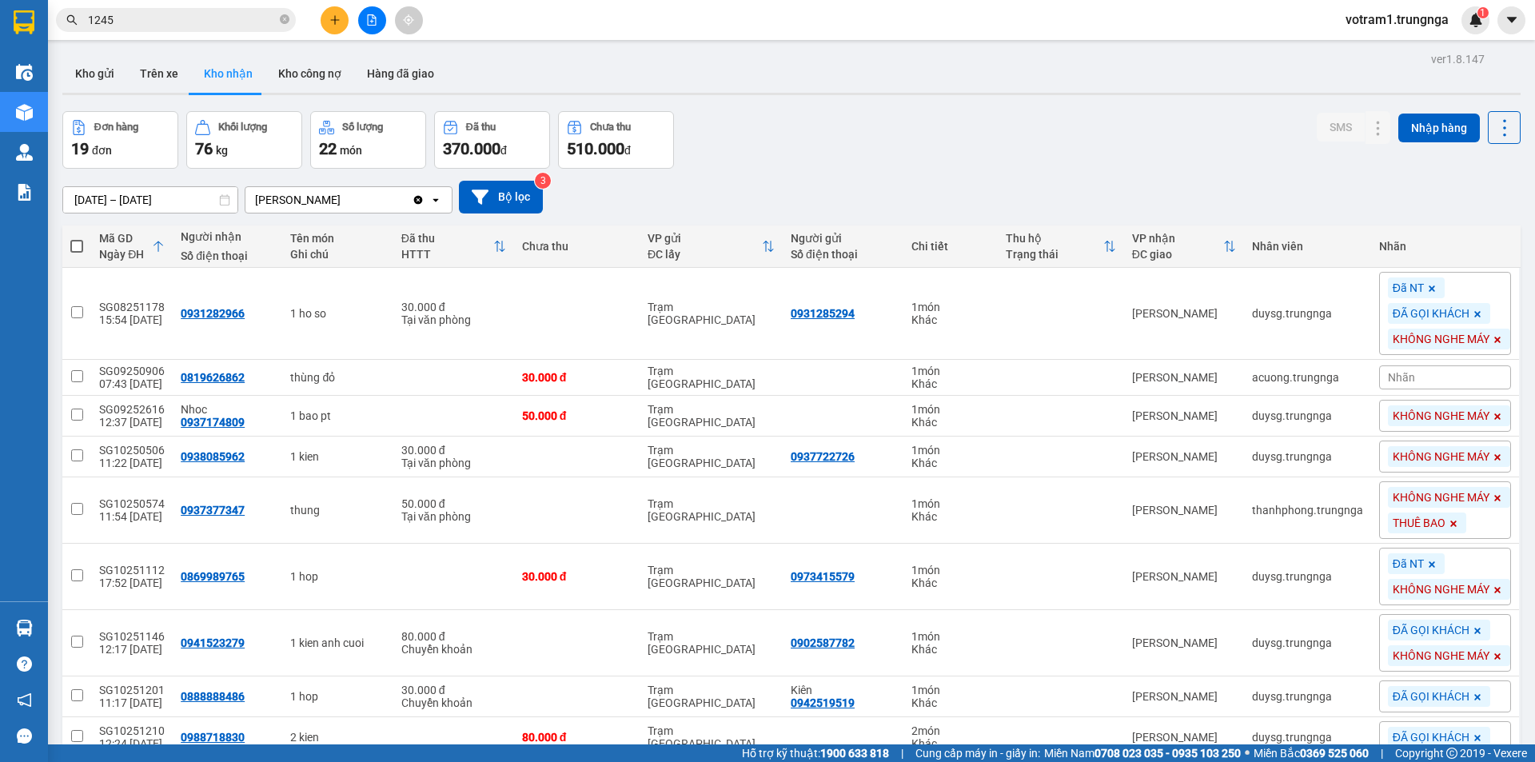
click at [234, 21] on input "1245" at bounding box center [182, 20] width 189 height 18
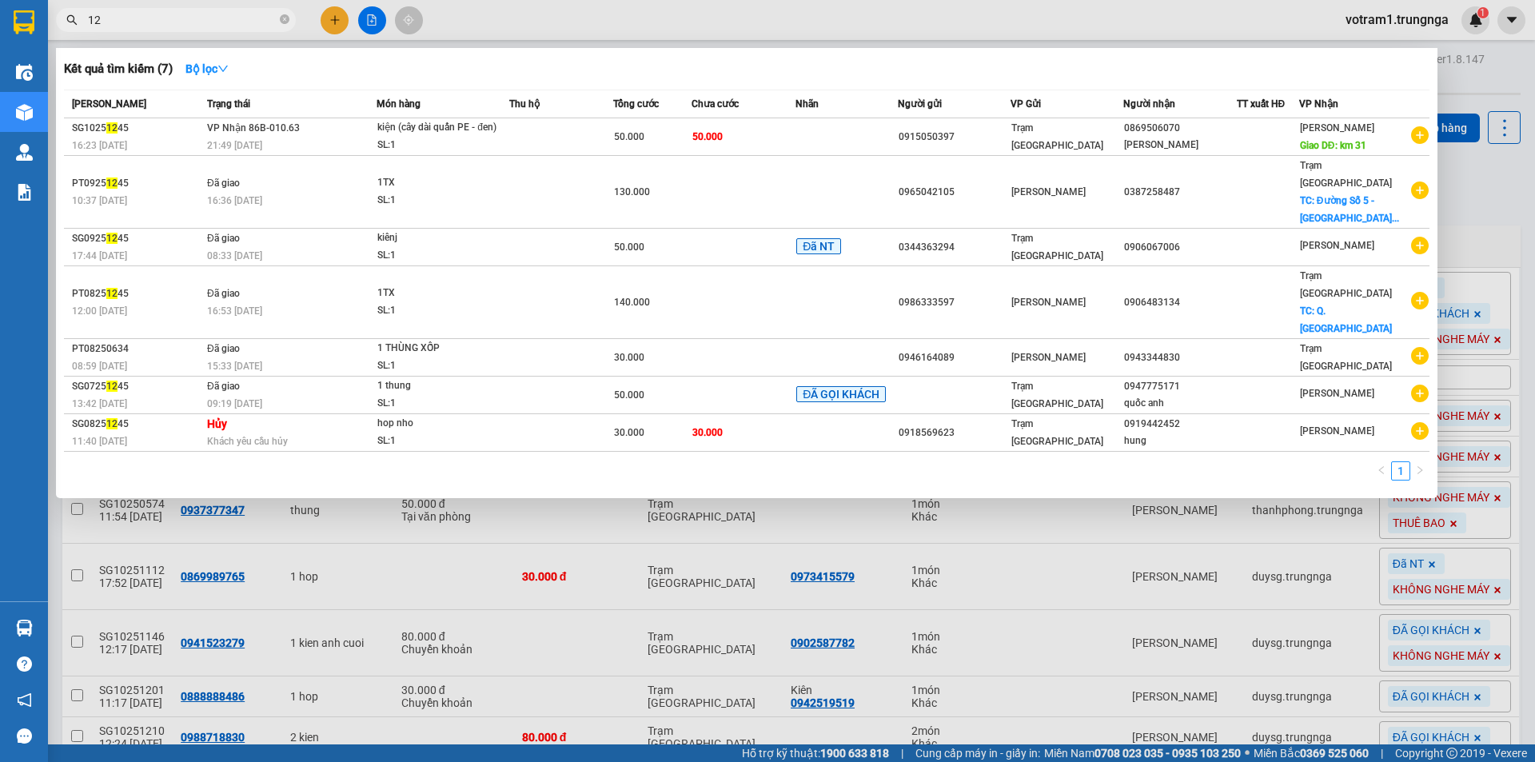
type input "1"
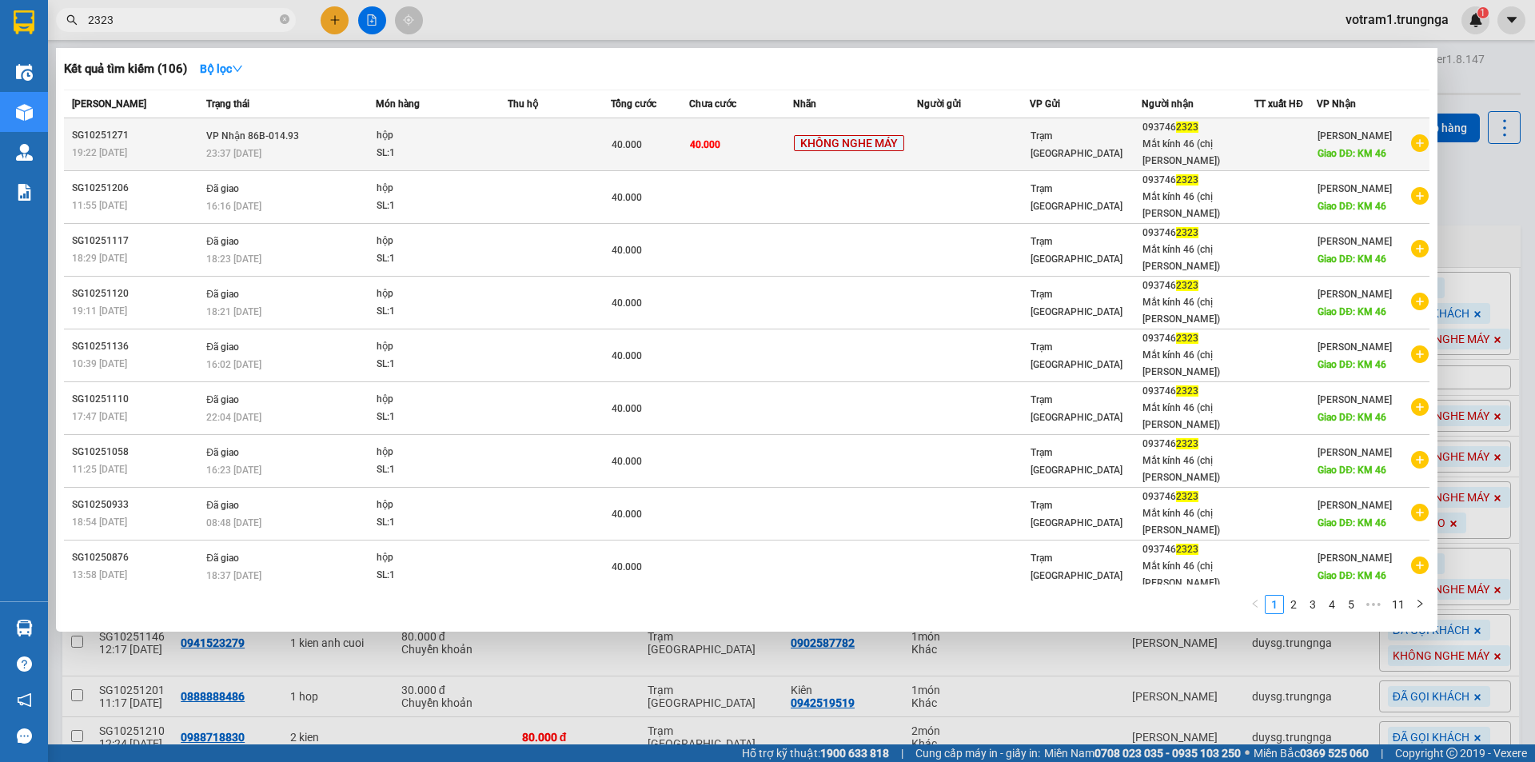
type input "2323"
click at [357, 122] on td "VP Nhận 86B-014.93 23:37 - 13/10" at bounding box center [288, 144] width 173 height 53
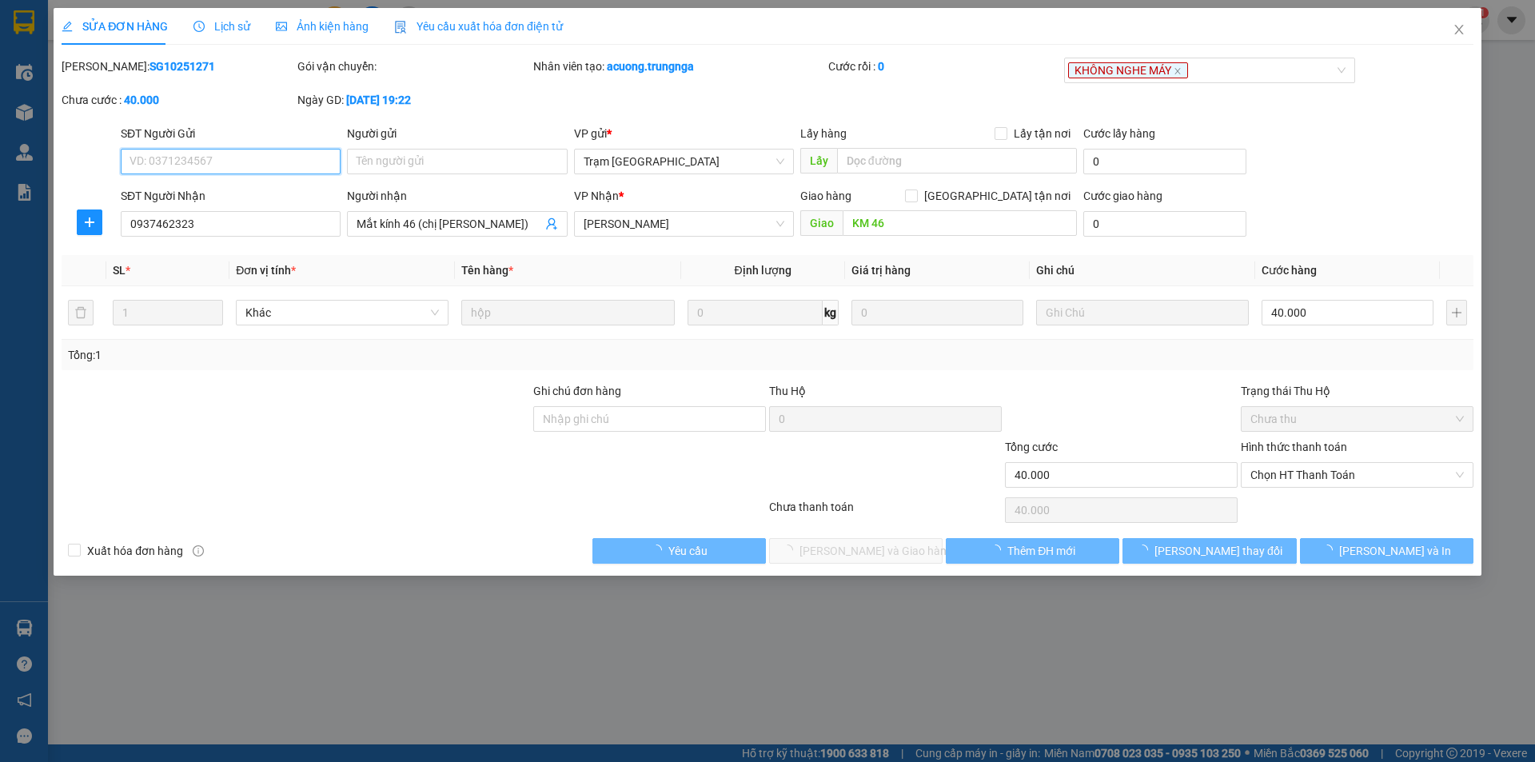
type input "0937462323"
type input "Mắt kính 46 (chị Phượng)"
type input "KM 46"
type input "40.000"
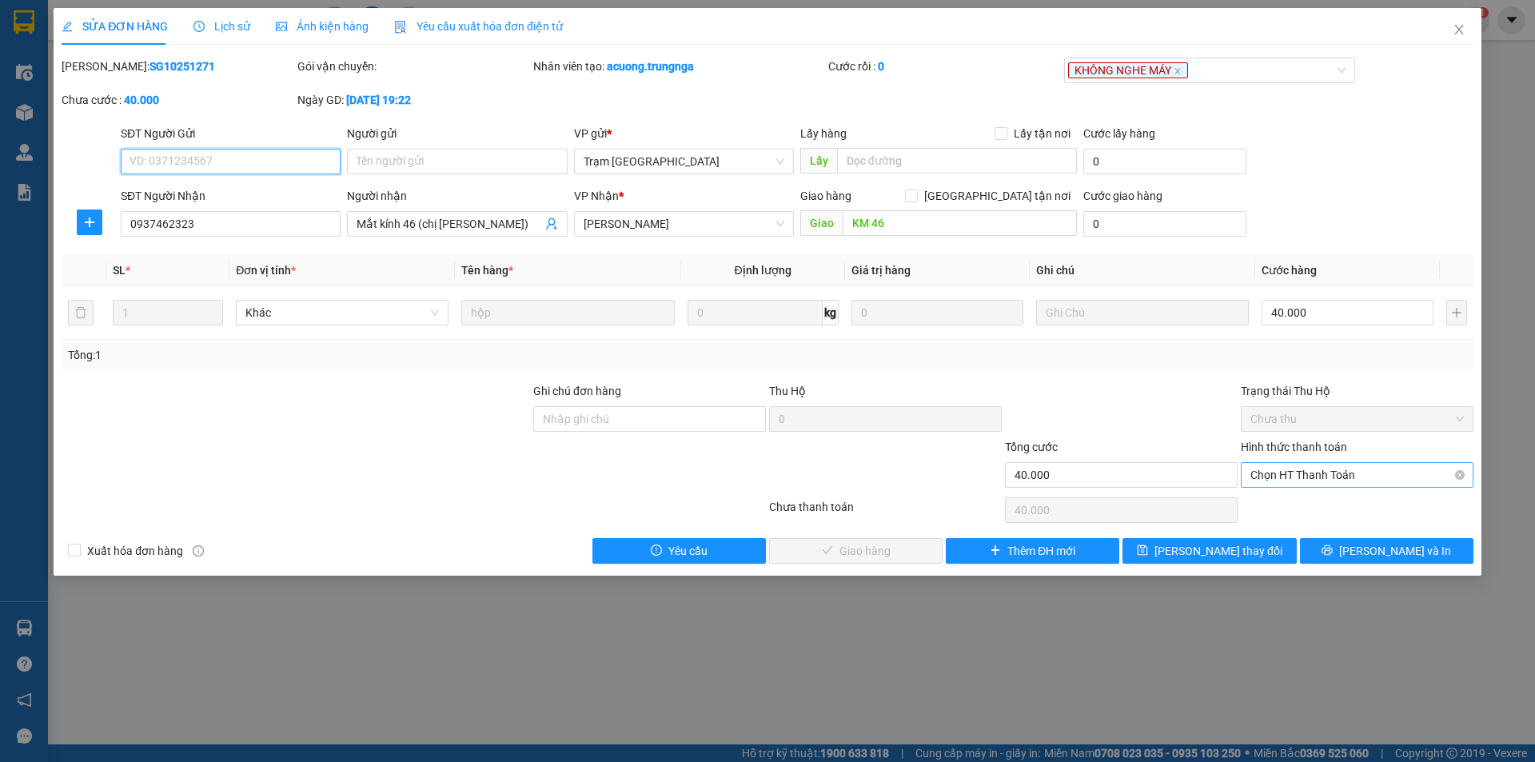
click at [1299, 481] on span "Chọn HT Thanh Toán" at bounding box center [1356, 475] width 213 height 24
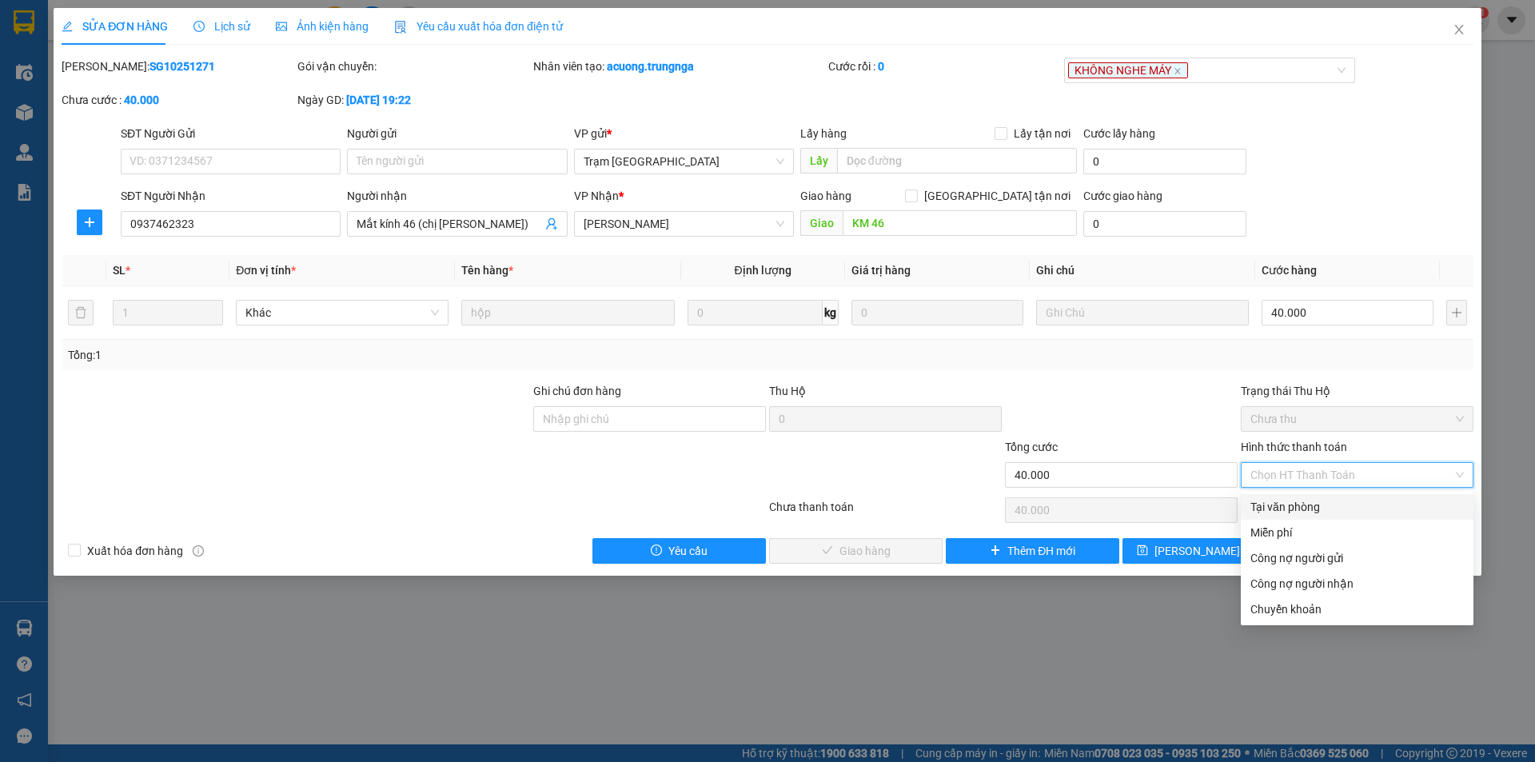
click at [1300, 502] on div "Tại văn phòng" at bounding box center [1356, 507] width 213 height 18
type input "0"
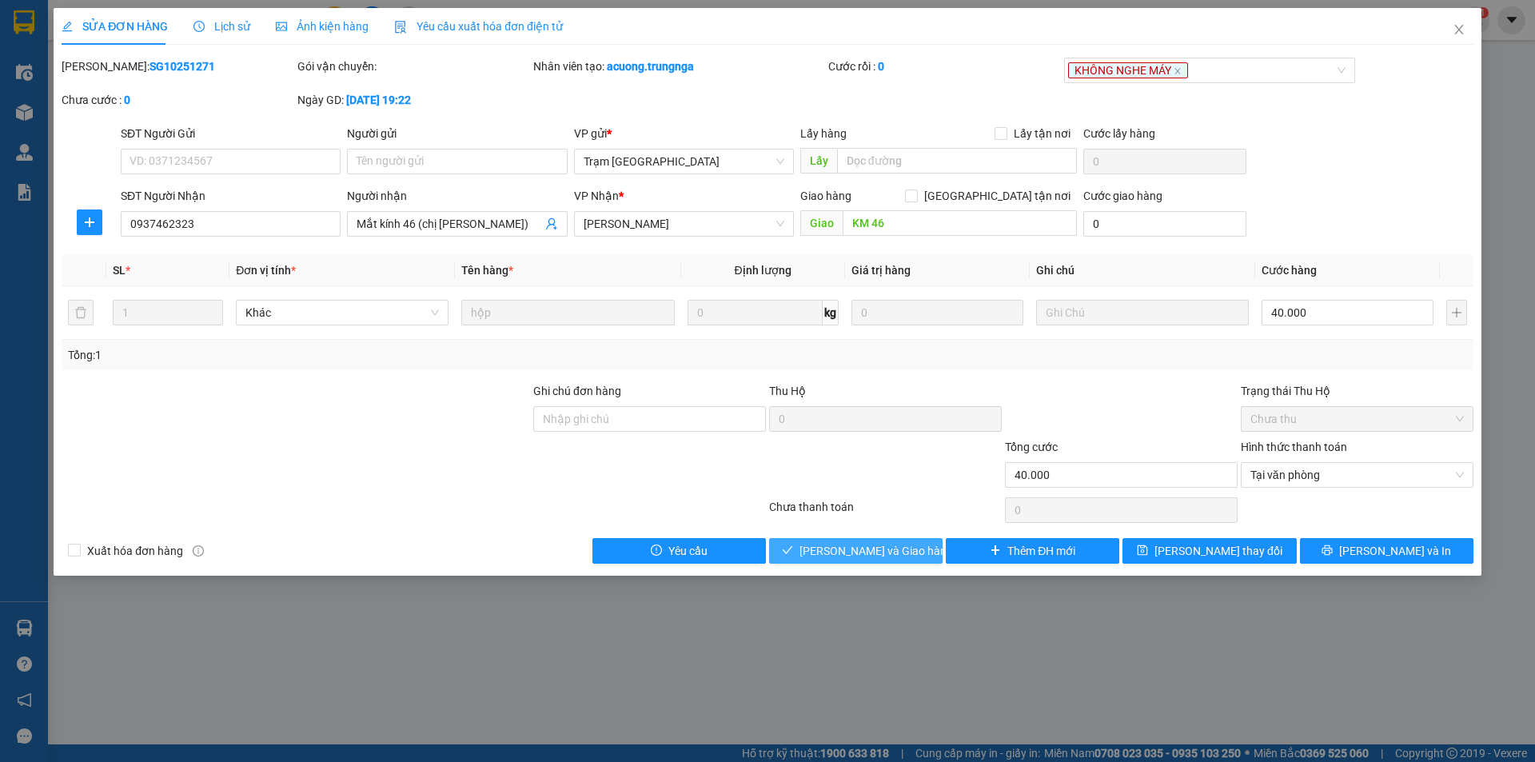
click at [879, 539] on button "[PERSON_NAME] và Giao hàng" at bounding box center [855, 551] width 173 height 26
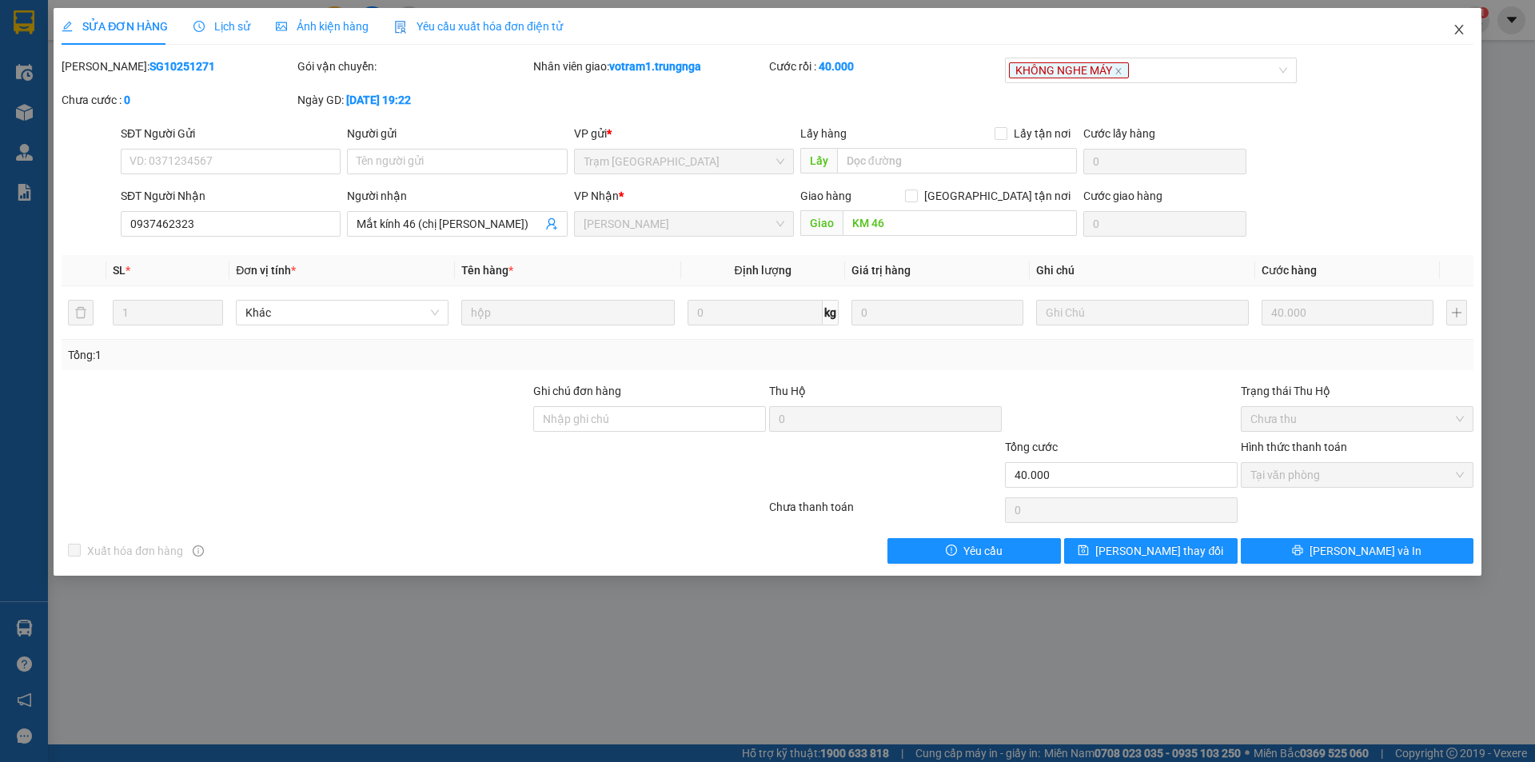
click at [1463, 29] on icon "close" at bounding box center [1458, 29] width 13 height 13
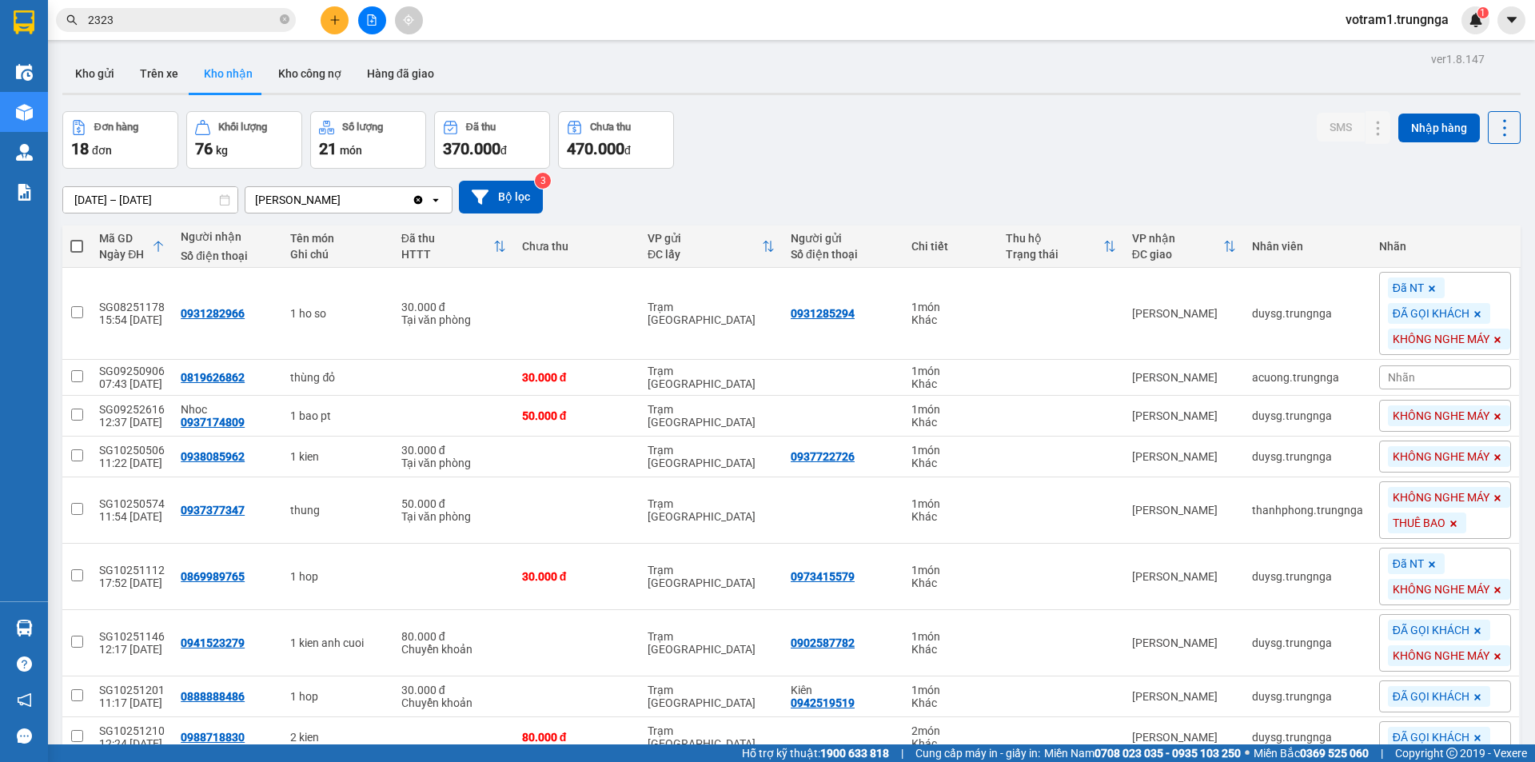
click at [763, 109] on div "ver 1.8.147 Kho gửi Trên xe Kho nhận Kho công nợ Hàng đã giao Đơn hàng 18 đơn K…" at bounding box center [791, 637] width 1471 height 1178
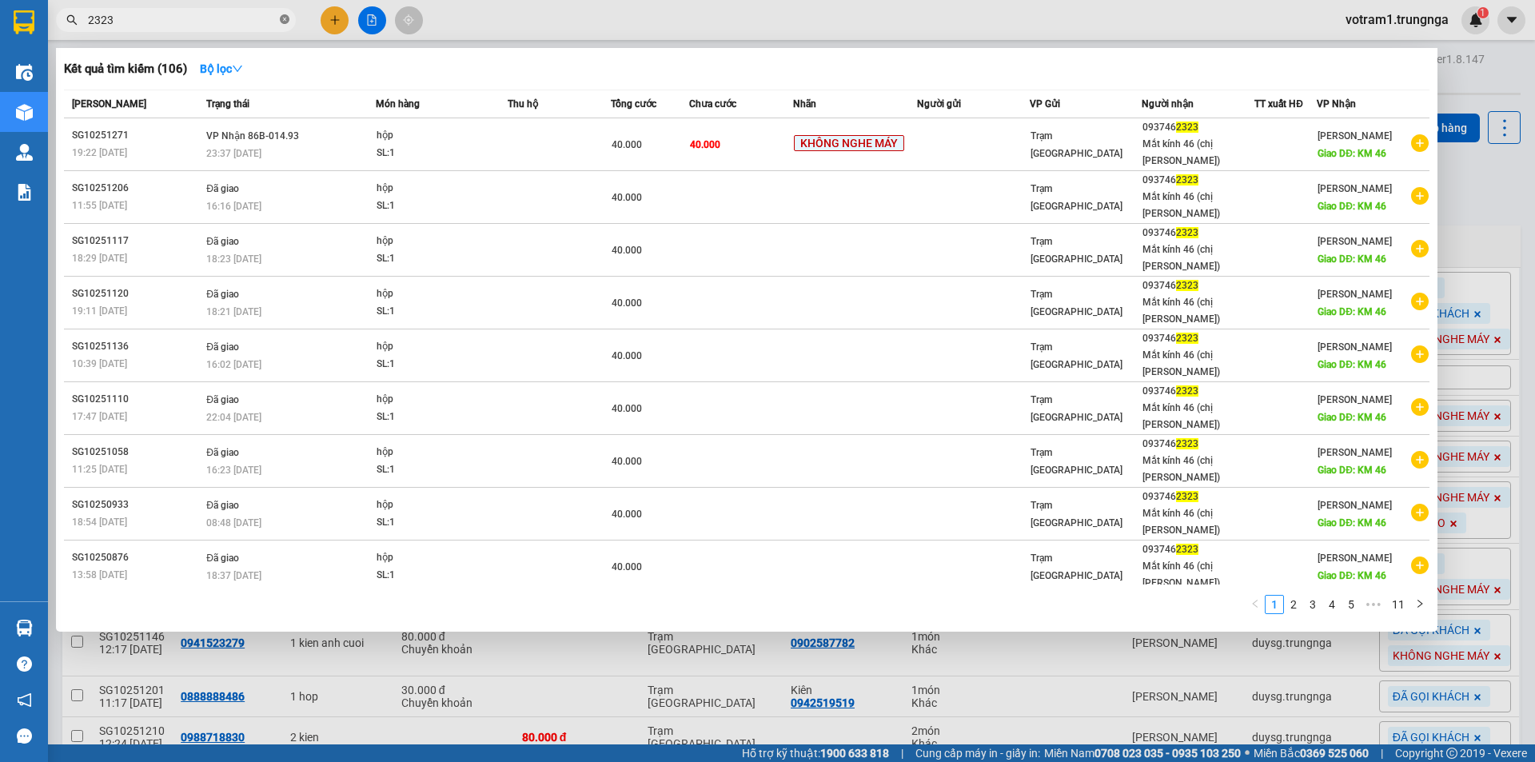
click at [281, 19] on icon "close-circle" at bounding box center [285, 19] width 10 height 10
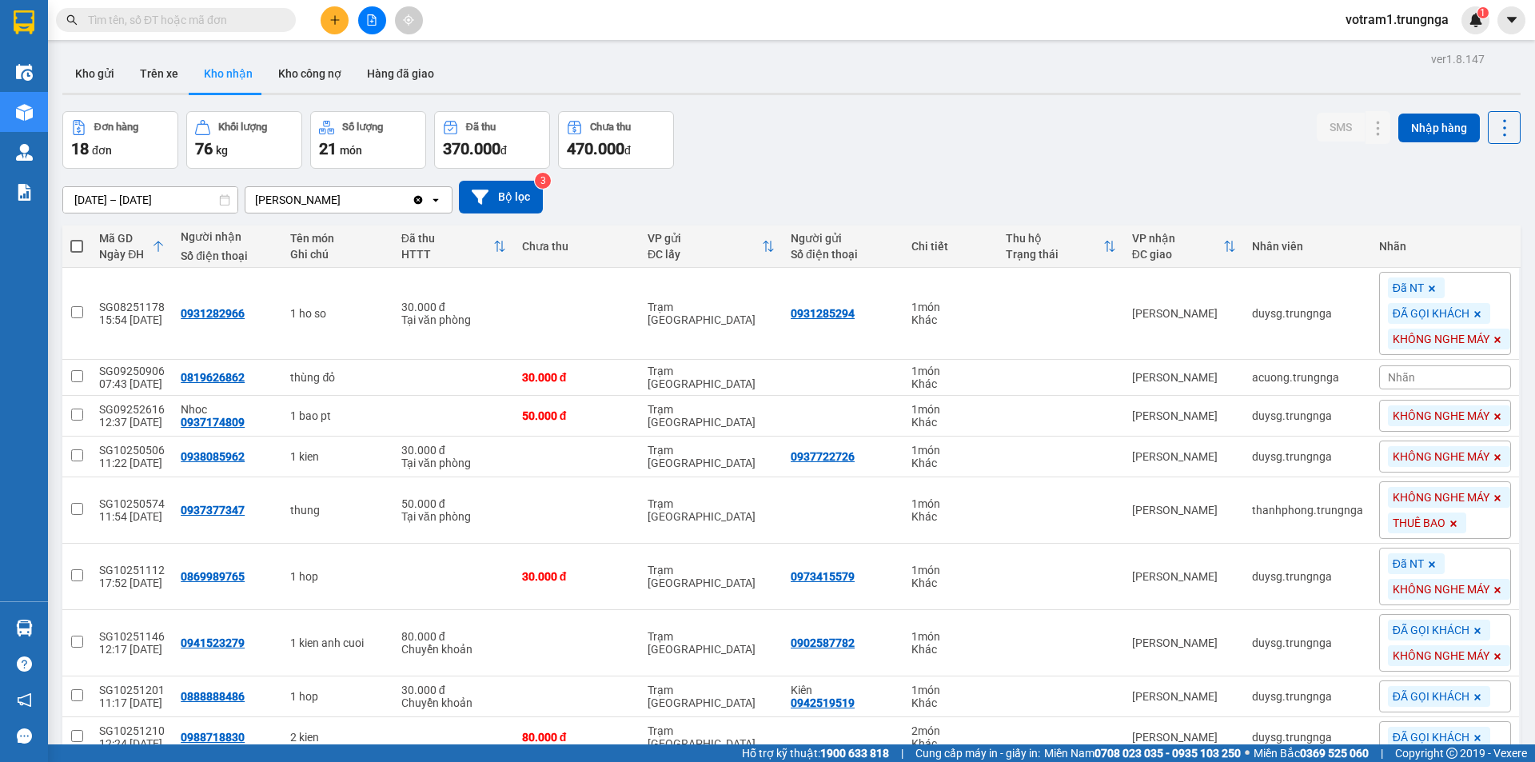
click at [229, 19] on input "text" at bounding box center [182, 20] width 189 height 18
click at [224, 16] on input "text" at bounding box center [182, 20] width 189 height 18
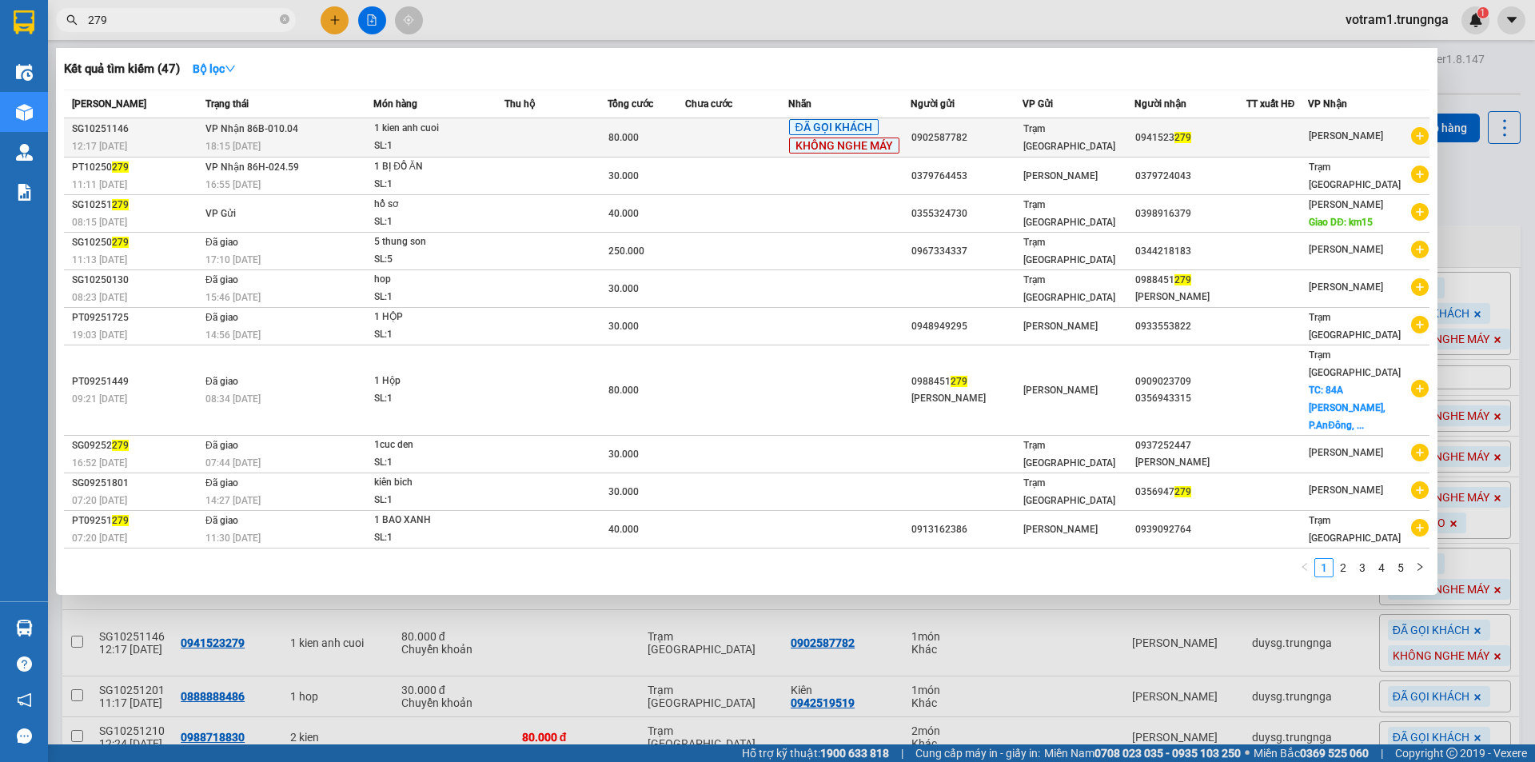
type input "279"
click at [333, 124] on td "VP Nhận 86B-010.04 18:15 - 12/10" at bounding box center [287, 137] width 172 height 39
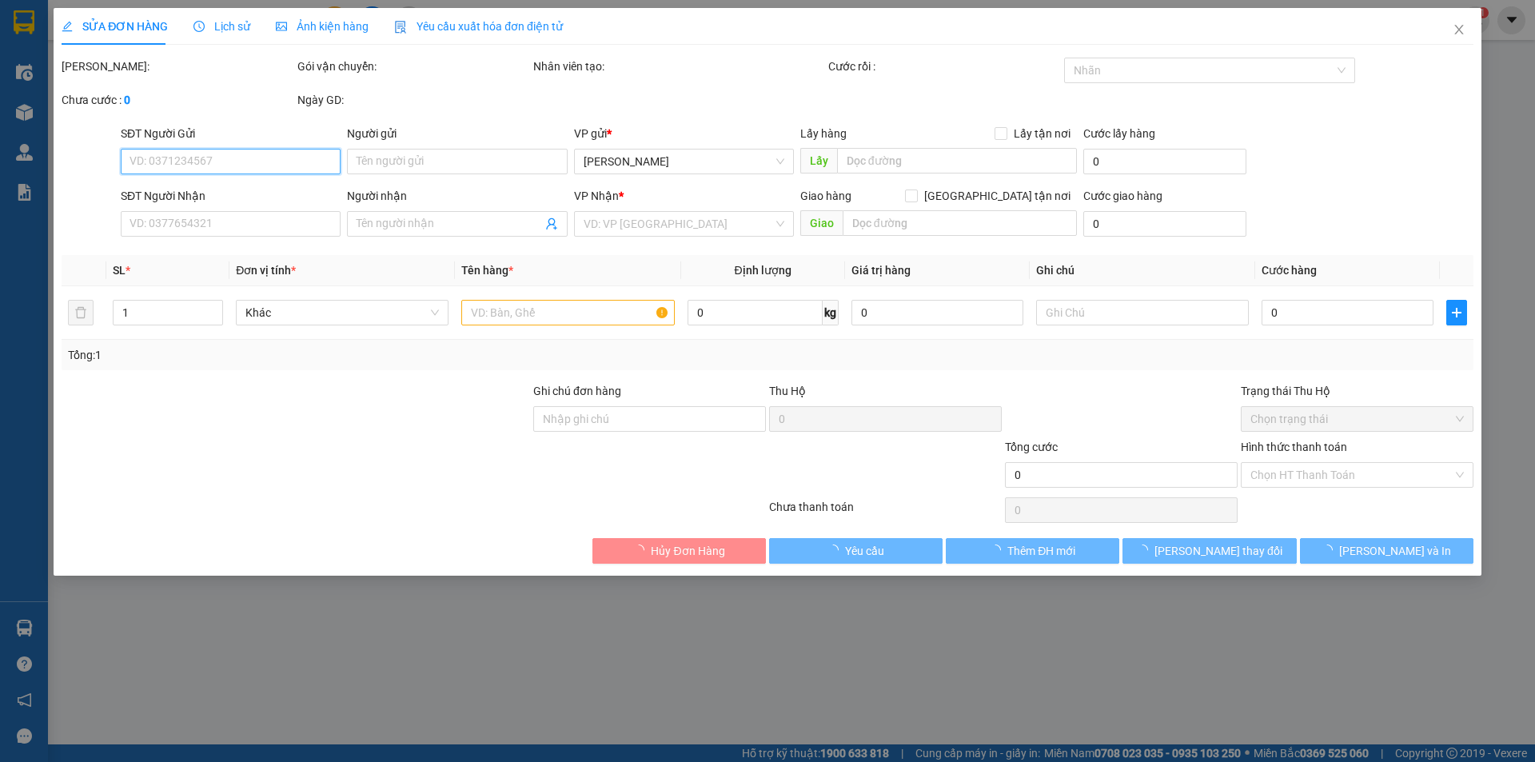
type input "0902587782"
type input "0941523279"
type input "80.000"
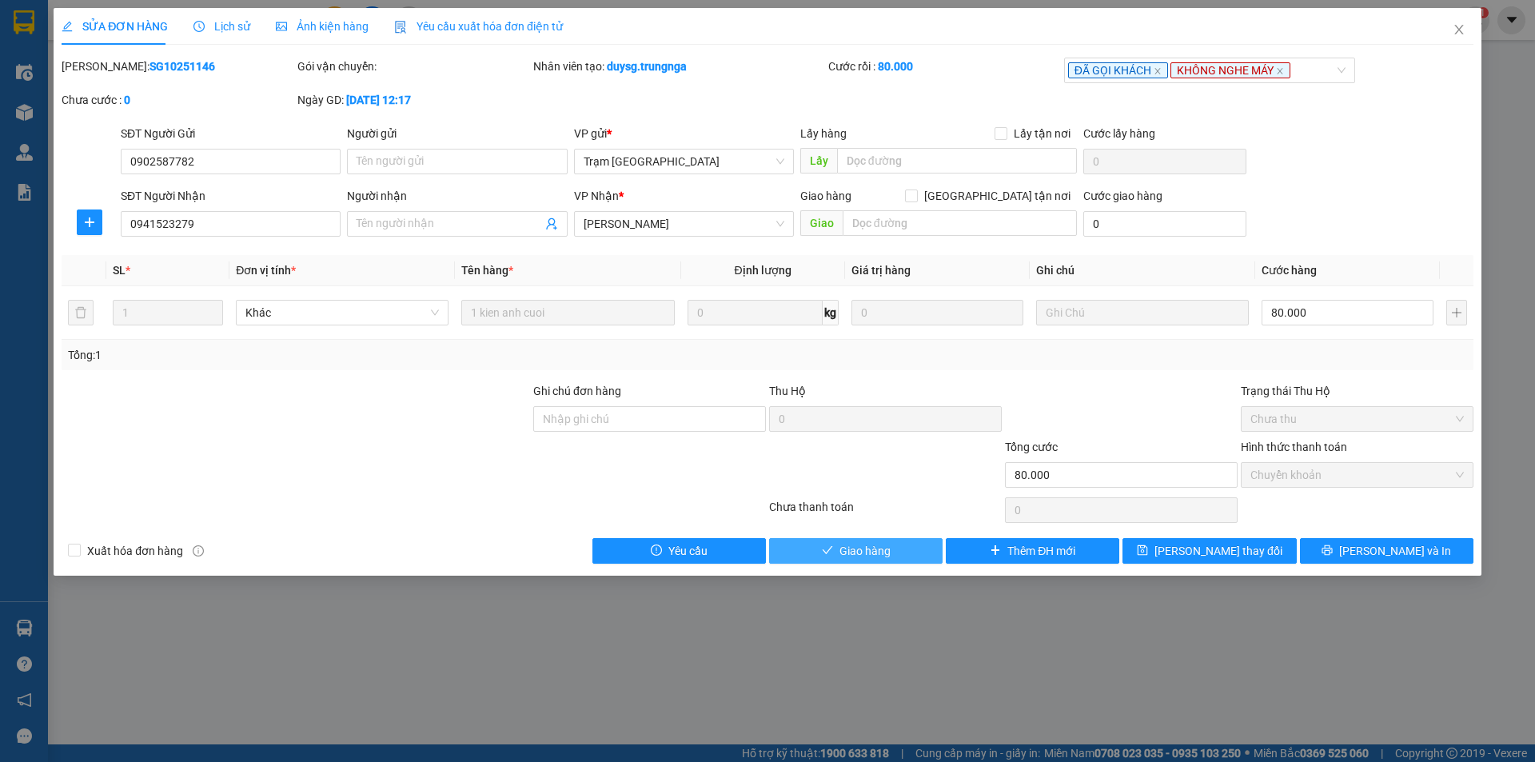
click at [922, 556] on button "Giao hàng" at bounding box center [855, 551] width 173 height 26
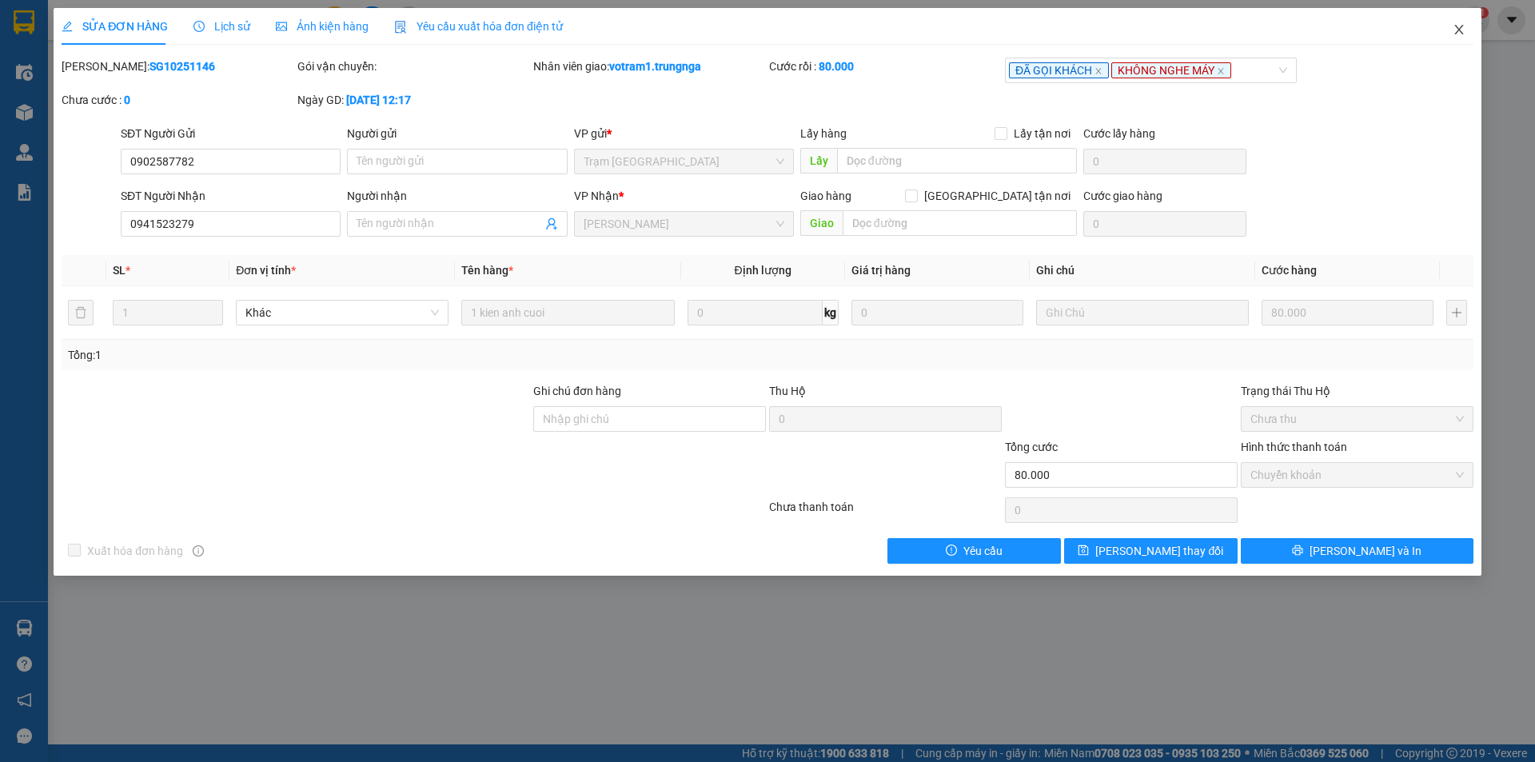
click at [1469, 26] on span "Close" at bounding box center [1459, 30] width 45 height 45
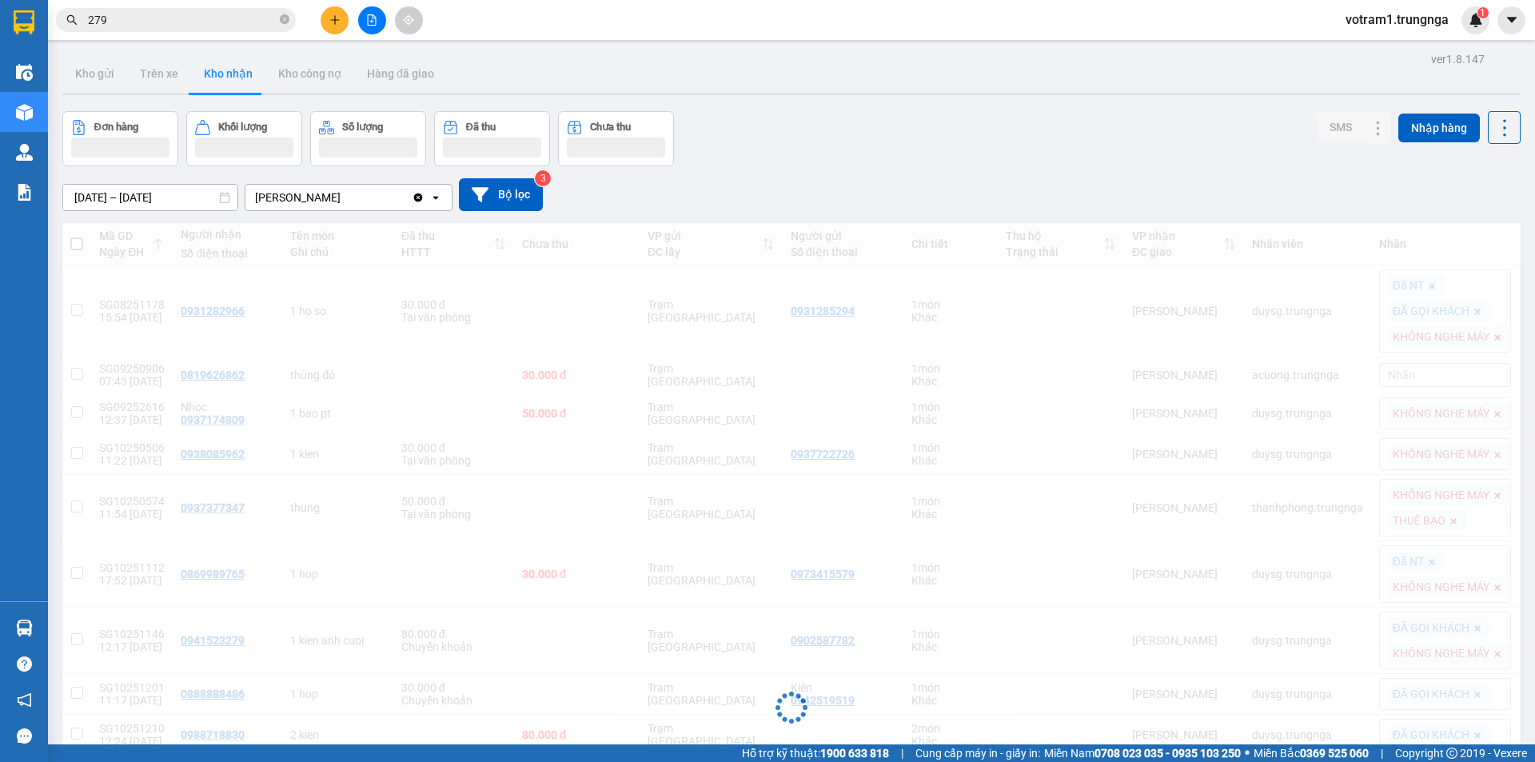
click at [907, 150] on div "Đơn hàng Khối lượng Số lượng Đã thu Chưa thu SMS Nhập hàng" at bounding box center [791, 138] width 1458 height 55
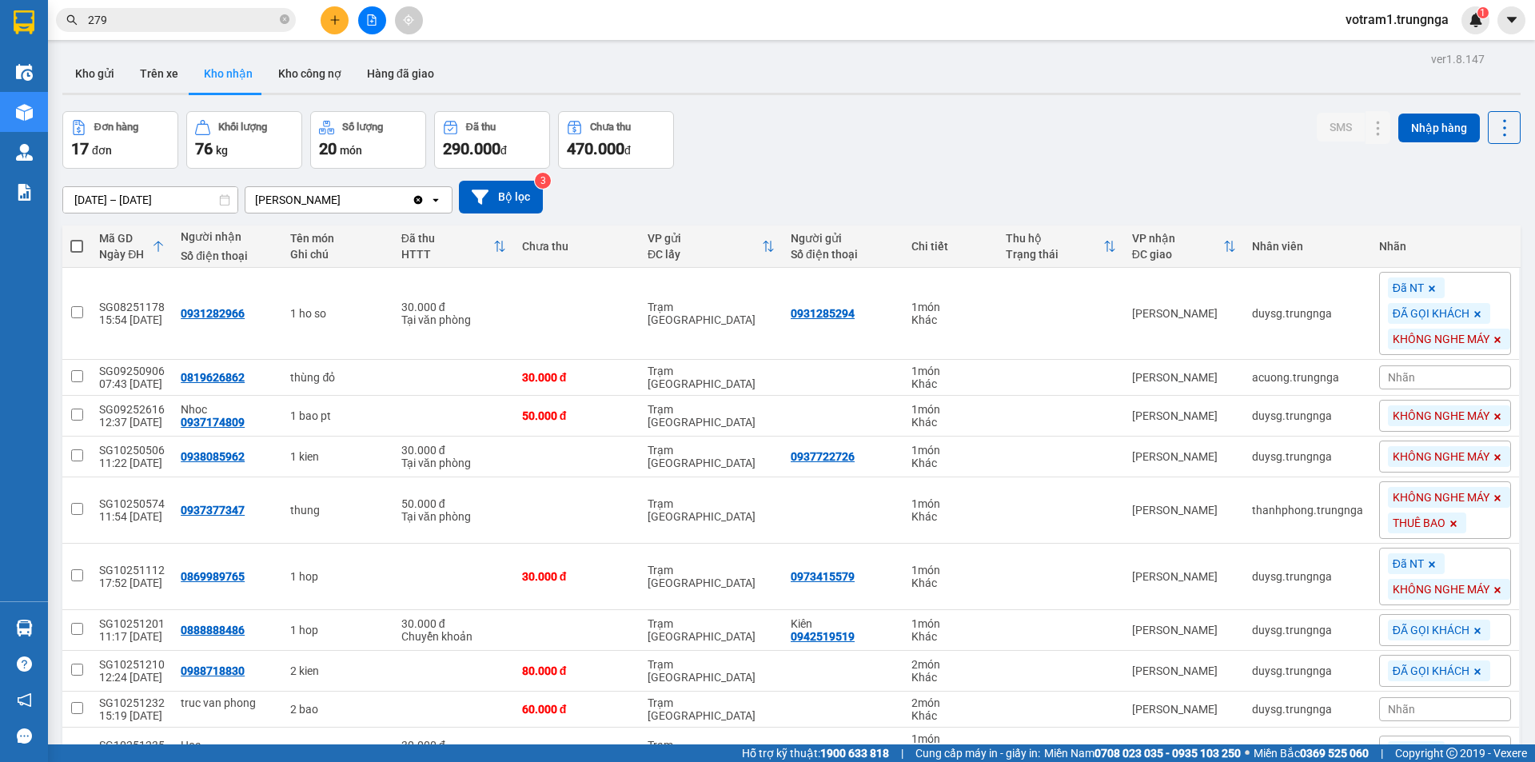
click at [907, 150] on div "Đơn hàng 17 đơn Khối lượng 76 kg Số lượng 20 món Đã thu 290.000 đ Chưa thu 470.…" at bounding box center [791, 140] width 1458 height 58
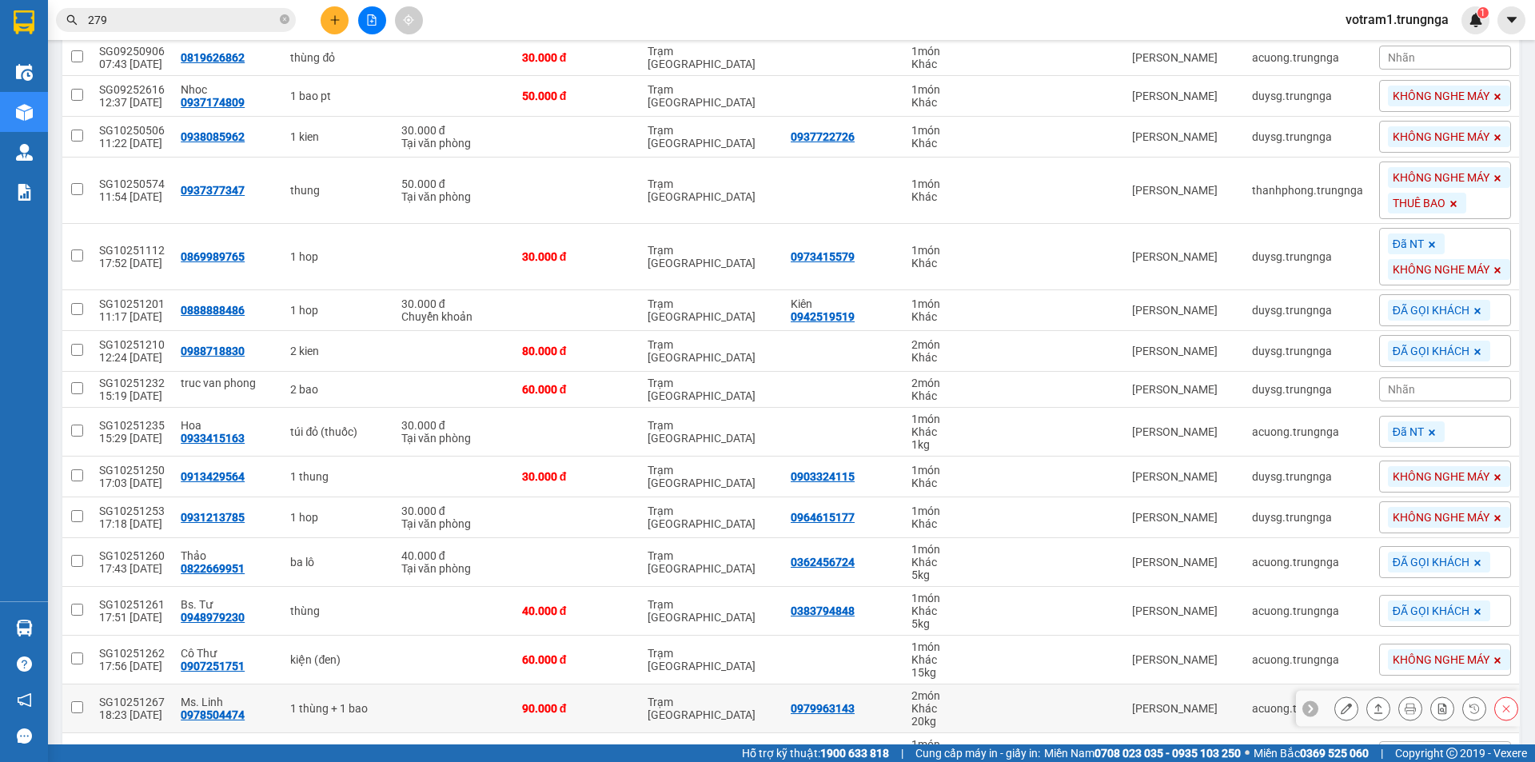
scroll to position [400, 0]
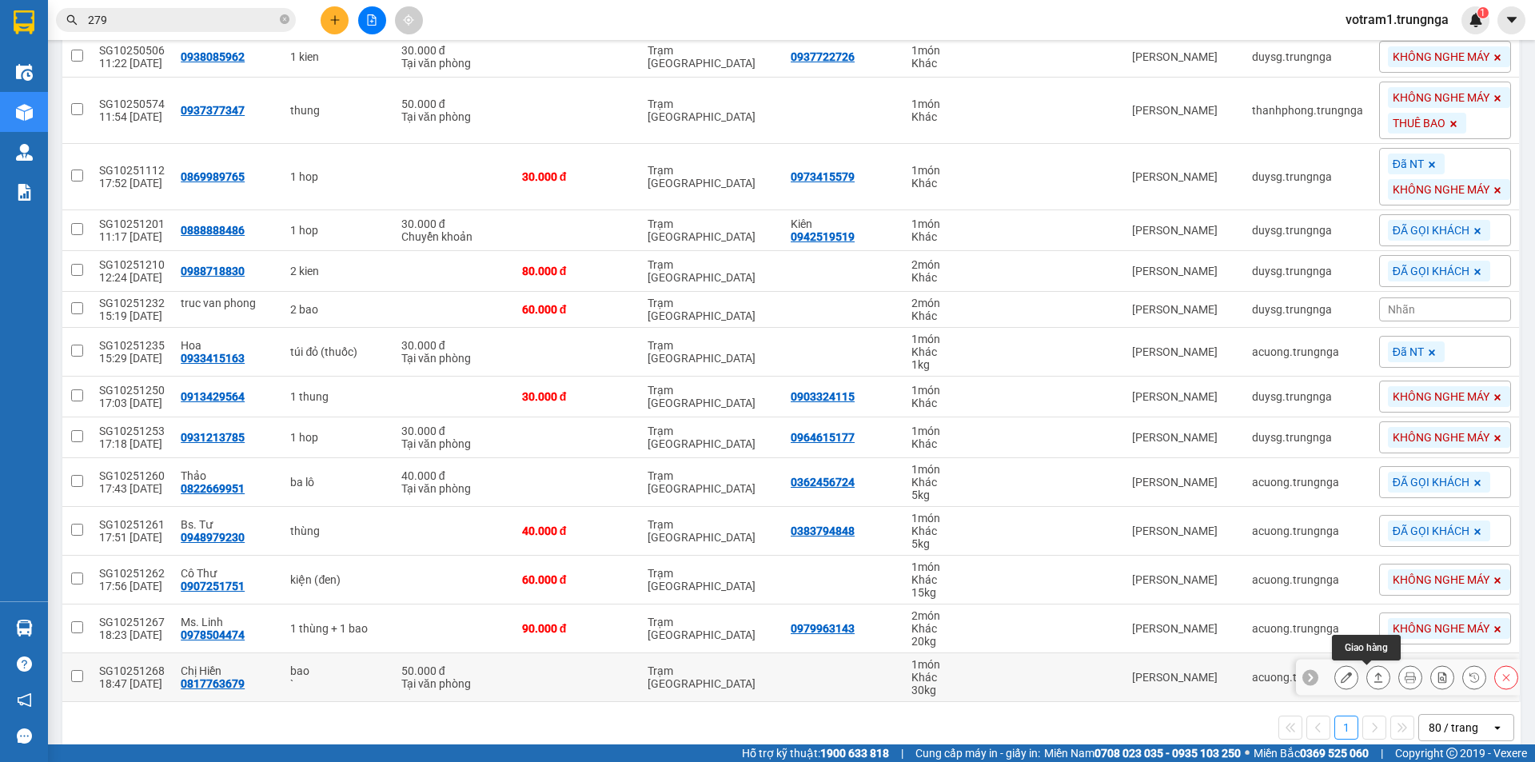
click at [1373, 676] on icon at bounding box center [1378, 676] width 11 height 11
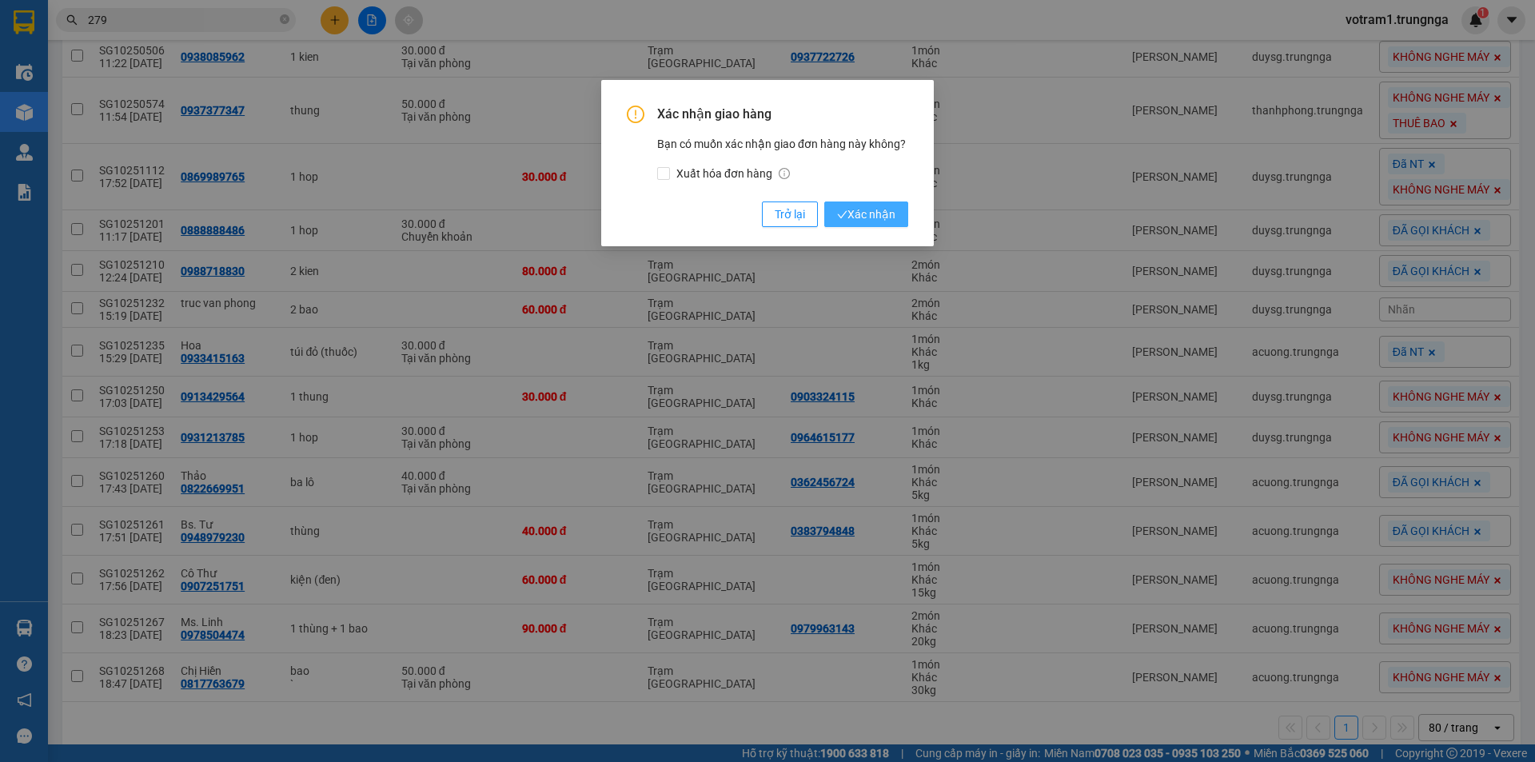
click at [881, 220] on span "Xác nhận" at bounding box center [866, 214] width 58 height 18
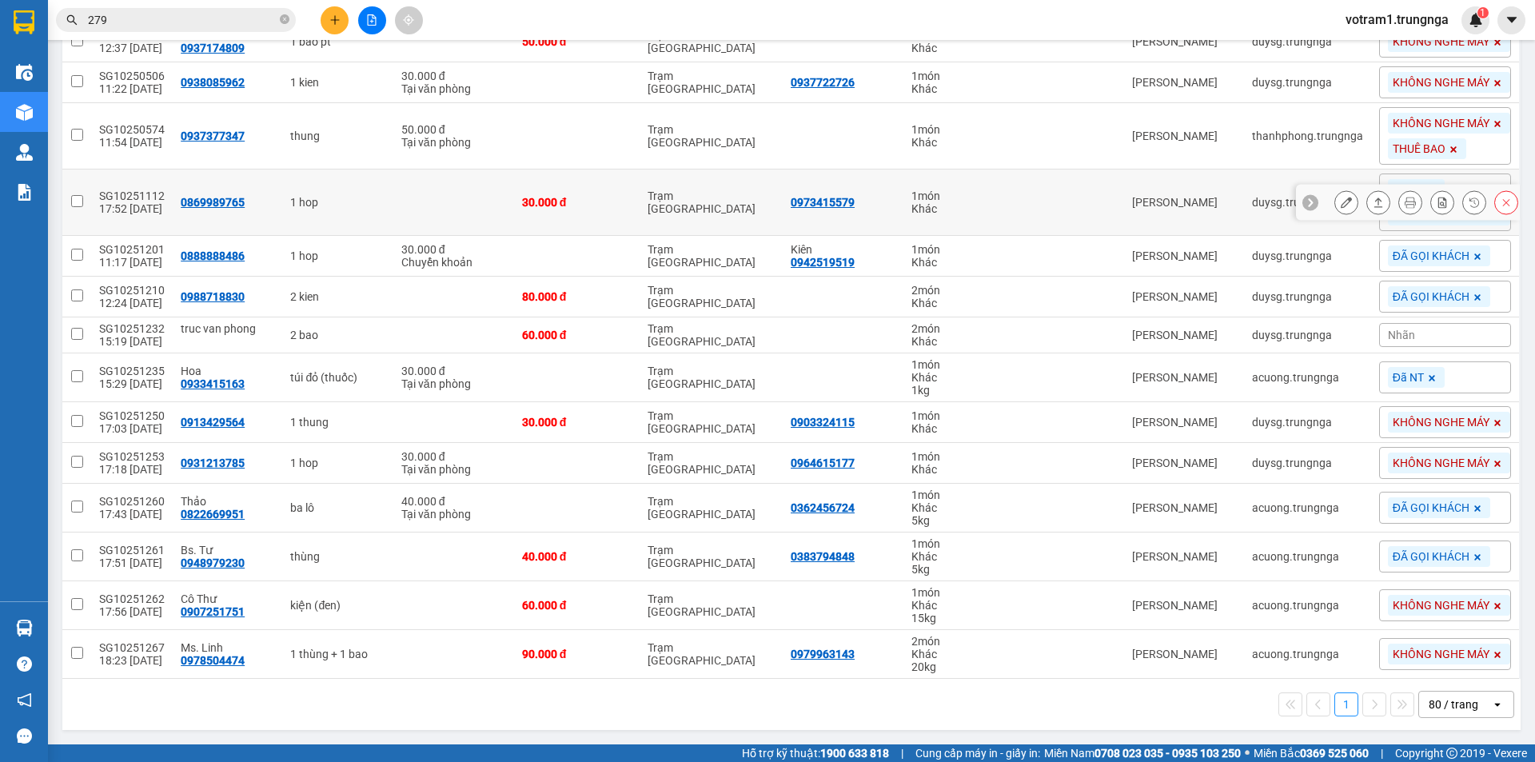
scroll to position [0, 0]
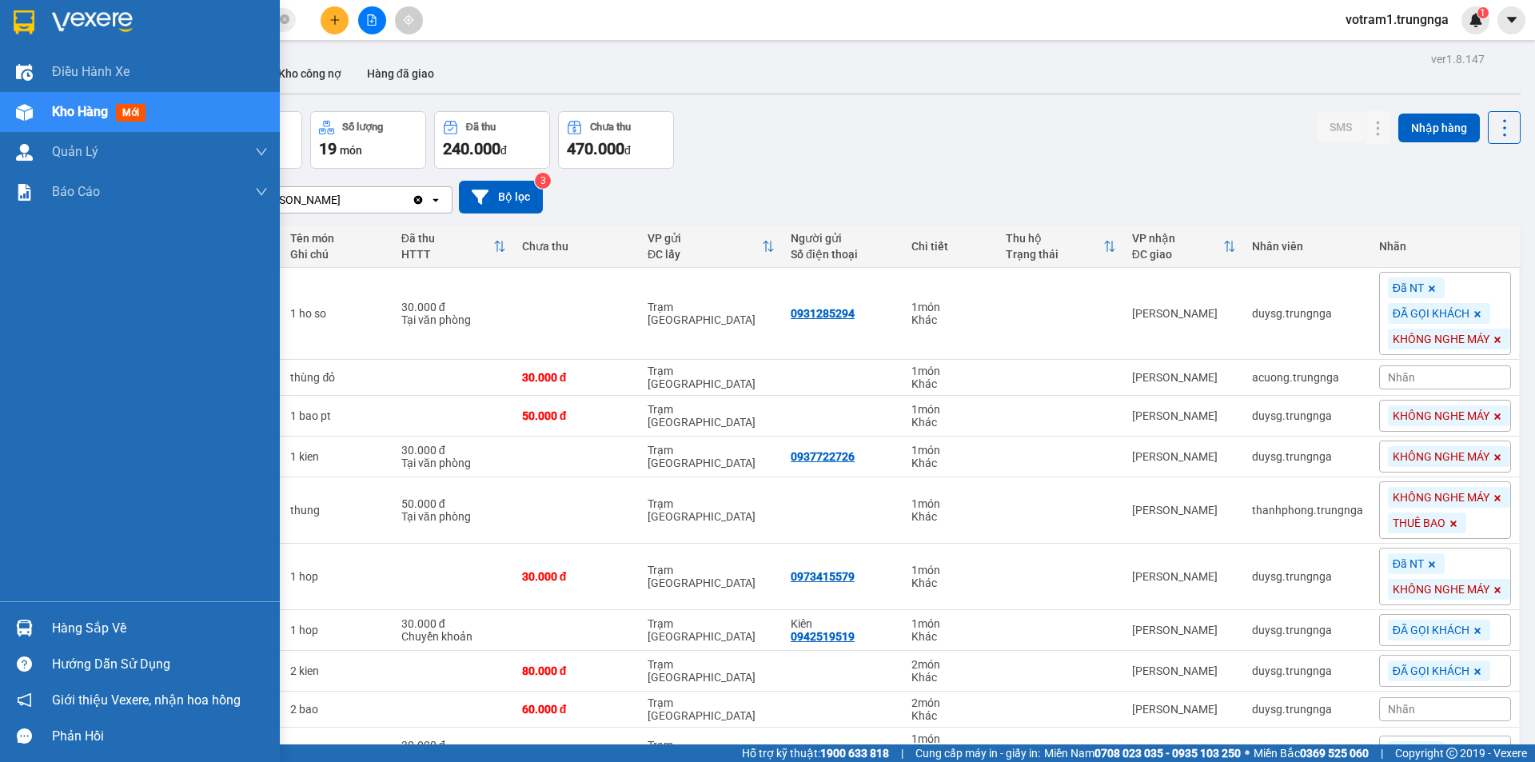
click at [45, 634] on div "Hàng sắp về" at bounding box center [140, 628] width 280 height 36
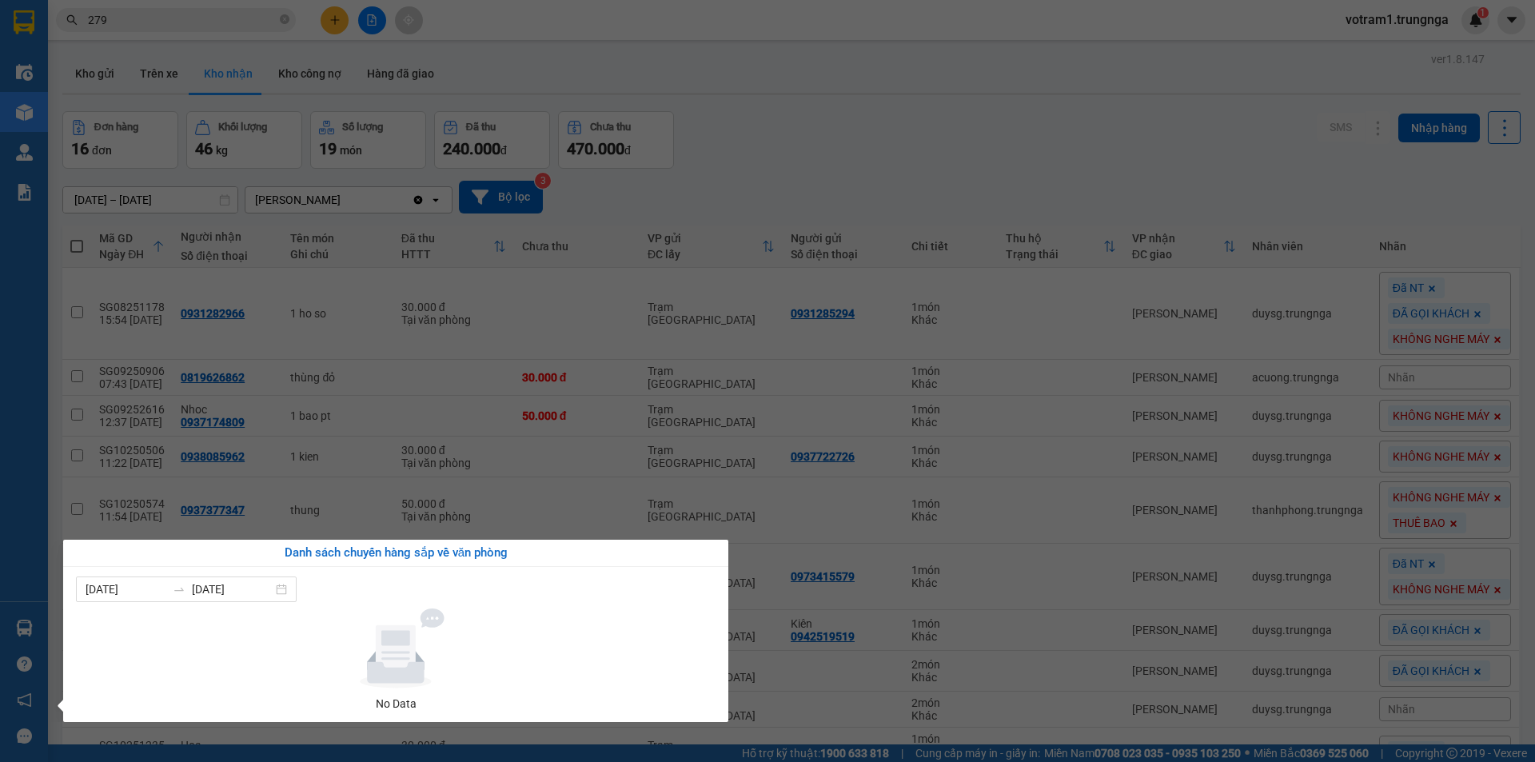
click at [763, 193] on section "Kết quả tìm kiếm ( 47 ) Bộ lọc Mã ĐH Trạng thái Món hàng Thu hộ Tổng cước Chưa …" at bounding box center [767, 381] width 1535 height 762
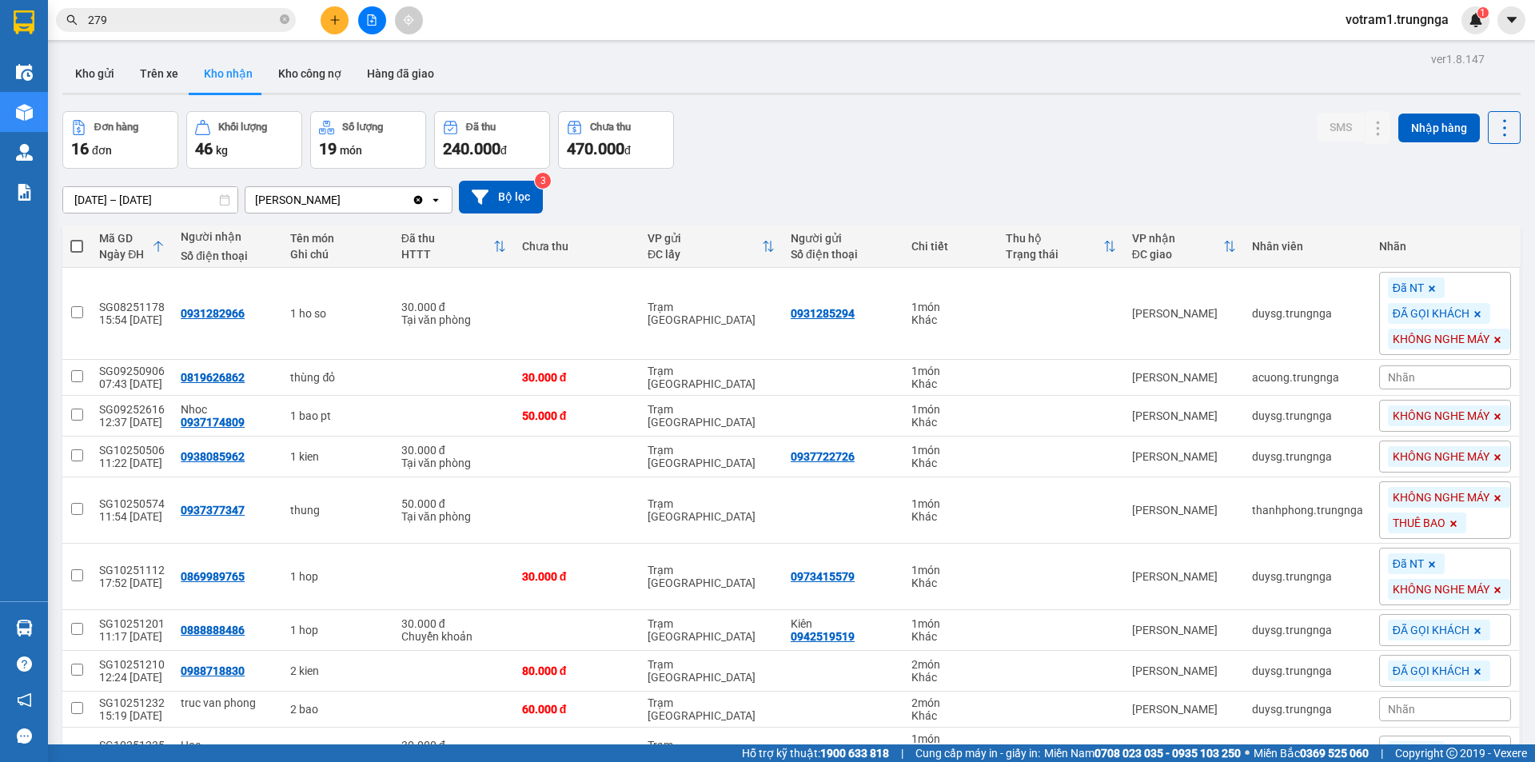
click at [268, 18] on input "279" at bounding box center [182, 20] width 189 height 18
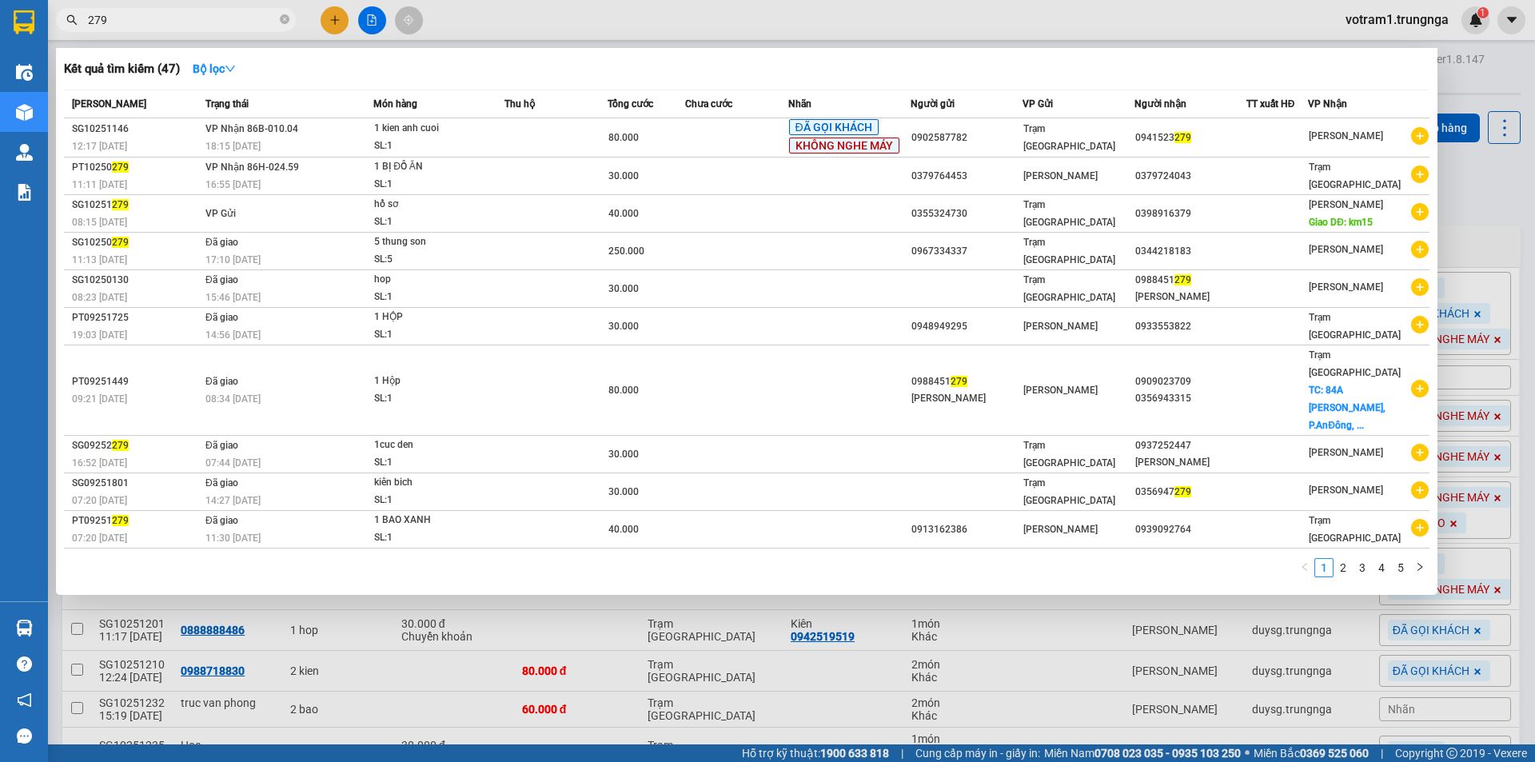
click at [268, 18] on input "279" at bounding box center [182, 20] width 189 height 18
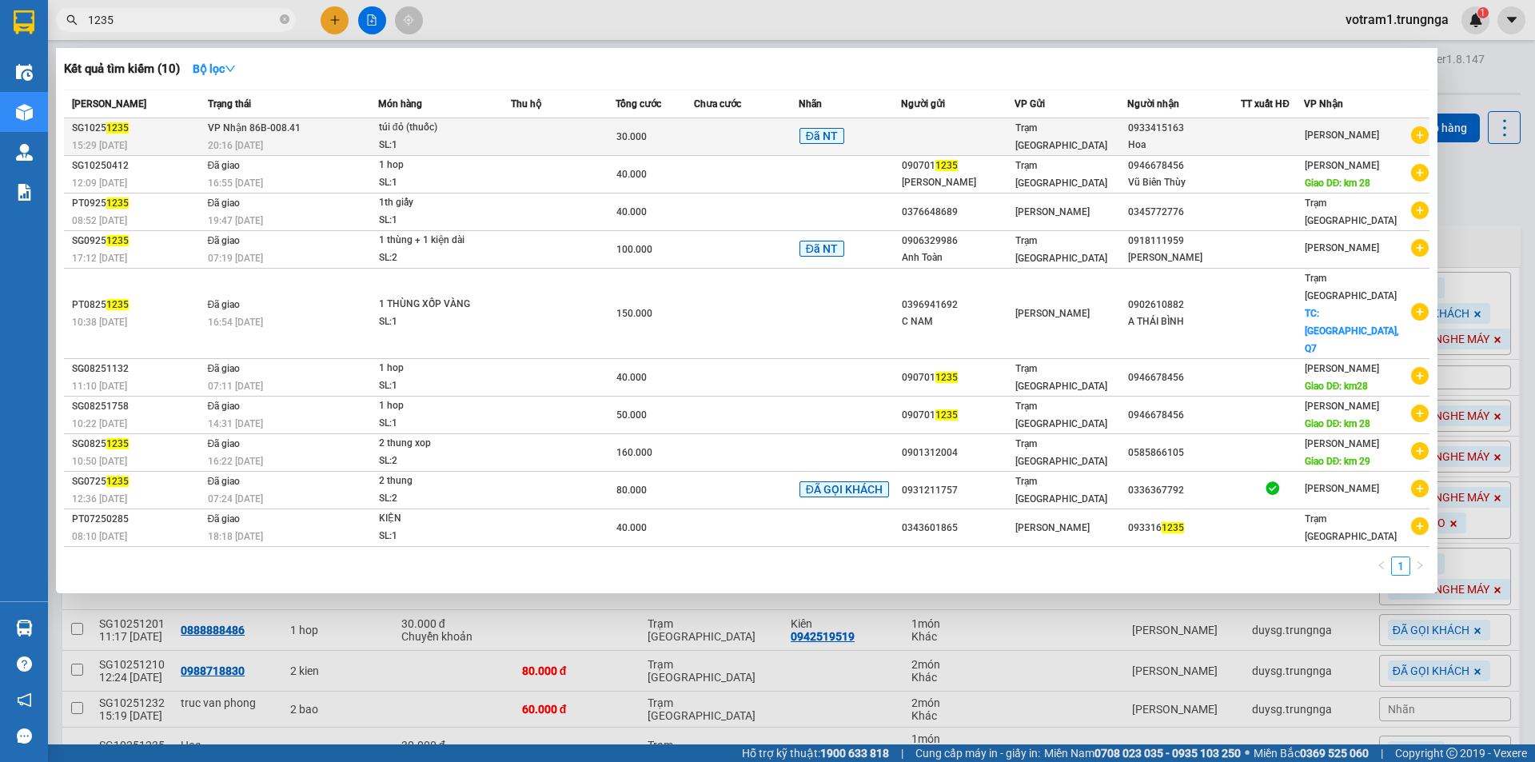
type input "1235"
click at [699, 145] on td at bounding box center [746, 137] width 105 height 38
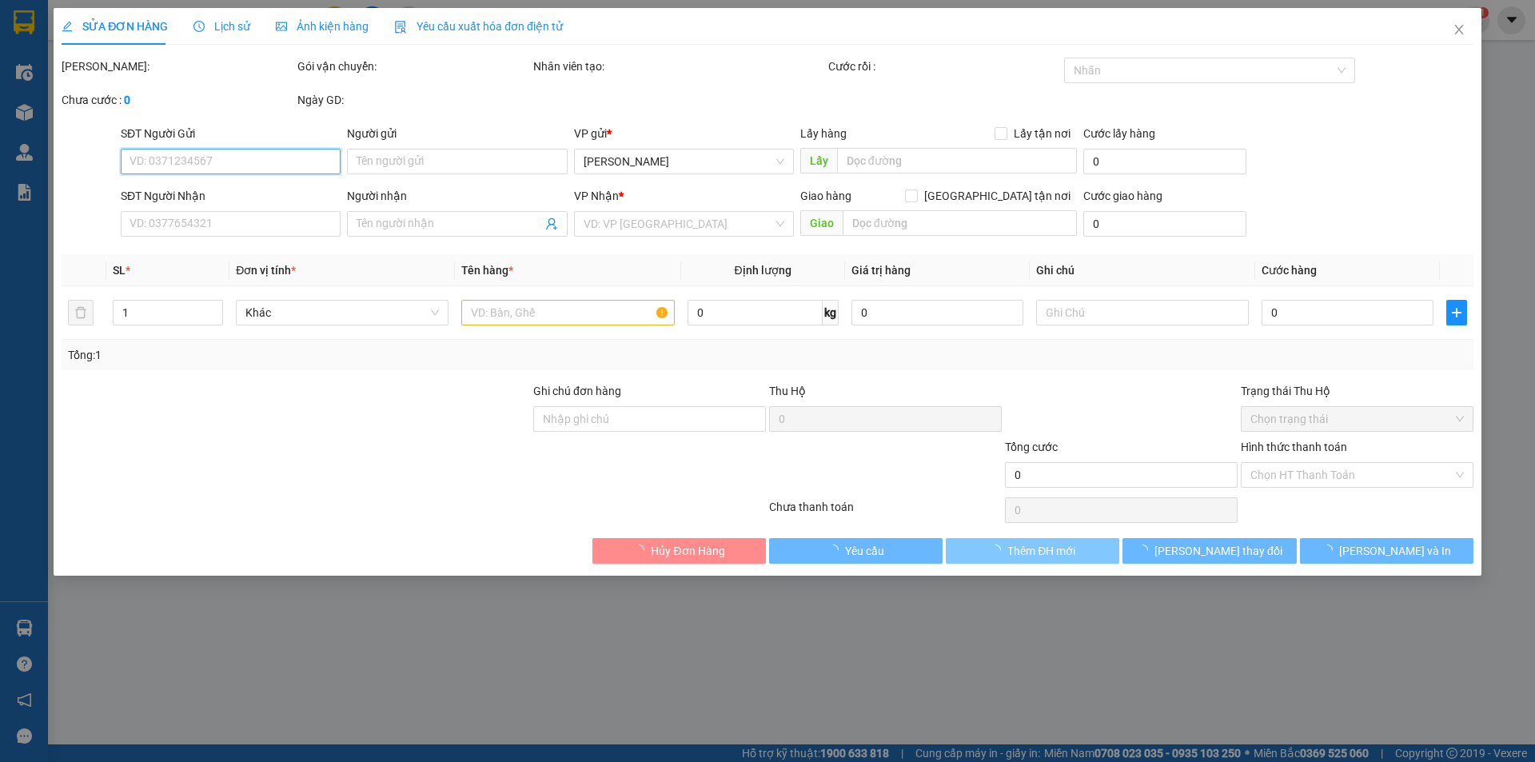
type input "0933415163"
type input "Hoa"
type input "30.000"
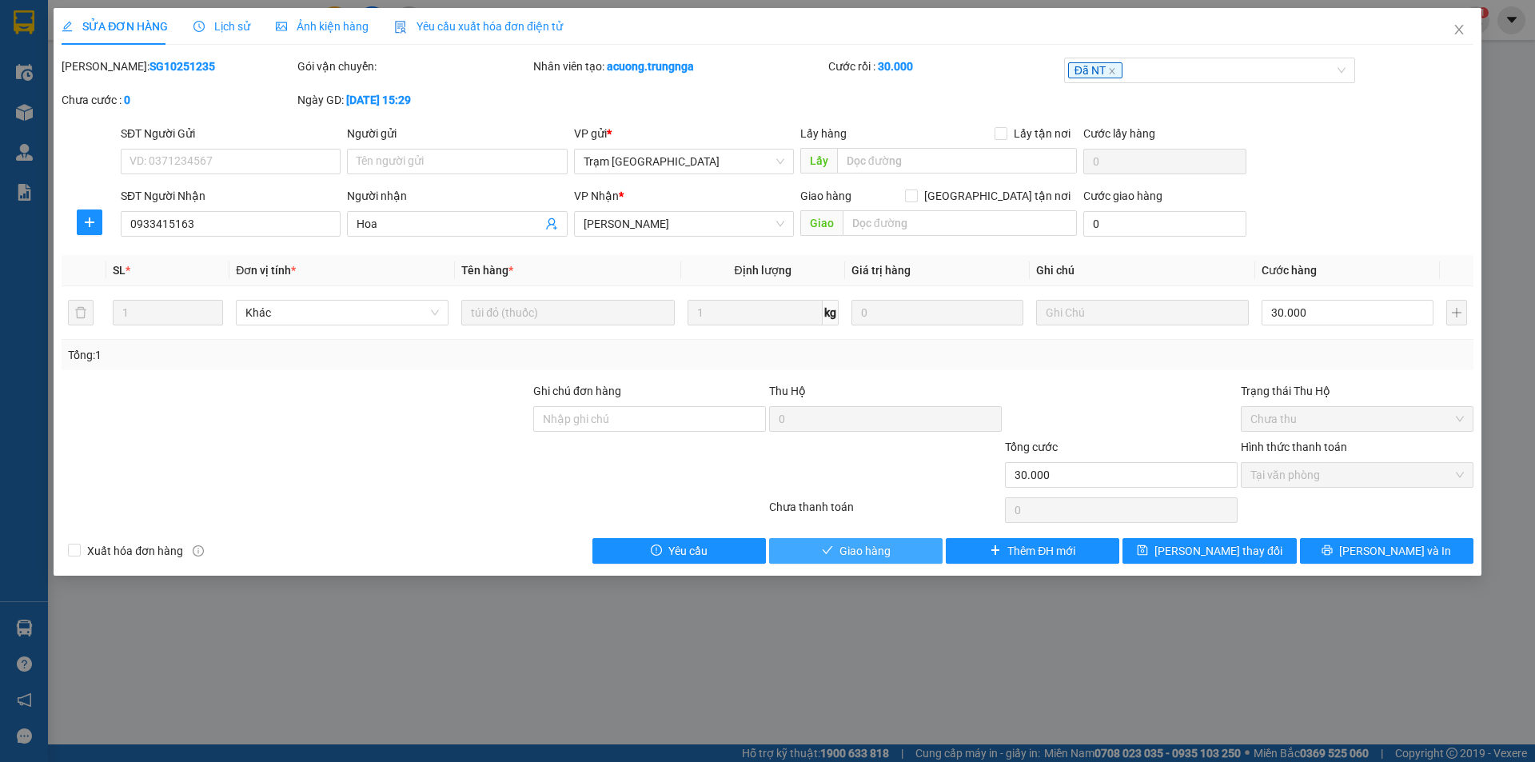
click at [878, 556] on span "Giao hàng" at bounding box center [864, 551] width 51 height 18
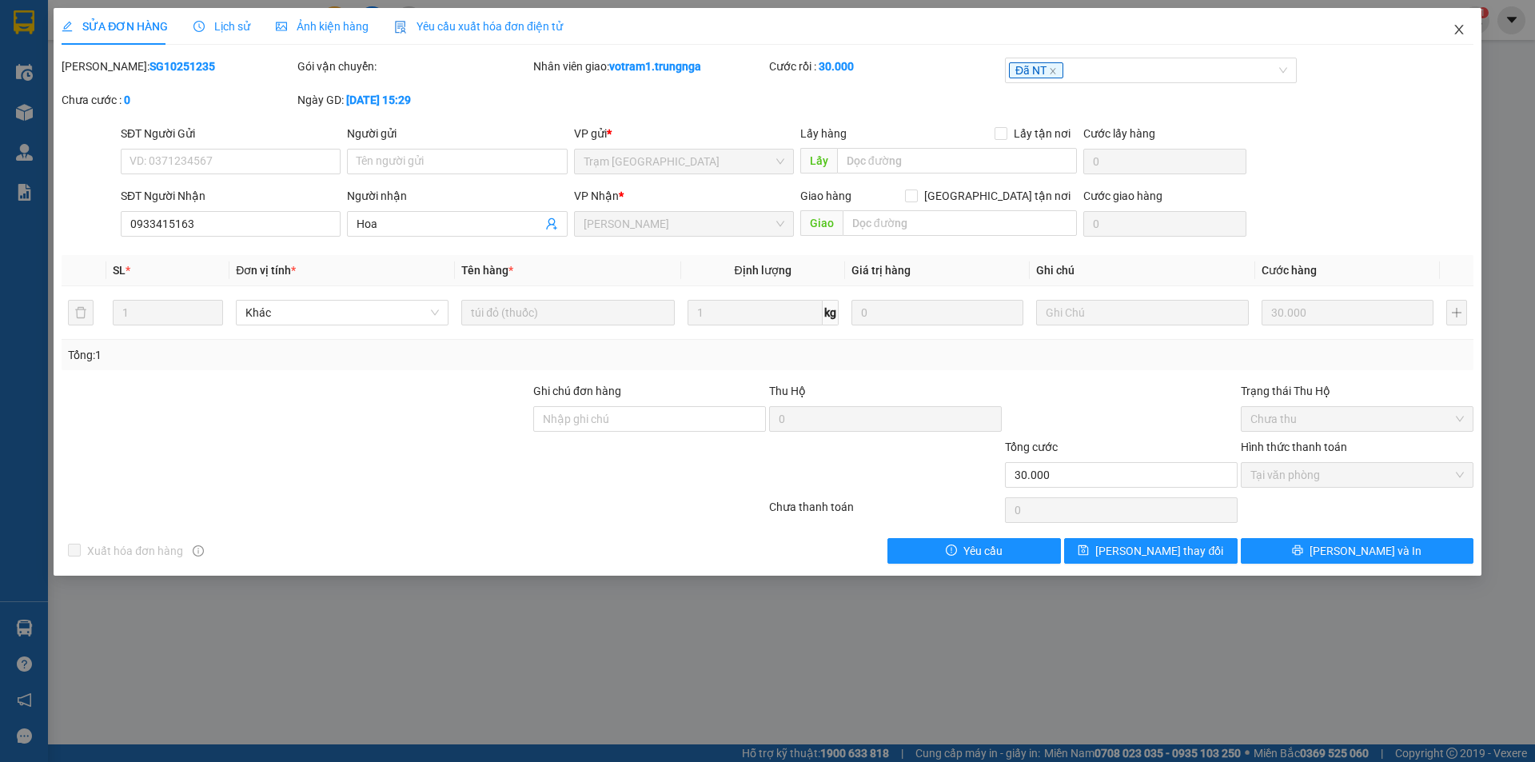
click at [1458, 30] on icon "close" at bounding box center [1458, 30] width 9 height 10
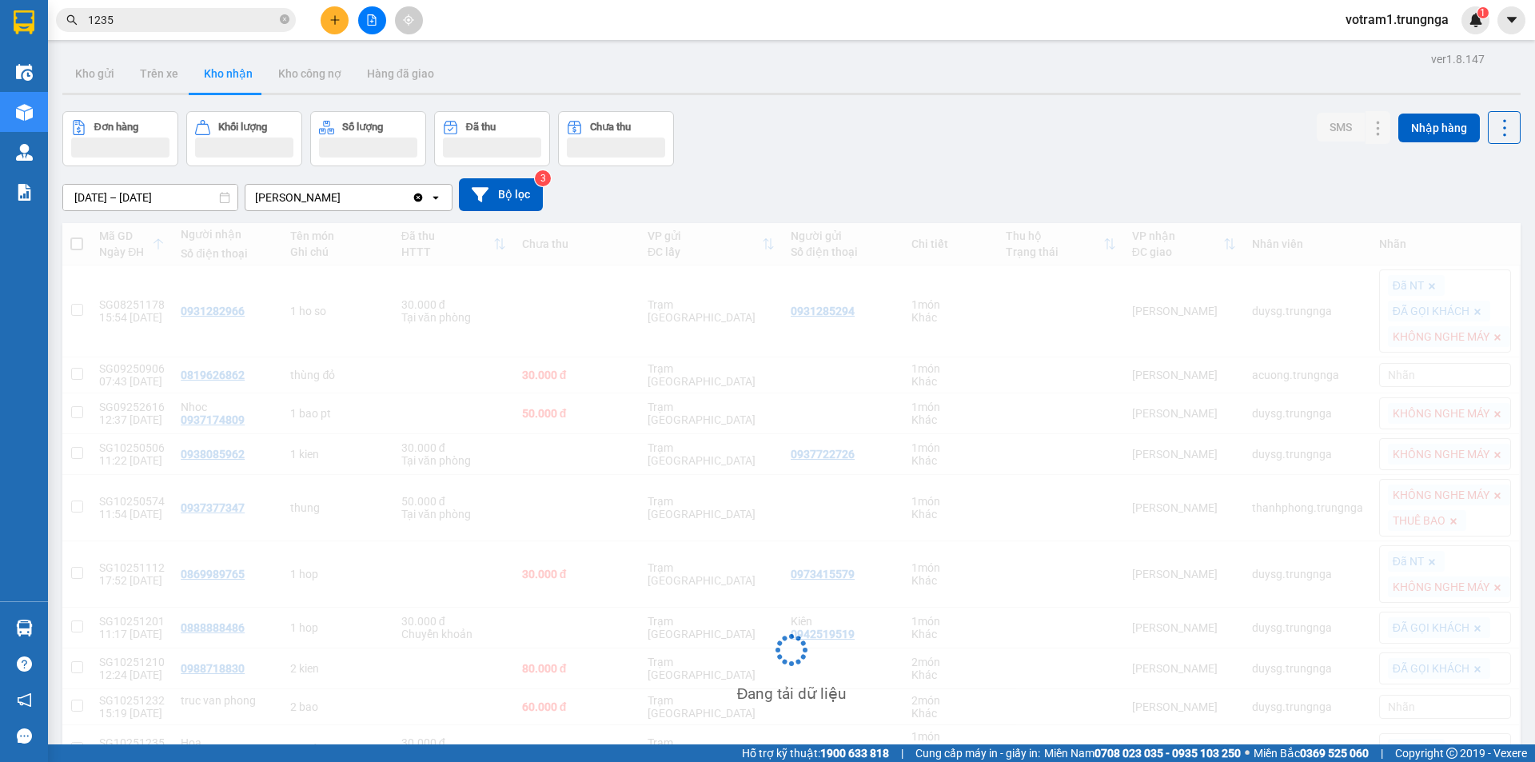
click at [138, 32] on div "Kết quả tìm kiếm ( 10 ) Bộ lọc Mã ĐH Trạng thái Món hàng Thu hộ Tổng cước Chưa …" at bounding box center [156, 20] width 312 height 28
click at [141, 19] on input "1235" at bounding box center [182, 20] width 189 height 18
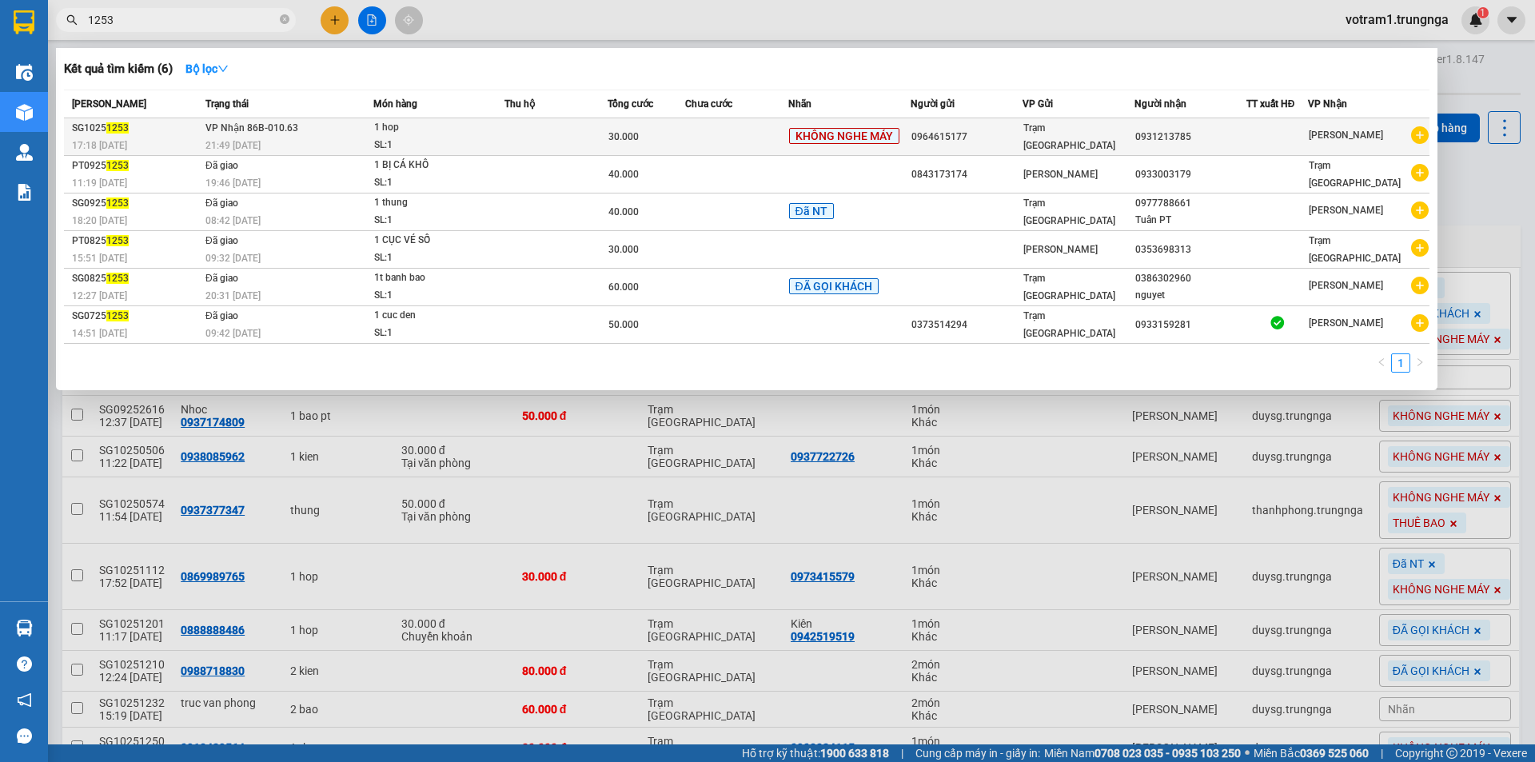
type input "1253"
click at [199, 143] on div "17:18 - 13/10" at bounding box center [136, 146] width 129 height 18
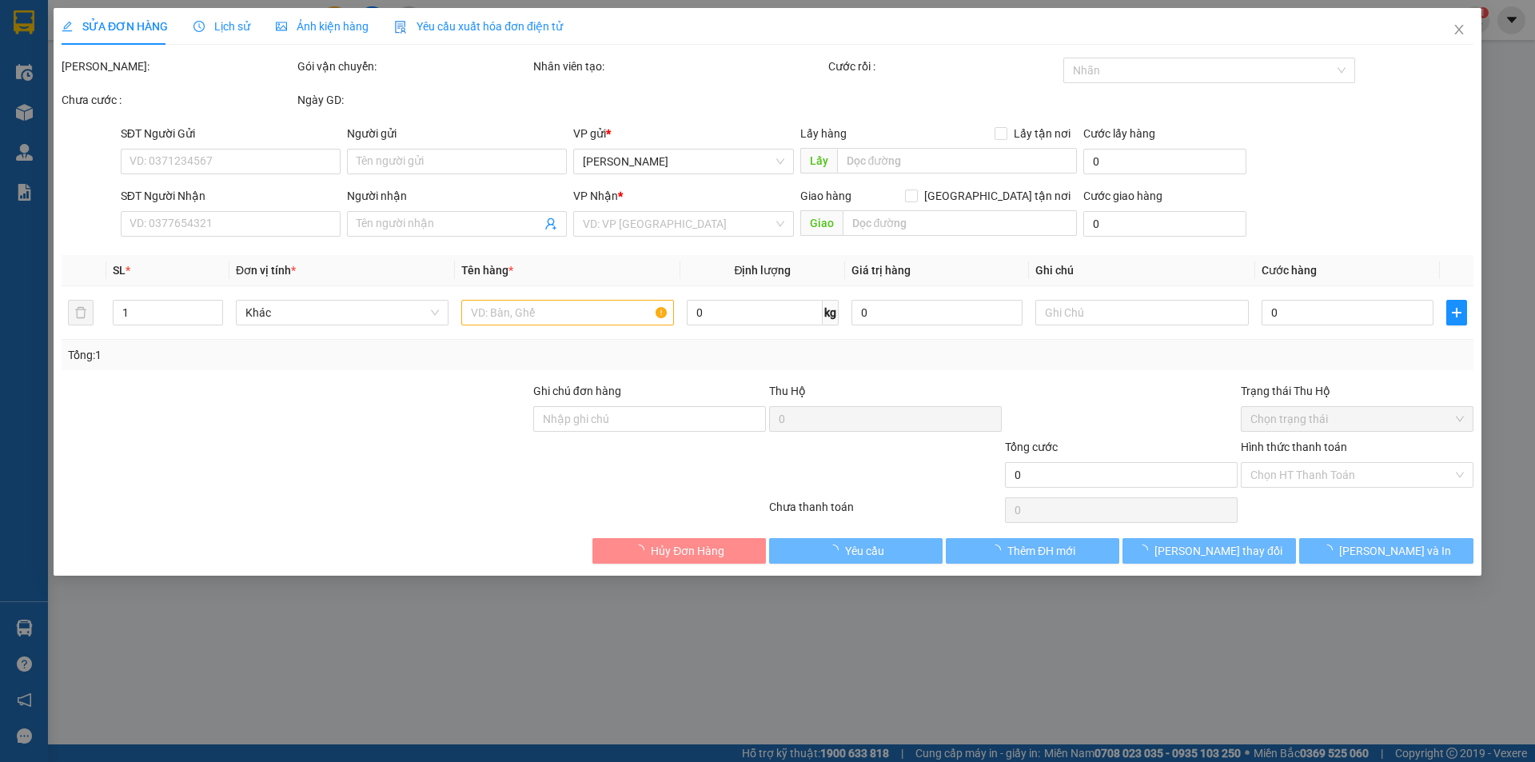
type input "0964615177"
type input "0931213785"
type input "30.000"
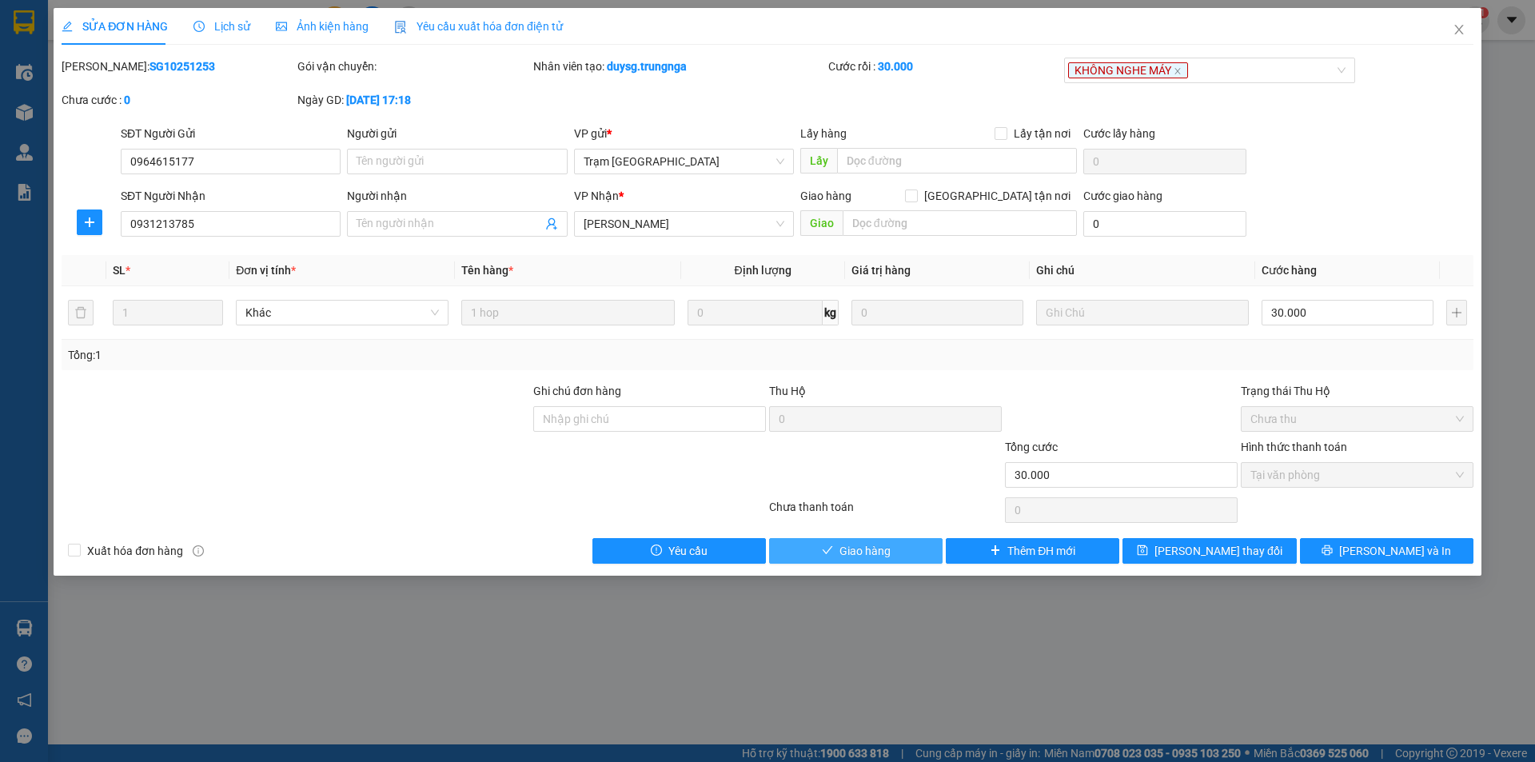
click at [895, 552] on button "Giao hàng" at bounding box center [855, 551] width 173 height 26
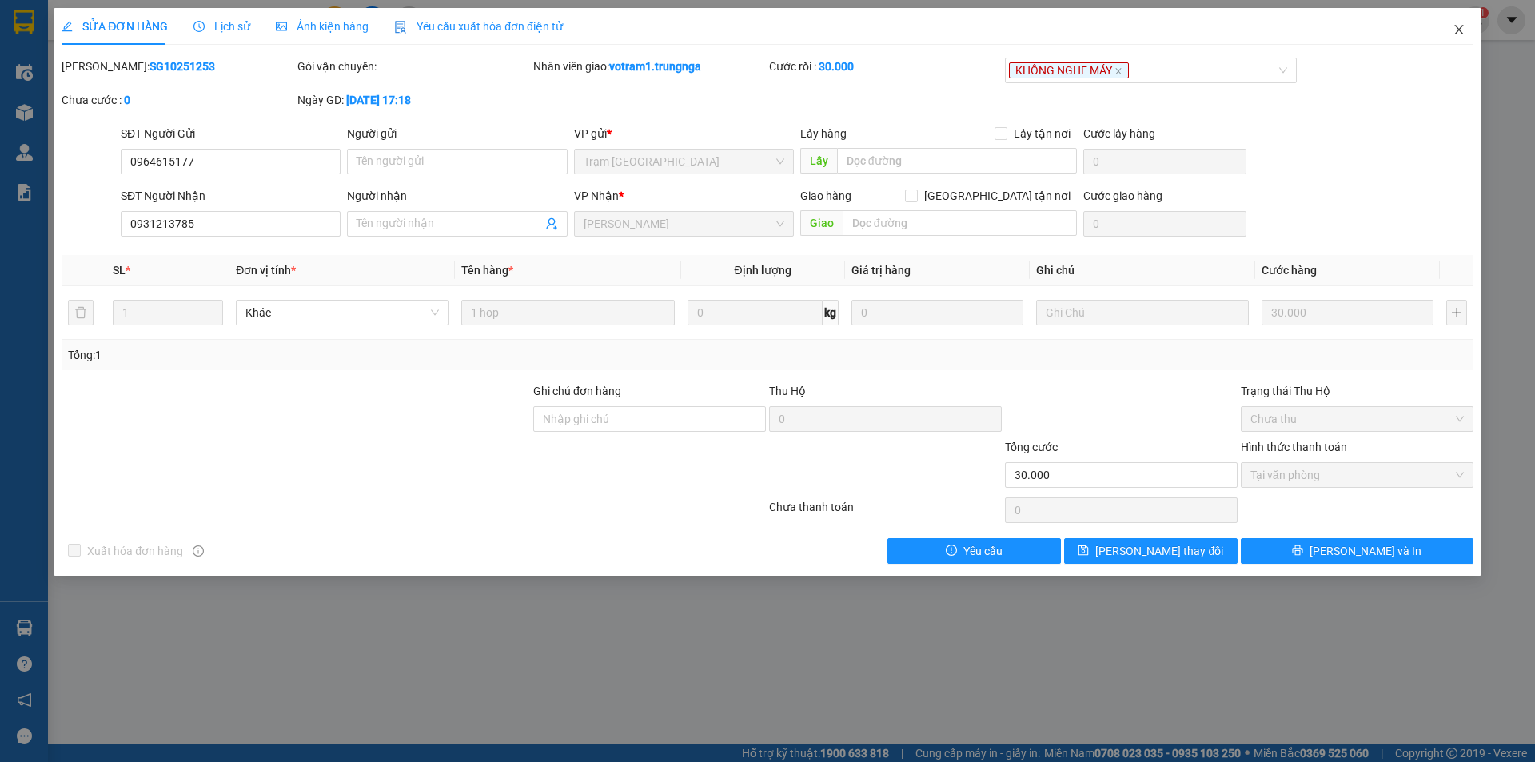
click at [1469, 37] on span "Close" at bounding box center [1459, 30] width 45 height 45
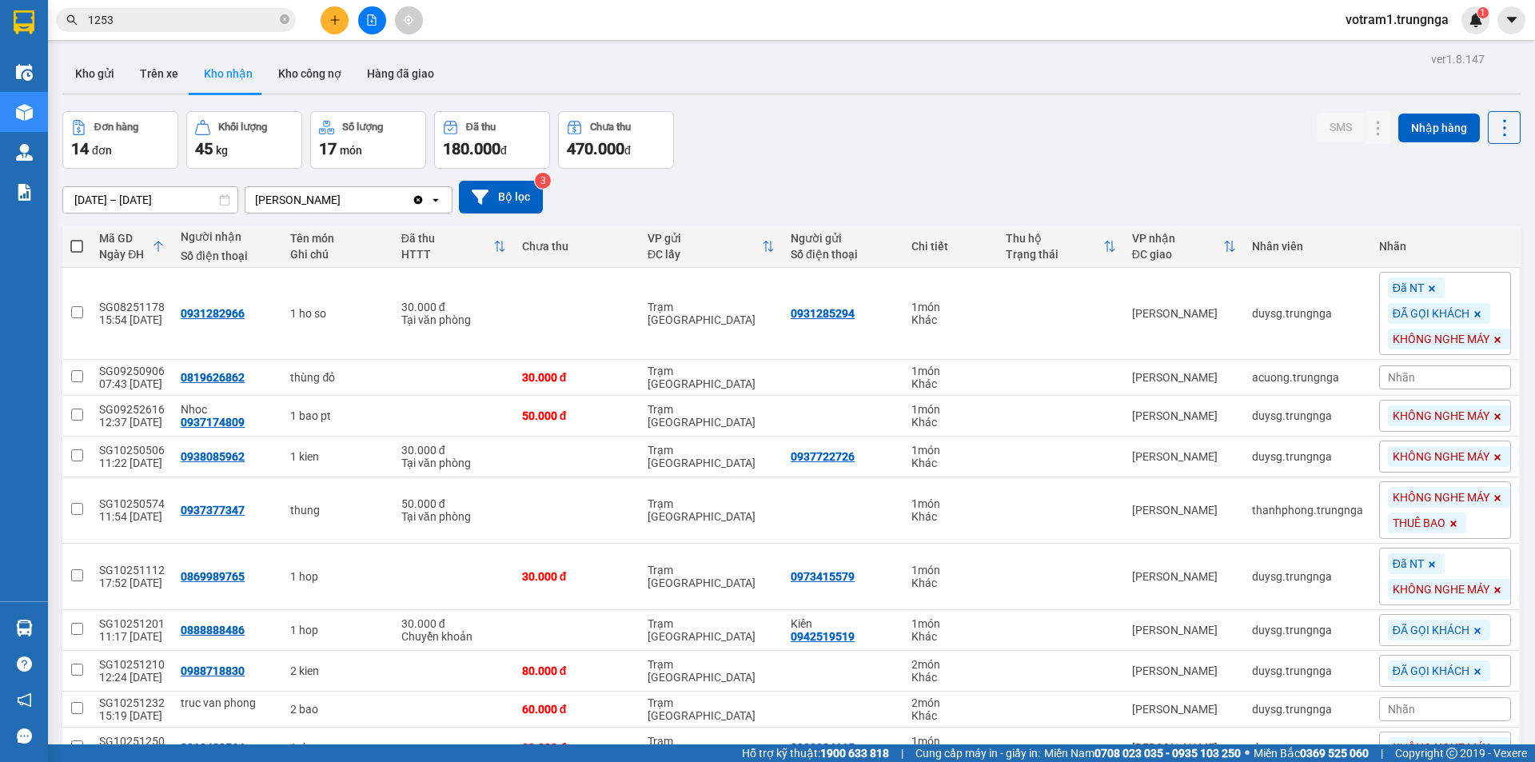
click at [1106, 185] on div "13/08/2025 – 14/10/2025 Press the down arrow key to interact with the calendar …" at bounding box center [791, 197] width 1458 height 33
click at [964, 132] on div "Đơn hàng 14 đơn Khối lượng 45 kg Số lượng 17 món Đã thu 180.000 đ Chưa thu 470.…" at bounding box center [791, 140] width 1458 height 58
click at [782, 122] on div "Đơn hàng 14 đơn Khối lượng 45 kg Số lượng 17 món Đã thu 180.000 đ Chưa thu 470.…" at bounding box center [791, 140] width 1458 height 58
click at [827, 117] on div "Đơn hàng 14 đơn Khối lượng 45 kg Số lượng 17 món Đã thu 180.000 đ Chưa thu 470.…" at bounding box center [791, 140] width 1458 height 58
click at [332, 25] on icon "plus" at bounding box center [334, 19] width 11 height 11
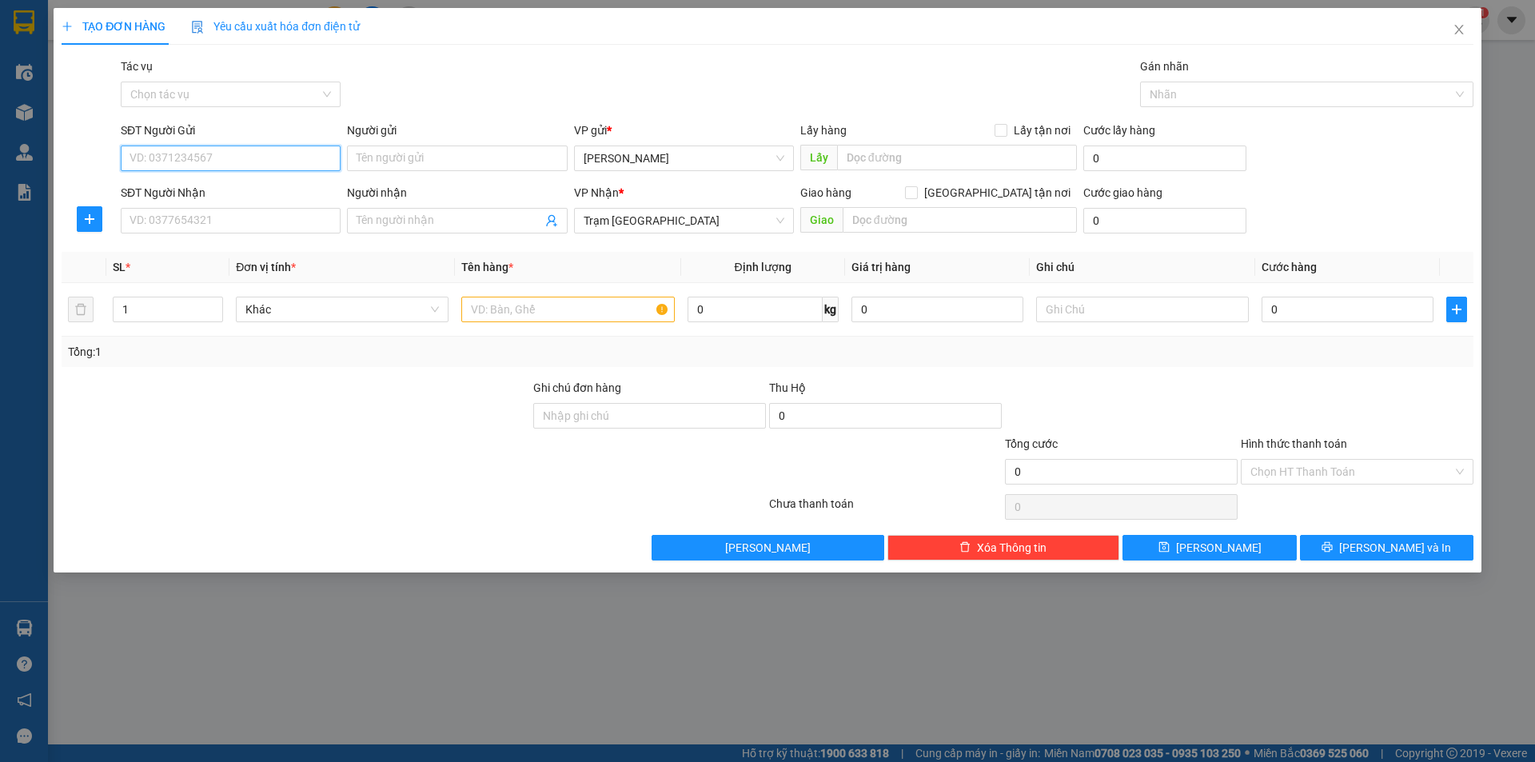
click at [273, 156] on input "SĐT Người Gửi" at bounding box center [231, 158] width 220 height 26
type input "0938039638"
click at [241, 221] on input "SĐT Người Nhận" at bounding box center [231, 221] width 220 height 26
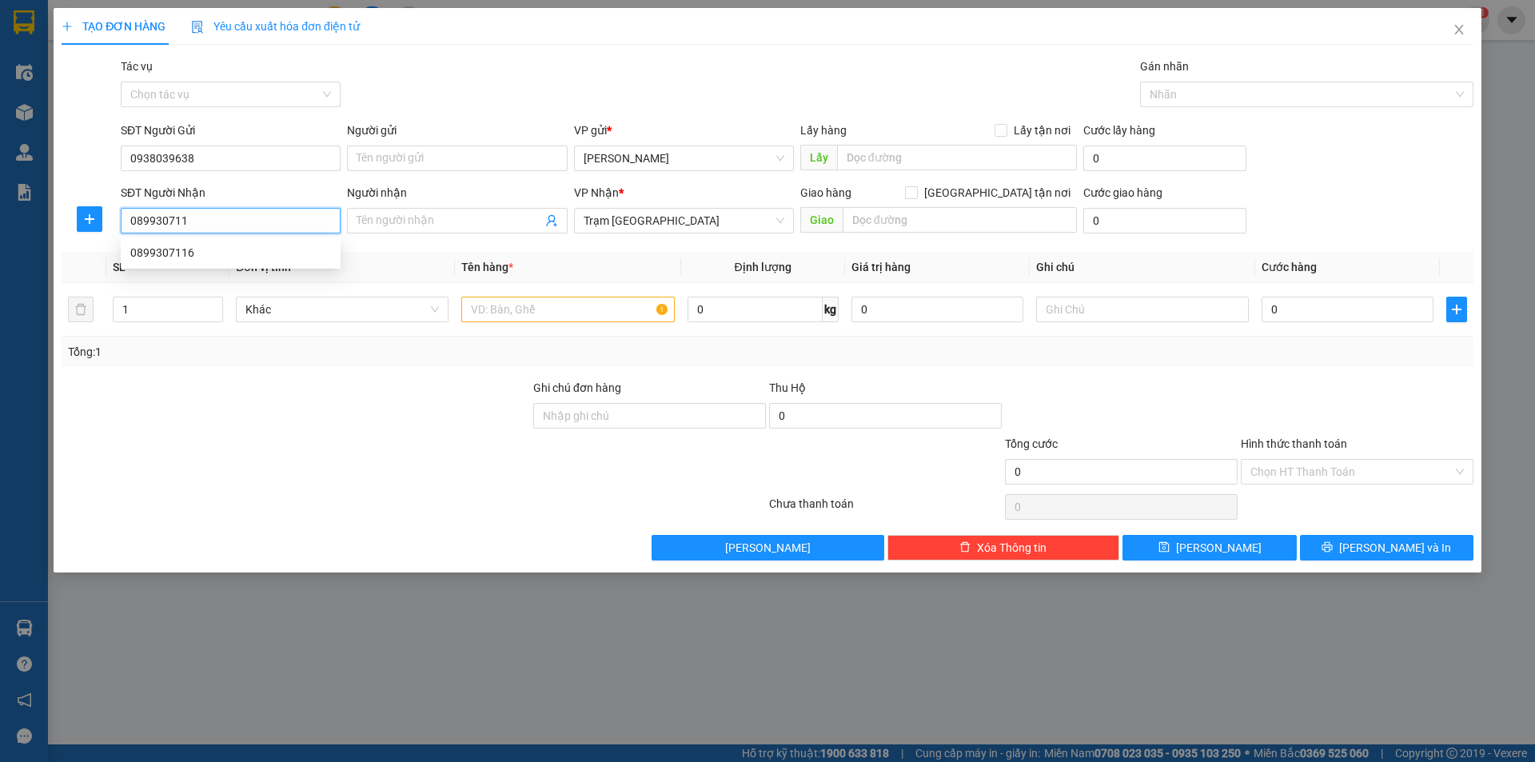
type input "0899307116"
click at [312, 253] on div "0899307116" at bounding box center [230, 253] width 201 height 18
type input "50.000"
type input "0899307116"
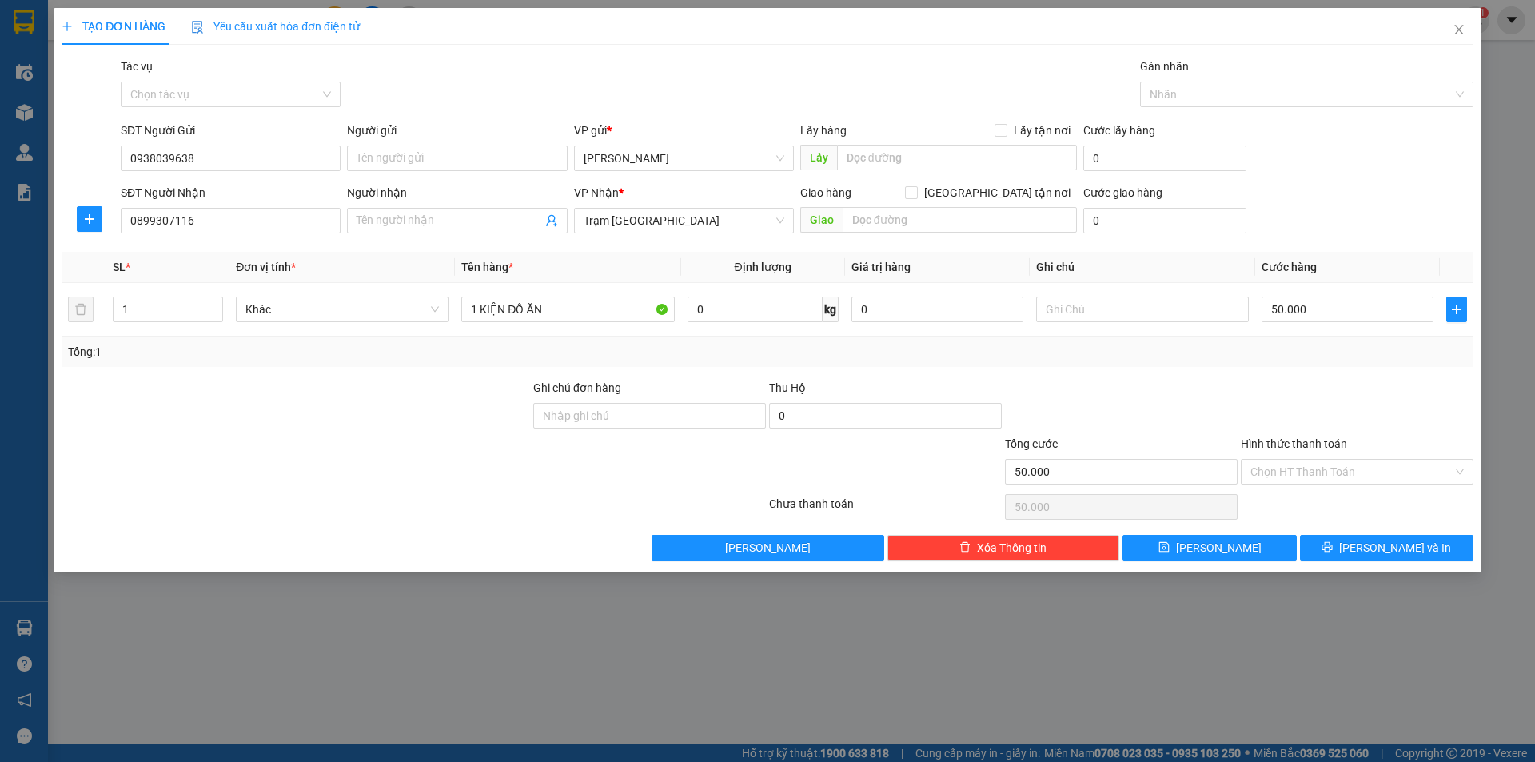
click at [389, 410] on div at bounding box center [296, 407] width 472 height 56
click at [506, 306] on input "1 KIỆN ĐỒ ĂN" at bounding box center [567, 310] width 213 height 26
click at [507, 305] on input "1 KIỆN ĐỒ ĂN" at bounding box center [567, 310] width 213 height 26
click at [500, 305] on input "1 KIỆN ĐỒ ĂN" at bounding box center [567, 310] width 213 height 26
type input "1T ĐỒ ĂN"
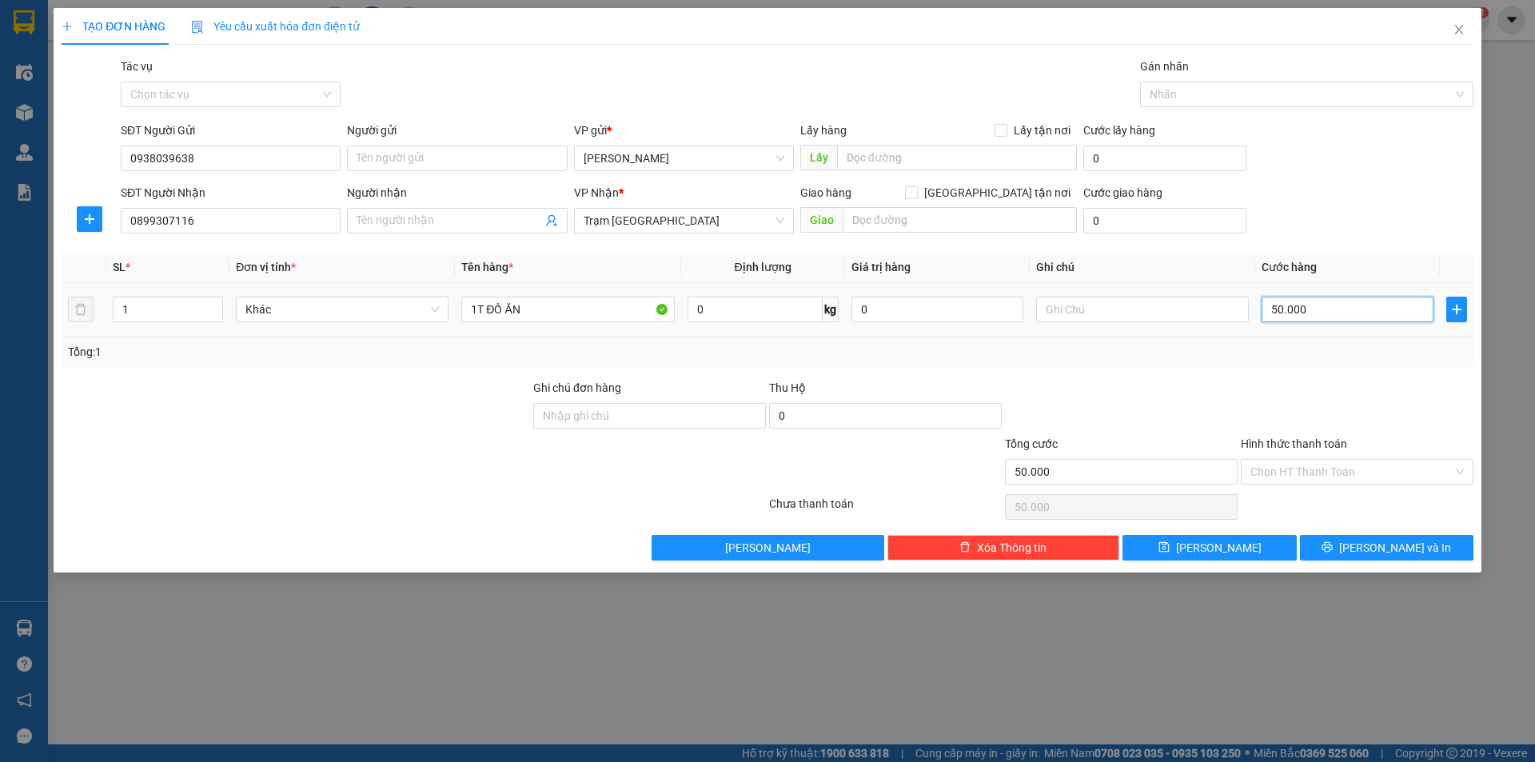
click at [1325, 312] on input "50.000" at bounding box center [1347, 310] width 172 height 26
type input "4"
type input "40"
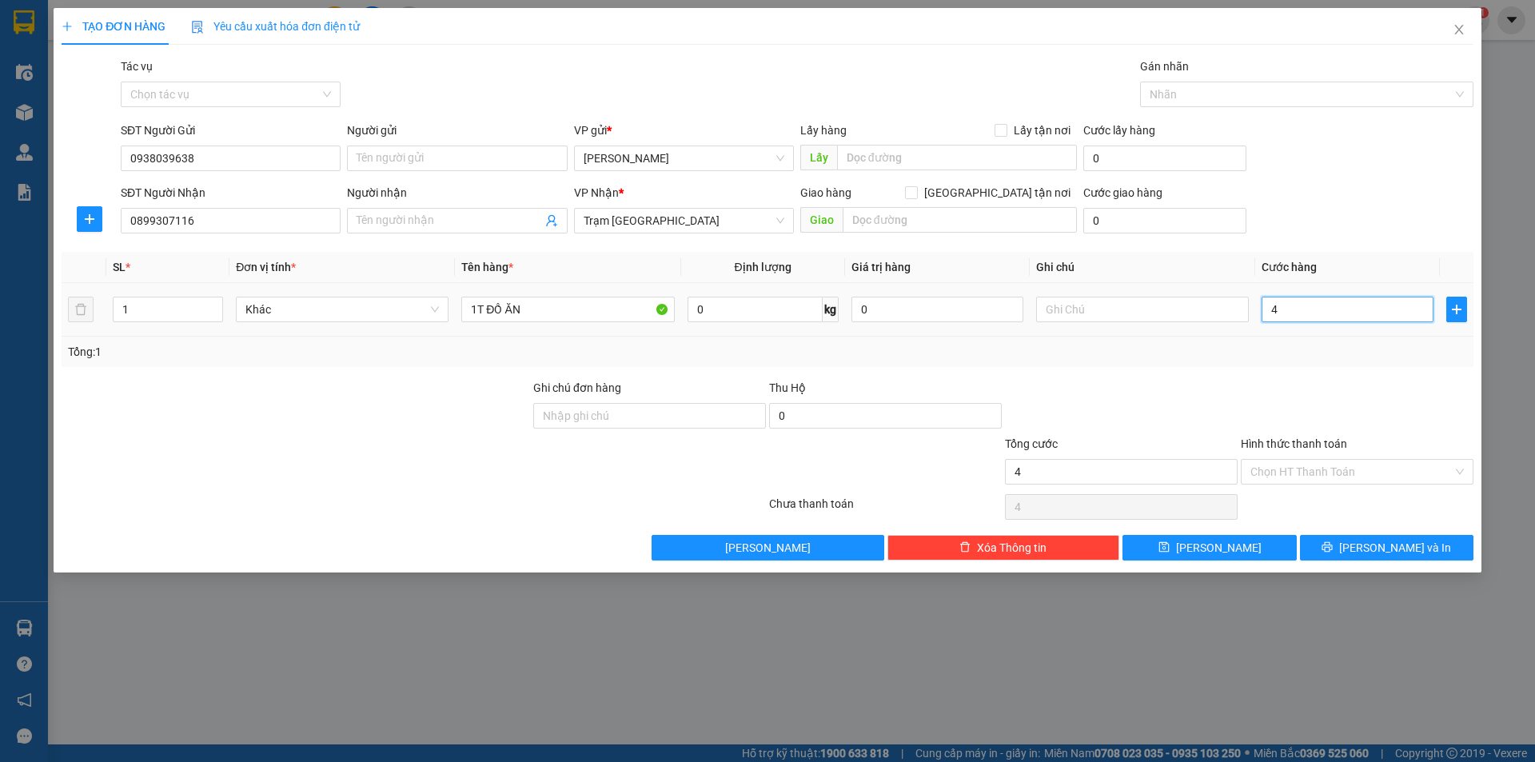
type input "40"
type input "40.000"
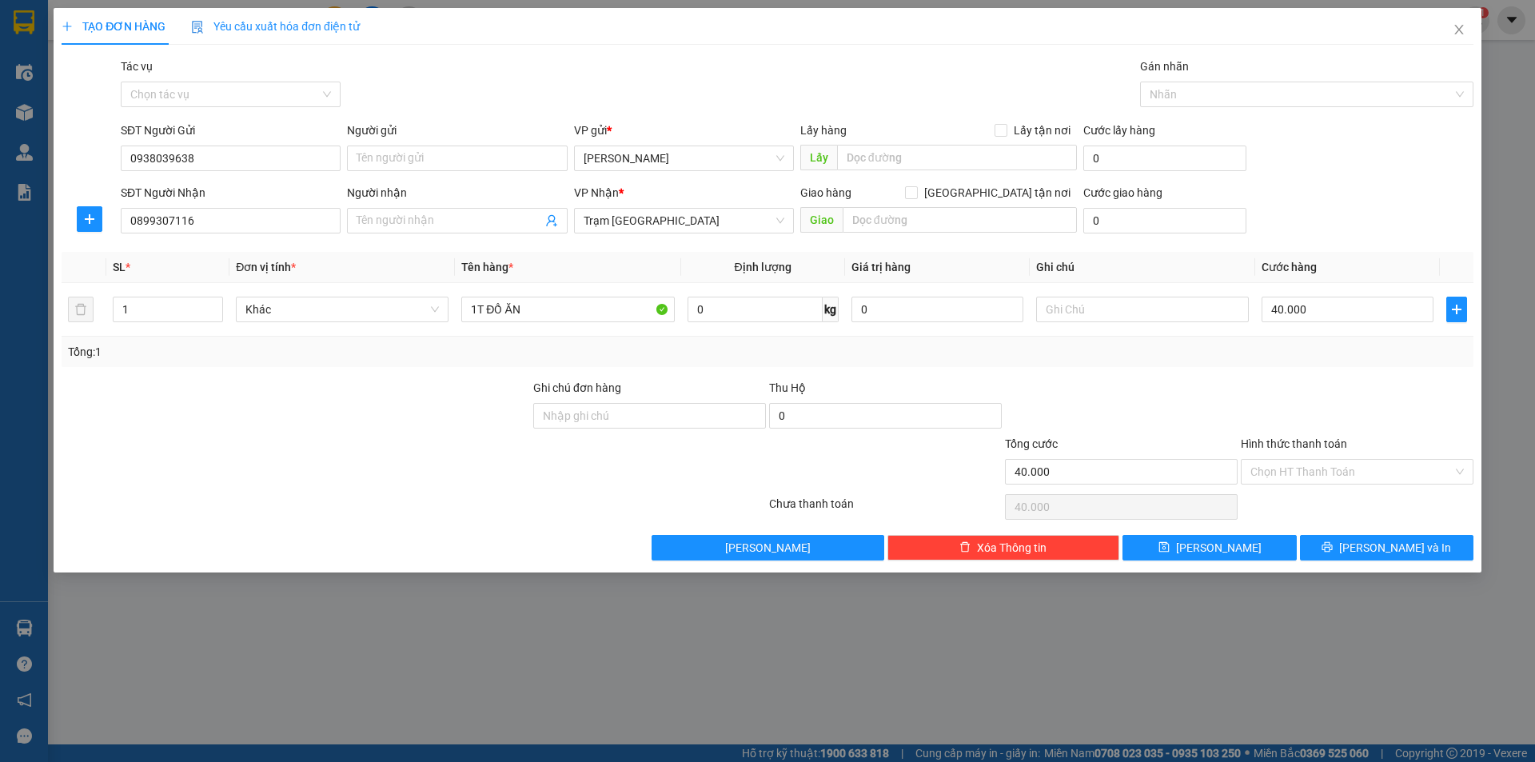
click at [1312, 357] on div "Tổng: 1" at bounding box center [767, 352] width 1399 height 18
click at [1295, 460] on input "Hình thức thanh toán" at bounding box center [1351, 472] width 202 height 24
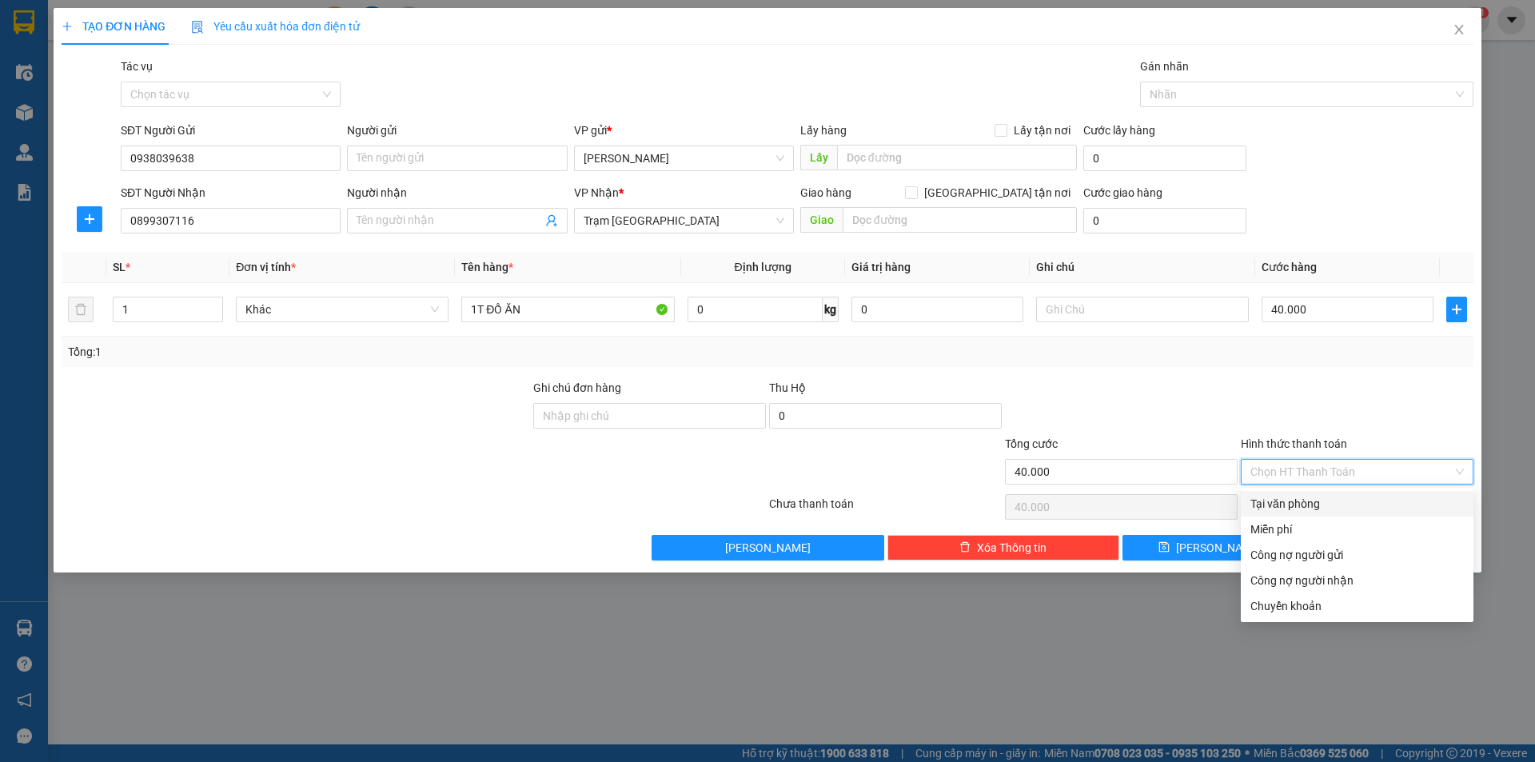
click at [1286, 504] on div "Tại văn phòng" at bounding box center [1356, 504] width 213 height 18
type input "0"
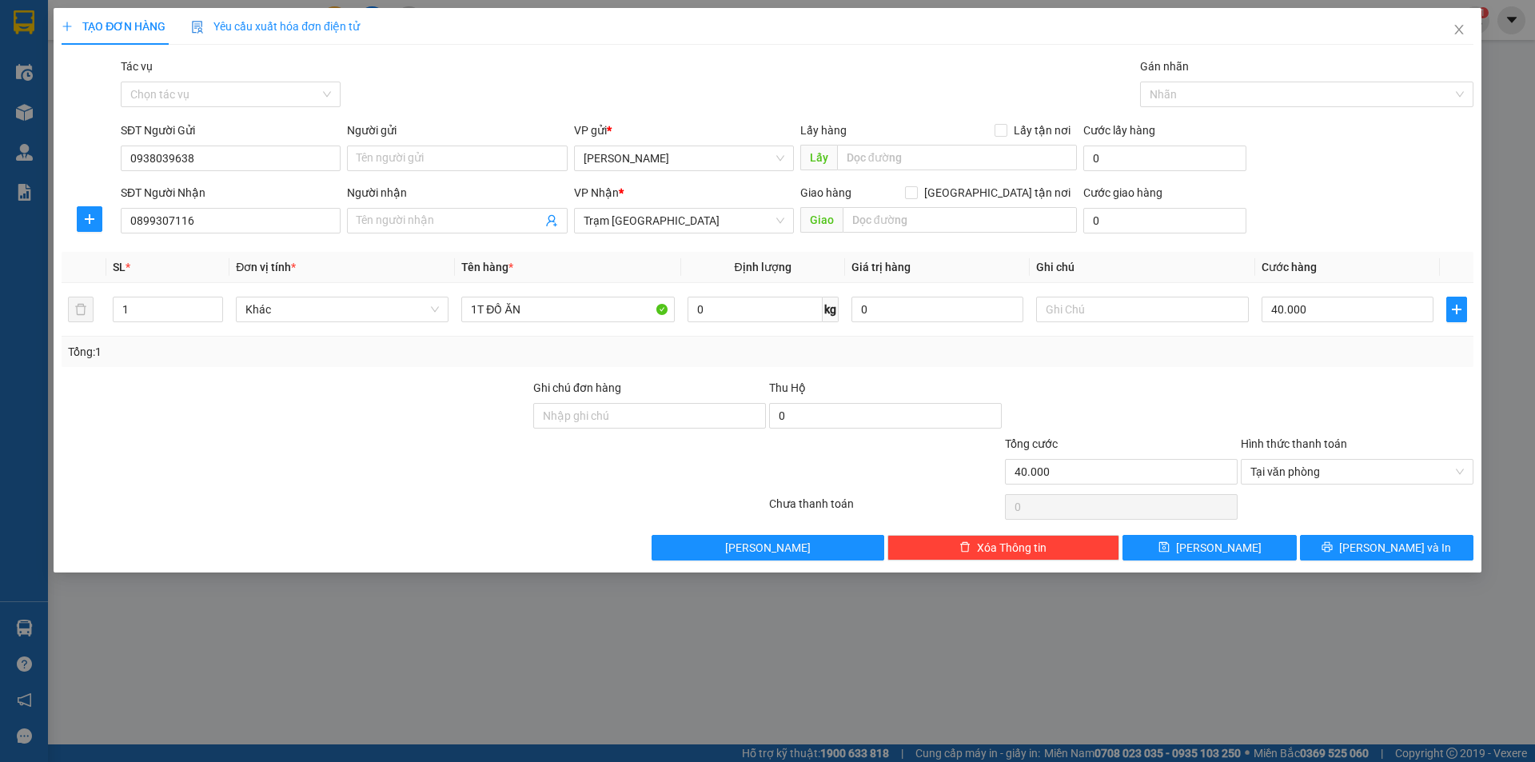
click at [1231, 353] on div "Tổng: 1" at bounding box center [767, 352] width 1399 height 18
click at [1367, 536] on button "[PERSON_NAME] và In" at bounding box center [1386, 548] width 173 height 26
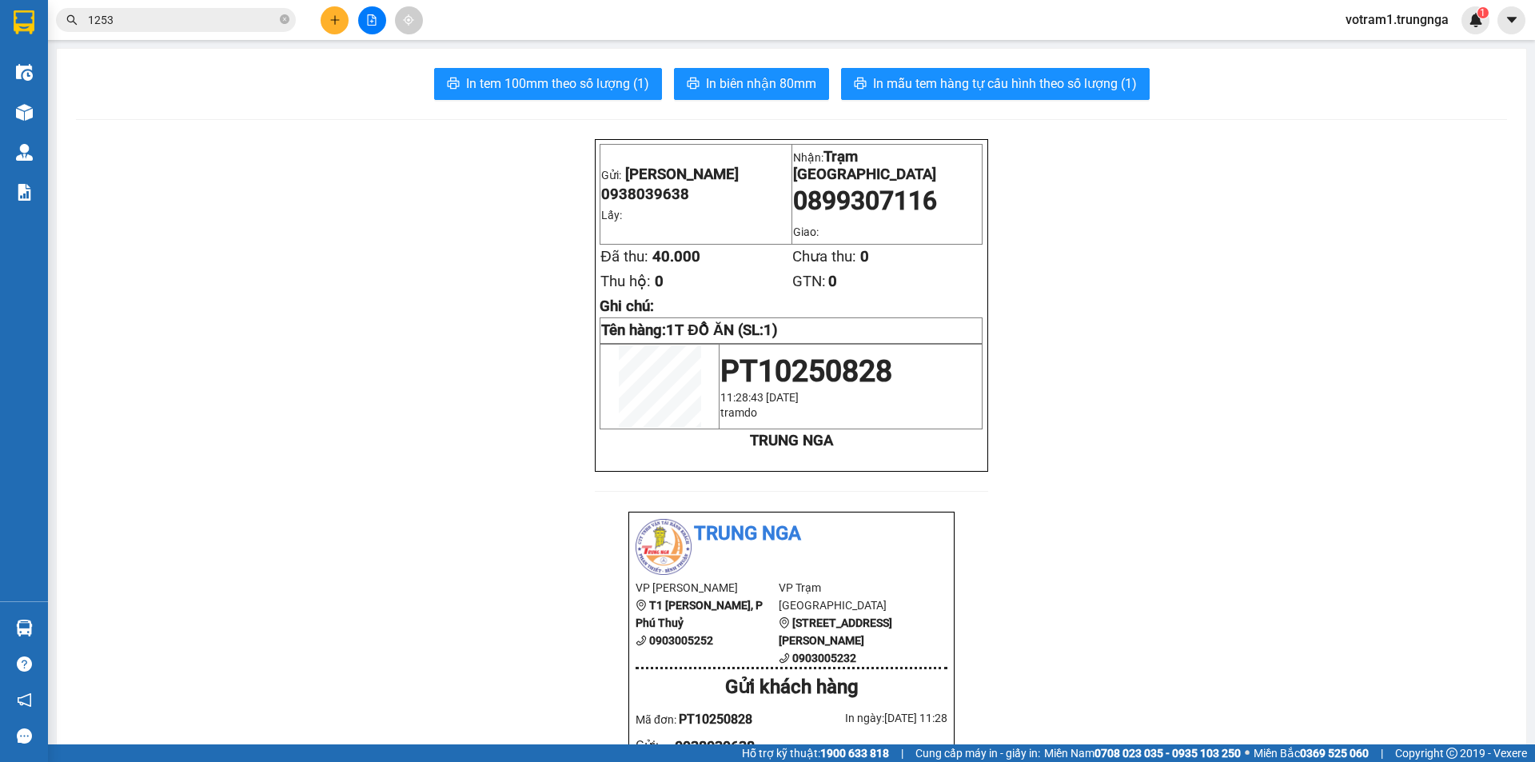
click at [188, 25] on input "1253" at bounding box center [182, 20] width 189 height 18
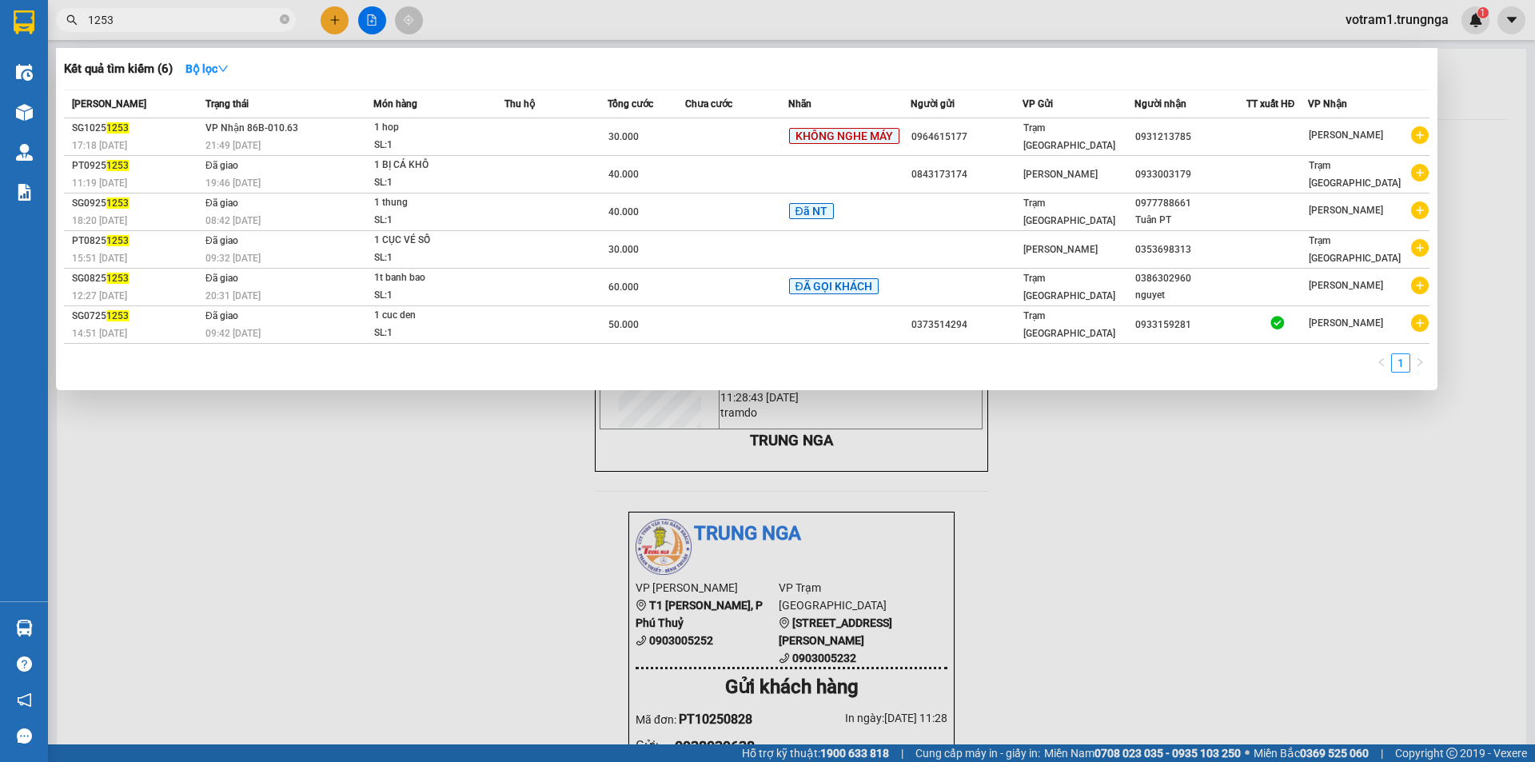
click at [248, 492] on div at bounding box center [767, 381] width 1535 height 762
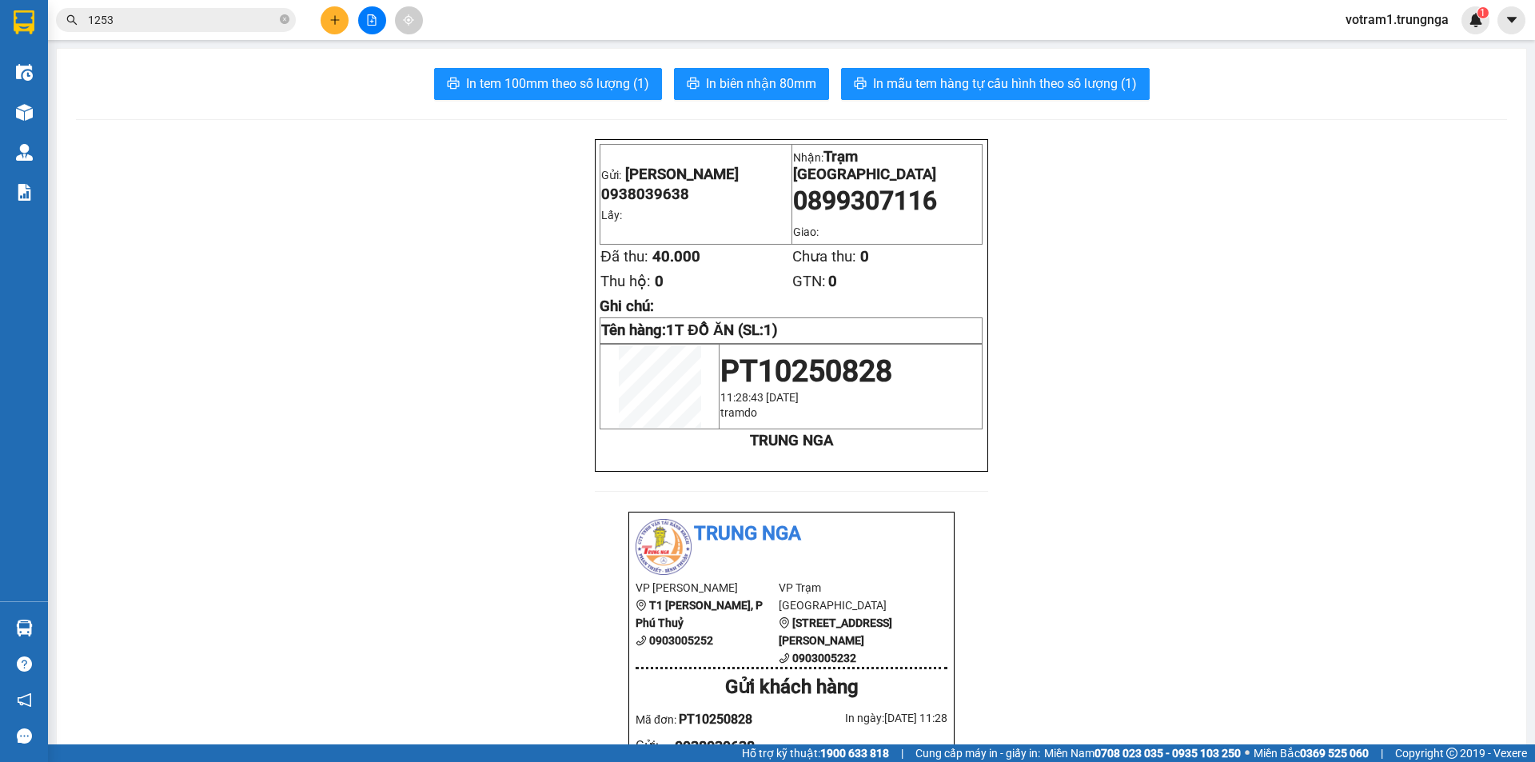
click at [247, 27] on input "1253" at bounding box center [182, 20] width 189 height 18
type input "1"
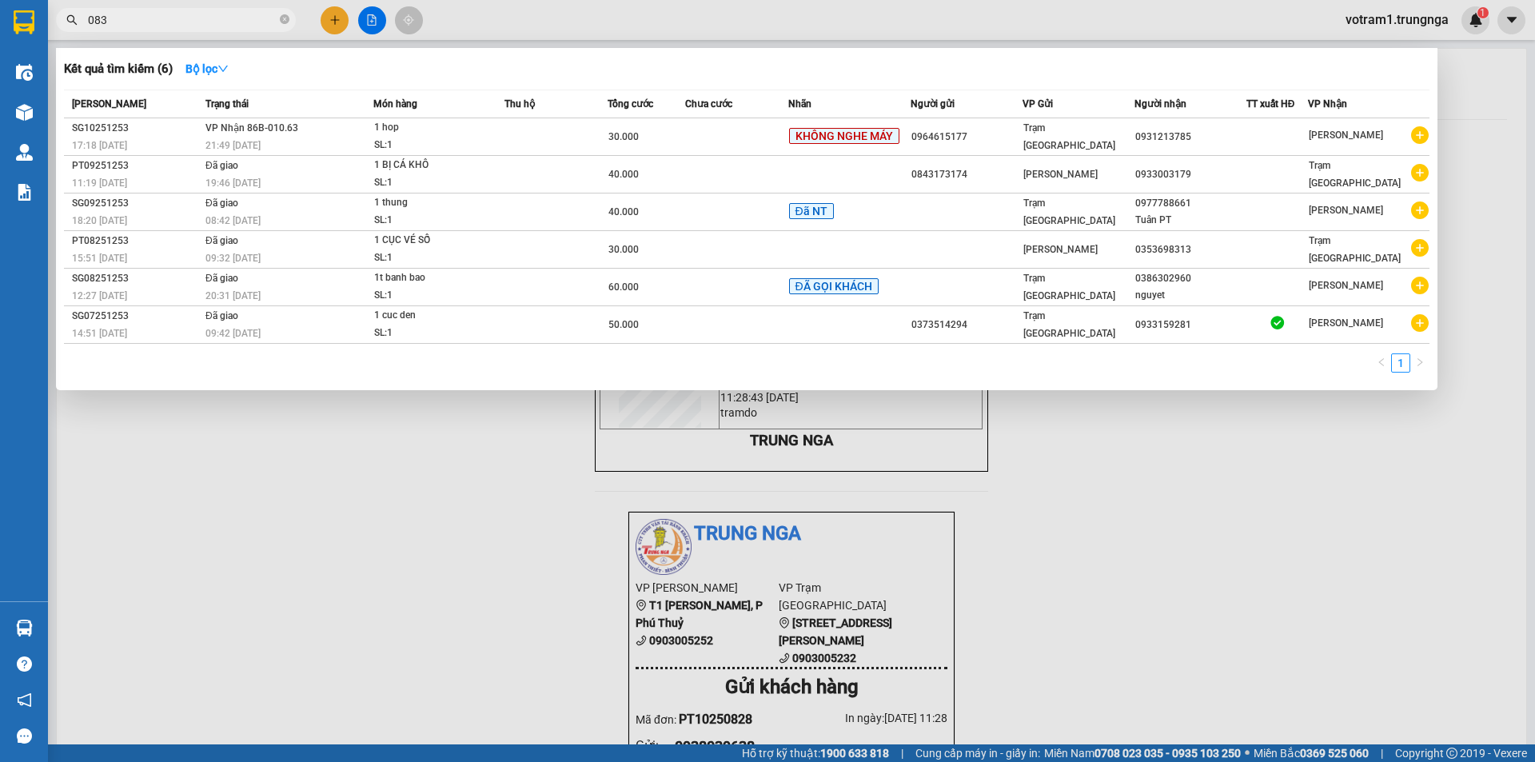
type input "0838"
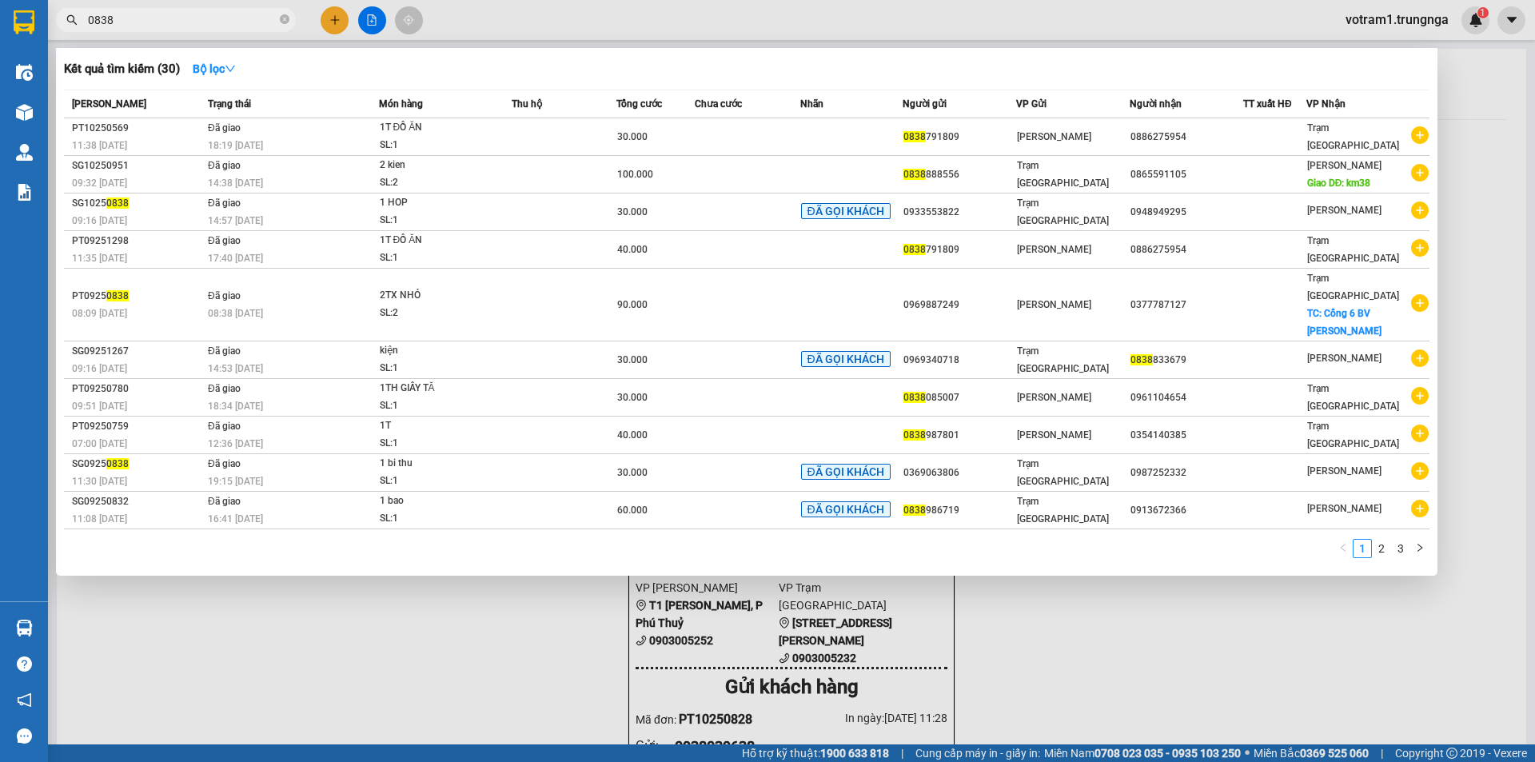
click at [403, 624] on div at bounding box center [767, 381] width 1535 height 762
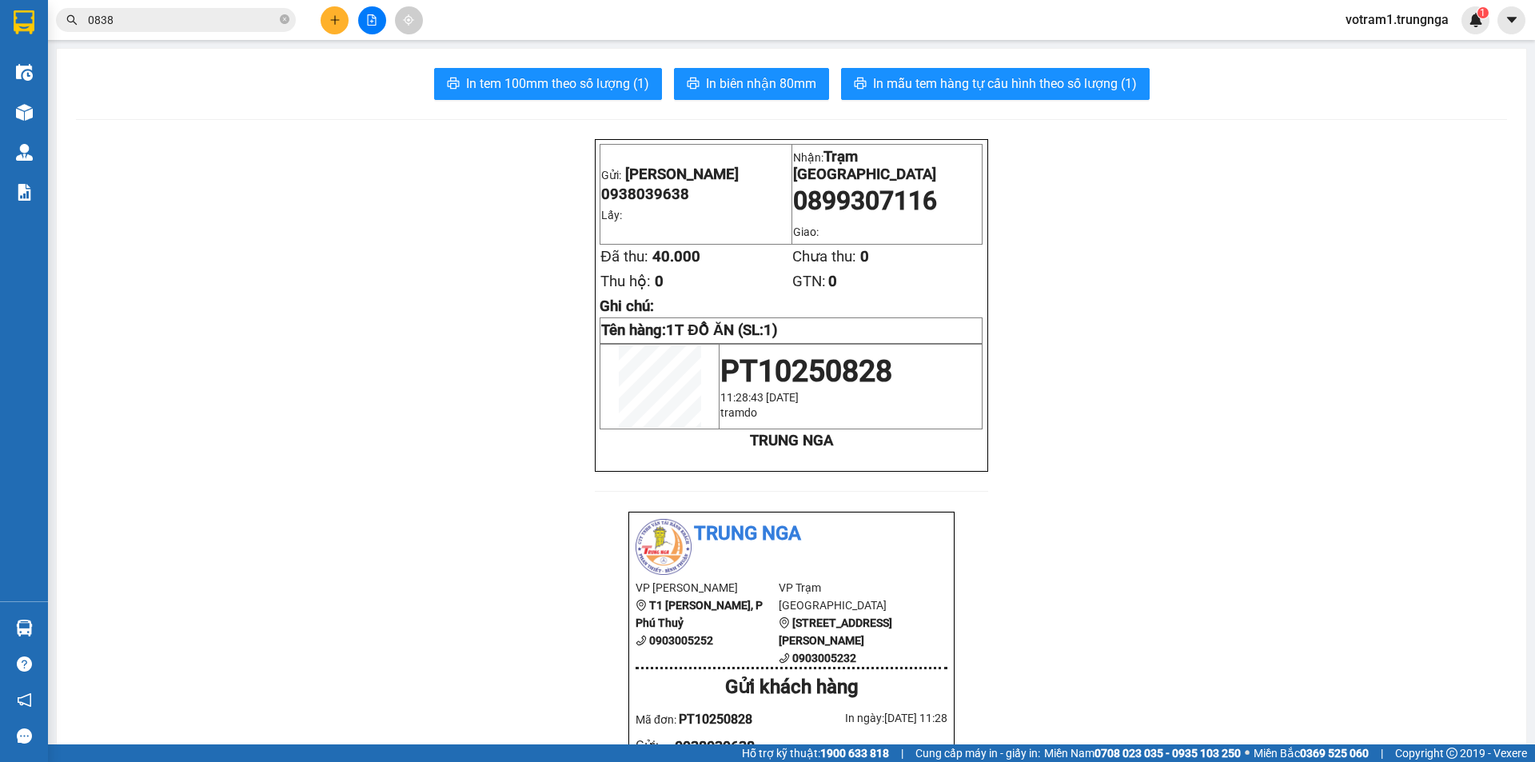
click at [110, 14] on input "0838" at bounding box center [182, 20] width 189 height 18
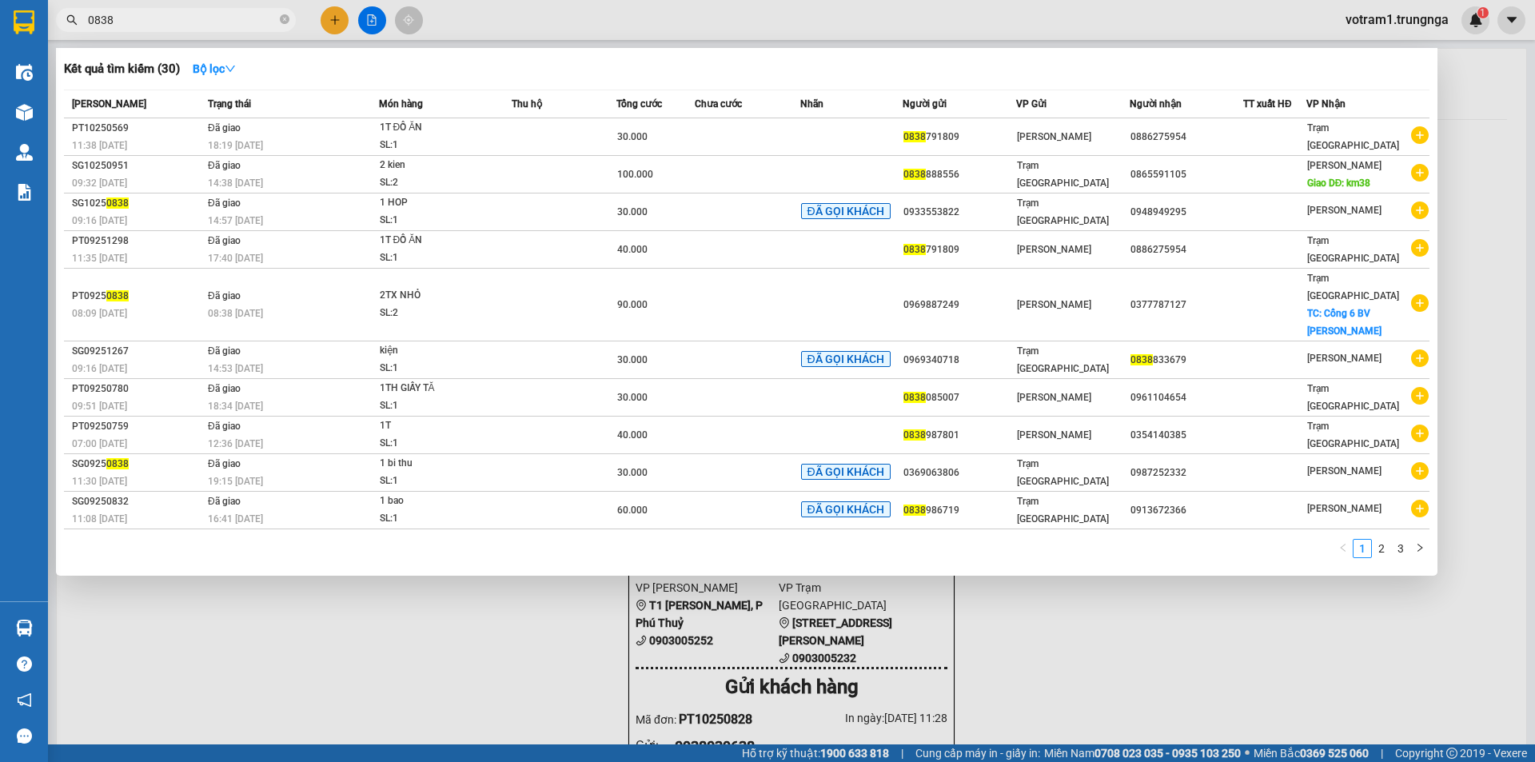
click at [106, 20] on input "0838" at bounding box center [182, 20] width 189 height 18
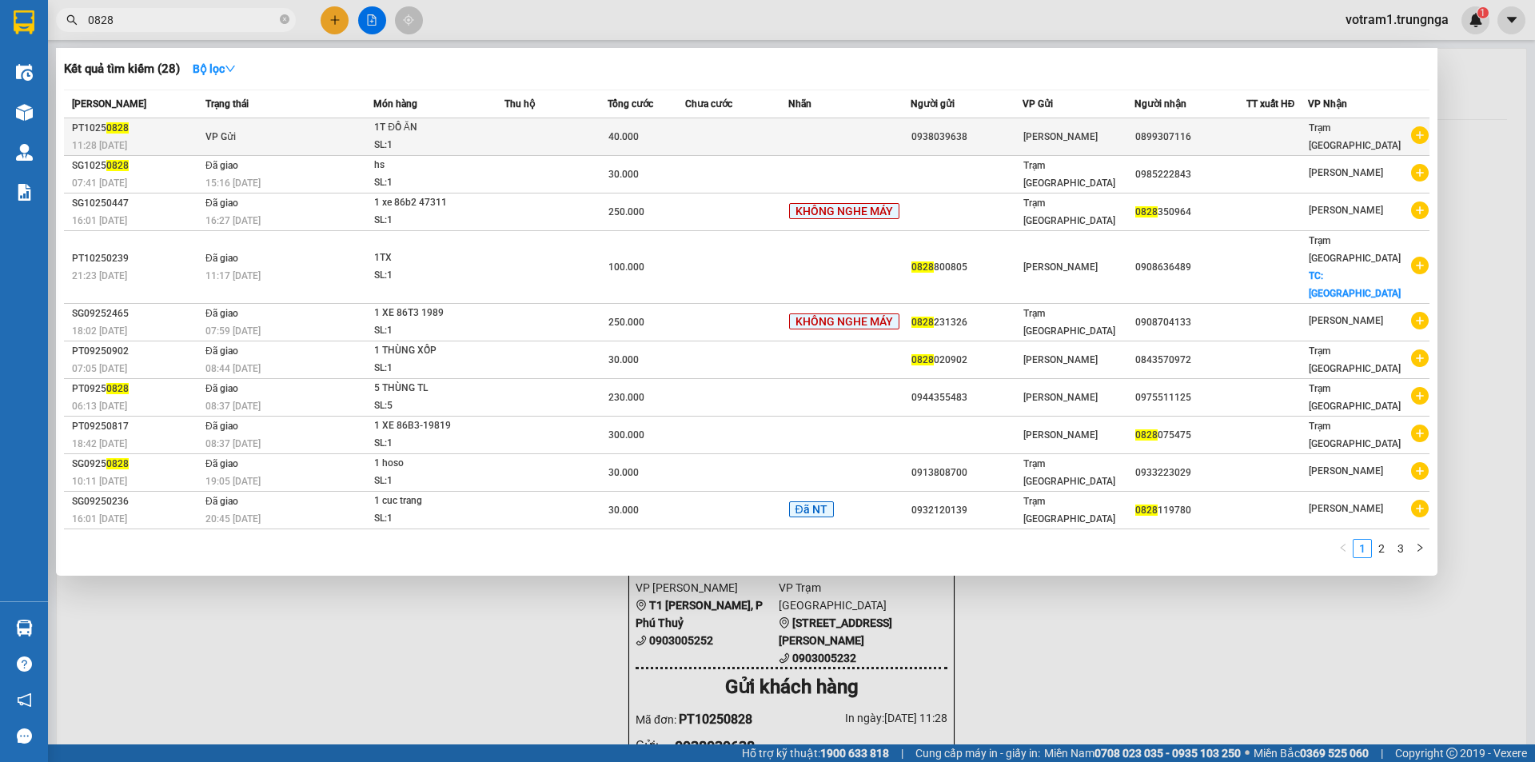
type input "0828"
click at [213, 127] on td "VP Gửi" at bounding box center [287, 137] width 172 height 38
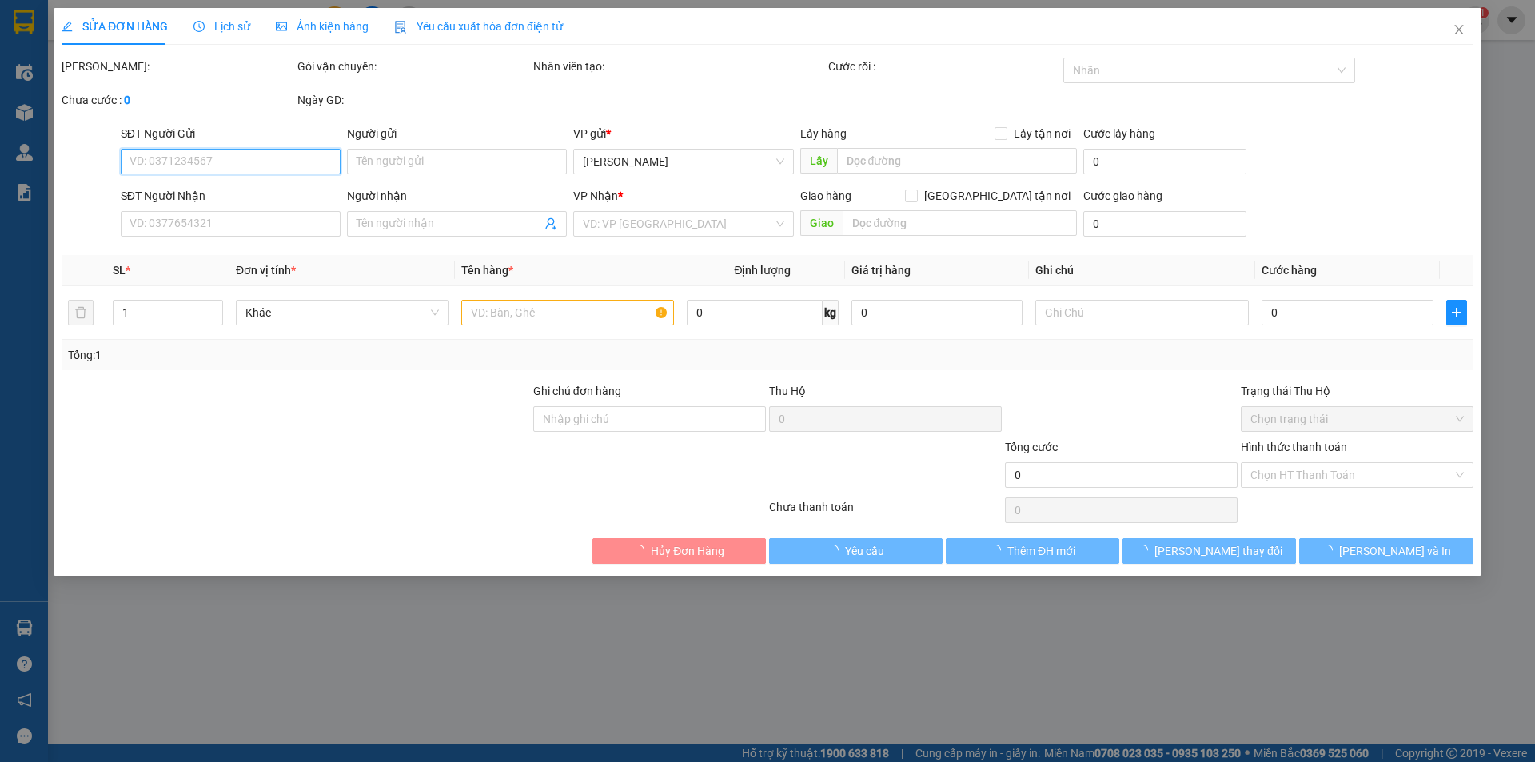
type input "0938039638"
type input "0899307116"
type input "40.000"
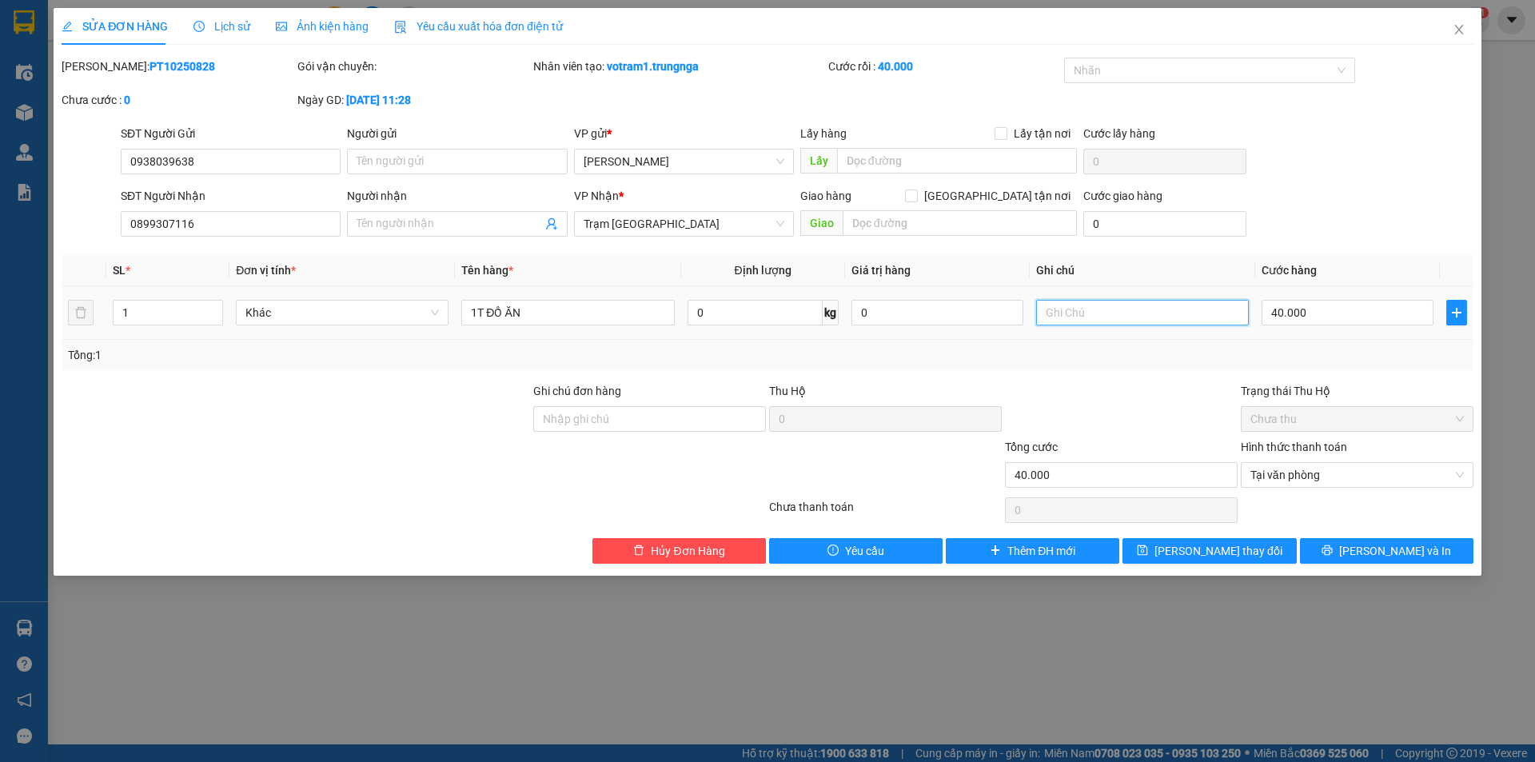
click at [1152, 313] on input "text" at bounding box center [1142, 313] width 213 height 26
click at [1264, 473] on span "Tại văn phòng" at bounding box center [1356, 475] width 213 height 24
type input "CK"
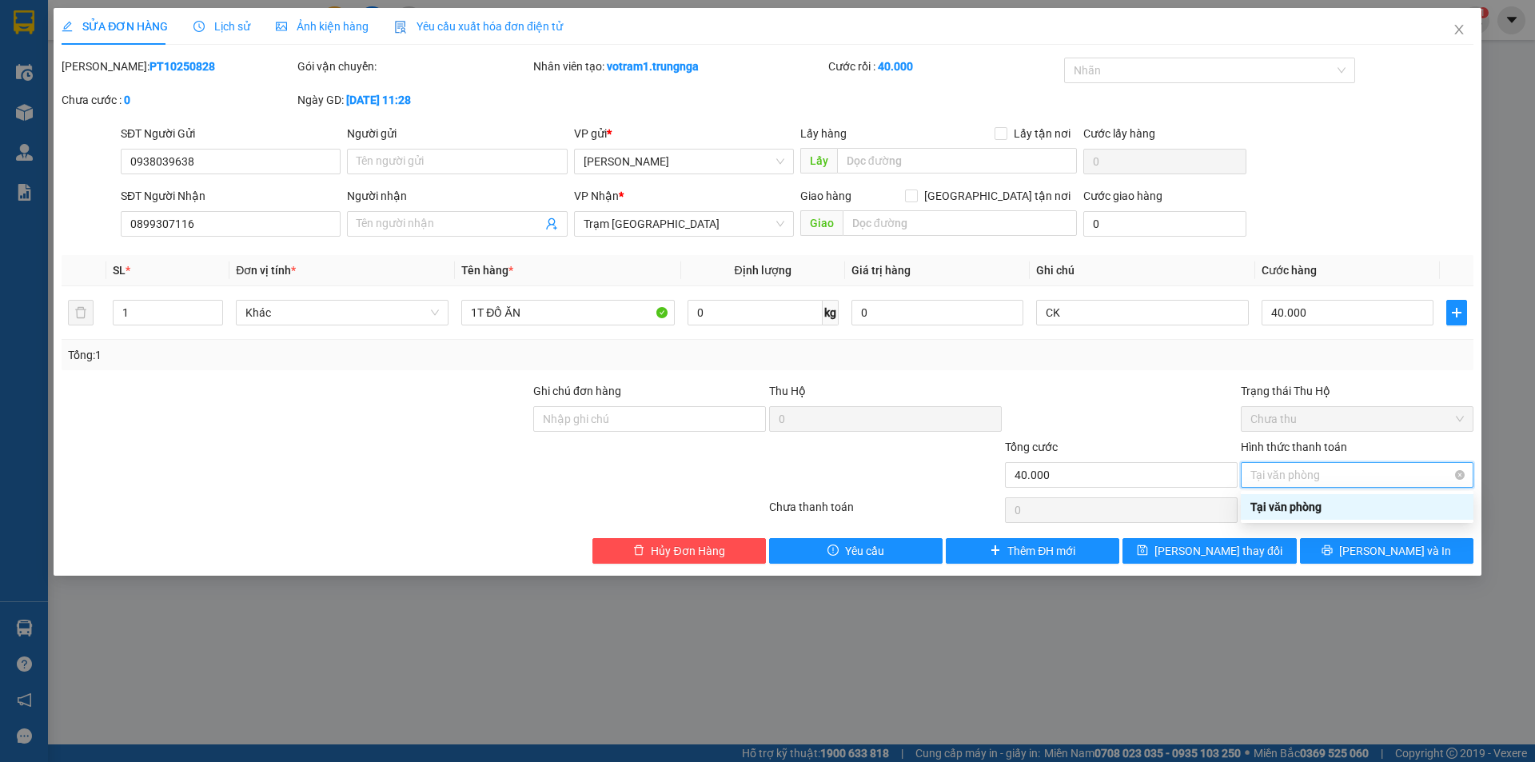
click at [1264, 473] on span "Tại văn phòng" at bounding box center [1356, 475] width 213 height 24
click at [1349, 551] on button "[PERSON_NAME] và In" at bounding box center [1386, 551] width 173 height 26
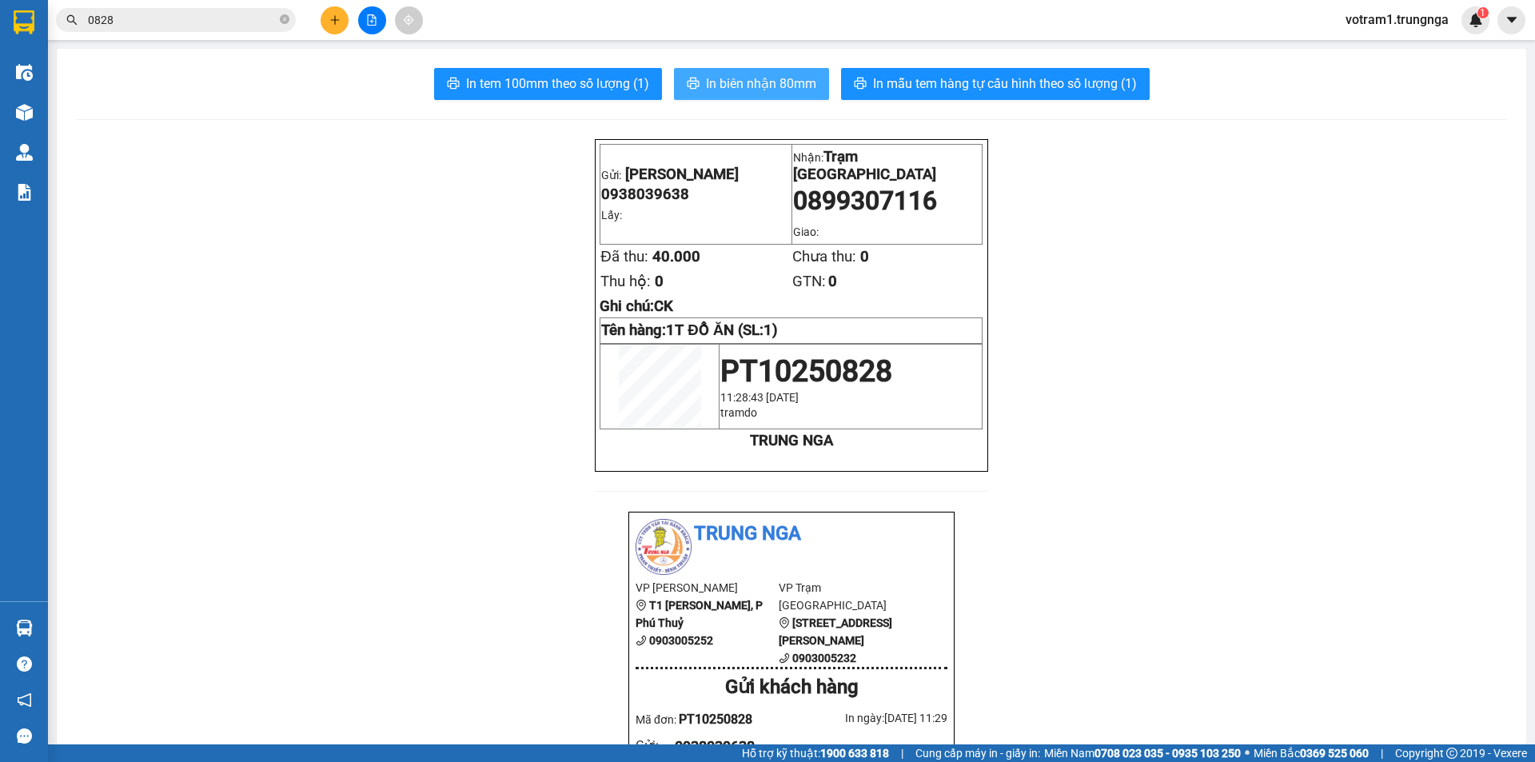
click at [779, 91] on span "In biên nhận 80mm" at bounding box center [761, 84] width 110 height 20
click at [735, 92] on span "In biên nhận 80mm" at bounding box center [761, 84] width 110 height 20
click at [780, 92] on span "In biên nhận 80mm" at bounding box center [761, 84] width 110 height 20
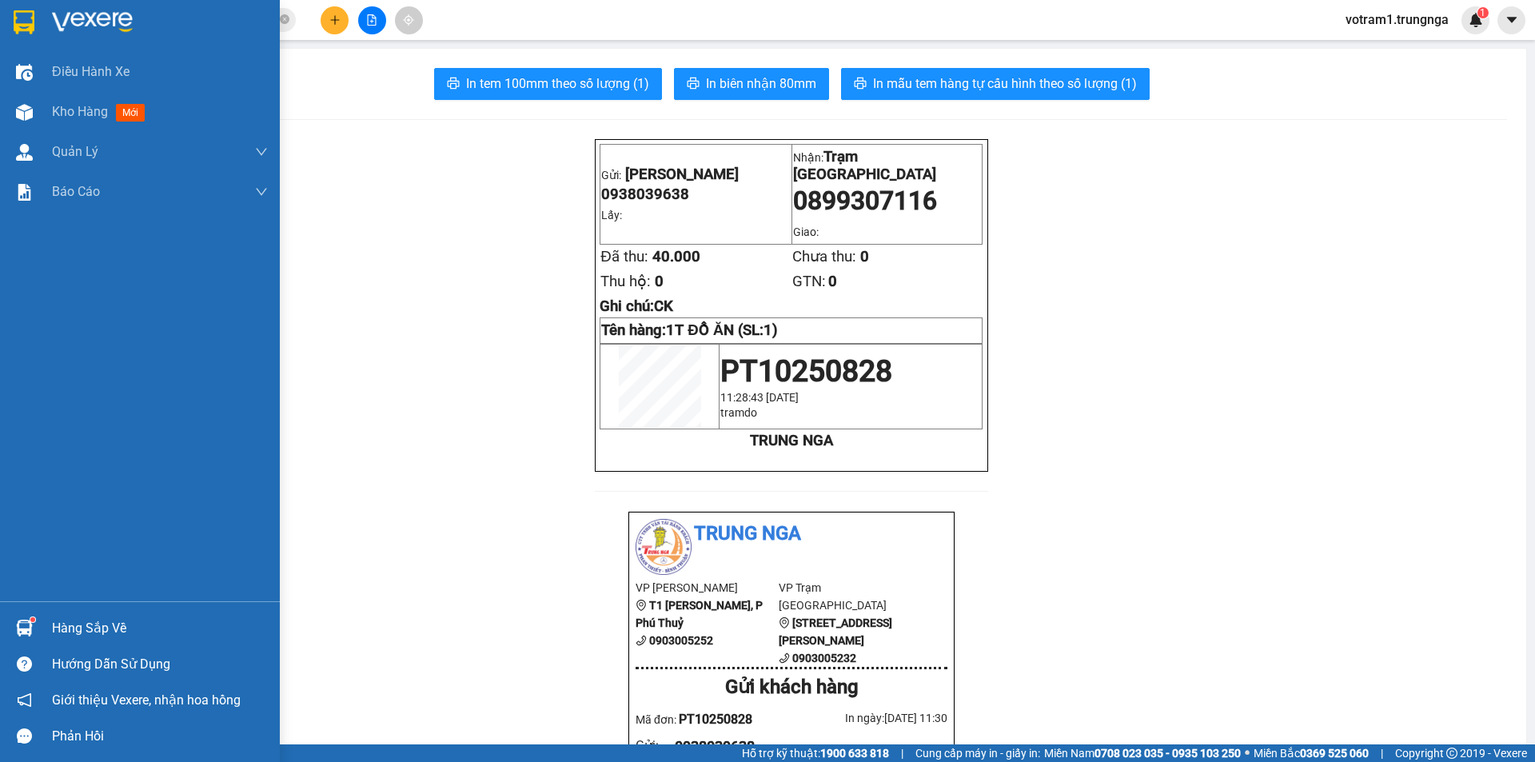
click at [23, 618] on div at bounding box center [24, 628] width 28 height 28
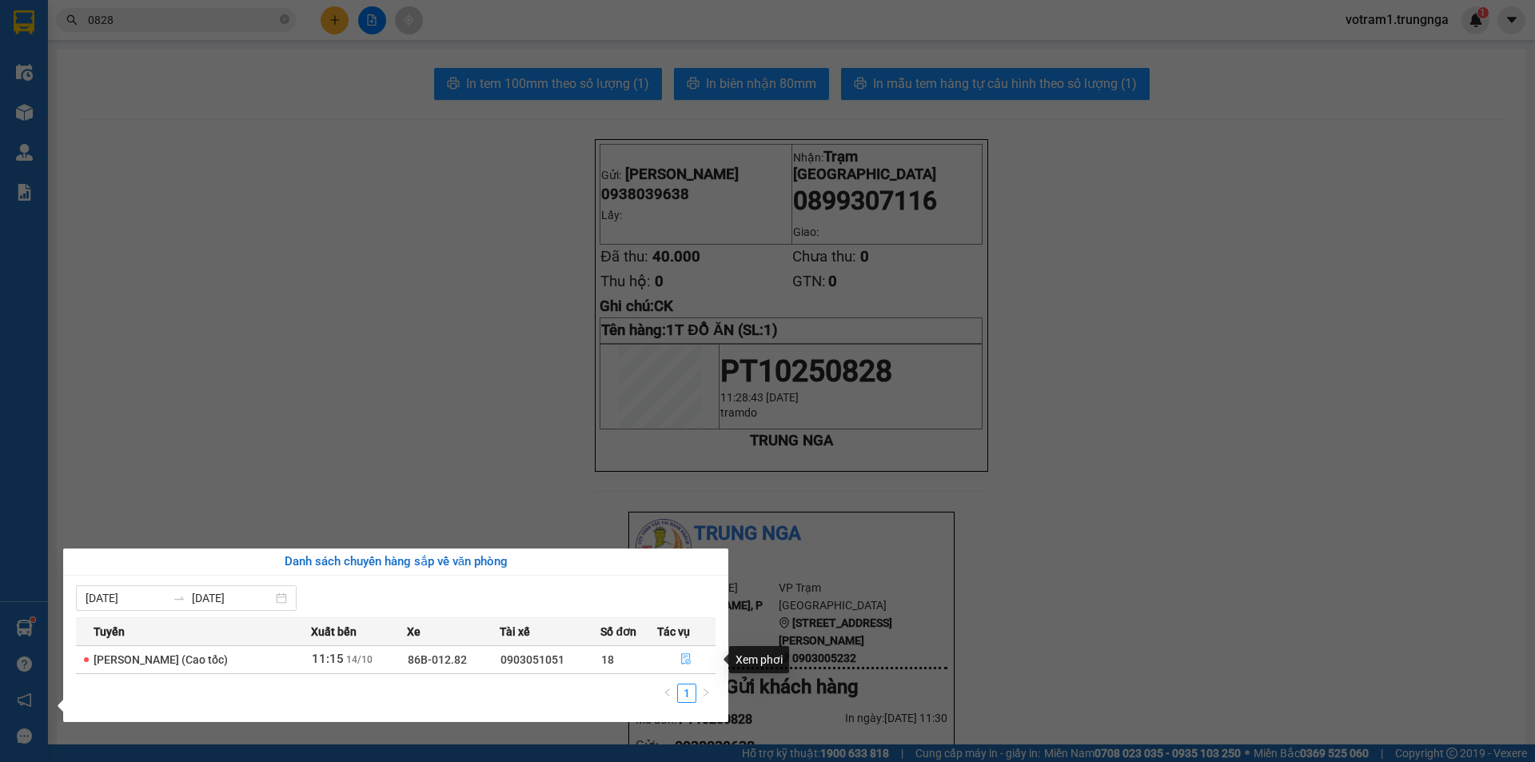
click at [686, 657] on icon "file-done" at bounding box center [685, 658] width 11 height 11
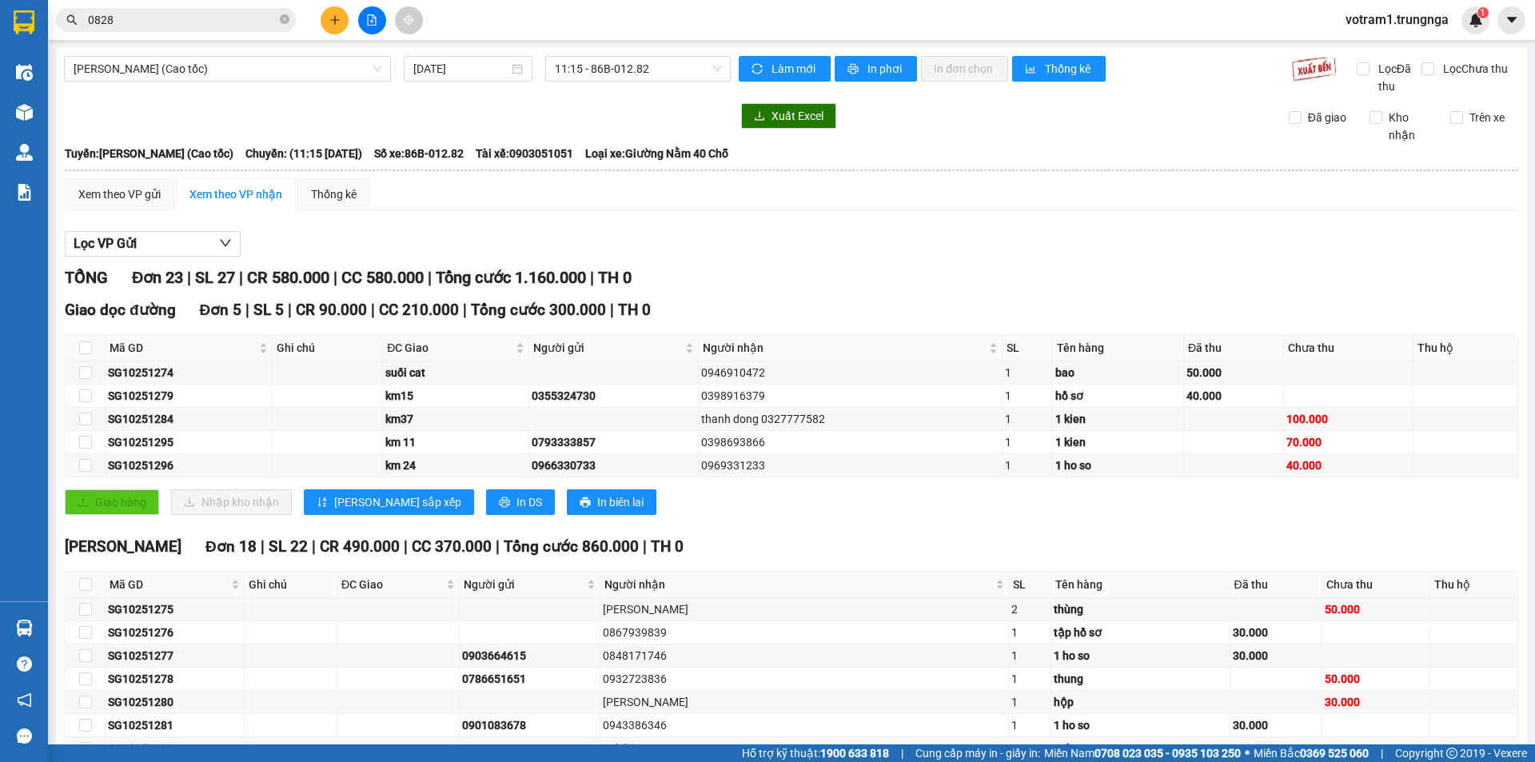
click at [762, 248] on div "Lọc VP Gửi" at bounding box center [791, 244] width 1453 height 26
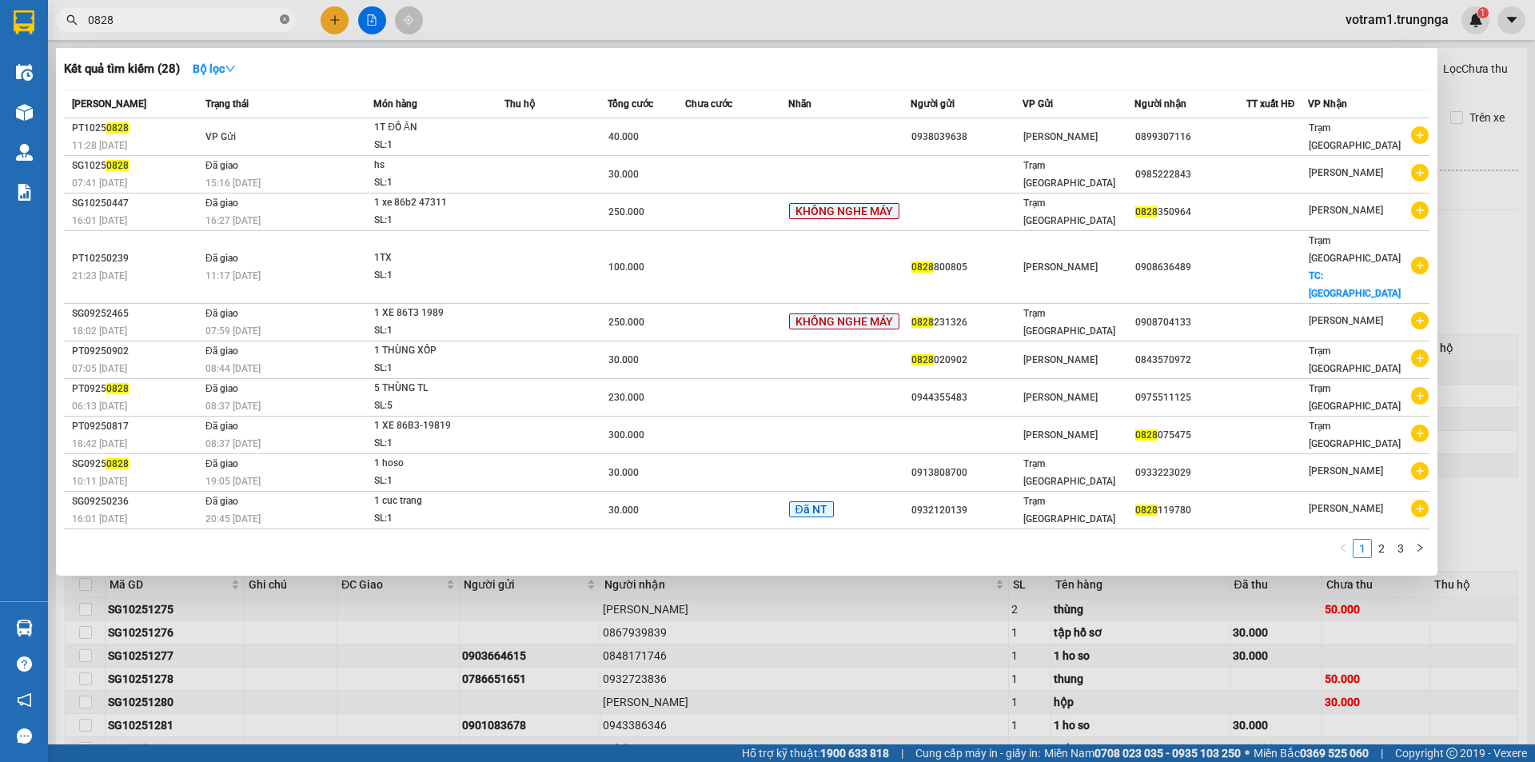
click at [288, 19] on icon "close-circle" at bounding box center [285, 19] width 10 height 10
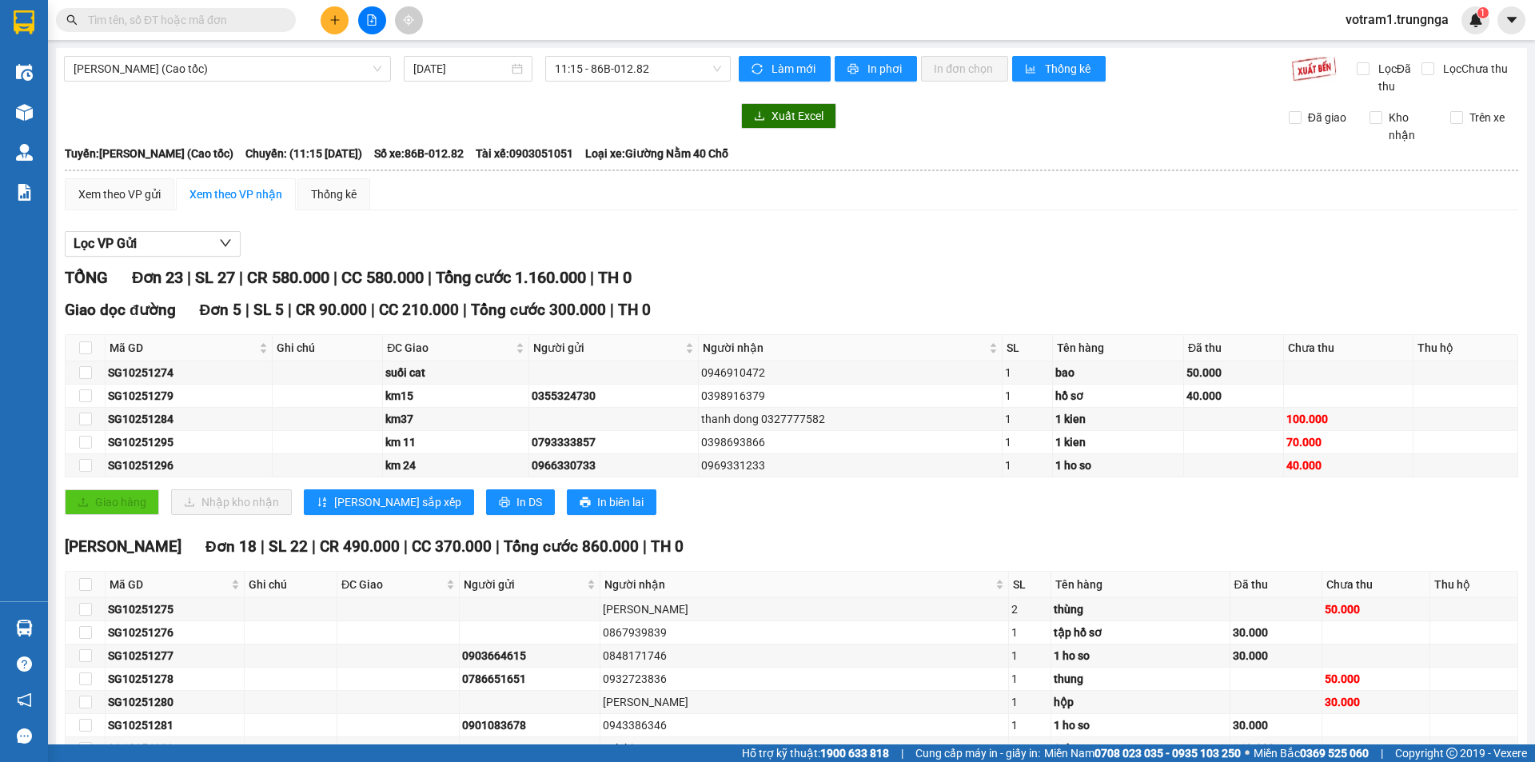
click at [245, 19] on input "text" at bounding box center [182, 20] width 189 height 18
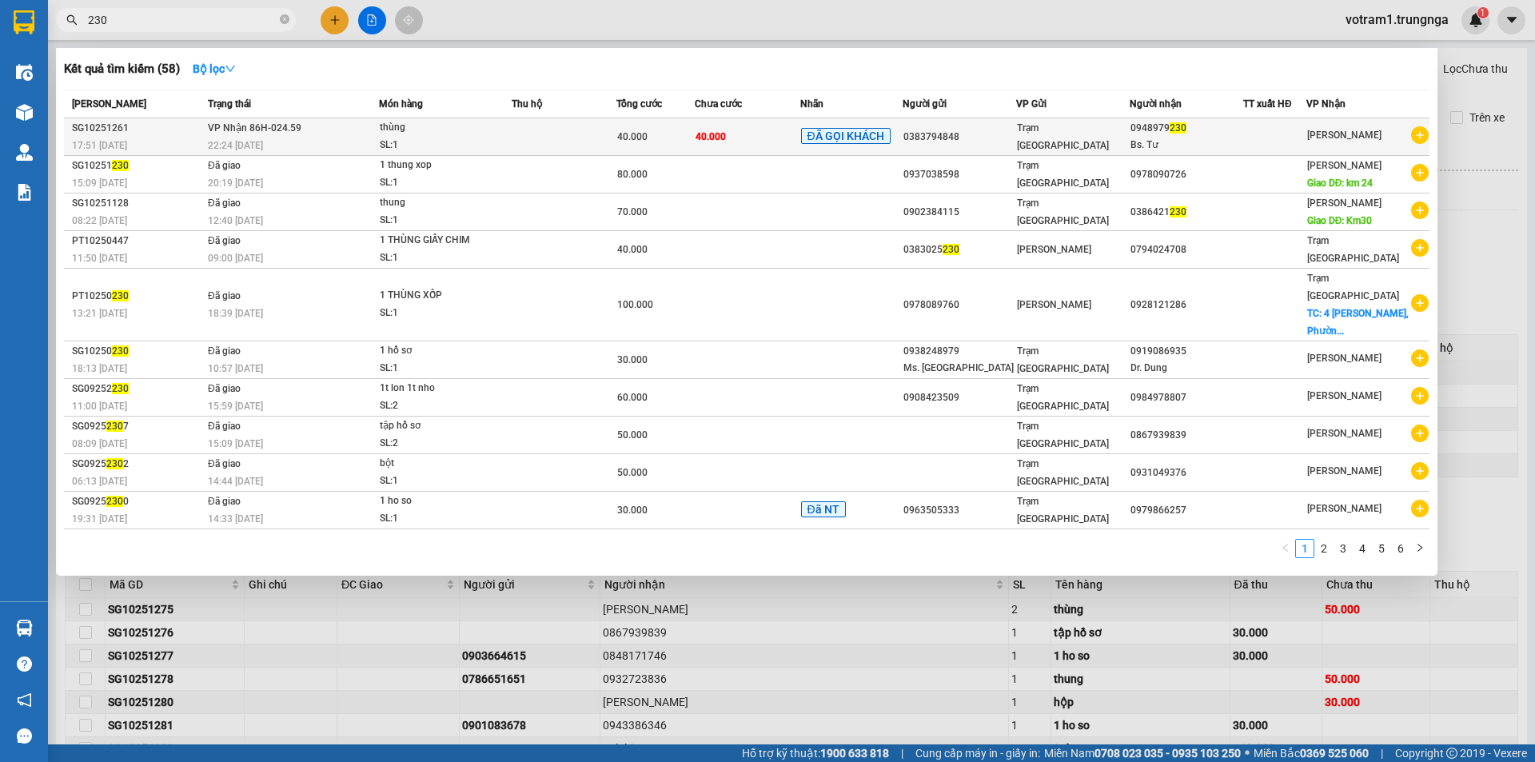
type input "230"
click at [1078, 125] on td "Trạm [GEOGRAPHIC_DATA]" at bounding box center [1073, 137] width 114 height 38
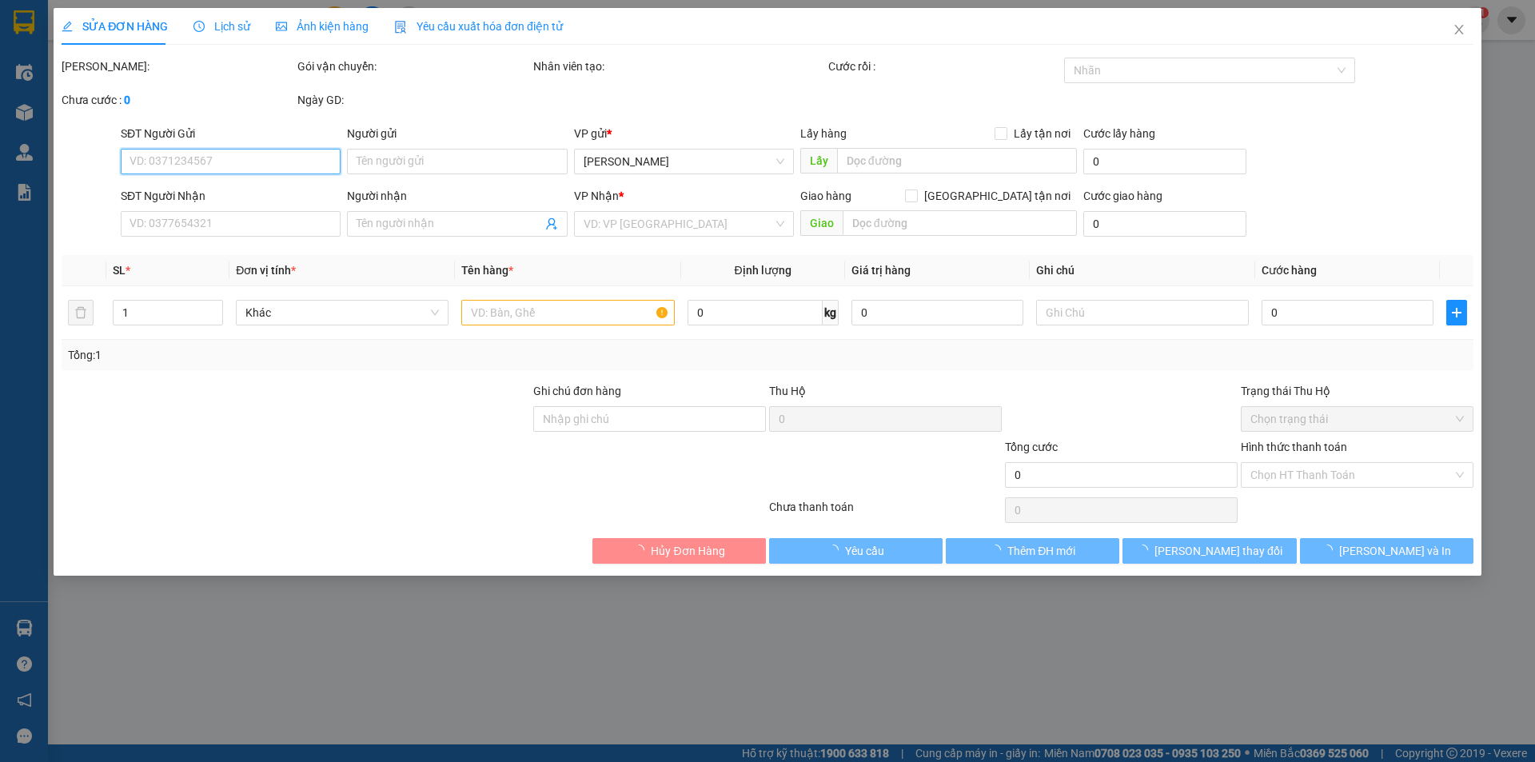
type input "0383794848"
type input "0948979230"
type input "Bs. Tư"
type input "40.000"
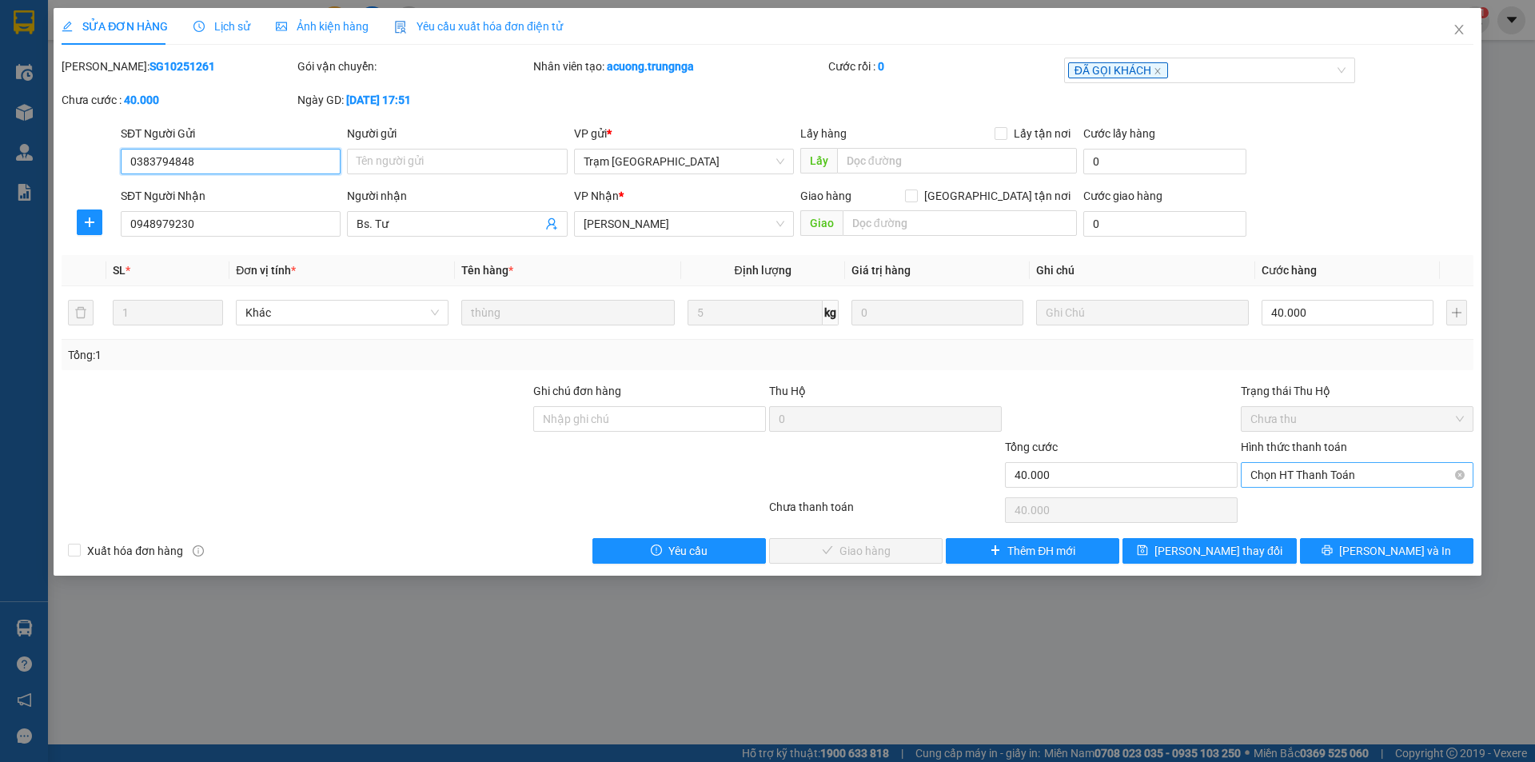
click at [1357, 476] on span "Chọn HT Thanh Toán" at bounding box center [1356, 475] width 213 height 24
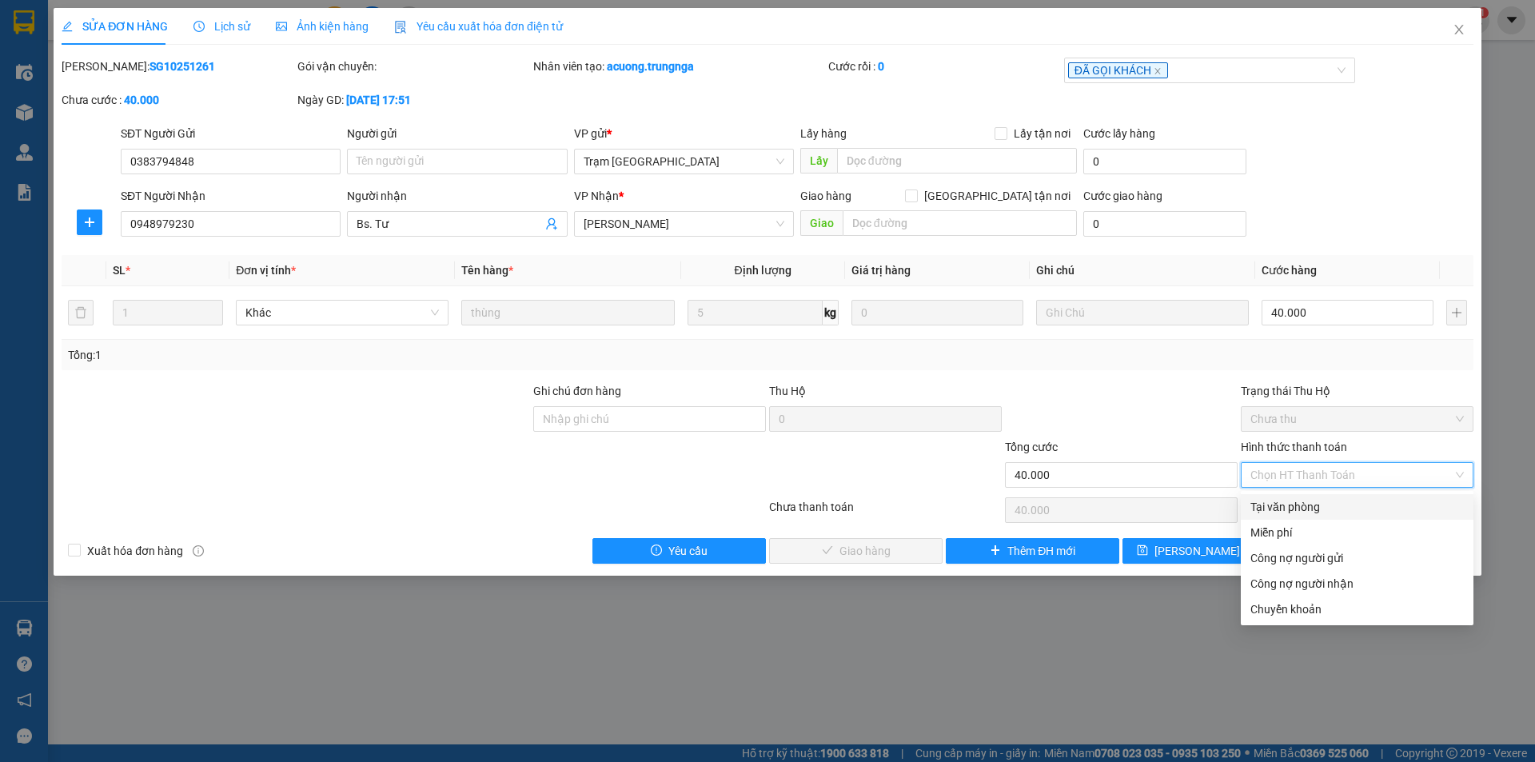
click at [1336, 507] on div "Tại văn phòng" at bounding box center [1356, 507] width 213 height 18
type input "0"
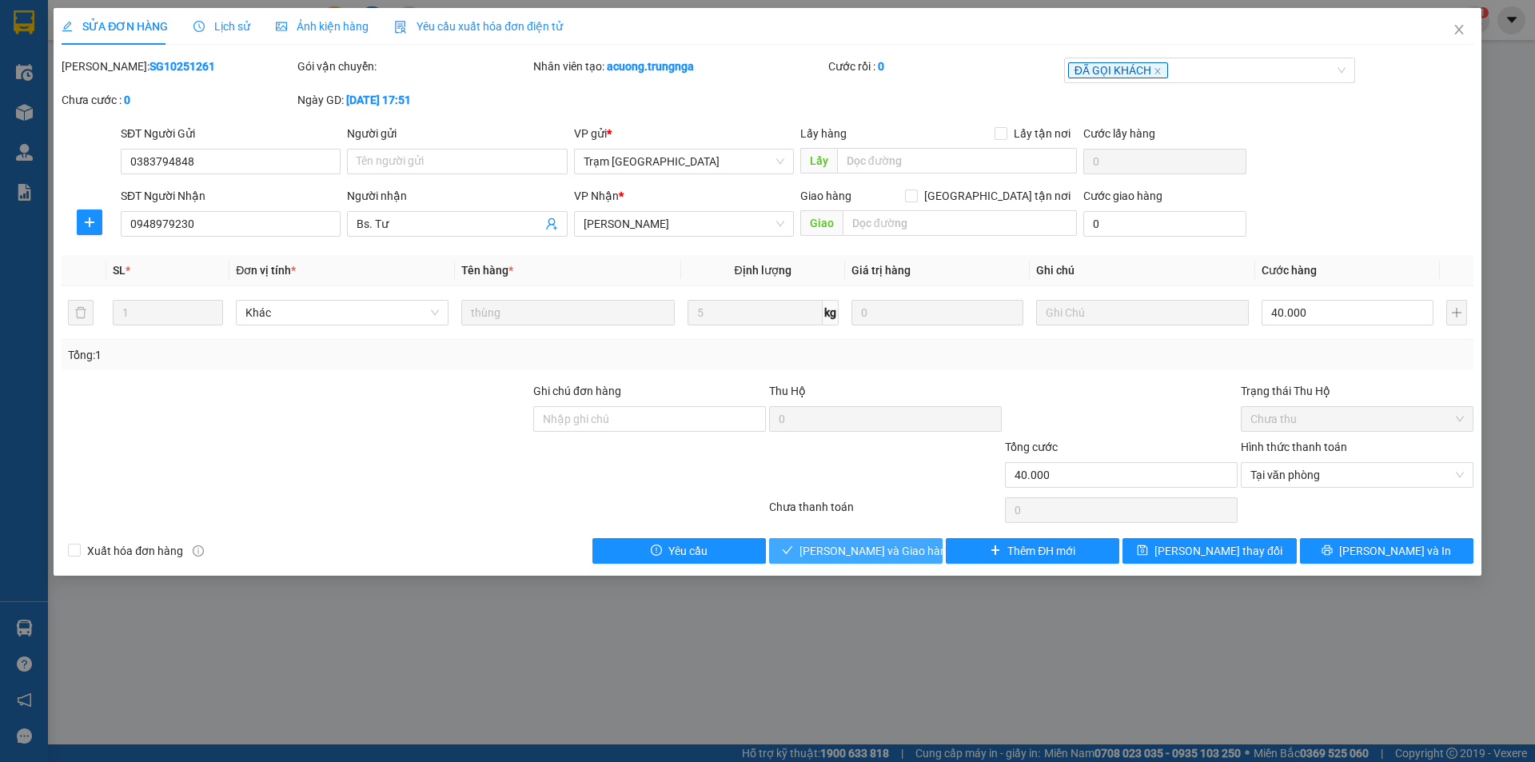
click at [863, 554] on span "[PERSON_NAME] và Giao hàng" at bounding box center [875, 551] width 153 height 18
